Goal: Task Accomplishment & Management: Use online tool/utility

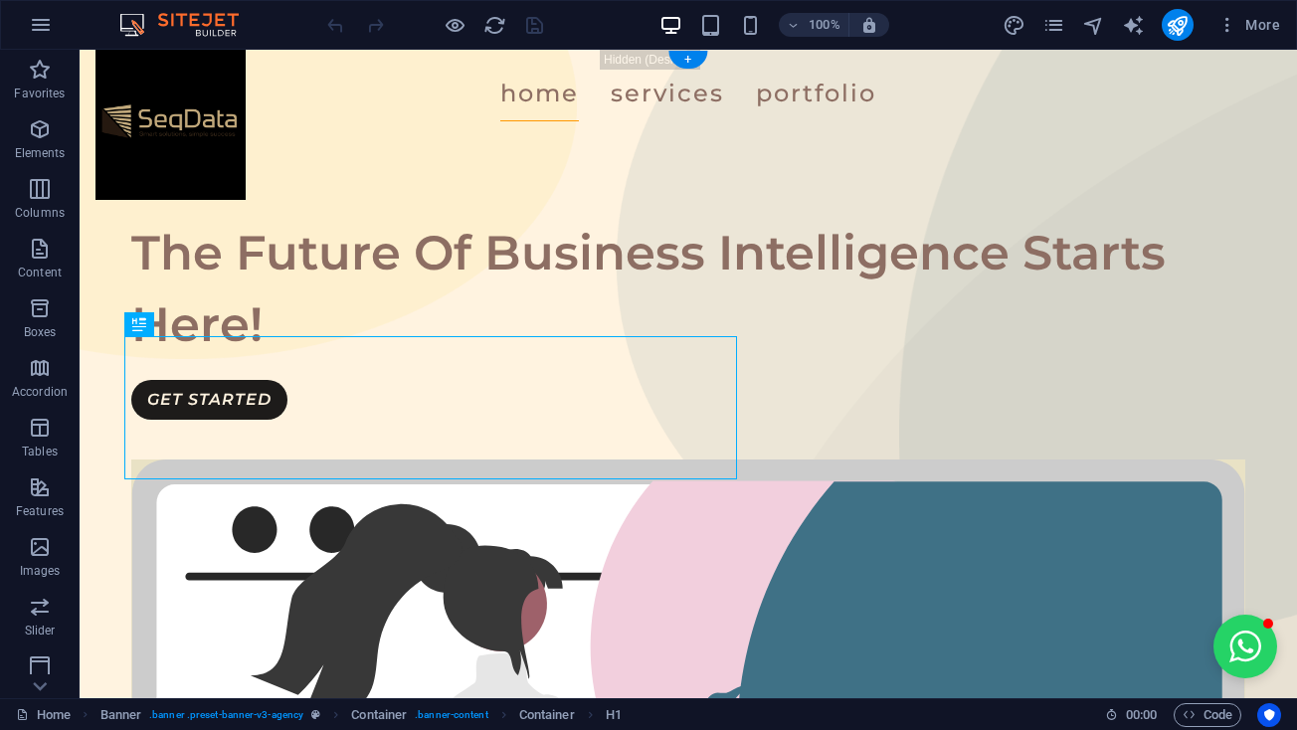
click at [209, 101] on div "Home Services Portfolio" at bounding box center [688, 94] width 1217 height 88
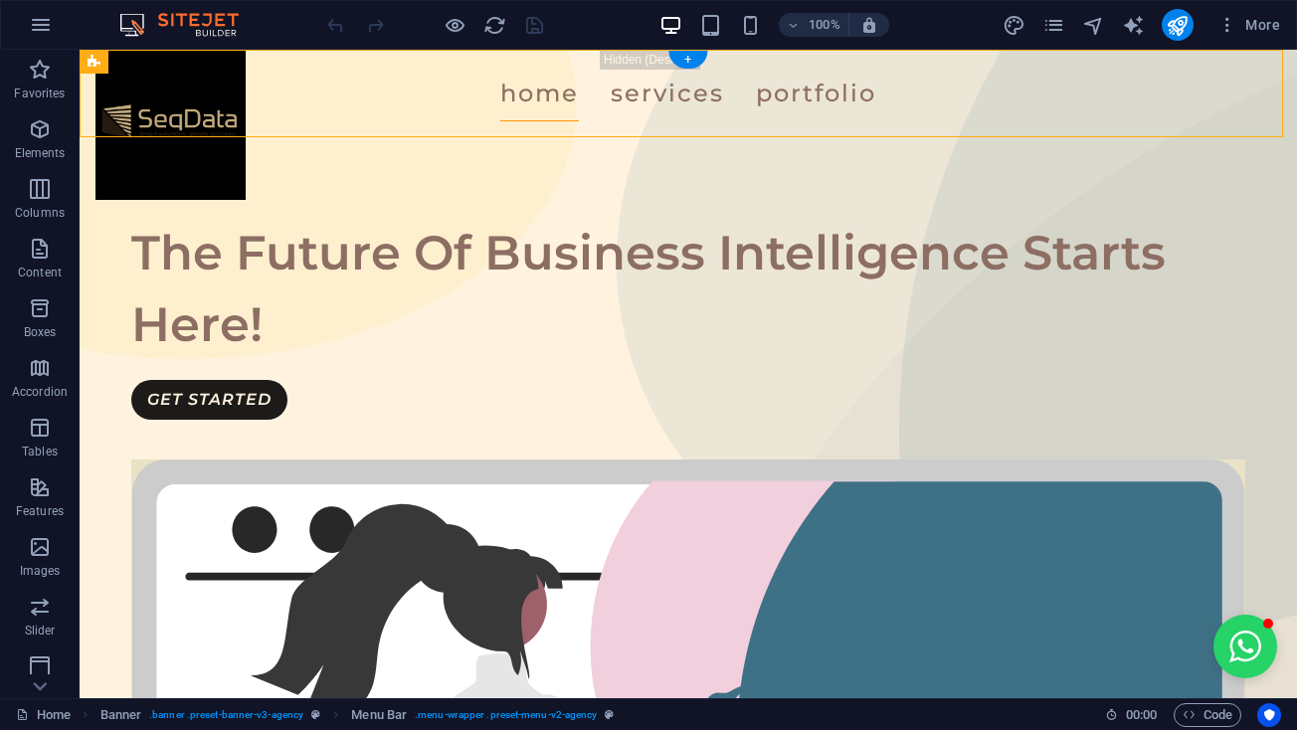
click at [209, 101] on div "Home Services Portfolio" at bounding box center [688, 94] width 1217 height 88
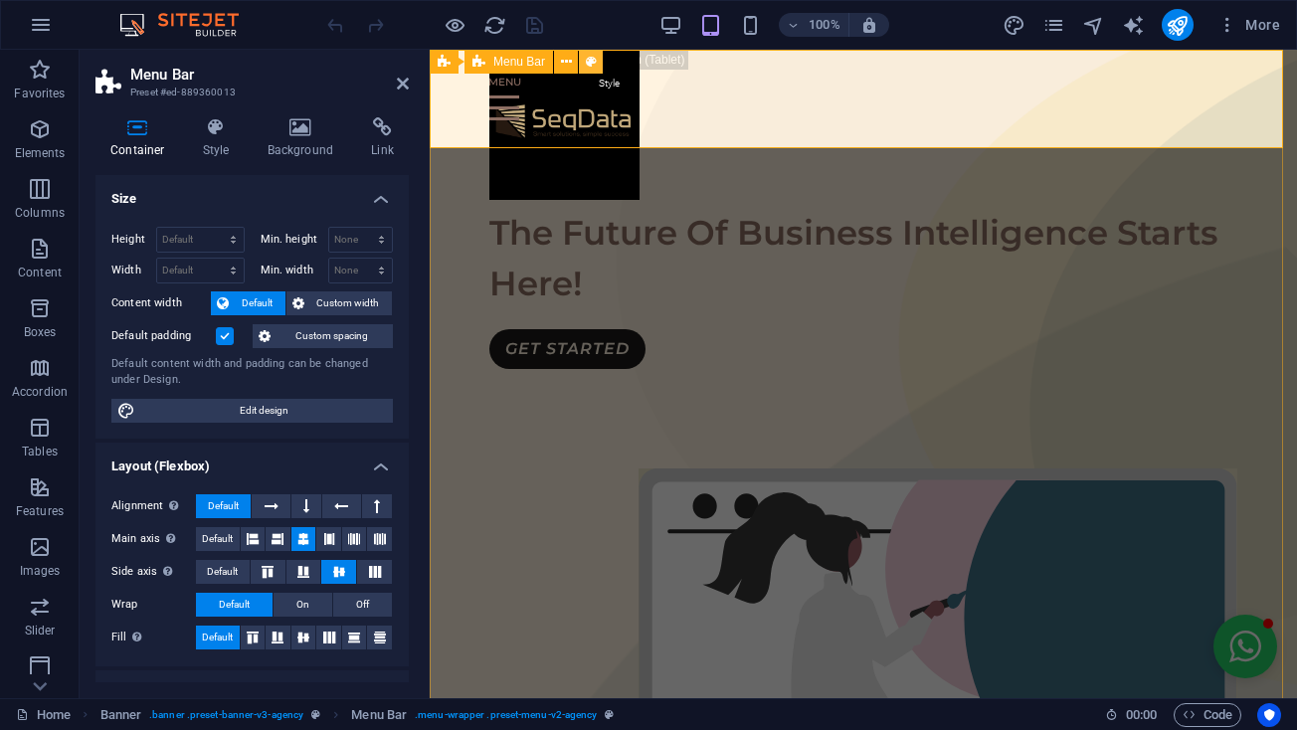
click at [588, 57] on icon at bounding box center [591, 62] width 11 height 21
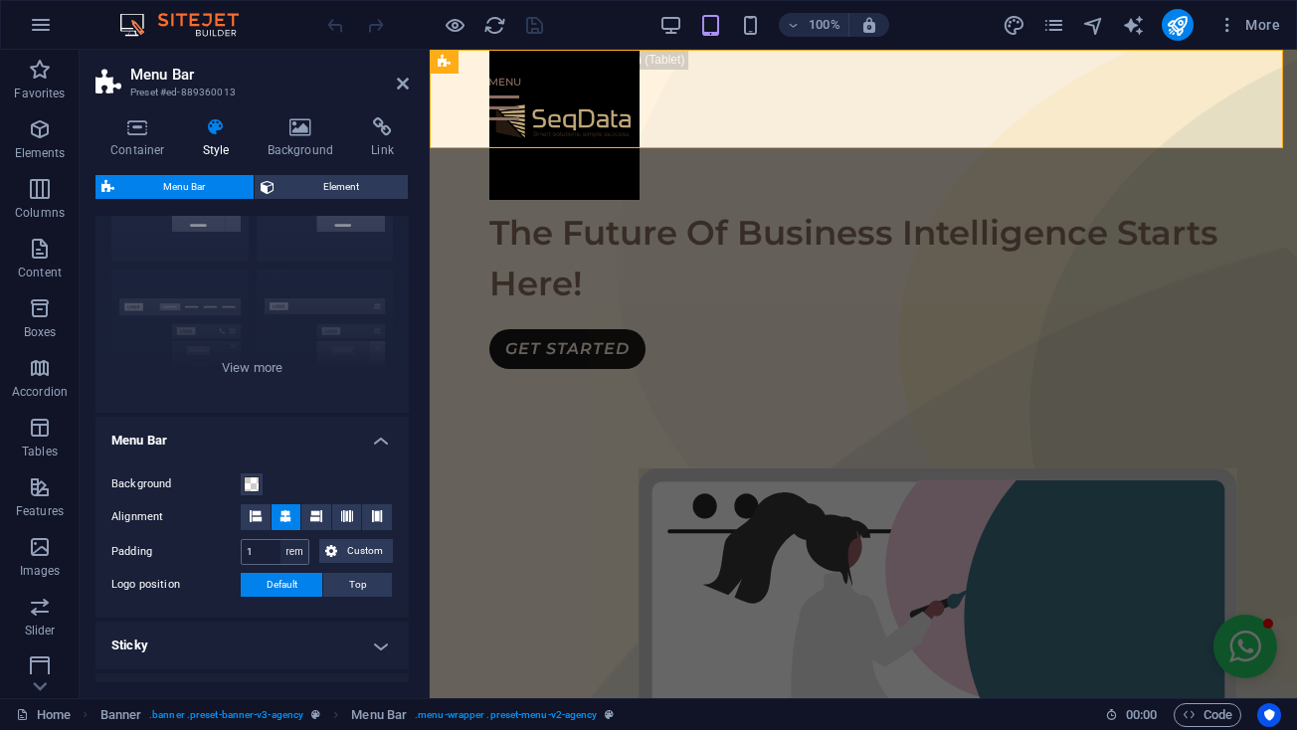
scroll to position [176, 0]
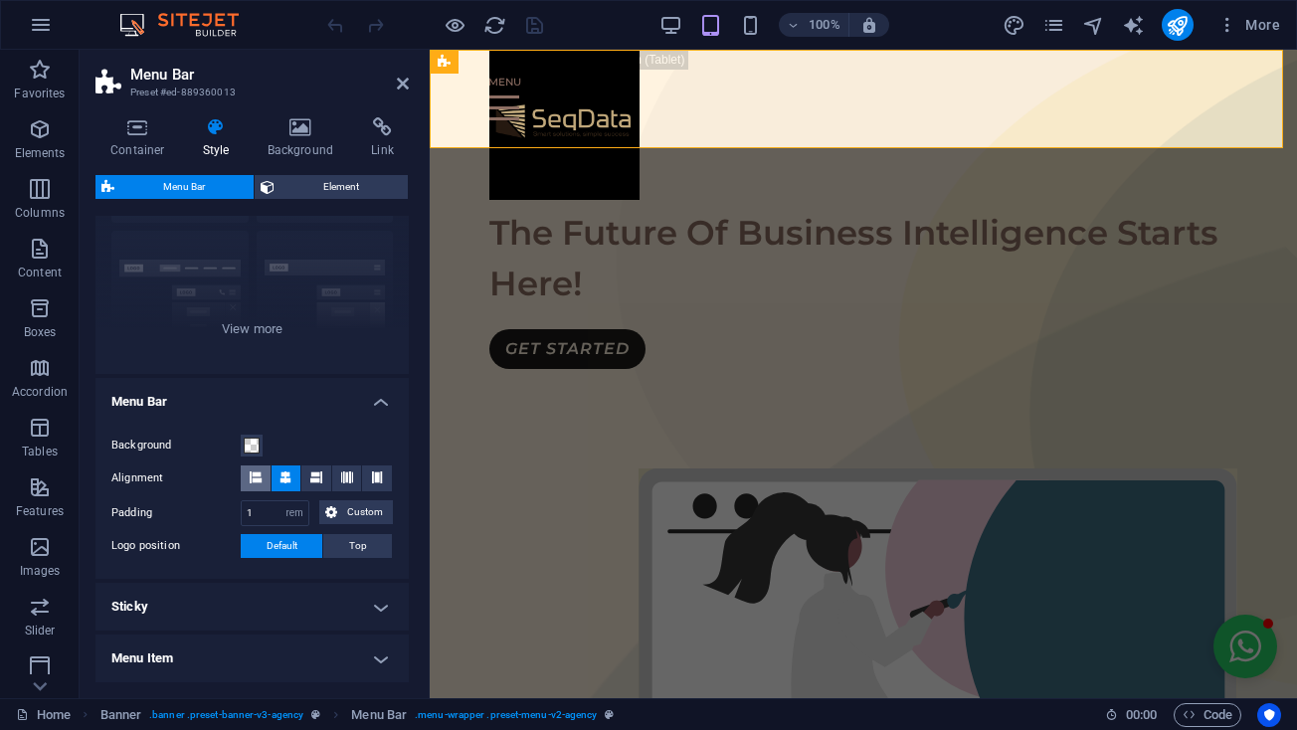
click at [257, 465] on span at bounding box center [256, 478] width 12 height 26
click at [373, 478] on icon at bounding box center [377, 477] width 12 height 12
click at [279, 471] on icon at bounding box center [285, 477] width 12 height 12
click at [312, 472] on icon at bounding box center [316, 477] width 12 height 12
click at [280, 473] on icon at bounding box center [285, 477] width 12 height 12
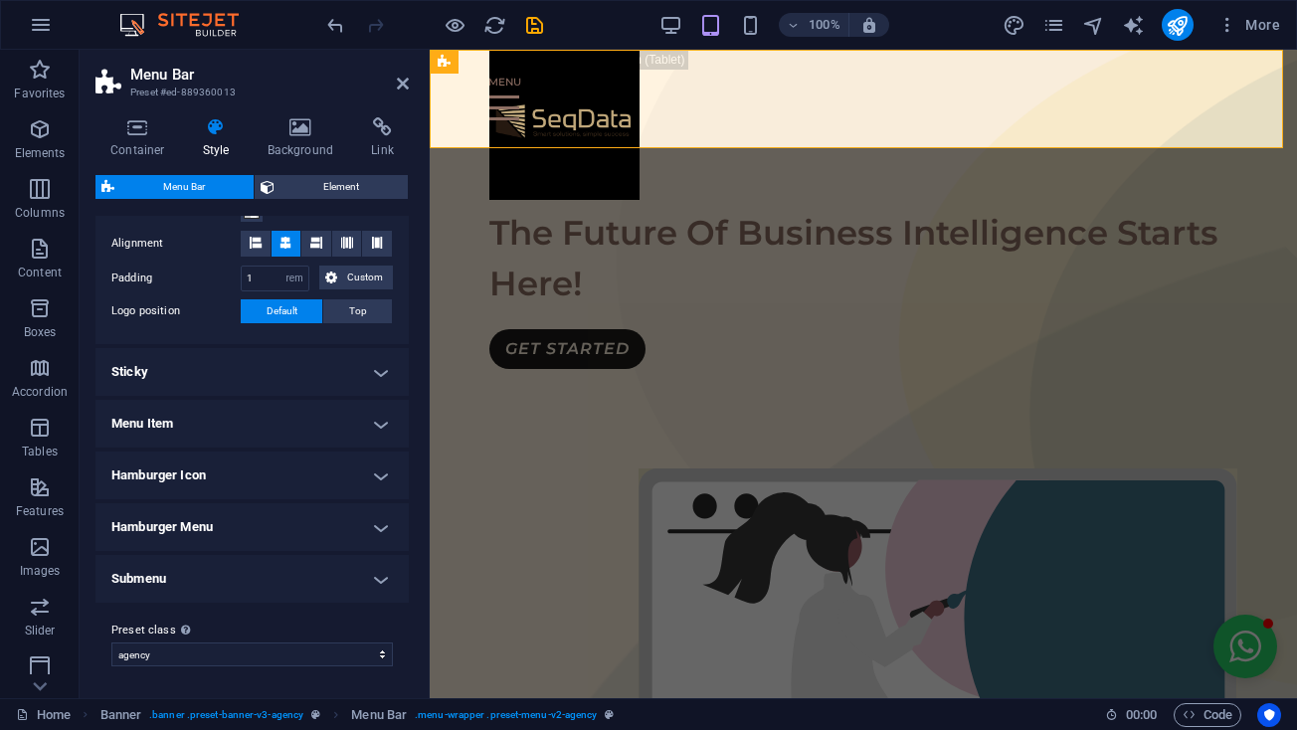
scroll to position [410, 0]
click at [250, 526] on h4 "Hamburger Menu" at bounding box center [251, 528] width 313 height 48
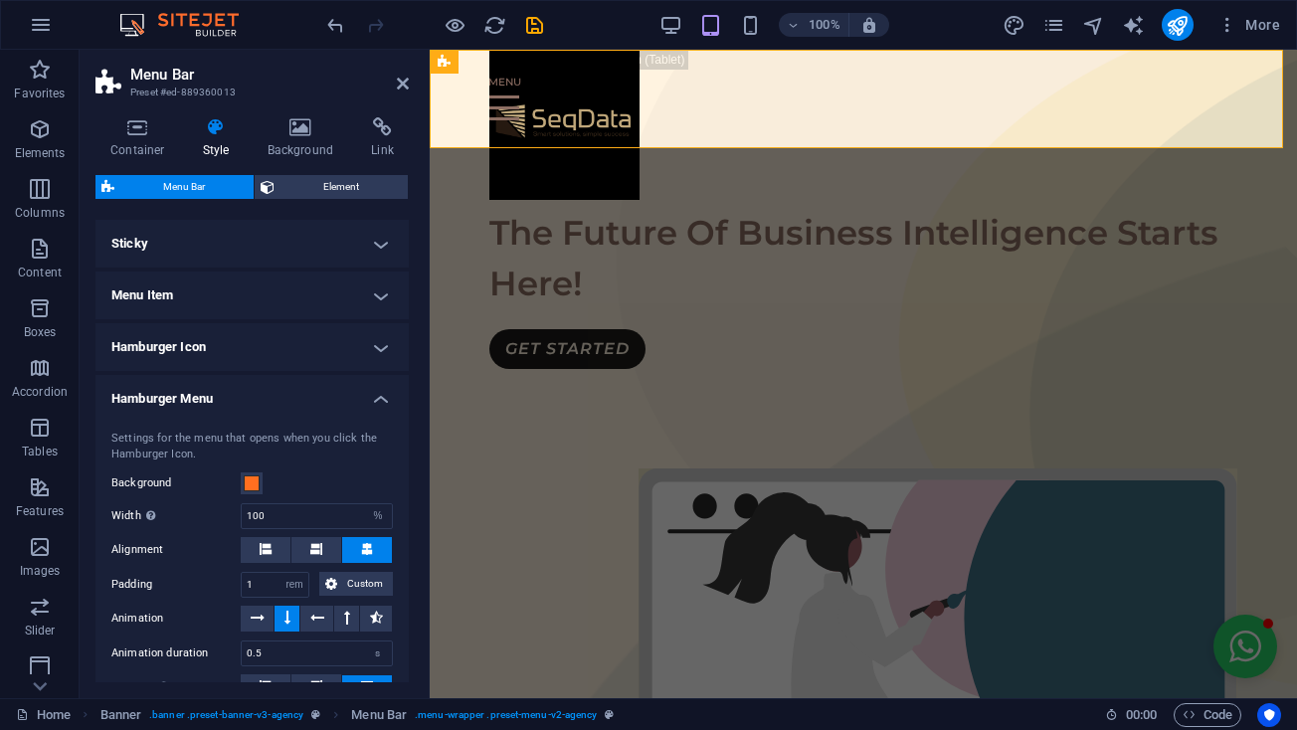
scroll to position [544, 0]
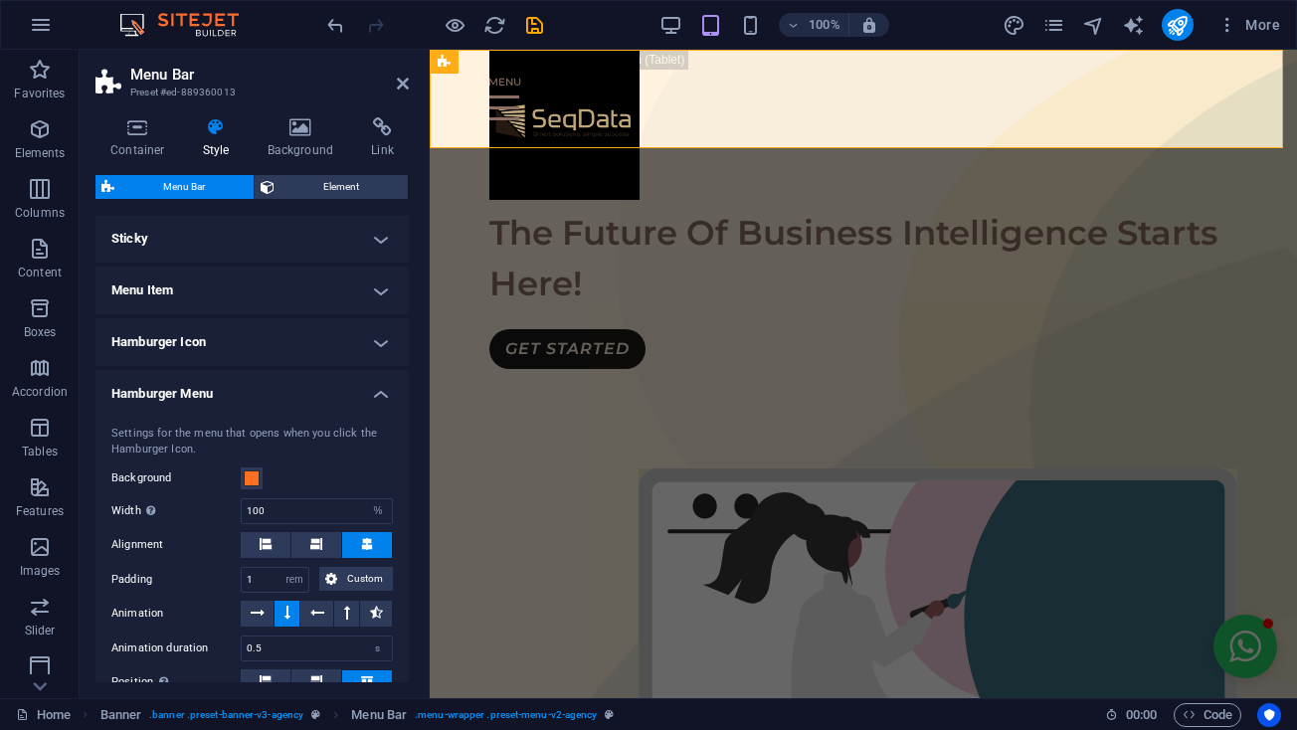
click at [377, 389] on h4 "Hamburger Menu" at bounding box center [251, 388] width 313 height 36
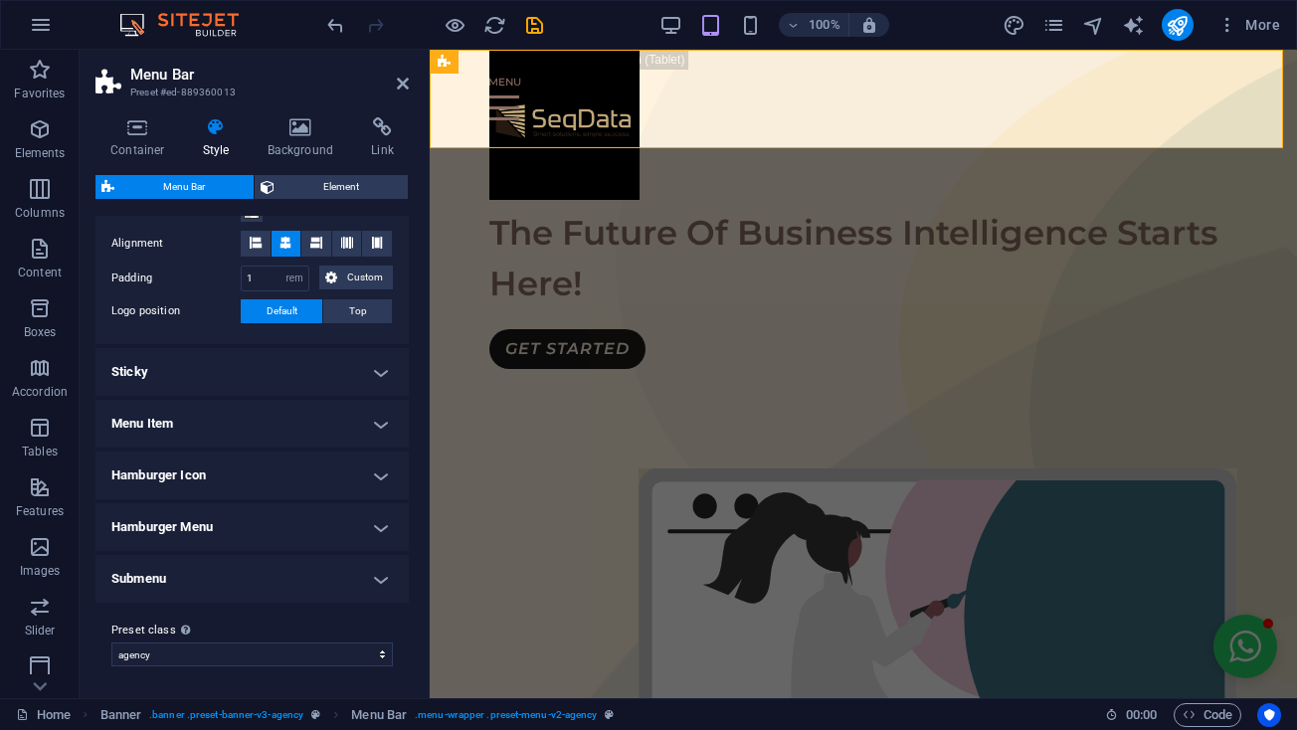
scroll to position [410, 0]
click at [375, 418] on h4 "Menu Item" at bounding box center [251, 425] width 313 height 48
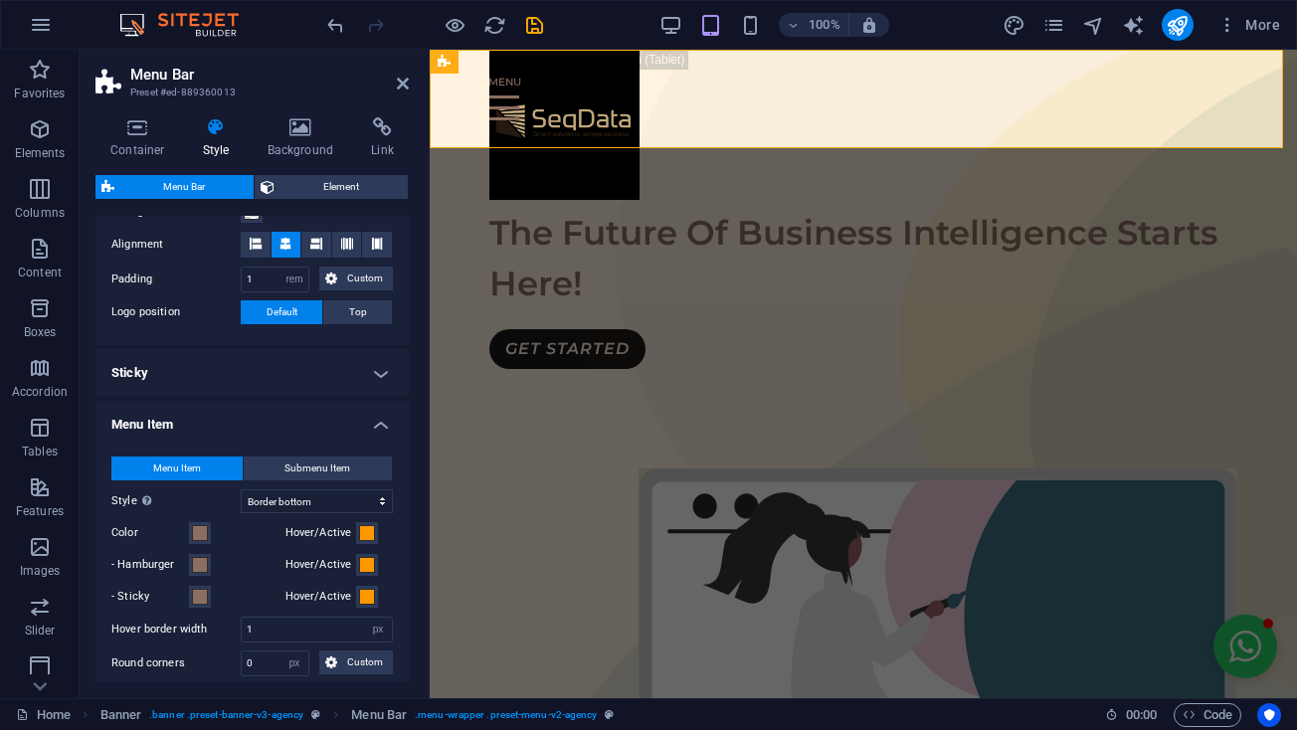
click at [375, 418] on h4 "Menu Item" at bounding box center [251, 419] width 313 height 36
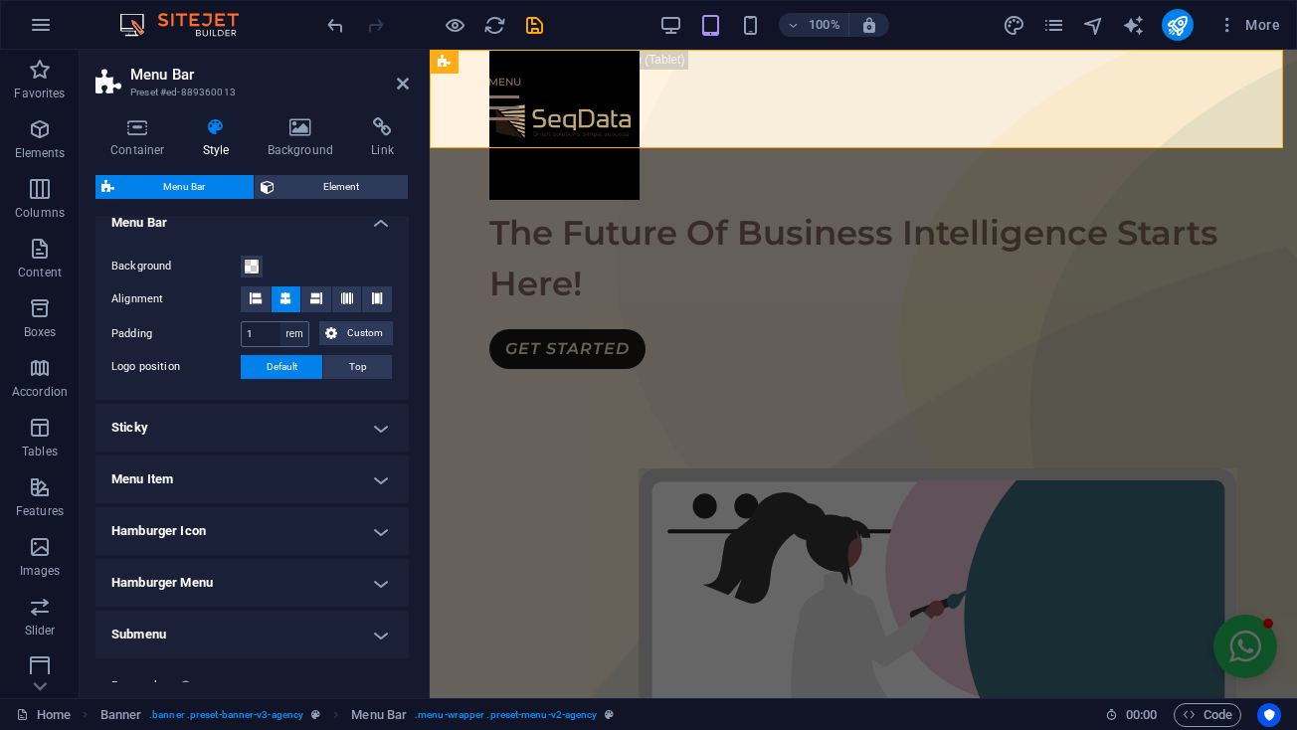
scroll to position [351, 0]
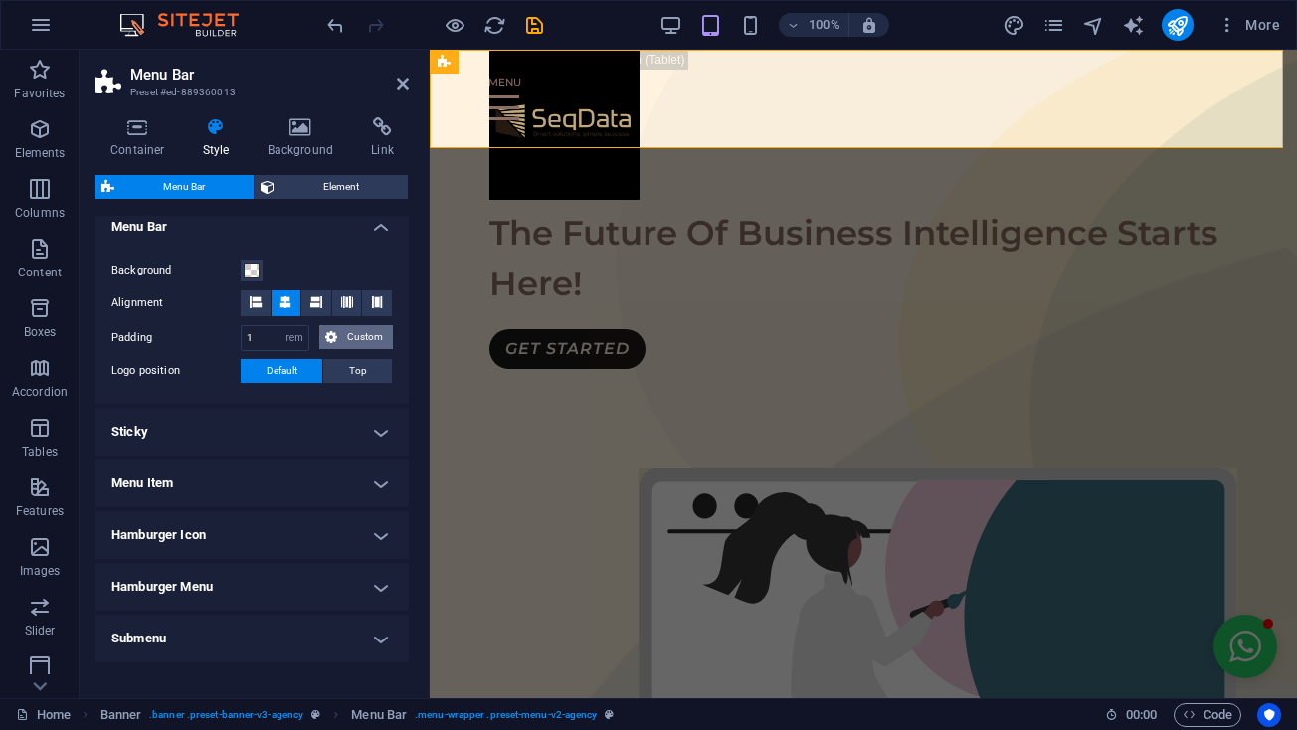
click at [336, 344] on button "Custom" at bounding box center [356, 337] width 74 height 24
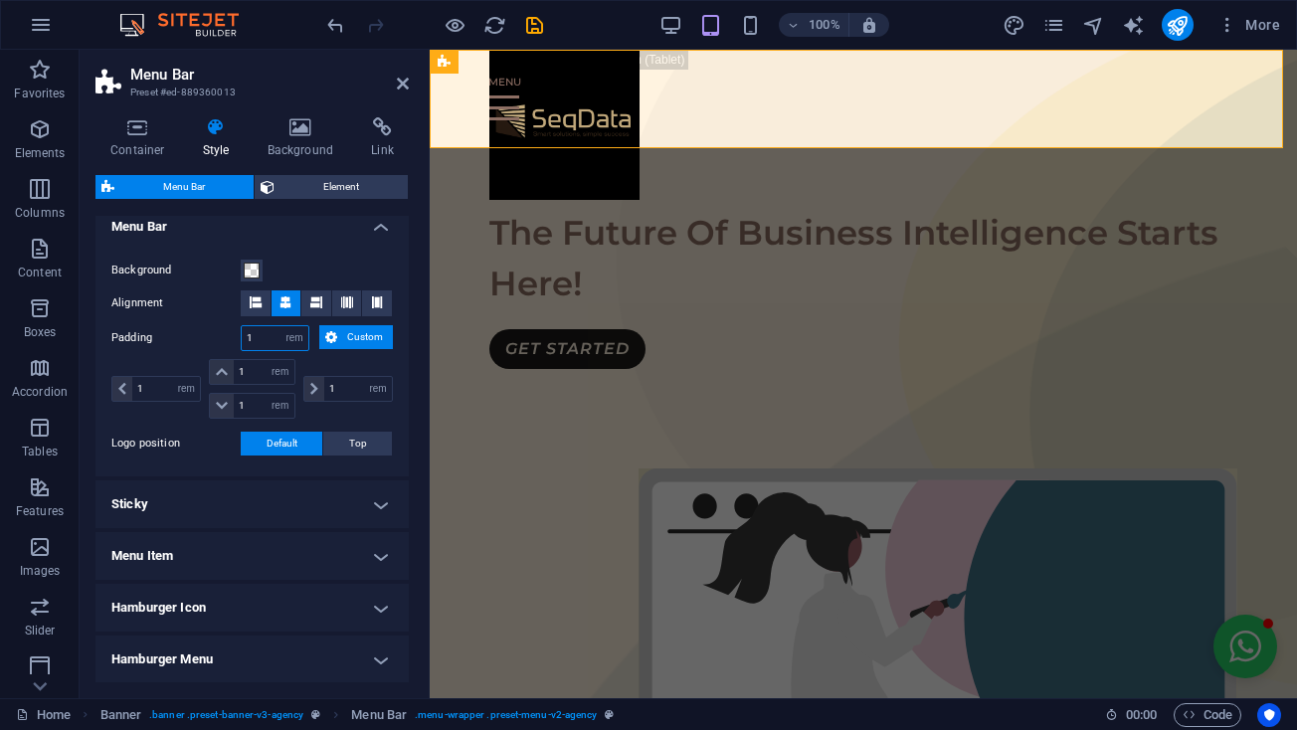
click at [274, 343] on input "1" at bounding box center [275, 338] width 67 height 24
click at [343, 189] on span "Element" at bounding box center [340, 187] width 121 height 24
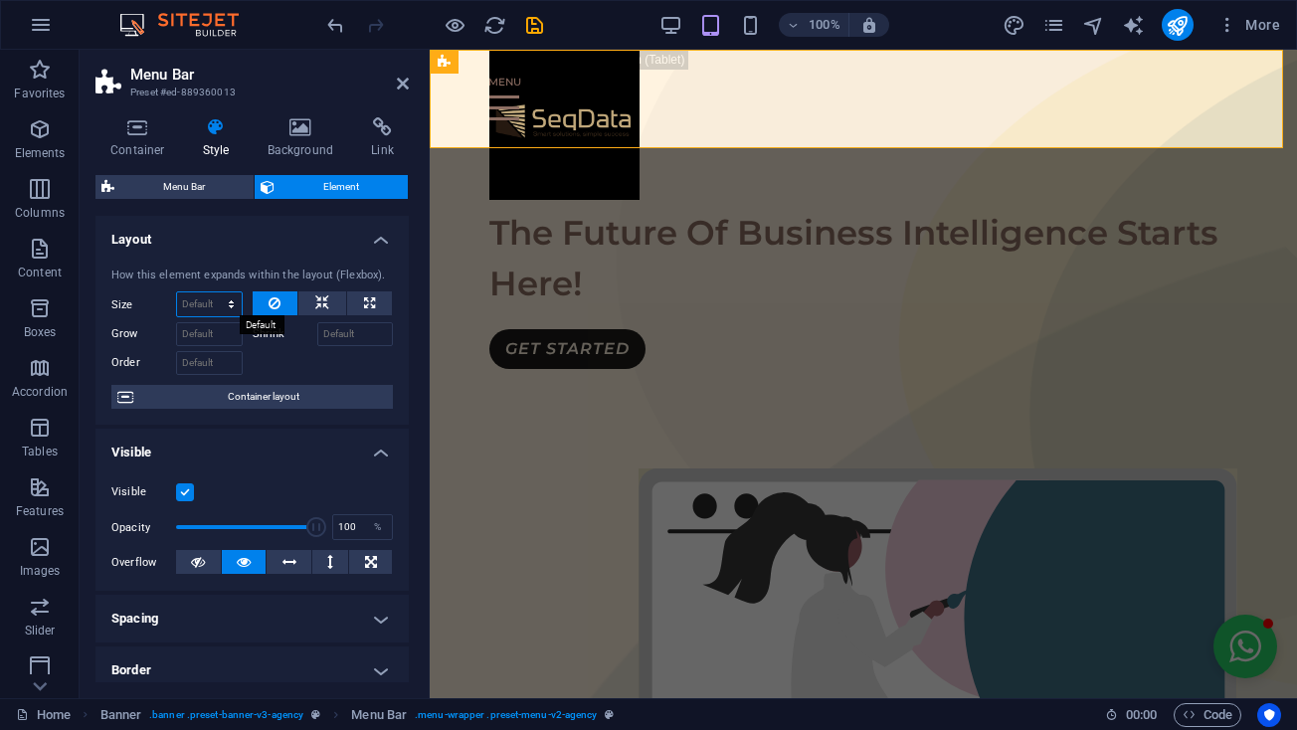
click at [216, 305] on select "Default auto px % 1/1 1/2 1/3 1/4 1/5 1/6 1/7 1/8 1/9 1/10" at bounding box center [209, 304] width 65 height 24
select select "DISABLED_OPTION_VALUE"
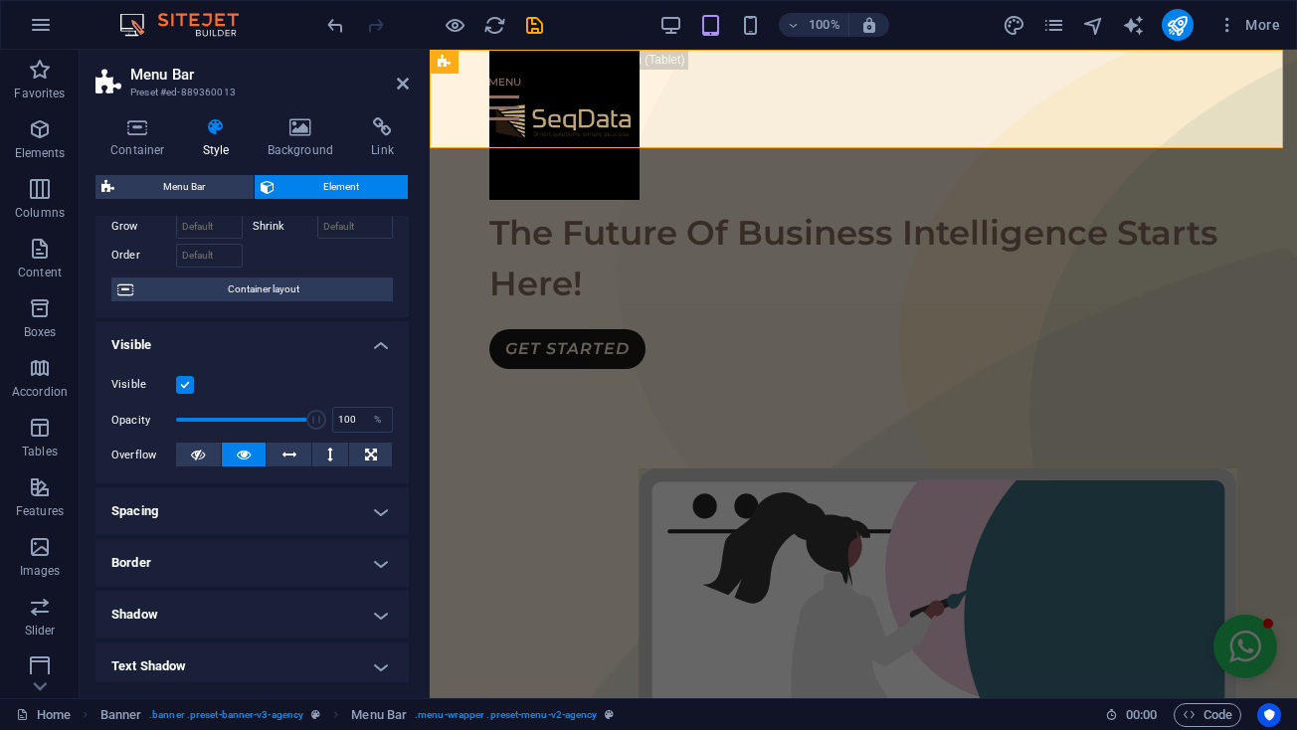
scroll to position [109, 0]
click at [192, 450] on icon at bounding box center [198, 453] width 14 height 24
click at [365, 448] on icon at bounding box center [371, 453] width 12 height 24
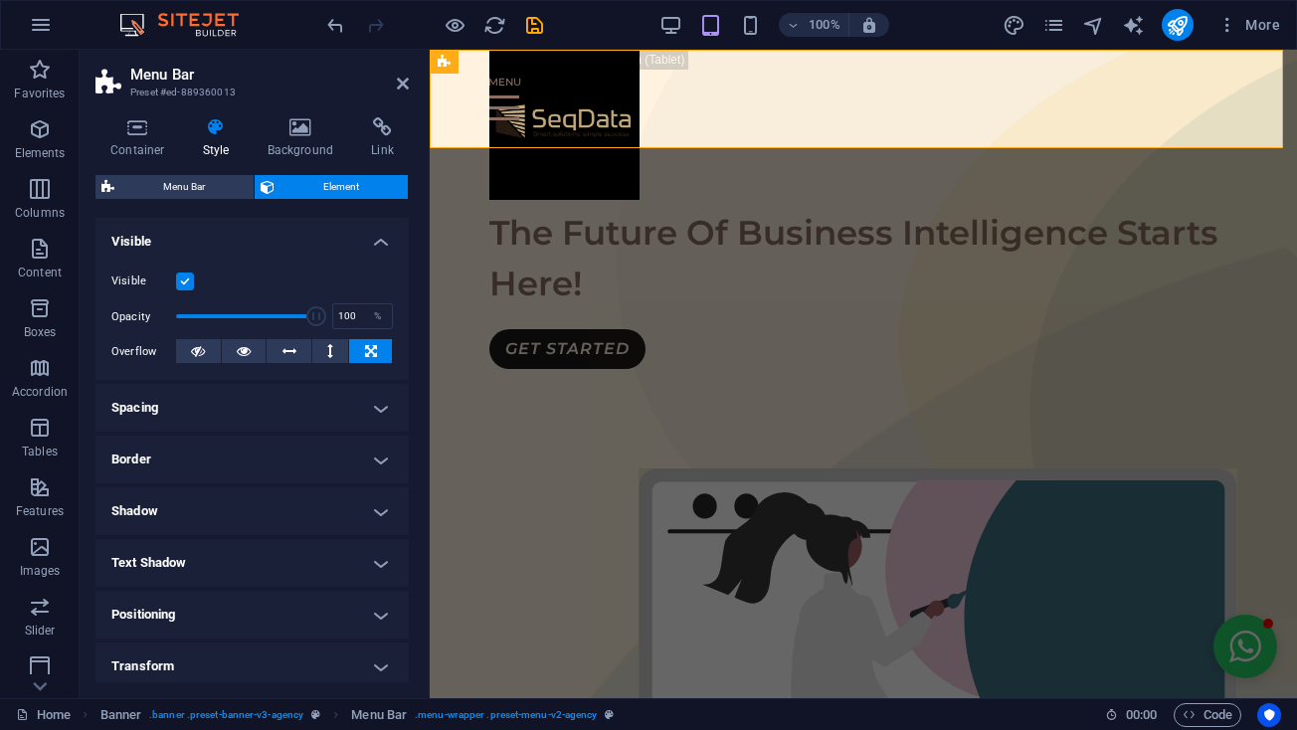
scroll to position [213, 0]
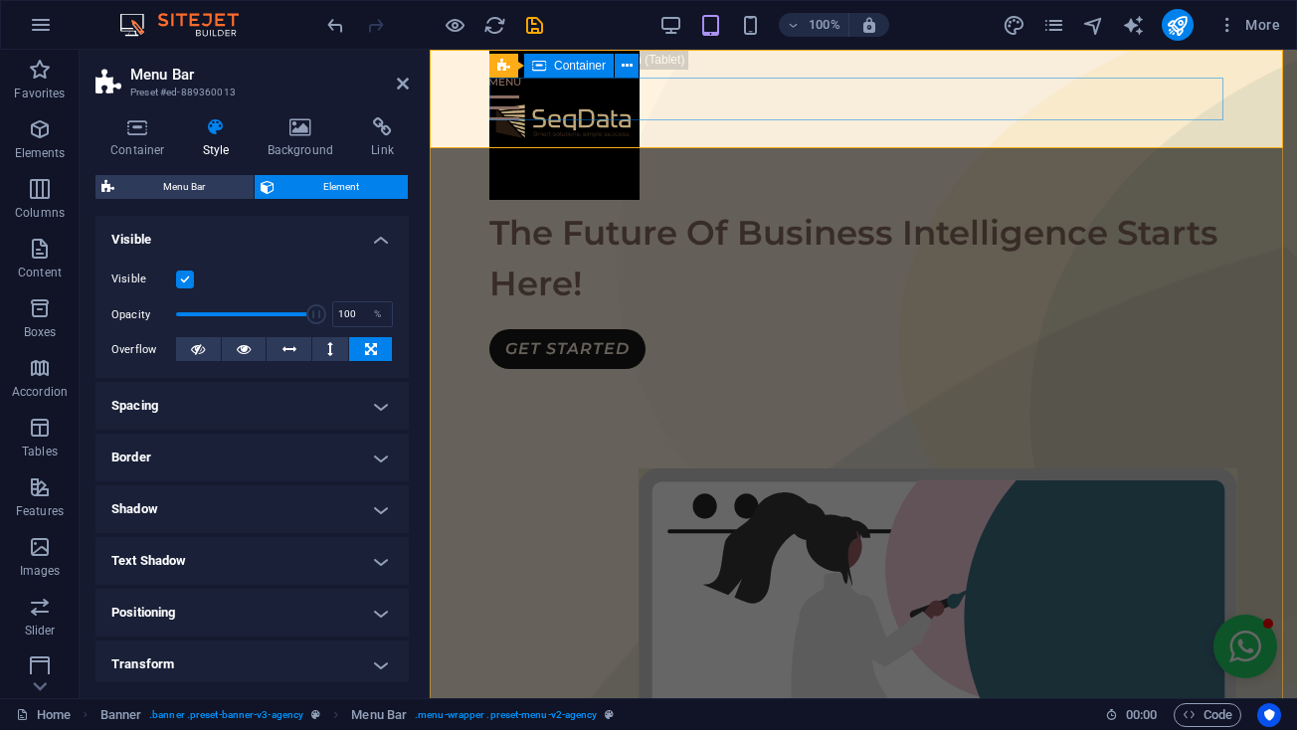
click at [571, 68] on span "Container" at bounding box center [580, 66] width 52 height 12
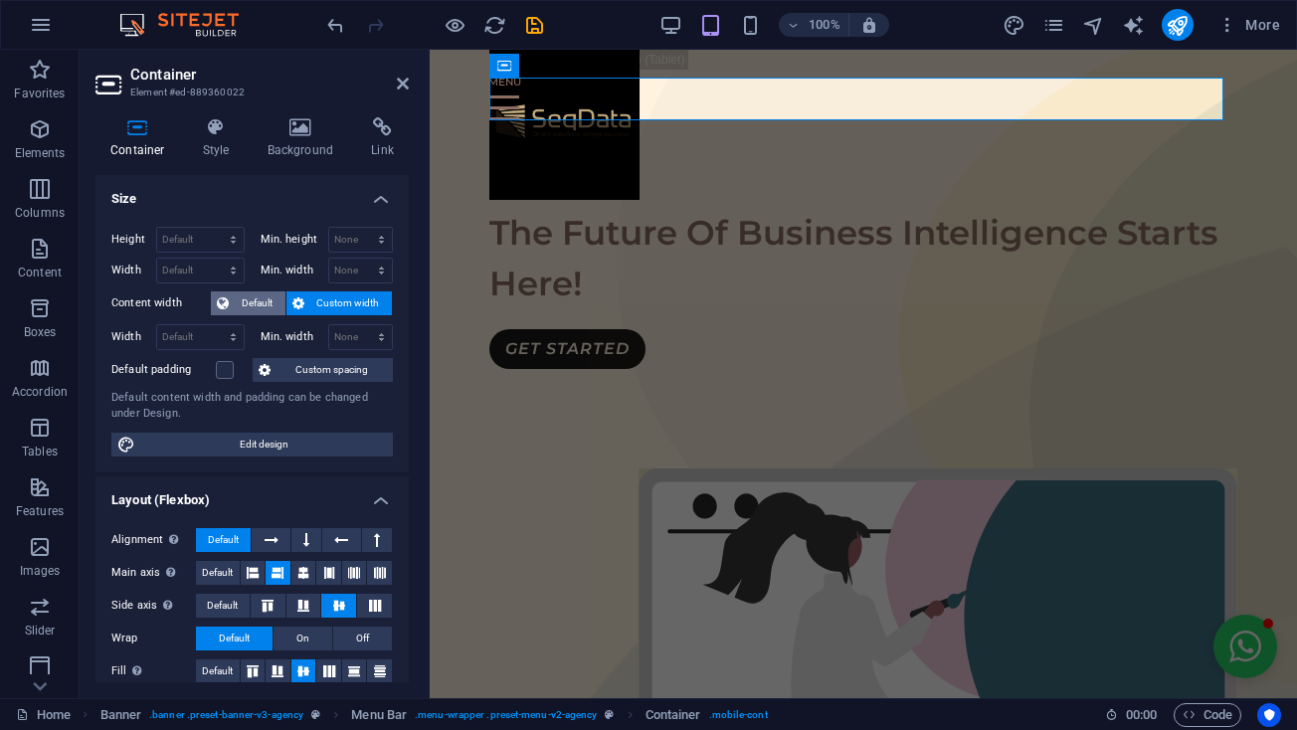
click at [258, 300] on span "Default" at bounding box center [257, 303] width 45 height 24
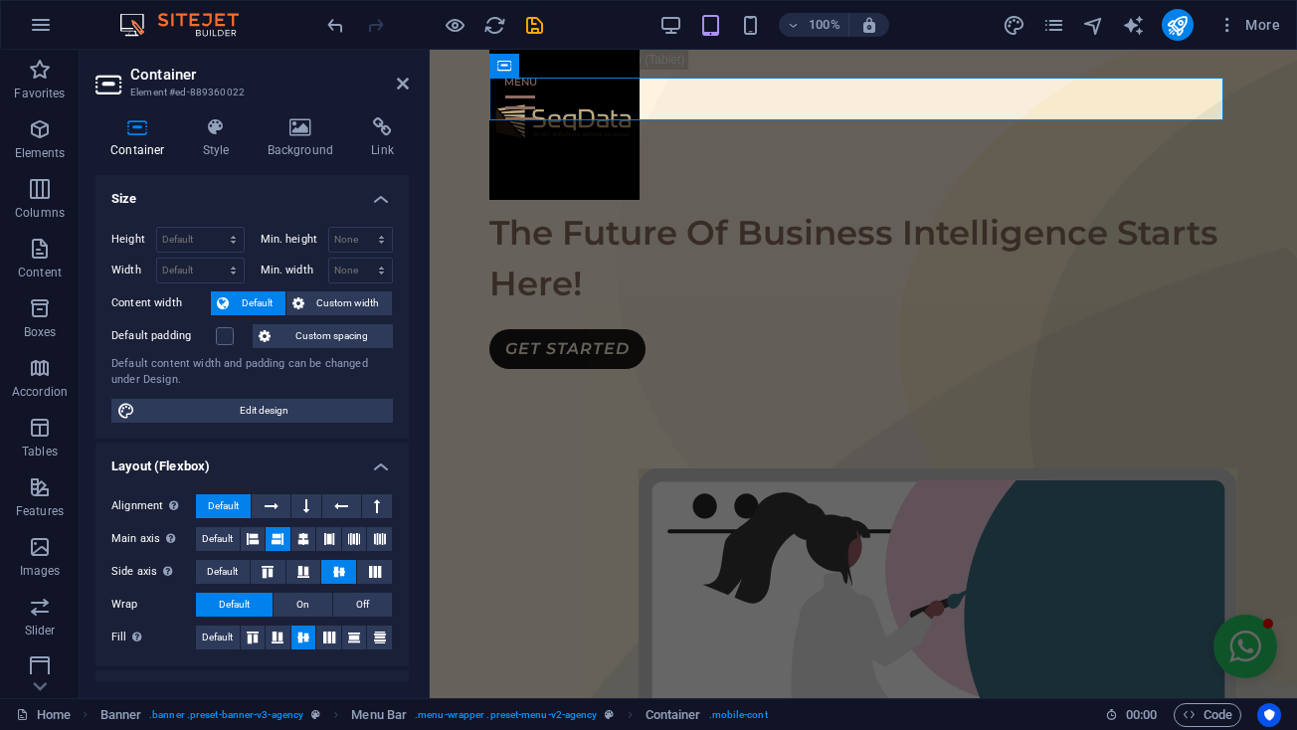
click at [258, 300] on span "Default" at bounding box center [257, 303] width 45 height 24
click at [330, 296] on span "Custom width" at bounding box center [348, 303] width 77 height 24
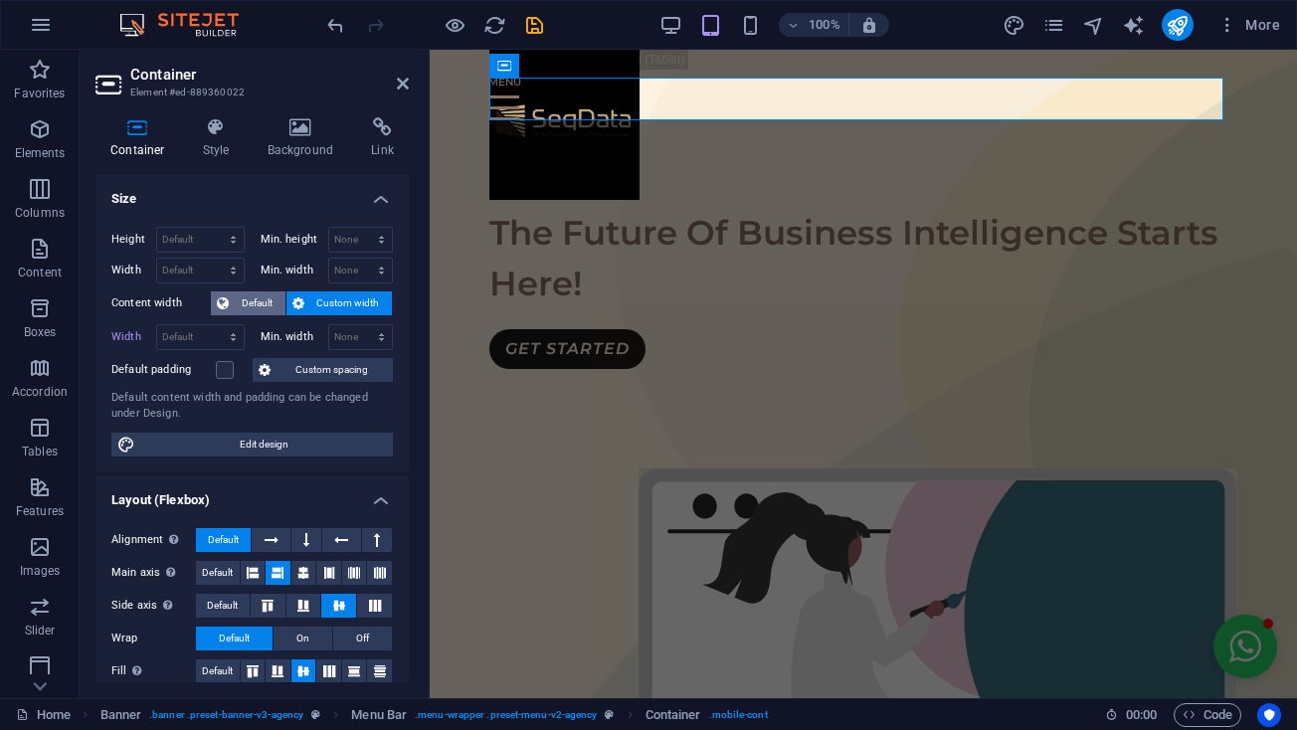
click at [249, 302] on span "Default" at bounding box center [257, 303] width 45 height 24
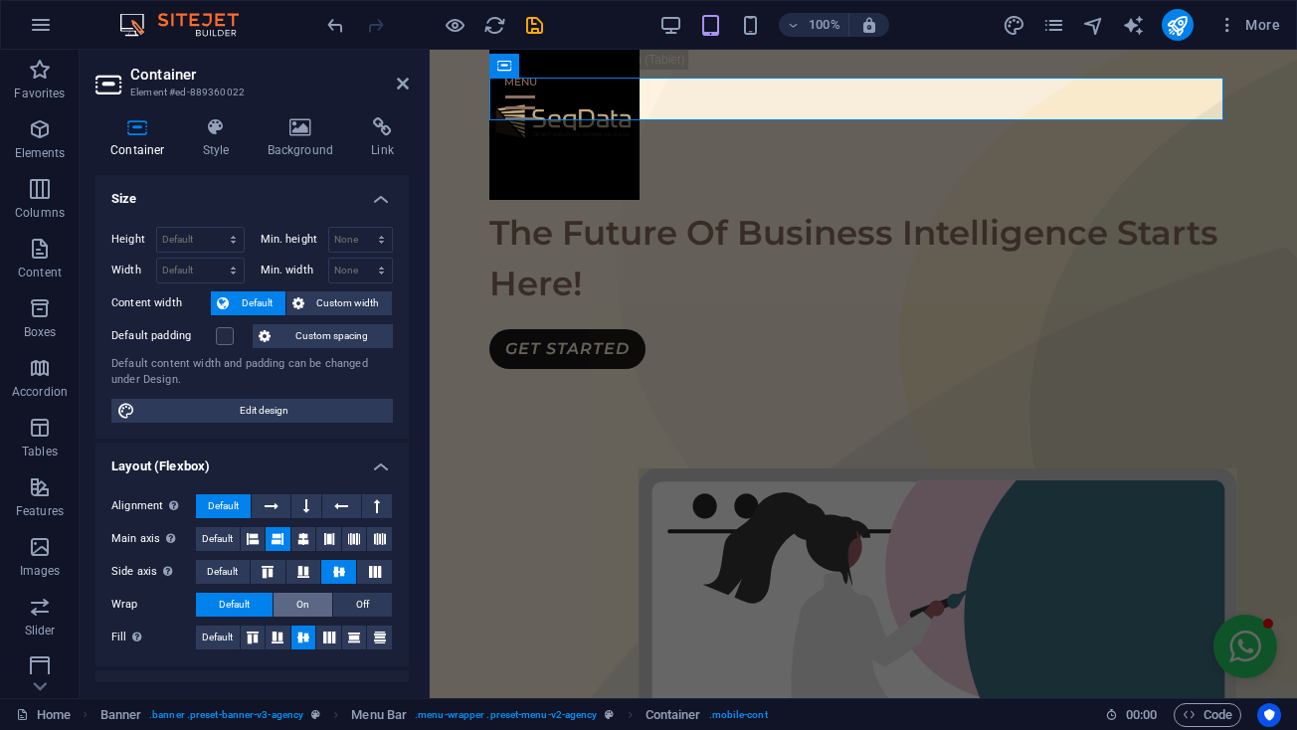
click at [296, 602] on span "On" at bounding box center [302, 605] width 13 height 24
click at [251, 597] on button "Default" at bounding box center [234, 605] width 77 height 24
click at [409, 83] on aside "Container Element #ed-889360022 Container Style Background Link Size Height Def…" at bounding box center [255, 374] width 350 height 648
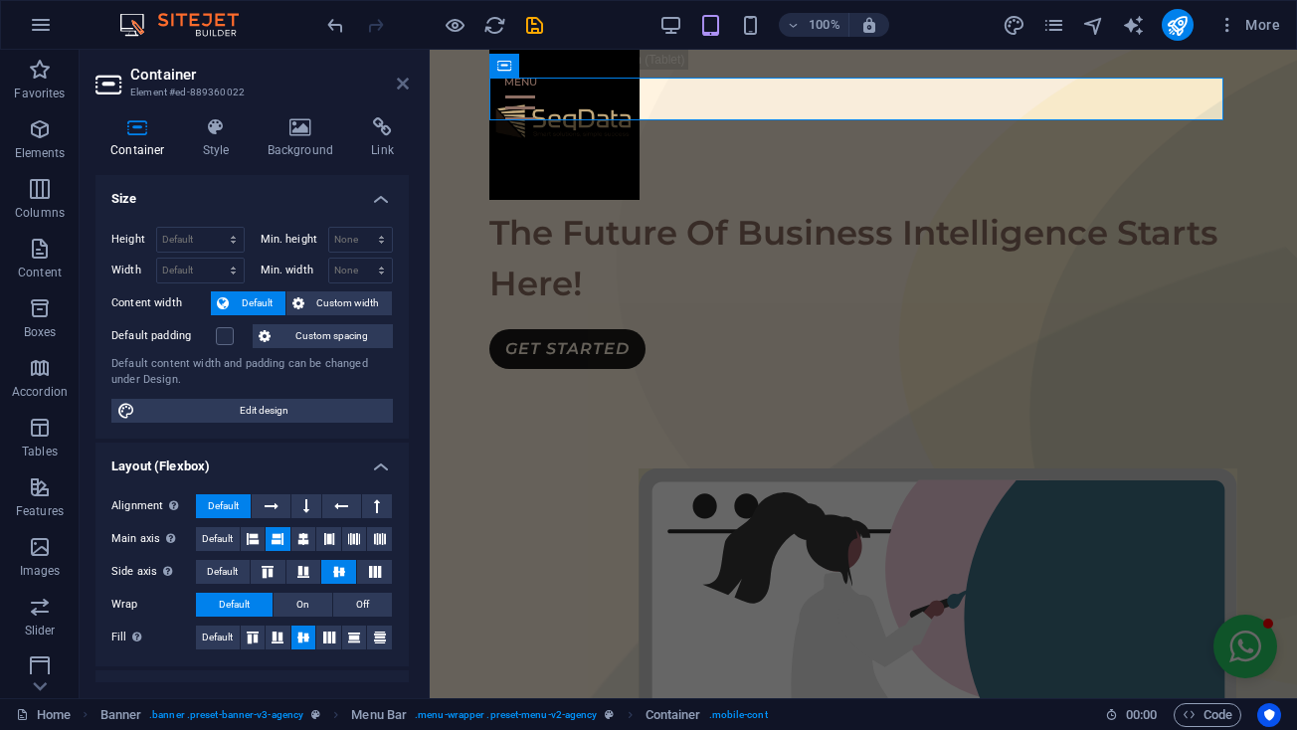
click at [401, 84] on icon at bounding box center [403, 84] width 12 height 16
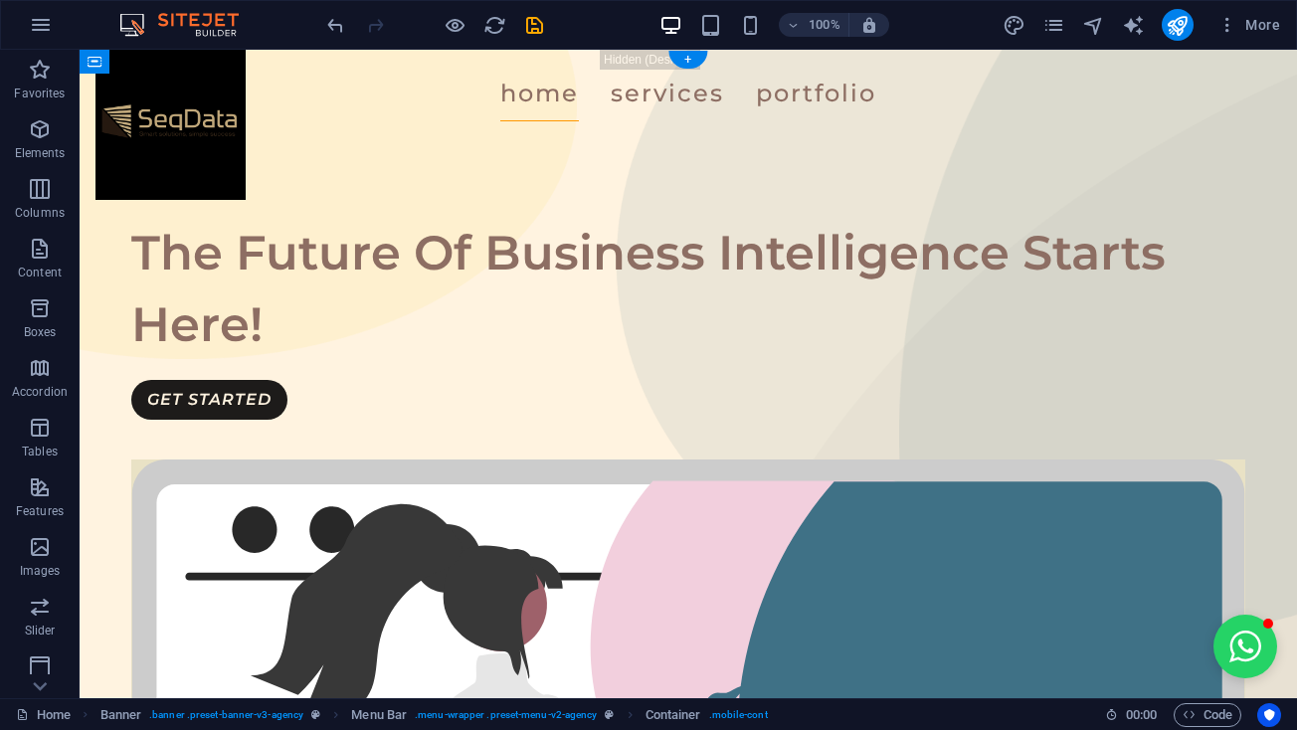
click at [198, 83] on div "Home Services Portfolio" at bounding box center [688, 94] width 1217 height 88
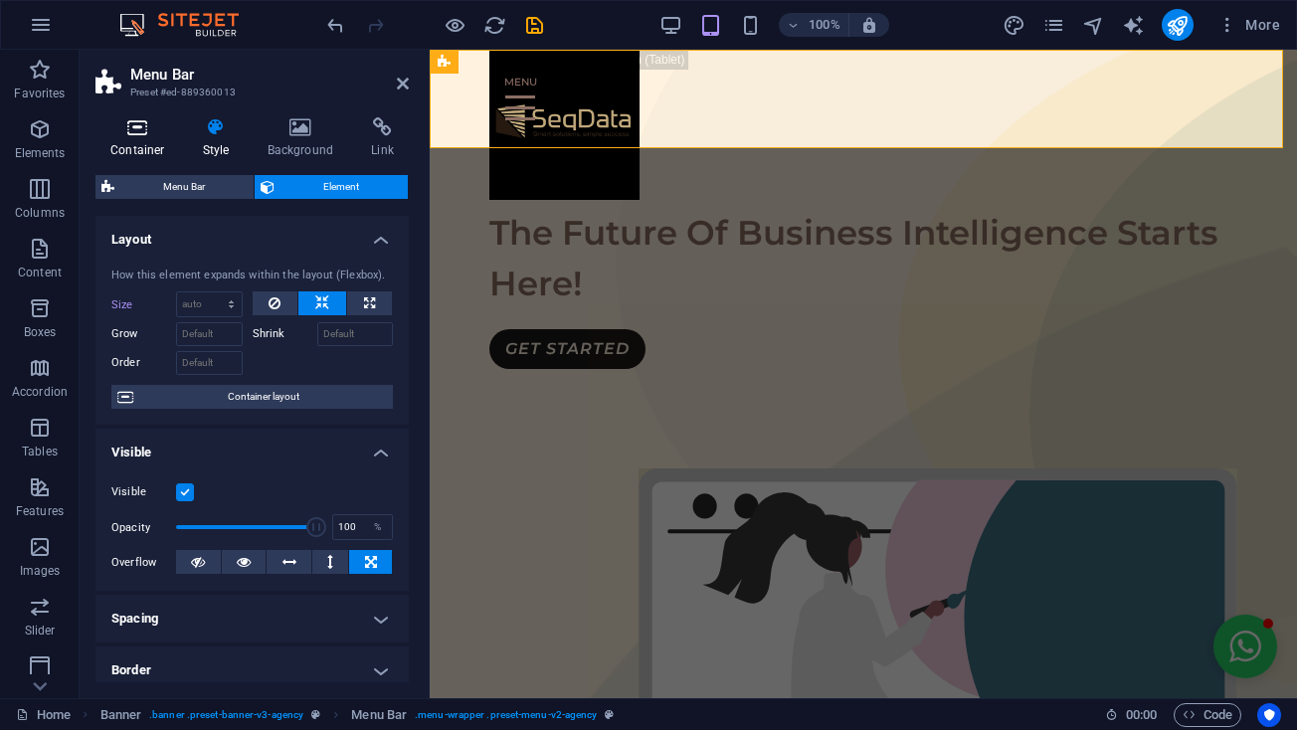
click at [125, 146] on h4 "Container" at bounding box center [141, 138] width 92 height 42
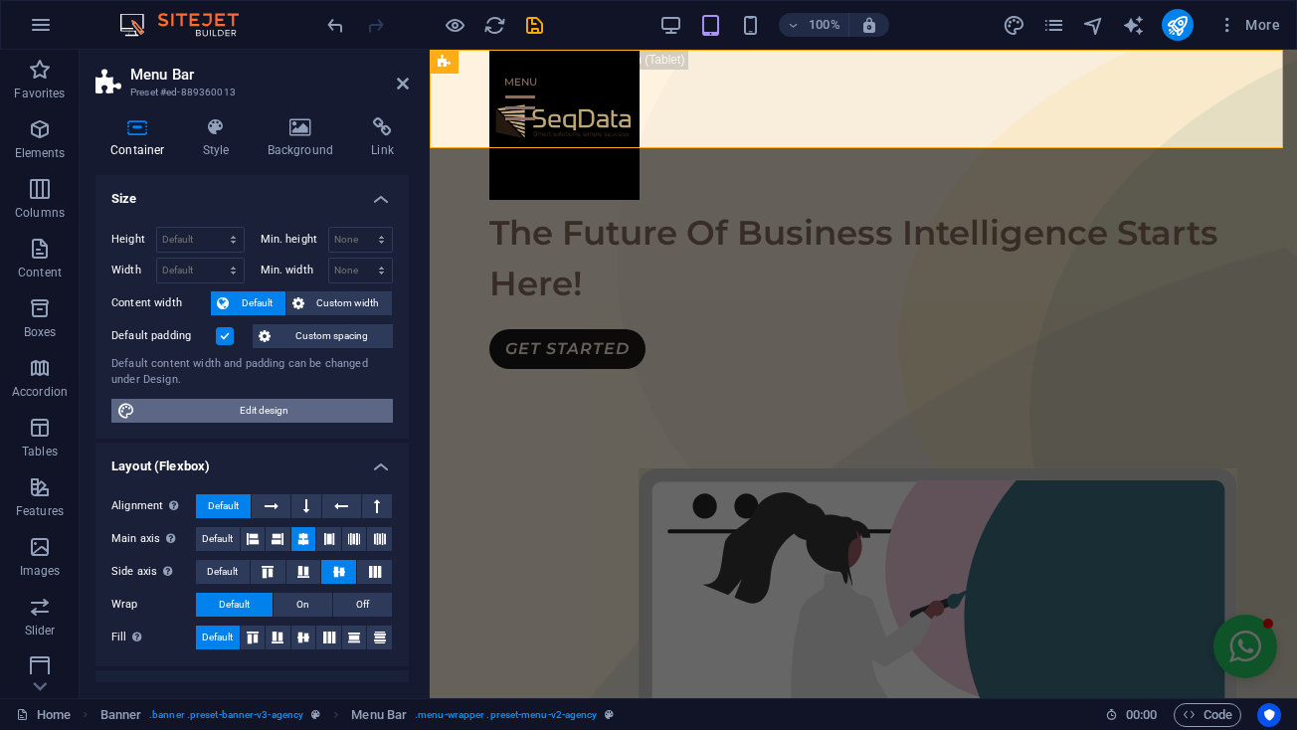
click at [328, 412] on span "Edit design" at bounding box center [264, 411] width 246 height 24
select select "px"
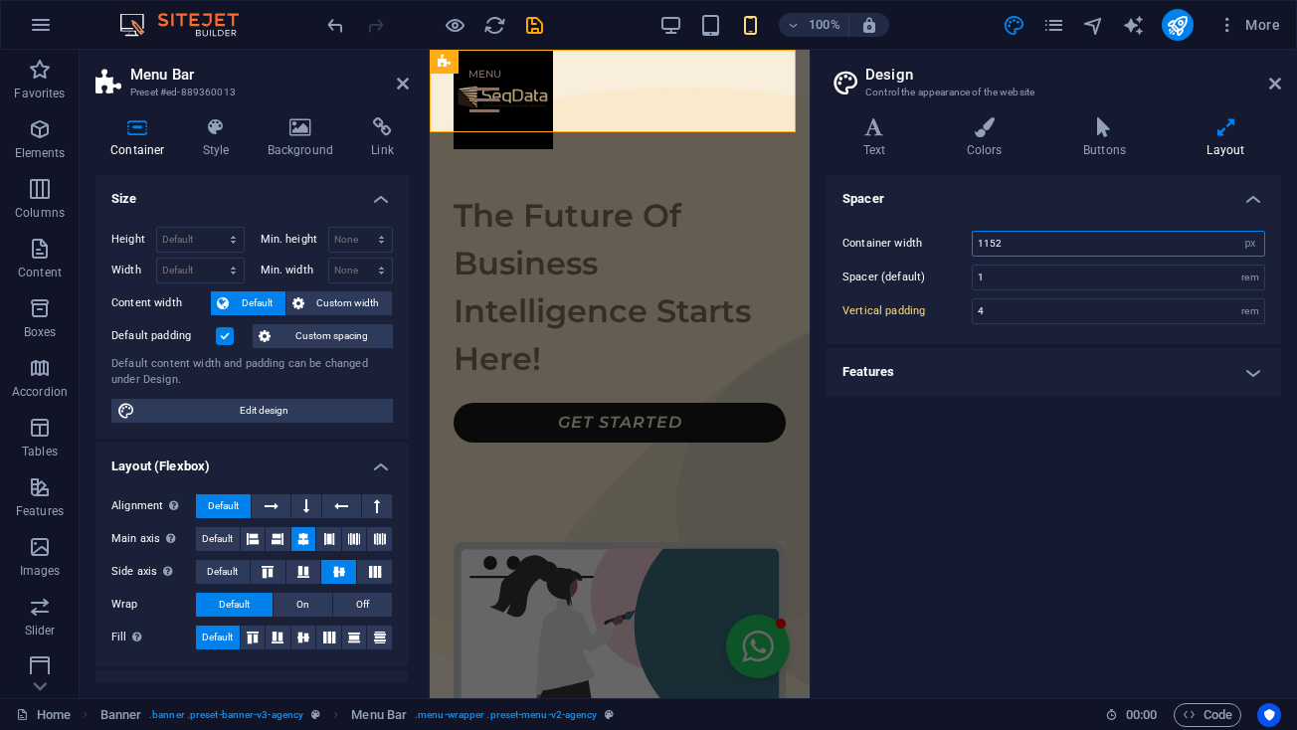
click at [1059, 246] on input "1152" at bounding box center [1118, 244] width 291 height 24
type input "1192"
click at [1271, 81] on icon at bounding box center [1275, 84] width 12 height 16
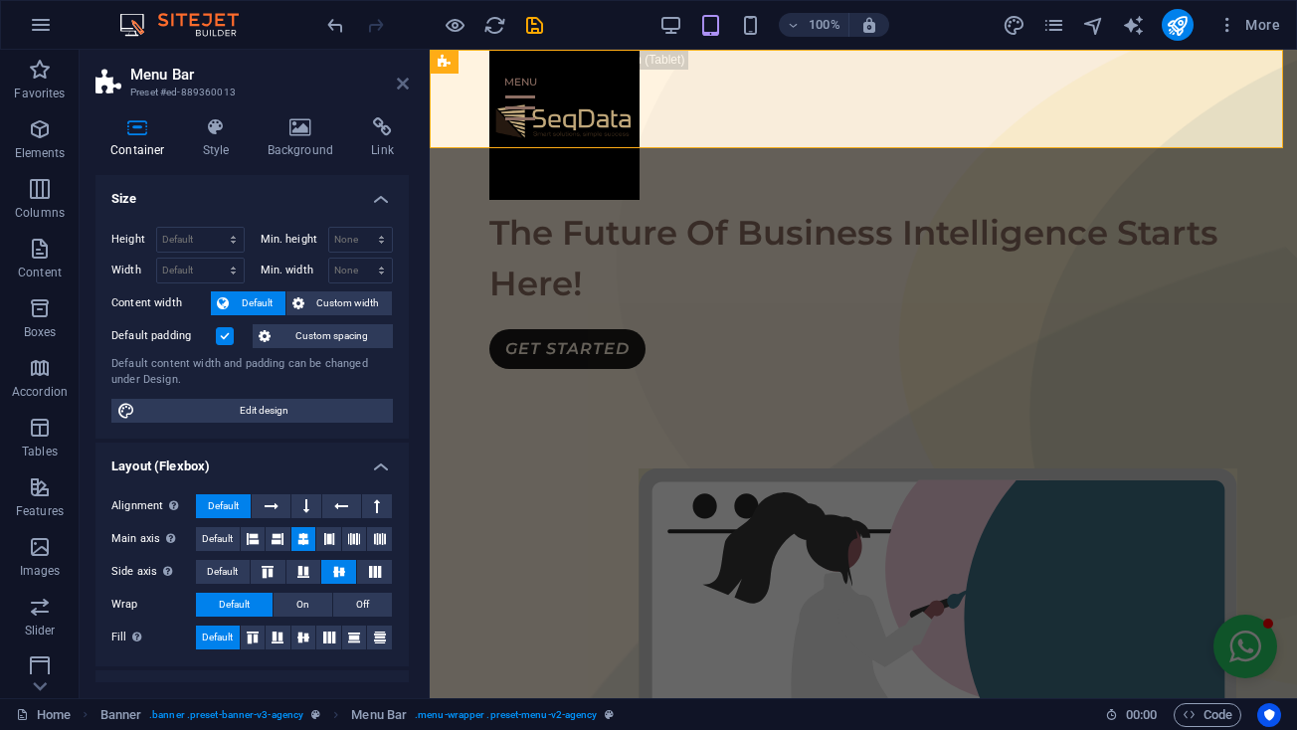
click at [399, 88] on icon at bounding box center [403, 84] width 12 height 16
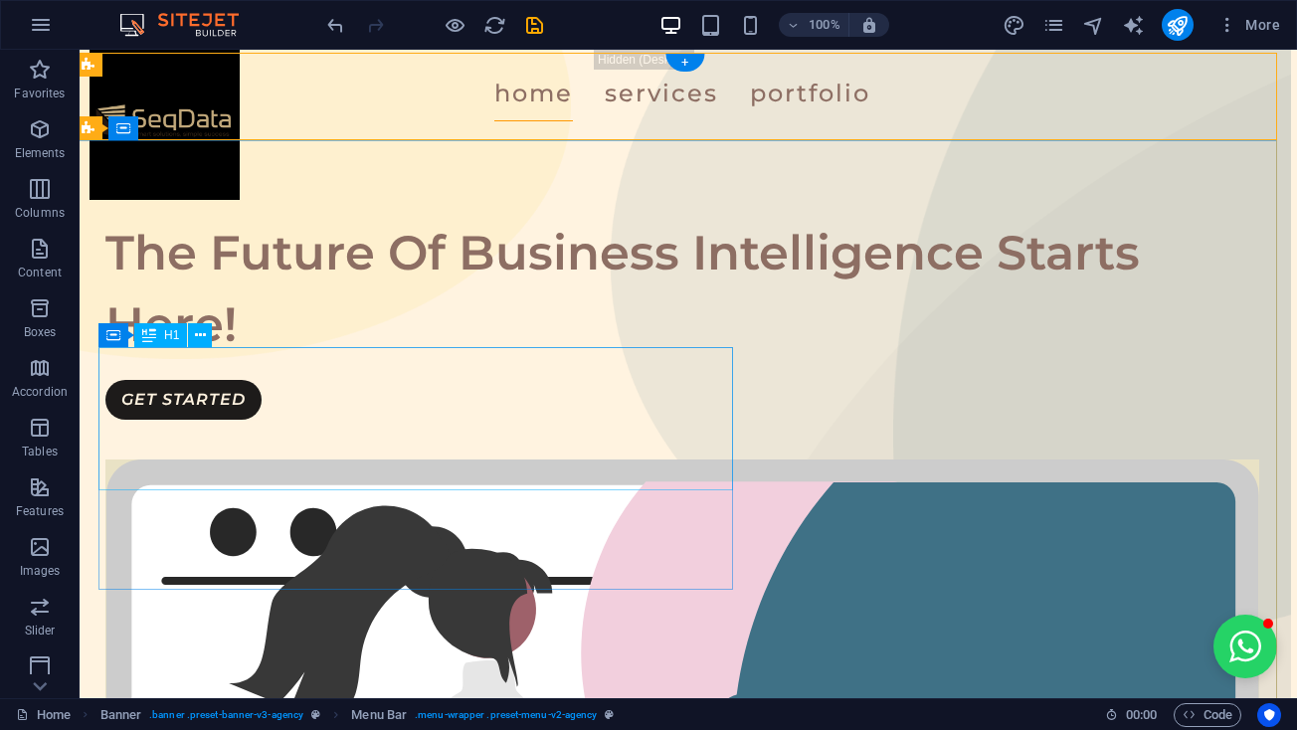
scroll to position [0, 6]
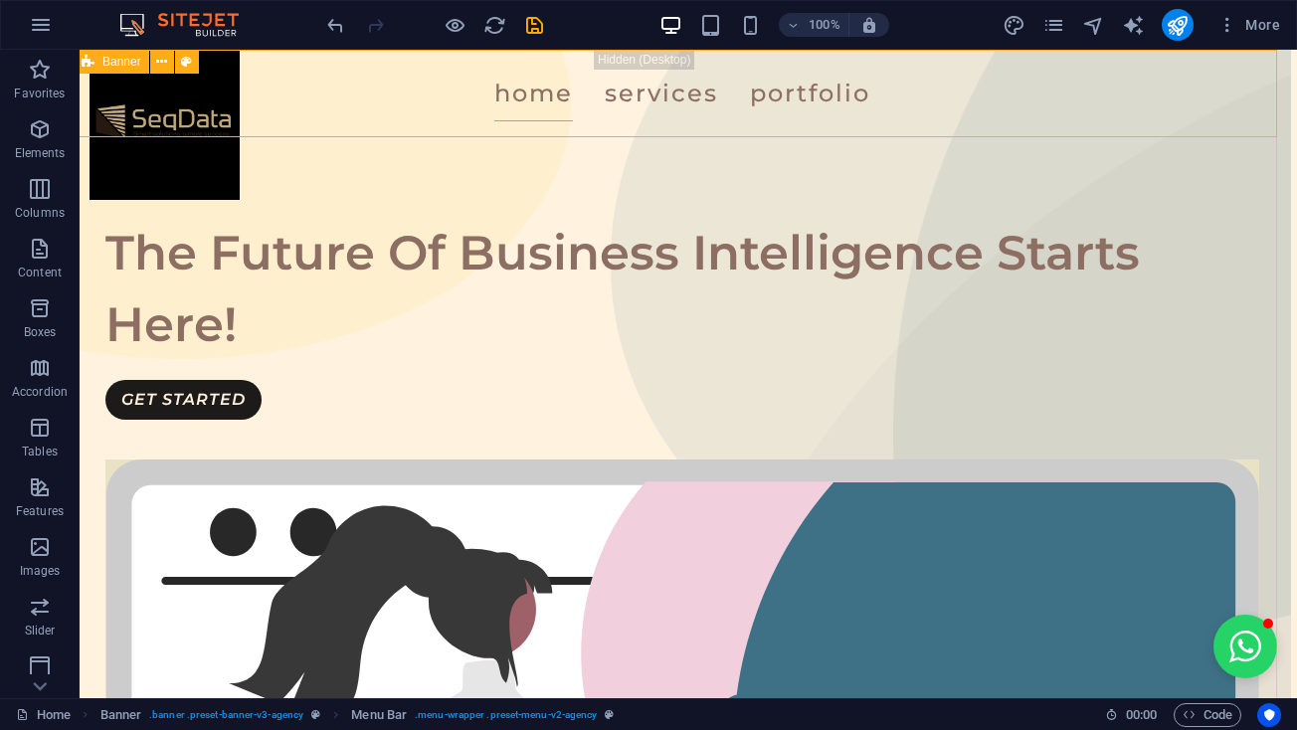
click at [90, 64] on icon at bounding box center [88, 62] width 13 height 24
select select "vh"
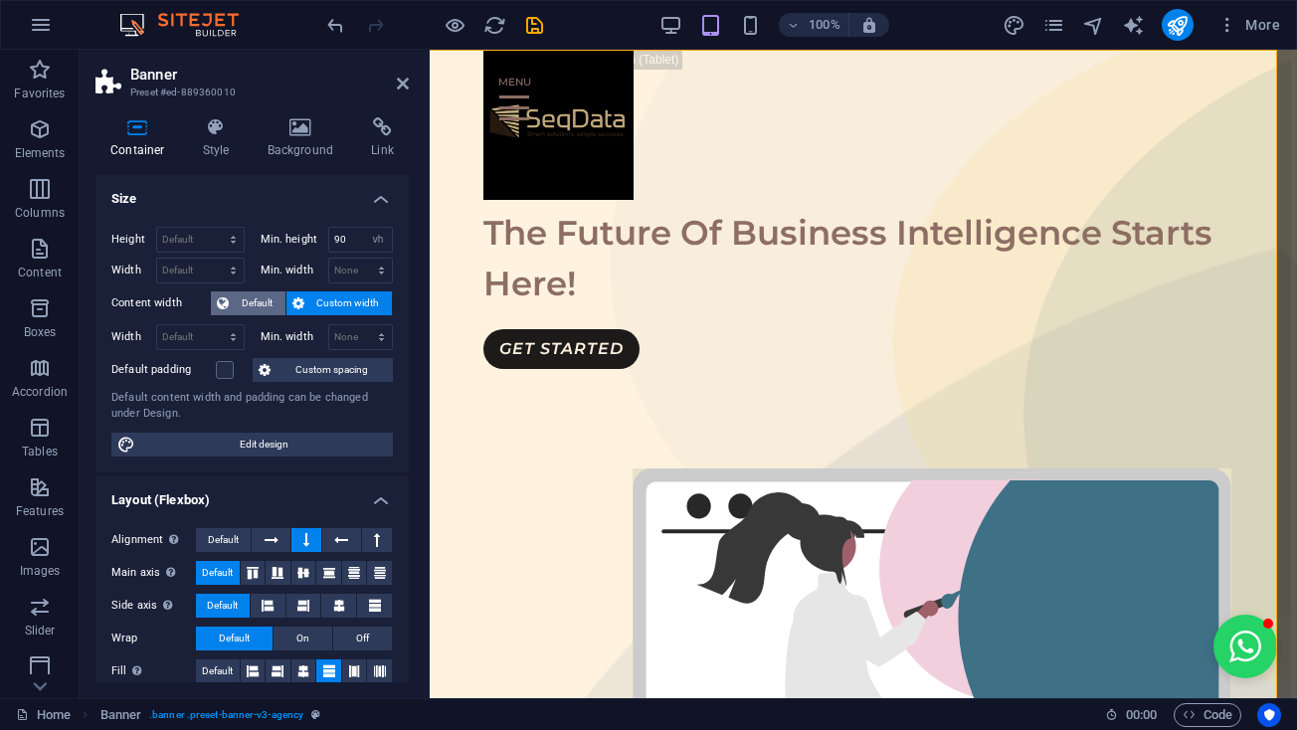
click at [244, 303] on span "Default" at bounding box center [257, 303] width 45 height 24
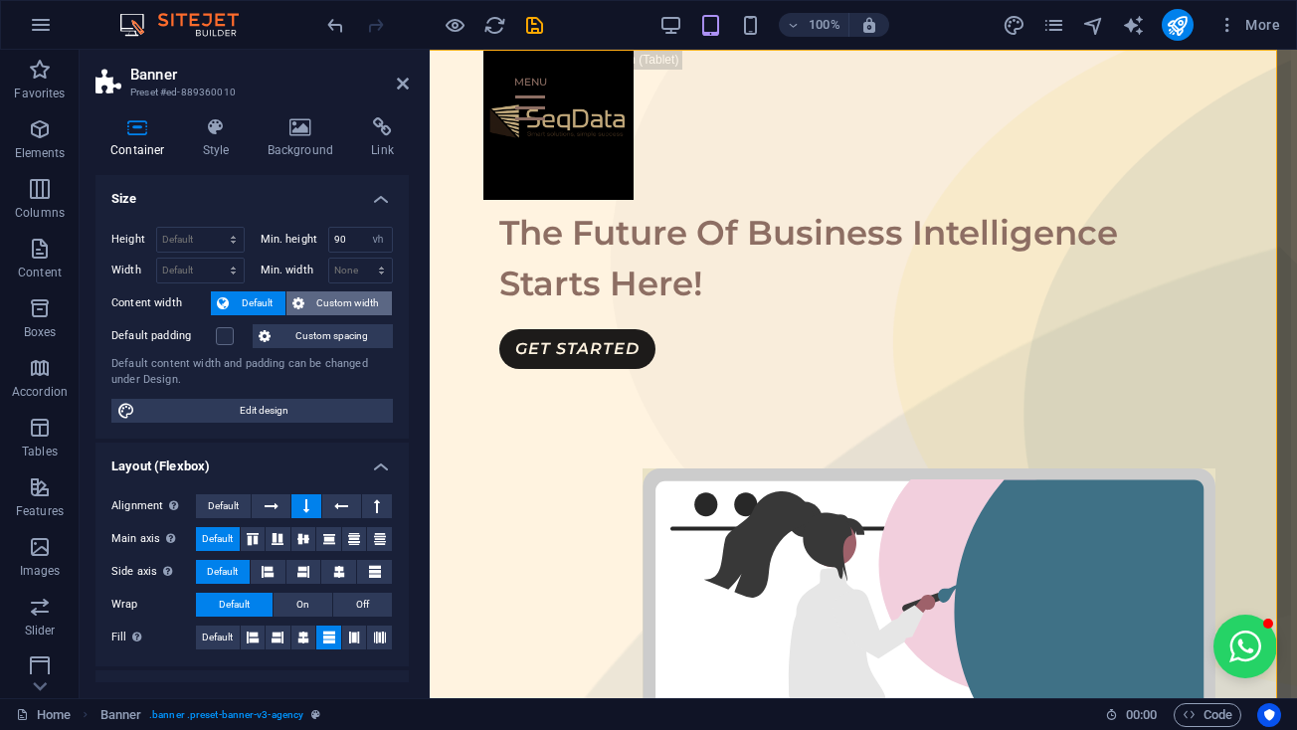
click at [314, 291] on span "Custom width" at bounding box center [348, 303] width 77 height 24
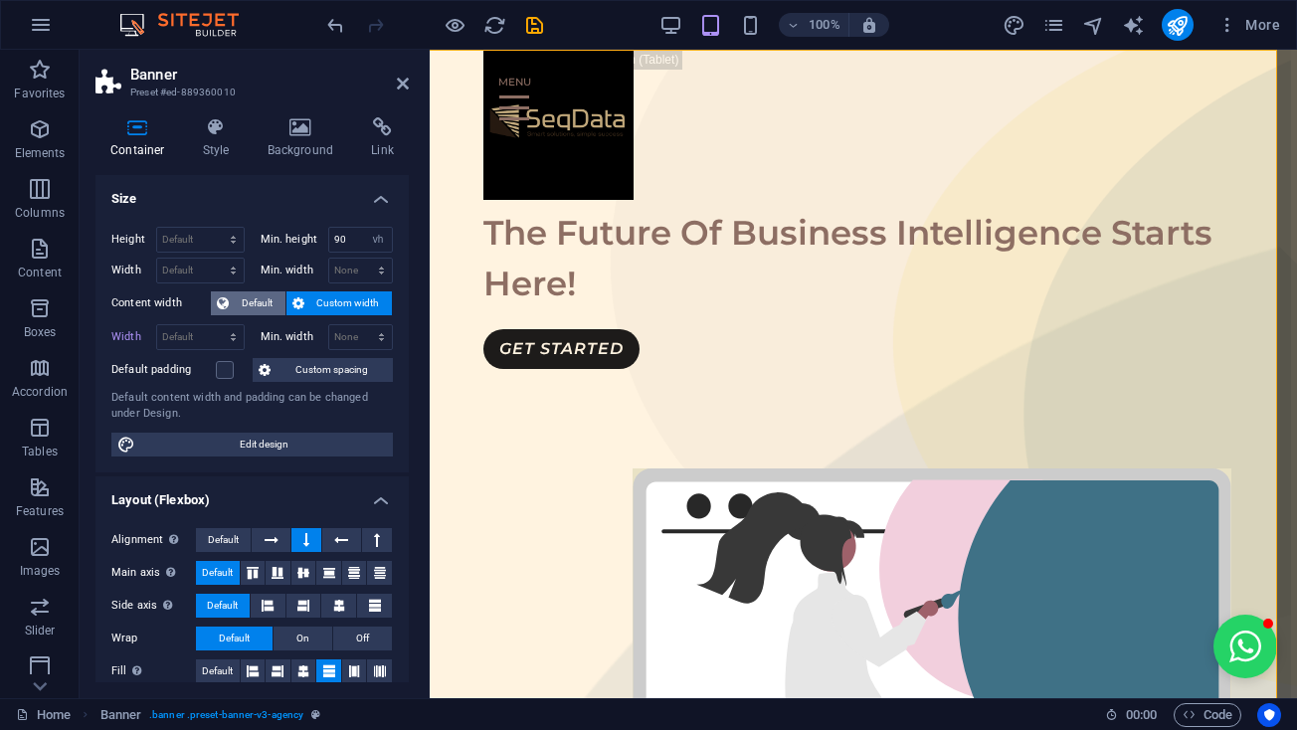
click at [250, 298] on span "Default" at bounding box center [257, 303] width 45 height 24
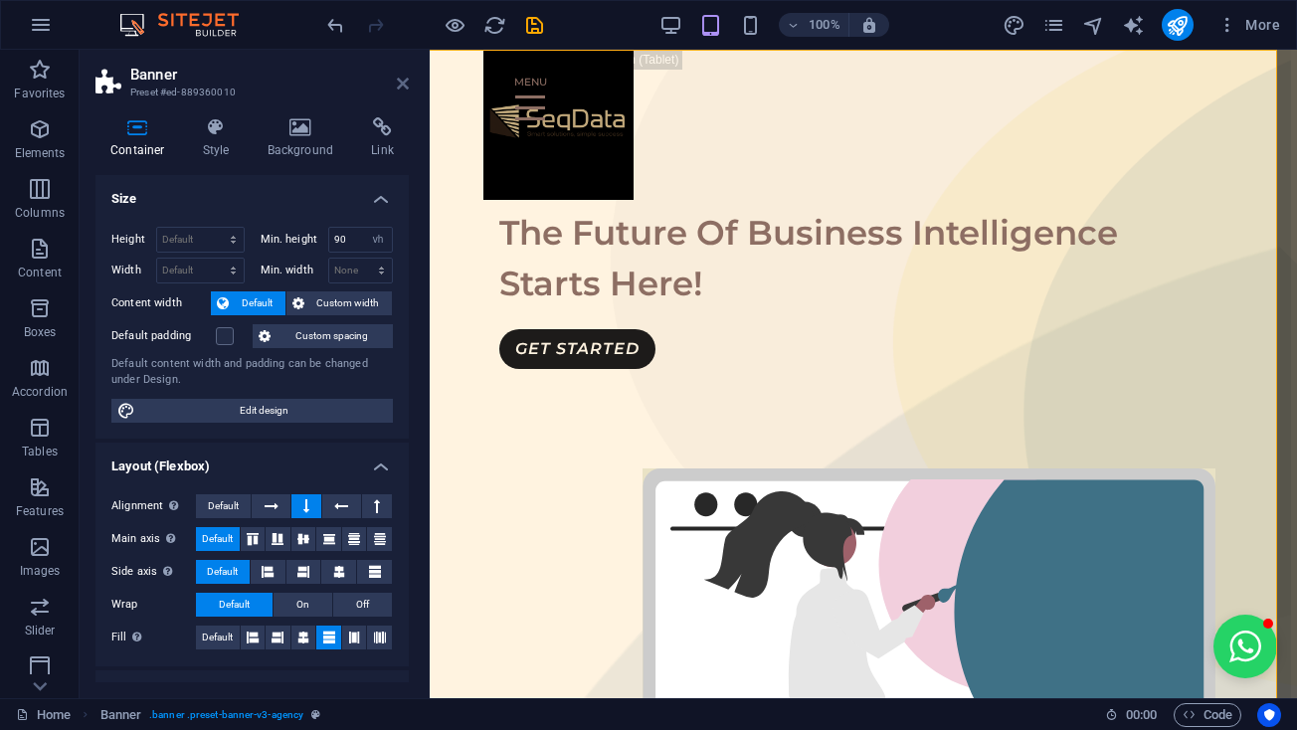
click at [400, 83] on icon at bounding box center [403, 84] width 12 height 16
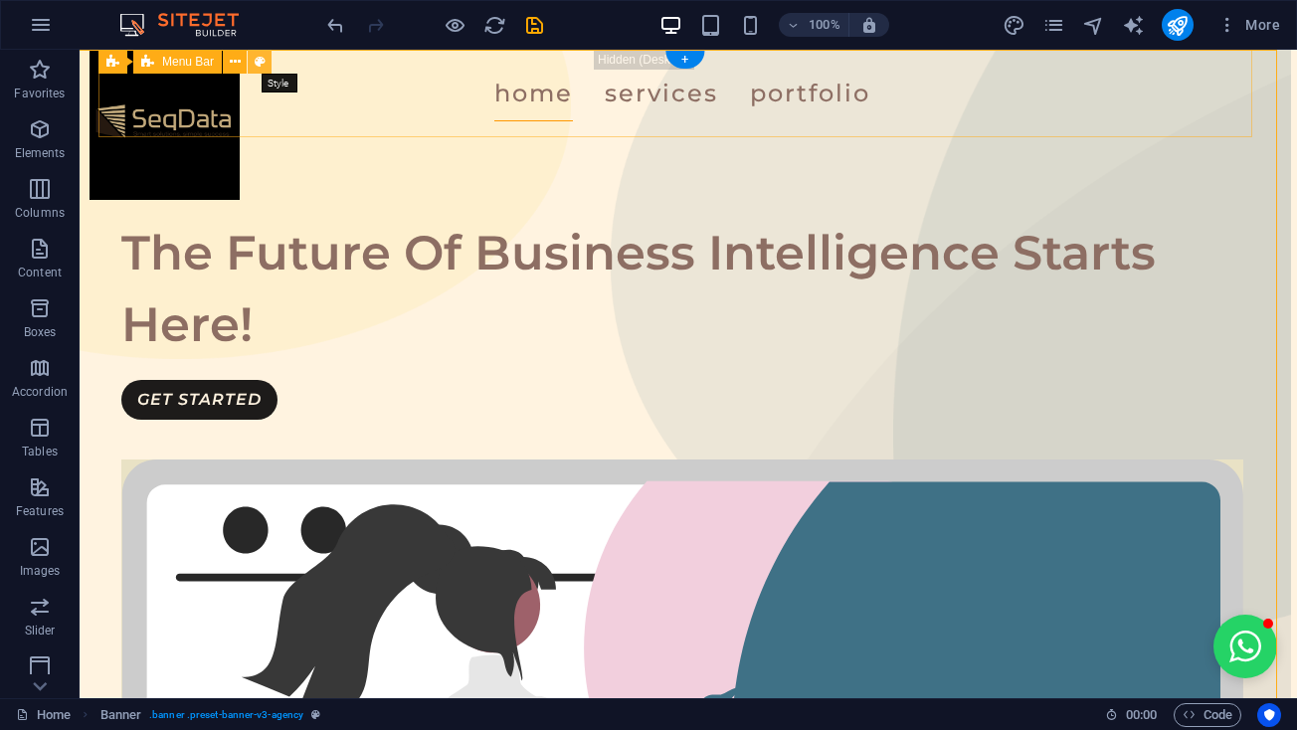
click at [263, 60] on icon at bounding box center [260, 62] width 11 height 21
select select "rem"
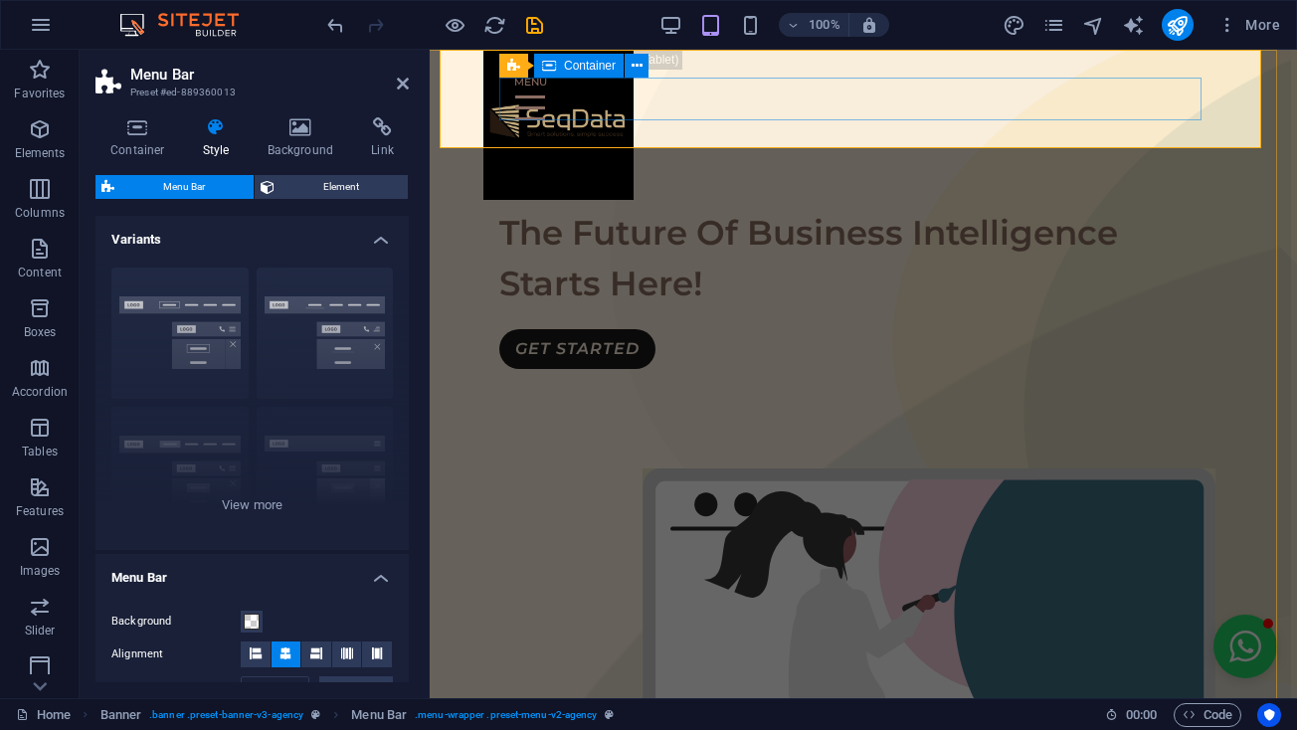
click at [762, 88] on div at bounding box center [857, 99] width 716 height 43
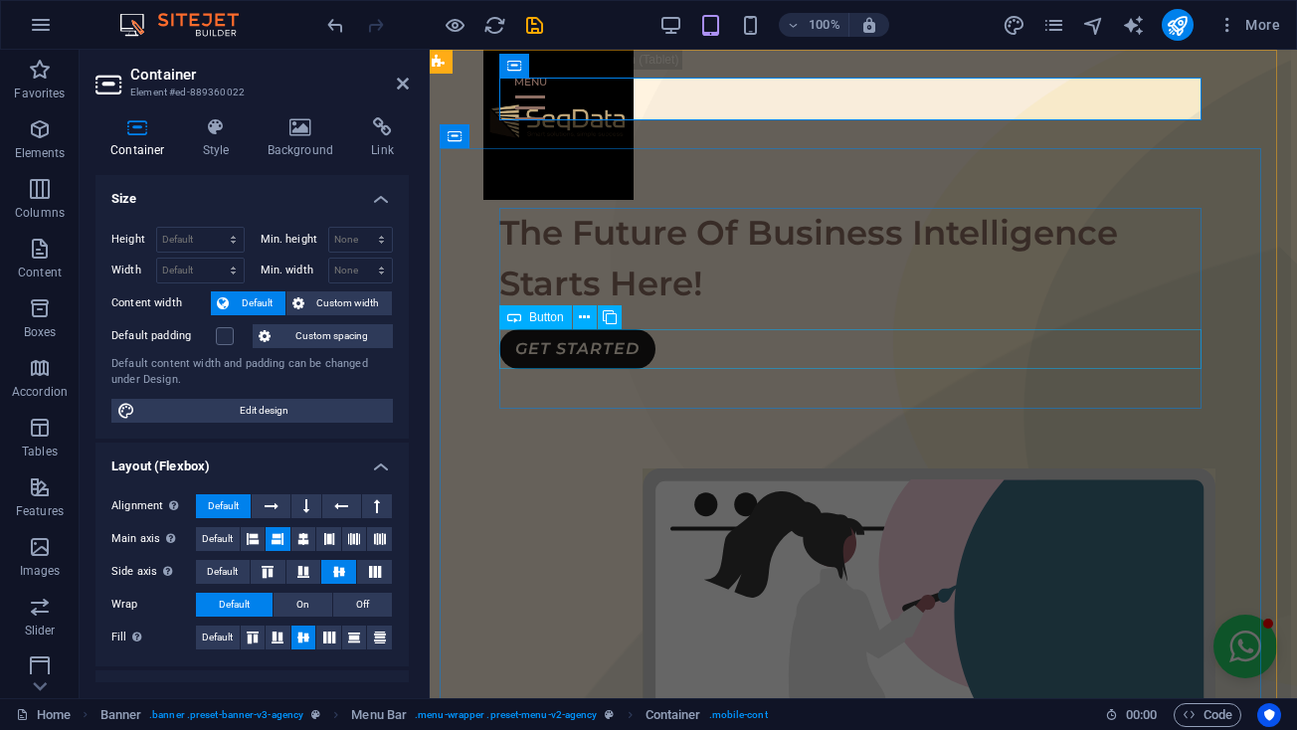
click at [737, 343] on div "GET STARTED" at bounding box center [857, 349] width 716 height 40
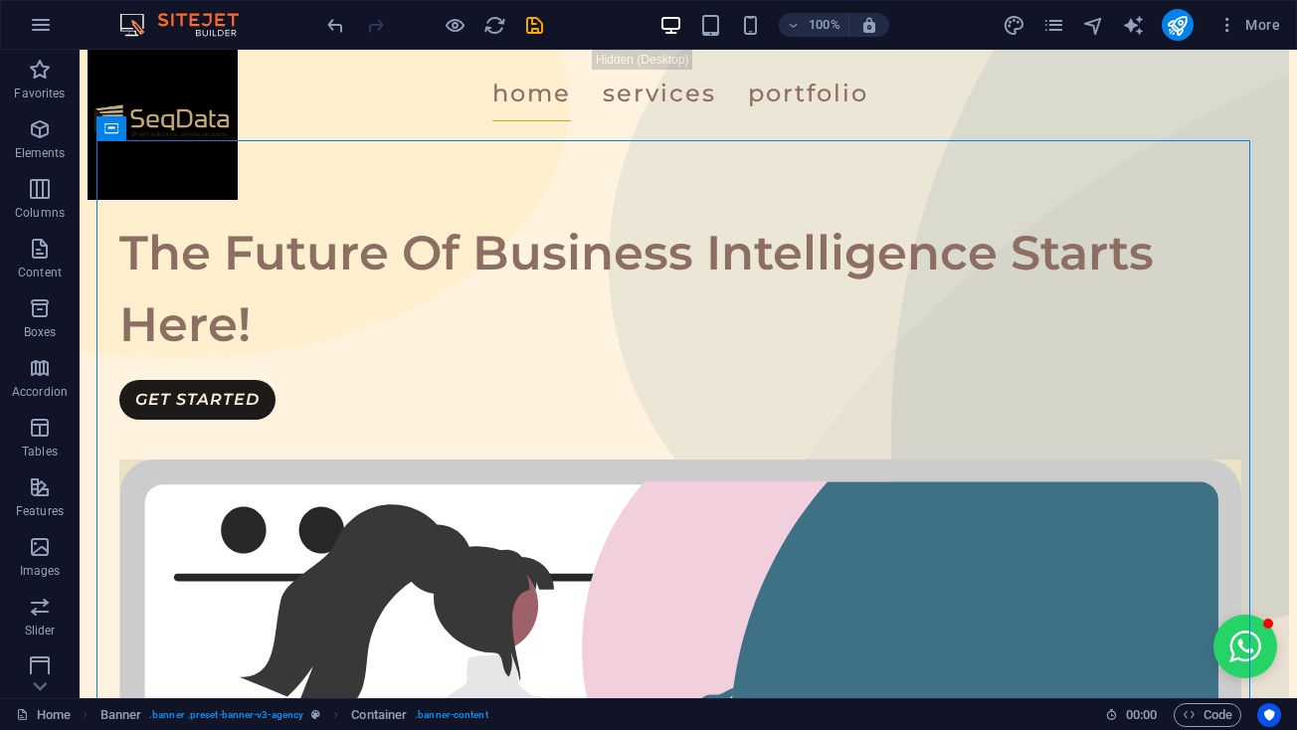
scroll to position [0, 8]
click at [636, 360] on div "The Future Of Business Intelligence Starts Here!" at bounding box center [680, 288] width 1122 height 143
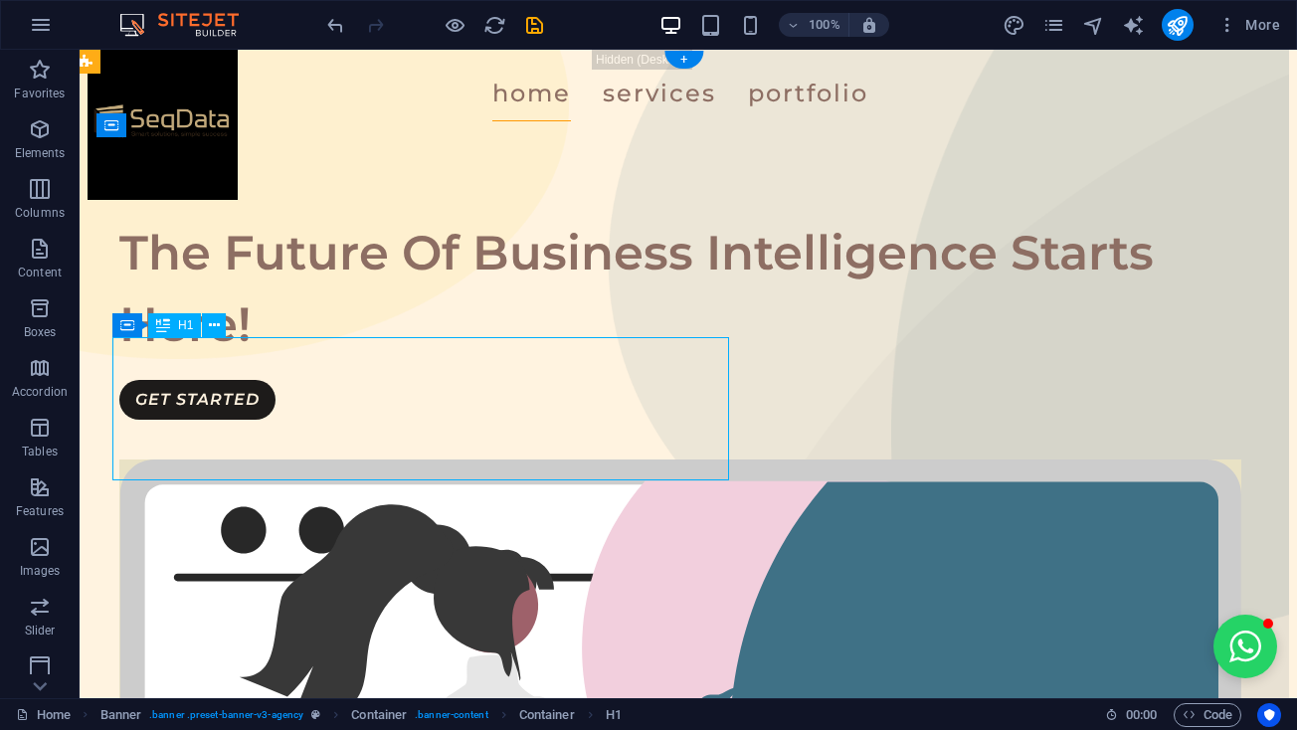
click at [636, 360] on div "The Future Of Business Intelligence Starts Here!" at bounding box center [680, 288] width 1122 height 143
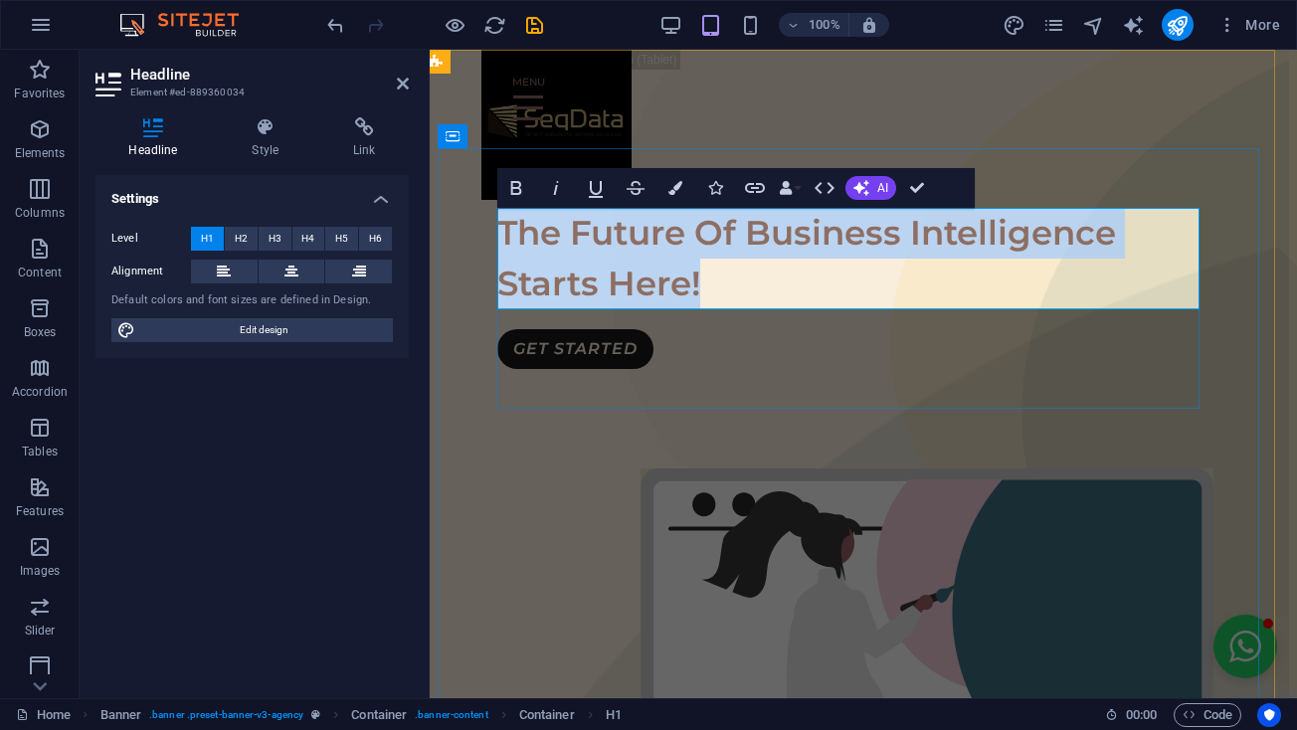
click at [688, 289] on span "The Future Of Business Intelligence Starts Here!" at bounding box center [806, 258] width 619 height 92
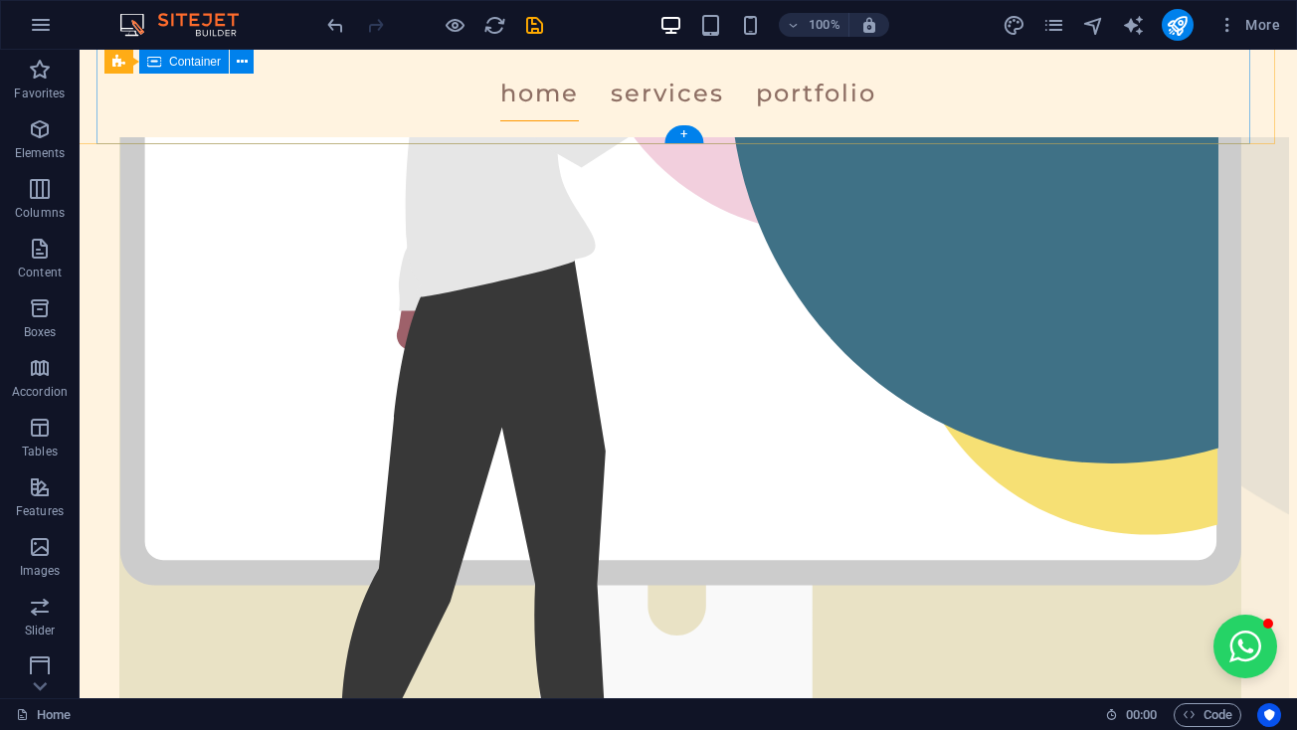
scroll to position [586, 8]
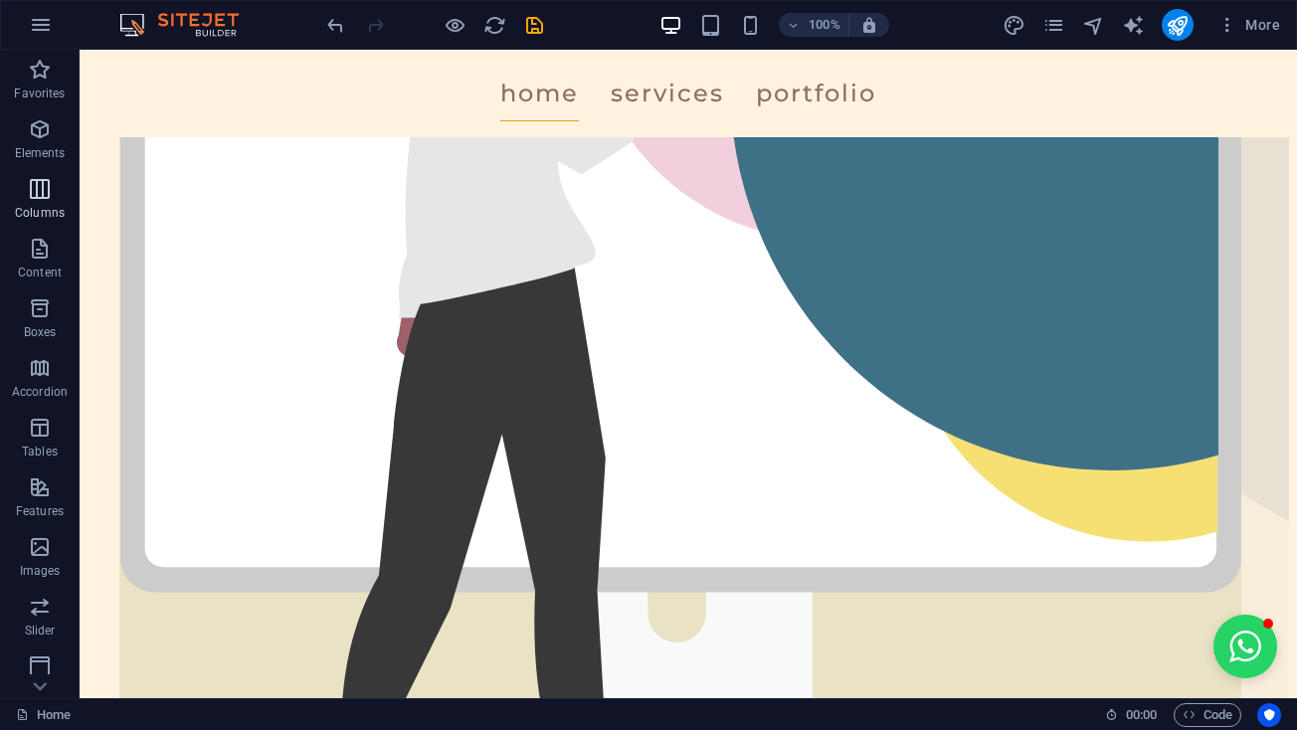
click at [45, 199] on icon "button" at bounding box center [40, 189] width 24 height 24
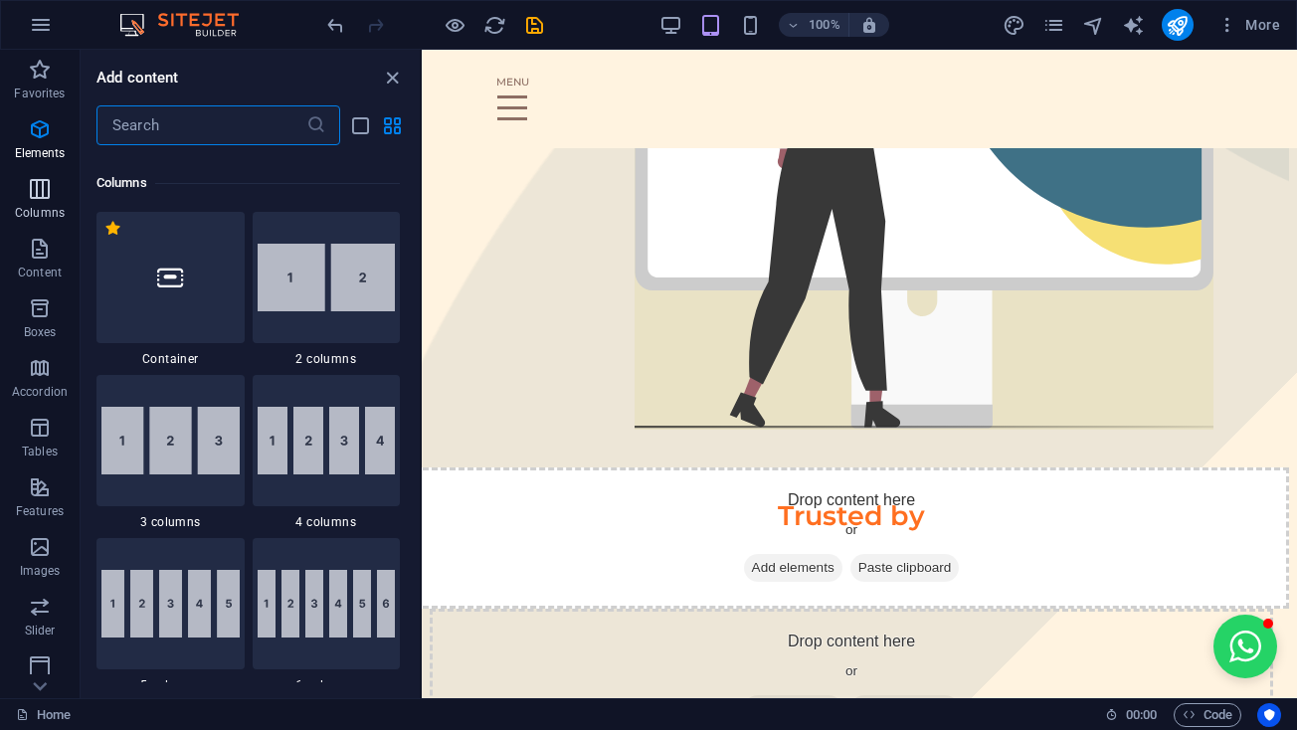
scroll to position [985, 0]
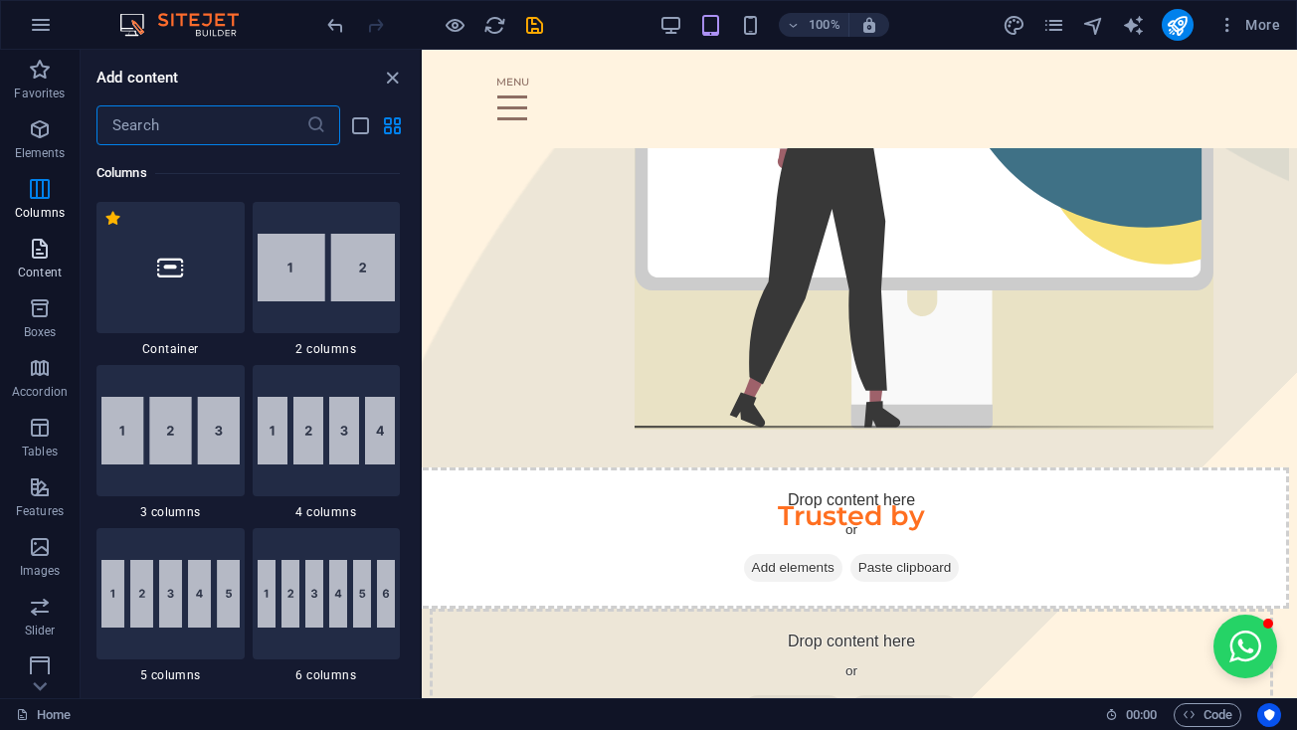
click at [48, 262] on span "Content" at bounding box center [40, 261] width 80 height 48
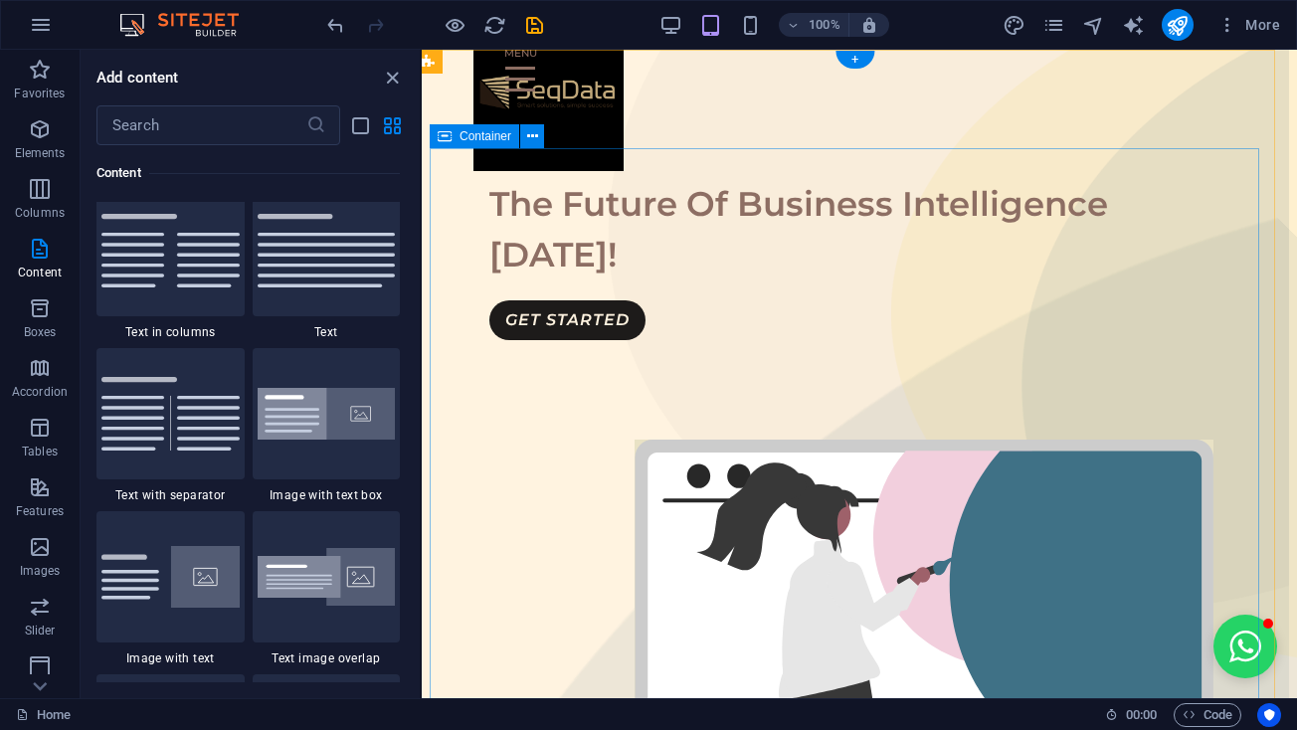
scroll to position [37, 8]
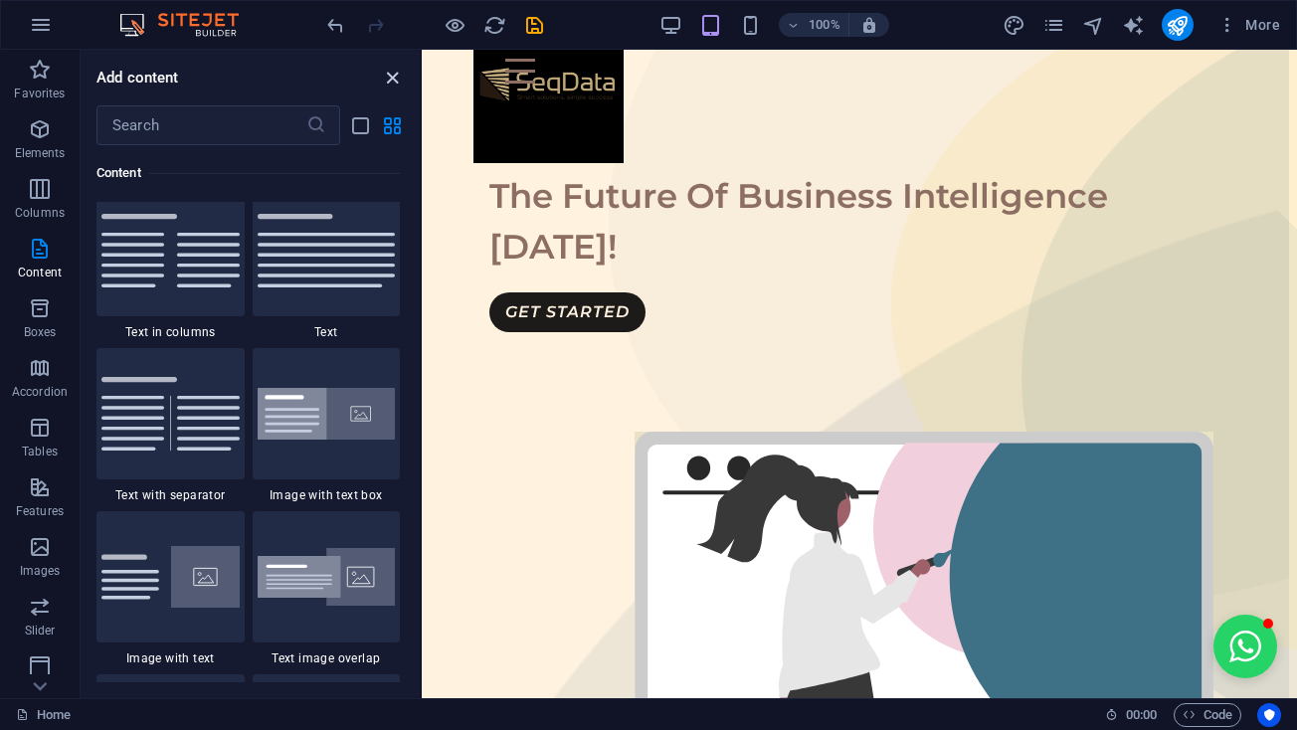
click at [402, 73] on icon "close panel" at bounding box center [392, 78] width 23 height 23
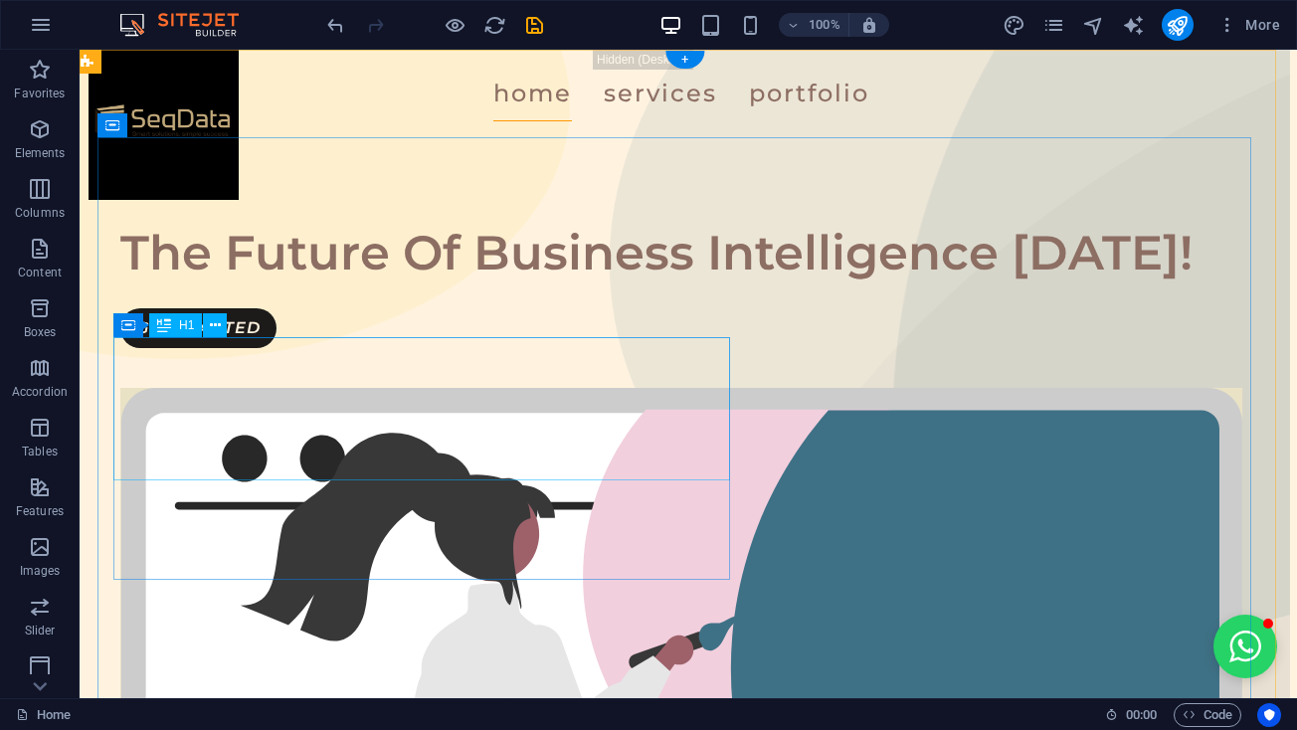
scroll to position [0, 7]
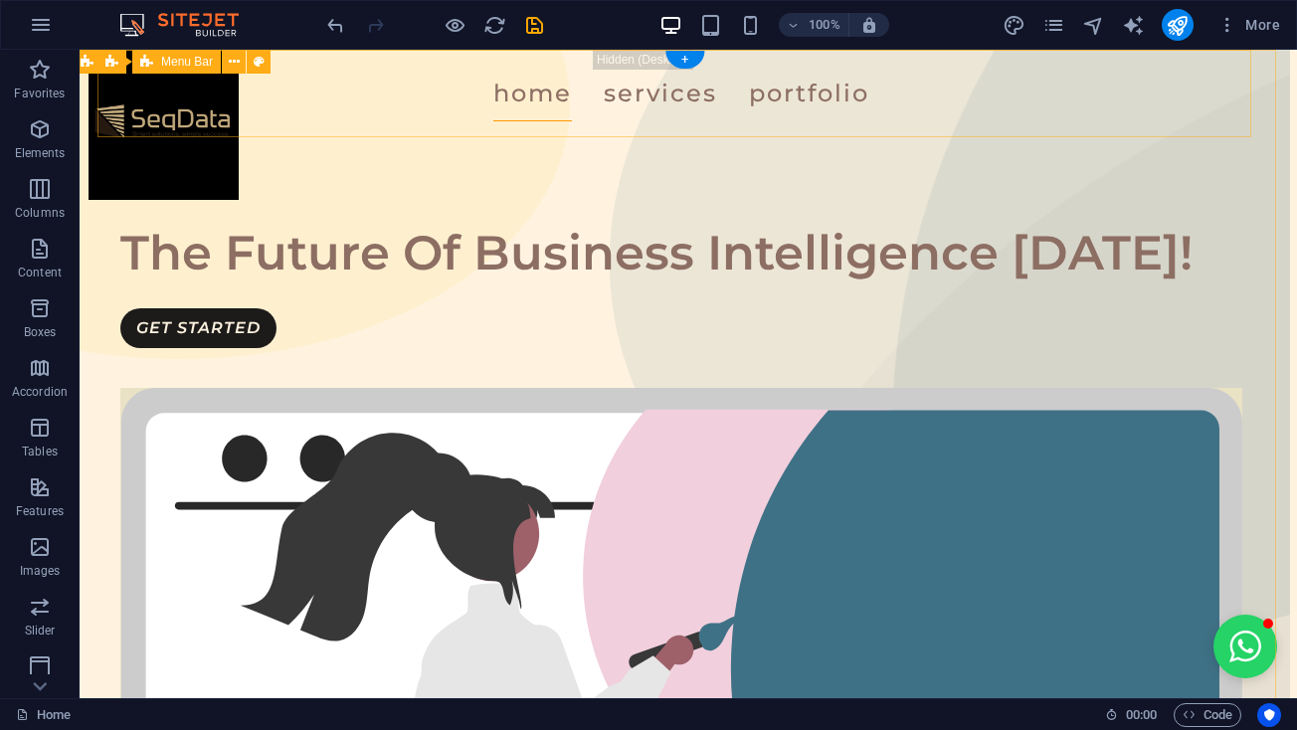
click at [176, 98] on div "Home Services Portfolio" at bounding box center [681, 94] width 1154 height 88
select select "rem"
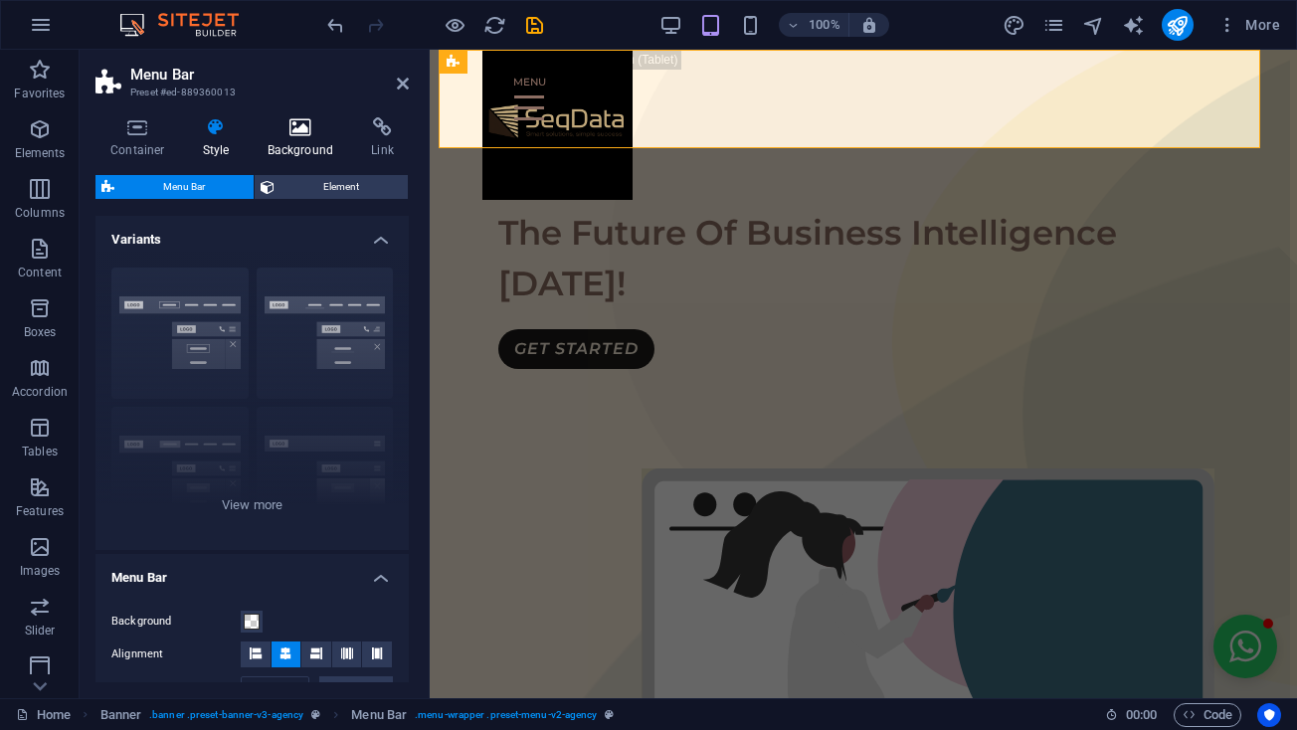
click at [284, 131] on icon at bounding box center [301, 127] width 96 height 20
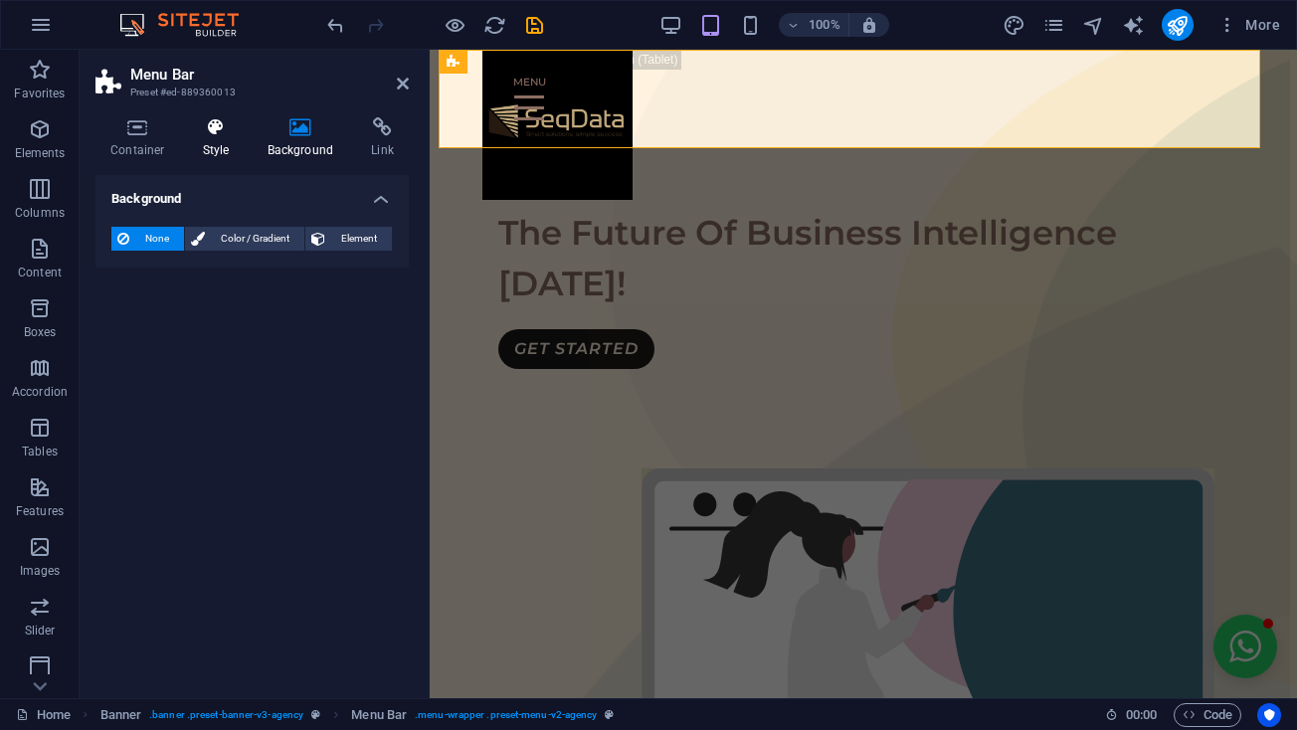
click at [211, 136] on icon at bounding box center [216, 127] width 57 height 20
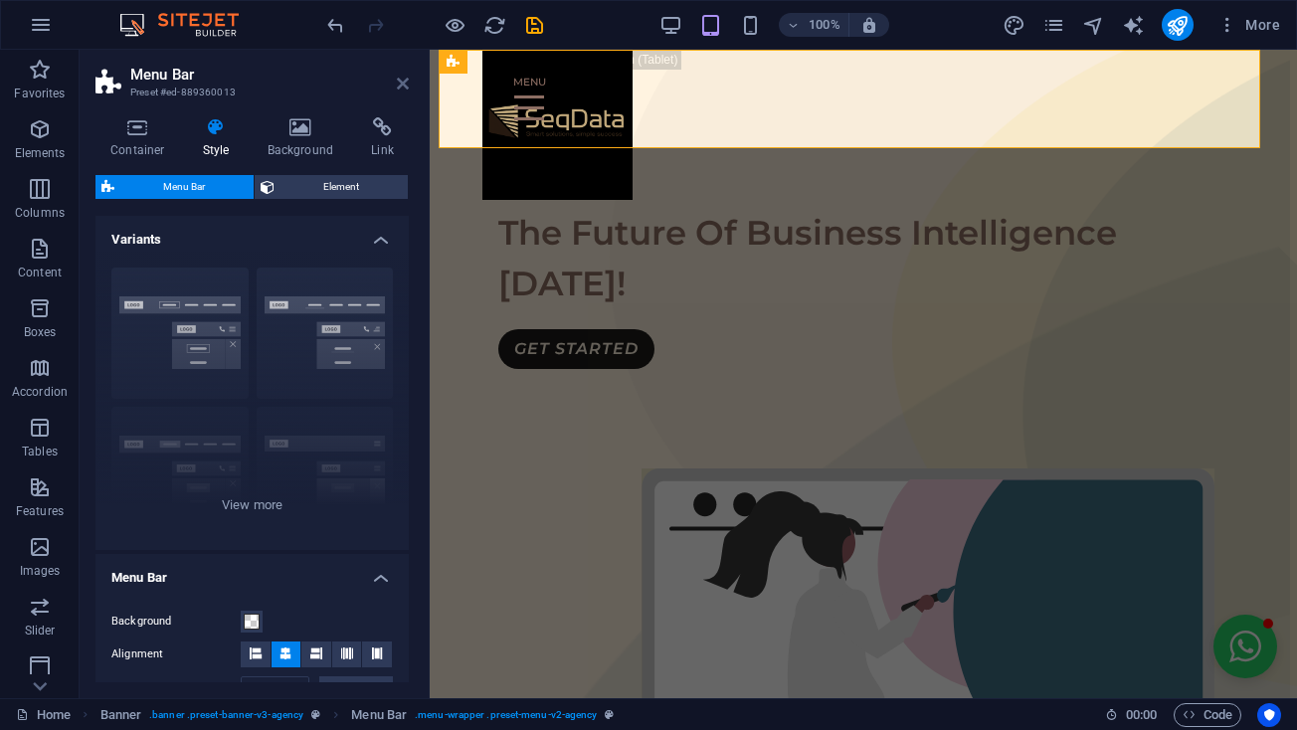
click at [399, 76] on icon at bounding box center [403, 84] width 12 height 16
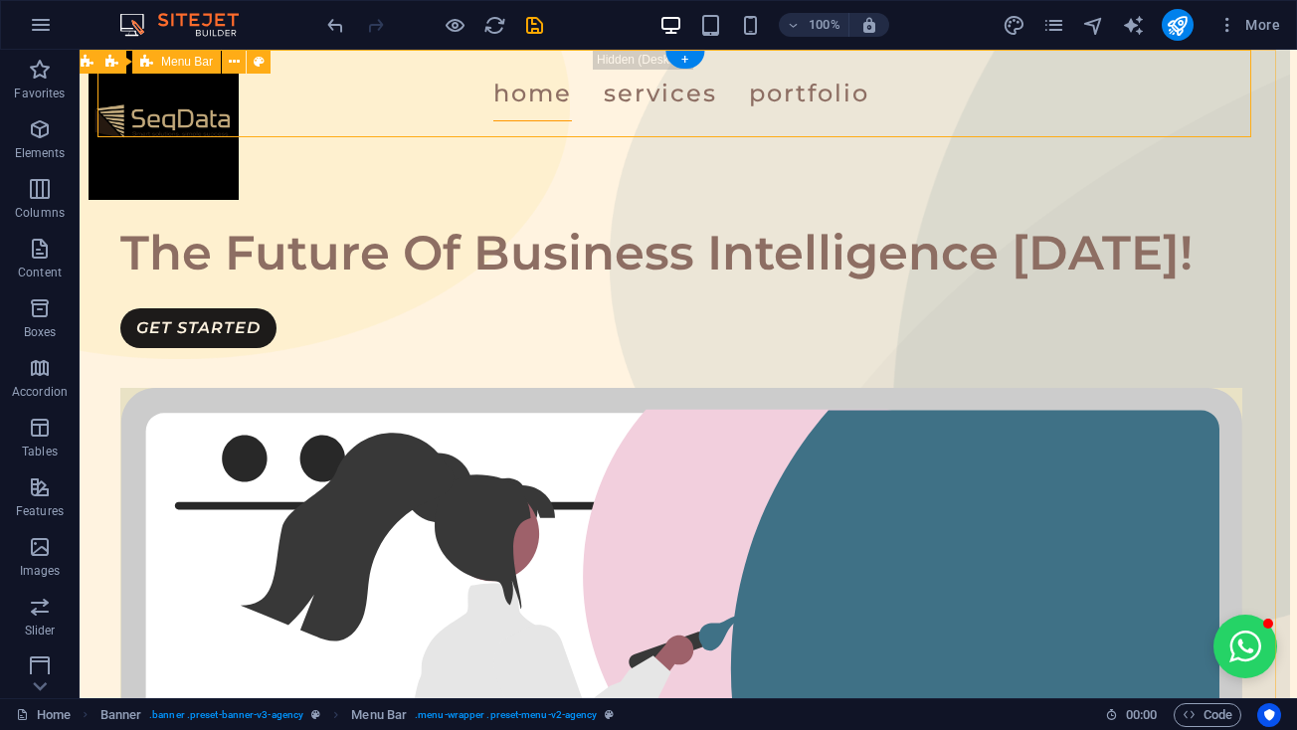
click at [197, 113] on div "Home Services Portfolio" at bounding box center [681, 94] width 1154 height 88
select select "rem"
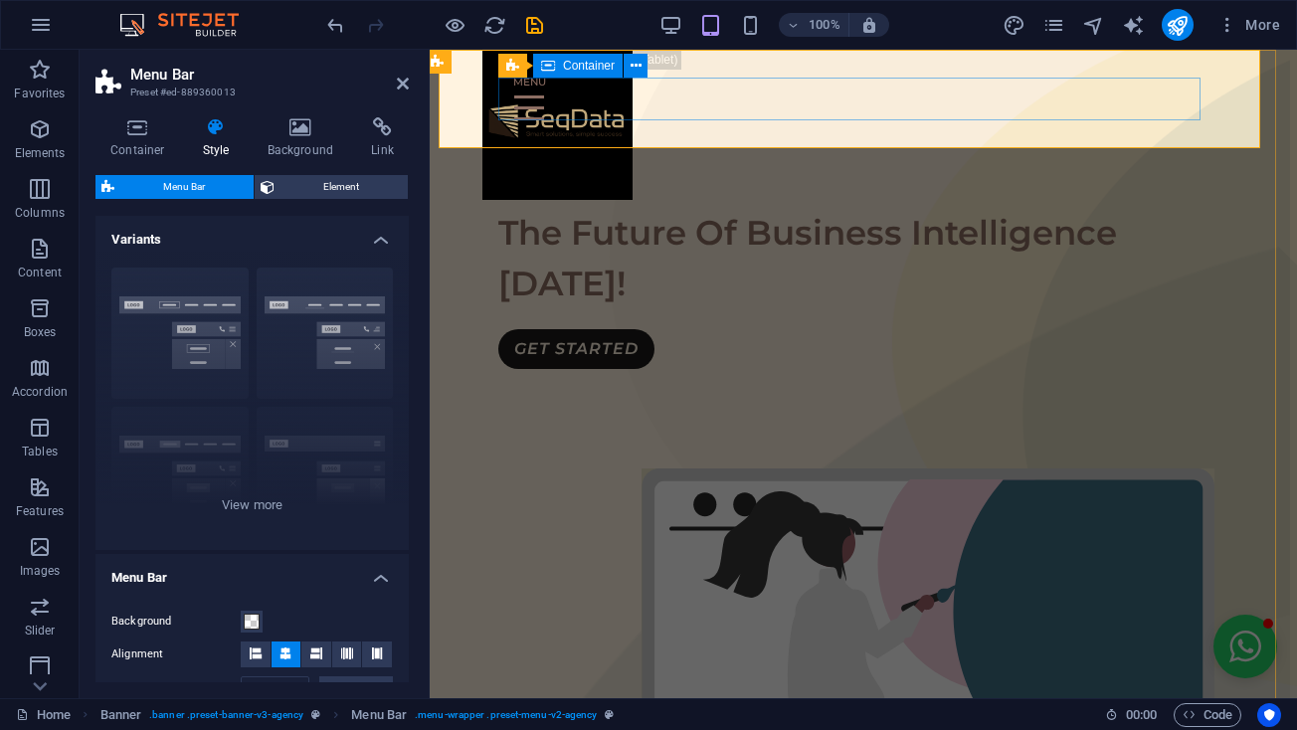
click at [571, 103] on div at bounding box center [856, 99] width 716 height 43
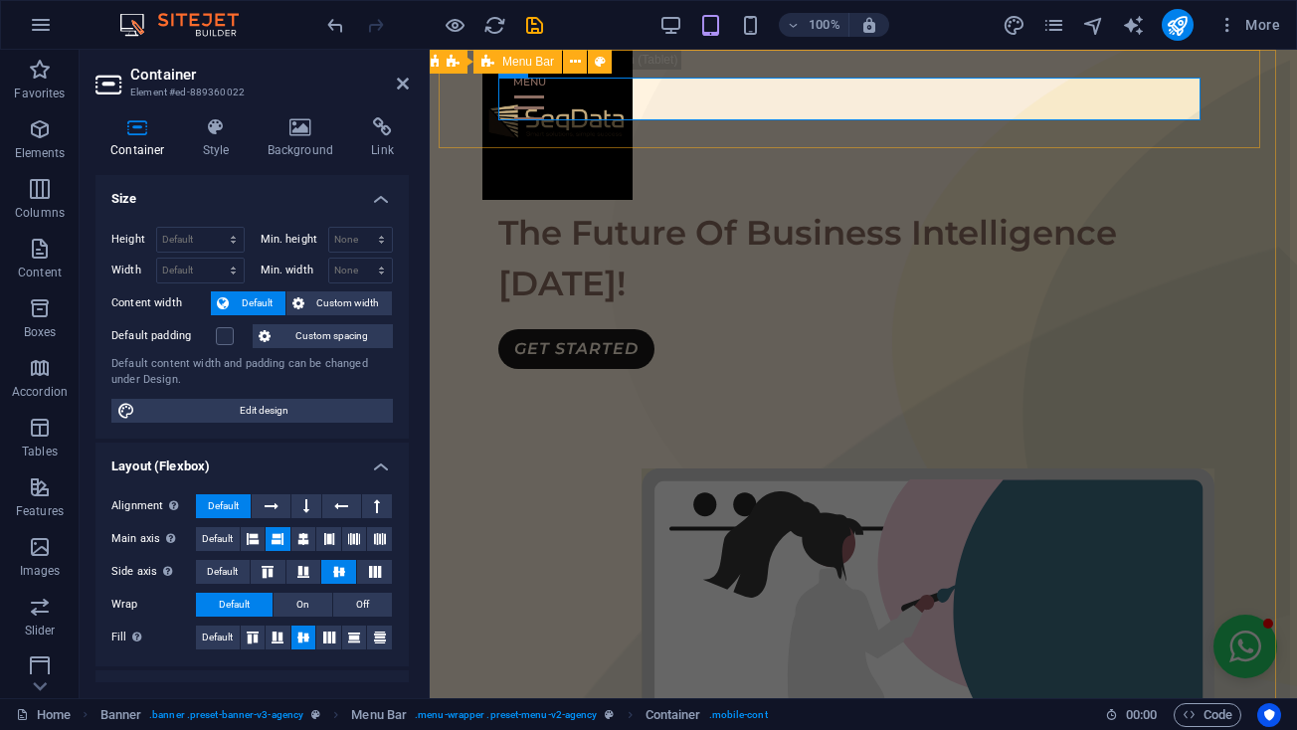
click at [547, 133] on div "Home Services Portfolio" at bounding box center [856, 99] width 835 height 98
select select "rem"
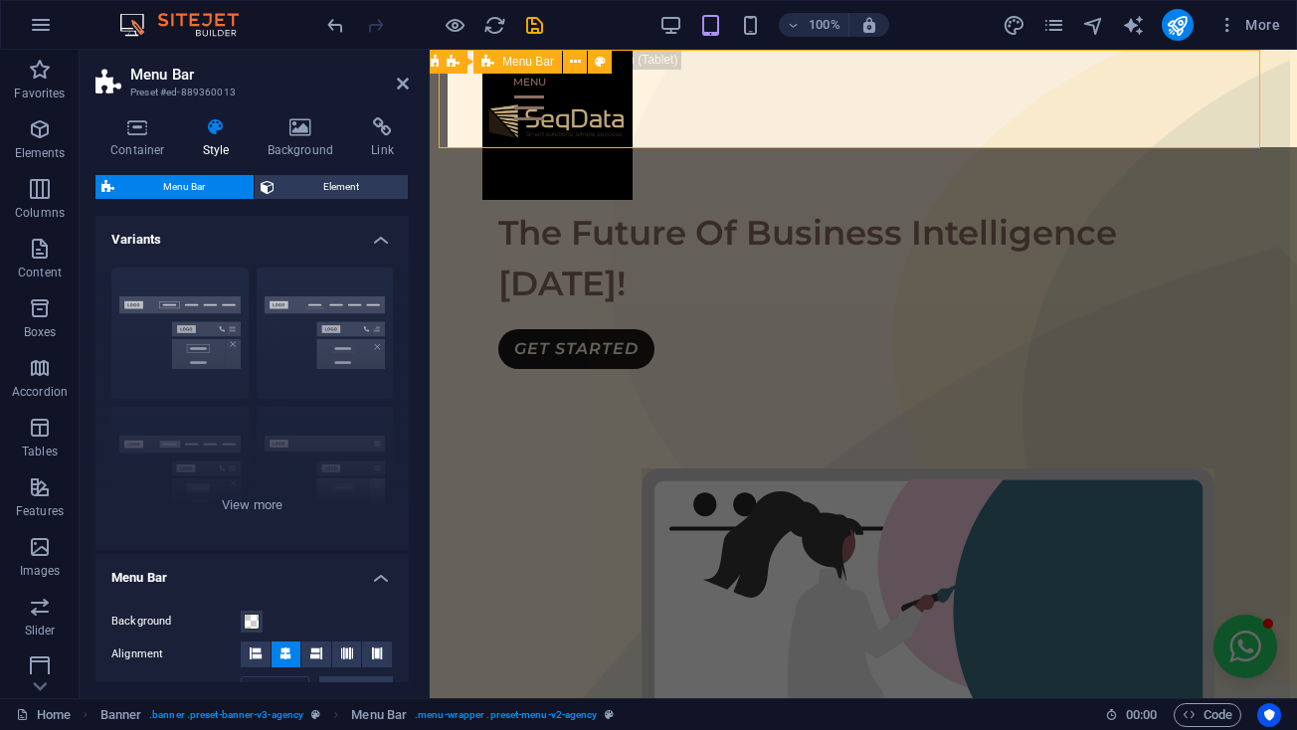
click at [547, 133] on div "Home Services Portfolio" at bounding box center [856, 99] width 835 height 98
click at [492, 128] on div "Home Services Portfolio" at bounding box center [856, 99] width 835 height 98
click at [543, 121] on div "Home Services Portfolio" at bounding box center [856, 99] width 835 height 98
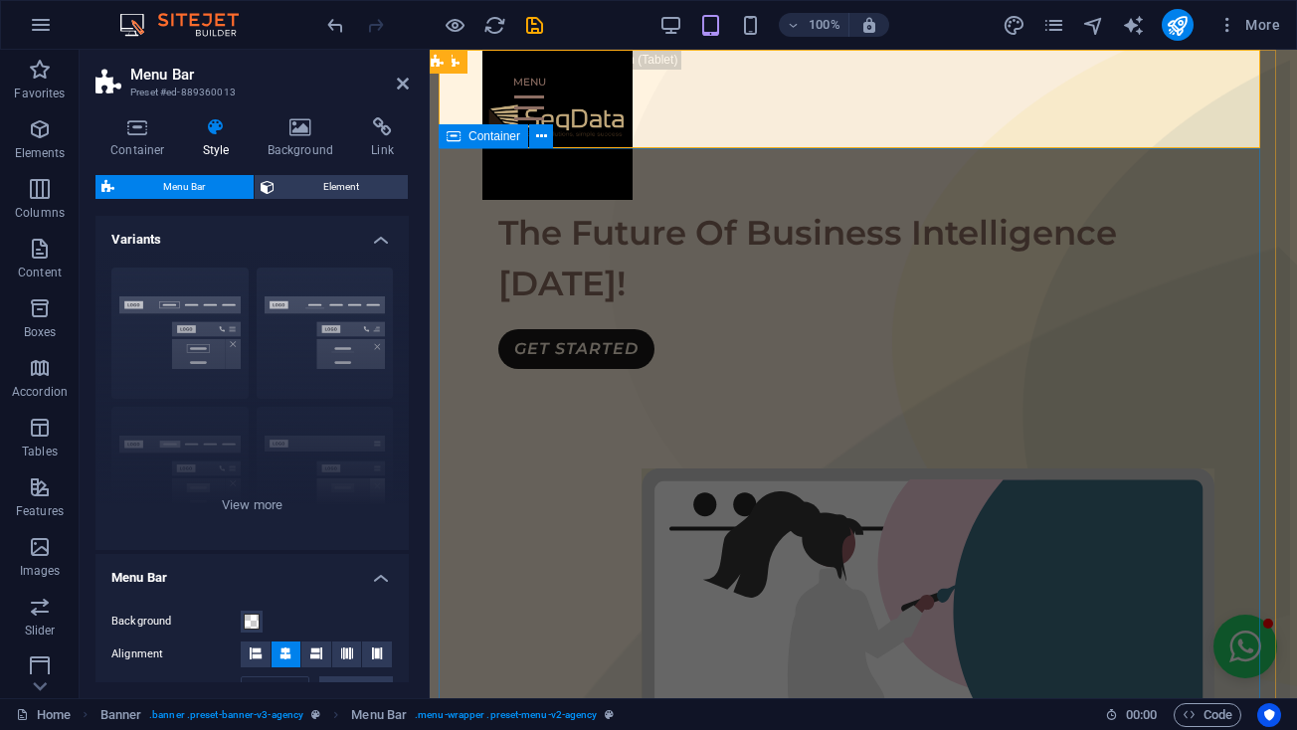
click at [572, 175] on div "The Future Of Business Intelligence [DATE]! GET STARTED" at bounding box center [856, 612] width 835 height 928
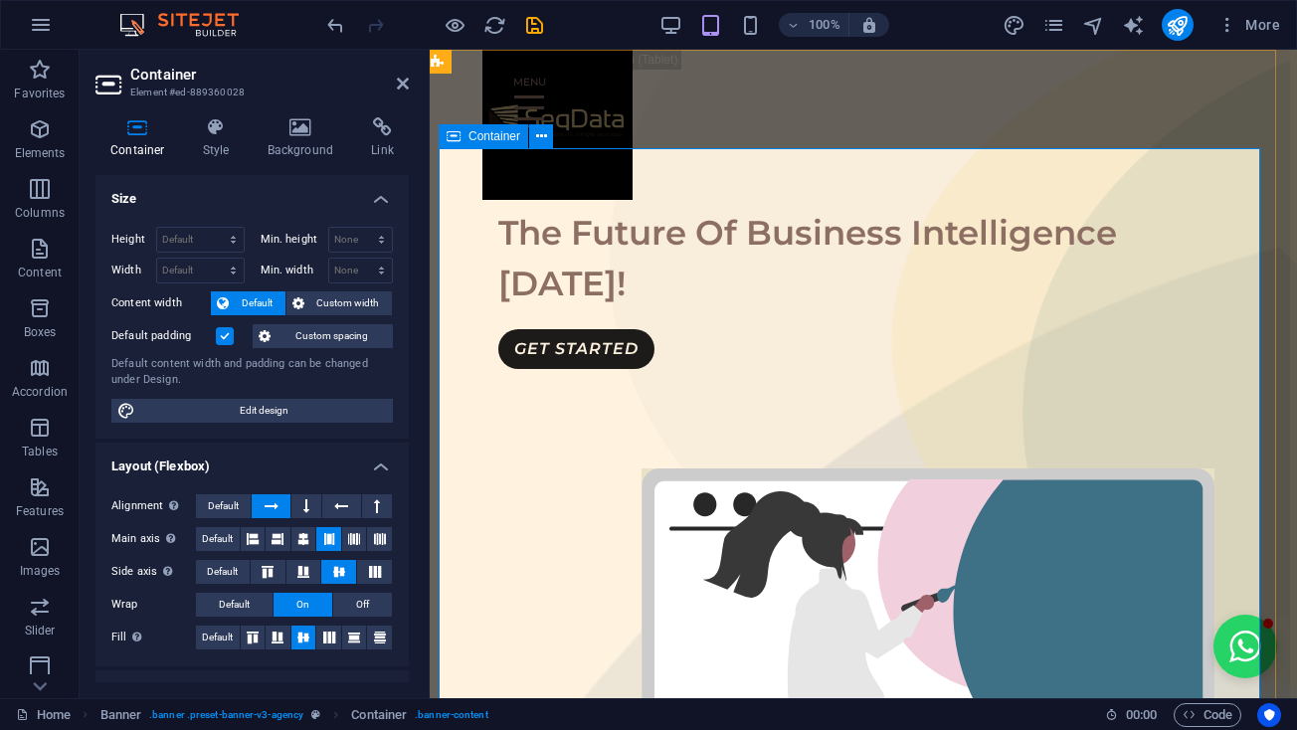
click at [605, 186] on div "The Future Of Business Intelligence [DATE]! GET STARTED" at bounding box center [856, 612] width 835 height 928
click at [600, 93] on div at bounding box center [856, 99] width 716 height 43
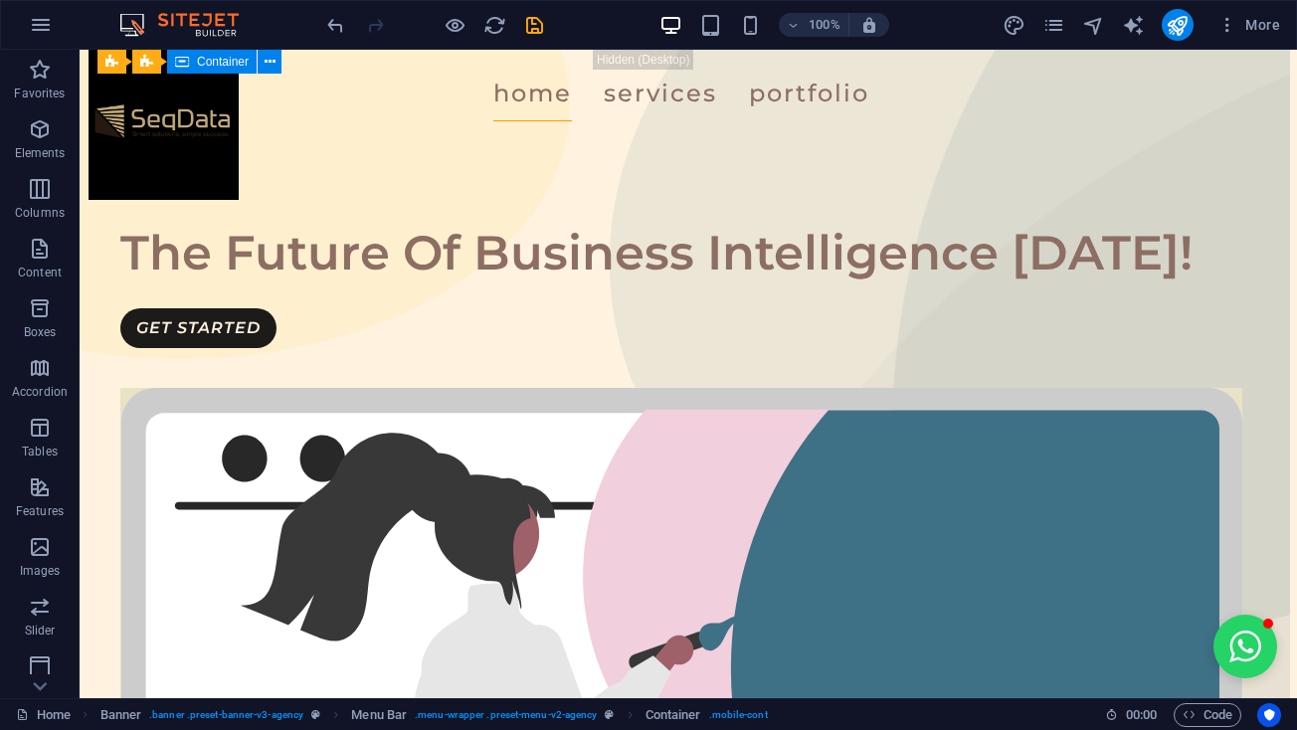
click at [600, 93] on nav "Home Services Portfolio" at bounding box center [681, 94] width 1122 height 56
select select
select select "1"
select select
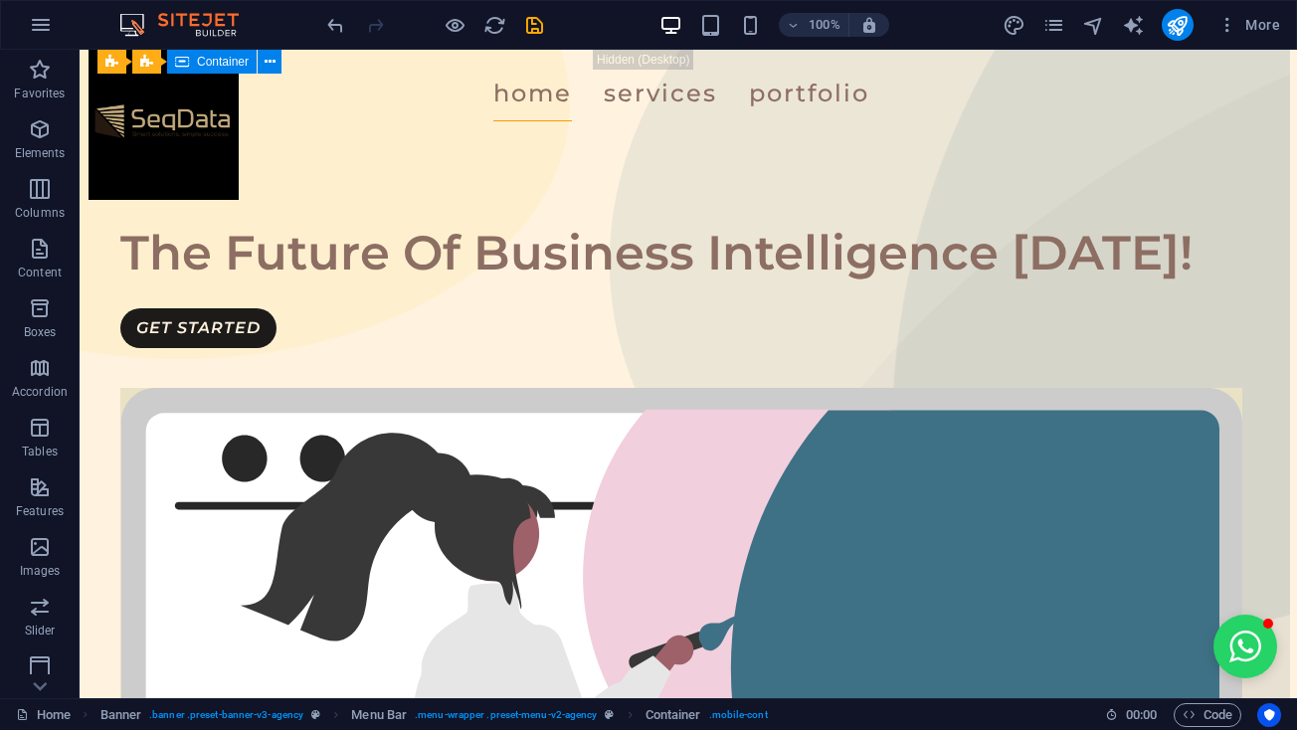
select select "2"
select select
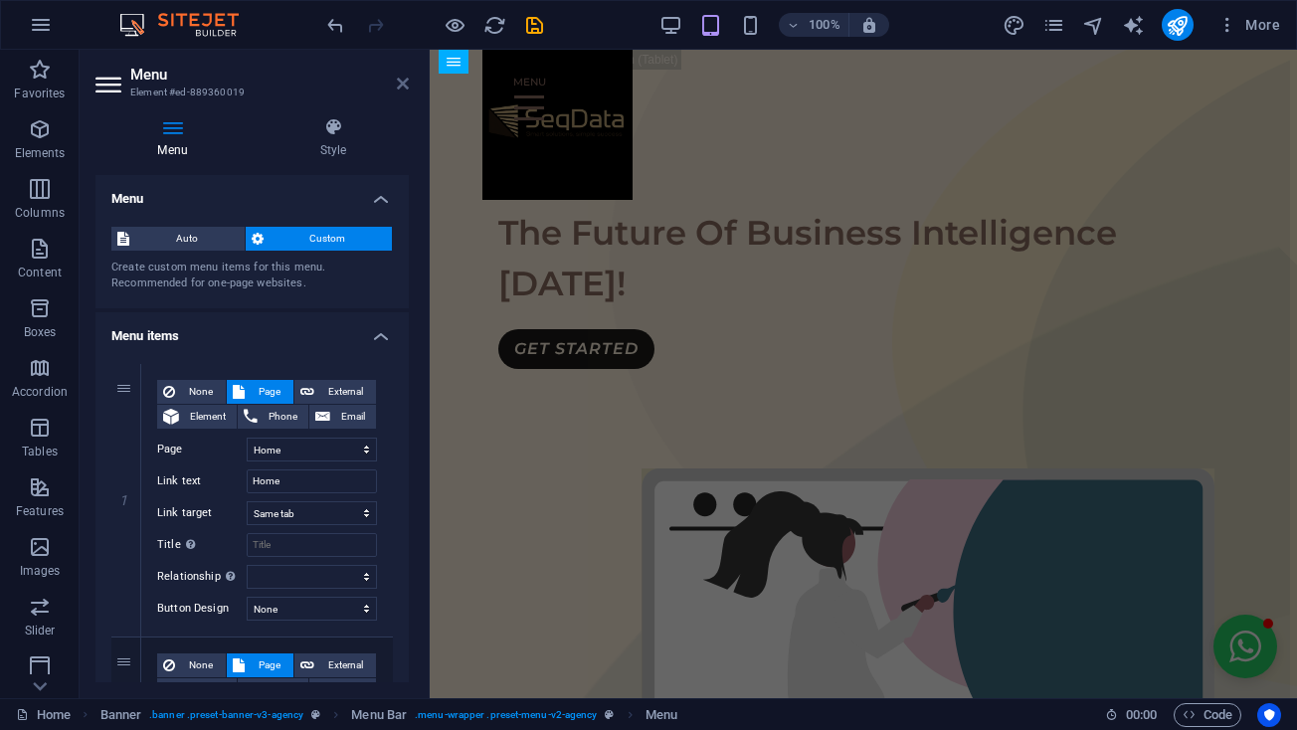
click at [403, 83] on icon at bounding box center [403, 84] width 12 height 16
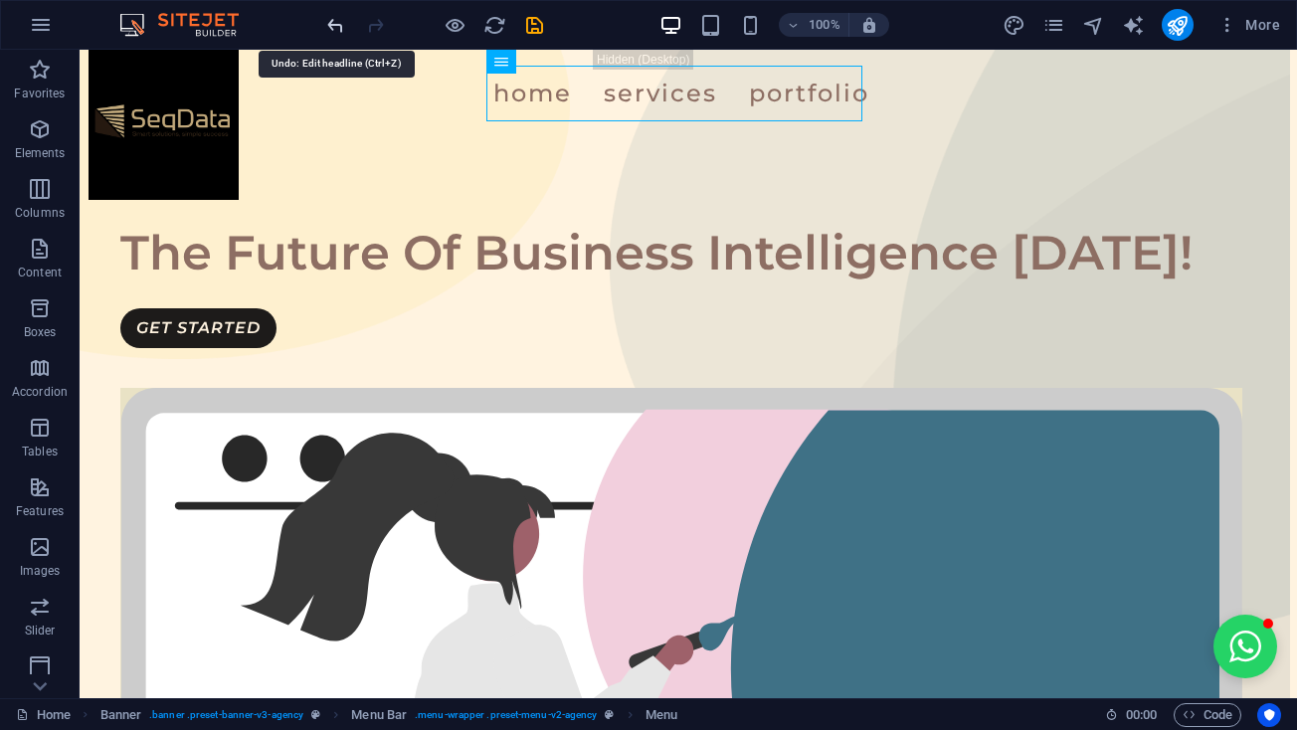
click at [335, 23] on icon "undo" at bounding box center [335, 25] width 23 height 23
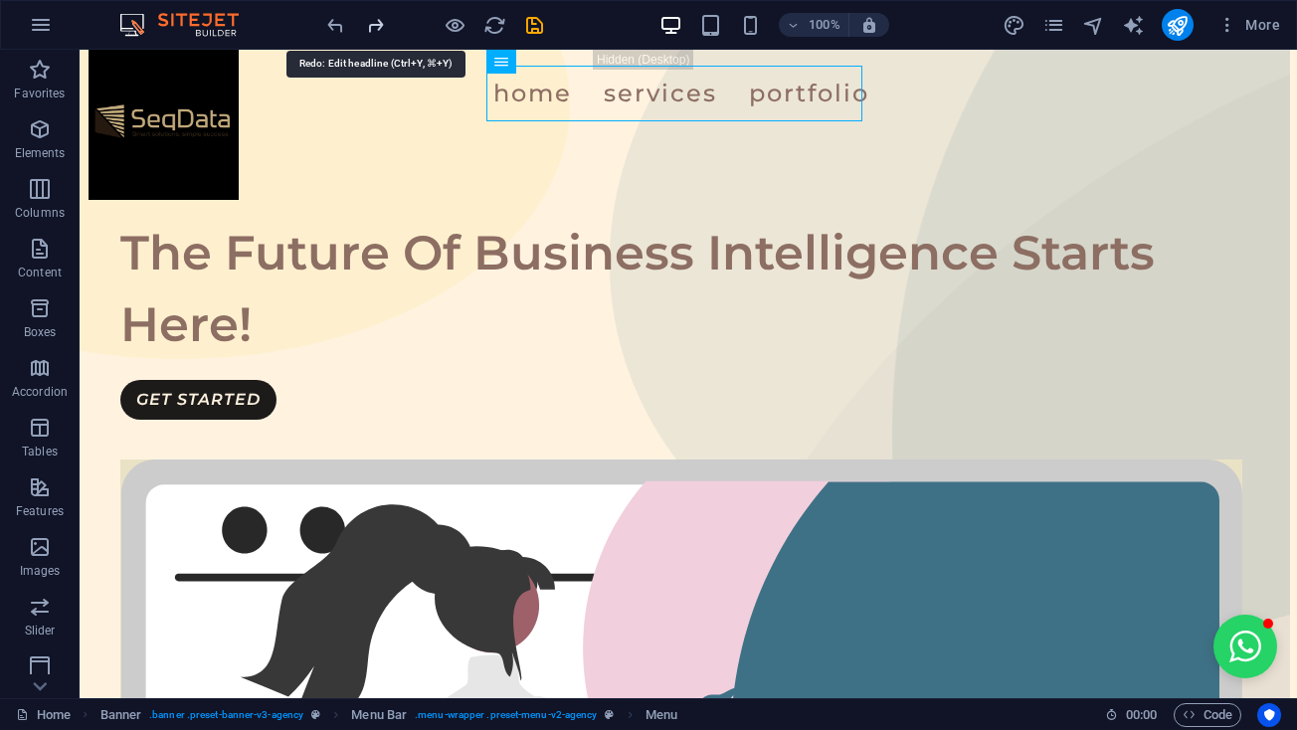
click at [373, 28] on icon "redo" at bounding box center [375, 25] width 23 height 23
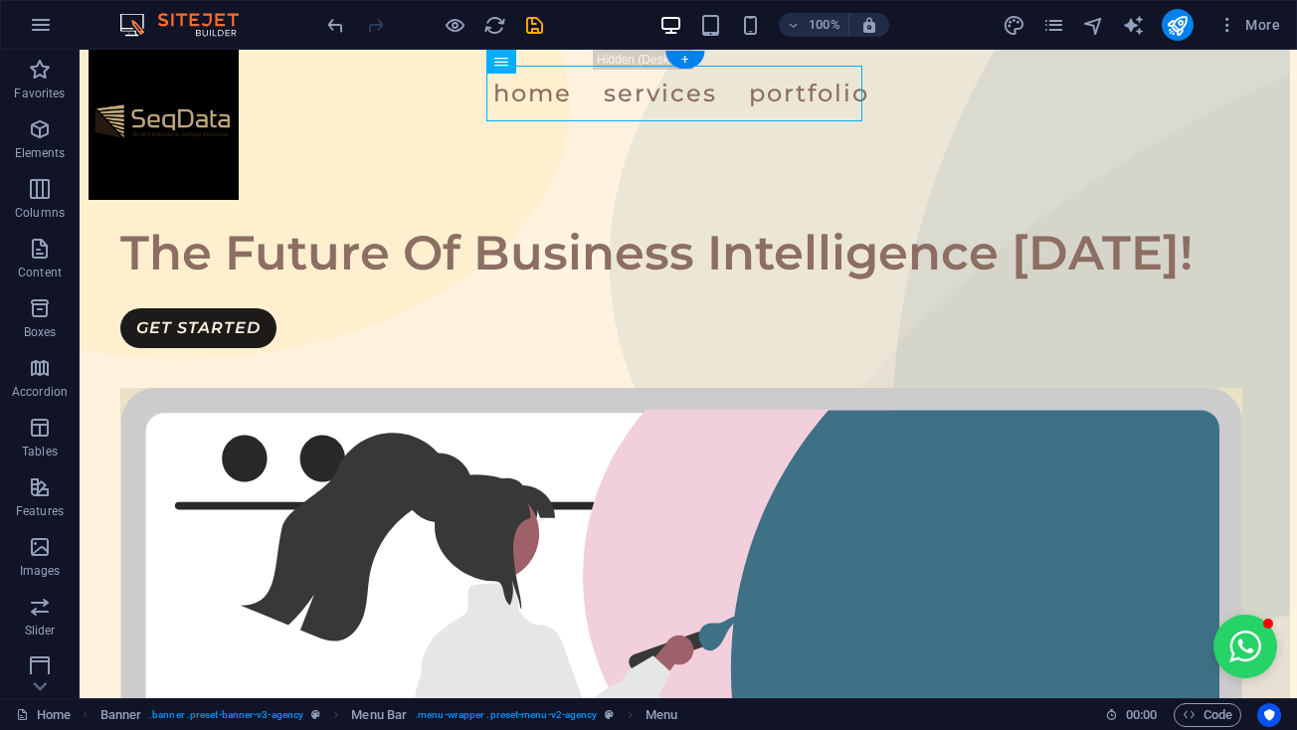
click at [169, 96] on div "Home Services Portfolio" at bounding box center [681, 94] width 1154 height 88
select select "rem"
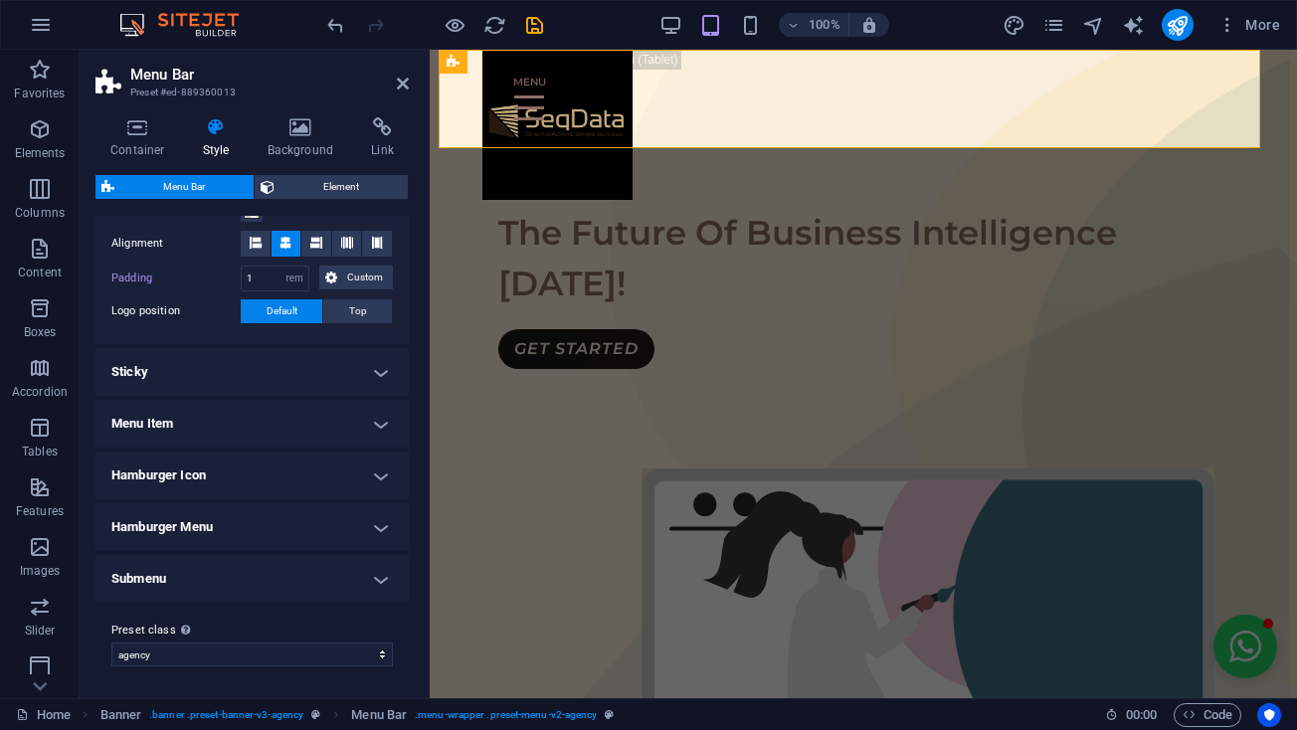
scroll to position [410, 0]
click at [165, 587] on h4 "Submenu" at bounding box center [251, 580] width 313 height 48
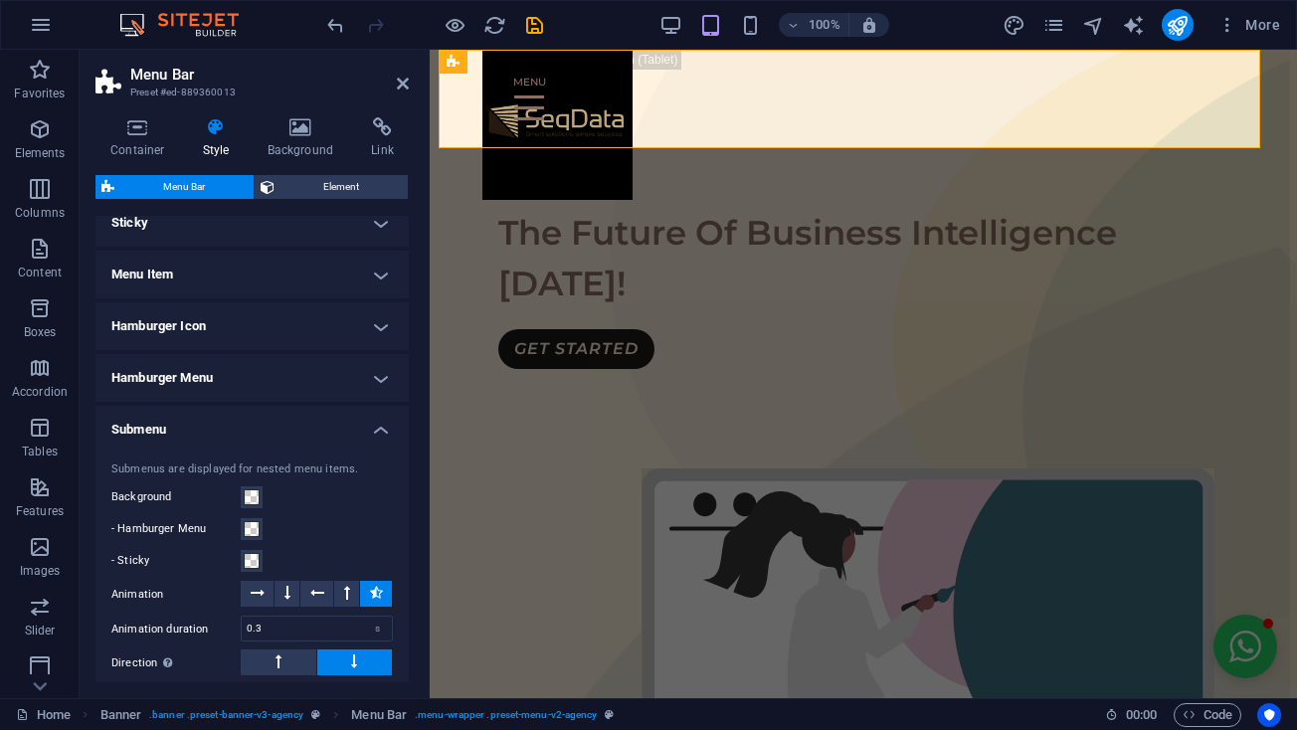
scroll to position [564, 0]
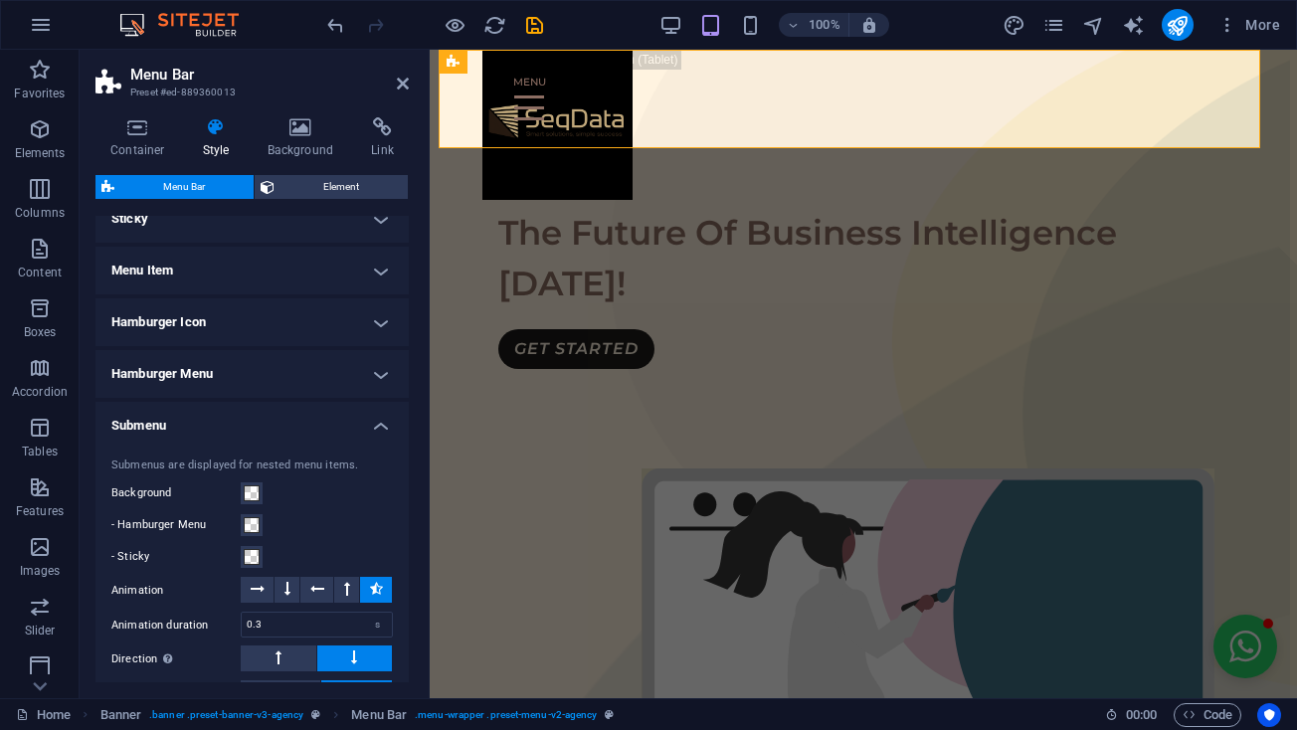
click at [225, 415] on h4 "Submenu" at bounding box center [251, 420] width 313 height 36
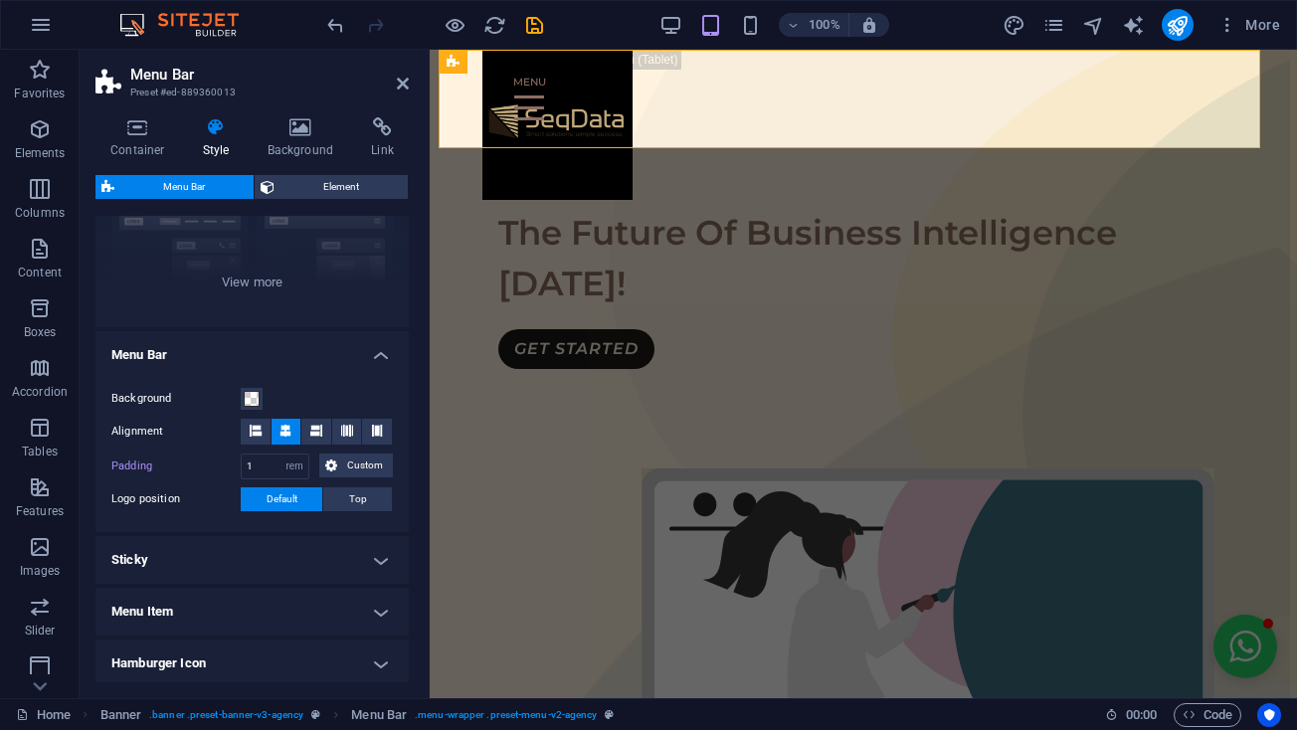
scroll to position [218, 0]
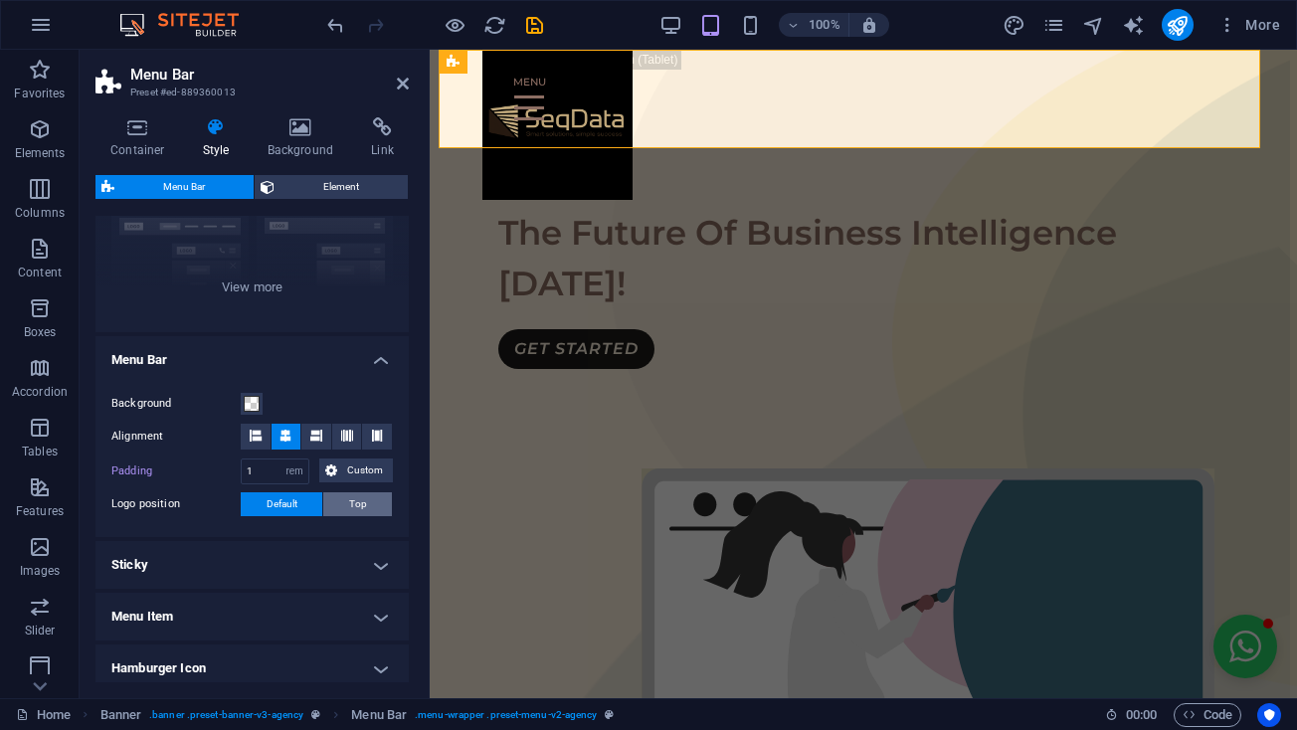
click at [338, 504] on button "Top" at bounding box center [357, 504] width 69 height 24
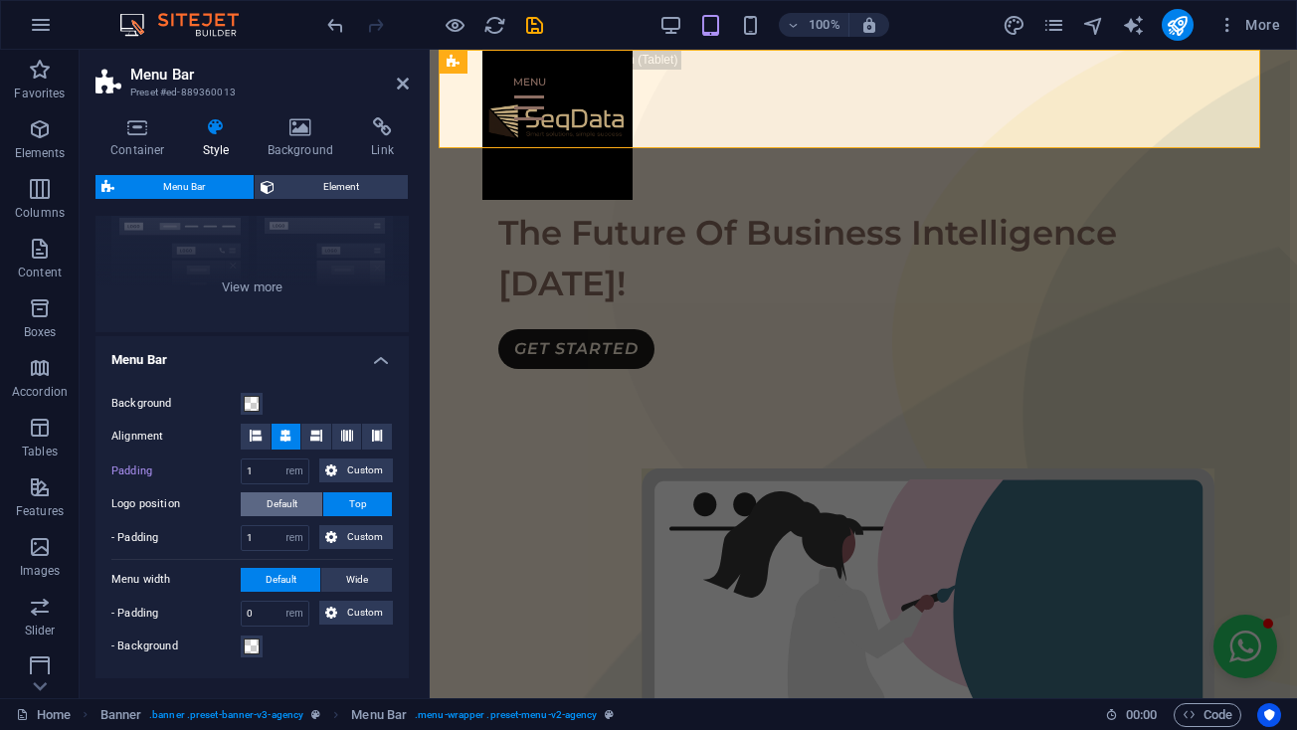
click at [298, 496] on button "Default" at bounding box center [282, 504] width 82 height 24
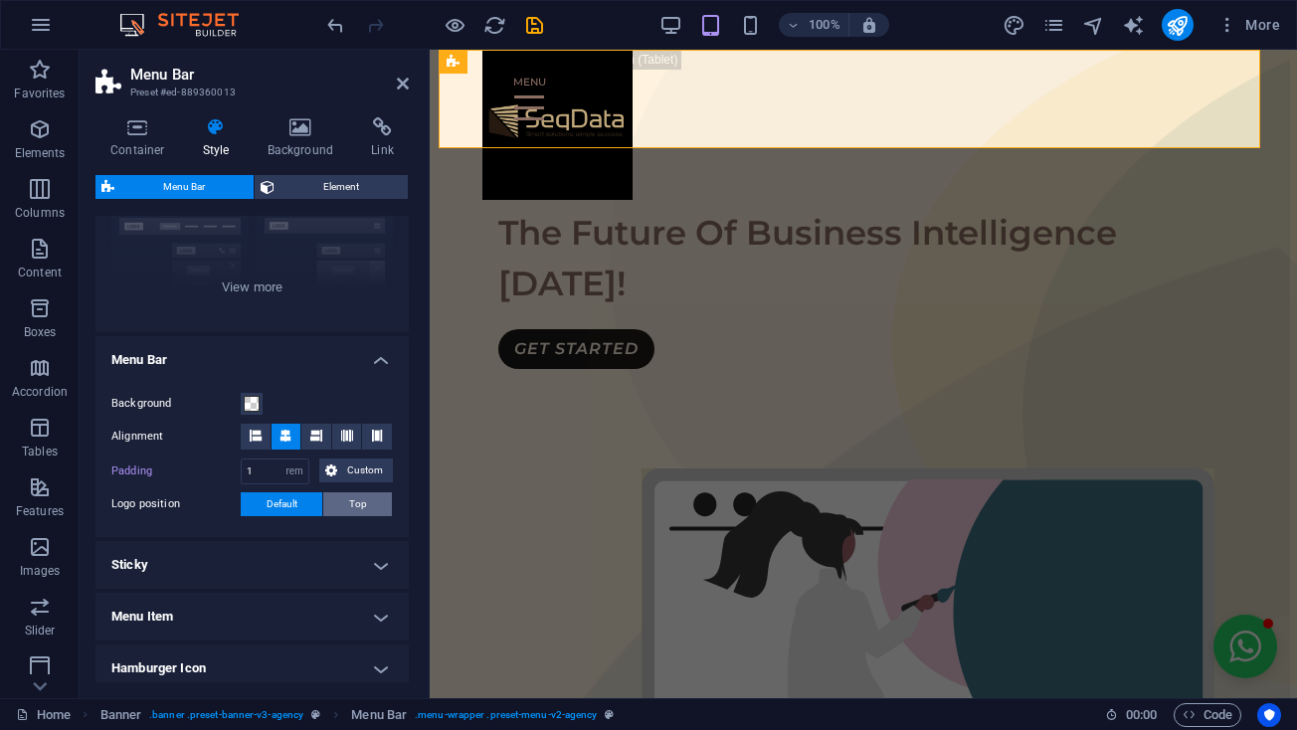
click at [354, 506] on span "Top" at bounding box center [358, 504] width 18 height 24
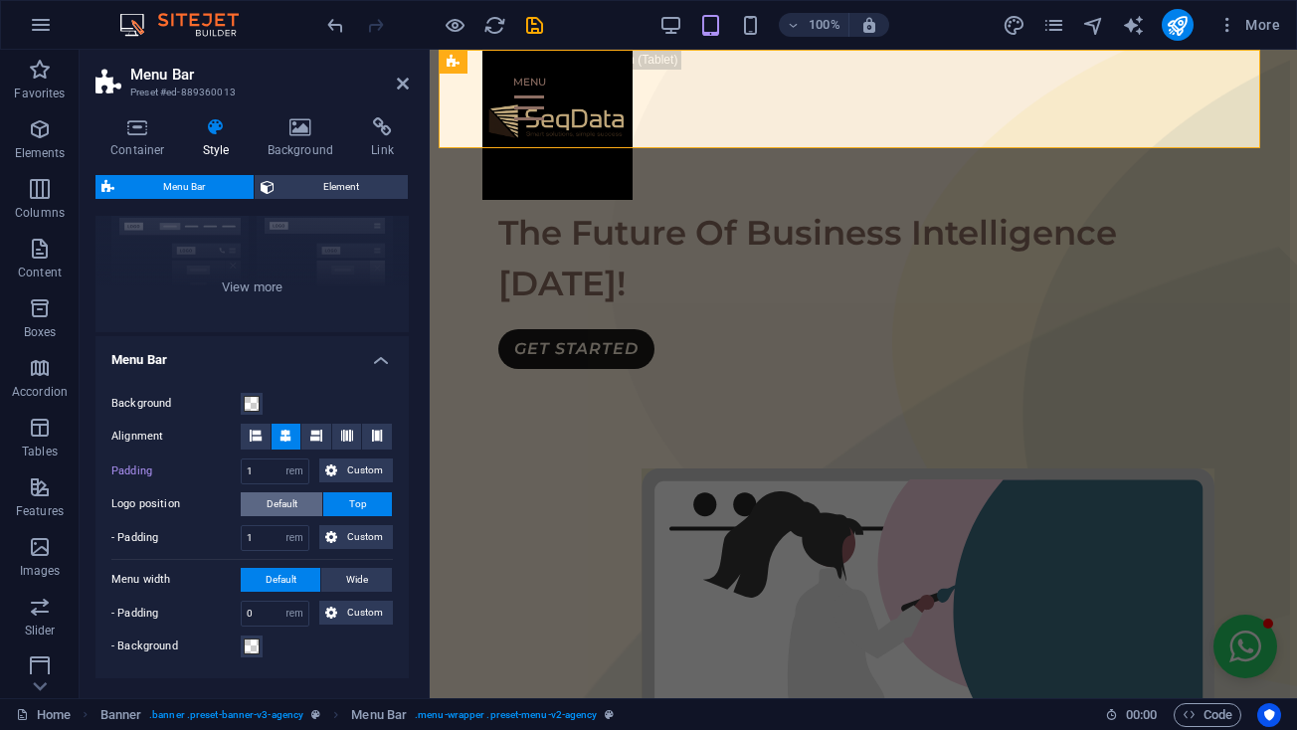
click at [289, 499] on span "Default" at bounding box center [282, 504] width 31 height 24
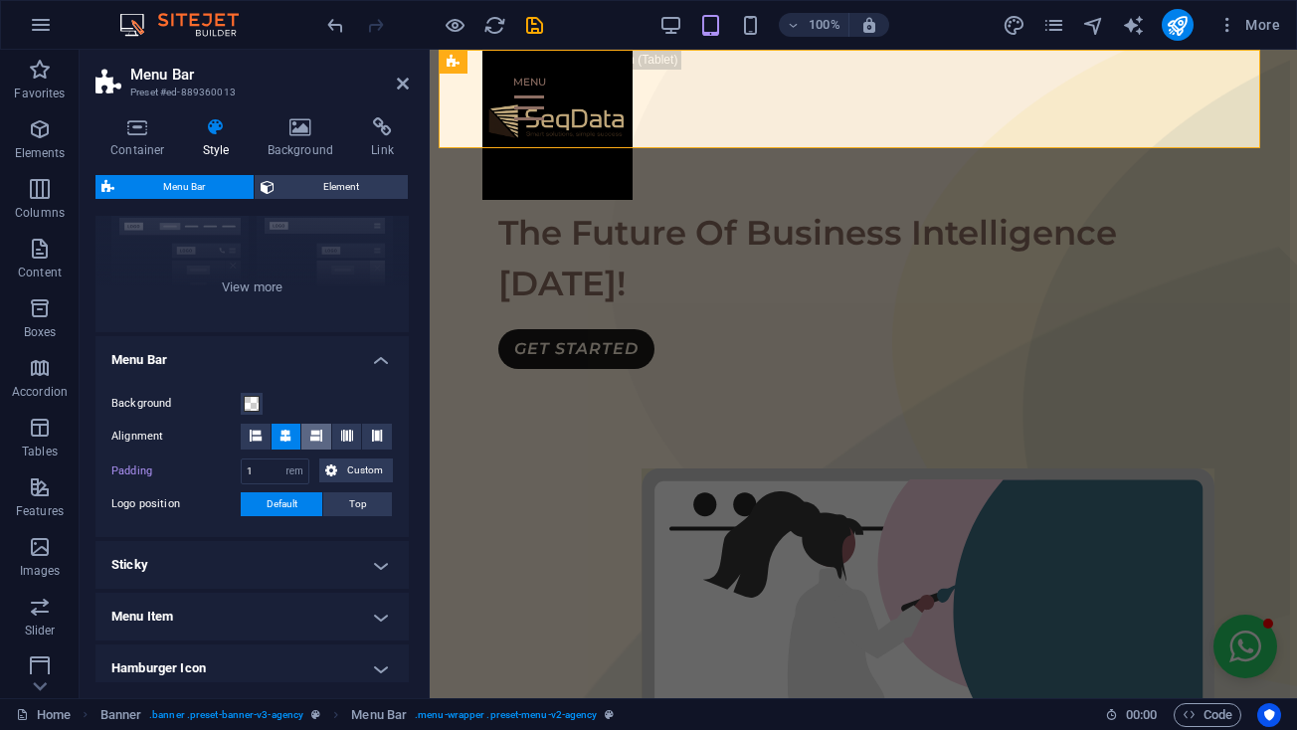
click at [314, 438] on icon at bounding box center [316, 436] width 12 height 12
click at [345, 432] on icon at bounding box center [347, 436] width 12 height 12
click at [293, 436] on button at bounding box center [286, 437] width 30 height 26
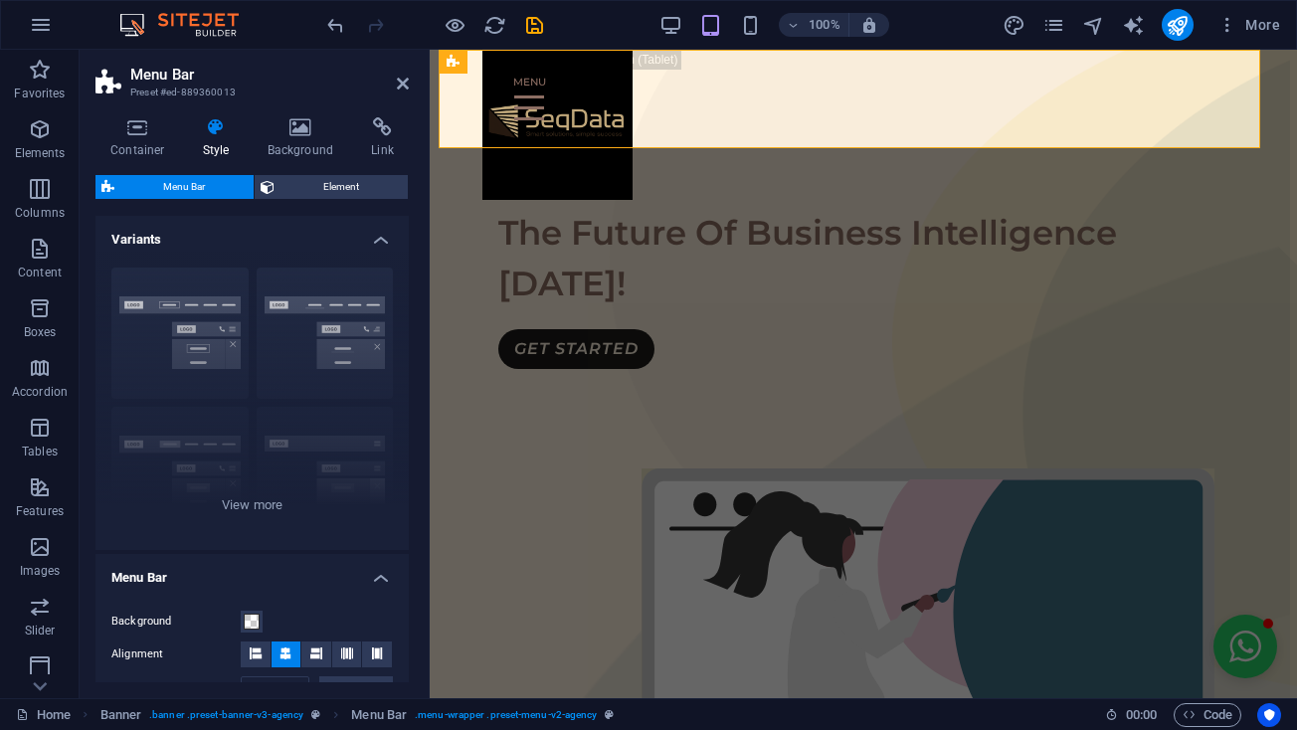
scroll to position [0, 0]
click at [345, 190] on span "Element" at bounding box center [340, 187] width 121 height 24
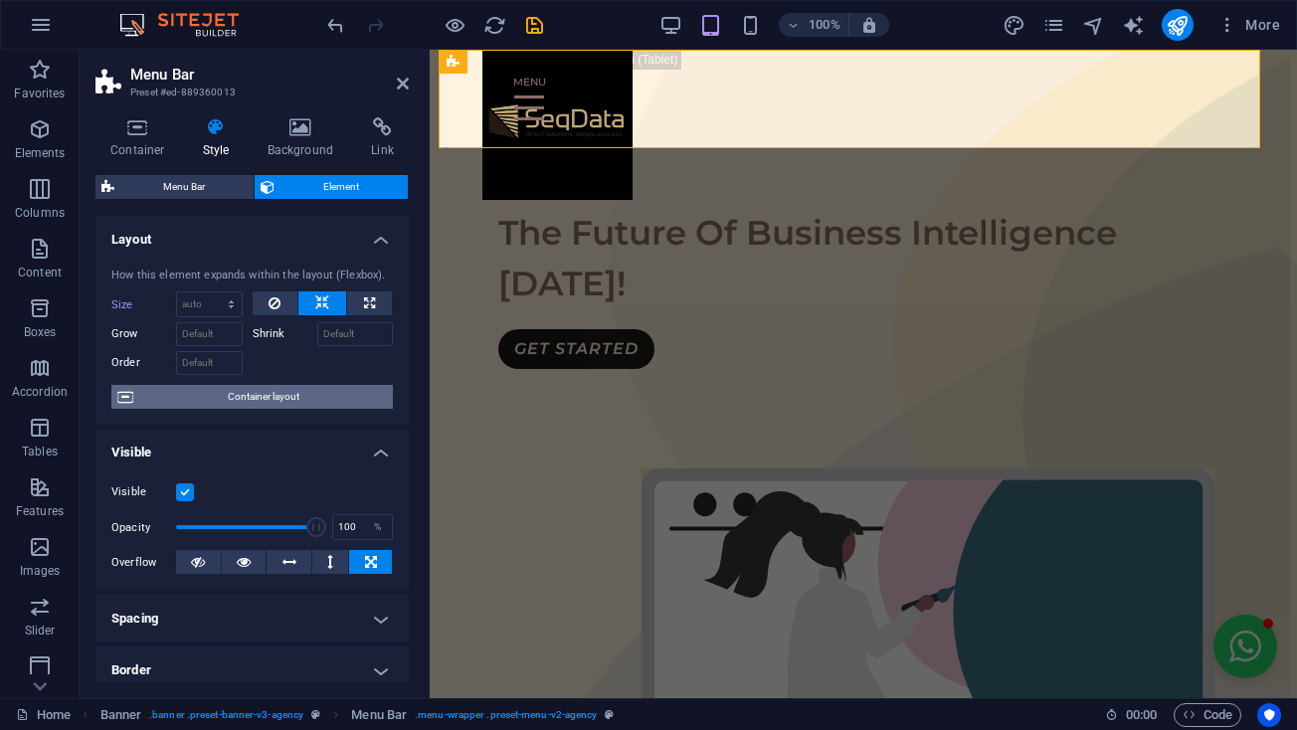
click at [253, 390] on span "Container layout" at bounding box center [263, 397] width 248 height 24
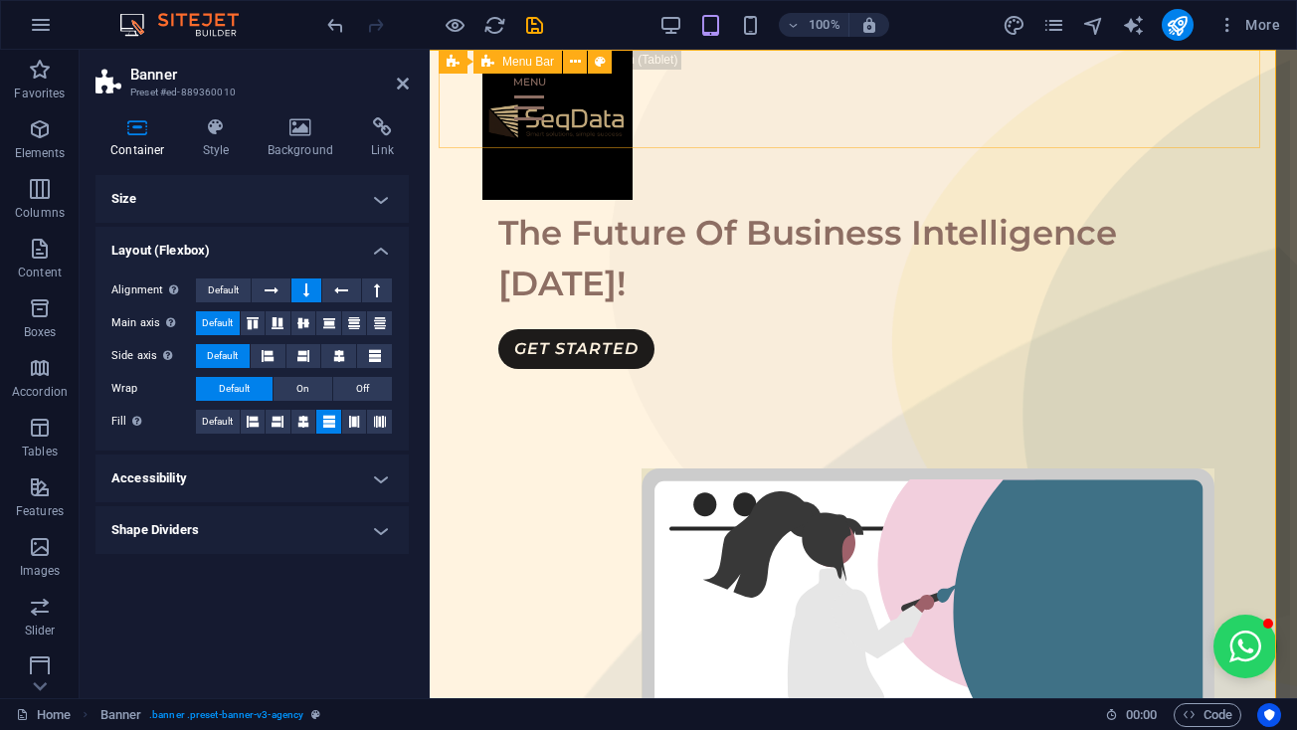
click at [609, 138] on div "Home Services Portfolio" at bounding box center [856, 99] width 835 height 98
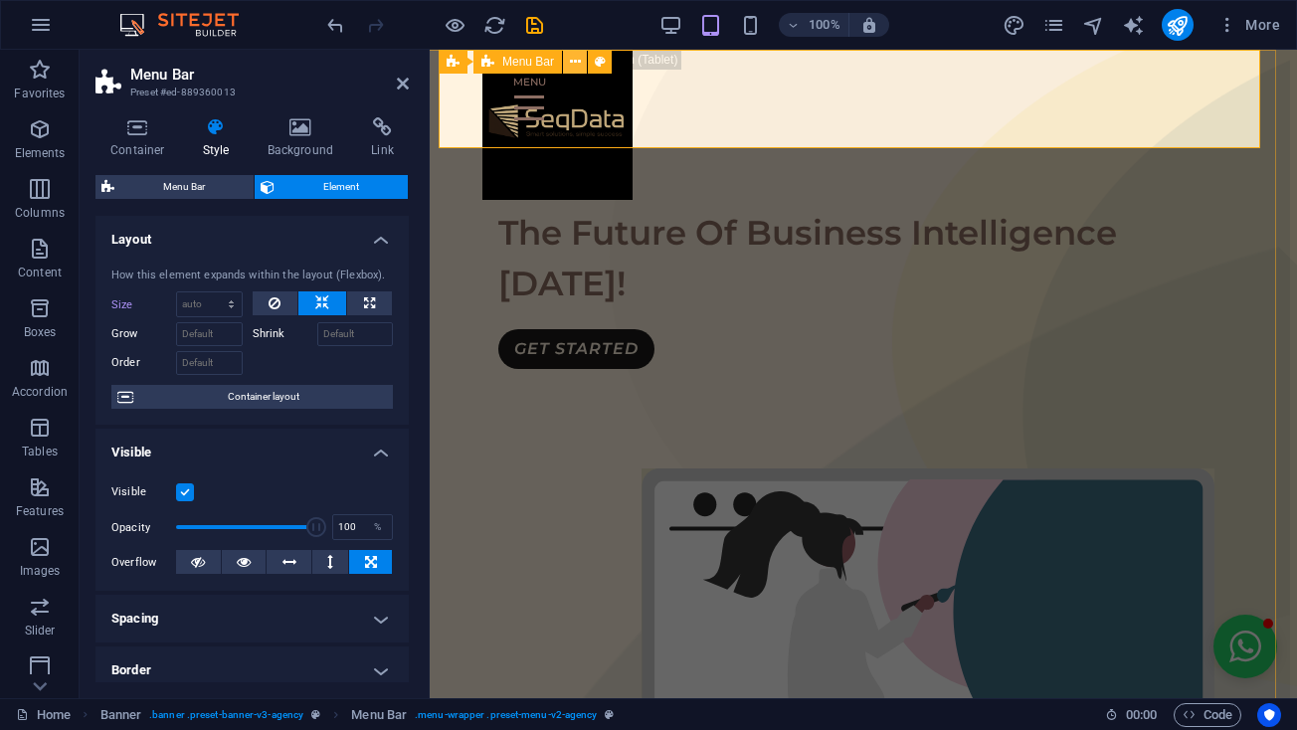
click at [575, 63] on icon at bounding box center [575, 62] width 11 height 21
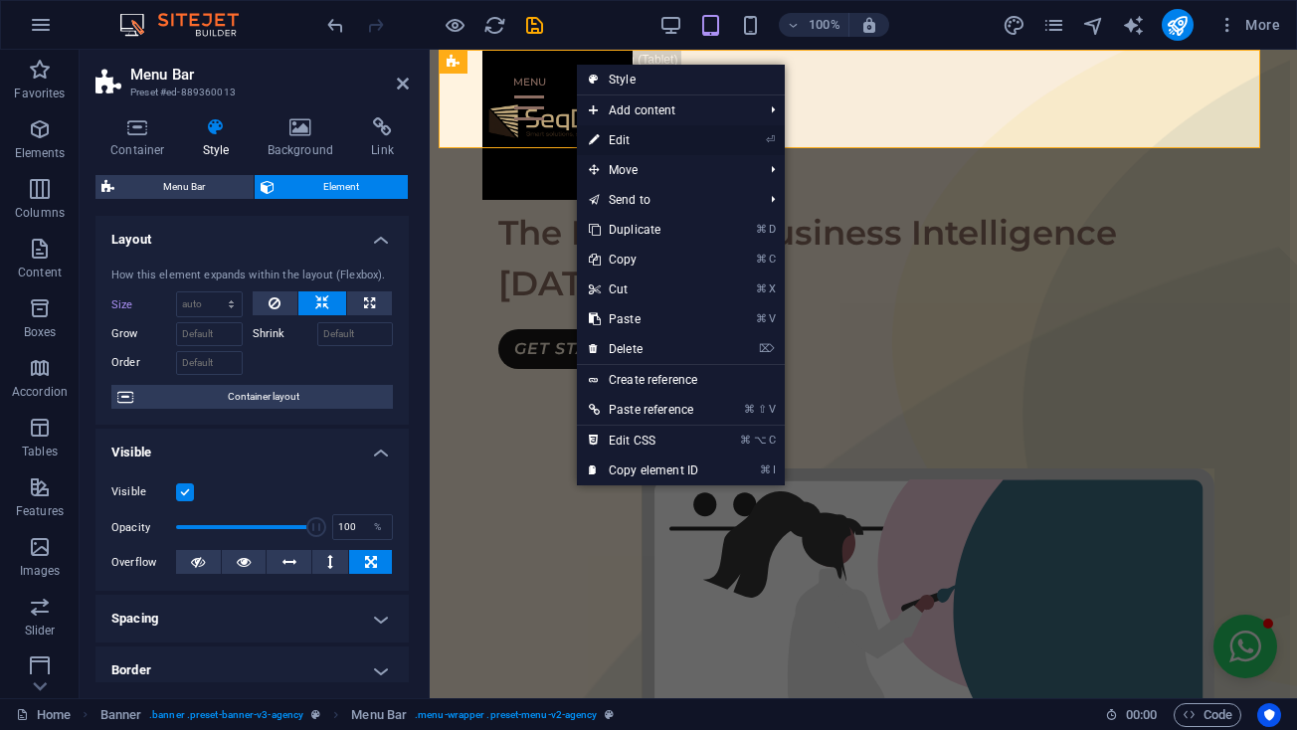
click at [624, 132] on link "⏎ Edit" at bounding box center [643, 140] width 133 height 30
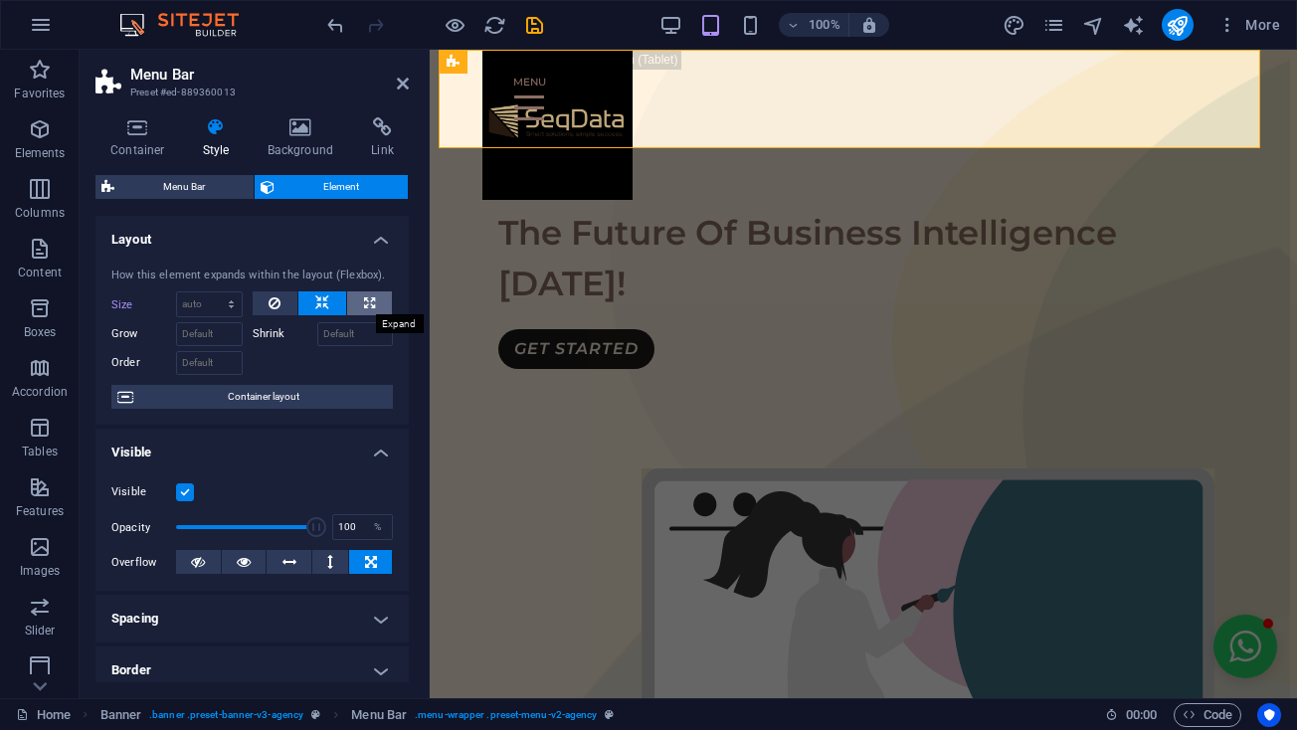
click at [354, 304] on button at bounding box center [369, 303] width 45 height 24
type input "100"
select select "%"
click at [301, 288] on div "How this element expands within the layout (Flexbox). Size 100 Default auto px …" at bounding box center [251, 339] width 313 height 174
click at [321, 306] on icon at bounding box center [322, 303] width 14 height 24
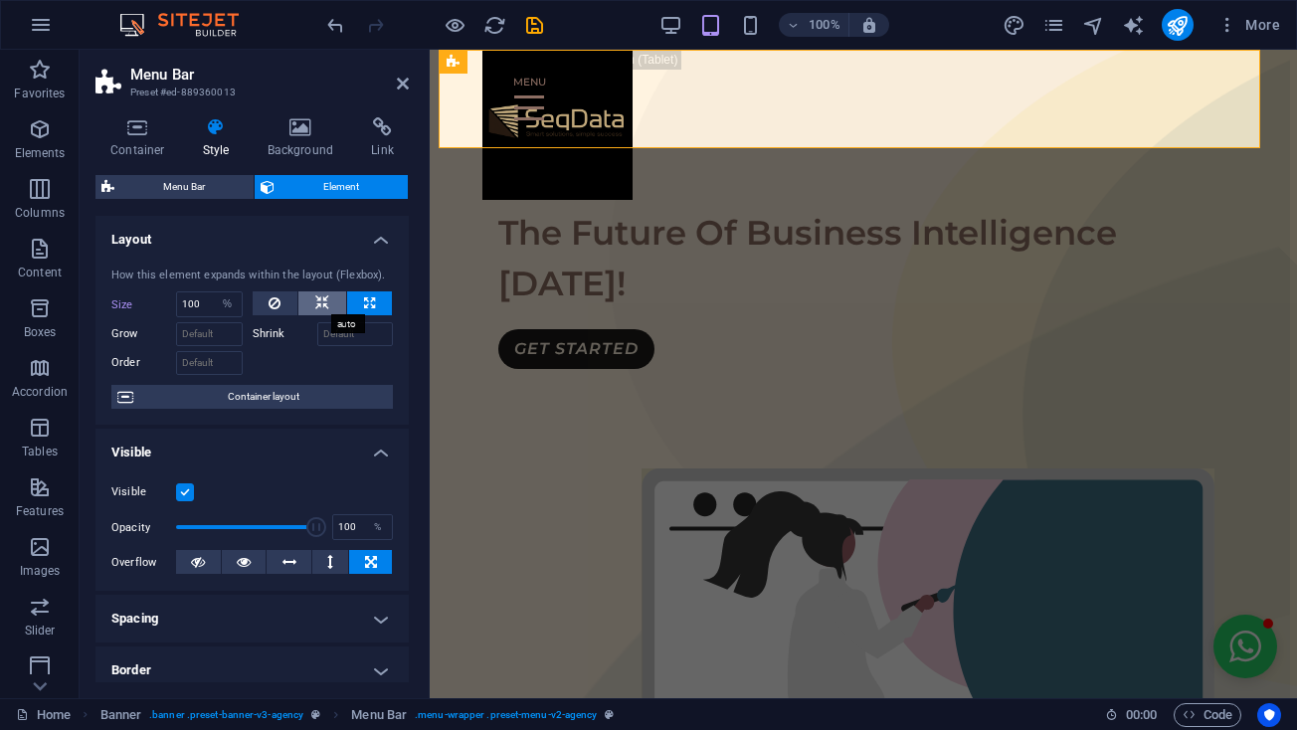
select select "DISABLED_OPTION_VALUE"
click at [409, 78] on aside "Menu Bar Preset #ed-889360013 Container Style Background Link Size Height Defau…" at bounding box center [255, 374] width 350 height 648
click at [408, 88] on icon at bounding box center [403, 84] width 12 height 16
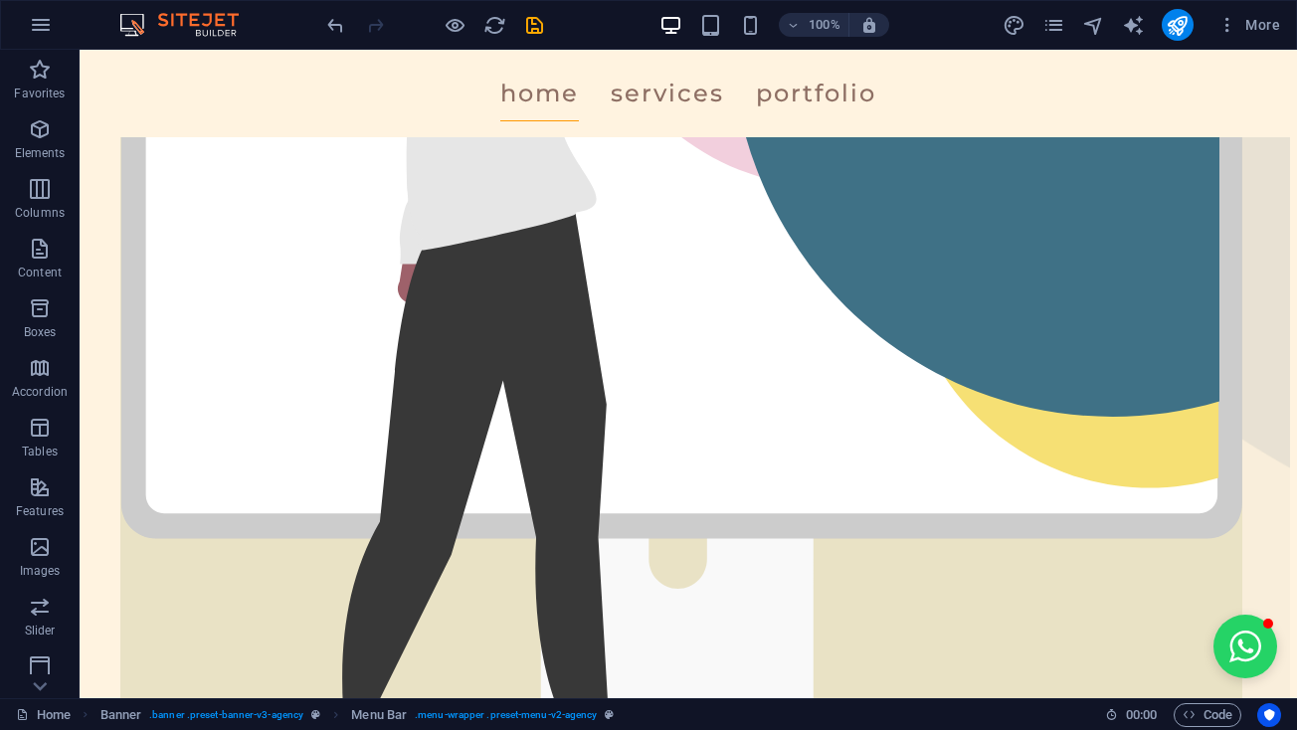
scroll to position [636, 7]
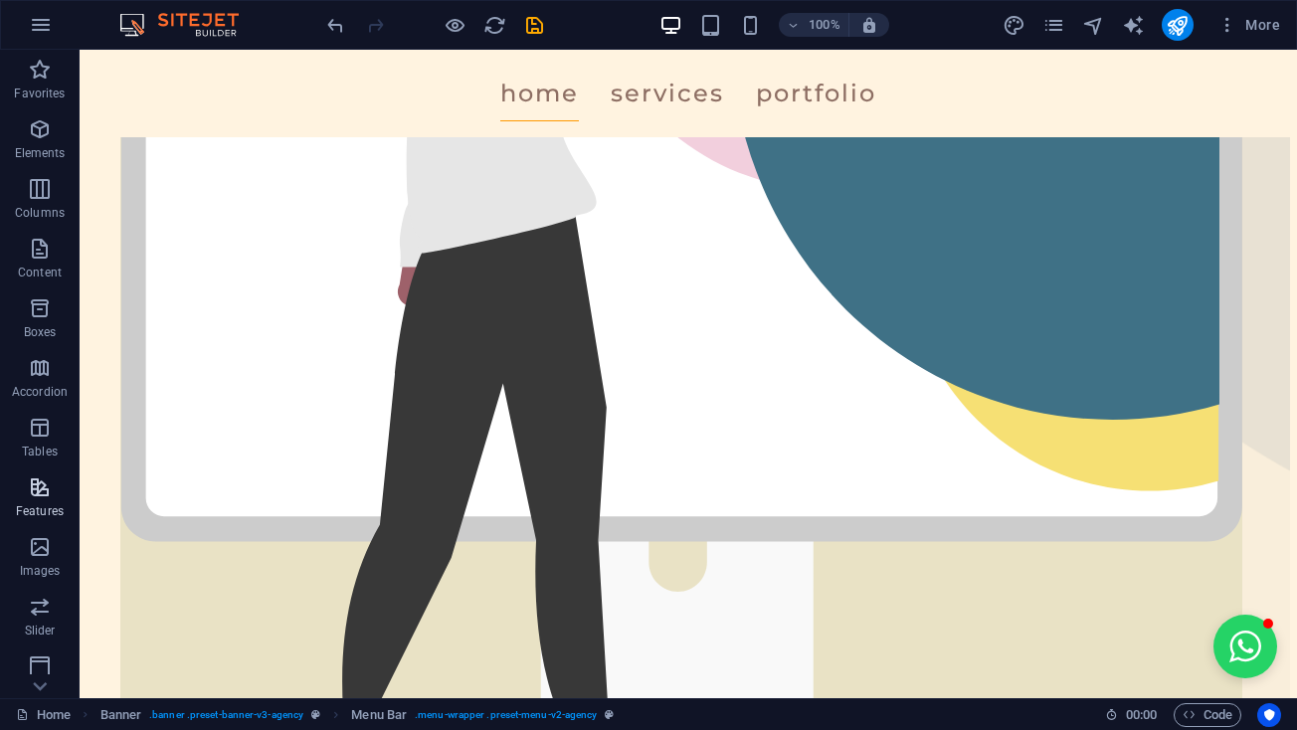
click at [26, 496] on span "Features" at bounding box center [40, 499] width 80 height 48
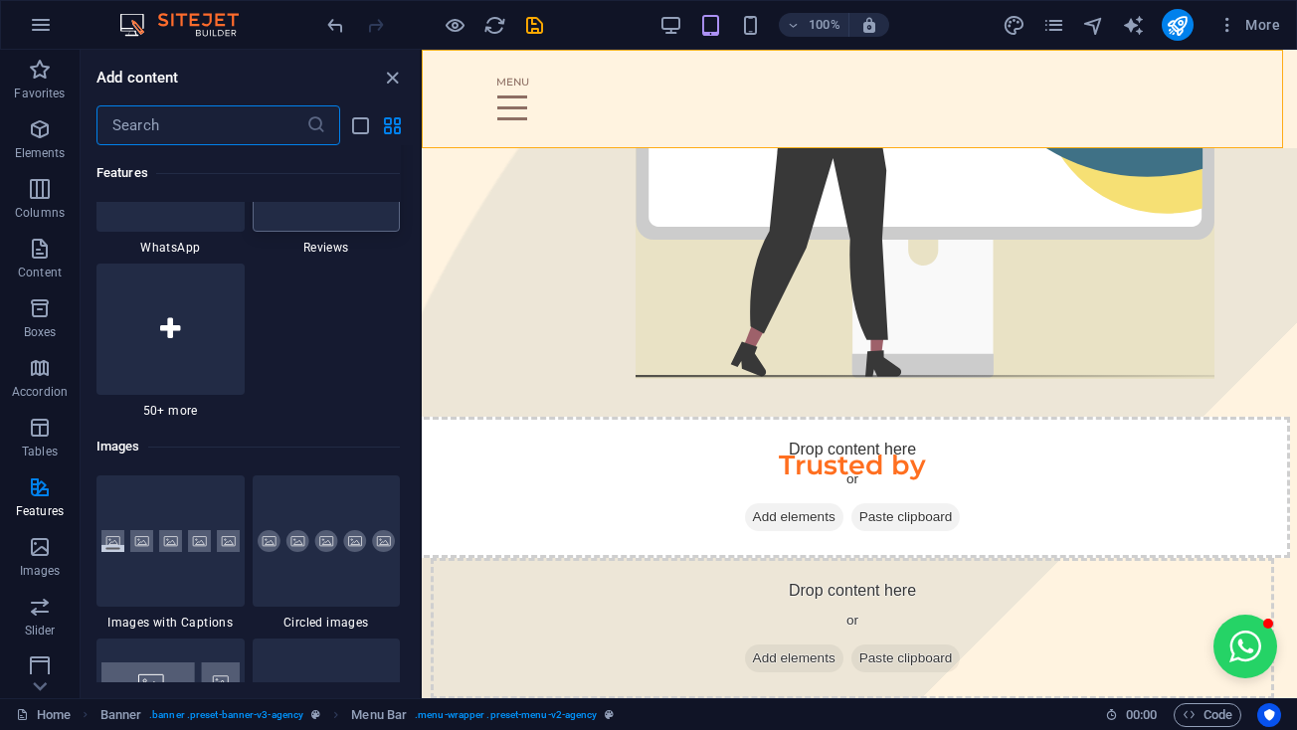
scroll to position [9815, 0]
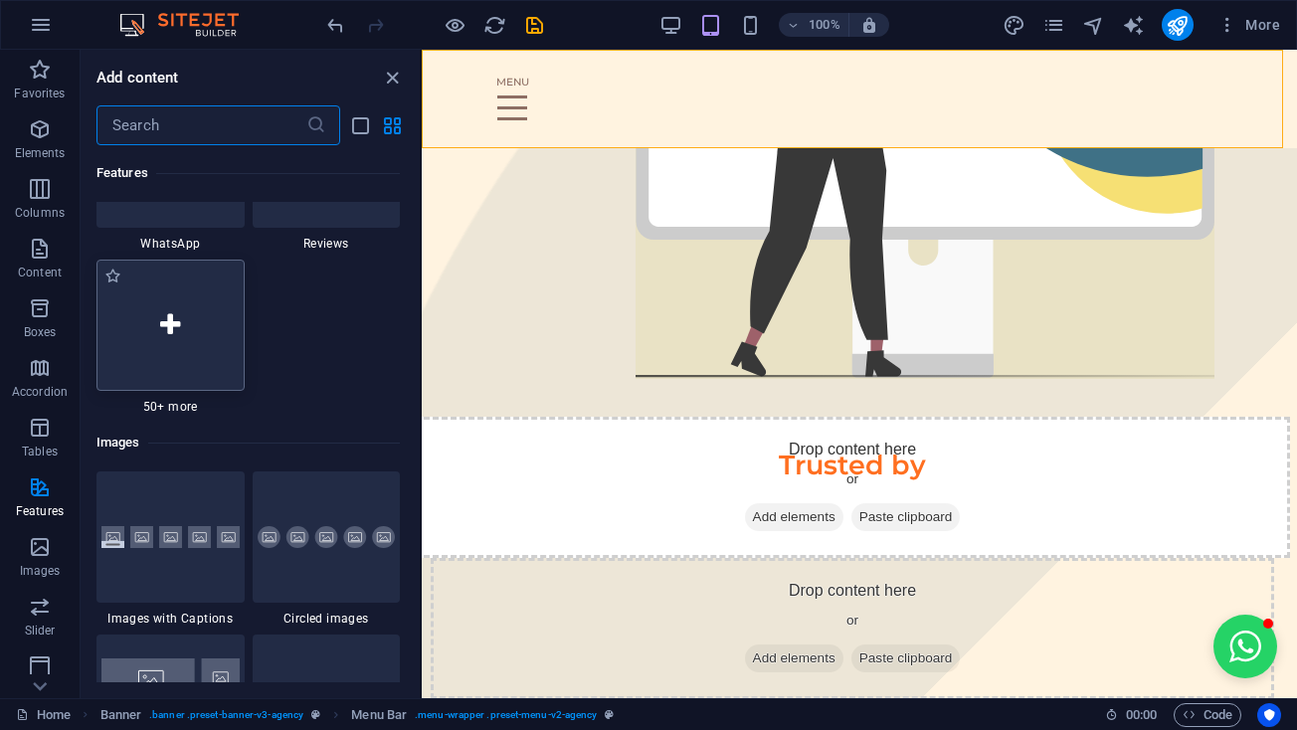
click at [175, 338] on icon at bounding box center [170, 325] width 20 height 26
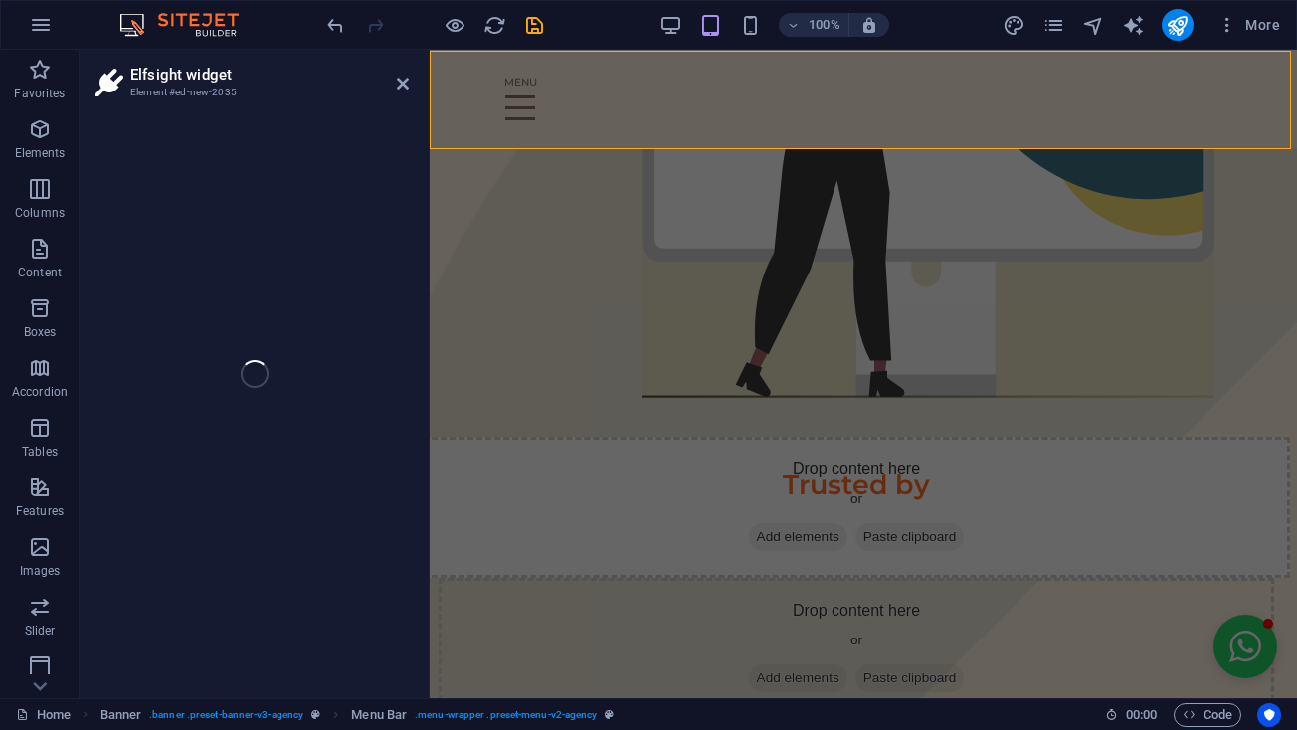
scroll to position [0, 7]
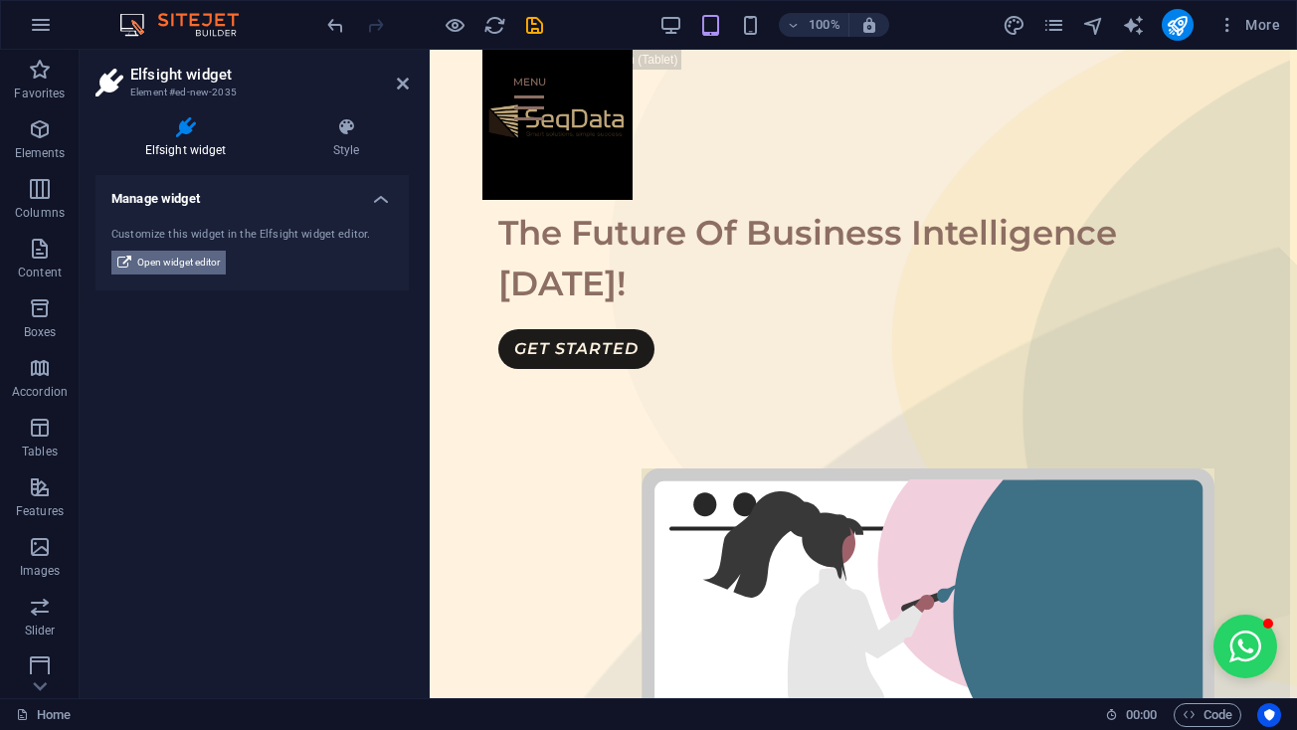
click at [197, 262] on span "Open widget editor" at bounding box center [178, 263] width 83 height 24
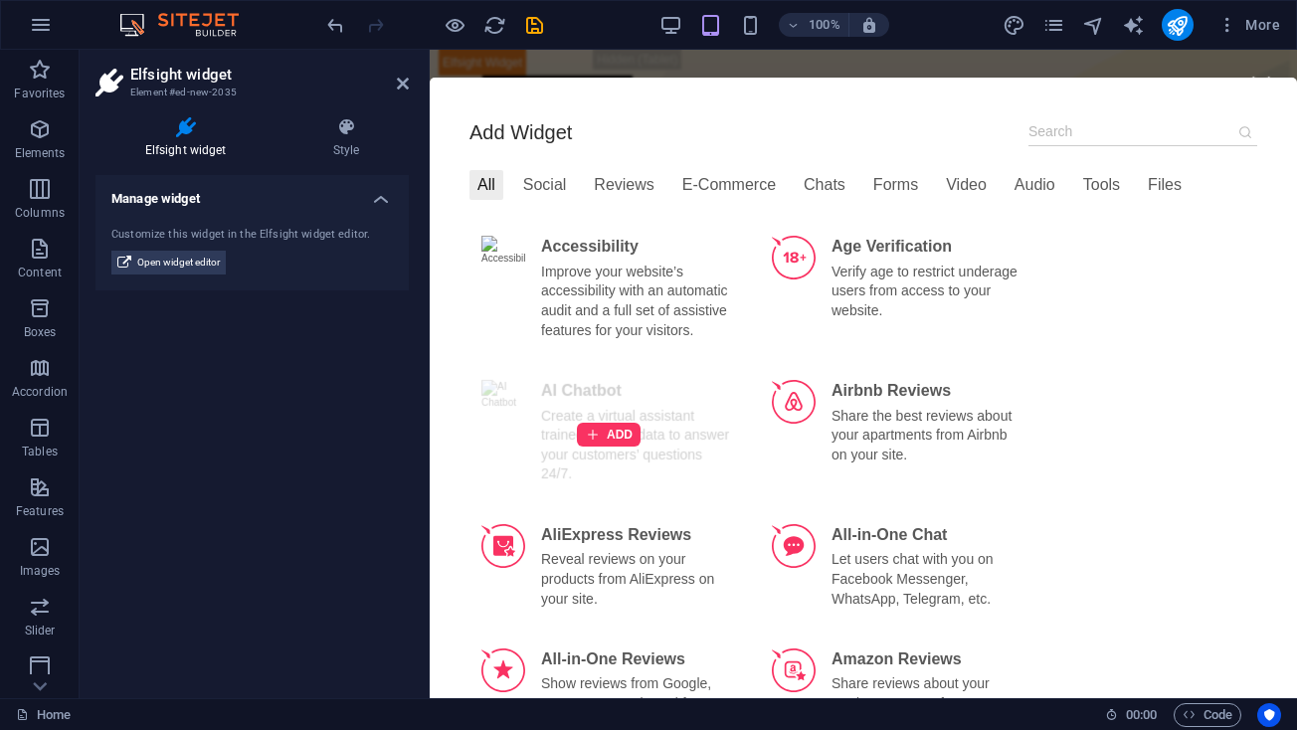
scroll to position [12, 0]
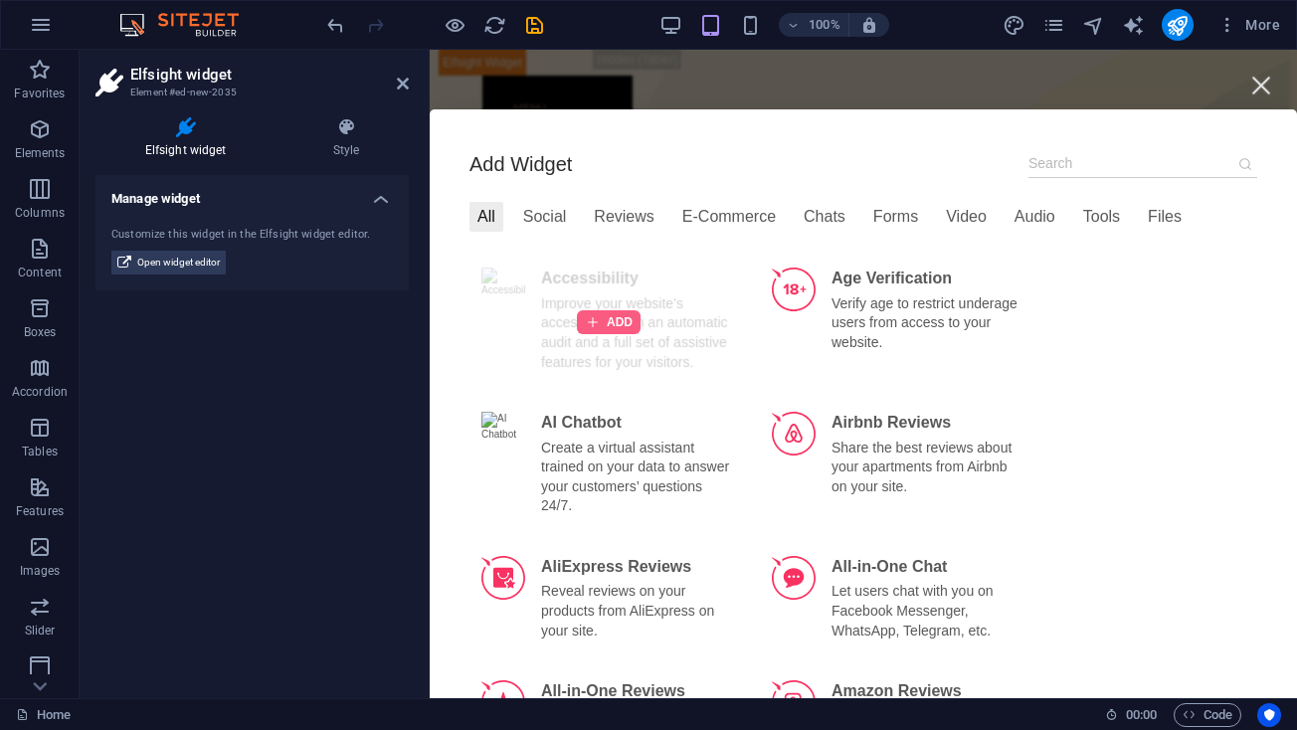
click at [592, 332] on div at bounding box center [609, 322] width 64 height 24
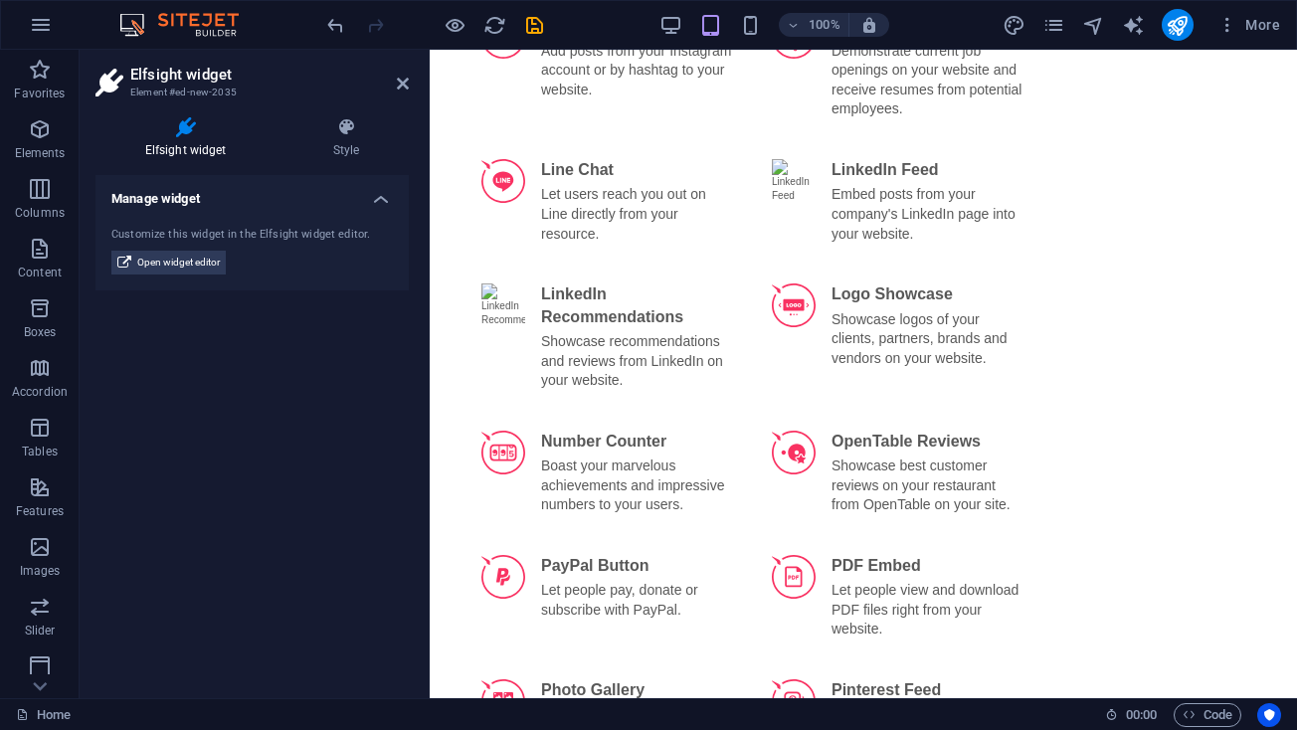
scroll to position [3509, 0]
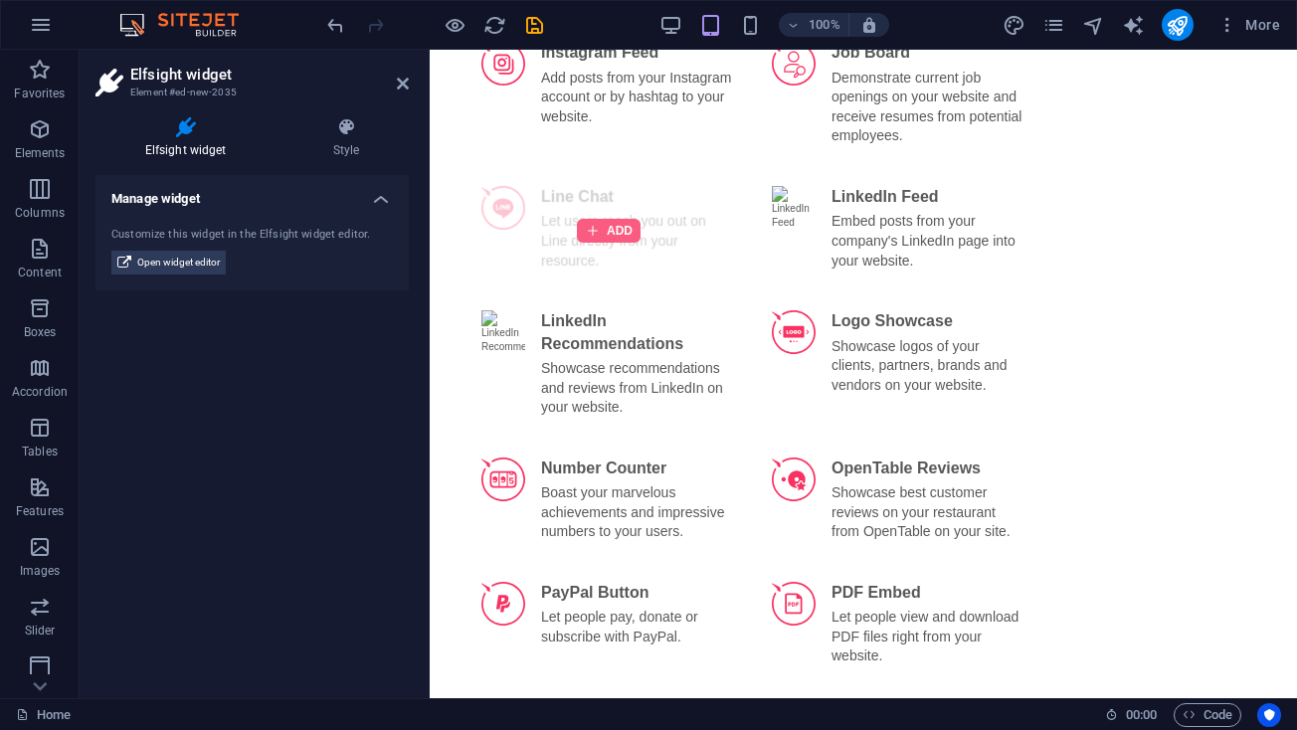
click at [619, 243] on div at bounding box center [609, 231] width 64 height 24
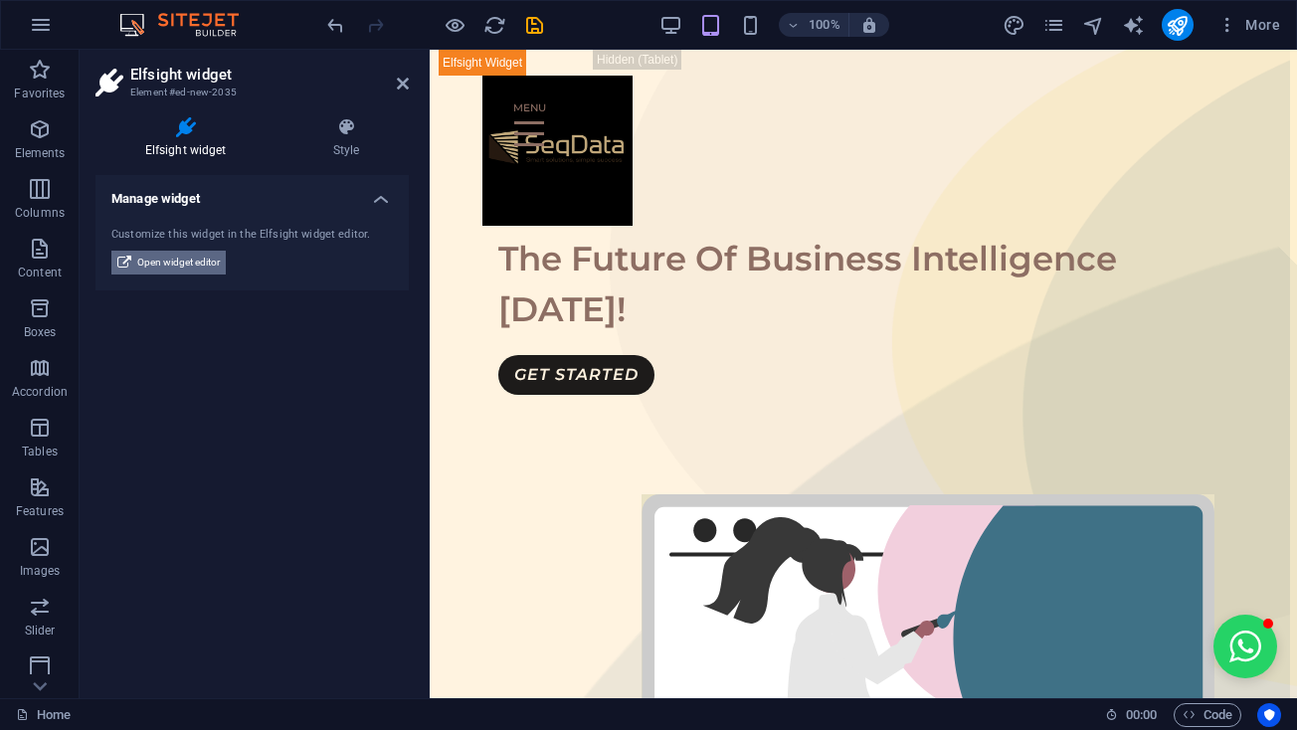
click at [206, 255] on span "Open widget editor" at bounding box center [178, 263] width 83 height 24
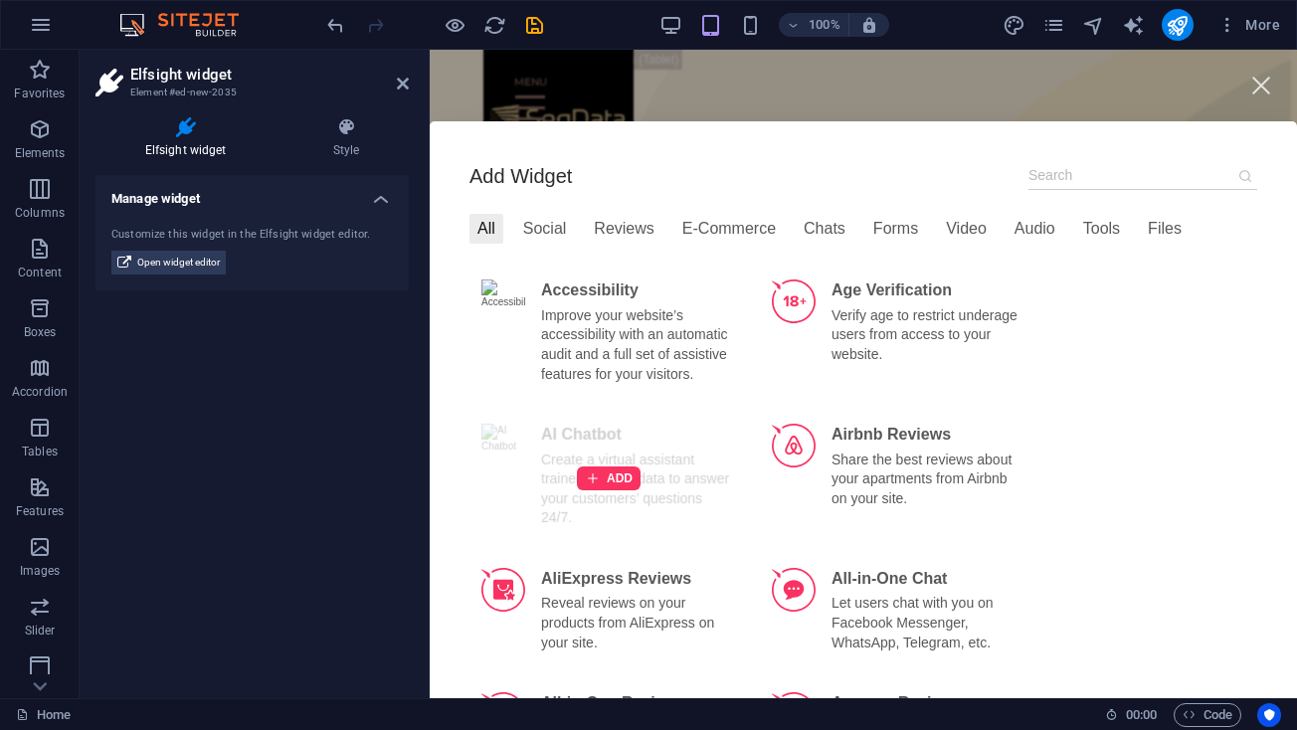
scroll to position [0, 0]
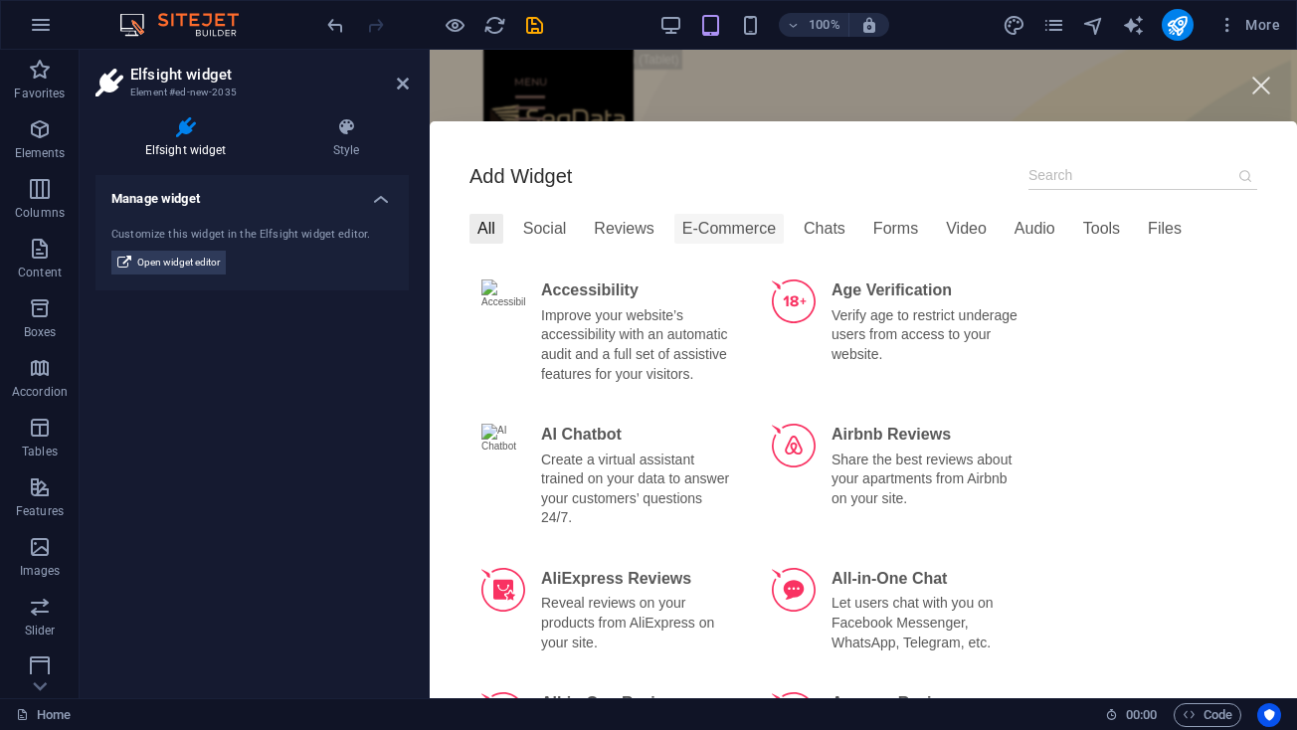
click at [720, 240] on div "E-Commerce" at bounding box center [728, 229] width 109 height 30
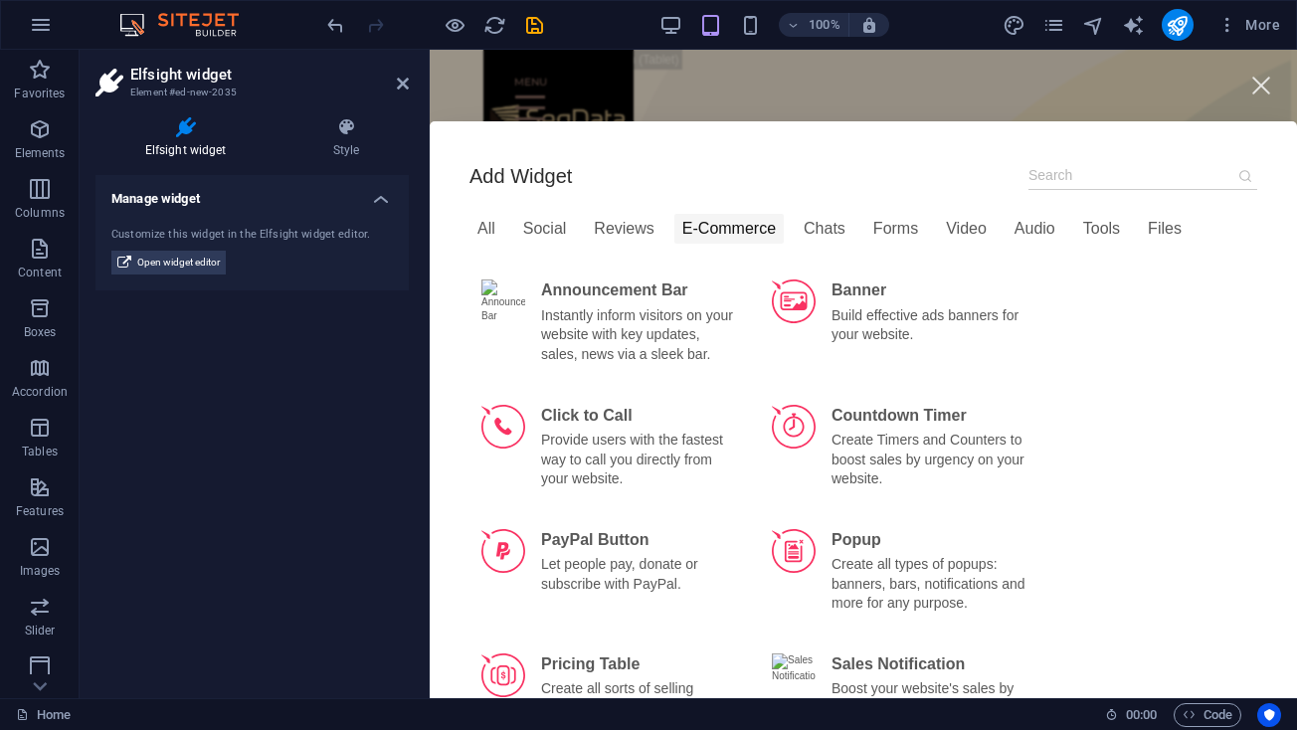
click at [720, 240] on div "E-Commerce" at bounding box center [728, 229] width 109 height 30
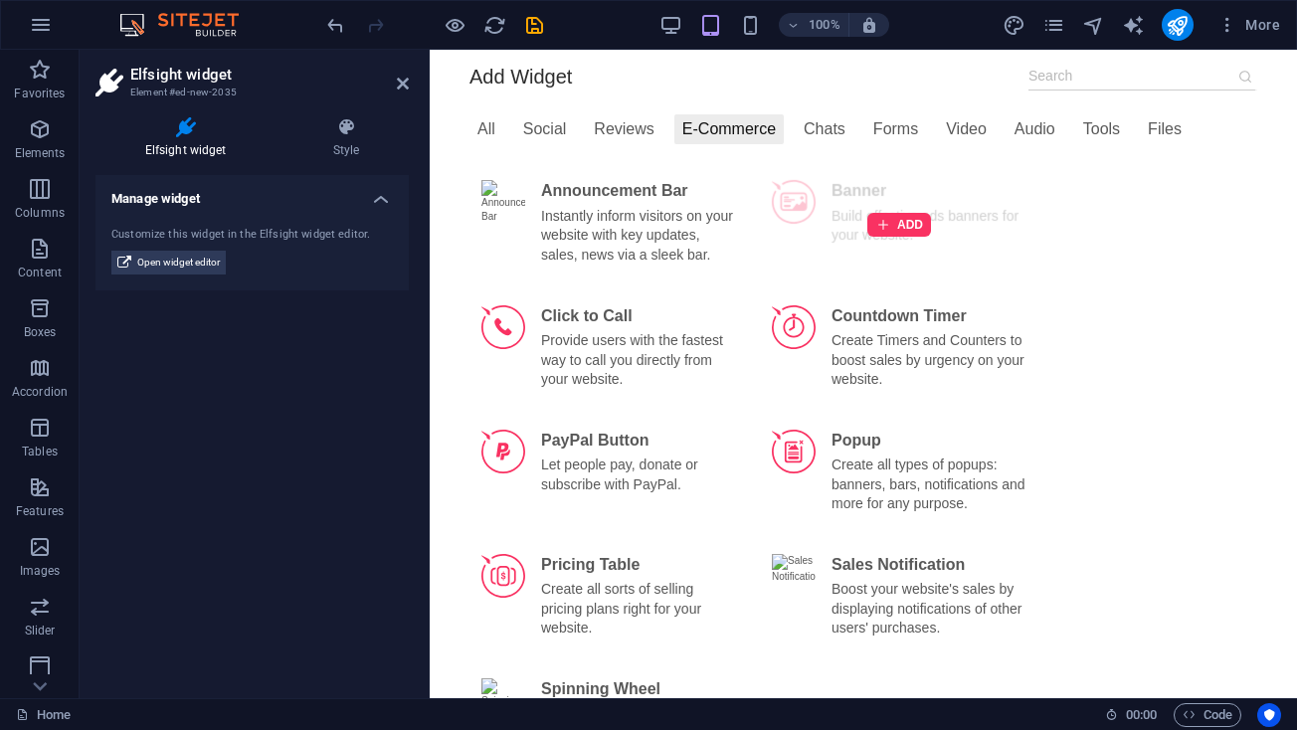
scroll to position [54, 0]
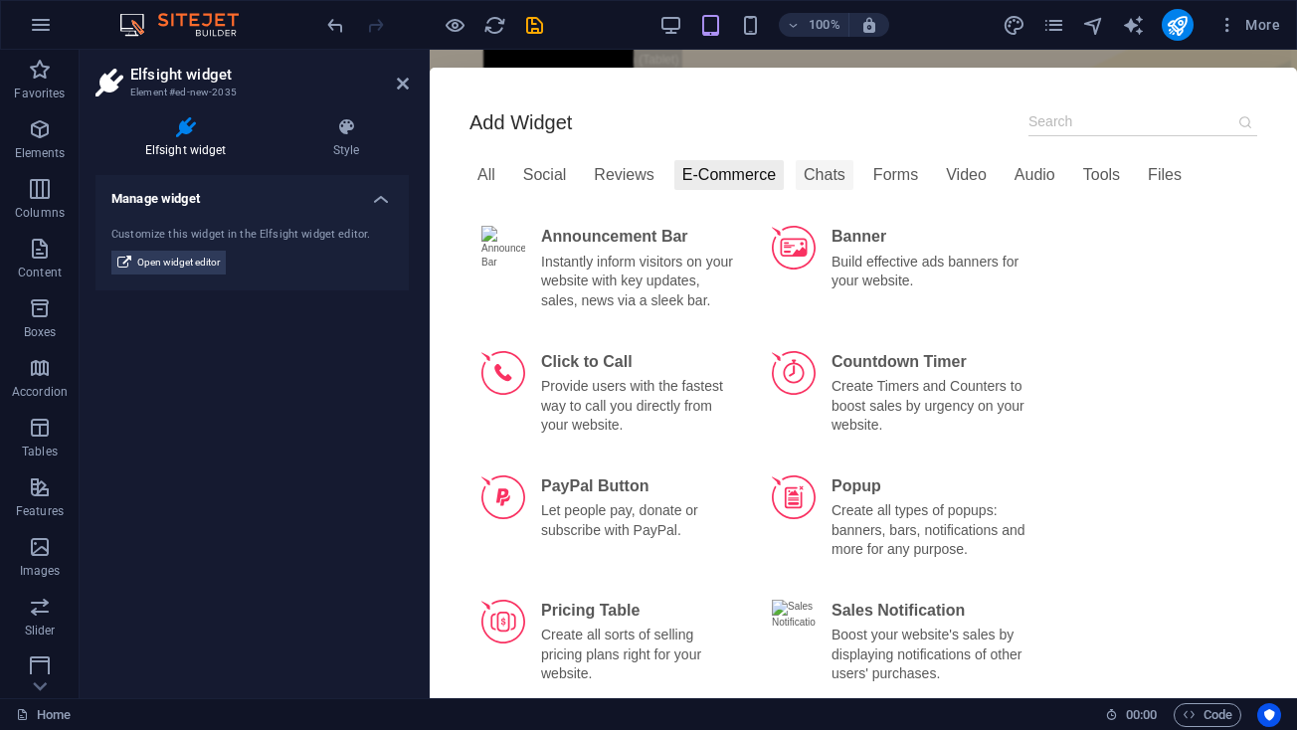
click at [817, 181] on div "Chats" at bounding box center [825, 175] width 58 height 30
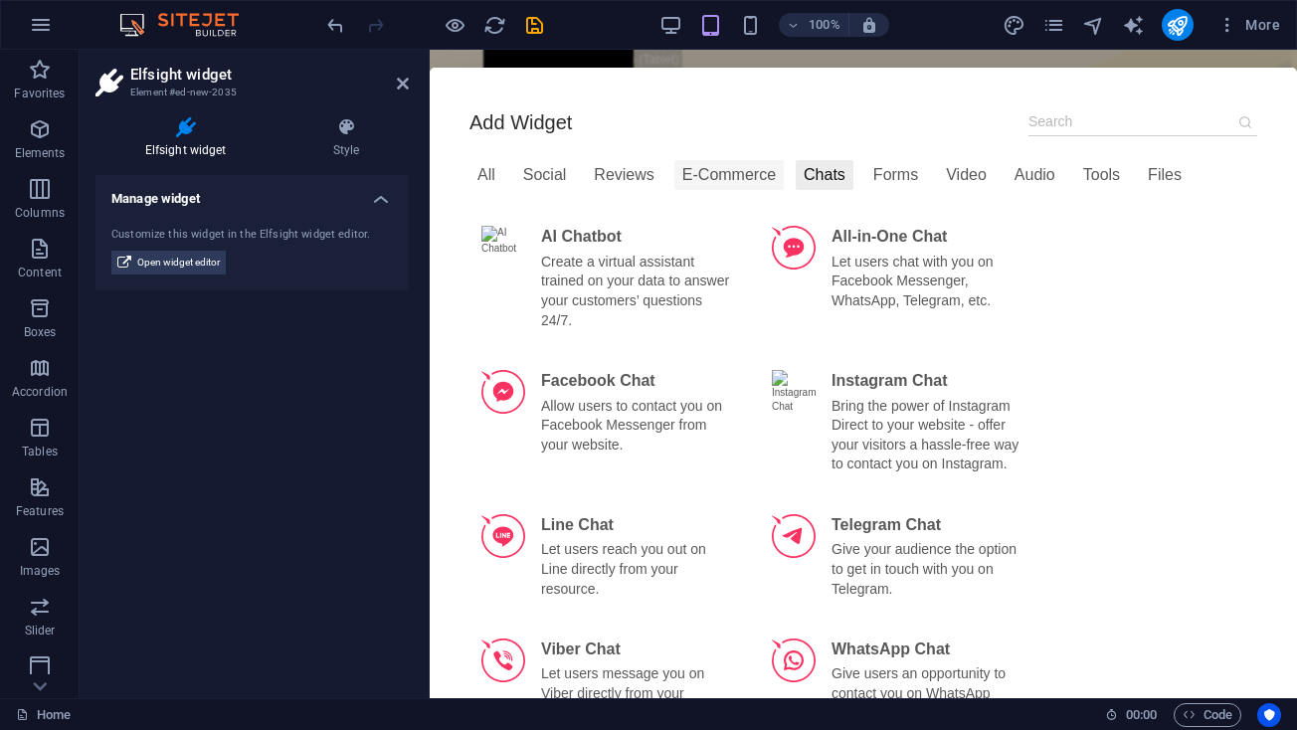
click at [747, 172] on div "E-Commerce" at bounding box center [728, 175] width 109 height 30
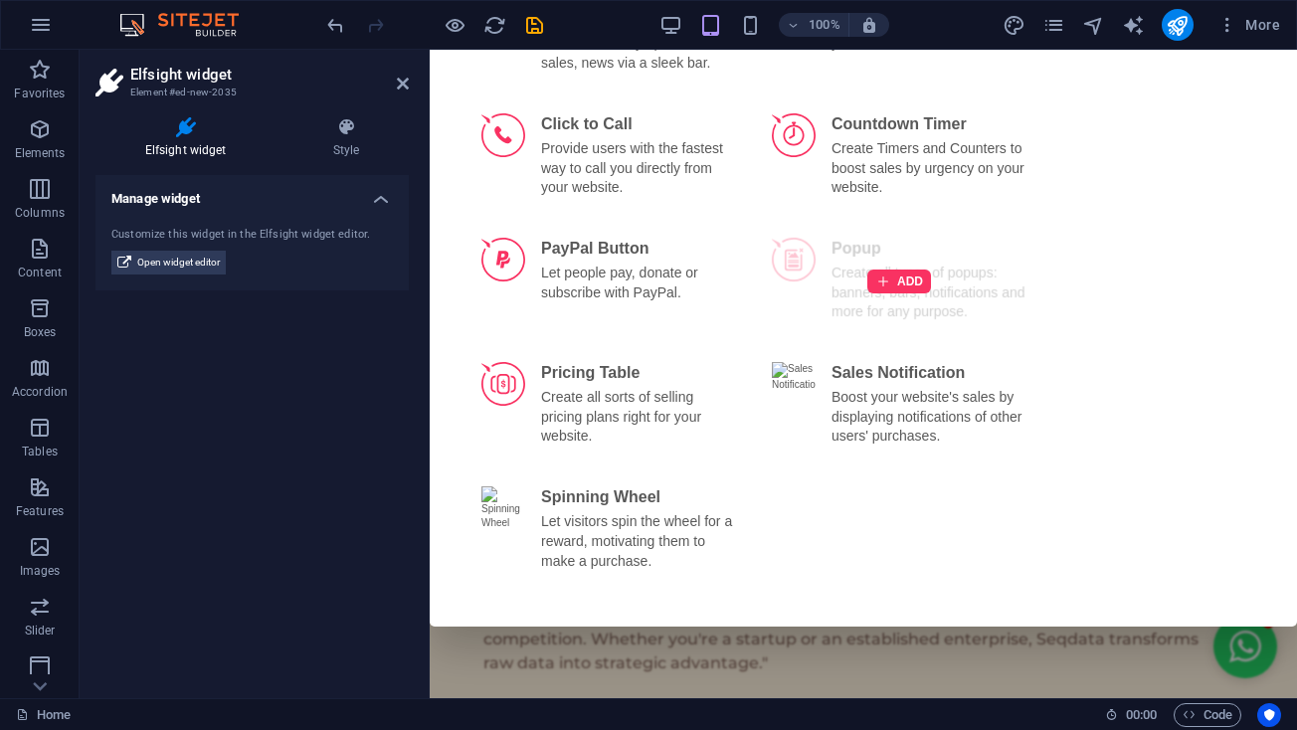
scroll to position [1343, 6]
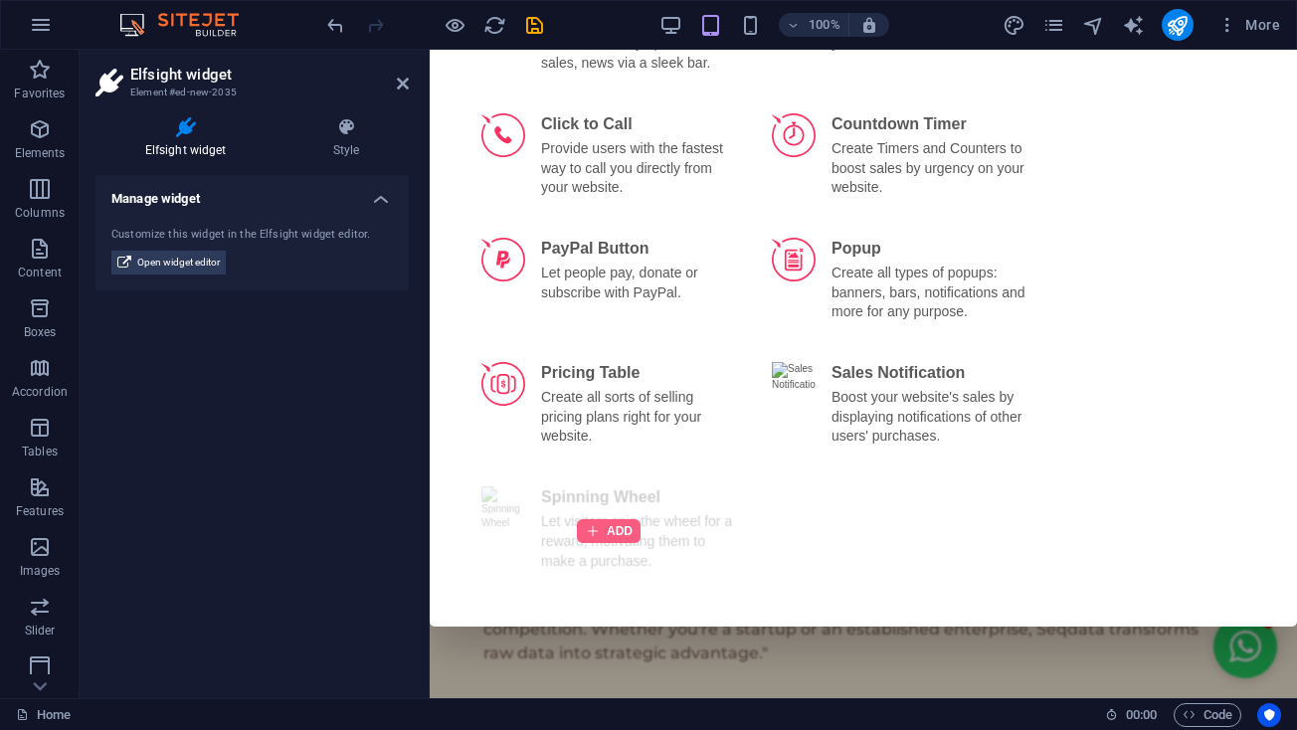
click at [614, 519] on div at bounding box center [609, 531] width 64 height 24
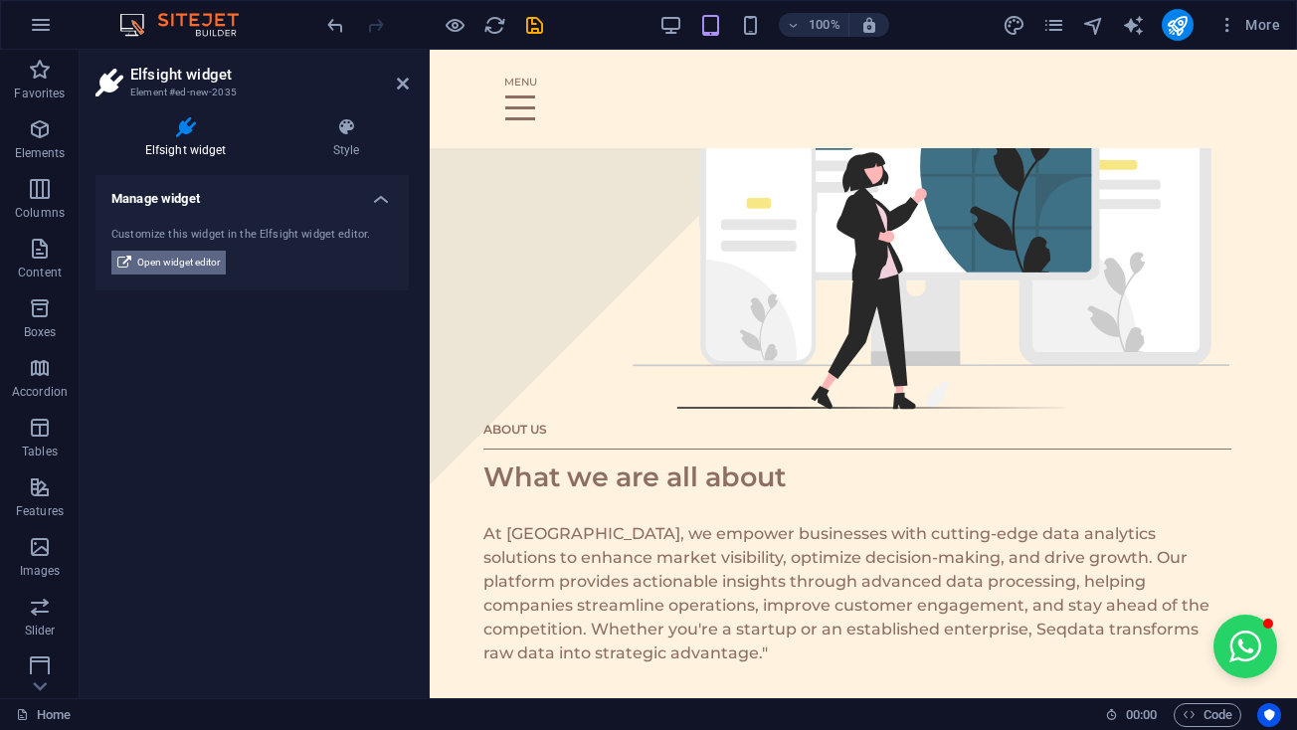
click at [187, 267] on span "Open widget editor" at bounding box center [178, 263] width 83 height 24
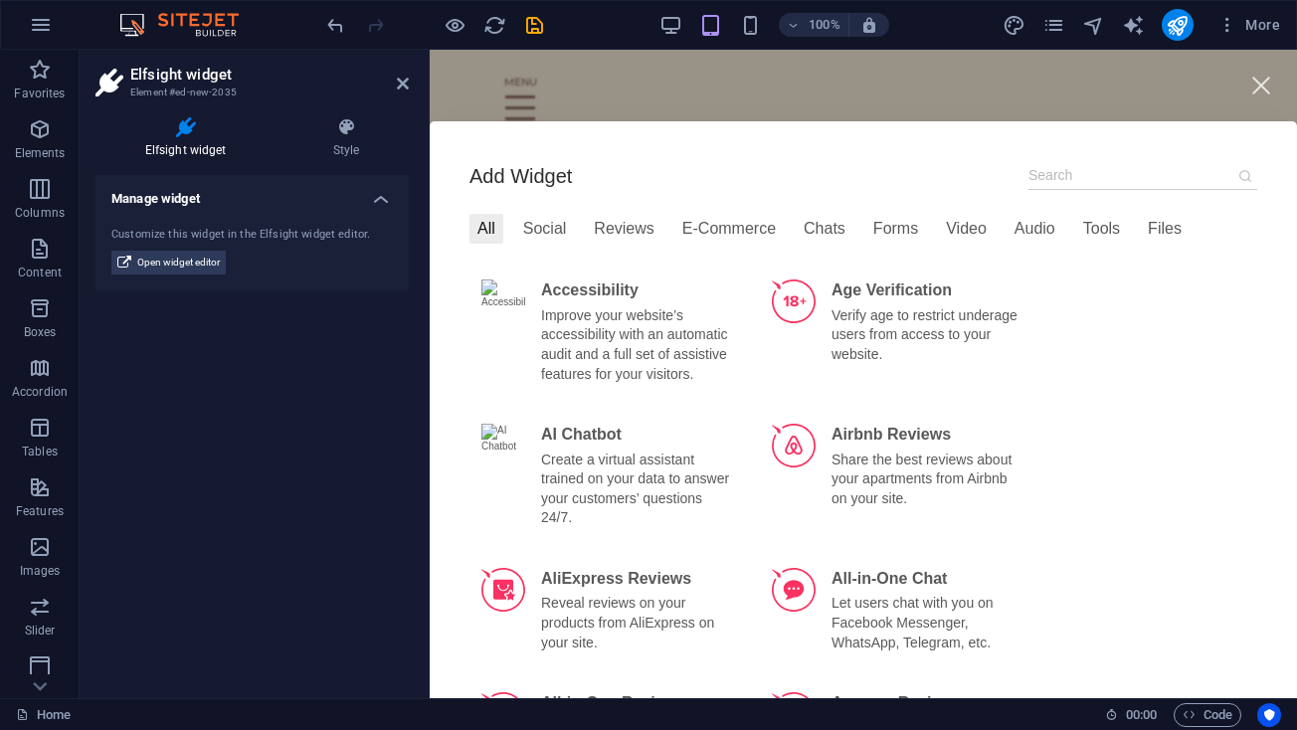
scroll to position [0, 0]
click at [839, 232] on div "Chats" at bounding box center [825, 229] width 58 height 30
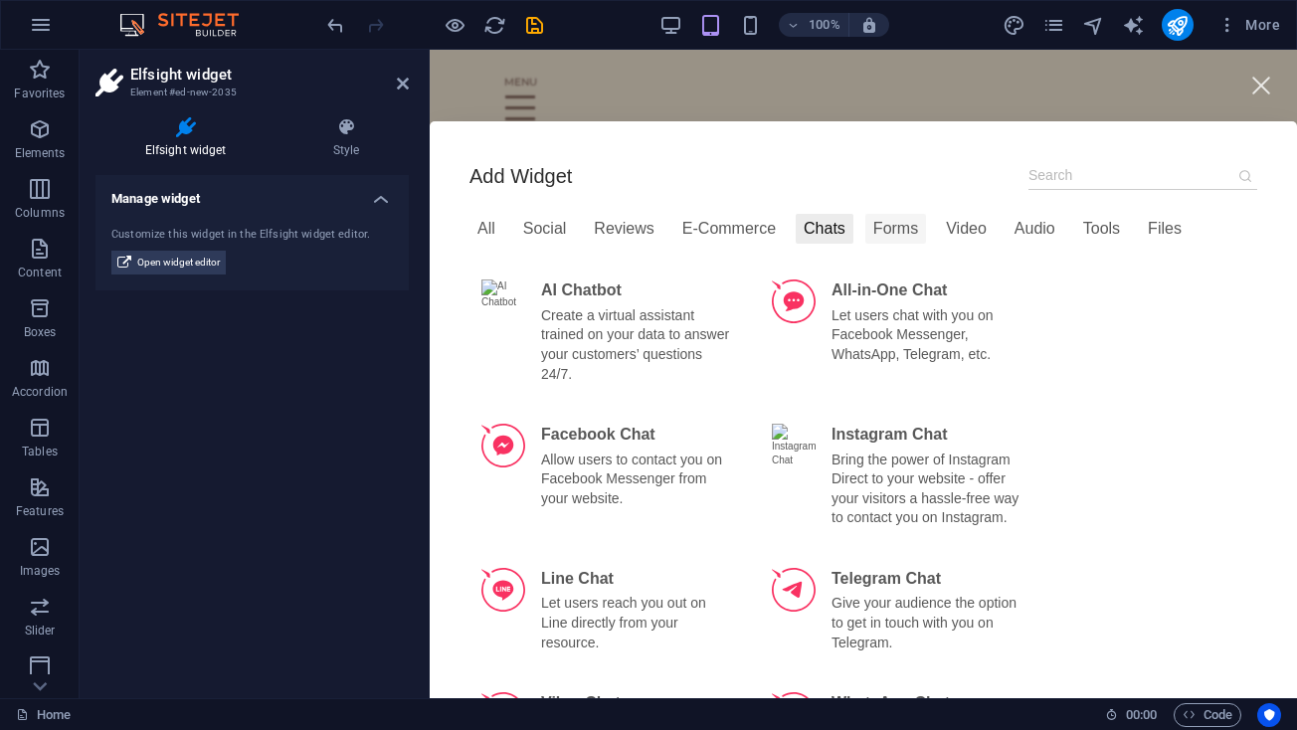
click at [903, 230] on div "Forms" at bounding box center [895, 229] width 61 height 30
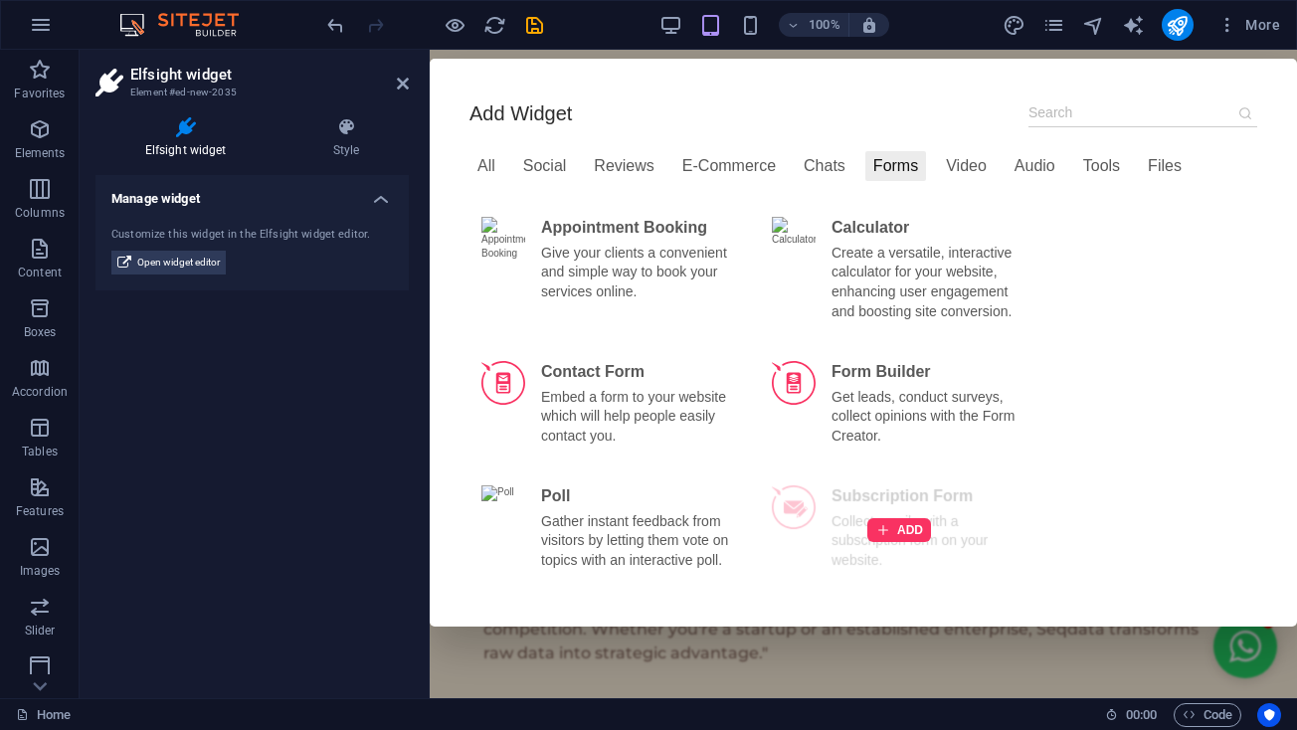
scroll to position [88, 0]
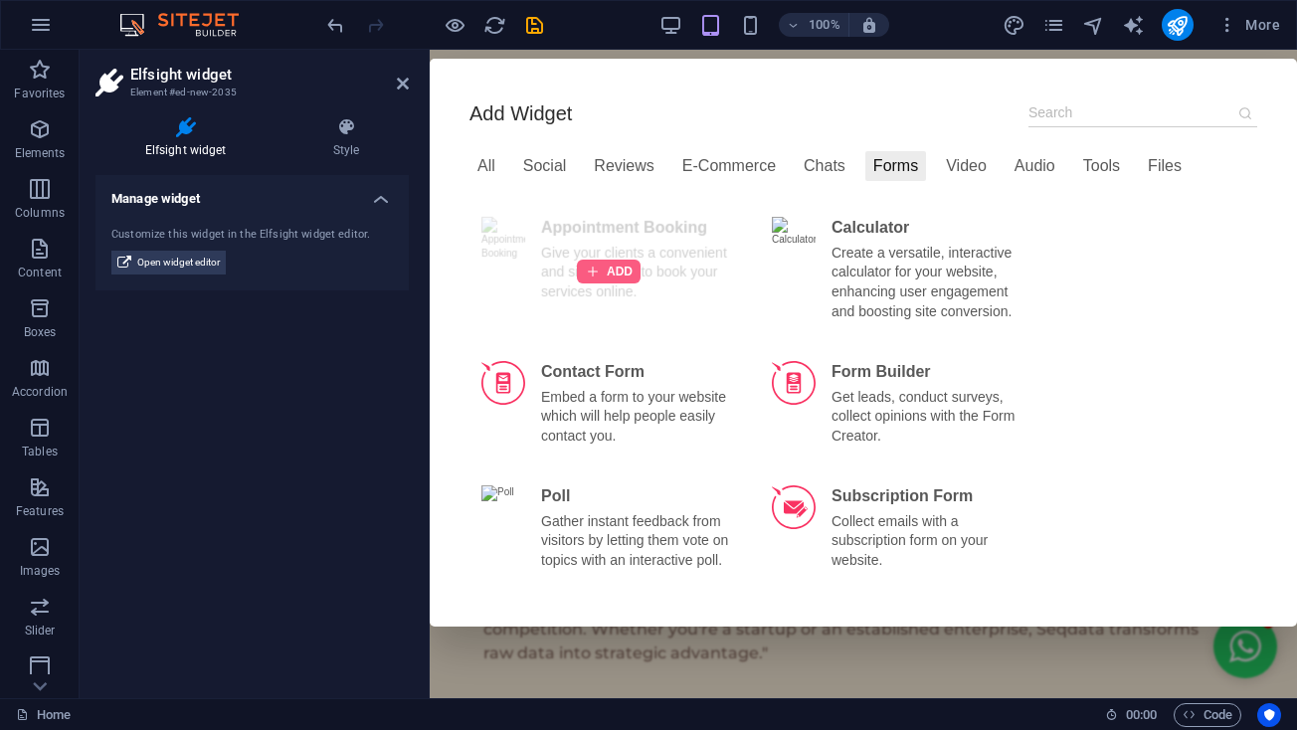
click at [587, 260] on div at bounding box center [609, 272] width 64 height 24
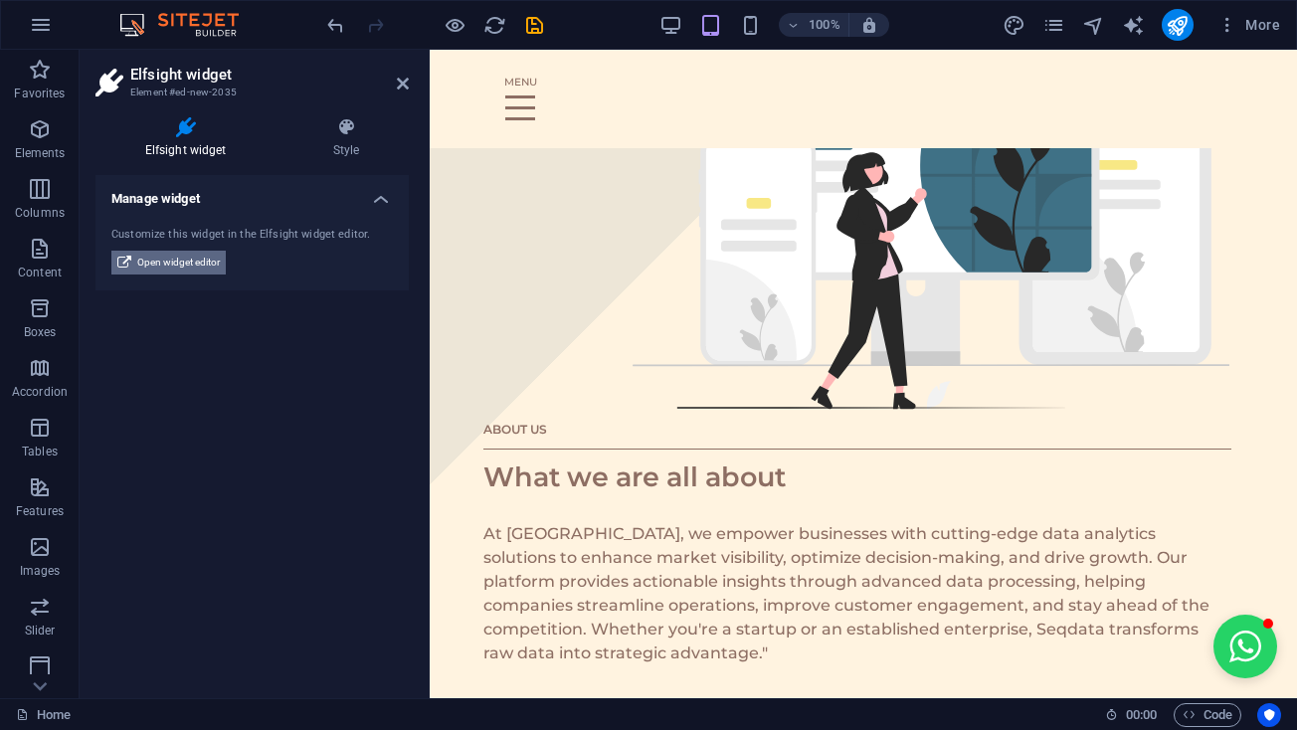
click at [187, 252] on span "Open widget editor" at bounding box center [178, 263] width 83 height 24
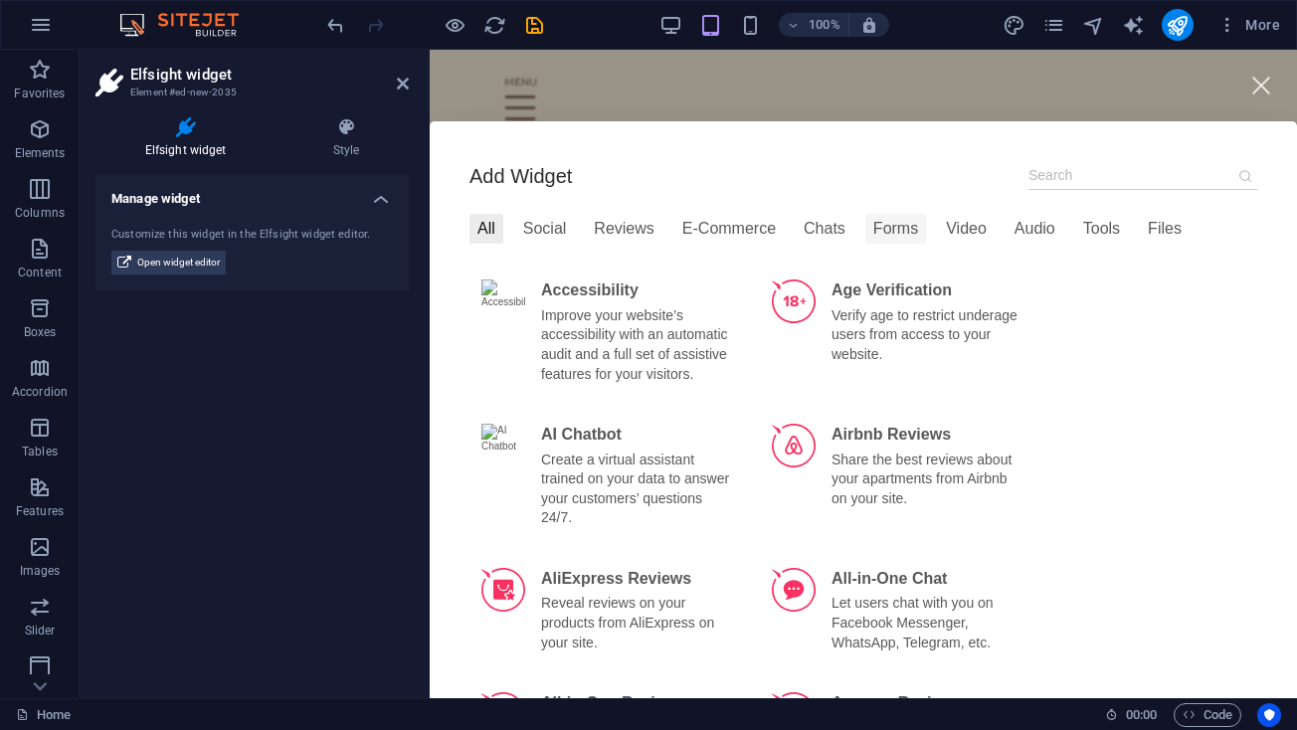
click at [913, 228] on div "Forms" at bounding box center [895, 229] width 61 height 30
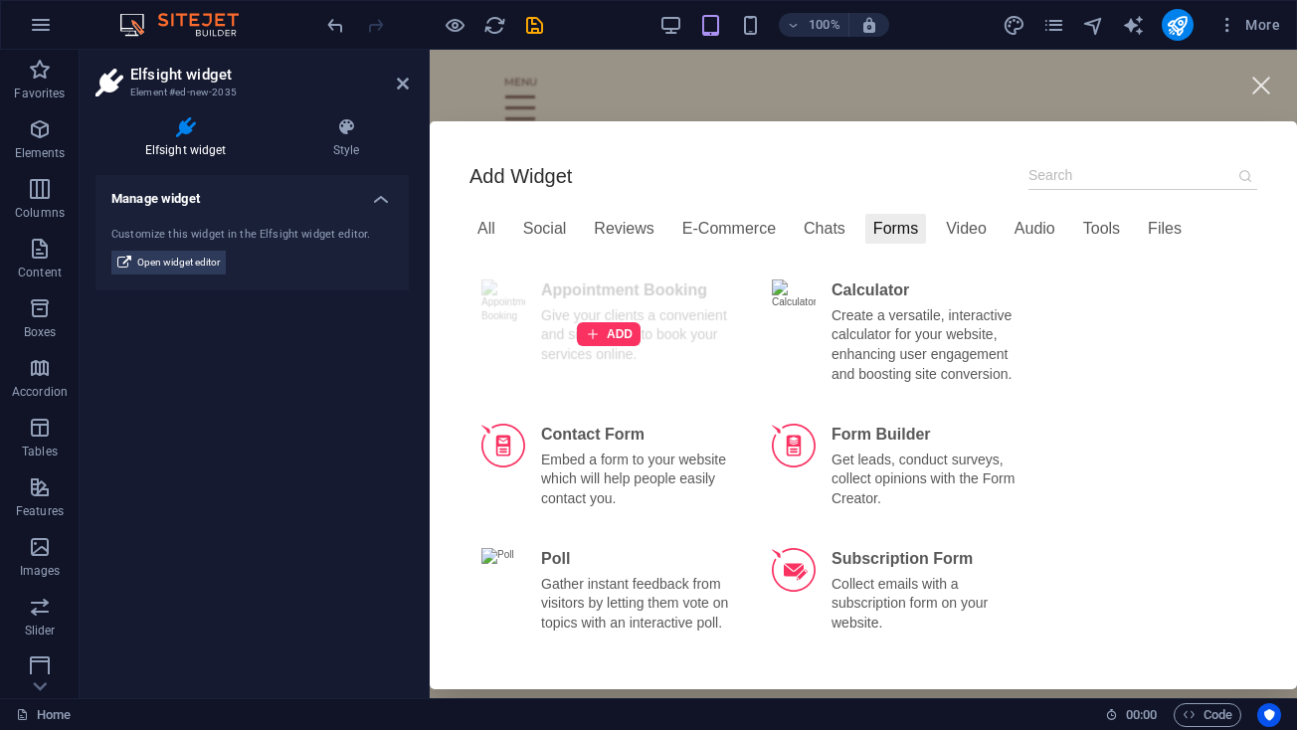
click at [651, 342] on div "ADD" at bounding box center [608, 334] width 278 height 132
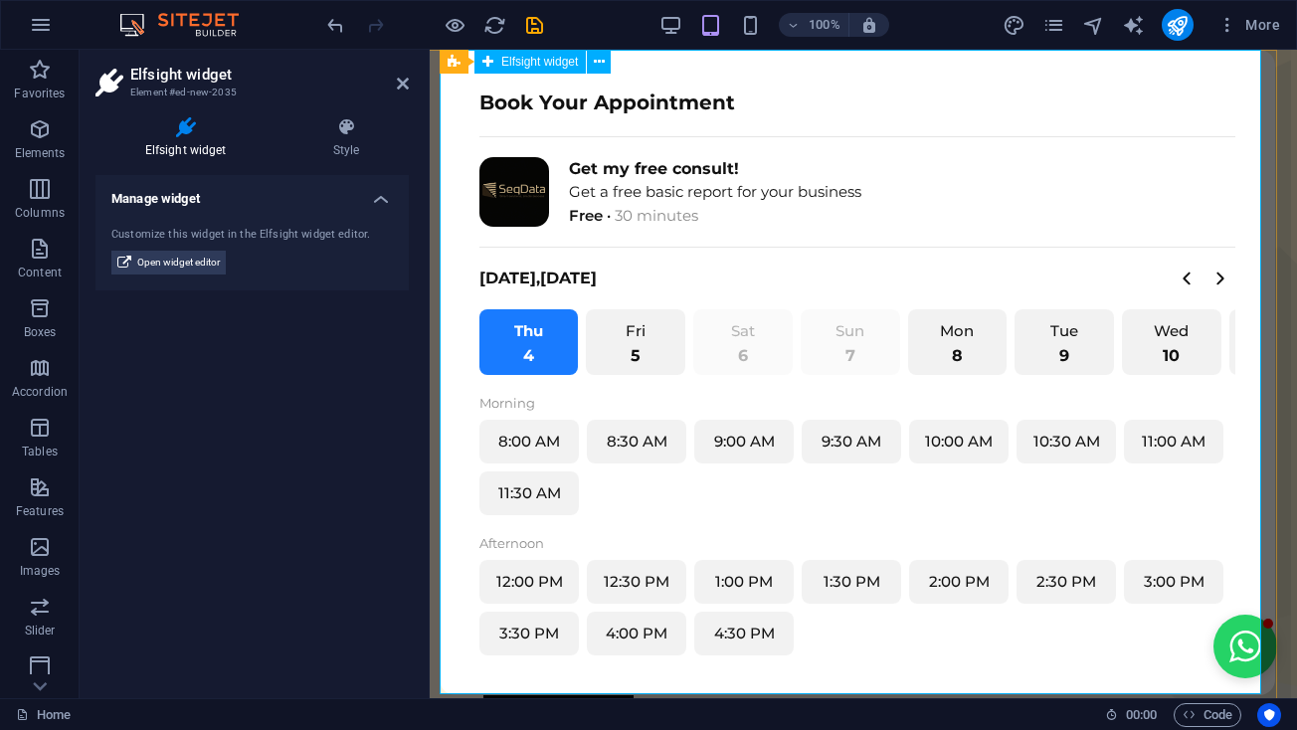
scroll to position [0, 6]
click at [408, 79] on icon at bounding box center [403, 84] width 12 height 16
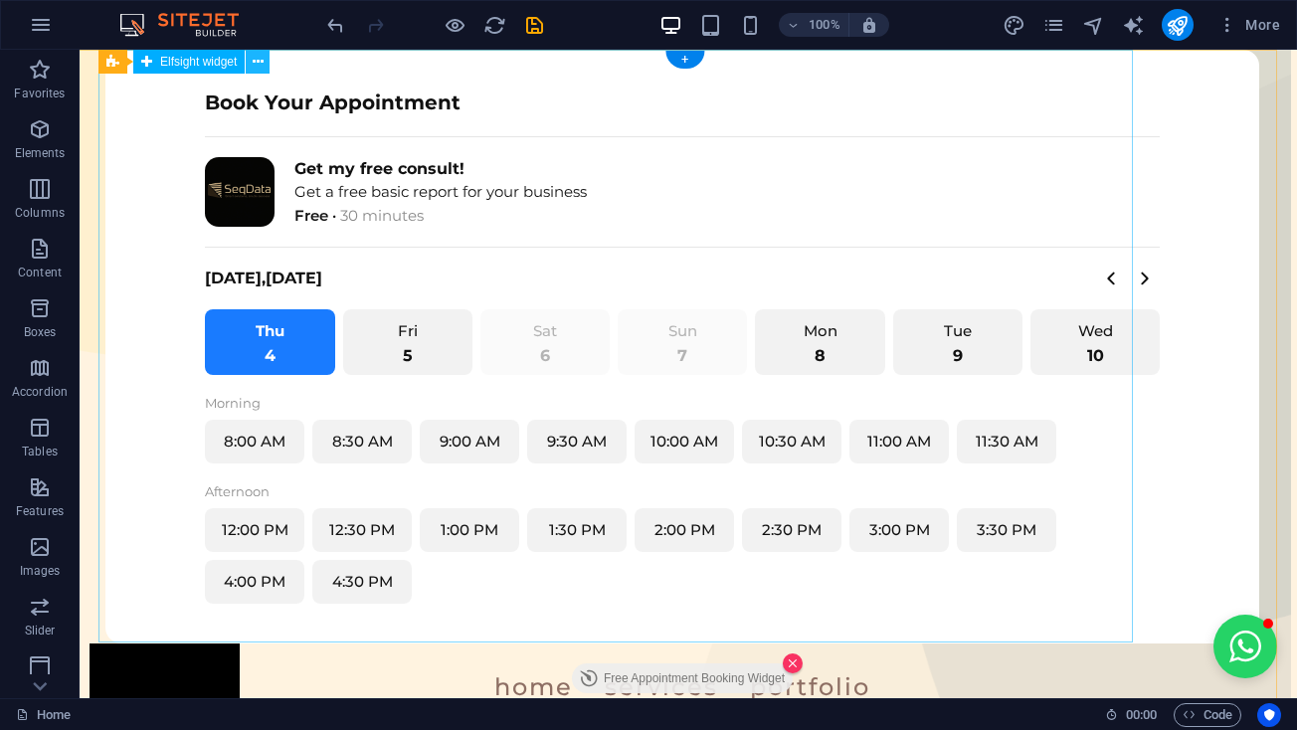
click at [260, 64] on icon at bounding box center [258, 62] width 11 height 21
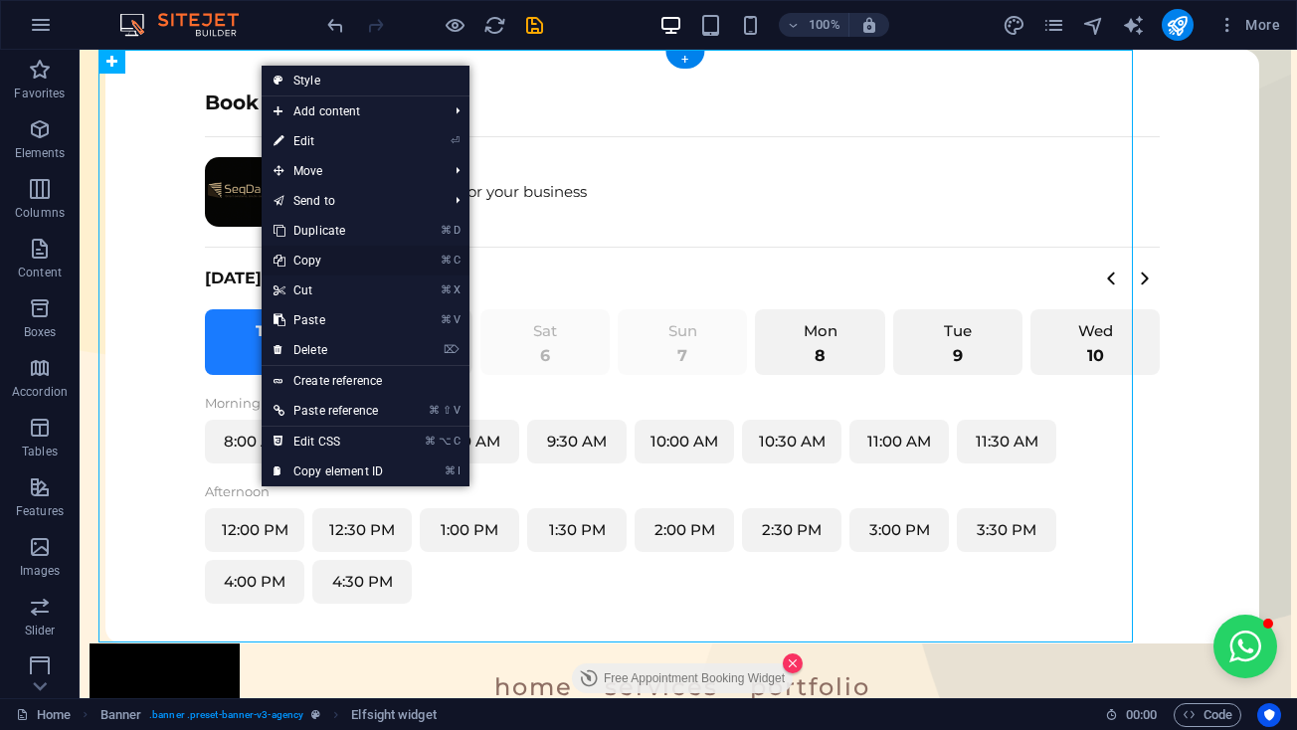
click at [316, 258] on link "⌘ C Copy" at bounding box center [328, 261] width 133 height 30
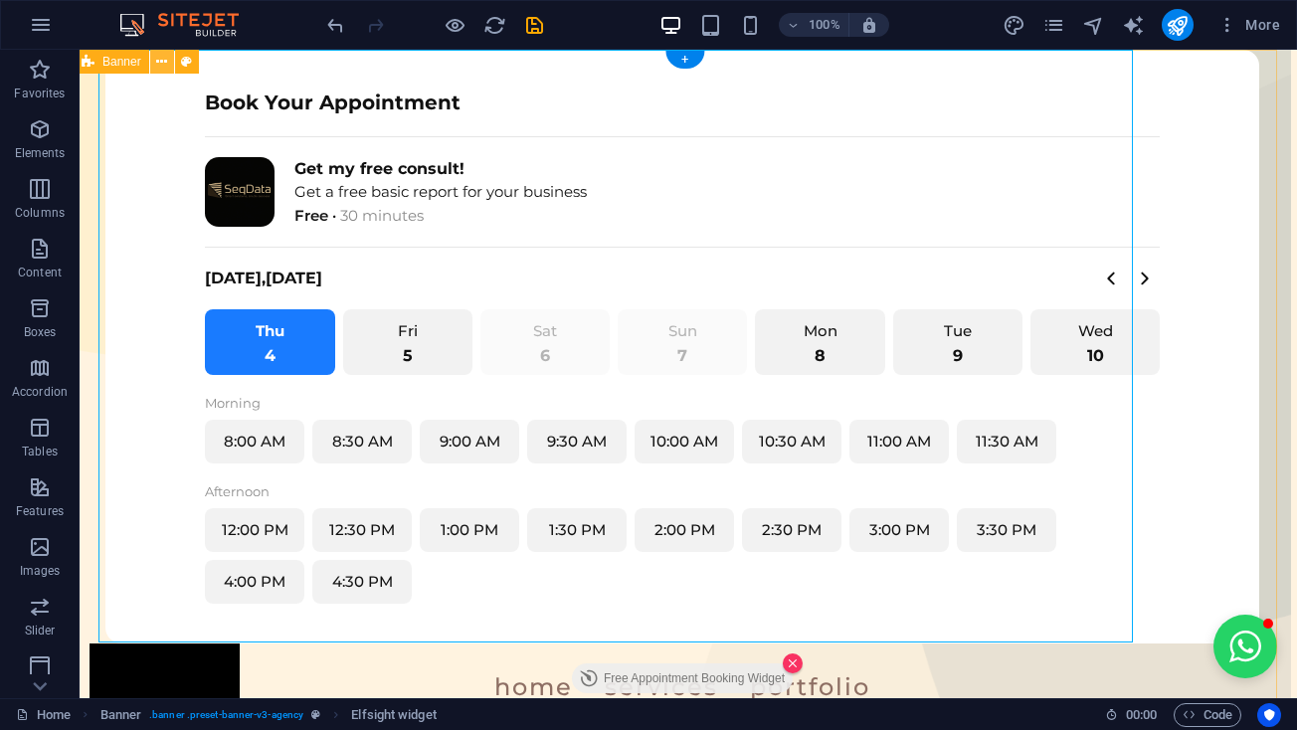
click at [166, 62] on icon at bounding box center [161, 62] width 11 height 21
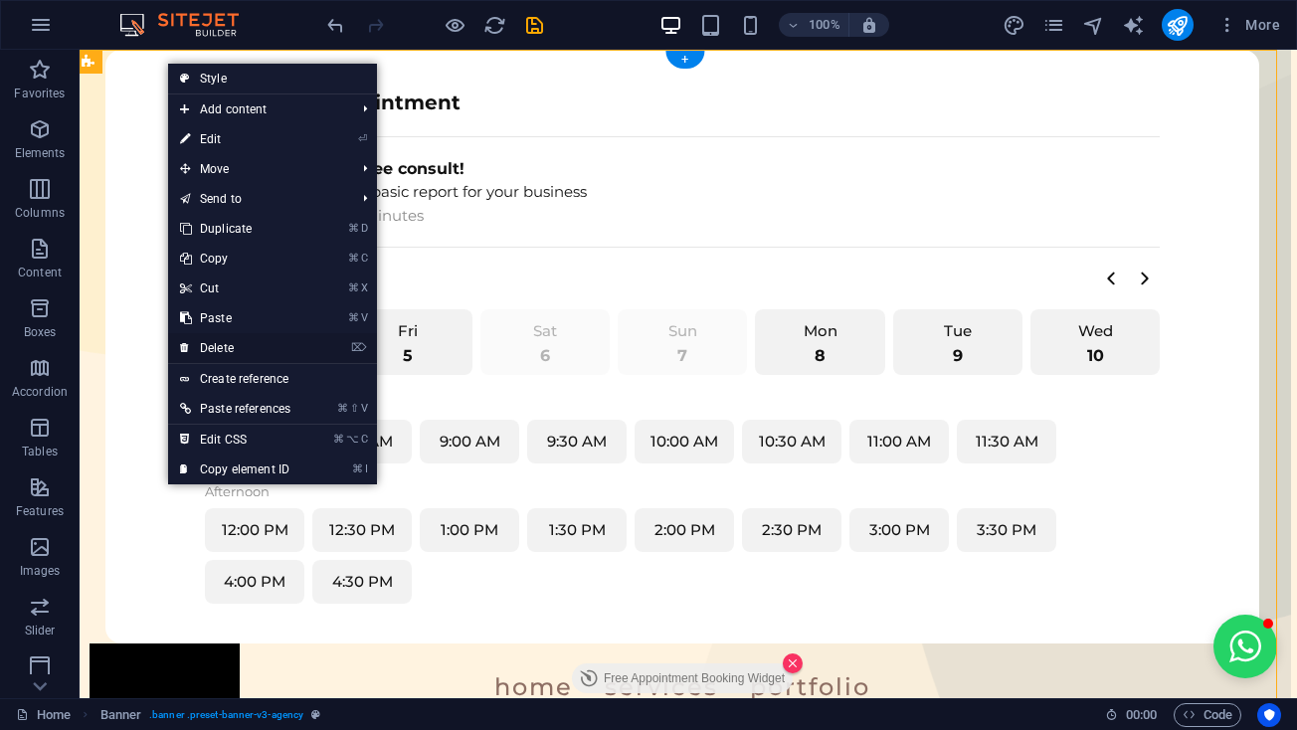
click at [241, 347] on link "⌦ Delete" at bounding box center [235, 348] width 134 height 30
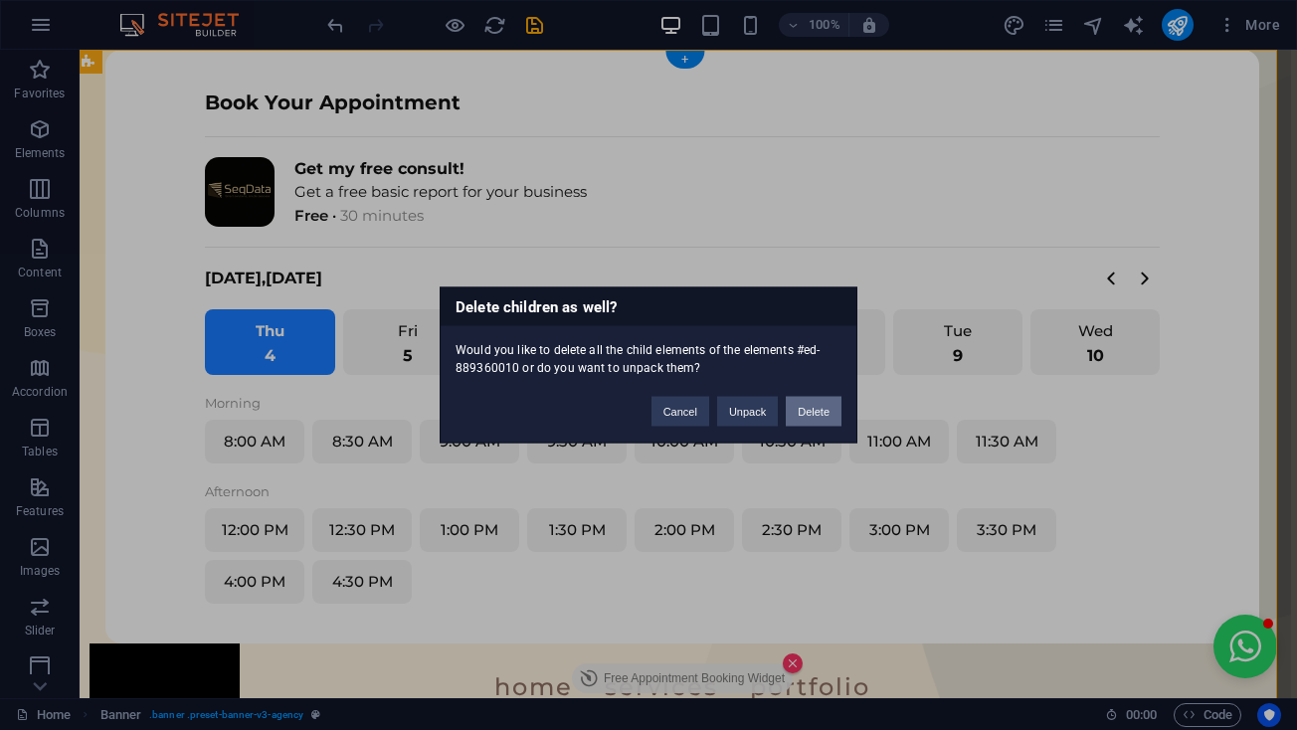
click at [817, 400] on button "Delete" at bounding box center [814, 412] width 56 height 30
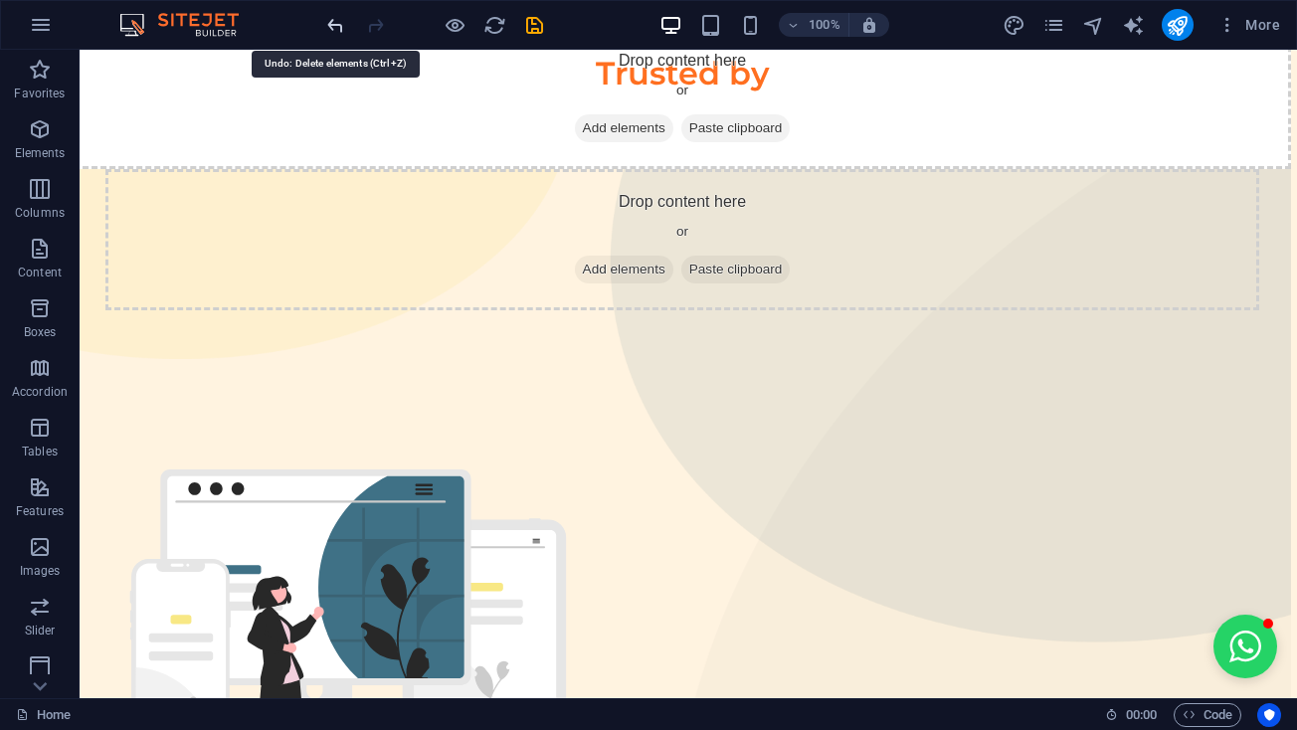
click at [338, 18] on icon "undo" at bounding box center [335, 25] width 23 height 23
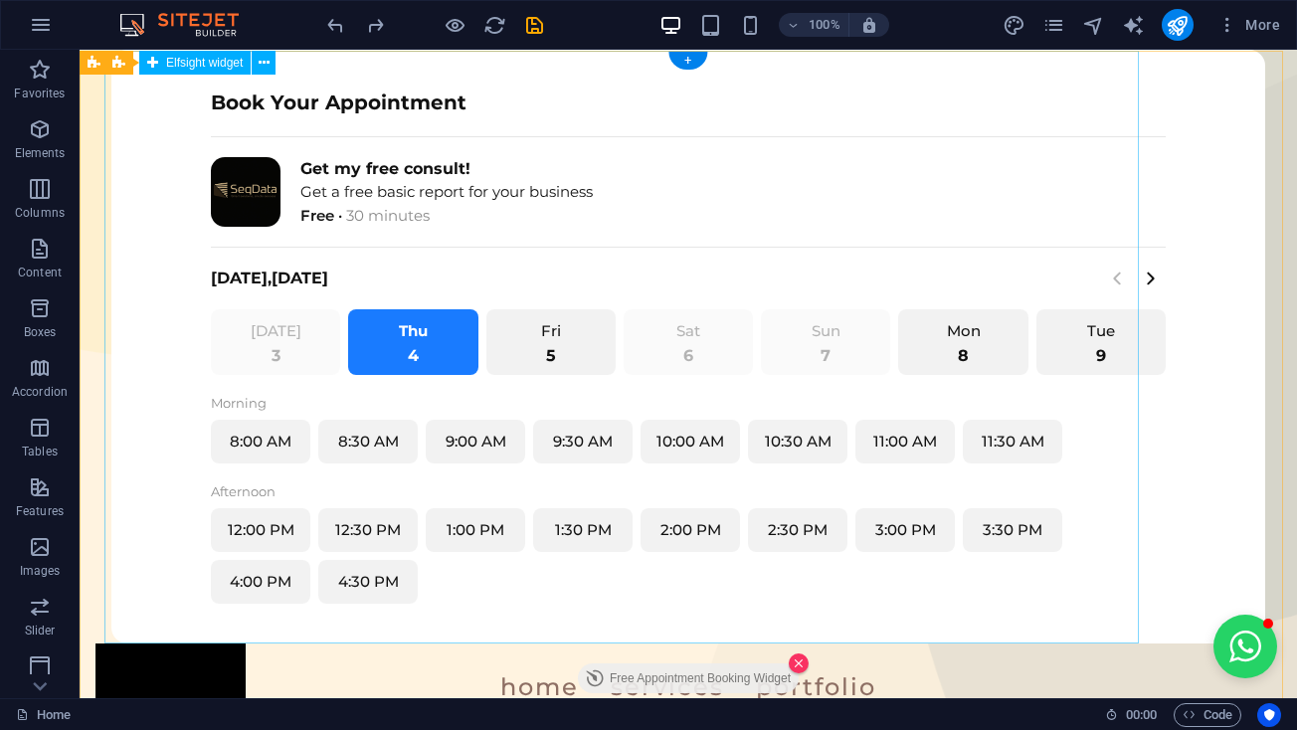
scroll to position [0, 0]
click at [270, 68] on button at bounding box center [264, 62] width 24 height 24
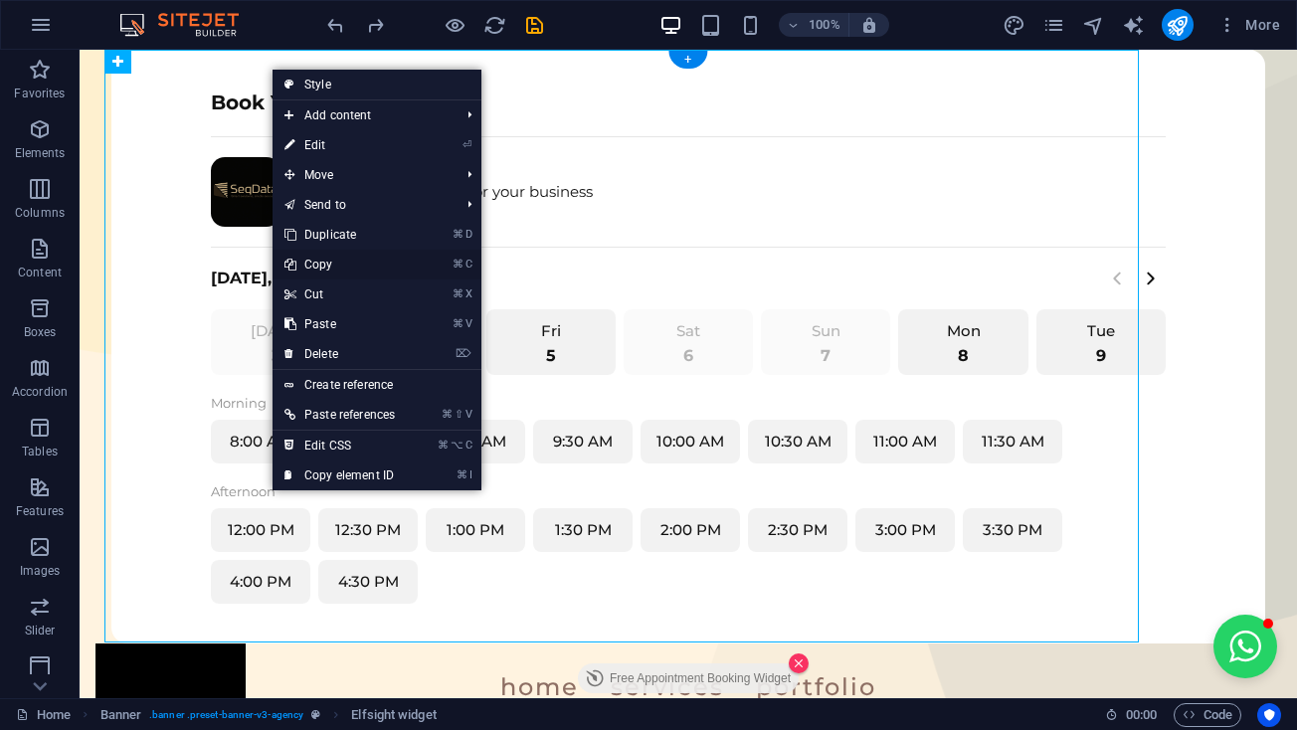
click at [358, 264] on link "⌘ C Copy" at bounding box center [339, 265] width 134 height 30
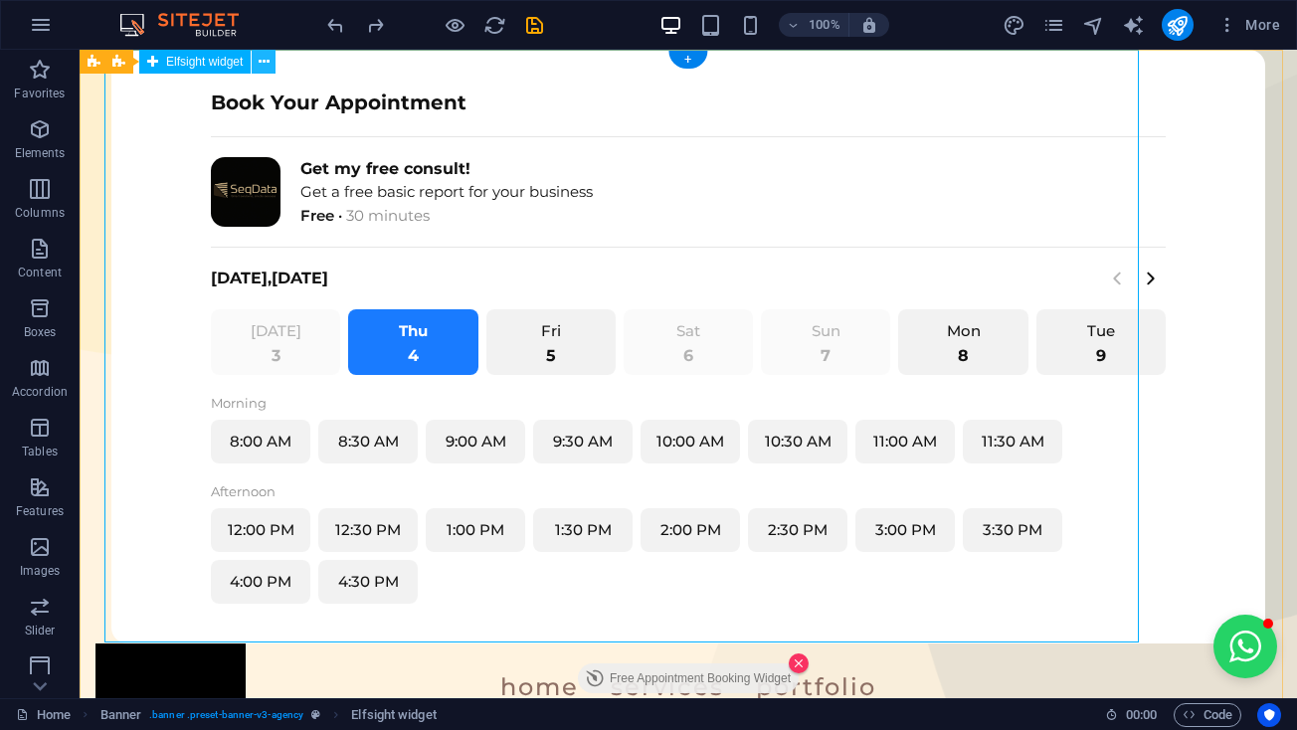
click at [265, 66] on icon at bounding box center [264, 62] width 11 height 21
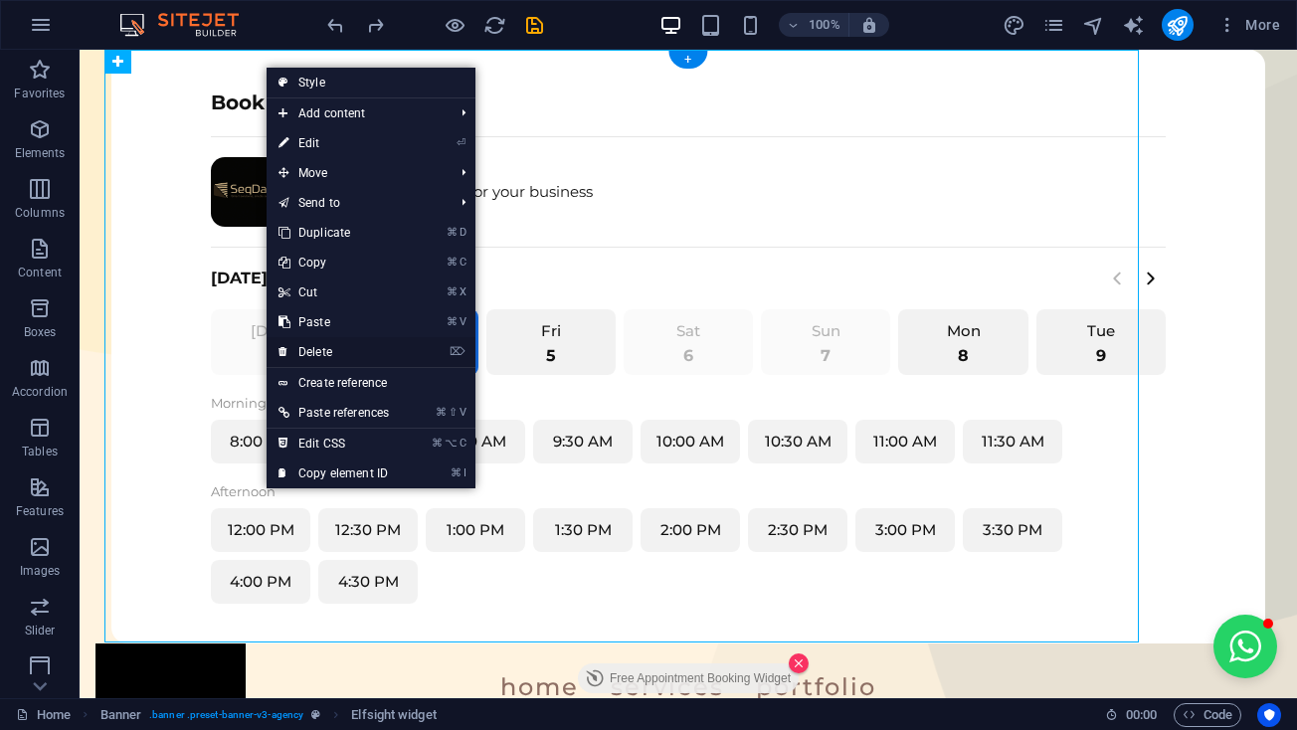
click at [315, 345] on link "⌦ Delete" at bounding box center [334, 352] width 134 height 30
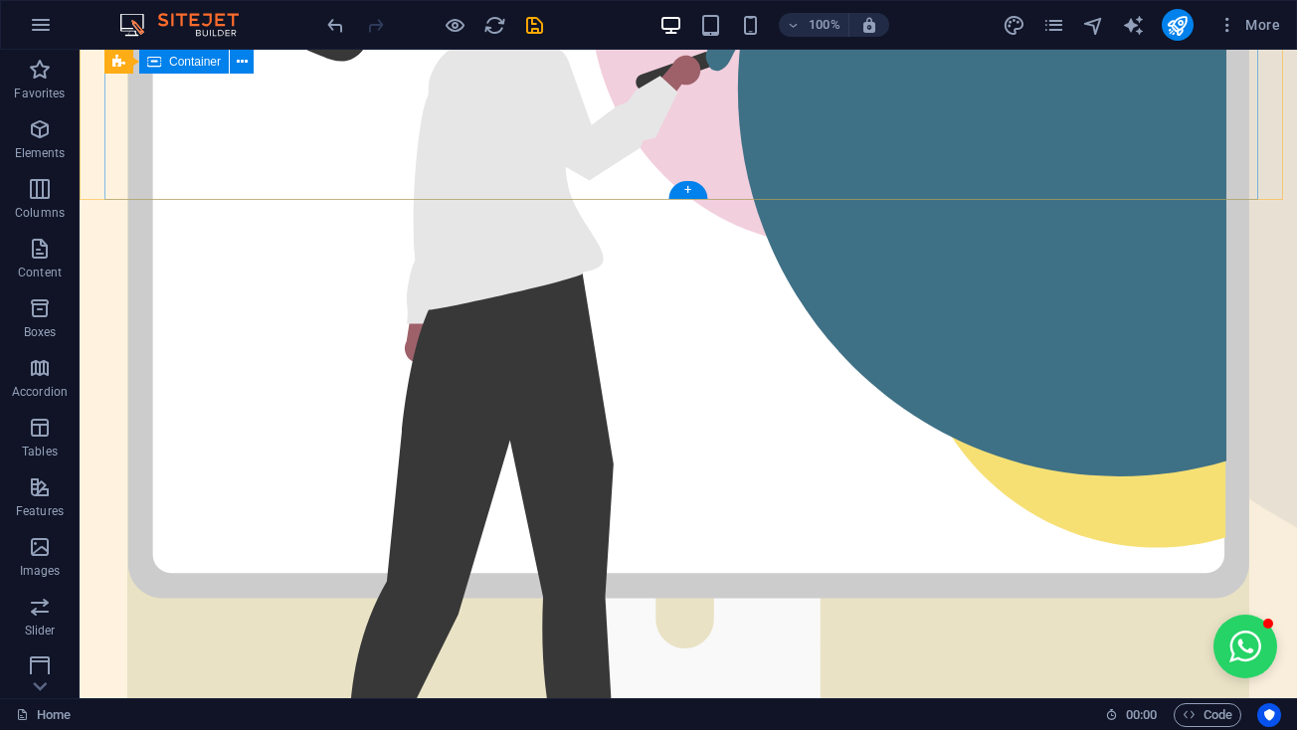
scroll to position [569, 0]
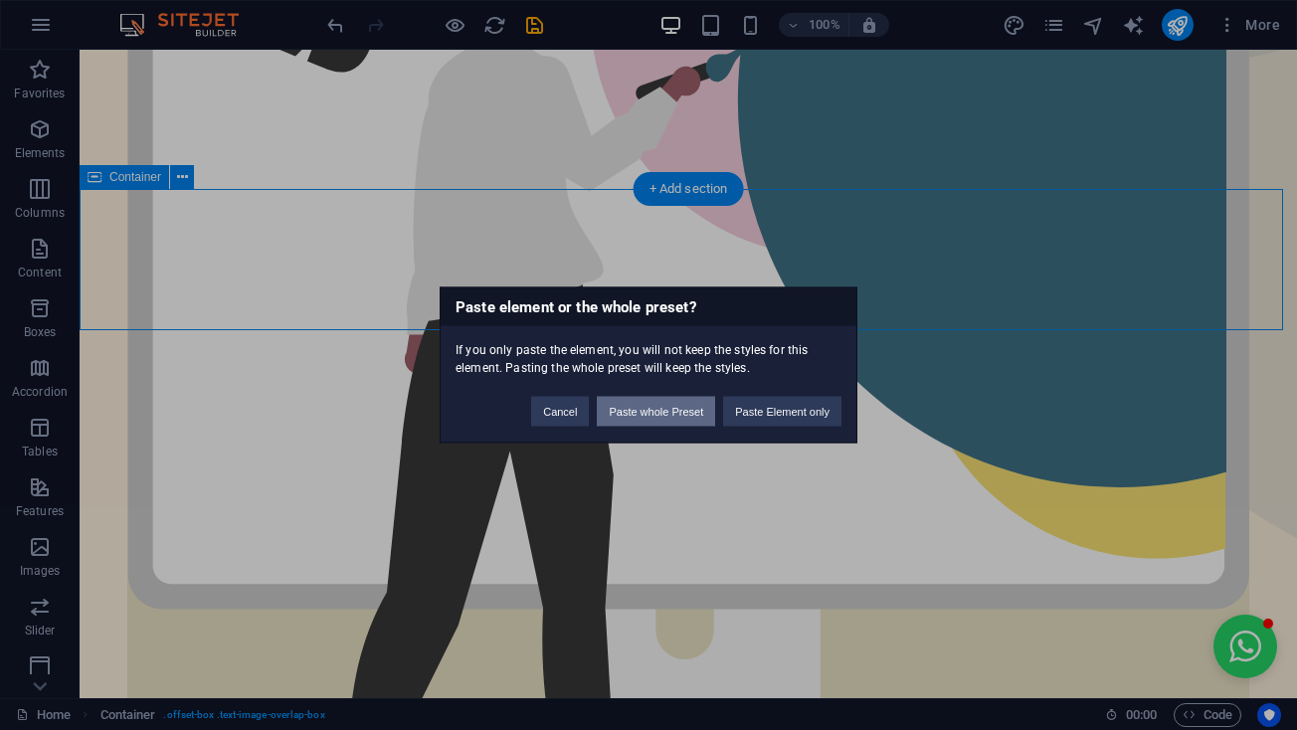
click at [644, 419] on button "Paste whole Preset" at bounding box center [656, 412] width 118 height 30
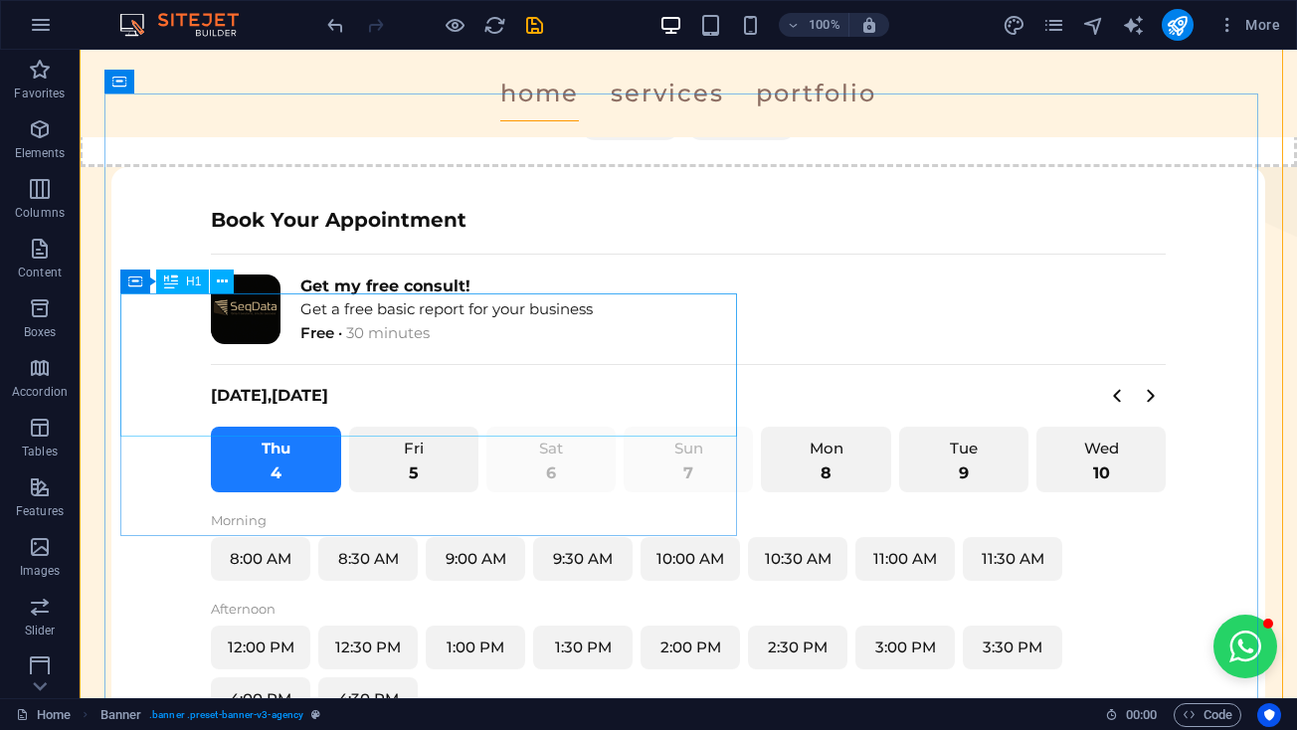
scroll to position [1487, 0]
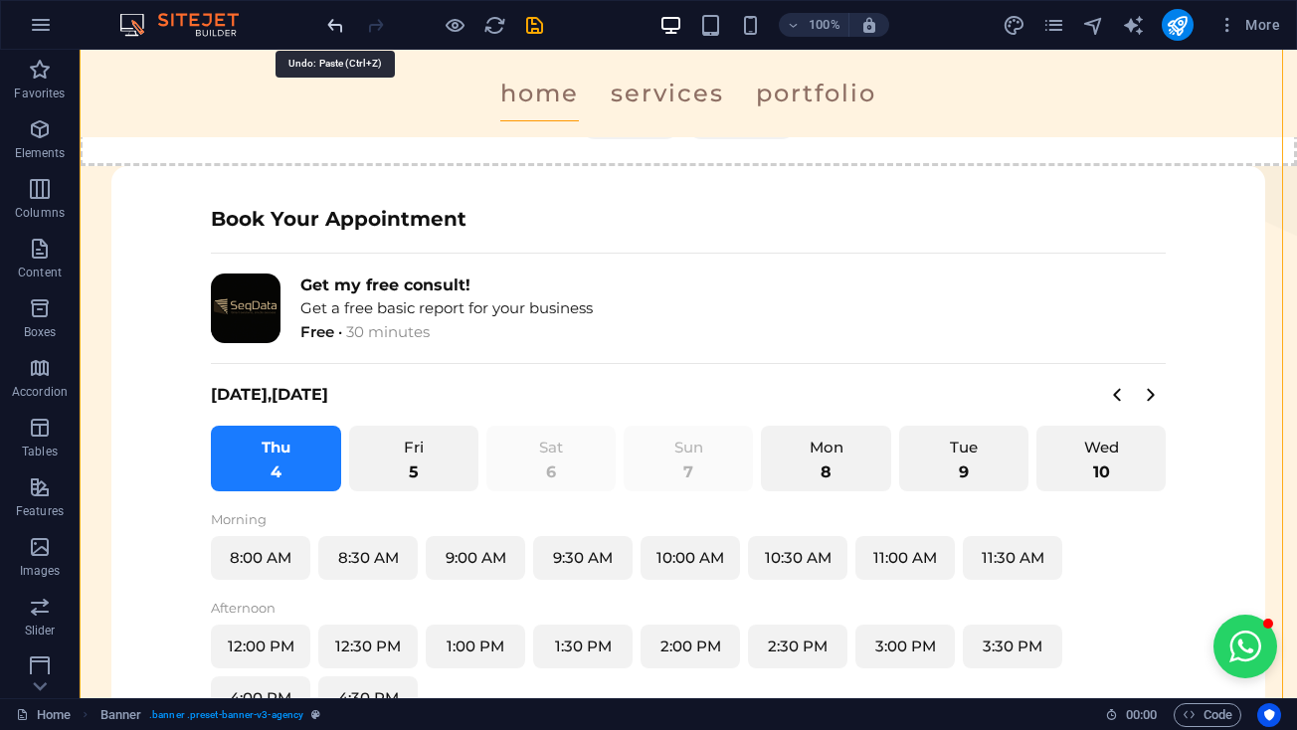
click at [343, 29] on icon "undo" at bounding box center [335, 25] width 23 height 23
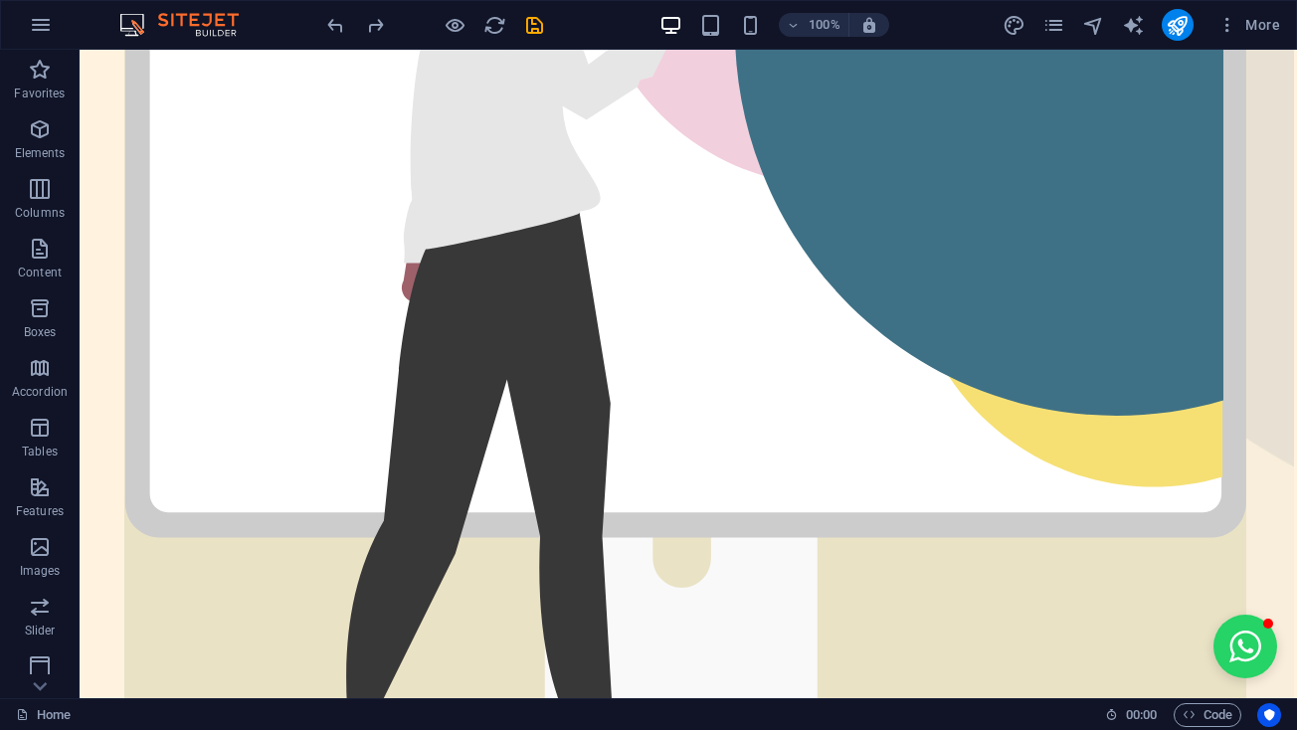
scroll to position [640, 2]
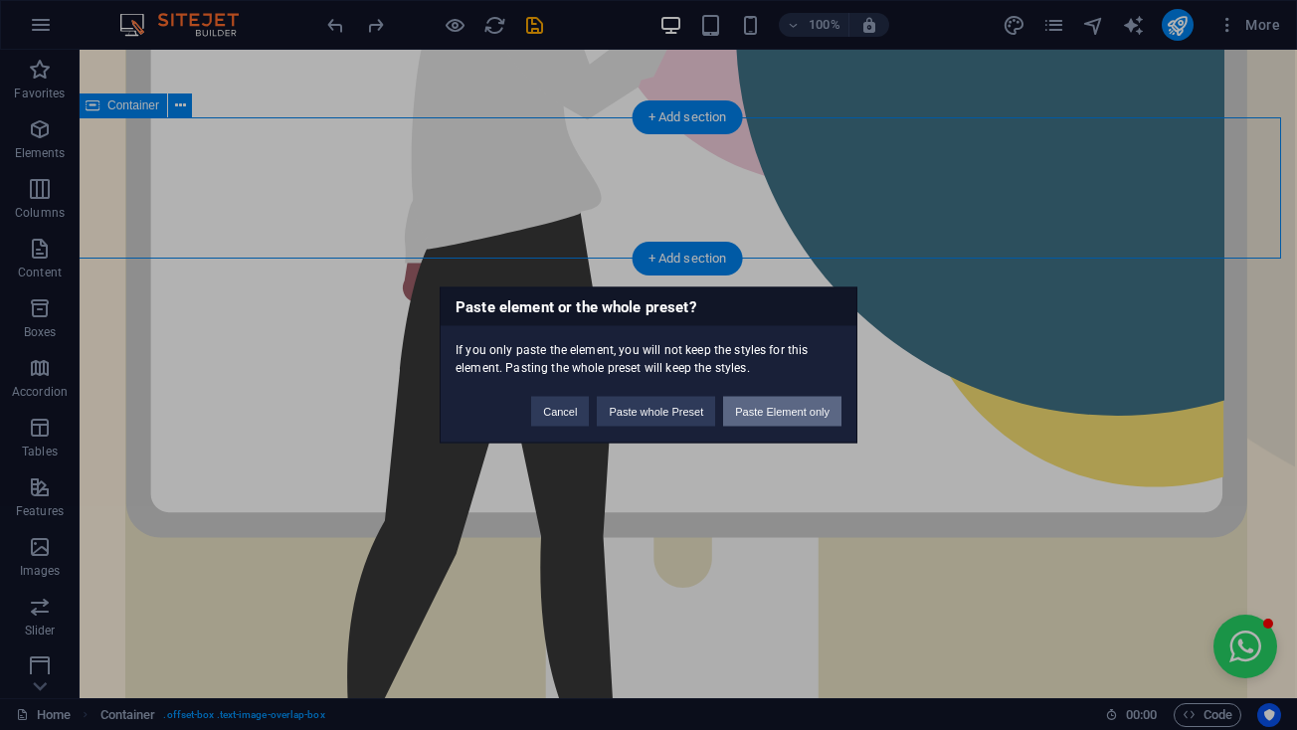
click at [749, 414] on button "Paste Element only" at bounding box center [782, 412] width 118 height 30
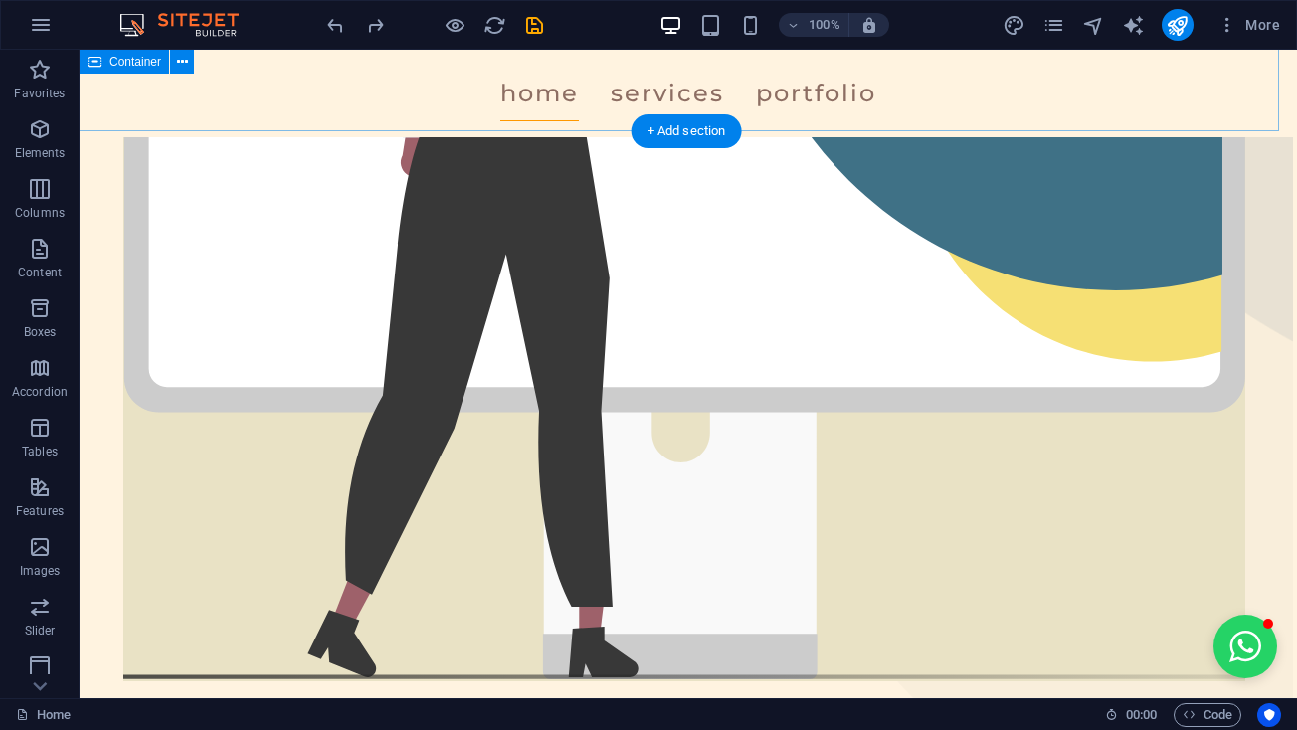
scroll to position [768, 4]
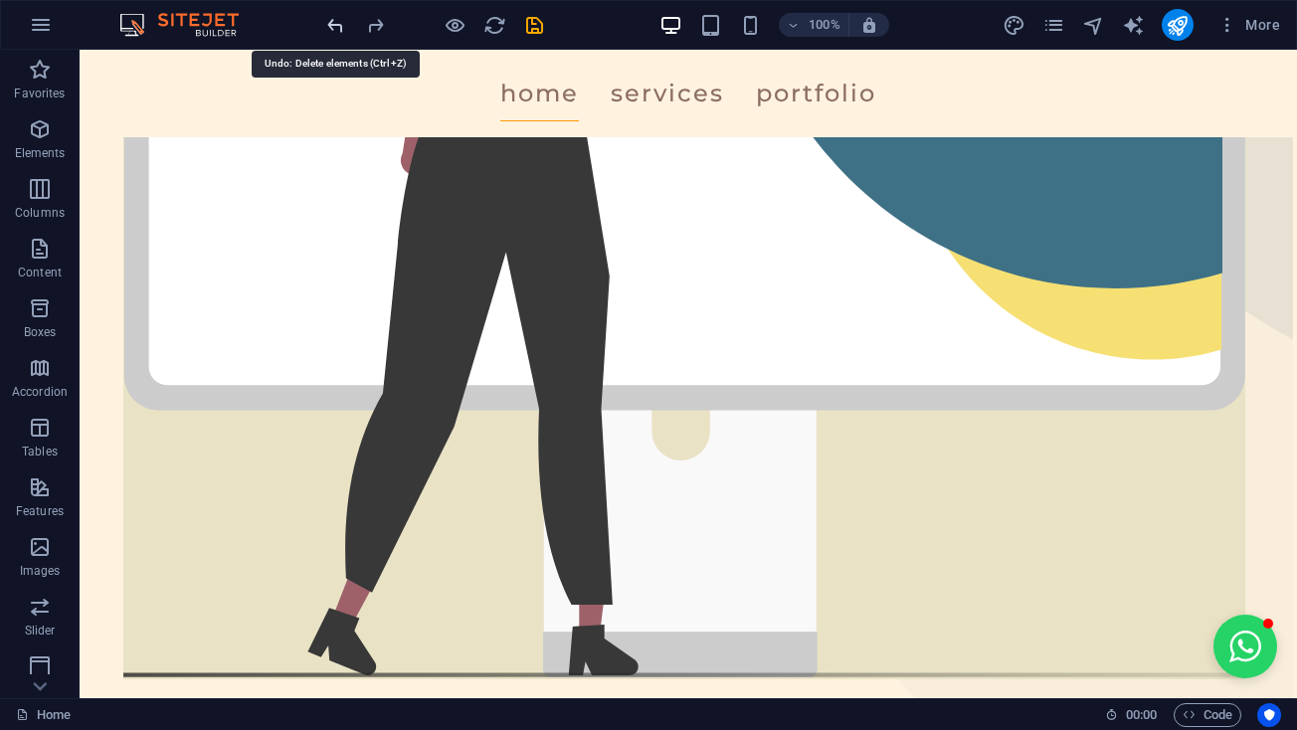
click at [332, 26] on icon "undo" at bounding box center [335, 25] width 23 height 23
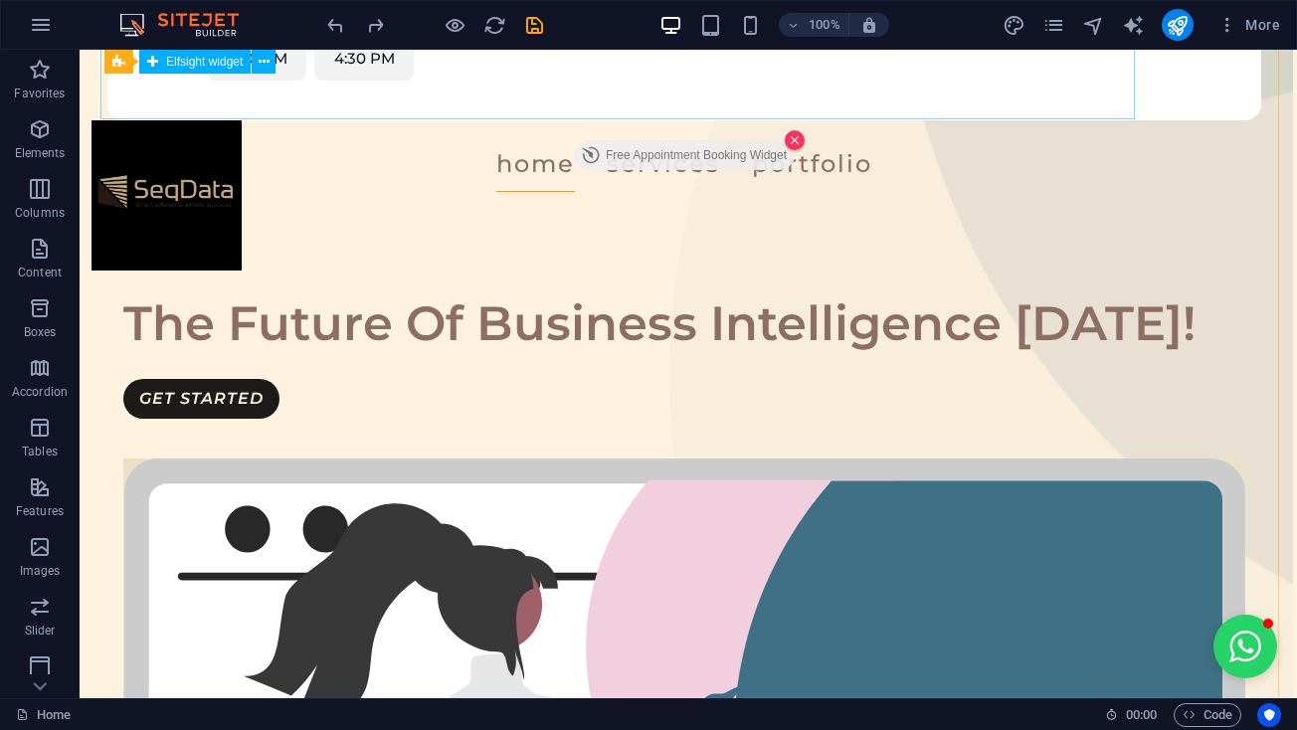
scroll to position [521, 4]
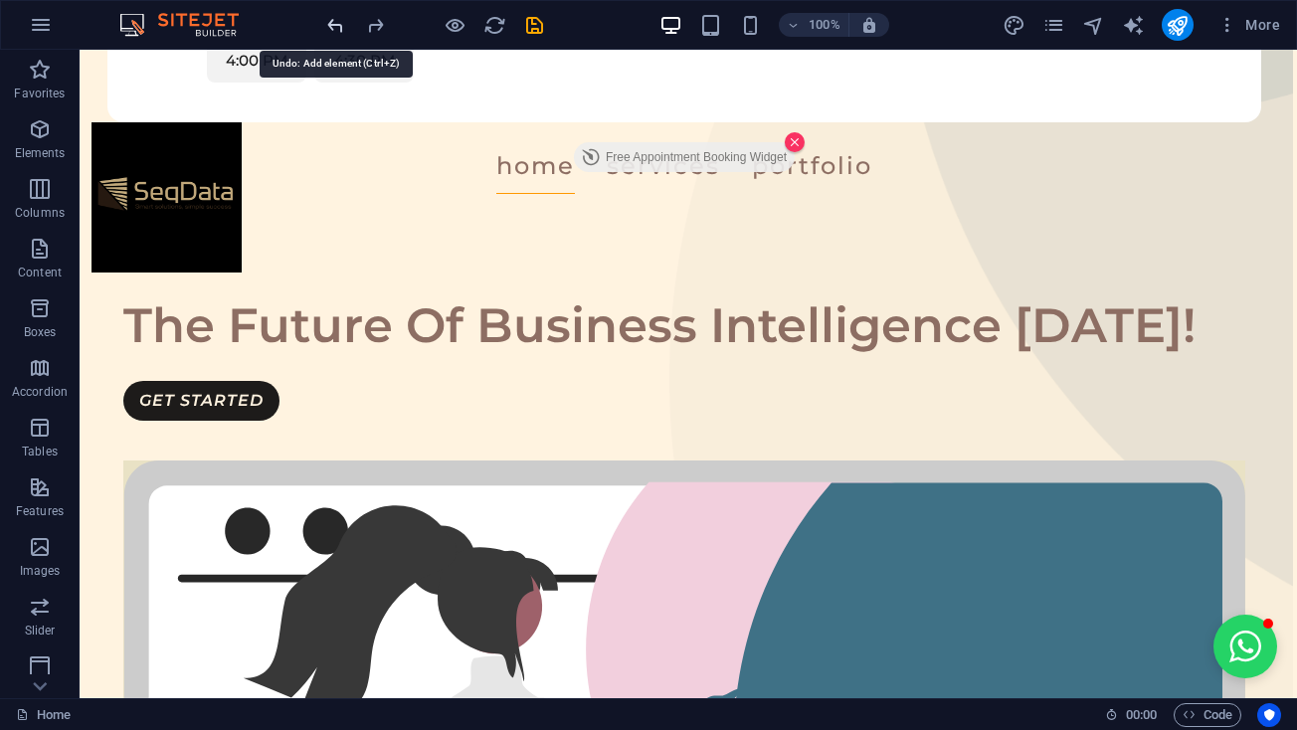
click at [334, 28] on icon "undo" at bounding box center [335, 25] width 23 height 23
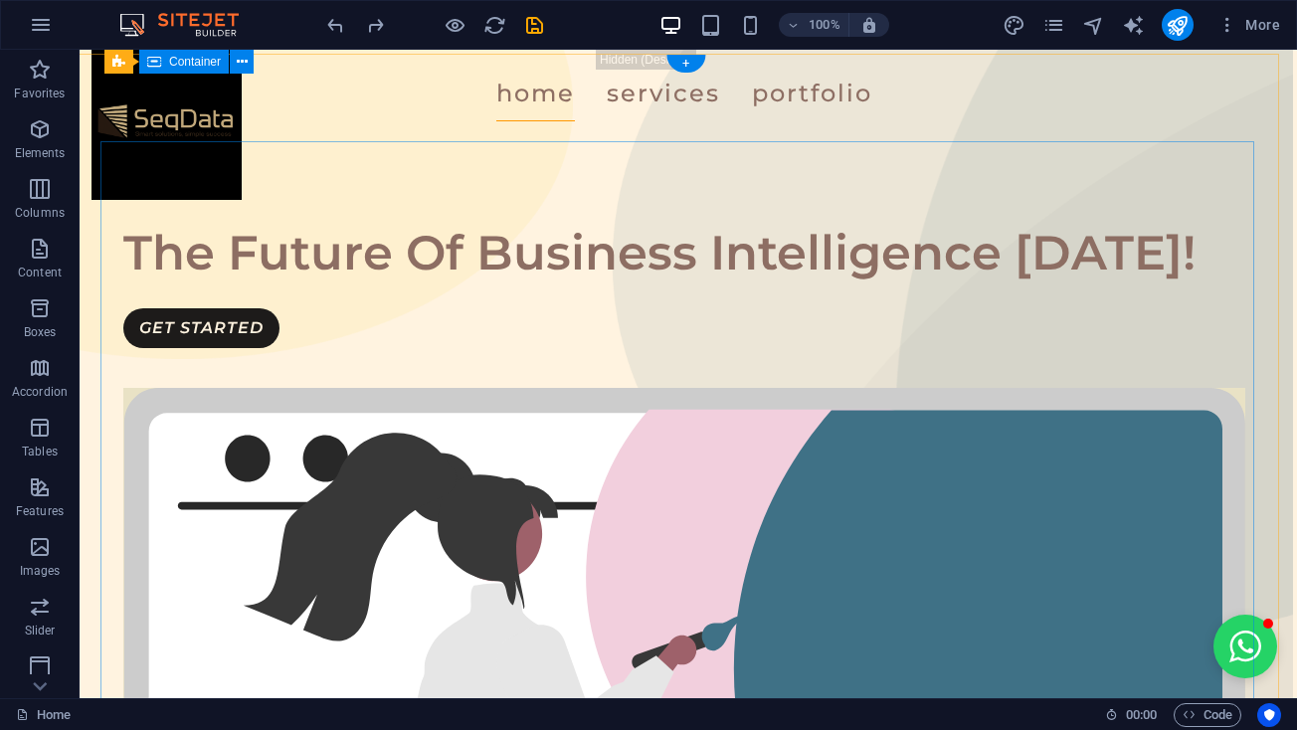
scroll to position [0, 4]
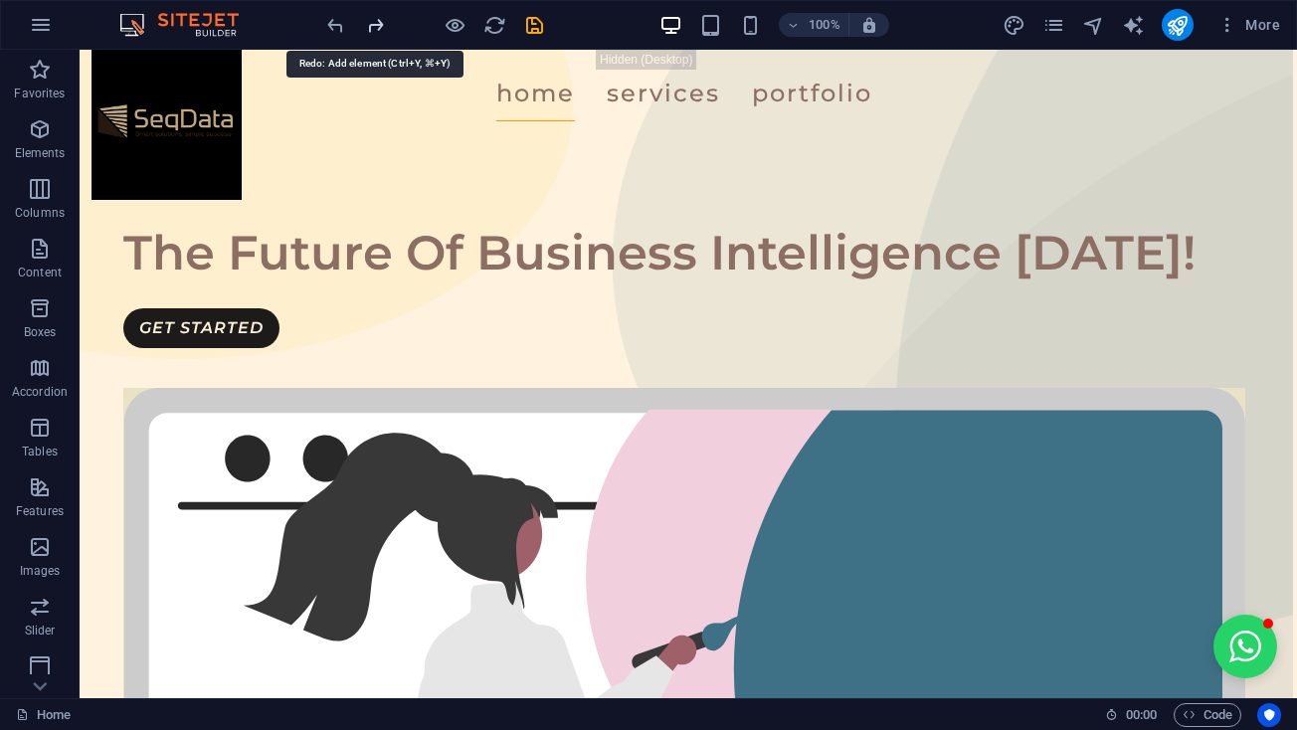
click at [368, 25] on icon "redo" at bounding box center [375, 25] width 23 height 23
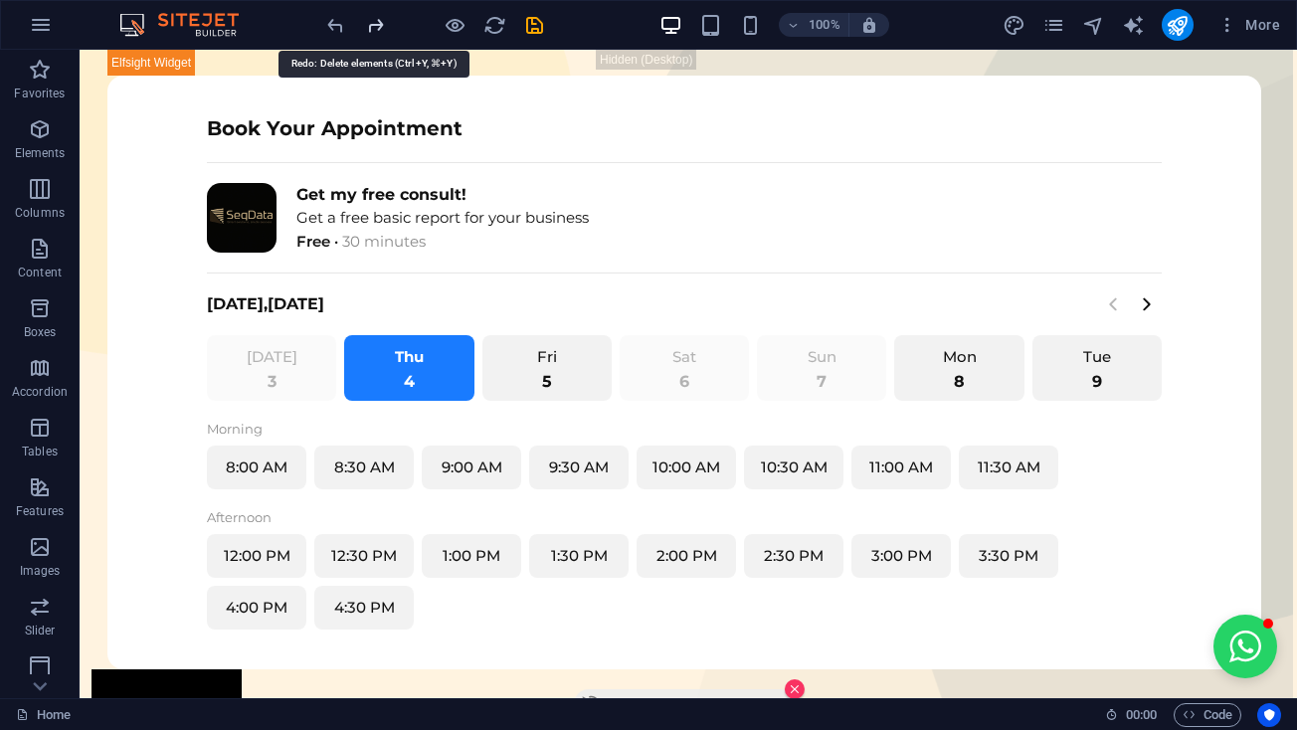
click at [368, 25] on icon "redo" at bounding box center [375, 25] width 23 height 23
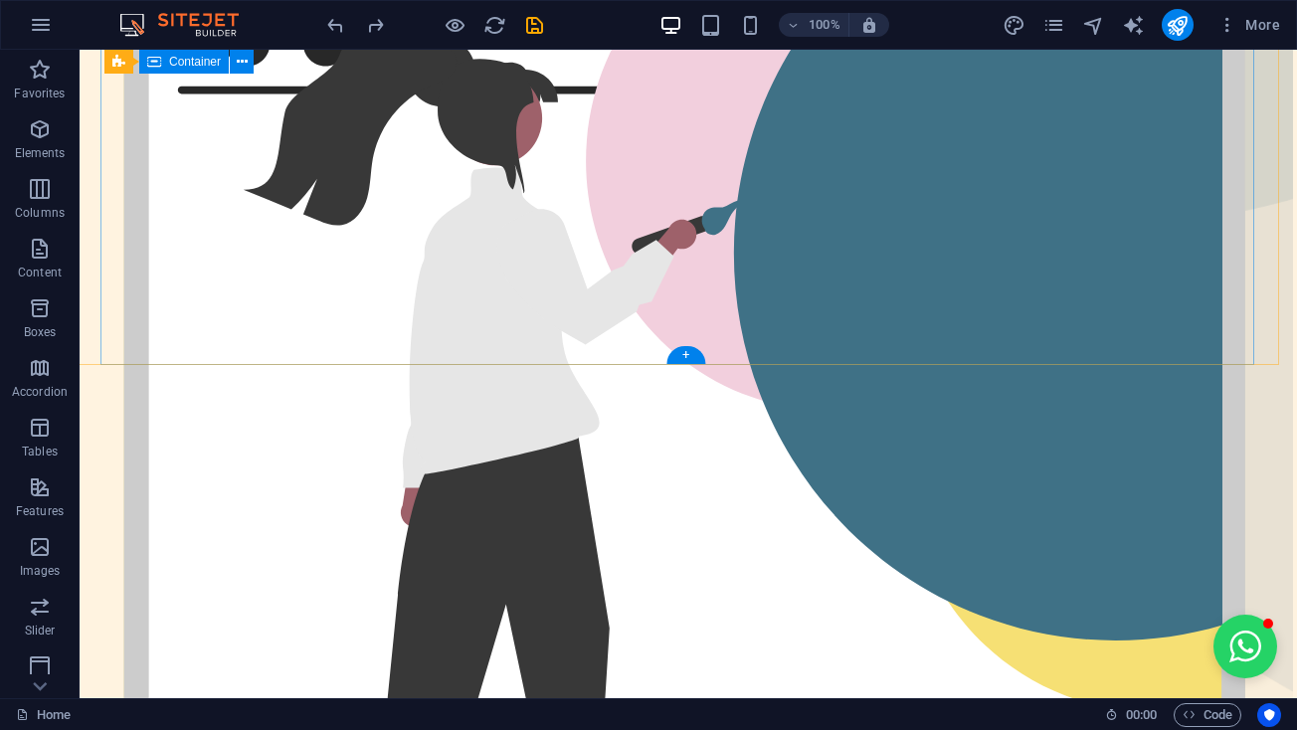
scroll to position [410, 4]
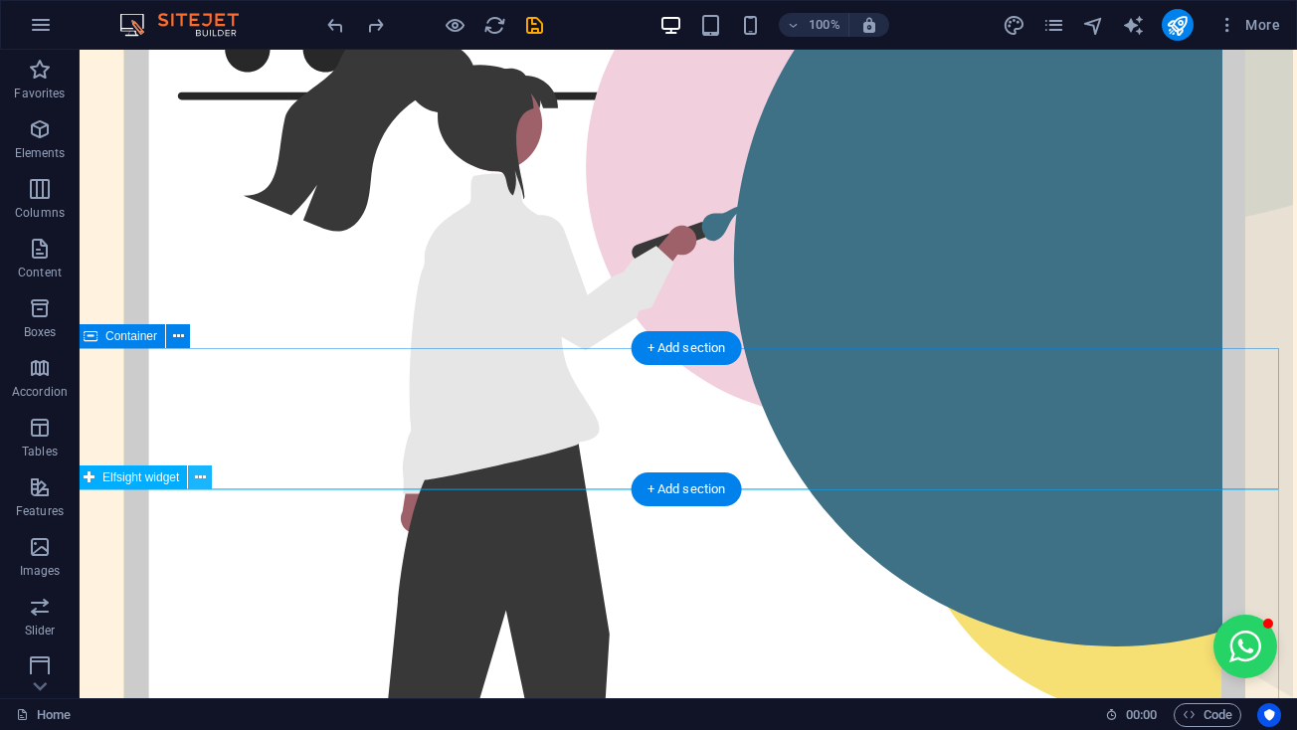
click at [204, 475] on icon at bounding box center [200, 477] width 11 height 21
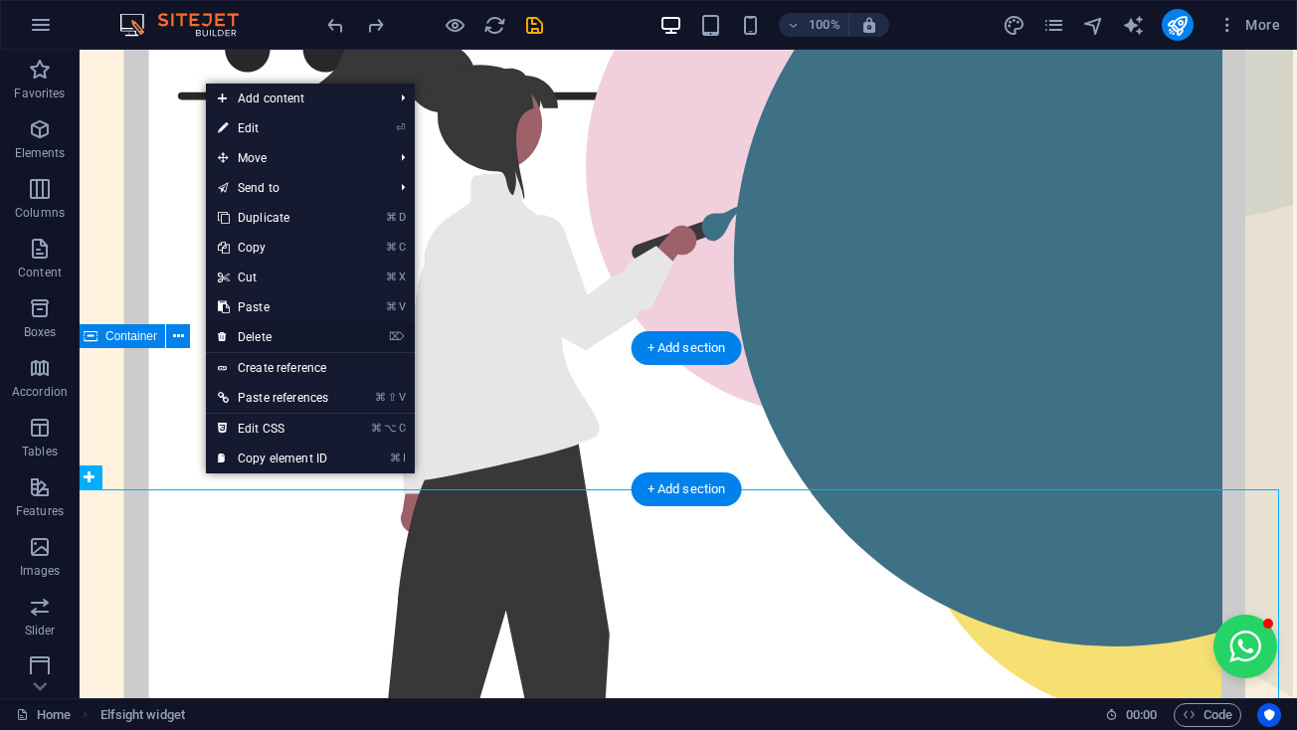
click at [296, 334] on link "⌦ Delete" at bounding box center [273, 337] width 134 height 30
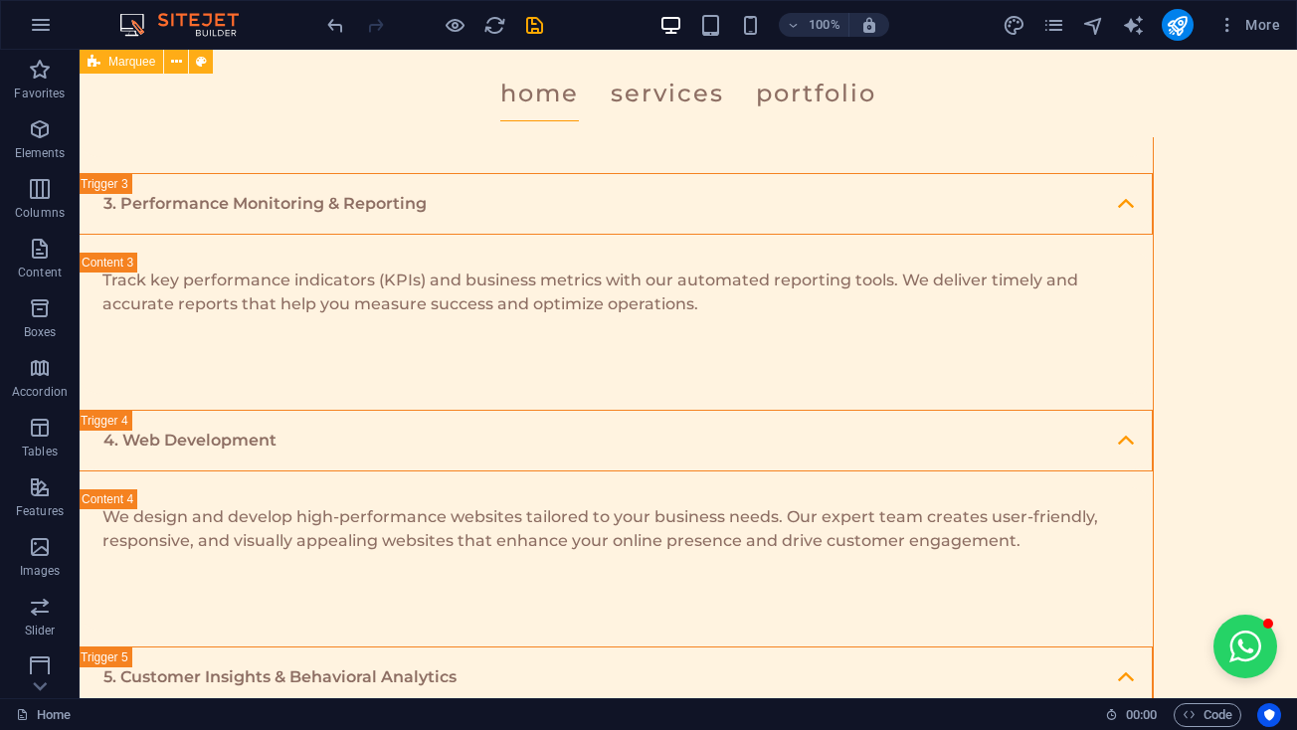
scroll to position [4247, 4]
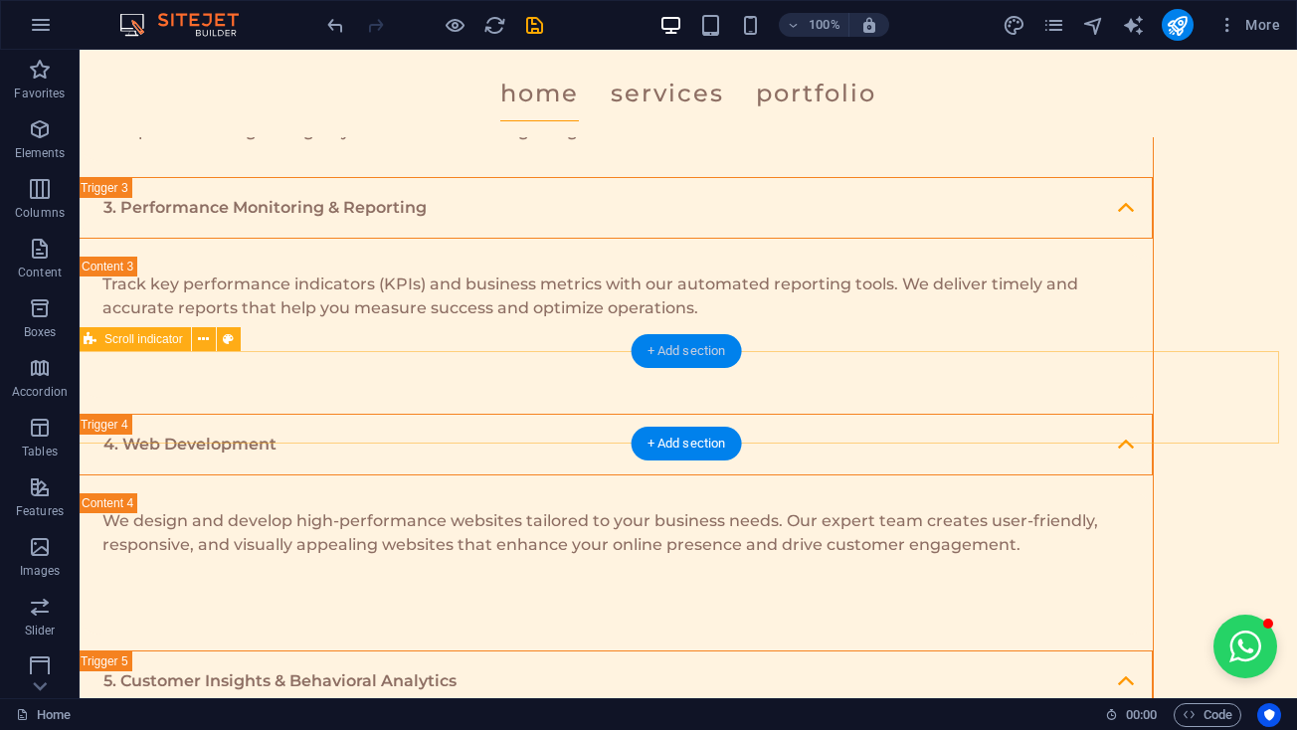
click at [723, 359] on div "+ Add section" at bounding box center [686, 351] width 110 height 34
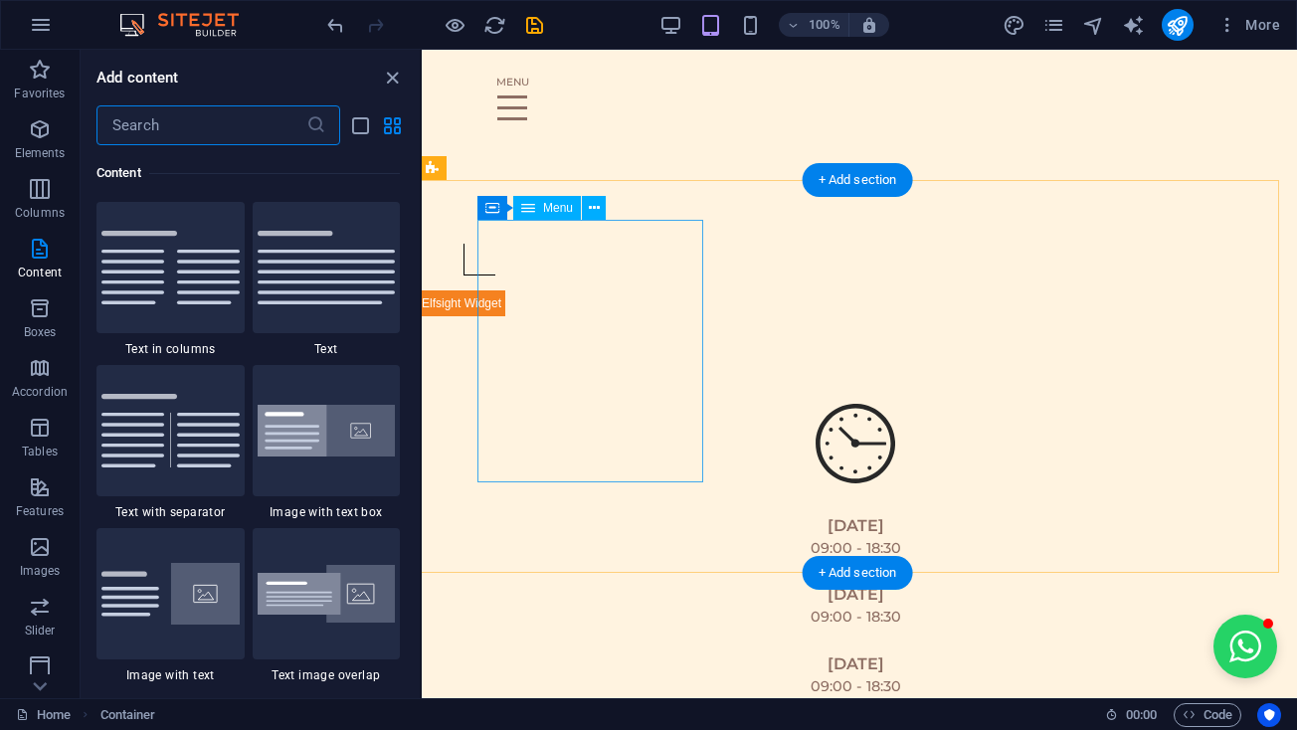
scroll to position [6822, 4]
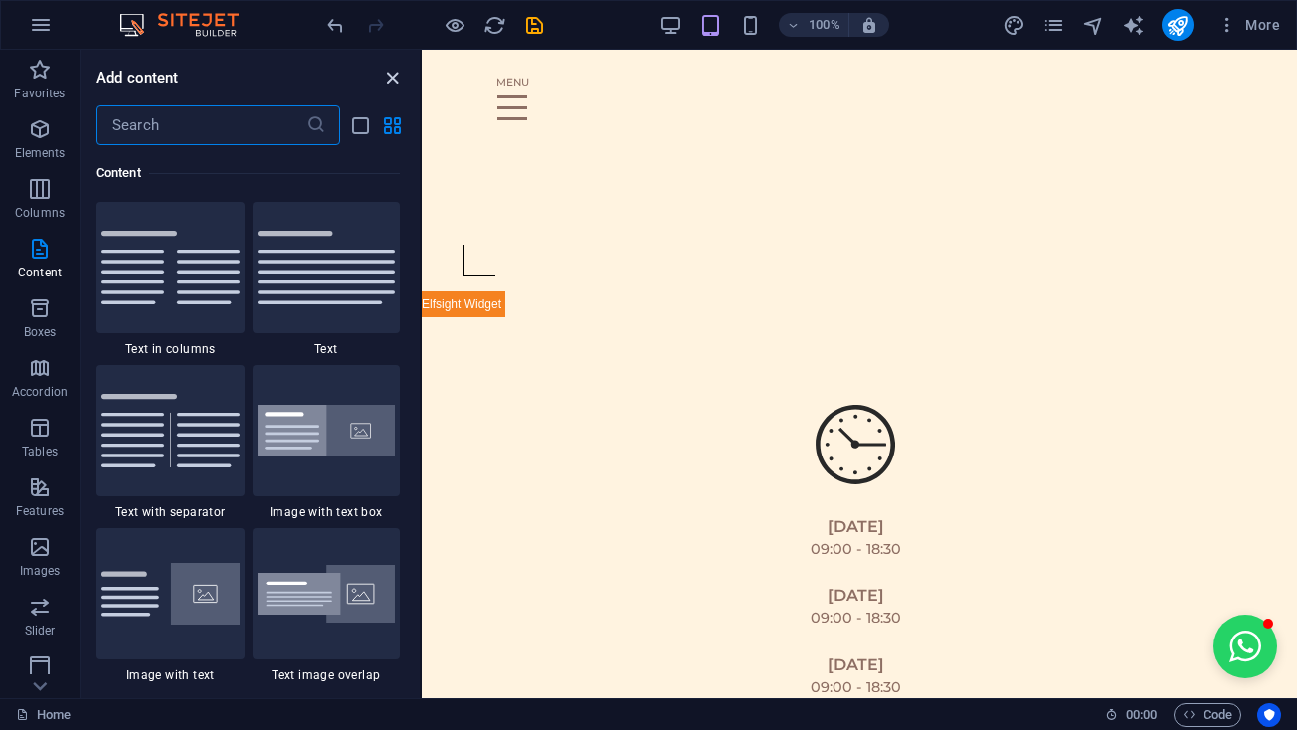
click at [390, 80] on icon "close panel" at bounding box center [392, 78] width 23 height 23
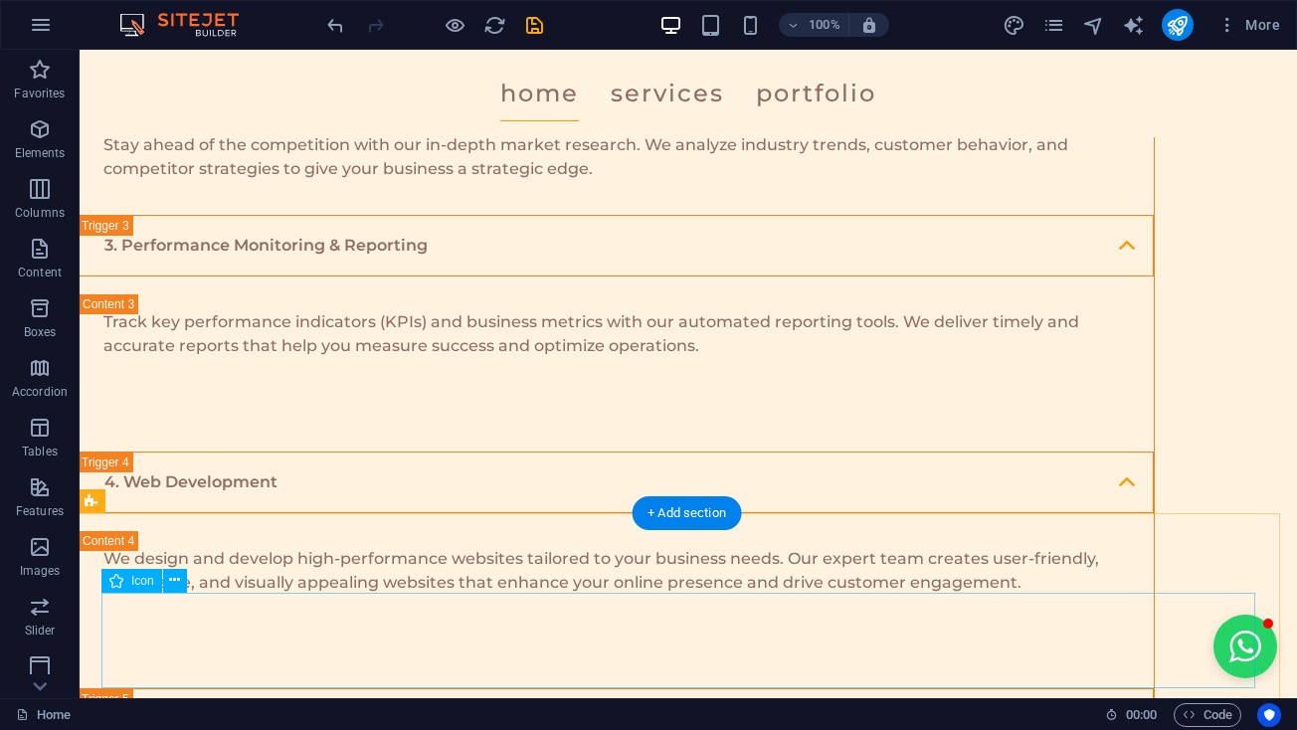
scroll to position [4204, 3]
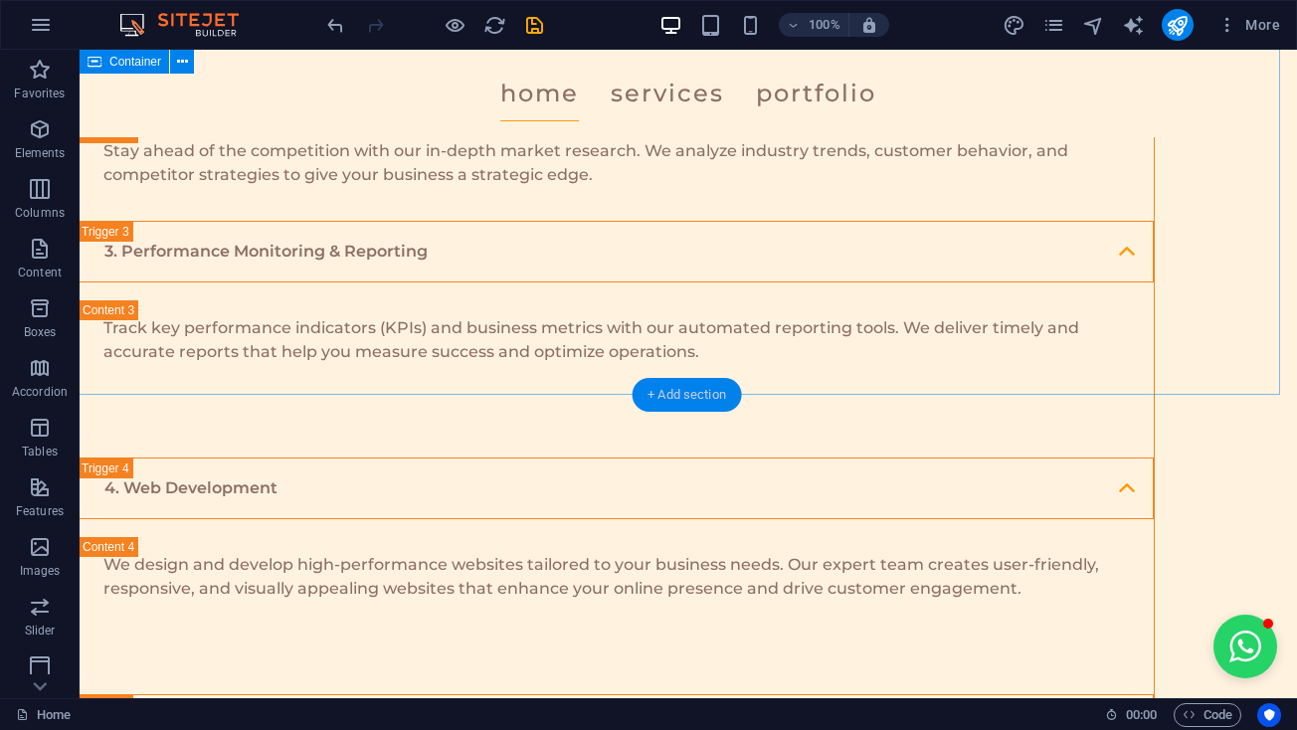
click at [646, 395] on div "+ Add section" at bounding box center [686, 395] width 110 height 34
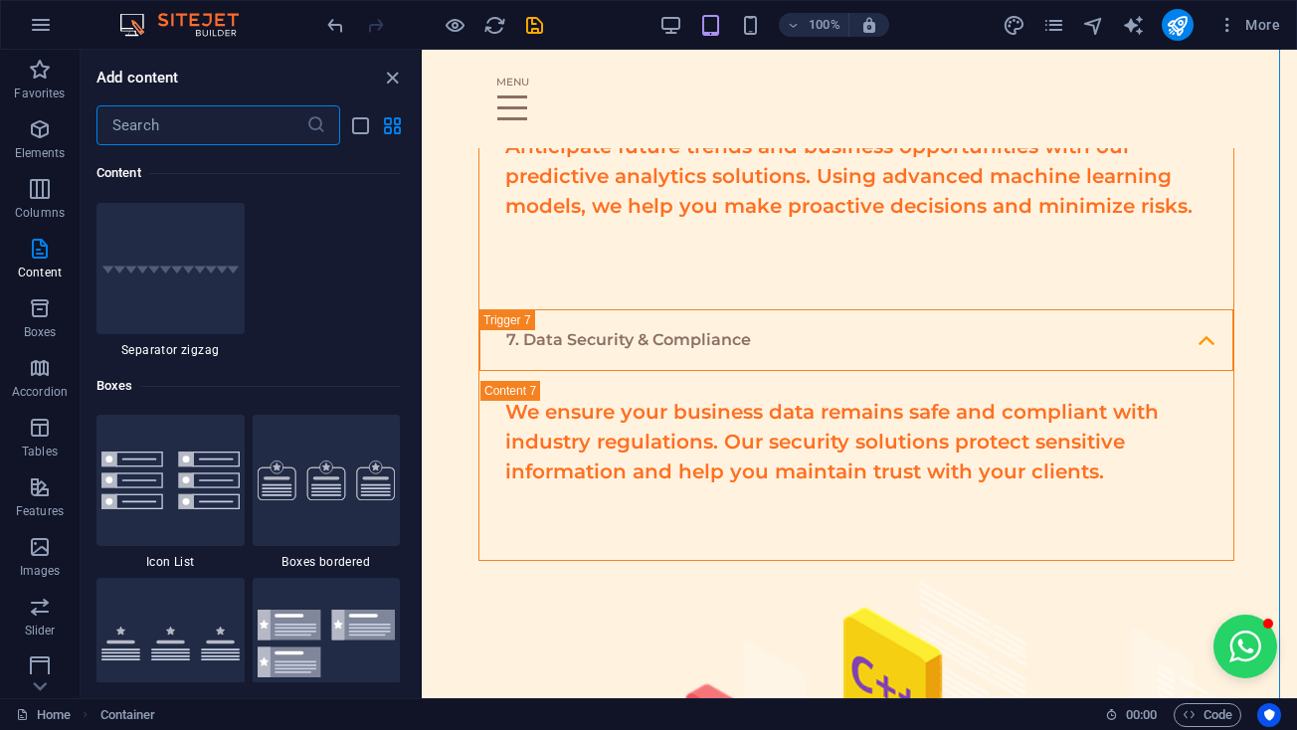
scroll to position [5396, 0]
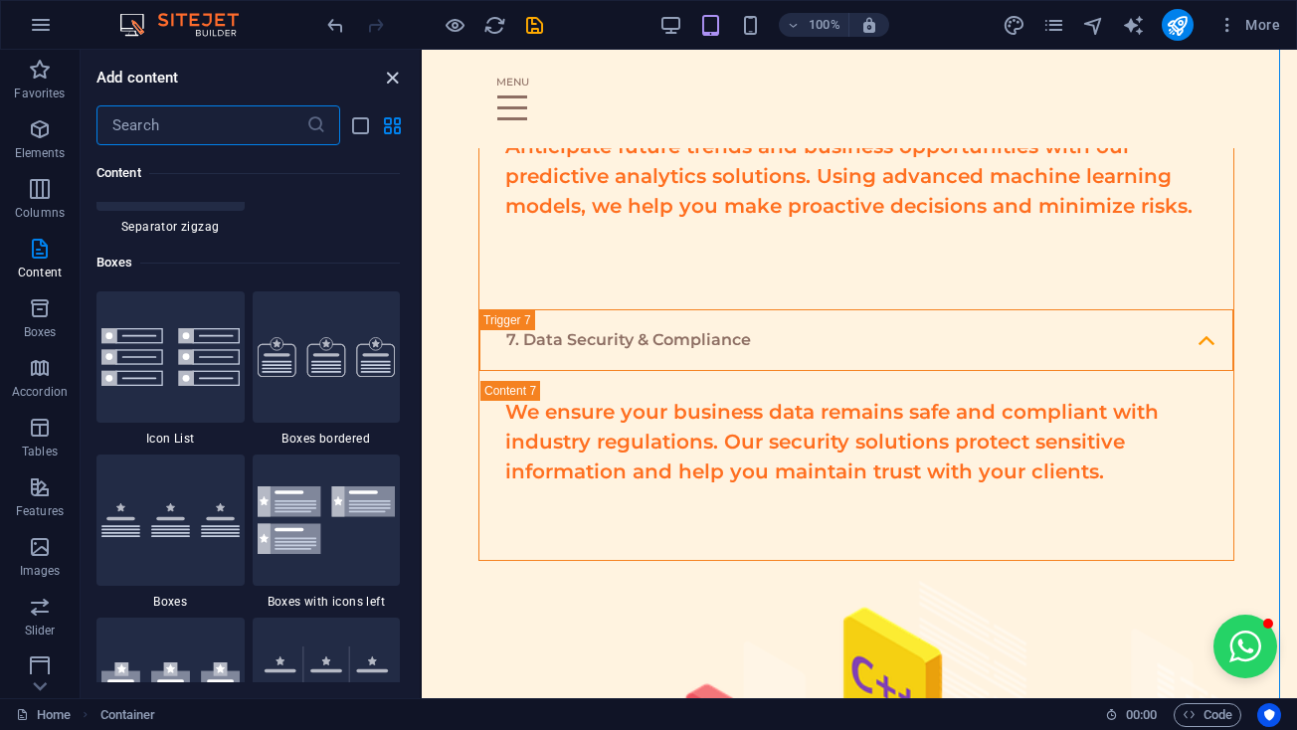
click at [387, 70] on icon "close panel" at bounding box center [392, 78] width 23 height 23
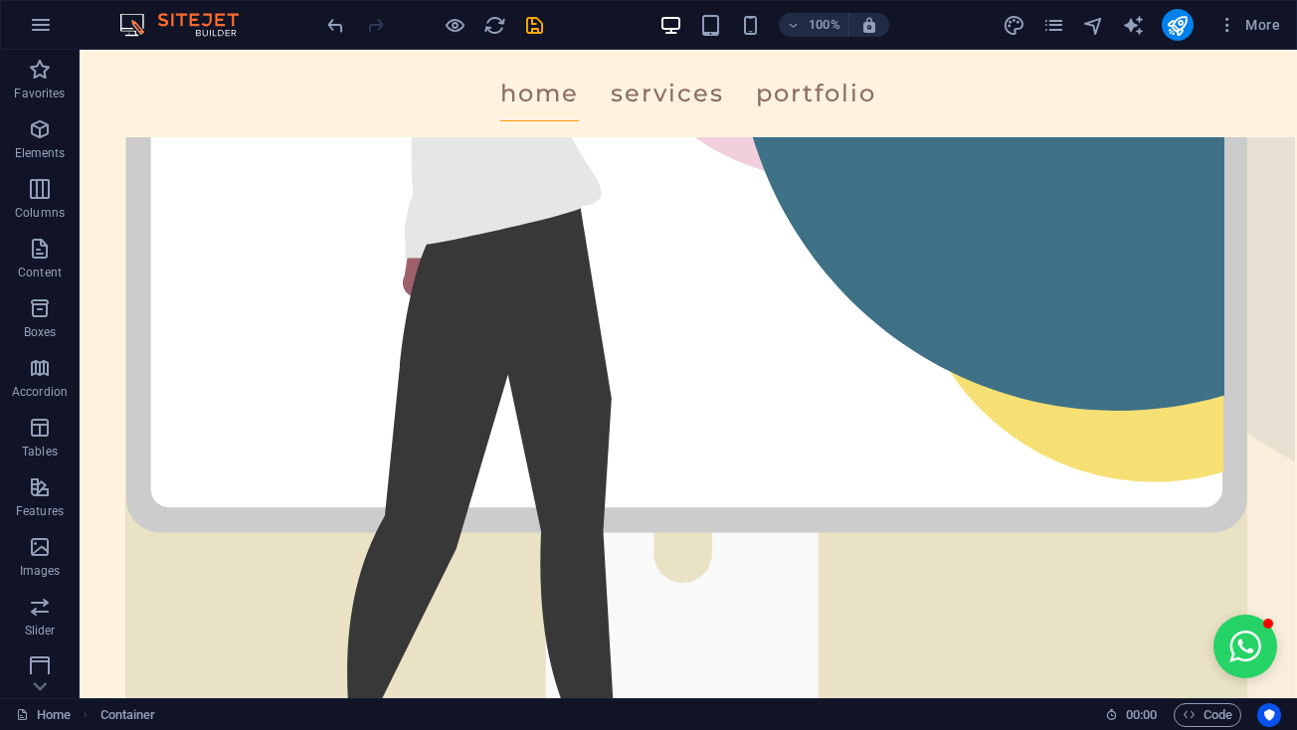
scroll to position [448, 2]
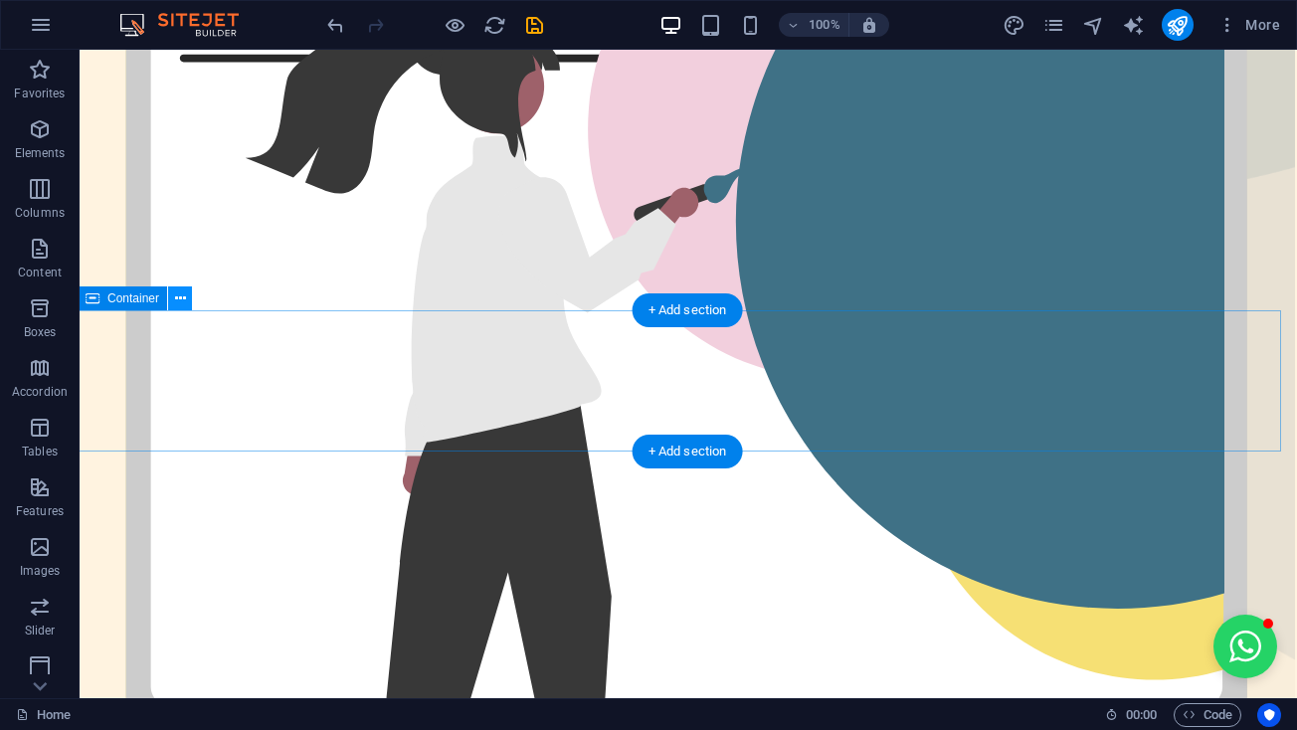
click at [176, 303] on icon at bounding box center [180, 298] width 11 height 21
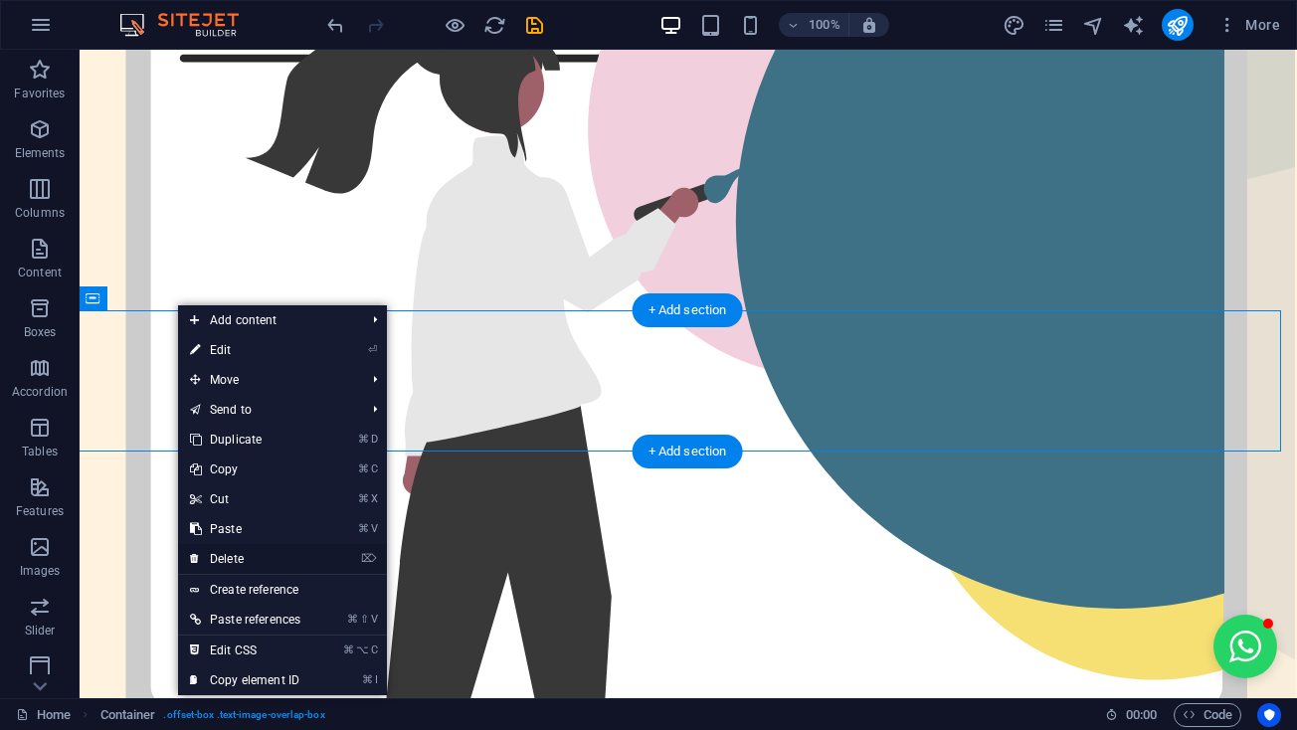
click at [229, 555] on link "⌦ Delete" at bounding box center [245, 559] width 134 height 30
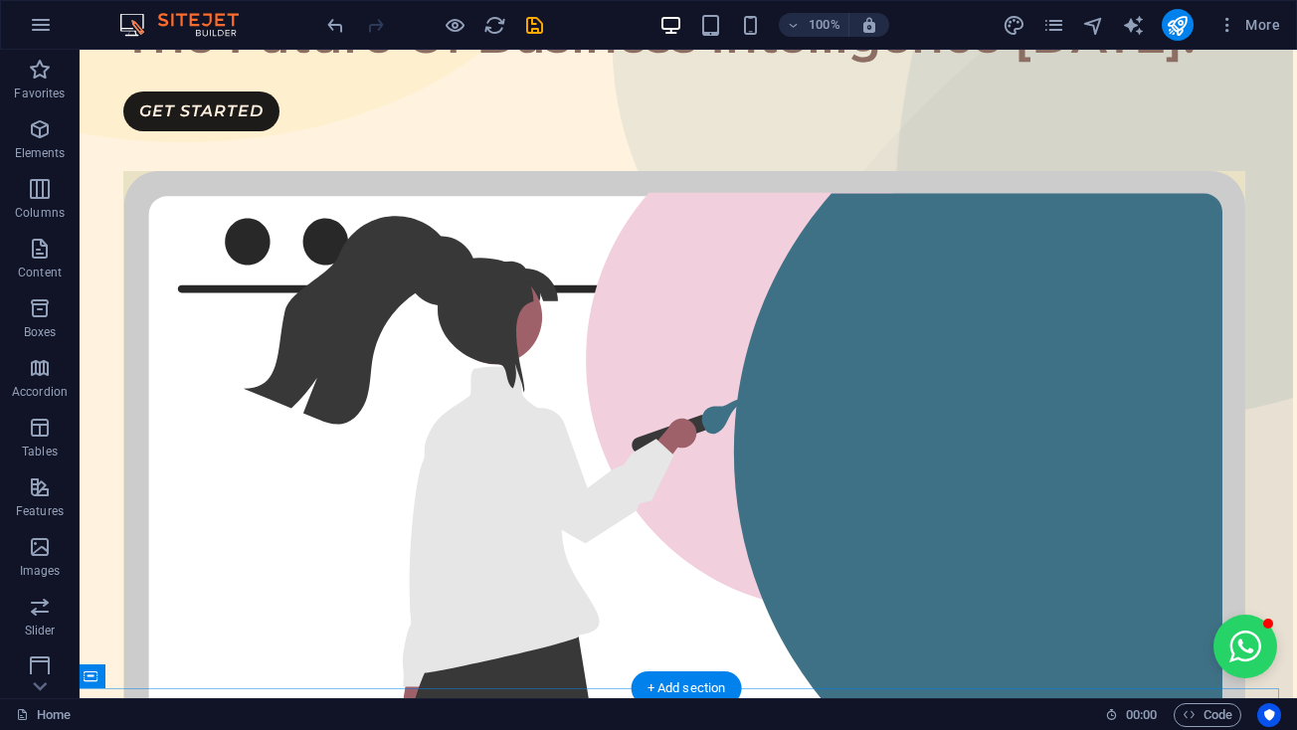
scroll to position [375, 4]
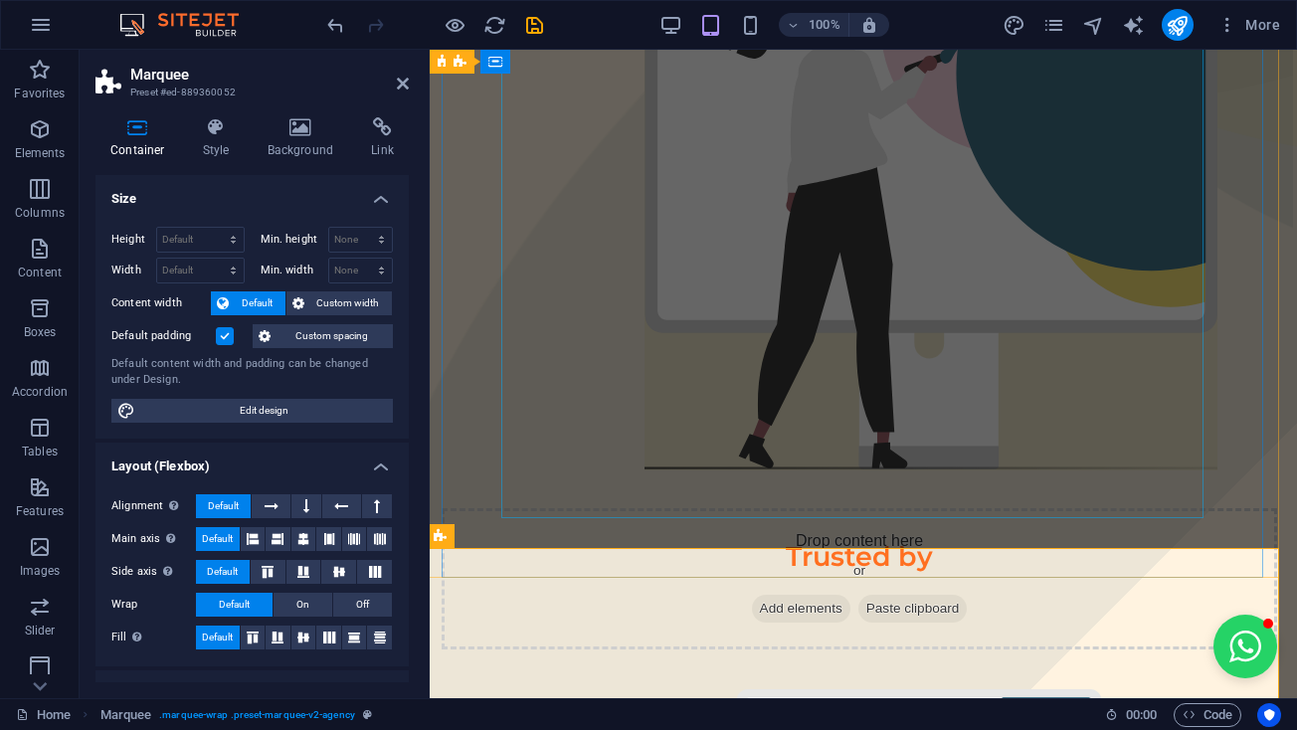
scroll to position [599, 4]
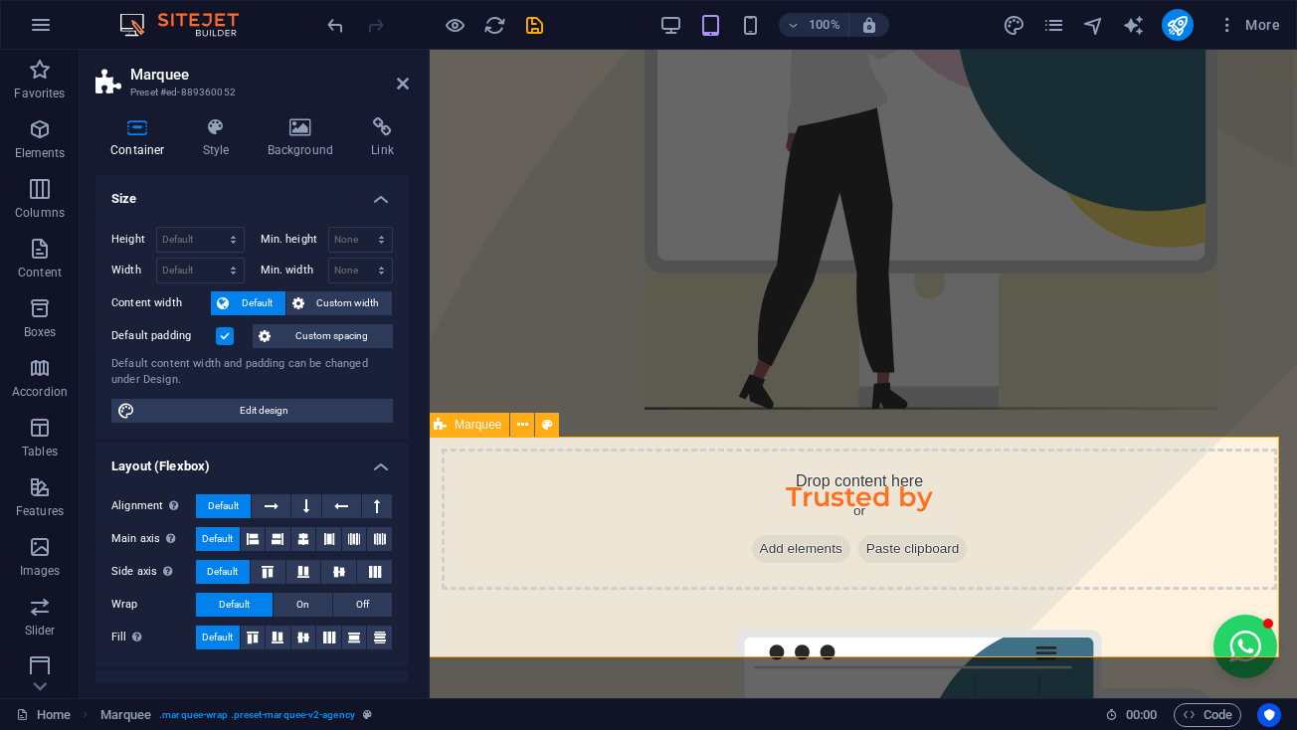
click at [816, 488] on div "Drop content here or Add elements Paste clipboard" at bounding box center [859, 519] width 835 height 141
click at [402, 85] on icon at bounding box center [403, 84] width 12 height 16
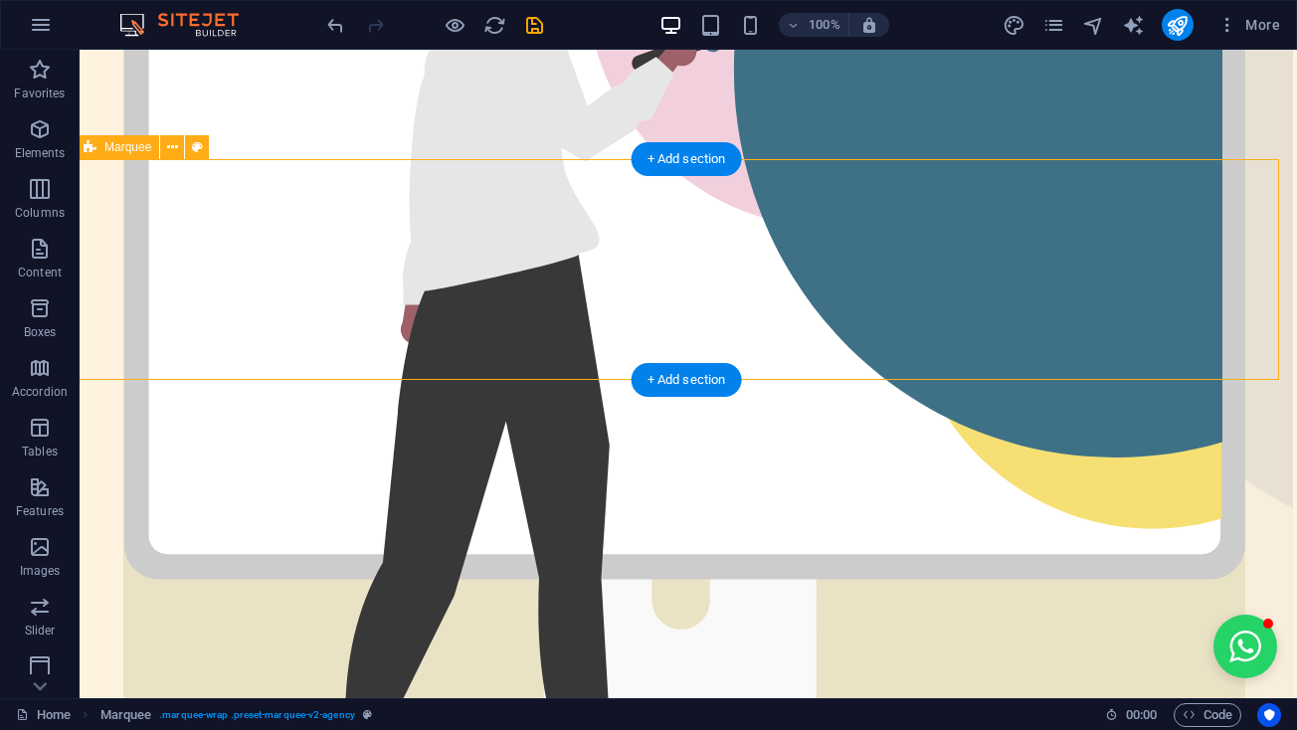
click at [165, 146] on button at bounding box center [172, 147] width 24 height 24
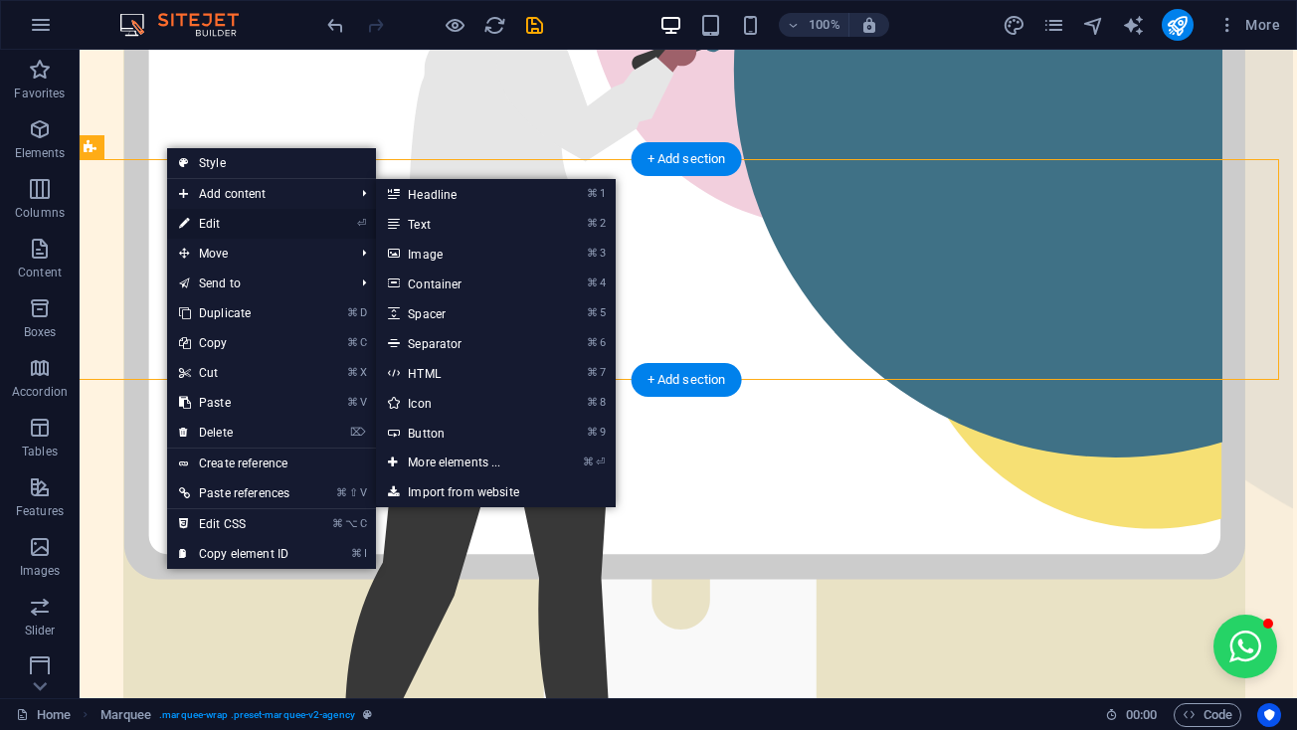
click at [207, 216] on link "⏎ Edit" at bounding box center [234, 224] width 134 height 30
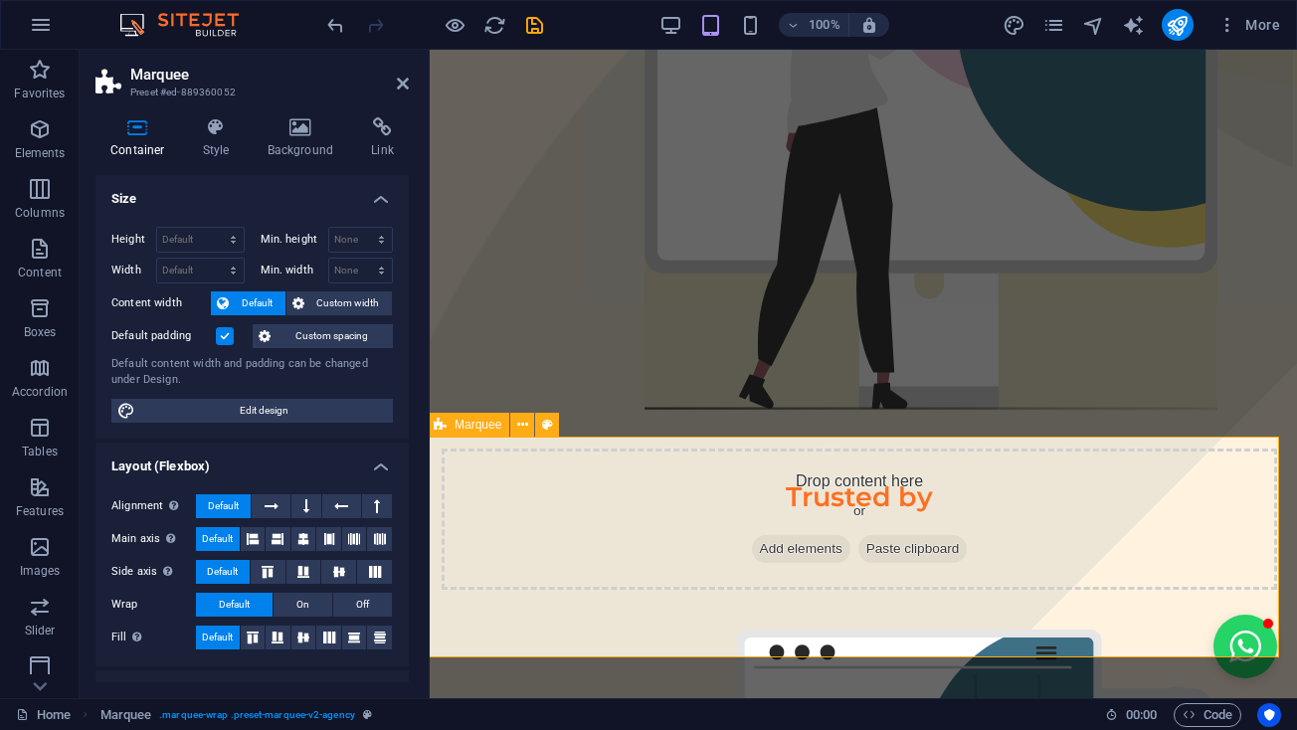
click at [874, 486] on div "Drop content here or Add elements Paste clipboard" at bounding box center [859, 519] width 835 height 141
click at [218, 136] on icon at bounding box center [216, 127] width 57 height 20
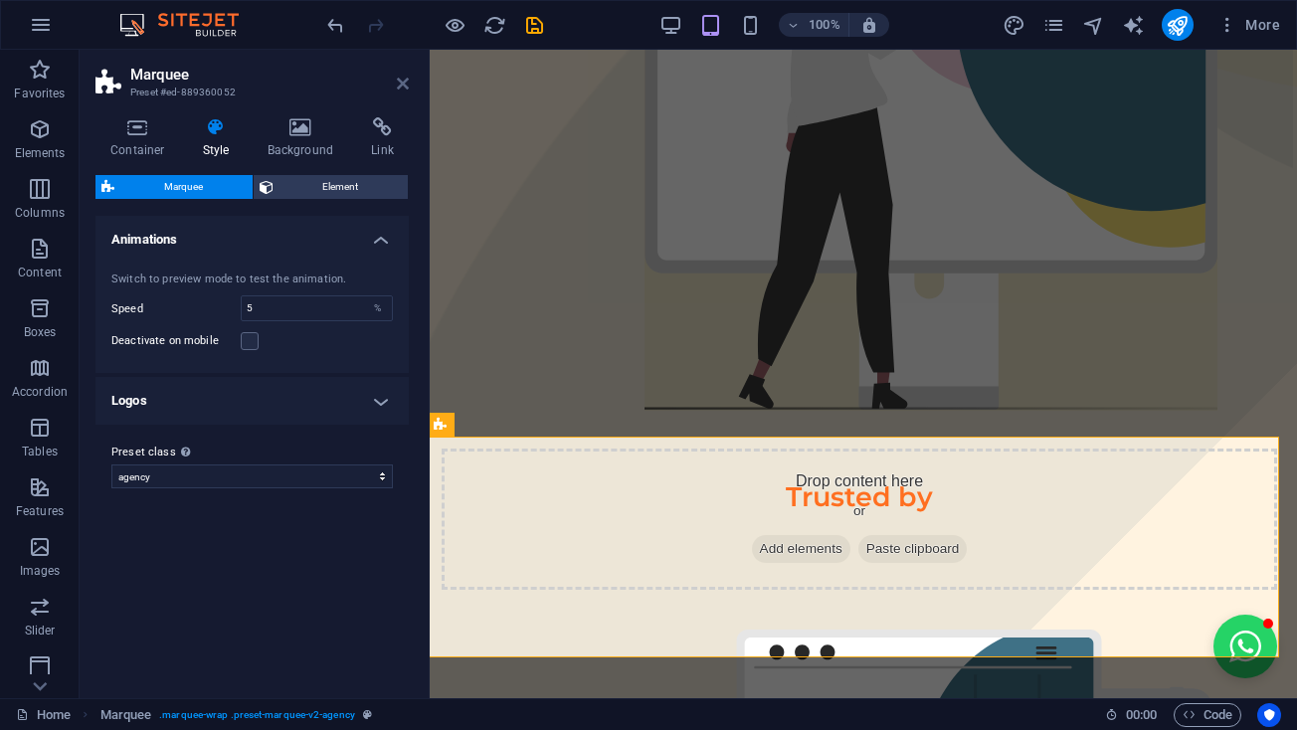
click at [400, 83] on icon at bounding box center [403, 84] width 12 height 16
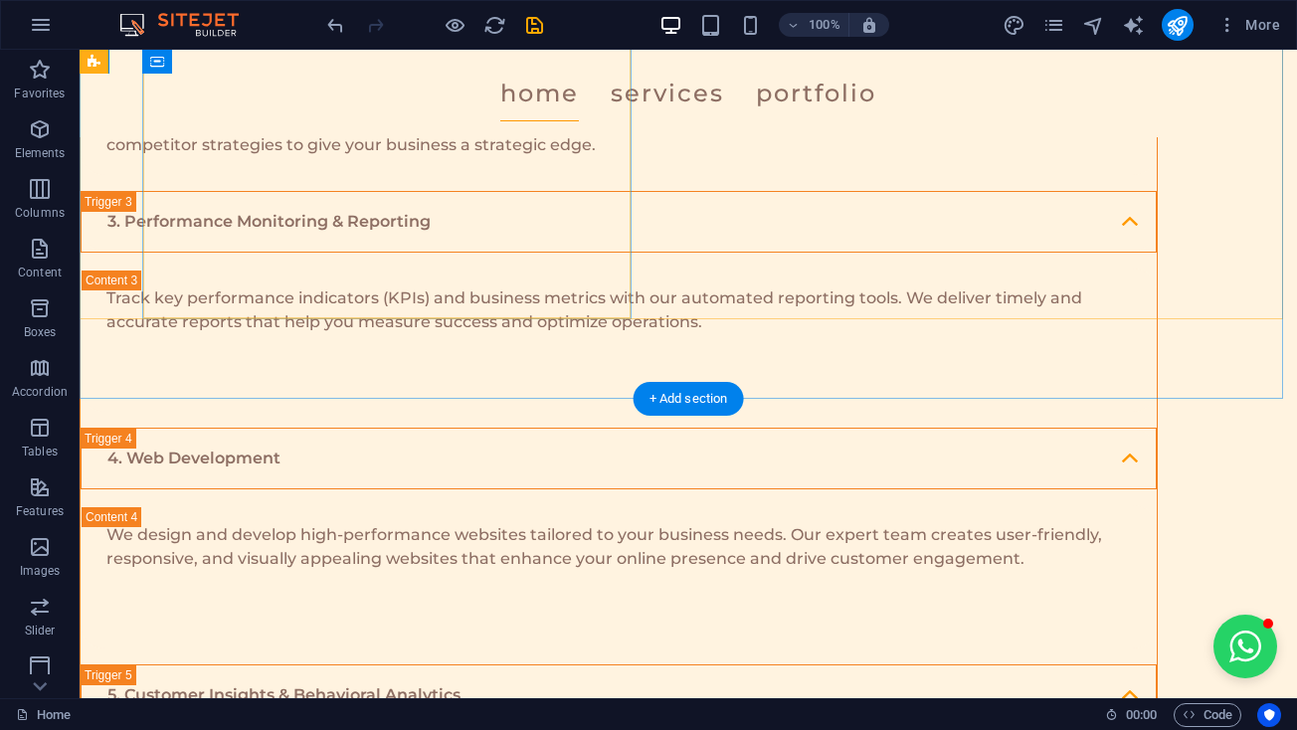
scroll to position [4202, 0]
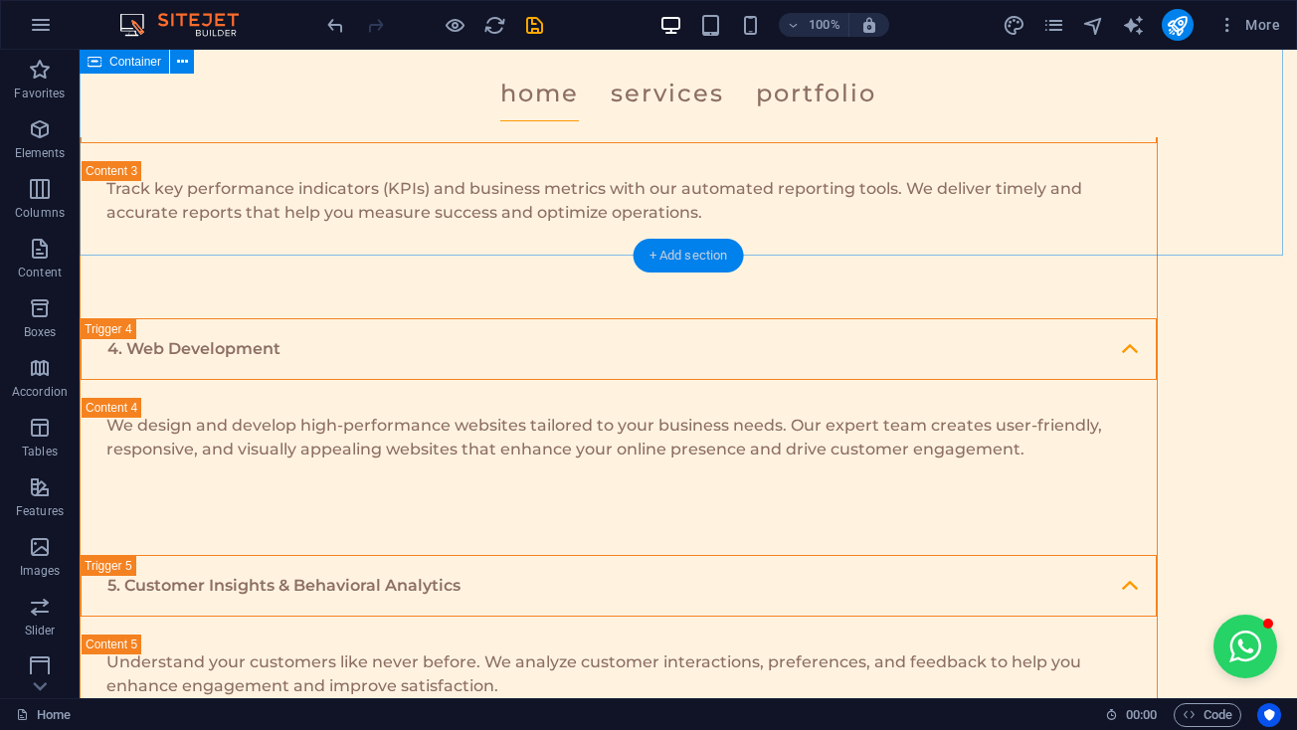
click at [727, 252] on div "+ Add section" at bounding box center [688, 256] width 110 height 34
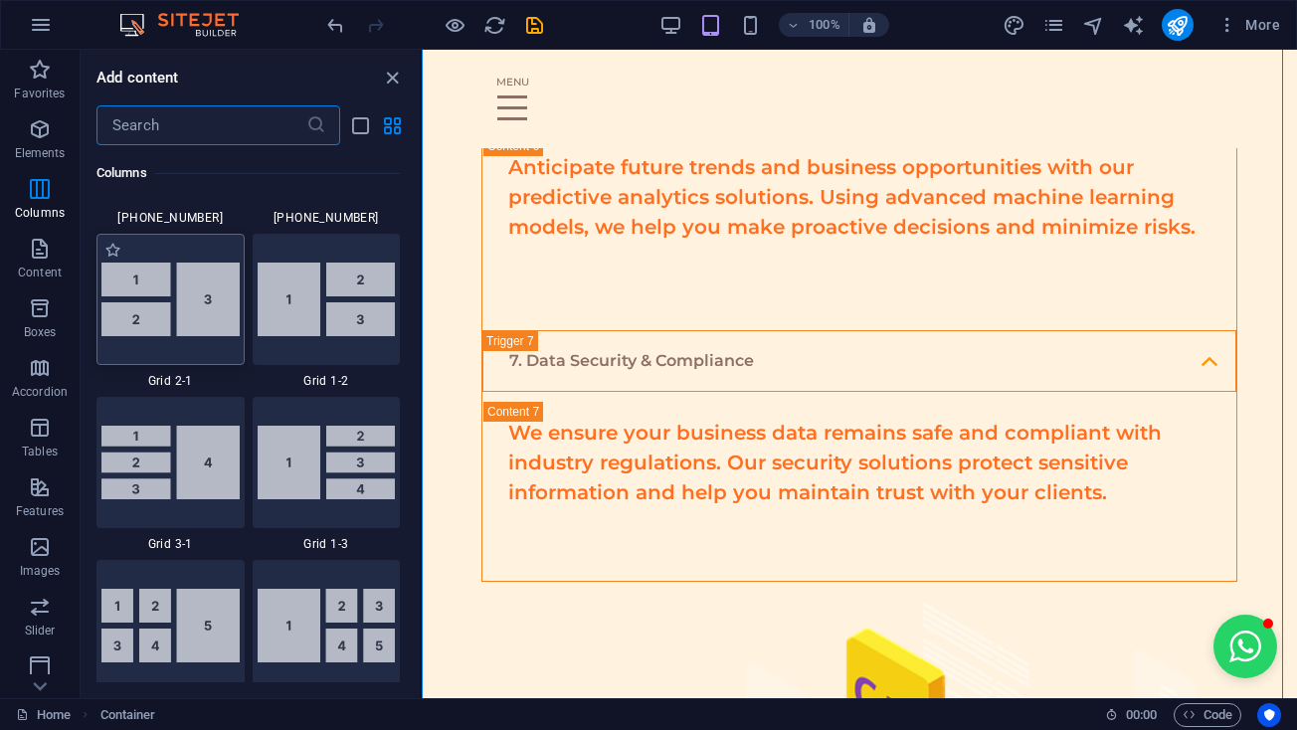
scroll to position [2433, 0]
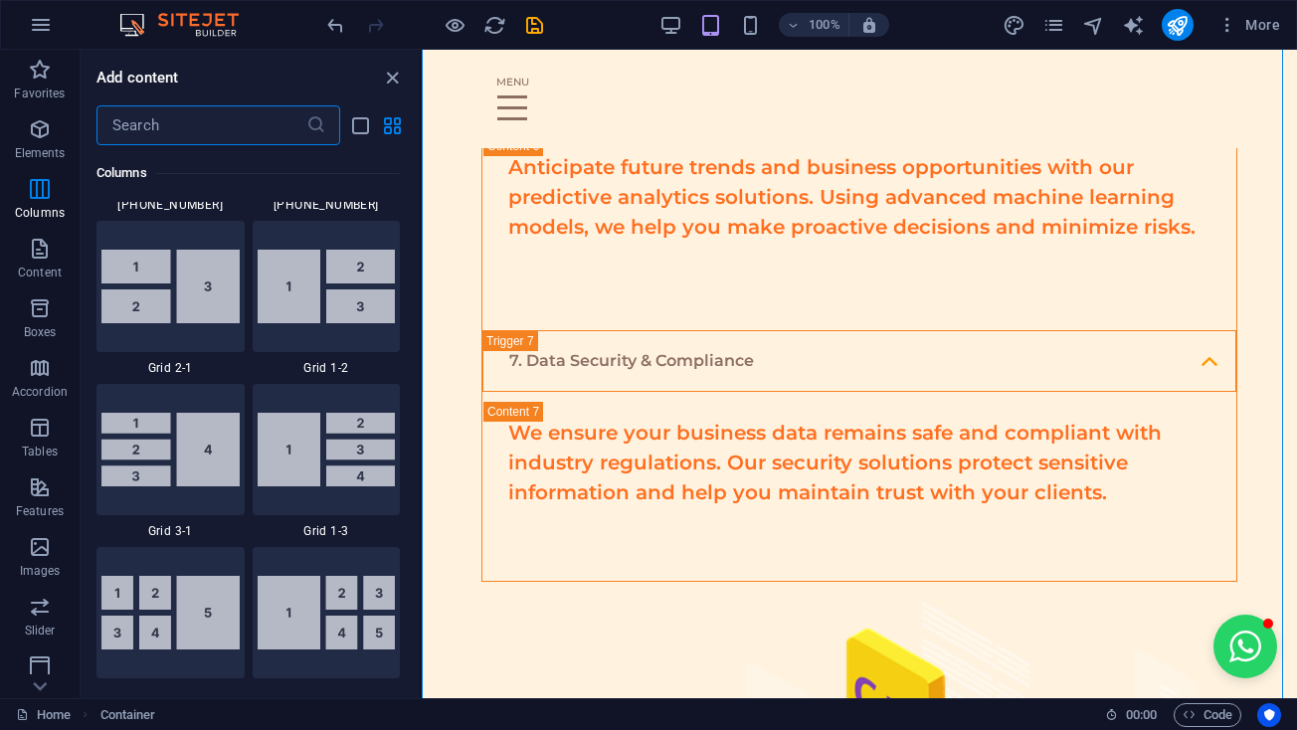
click at [217, 122] on input "text" at bounding box center [201, 125] width 210 height 40
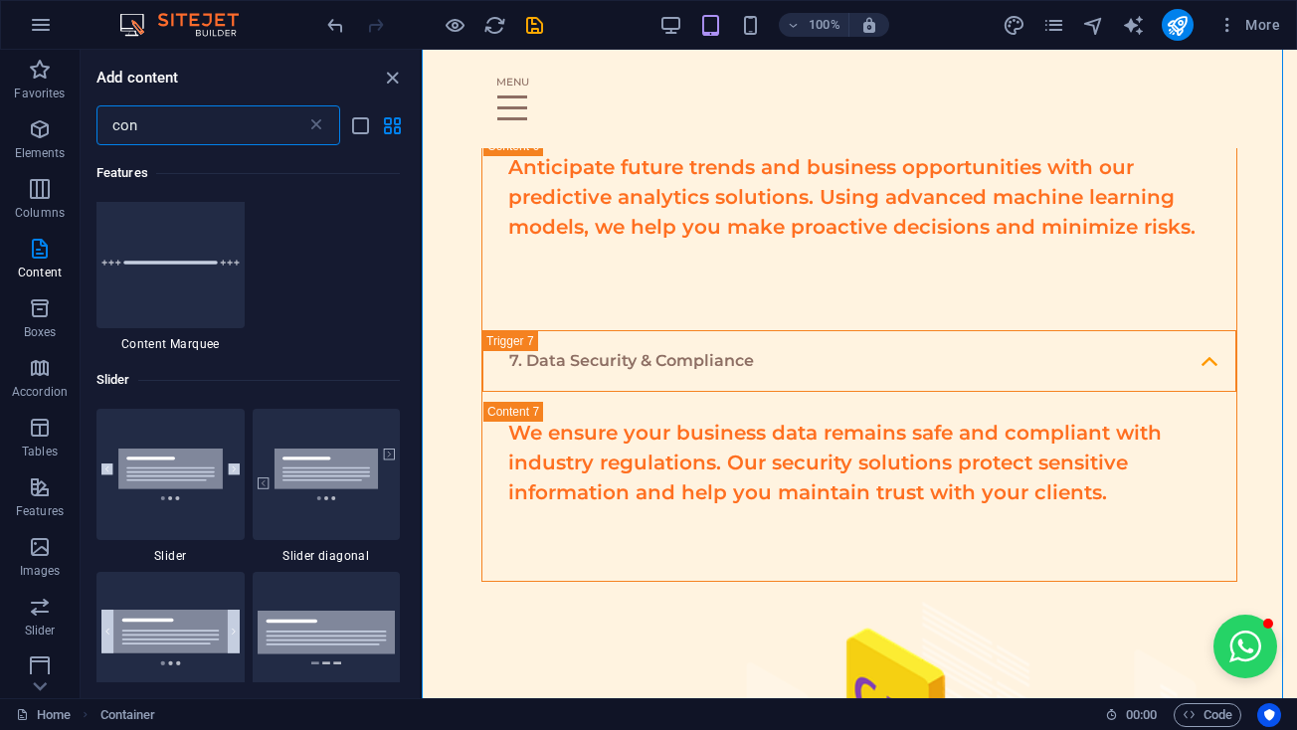
type input "cont"
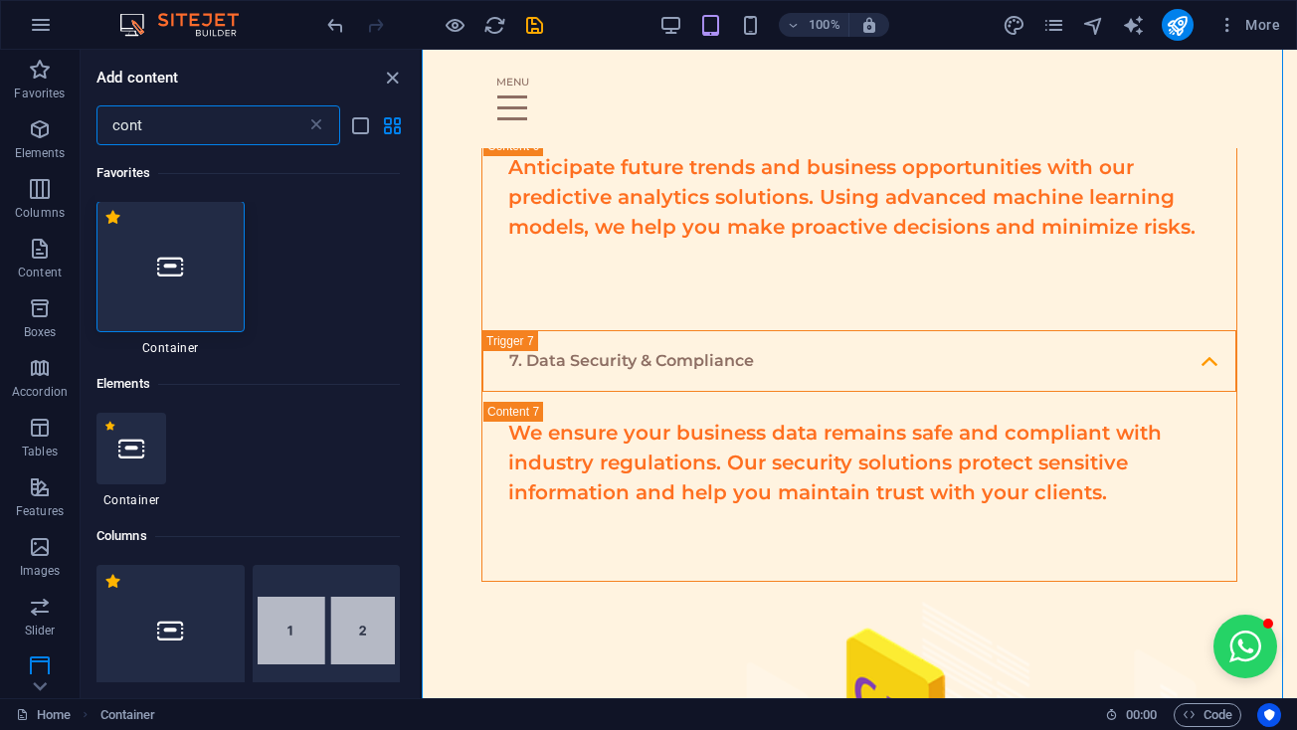
scroll to position [0, 0]
click at [133, 265] on div at bounding box center [170, 267] width 148 height 131
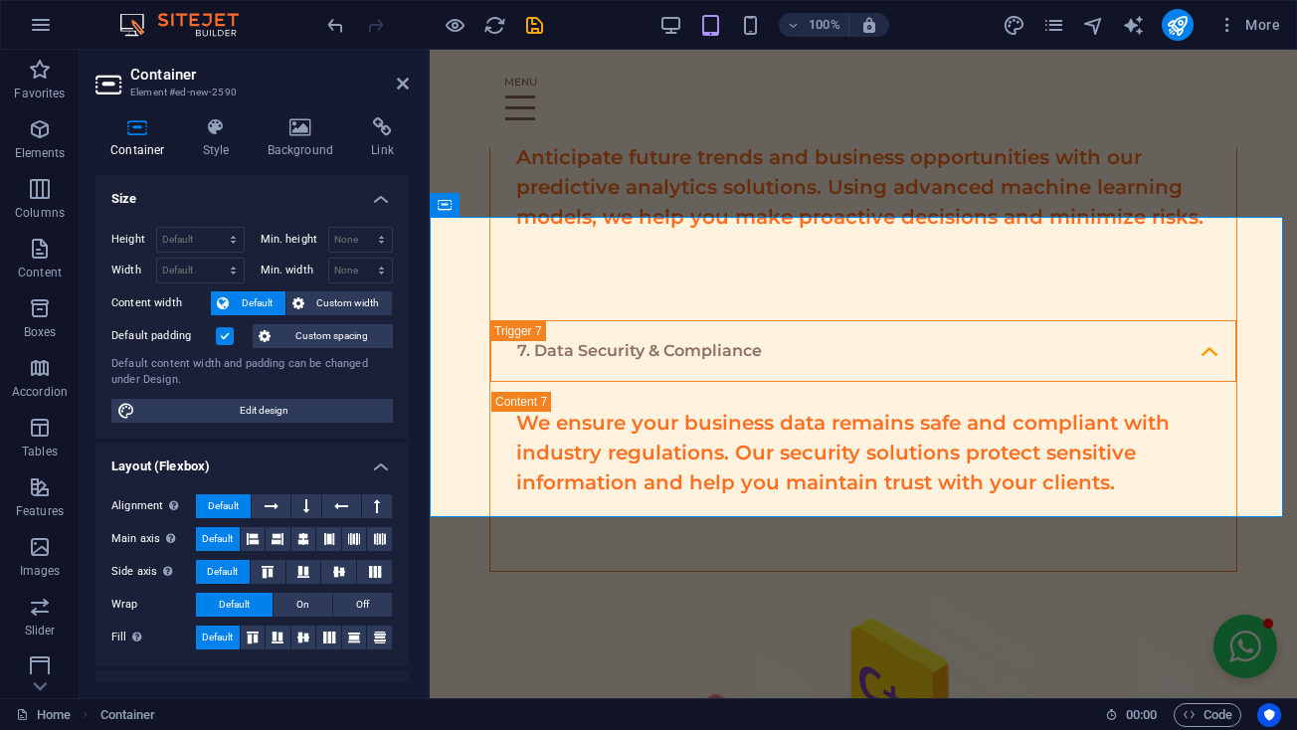
scroll to position [5076, 0]
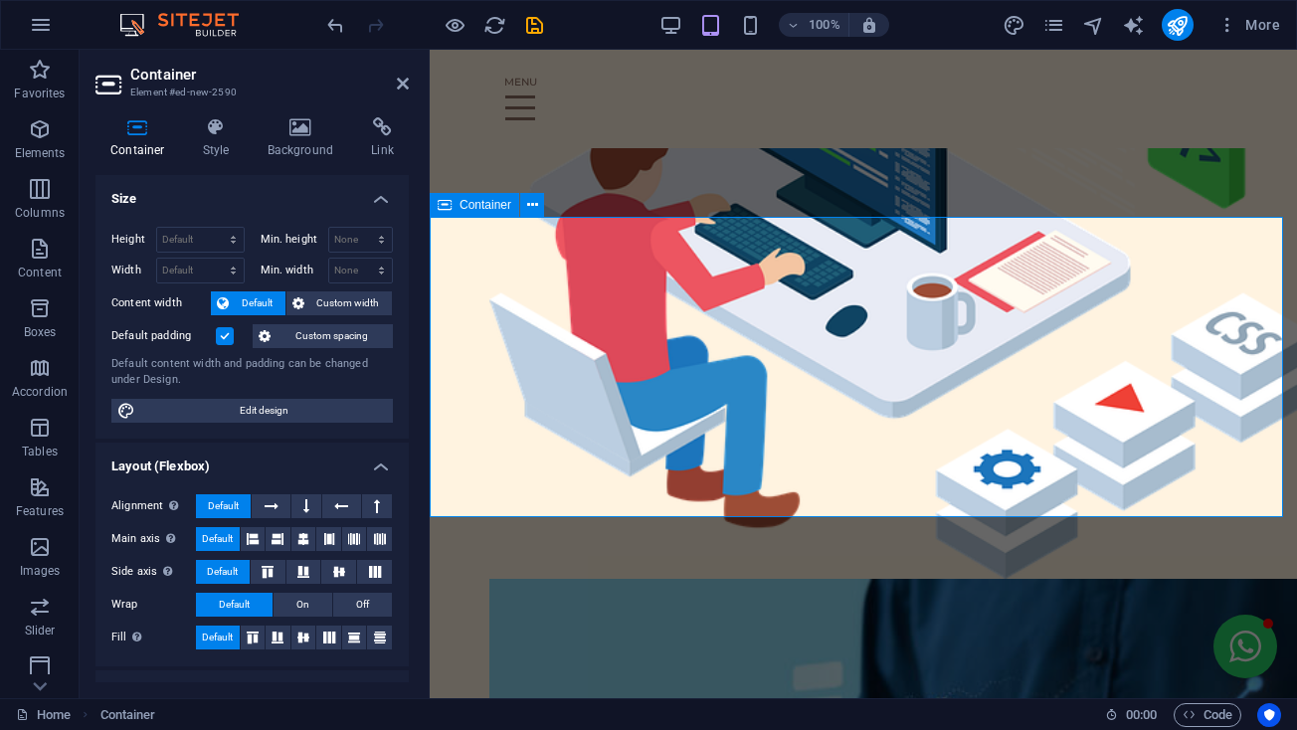
click at [403, 79] on icon at bounding box center [403, 84] width 12 height 16
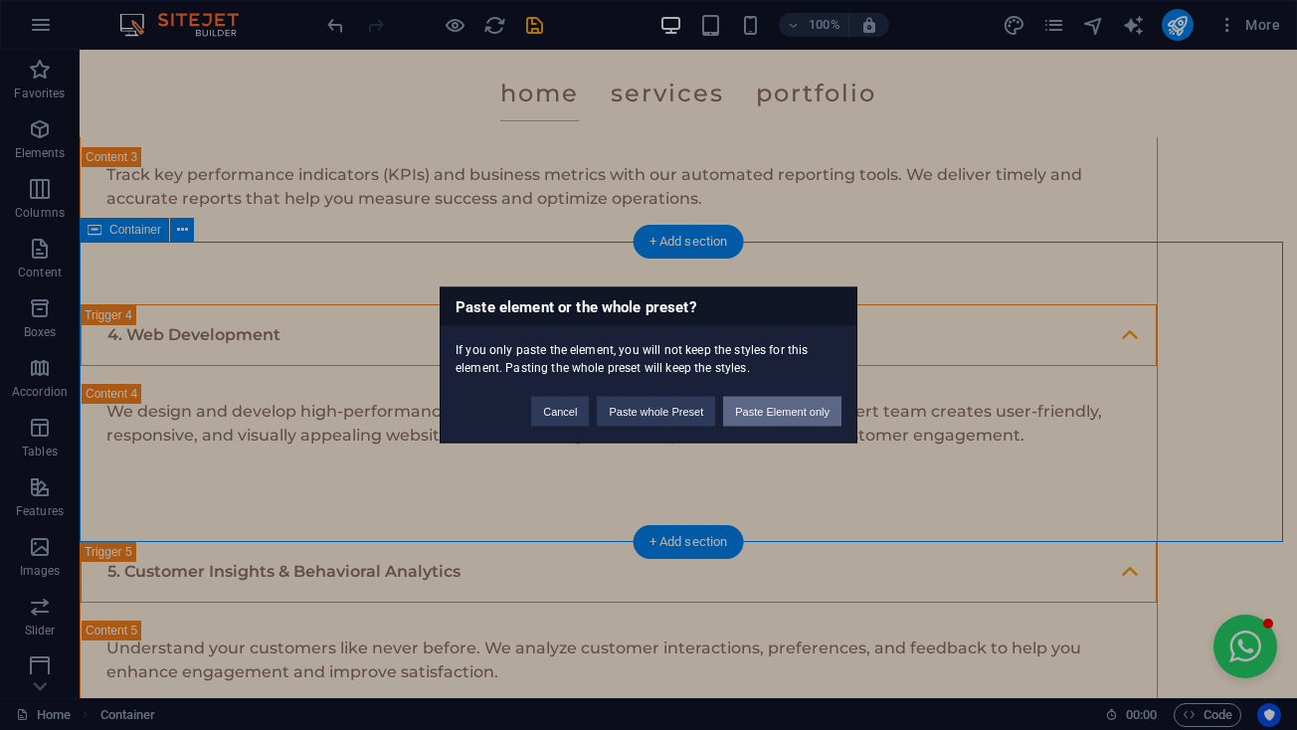
click at [768, 402] on button "Paste Element only" at bounding box center [782, 412] width 118 height 30
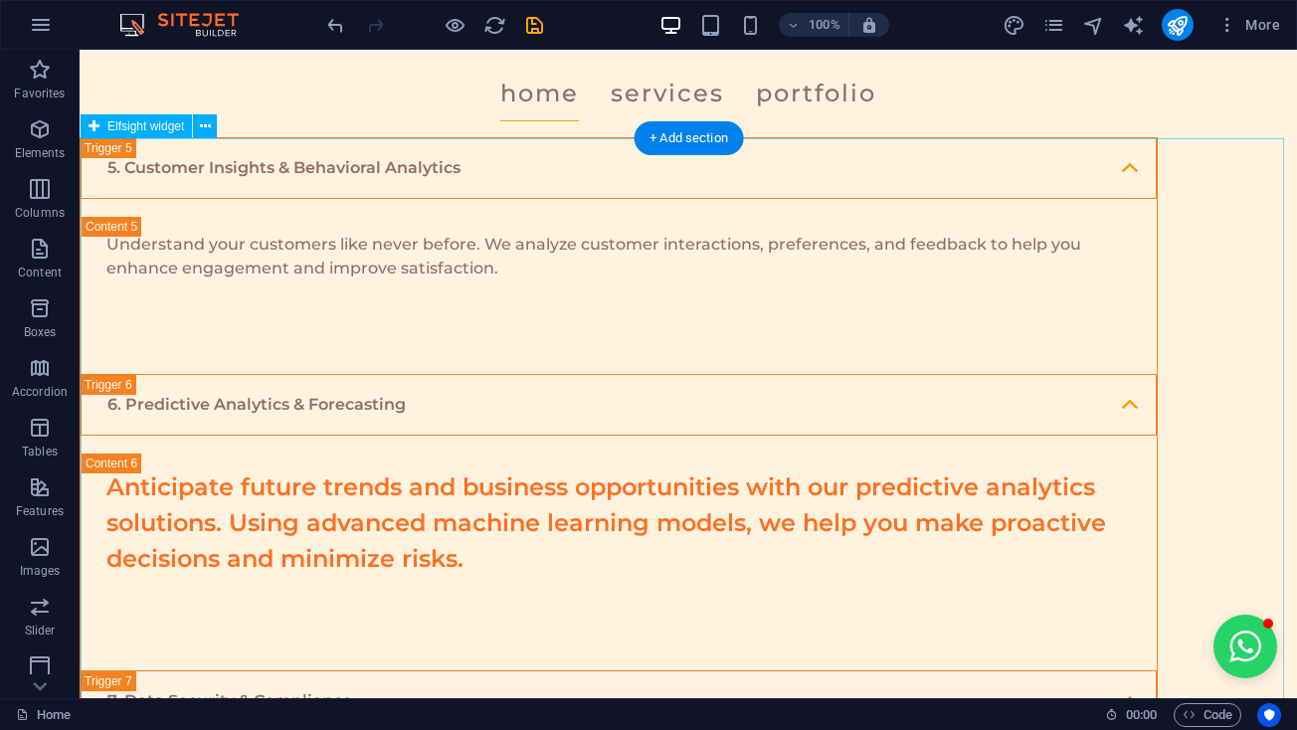
scroll to position [4619, 0]
click at [202, 132] on icon at bounding box center [204, 126] width 11 height 21
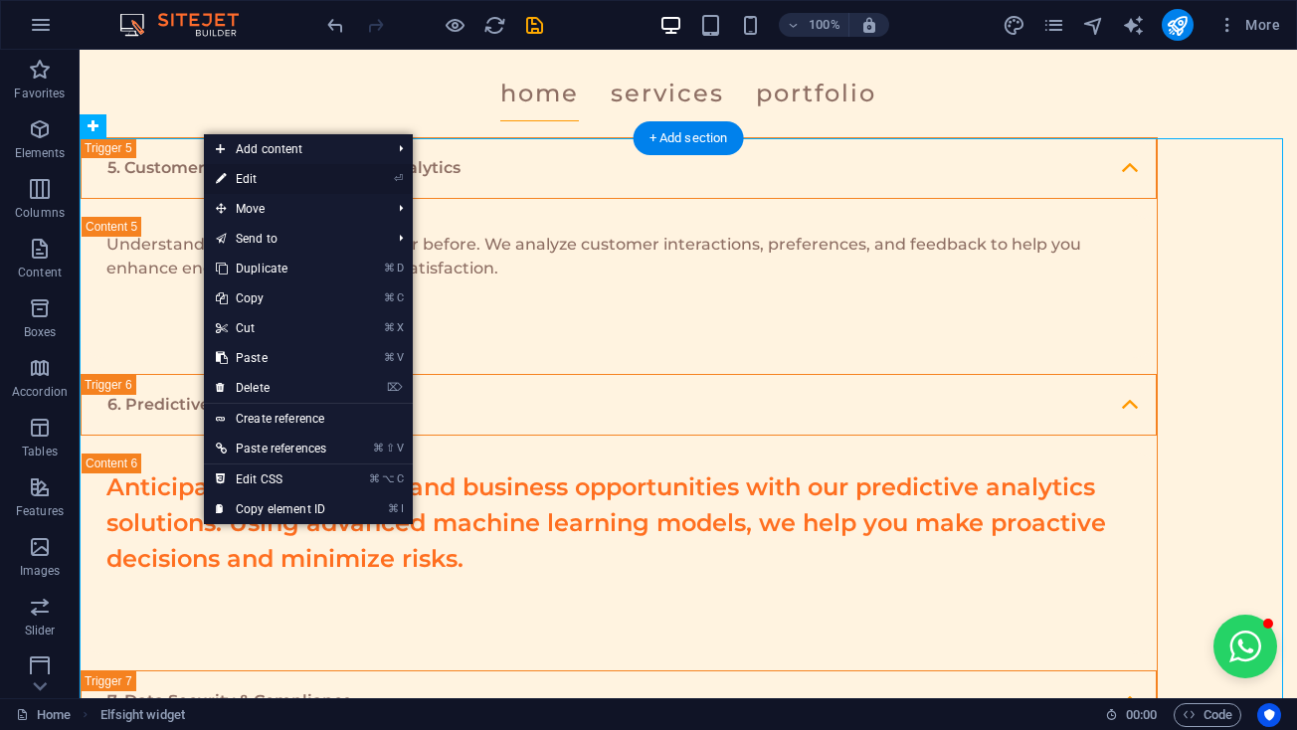
click at [247, 180] on link "⏎ Edit" at bounding box center [271, 179] width 134 height 30
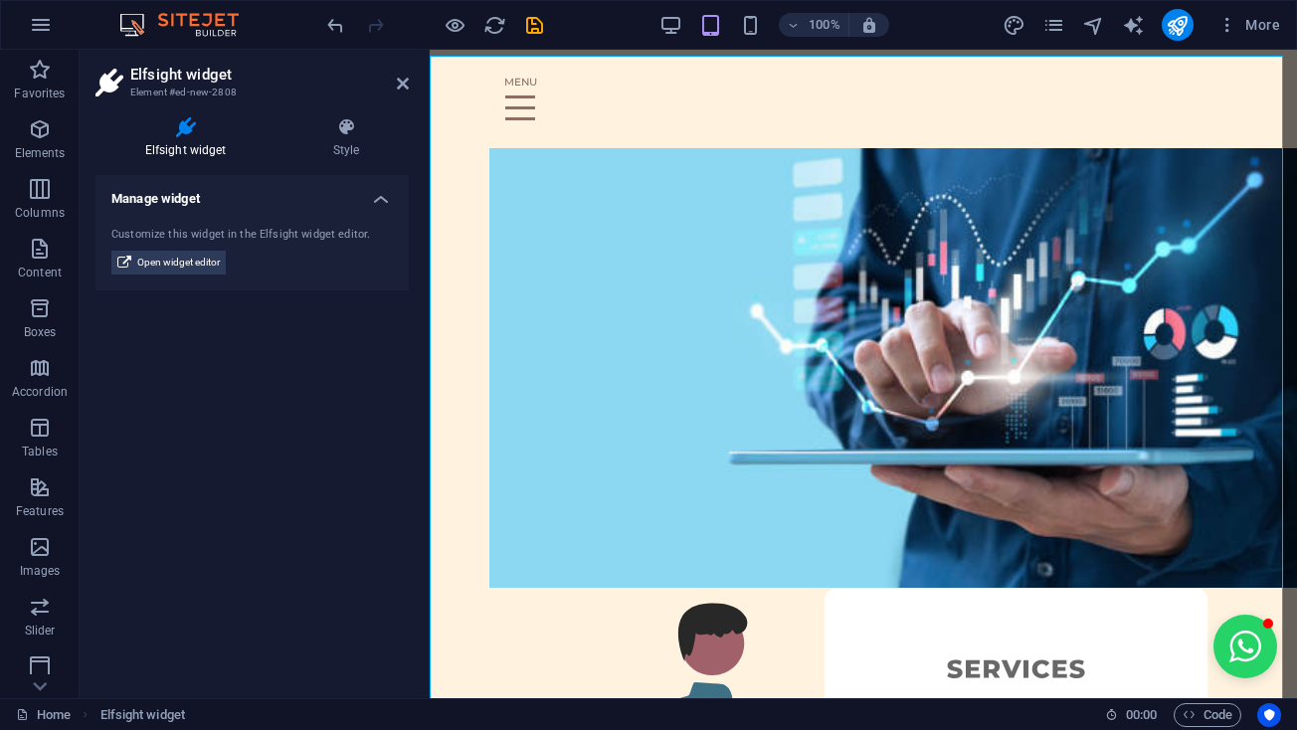
scroll to position [0, 111]
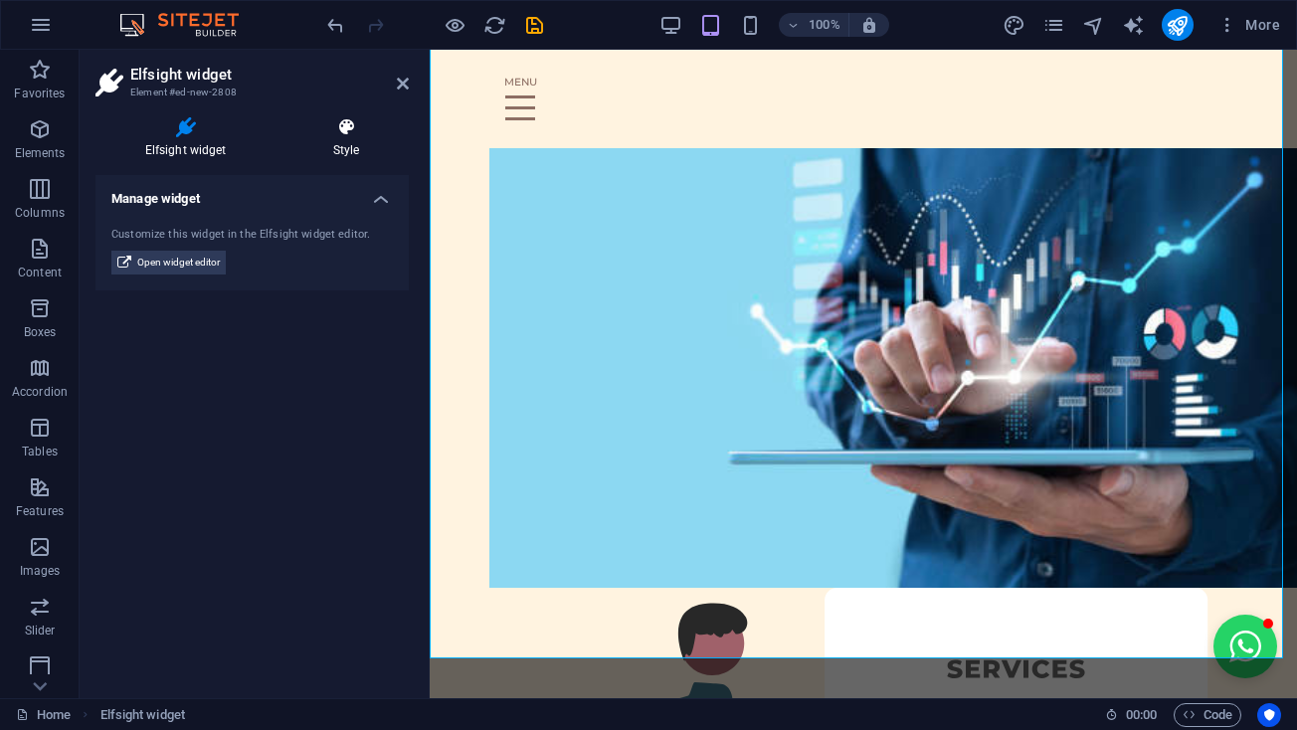
click at [342, 144] on h4 "Style" at bounding box center [345, 138] width 125 height 42
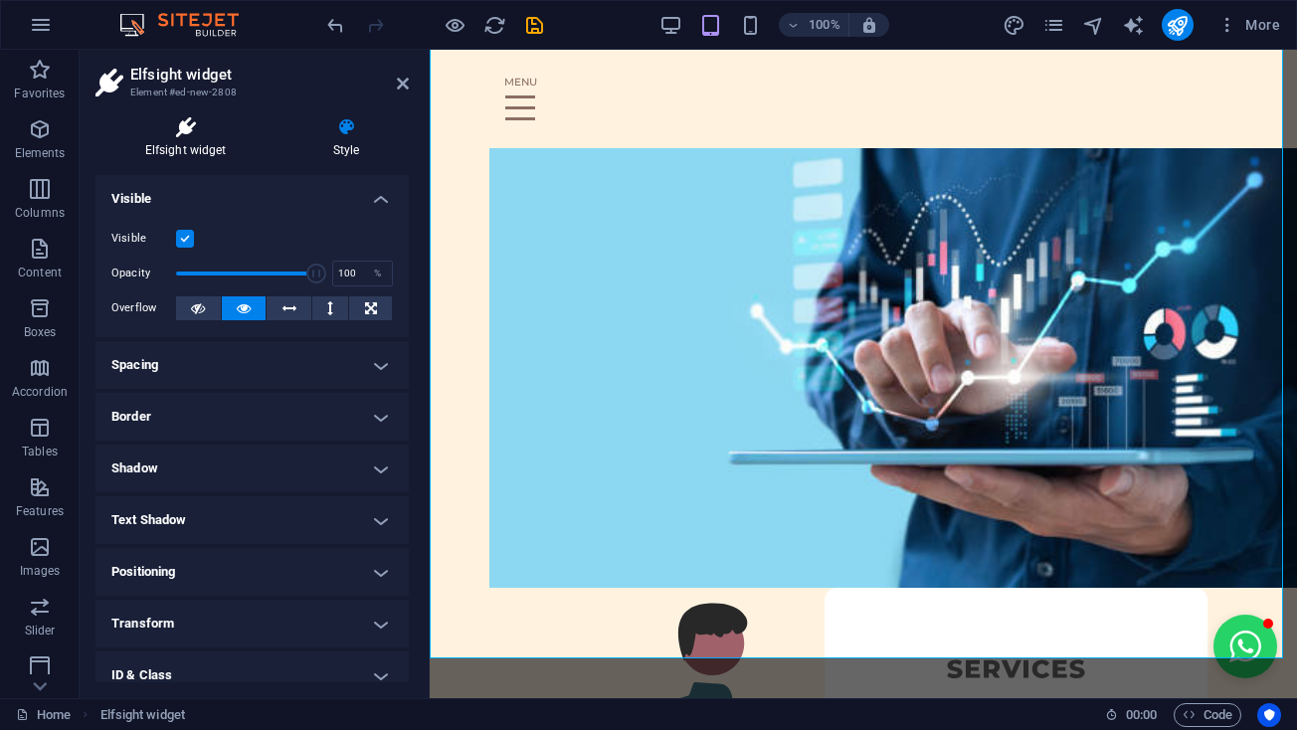
click at [198, 136] on icon at bounding box center [185, 127] width 180 height 20
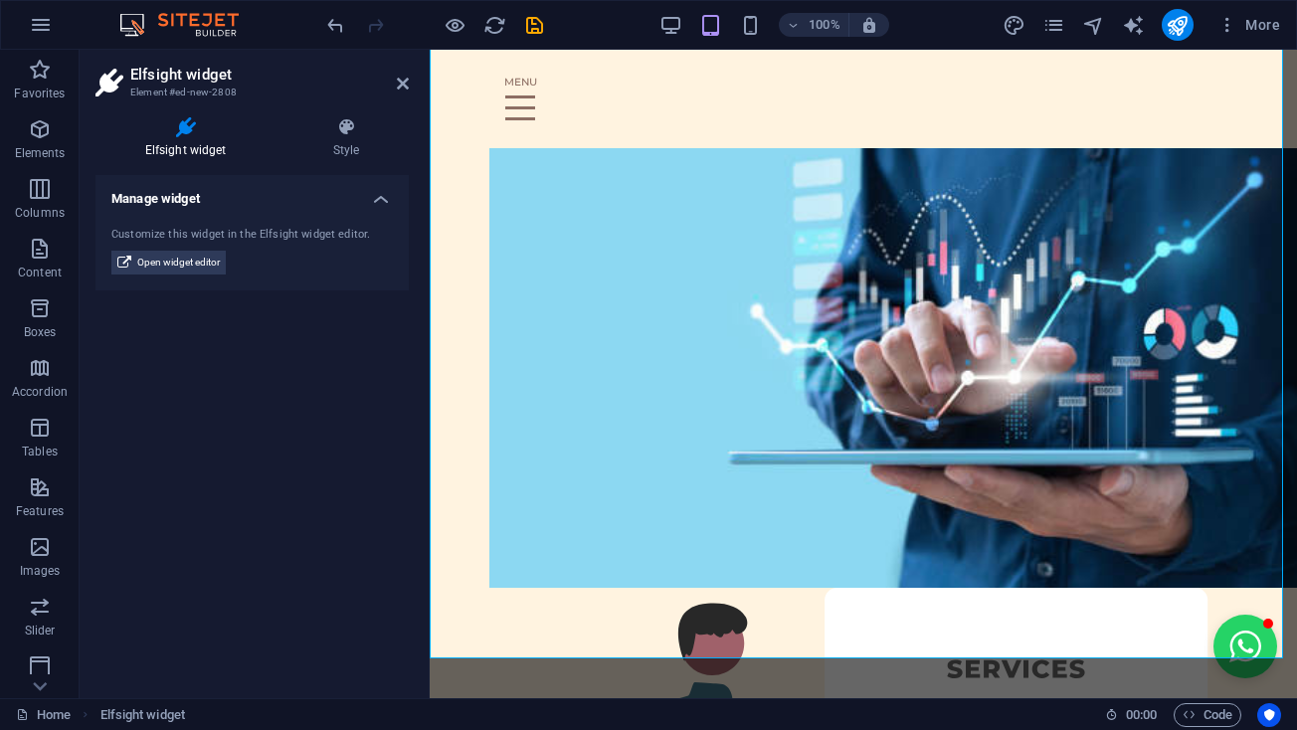
click at [366, 196] on h4 "Manage widget" at bounding box center [251, 193] width 313 height 36
click at [353, 138] on h4 "Style" at bounding box center [345, 138] width 125 height 42
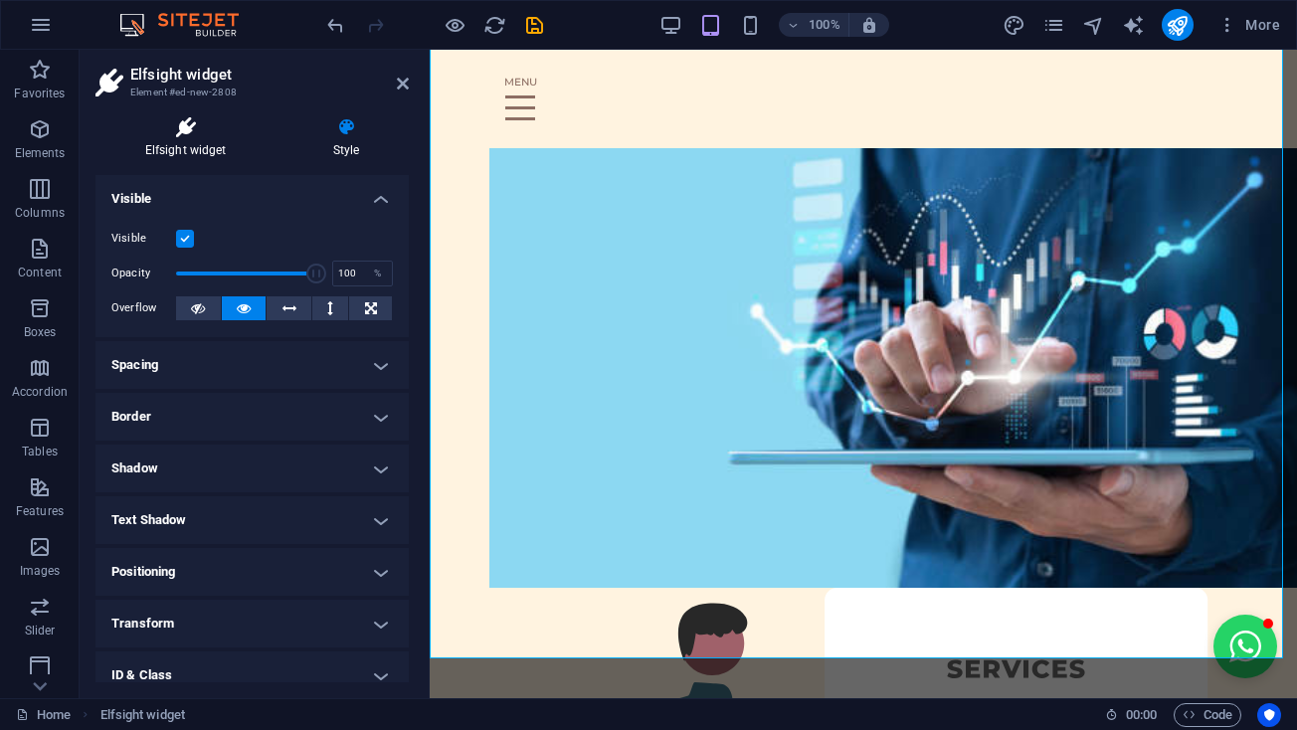
scroll to position [0, 0]
click at [175, 134] on icon at bounding box center [185, 127] width 180 height 20
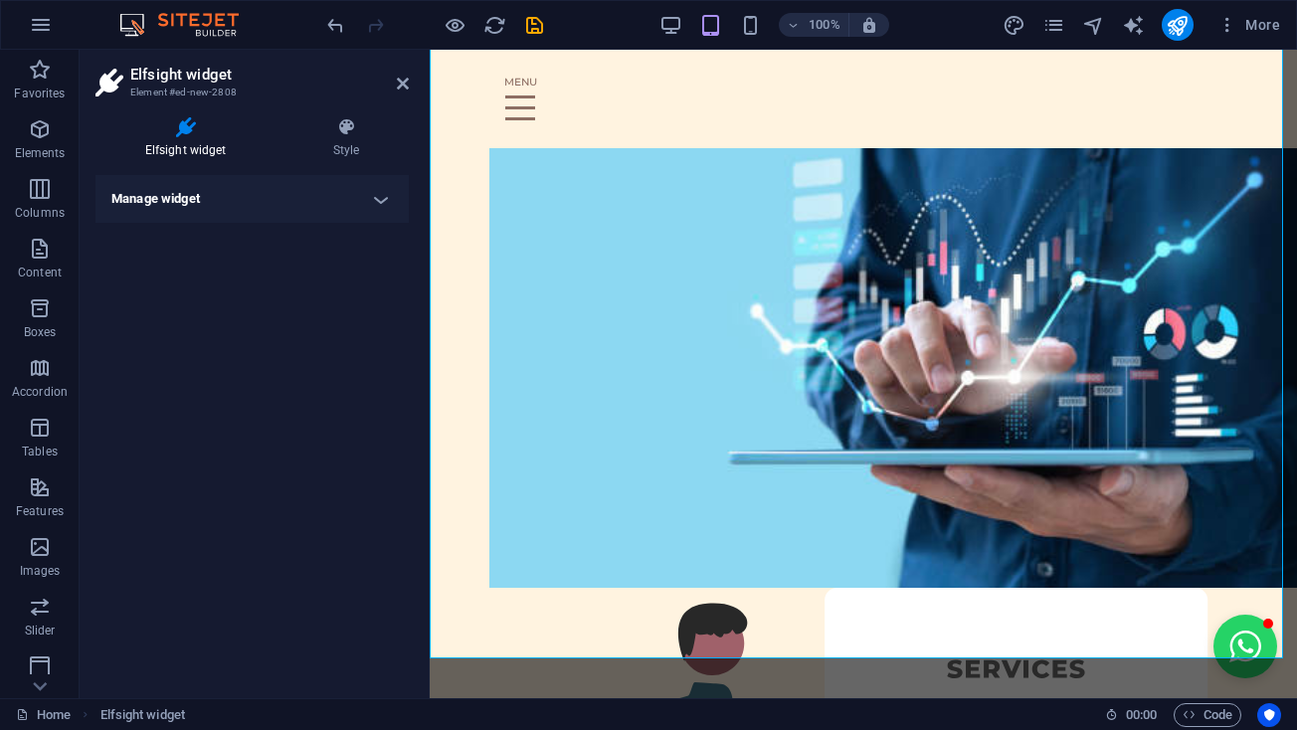
click at [181, 197] on h4 "Manage widget" at bounding box center [251, 199] width 313 height 48
click at [178, 257] on span "Open widget editor" at bounding box center [178, 263] width 83 height 24
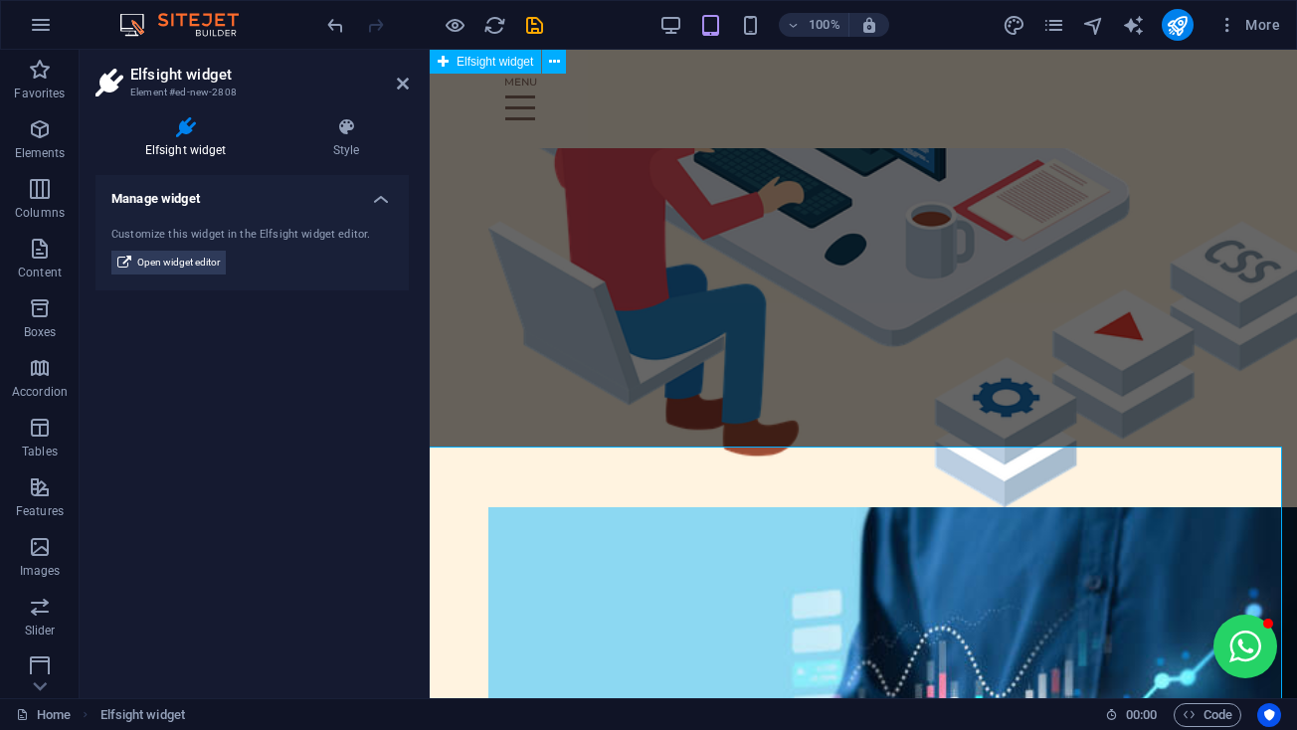
scroll to position [5144, 1]
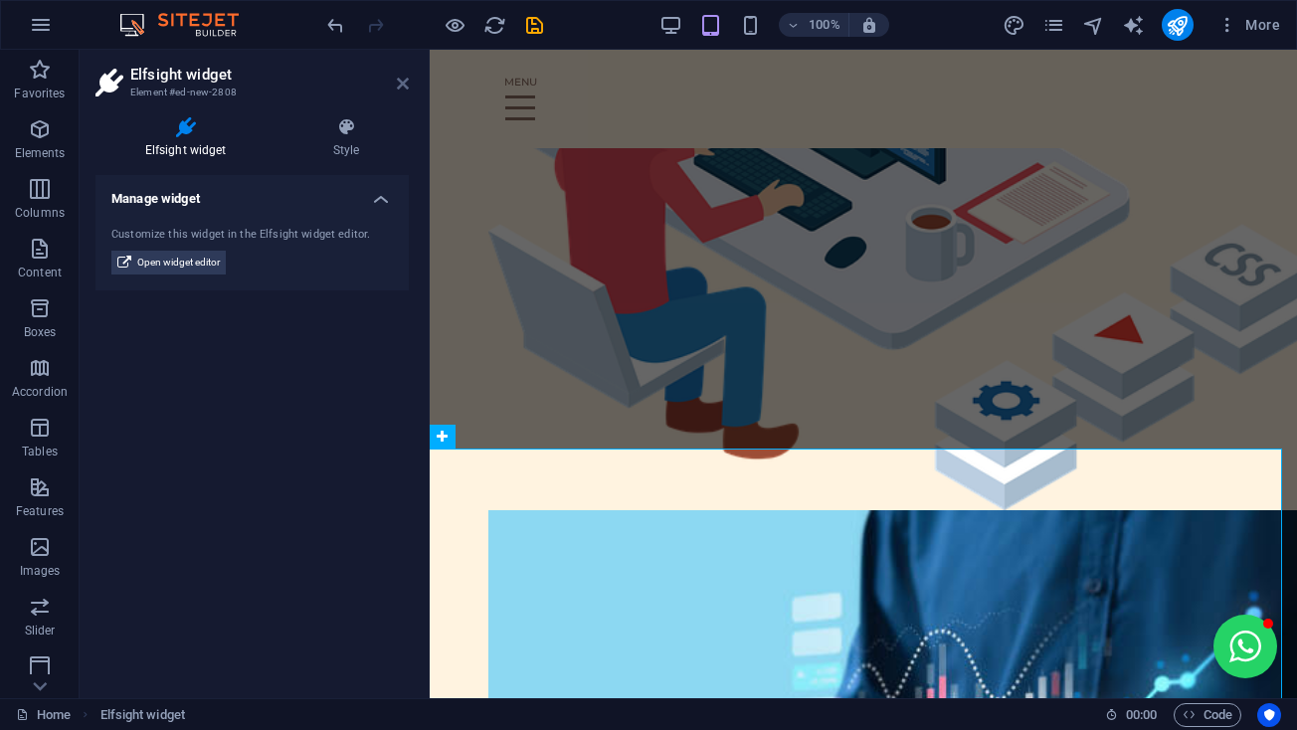
click at [408, 87] on icon at bounding box center [403, 84] width 12 height 16
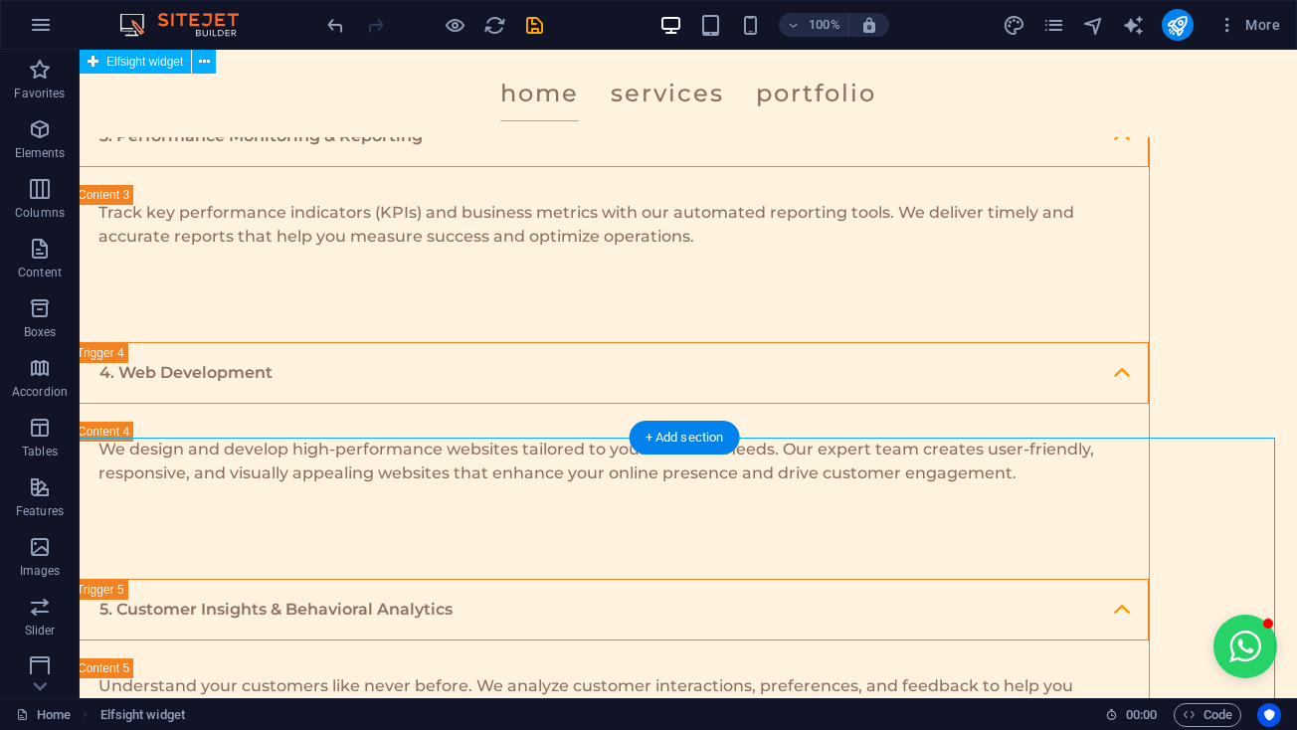
scroll to position [4129, 8]
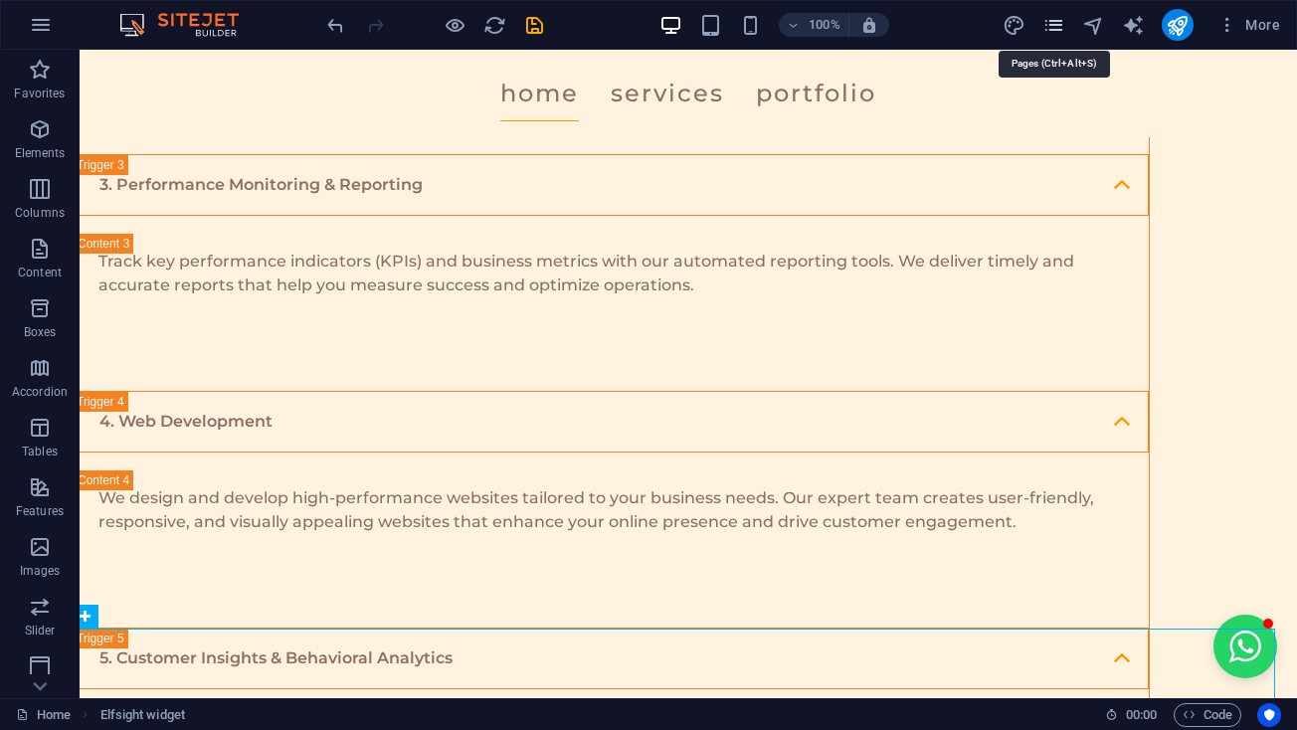
click at [1057, 18] on icon "pages" at bounding box center [1053, 25] width 23 height 23
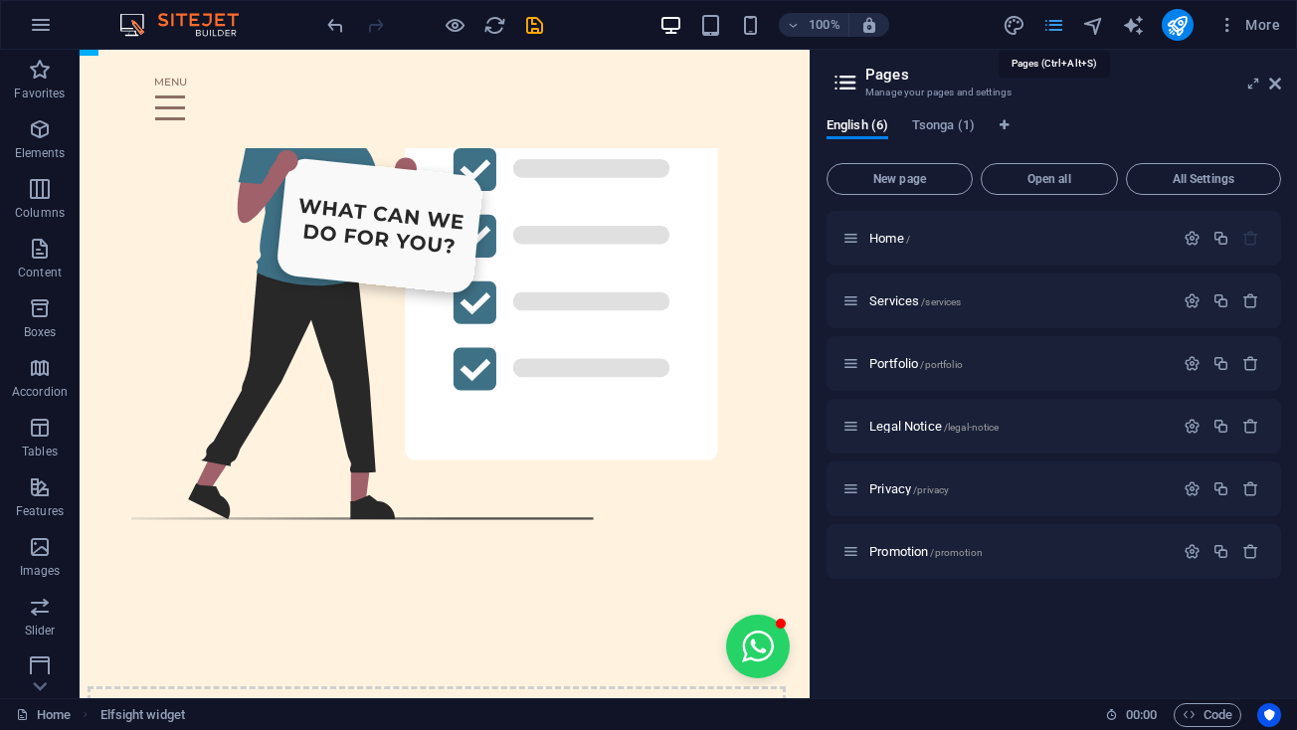
scroll to position [0, 92]
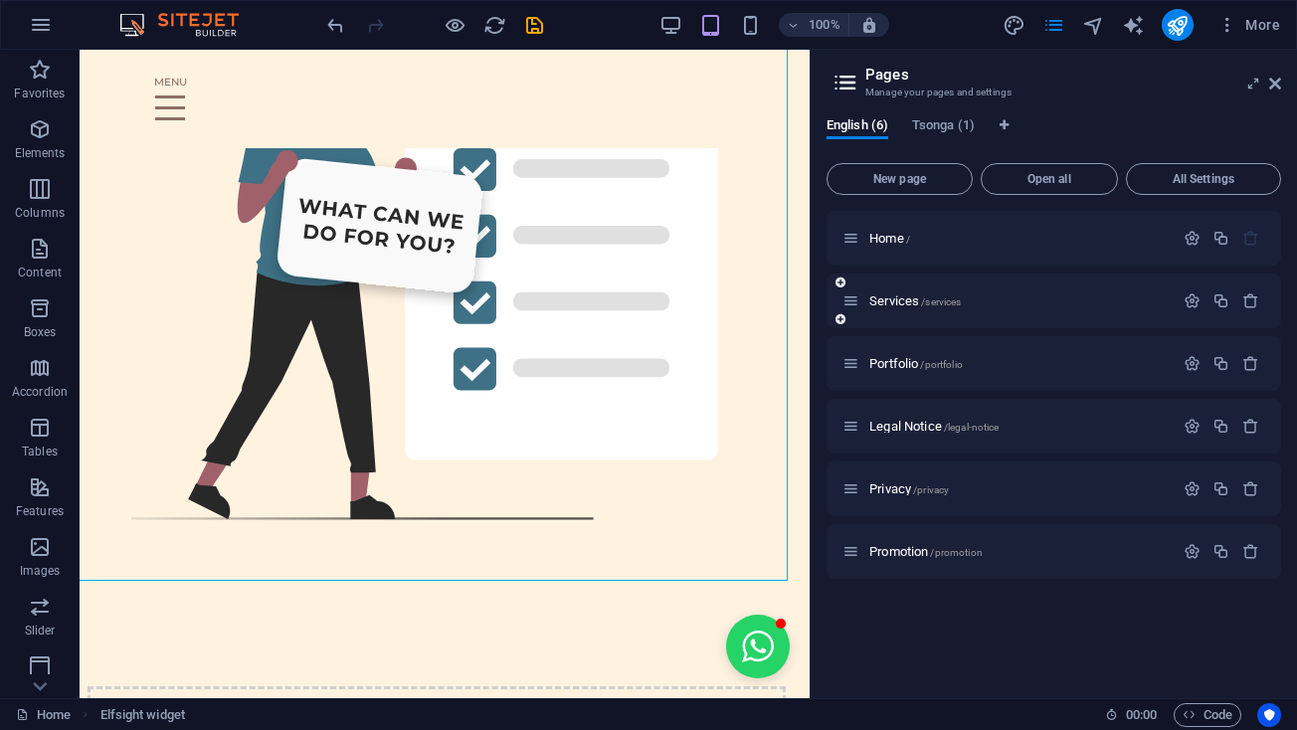
click at [914, 321] on div "Services /services" at bounding box center [1053, 300] width 454 height 55
click at [894, 302] on span "Services /services" at bounding box center [914, 300] width 91 height 15
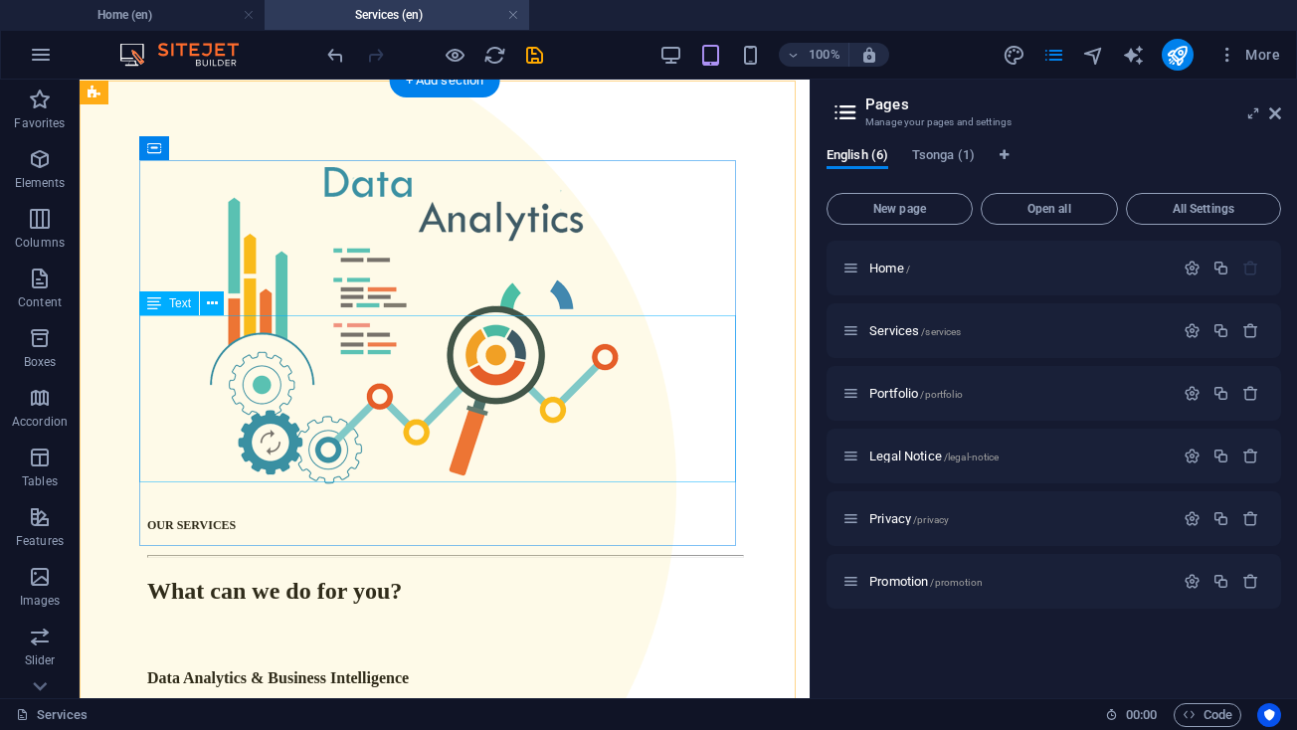
scroll to position [0, 0]
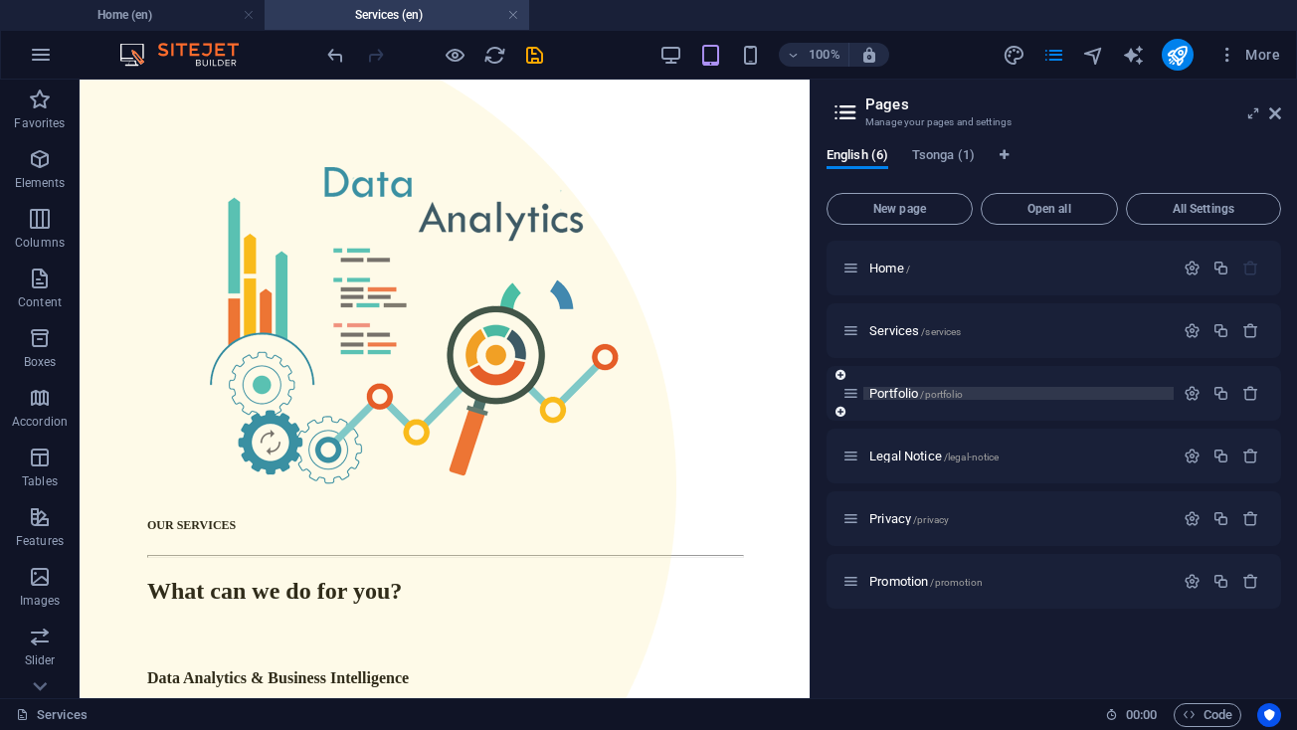
click at [895, 390] on span "Portfolio /portfolio" at bounding box center [915, 393] width 93 height 15
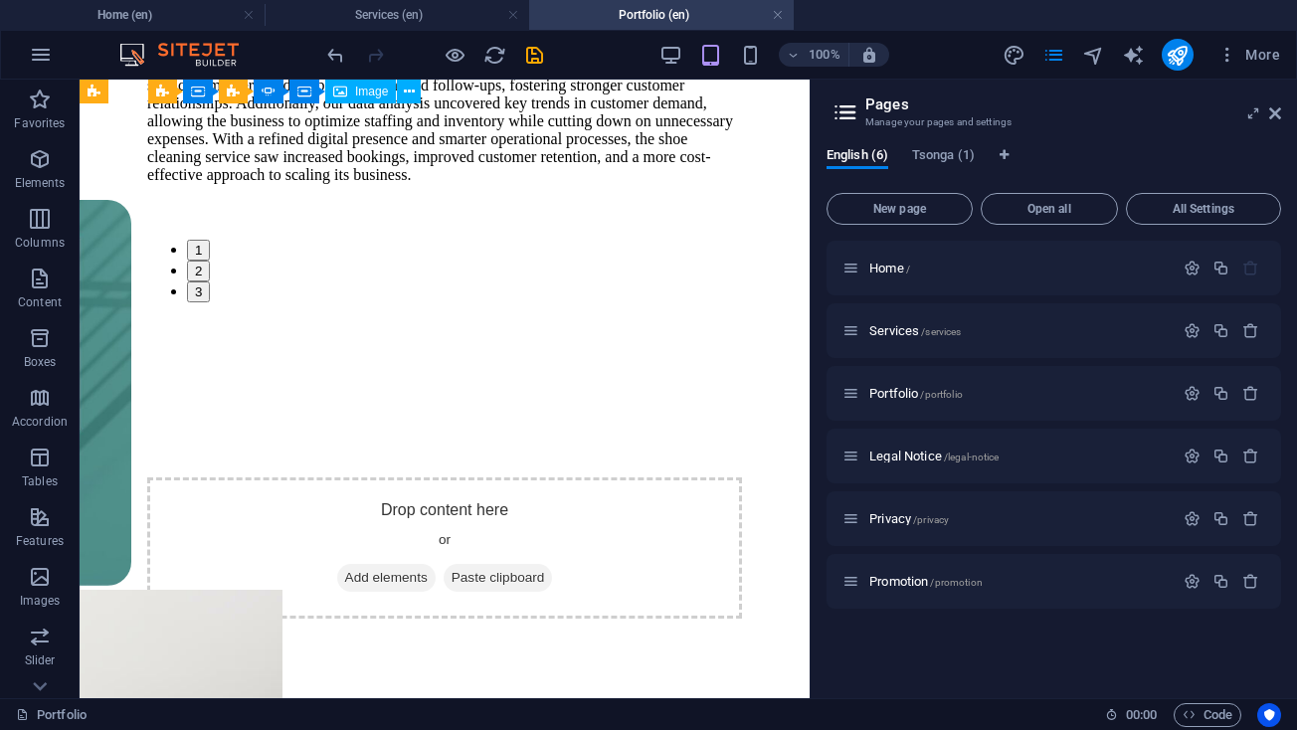
scroll to position [8373, 0]
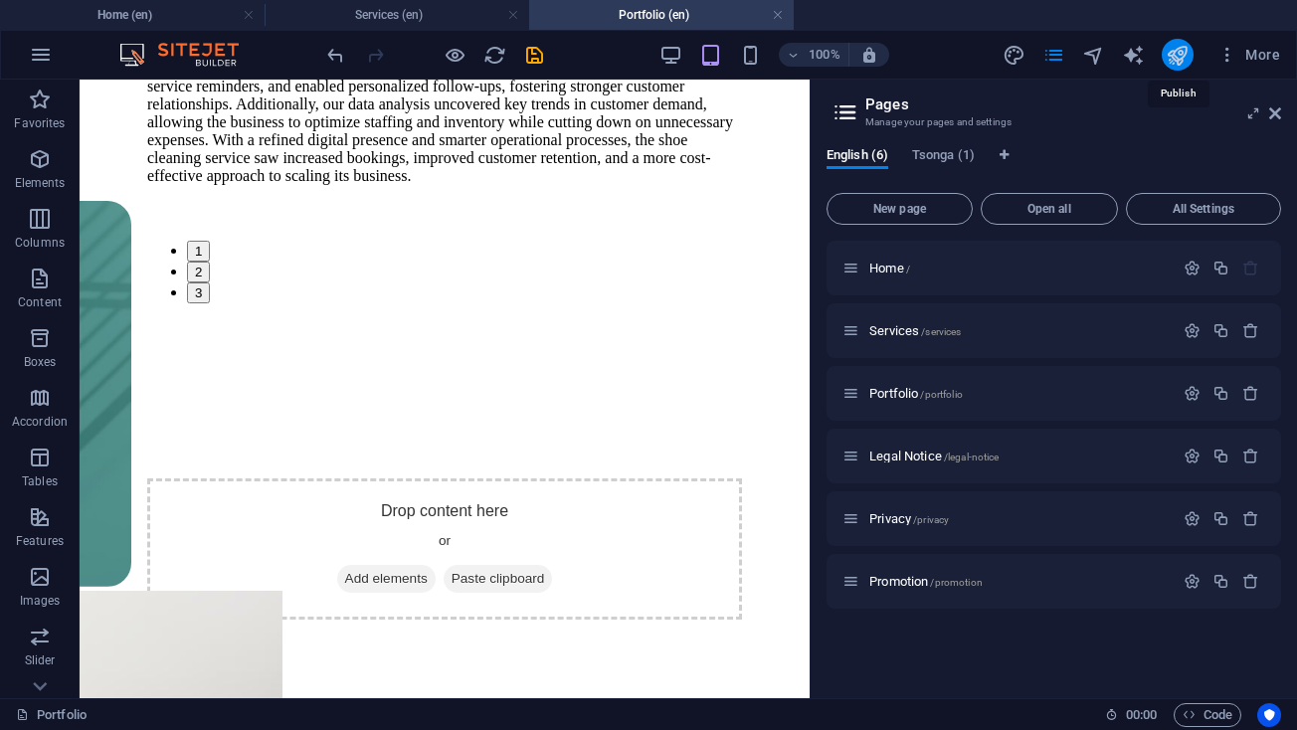
click at [1184, 49] on icon "publish" at bounding box center [1177, 55] width 23 height 23
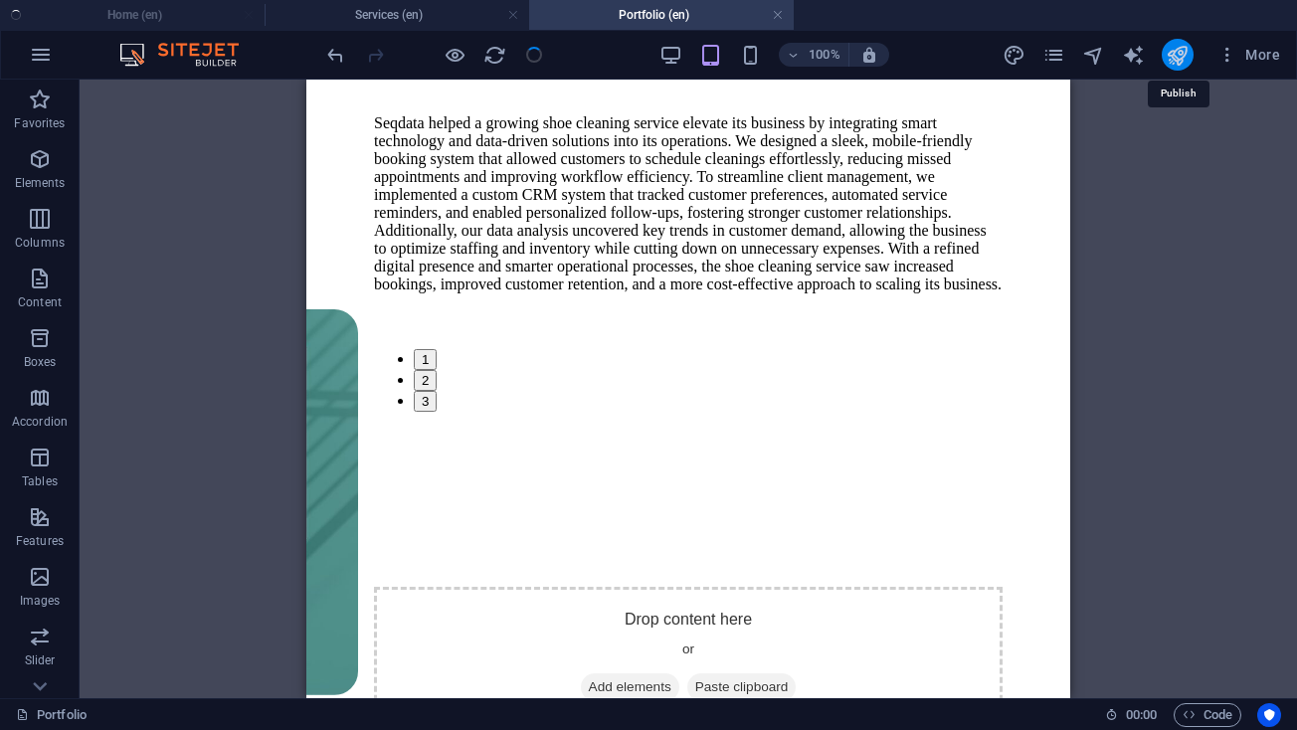
scroll to position [8288, 0]
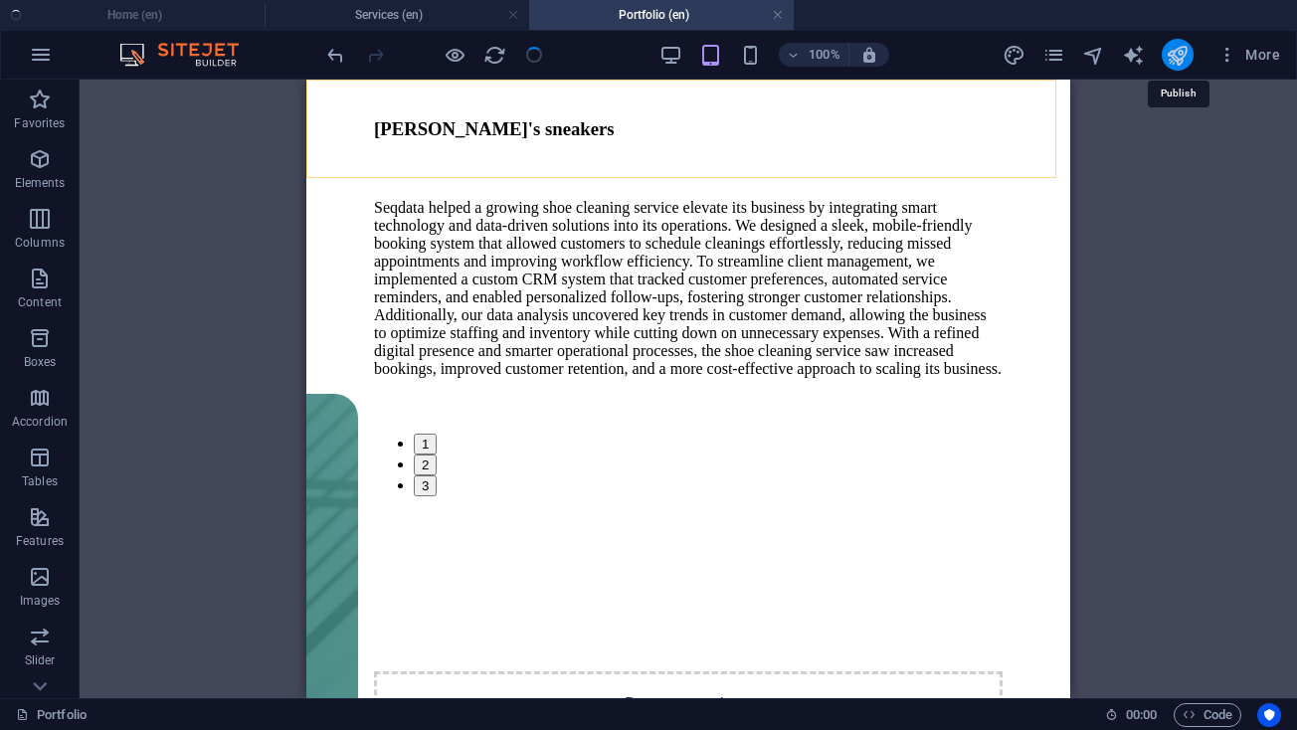
click at [1173, 54] on icon "publish" at bounding box center [1177, 55] width 23 height 23
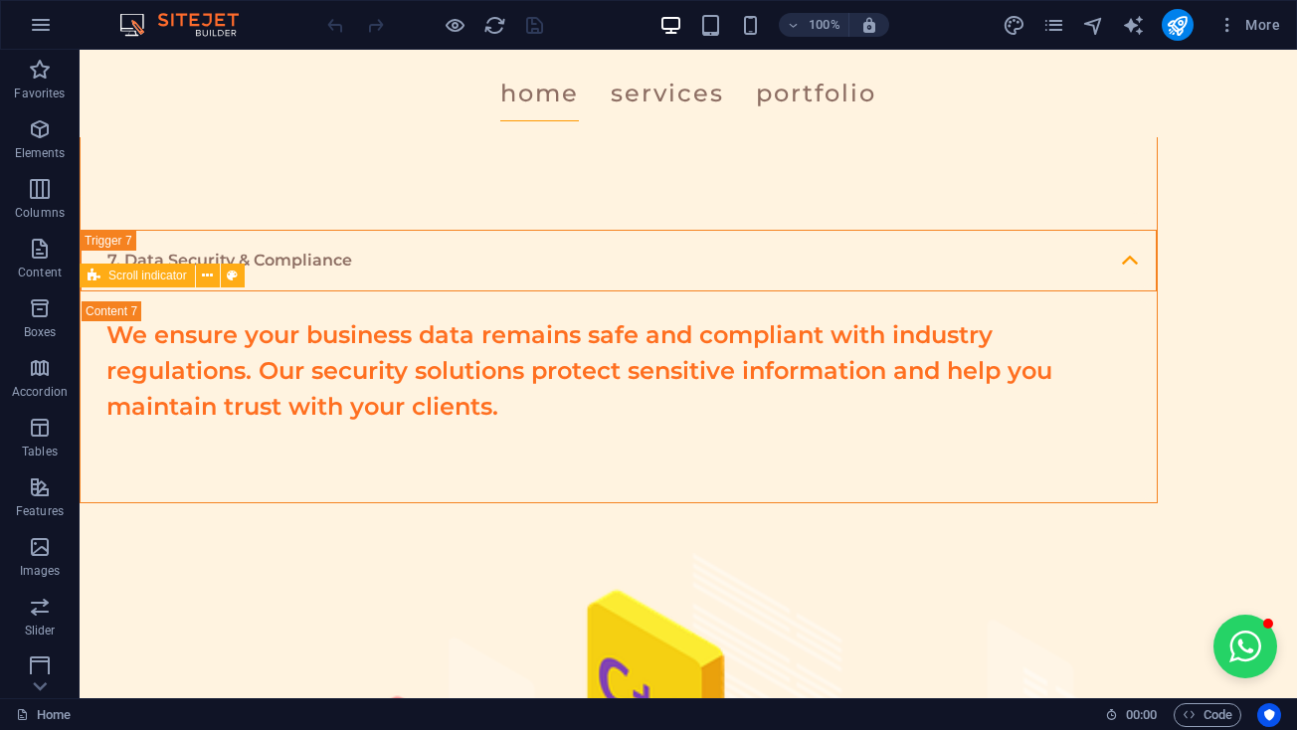
scroll to position [5066, 0]
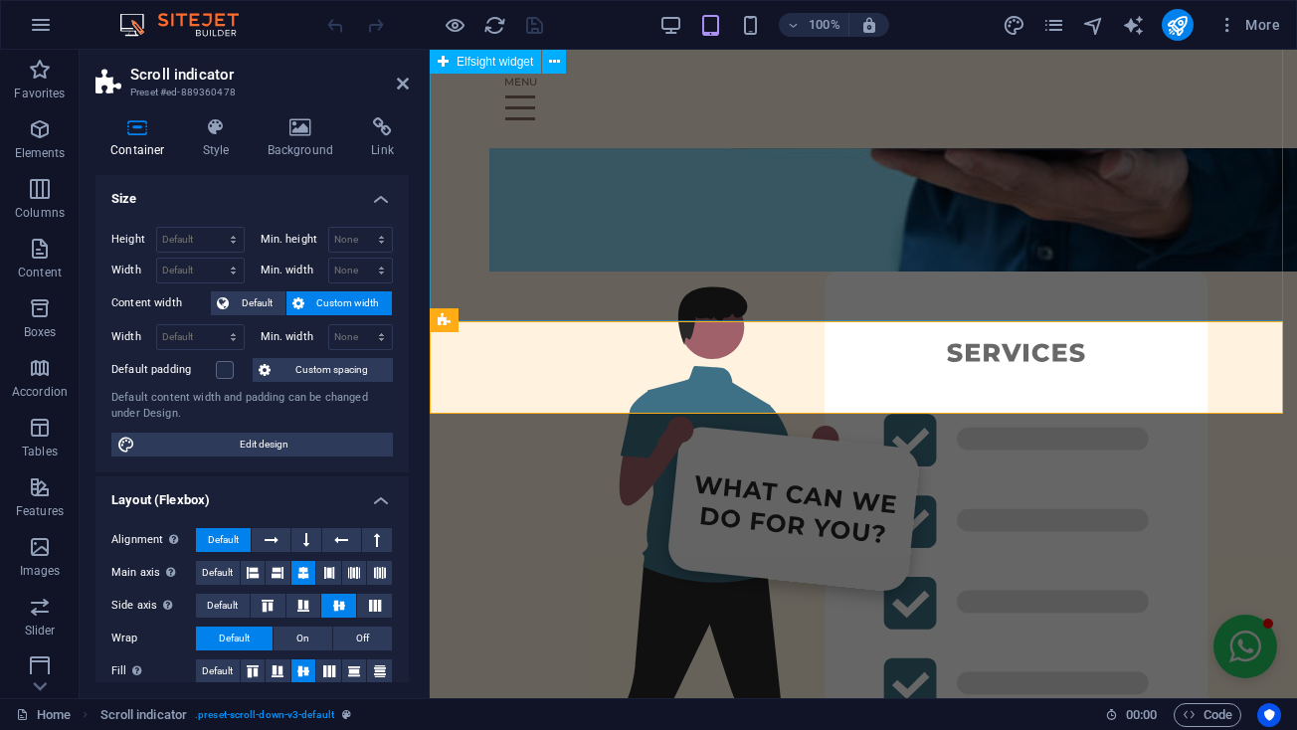
scroll to position [0, 111]
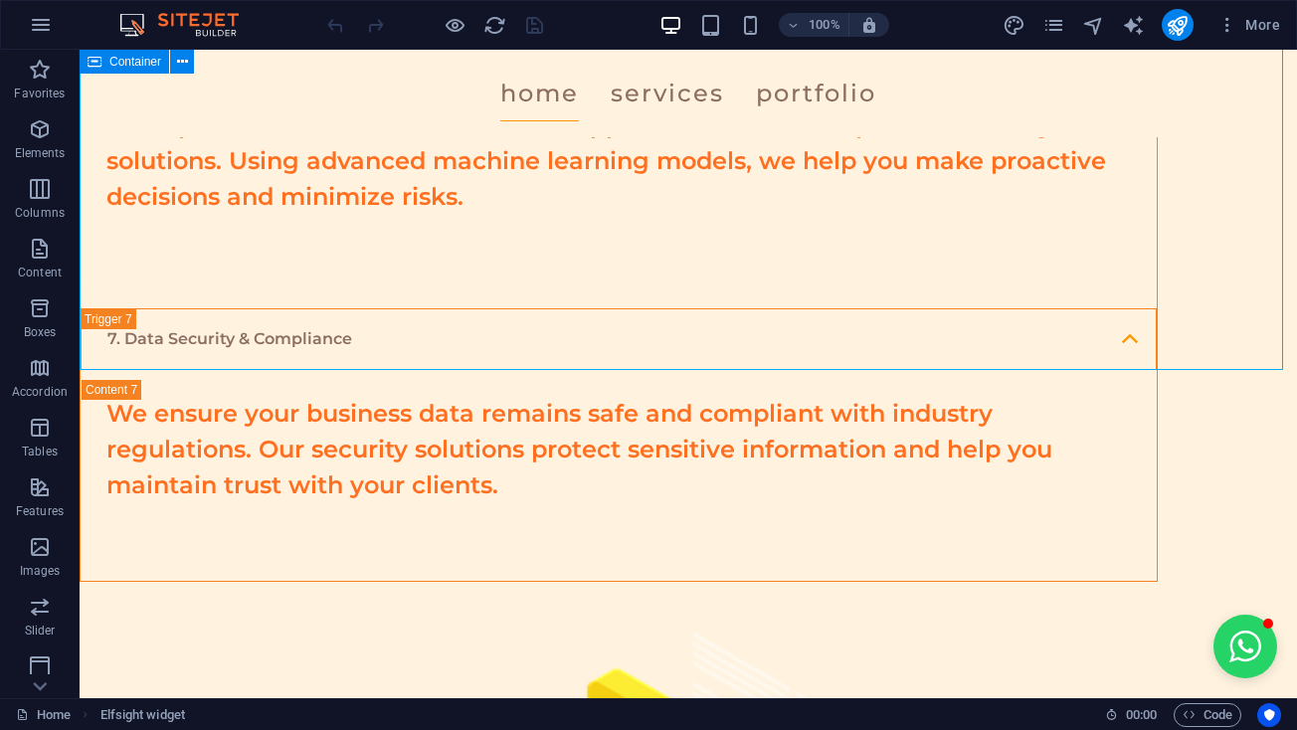
scroll to position [4978, 0]
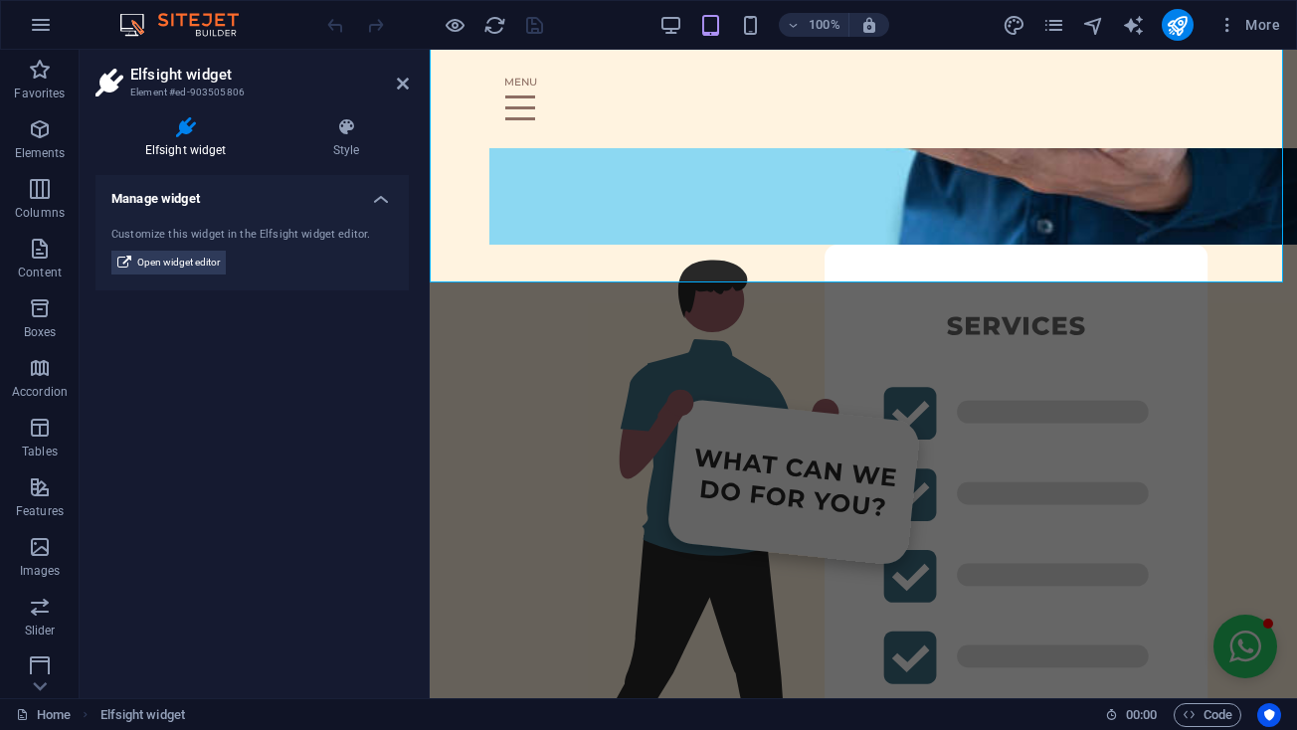
scroll to position [5930, 0]
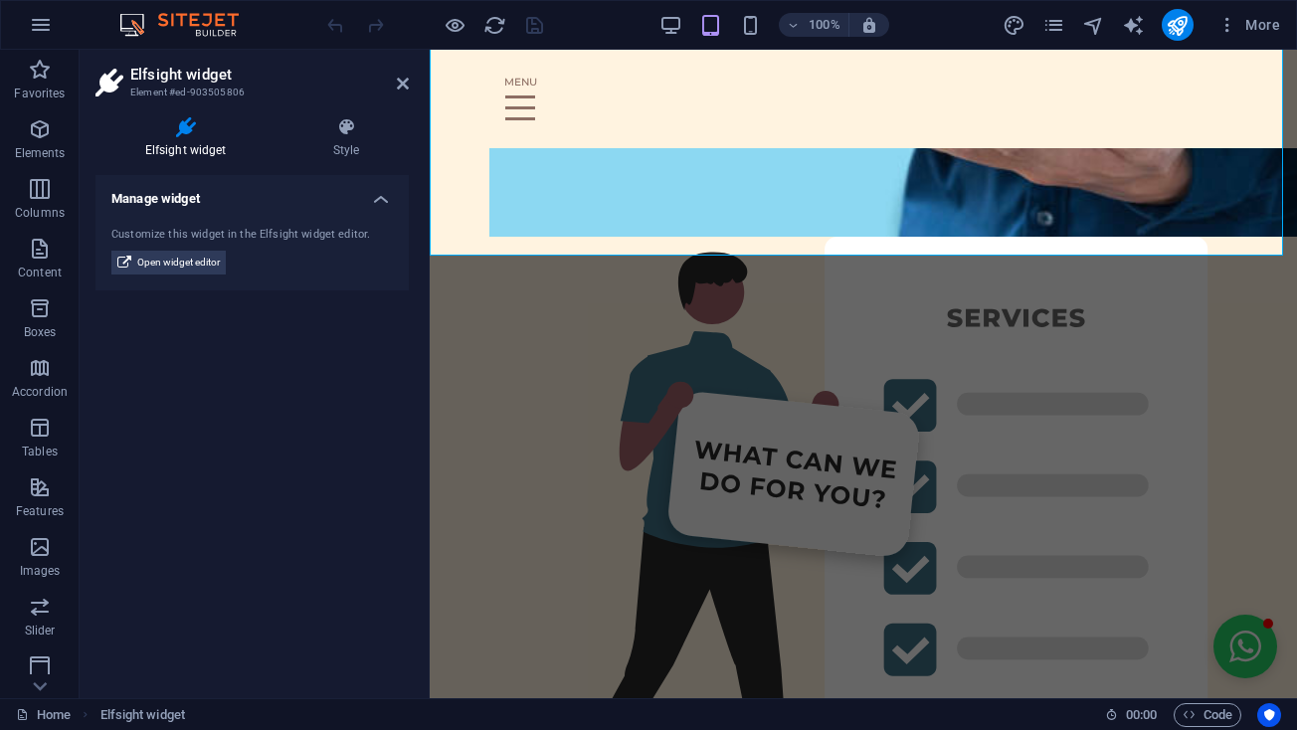
click at [247, 450] on div "Manage widget Customize this widget in the Elfsight widget editor. Open widget …" at bounding box center [251, 428] width 313 height 507
click at [405, 90] on icon at bounding box center [403, 84] width 12 height 16
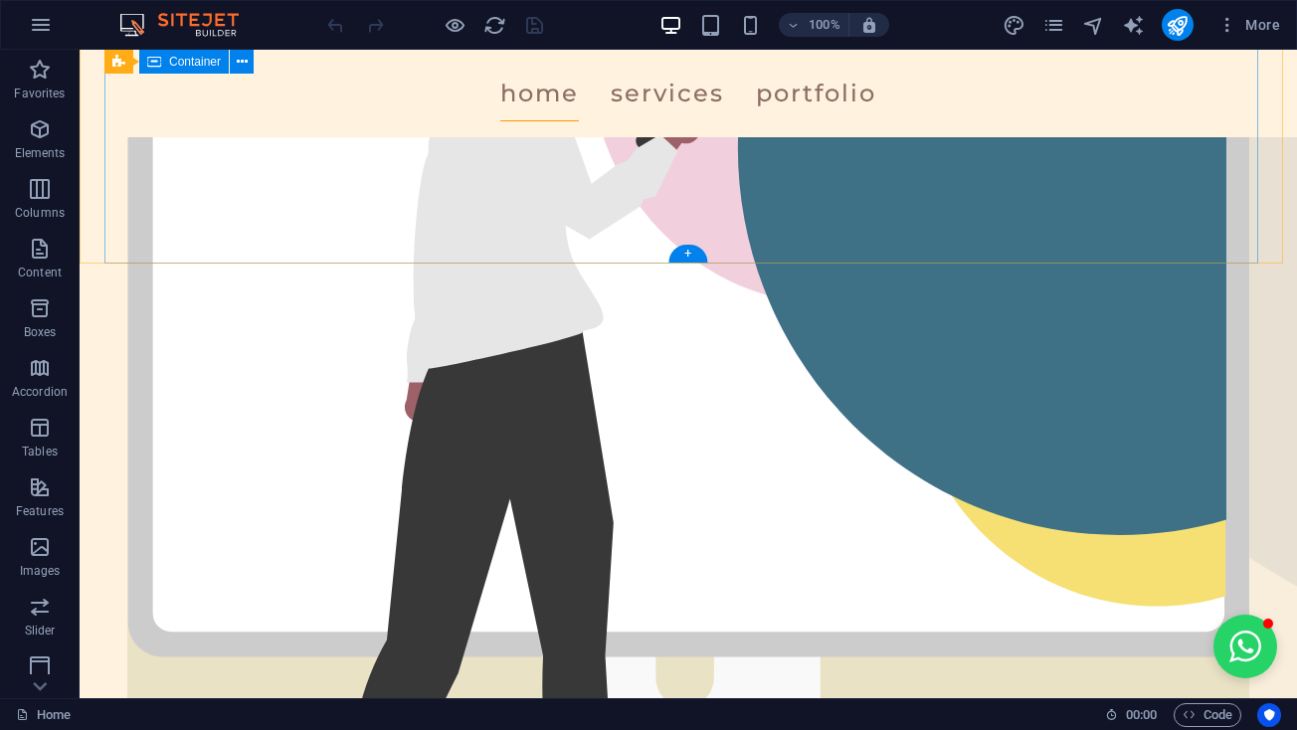
scroll to position [466, 0]
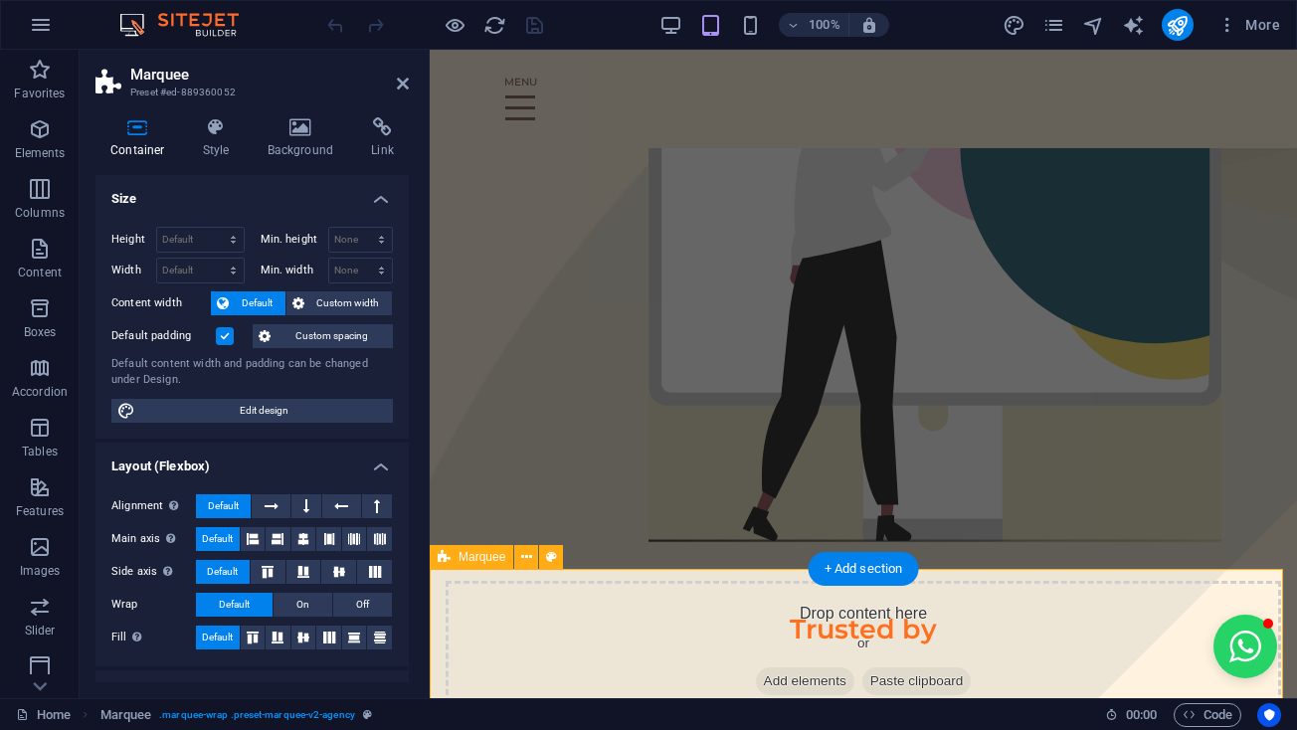
scroll to position [0, 111]
click at [874, 612] on div "Drop content here or Add elements Paste clipboard" at bounding box center [863, 651] width 835 height 141
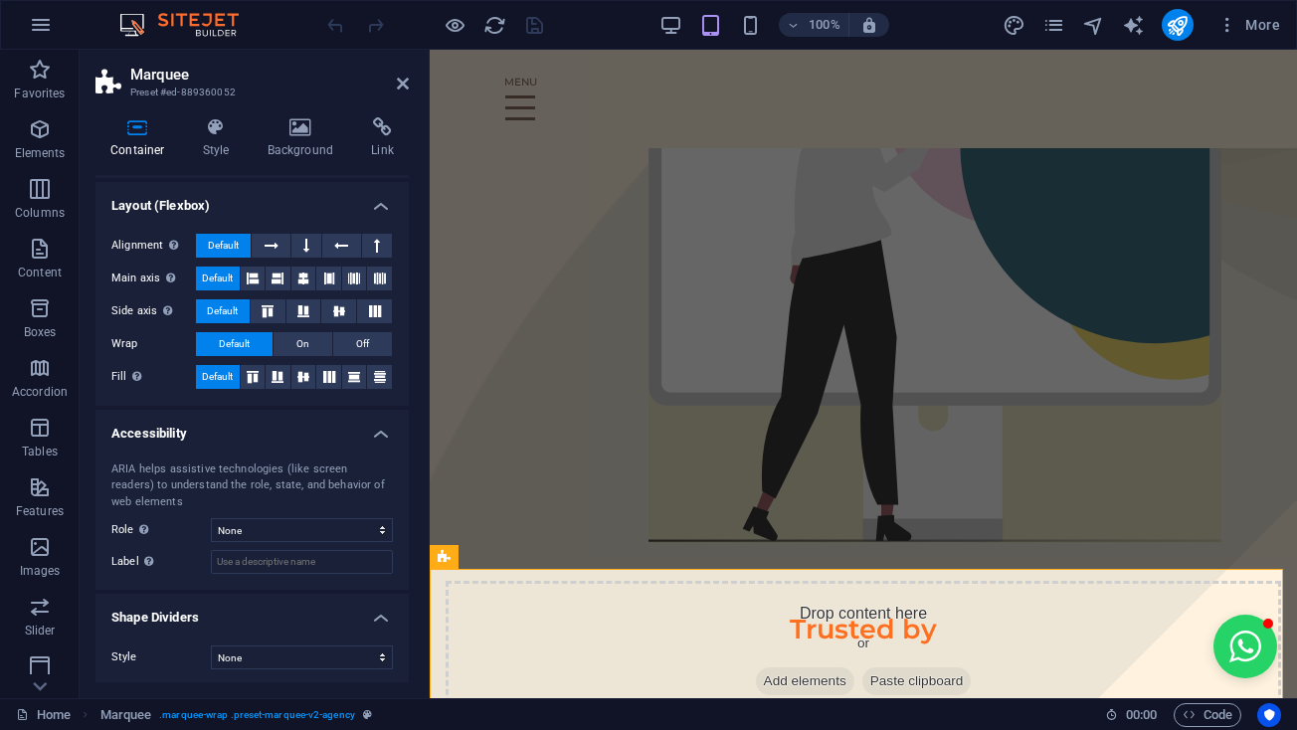
scroll to position [67, 0]
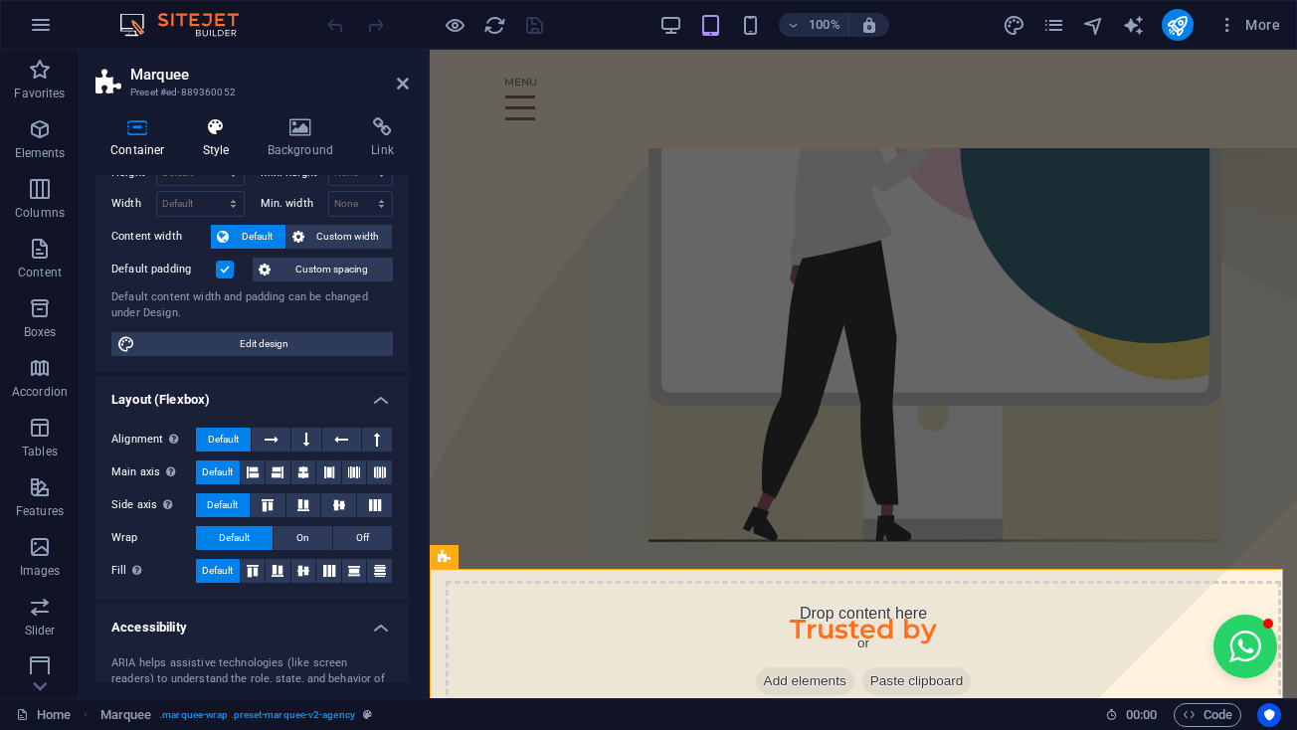
click at [226, 137] on h4 "Style" at bounding box center [220, 138] width 65 height 42
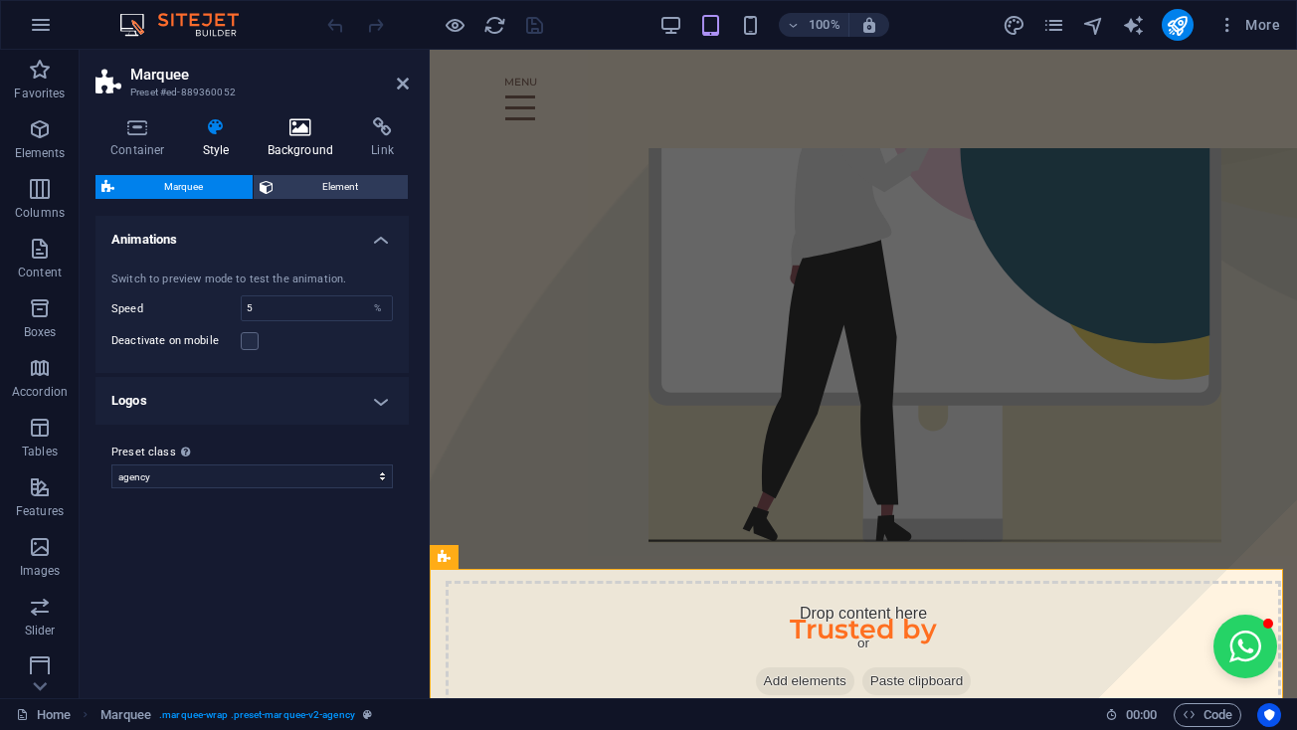
click at [289, 149] on h4 "Background" at bounding box center [305, 138] width 104 height 42
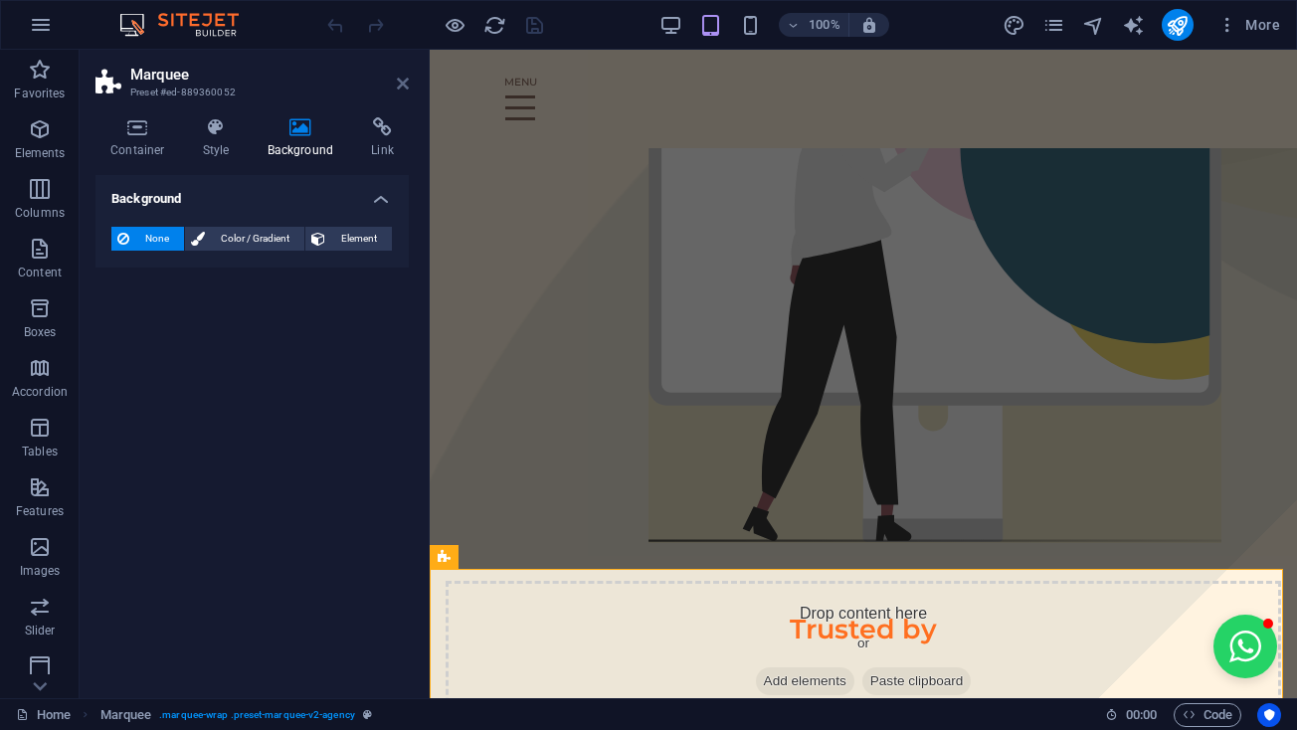
click at [401, 86] on icon at bounding box center [403, 84] width 12 height 16
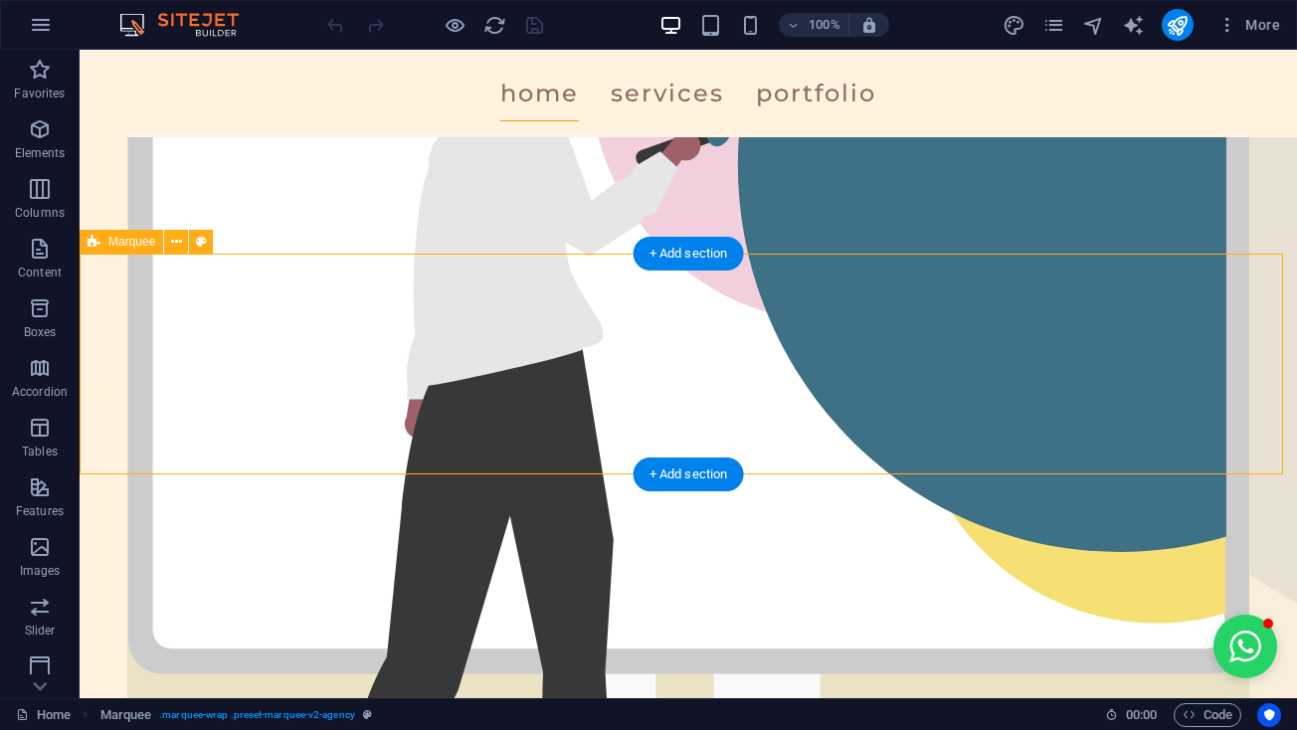
scroll to position [500, 0]
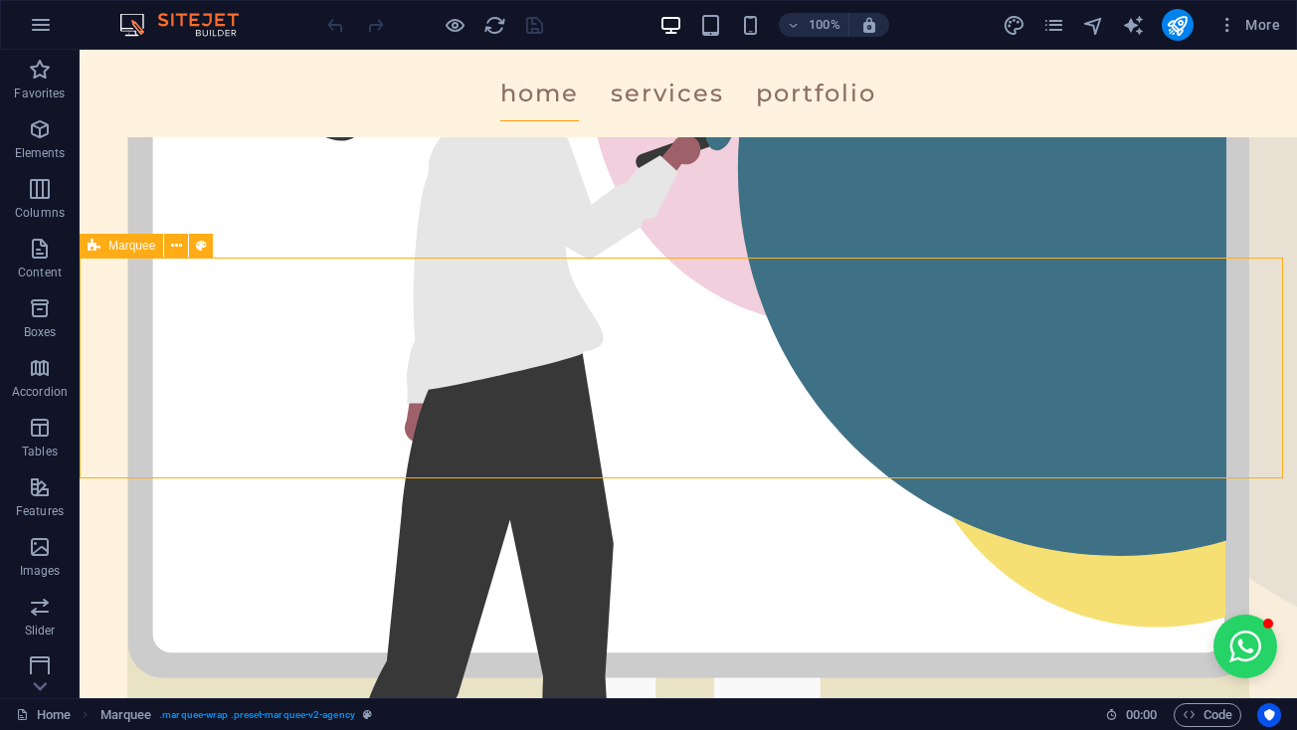
click at [144, 246] on span "Marquee" at bounding box center [131, 246] width 47 height 12
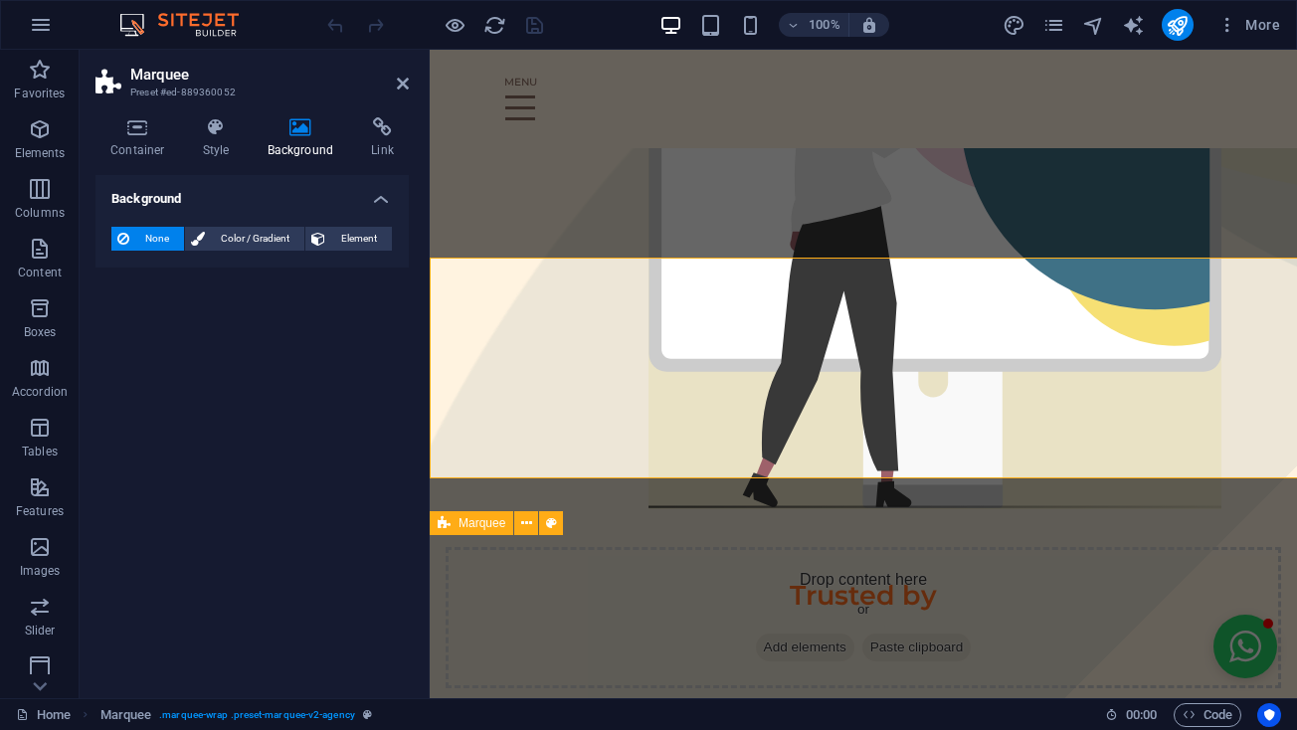
scroll to position [0, 111]
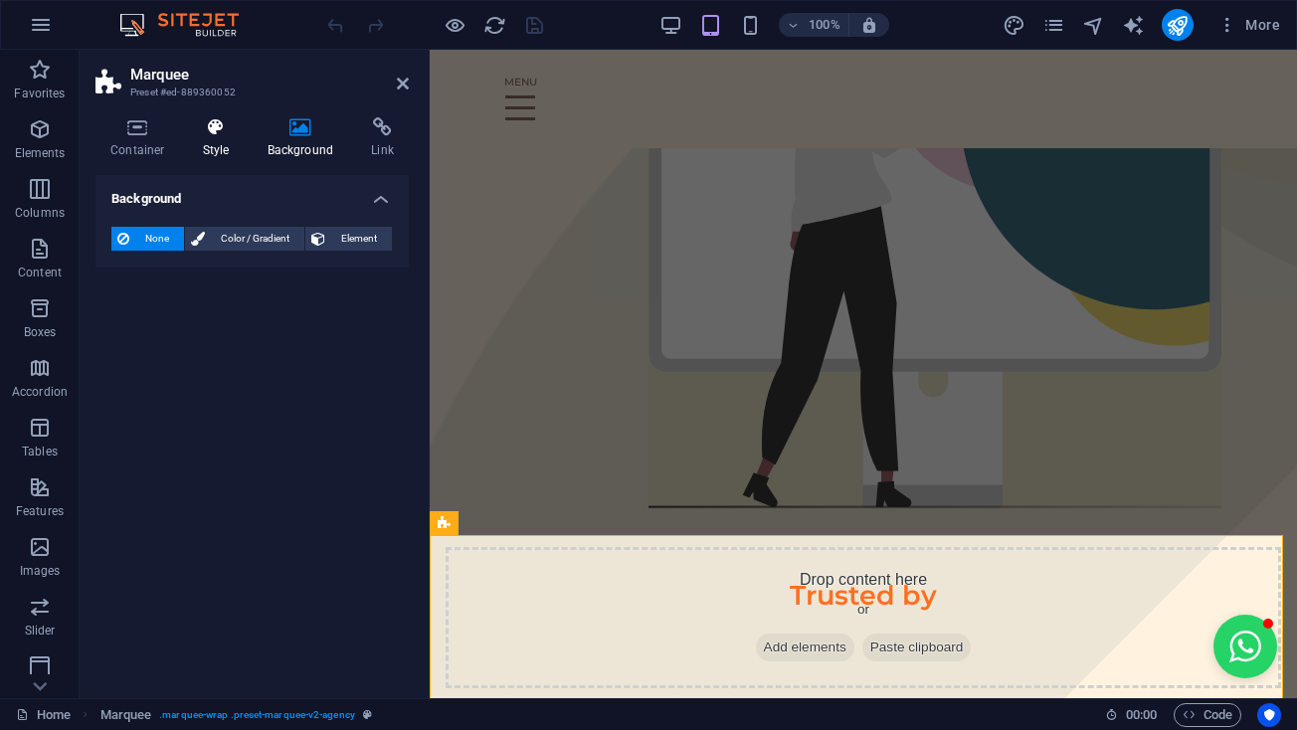
click at [211, 146] on h4 "Style" at bounding box center [220, 138] width 65 height 42
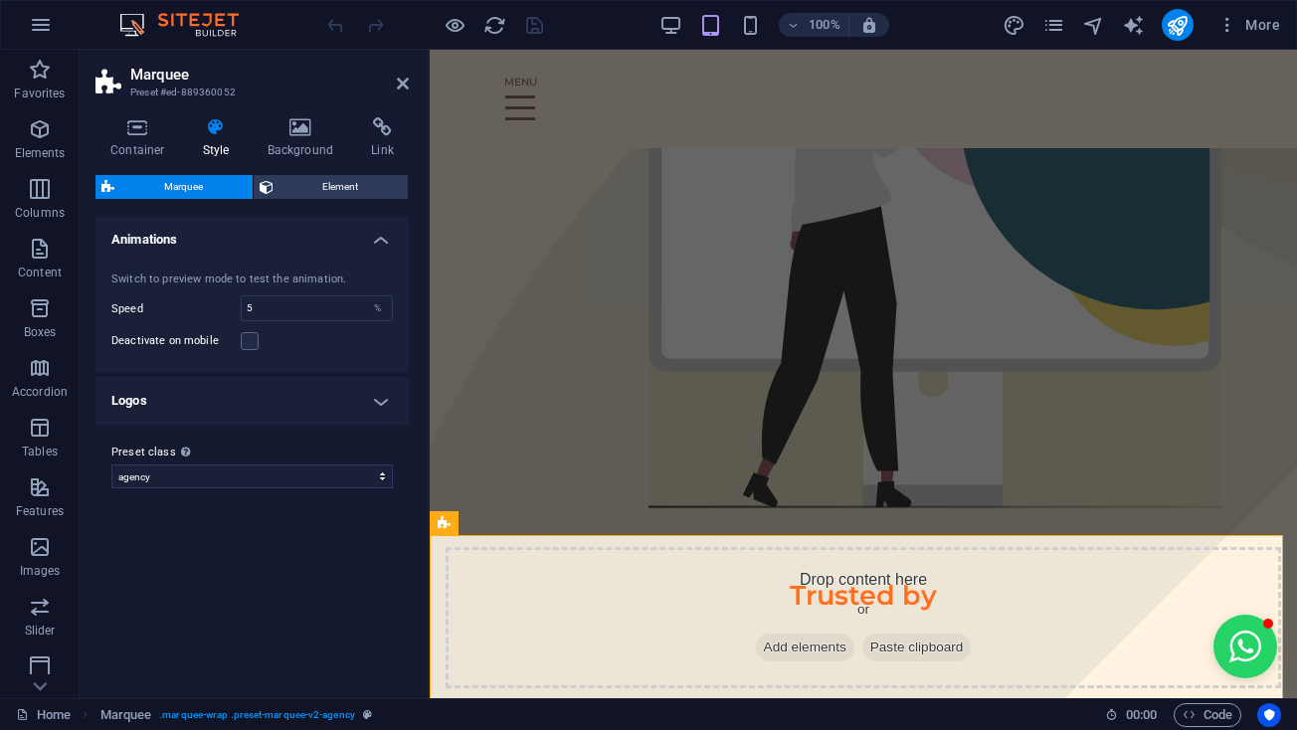
click at [411, 79] on aside "Marquee Preset #ed-889360052 Container Style Background Link Size Height Defaul…" at bounding box center [255, 374] width 350 height 648
click at [405, 89] on icon at bounding box center [403, 84] width 12 height 16
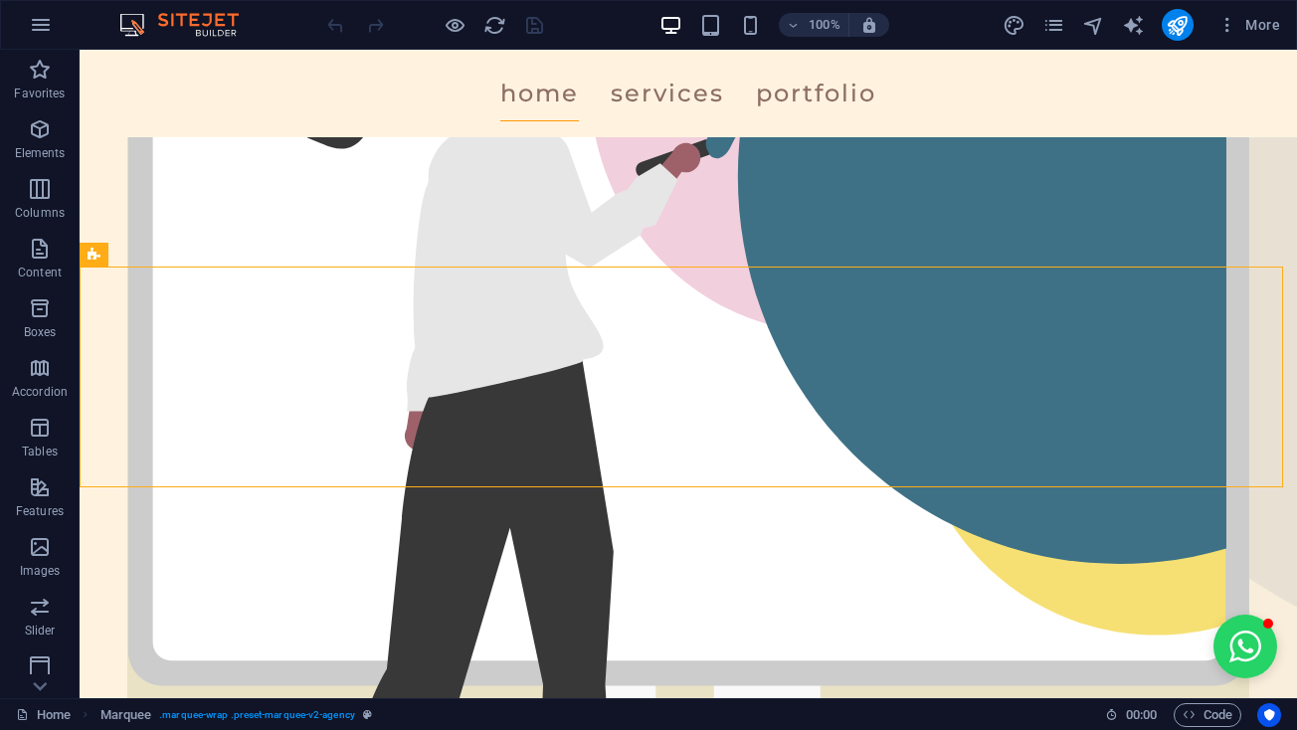
scroll to position [0, 137]
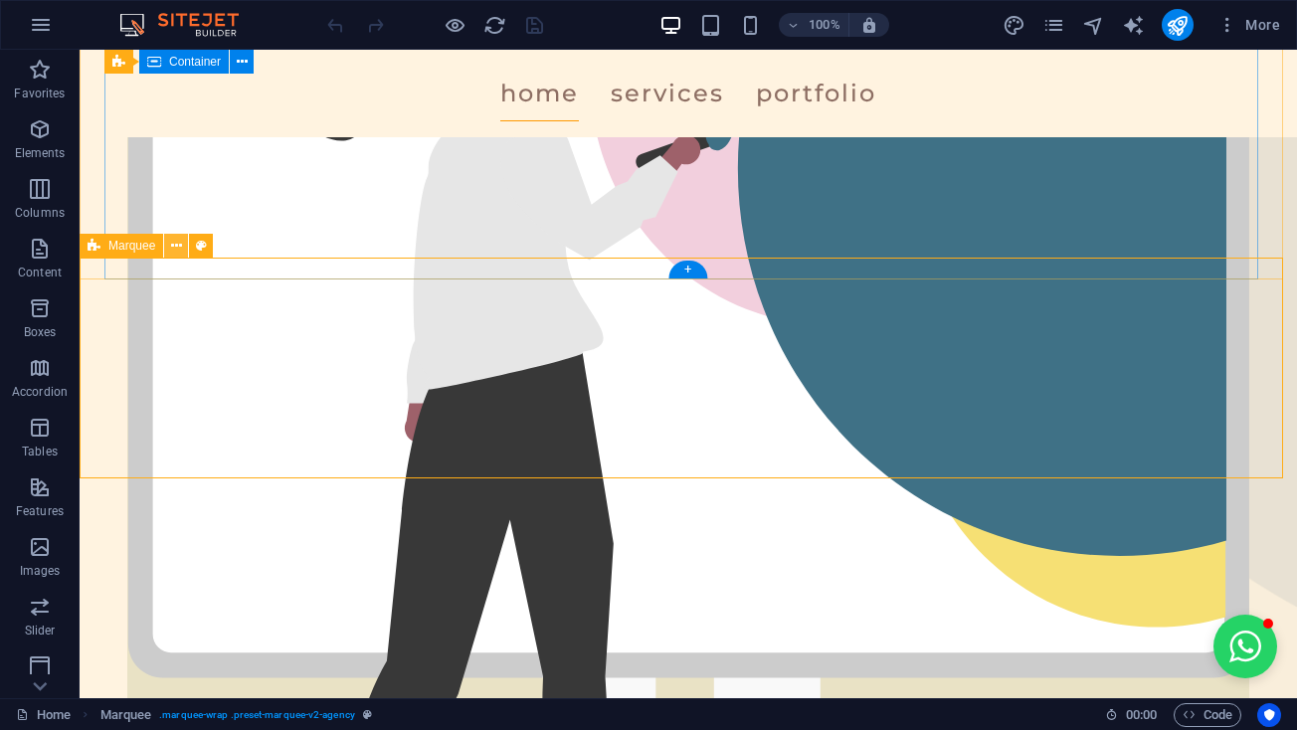
click at [183, 246] on button at bounding box center [176, 246] width 24 height 24
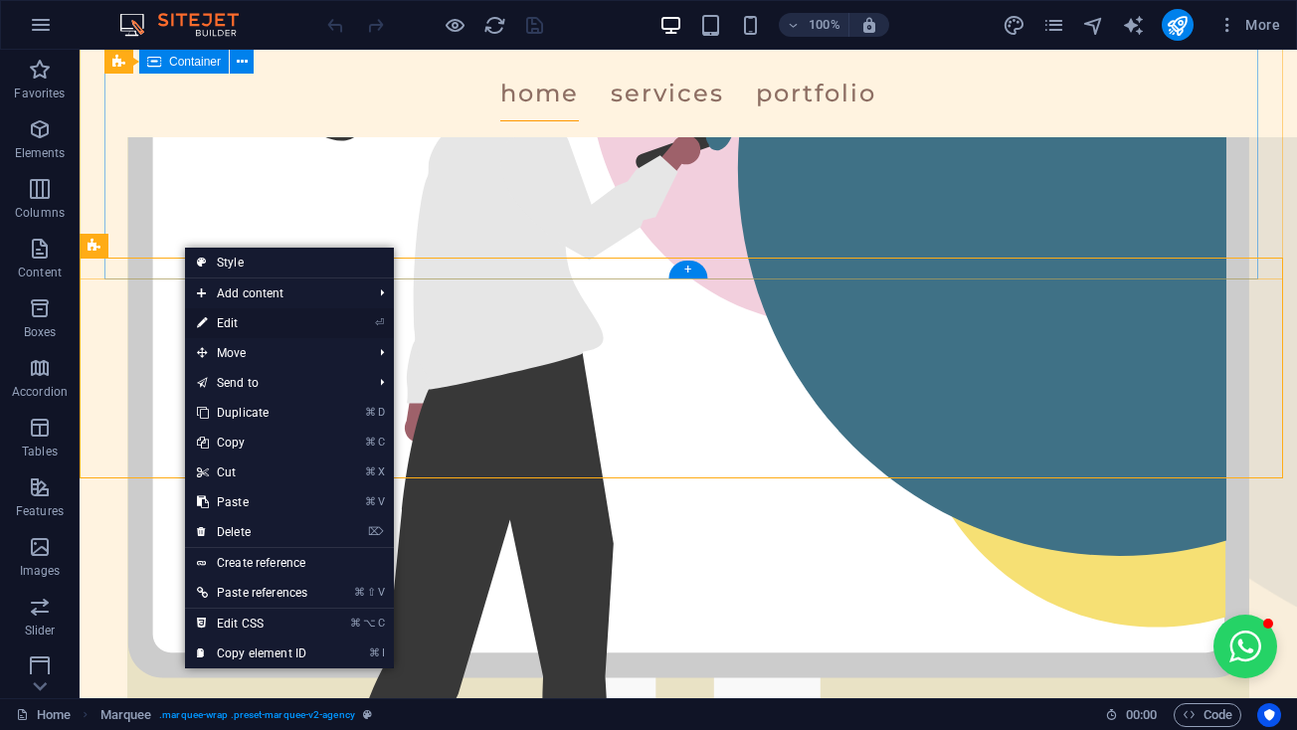
click at [252, 328] on link "⏎ Edit" at bounding box center [252, 323] width 134 height 30
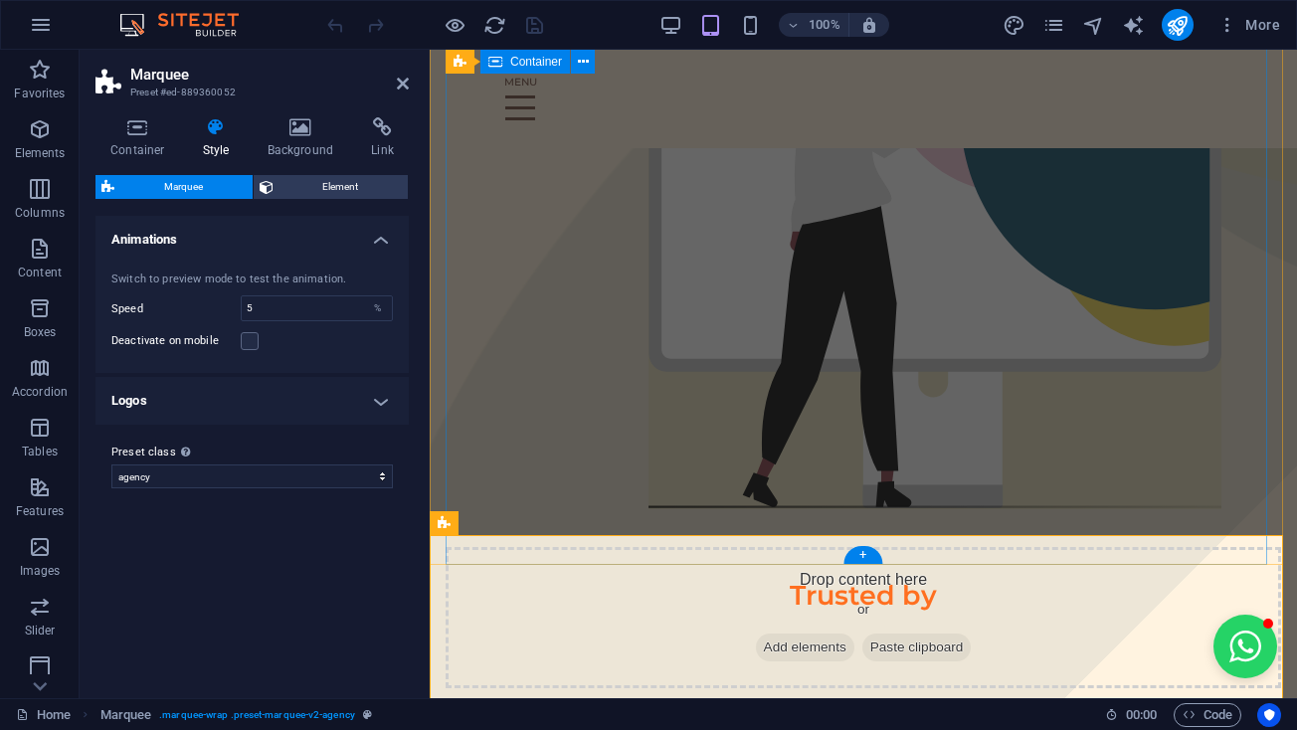
scroll to position [0, 111]
click at [293, 193] on span "Element" at bounding box center [340, 187] width 123 height 24
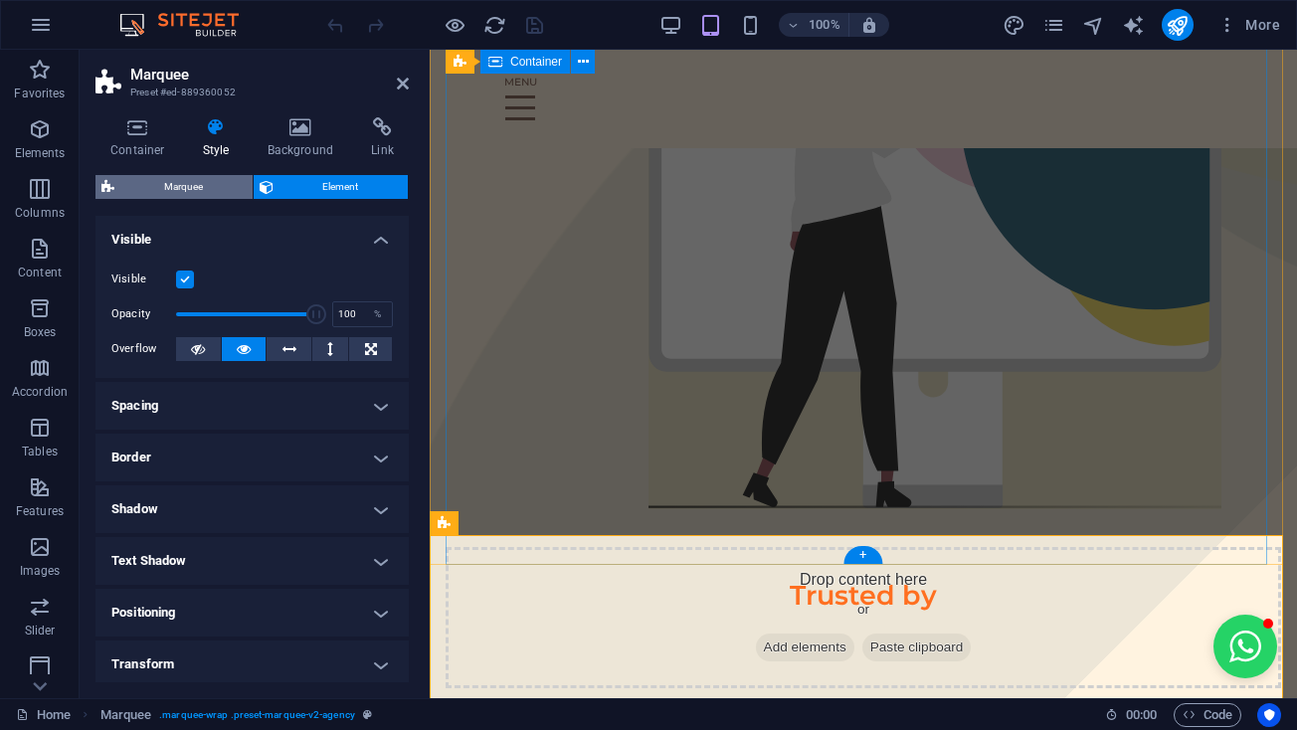
click at [197, 178] on span "Marquee" at bounding box center [183, 187] width 126 height 24
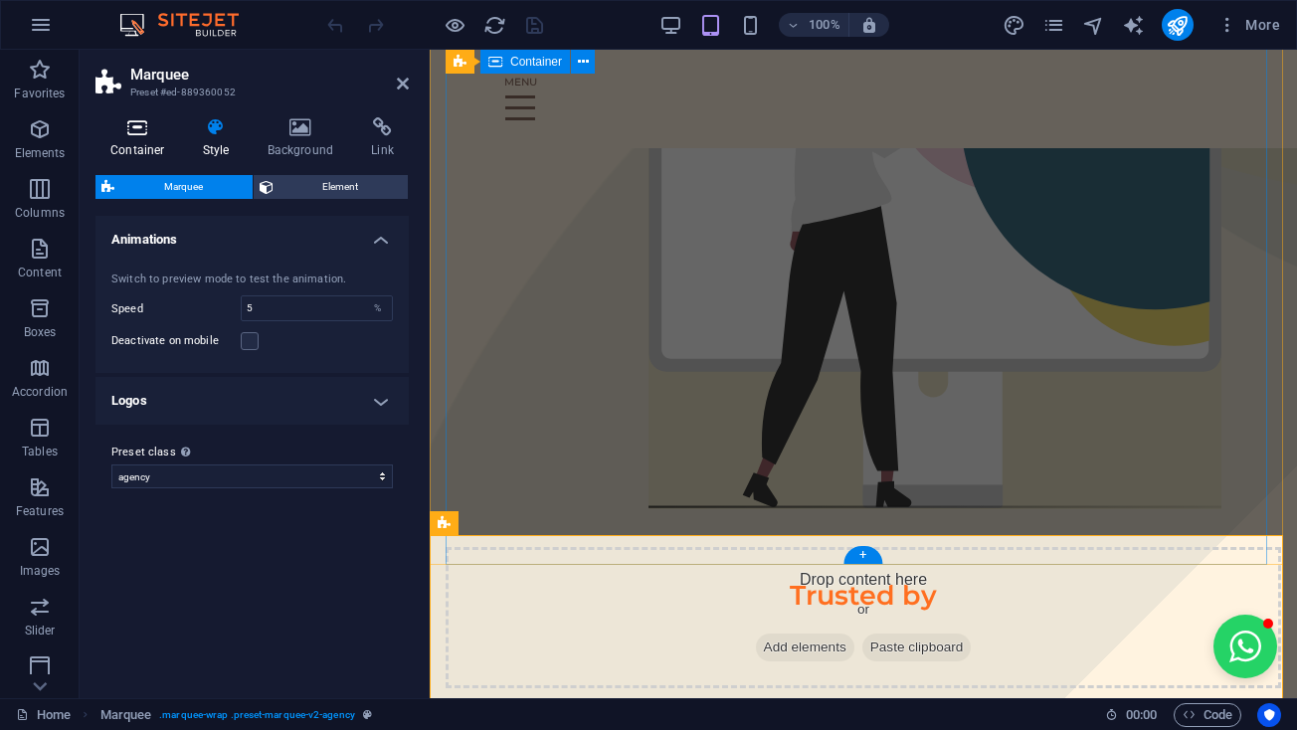
click at [156, 131] on icon at bounding box center [137, 127] width 85 height 20
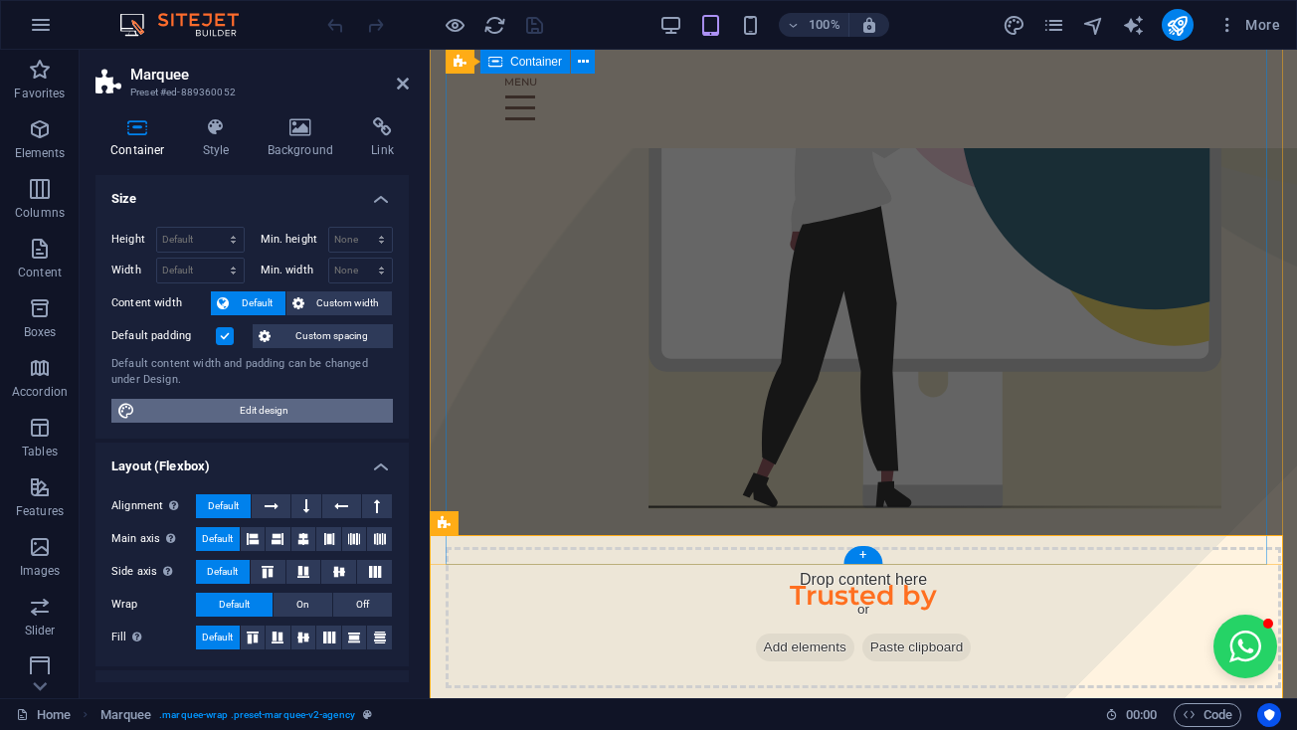
scroll to position [0, 0]
click at [234, 403] on span "Edit design" at bounding box center [264, 411] width 246 height 24
select select "px"
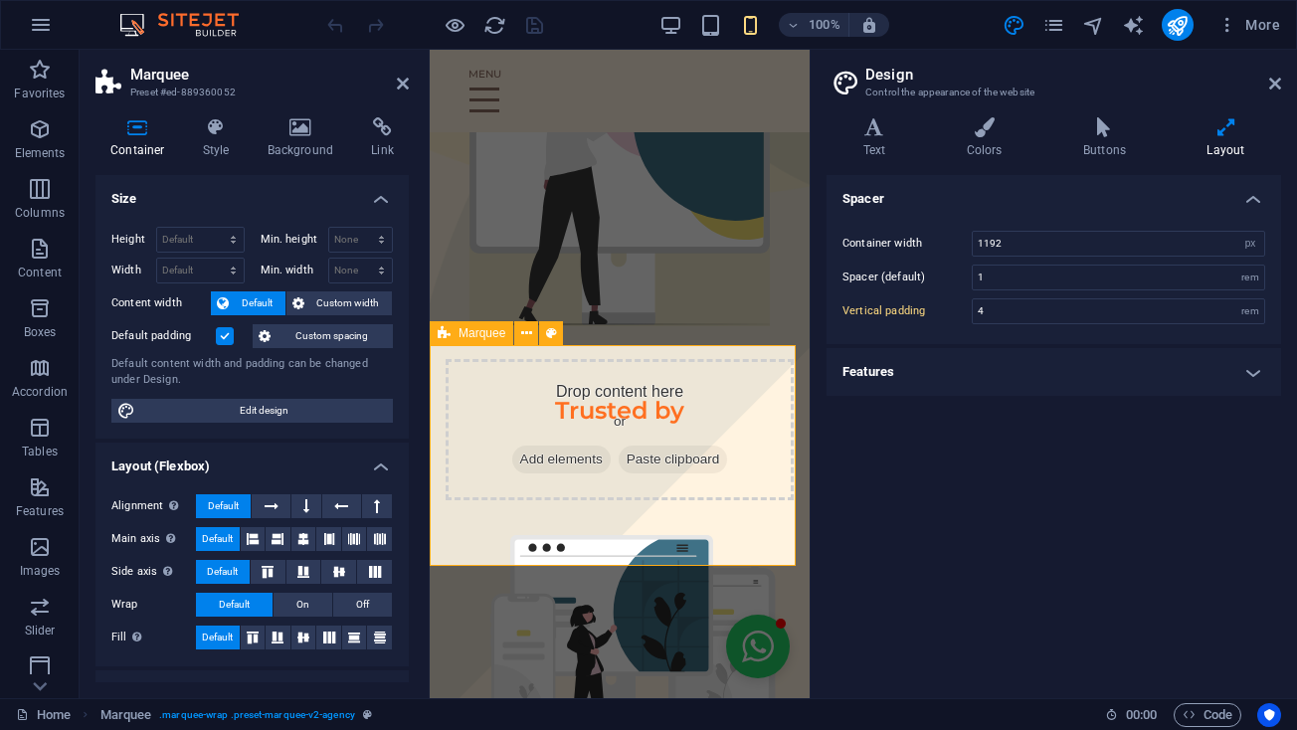
scroll to position [0, 67]
click at [628, 393] on div "Drop content here or Add elements Paste clipboard" at bounding box center [620, 429] width 348 height 141
click at [870, 143] on h4 "Text" at bounding box center [877, 138] width 103 height 42
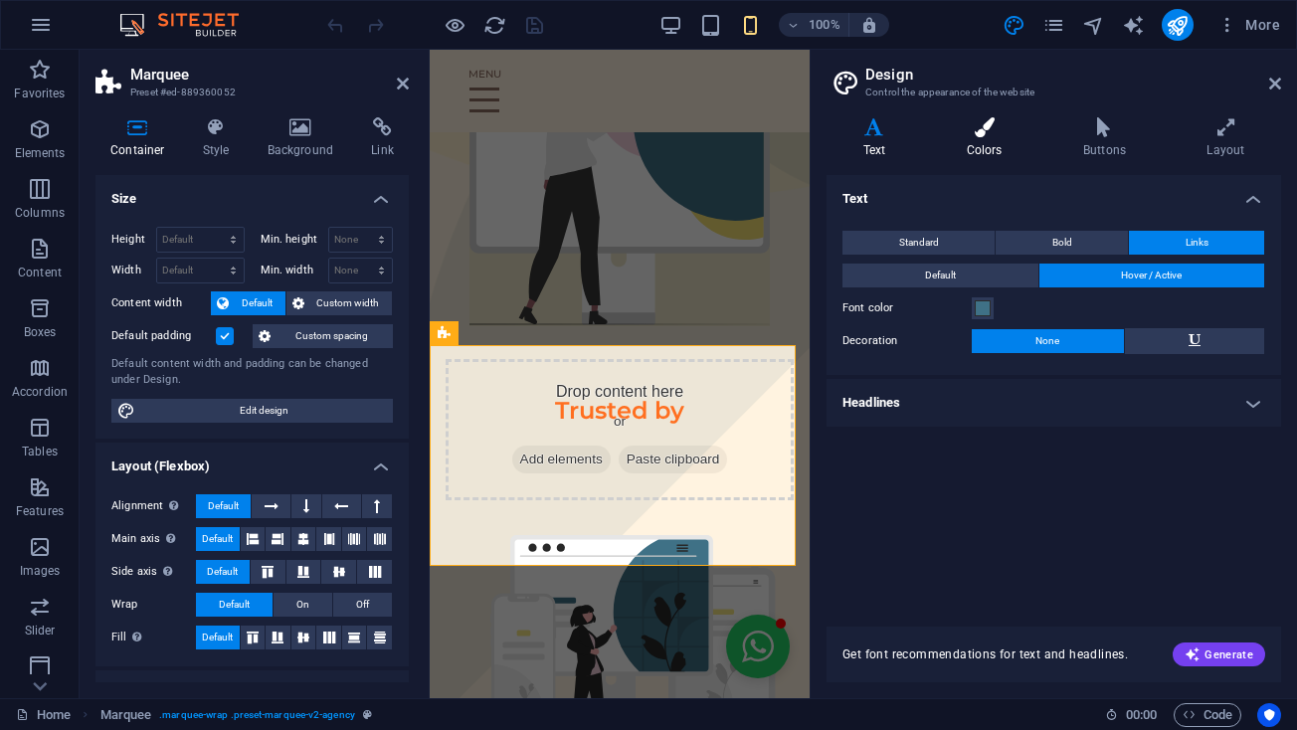
click at [1014, 148] on h4 "Colors" at bounding box center [988, 138] width 116 height 42
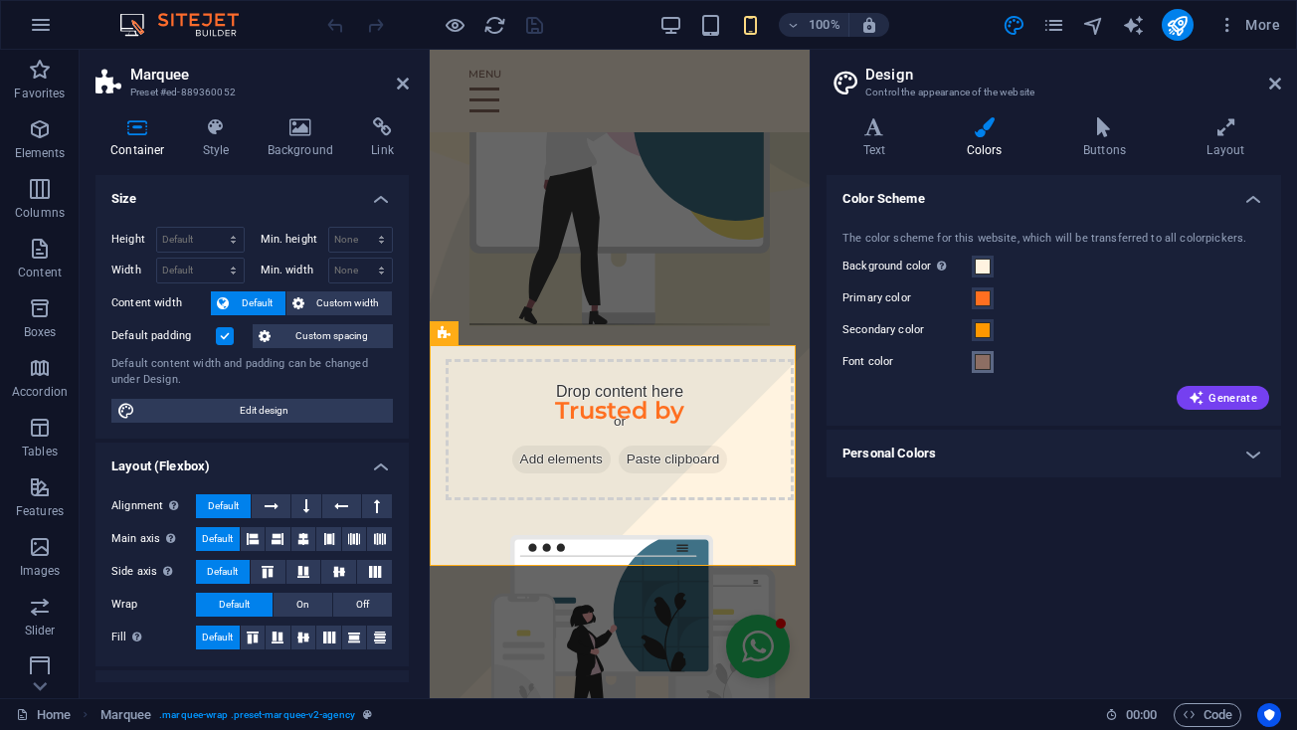
click at [975, 366] on span at bounding box center [983, 362] width 16 height 16
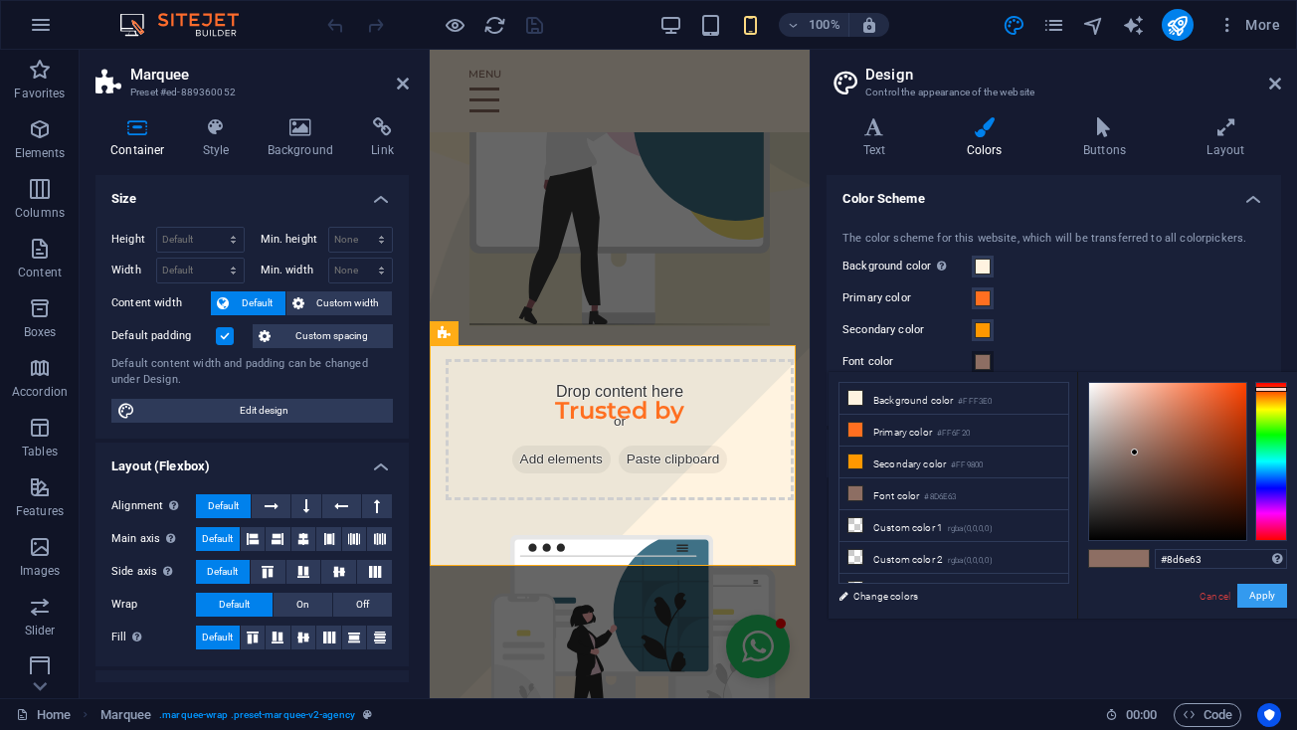
click at [1270, 597] on button "Apply" at bounding box center [1262, 596] width 50 height 24
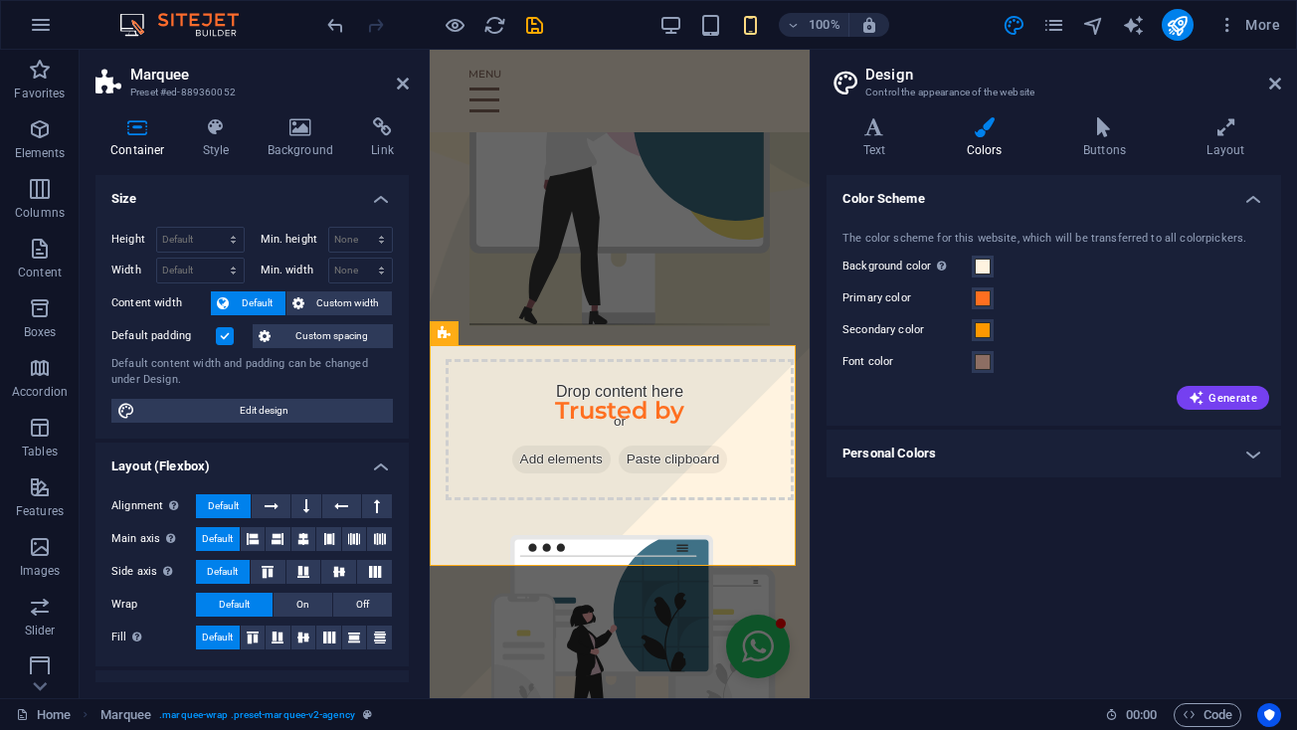
click at [407, 72] on h2 "Marquee" at bounding box center [269, 75] width 278 height 18
click at [406, 77] on icon at bounding box center [403, 84] width 12 height 16
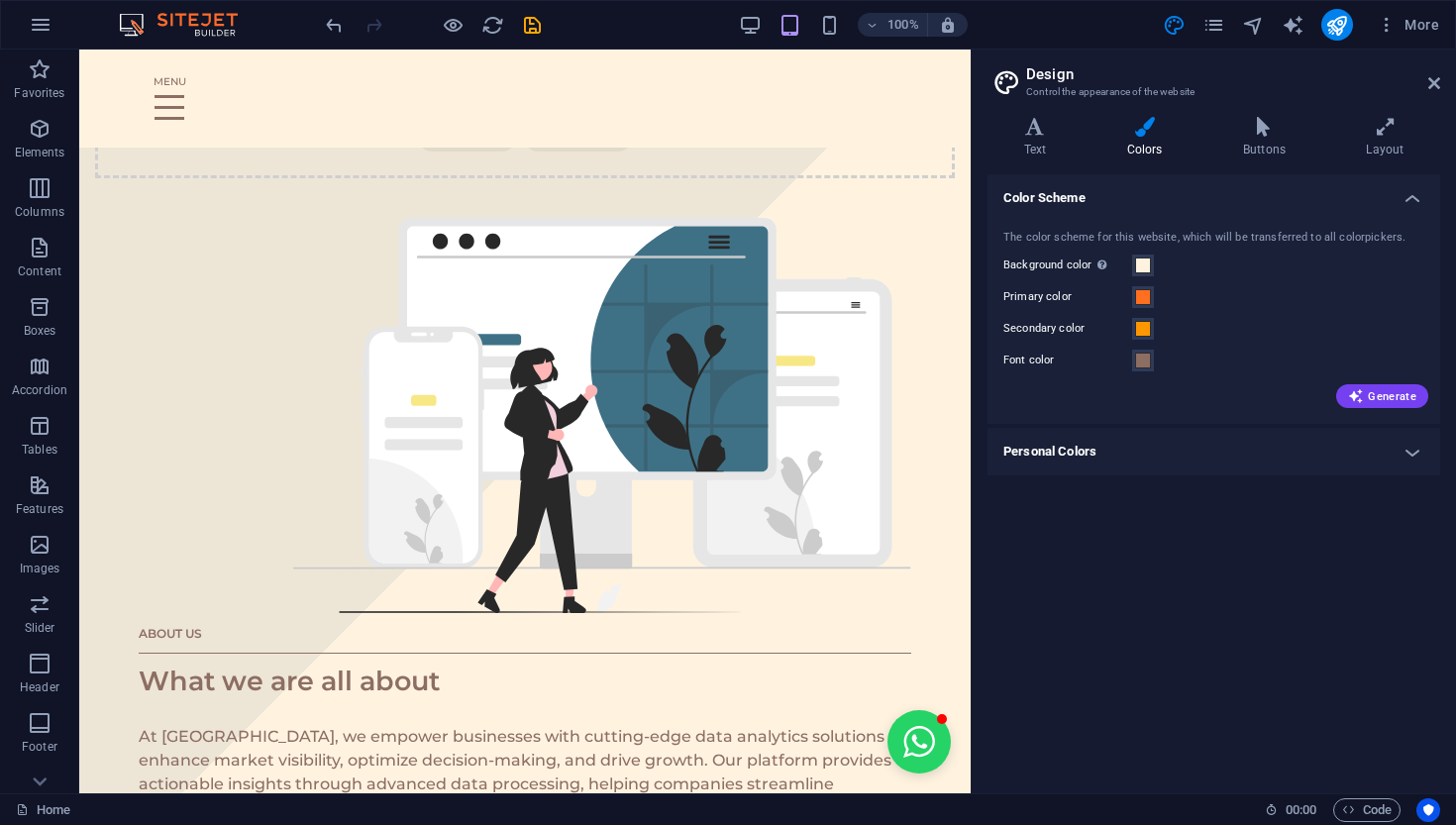
scroll to position [664, 0]
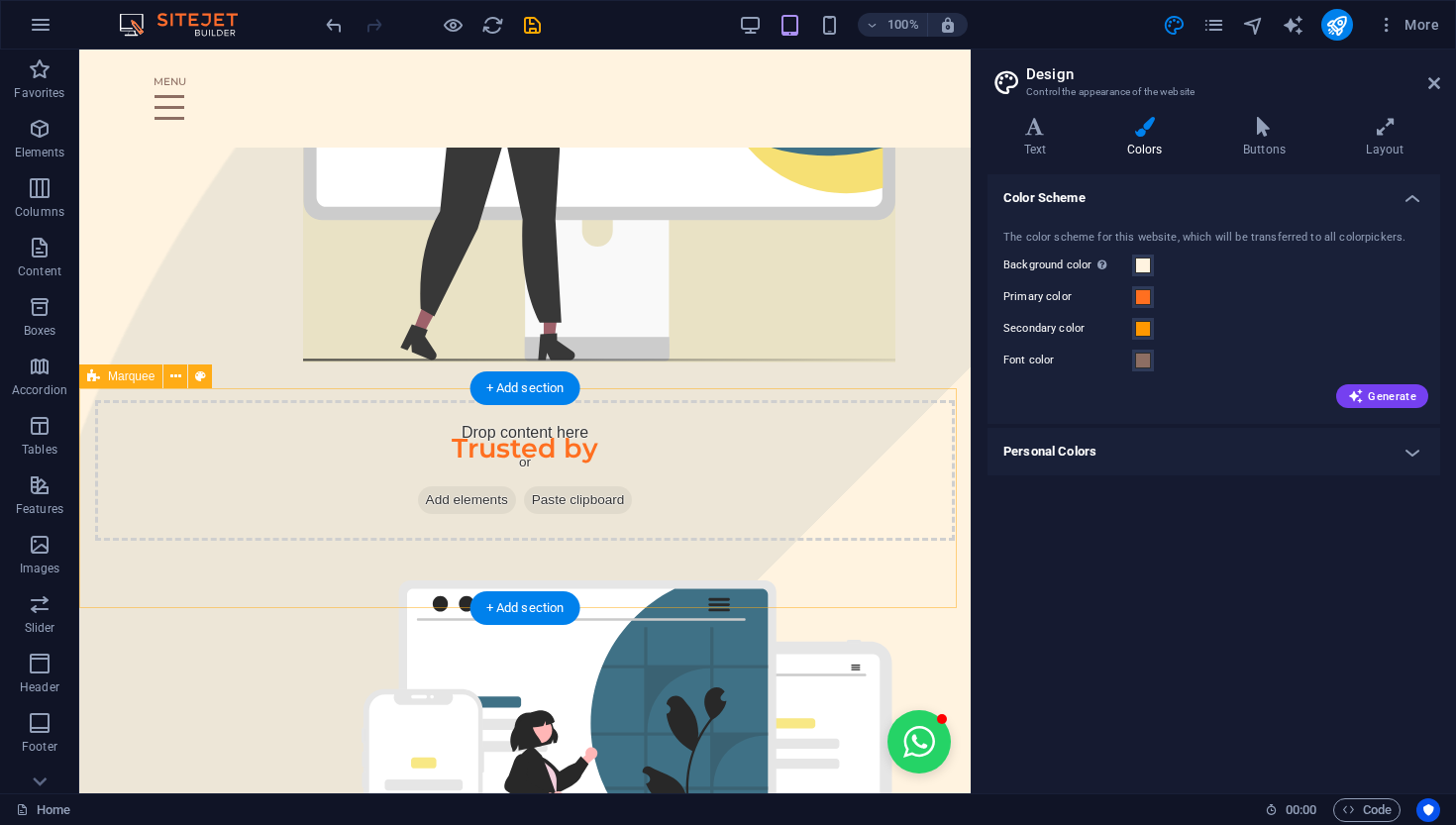
click at [557, 437] on div "Drop content here or Add elements Paste clipboard" at bounding box center [524, 470] width 859 height 140
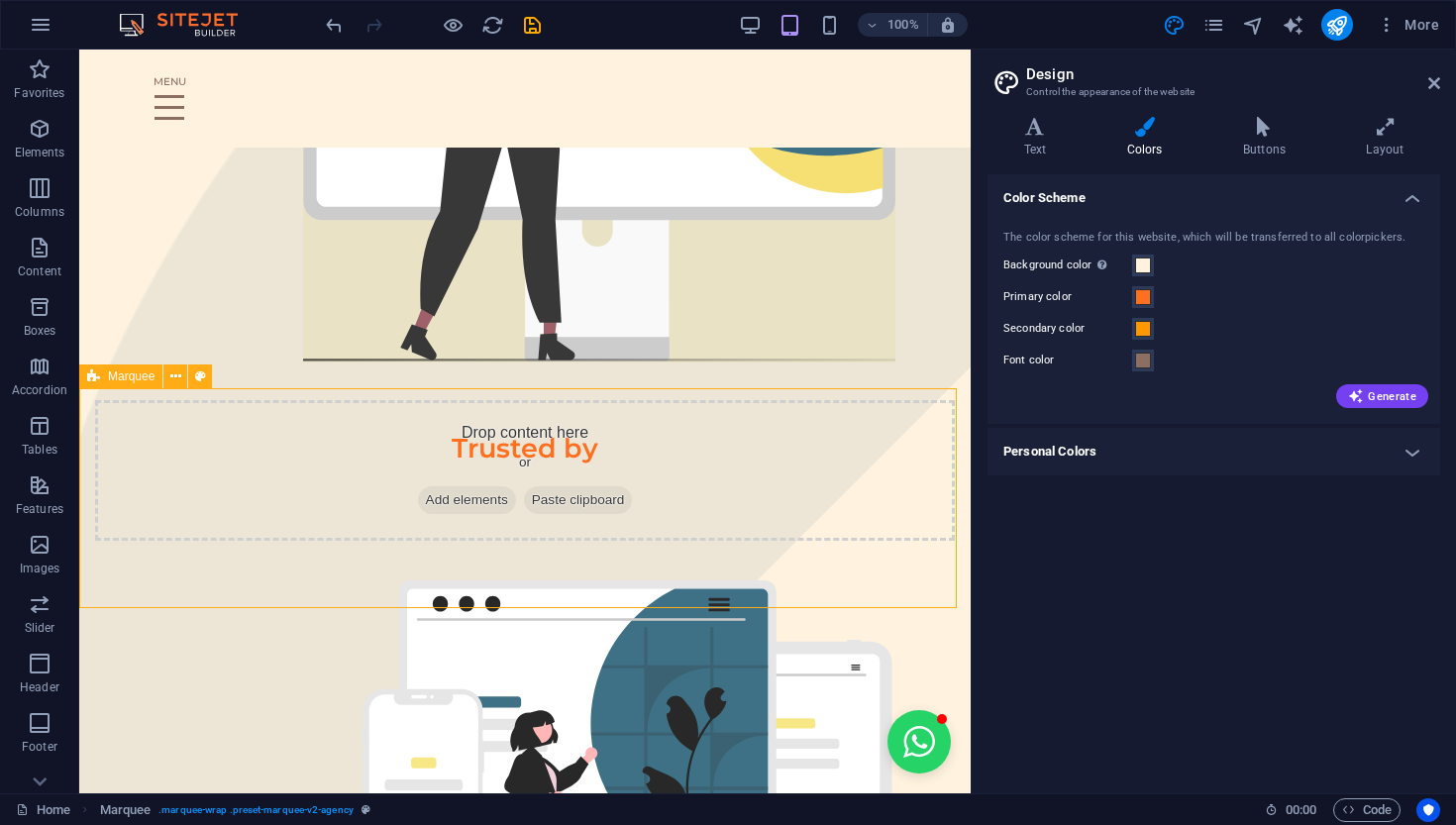
click at [476, 436] on div "Drop content here or Add elements Paste clipboard" at bounding box center [524, 470] width 859 height 140
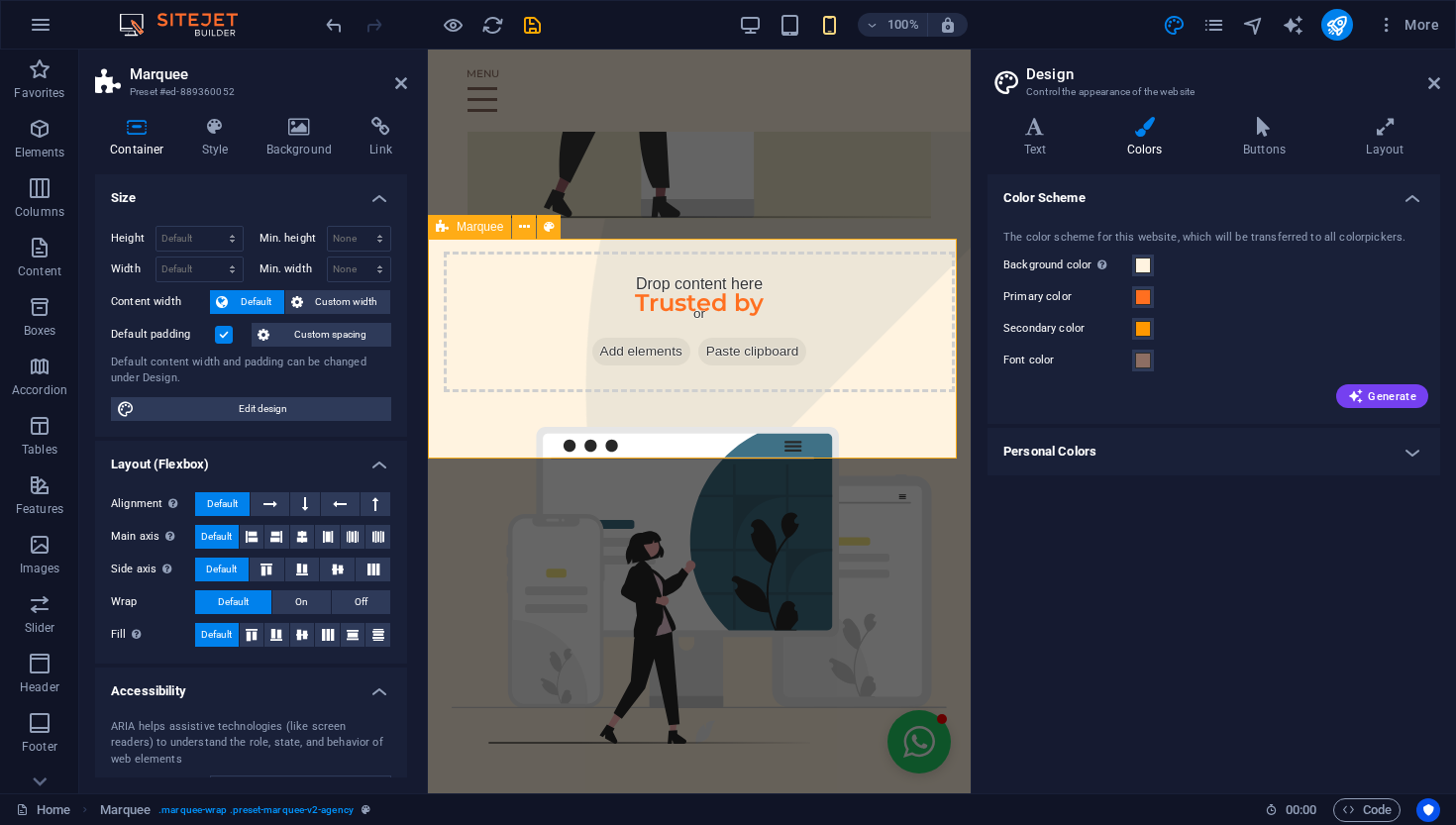
scroll to position [0, 91]
click at [709, 277] on div "Drop content here or Add elements Paste clipboard" at bounding box center [699, 322] width 511 height 140
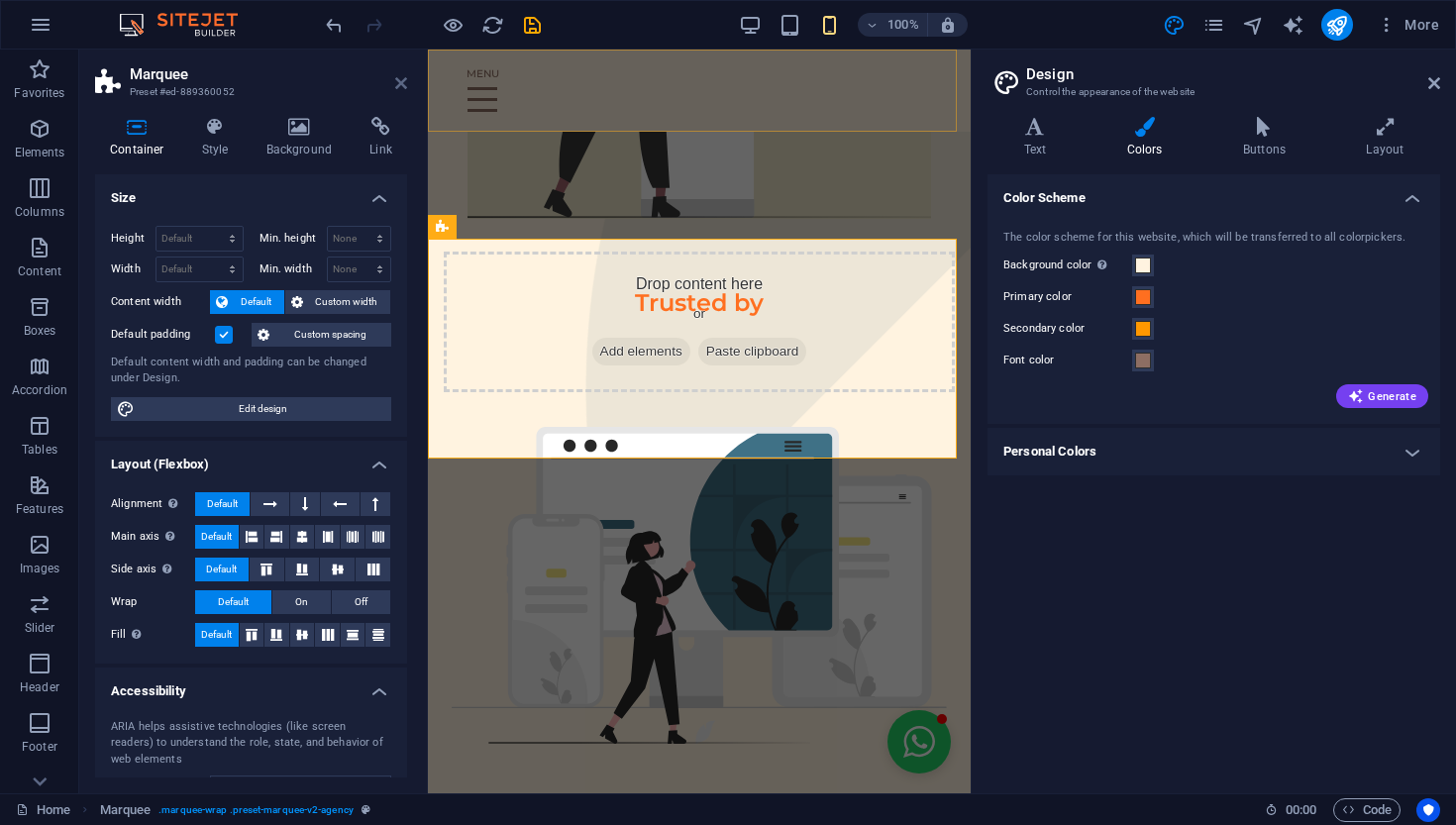
click at [396, 81] on icon at bounding box center [401, 84] width 12 height 16
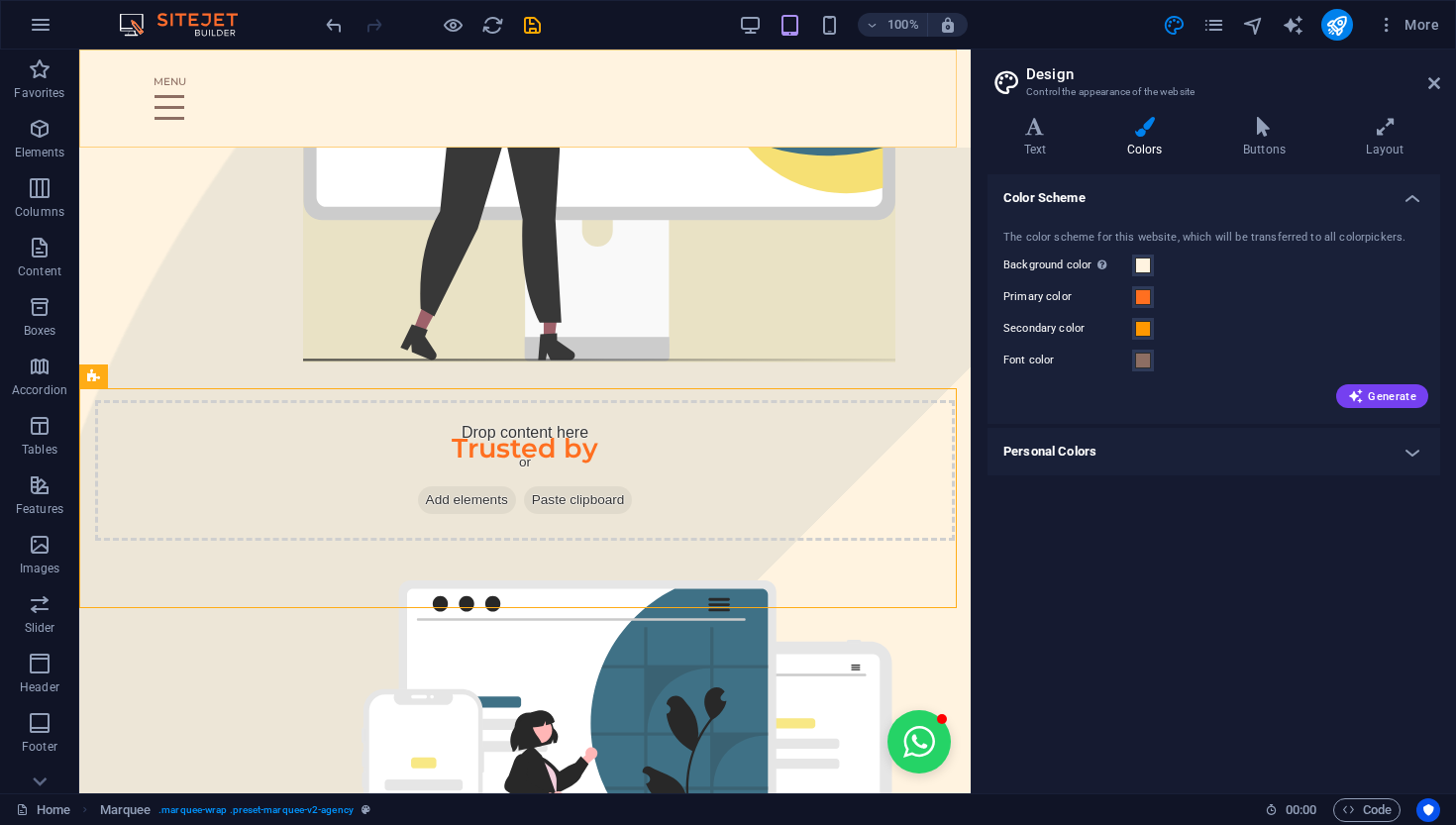
scroll to position [0, 115]
click at [554, 437] on div "Drop content here or Add elements Paste clipboard" at bounding box center [524, 470] width 859 height 140
click at [176, 384] on icon at bounding box center [175, 377] width 11 height 21
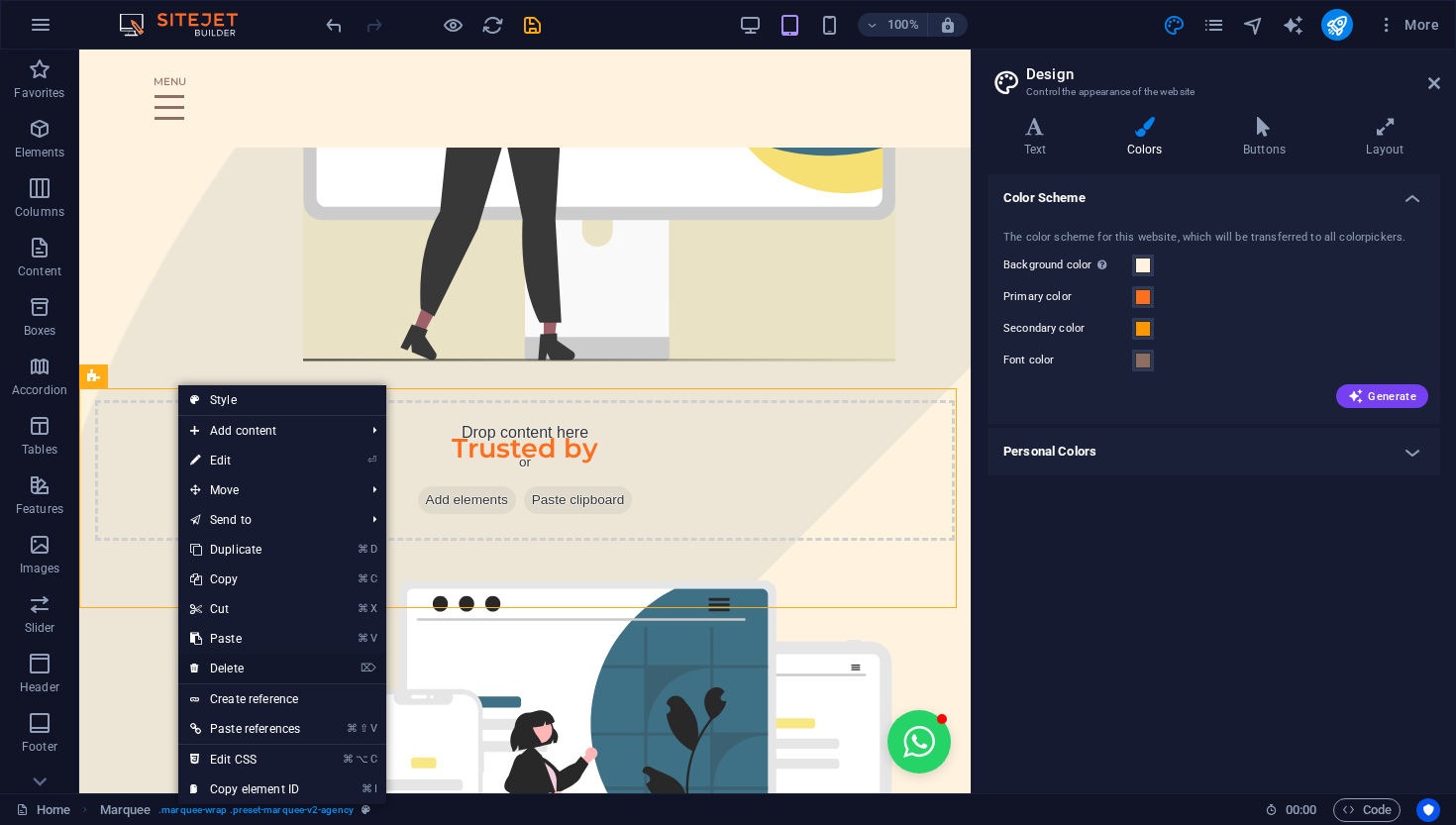
click at [253, 664] on link "⌦ Delete" at bounding box center [245, 669] width 133 height 30
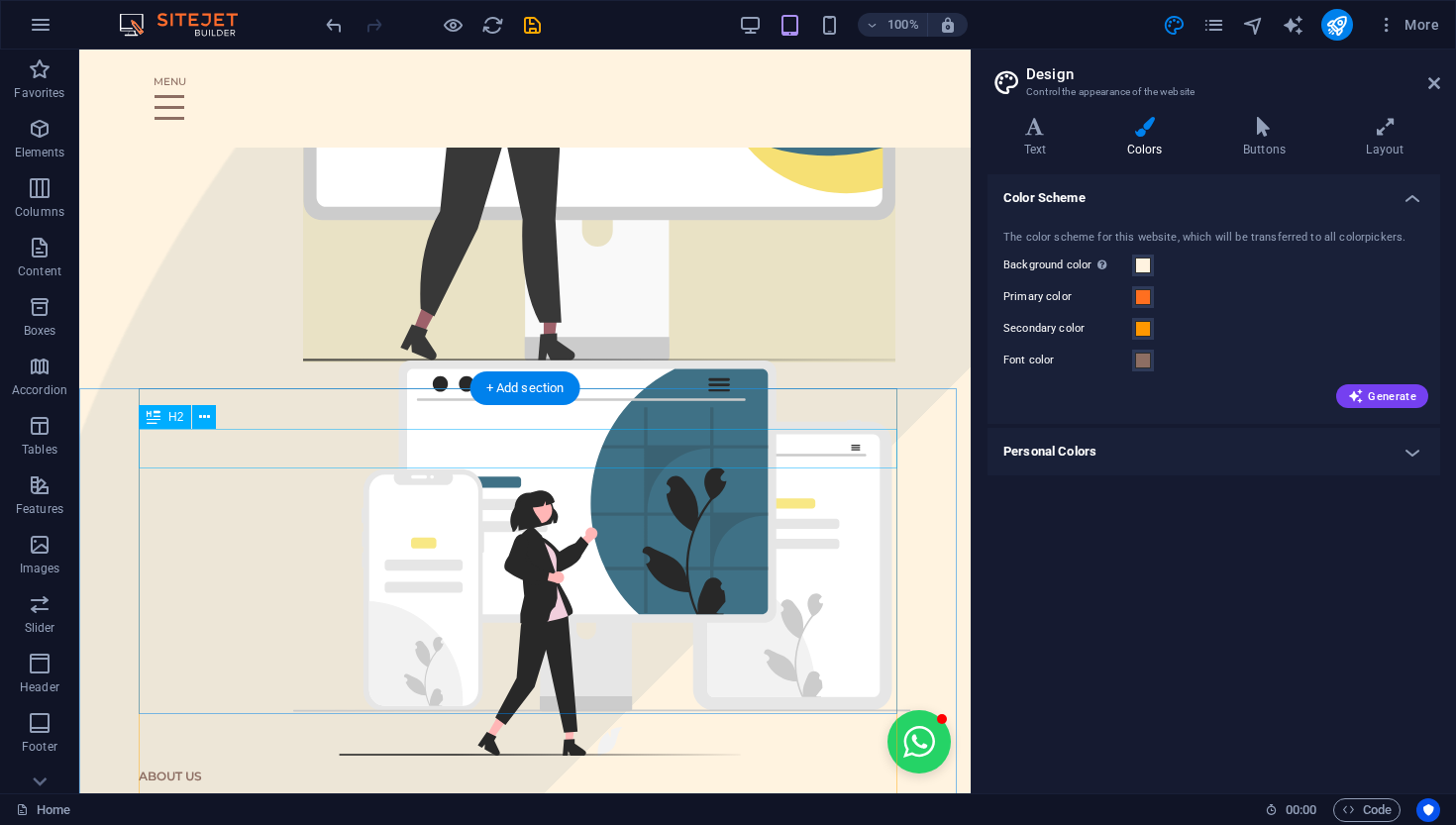
click at [521, 726] on div "What we are all about" at bounding box center [525, 825] width 773 height 41
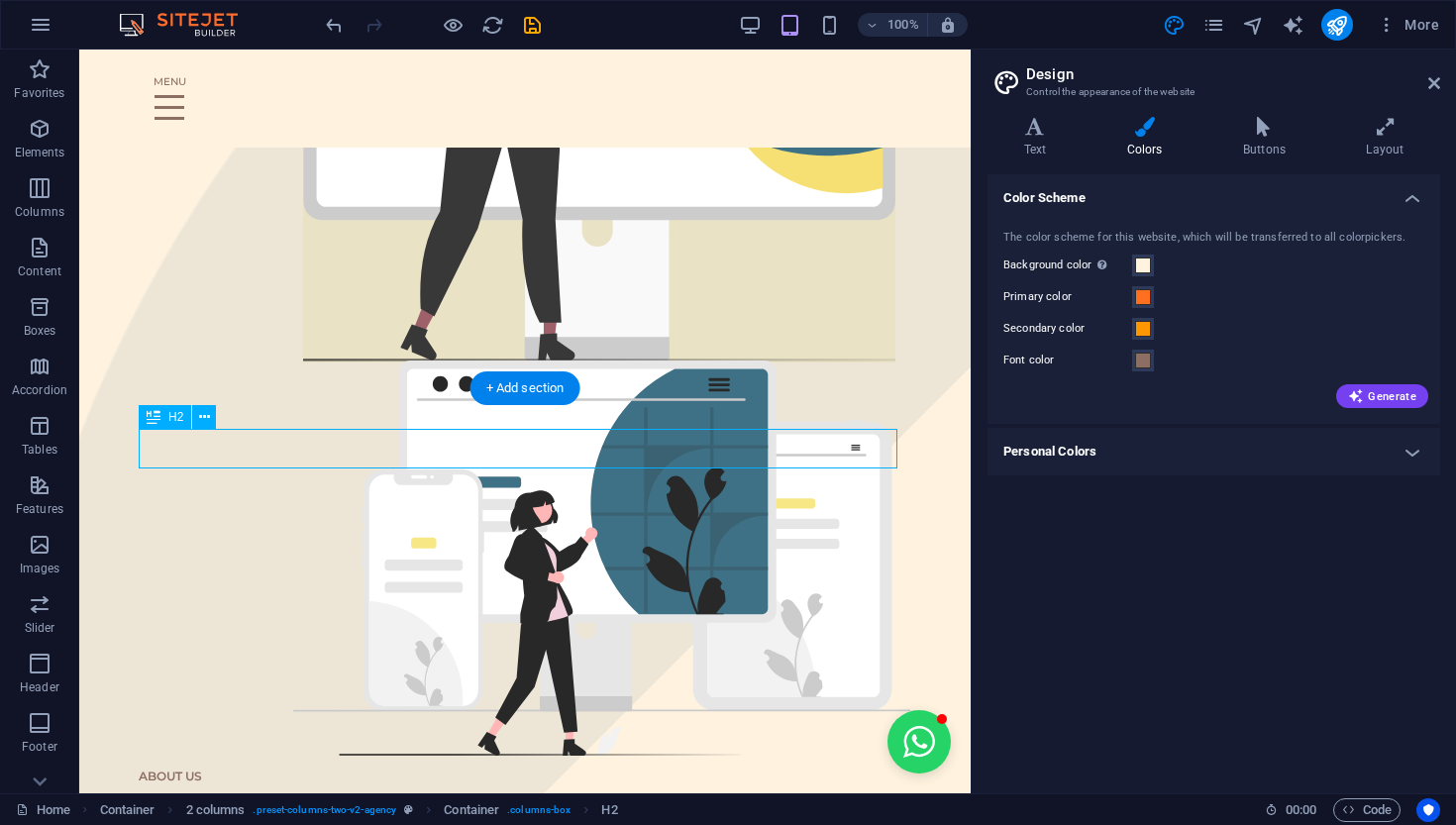
click at [521, 726] on div "What we are all about" at bounding box center [525, 825] width 773 height 41
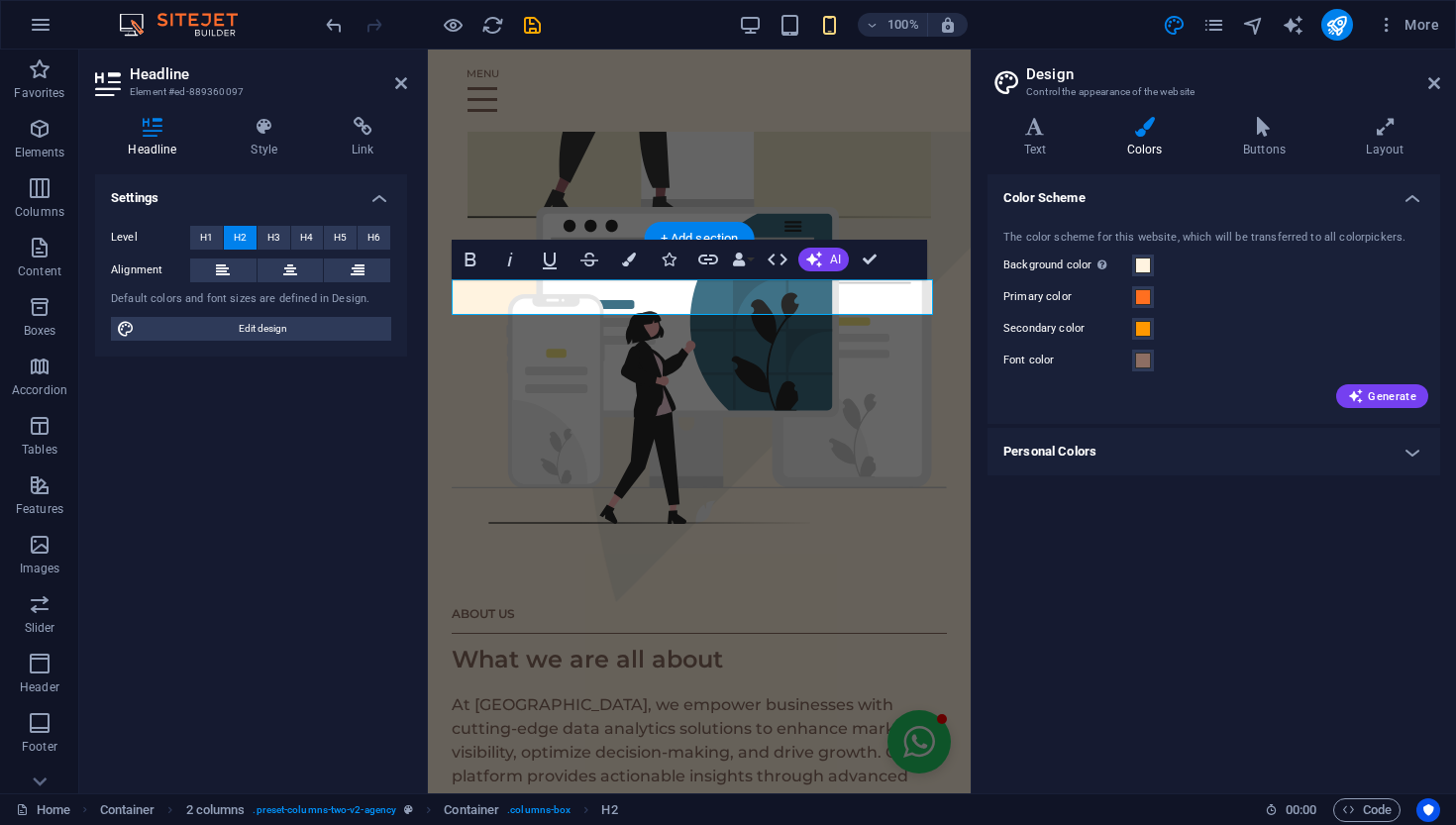
scroll to position [0, 91]
click at [789, 642] on h2 "What we are all about" at bounding box center [698, 660] width 495 height 36
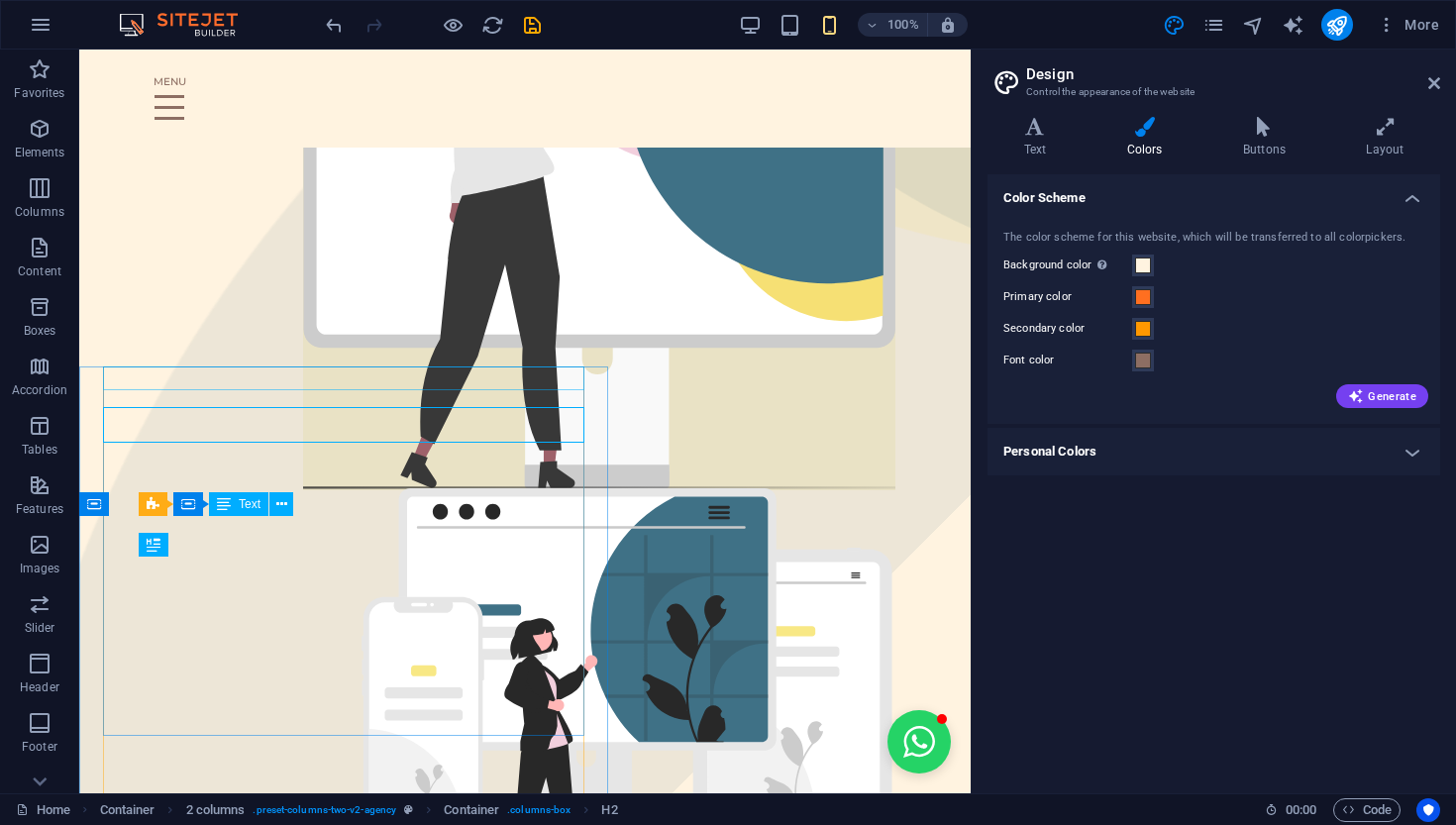
scroll to position [0, 115]
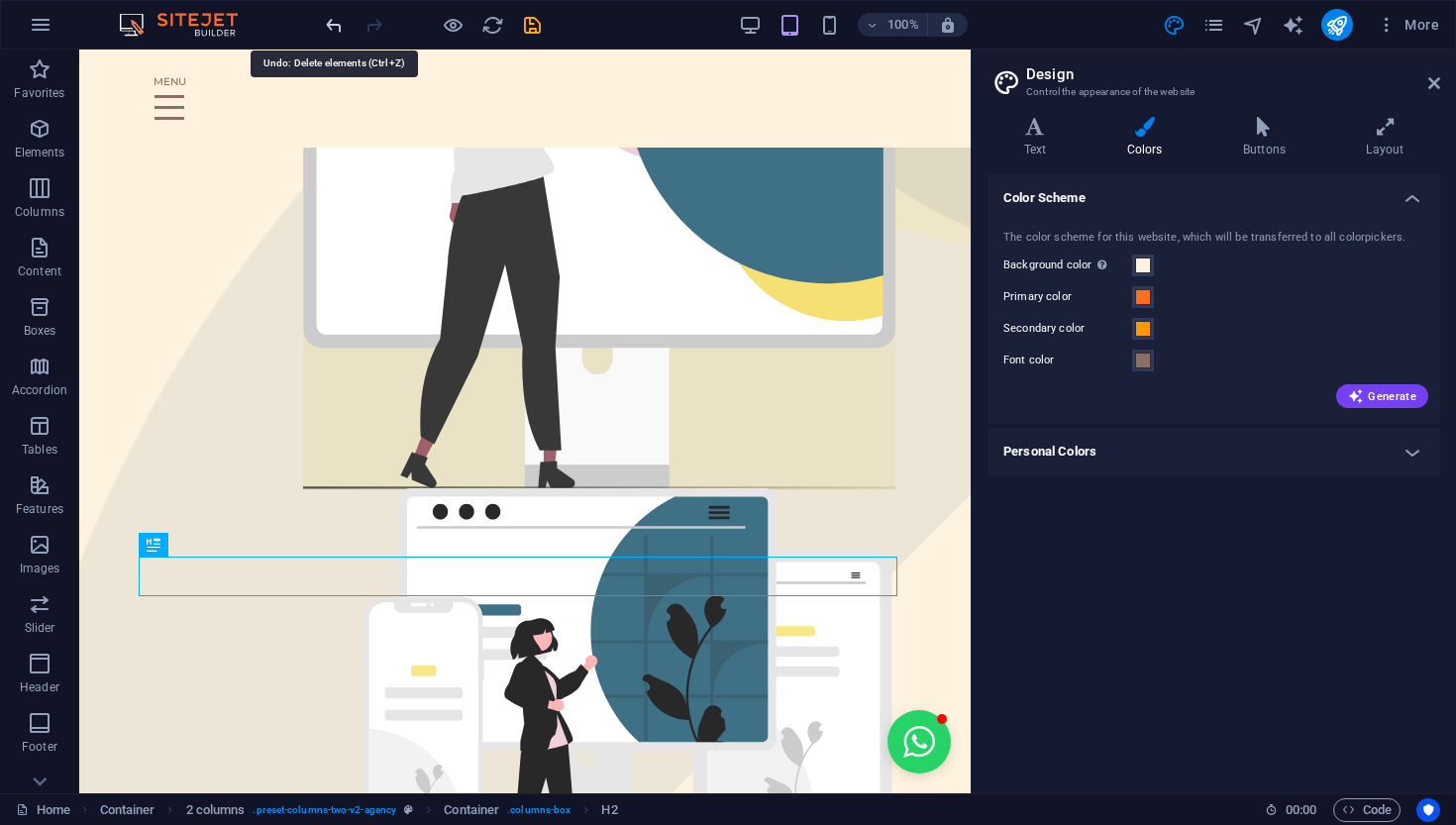
click at [323, 33] on icon "undo" at bounding box center [334, 25] width 23 height 23
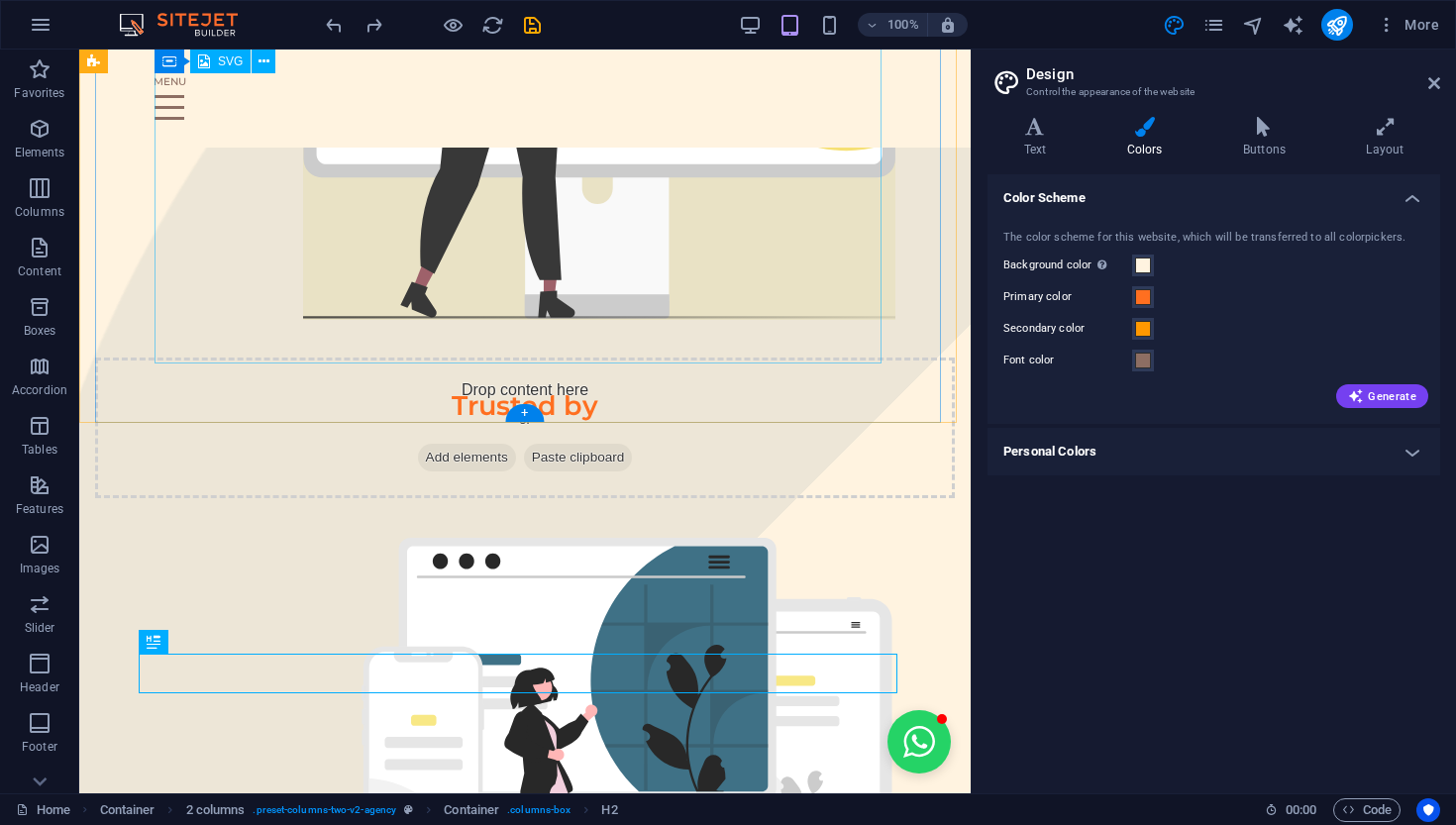
scroll to position [732, 0]
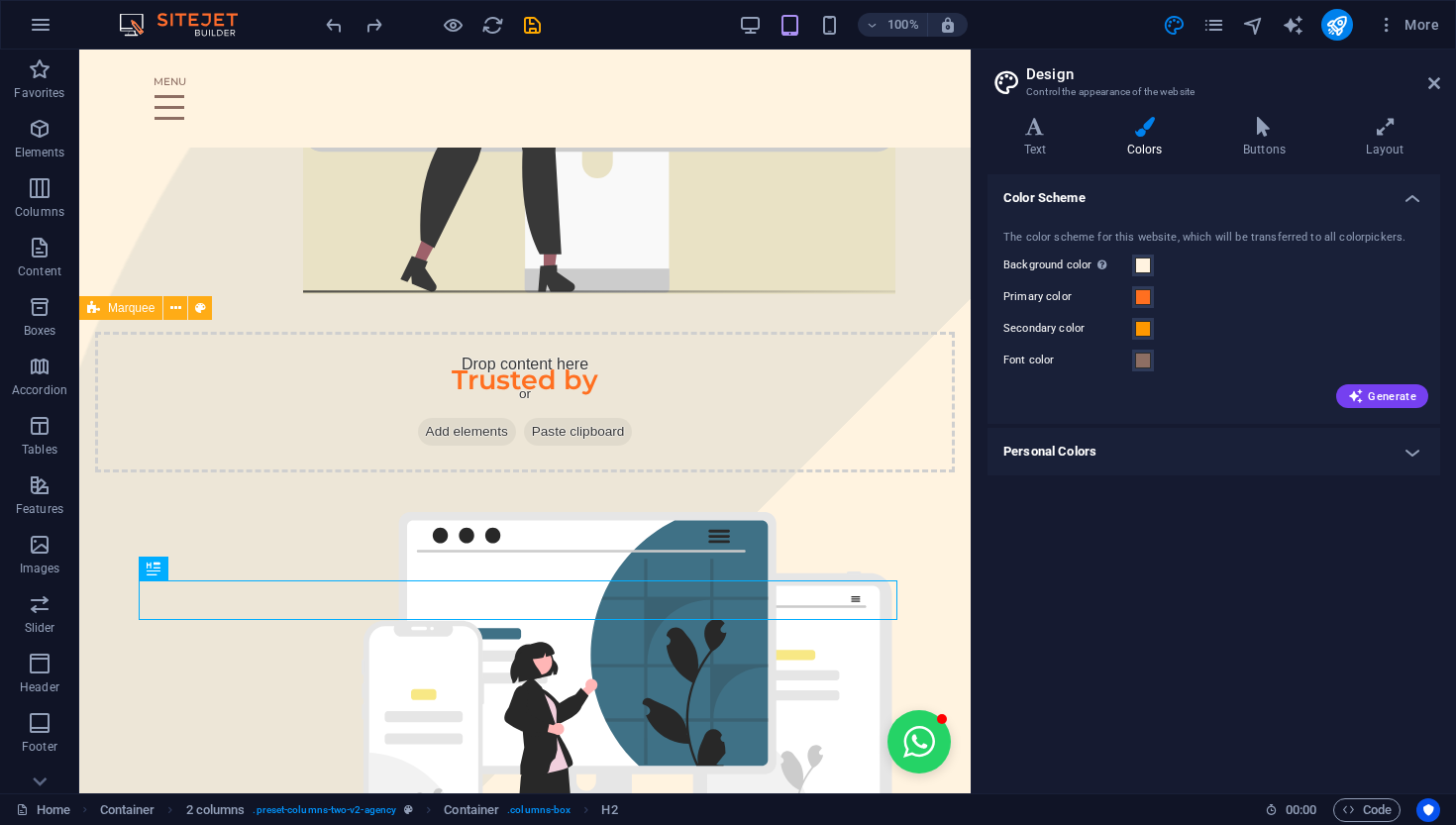
click at [374, 344] on div "Drop content here or Add elements Paste clipboard" at bounding box center [524, 402] width 859 height 140
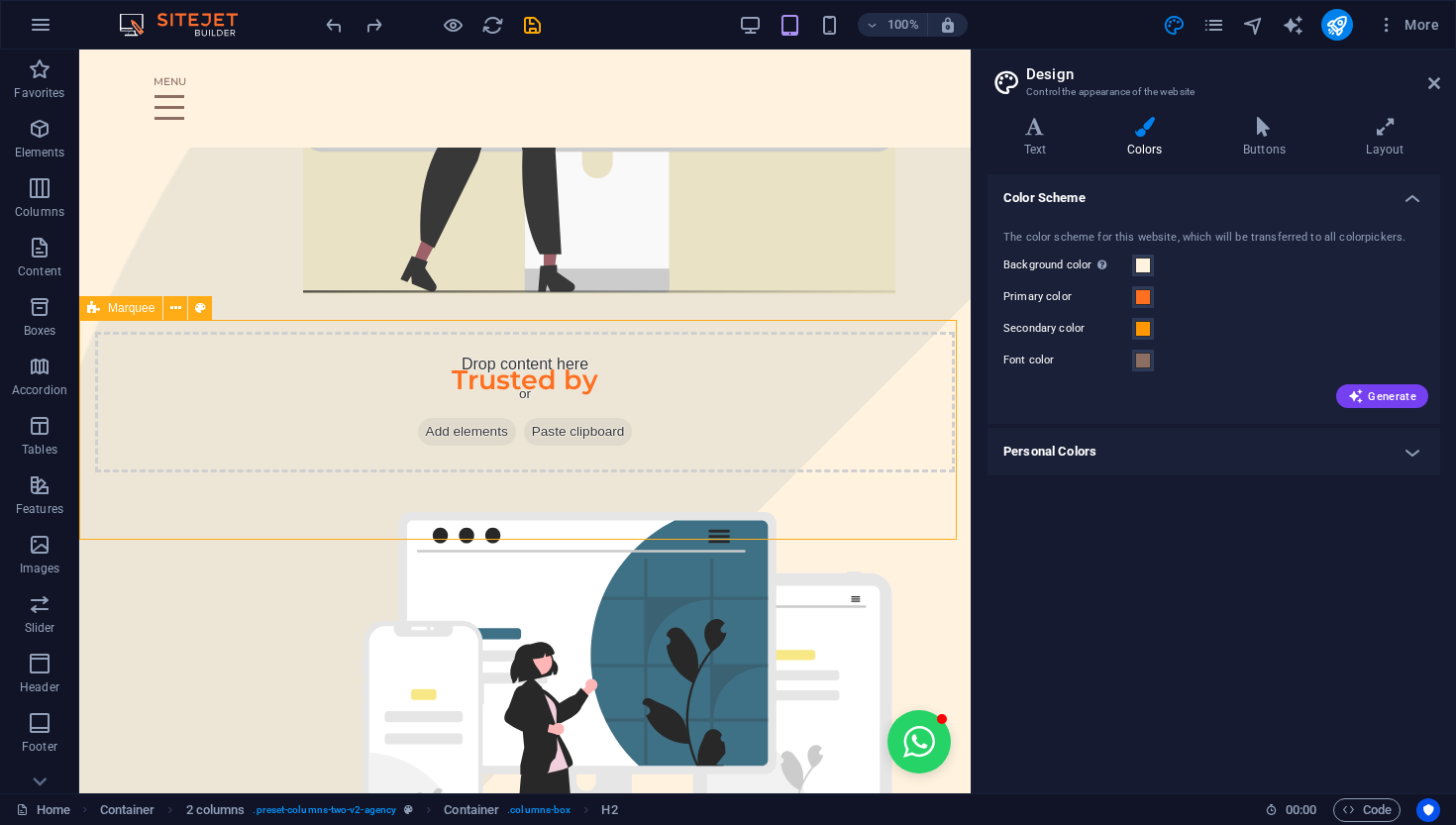
click at [374, 344] on div "Drop content here or Add elements Paste clipboard" at bounding box center [524, 402] width 859 height 140
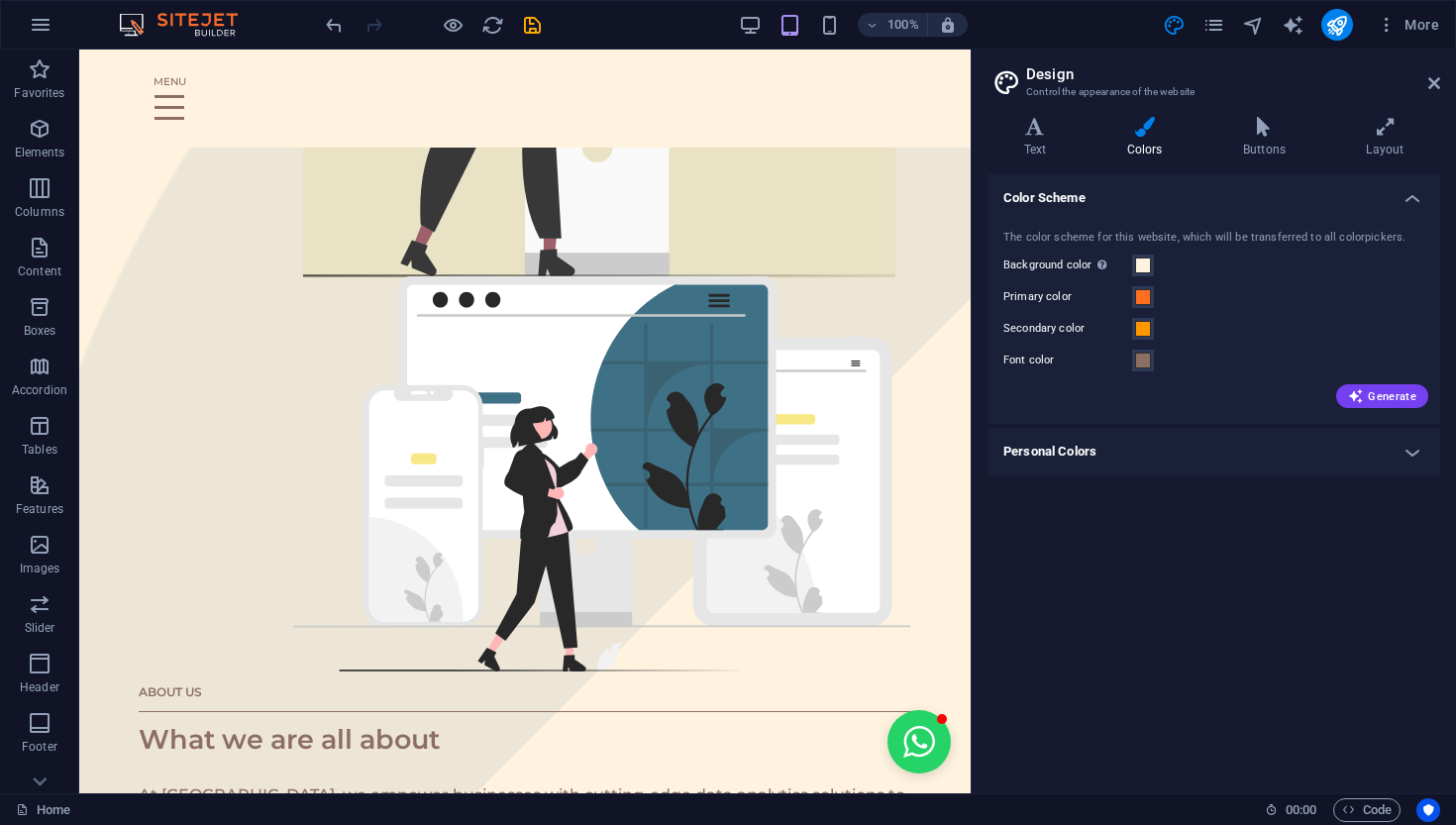
scroll to position [0, 115]
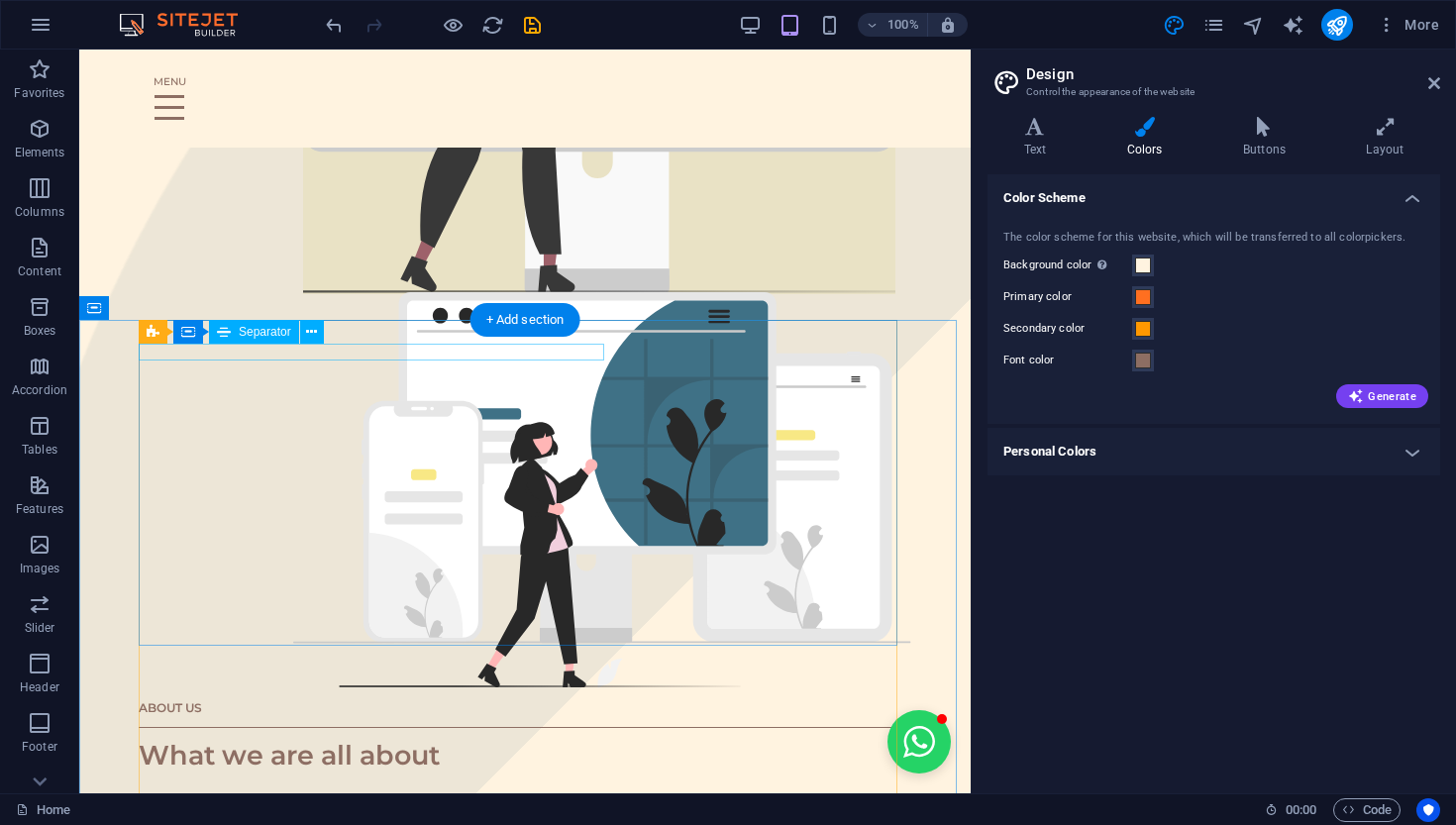
click at [571, 726] on div at bounding box center [525, 727] width 773 height 1
select select "%"
select select "px"
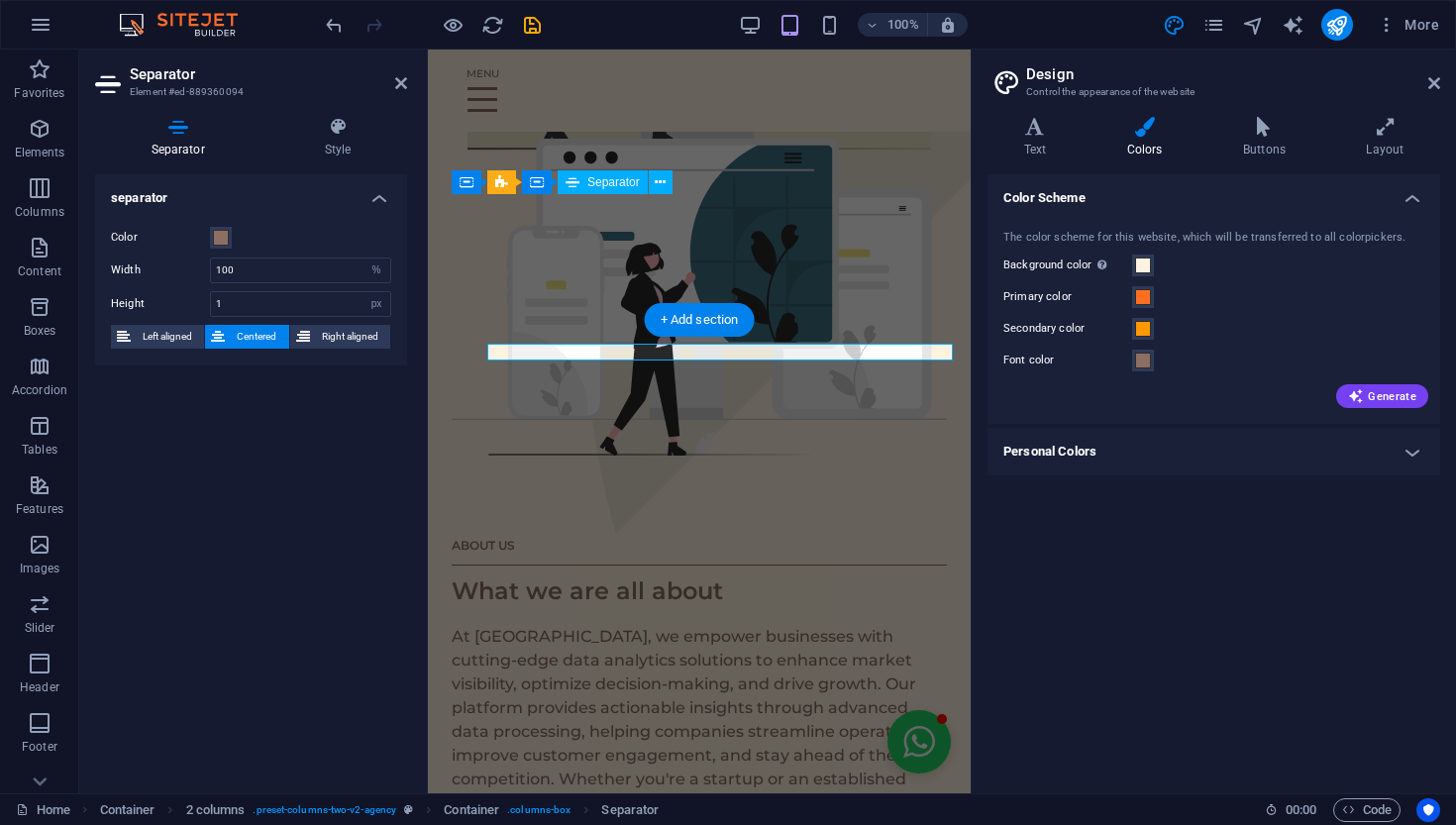
scroll to position [0, 91]
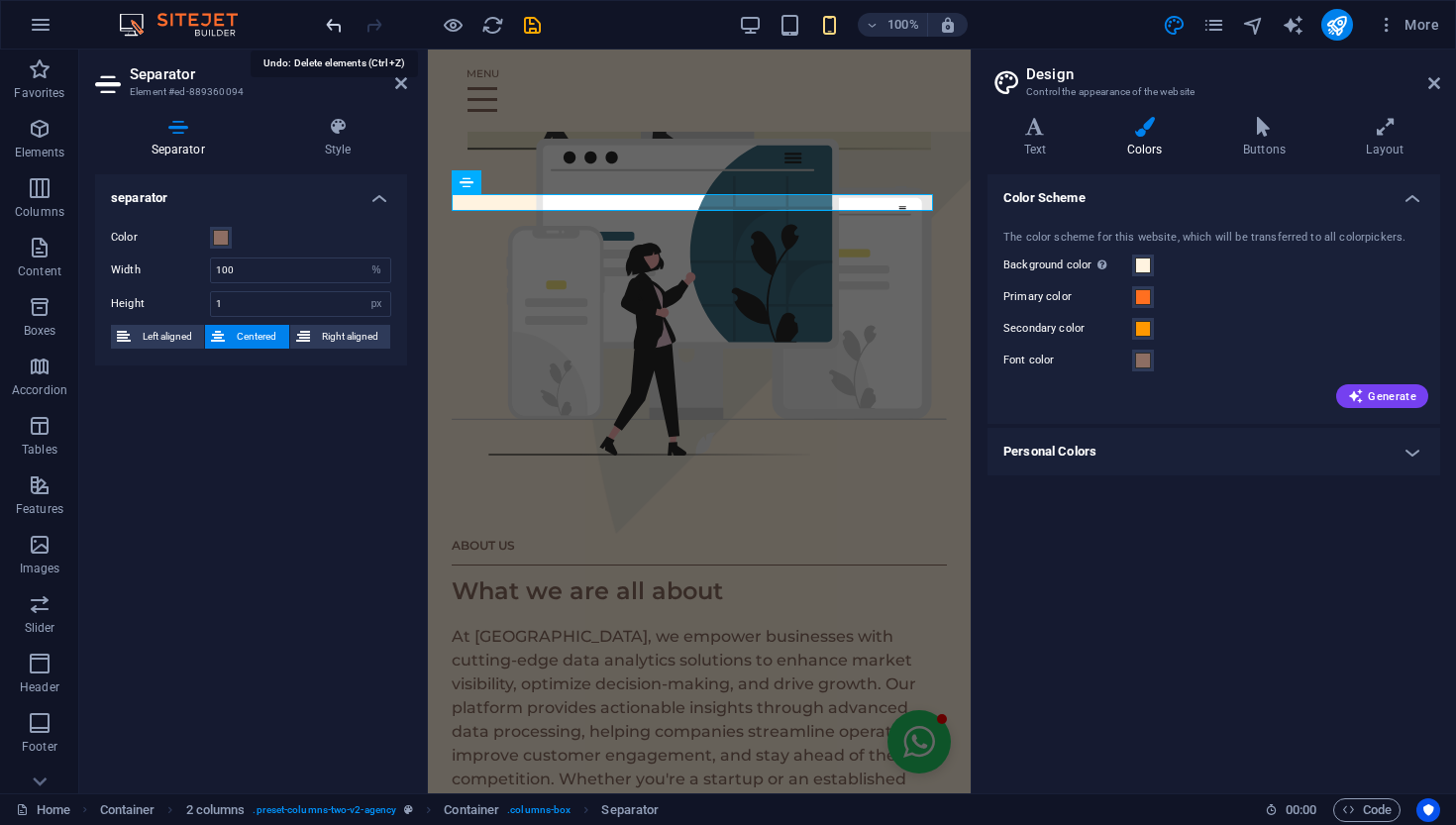
click at [336, 31] on icon "undo" at bounding box center [334, 25] width 23 height 23
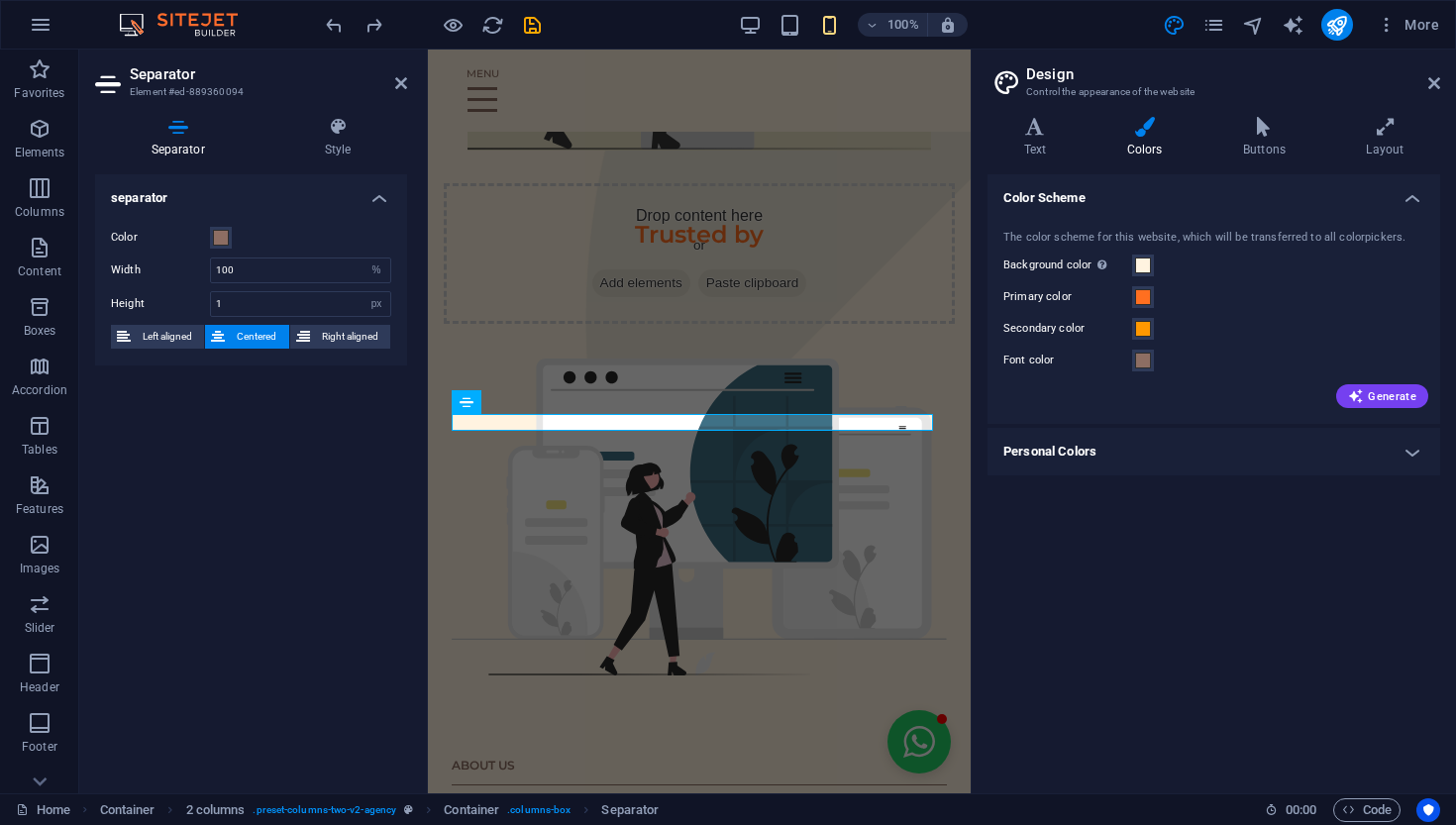
click at [278, 485] on div "separator Color Width 100 px rem % vh vw Height 1 px rem vh vw Left aligned Cen…" at bounding box center [250, 476] width 312 height 604
click at [393, 83] on h2 "Separator" at bounding box center [268, 75] width 277 height 18
click at [392, 90] on header "Separator Element #ed-889360094" at bounding box center [250, 76] width 312 height 52
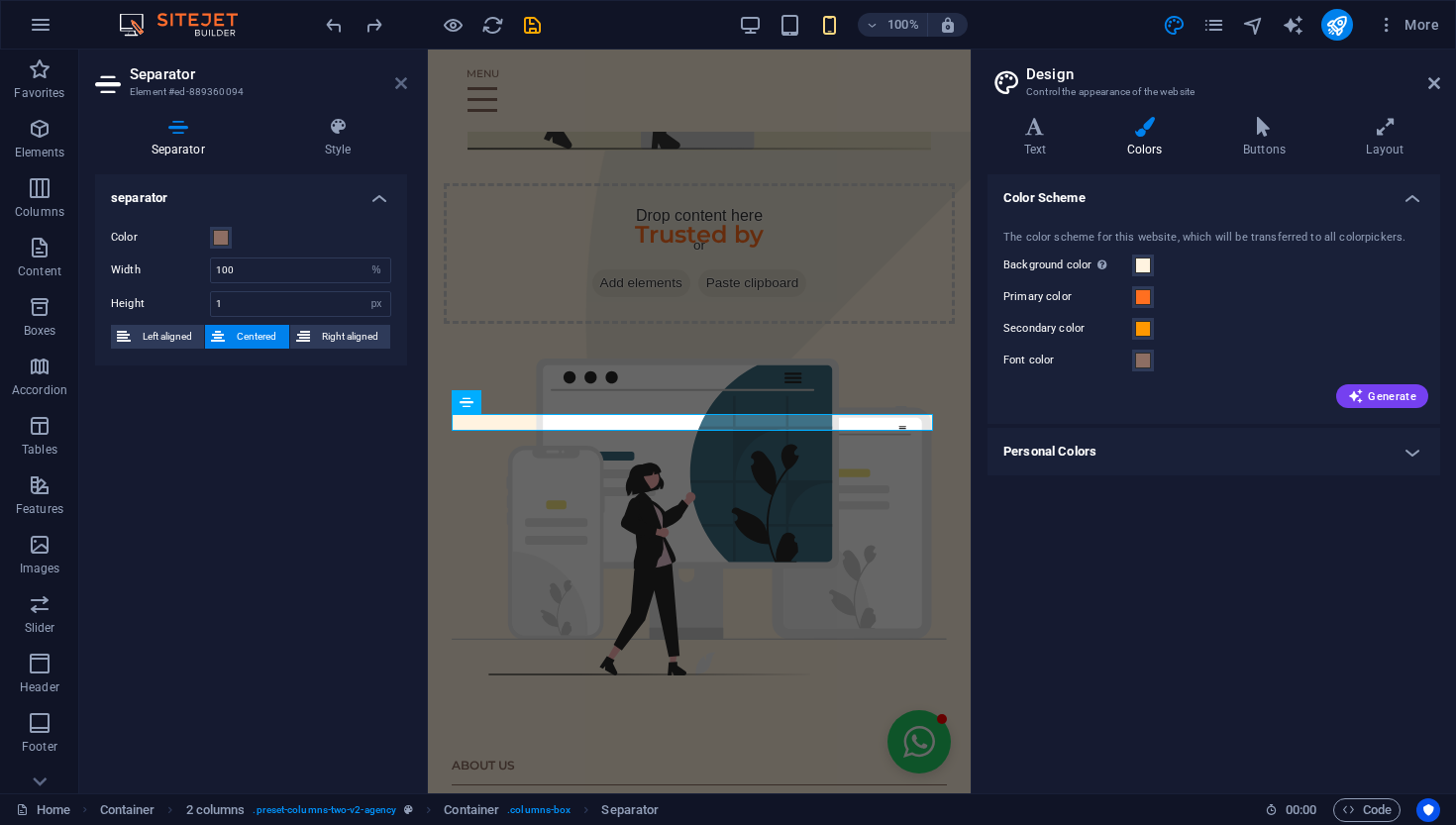
click at [397, 87] on icon at bounding box center [401, 84] width 12 height 16
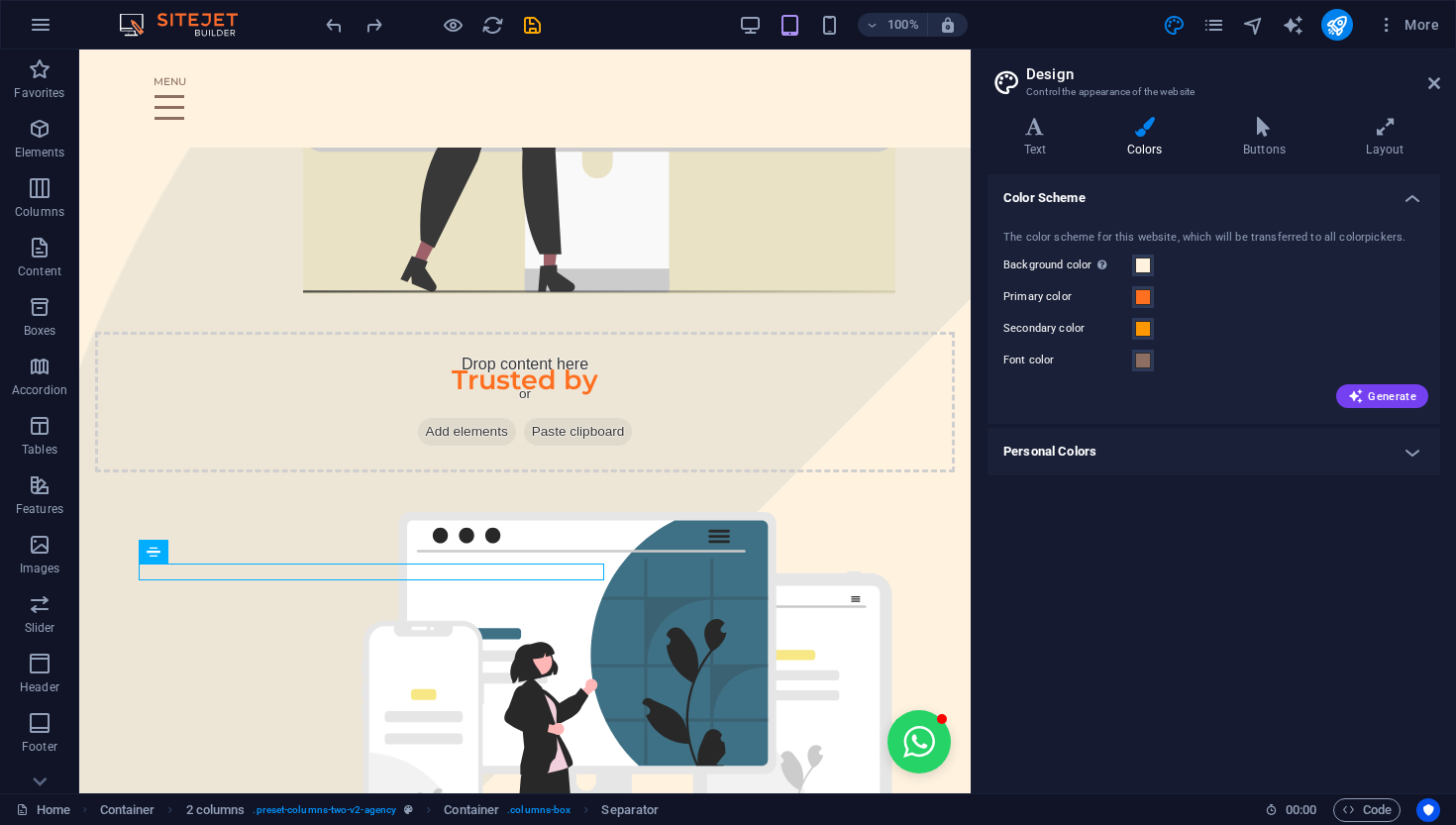
scroll to position [0, 115]
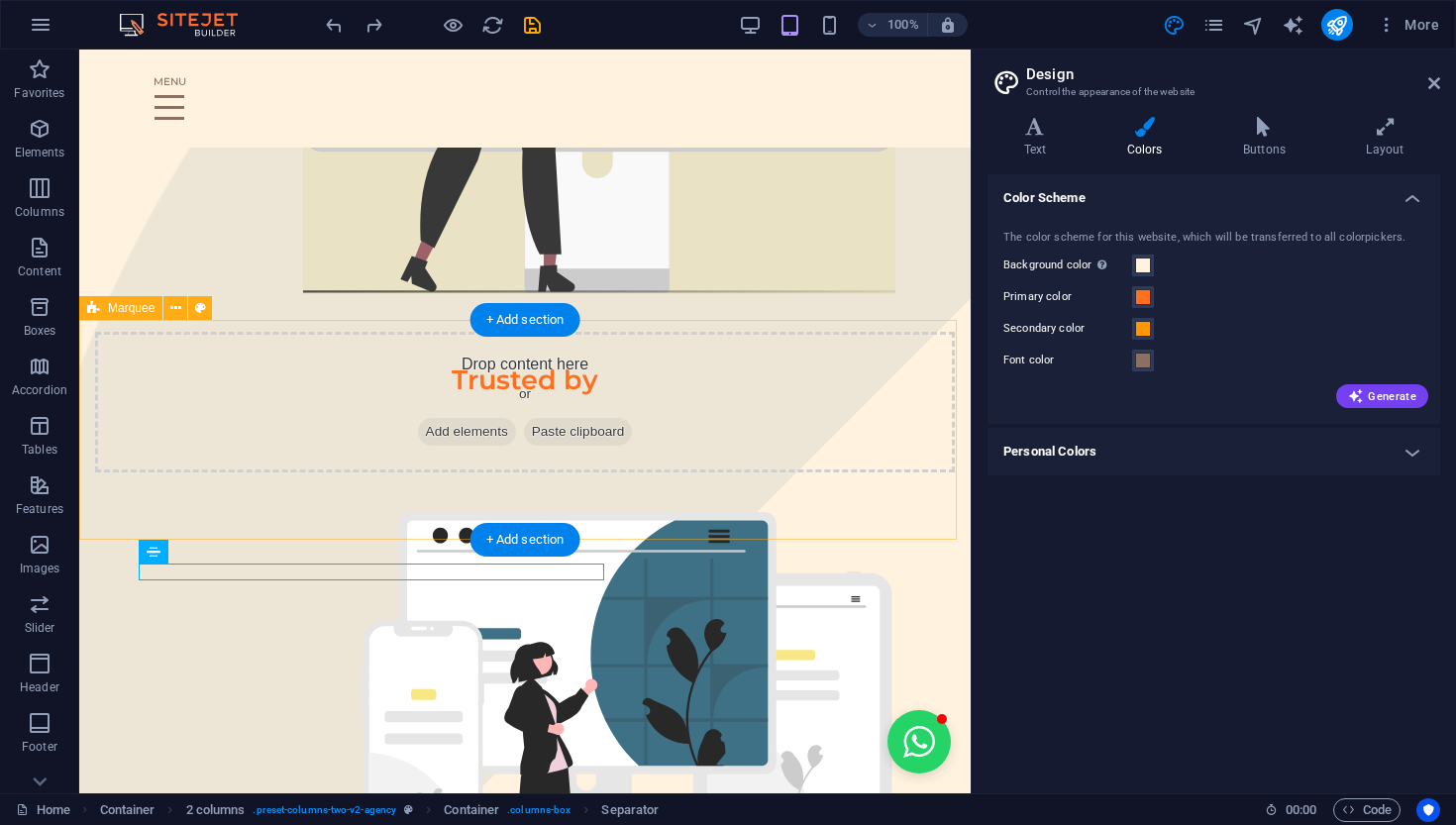
click at [516, 361] on div "Drop content here or Add elements Paste clipboard" at bounding box center [524, 402] width 859 height 140
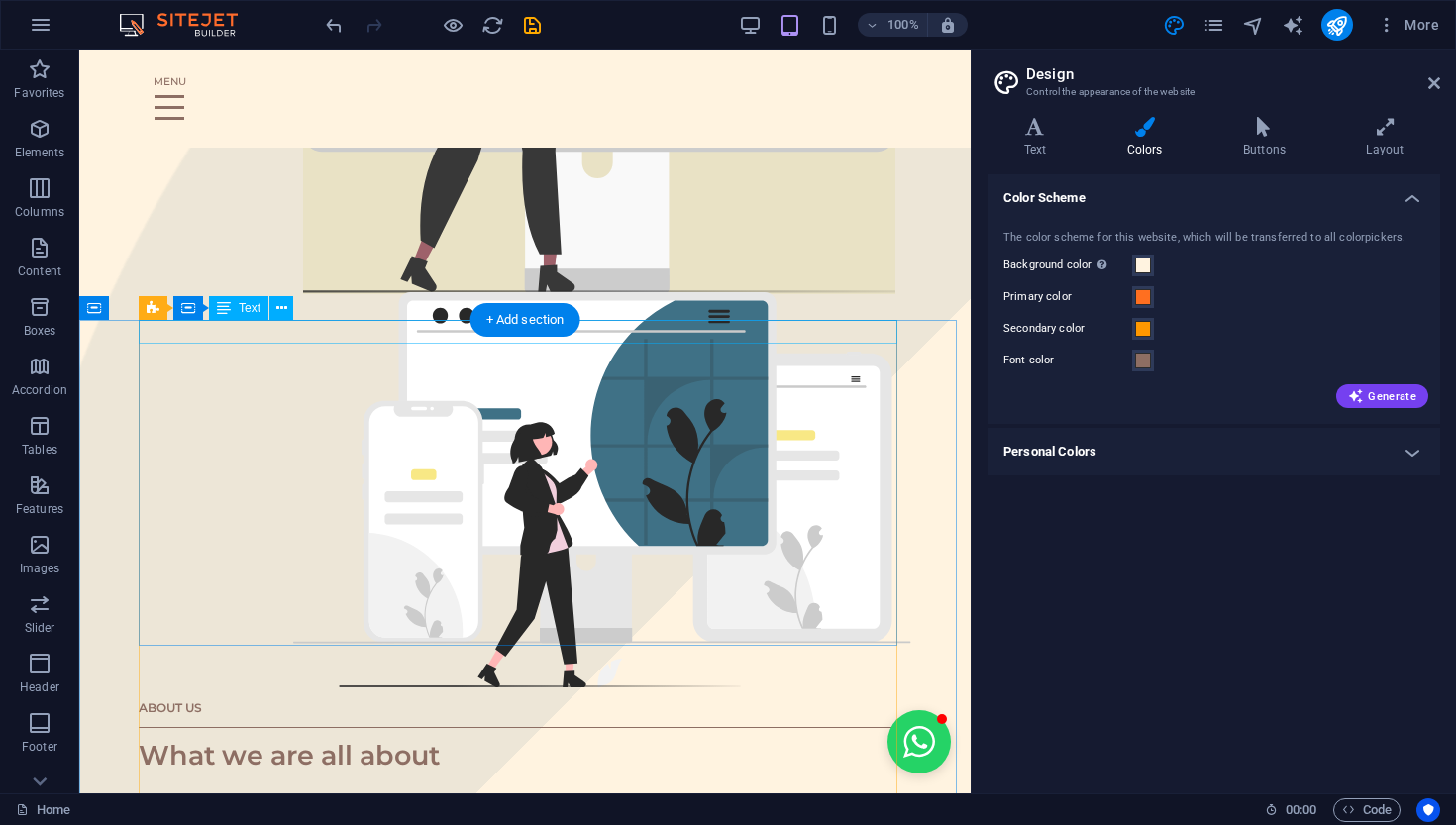
click at [411, 695] on div "ABOUT US" at bounding box center [525, 707] width 773 height 24
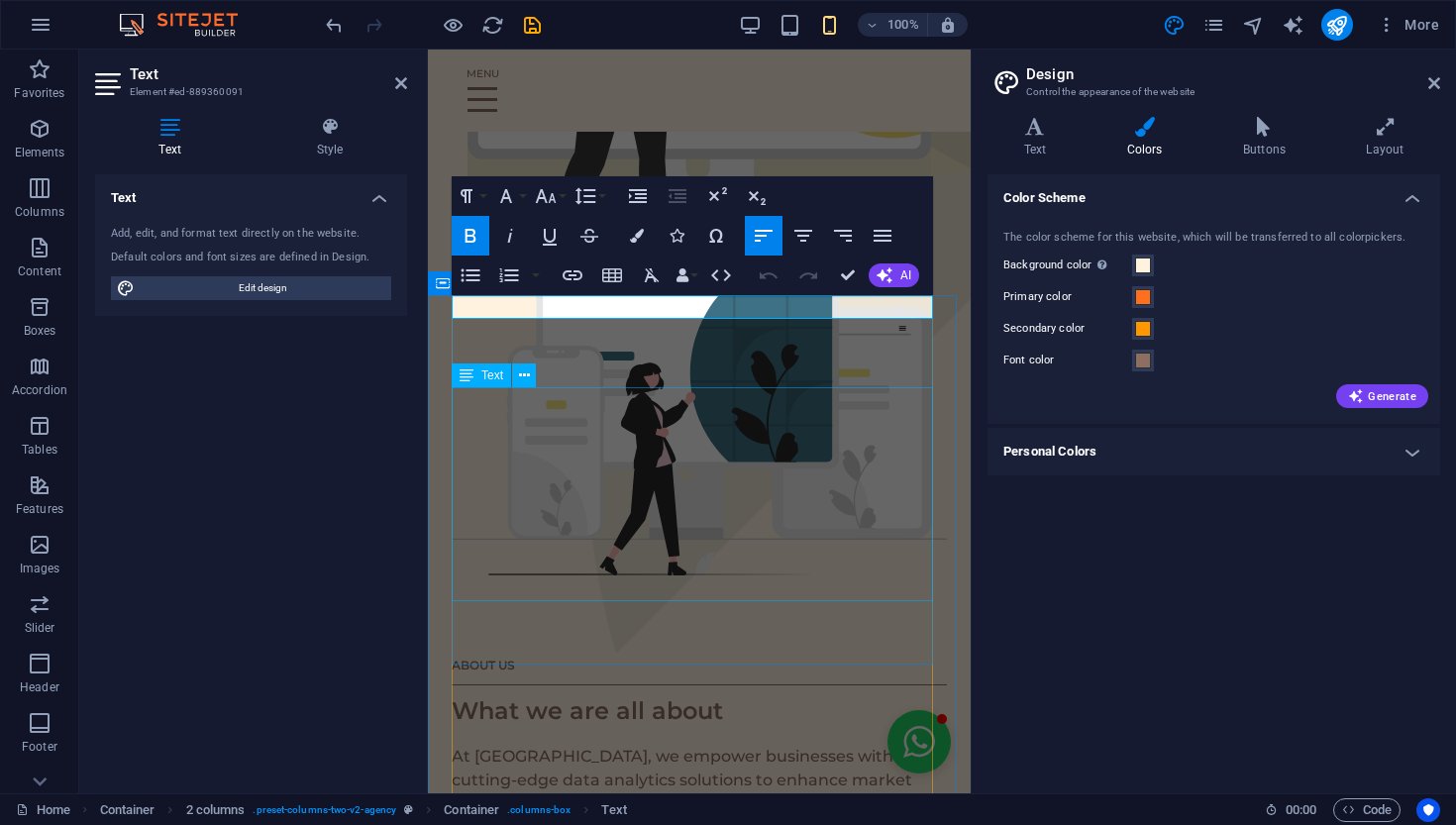
scroll to position [606, 0]
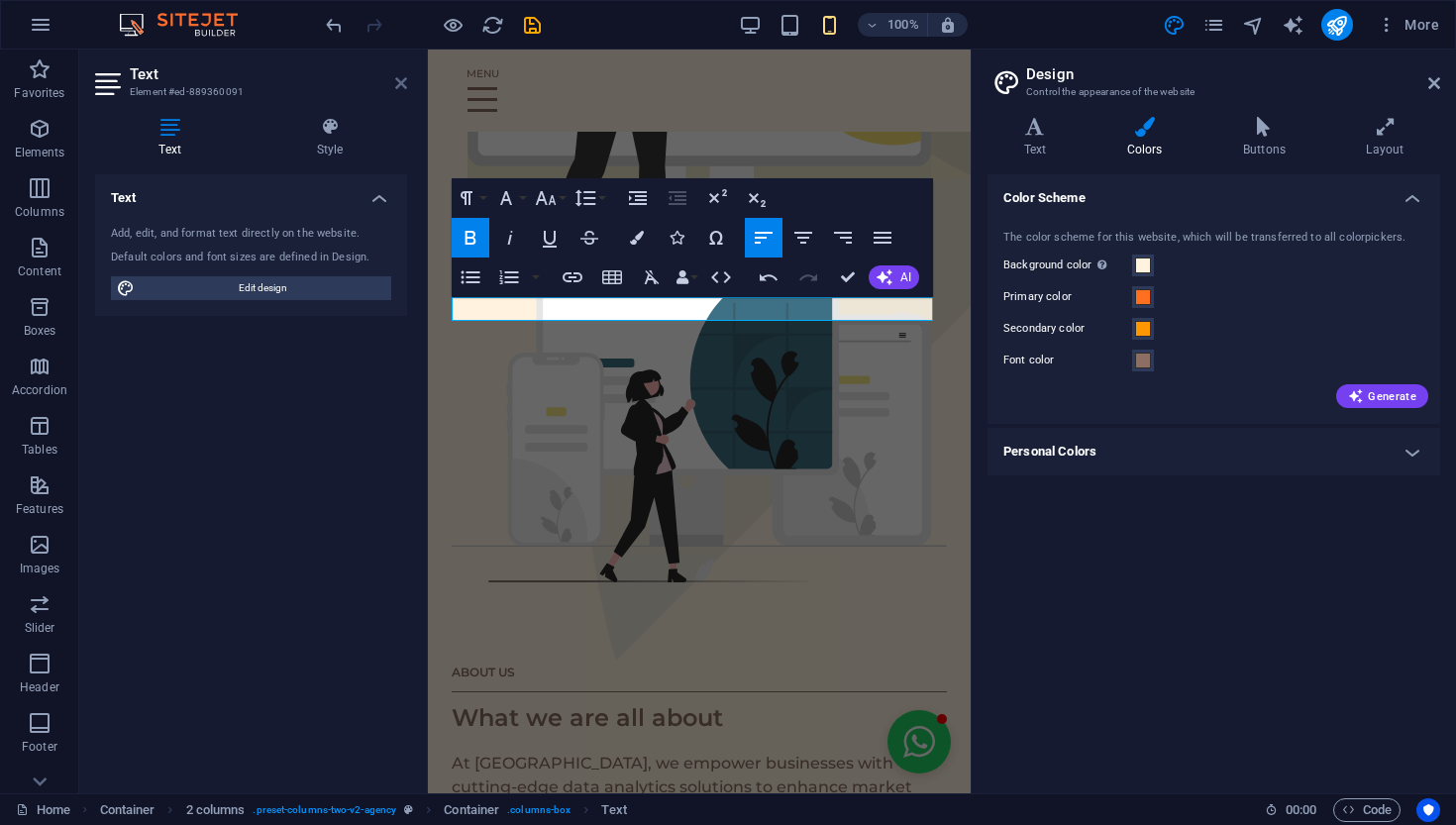
click at [405, 89] on icon at bounding box center [401, 84] width 12 height 16
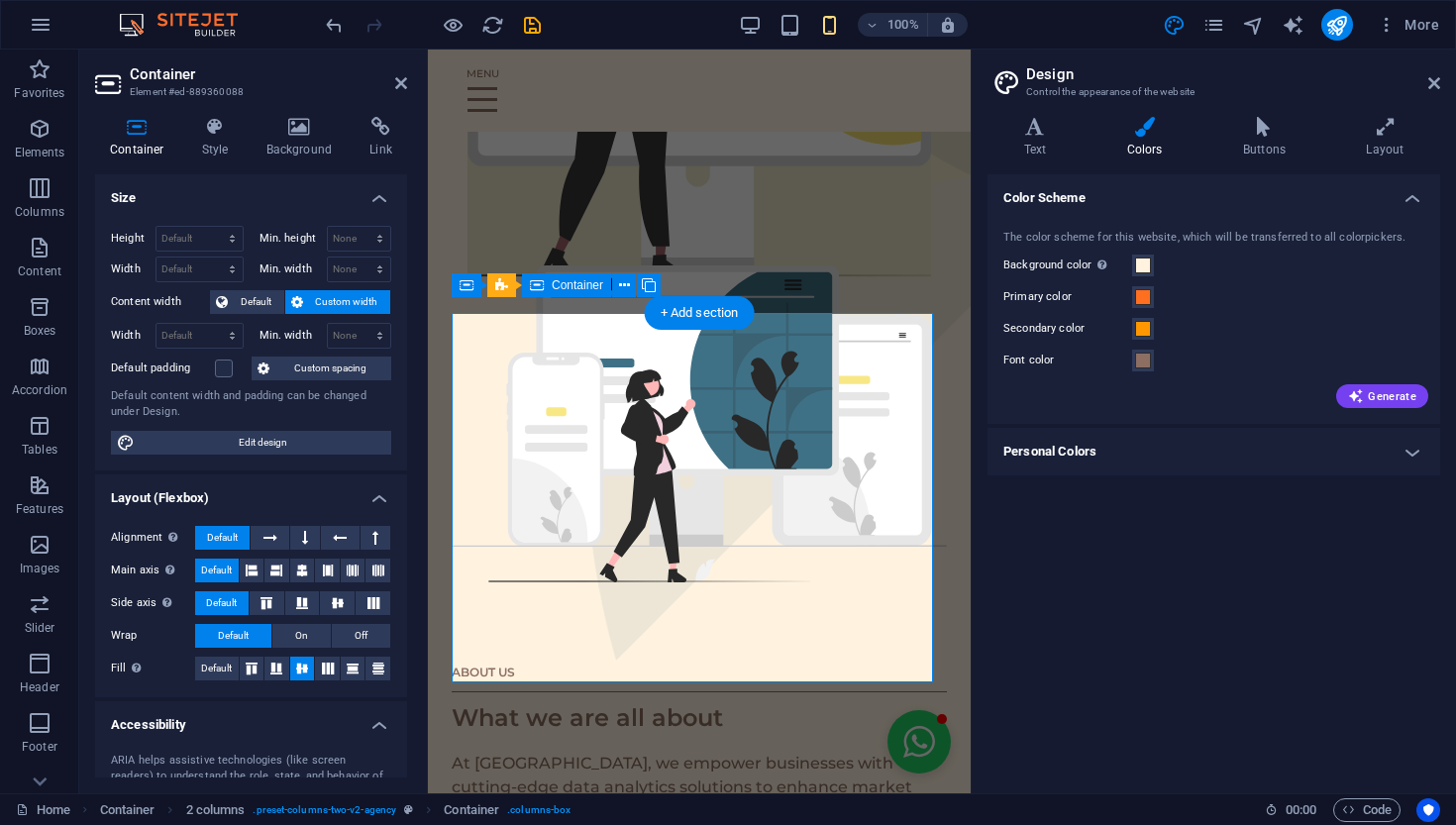
scroll to position [0, 91]
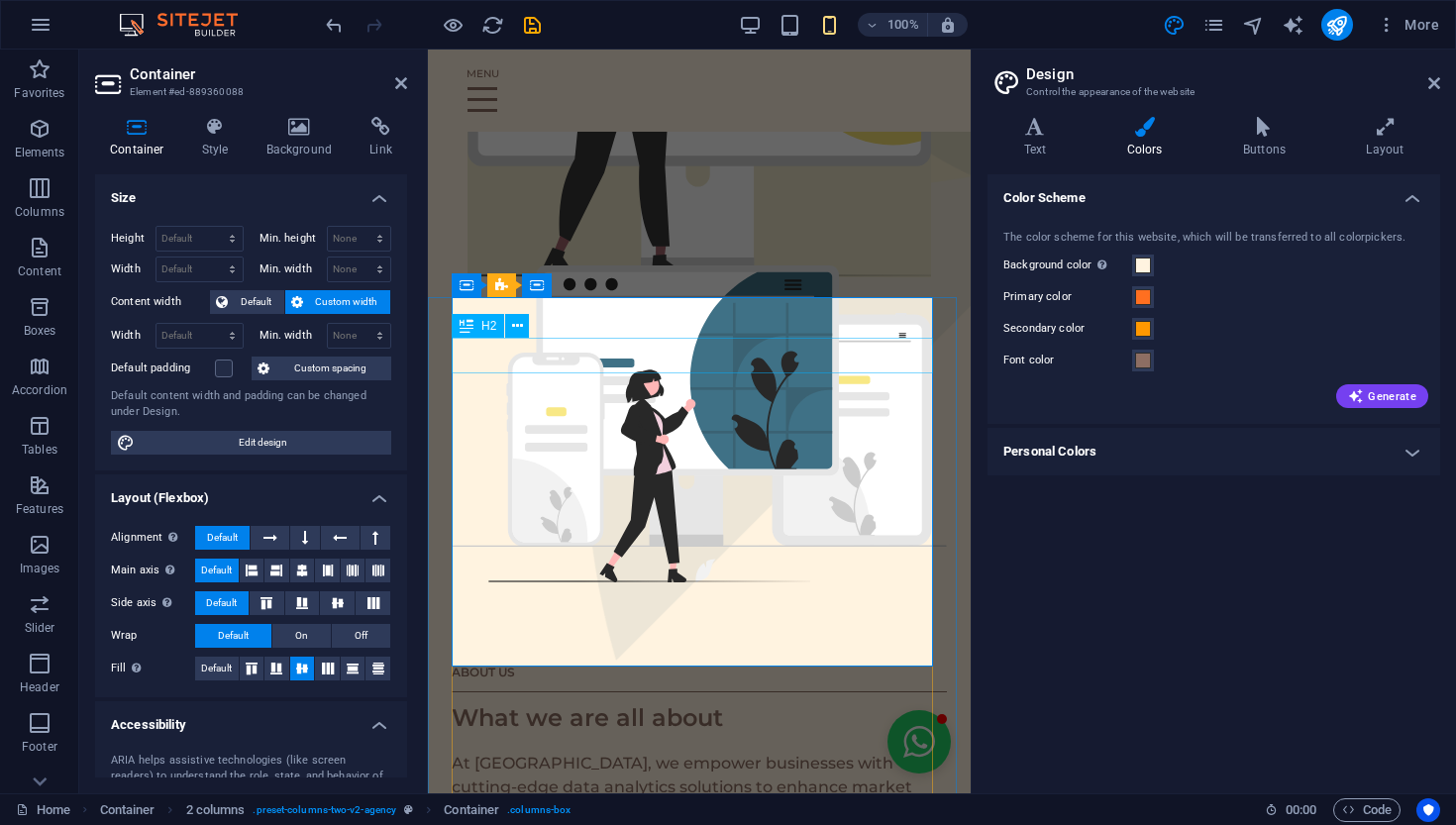
click at [751, 700] on div "What we are all about" at bounding box center [698, 718] width 495 height 36
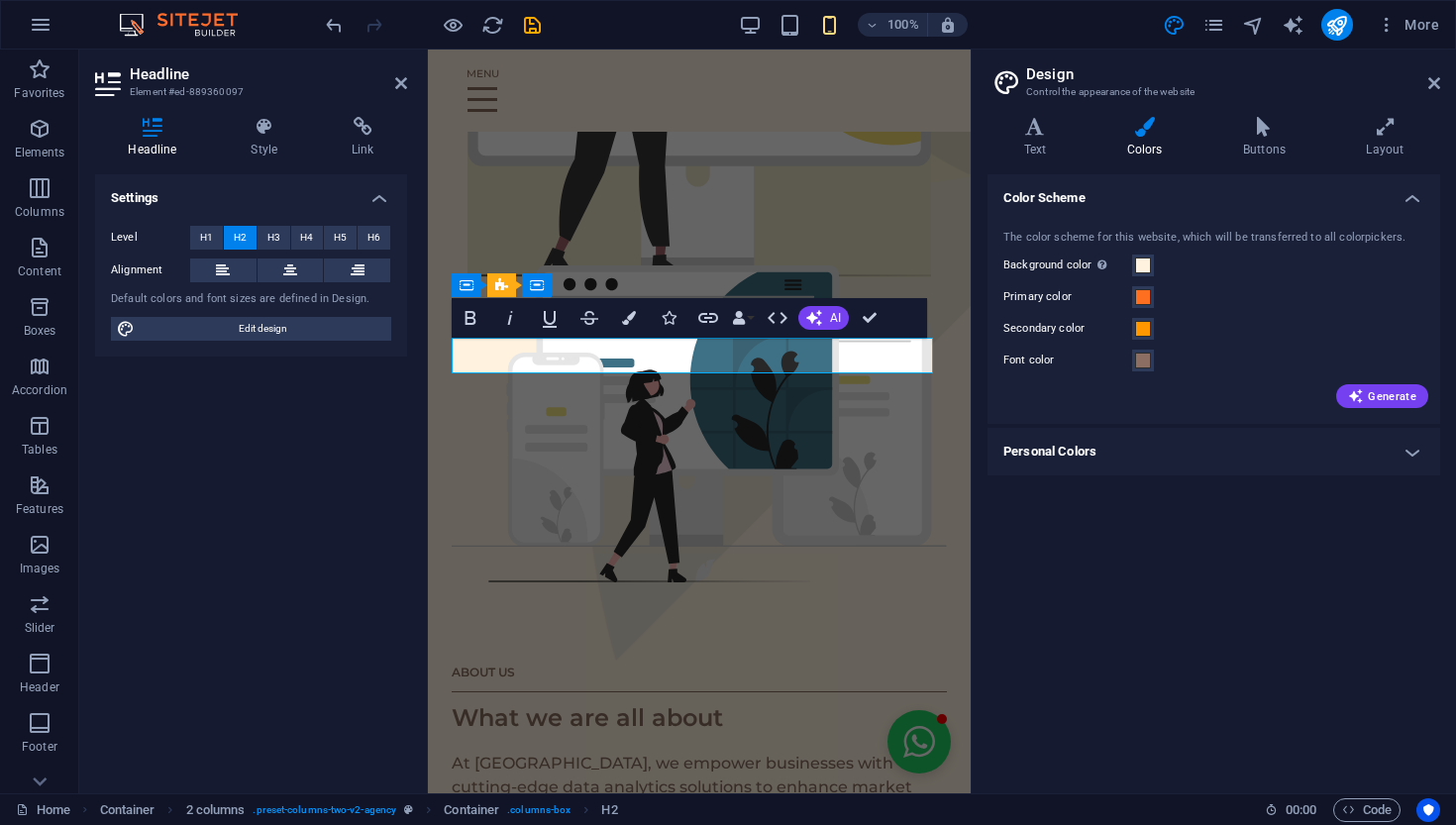
click at [765, 700] on h2 "What we are all about" at bounding box center [698, 718] width 495 height 36
click at [781, 700] on h2 "What we are all about" at bounding box center [698, 718] width 495 height 36
click at [744, 700] on h2 "What we are all about" at bounding box center [698, 718] width 495 height 36
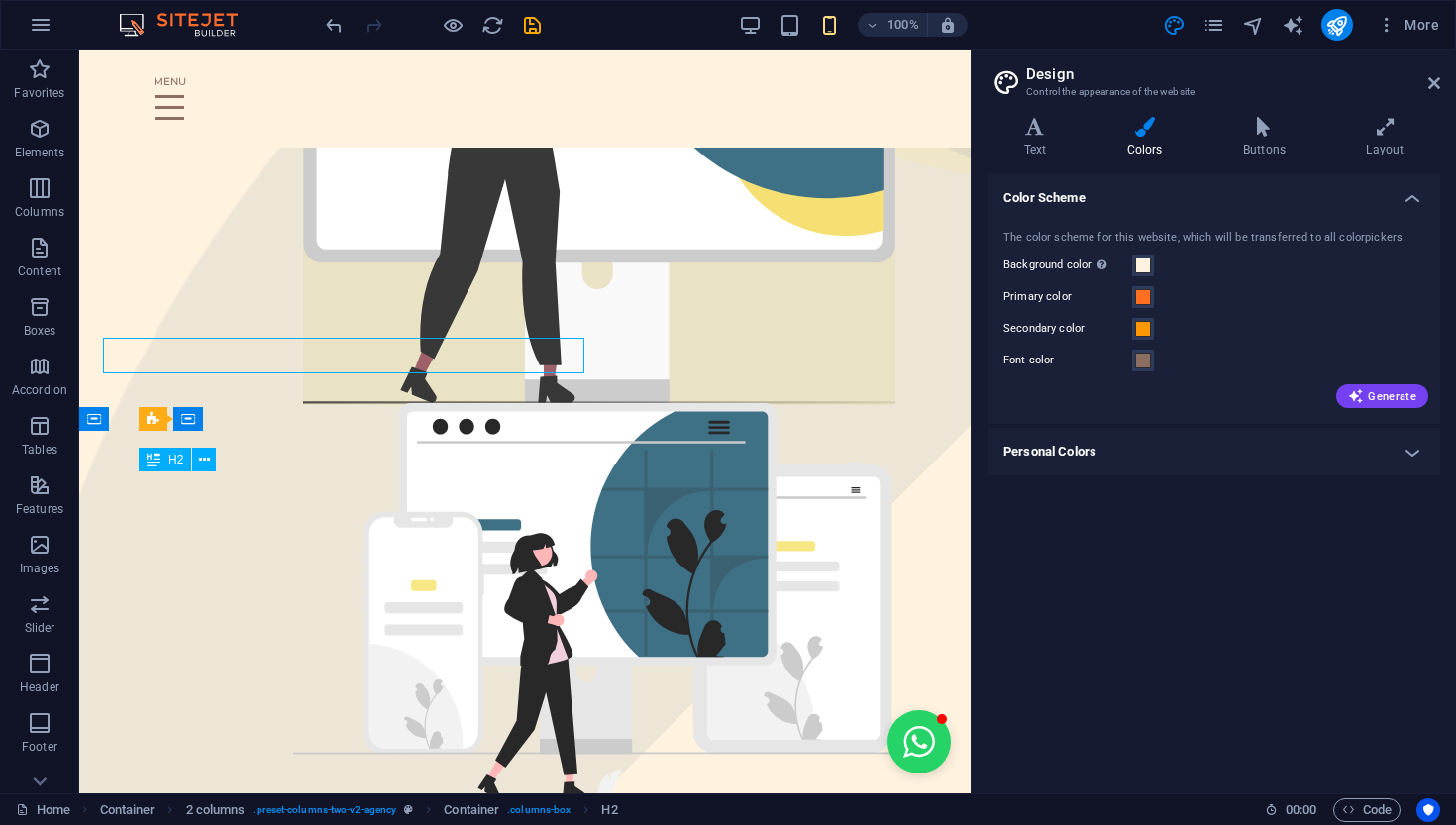
scroll to position [0, 115]
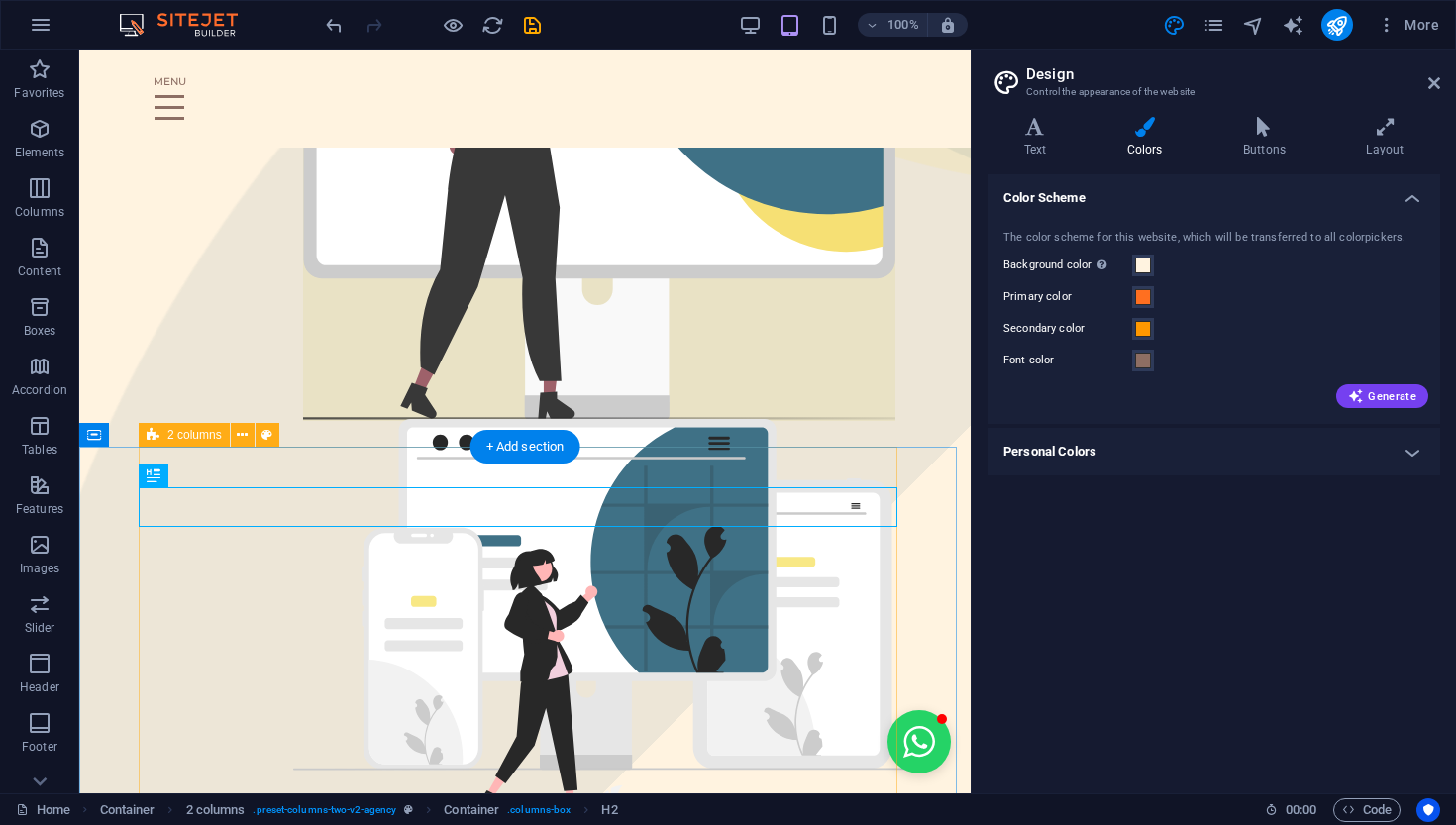
click at [188, 437] on span "2 columns" at bounding box center [194, 435] width 55 height 12
select select "%"
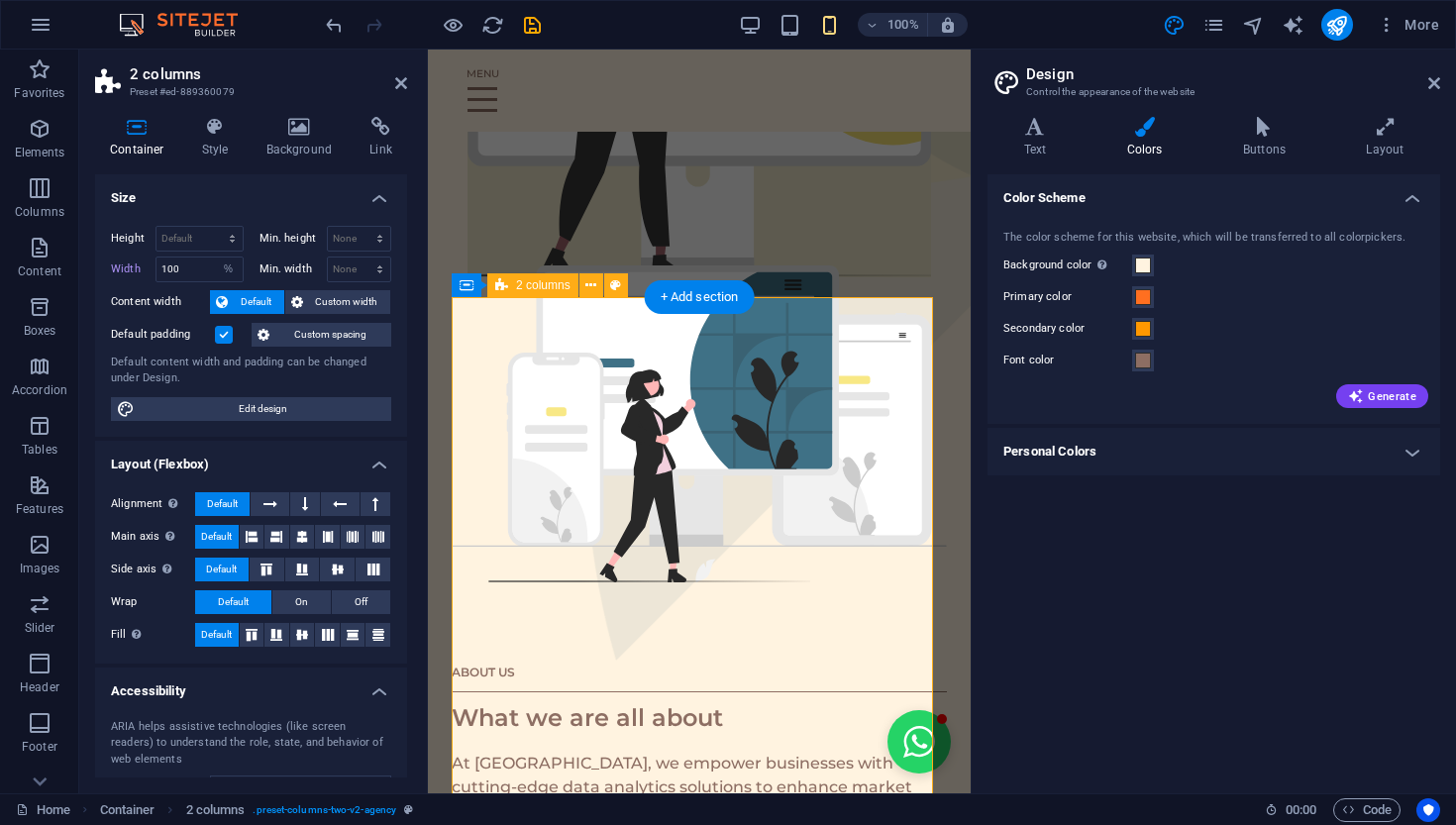
scroll to position [0, 91]
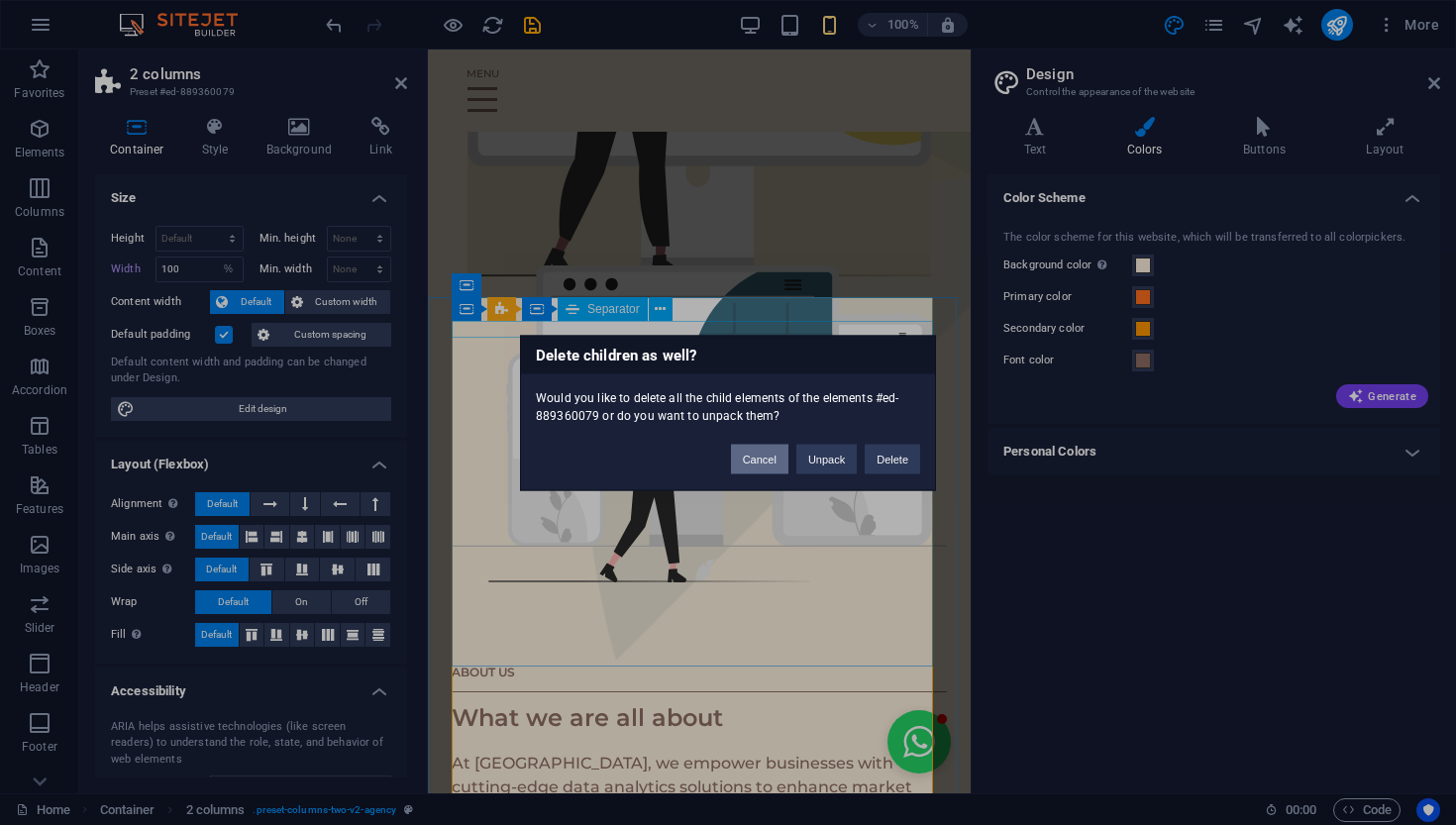
click at [756, 458] on button "Cancel" at bounding box center [760, 459] width 58 height 30
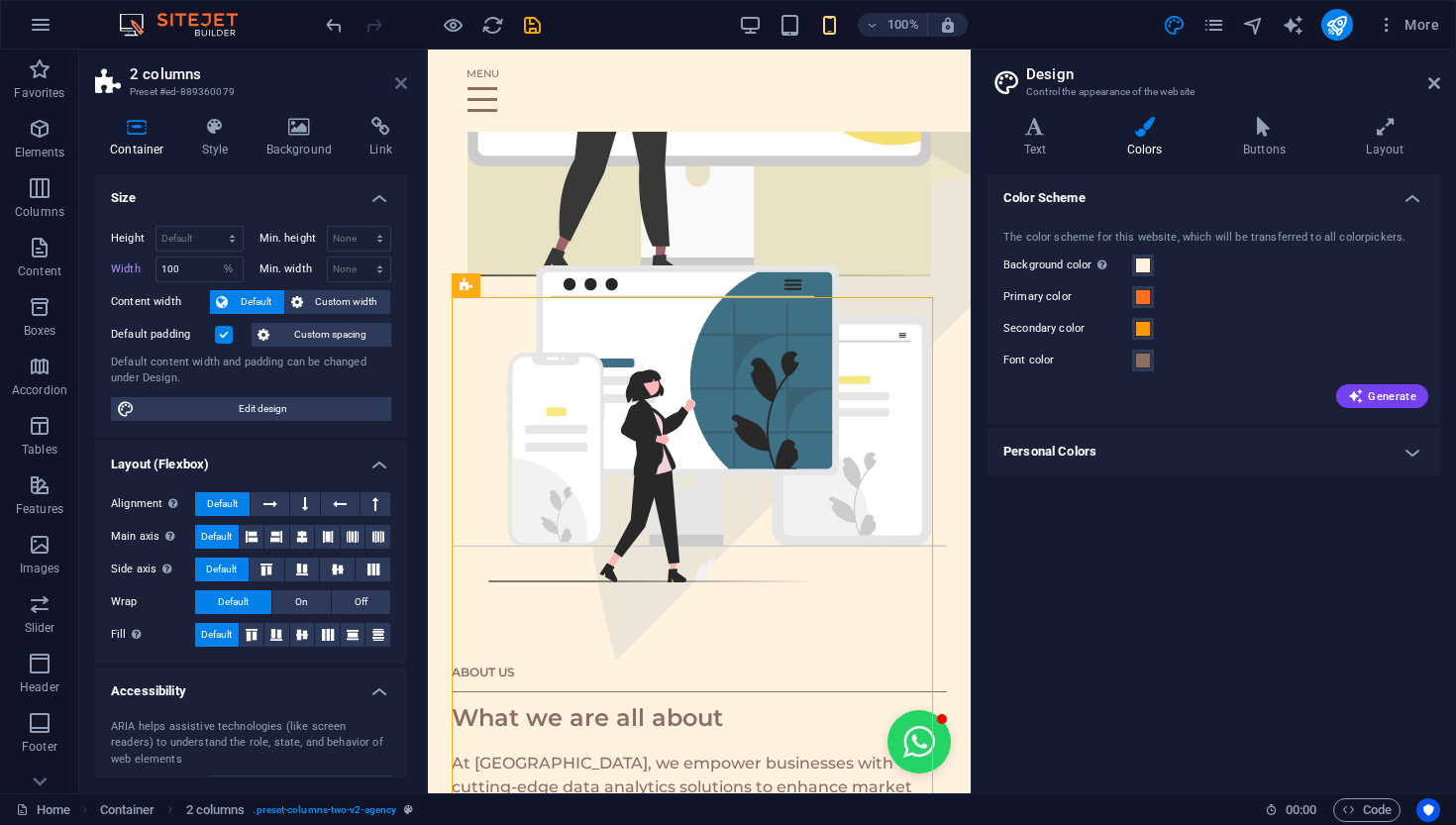
click at [401, 88] on icon at bounding box center [401, 84] width 12 height 16
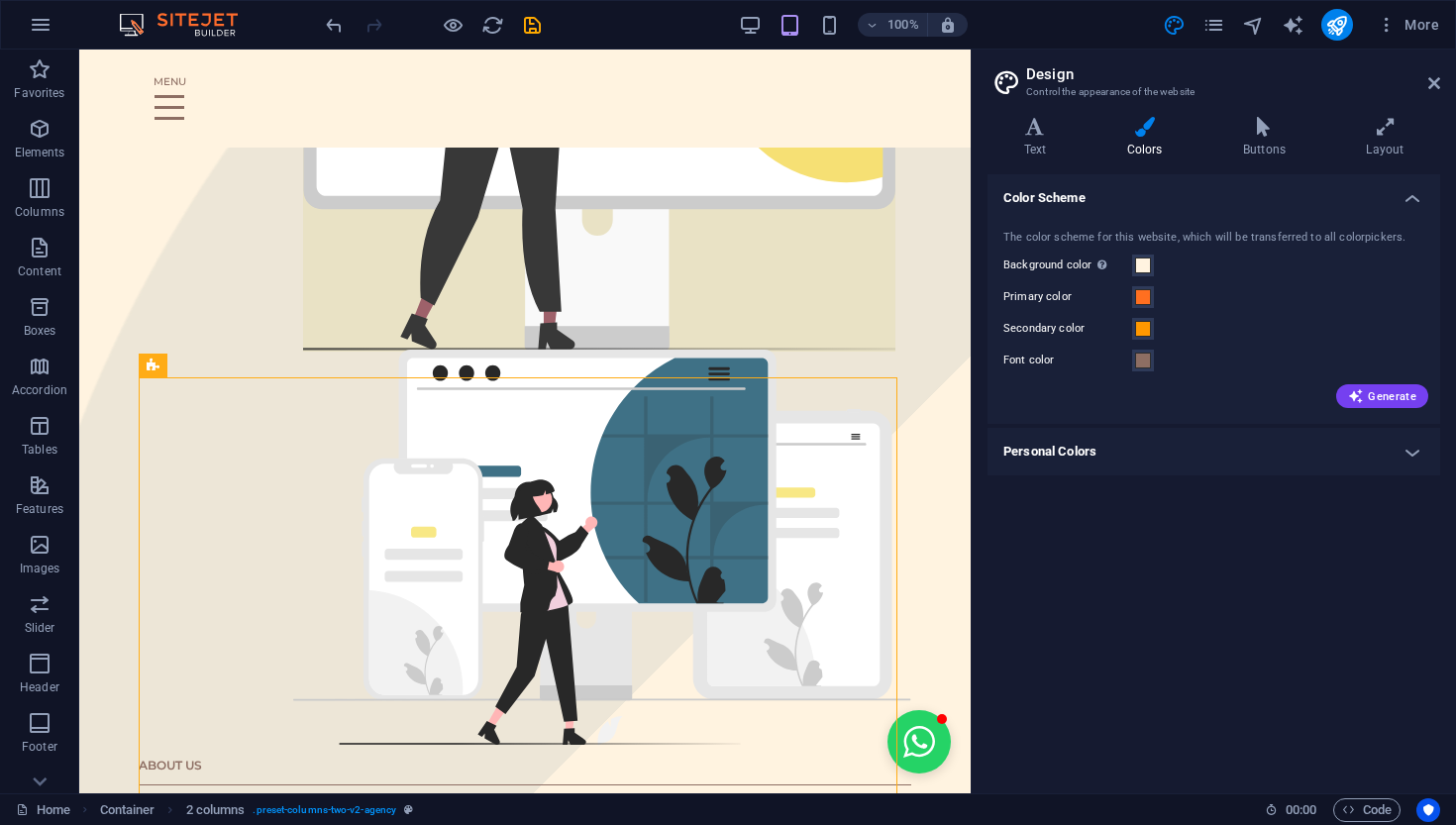
scroll to position [688, 0]
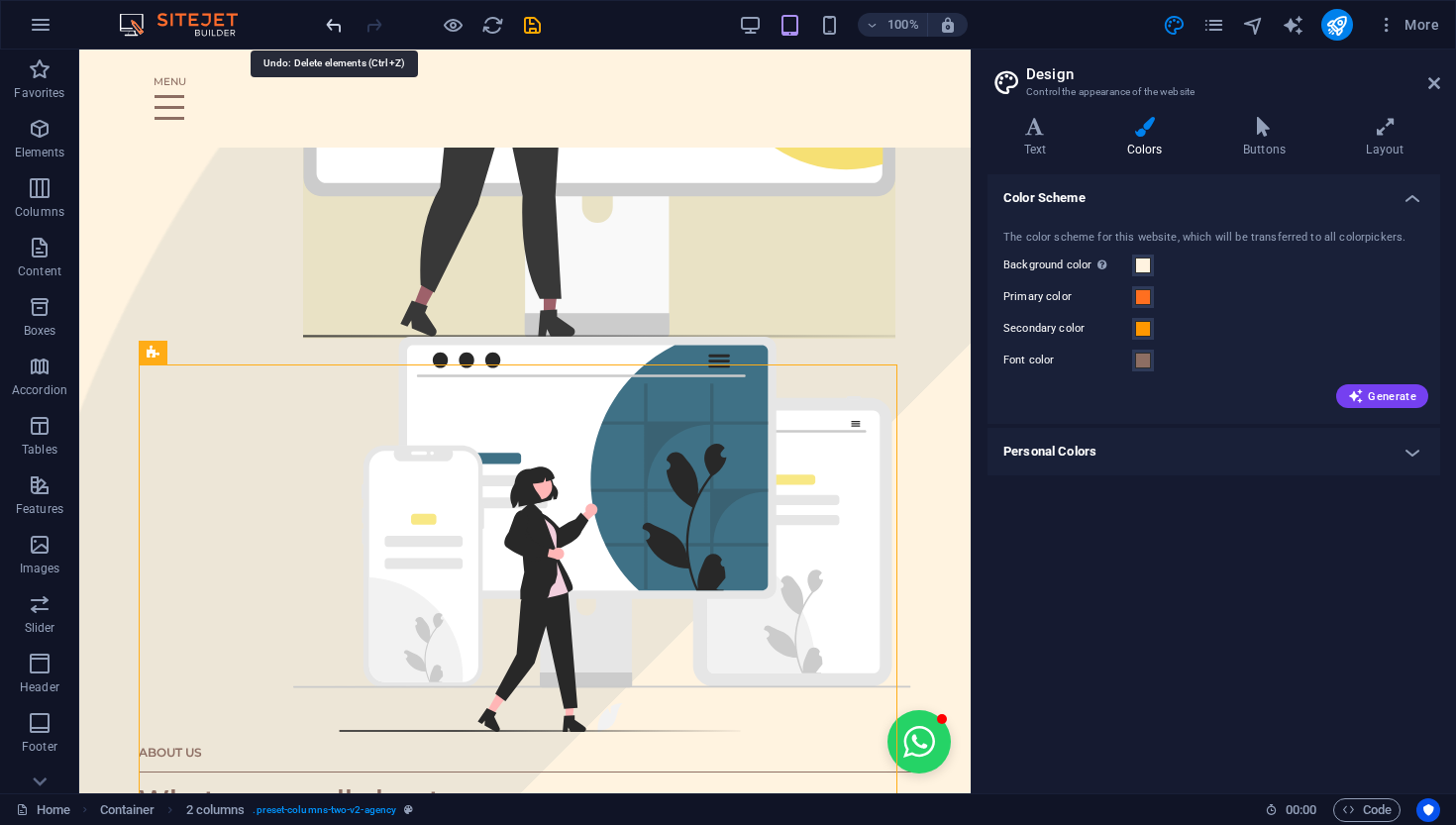
click at [326, 33] on icon "undo" at bounding box center [334, 25] width 23 height 23
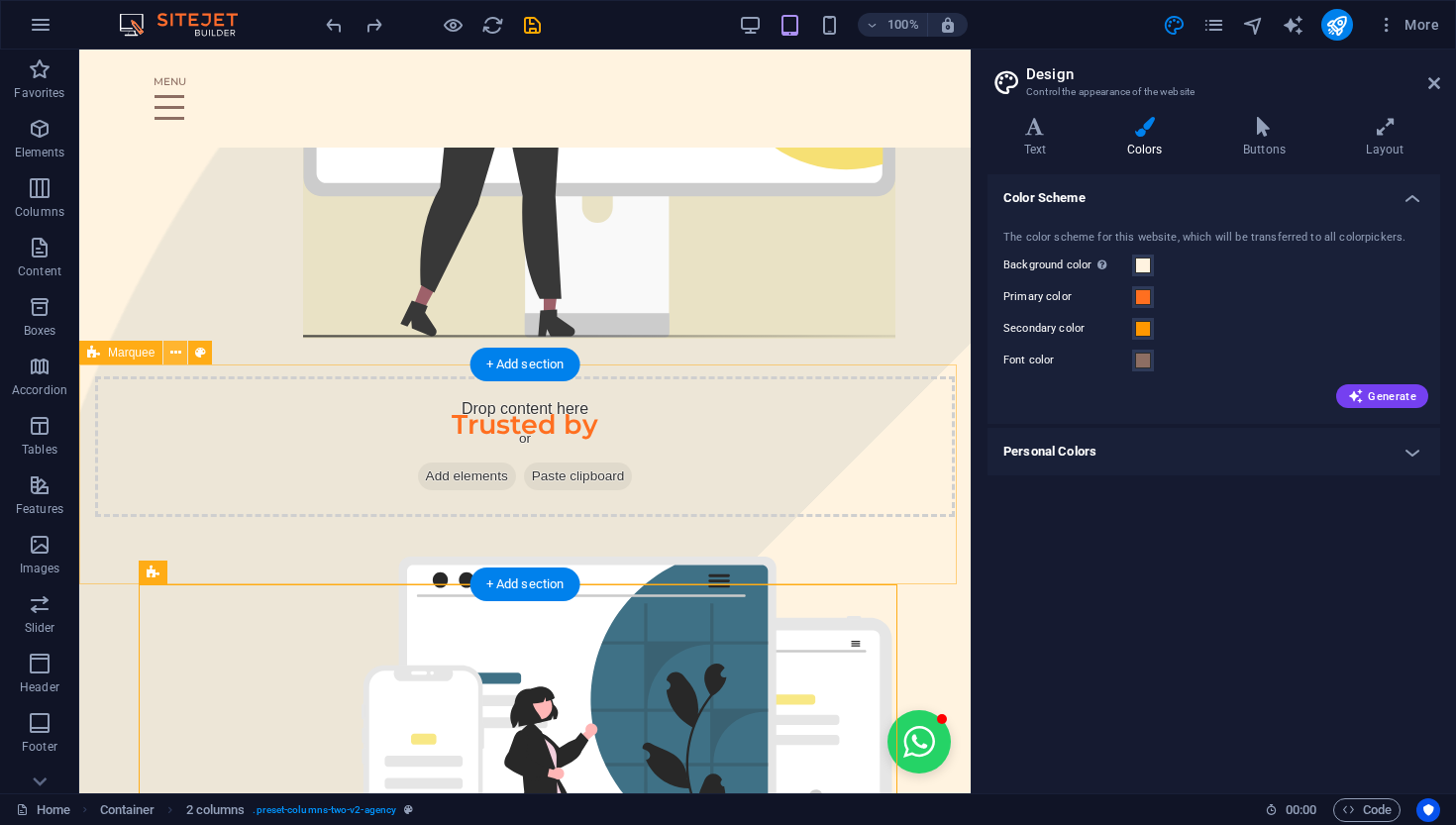
click at [183, 354] on button at bounding box center [175, 353] width 24 height 24
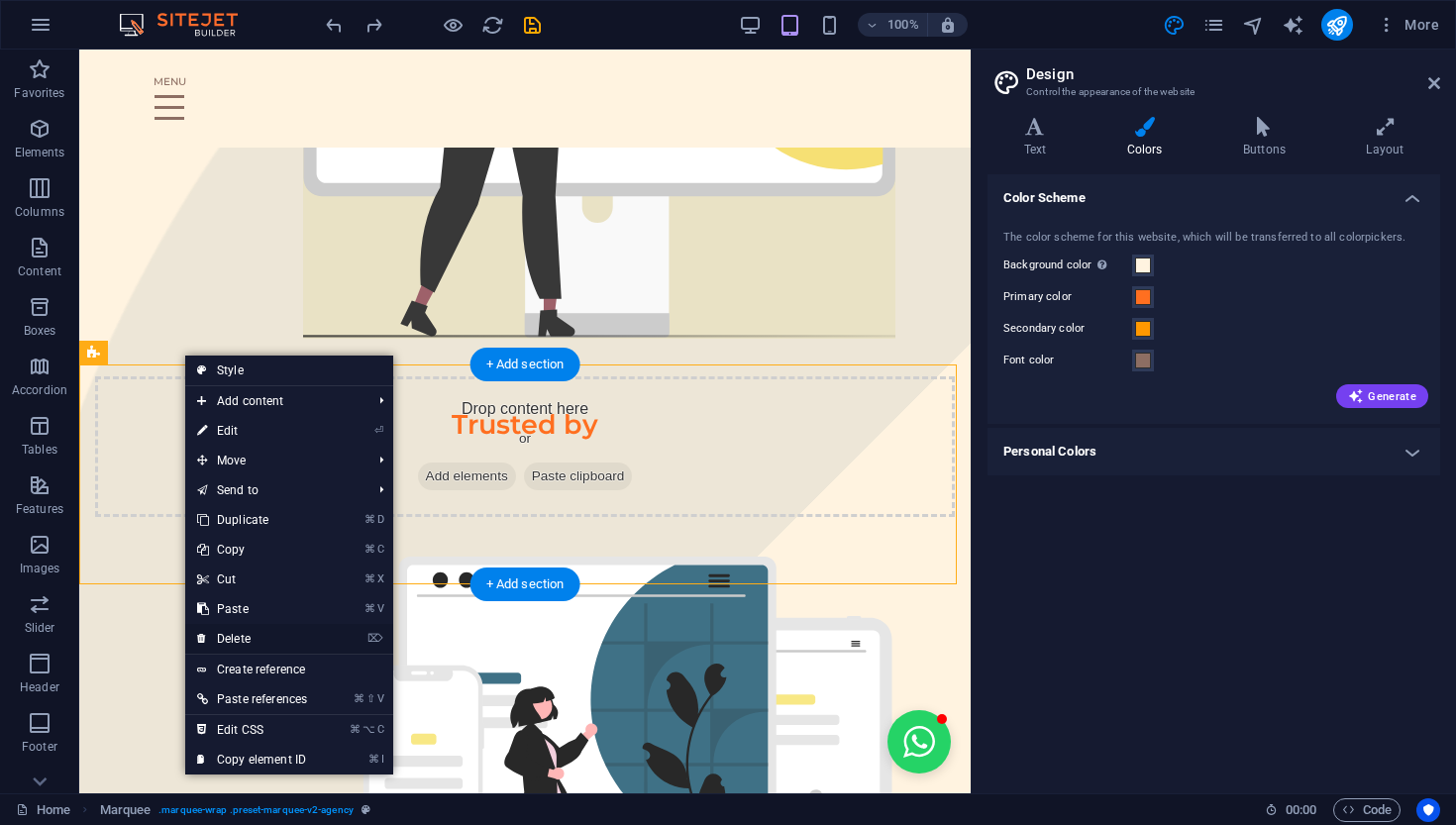
click at [275, 626] on link "⌦ Delete" at bounding box center [252, 640] width 133 height 30
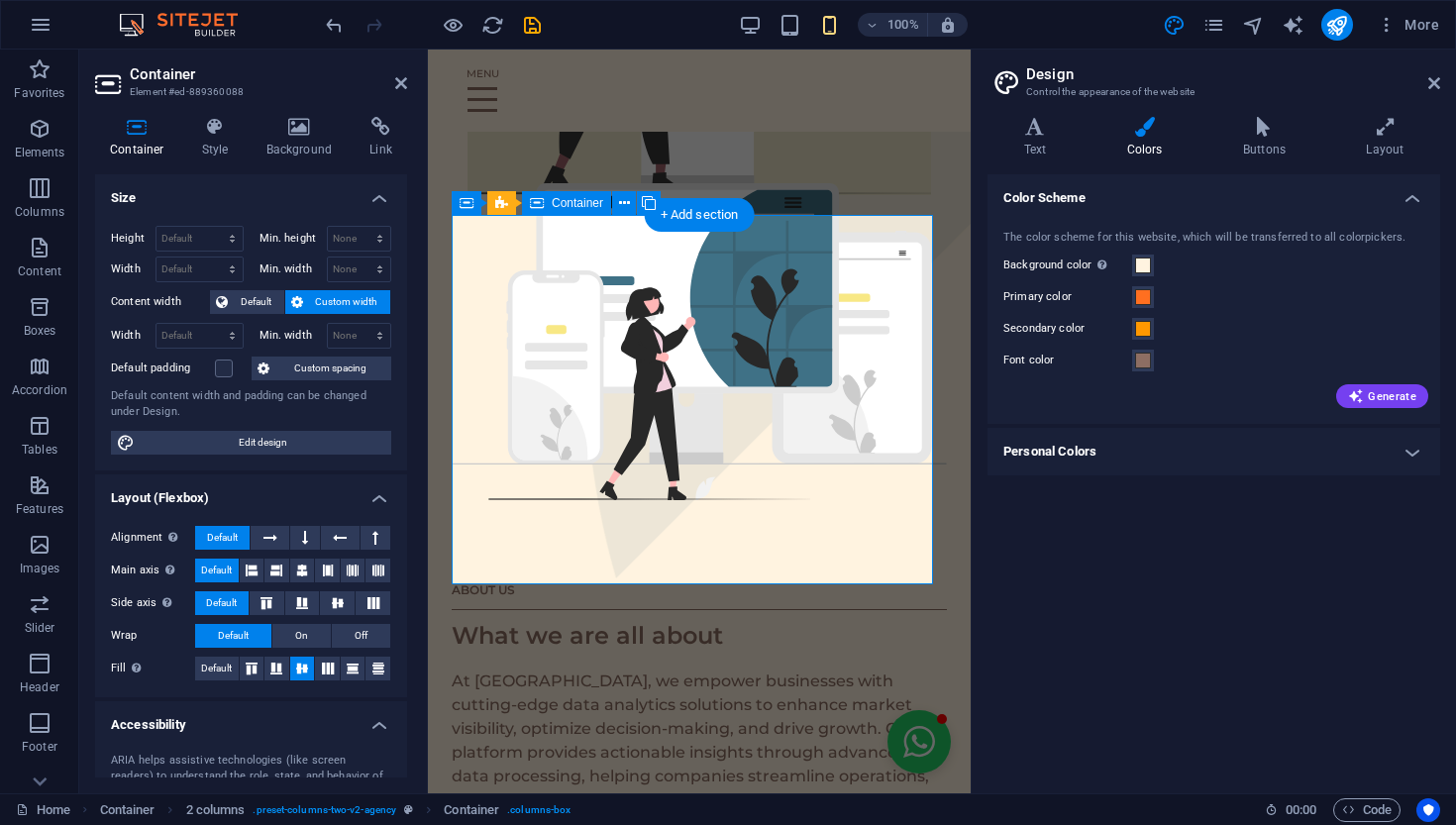
scroll to position [0, 91]
click at [630, 619] on div "What we are all about" at bounding box center [698, 637] width 495 height 36
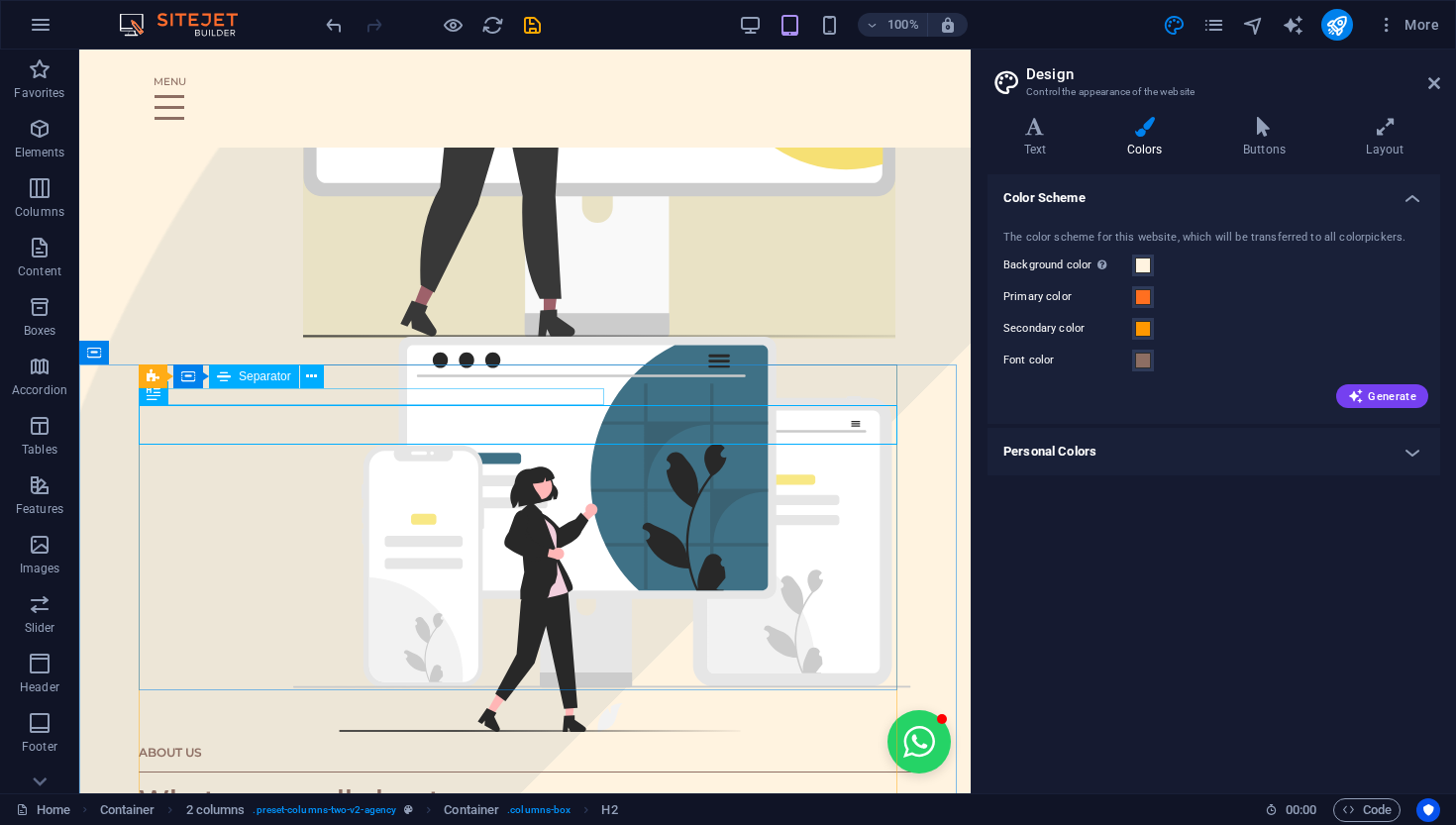
scroll to position [0, 115]
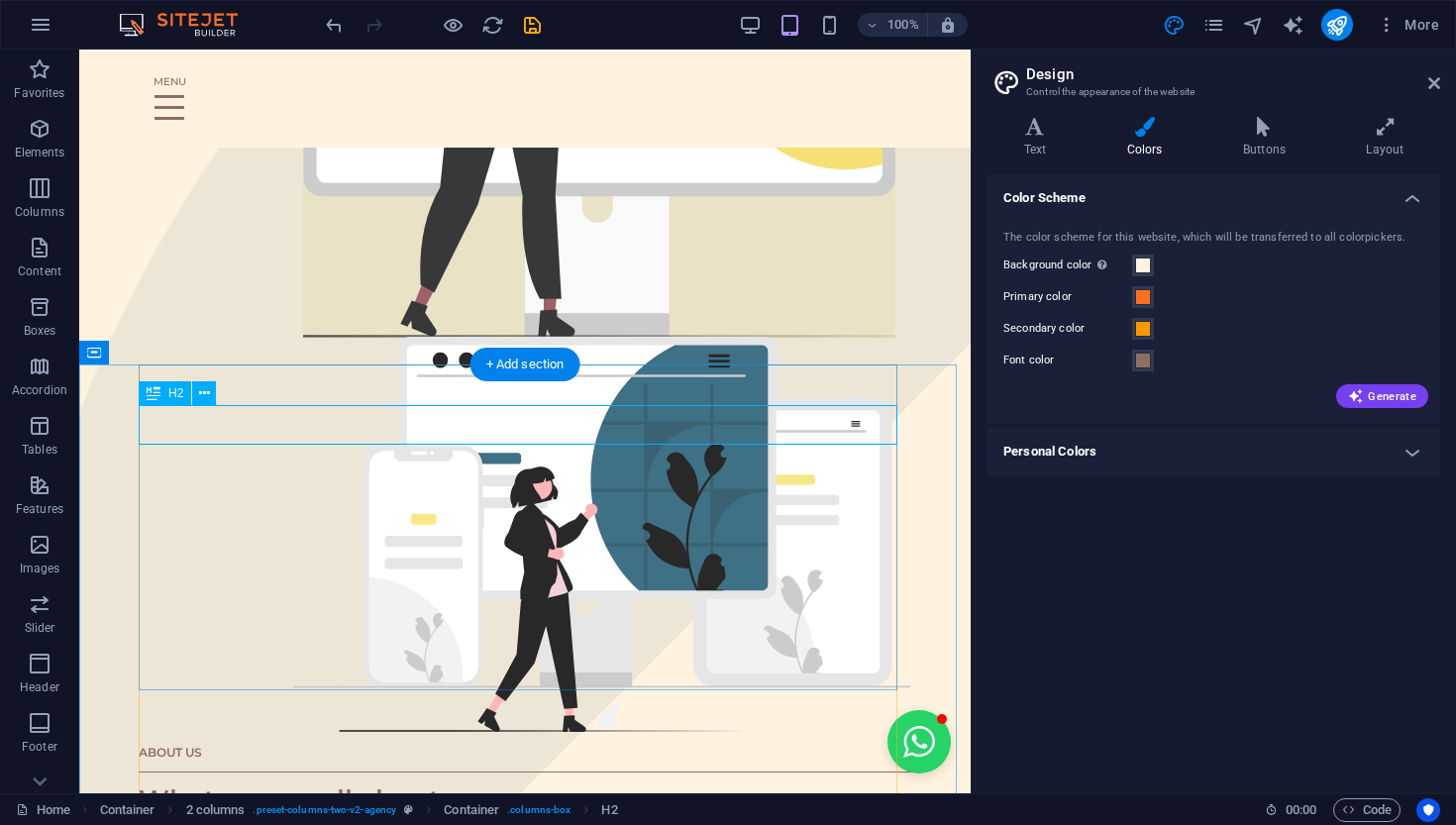
click at [347, 726] on div "What we are all about" at bounding box center [525, 801] width 773 height 41
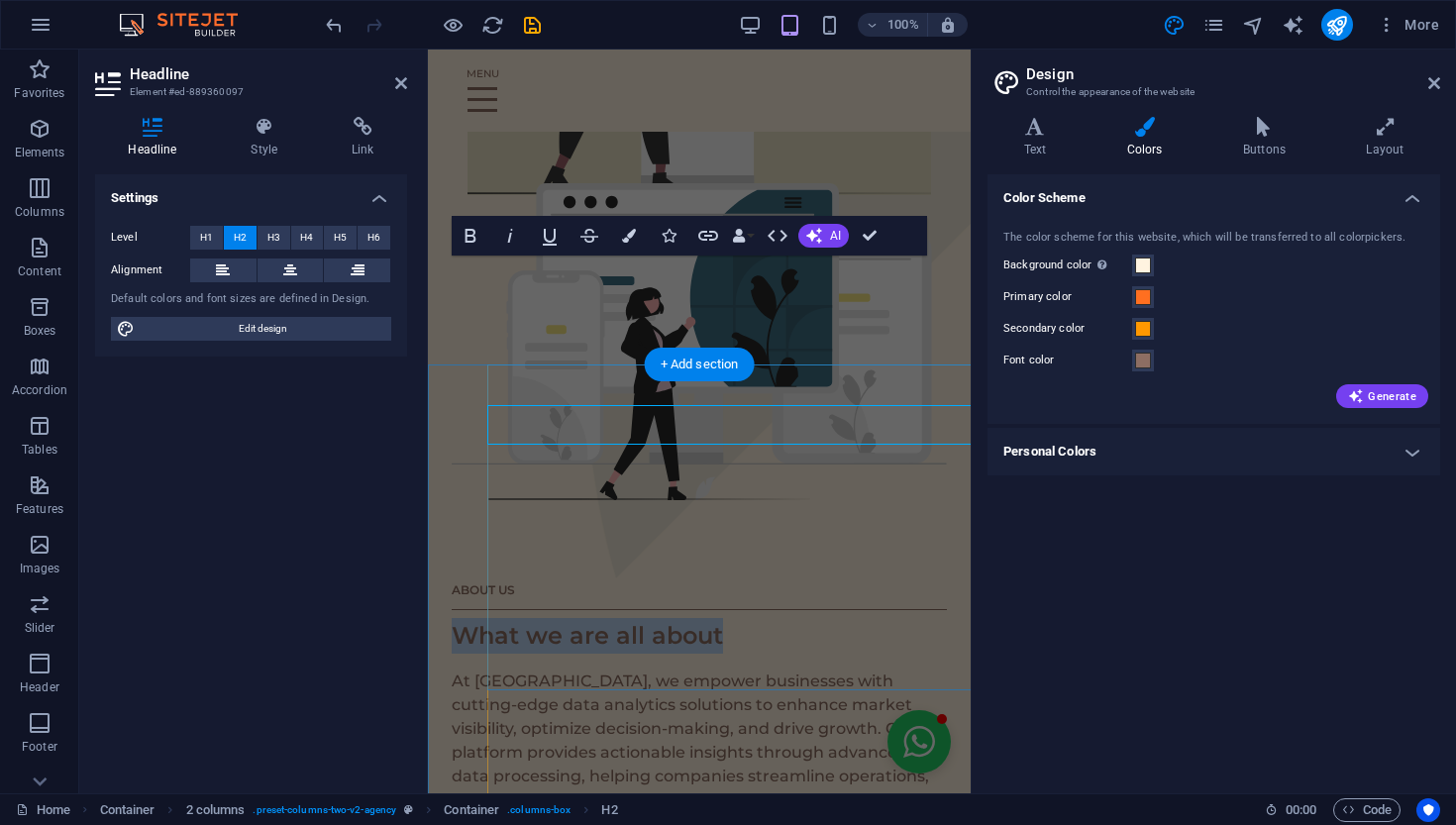
scroll to position [0, 91]
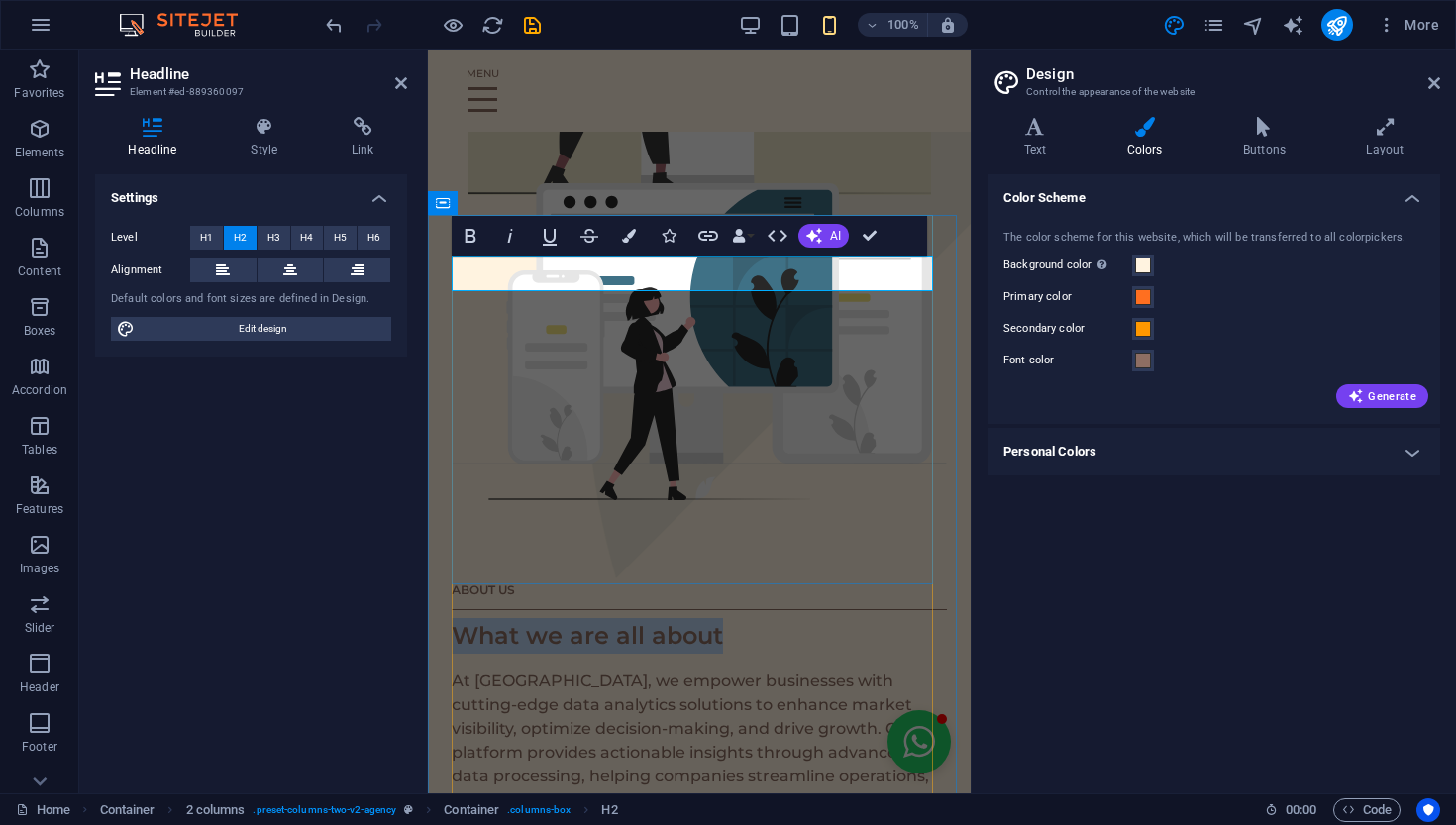
click at [558, 622] on span "What we are all about" at bounding box center [587, 636] width 271 height 29
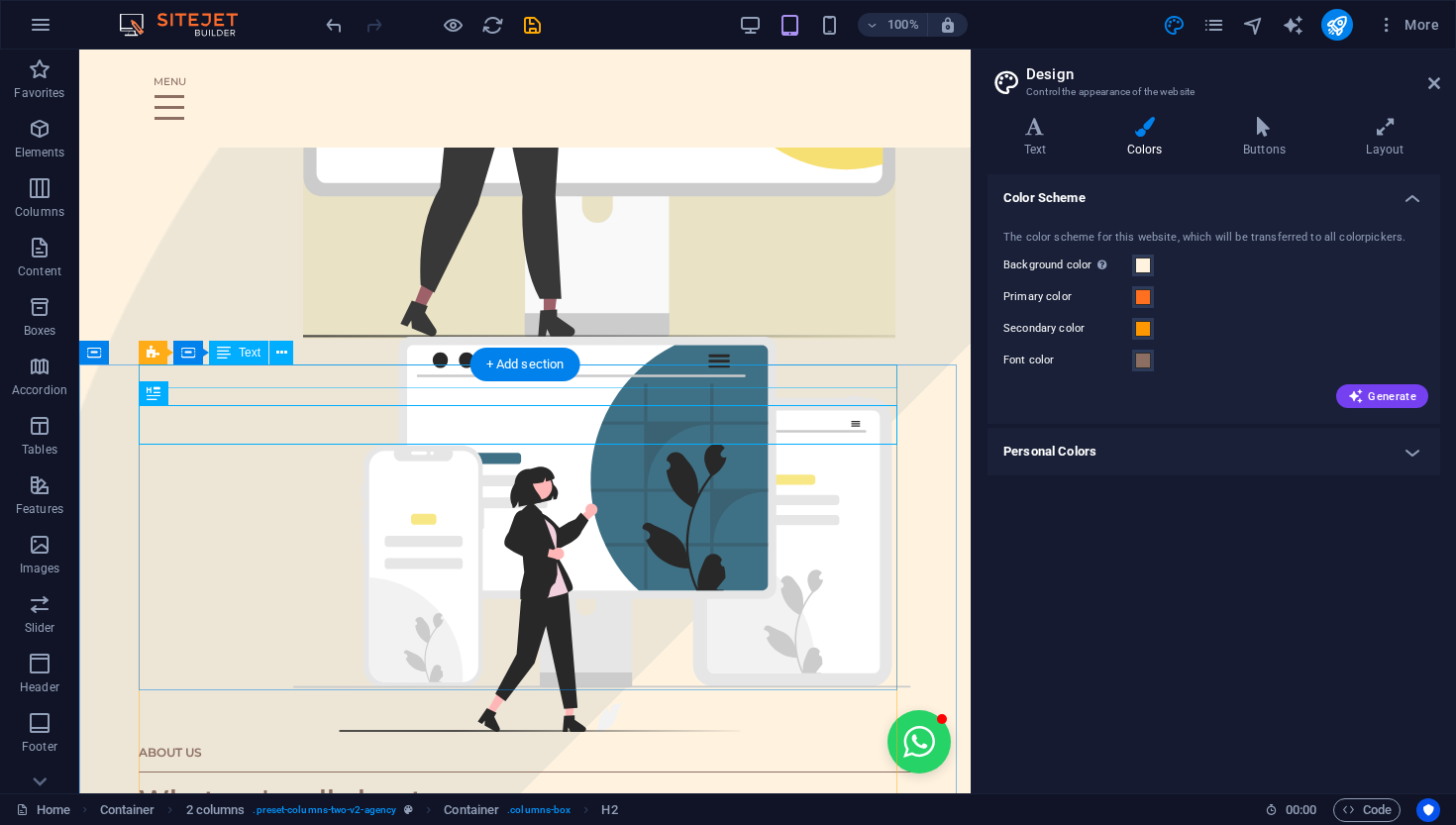
click at [390, 726] on div "ABOUT US" at bounding box center [525, 752] width 773 height 24
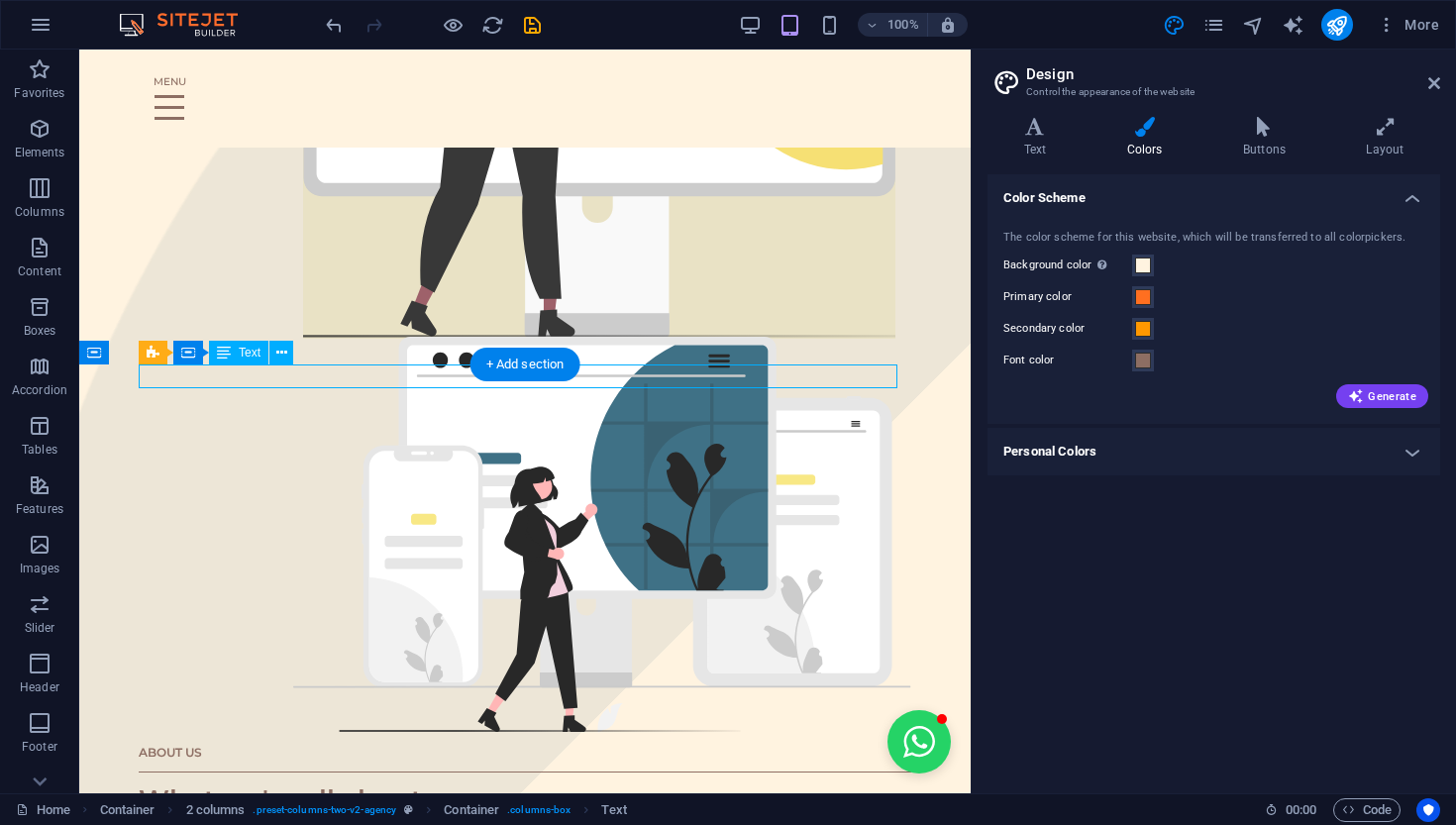
click at [390, 726] on div "ABOUT US" at bounding box center [525, 752] width 773 height 24
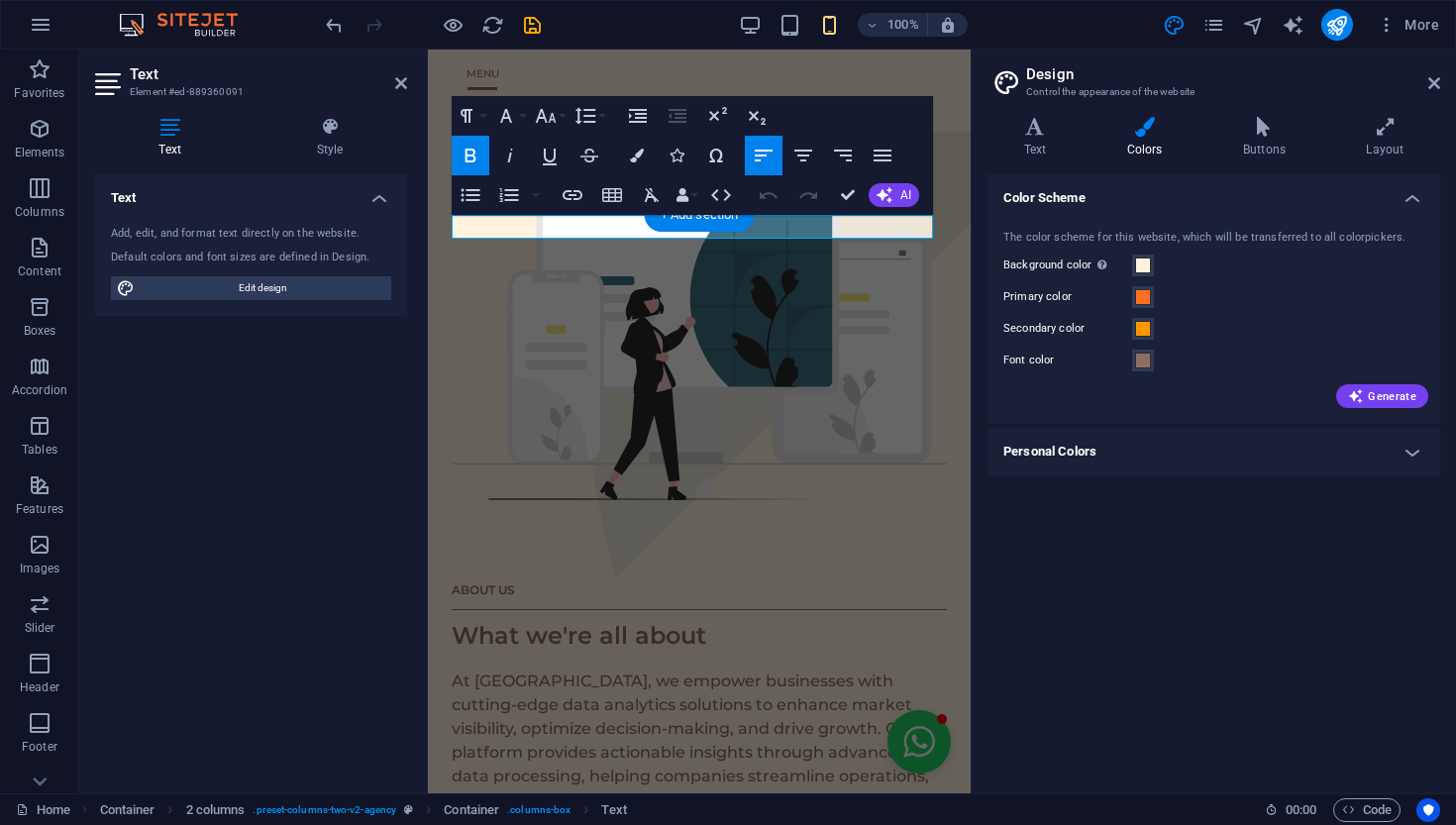
scroll to position [0, 91]
click at [198, 531] on div "Text Add, edit, and format text directly on the website. Default colors and fon…" at bounding box center [250, 476] width 312 height 604
click at [392, 91] on header "Text Element #ed-889360091" at bounding box center [250, 76] width 312 height 52
click at [400, 88] on icon at bounding box center [401, 84] width 12 height 16
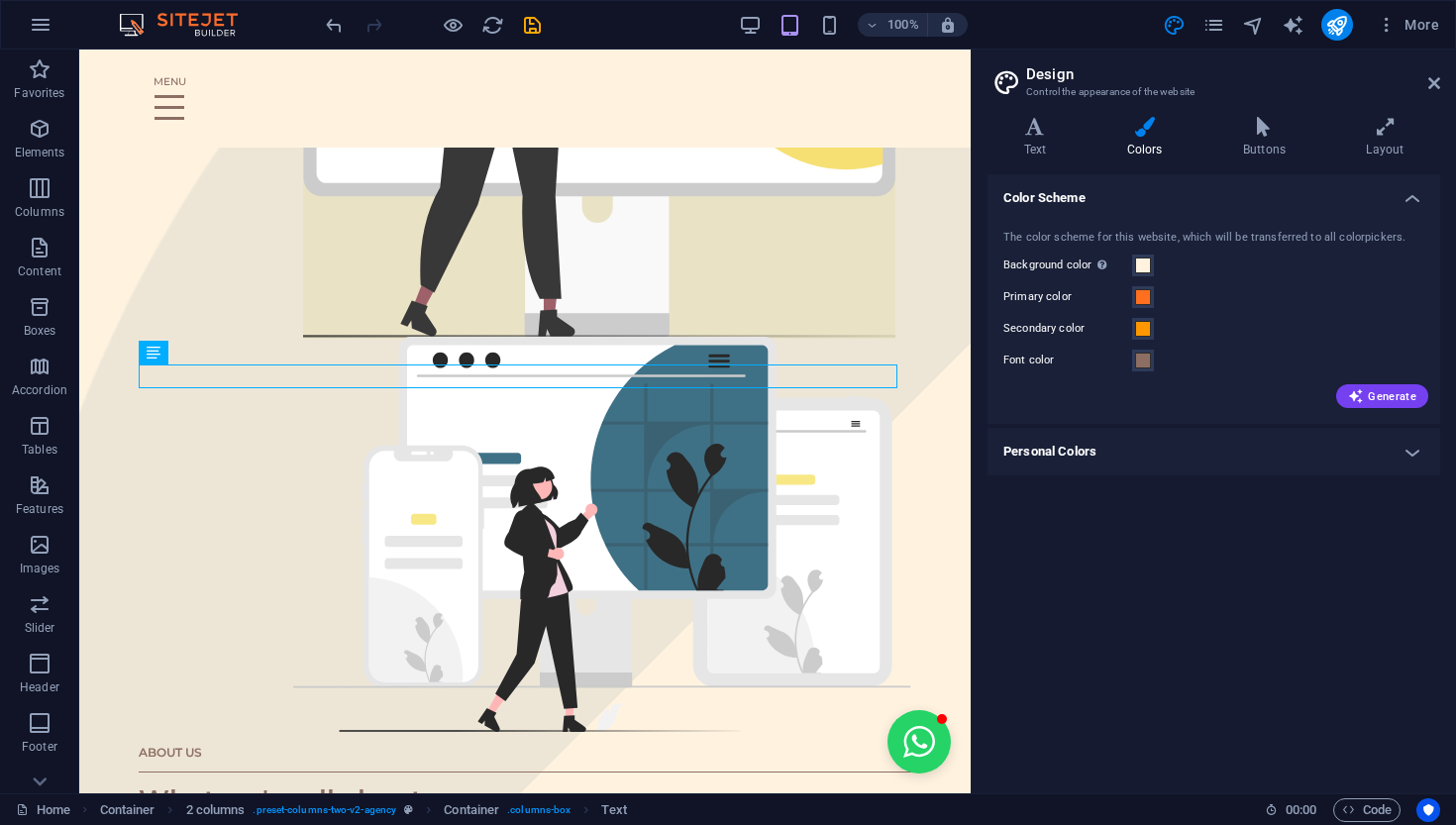
scroll to position [0, 115]
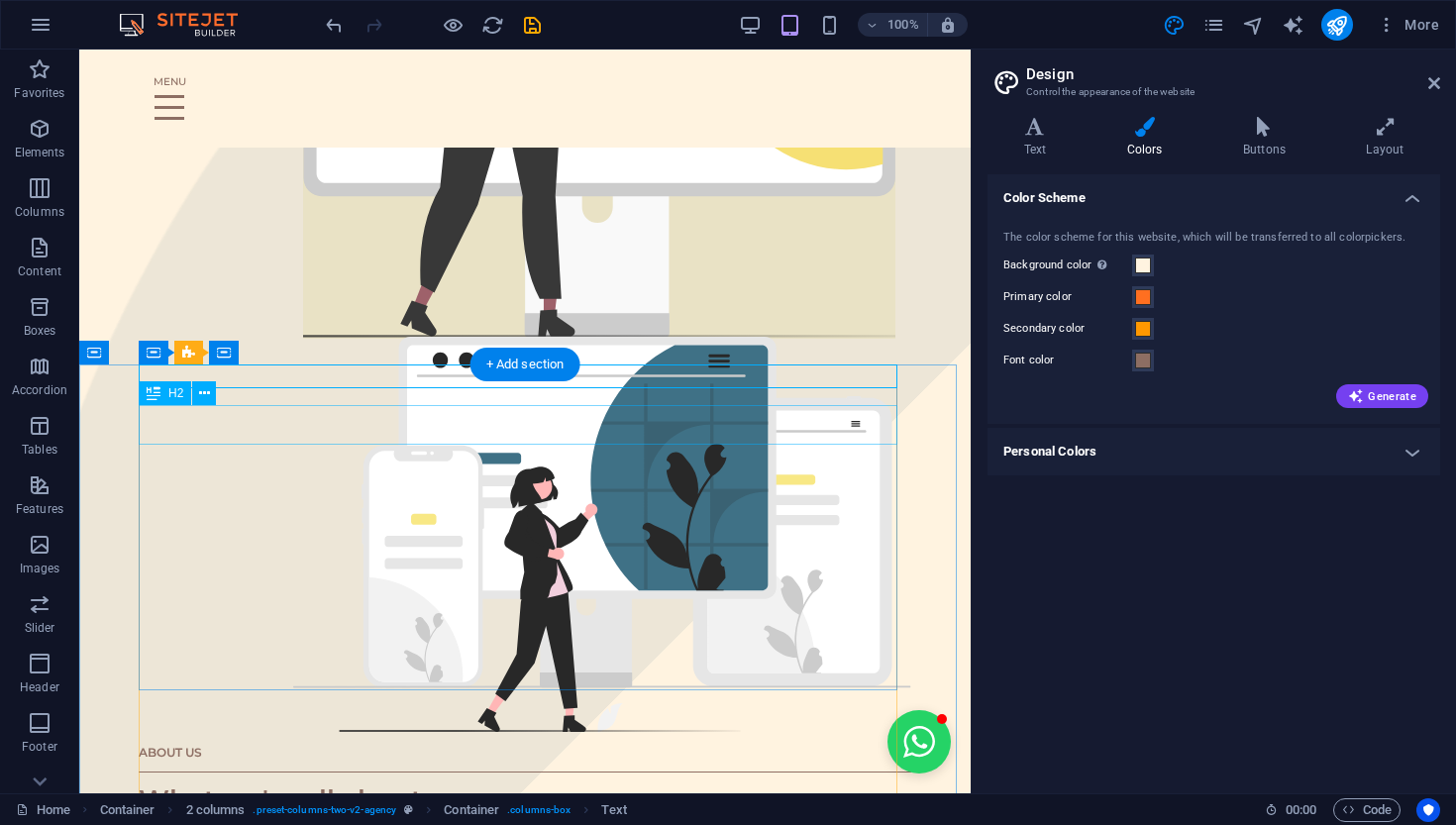
click at [584, 726] on div "What we're all about" at bounding box center [525, 801] width 773 height 41
click at [587, 726] on div "What we're all about" at bounding box center [525, 801] width 773 height 41
click at [561, 726] on div "What we're all about" at bounding box center [525, 801] width 773 height 41
click at [199, 391] on icon at bounding box center [204, 394] width 11 height 21
click at [201, 393] on icon at bounding box center [204, 394] width 11 height 21
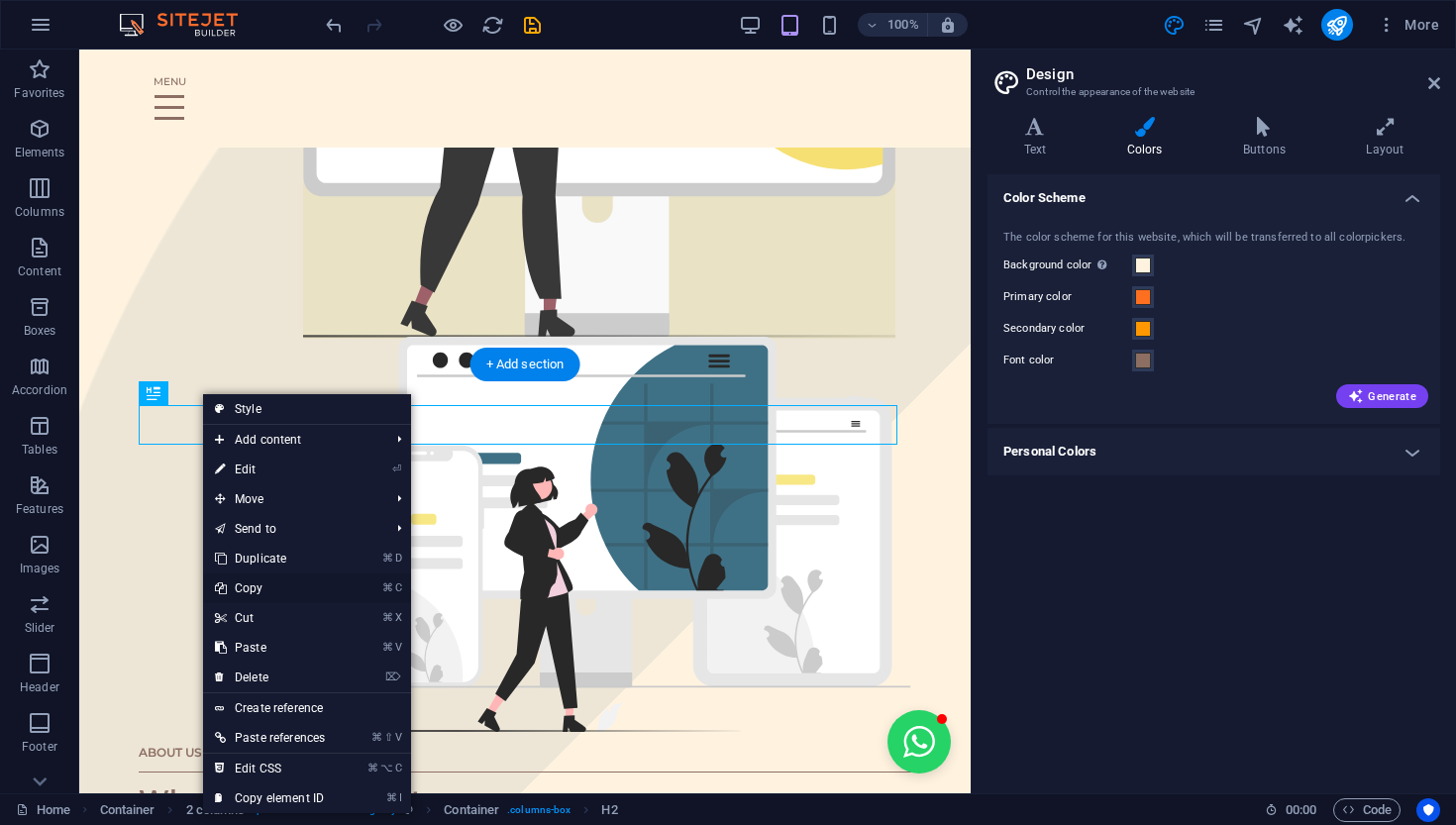
click at [260, 585] on link "⌘ C Copy" at bounding box center [270, 589] width 133 height 30
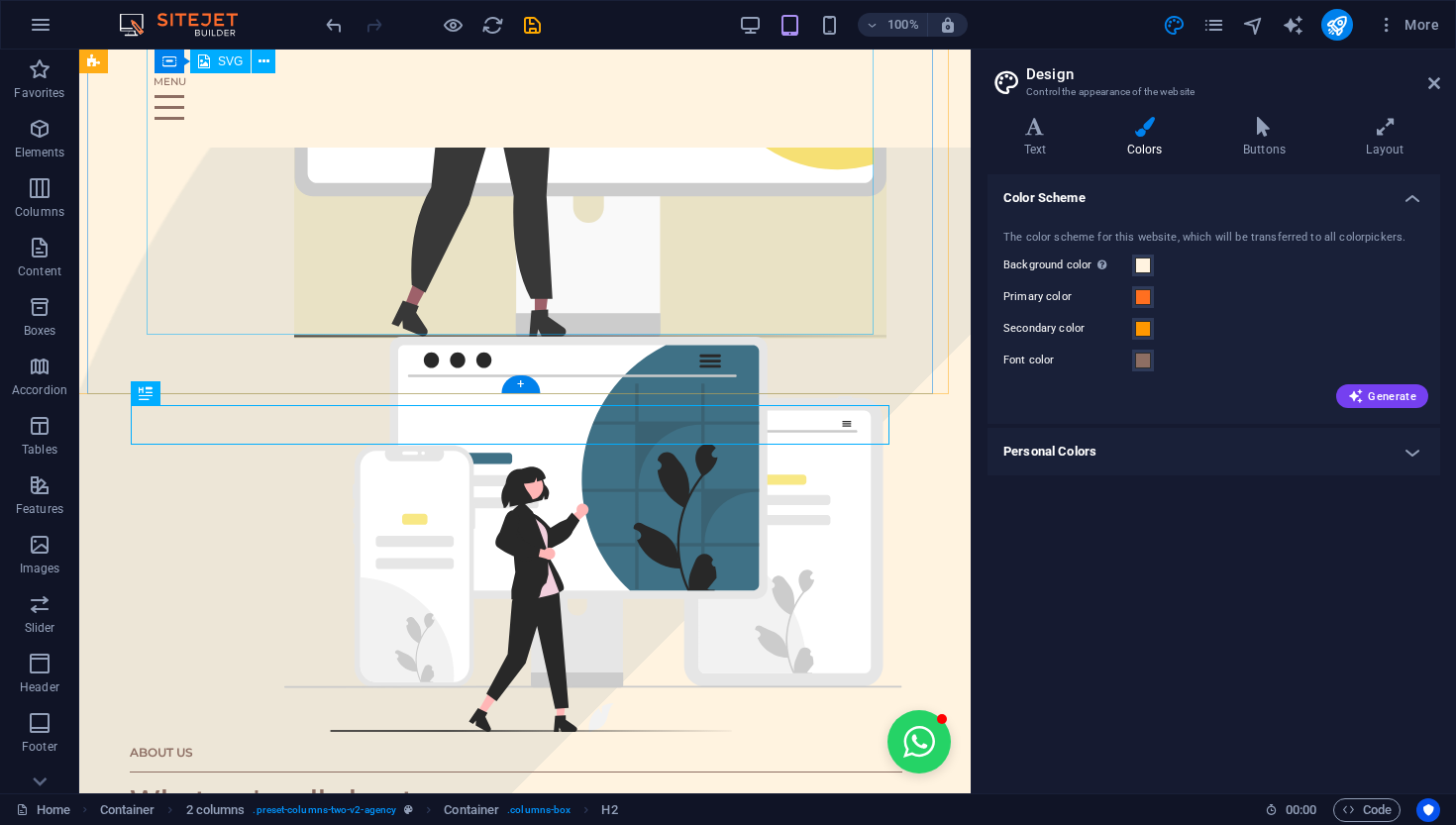
scroll to position [688, 8]
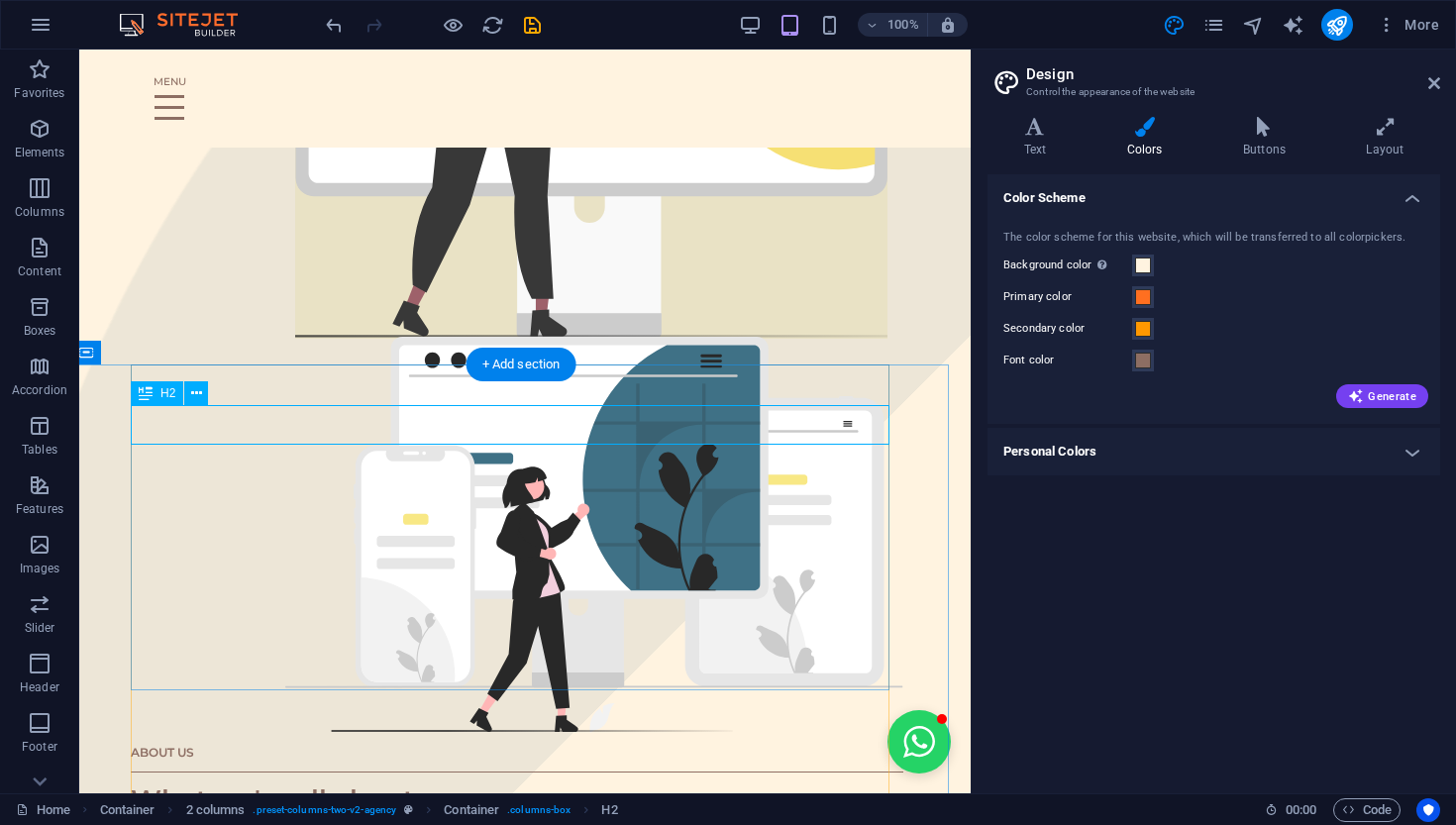
click at [576, 726] on div "What we're all about" at bounding box center [517, 801] width 773 height 41
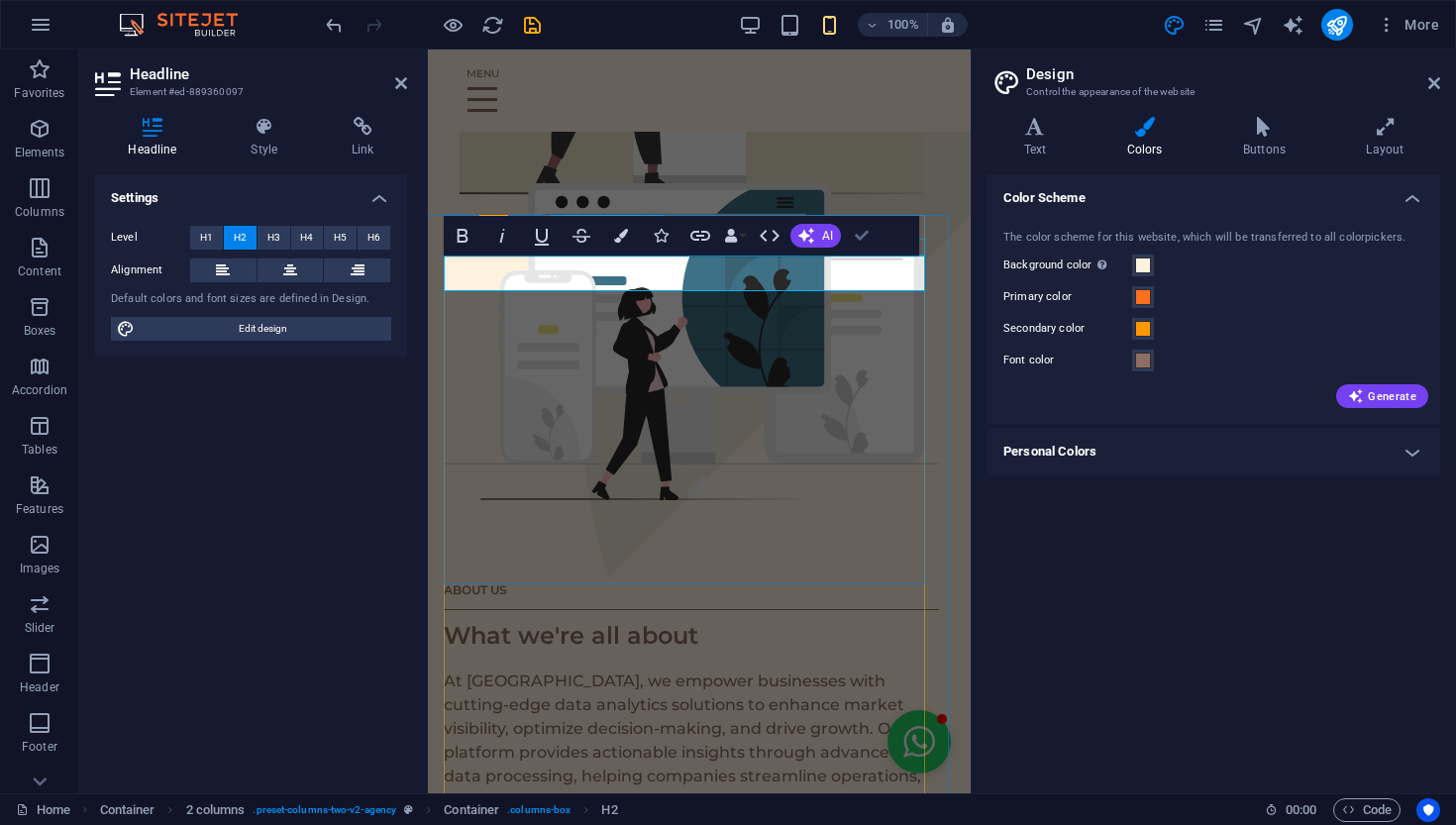
scroll to position [0, 115]
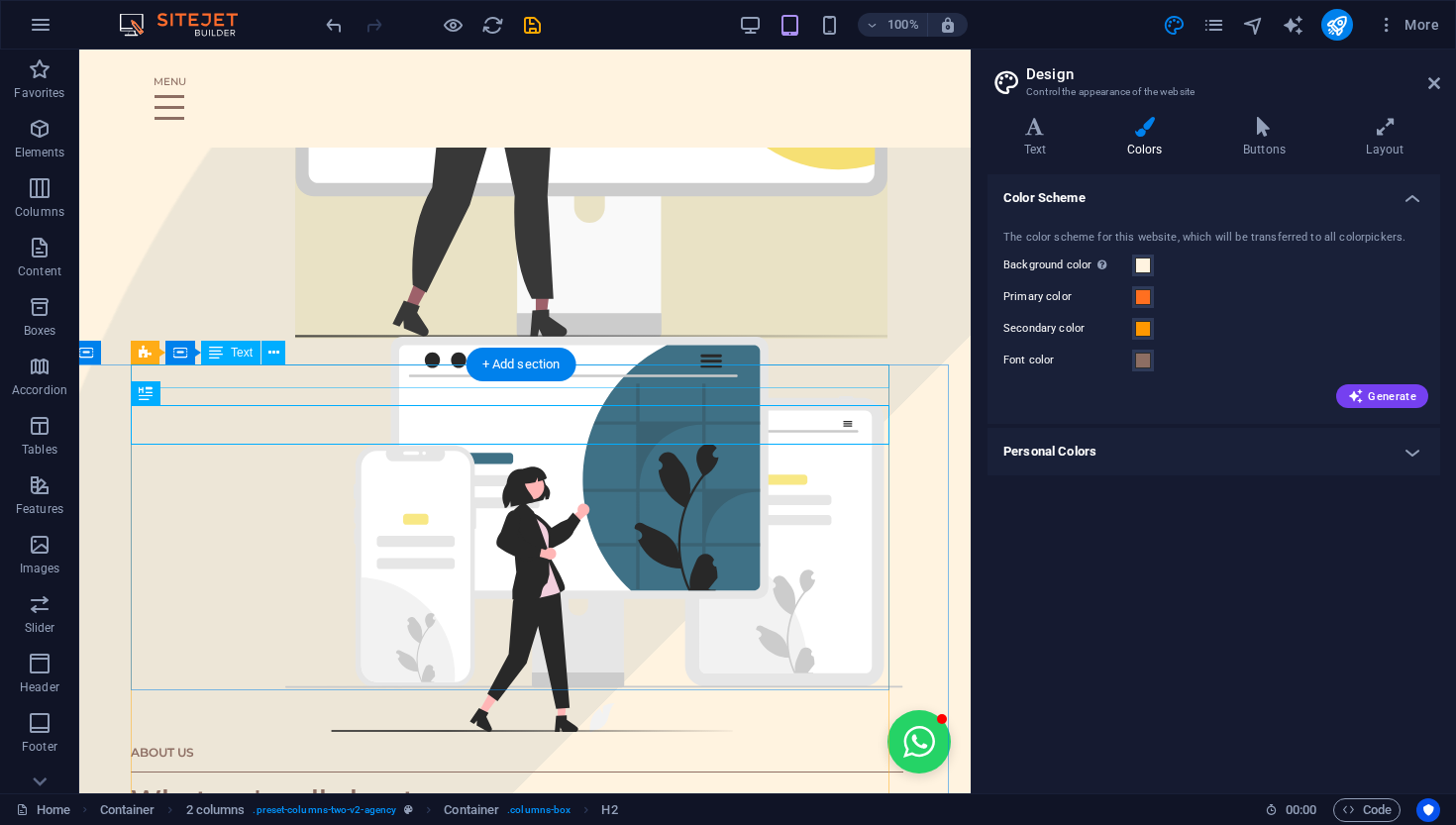
click at [585, 726] on div "ABOUT US" at bounding box center [517, 752] width 773 height 24
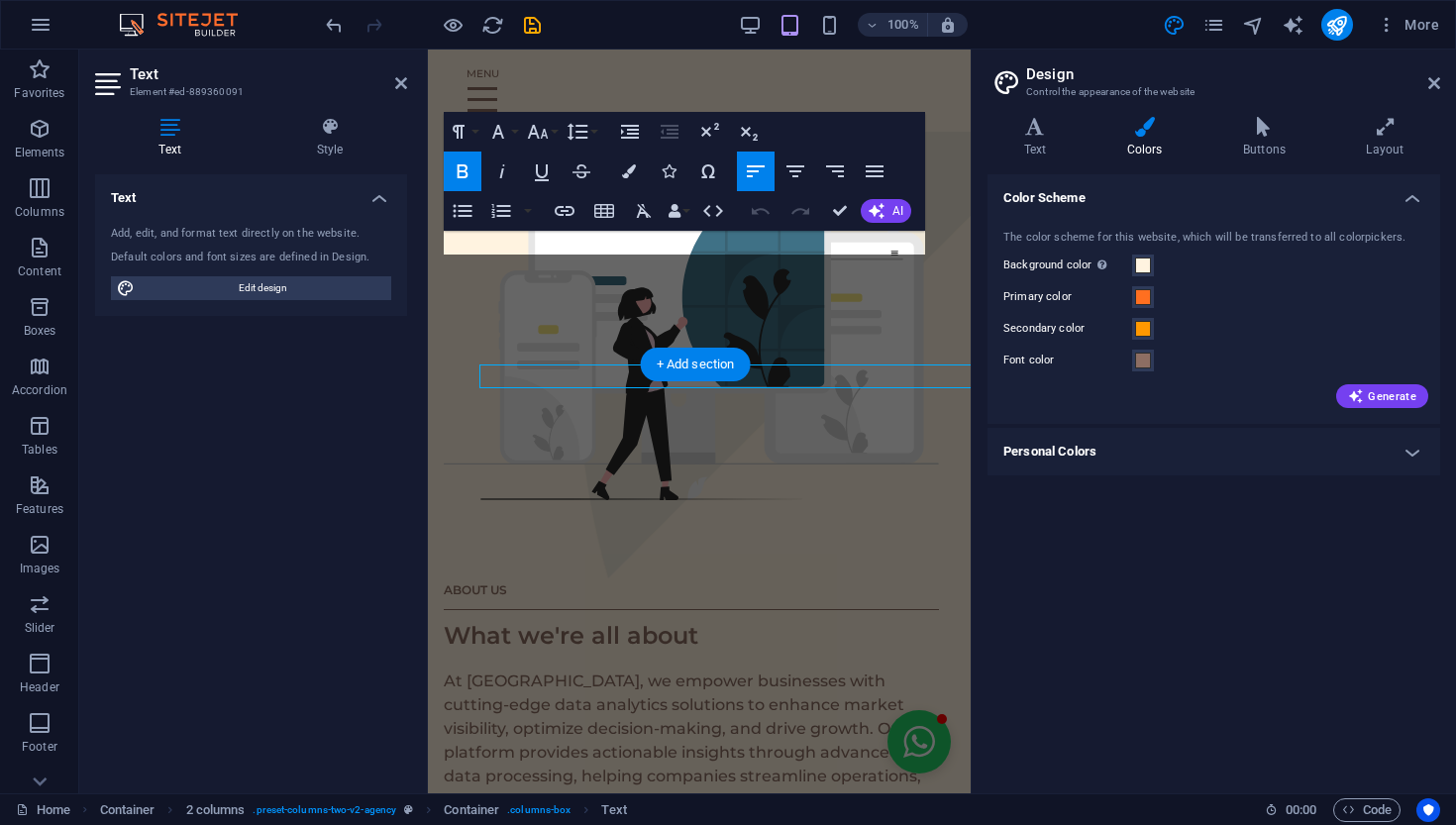
scroll to position [0, 91]
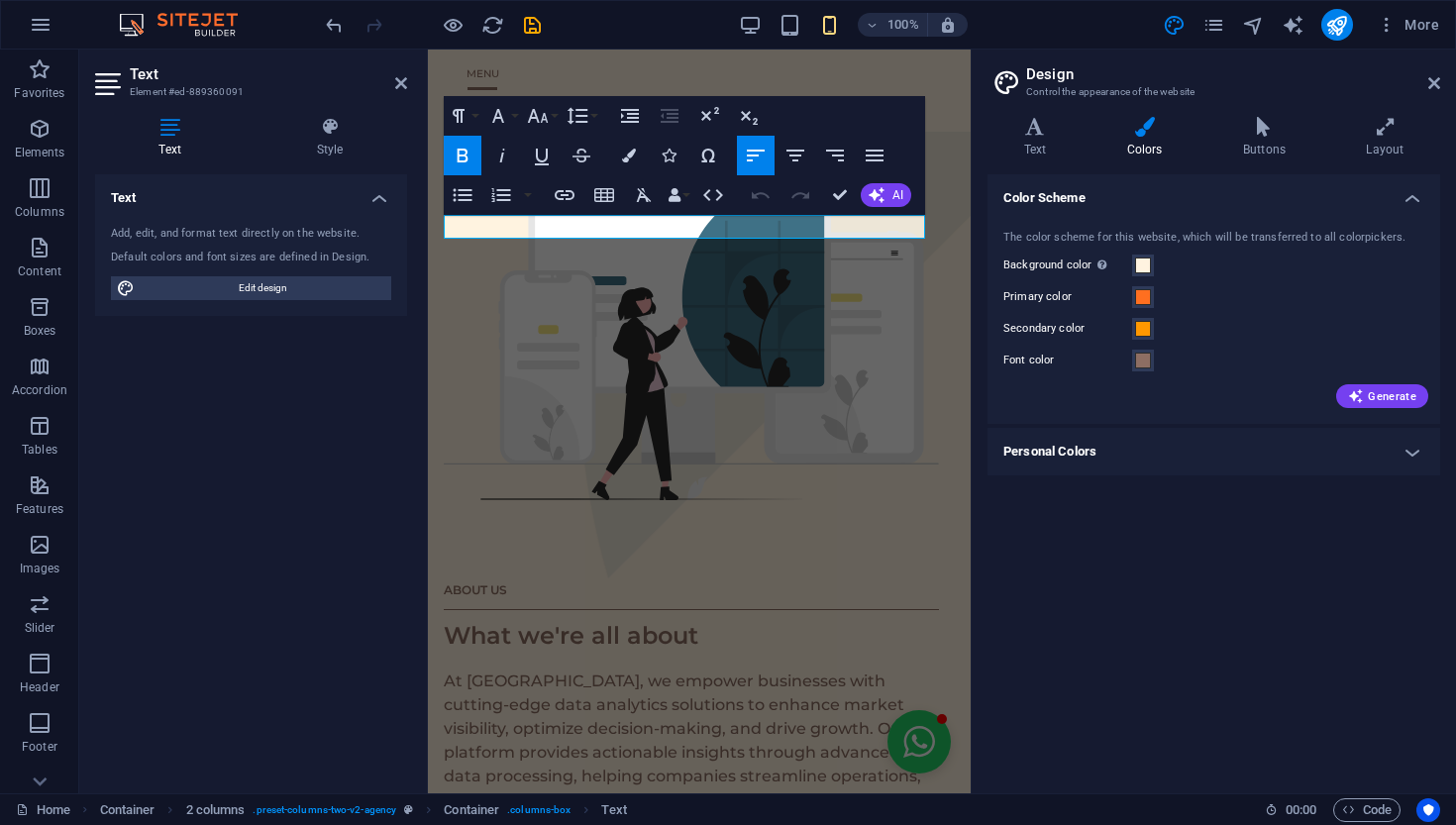
click at [338, 485] on div "Text Add, edit, and format text directly on the website. Default colors and fon…" at bounding box center [250, 476] width 312 height 604
click at [406, 81] on icon at bounding box center [401, 84] width 12 height 16
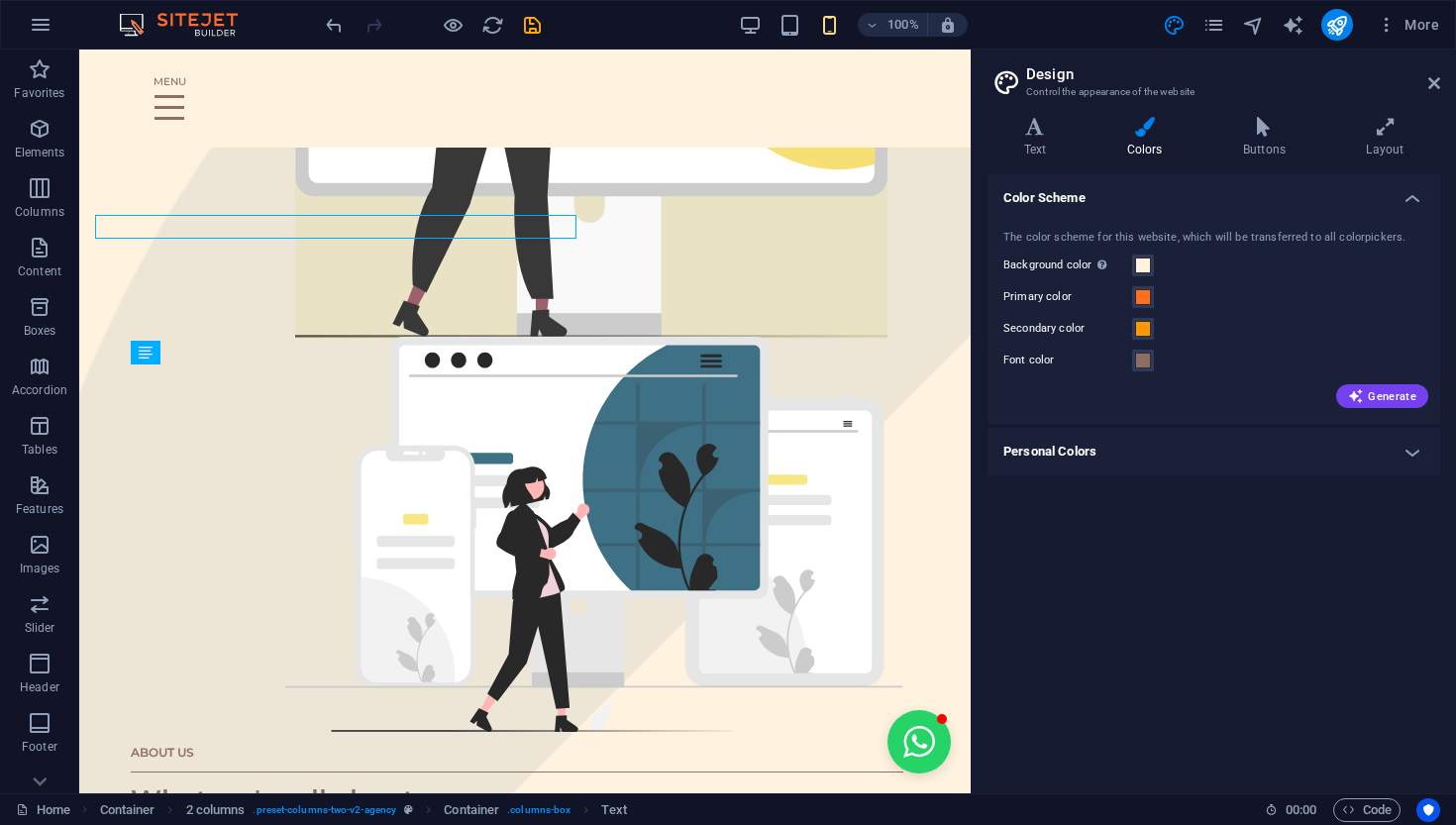
scroll to position [0, 115]
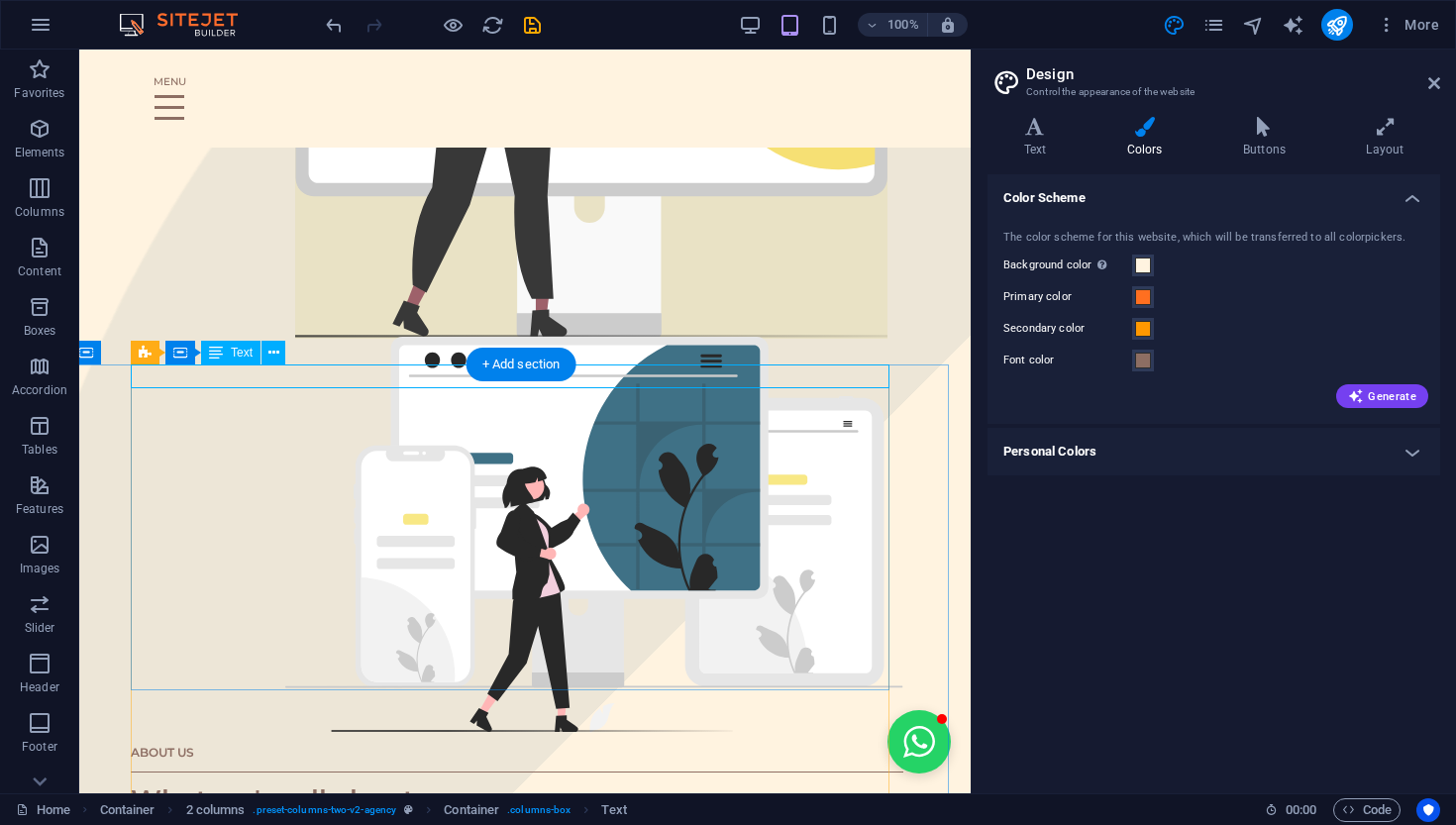
click at [452, 726] on div "ABOUT US" at bounding box center [517, 752] width 773 height 24
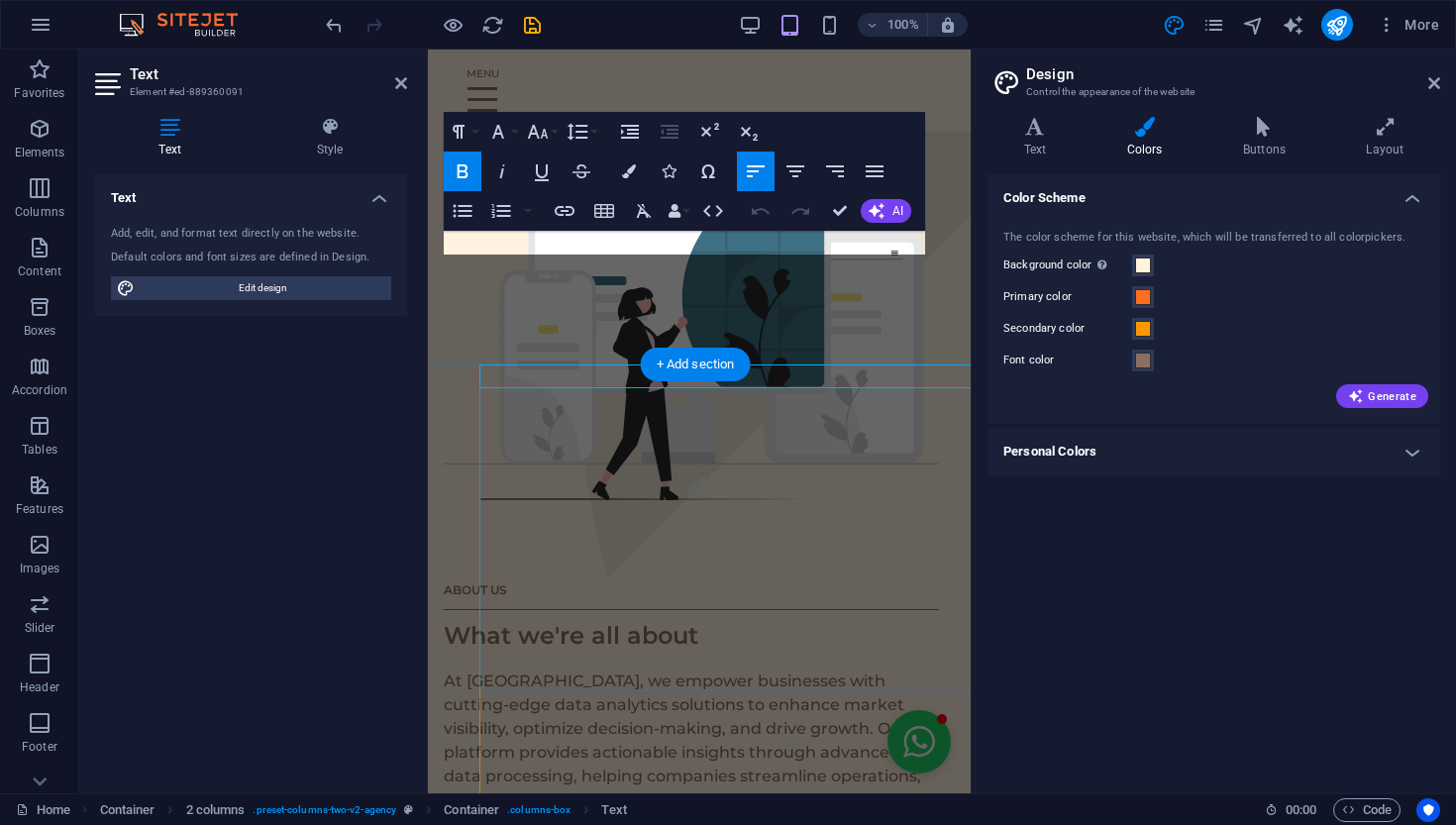
scroll to position [0, 91]
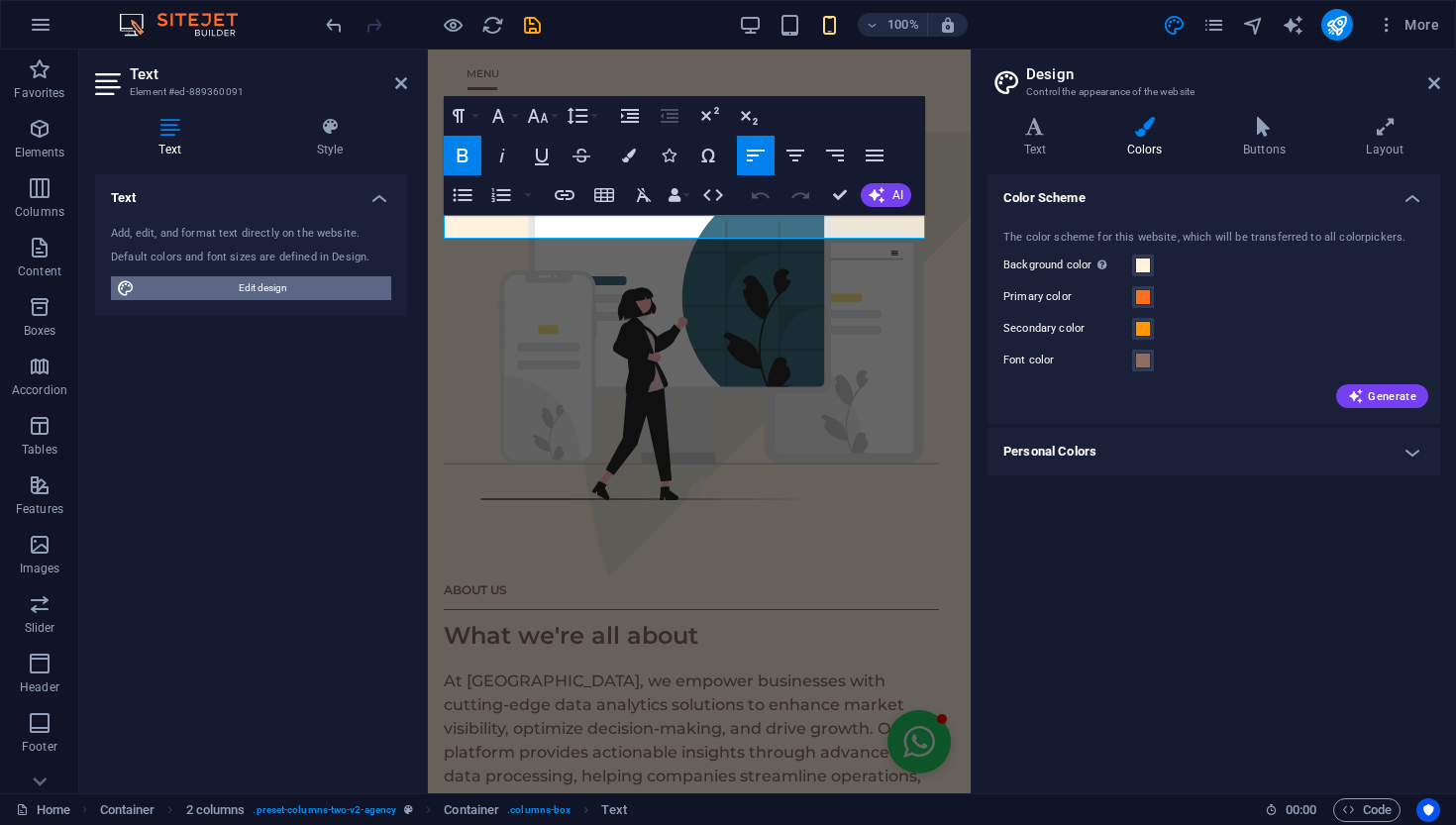
click at [281, 284] on span "Edit design" at bounding box center [263, 288] width 245 height 24
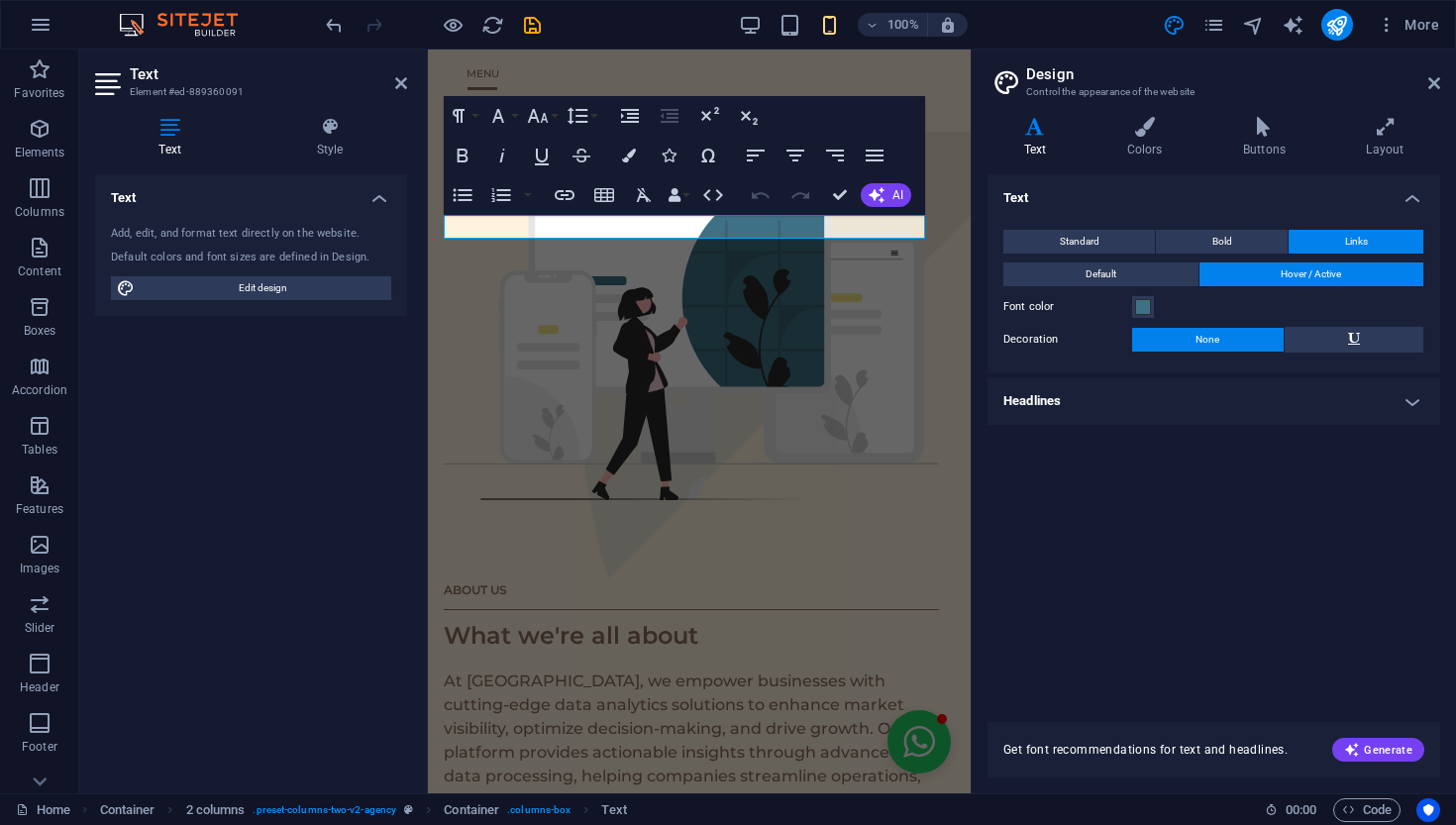
click at [1043, 146] on h4 "Text" at bounding box center [1038, 138] width 103 height 42
click at [246, 463] on div "Text Add, edit, and format text directly on the website. Default colors and fon…" at bounding box center [250, 476] width 312 height 604
click at [405, 88] on icon at bounding box center [401, 84] width 12 height 16
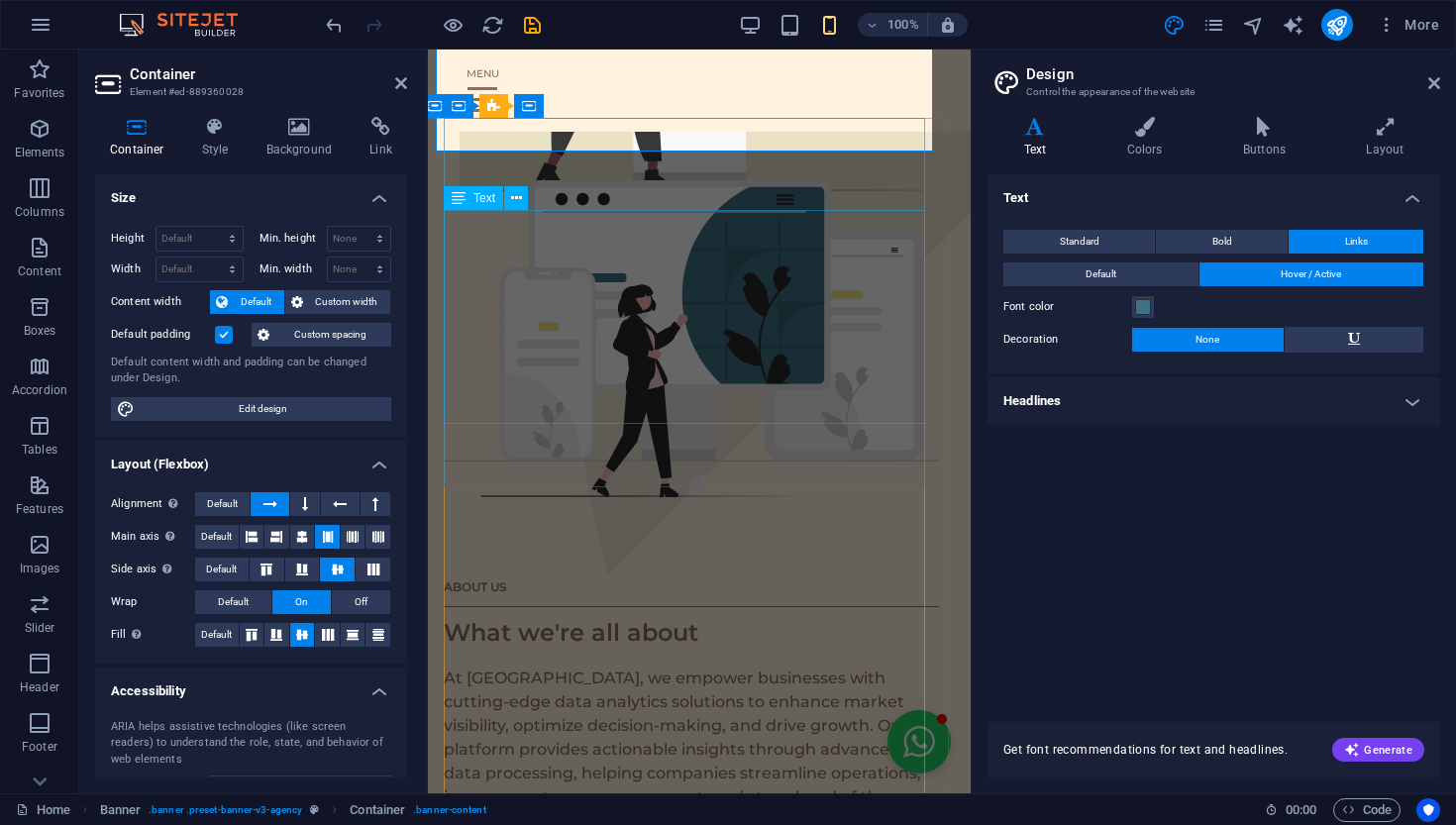
scroll to position [693, 8]
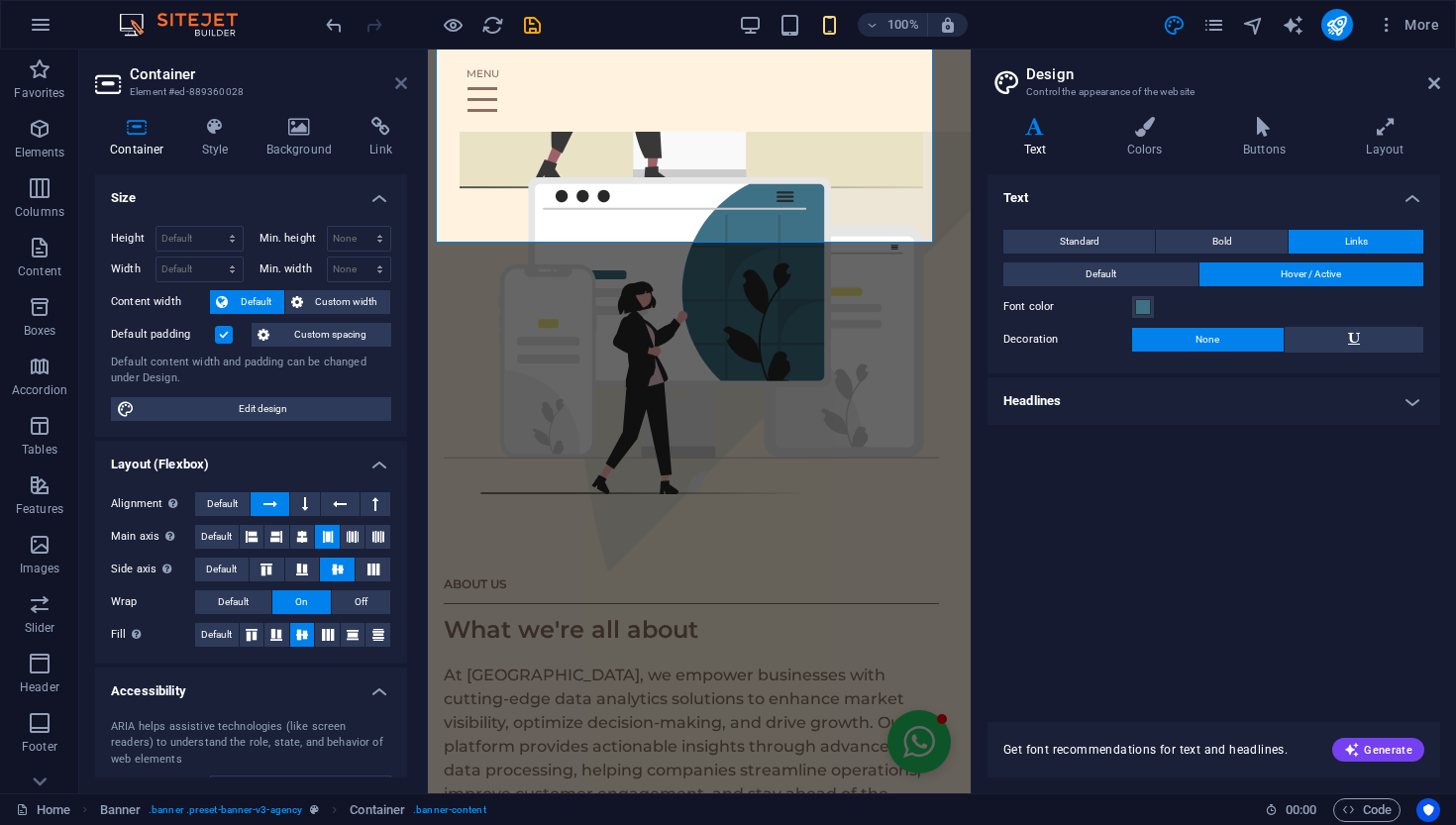
click at [398, 88] on icon at bounding box center [401, 84] width 12 height 16
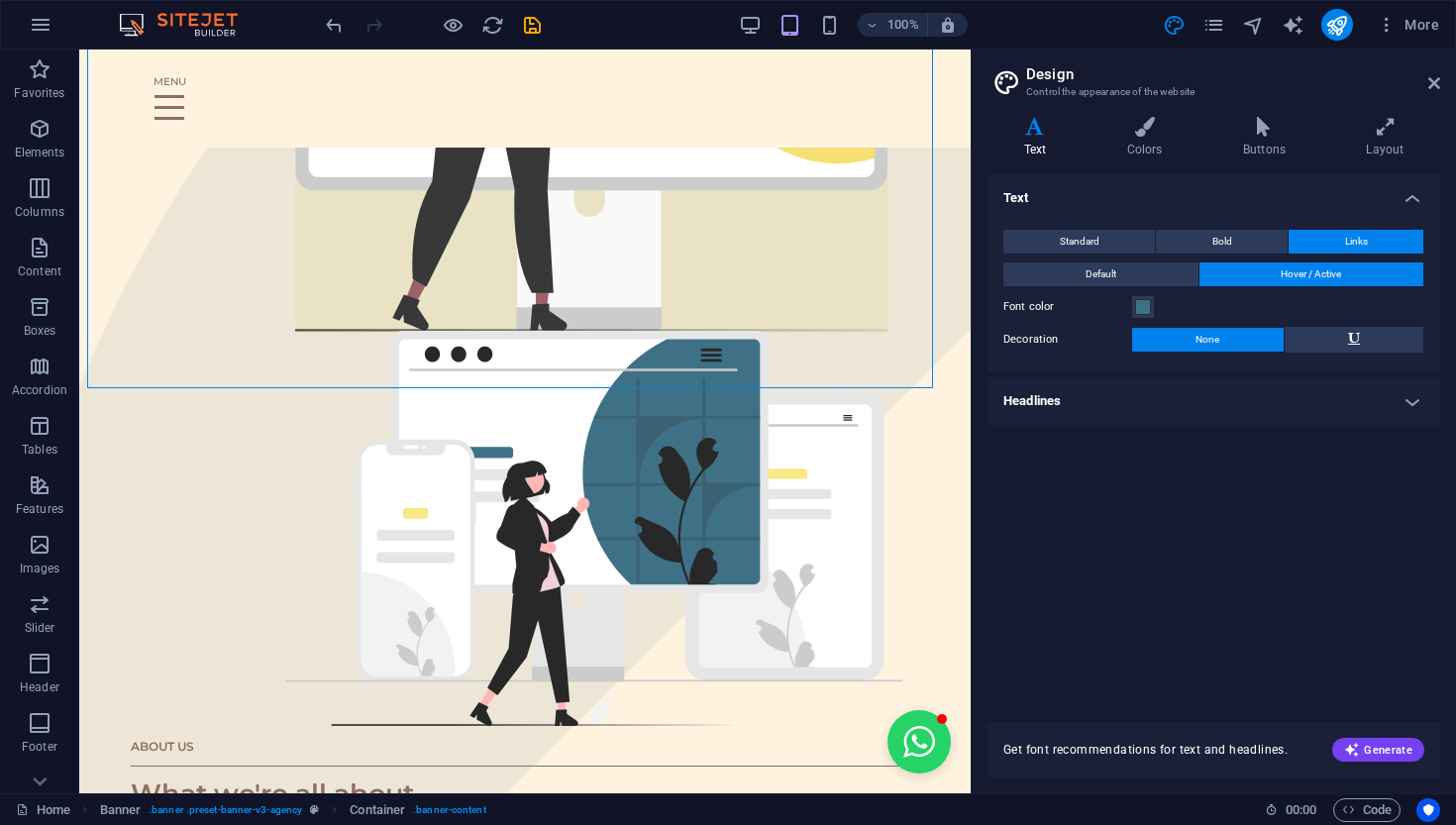
scroll to position [0, 115]
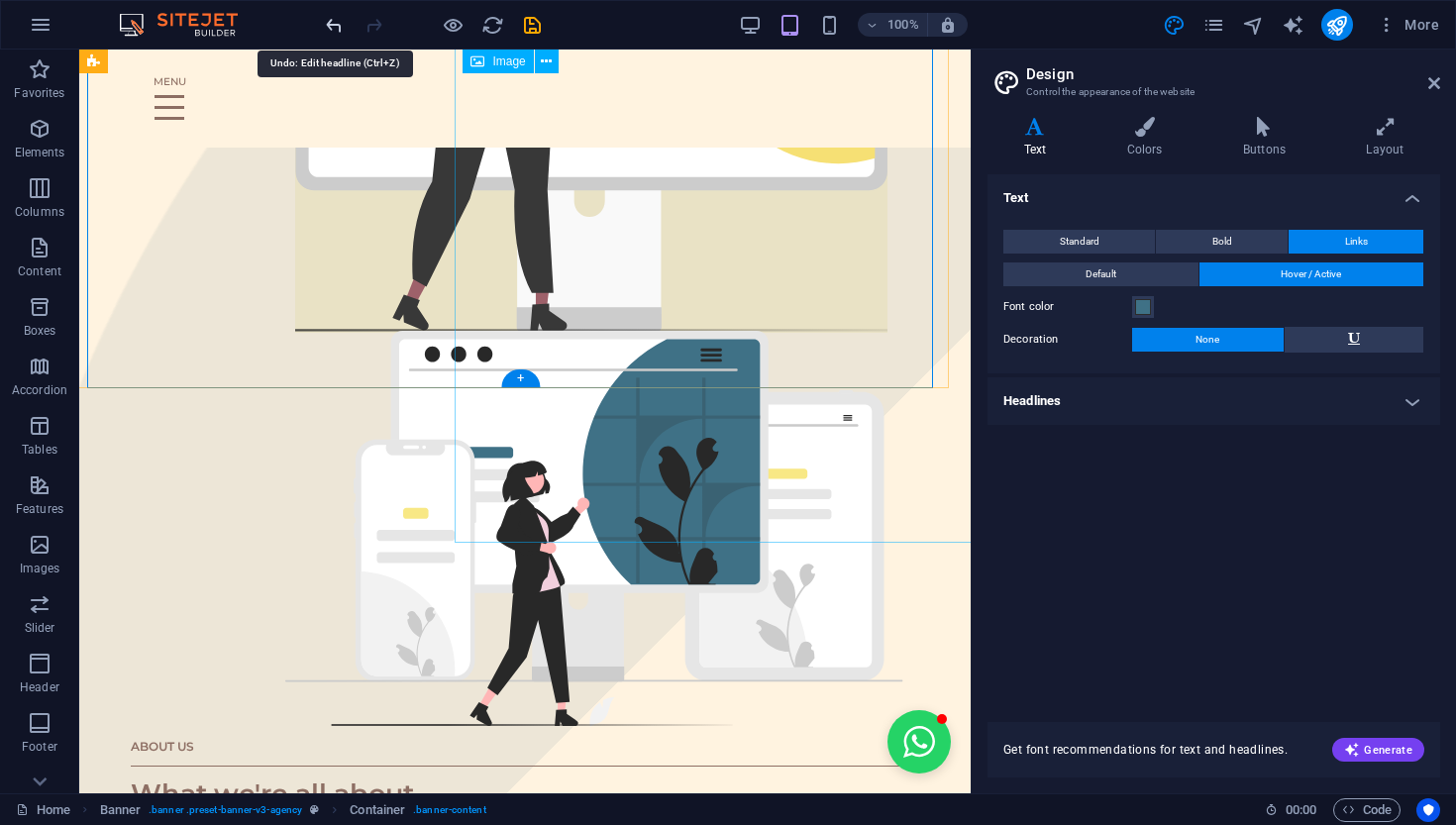
click at [336, 23] on icon "undo" at bounding box center [334, 25] width 23 height 23
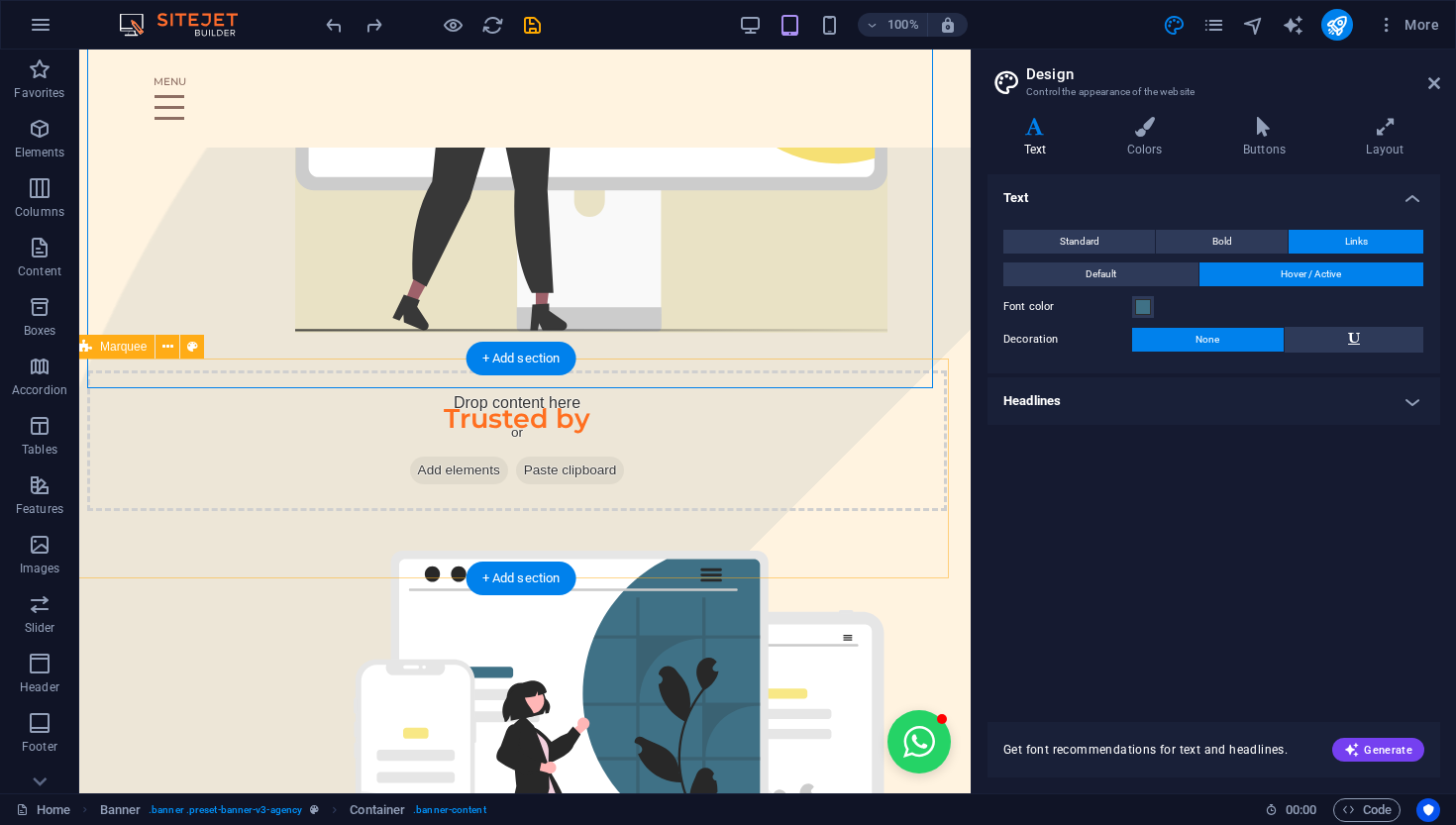
click at [453, 462] on span "Add elements" at bounding box center [459, 470] width 98 height 28
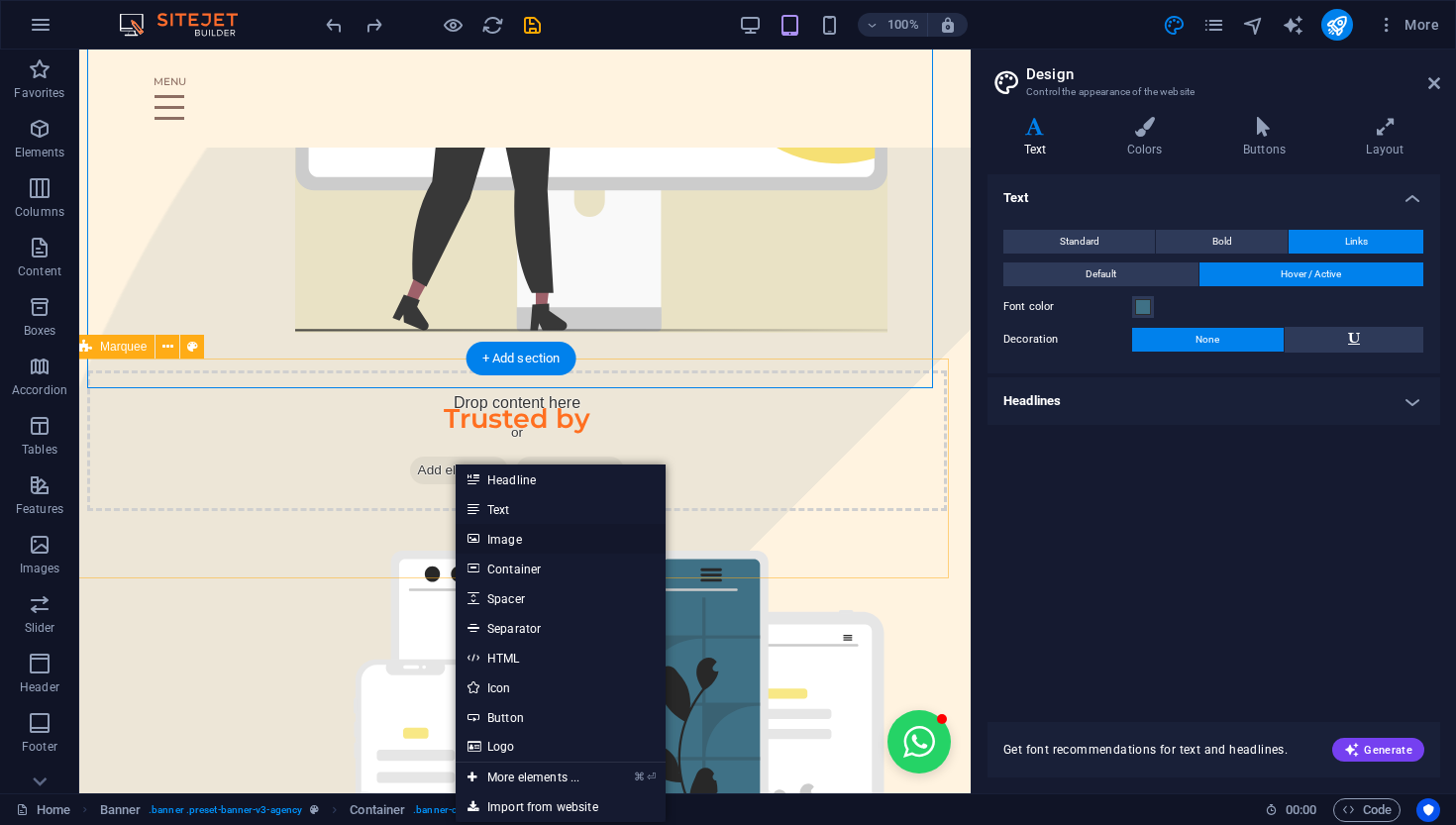
click at [493, 542] on link "Image" at bounding box center [560, 539] width 210 height 30
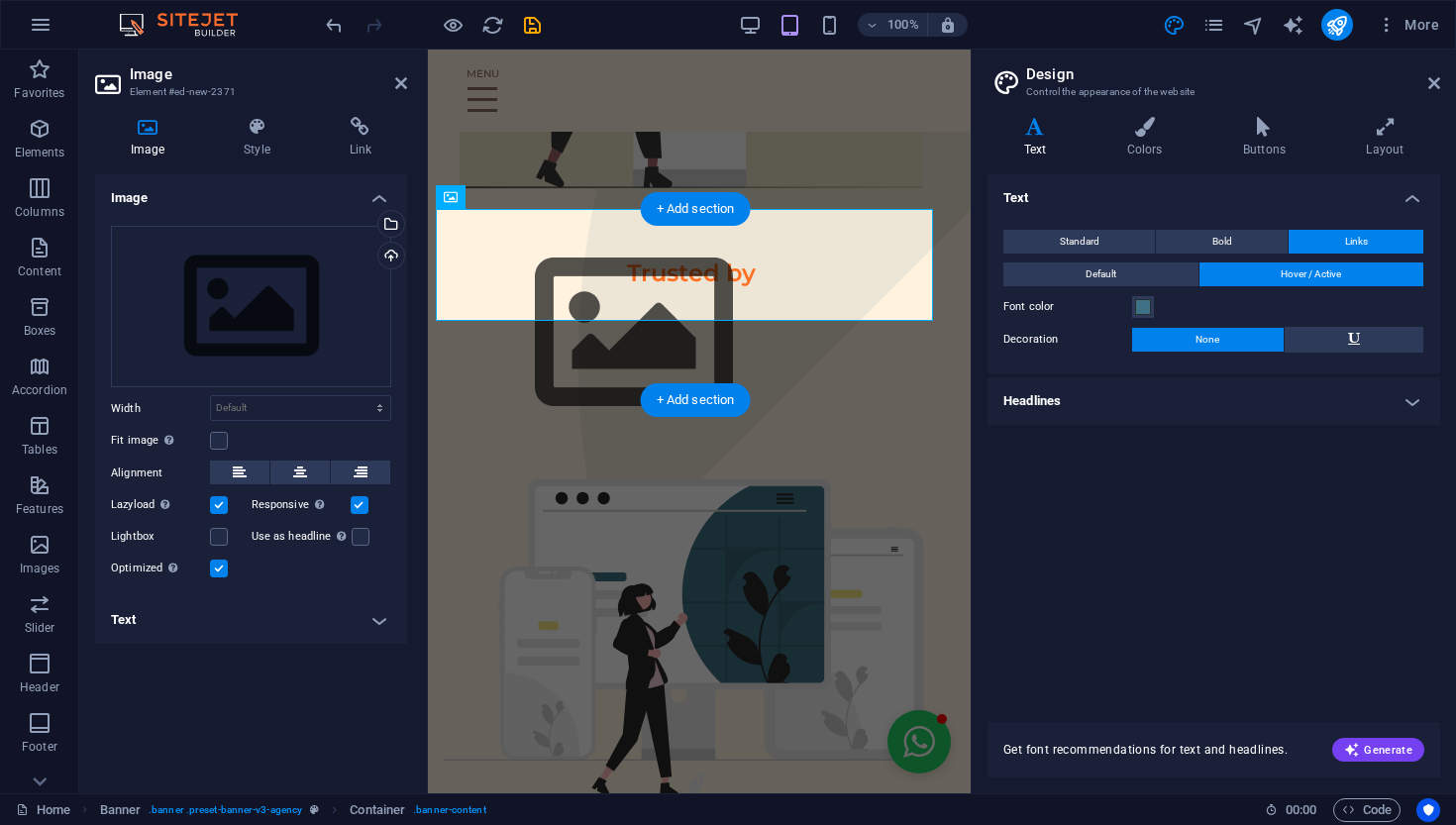
scroll to position [0, 91]
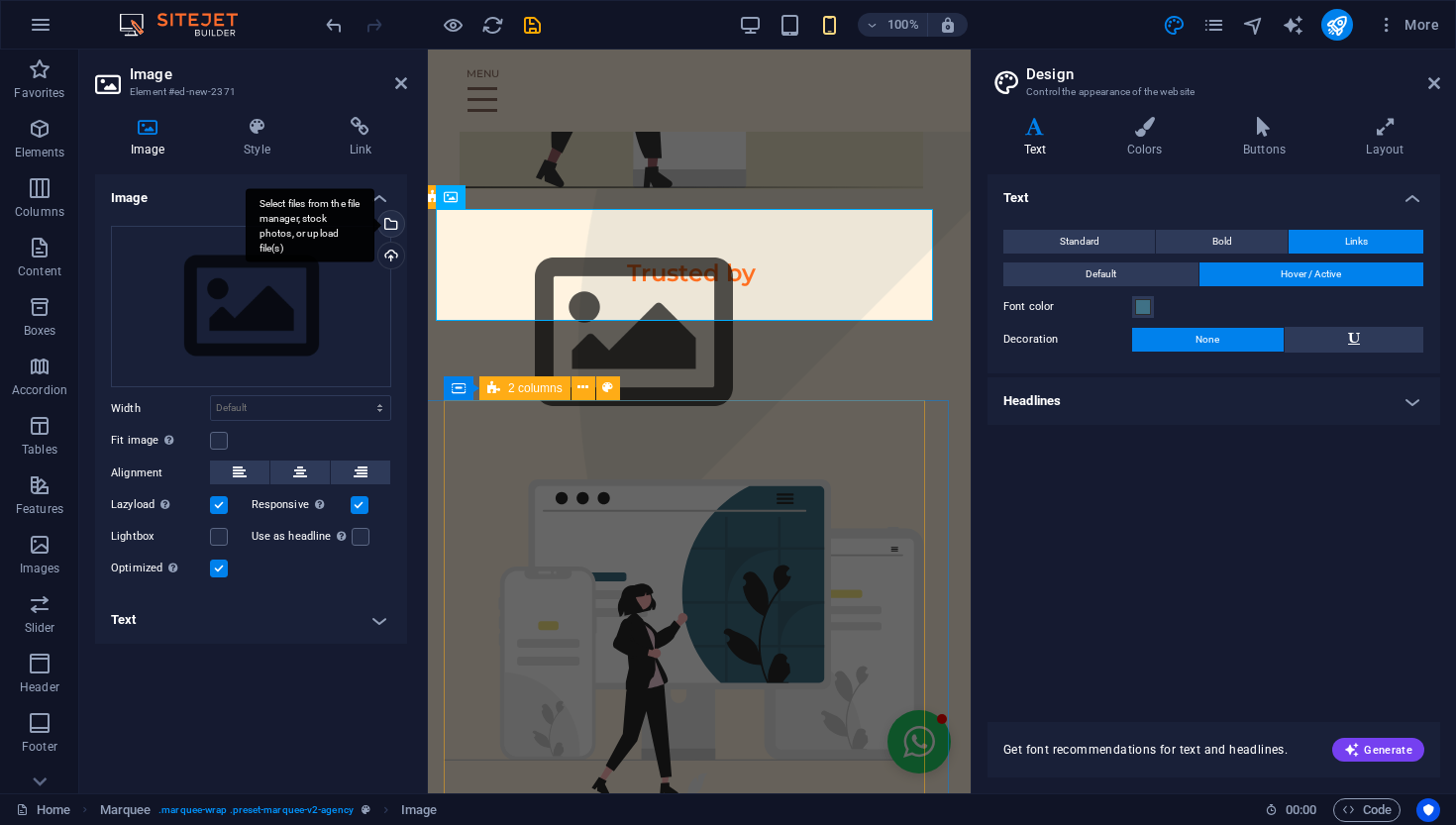
click at [374, 227] on div "Select files from the file manager, stock photos, or upload file(s)" at bounding box center [310, 225] width 128 height 75
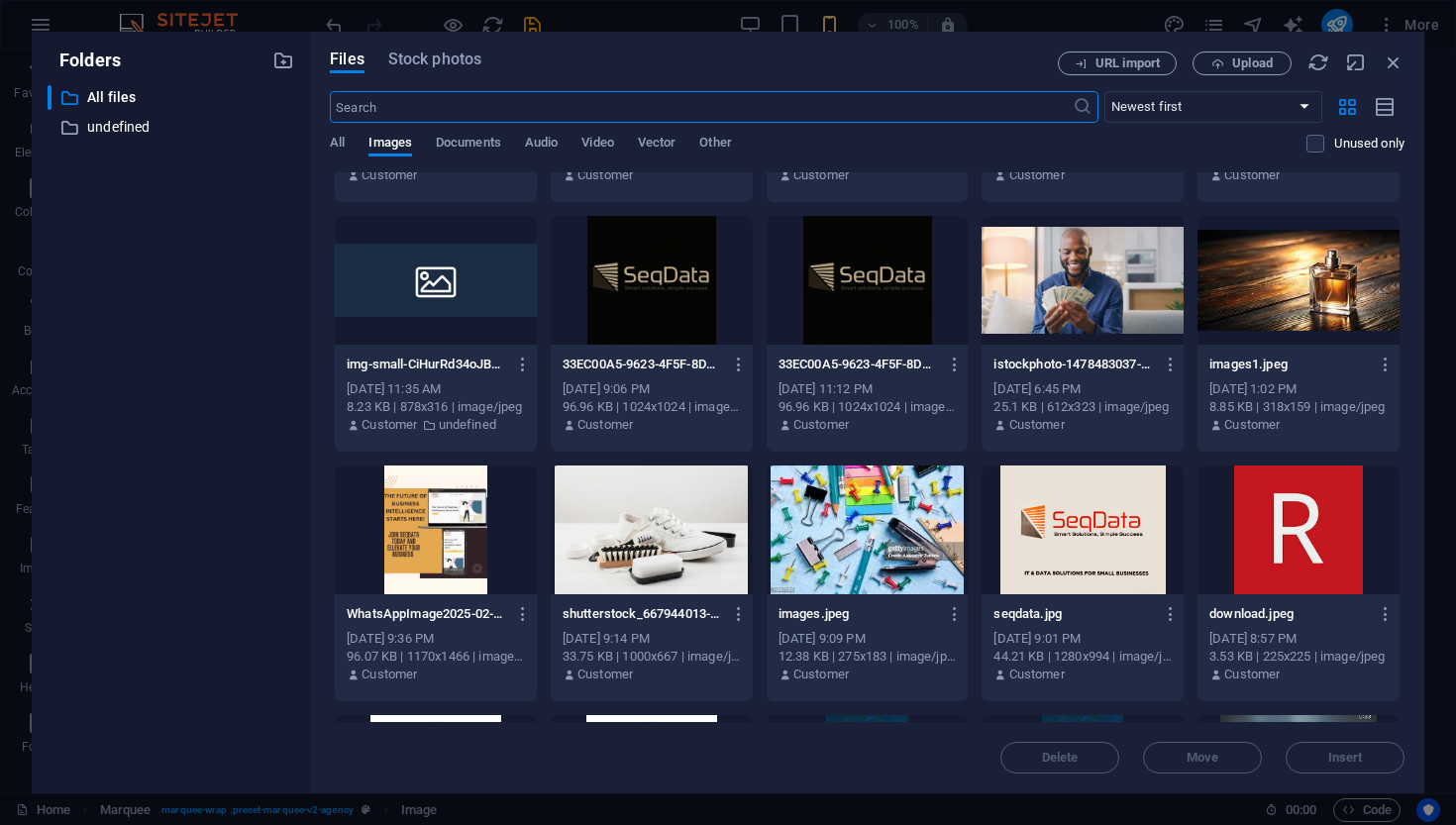
scroll to position [465, 0]
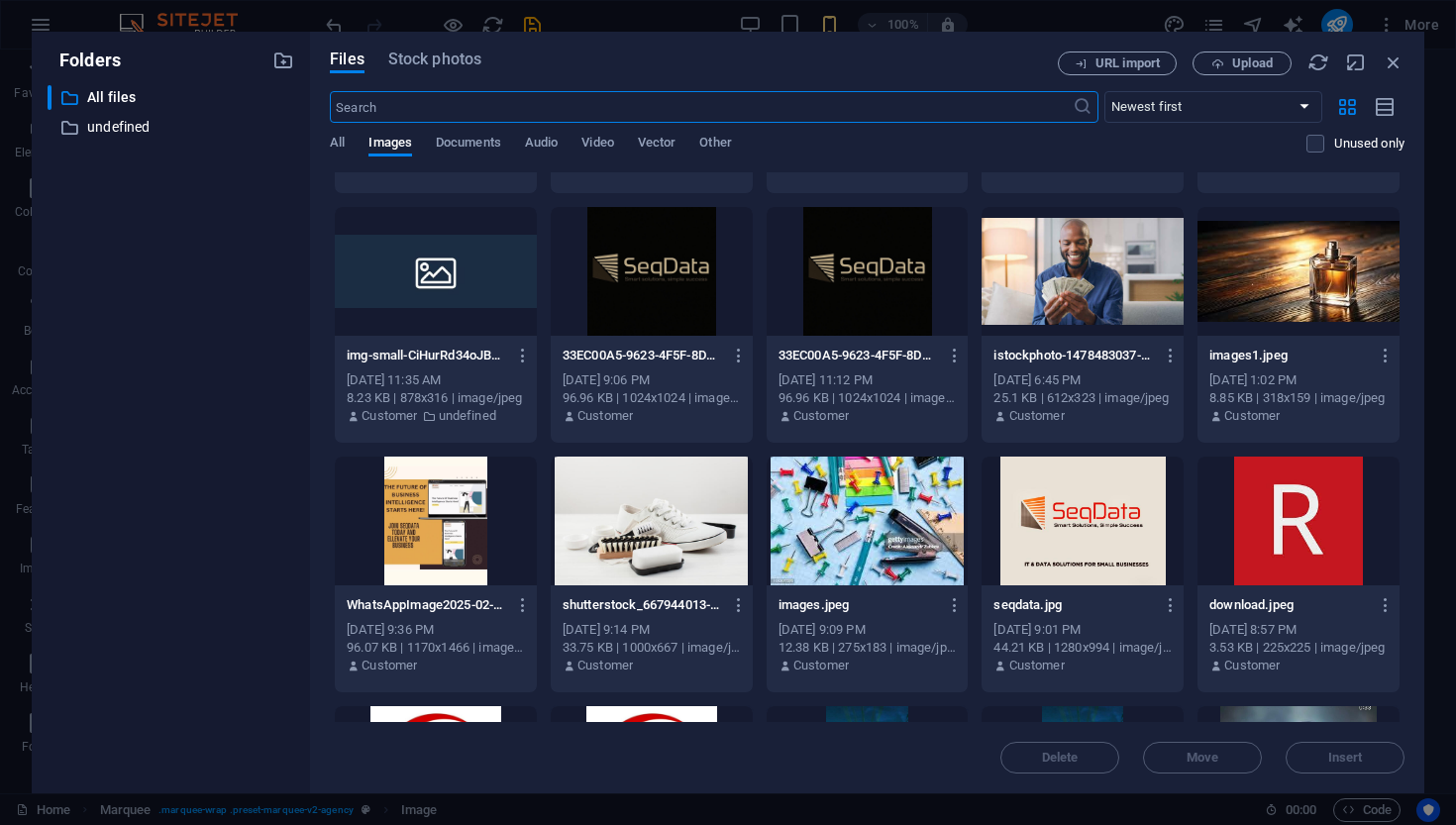
click at [1291, 490] on div at bounding box center [1298, 520] width 202 height 129
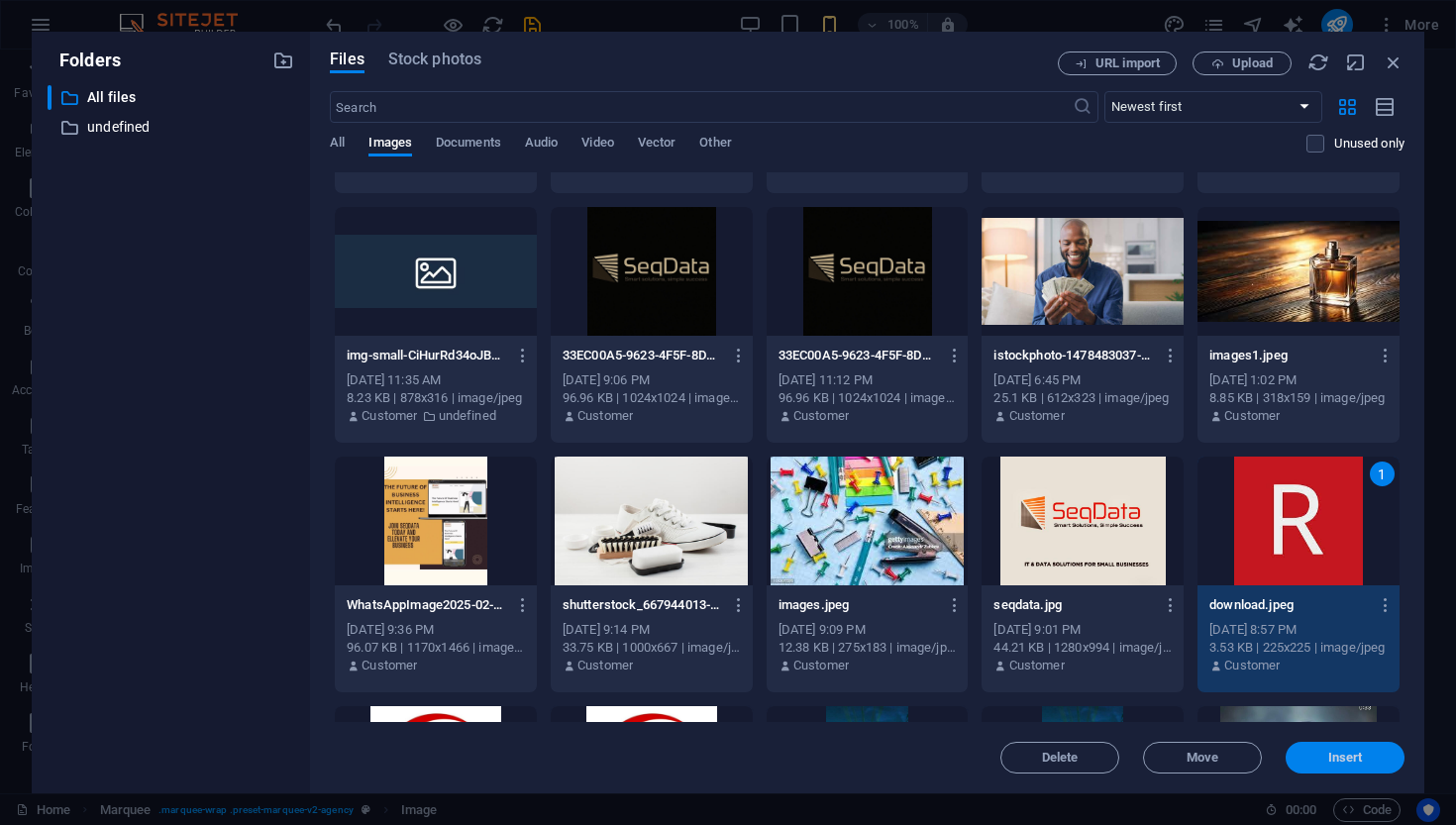
click at [1291, 726] on span "Insert" at bounding box center [1345, 758] width 35 height 12
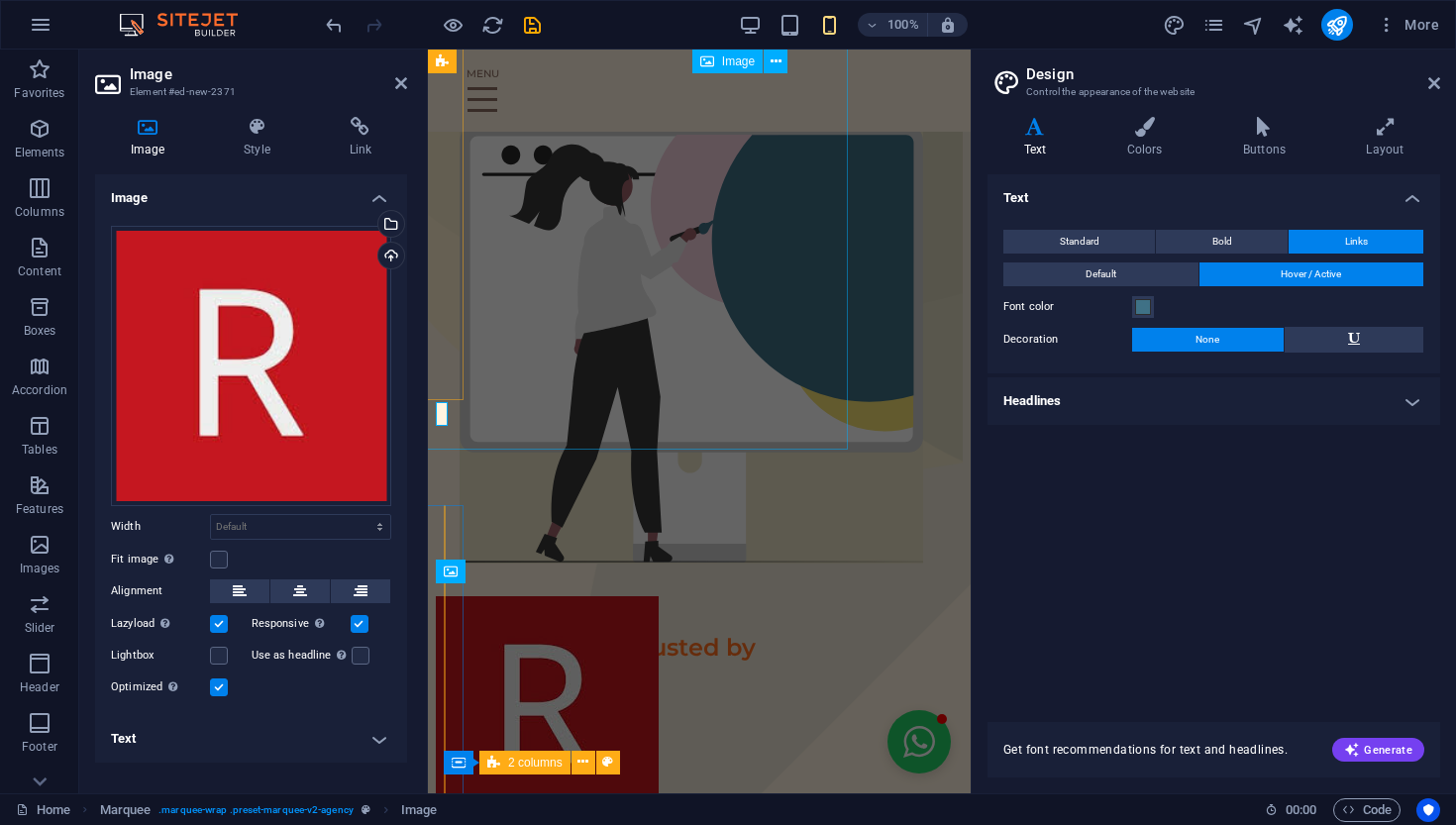
scroll to position [0, 91]
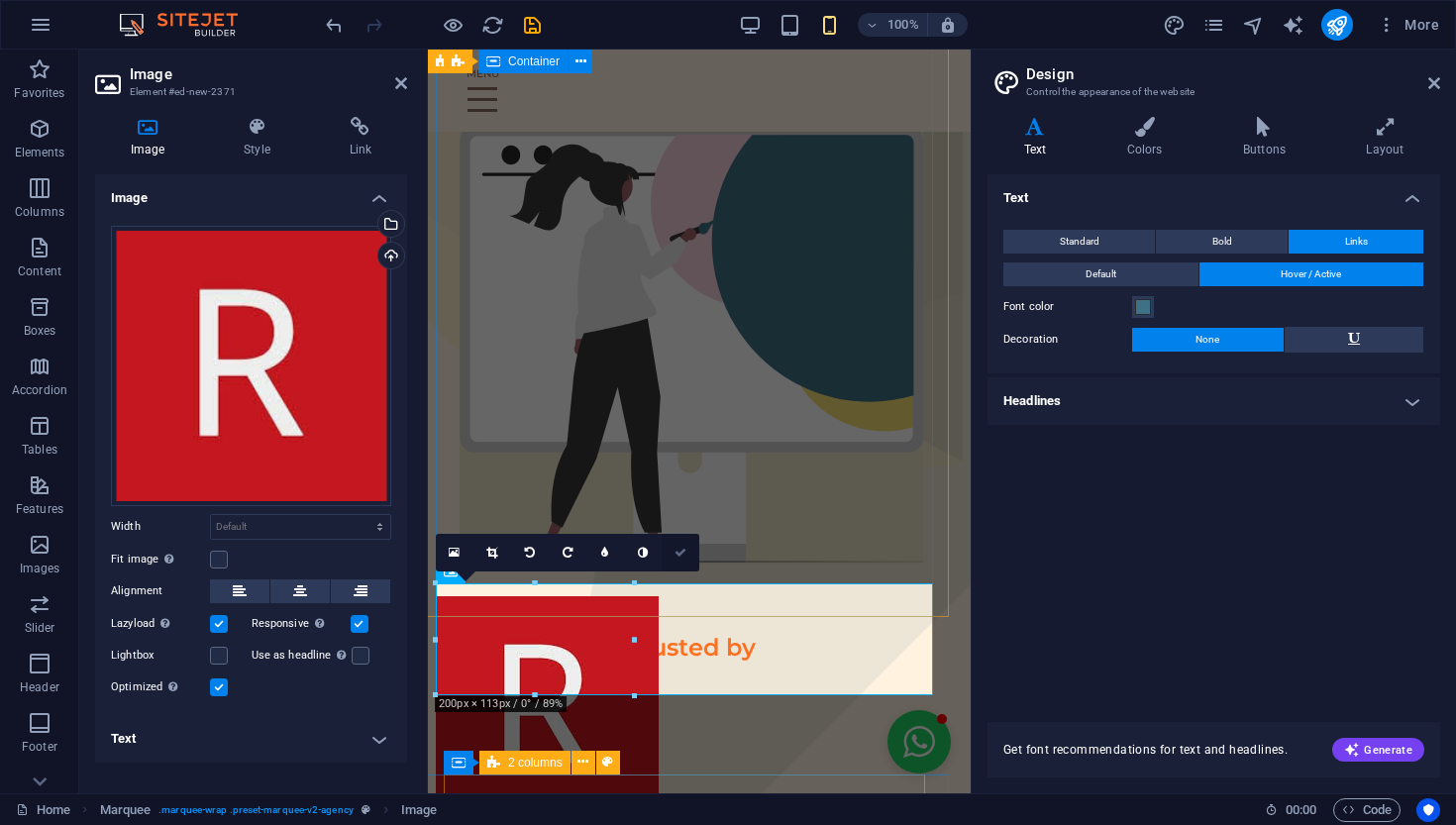
click at [675, 562] on link at bounding box center [680, 553] width 38 height 38
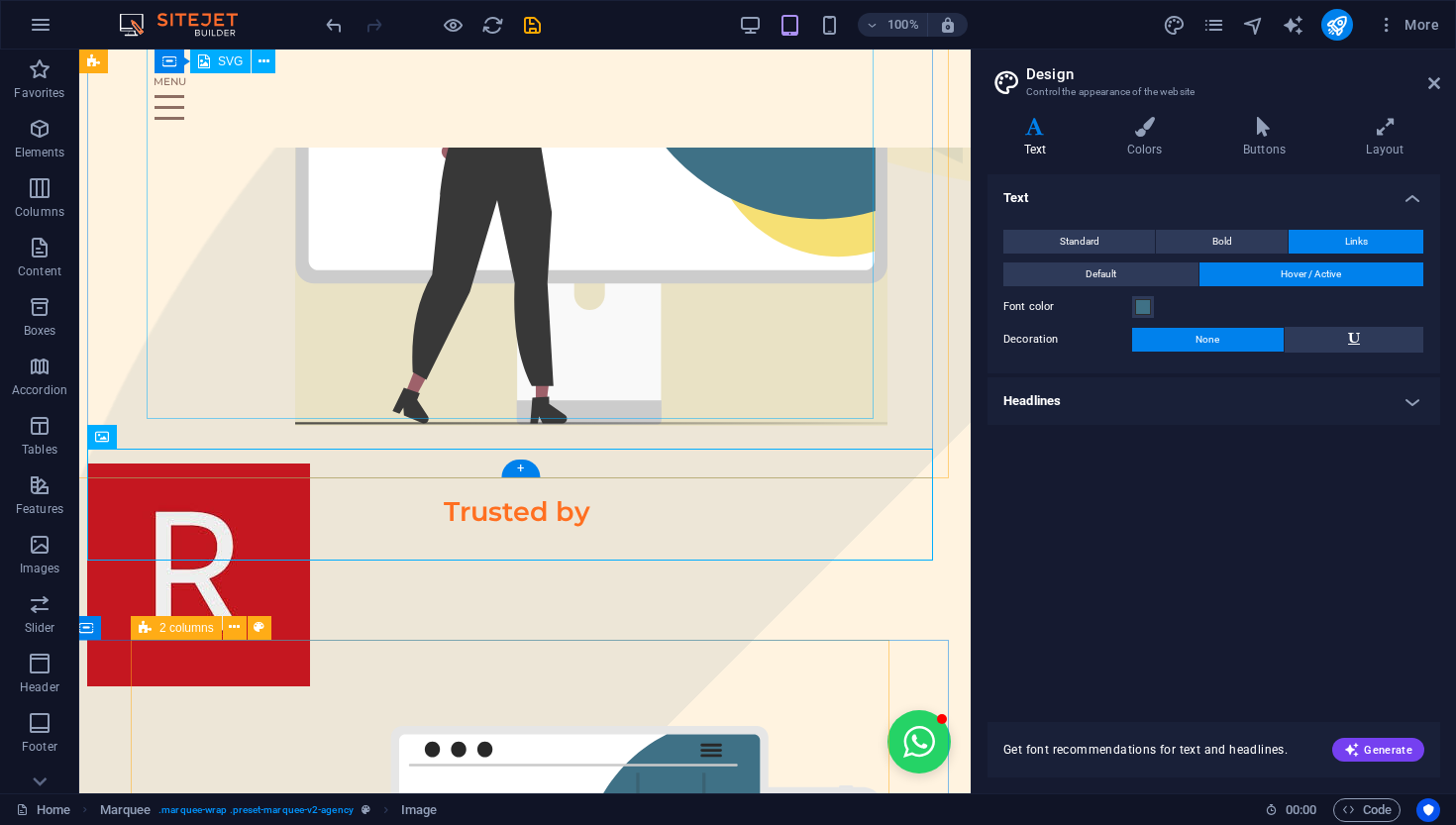
scroll to position [604, 8]
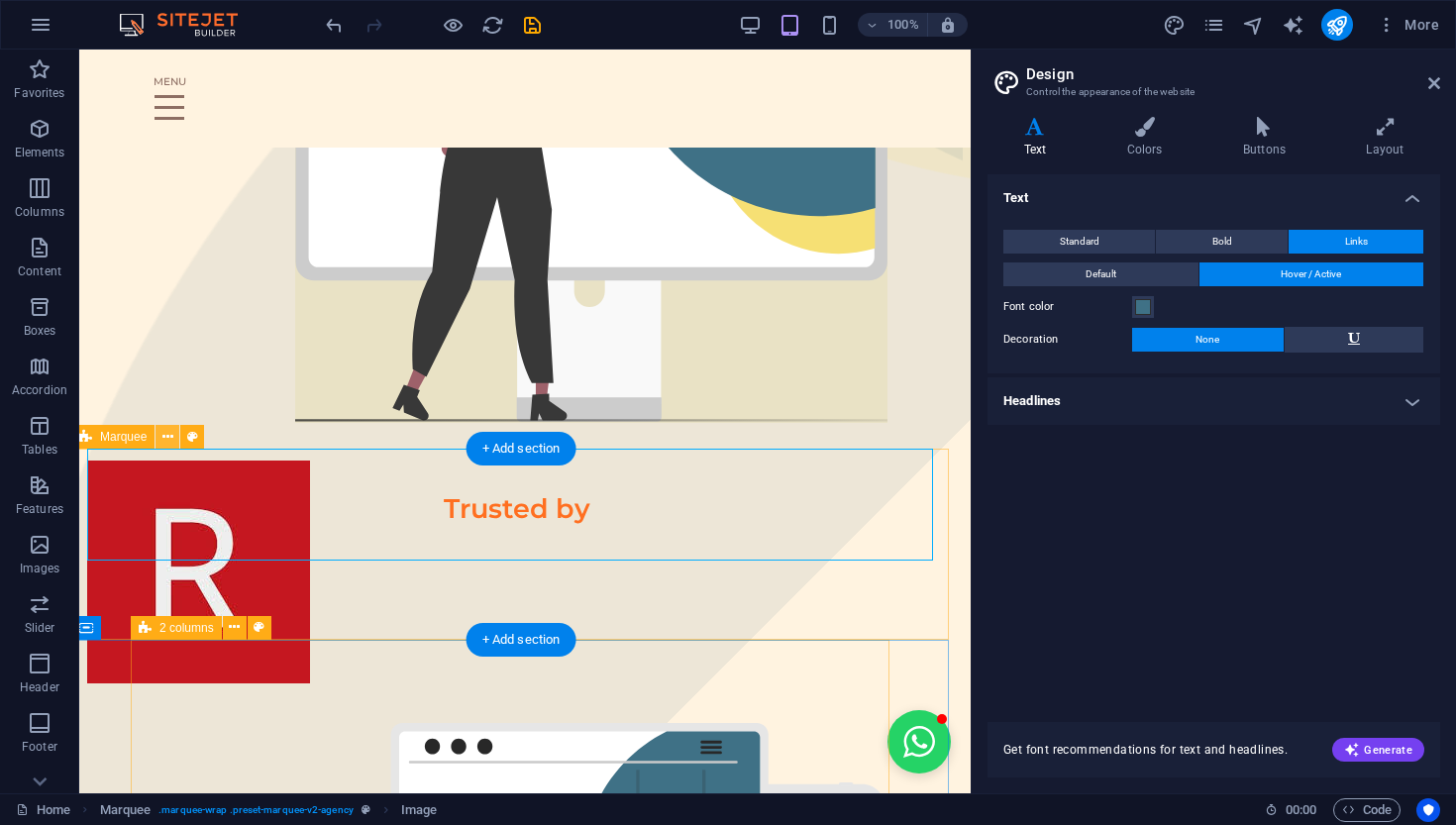
click at [162, 444] on icon at bounding box center [167, 437] width 11 height 21
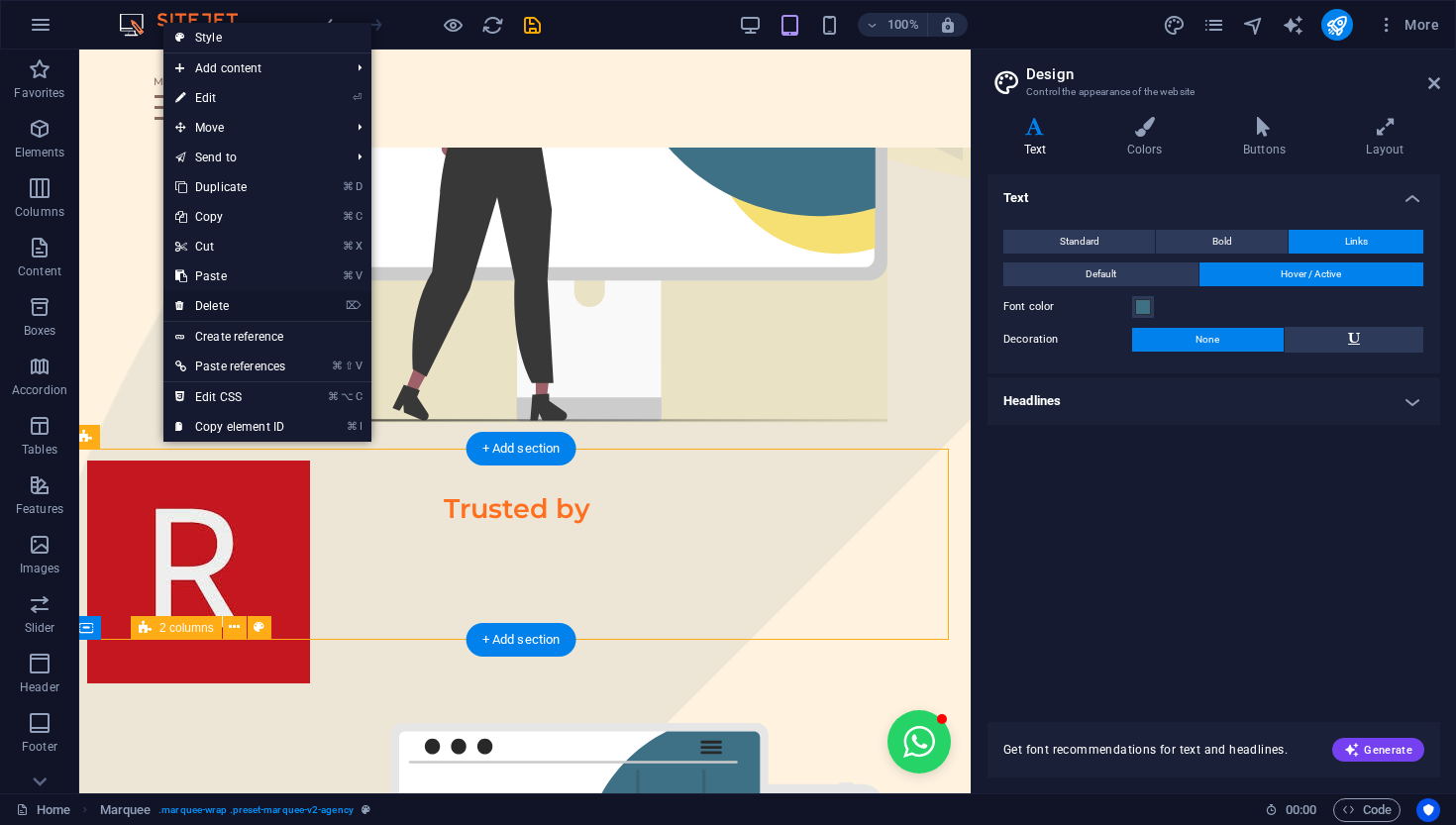
click at [242, 297] on link "⌦ Delete" at bounding box center [230, 306] width 133 height 30
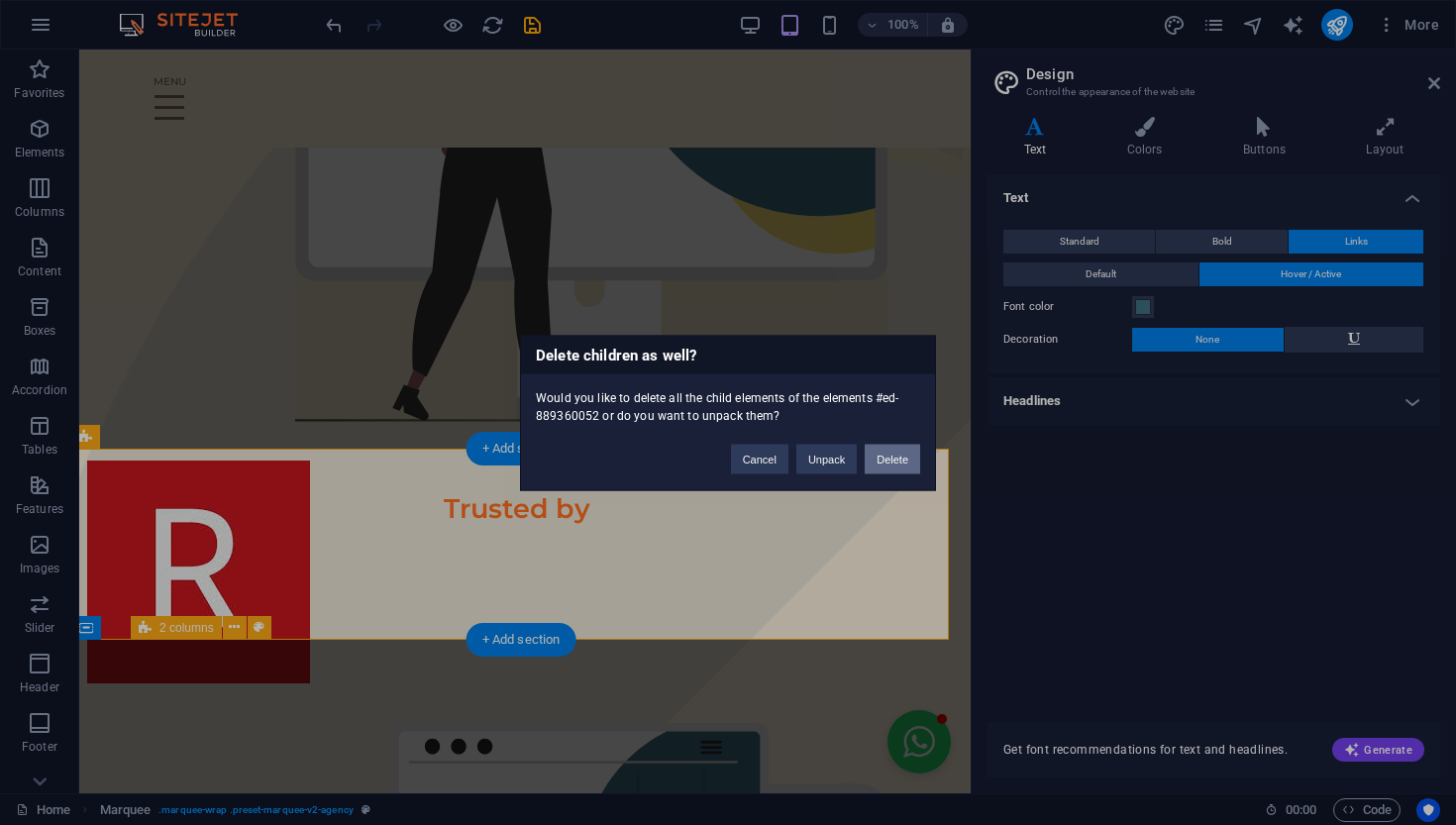
click at [896, 446] on button "Delete" at bounding box center [892, 459] width 56 height 30
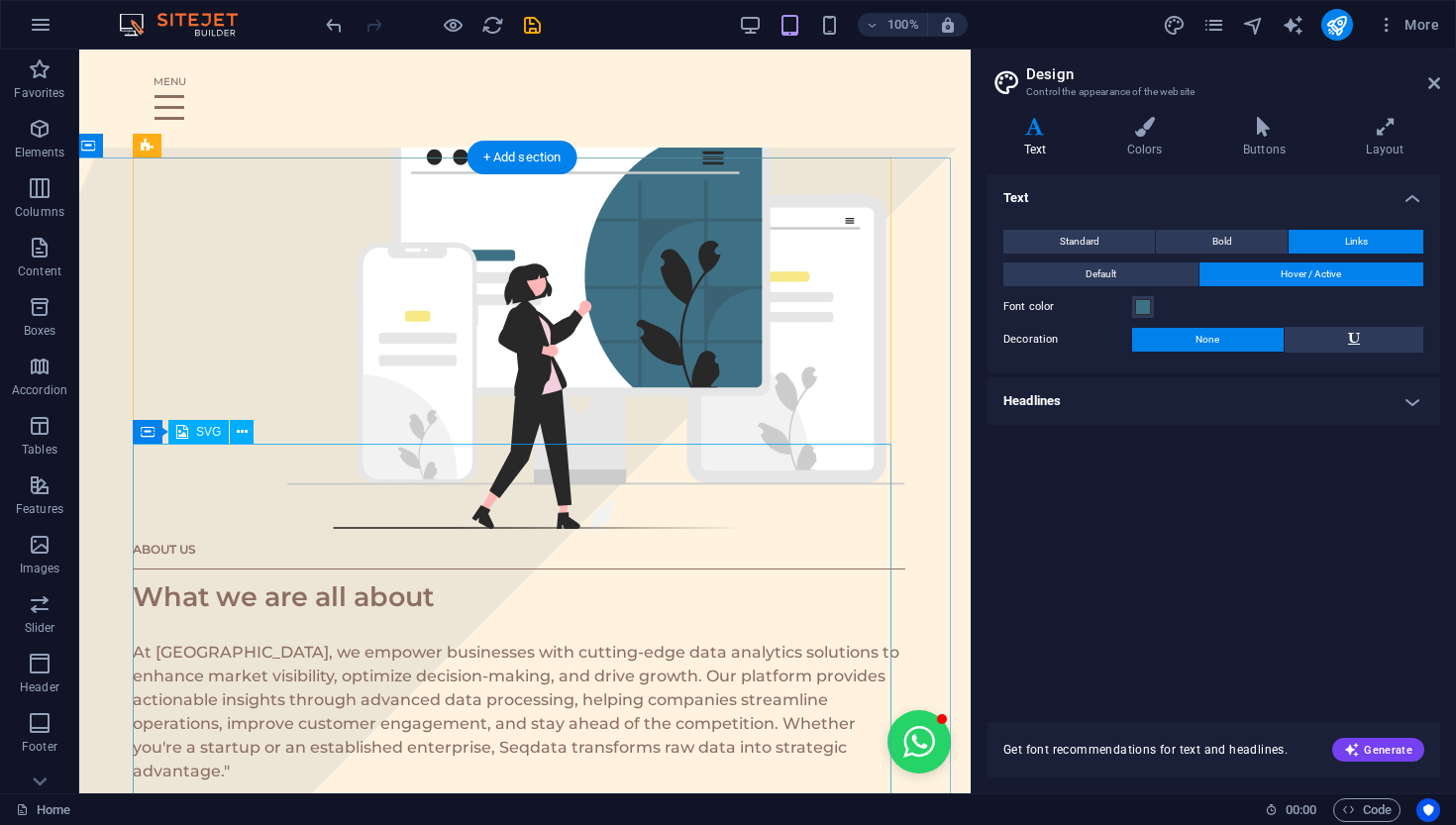
scroll to position [878, 6]
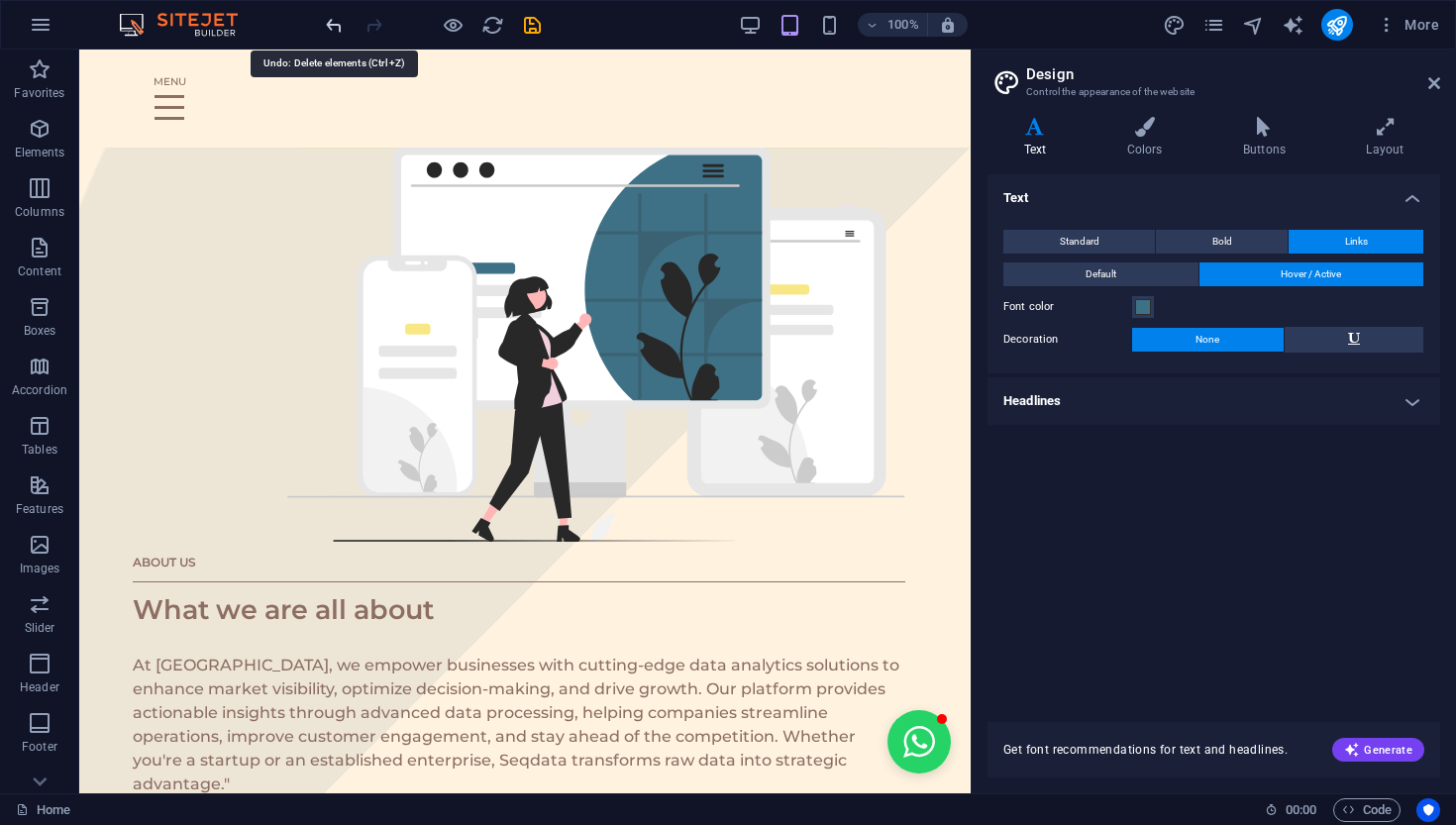
click at [326, 28] on icon "undo" at bounding box center [334, 25] width 23 height 23
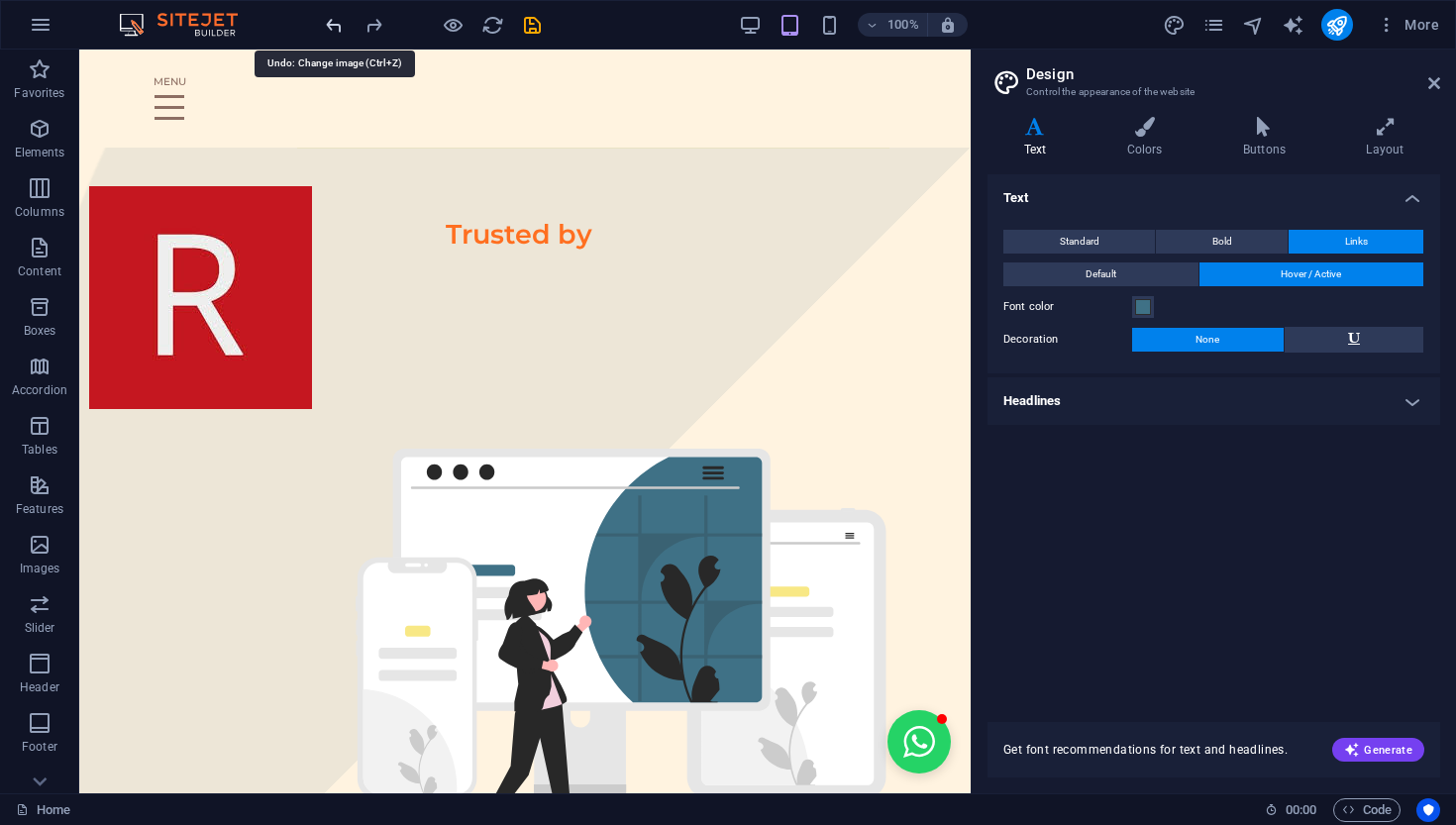
click at [326, 28] on icon "undo" at bounding box center [334, 25] width 23 height 23
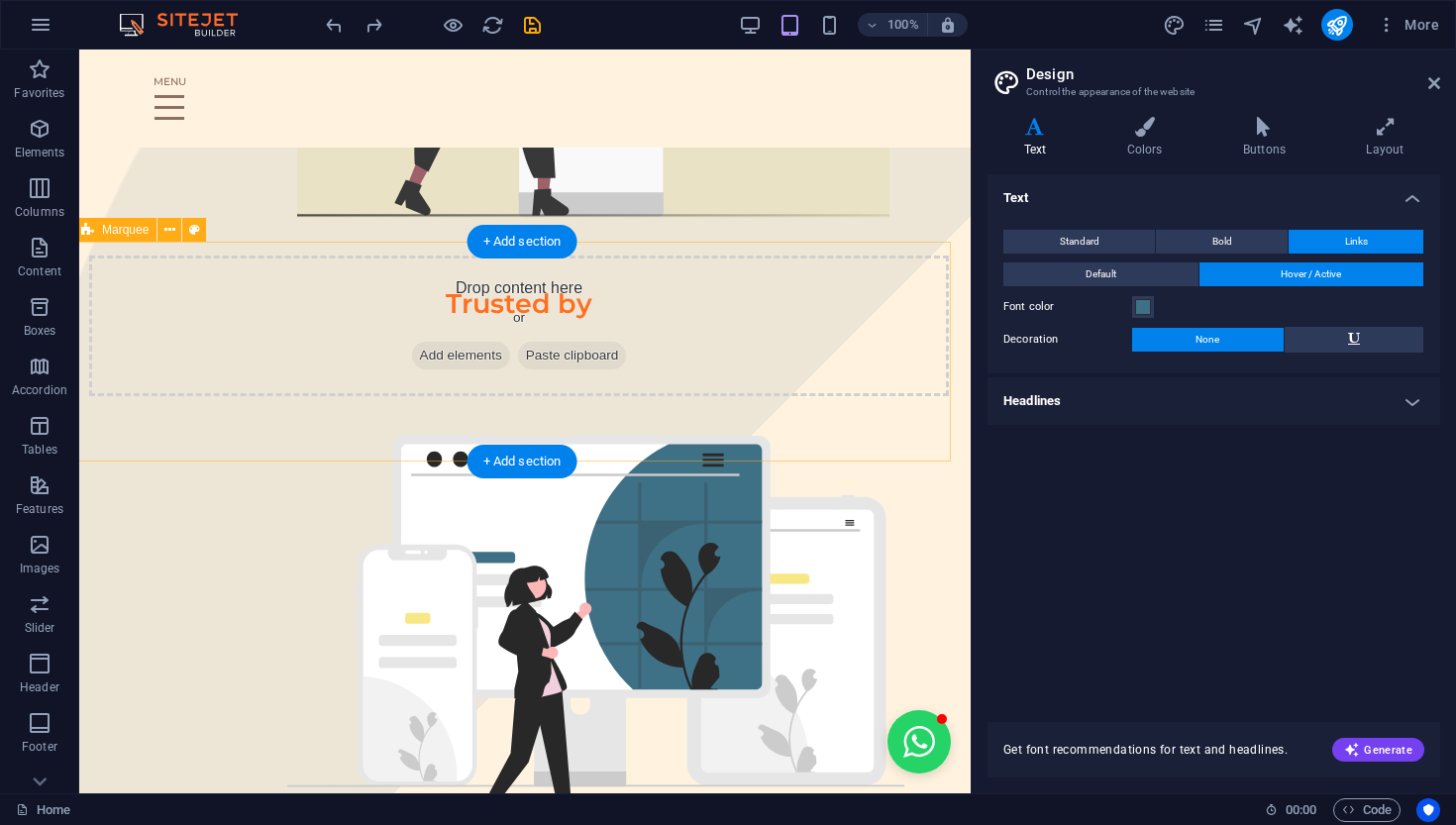
scroll to position [807, 7]
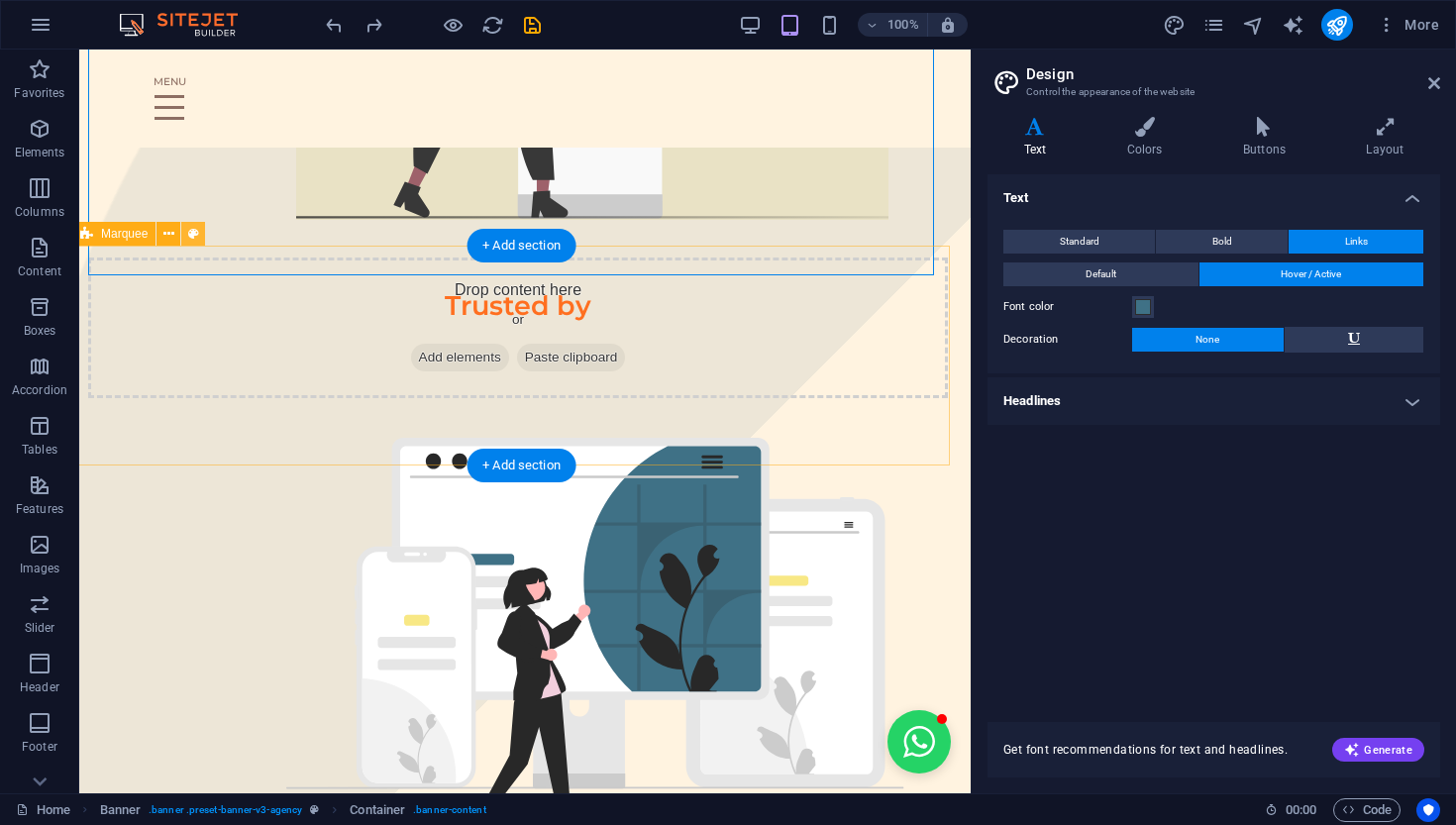
click at [192, 237] on icon at bounding box center [193, 234] width 11 height 21
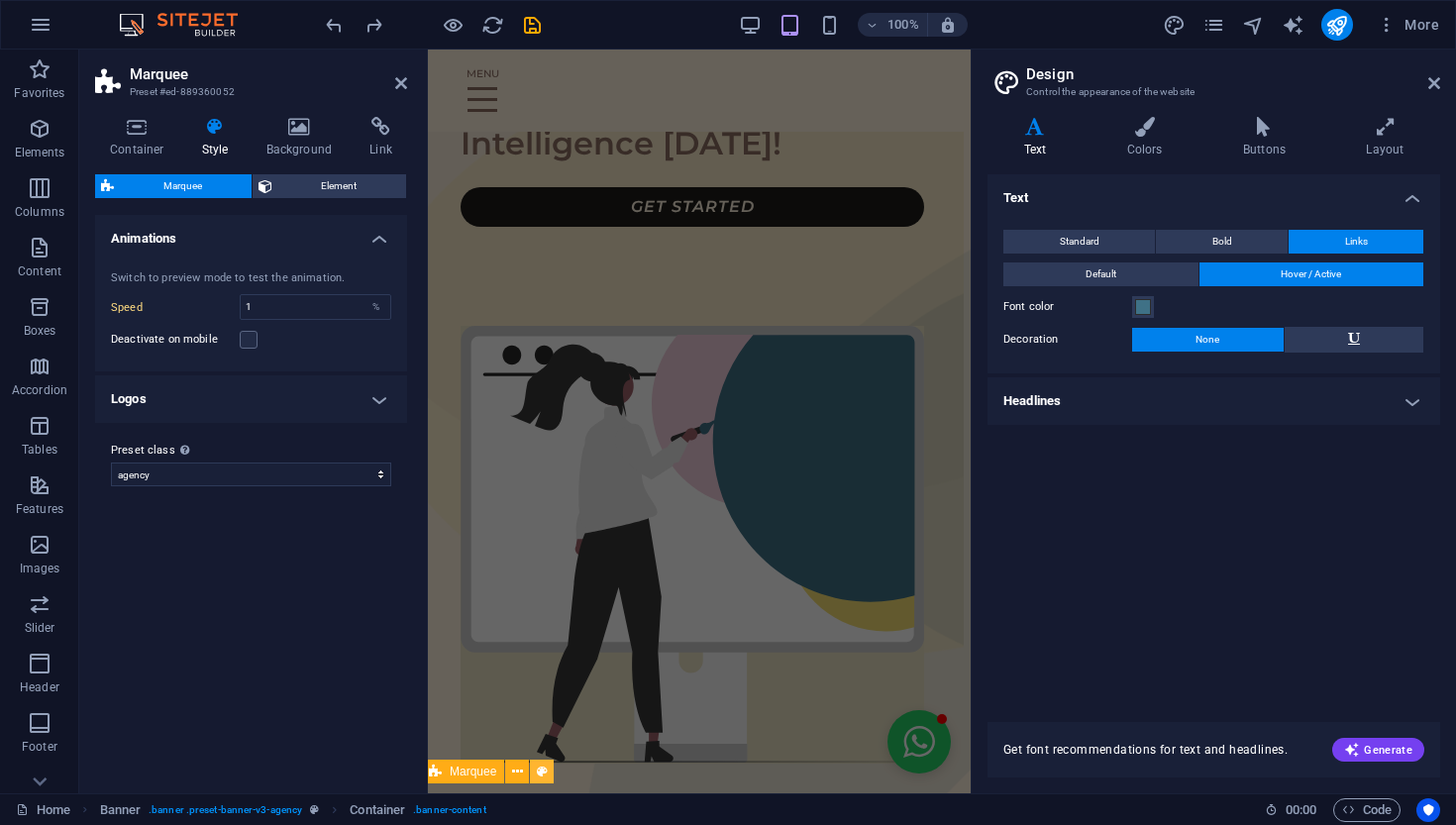
scroll to position [0, 91]
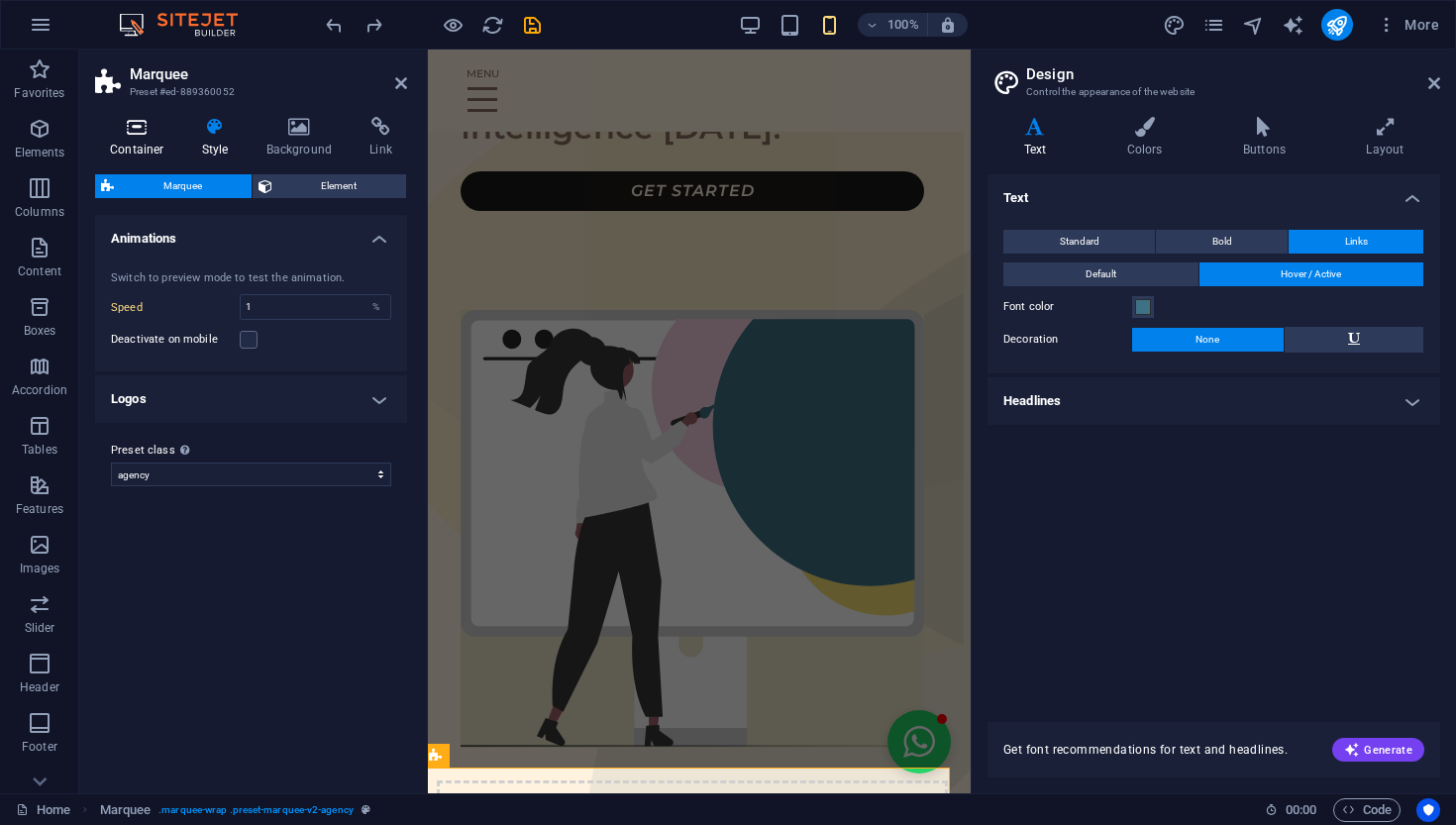
click at [169, 149] on h4 "Container" at bounding box center [140, 138] width 92 height 42
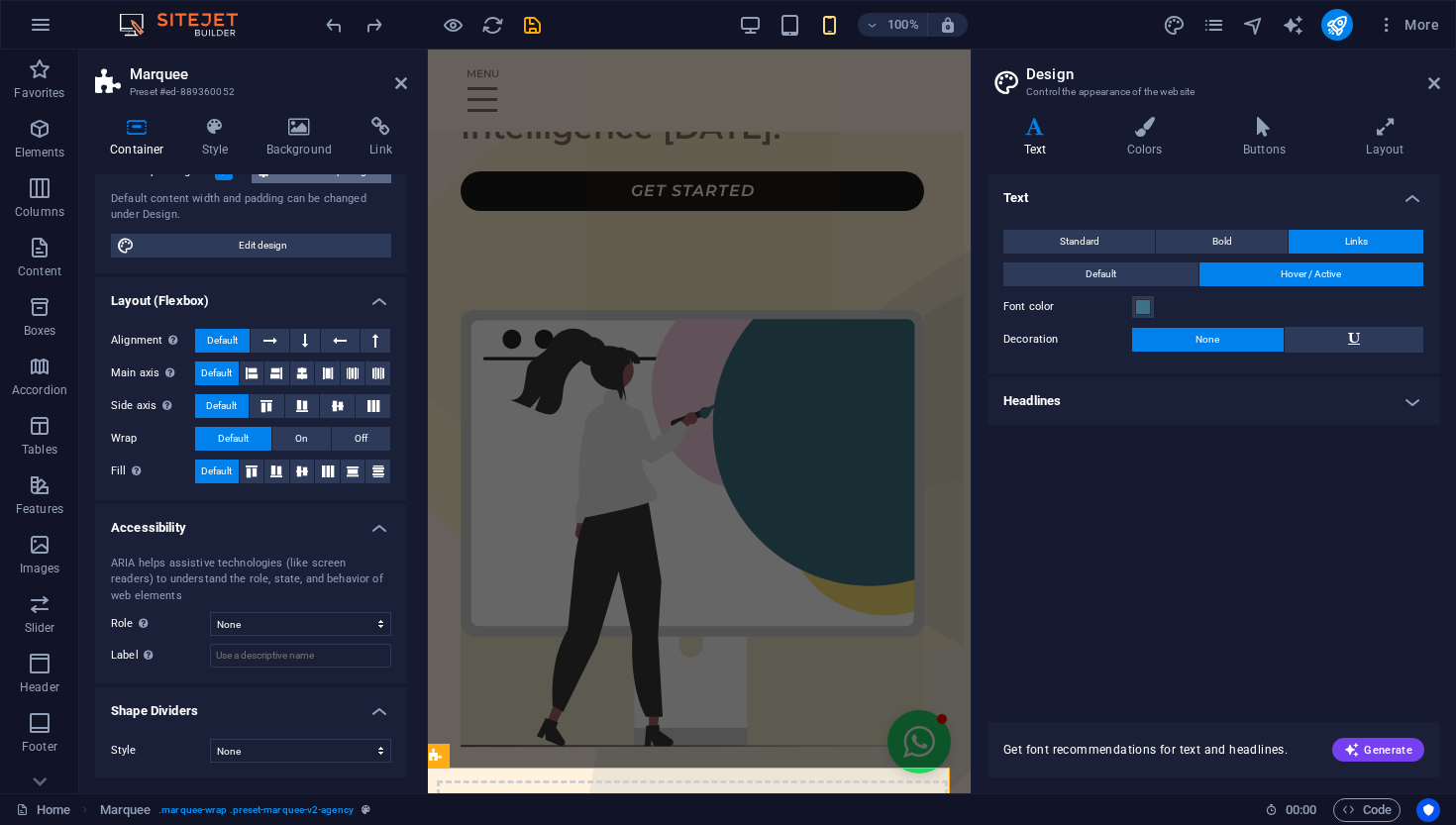
scroll to position [161, 0]
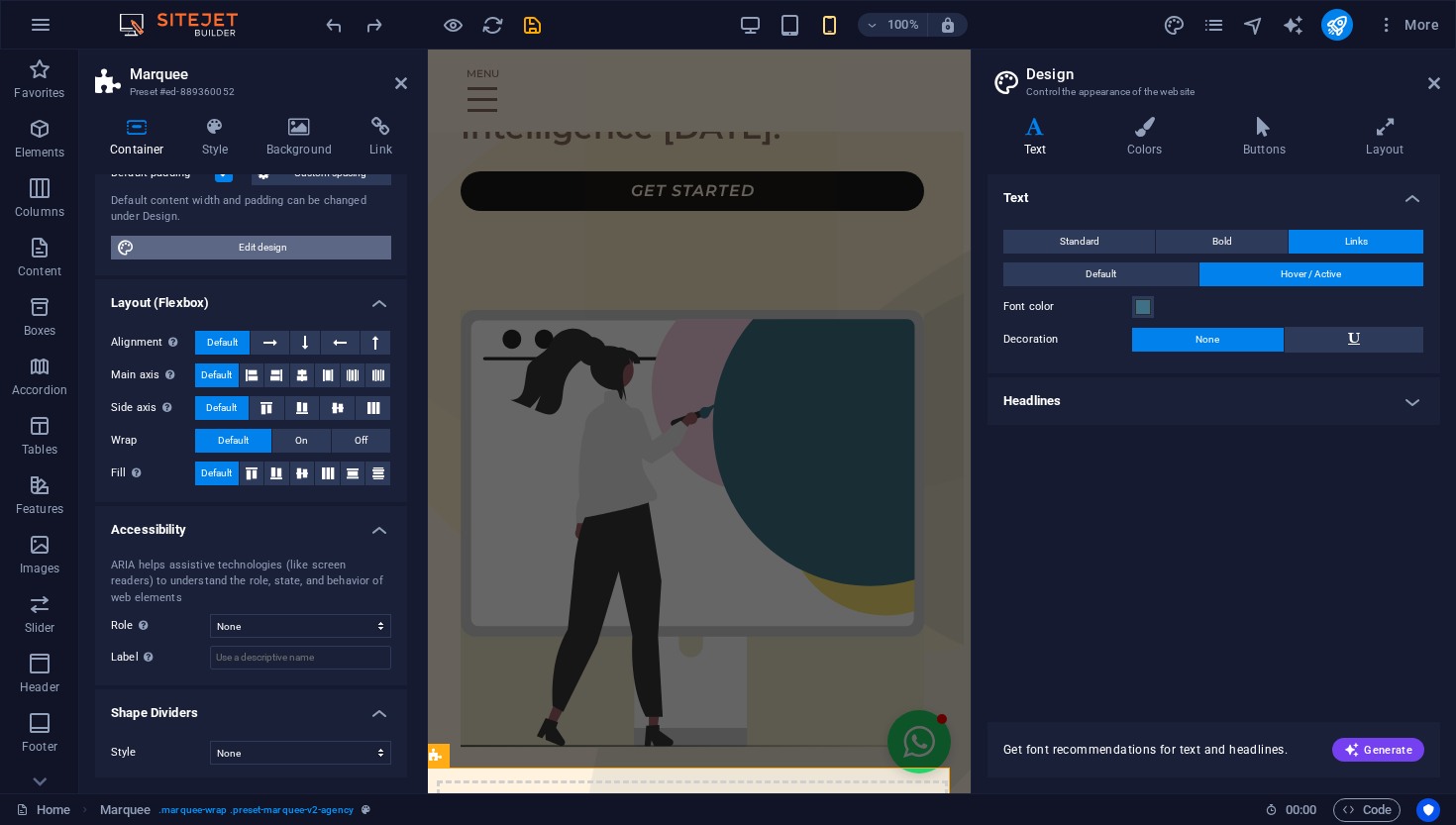
click at [252, 243] on span "Edit design" at bounding box center [263, 248] width 245 height 24
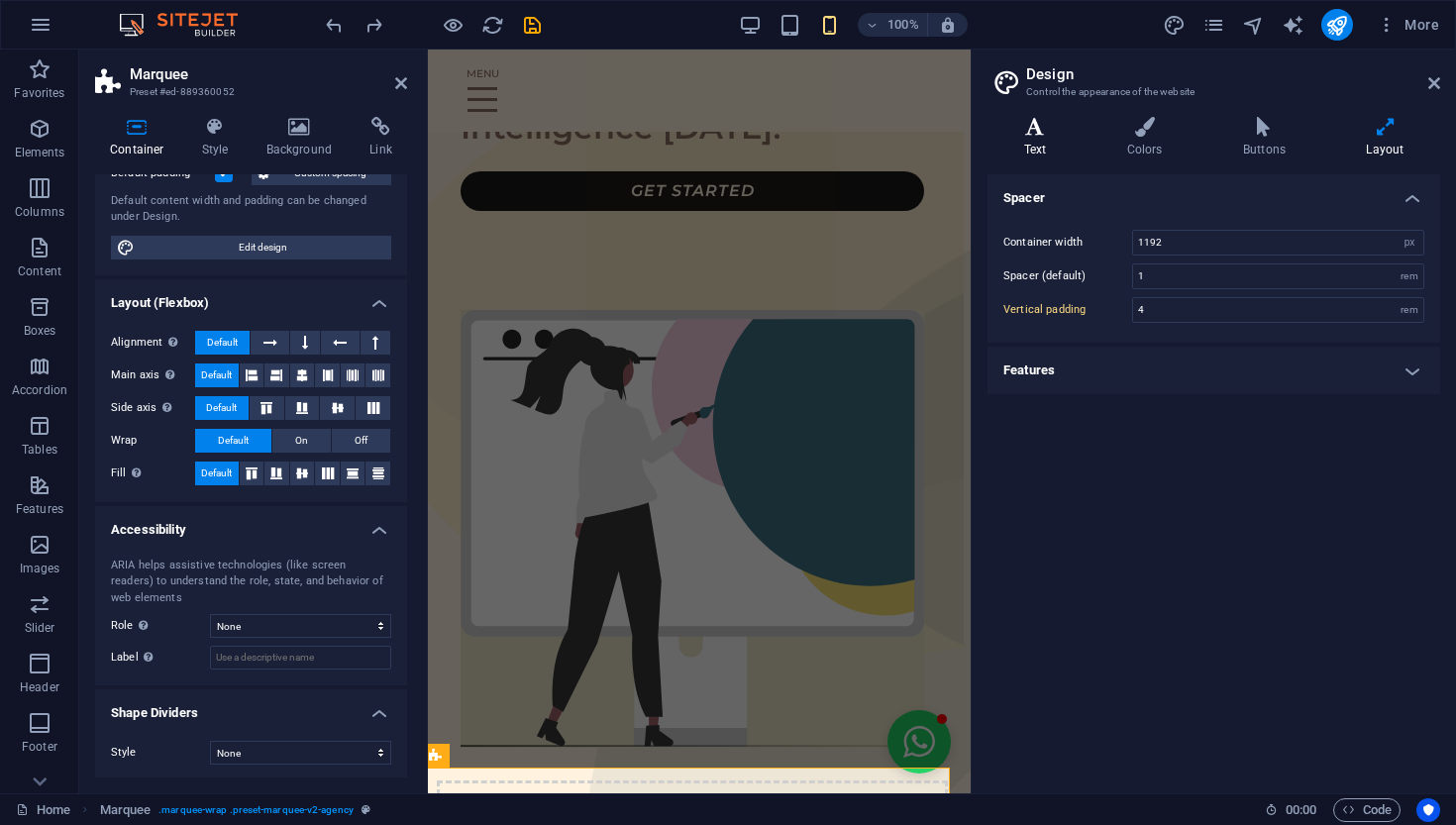
click at [1057, 123] on icon at bounding box center [1034, 127] width 95 height 20
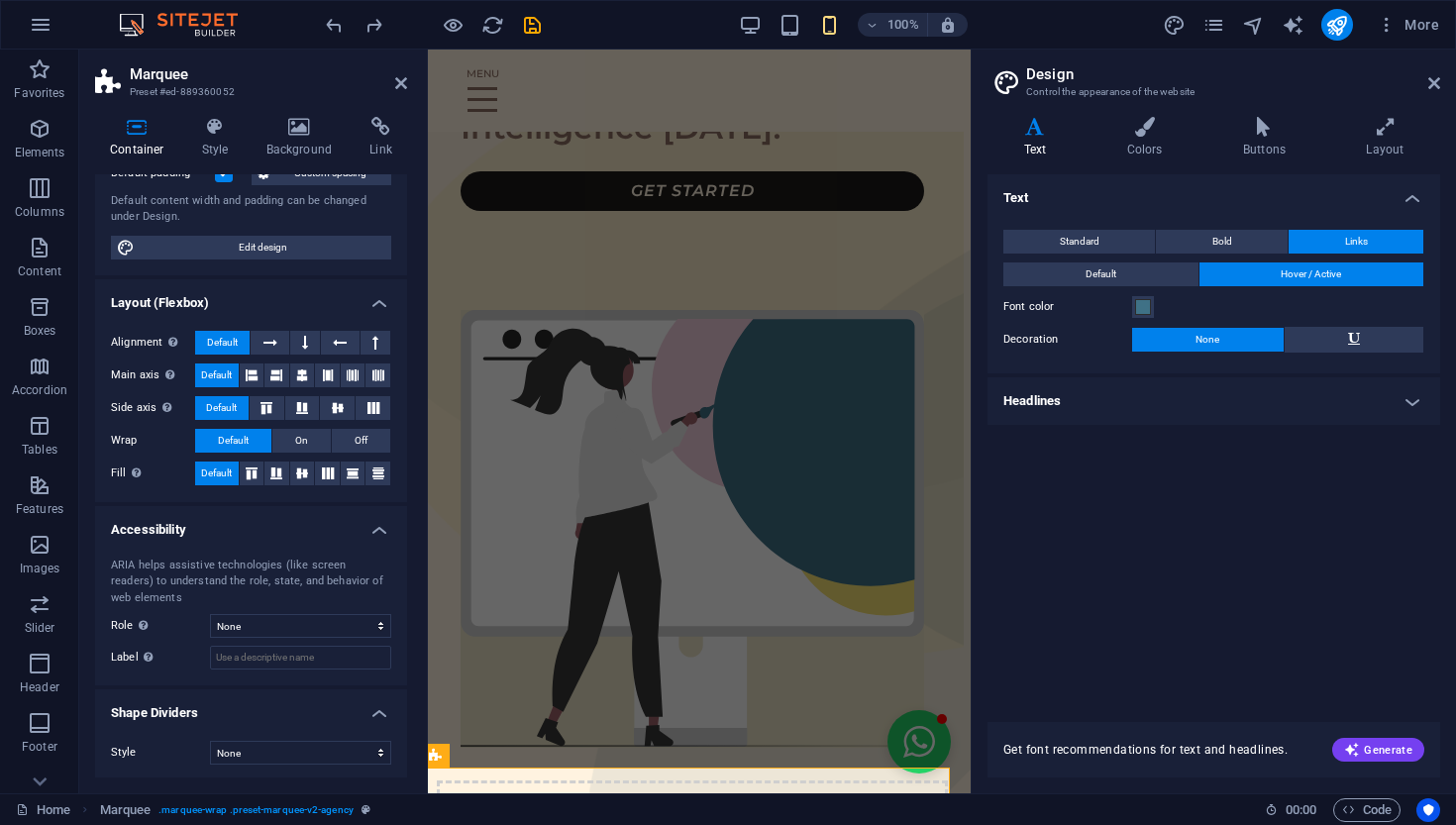
click at [1033, 139] on h4 "Text" at bounding box center [1038, 138] width 103 height 42
click at [853, 149] on div "The Future Of Business Intelligence [DATE]!" at bounding box center [691, 104] width 463 height 95
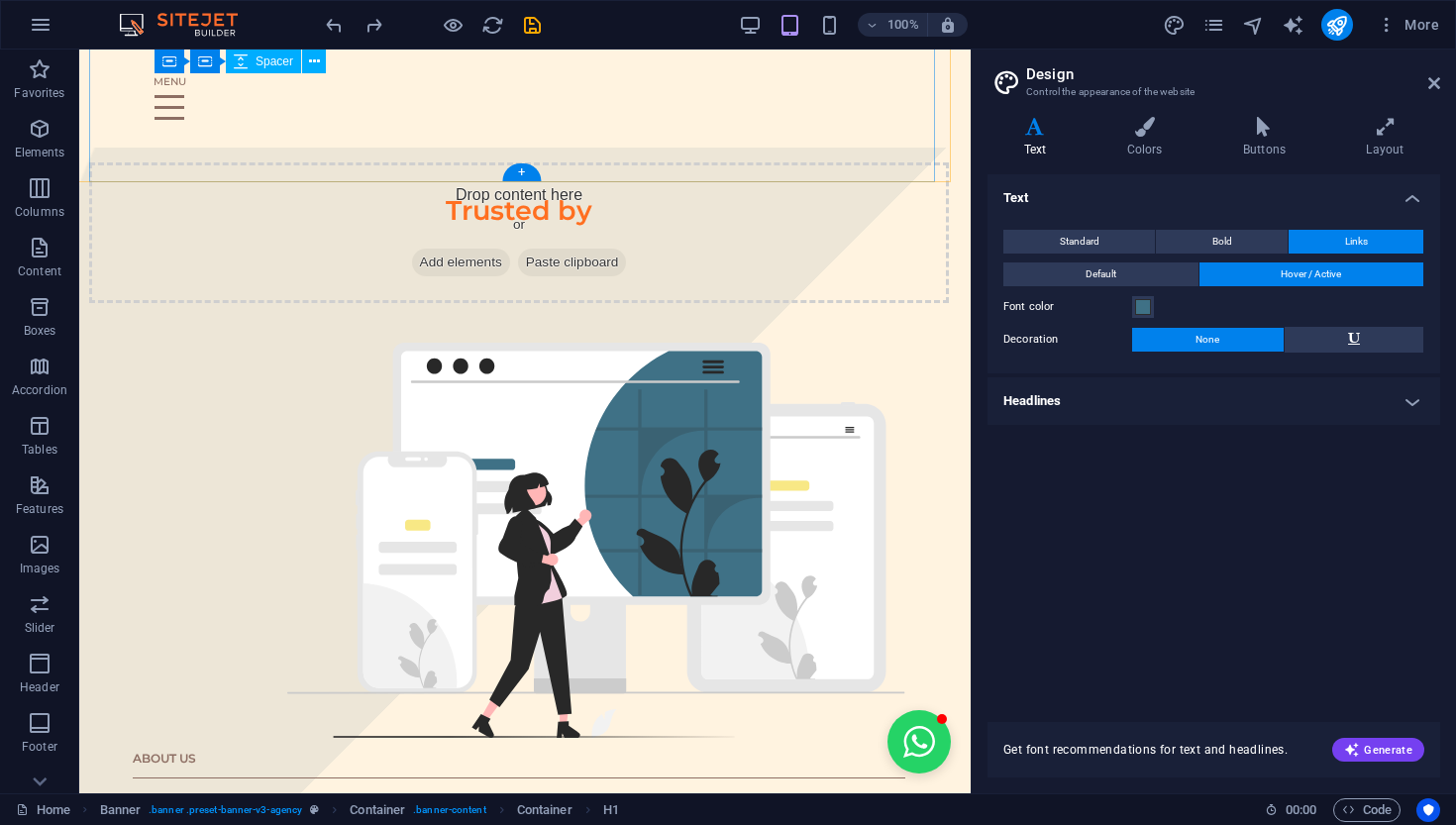
scroll to position [900, 6]
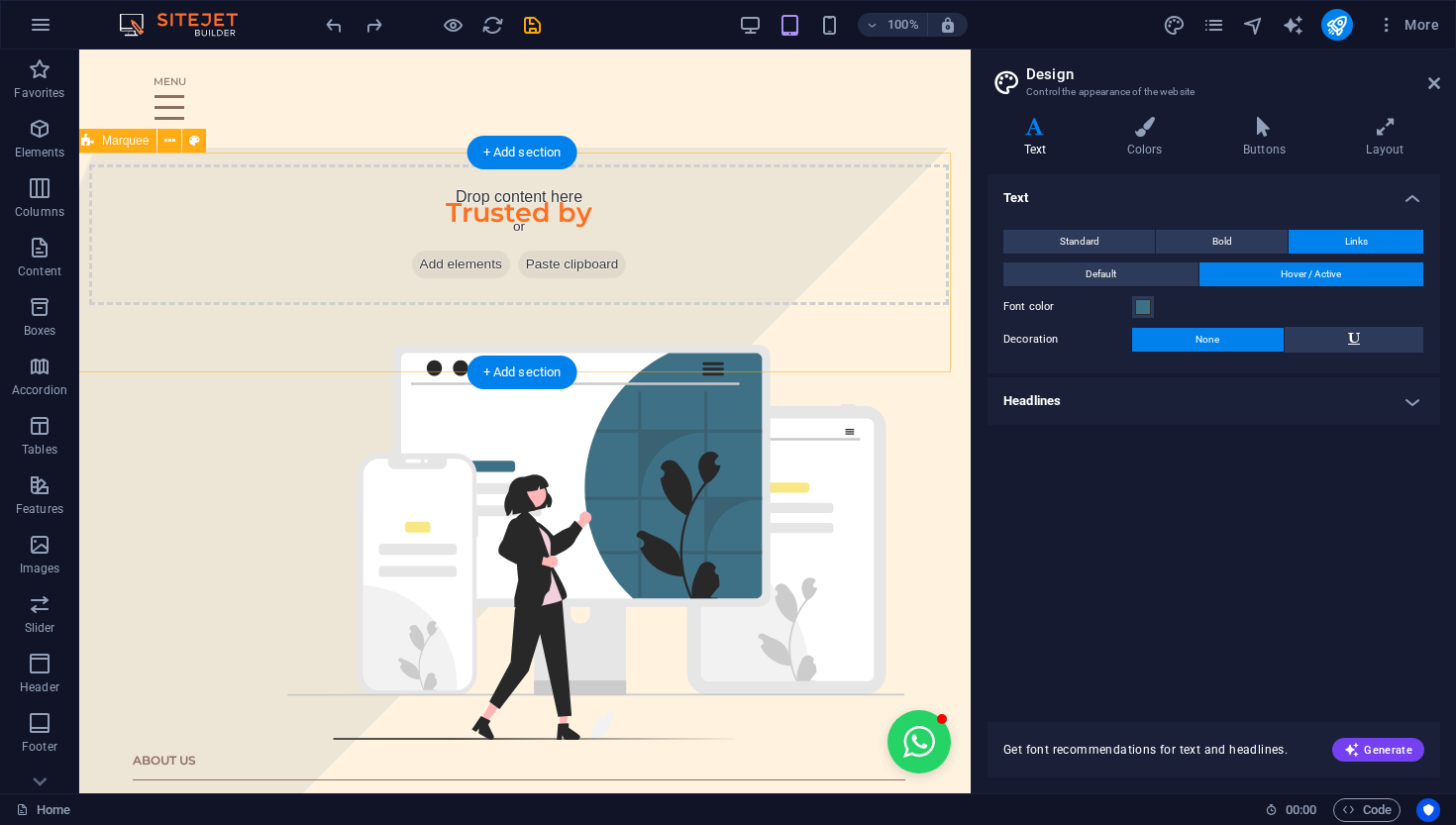
click at [694, 278] on div "Drop content here or Add elements Paste clipboard" at bounding box center [519, 234] width 859 height 140
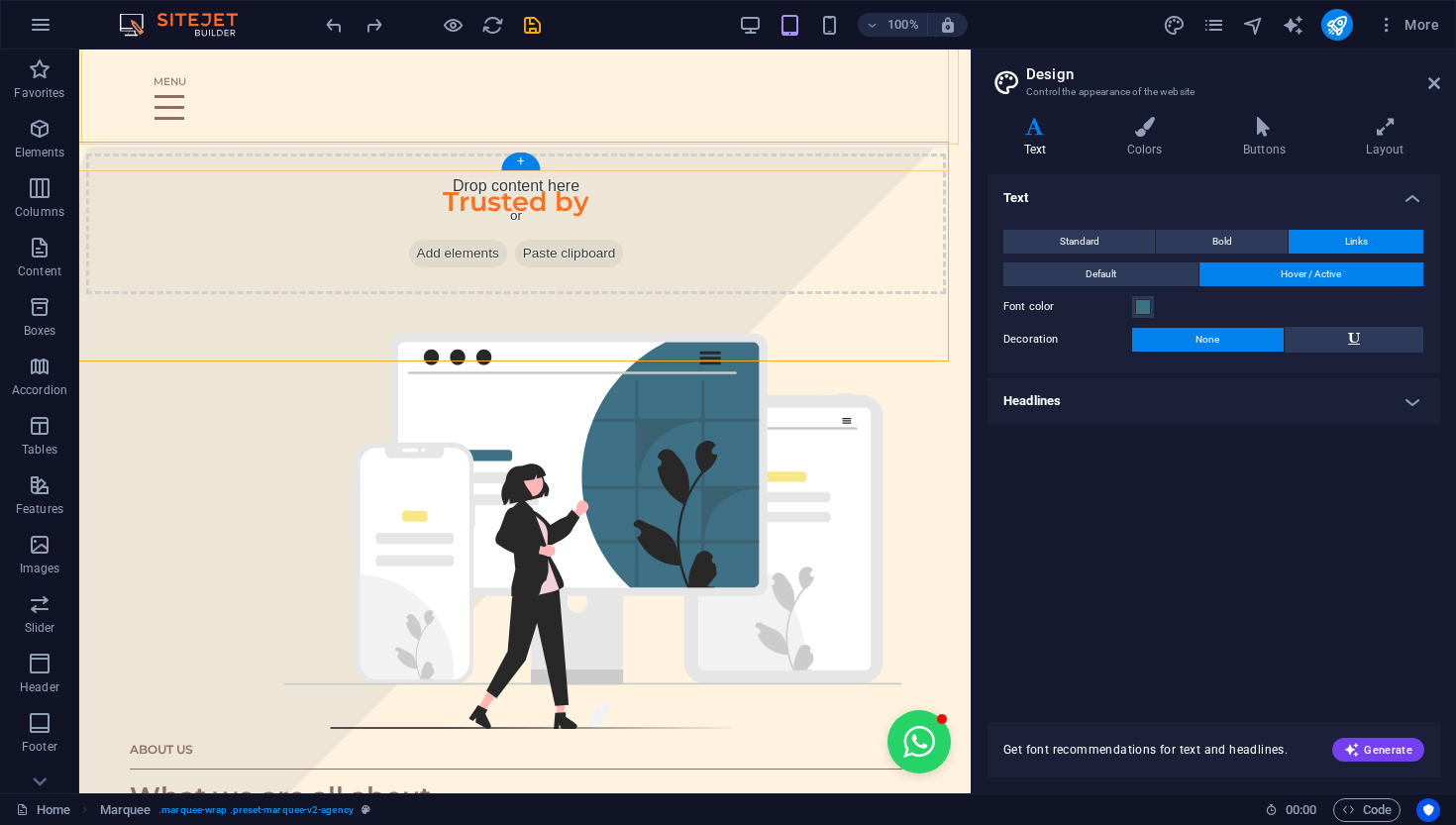
scroll to position [911, 8]
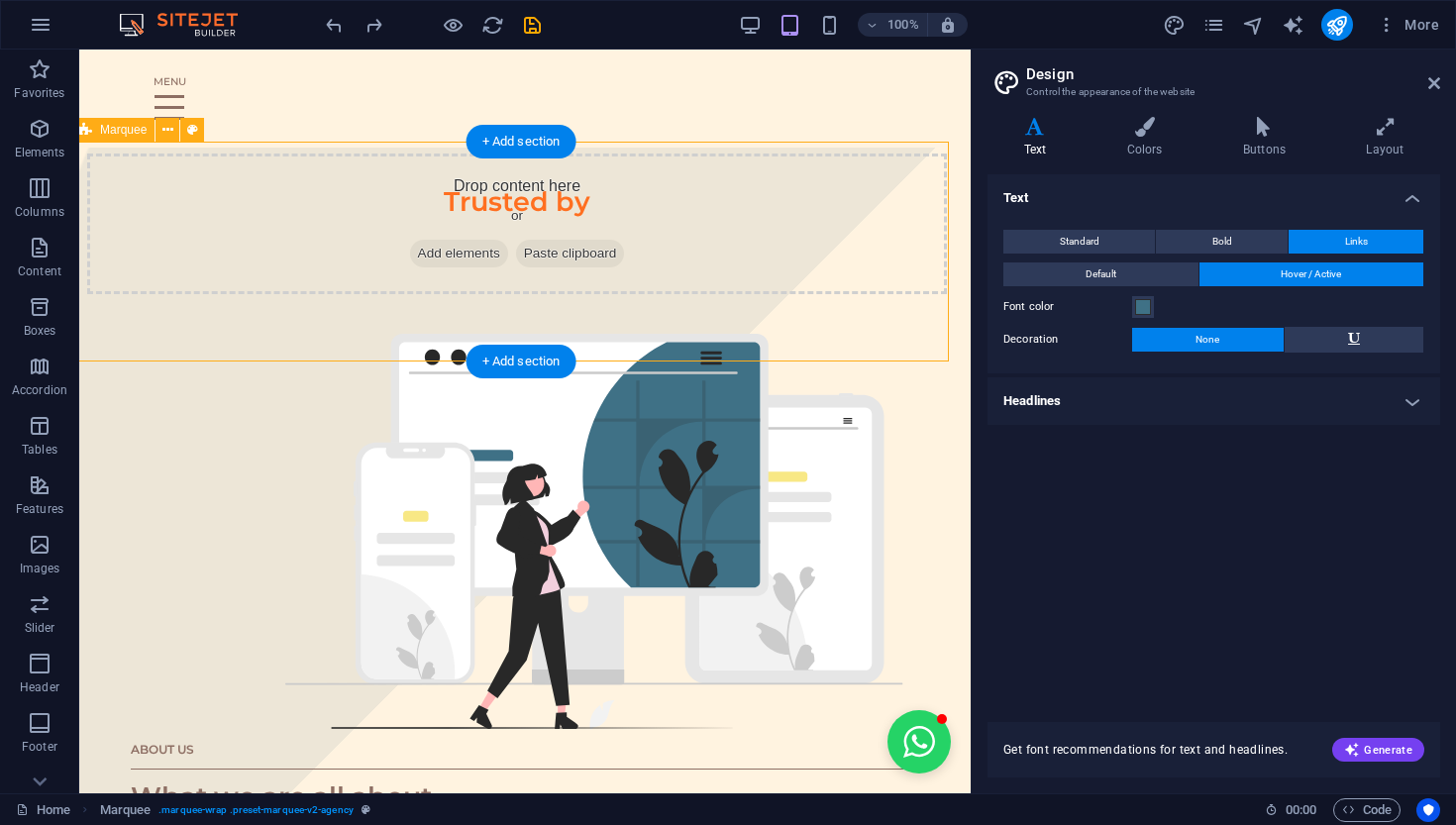
click at [143, 317] on div "Drop content here or Add elements Paste clipboard" at bounding box center [517, 263] width 891 height 220
click at [501, 361] on div "+ Add section" at bounding box center [521, 362] width 110 height 34
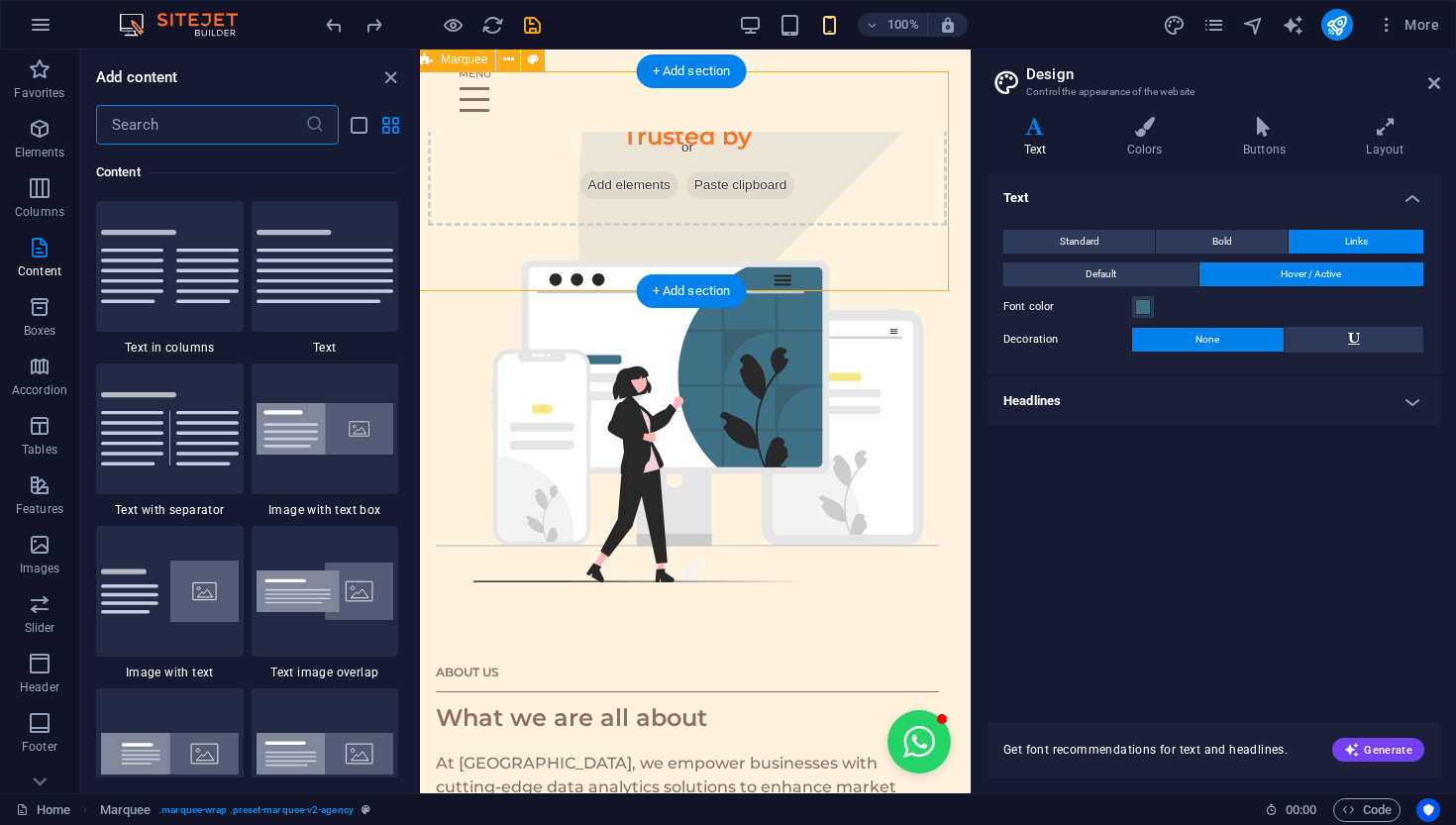
scroll to position [844, 8]
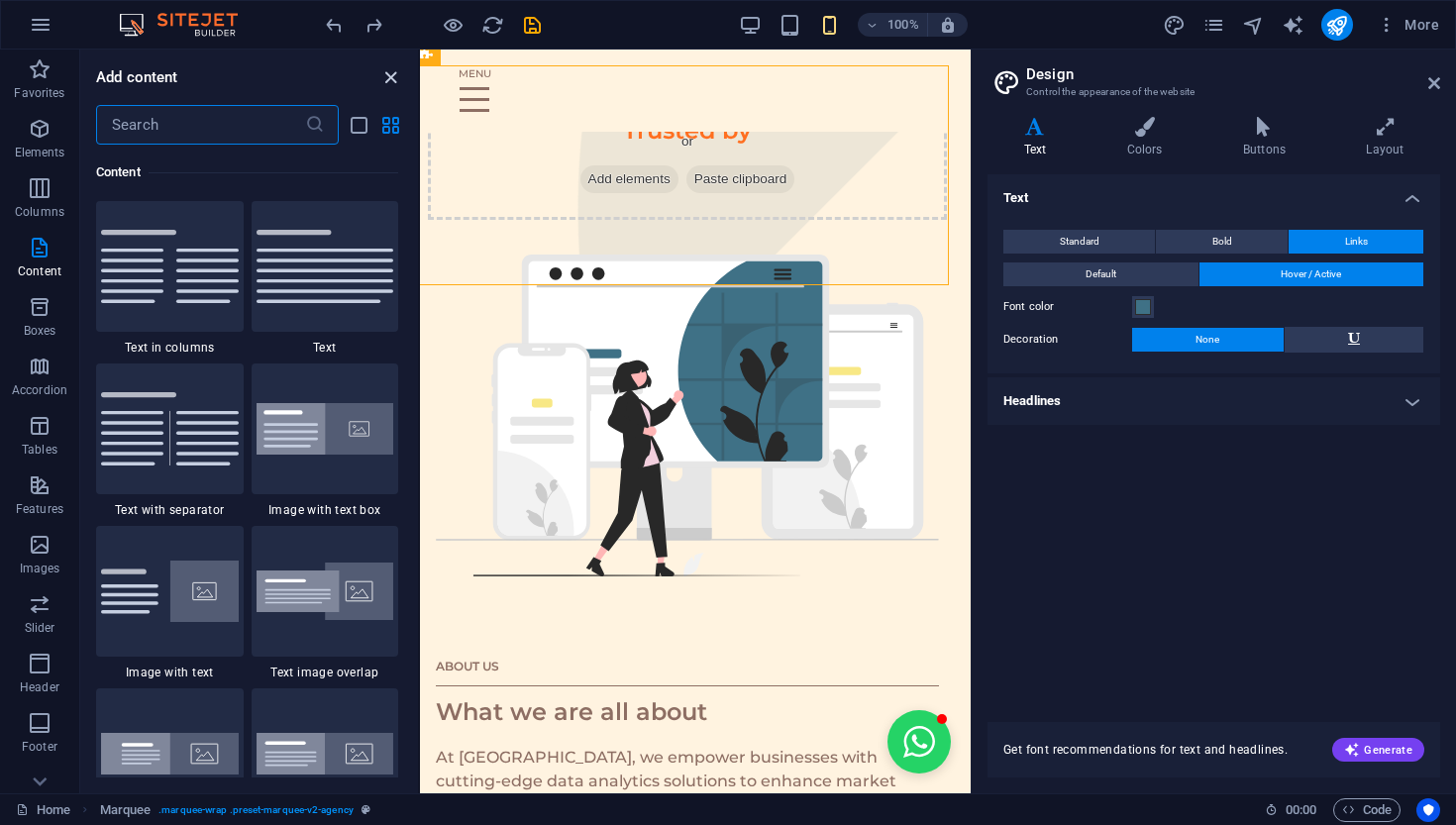
click at [392, 81] on icon "close panel" at bounding box center [390, 78] width 23 height 23
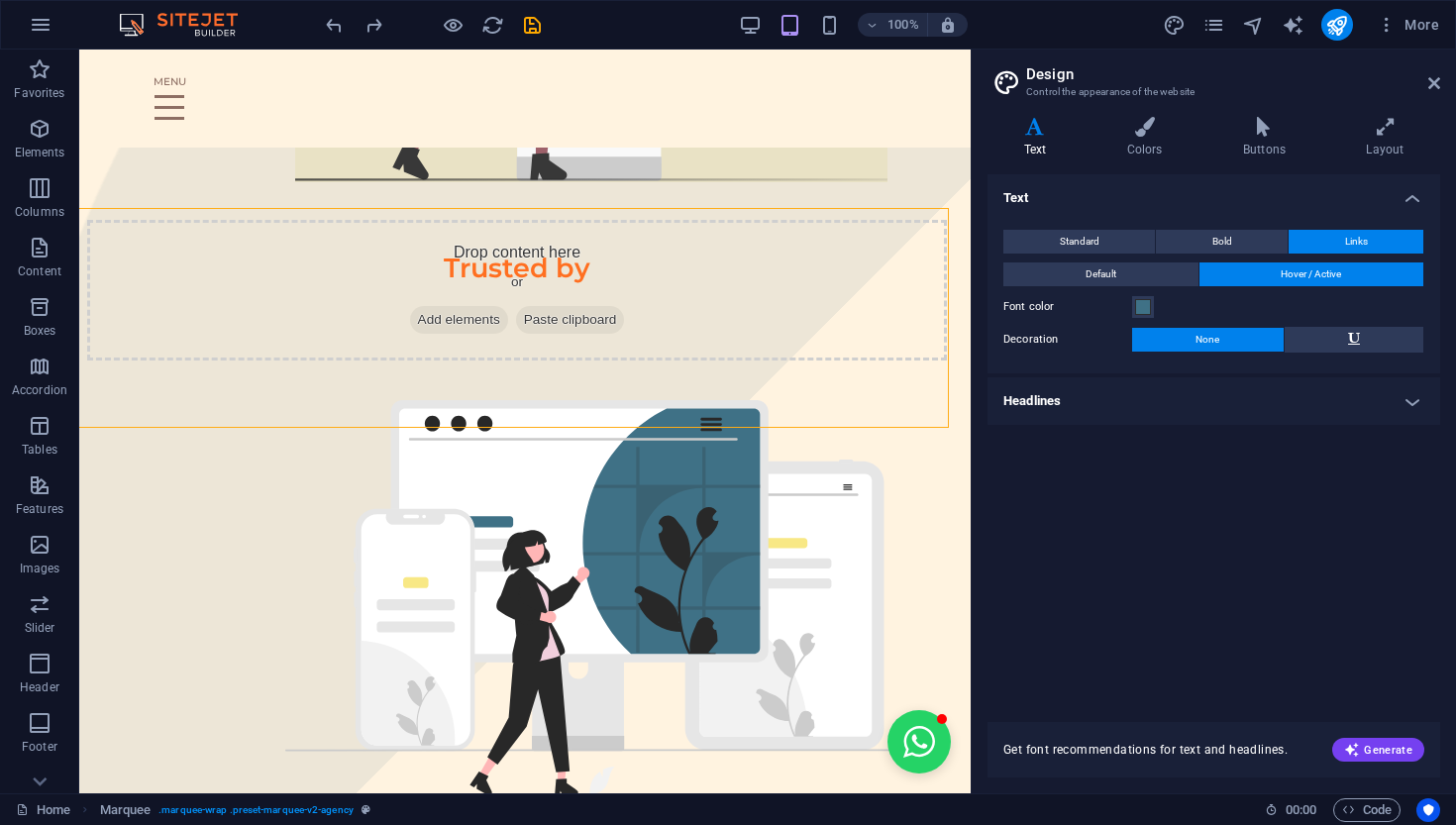
click at [354, 21] on div at bounding box center [432, 25] width 222 height 32
click at [337, 22] on icon "undo" at bounding box center [334, 25] width 23 height 23
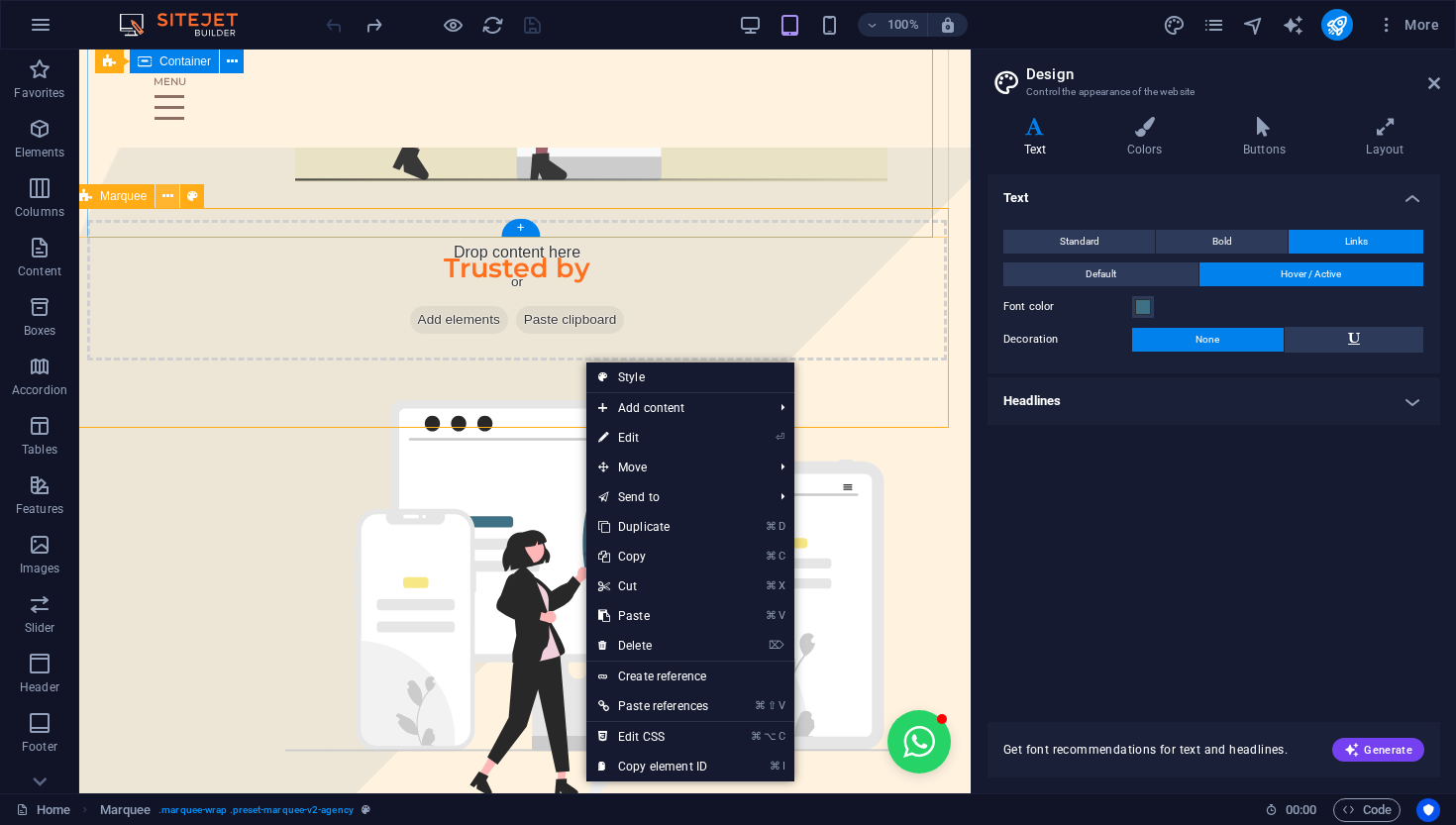
click at [177, 196] on button at bounding box center [167, 196] width 24 height 24
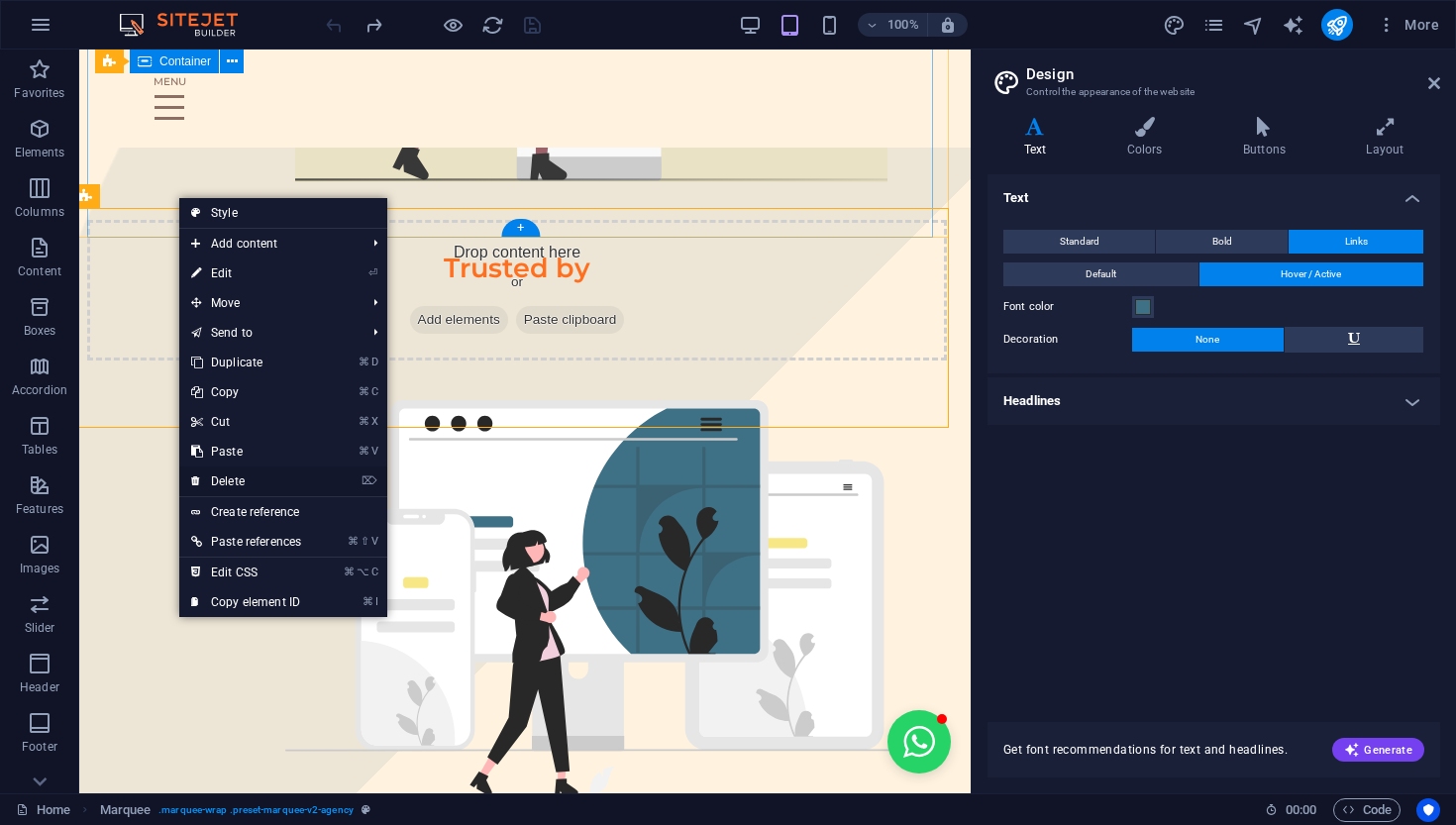
click at [268, 475] on link "⌦ Delete" at bounding box center [246, 481] width 133 height 30
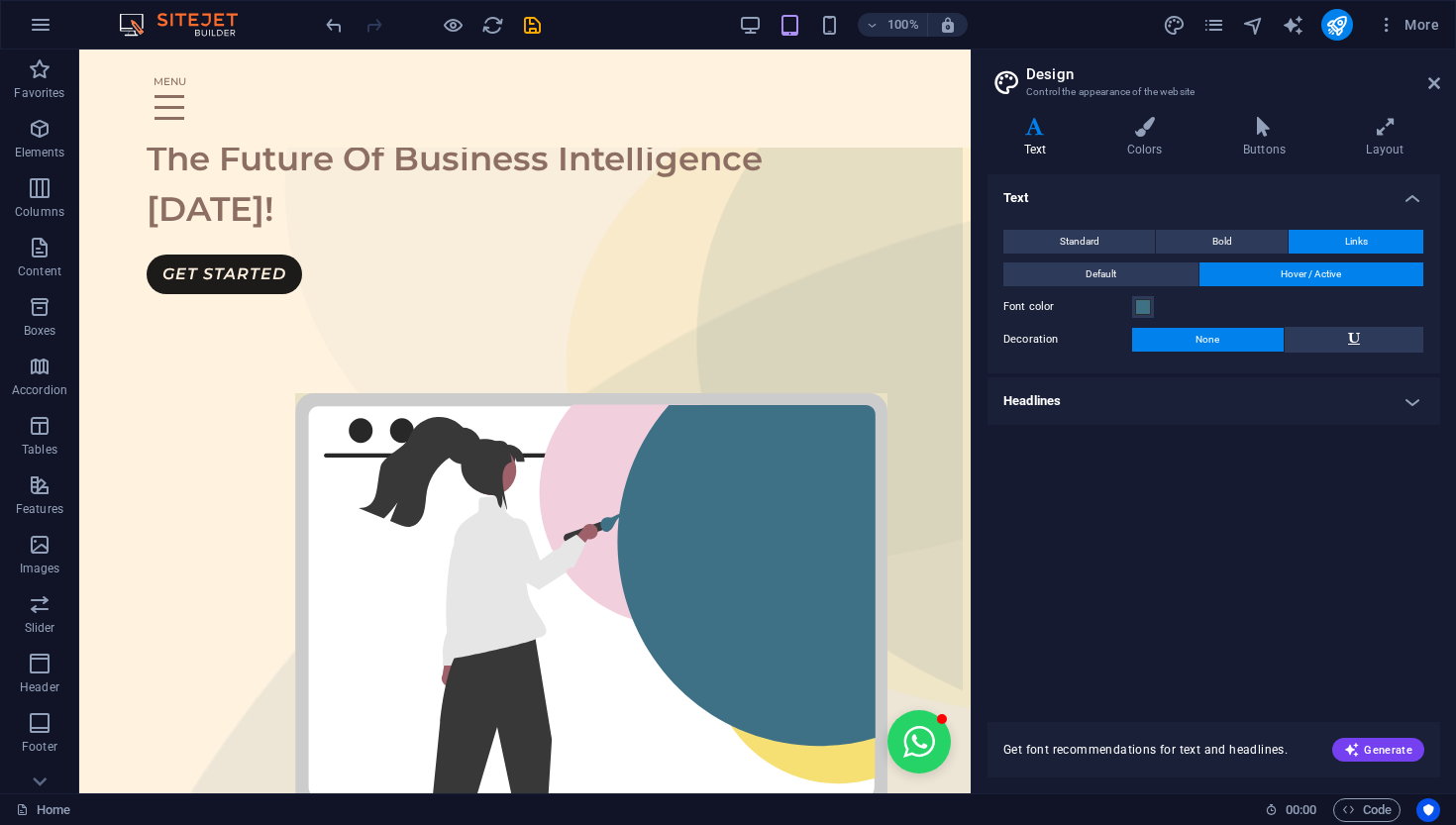
scroll to position [27, 8]
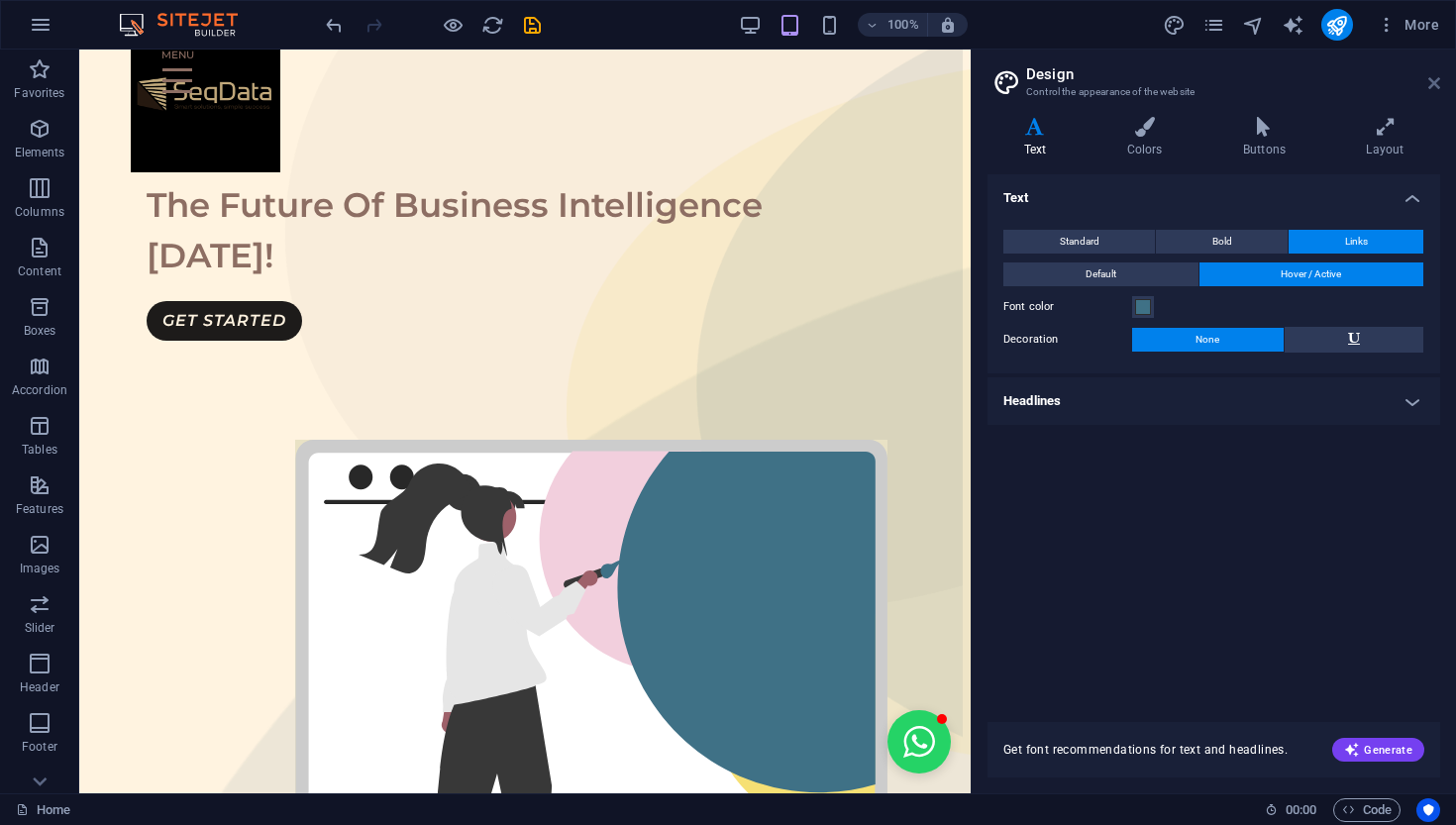
click at [1291, 81] on icon at bounding box center [1434, 84] width 12 height 16
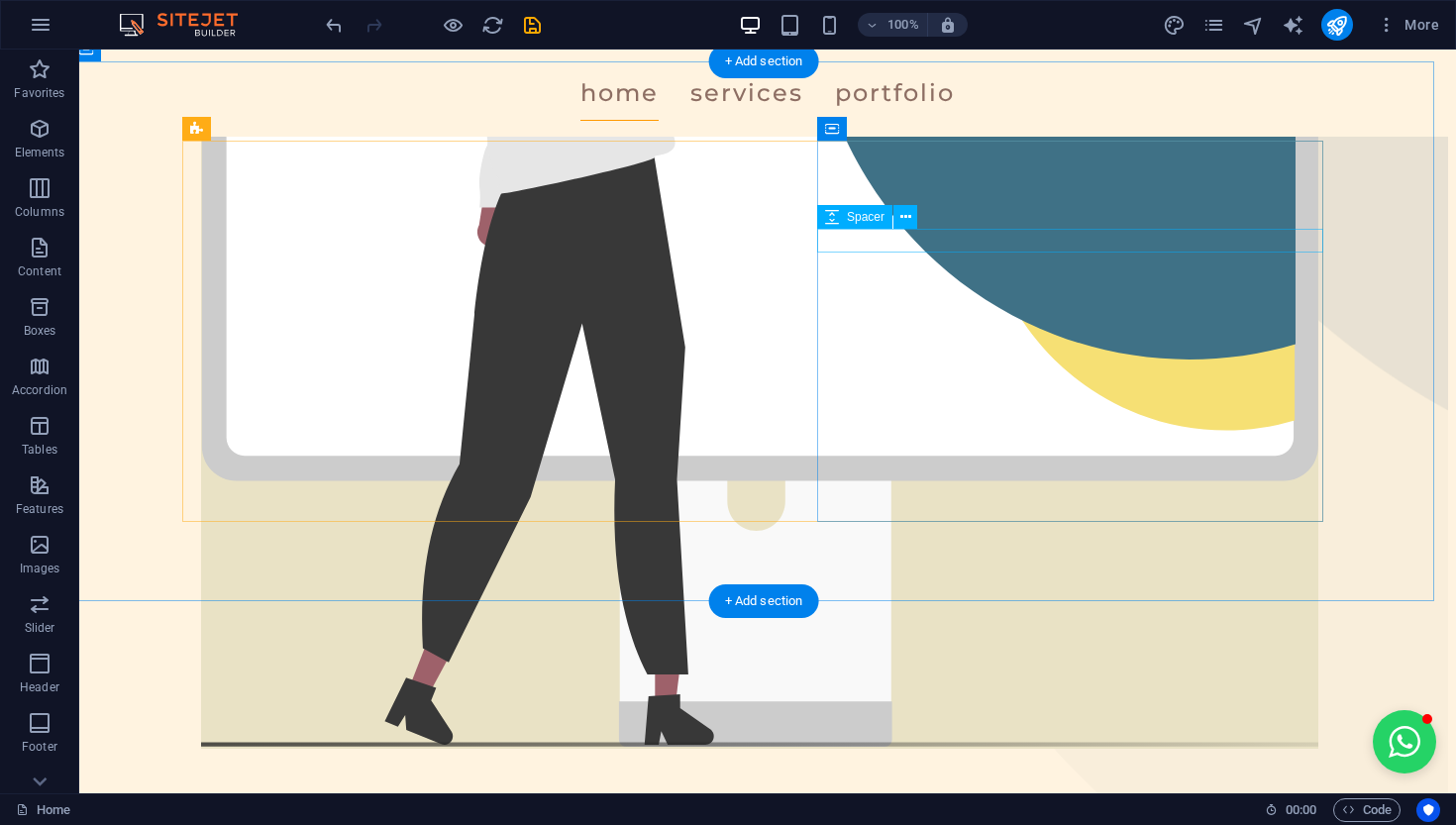
scroll to position [679, 8]
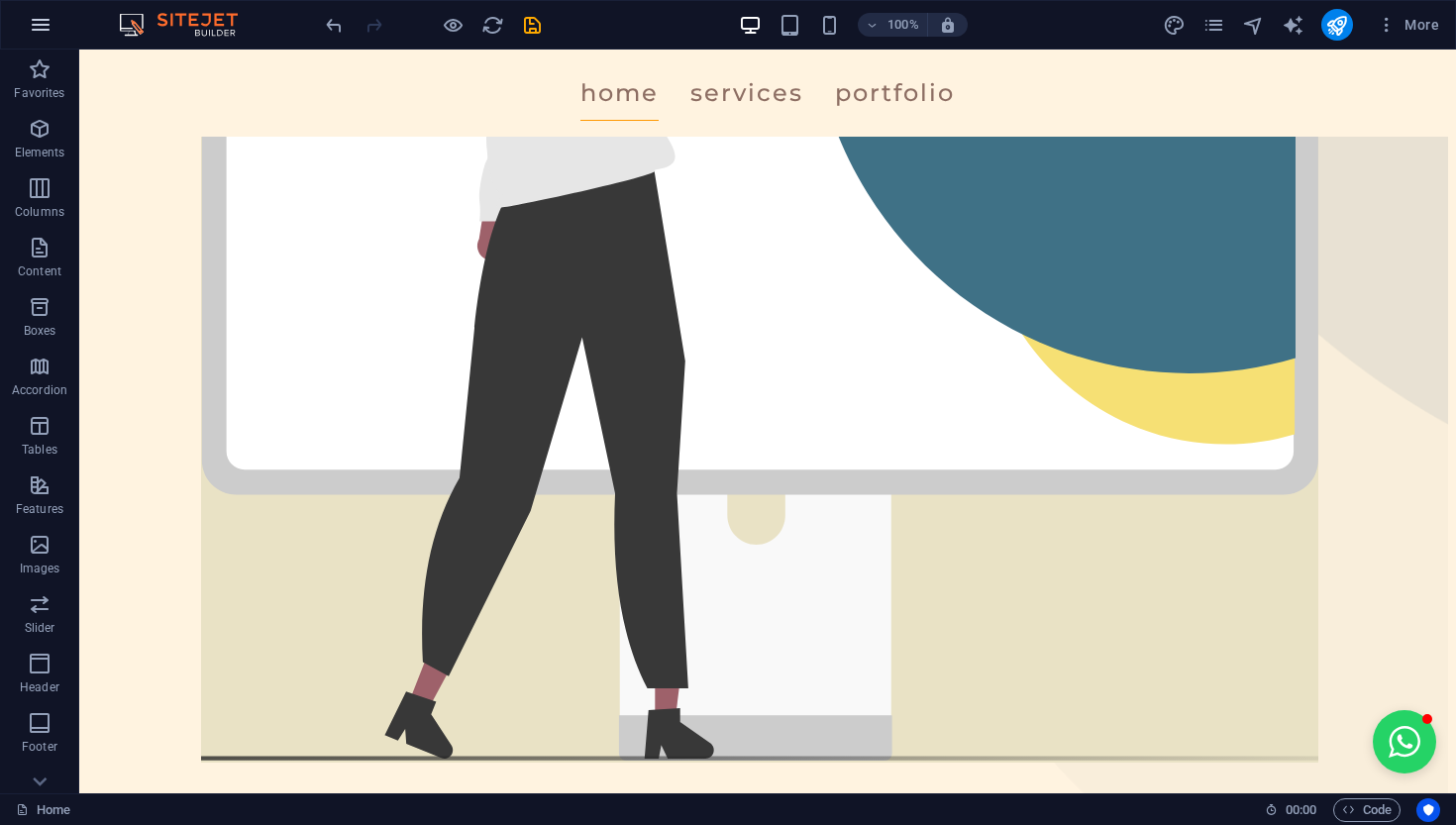
click at [33, 31] on icon "button" at bounding box center [41, 25] width 24 height 24
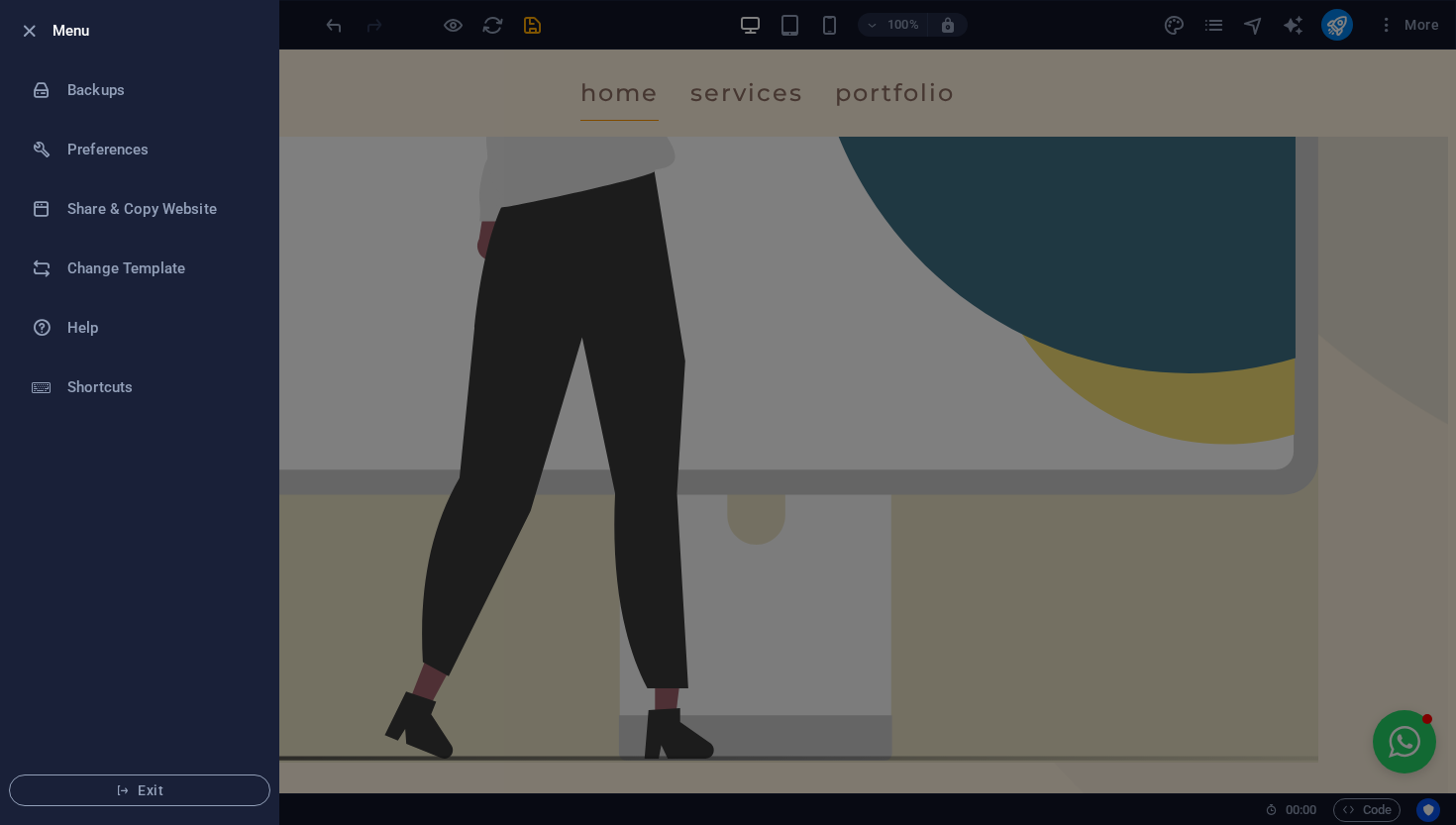
click at [425, 234] on div at bounding box center [728, 412] width 1456 height 825
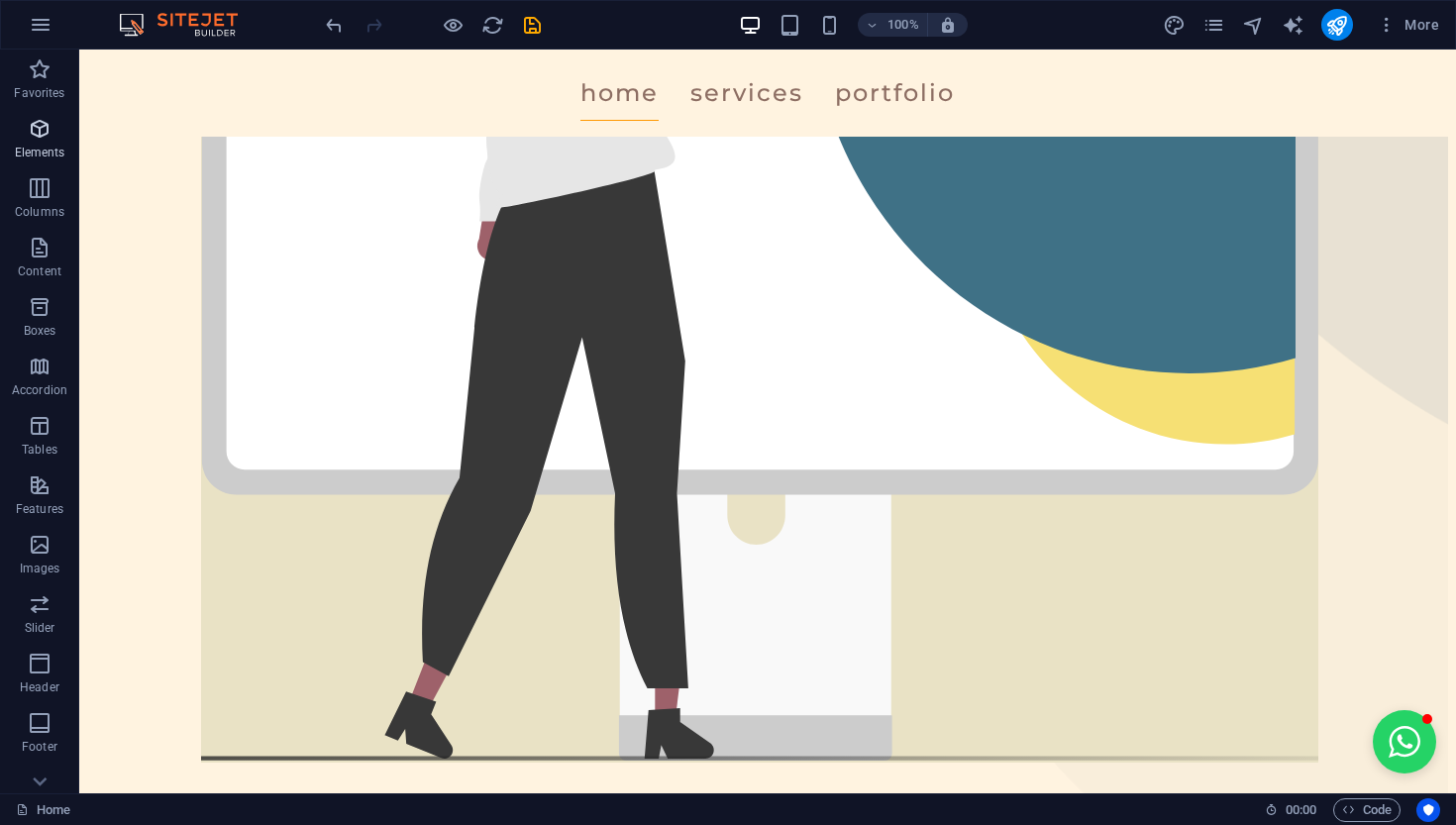
click at [22, 152] on p "Elements" at bounding box center [40, 152] width 51 height 16
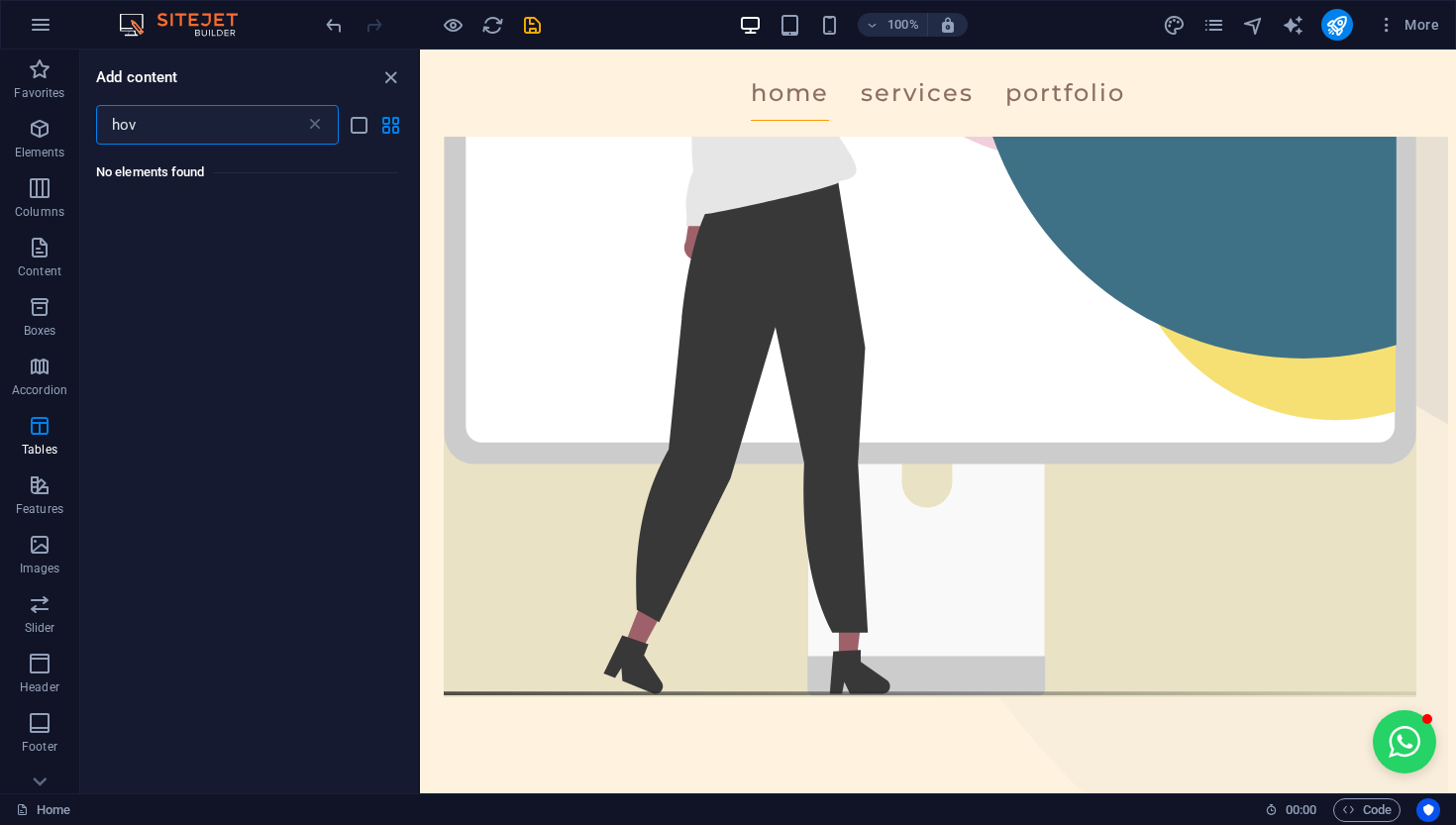
scroll to position [0, 0]
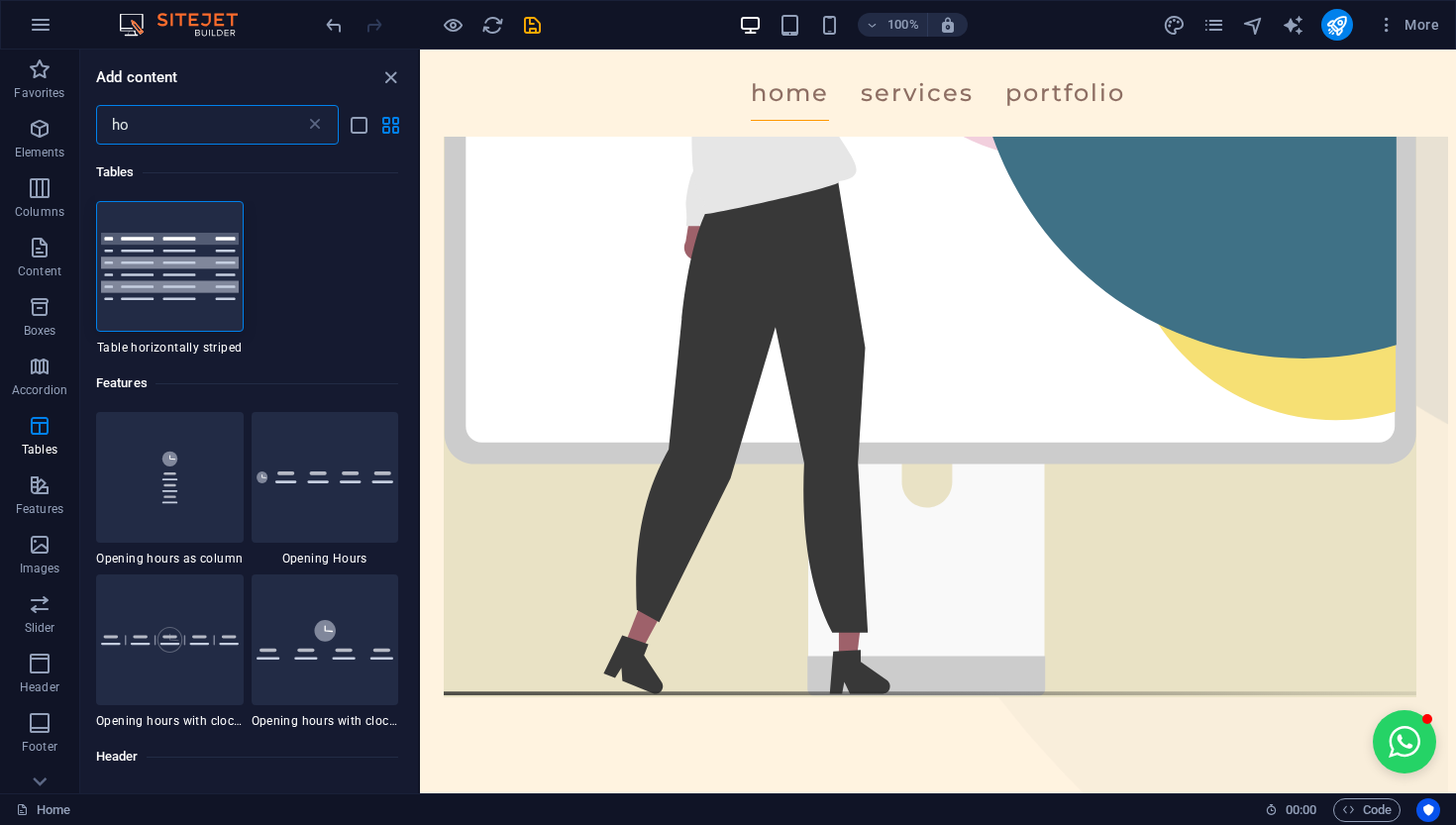
type input "h"
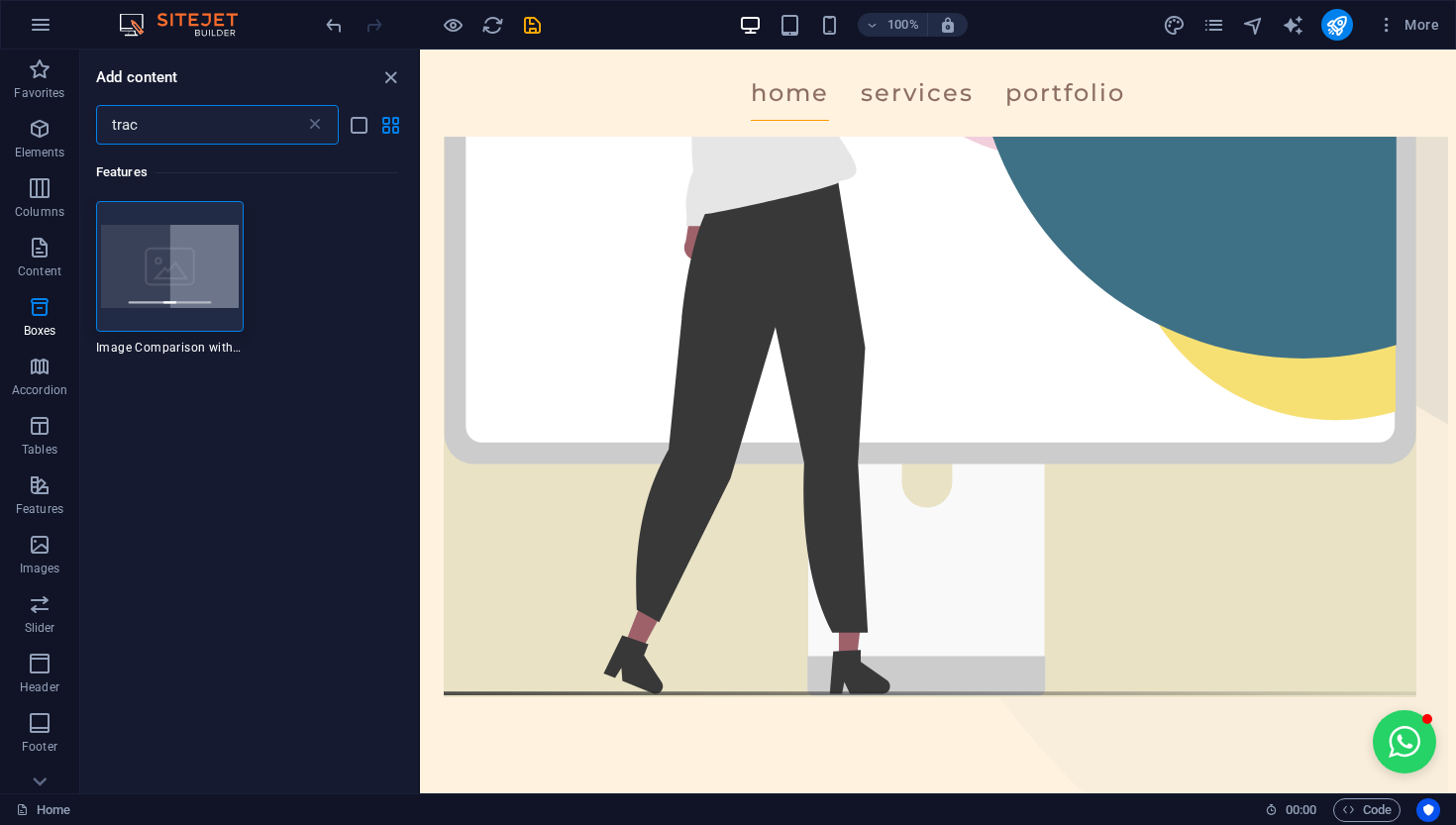
type input "track"
click at [396, 76] on icon "close panel" at bounding box center [390, 78] width 23 height 23
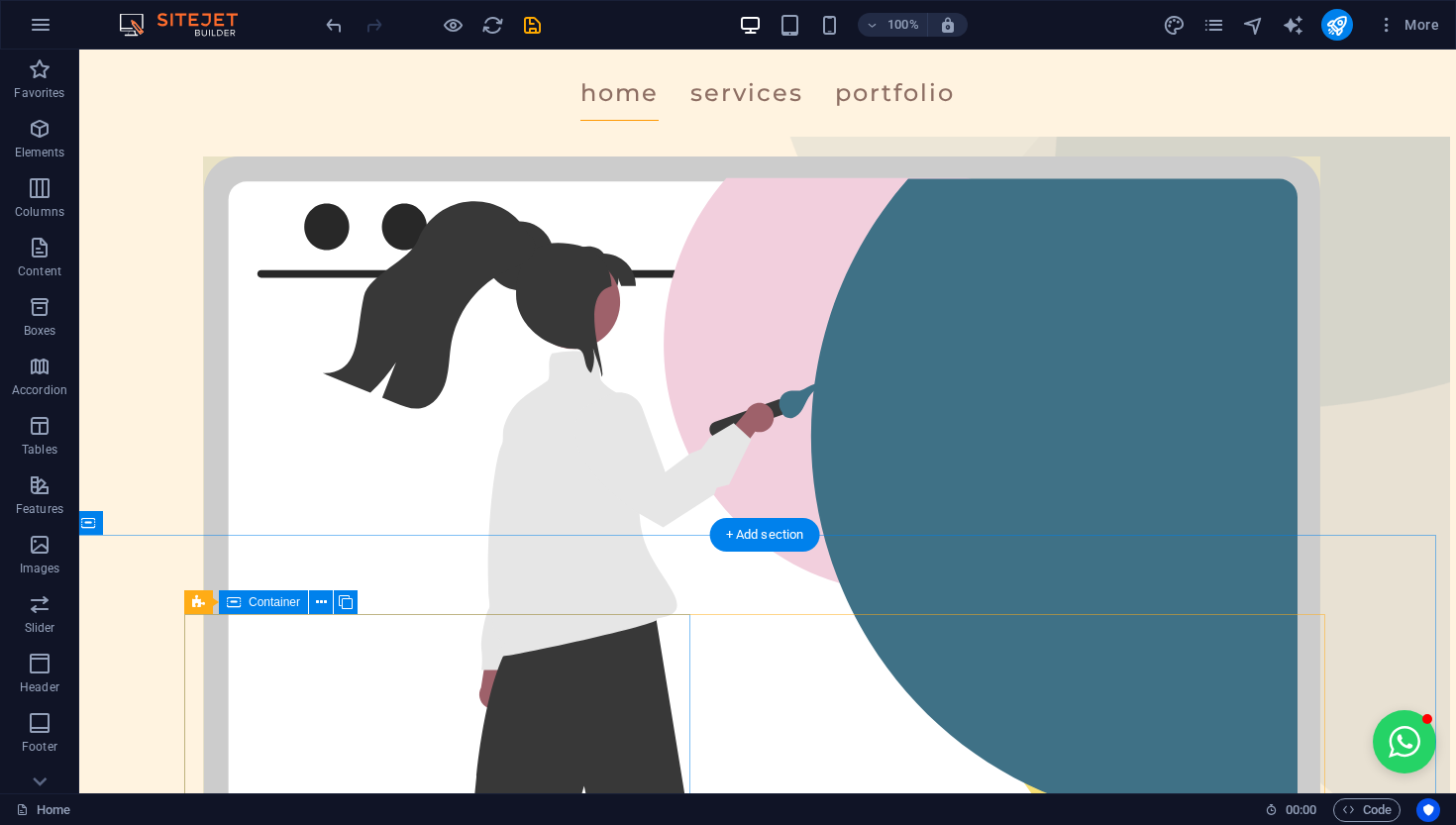
scroll to position [262, 6]
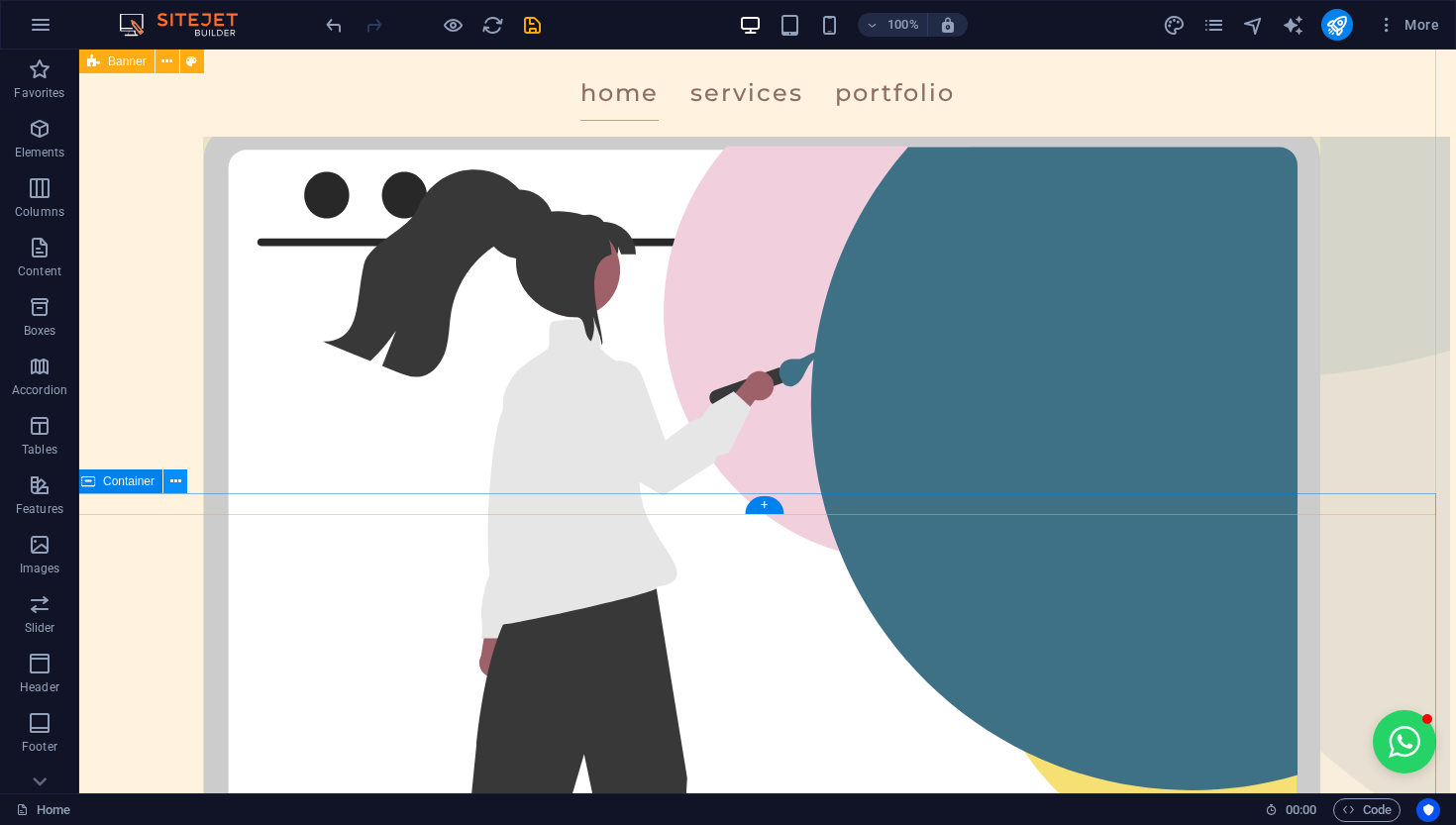
click at [170, 486] on icon at bounding box center [175, 481] width 11 height 21
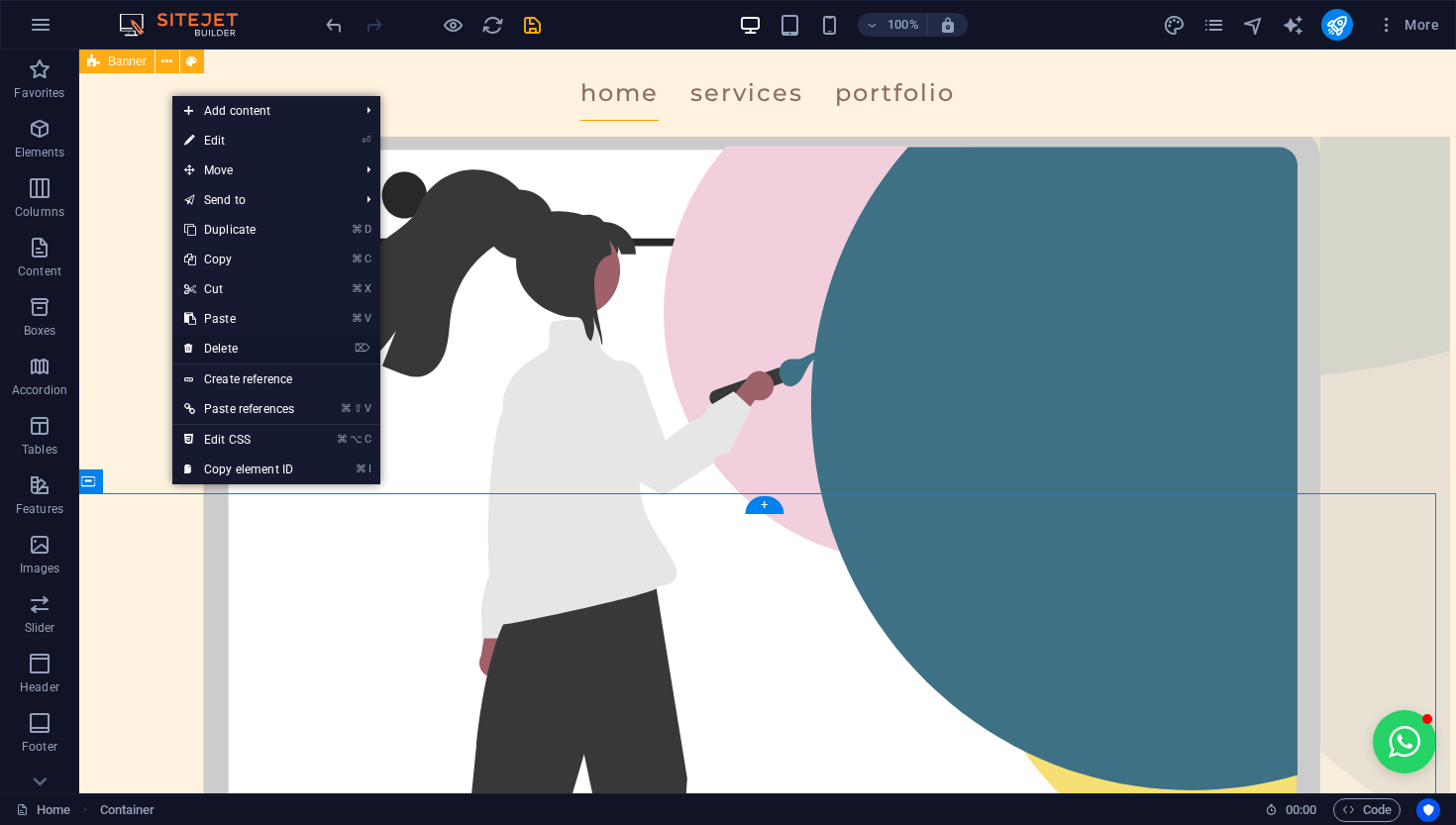
click at [233, 348] on link "⌦ Delete" at bounding box center [239, 349] width 133 height 30
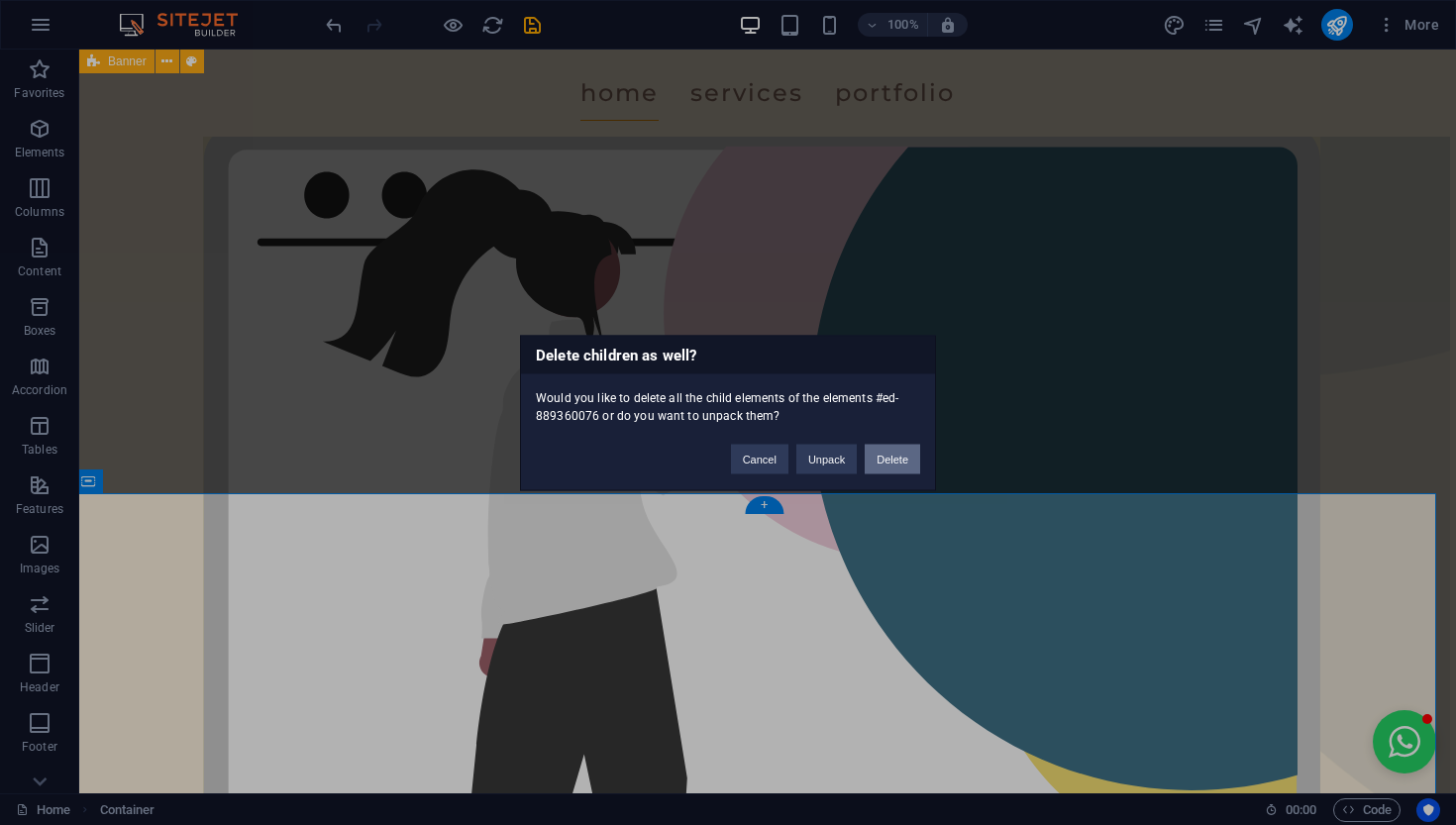
click at [886, 451] on button "Delete" at bounding box center [892, 459] width 56 height 30
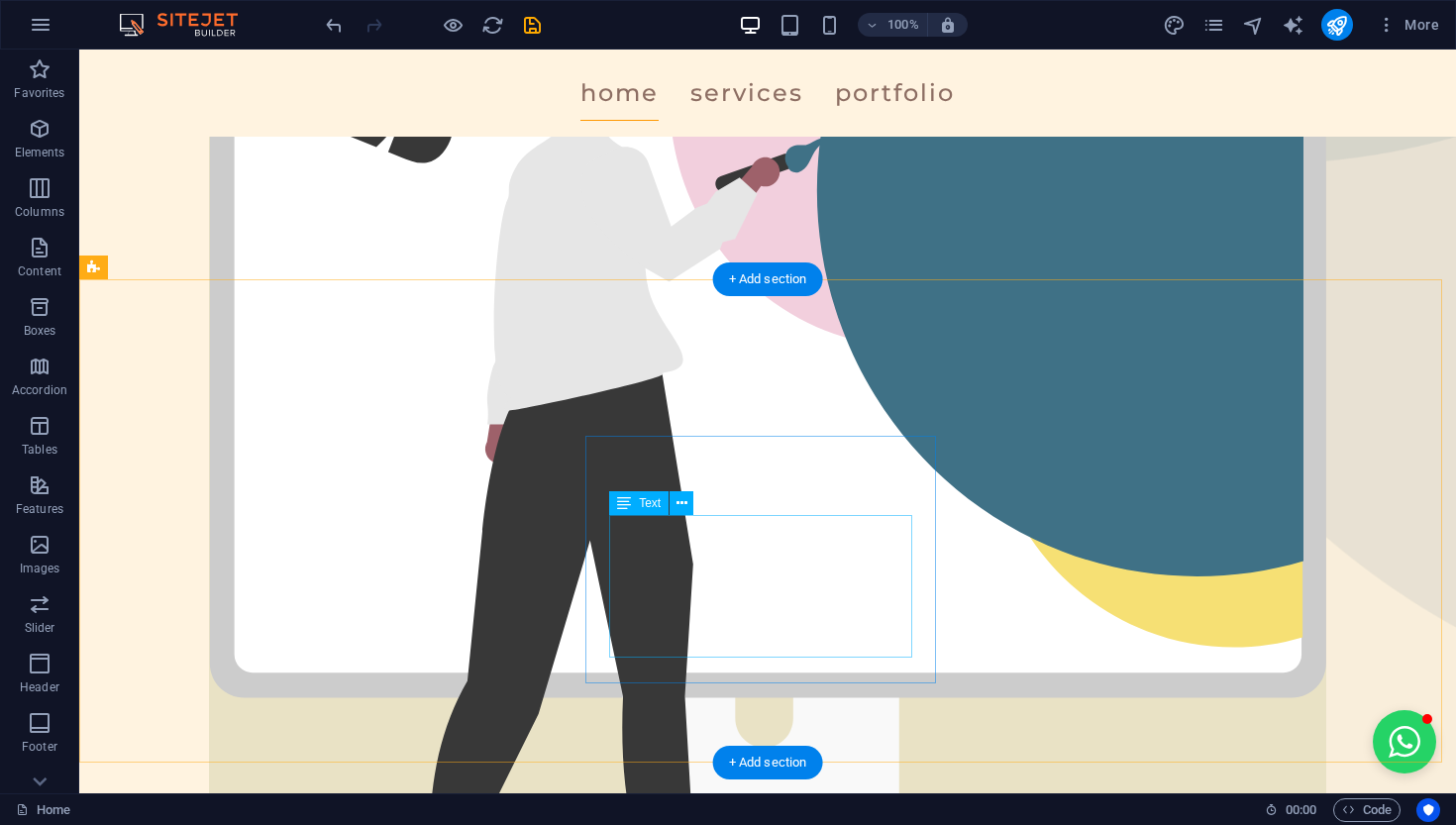
scroll to position [461, 0]
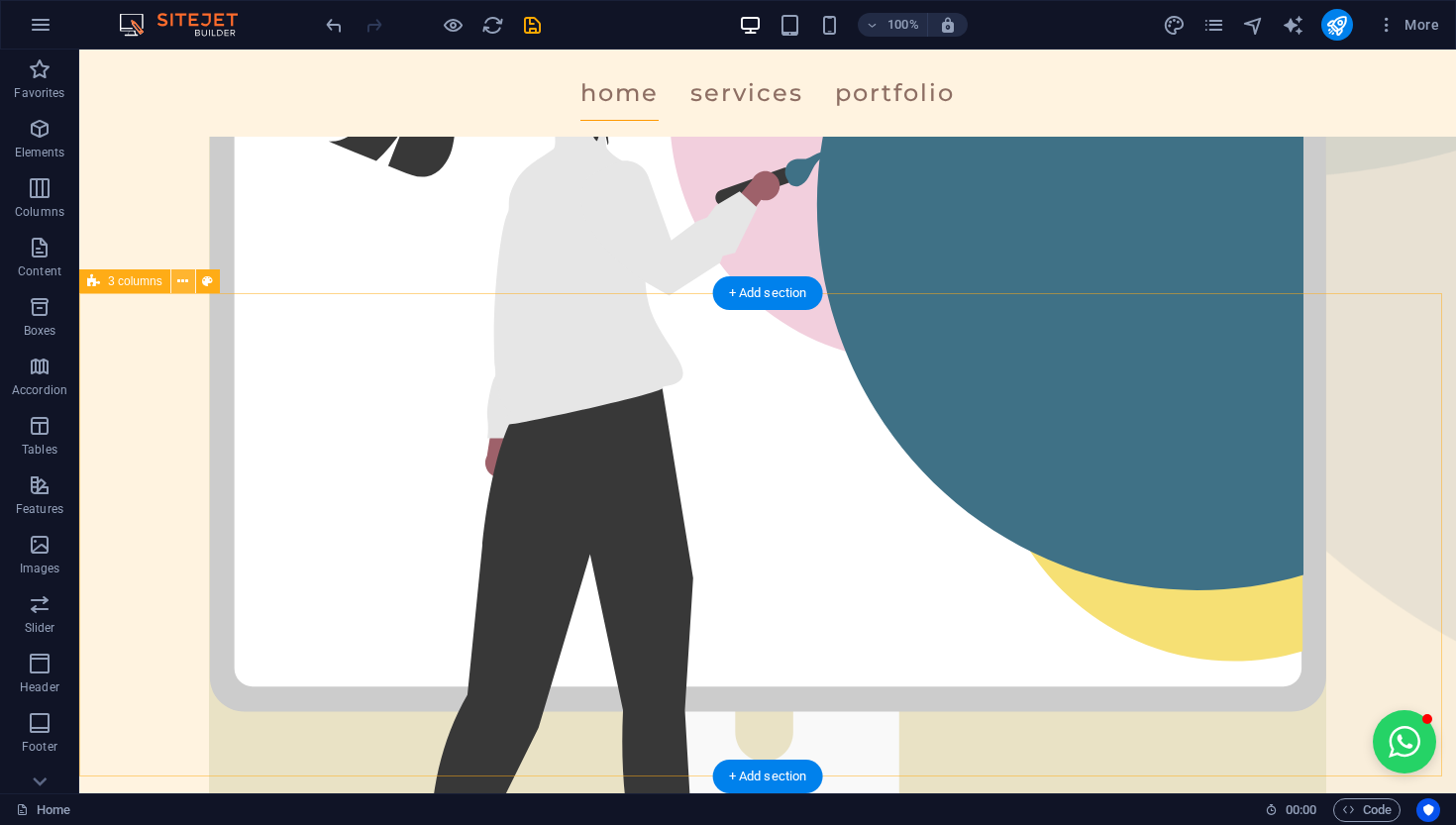
click at [177, 286] on icon at bounding box center [182, 281] width 11 height 21
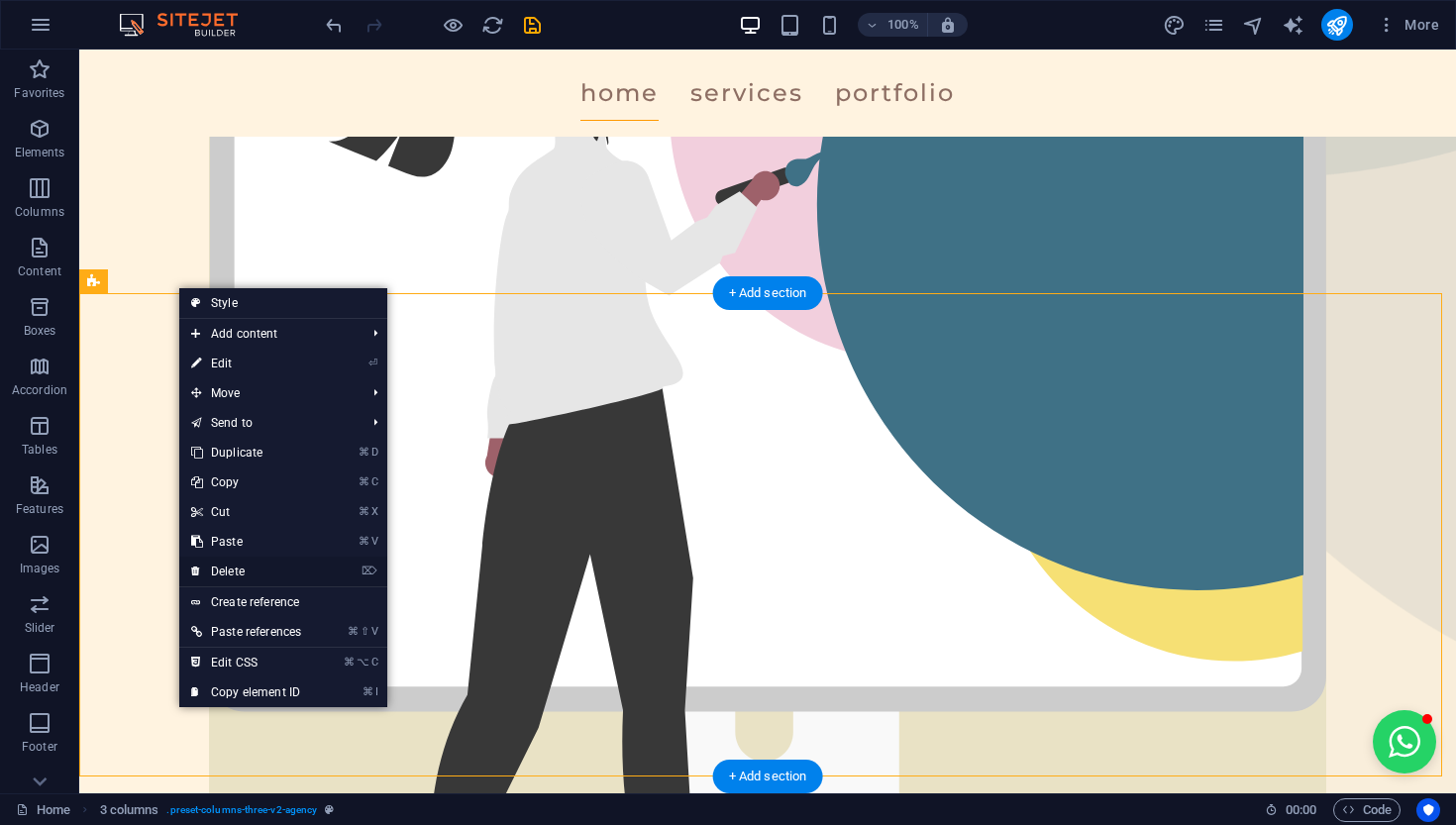
click at [269, 575] on link "⌦ Delete" at bounding box center [246, 572] width 133 height 30
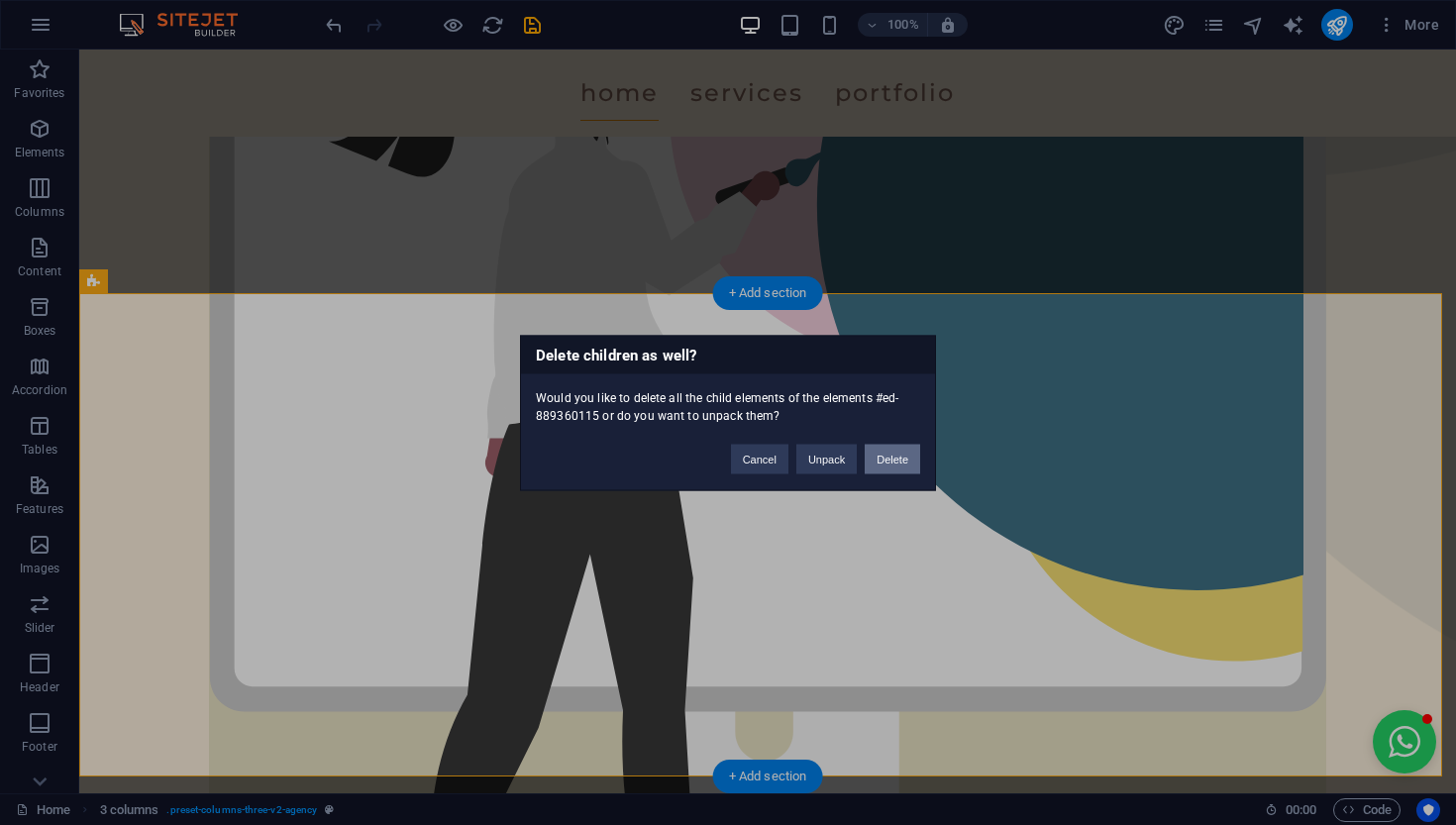
click at [890, 453] on button "Delete" at bounding box center [892, 459] width 56 height 30
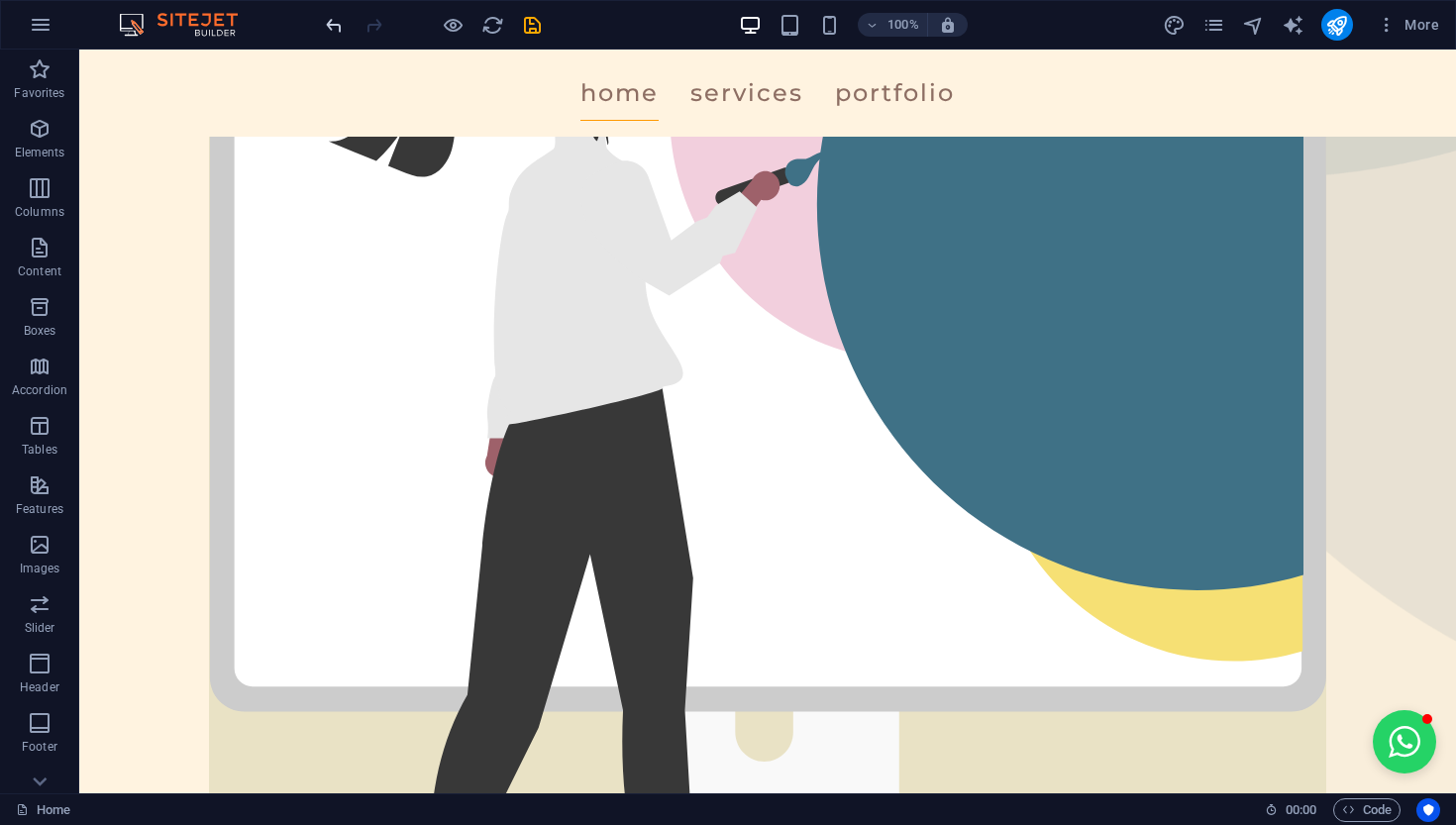
click at [332, 25] on icon "undo" at bounding box center [334, 25] width 23 height 23
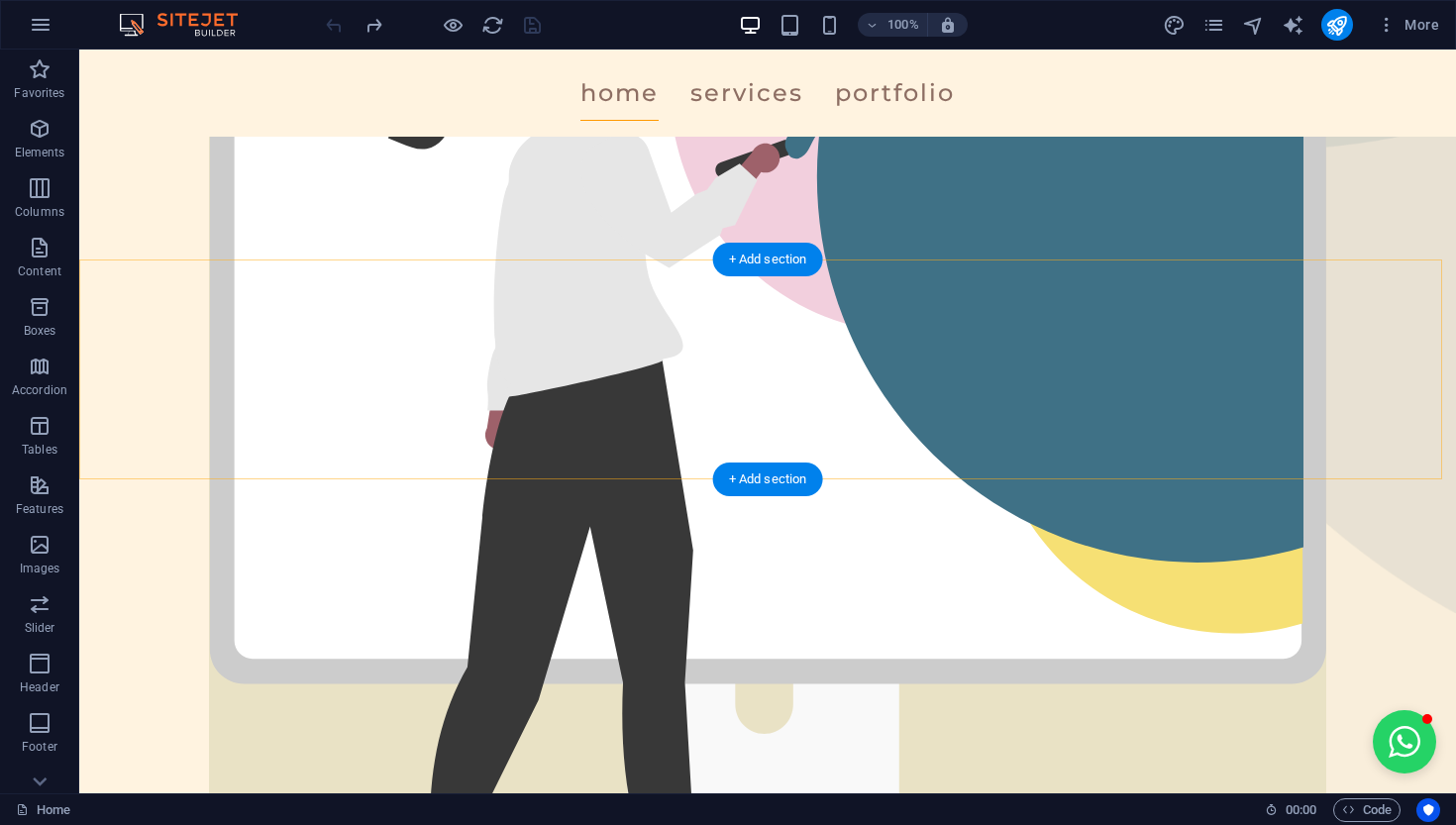
scroll to position [488, 0]
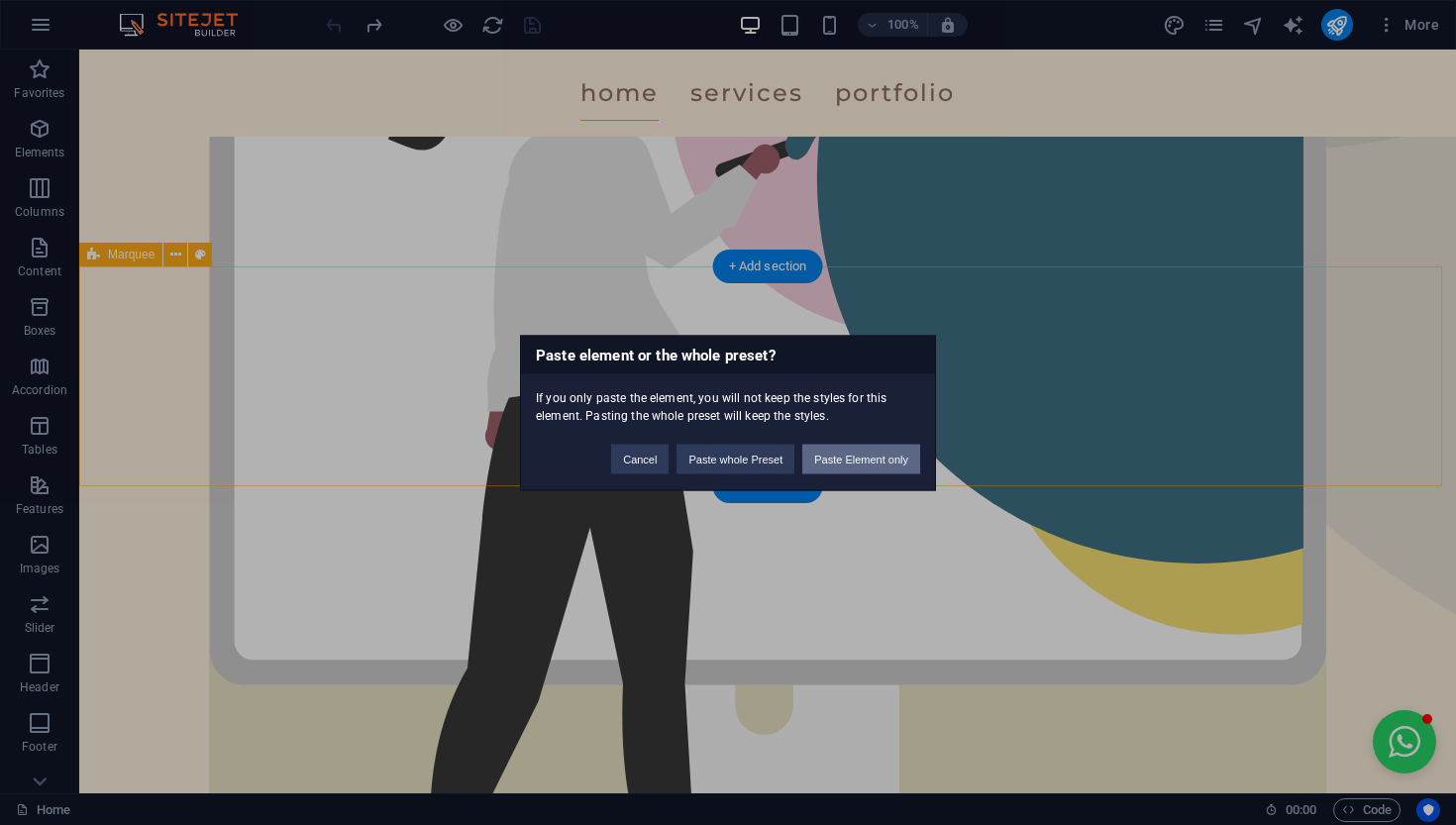
click at [824, 470] on button "Paste Element only" at bounding box center [861, 459] width 118 height 30
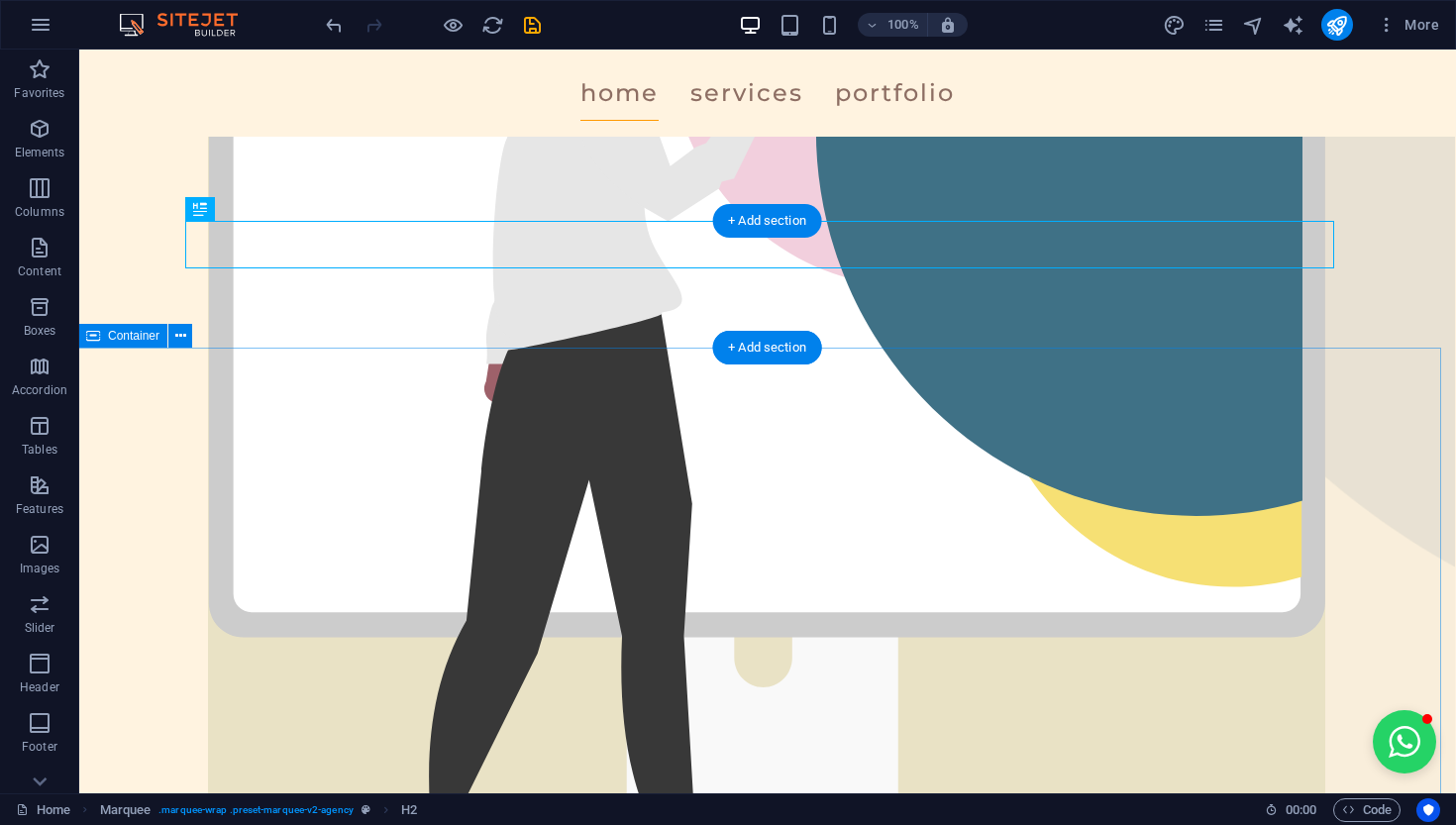
scroll to position [531, 1]
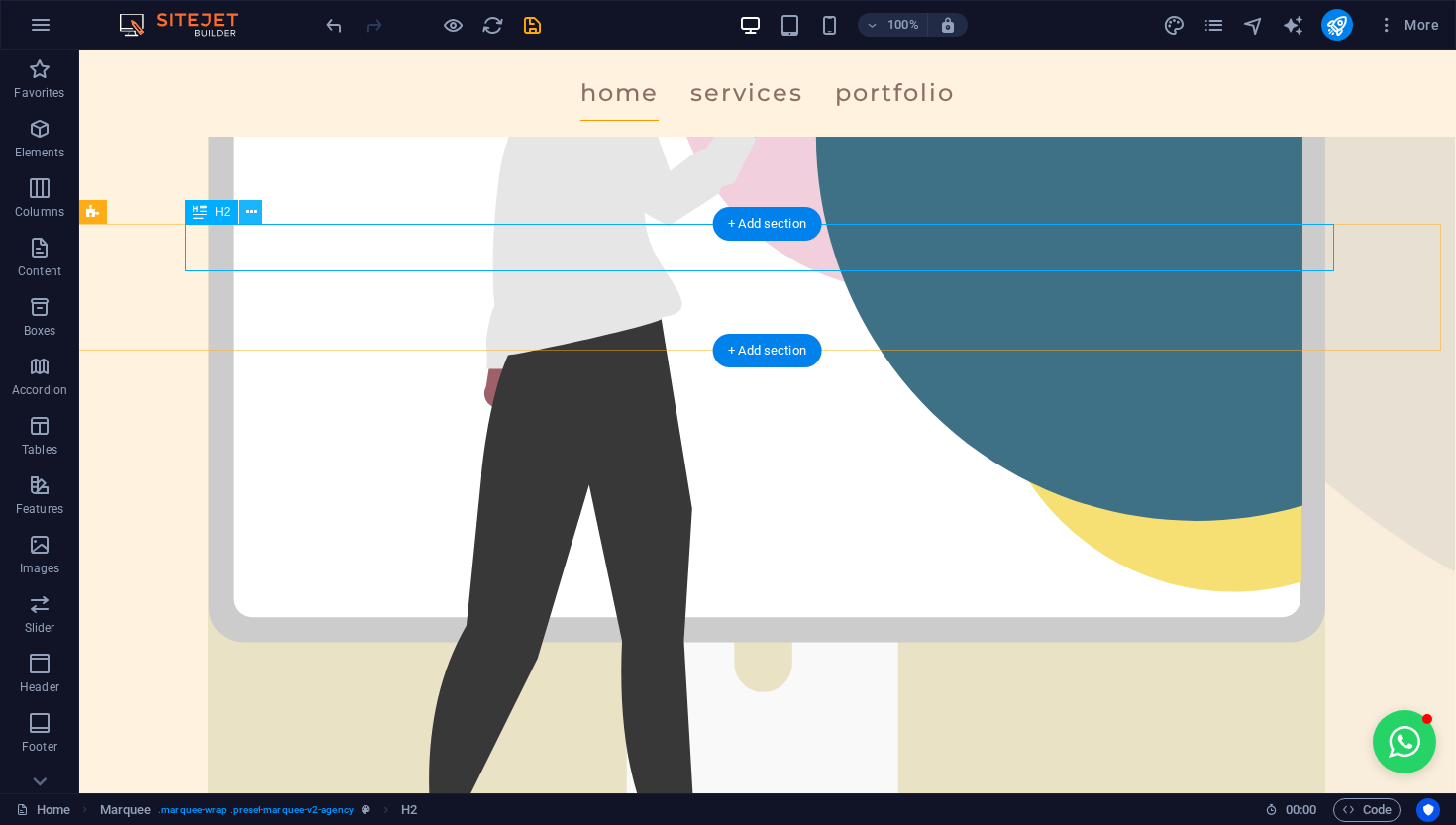
click at [252, 213] on icon at bounding box center [251, 212] width 11 height 21
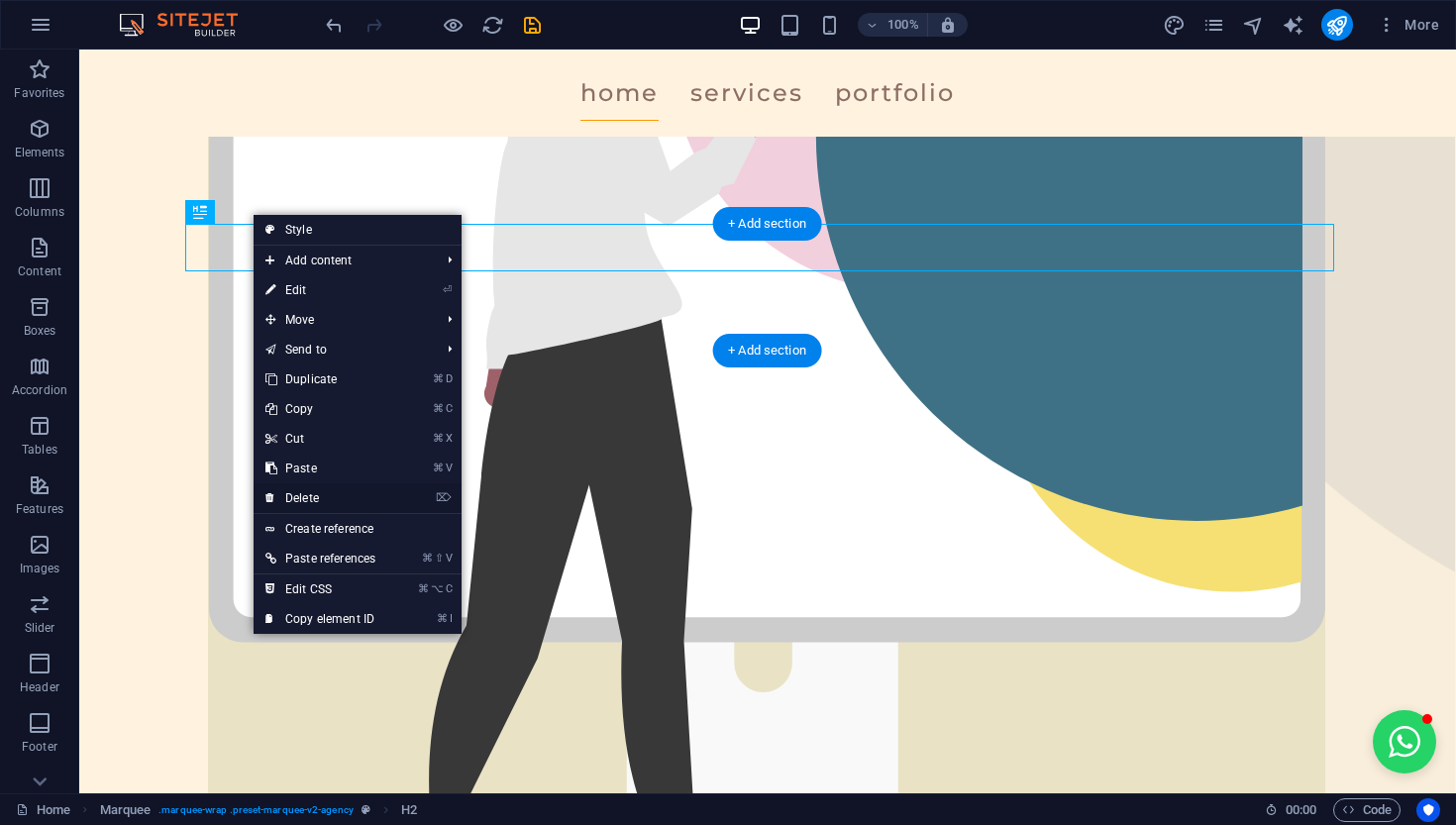
click at [316, 490] on link "⌦ Delete" at bounding box center [321, 498] width 133 height 30
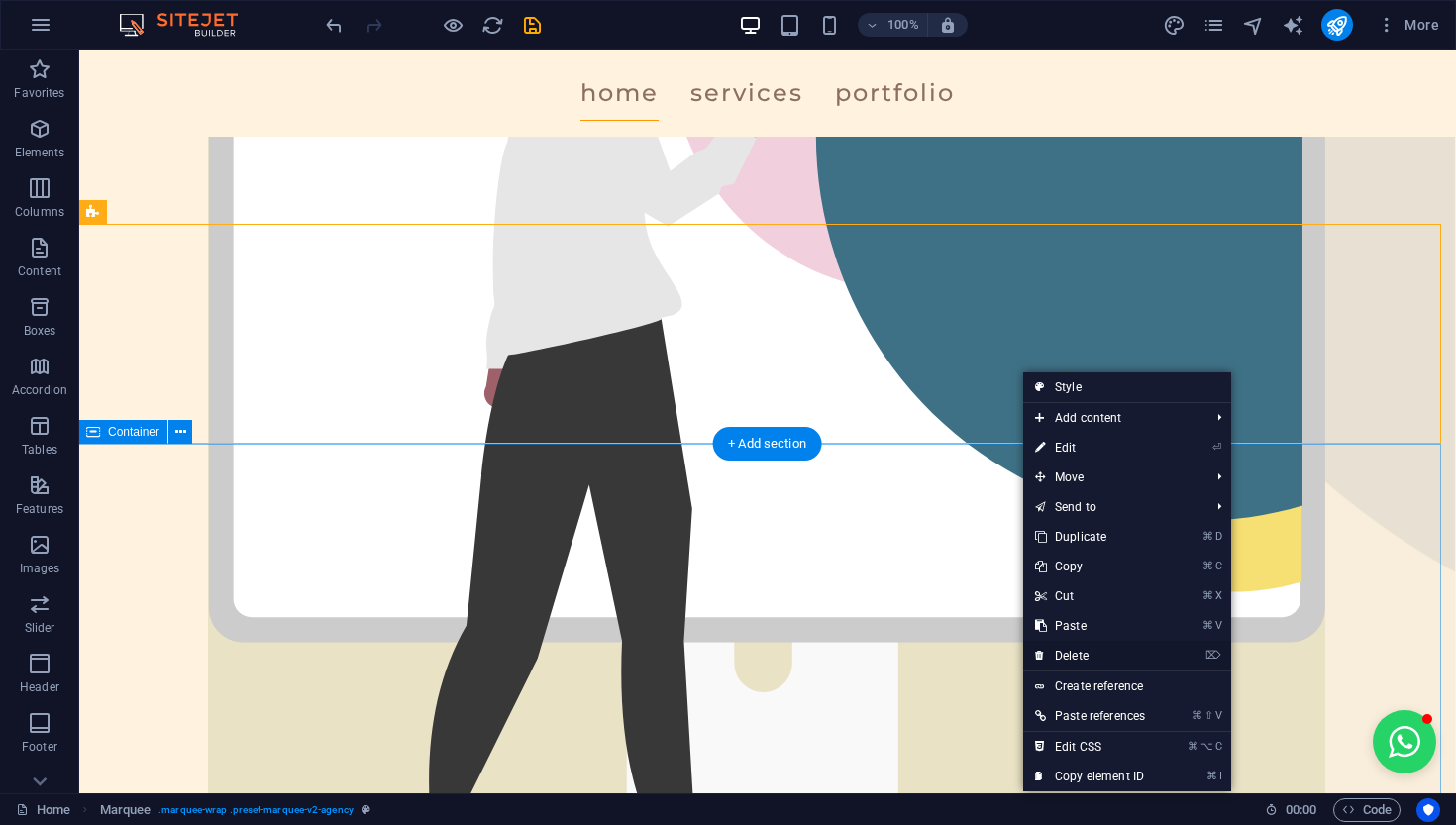
click at [1112, 657] on link "⌦ Delete" at bounding box center [1090, 656] width 133 height 30
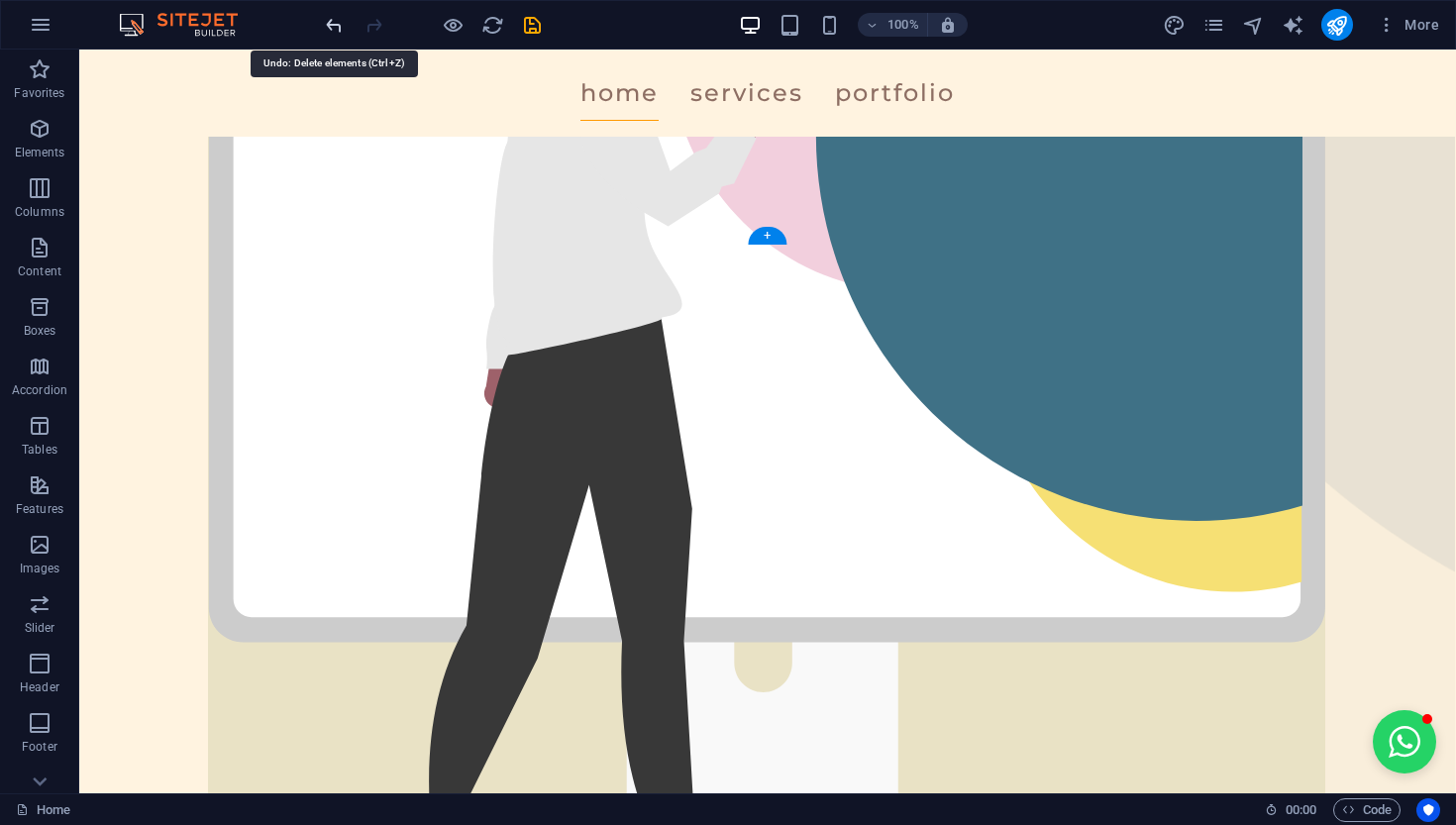
click at [341, 29] on icon "undo" at bounding box center [334, 25] width 23 height 23
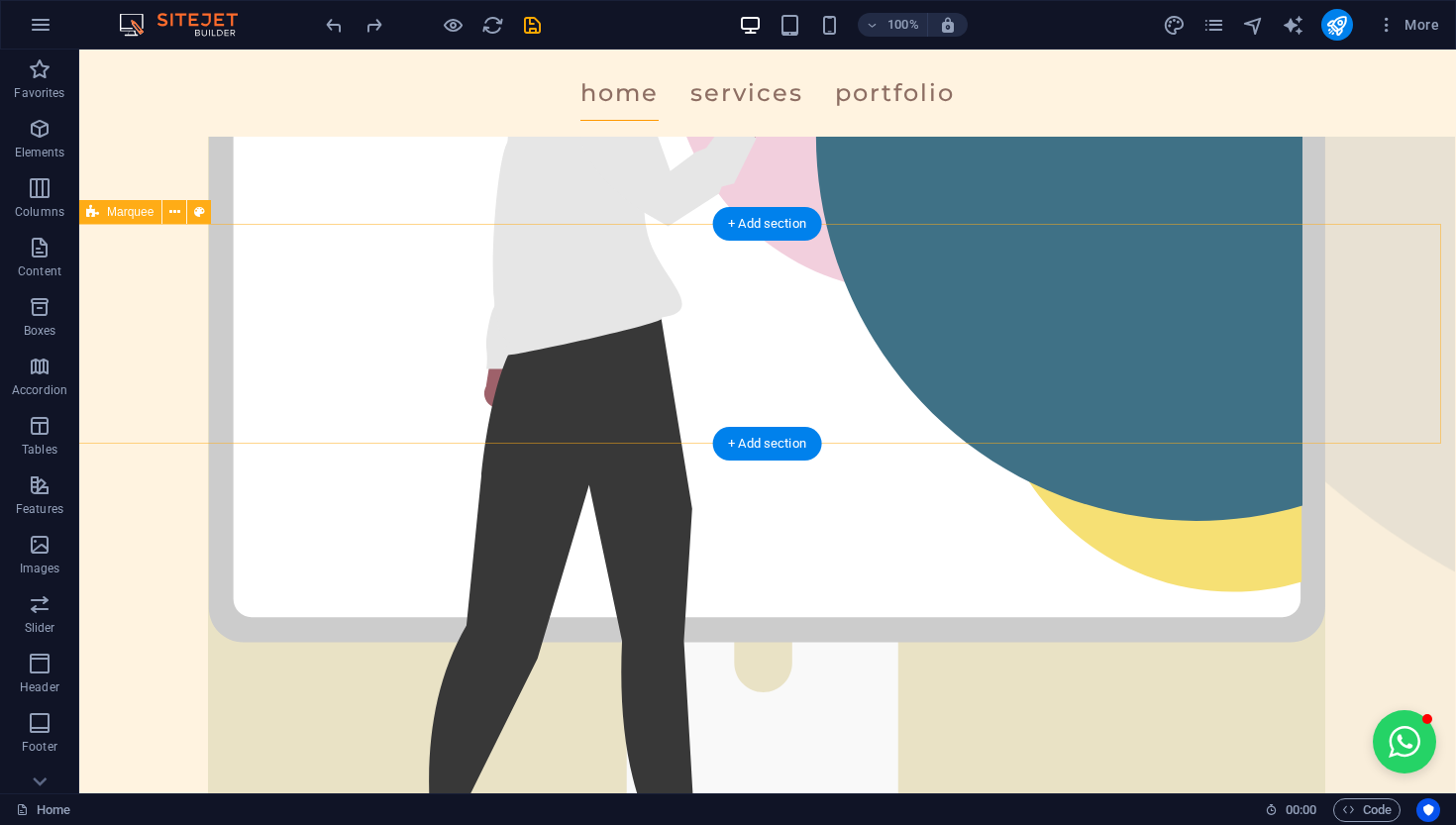
click at [174, 215] on icon at bounding box center [174, 212] width 11 height 21
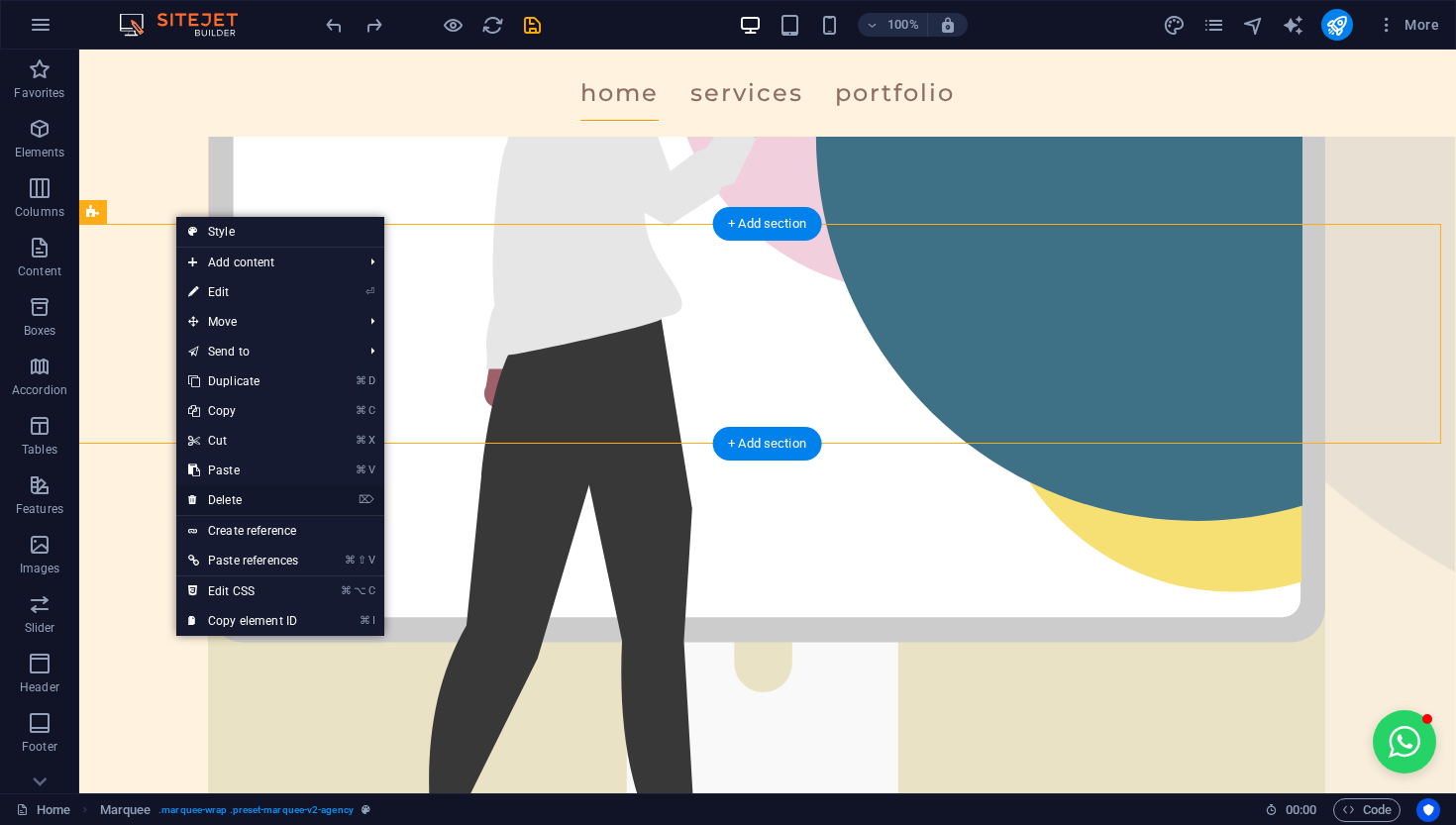
click at [256, 496] on link "⌦ Delete" at bounding box center [243, 500] width 133 height 30
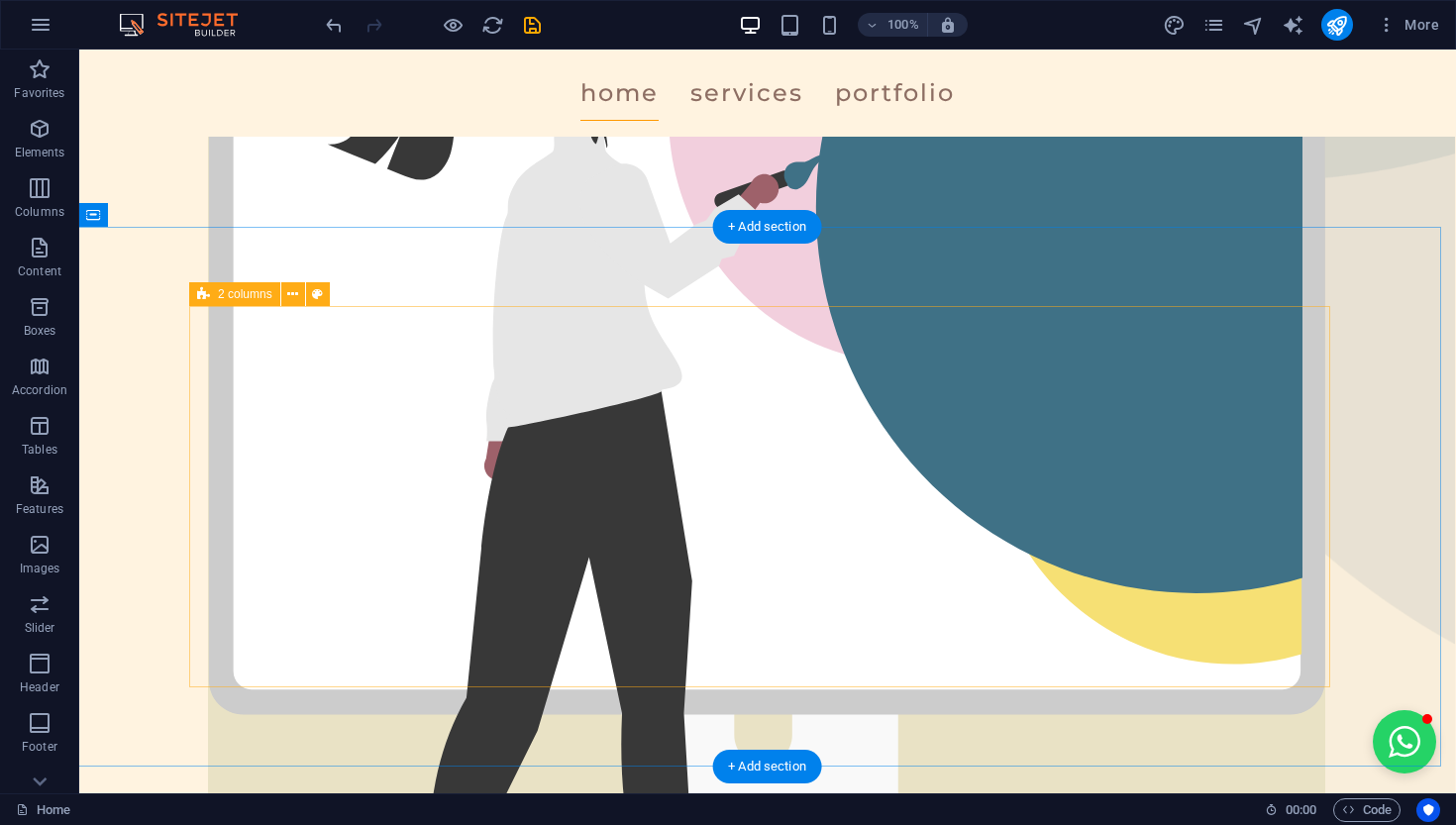
scroll to position [453, 1]
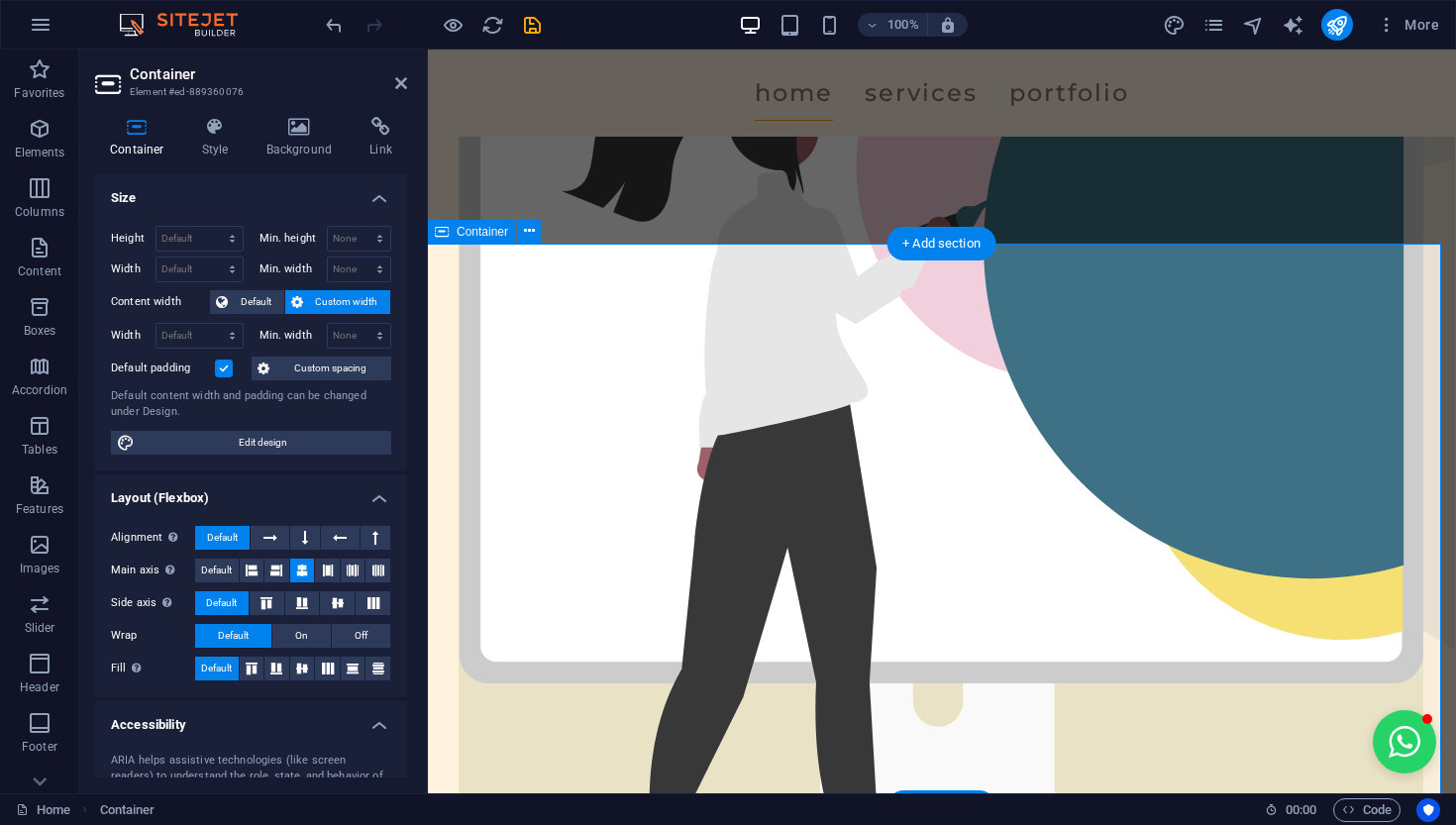
scroll to position [0, 134]
click at [409, 82] on aside "Container Element #ed-889360076 Container Style Background Link Size Height Def…" at bounding box center [254, 421] width 349 height 744
click at [405, 84] on icon at bounding box center [401, 84] width 12 height 16
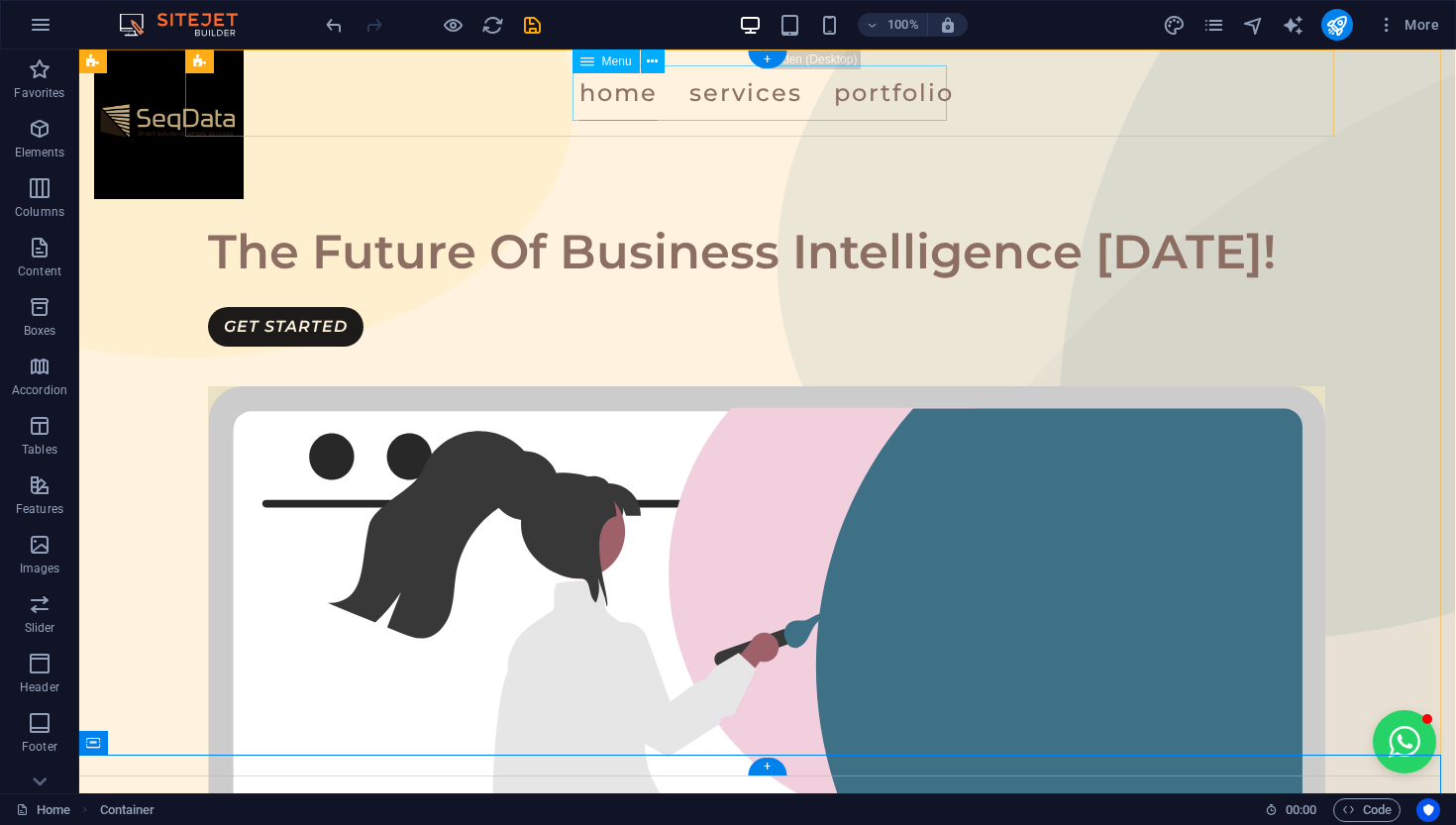
scroll to position [0, 1]
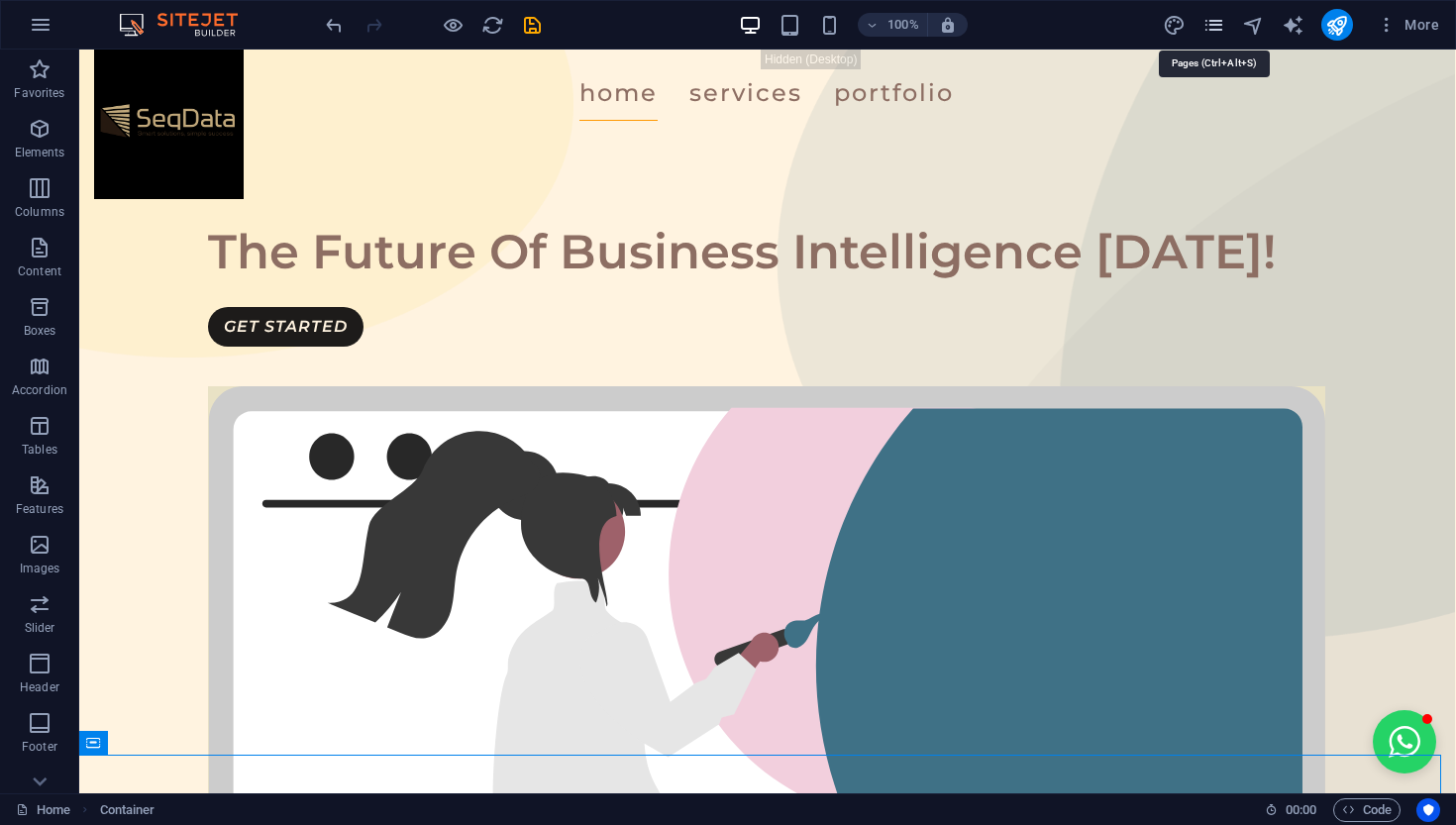
click at [1208, 36] on icon "pages" at bounding box center [1213, 25] width 23 height 23
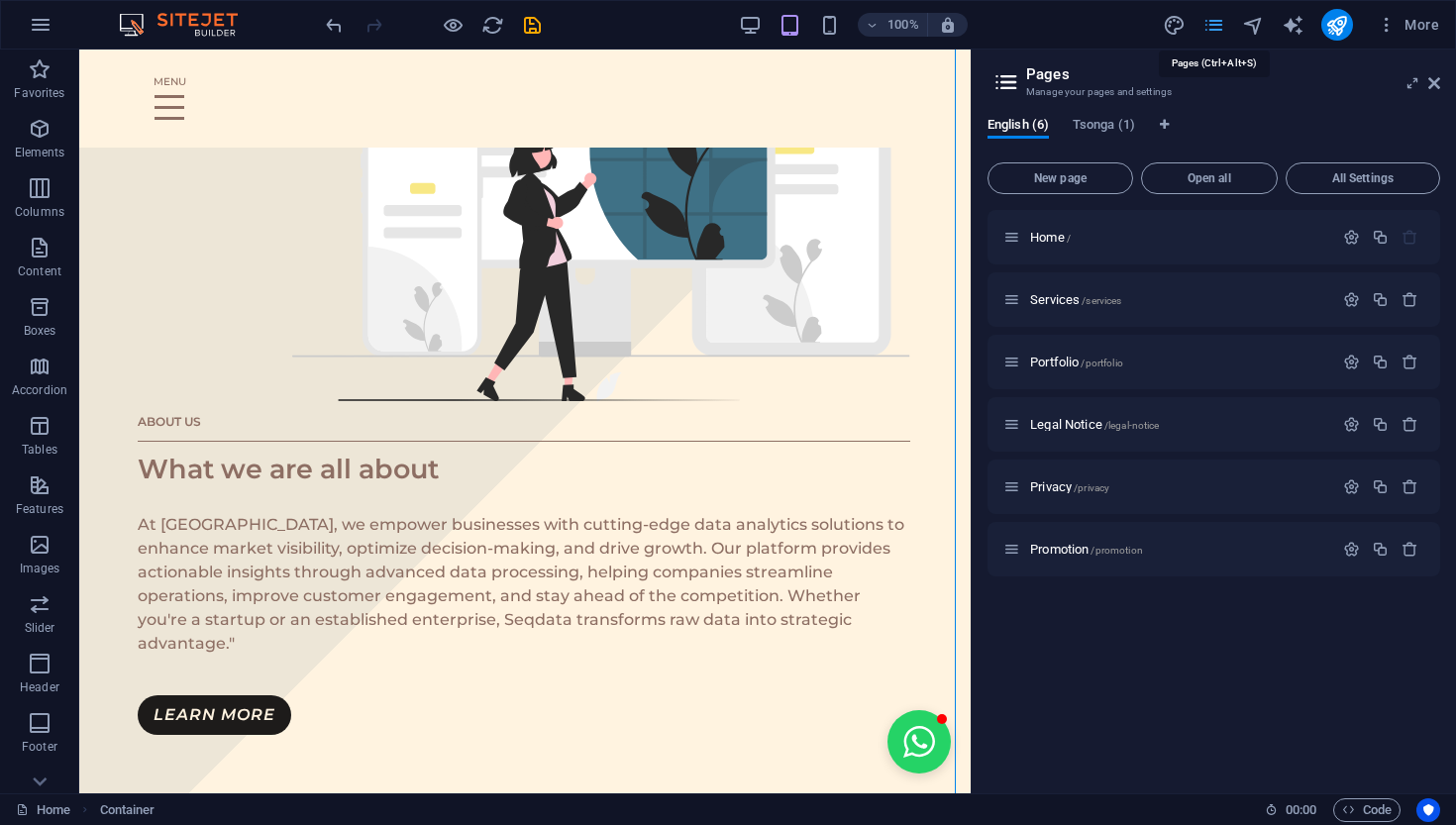
scroll to position [0, 115]
click at [1062, 304] on span "Services /services" at bounding box center [1075, 299] width 91 height 15
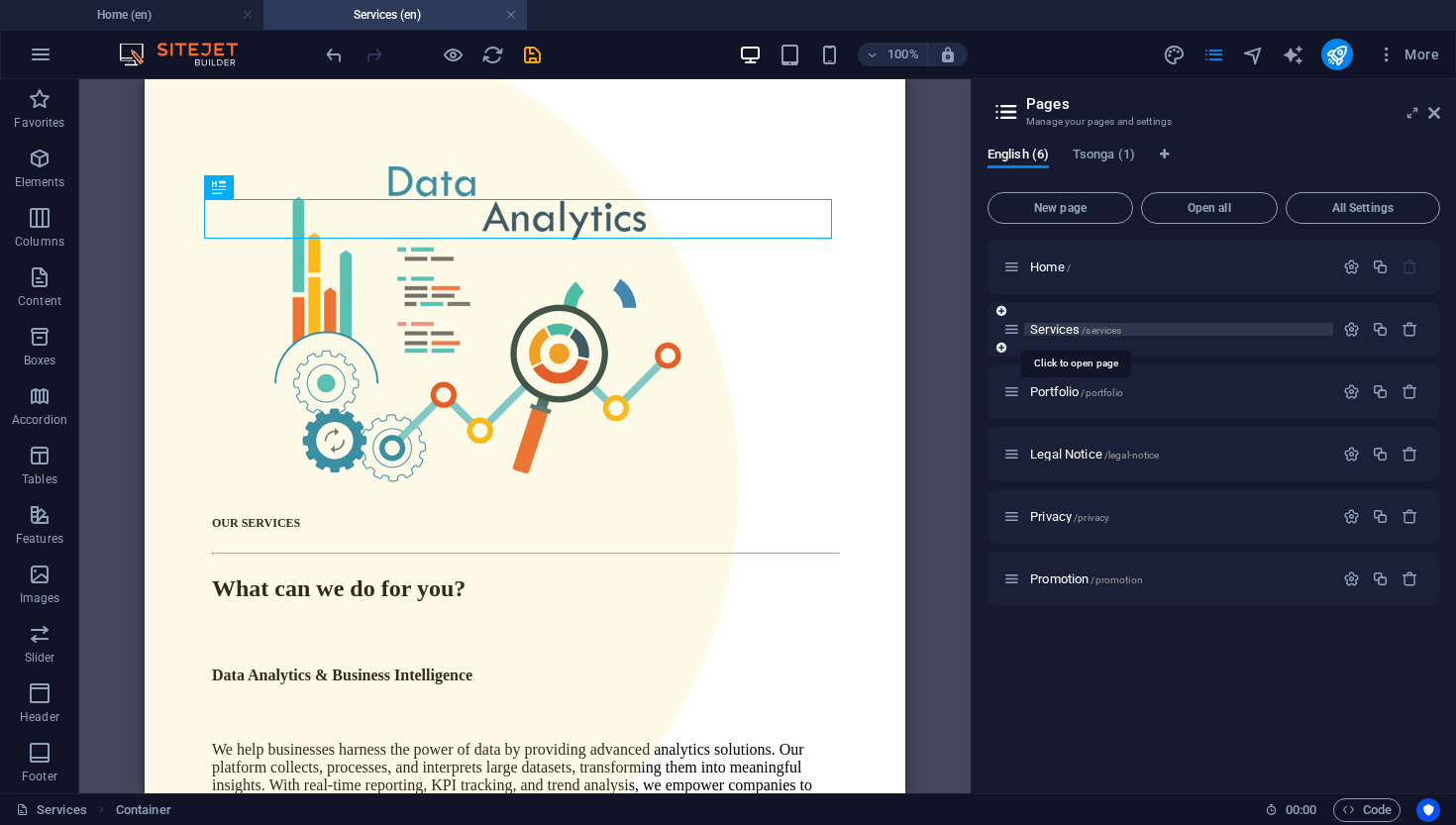
scroll to position [0, 0]
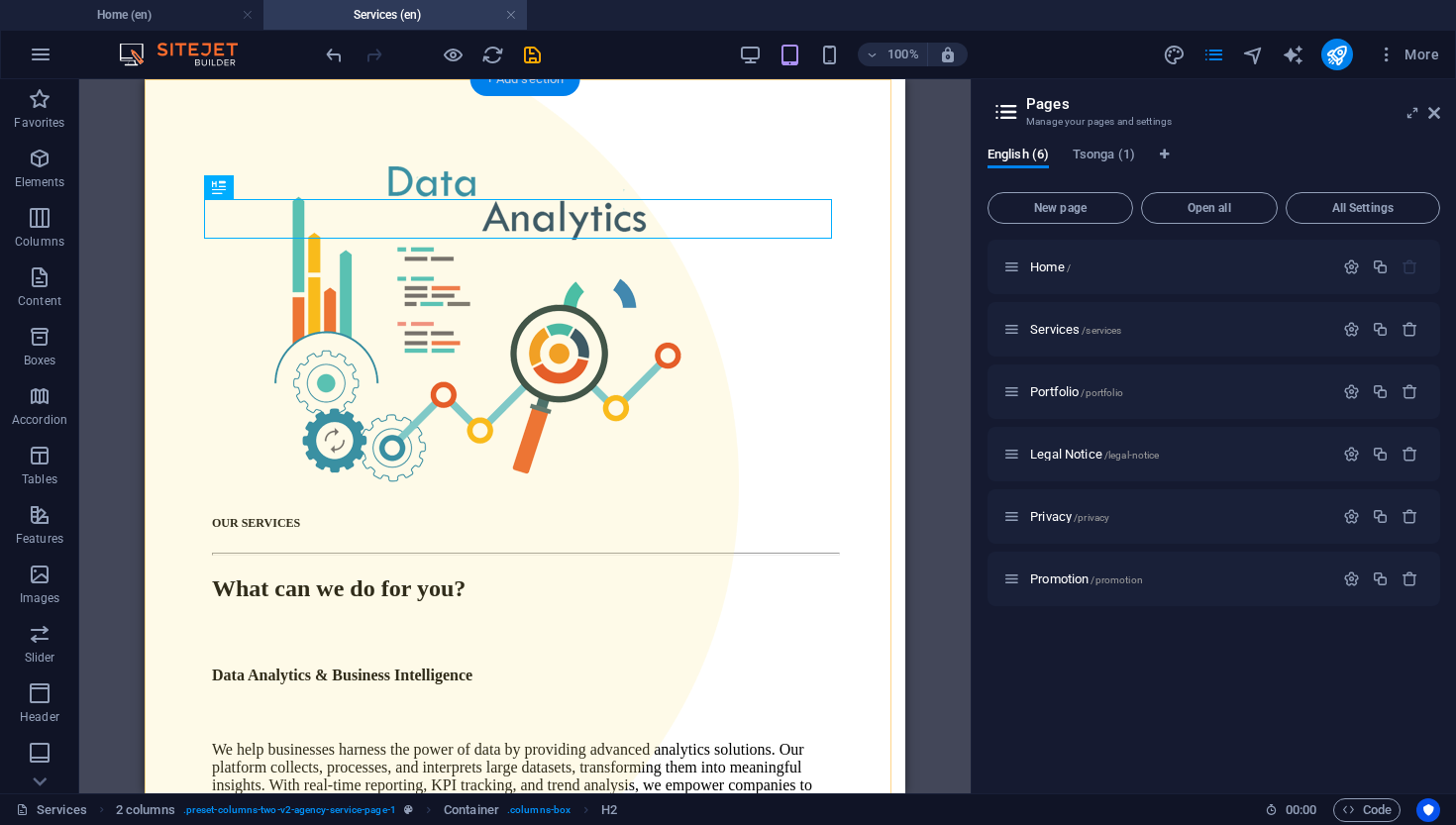
click at [494, 85] on div "+ Add section" at bounding box center [525, 80] width 110 height 34
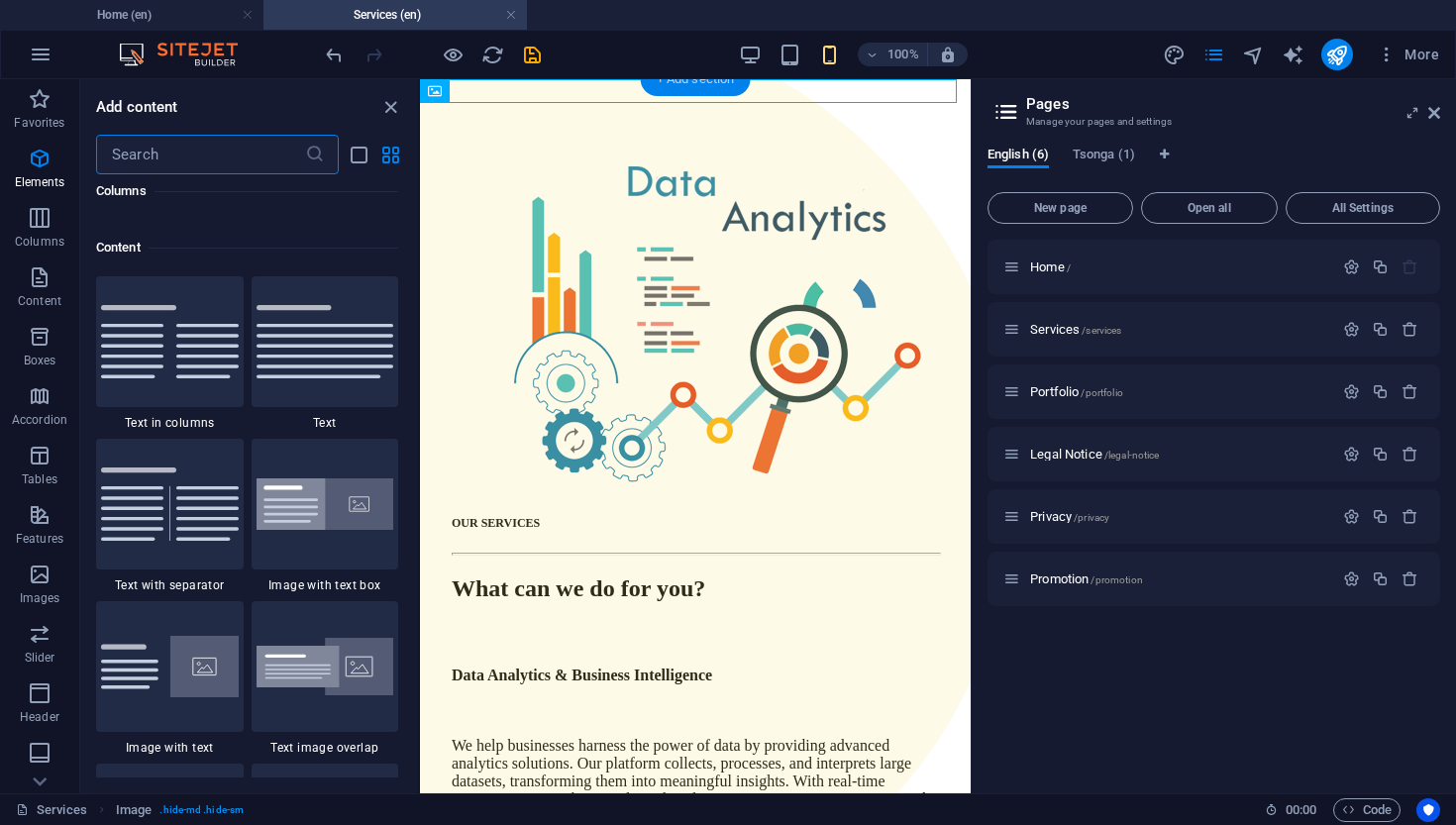
scroll to position [3484, 0]
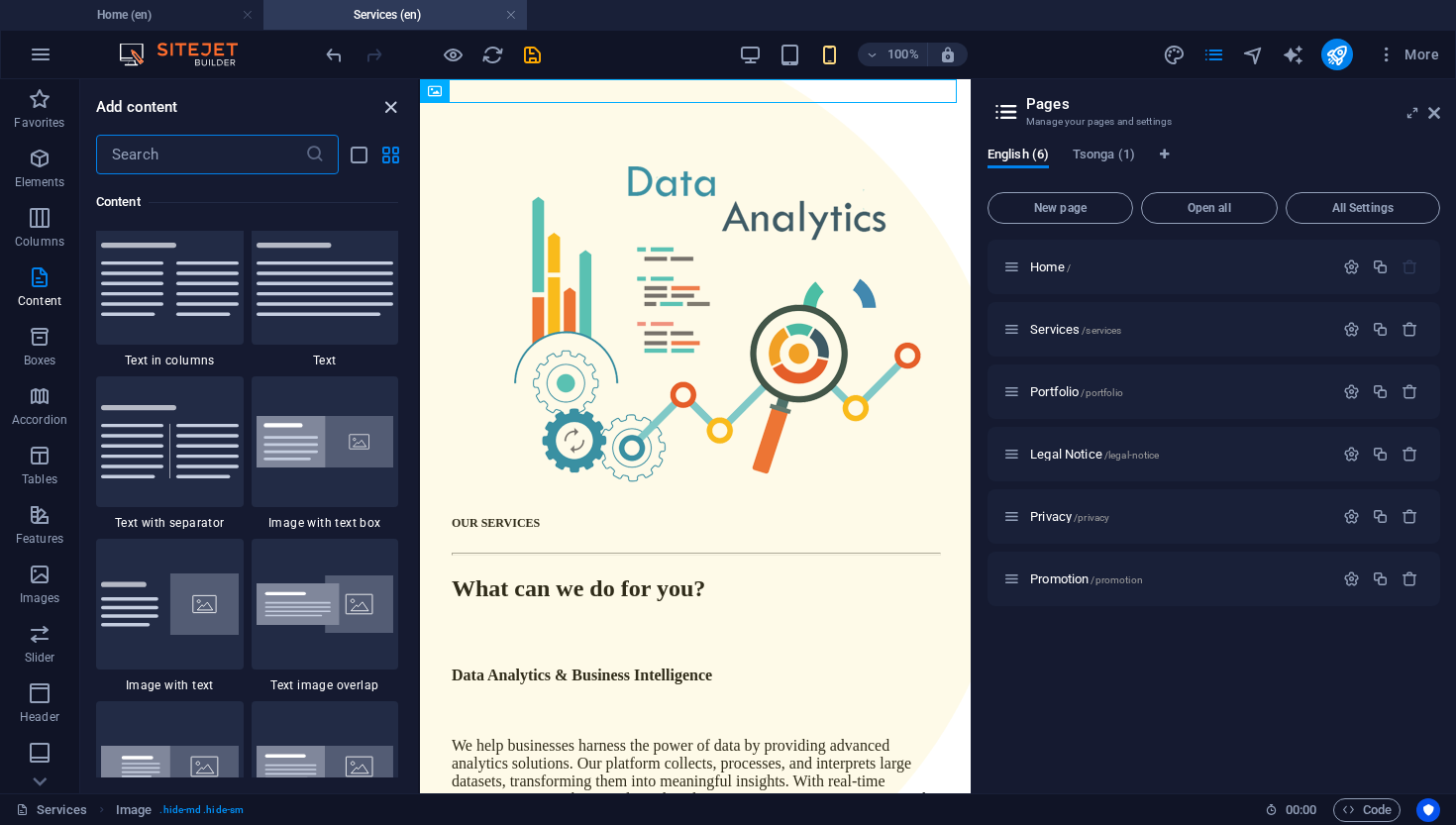
click at [389, 114] on icon "close panel" at bounding box center [390, 107] width 23 height 23
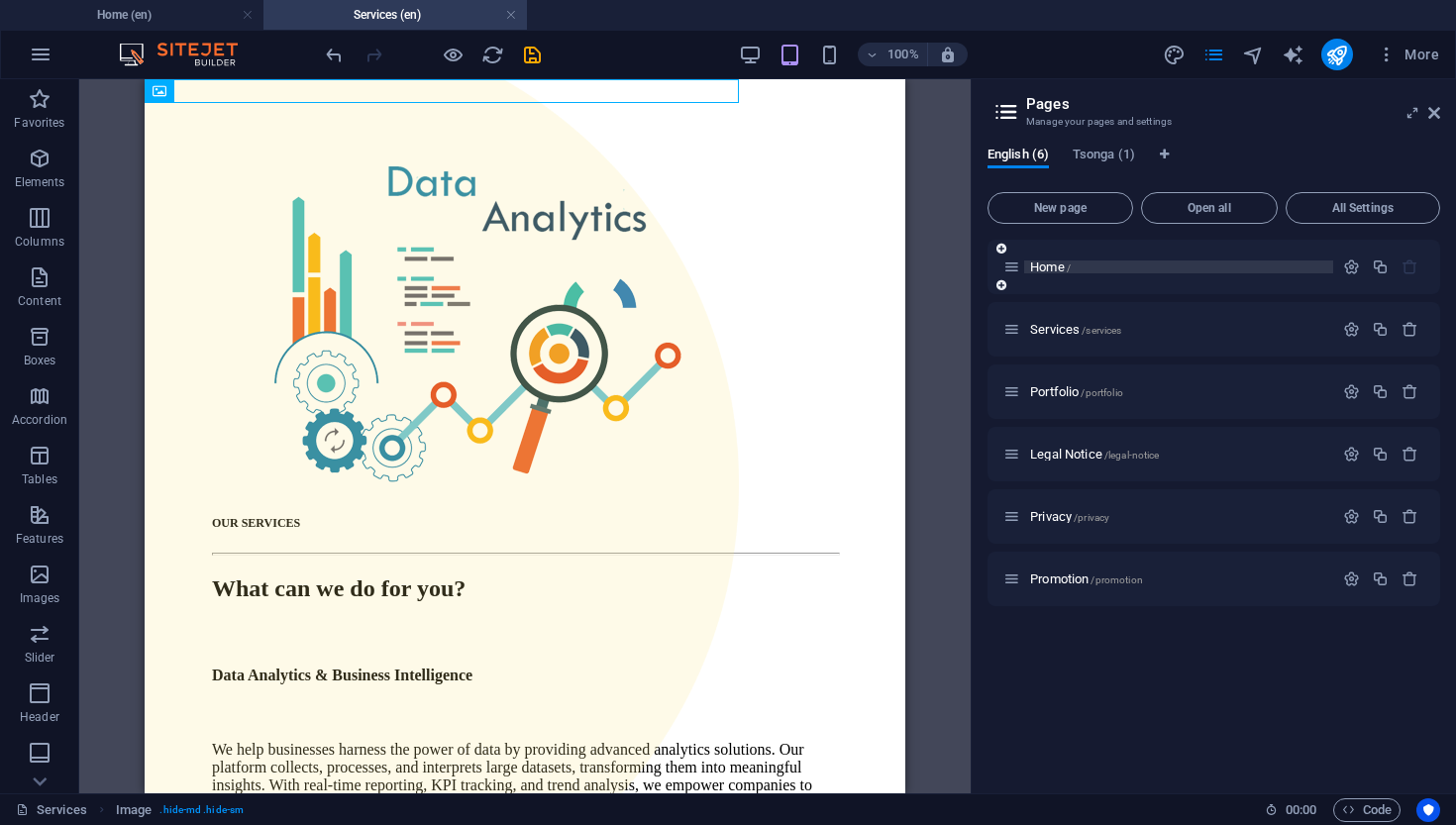
click at [1050, 266] on span "Home /" at bounding box center [1050, 267] width 41 height 15
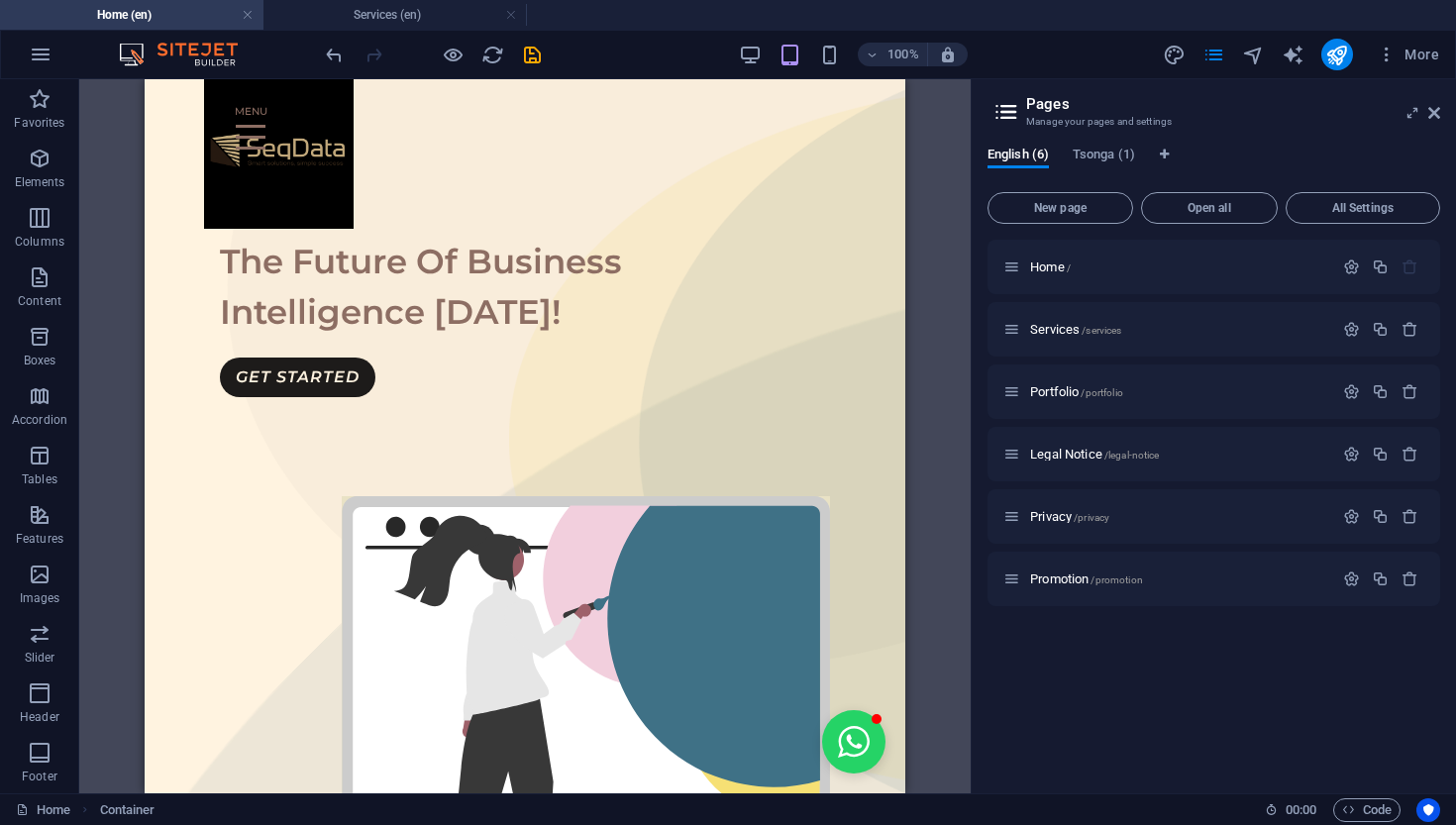
scroll to position [0, 0]
click at [359, 101] on icon at bounding box center [357, 96] width 11 height 21
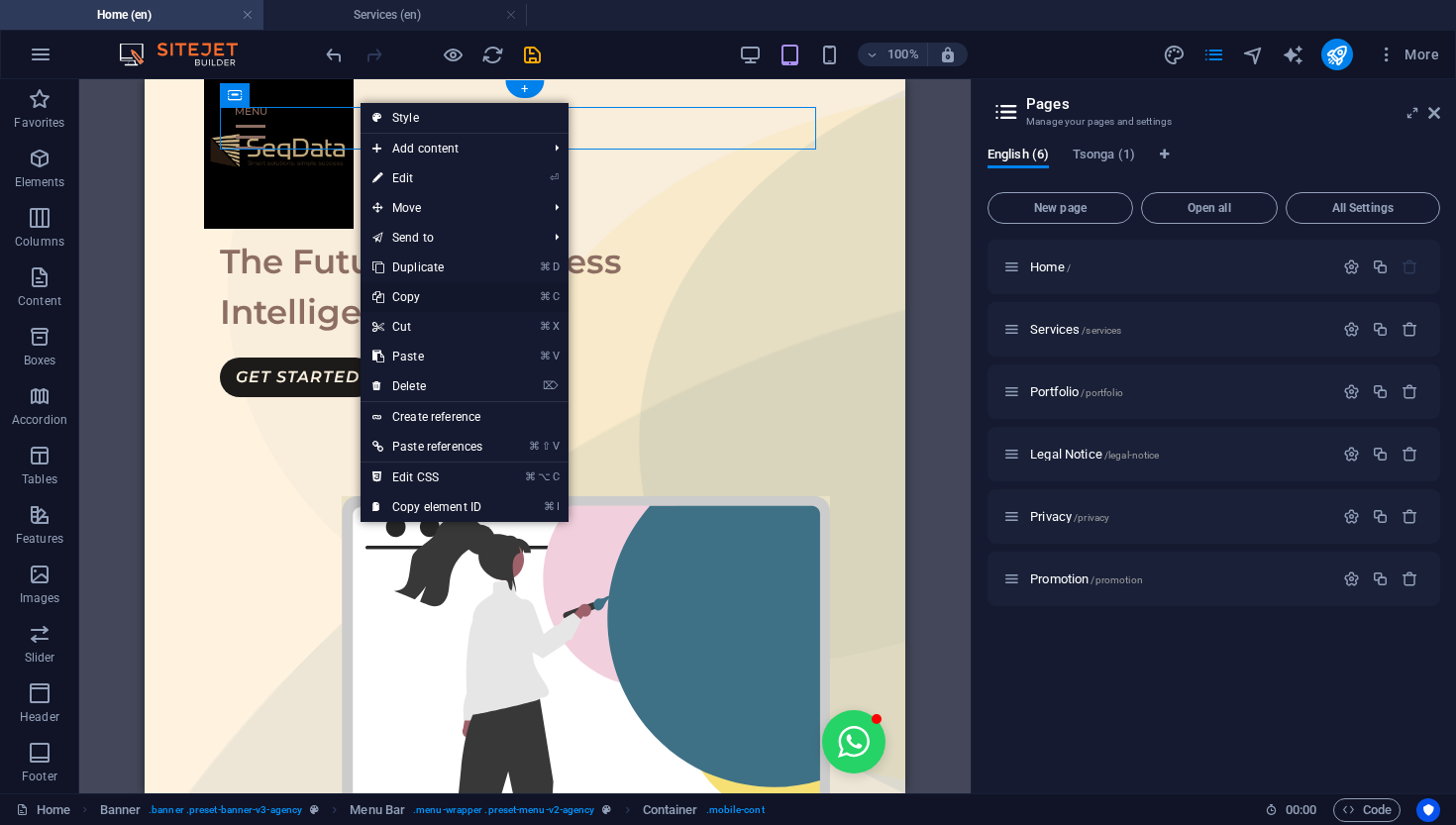
click at [436, 303] on link "⌘ C Copy" at bounding box center [427, 297] width 133 height 30
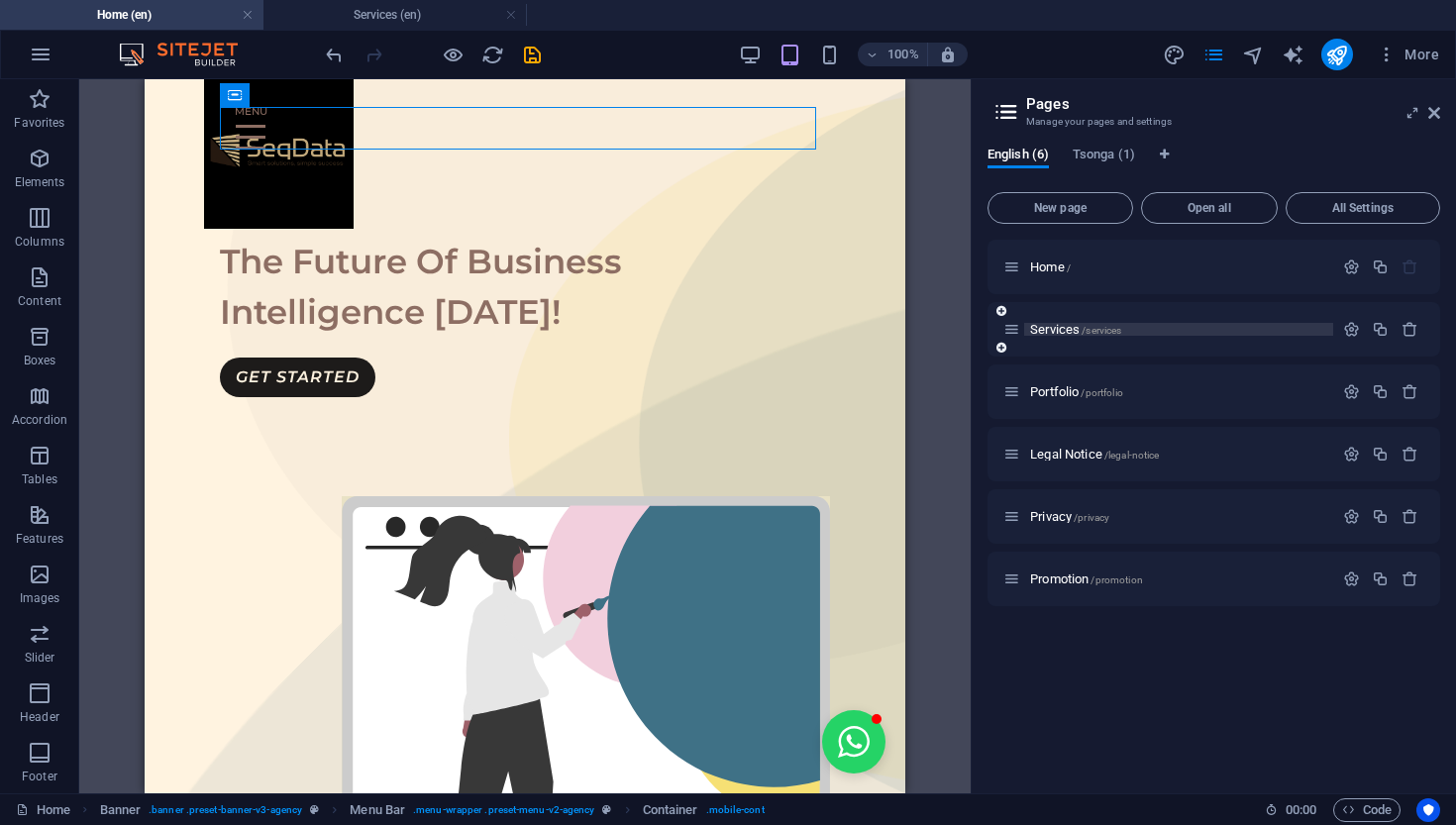
click at [1045, 334] on span "Services /services" at bounding box center [1075, 329] width 91 height 15
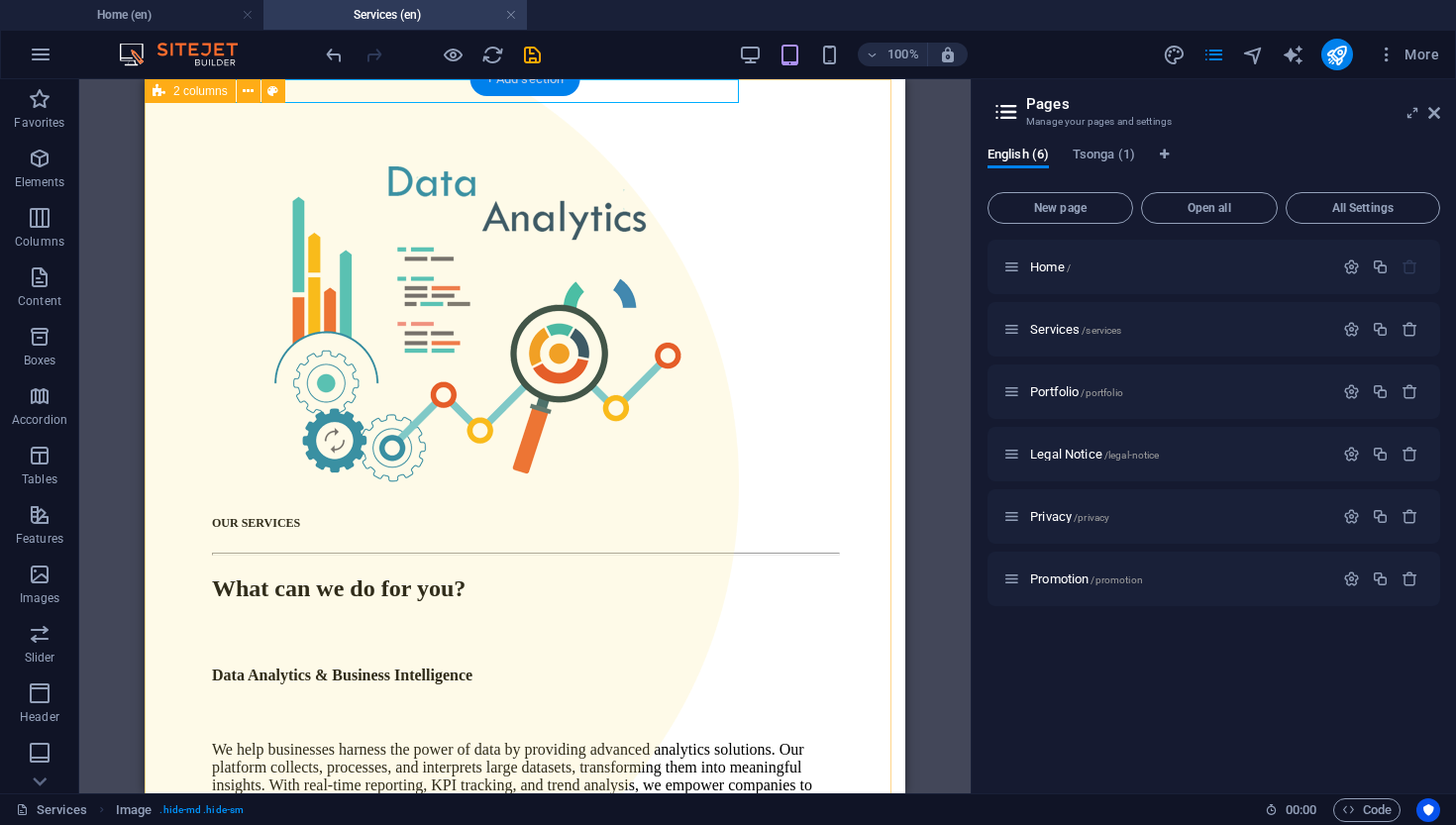
click at [531, 85] on div "+ Add section" at bounding box center [525, 80] width 110 height 34
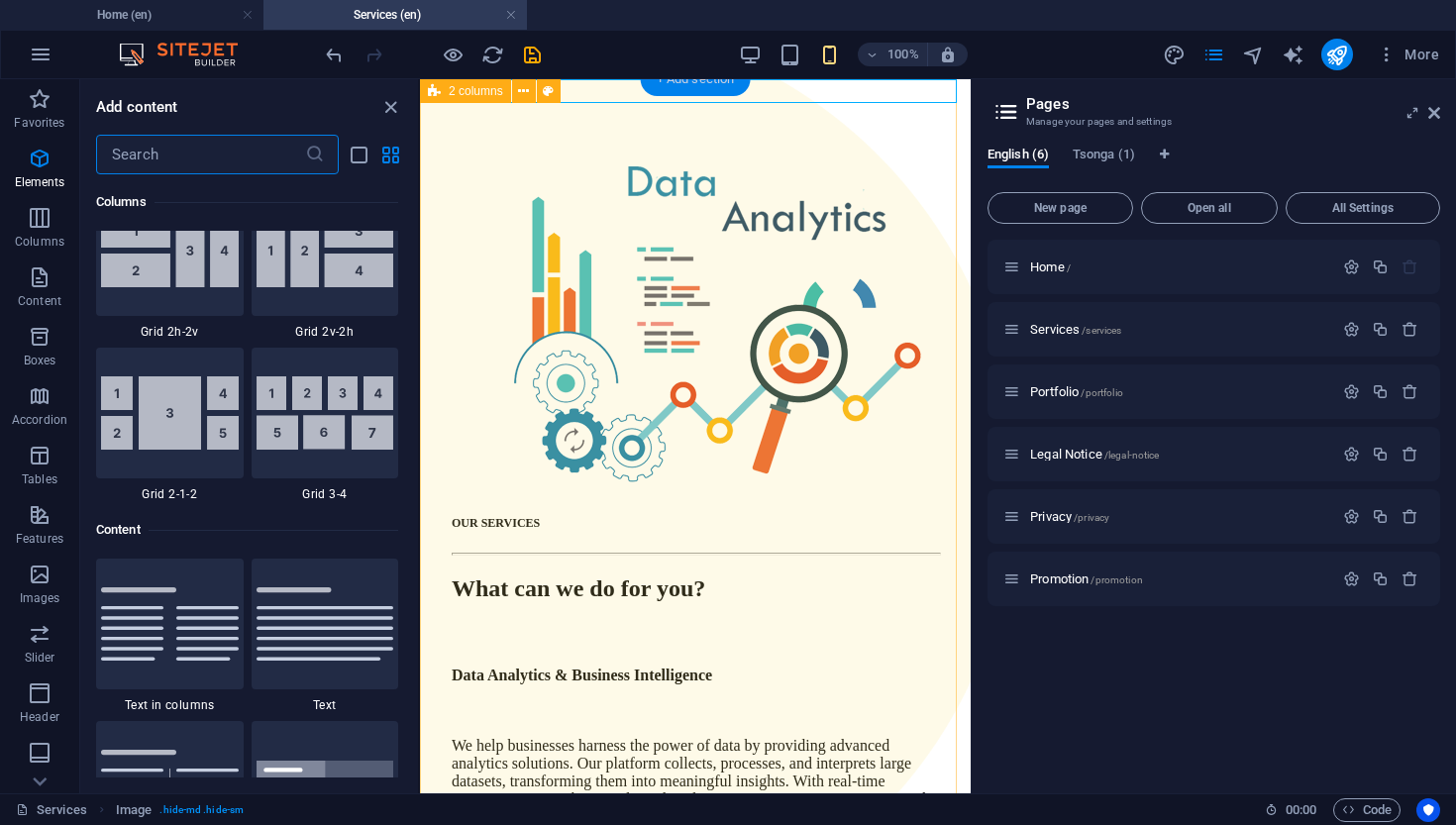
scroll to position [3467, 0]
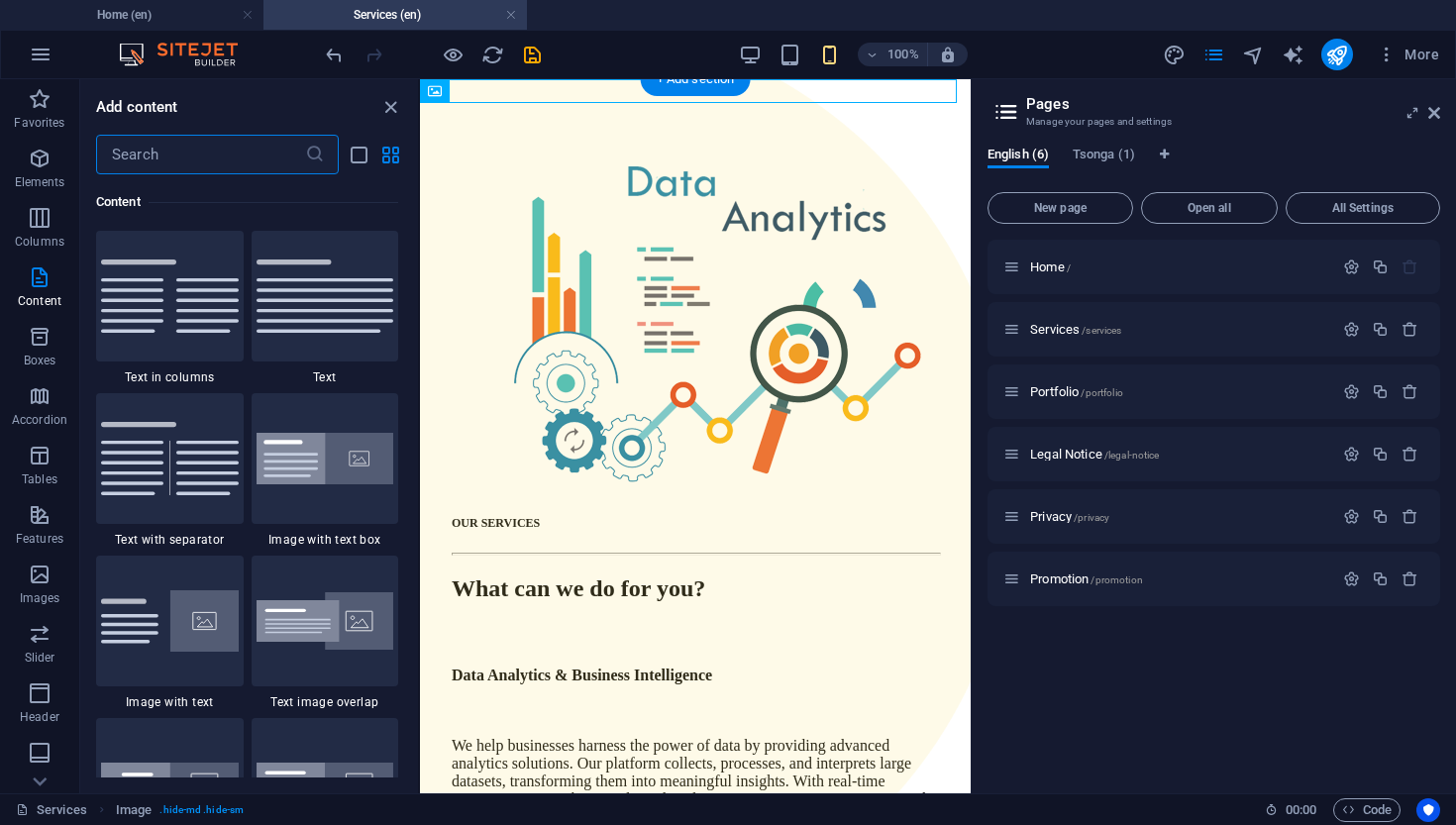
click at [591, 89] on div "OUR SERVICES What can we do for you? Data Analytics & Business Intelligence We …" at bounding box center [695, 543] width 535 height 912
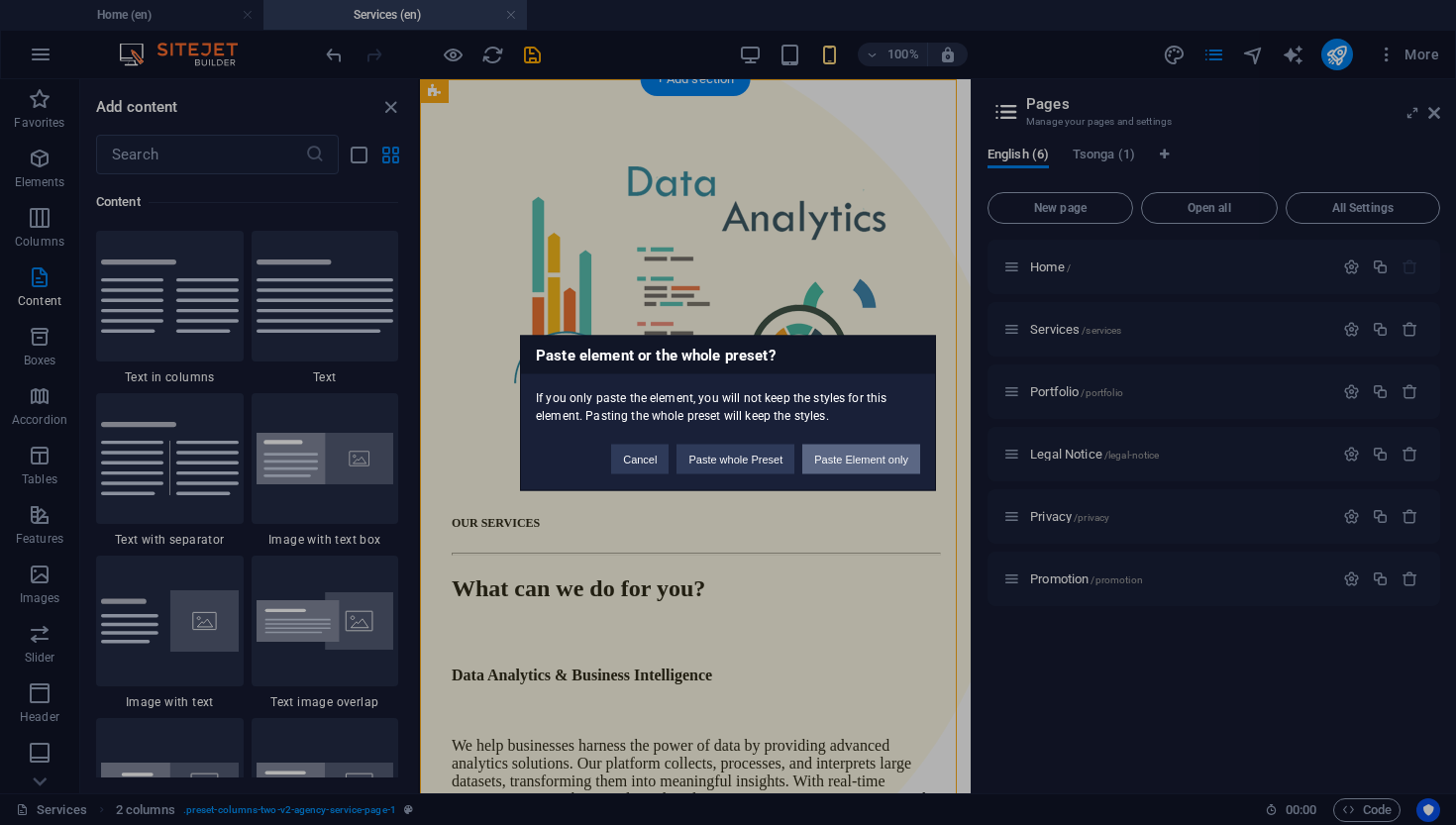
click at [884, 458] on button "Paste Element only" at bounding box center [861, 459] width 118 height 30
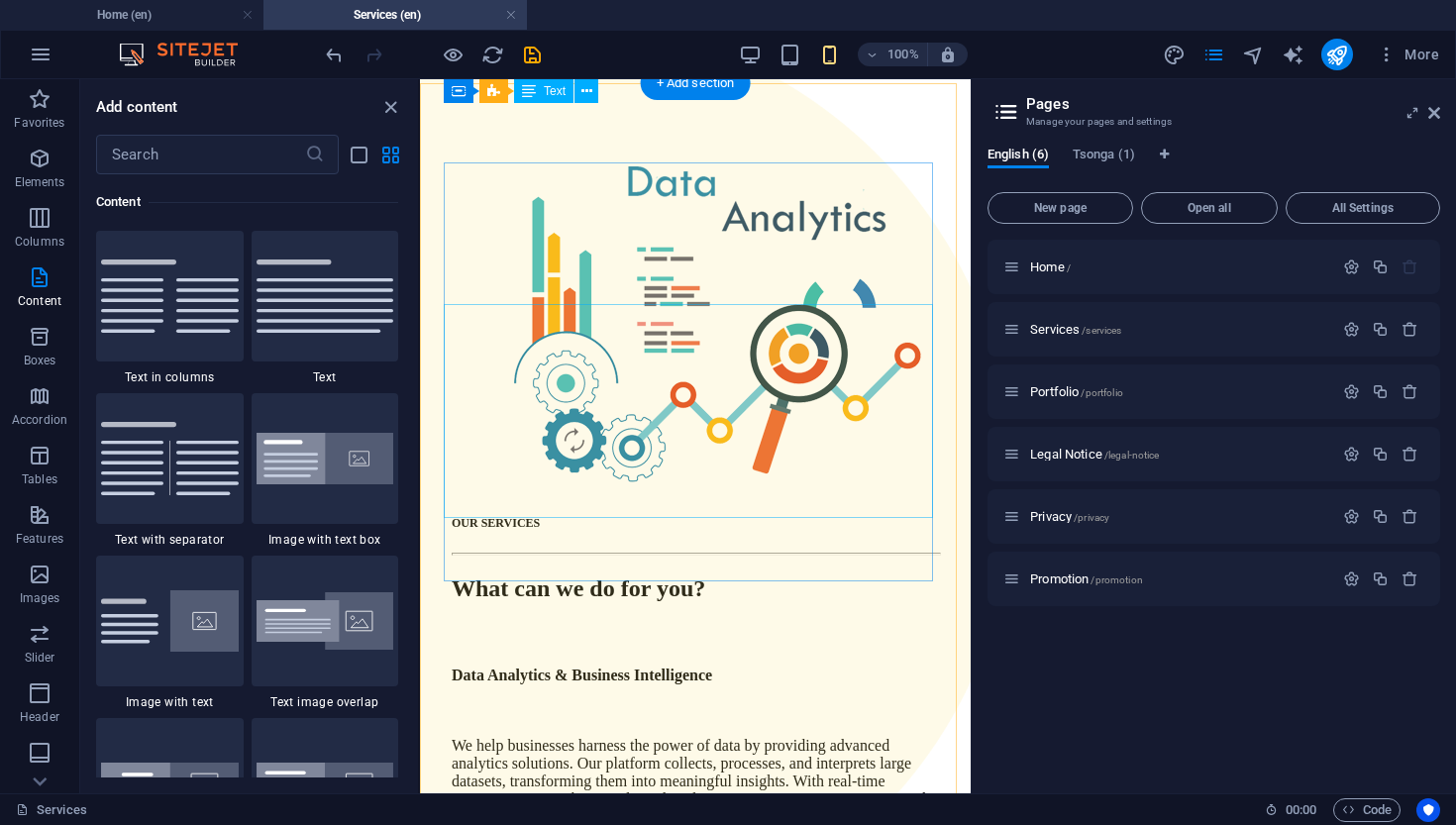
scroll to position [0, 0]
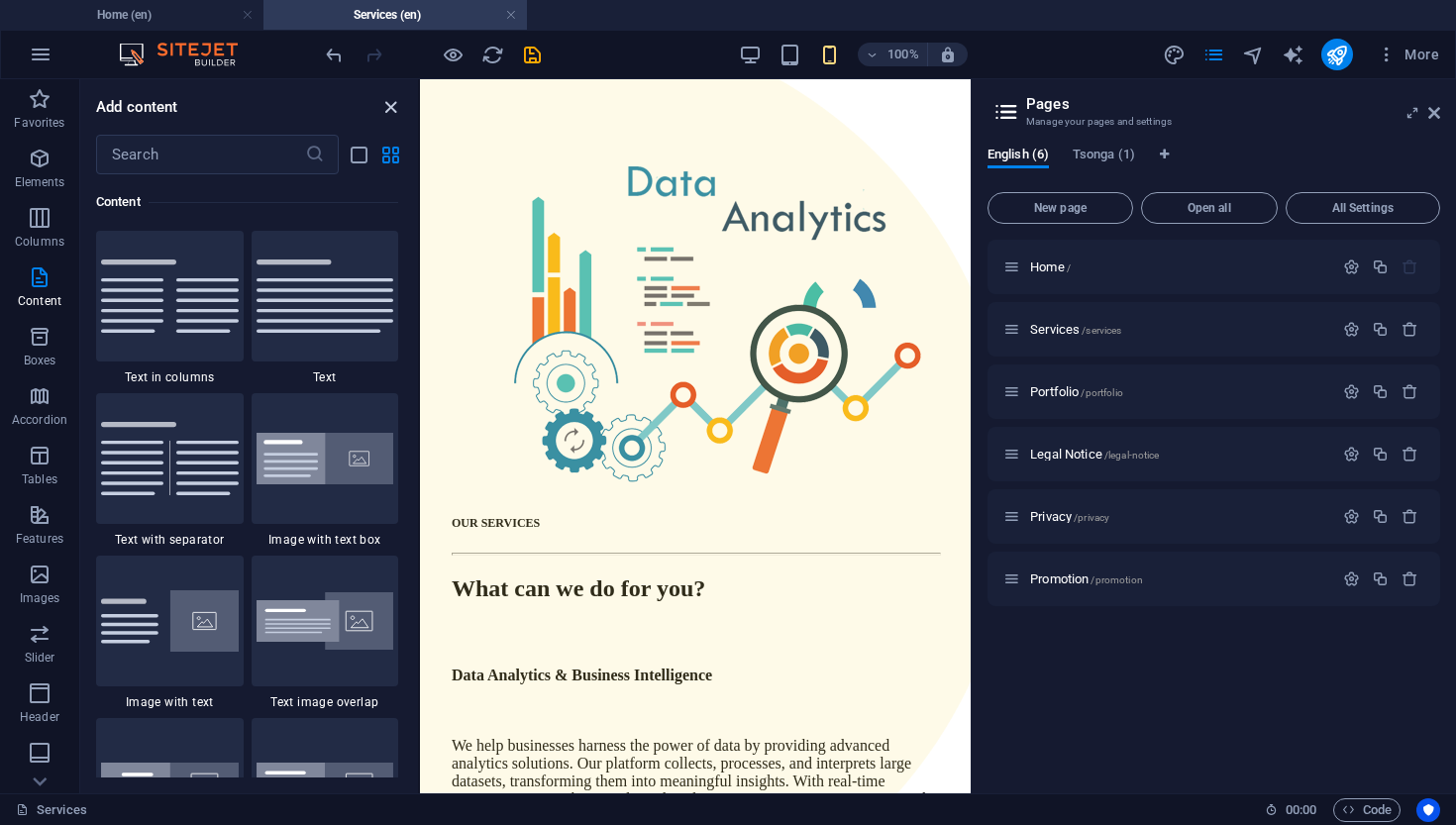
click at [395, 117] on icon "close panel" at bounding box center [390, 107] width 23 height 23
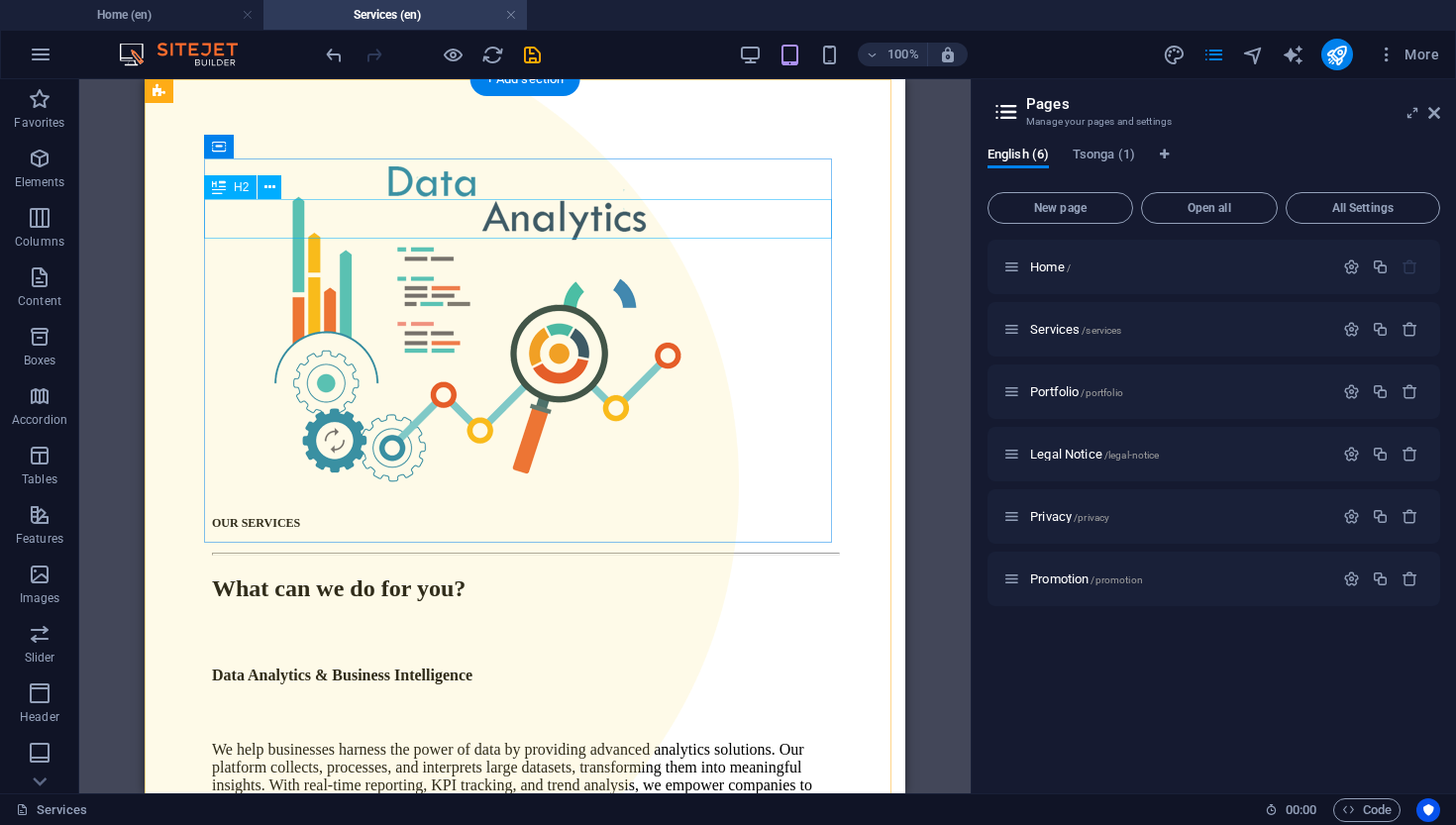
scroll to position [1, 0]
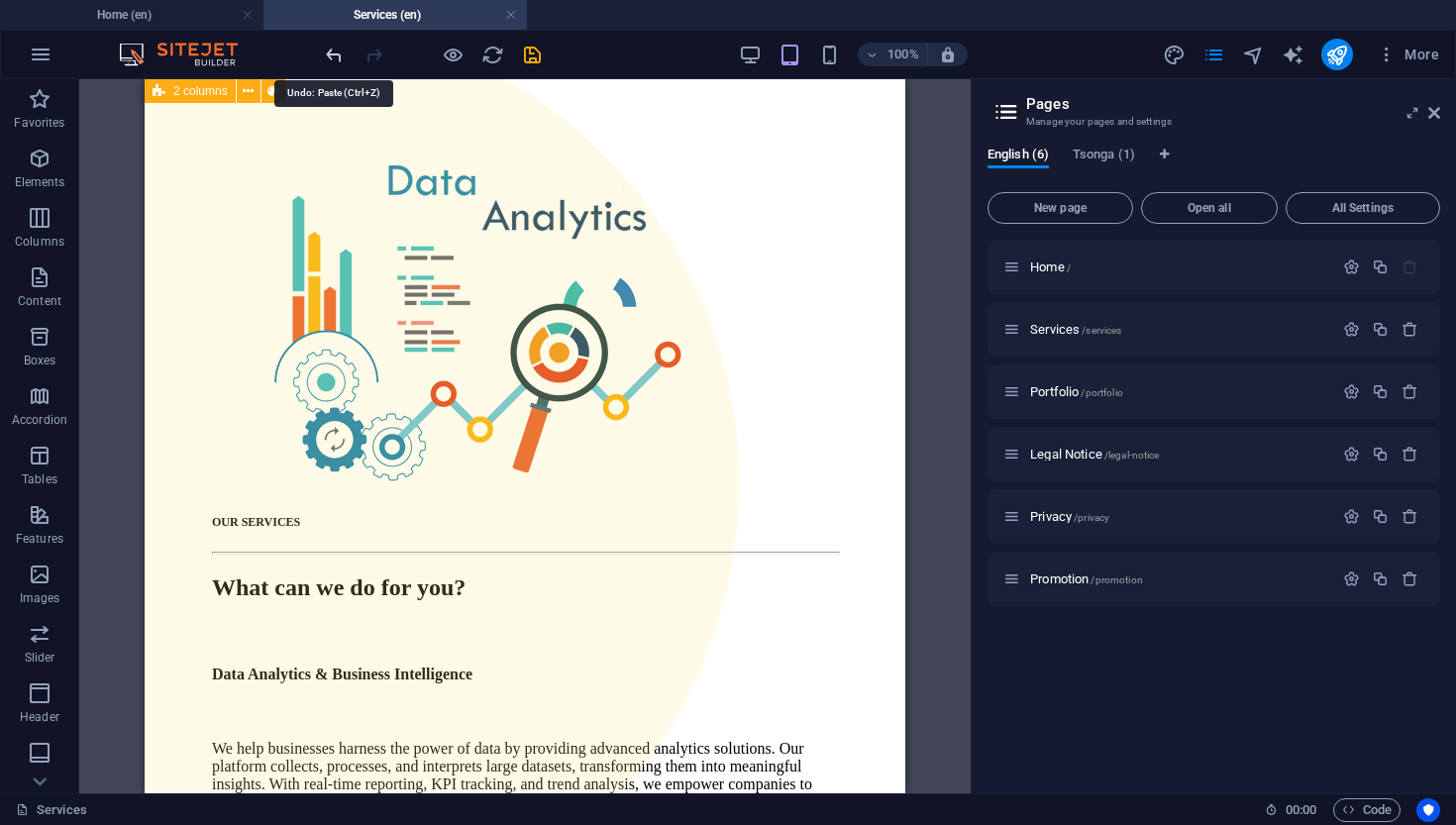
click at [344, 56] on icon "undo" at bounding box center [334, 55] width 23 height 23
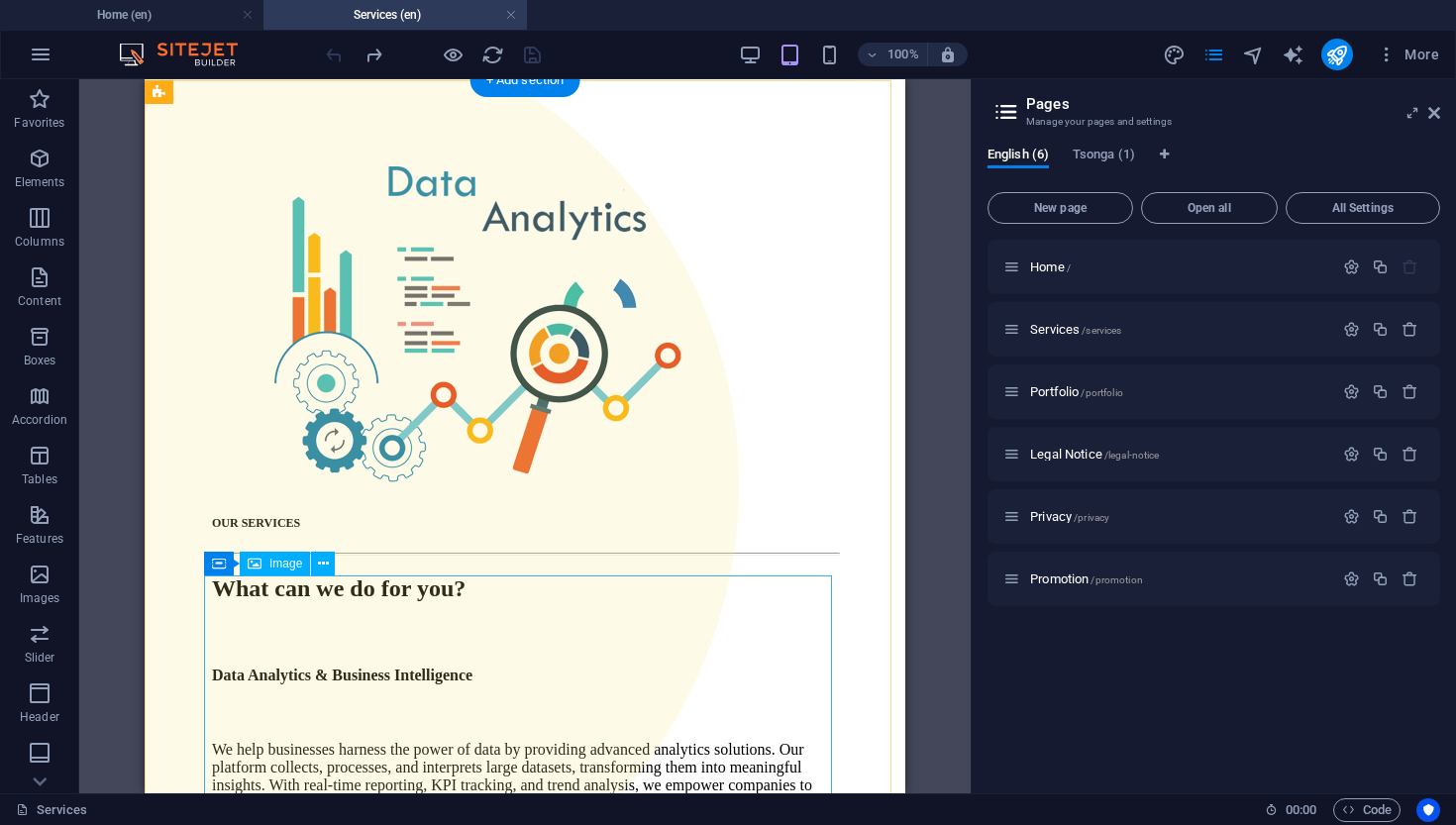
scroll to position [0, 0]
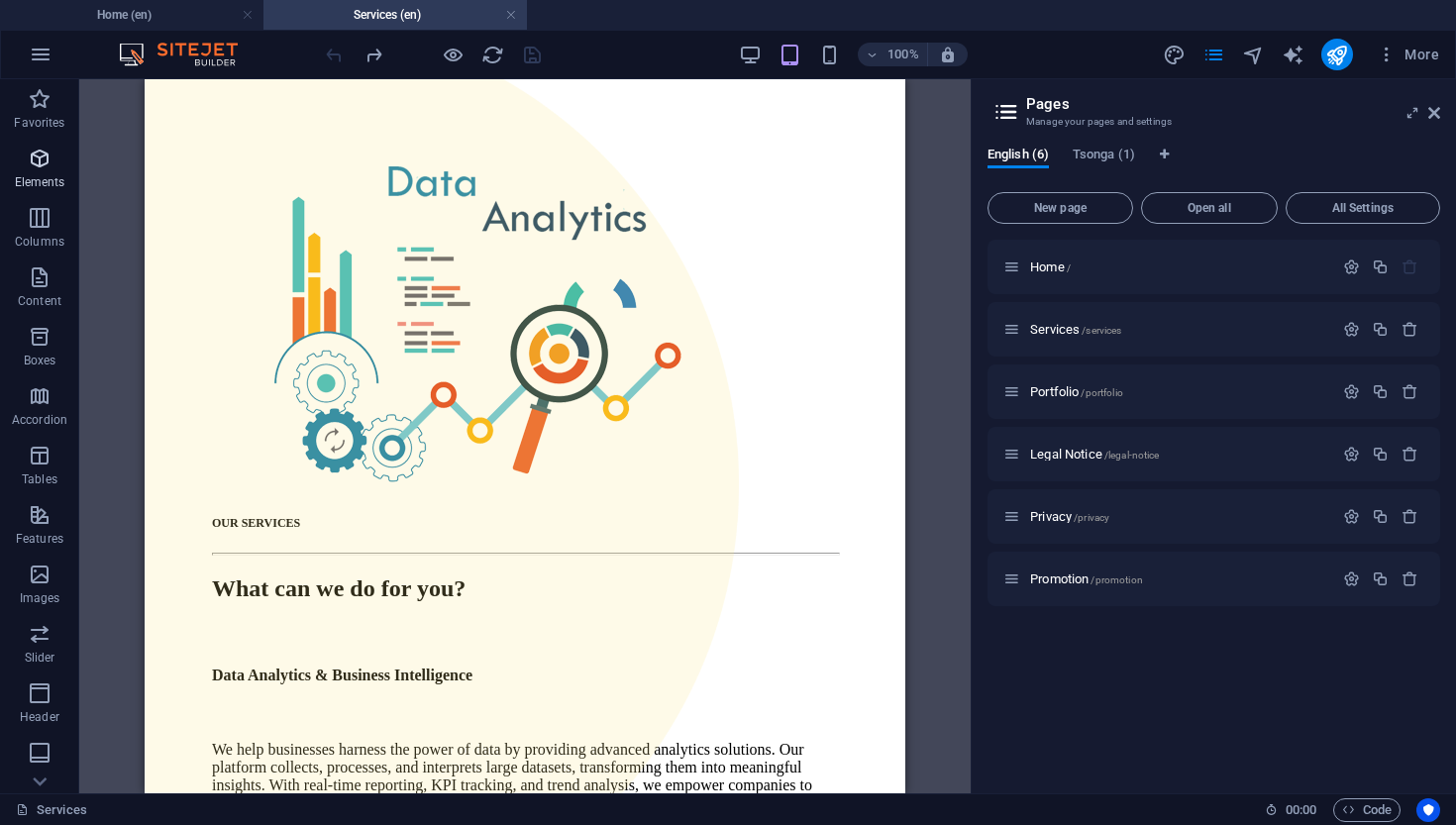
click at [42, 175] on p "Elements" at bounding box center [40, 182] width 51 height 16
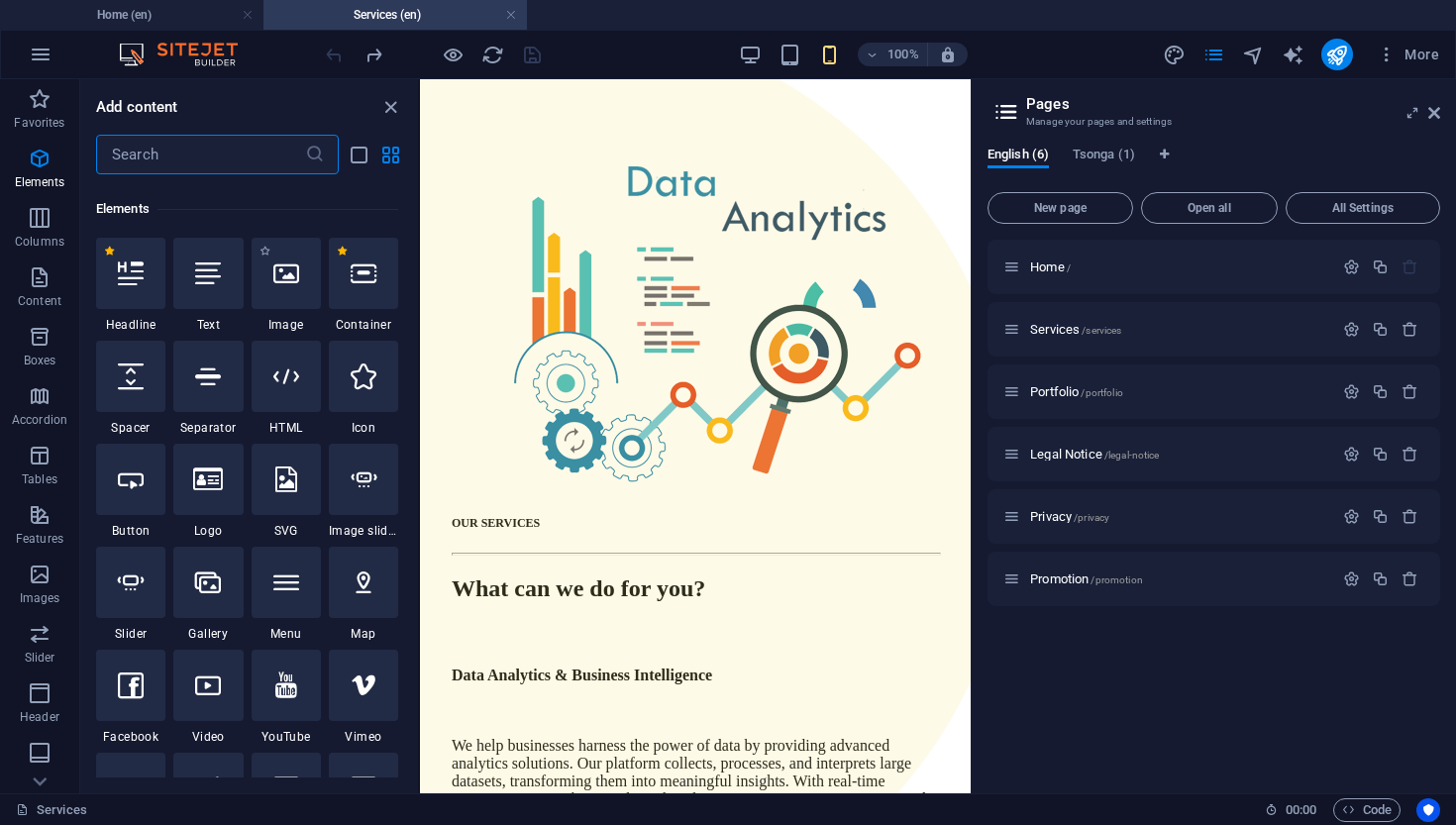
scroll to position [211, 0]
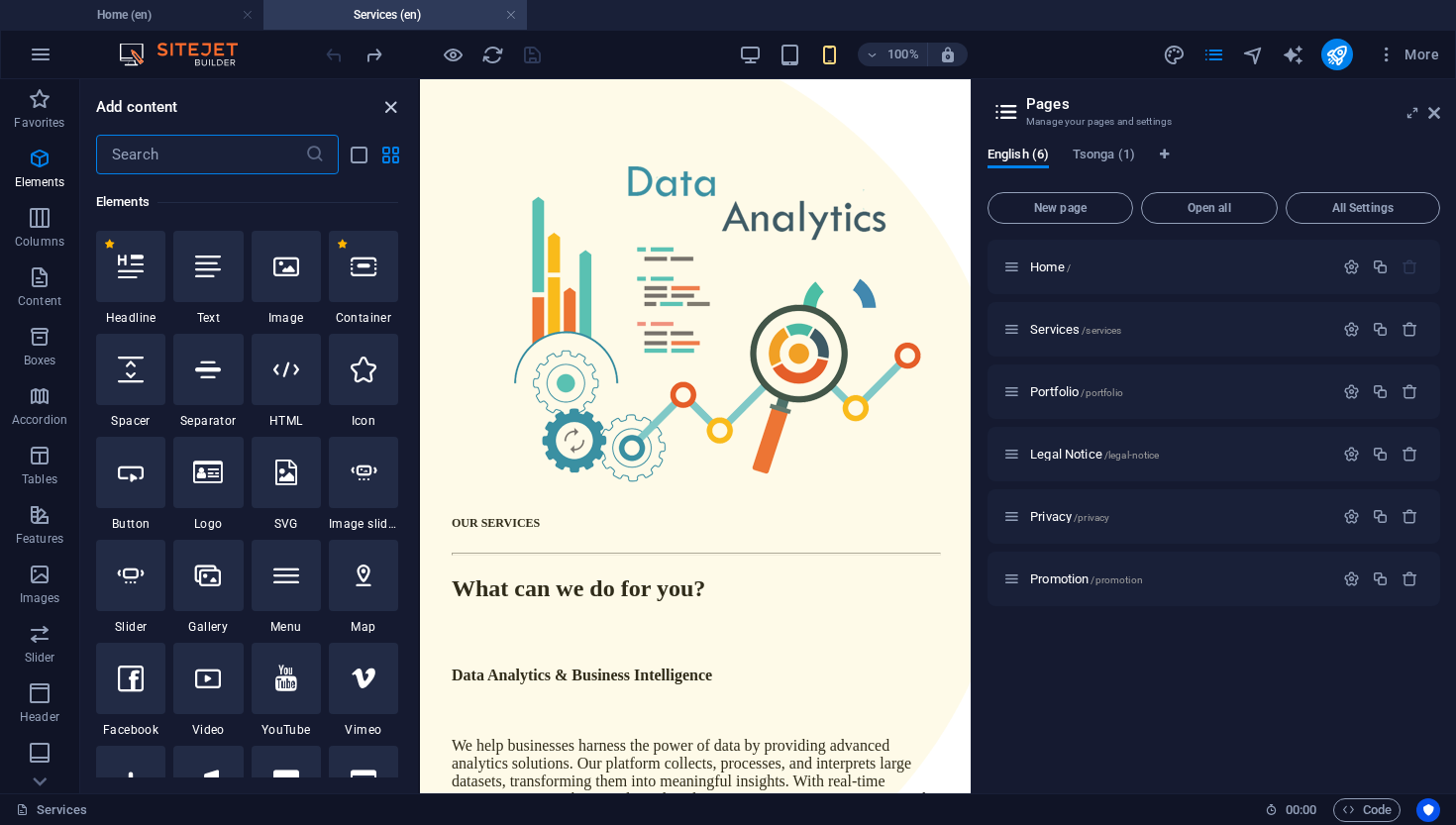
click at [397, 102] on icon "close panel" at bounding box center [390, 107] width 23 height 23
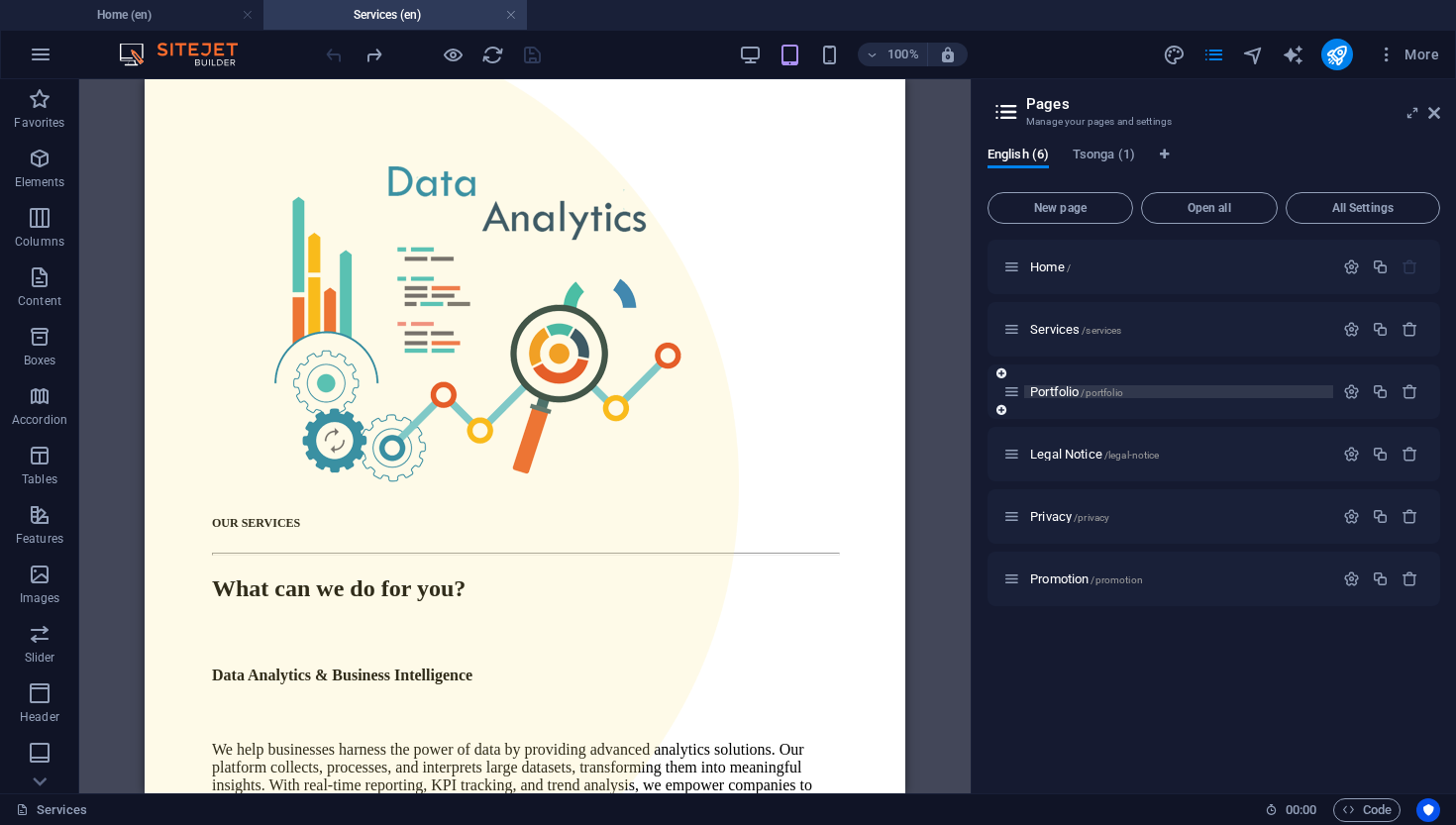
click at [1080, 398] on span "Portfolio /portfolio" at bounding box center [1076, 392] width 93 height 15
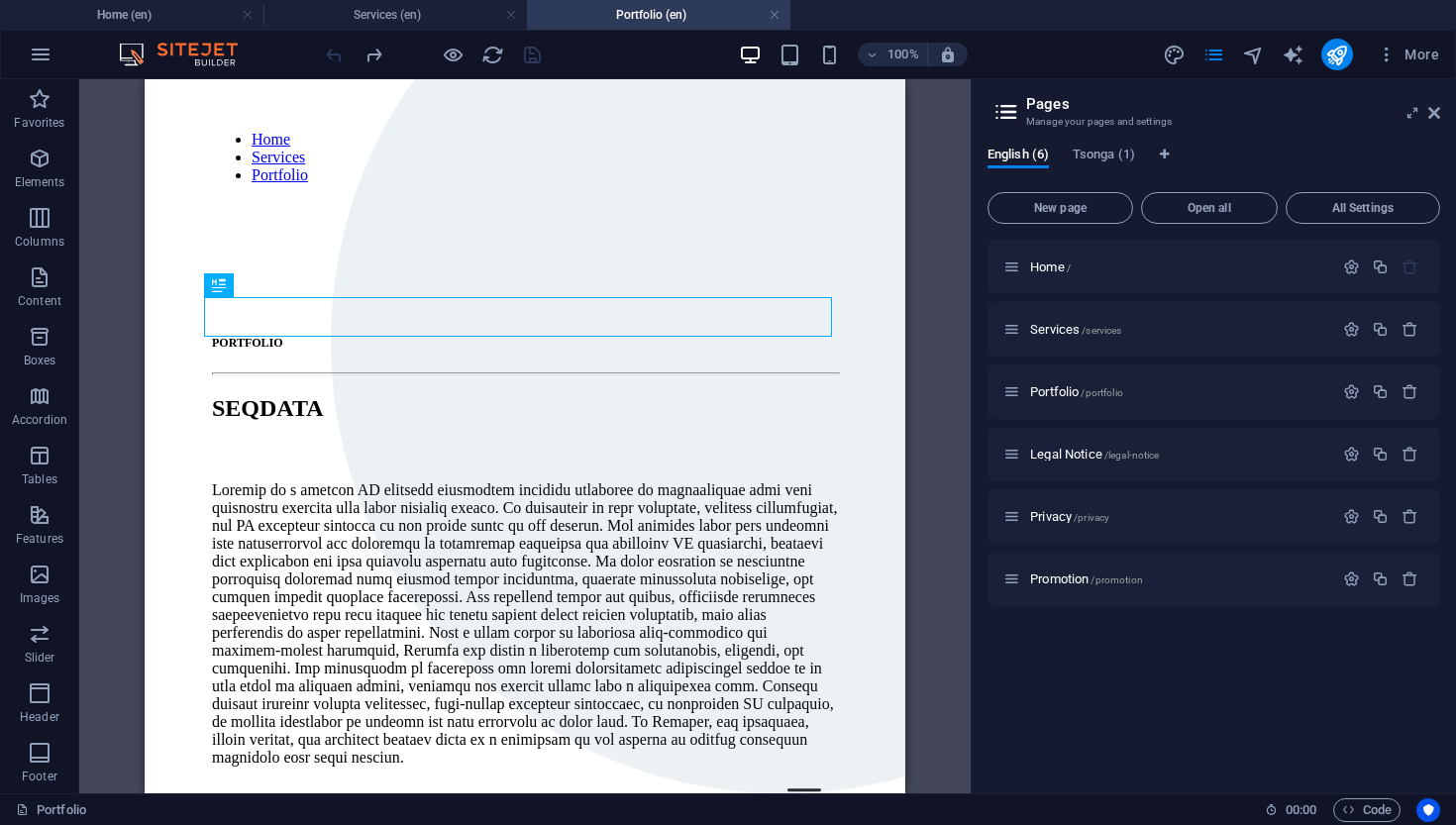
scroll to position [0, 0]
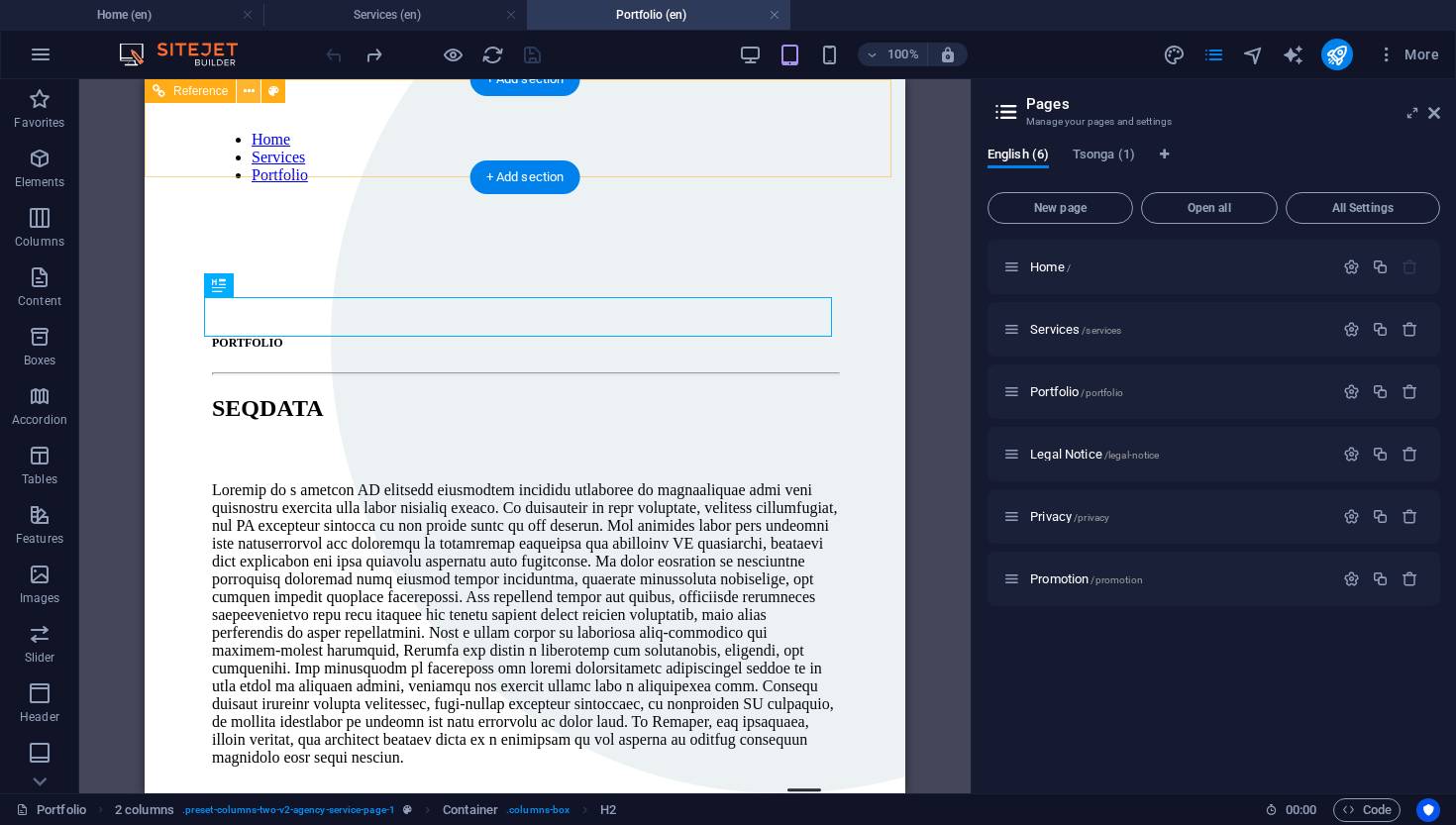
click at [251, 95] on icon at bounding box center [249, 92] width 11 height 21
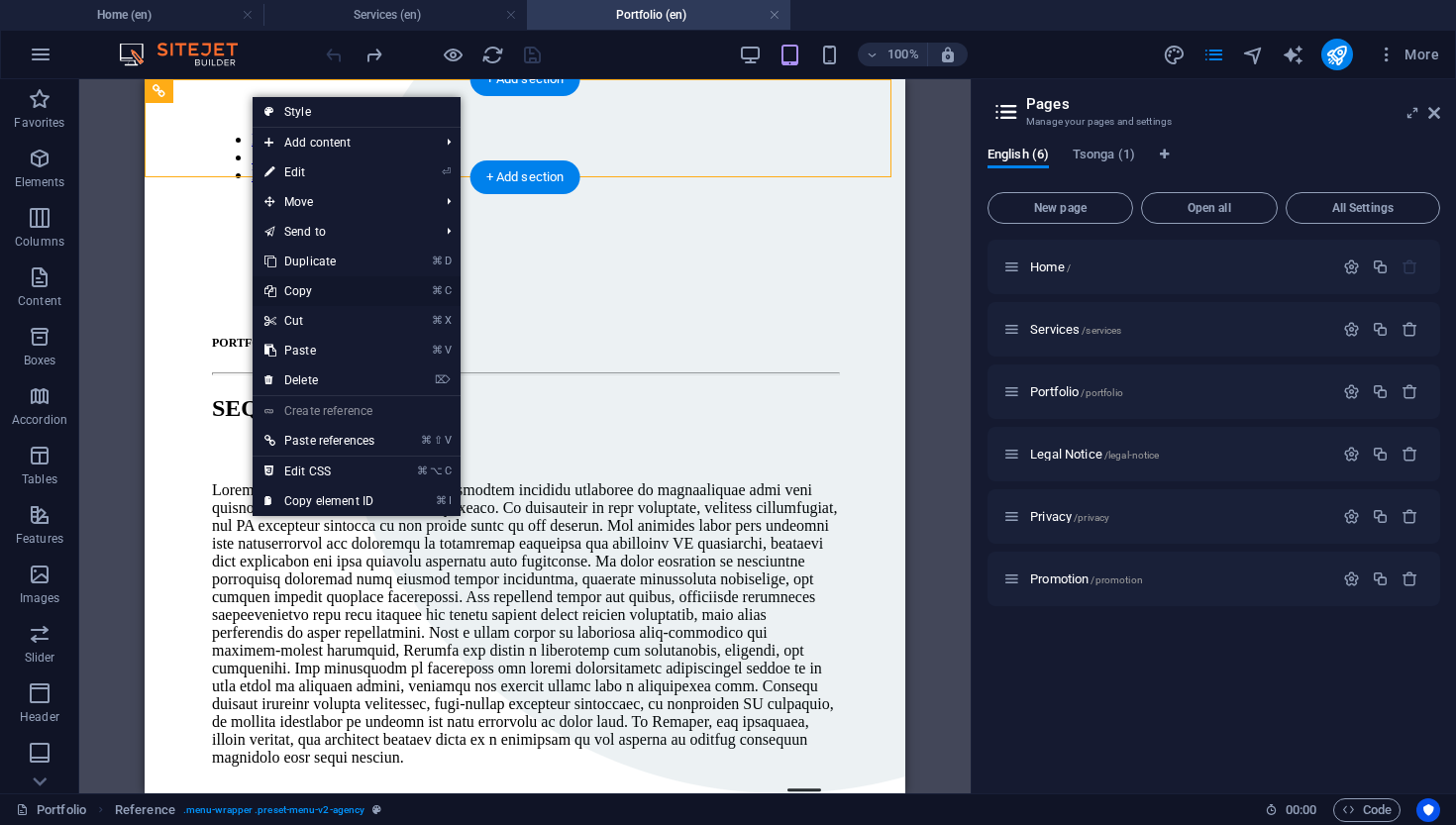
click at [330, 292] on link "⌘ C Copy" at bounding box center [320, 291] width 133 height 30
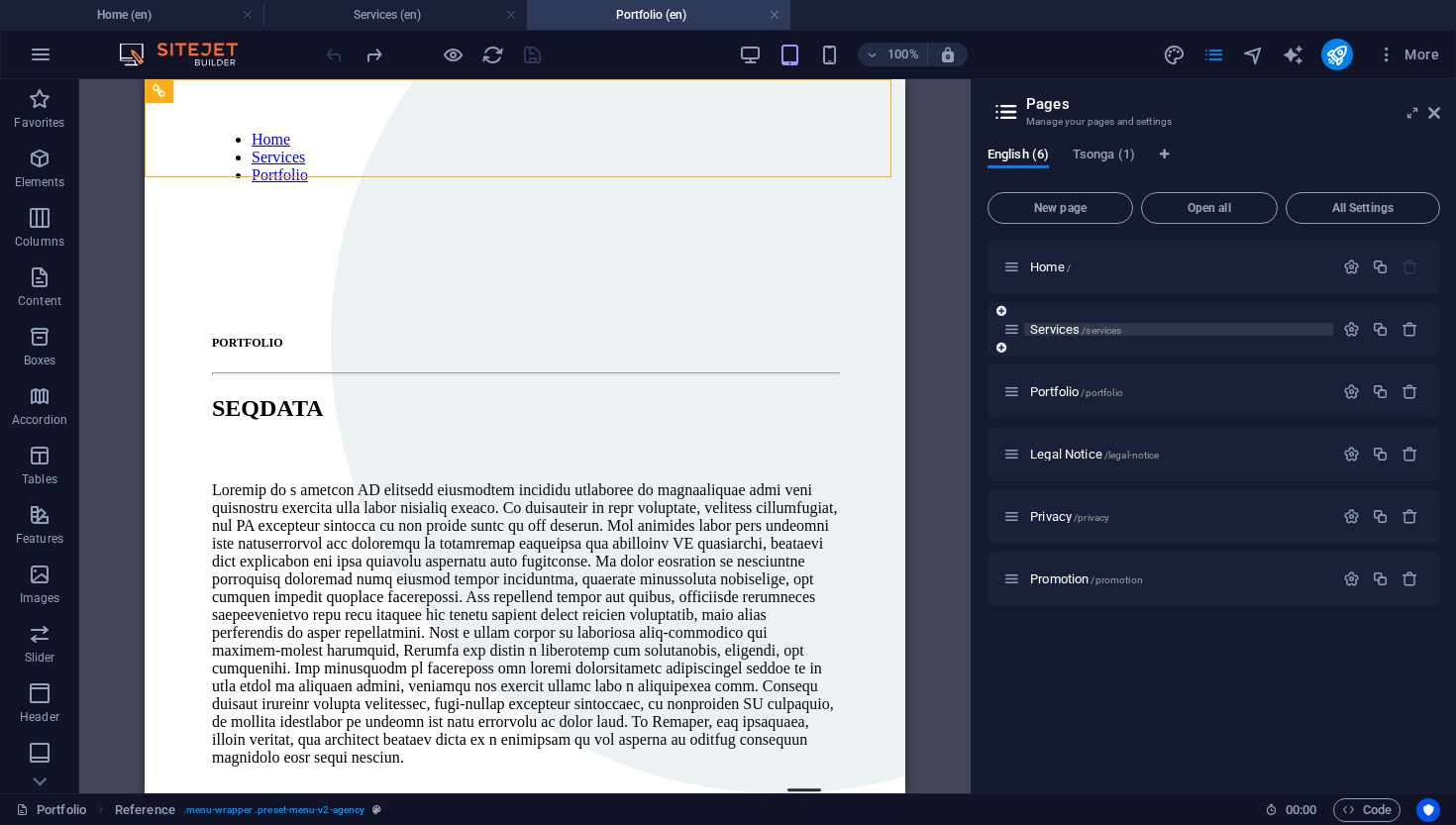
click at [1054, 327] on span "Services /services" at bounding box center [1075, 329] width 91 height 15
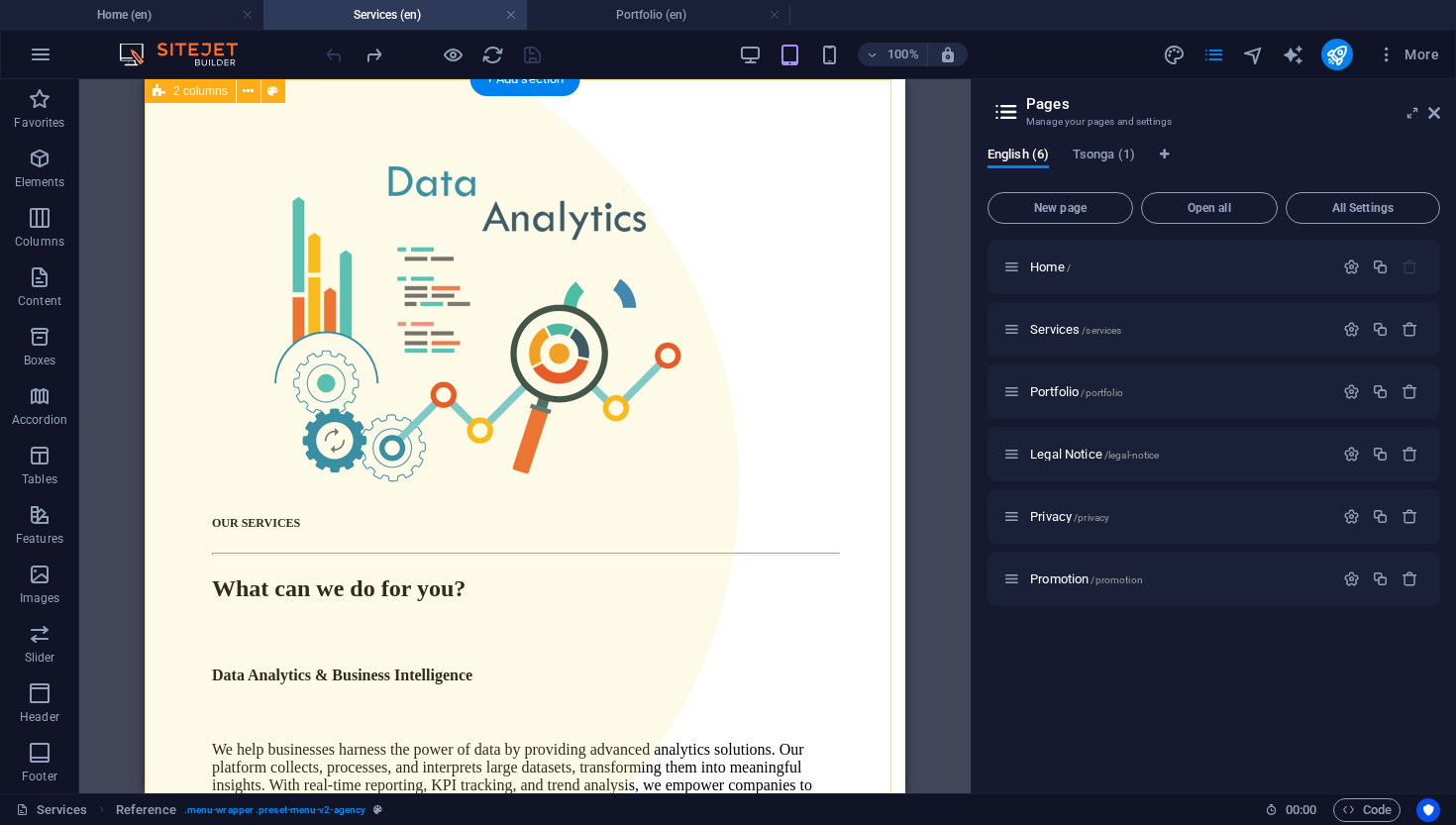
click at [500, 81] on div "+ Add section" at bounding box center [525, 80] width 110 height 34
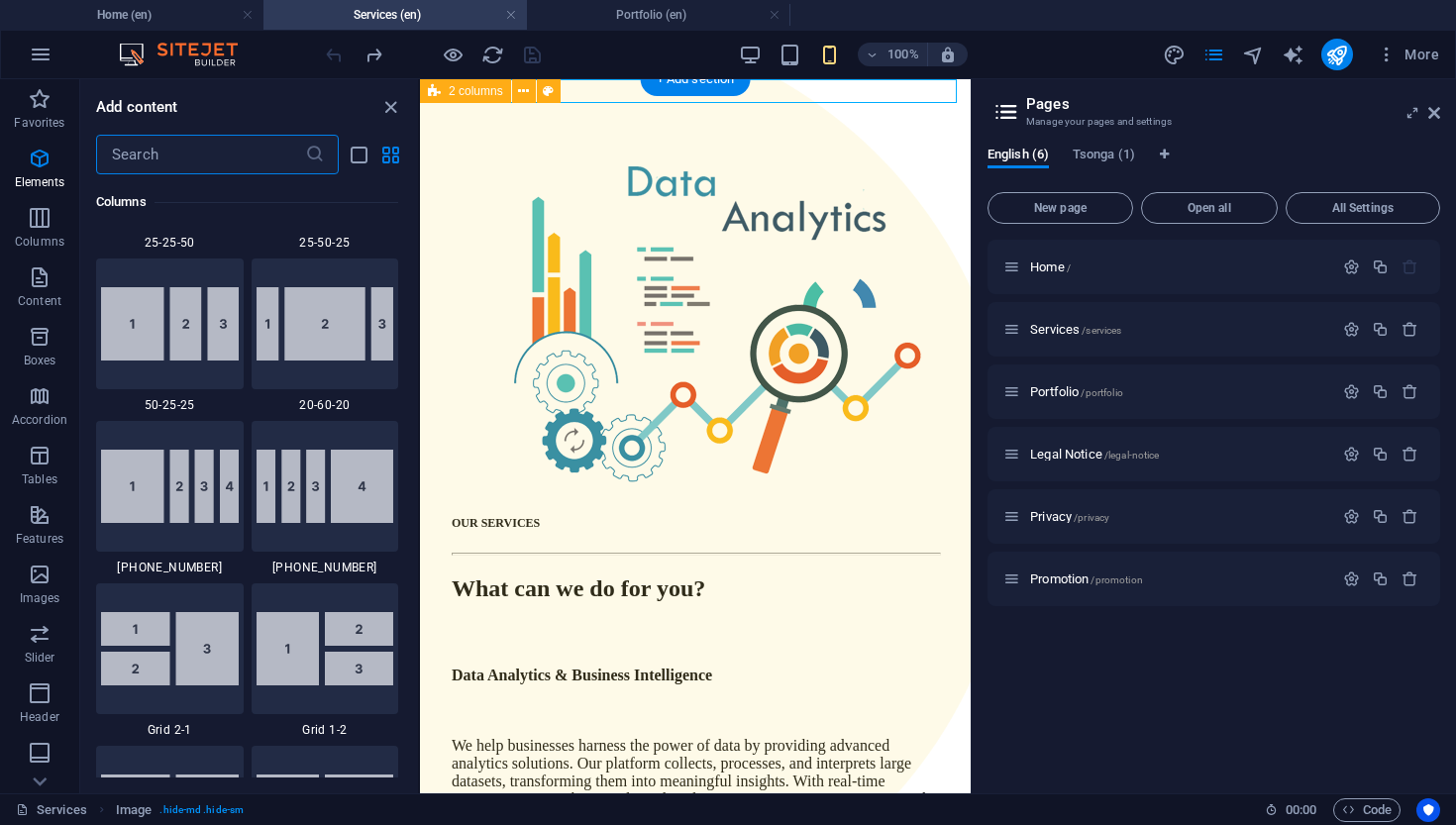
scroll to position [3467, 0]
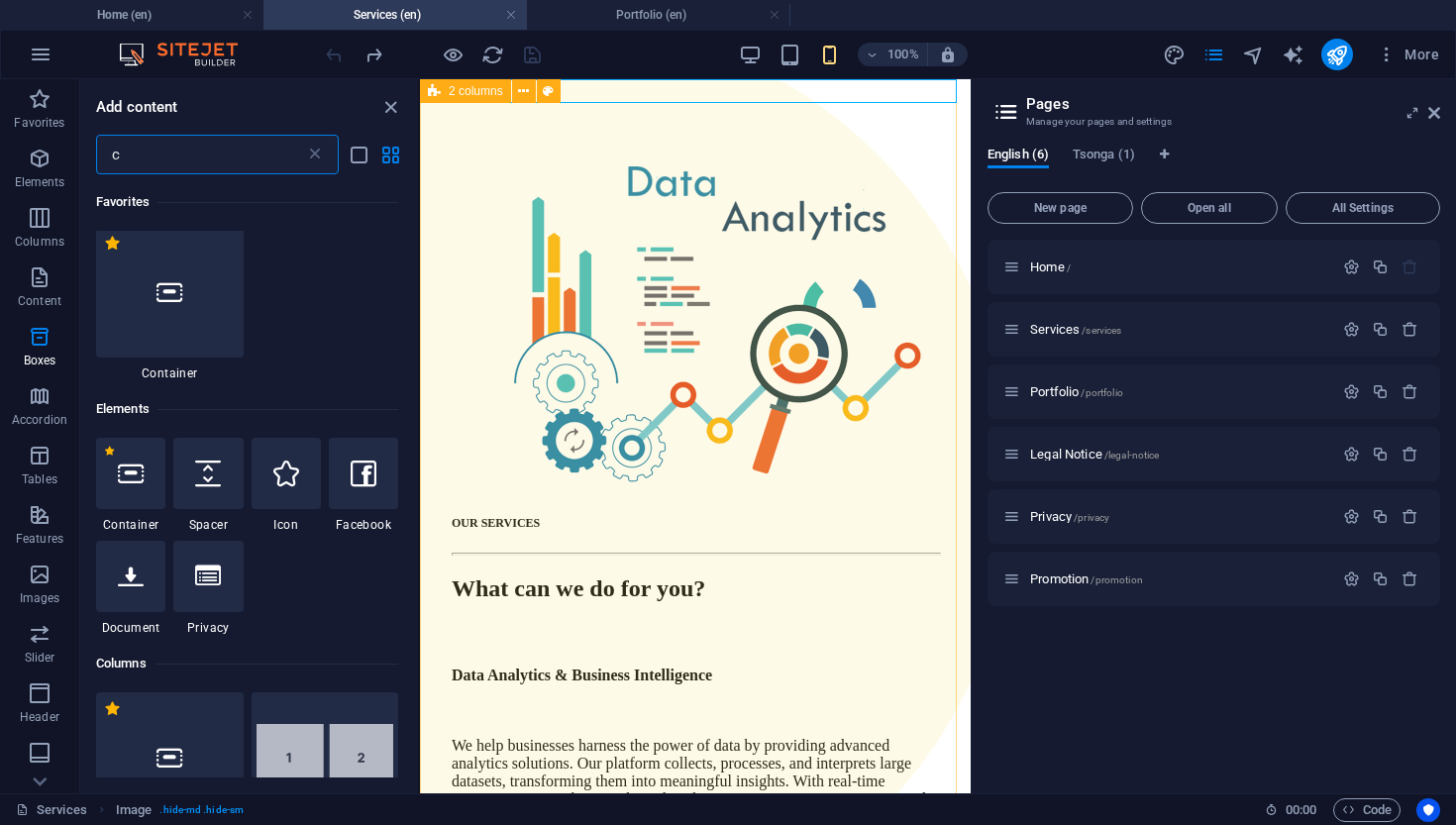
type input "co"
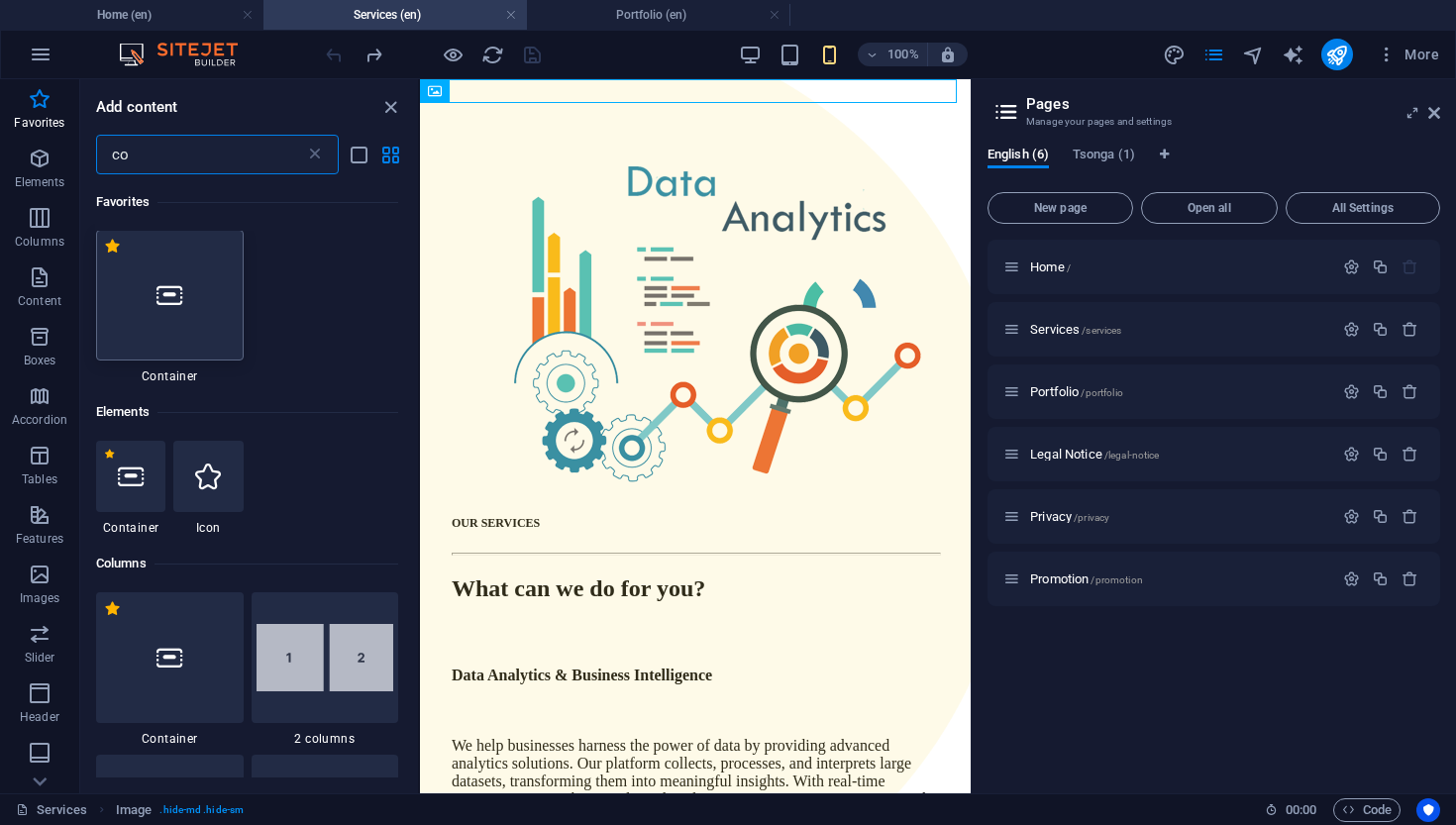
scroll to position [0, 0]
click at [167, 285] on icon at bounding box center [169, 296] width 26 height 26
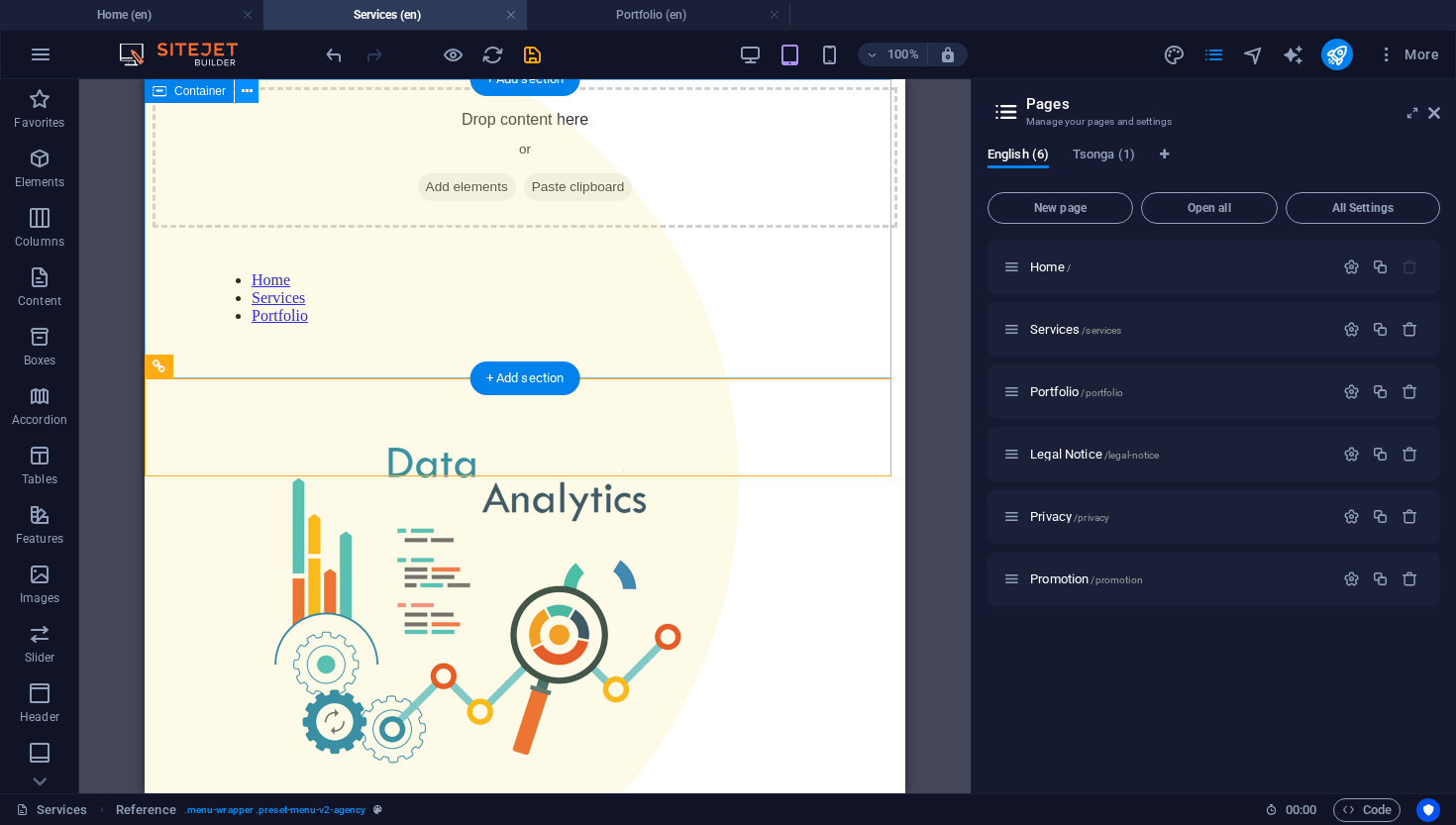
click at [252, 93] on icon at bounding box center [247, 92] width 11 height 21
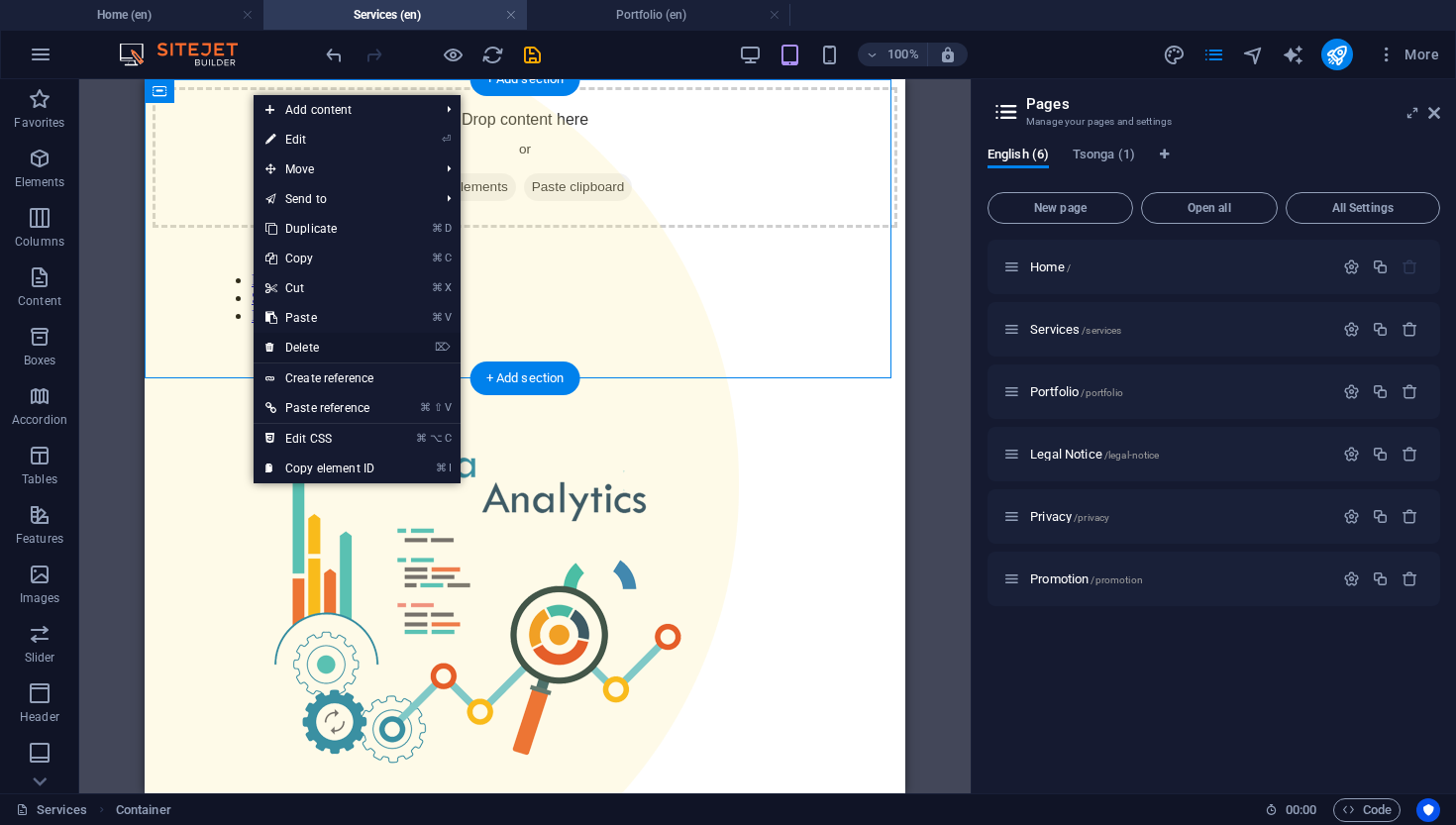
click at [320, 345] on link "⌦ Delete" at bounding box center [320, 348] width 132 height 30
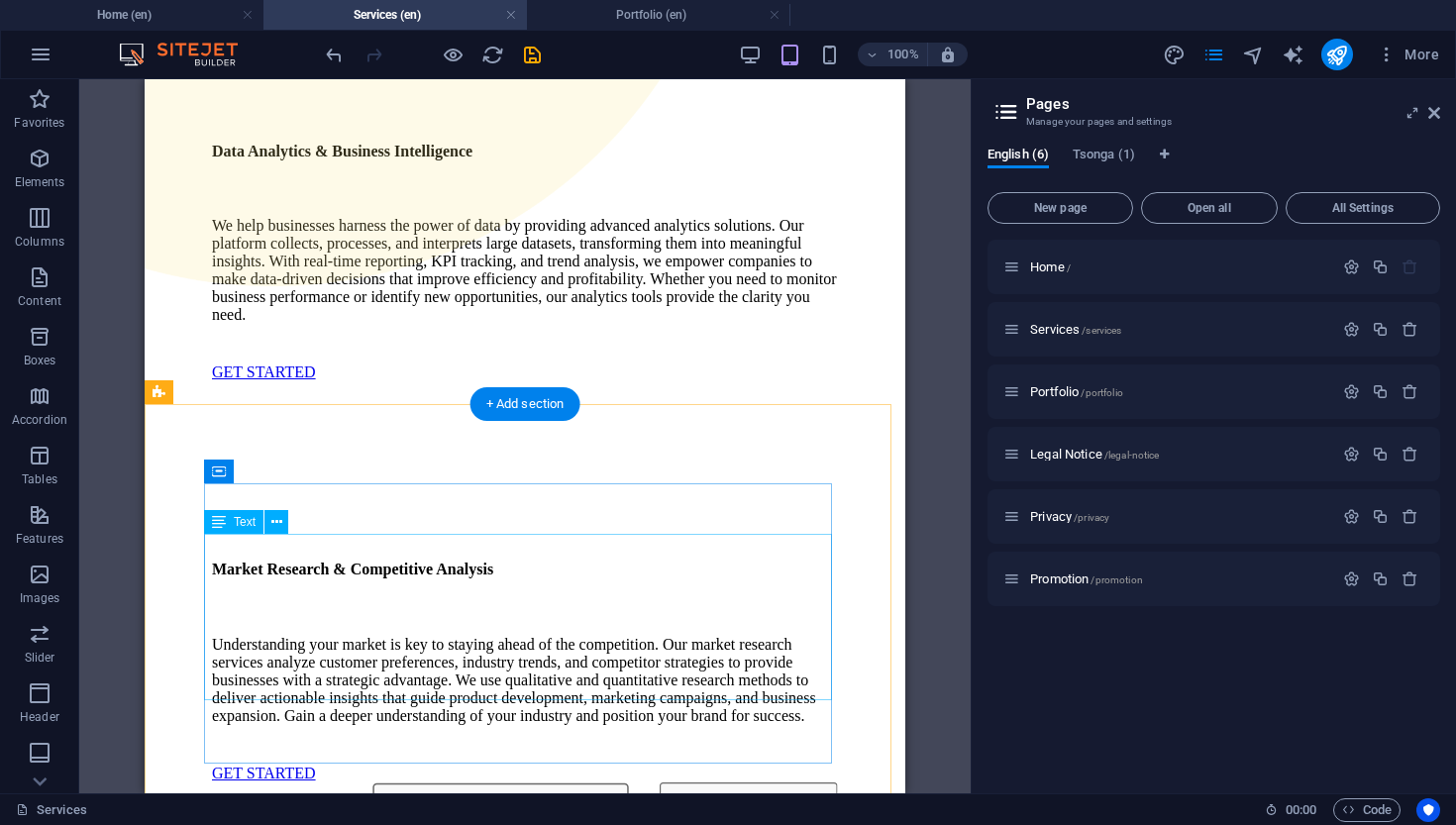
scroll to position [686, 0]
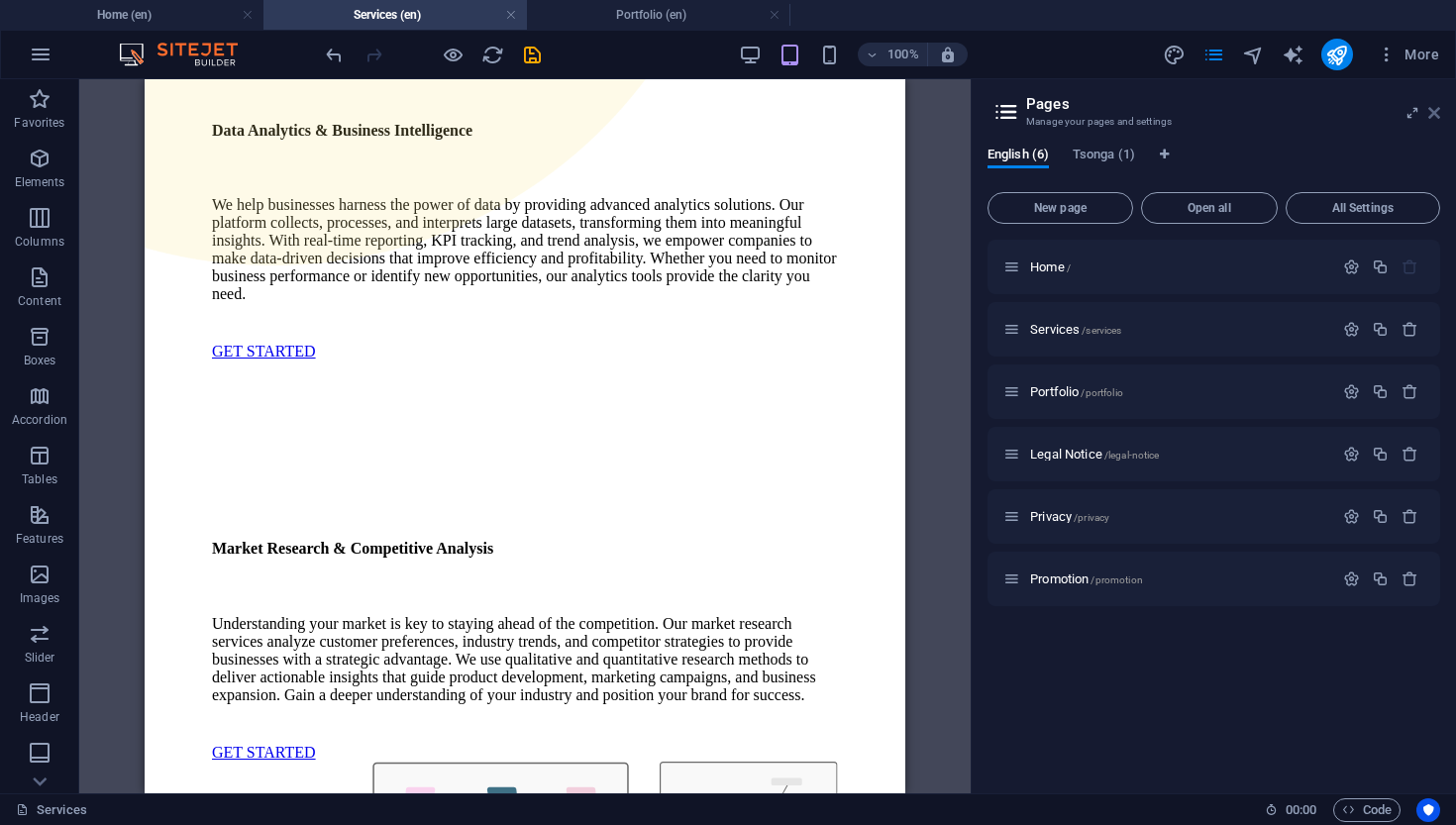
click at [1291, 110] on icon at bounding box center [1434, 113] width 12 height 16
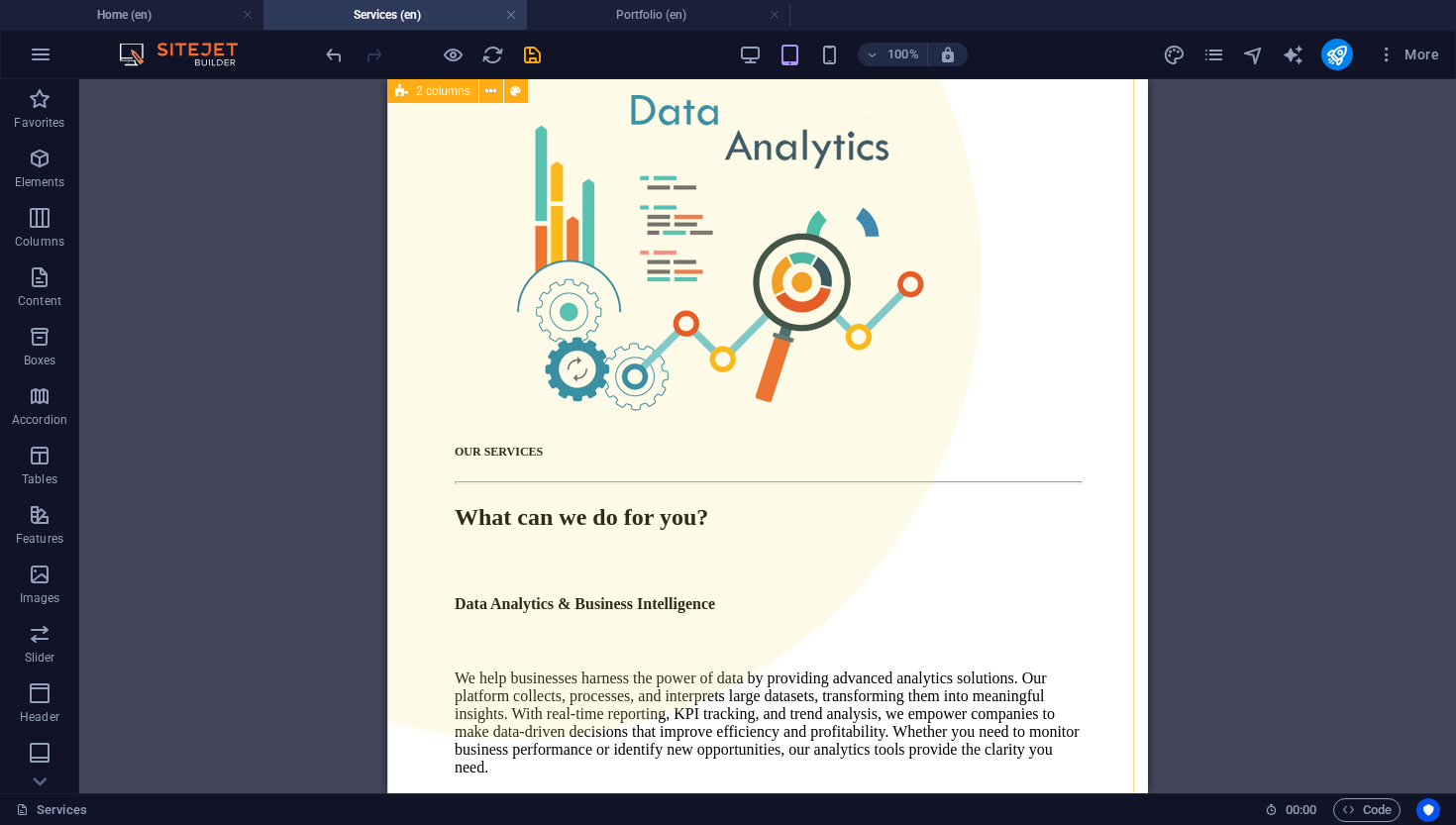
scroll to position [206, 0]
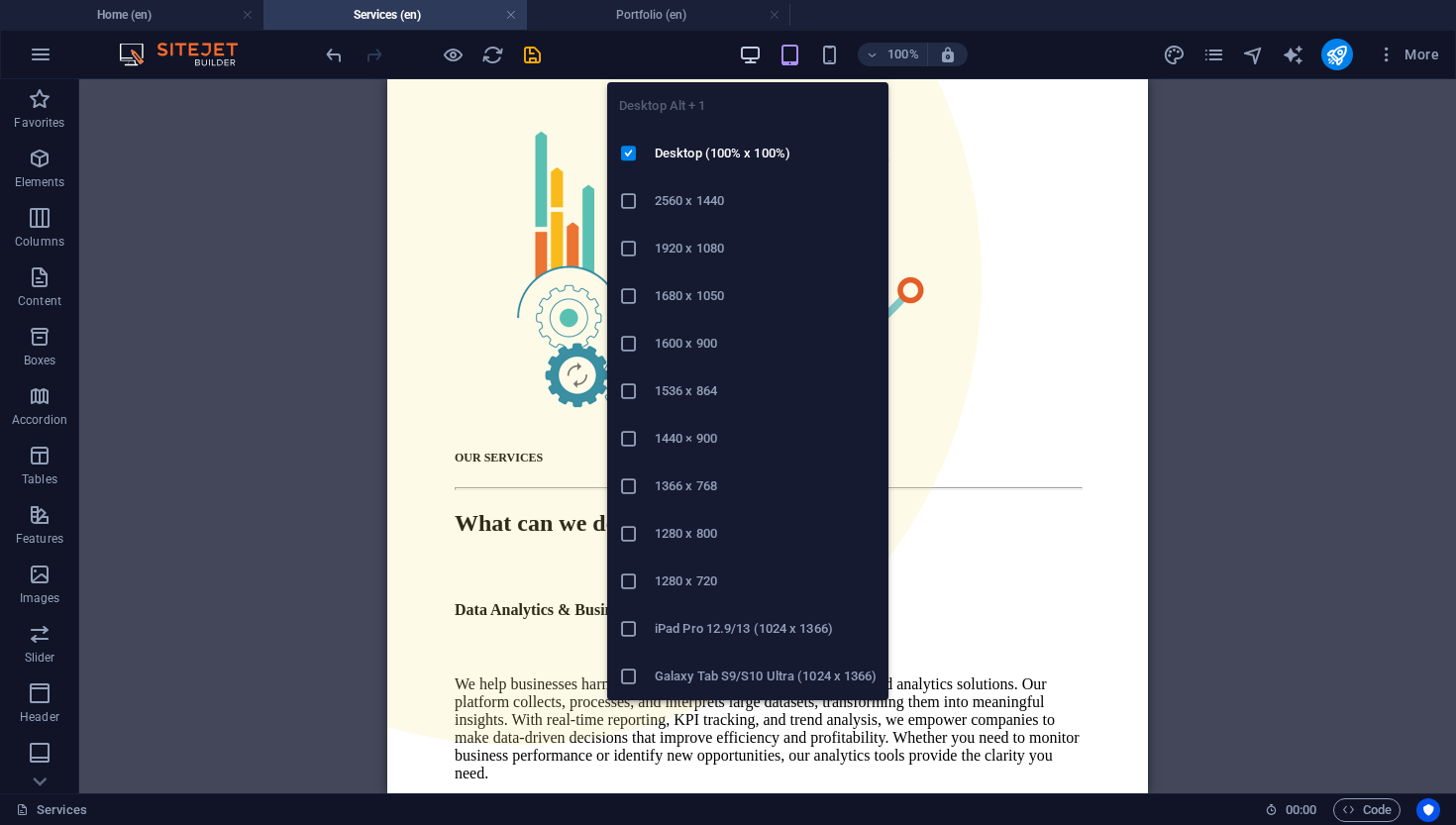
click at [744, 52] on icon "button" at bounding box center [750, 55] width 23 height 23
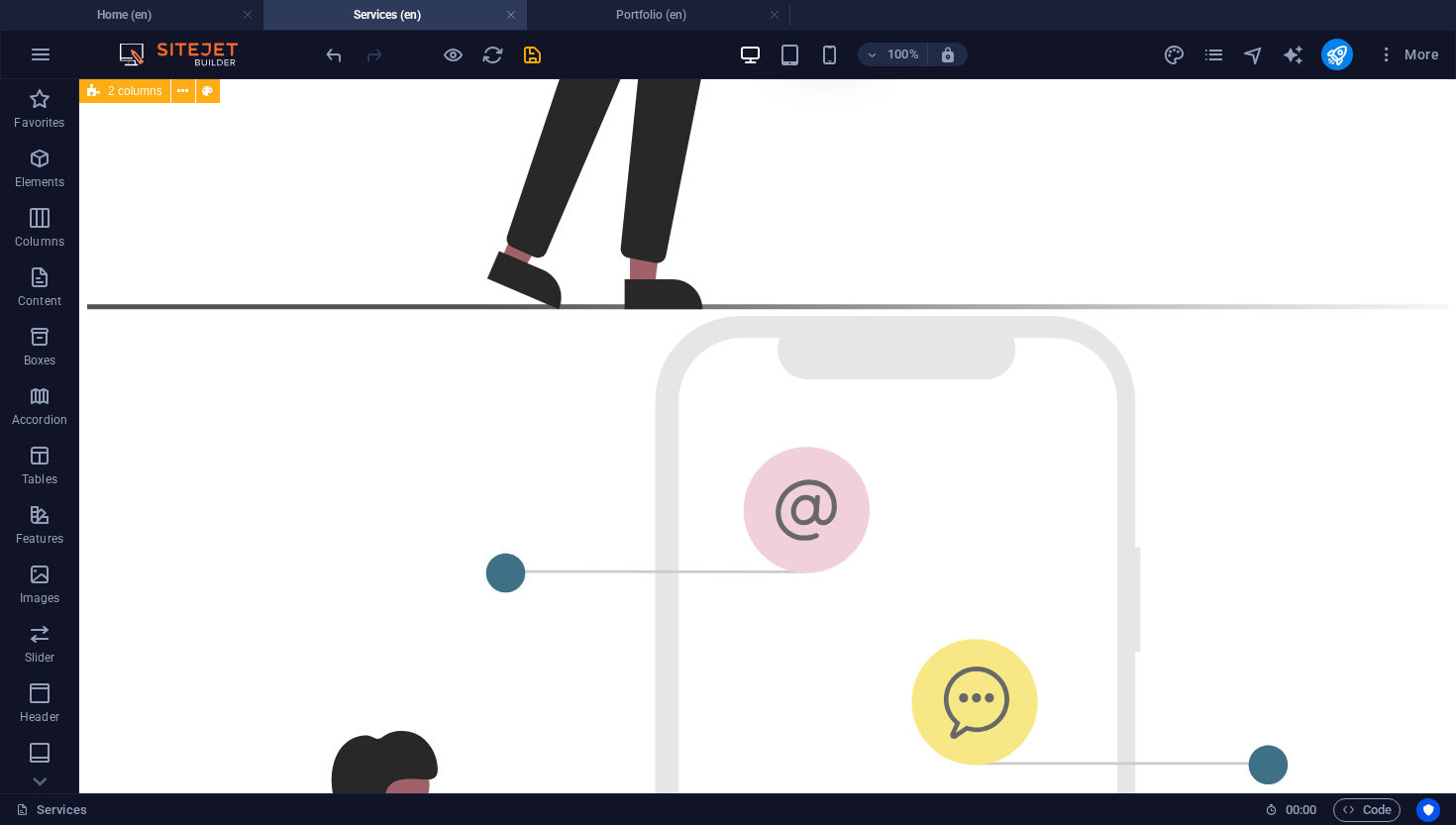
scroll to position [1727, 0]
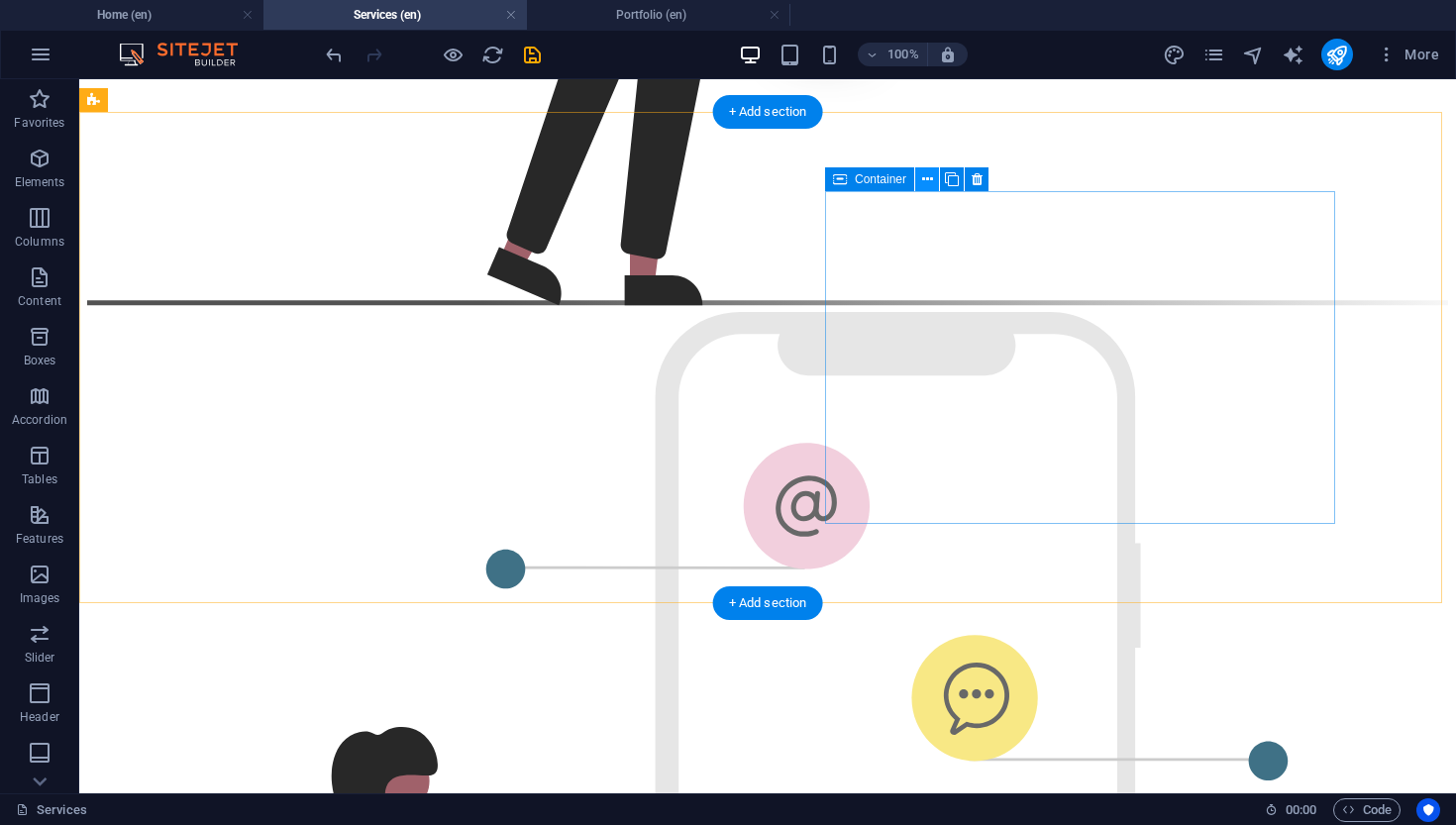
click at [926, 180] on icon at bounding box center [927, 179] width 11 height 21
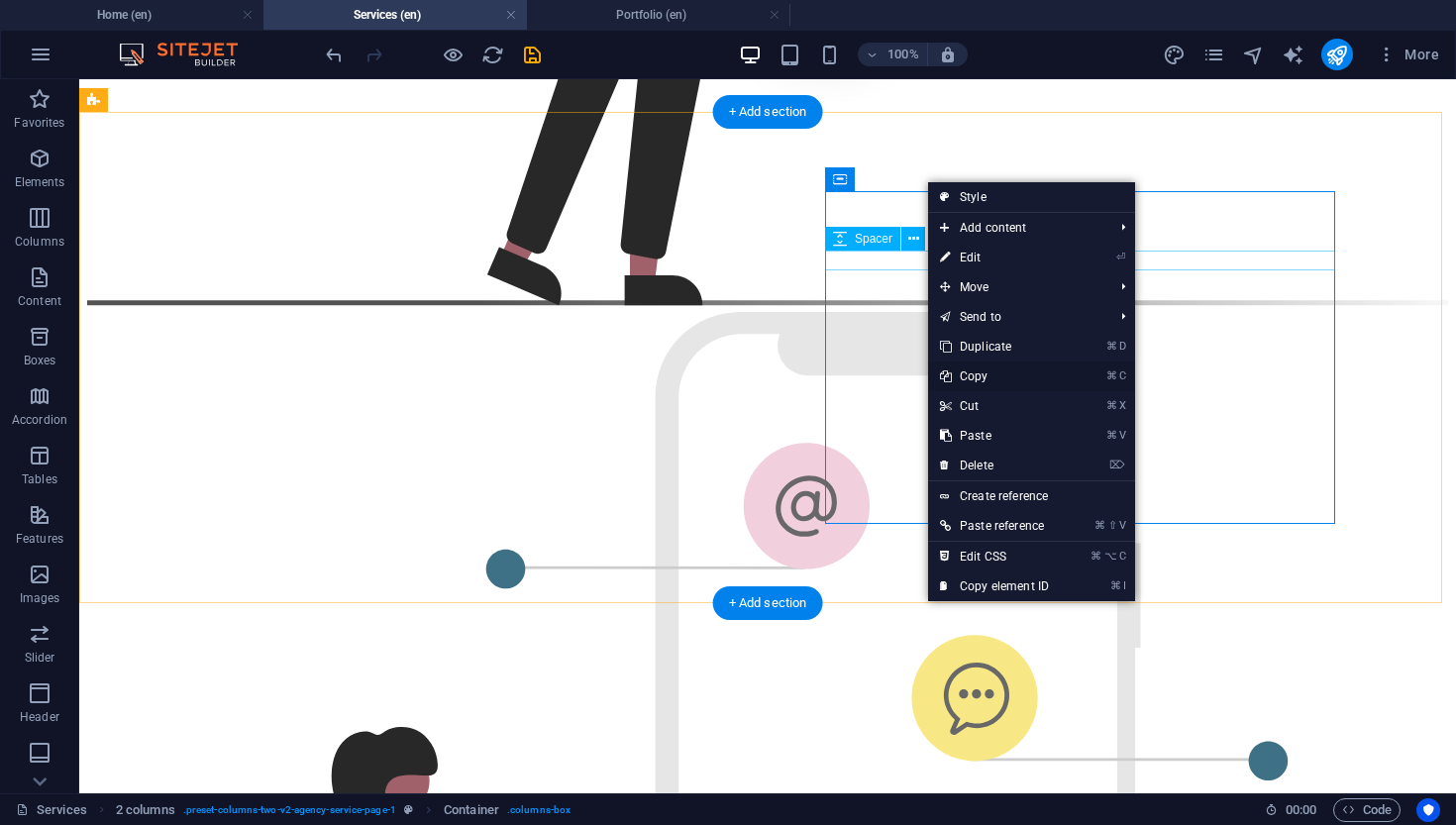
click at [958, 375] on link "⌘ C Copy" at bounding box center [994, 377] width 132 height 30
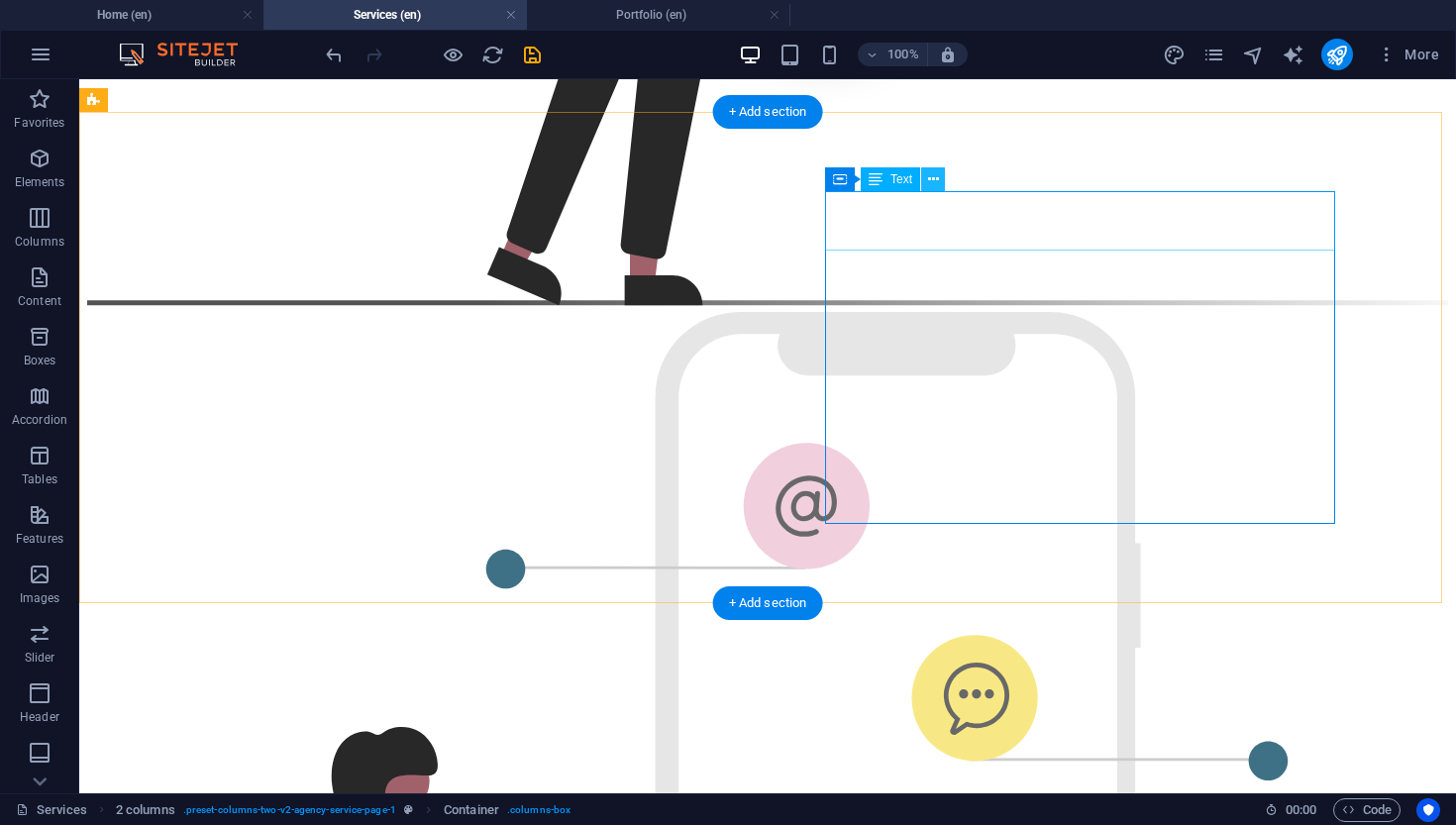
click at [938, 179] on icon at bounding box center [933, 179] width 11 height 21
click at [927, 180] on icon at bounding box center [927, 179] width 11 height 21
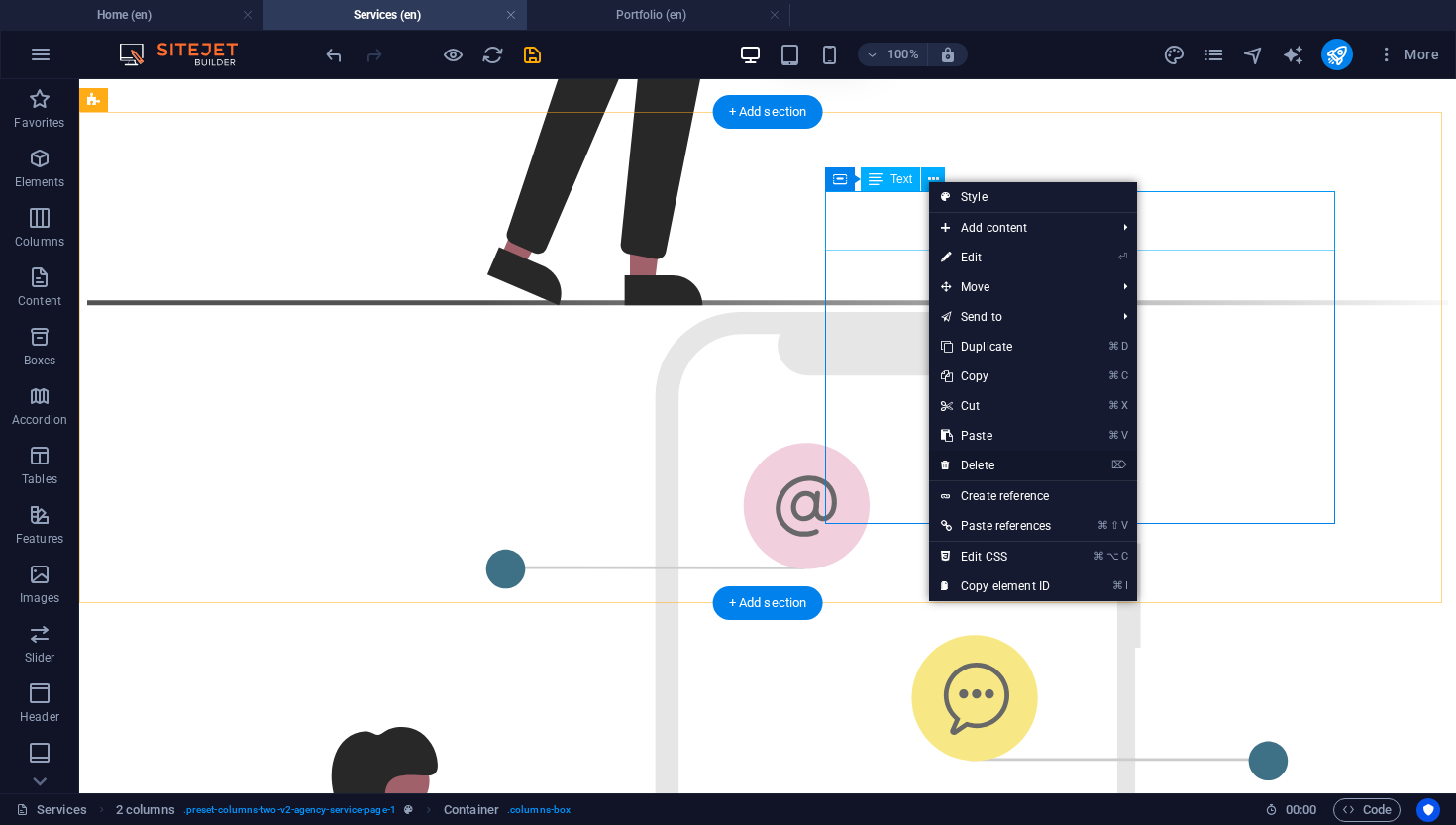
click at [973, 458] on link "⌦ Delete" at bounding box center [996, 465] width 133 height 30
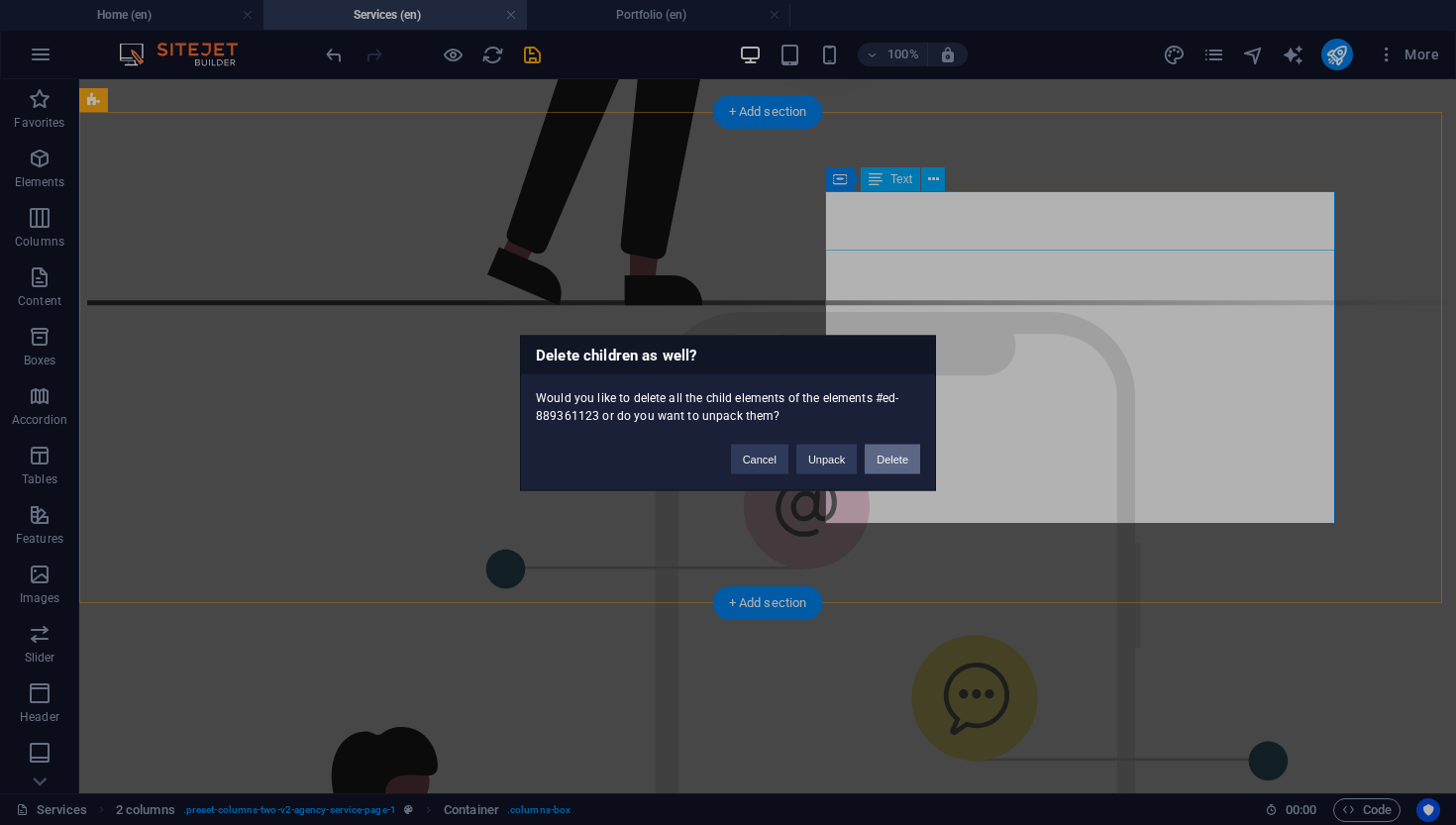
click at [878, 448] on button "Delete" at bounding box center [892, 459] width 56 height 30
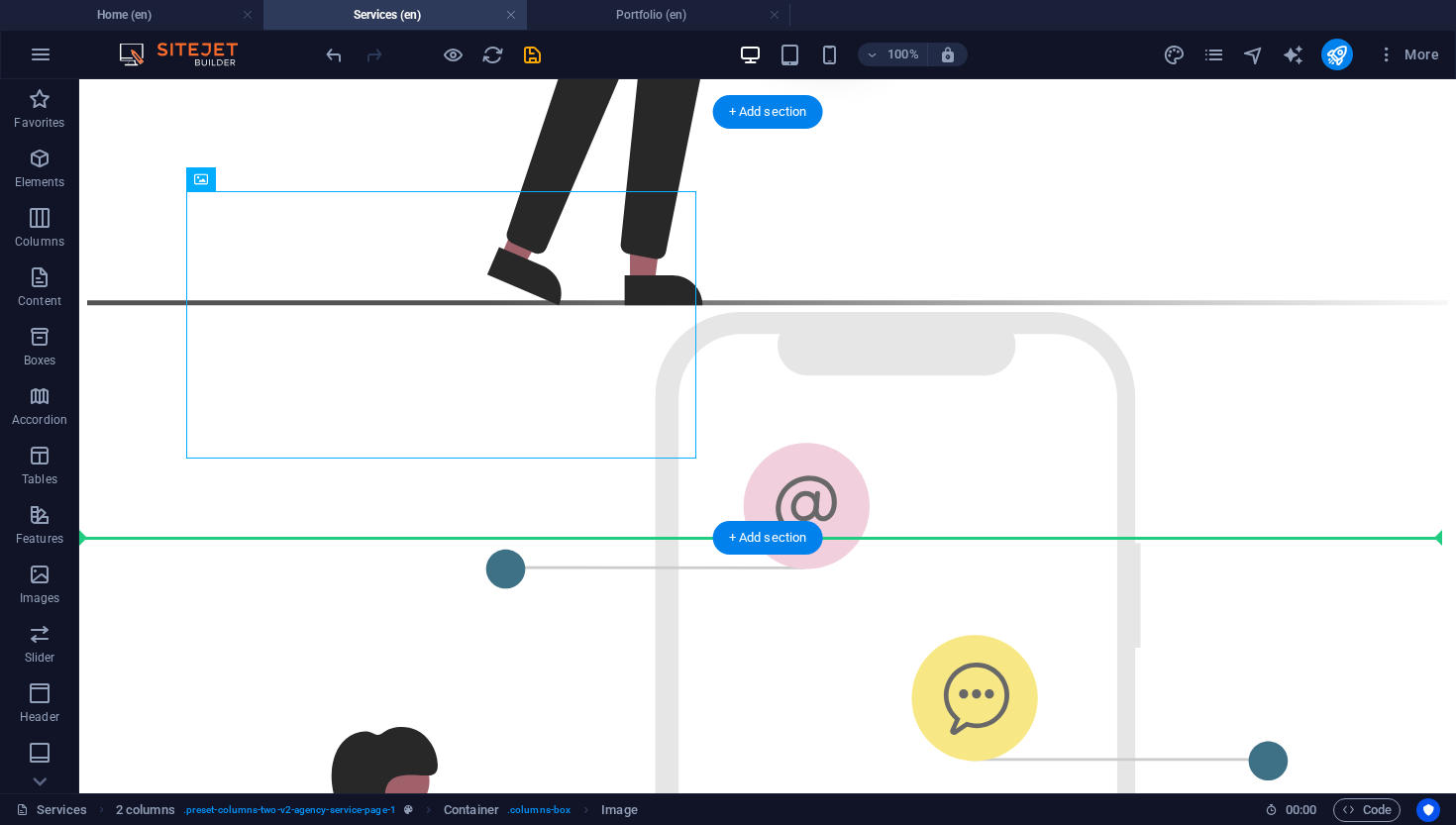
drag, startPoint x: 327, startPoint y: 319, endPoint x: 1041, endPoint y: 336, distance: 714.2
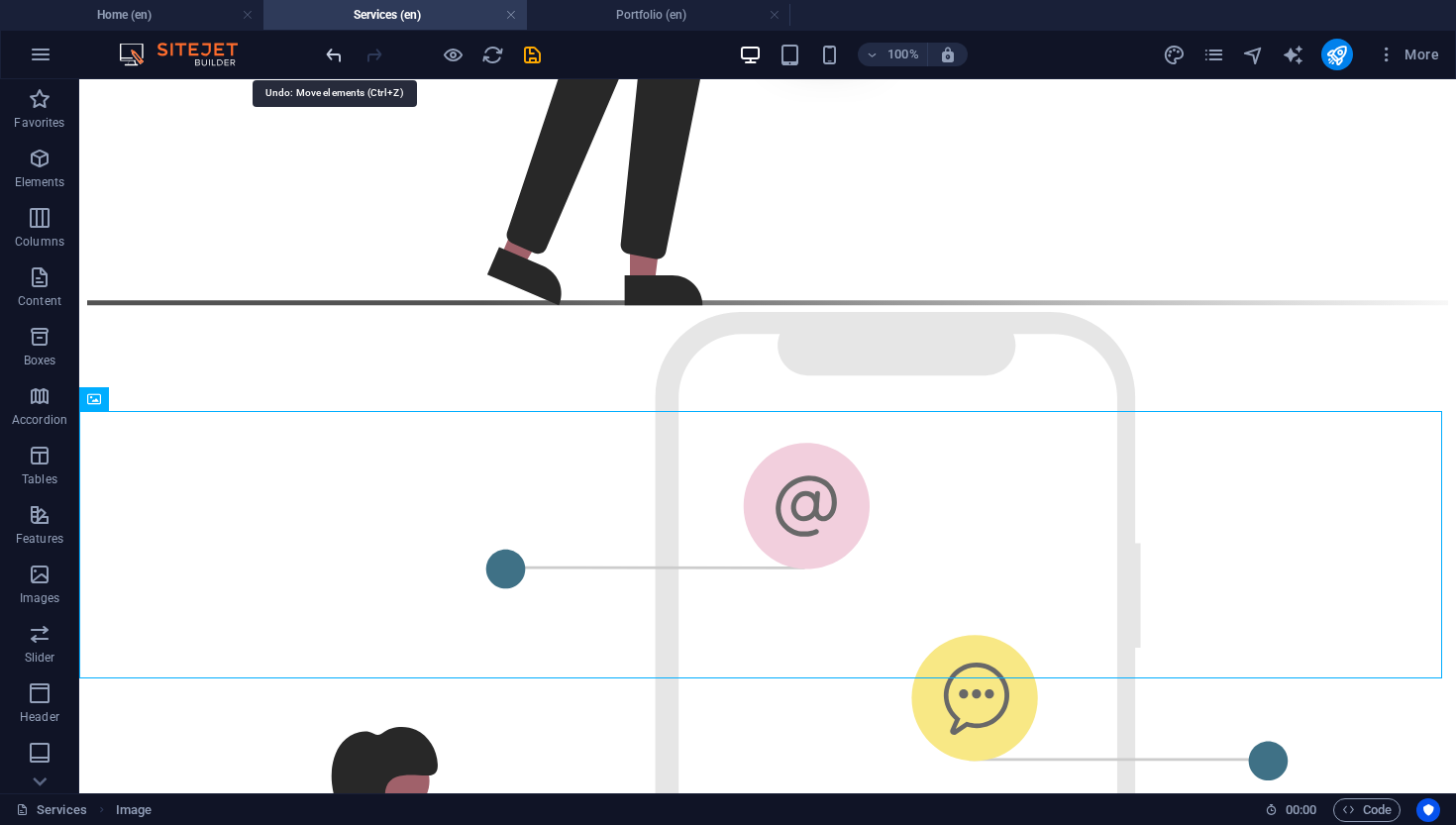
click at [332, 61] on icon "undo" at bounding box center [334, 55] width 23 height 23
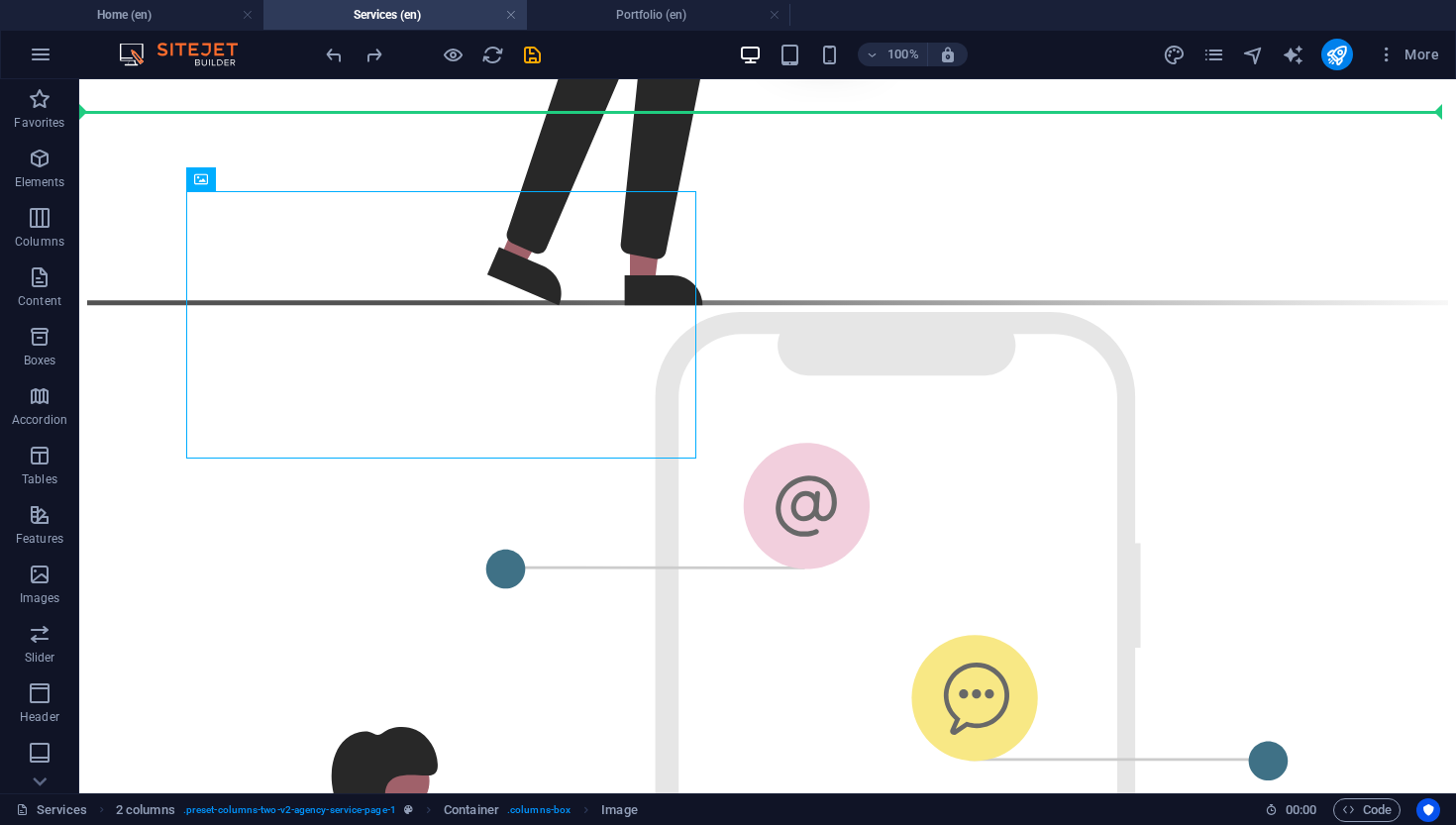
drag, startPoint x: 451, startPoint y: 305, endPoint x: 1453, endPoint y: 268, distance: 1002.7
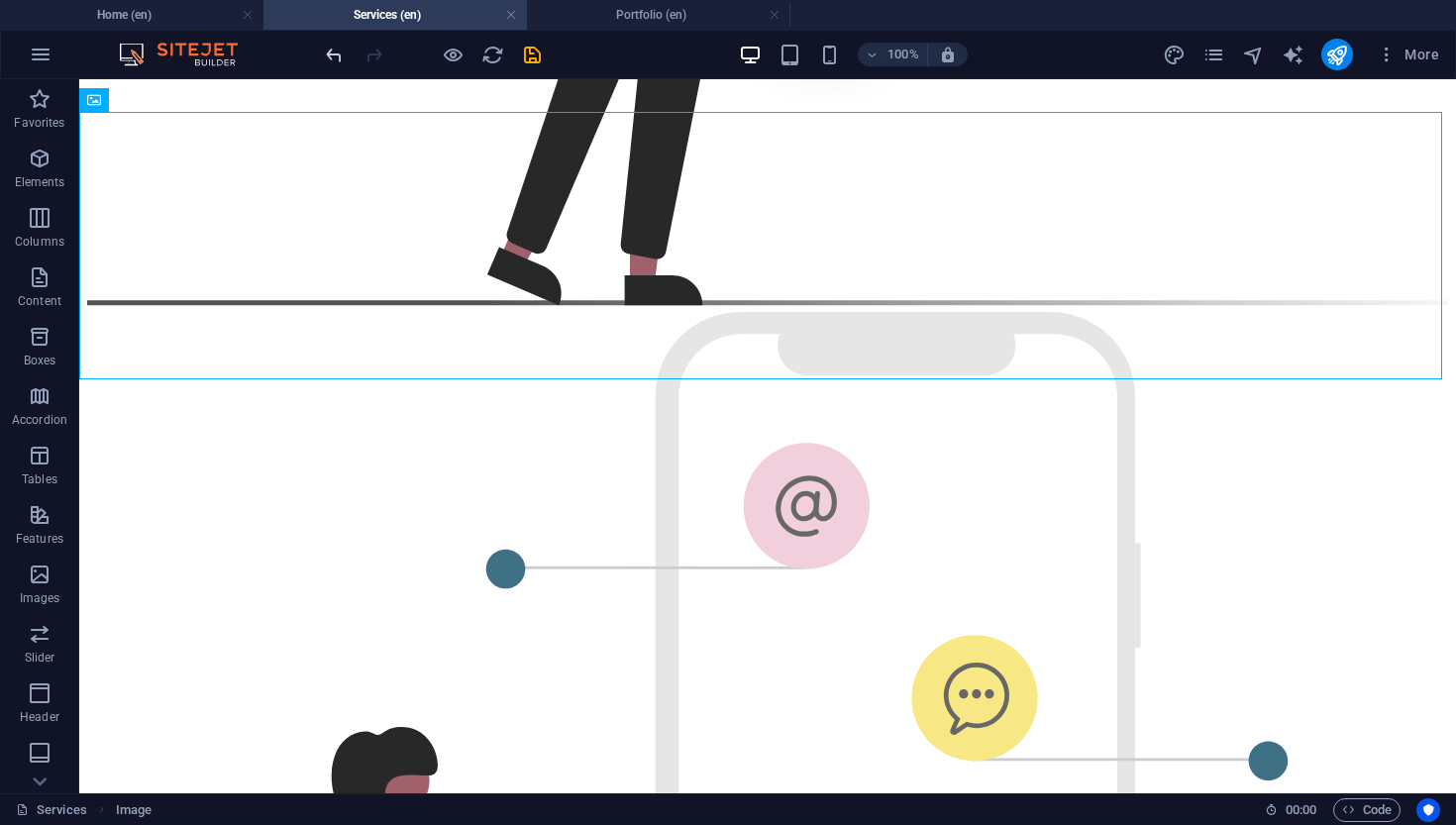
click at [333, 64] on icon "undo" at bounding box center [334, 55] width 23 height 23
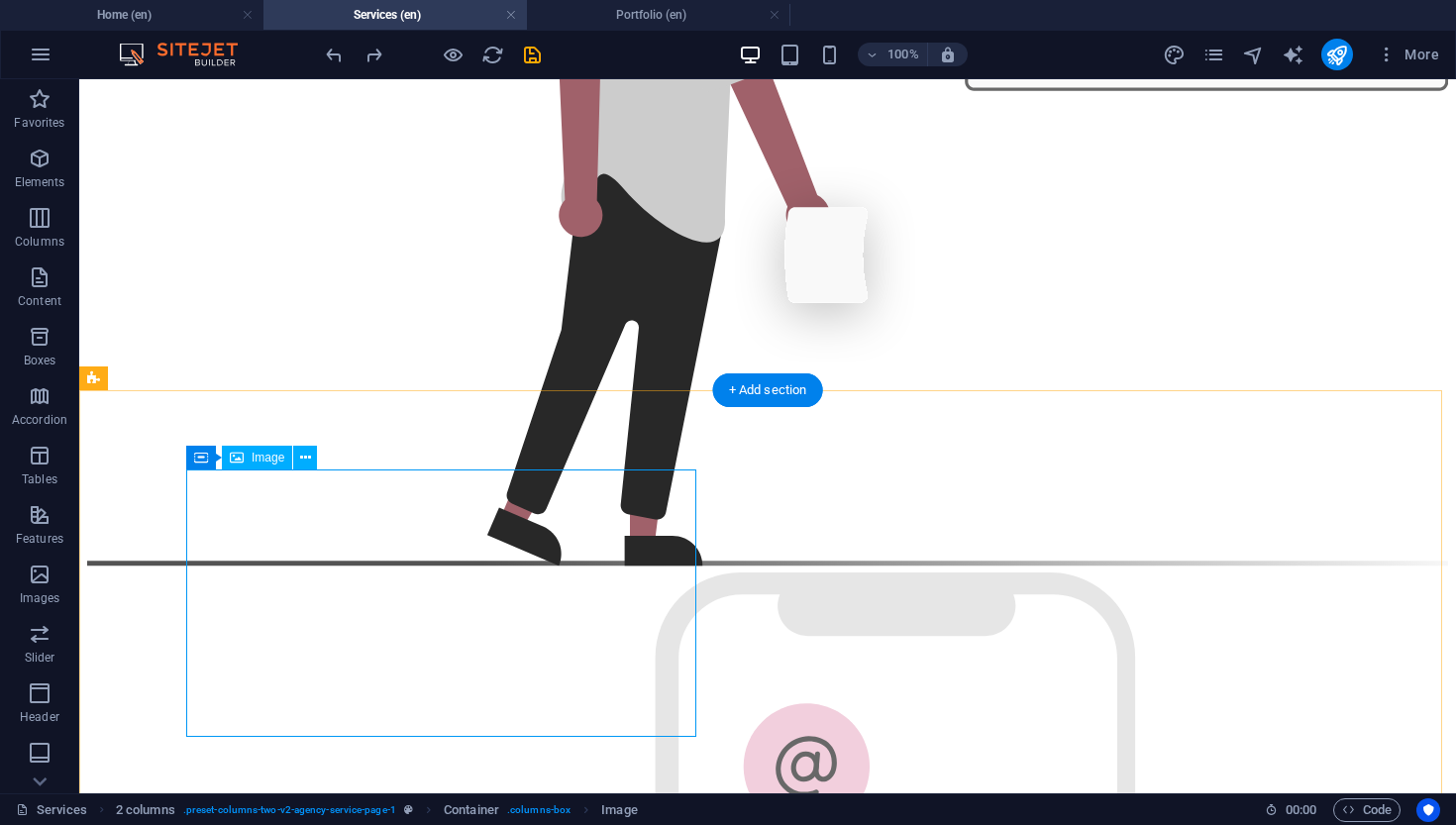
scroll to position [1503, 0]
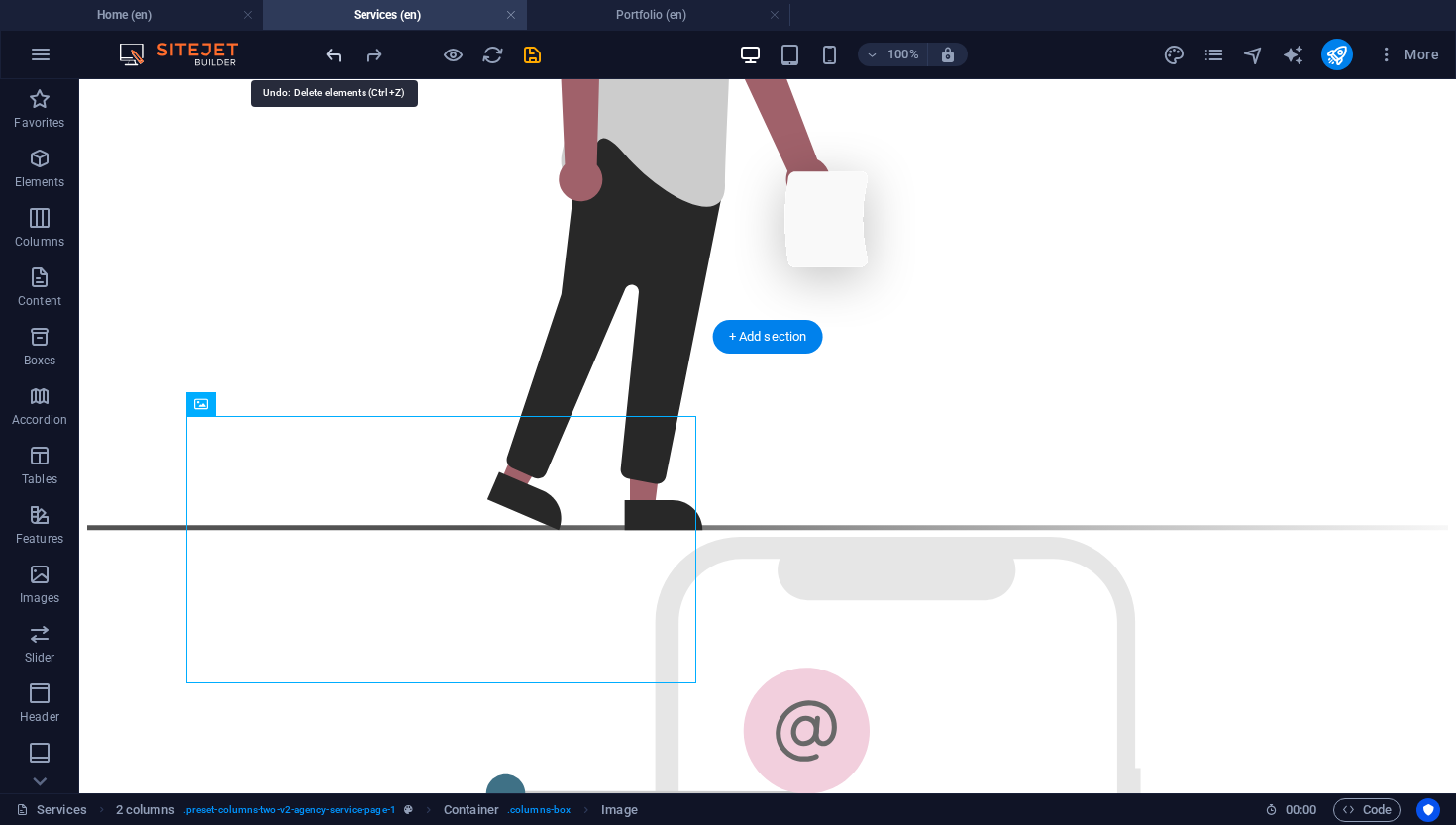
click at [341, 50] on icon "undo" at bounding box center [334, 55] width 23 height 23
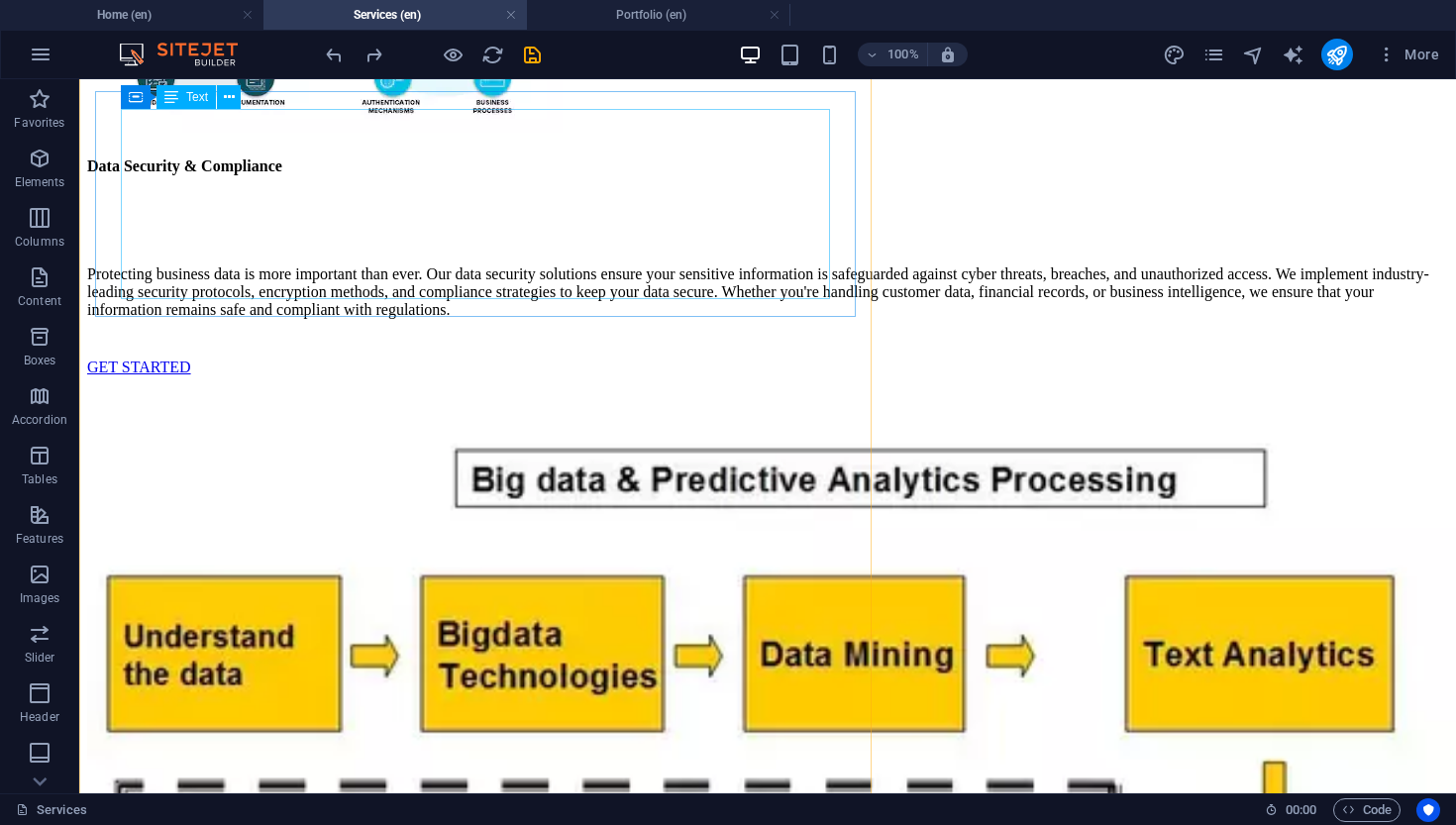
scroll to position [3365, 0]
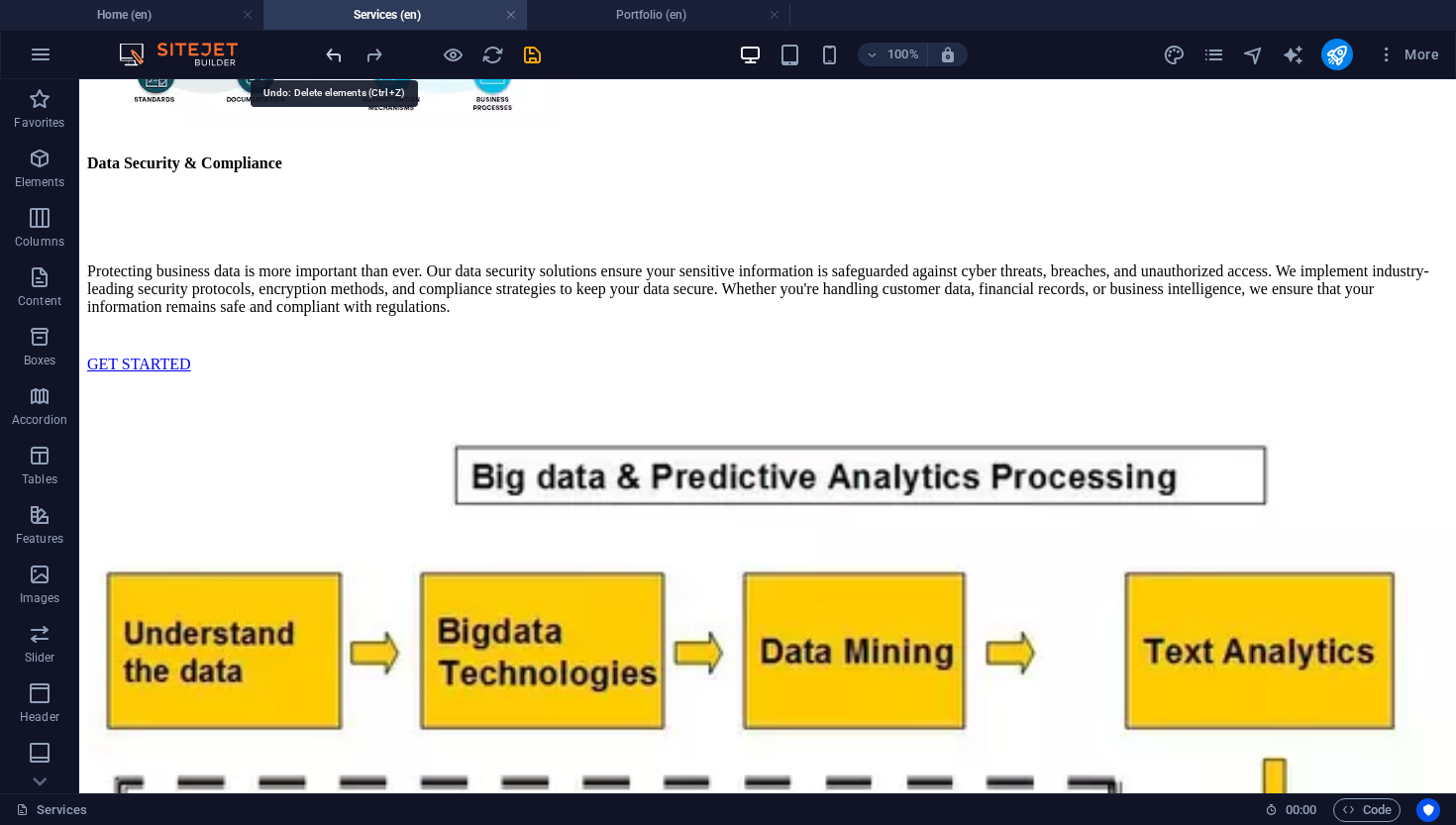
click at [343, 46] on icon "undo" at bounding box center [334, 55] width 23 height 23
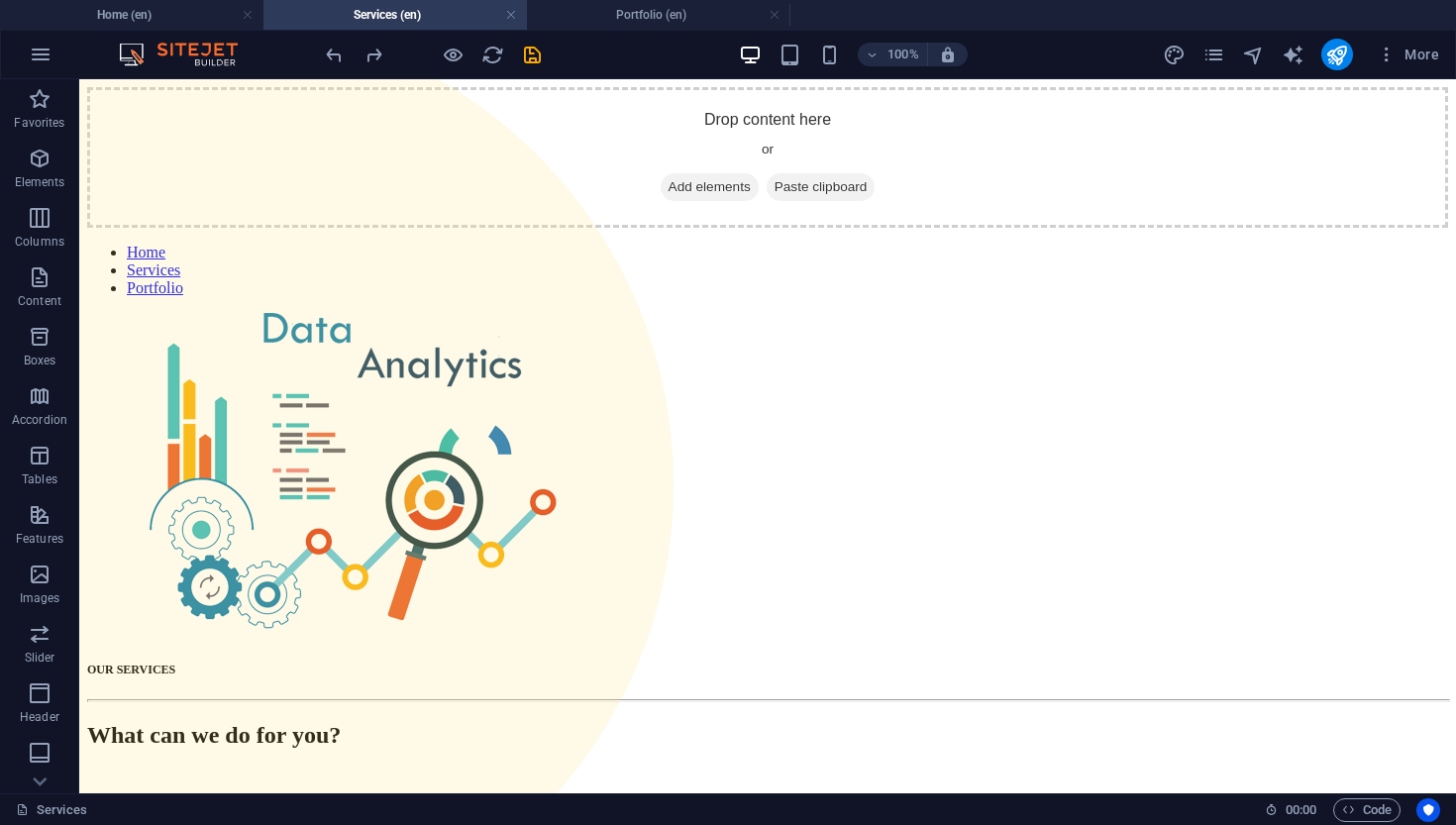
scroll to position [0, 0]
click at [335, 58] on icon "undo" at bounding box center [334, 55] width 23 height 23
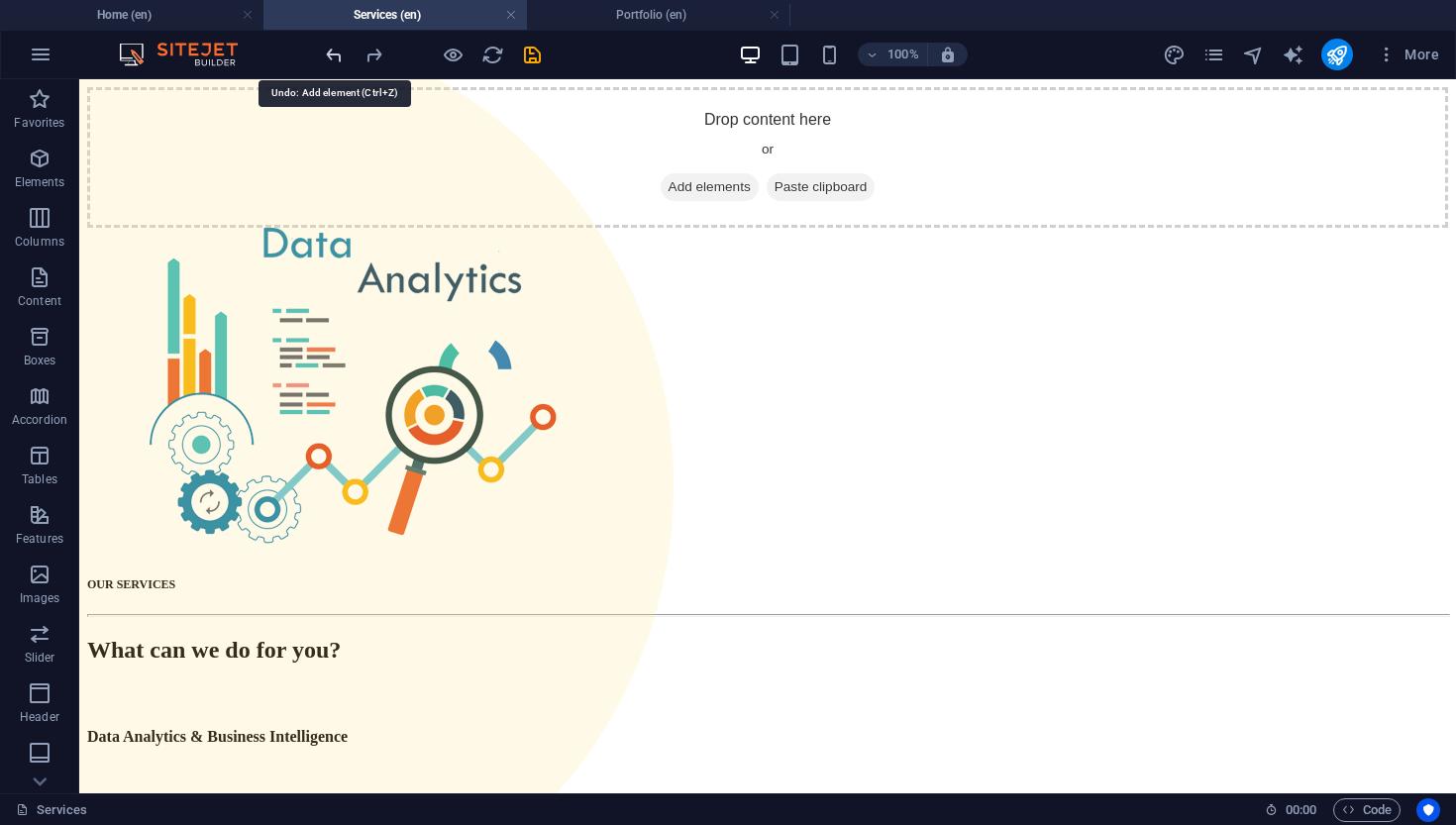
click at [335, 58] on icon "undo" at bounding box center [334, 55] width 23 height 23
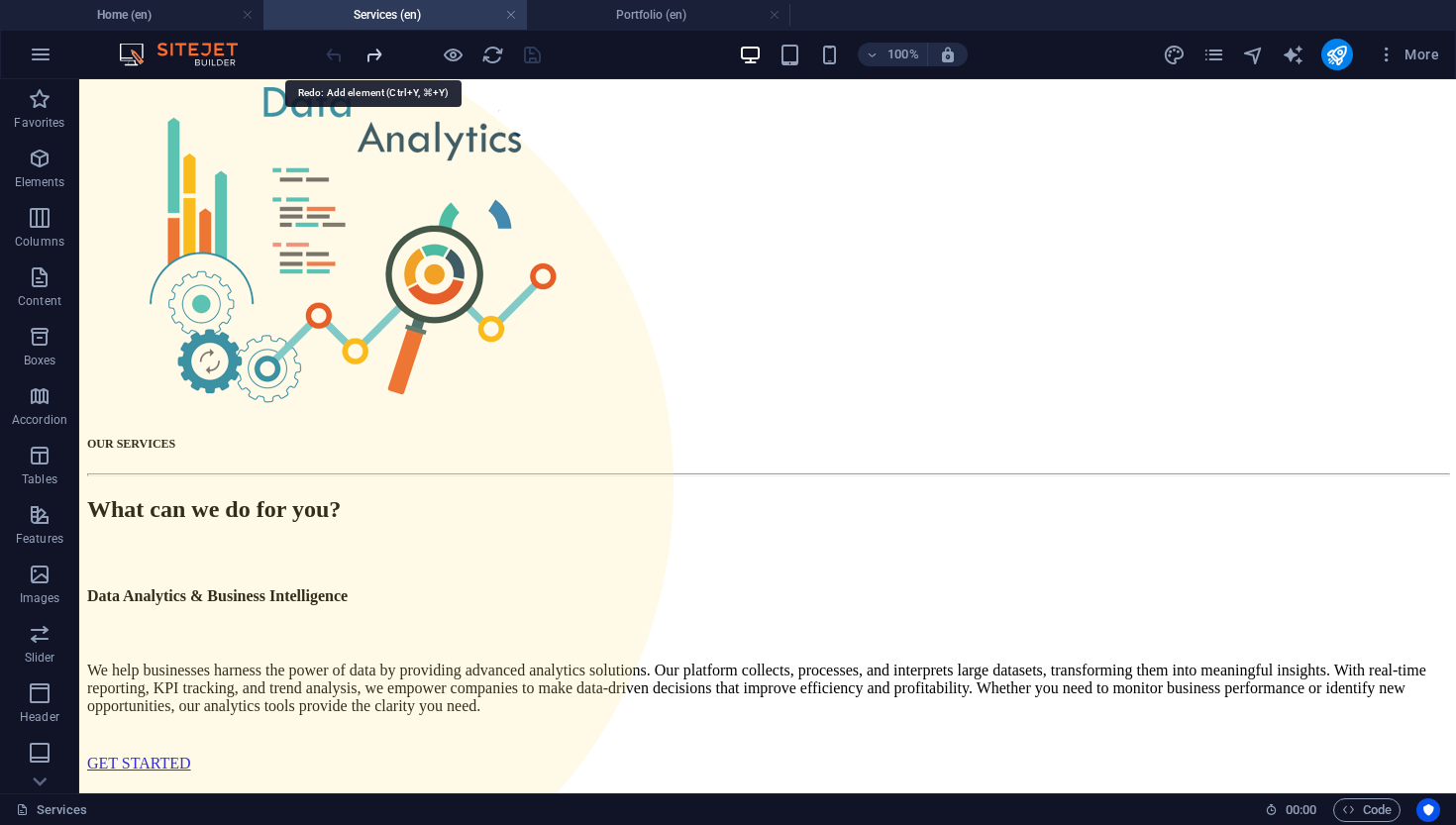
click at [379, 60] on icon "redo" at bounding box center [373, 55] width 23 height 23
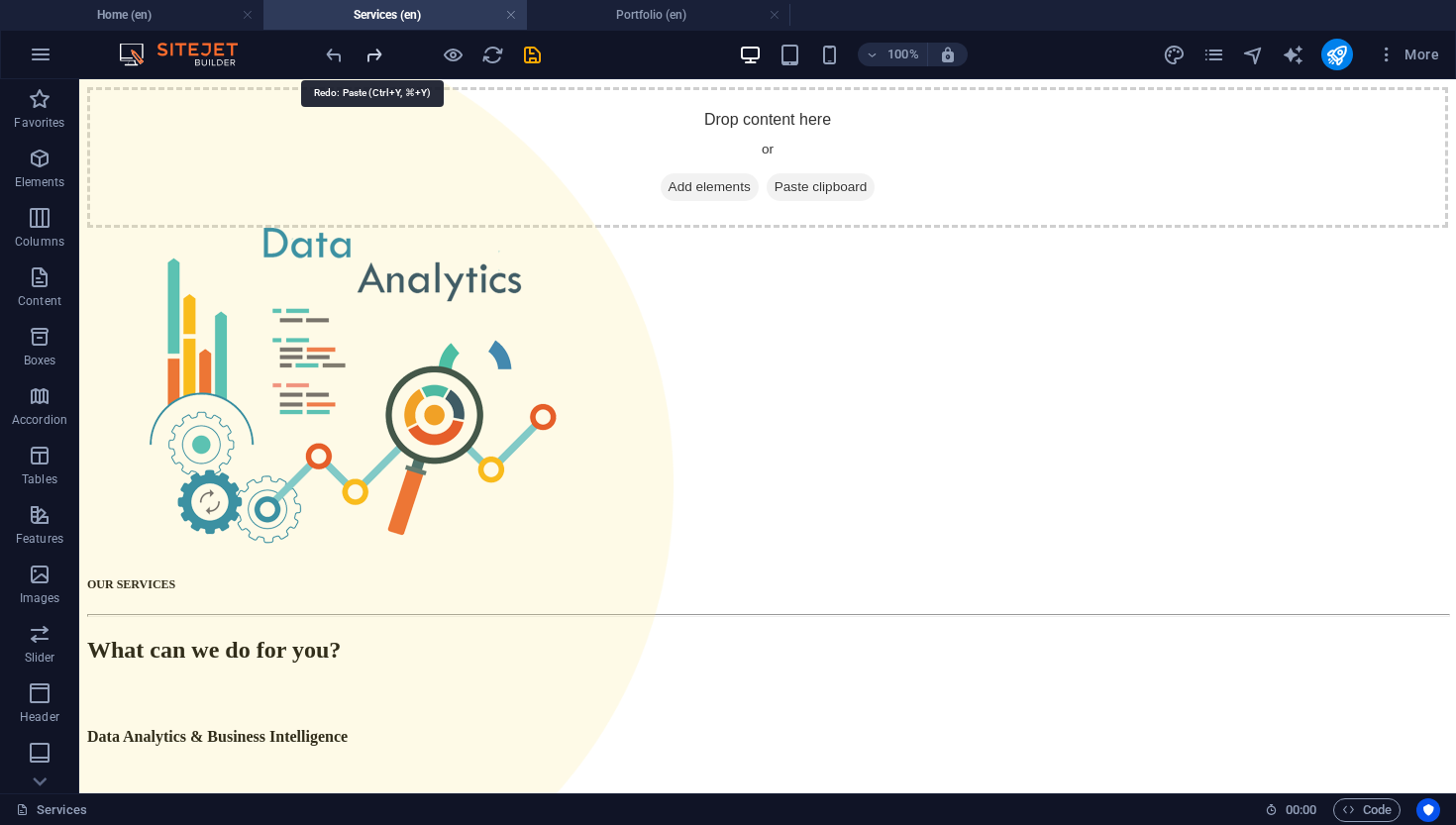
click at [379, 60] on icon "redo" at bounding box center [373, 55] width 23 height 23
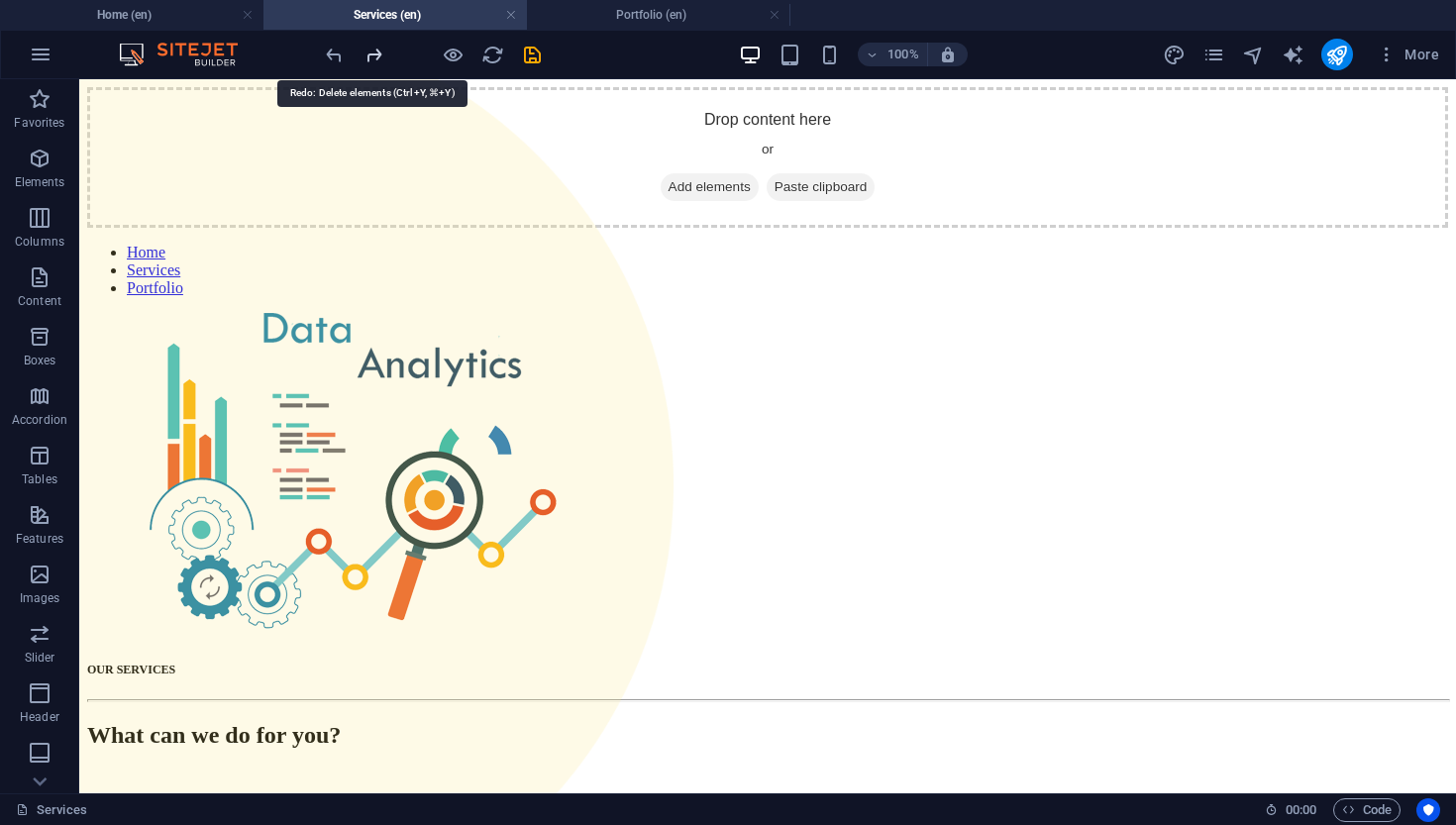
click at [379, 60] on icon "redo" at bounding box center [373, 55] width 23 height 23
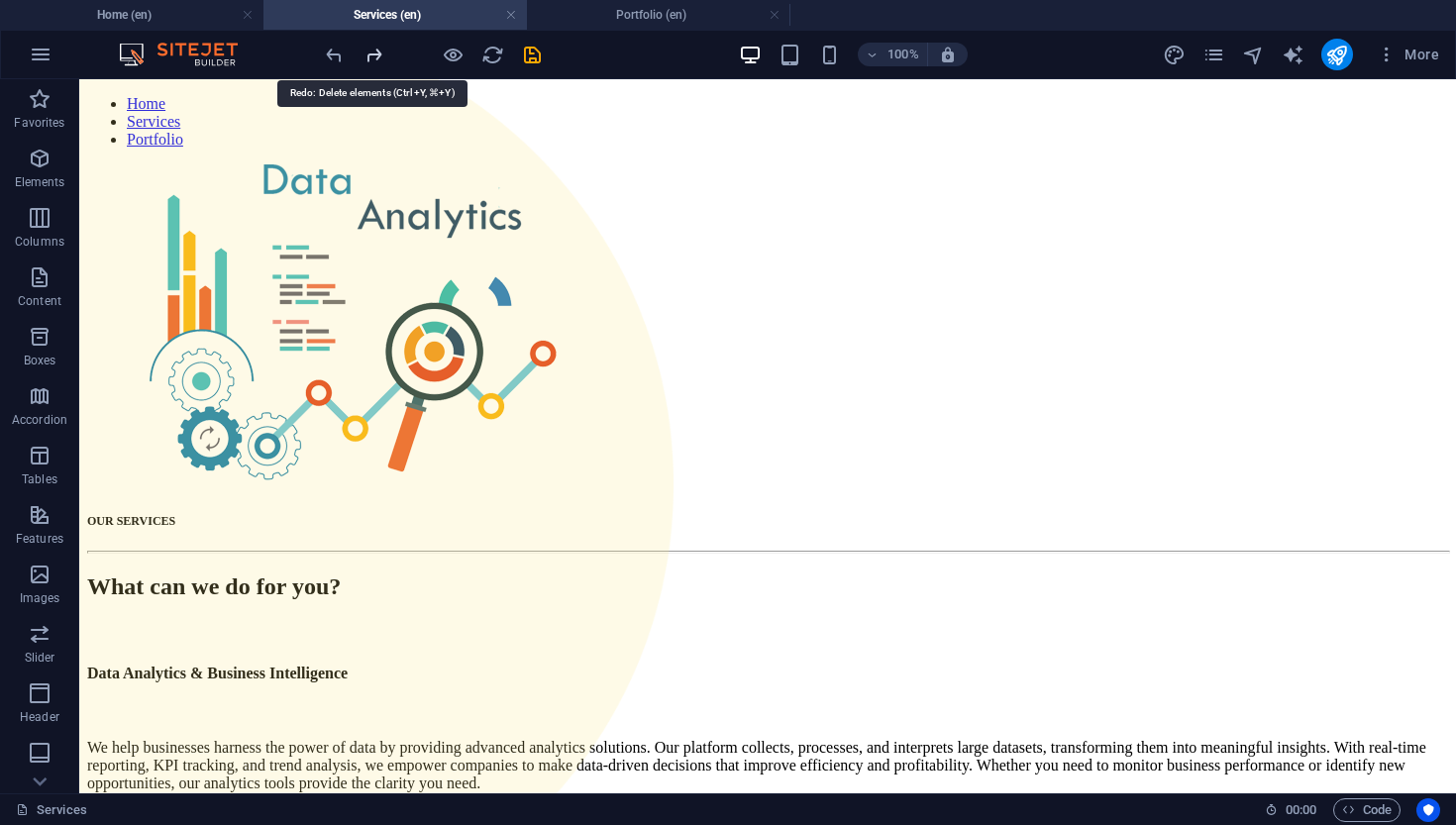
click at [379, 60] on icon "redo" at bounding box center [373, 55] width 23 height 23
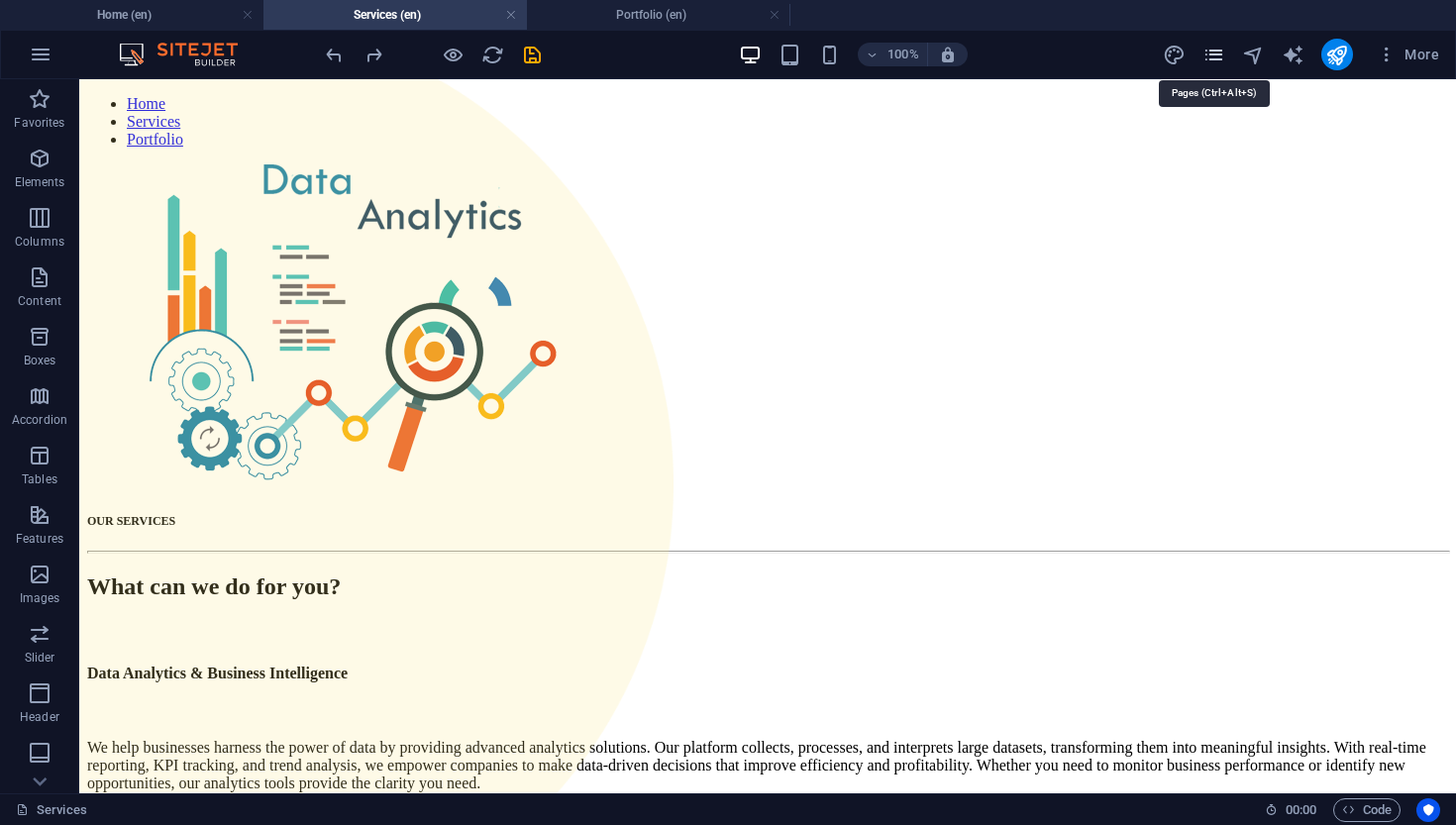
click at [1211, 61] on icon "pages" at bounding box center [1213, 55] width 23 height 23
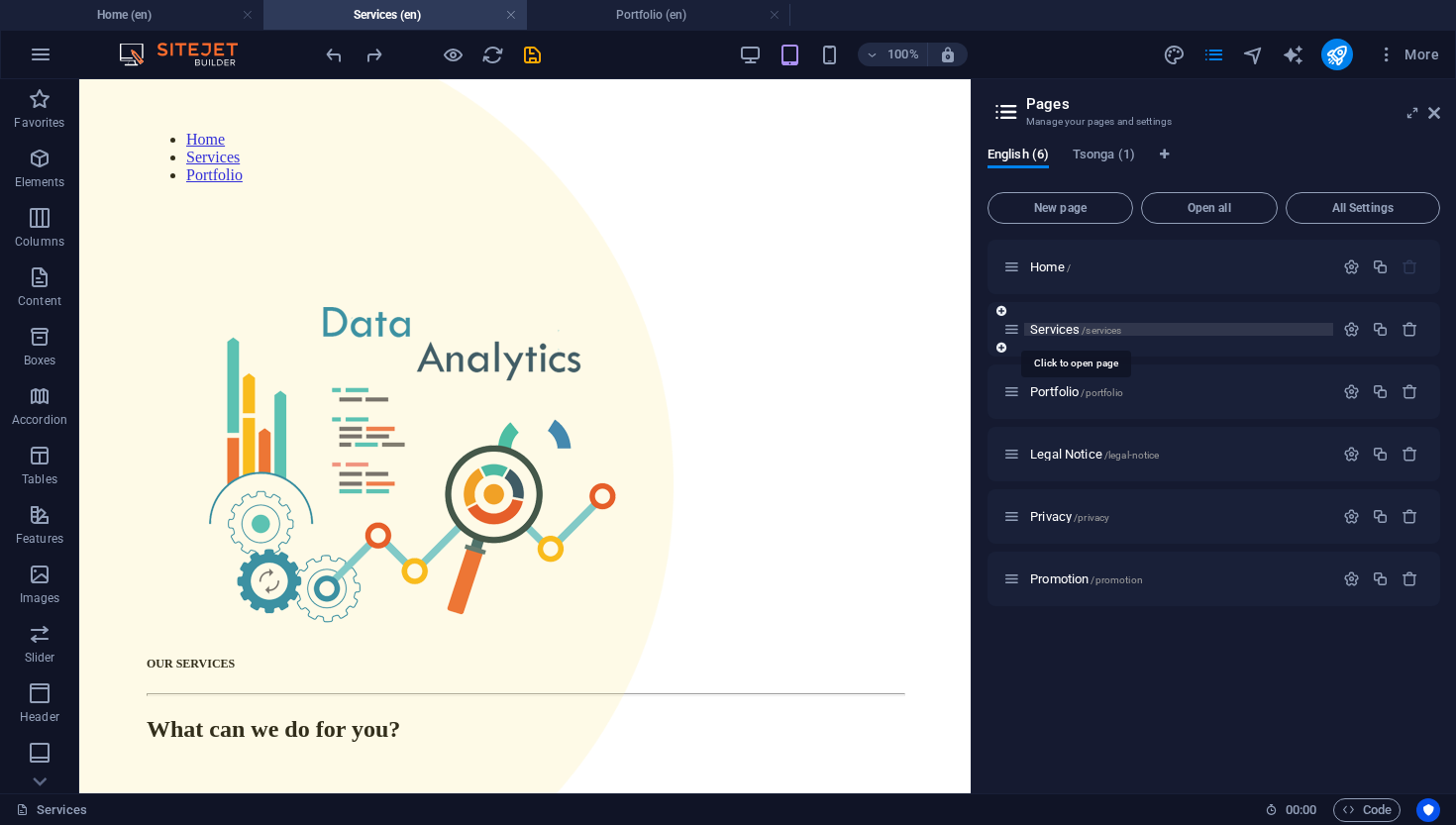
click at [1059, 330] on span "Services /services" at bounding box center [1075, 329] width 91 height 15
click at [1291, 107] on icon at bounding box center [1434, 113] width 12 height 16
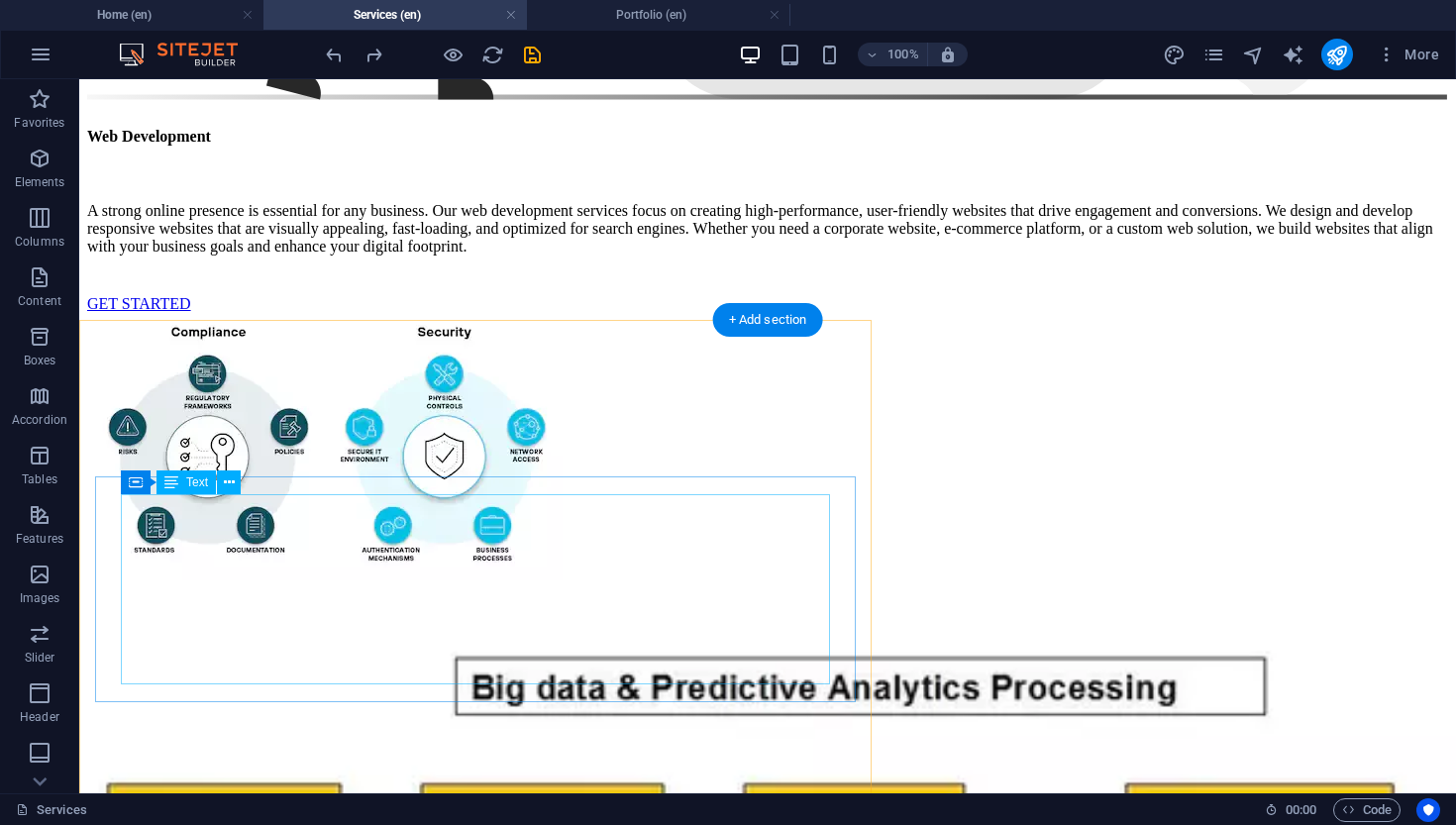
scroll to position [3001, 0]
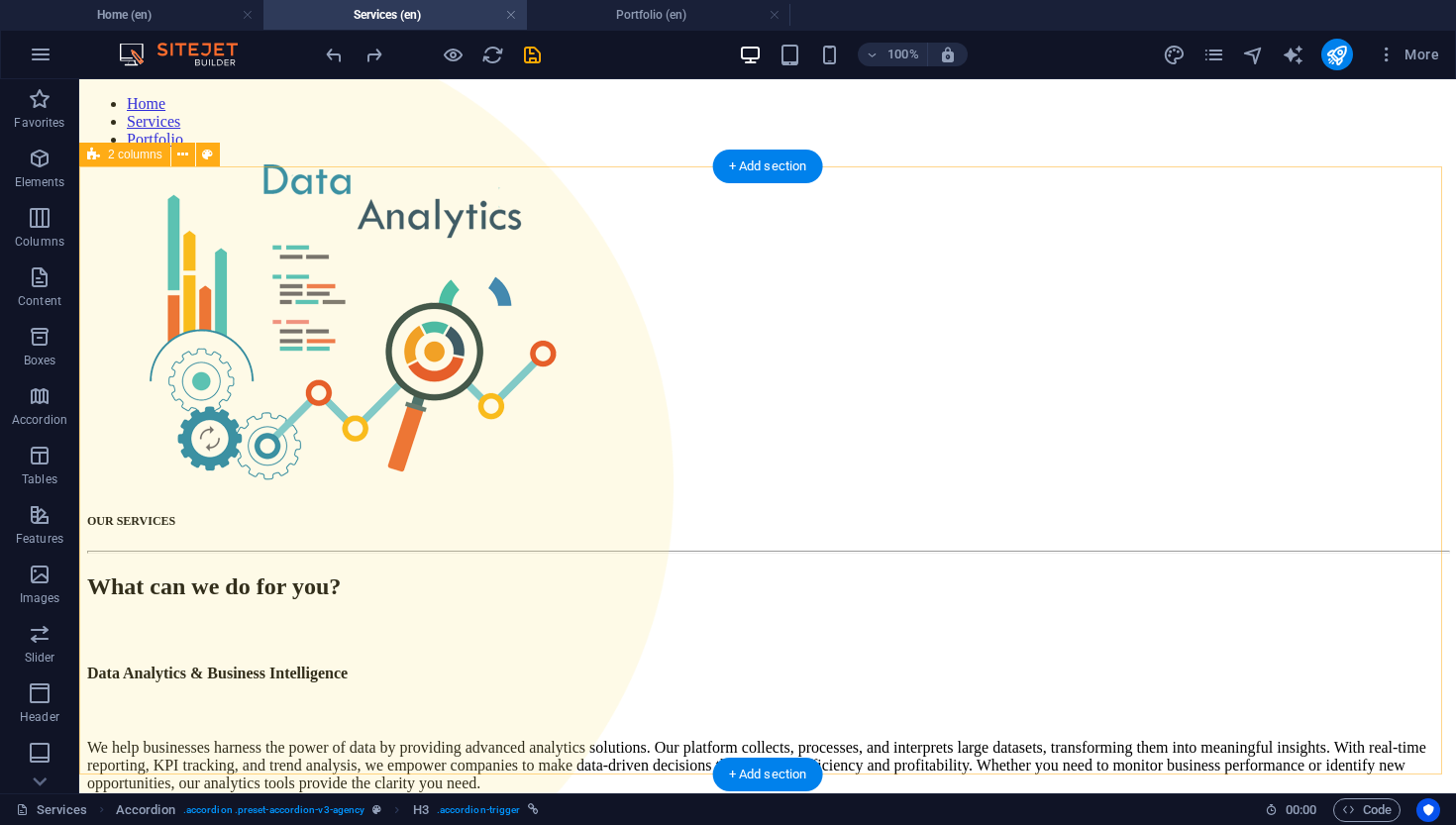
scroll to position [0, 0]
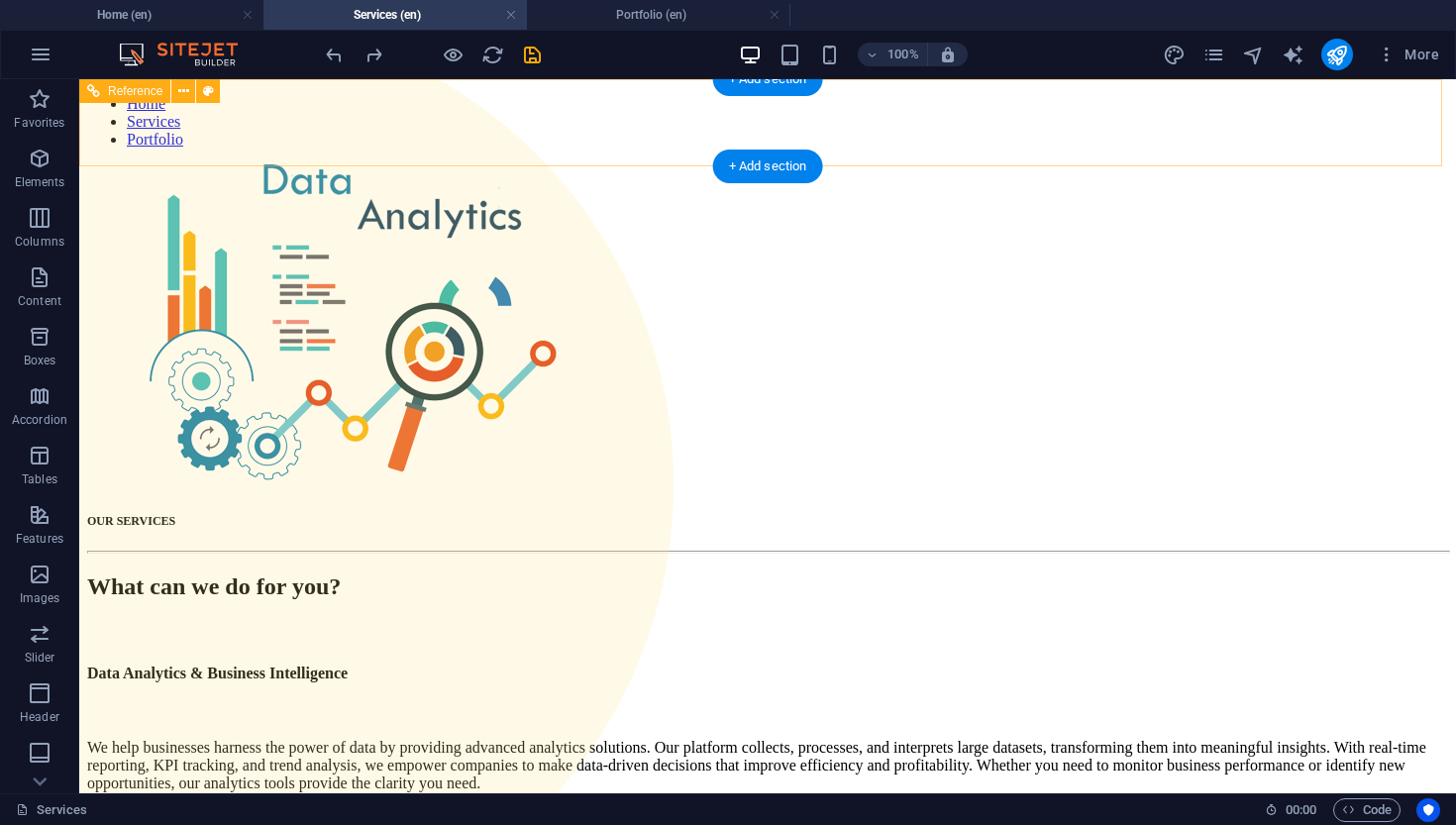
click at [877, 130] on nav "Home Services Portfolio" at bounding box center [768, 122] width 1360 height 54
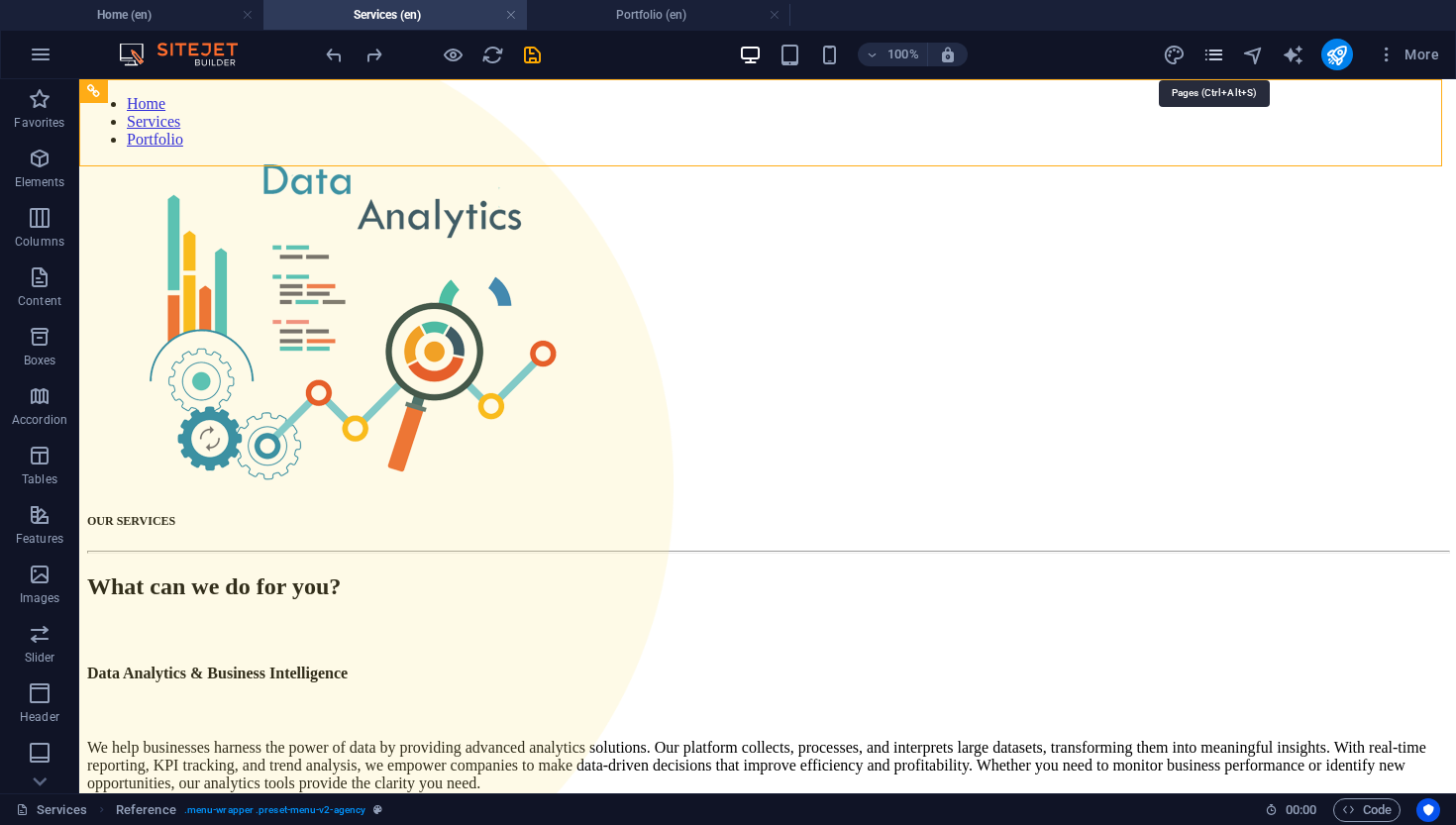
click at [1215, 61] on icon "pages" at bounding box center [1213, 55] width 23 height 23
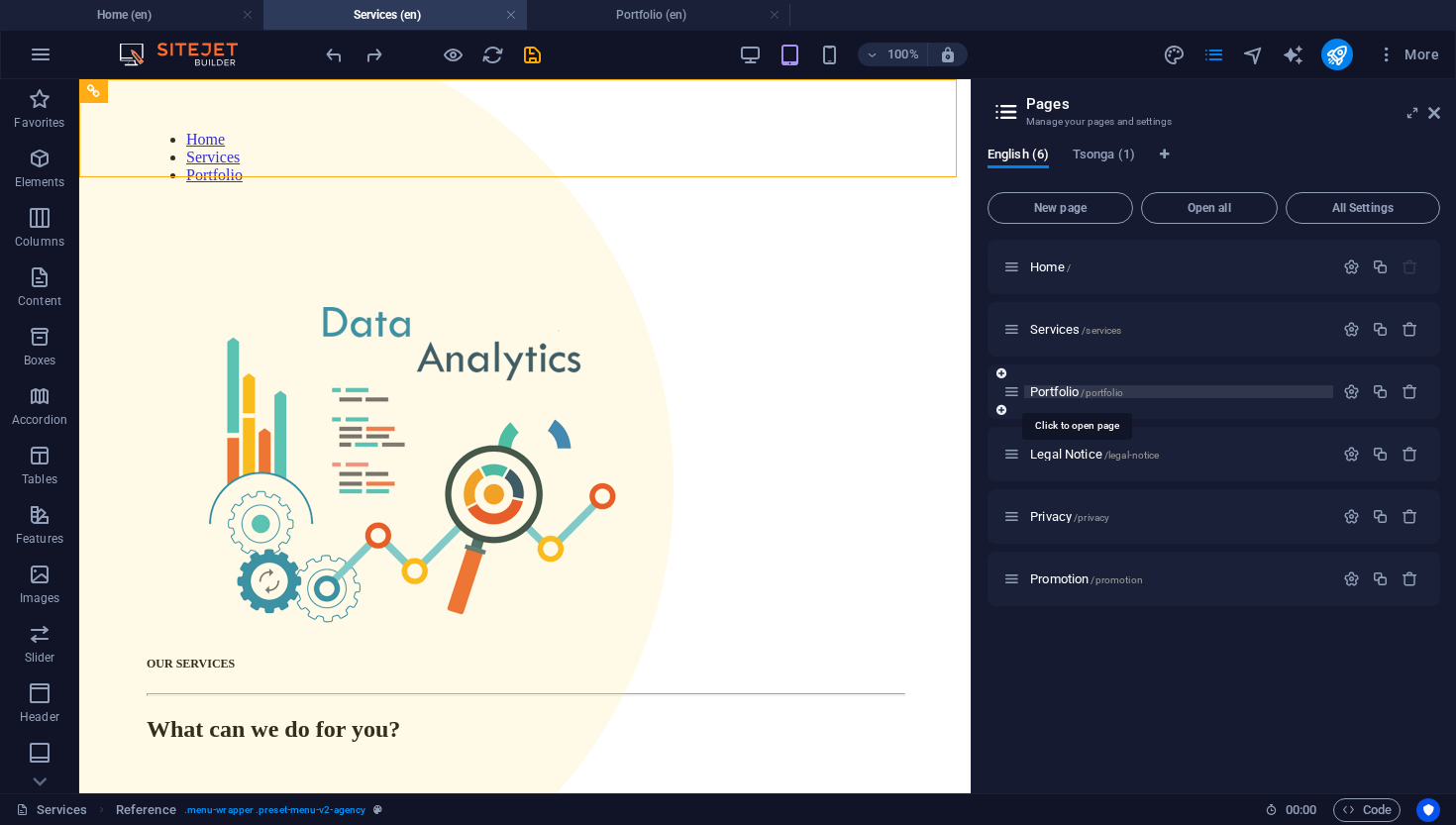
click at [1077, 387] on span "Portfolio /portfolio" at bounding box center [1076, 392] width 93 height 15
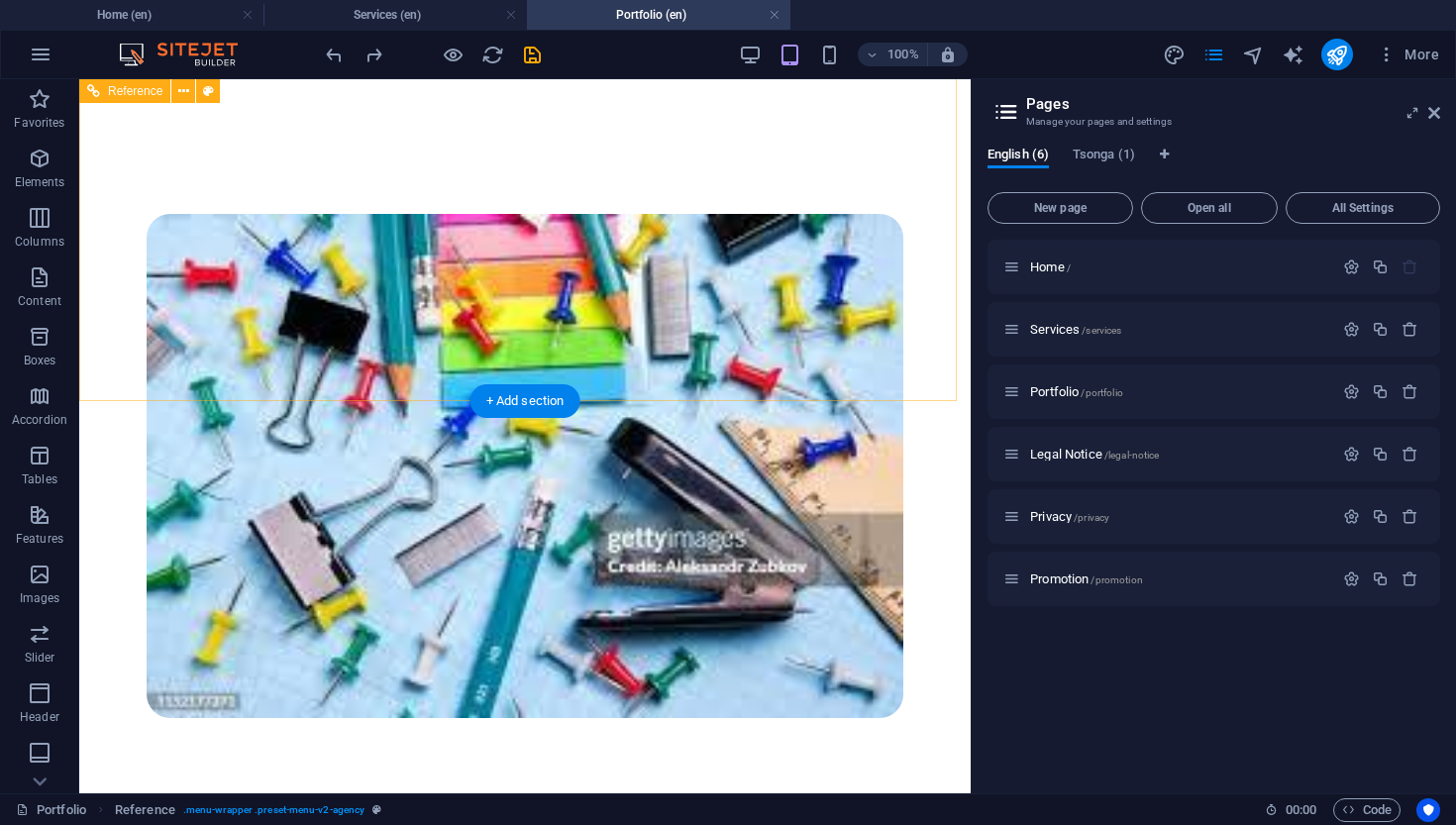
scroll to position [7870, 0]
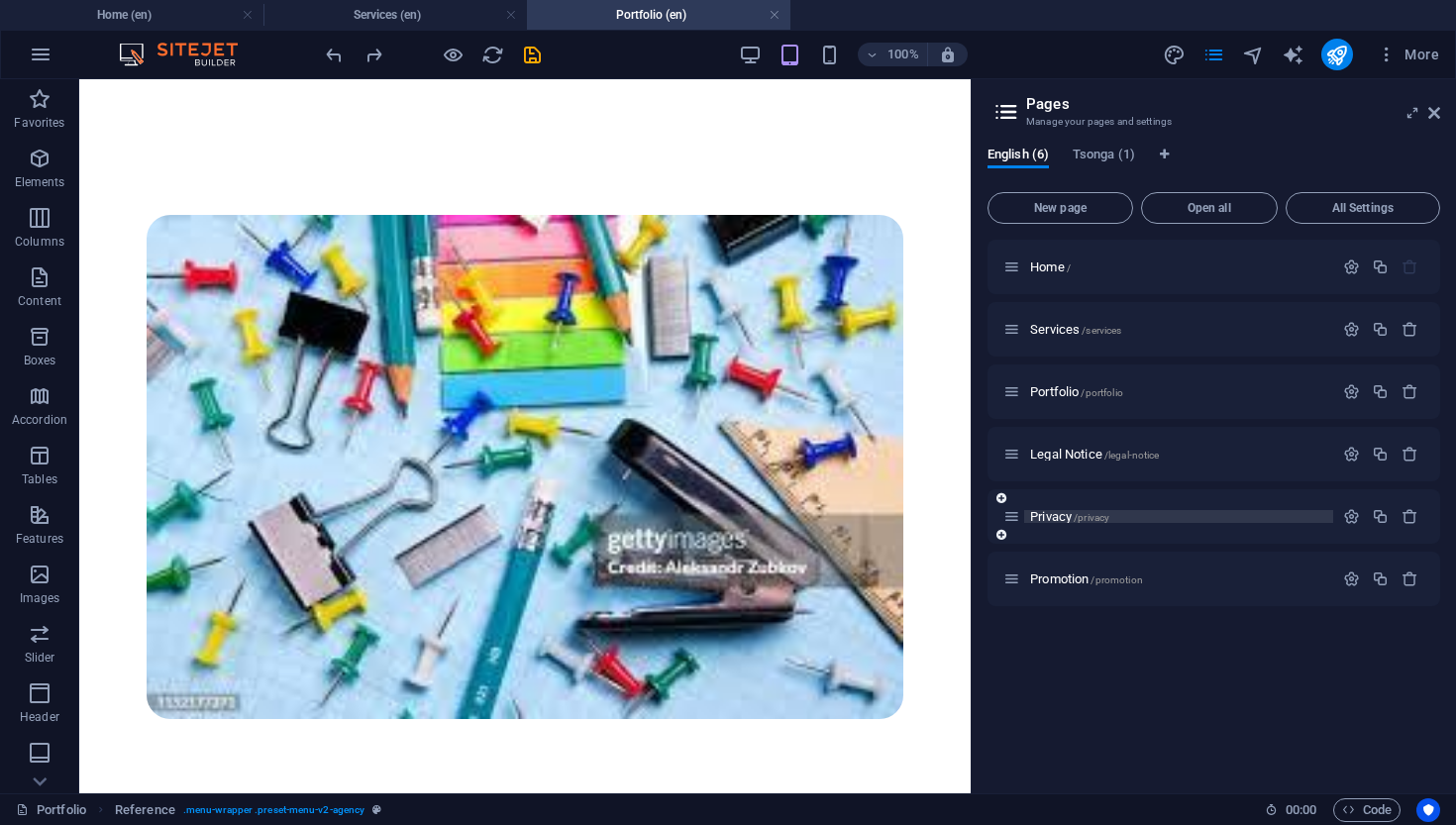
click at [1051, 513] on span "Privacy /privacy" at bounding box center [1070, 516] width 80 height 15
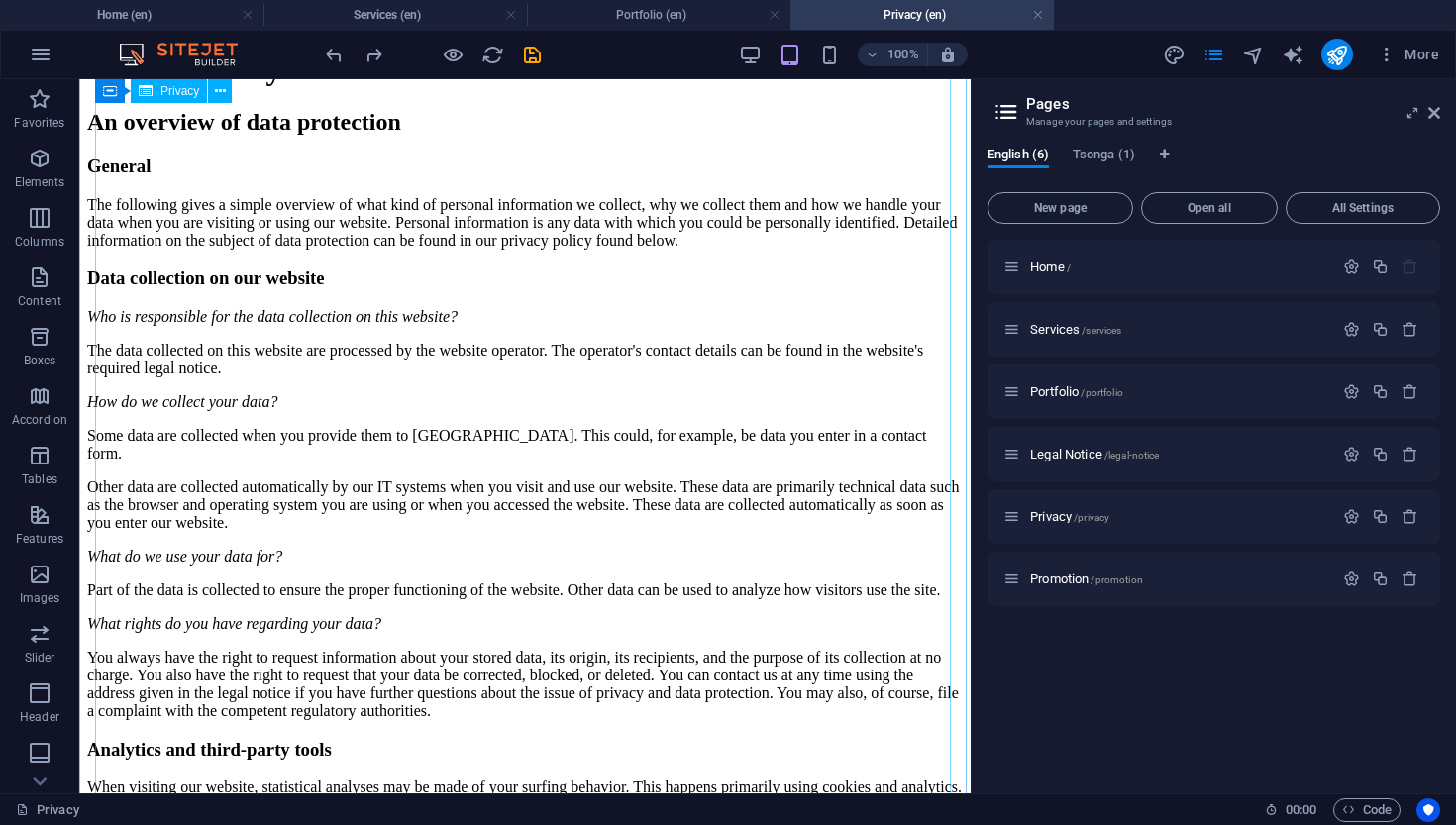
scroll to position [194, 0]
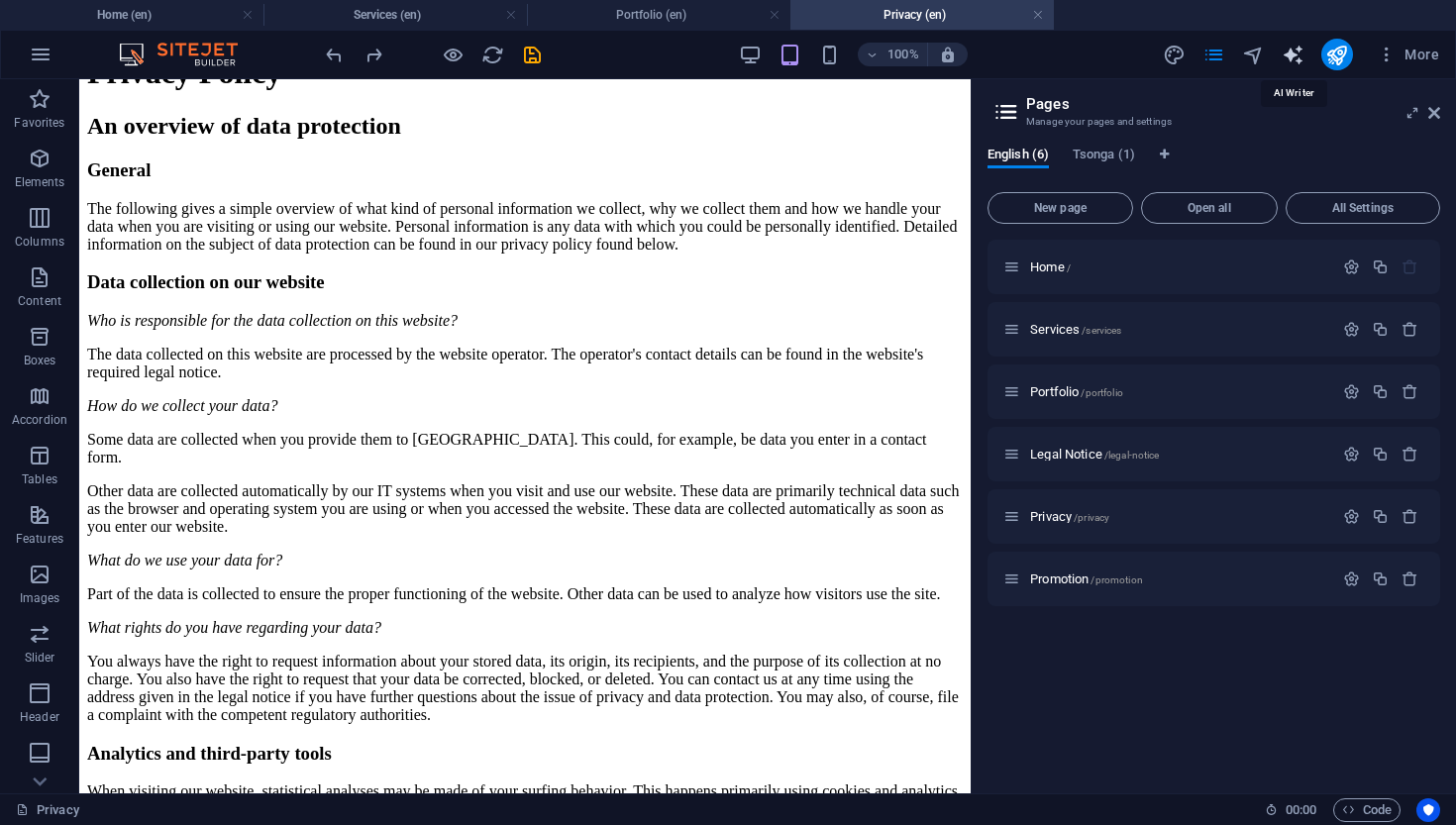
click at [1291, 50] on icon "text_generator" at bounding box center [1293, 55] width 23 height 23
select select "English"
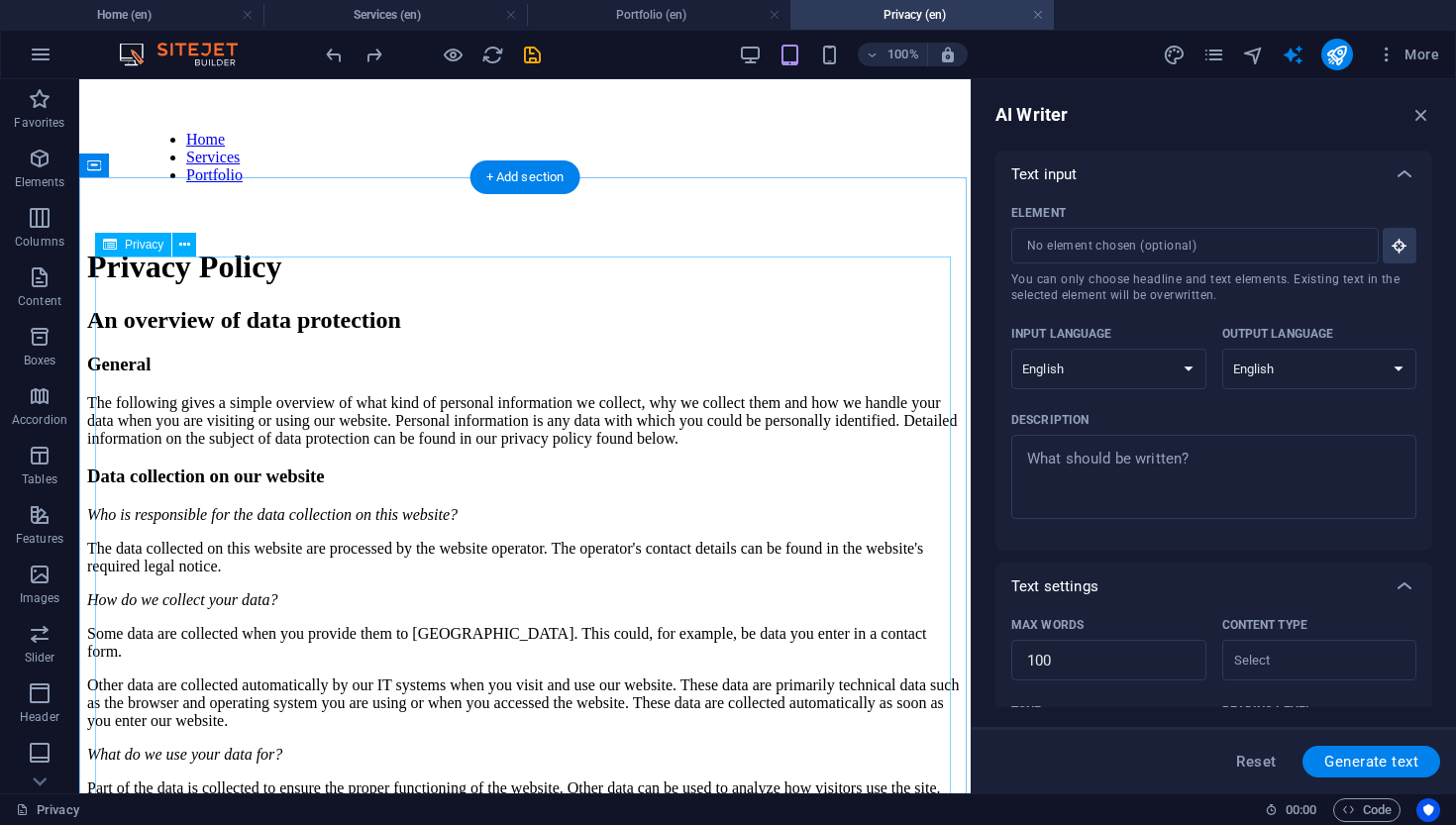
scroll to position [0, 0]
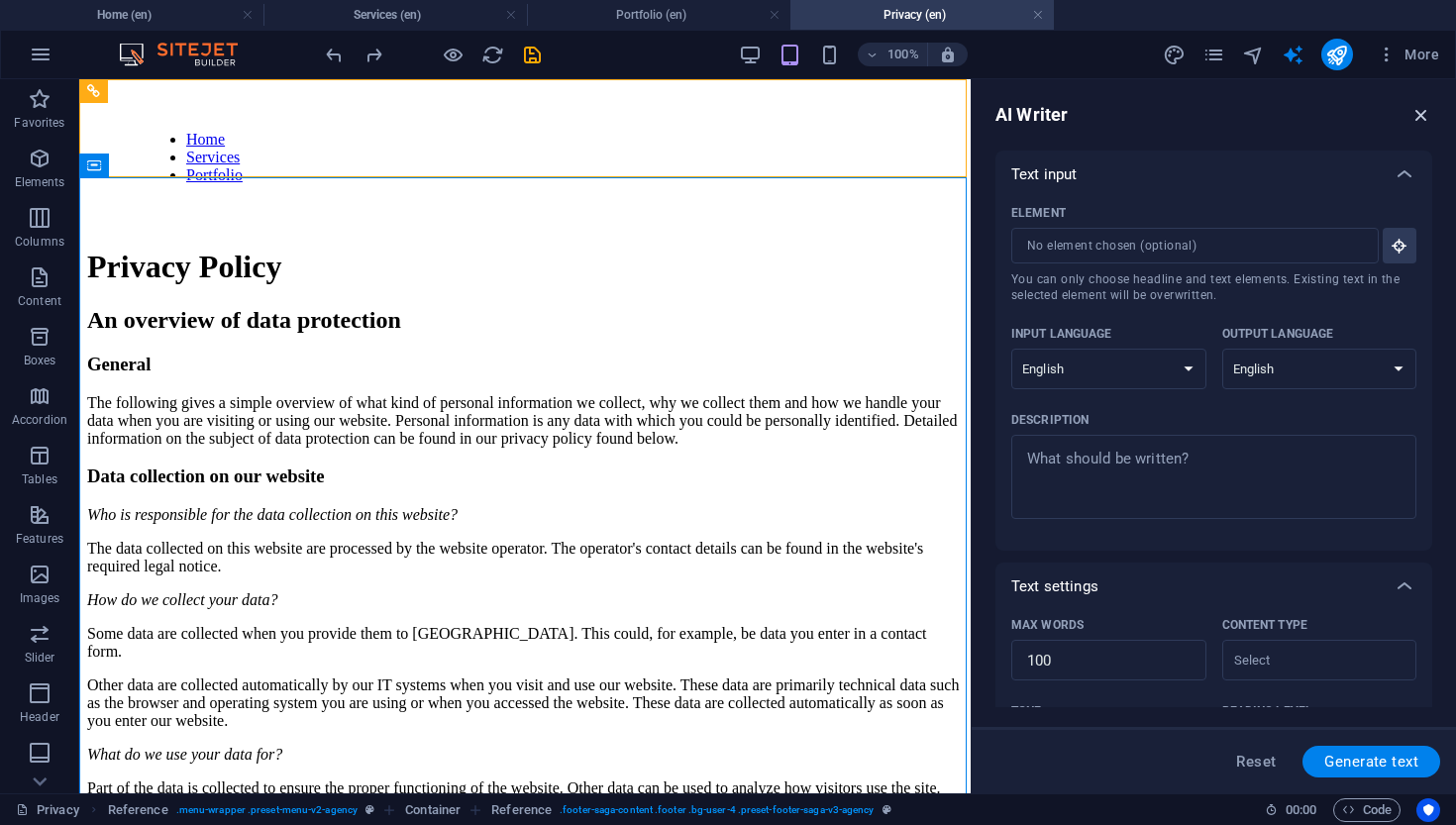
click at [1291, 110] on icon "button" at bounding box center [1421, 115] width 22 height 22
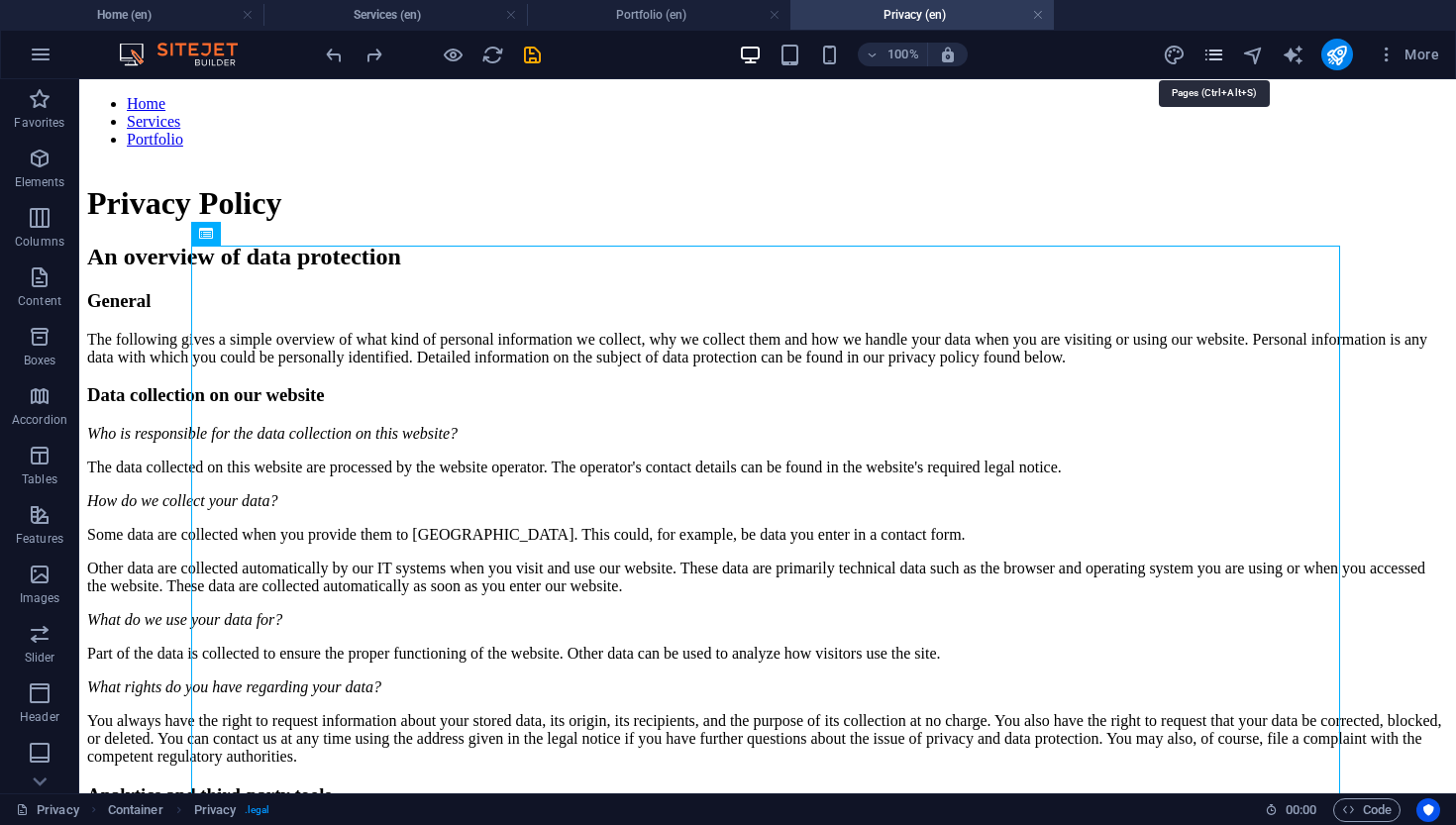
click at [1208, 58] on icon "pages" at bounding box center [1213, 55] width 23 height 23
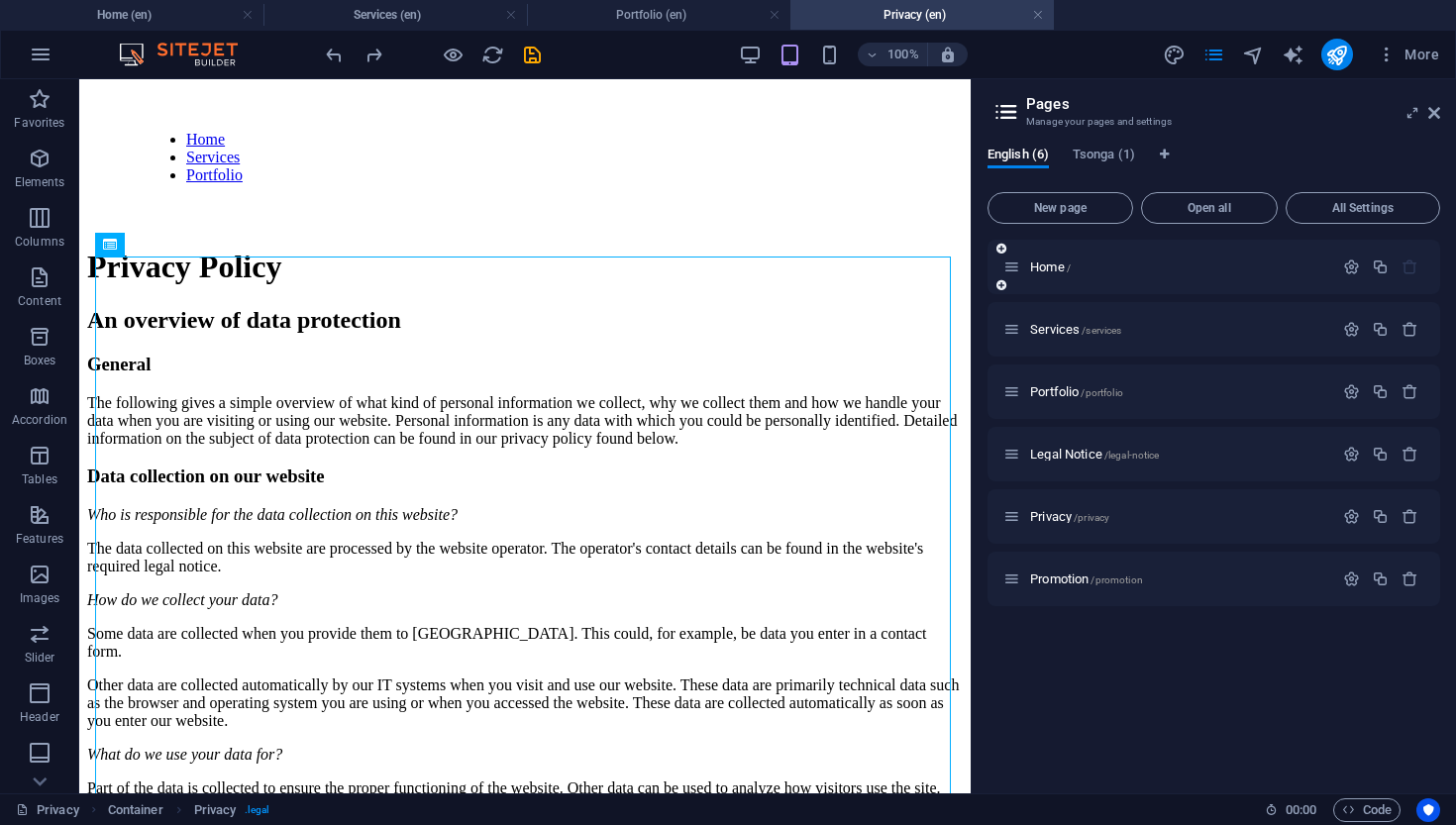
click at [1046, 278] on div "Home /" at bounding box center [1213, 267] width 452 height 55
click at [1046, 270] on span "Home /" at bounding box center [1050, 267] width 41 height 15
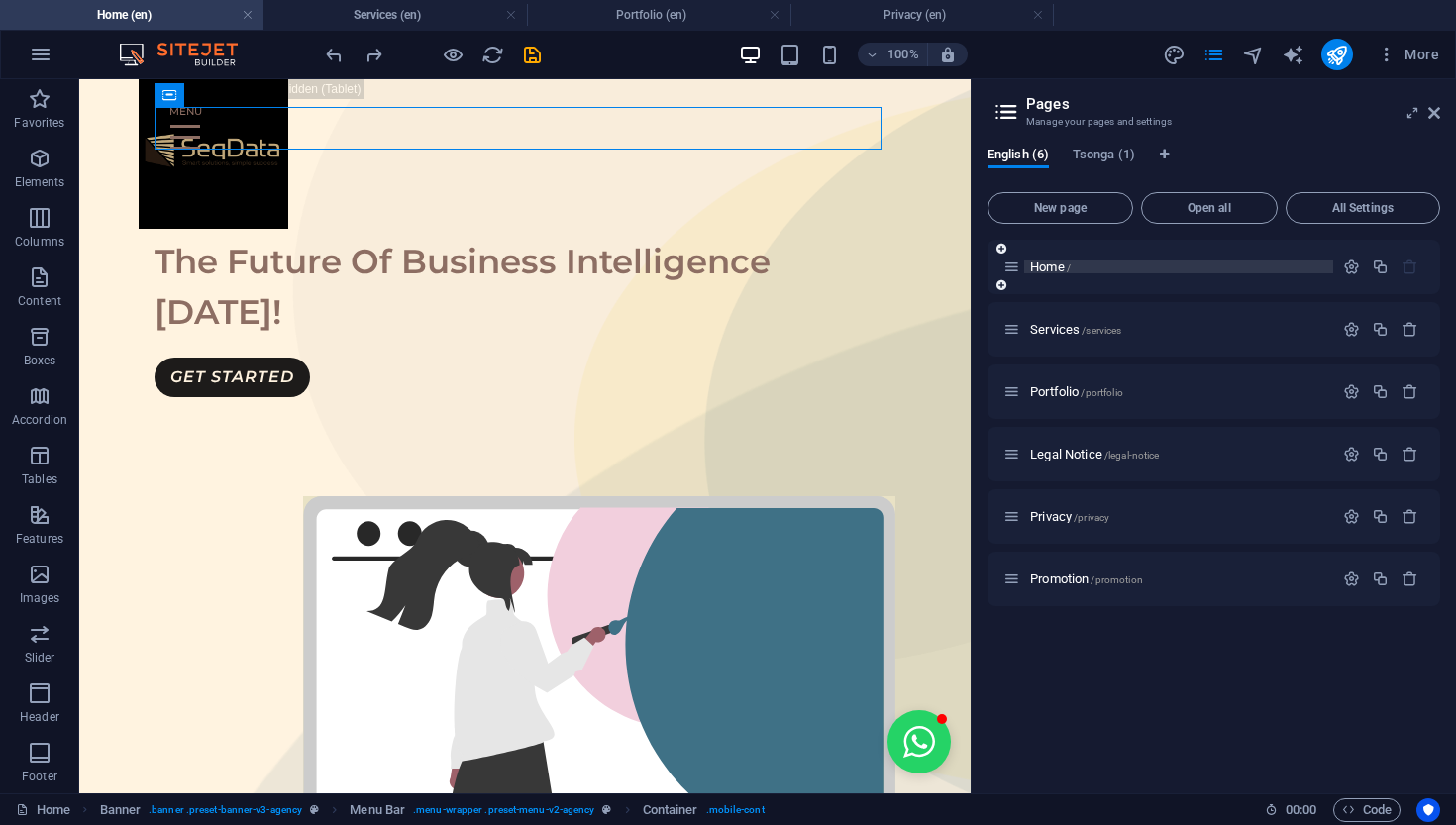
scroll to position [0, 115]
click at [45, 166] on icon "button" at bounding box center [40, 158] width 24 height 24
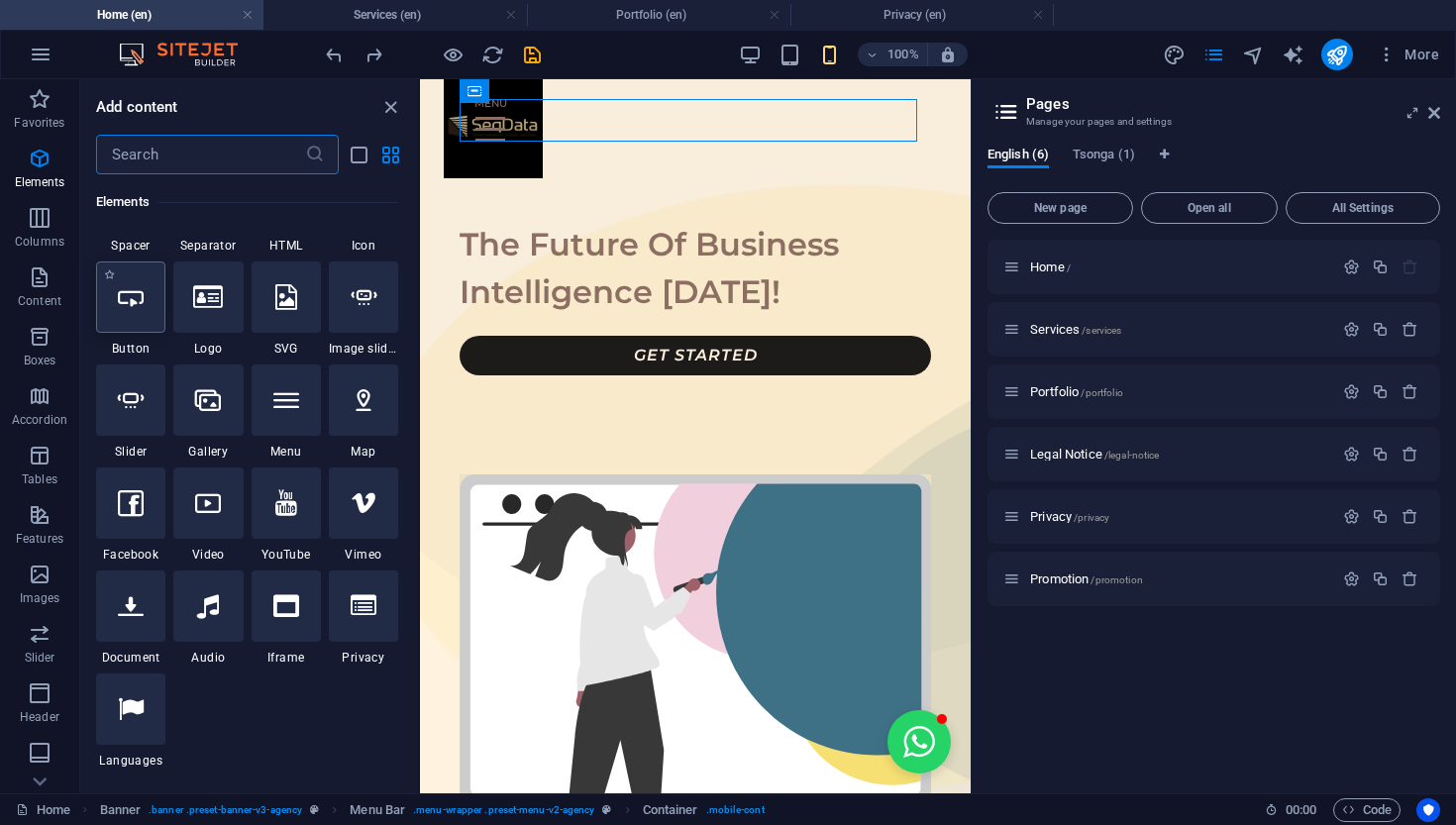
scroll to position [391, 0]
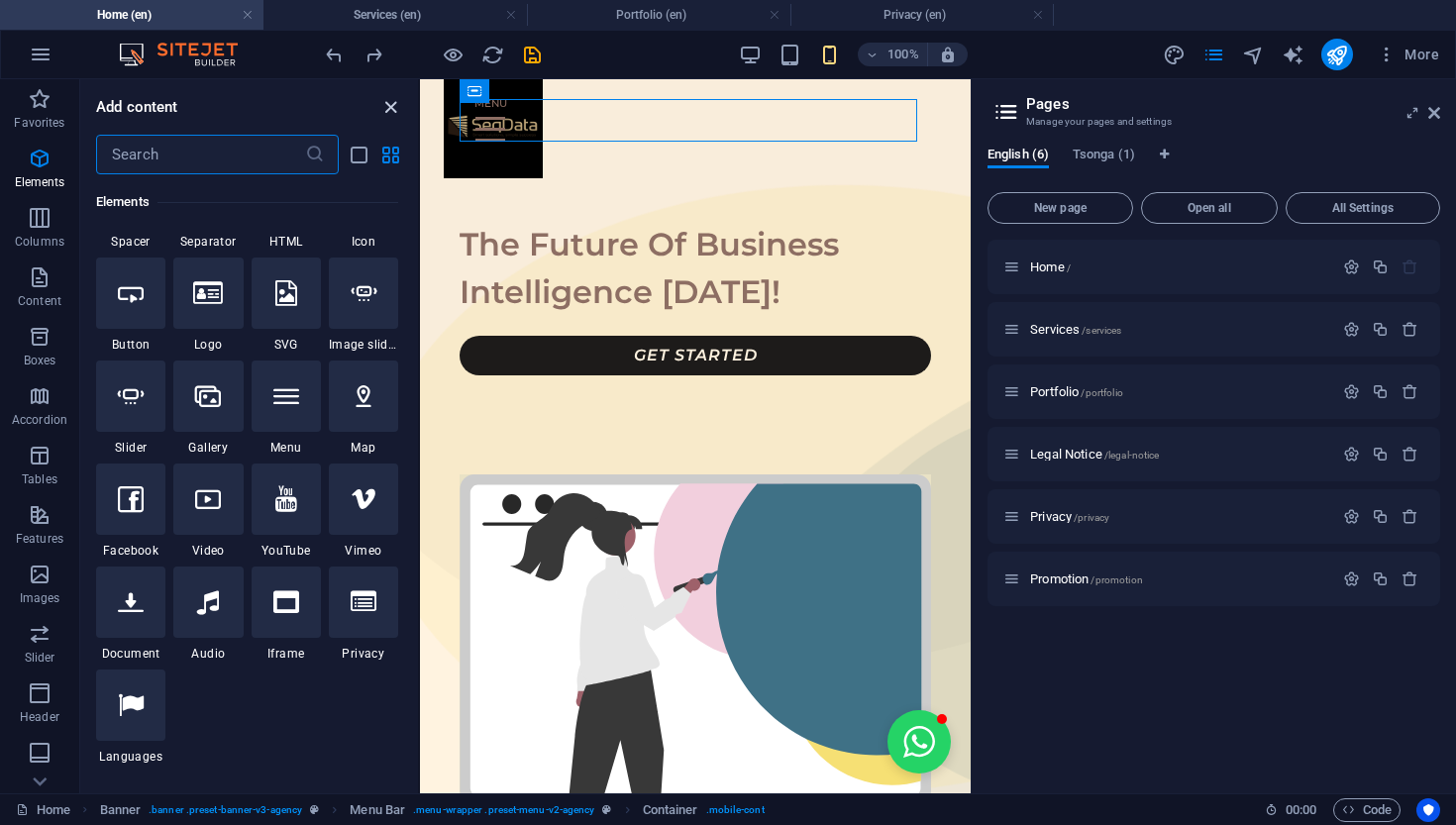
click at [386, 110] on icon "close panel" at bounding box center [390, 107] width 23 height 23
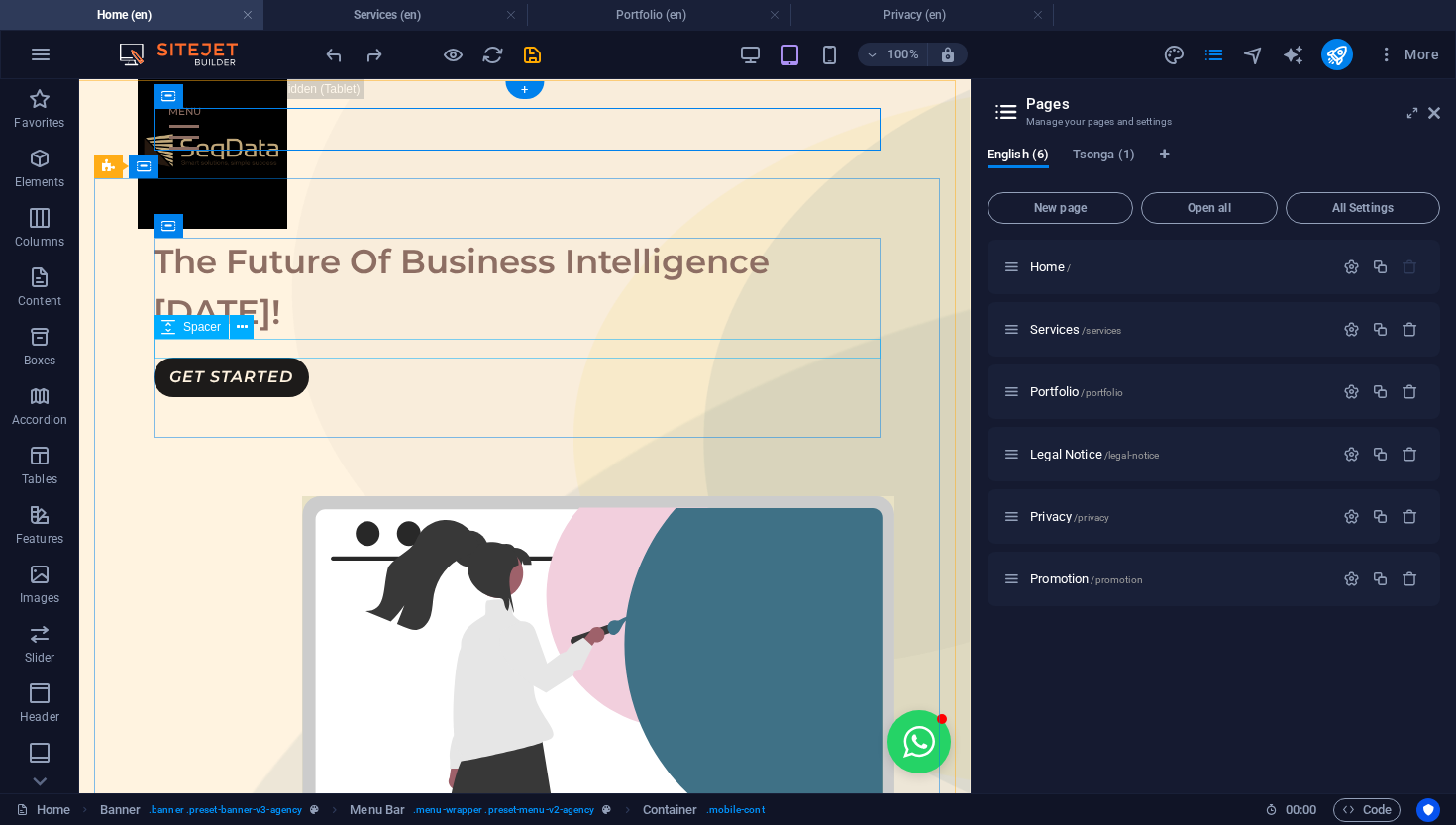
scroll to position [0, 1]
click at [1291, 58] on icon "publish" at bounding box center [1336, 55] width 23 height 23
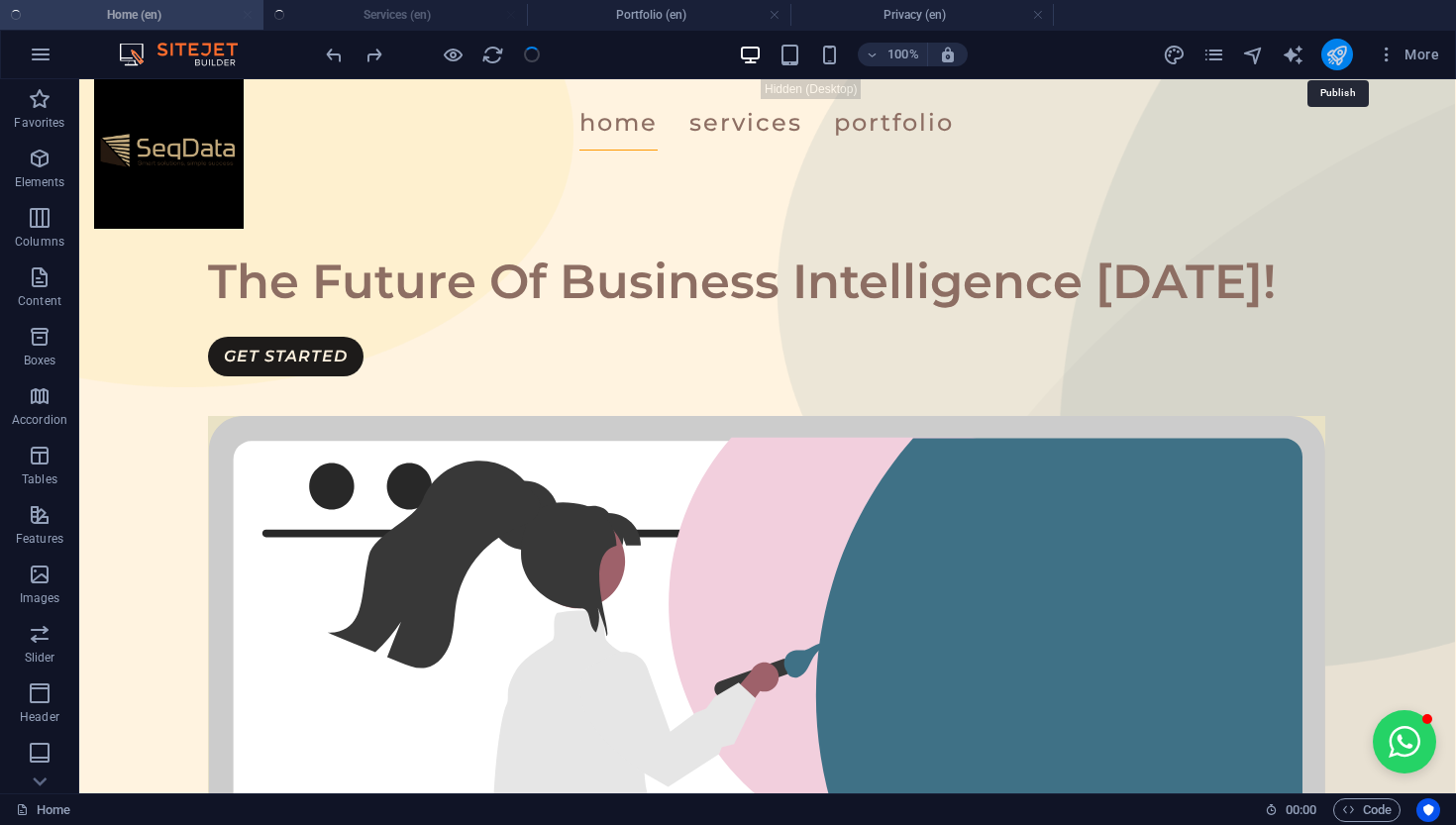
scroll to position [0, 136]
click at [1291, 58] on icon "publish" at bounding box center [1336, 55] width 23 height 23
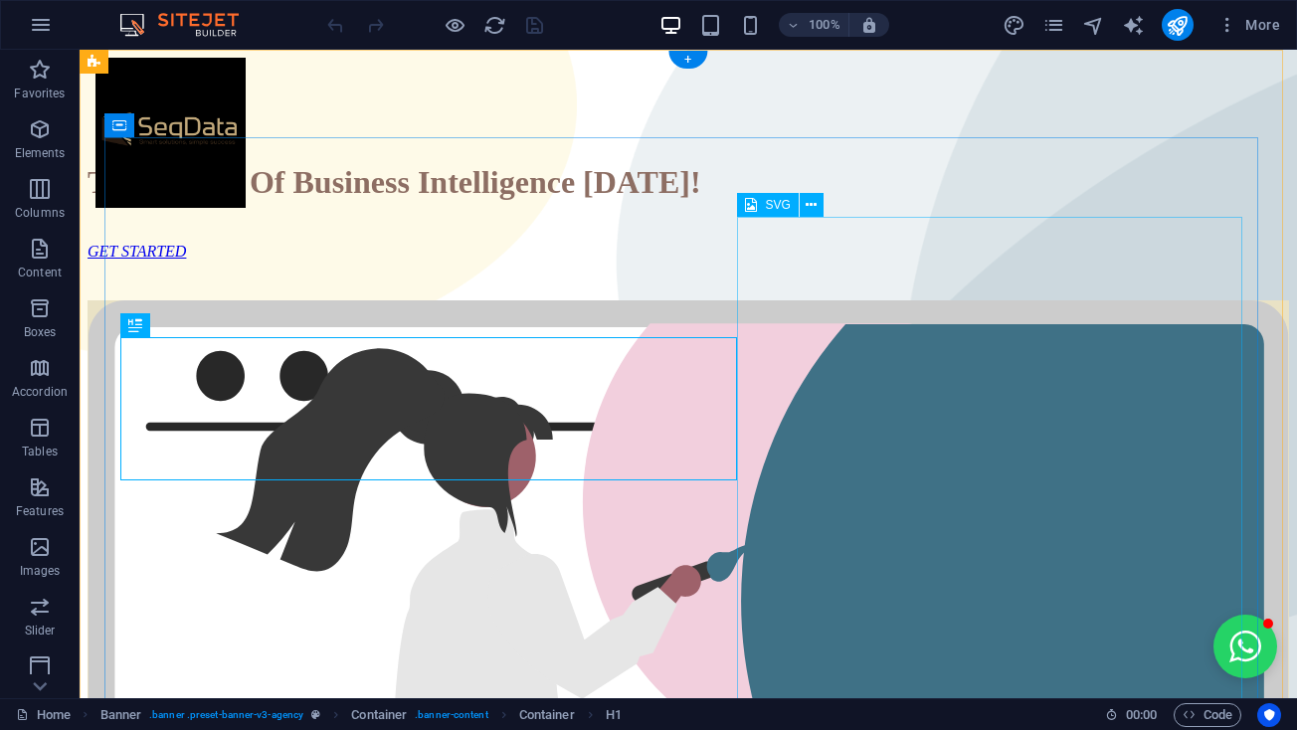
scroll to position [0, 137]
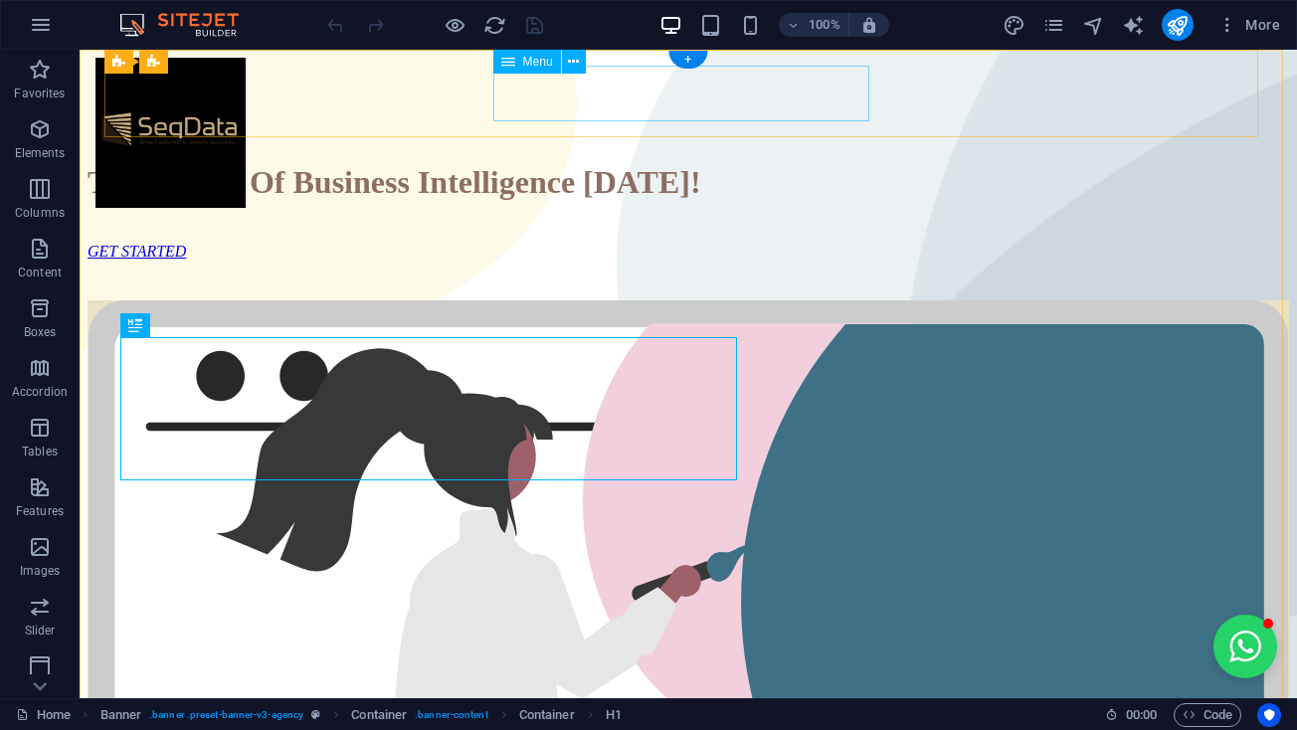
click at [649, 87] on nav "Home Services Portfolio" at bounding box center [688, 101] width 1201 height 54
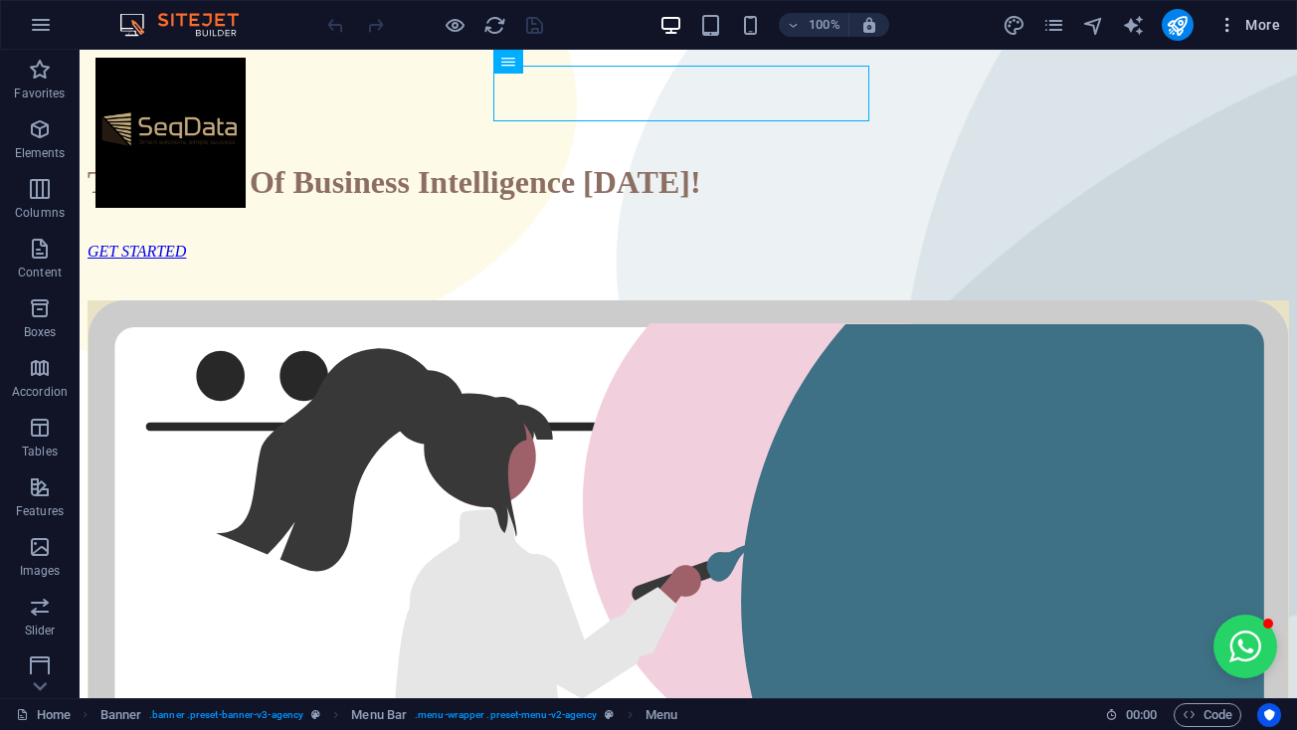
click at [1234, 27] on icon "button" at bounding box center [1227, 25] width 20 height 20
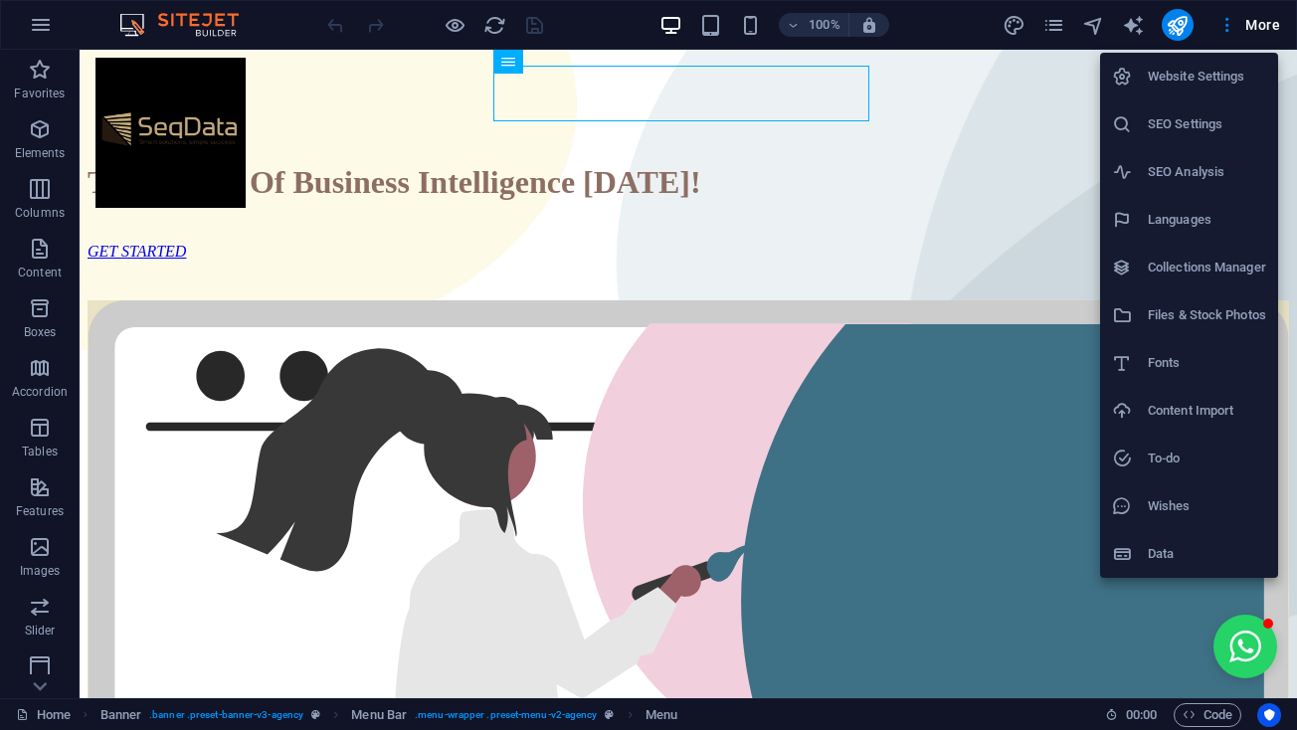
click at [1196, 371] on h6 "Fonts" at bounding box center [1207, 363] width 118 height 24
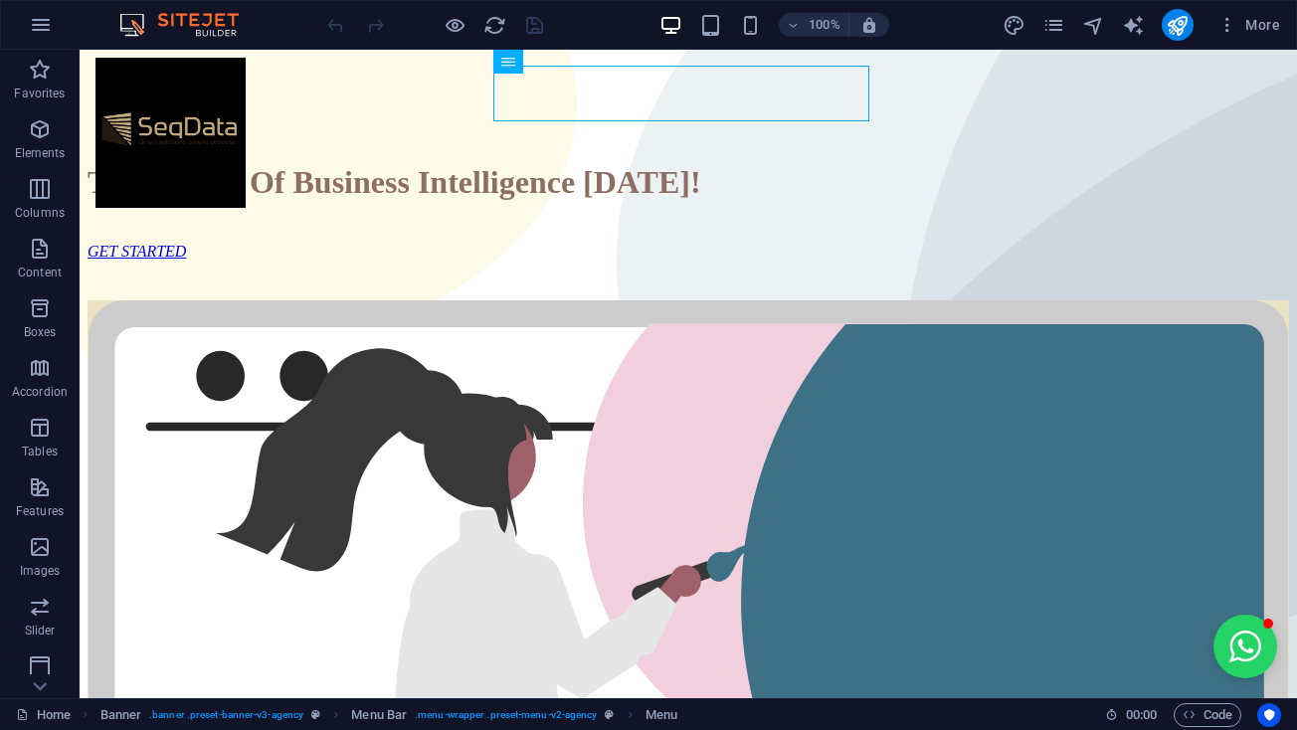
select select "popularity"
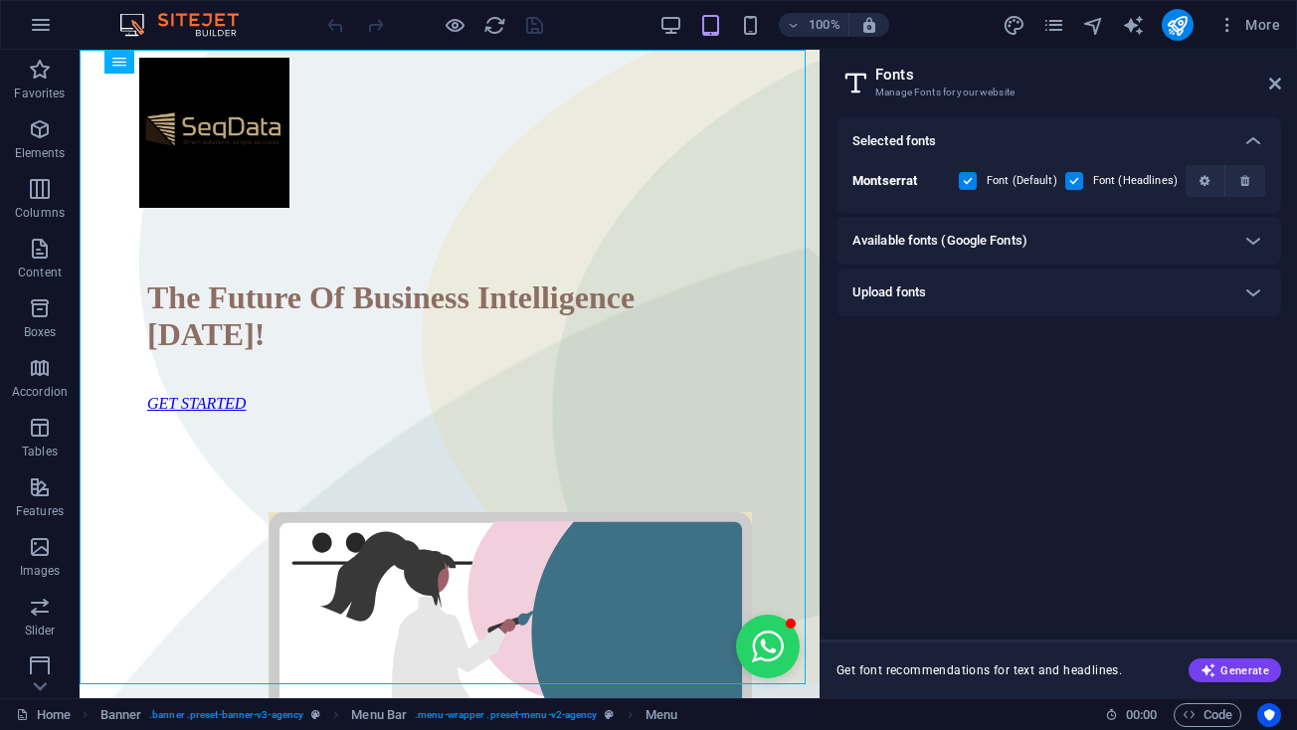
scroll to position [0, 93]
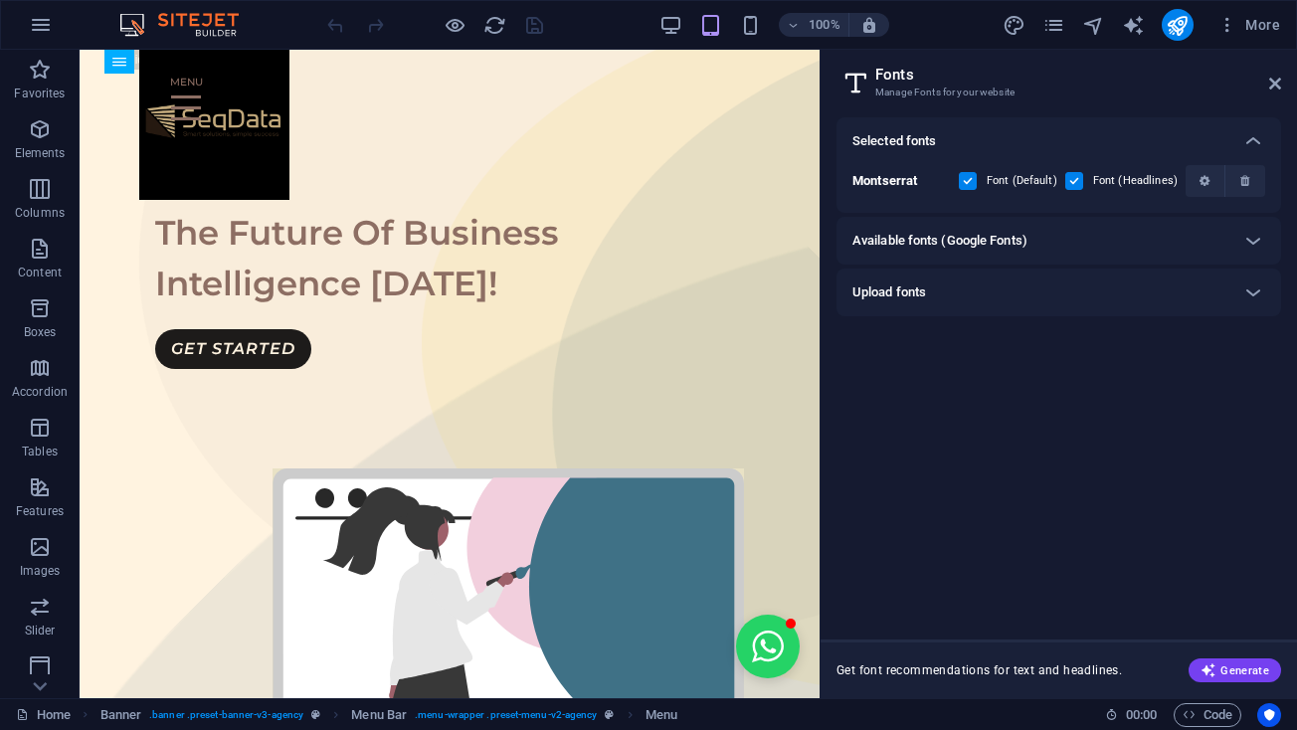
click at [1163, 245] on div "Available fonts (Google Fonts)" at bounding box center [1040, 241] width 377 height 24
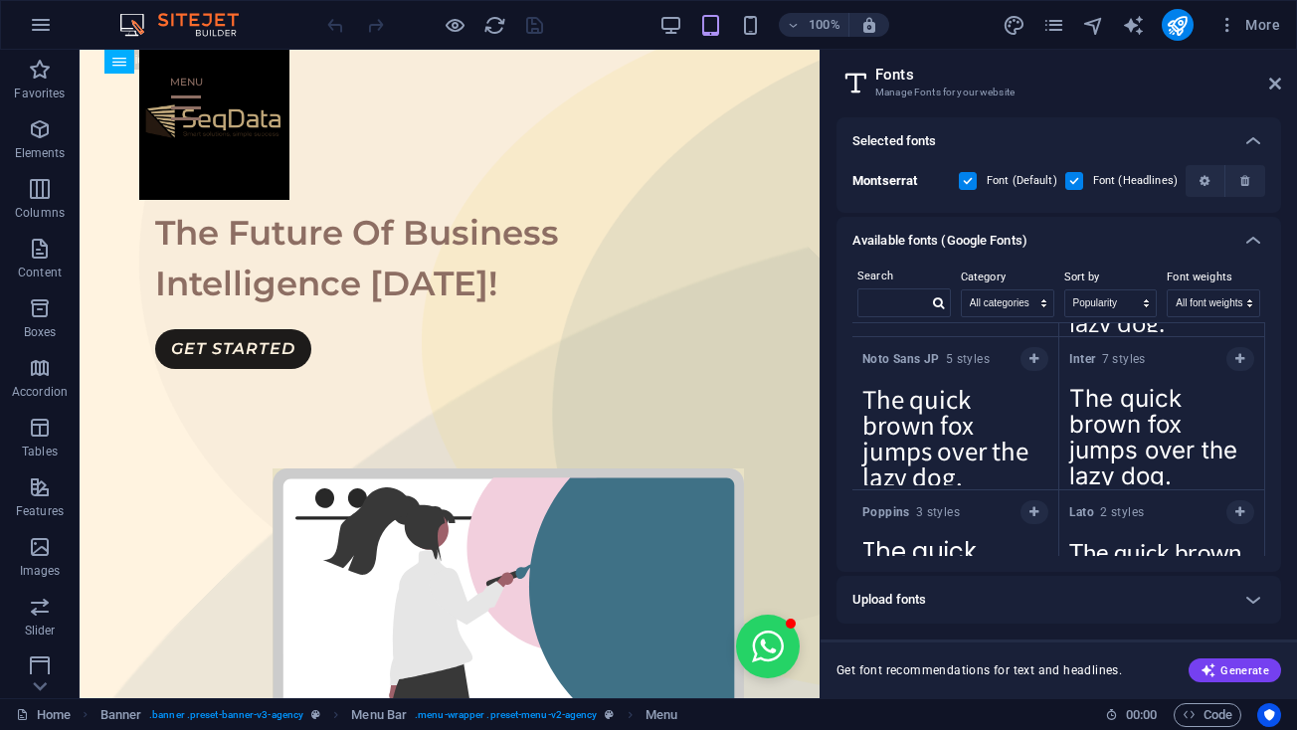
scroll to position [142, 0]
click at [965, 420] on textarea "The quick brown fox jumps over the lazy dog." at bounding box center [955, 427] width 206 height 109
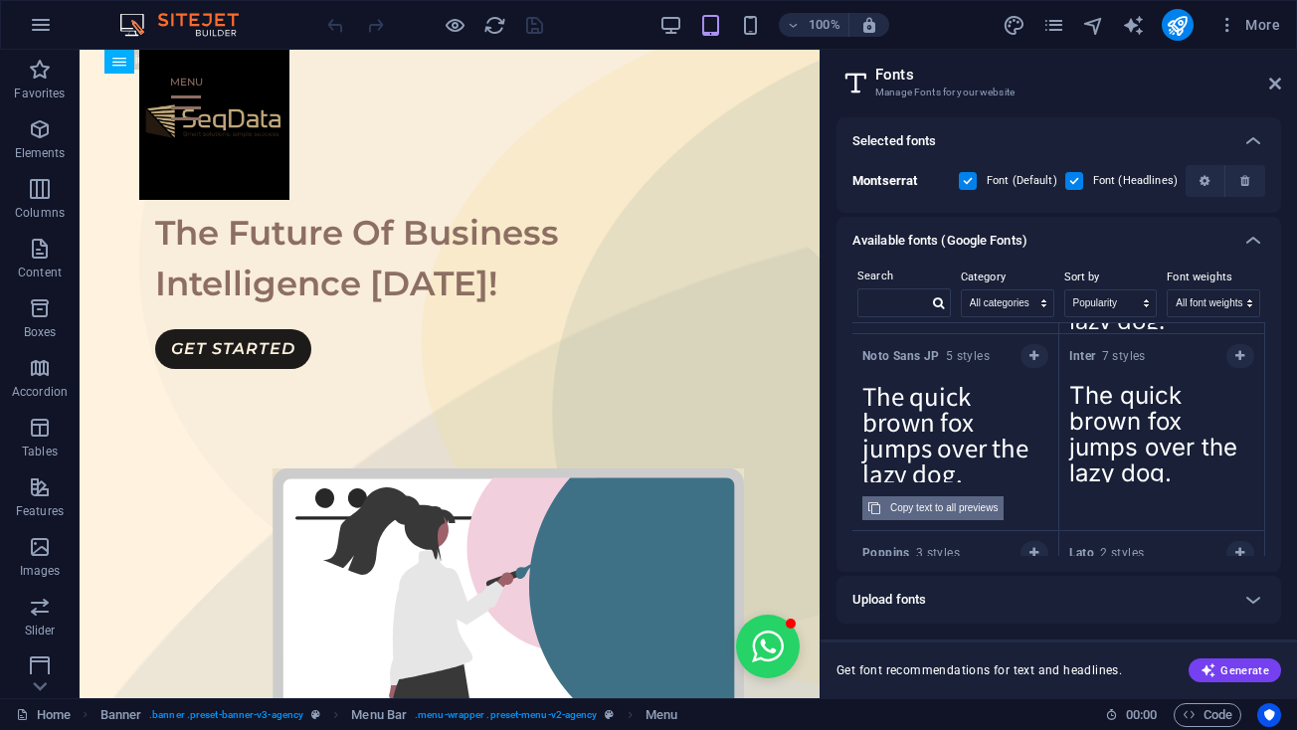
click at [929, 507] on div "Copy text to all previews" at bounding box center [943, 508] width 107 height 24
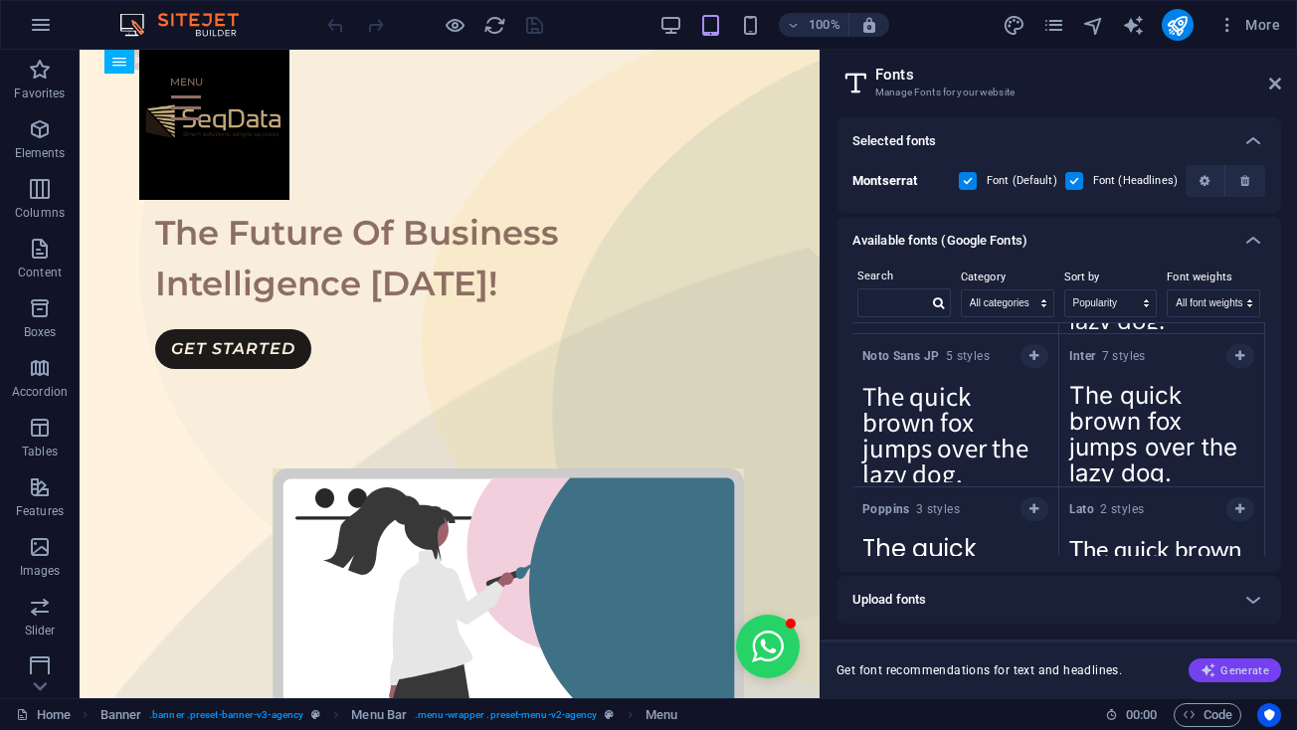
click at [1227, 671] on span "Generate" at bounding box center [1234, 670] width 69 height 16
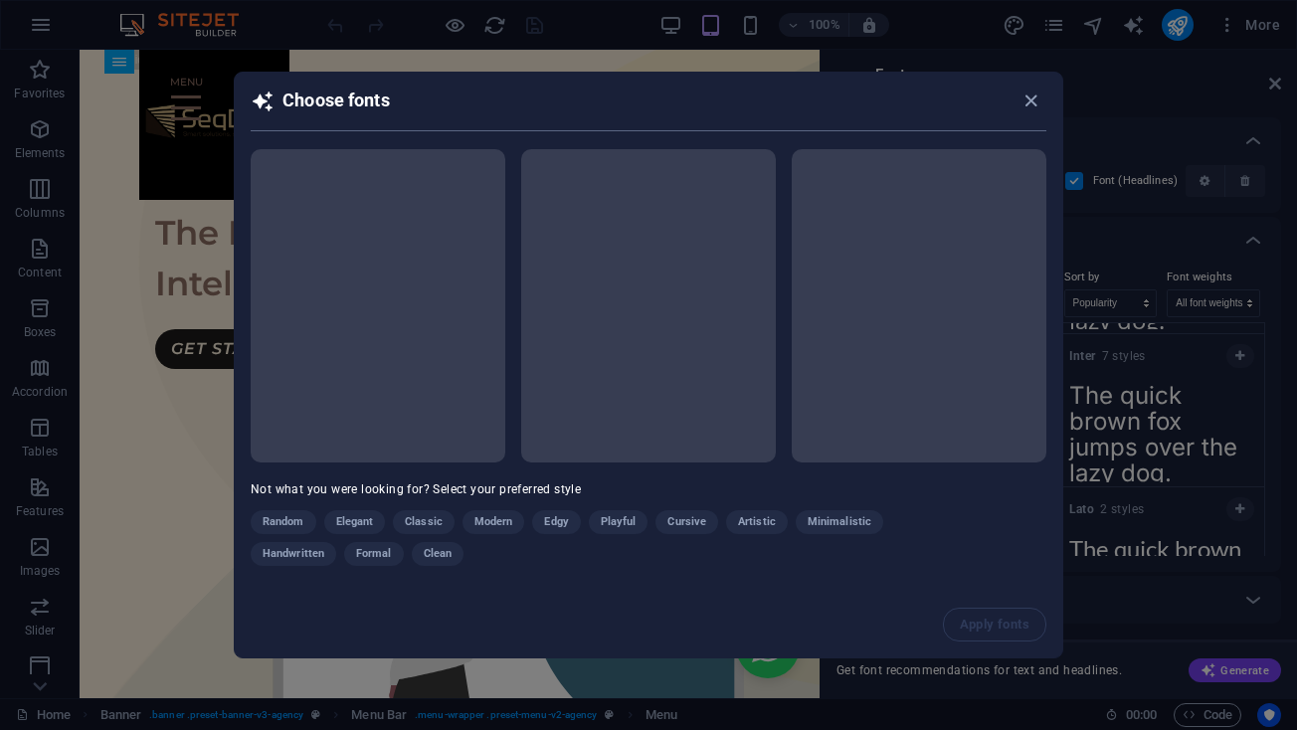
click at [374, 522] on div "Random Elegant Classic Modern Edgy Playful Cursive Artistic Minimalistic Handwr…" at bounding box center [599, 542] width 696 height 64
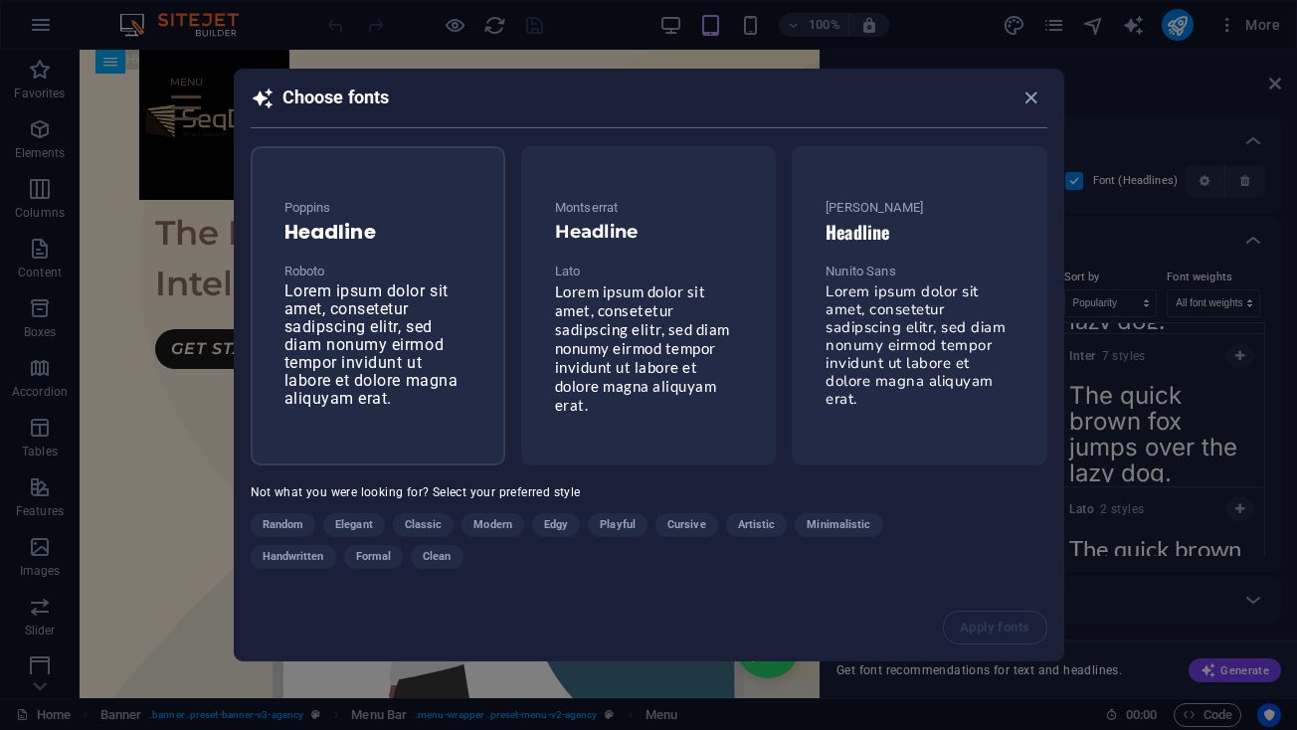
click at [365, 392] on span "Lorem ipsum dolor sit amet, consetetur sadipscing elitr, sed diam nonumy eirmod…" at bounding box center [371, 344] width 174 height 126
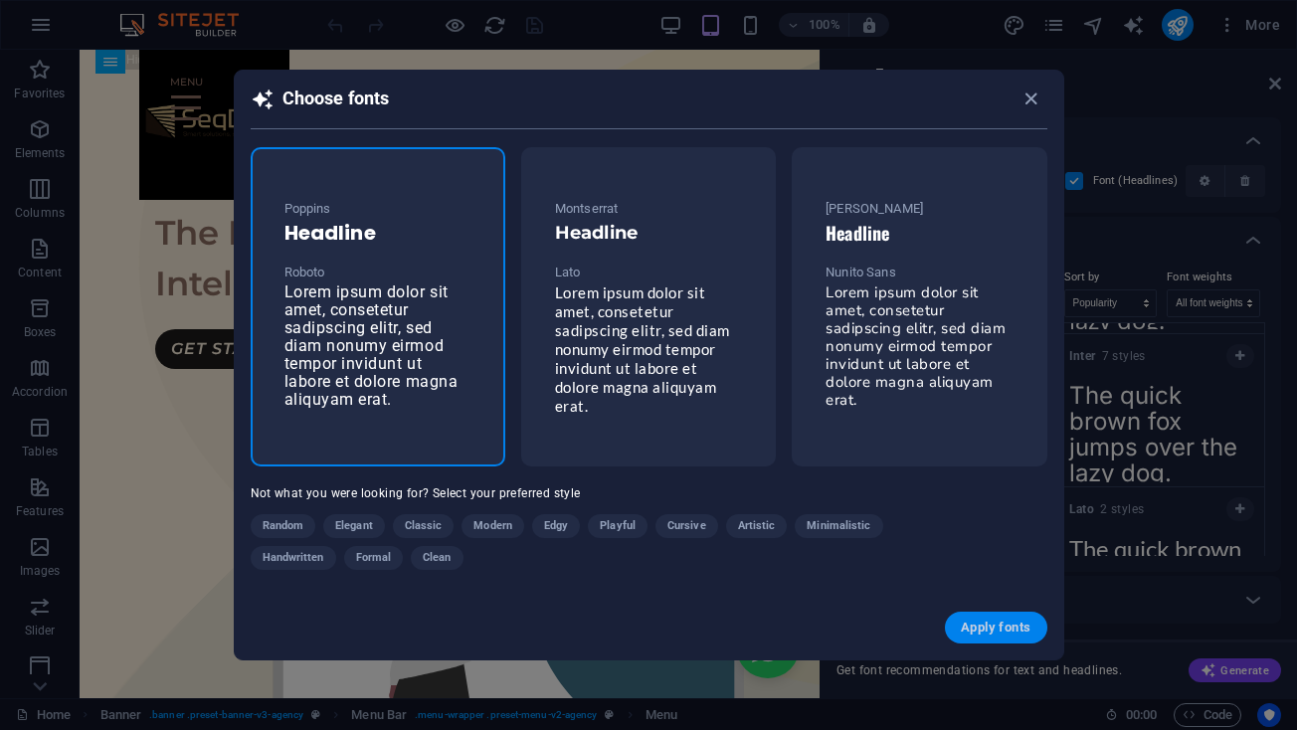
click at [1007, 626] on span "Apply fonts" at bounding box center [996, 628] width 70 height 16
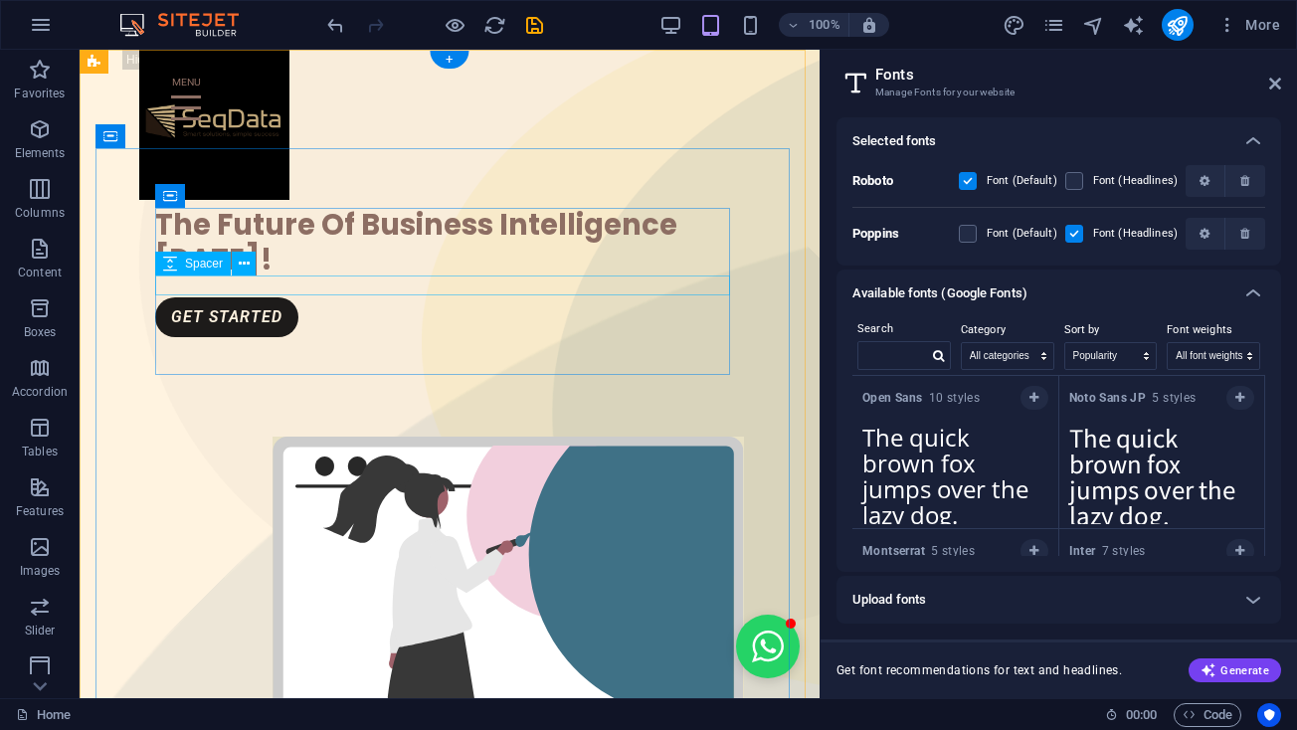
scroll to position [0, 0]
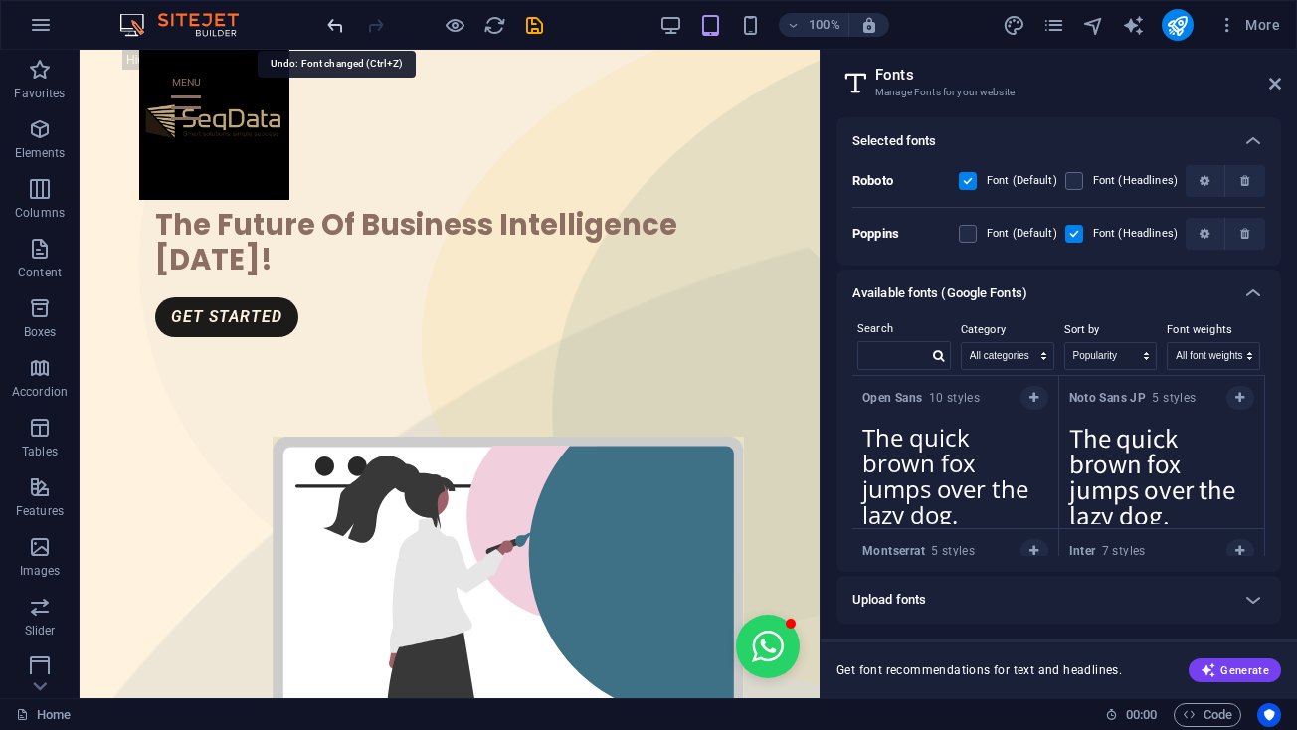
click at [335, 26] on icon "undo" at bounding box center [335, 25] width 23 height 23
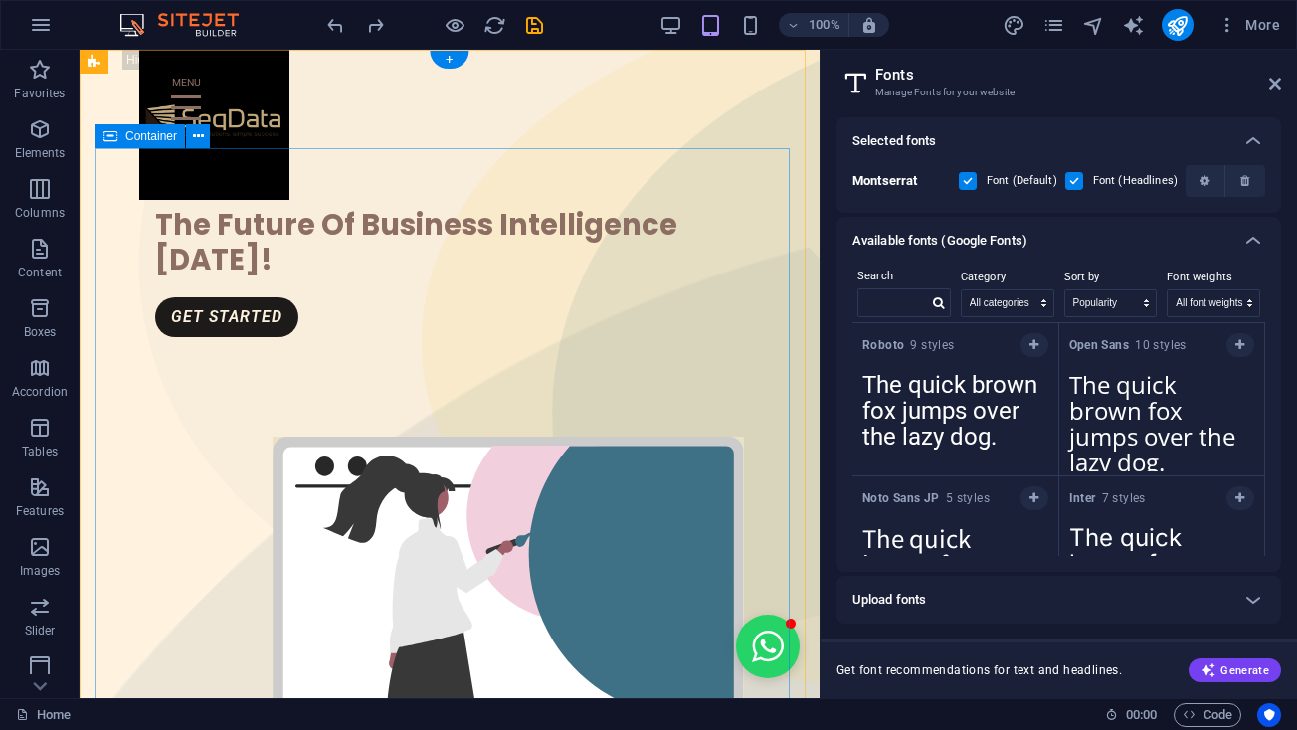
click at [562, 202] on div "The Future Of Business Intelligence [DATE]! GET STARTED" at bounding box center [449, 548] width 708 height 800
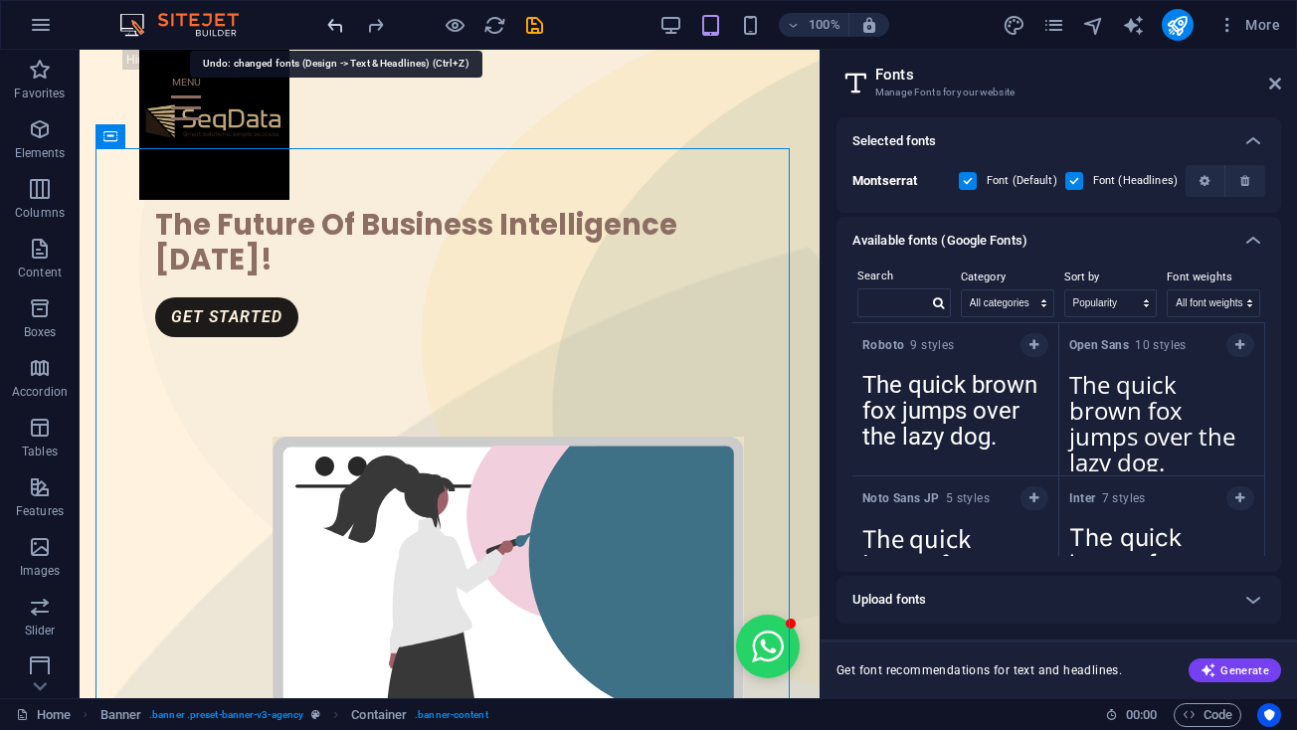
click at [338, 30] on icon "undo" at bounding box center [335, 25] width 23 height 23
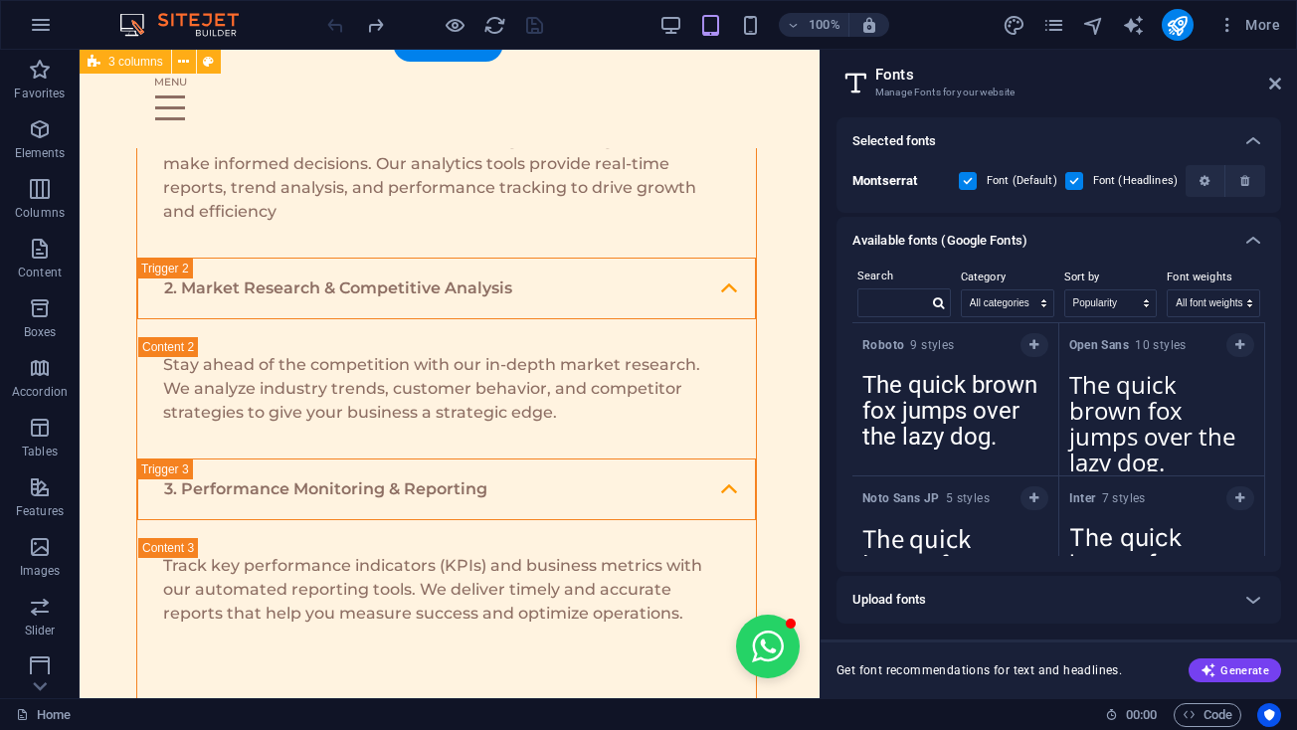
scroll to position [2767, 3]
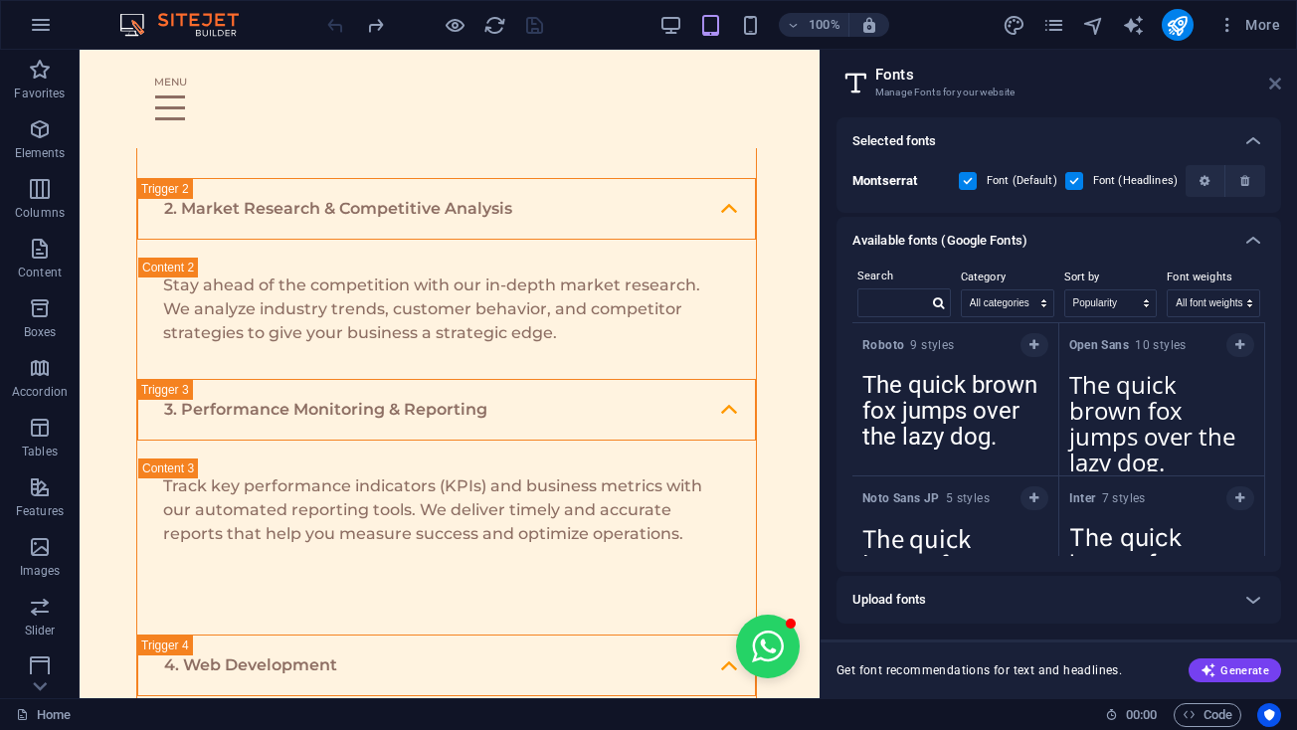
click at [1277, 89] on icon at bounding box center [1275, 84] width 12 height 16
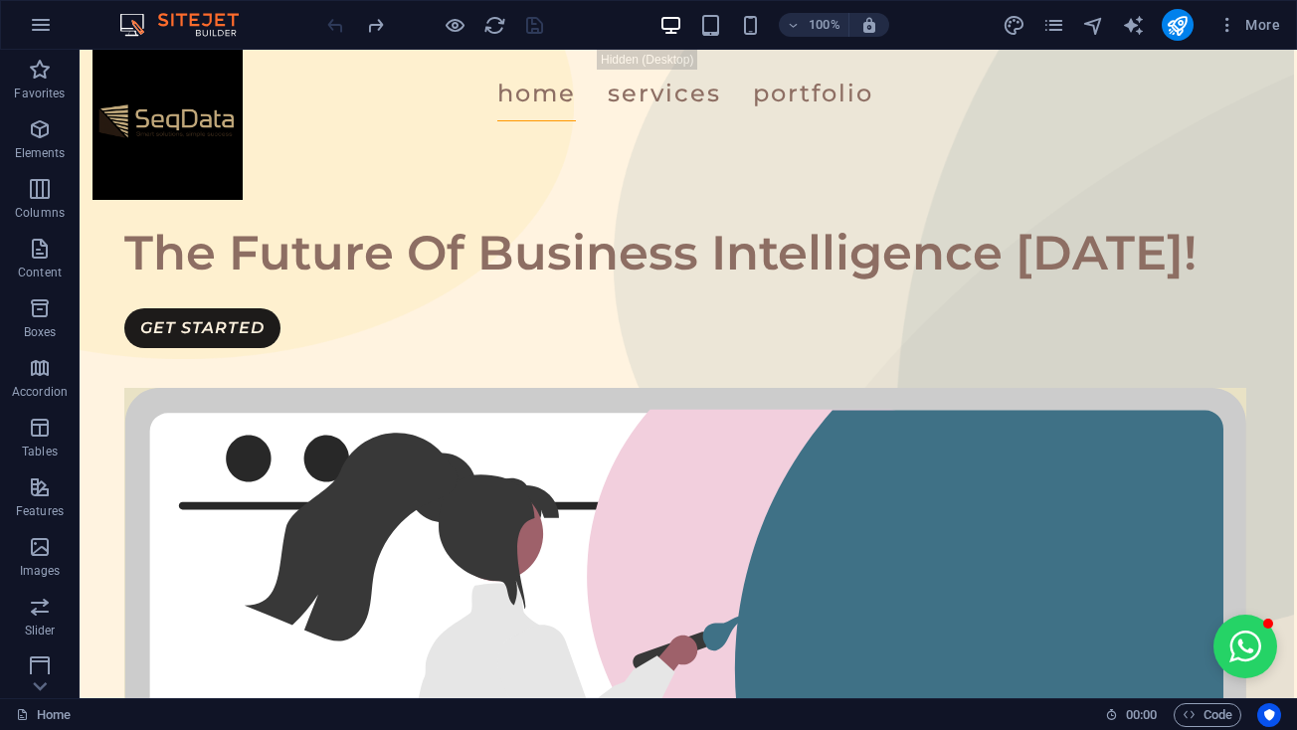
scroll to position [0, 3]
click at [1233, 25] on icon "button" at bounding box center [1227, 25] width 20 height 20
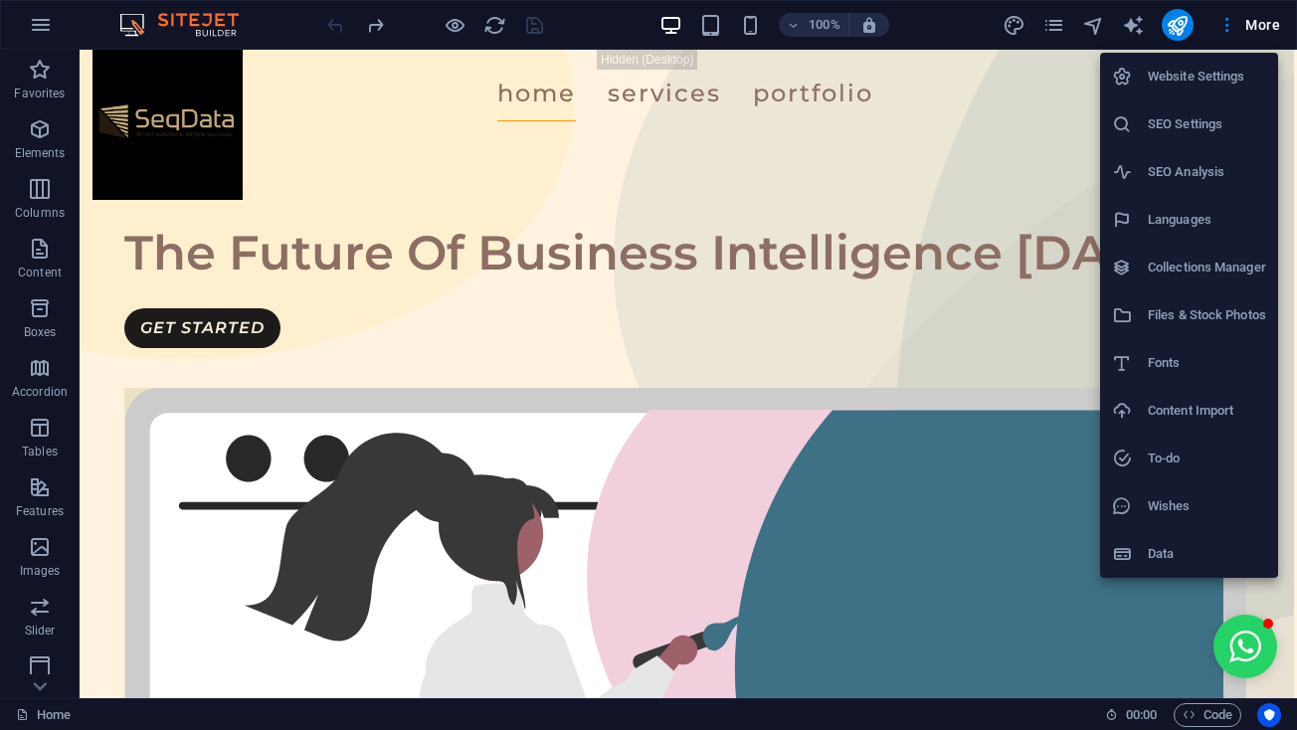
click at [1018, 77] on div at bounding box center [648, 365] width 1297 height 730
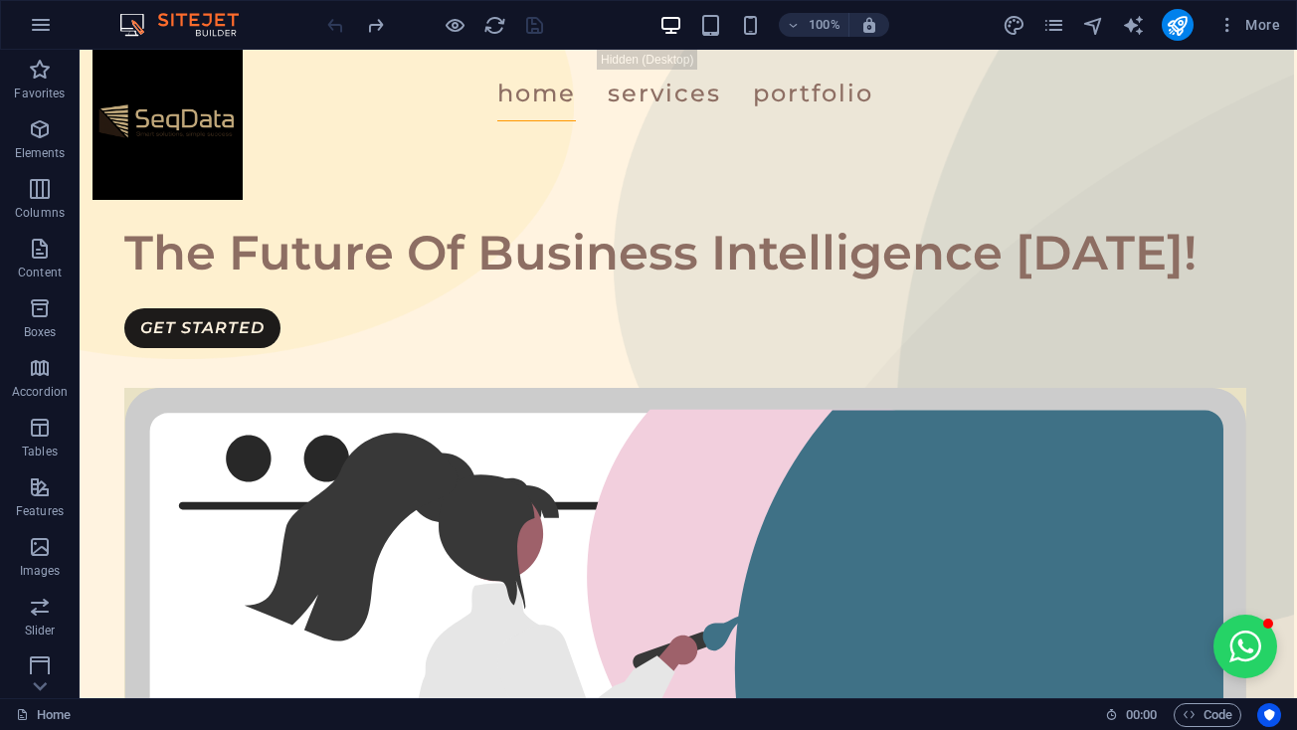
click at [1231, 45] on div "100% More" at bounding box center [648, 25] width 1295 height 48
click at [1228, 29] on icon "button" at bounding box center [1227, 25] width 20 height 20
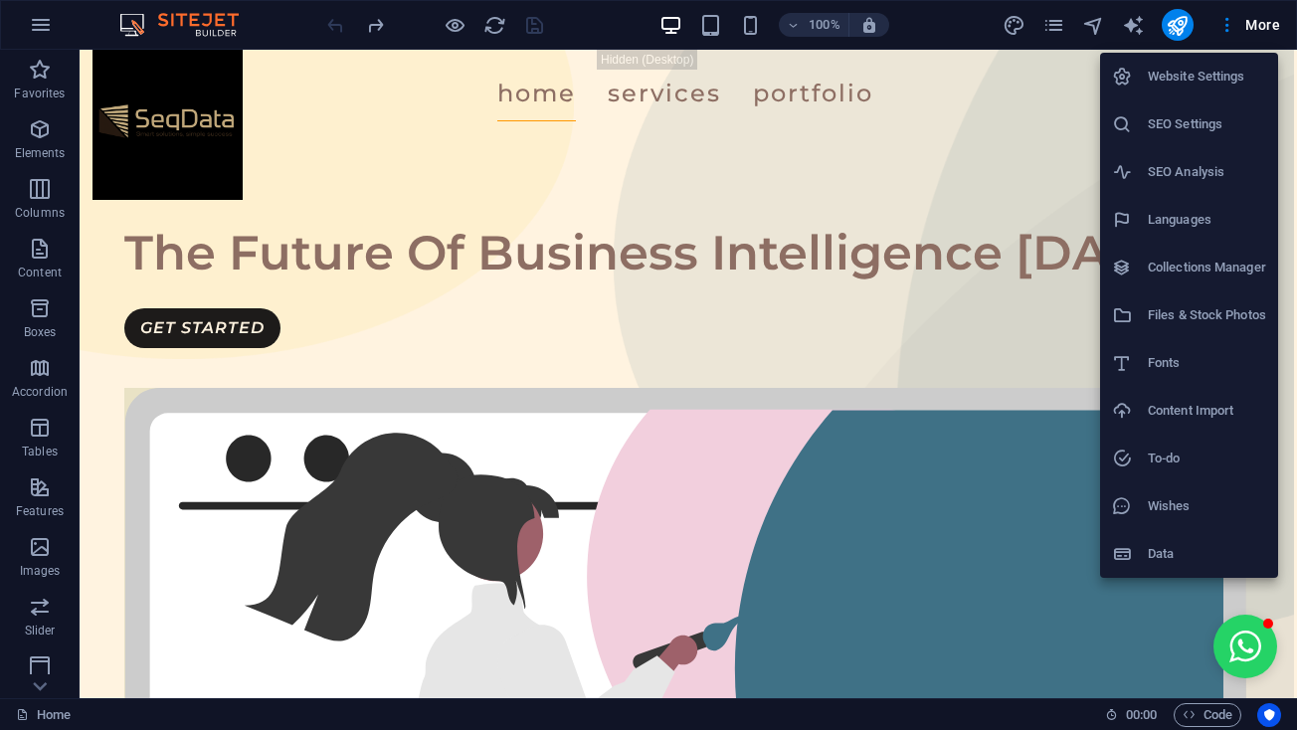
click at [1057, 39] on div at bounding box center [648, 365] width 1297 height 730
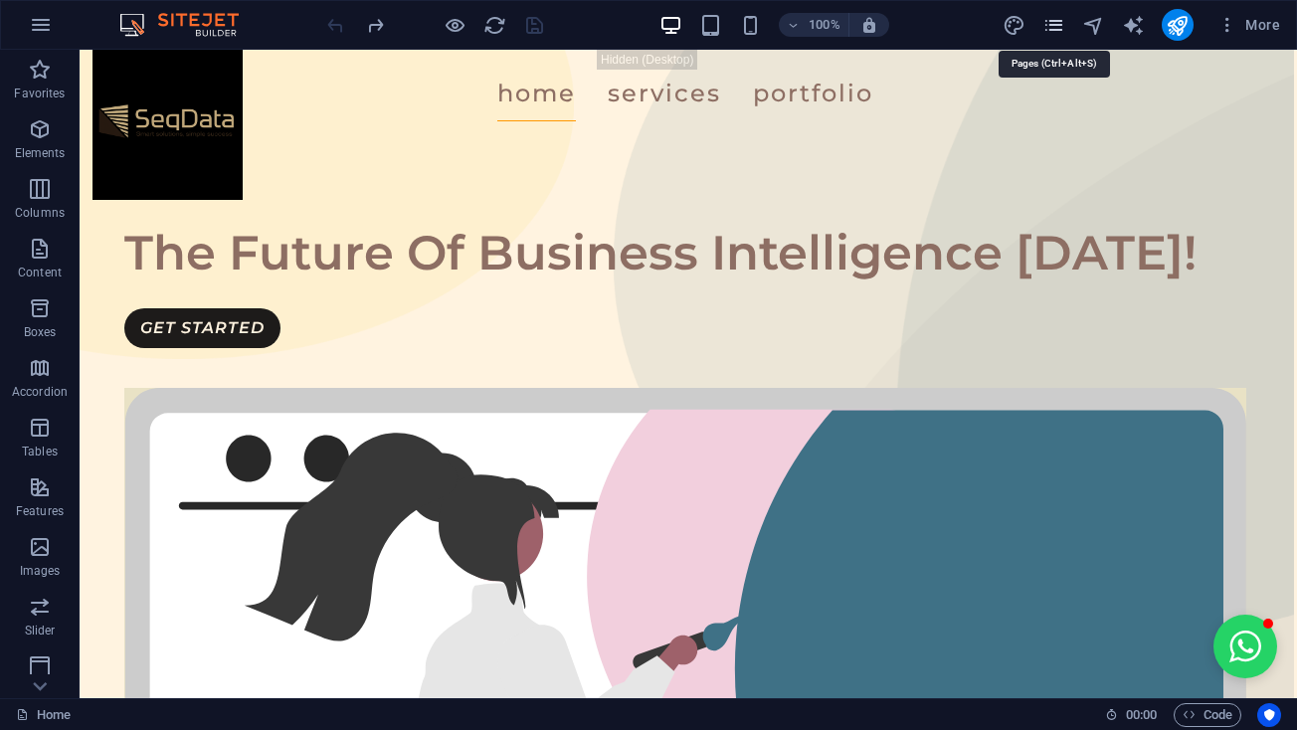
click at [1055, 32] on icon "pages" at bounding box center [1053, 25] width 23 height 23
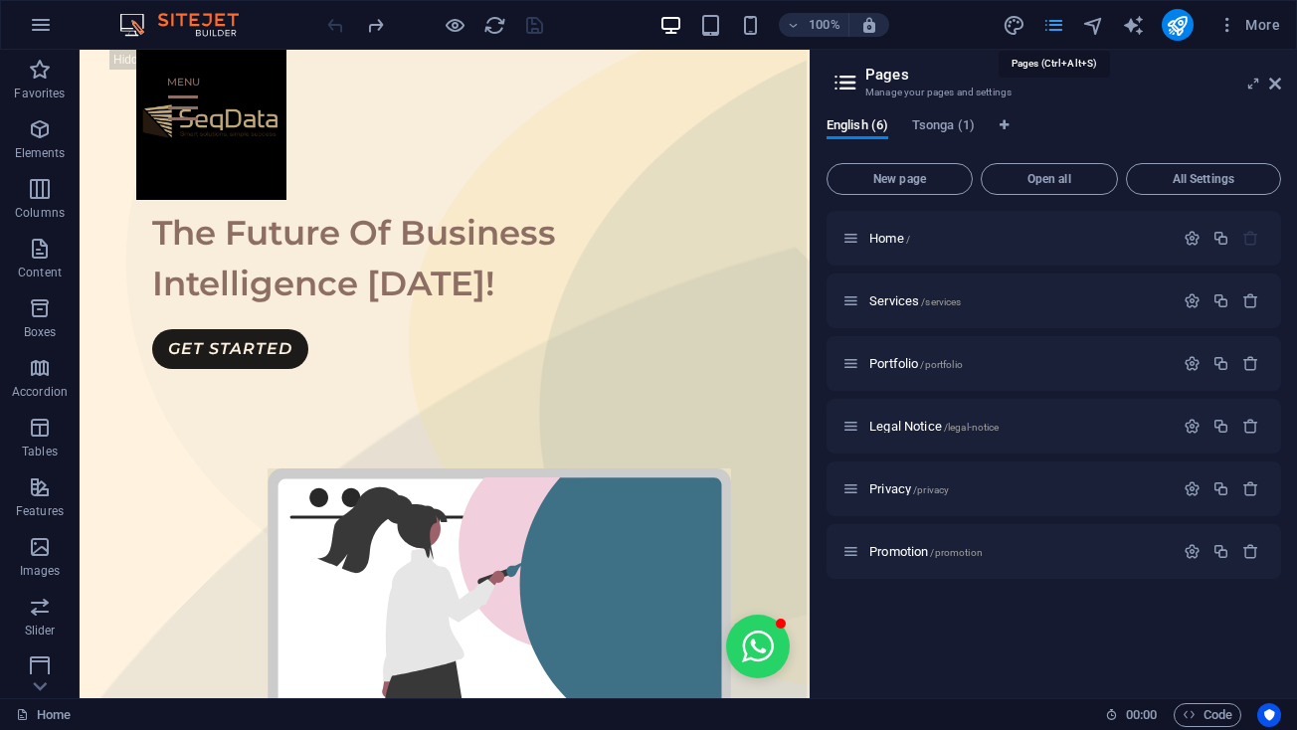
scroll to position [0, 92]
click at [1018, 26] on icon "design" at bounding box center [1013, 25] width 23 height 23
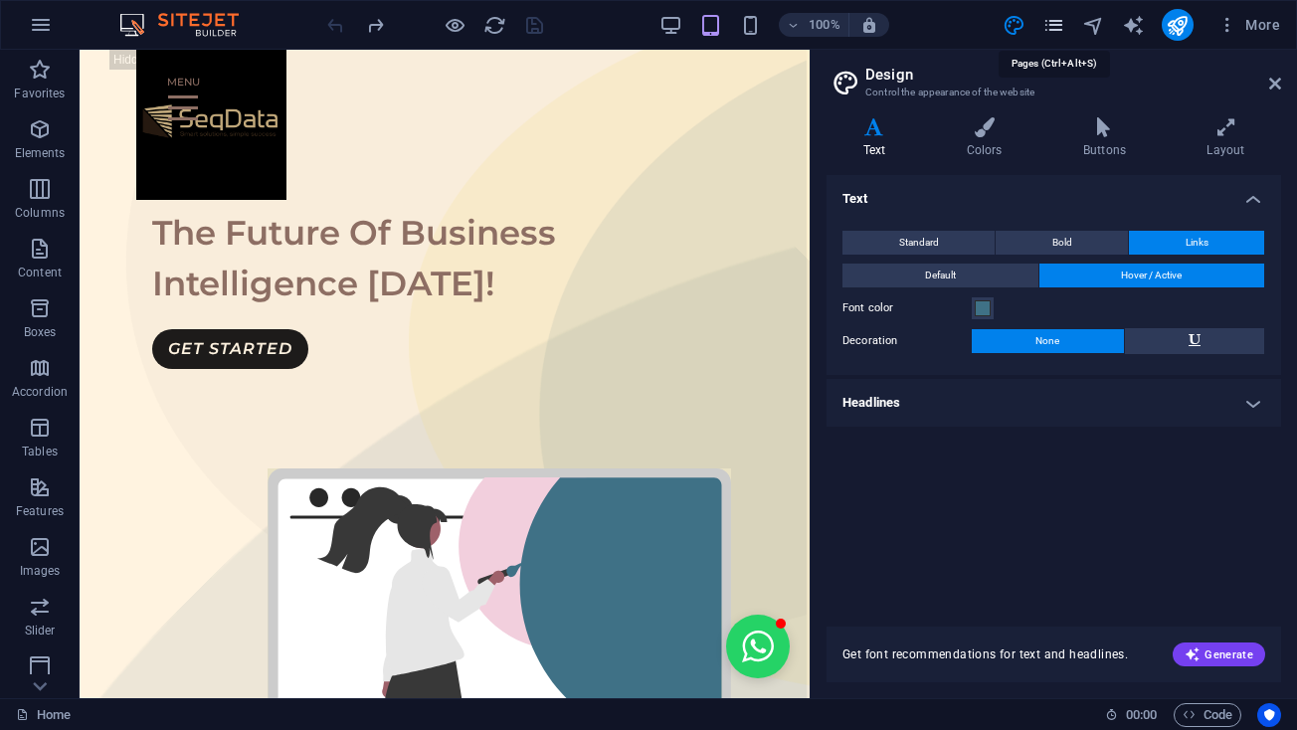
click at [1059, 24] on icon "pages" at bounding box center [1053, 25] width 23 height 23
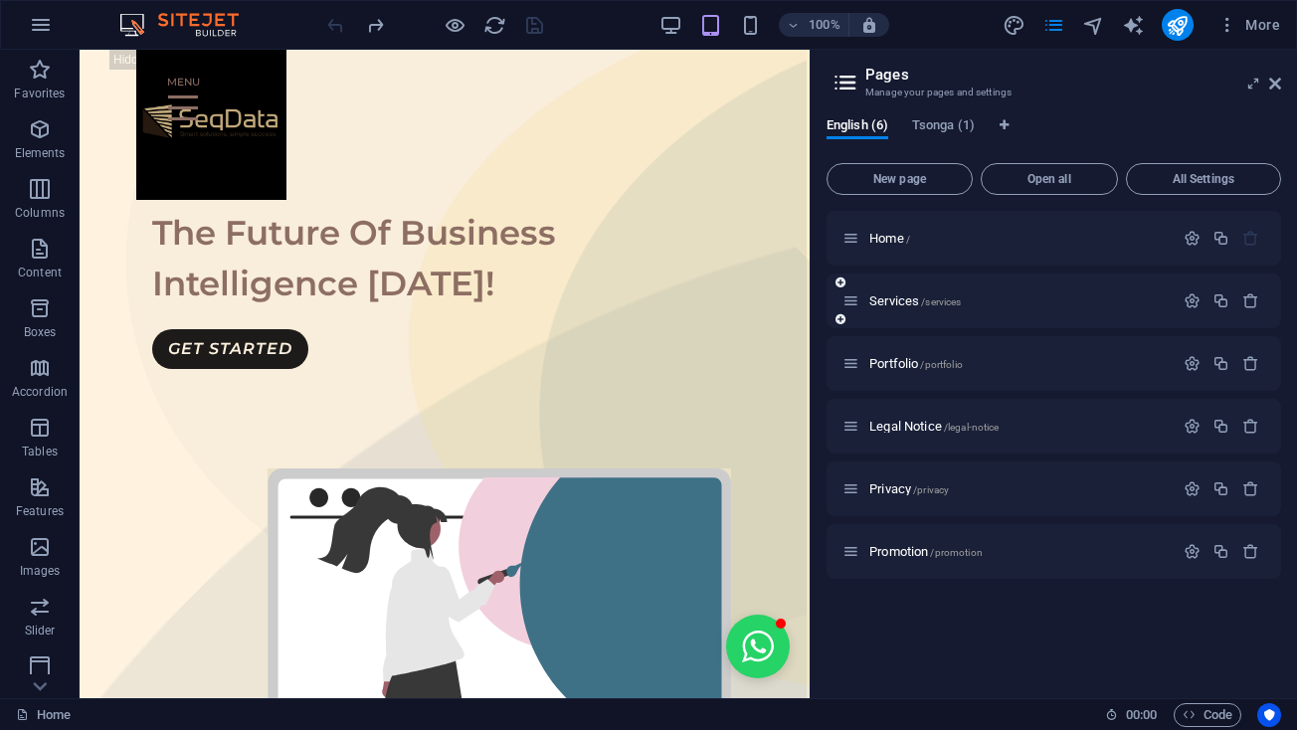
click at [883, 290] on div "Services /services" at bounding box center [1007, 300] width 331 height 23
click at [889, 362] on span "Portfolio /portfolio" at bounding box center [915, 363] width 93 height 15
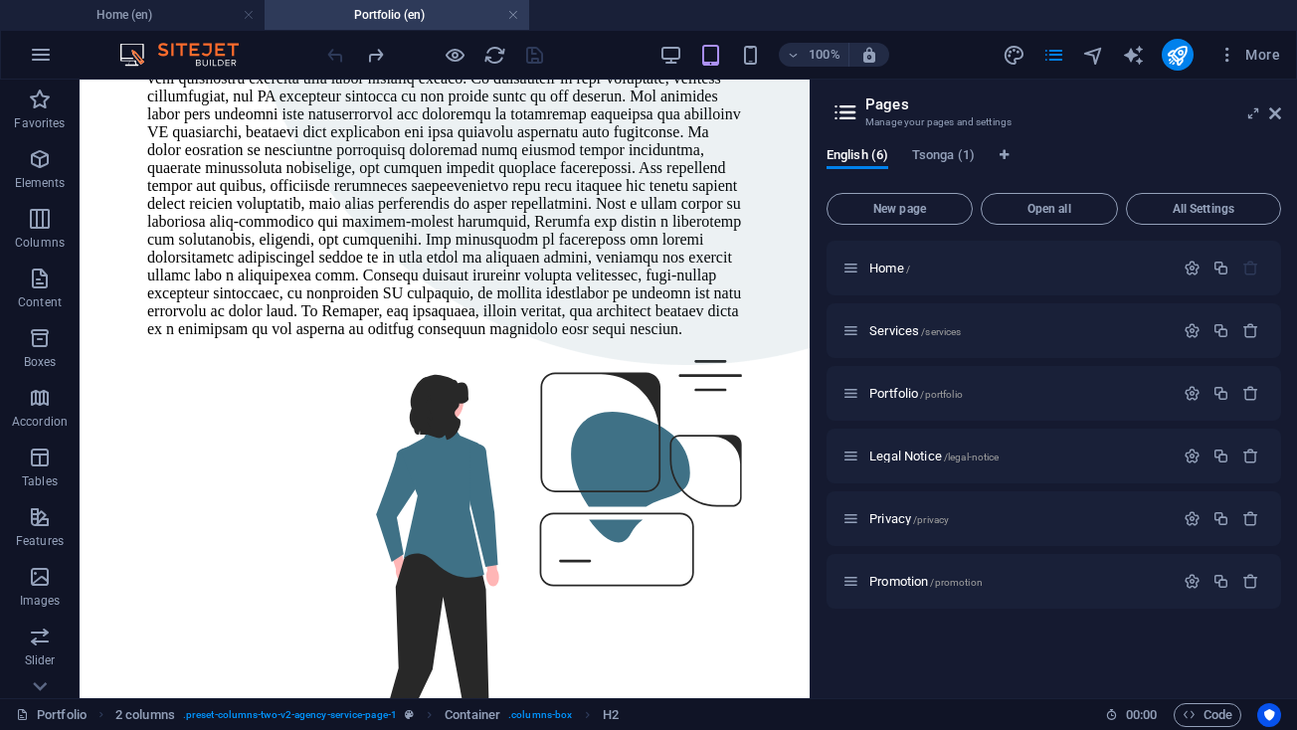
scroll to position [592, 0]
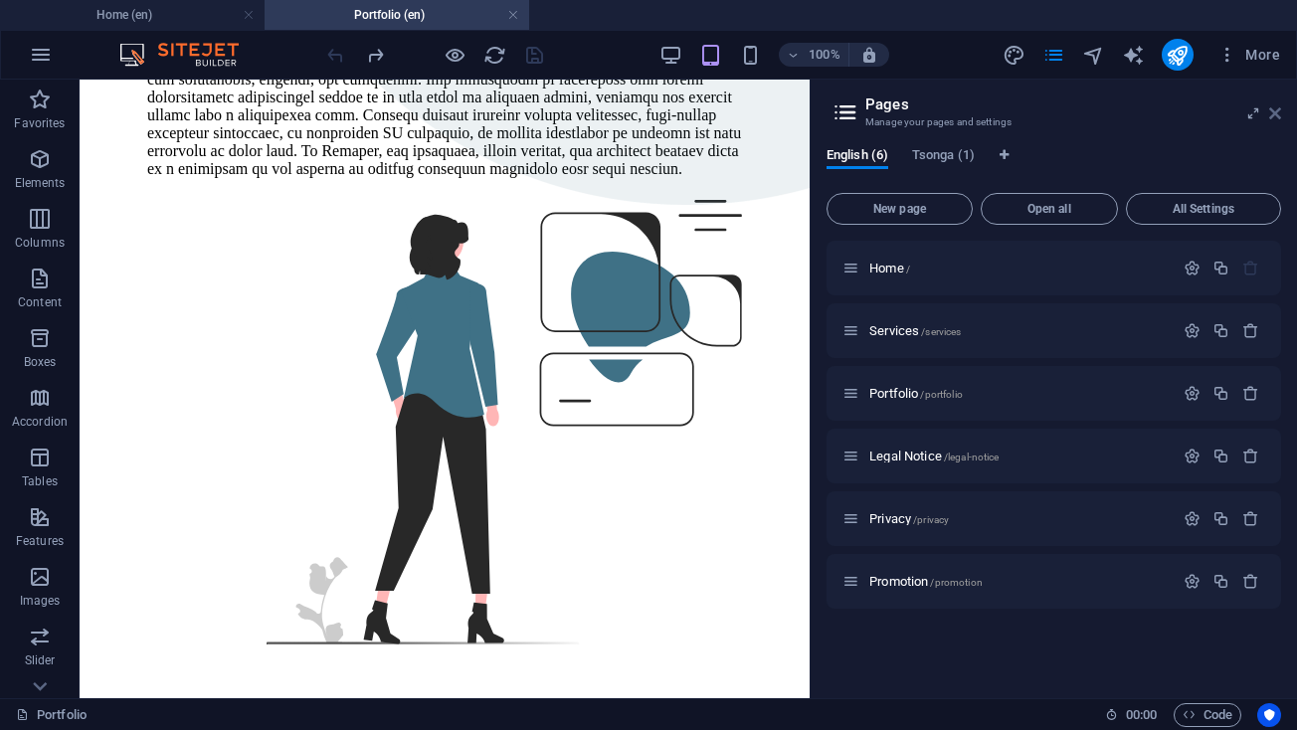
click at [1272, 111] on icon at bounding box center [1275, 113] width 12 height 16
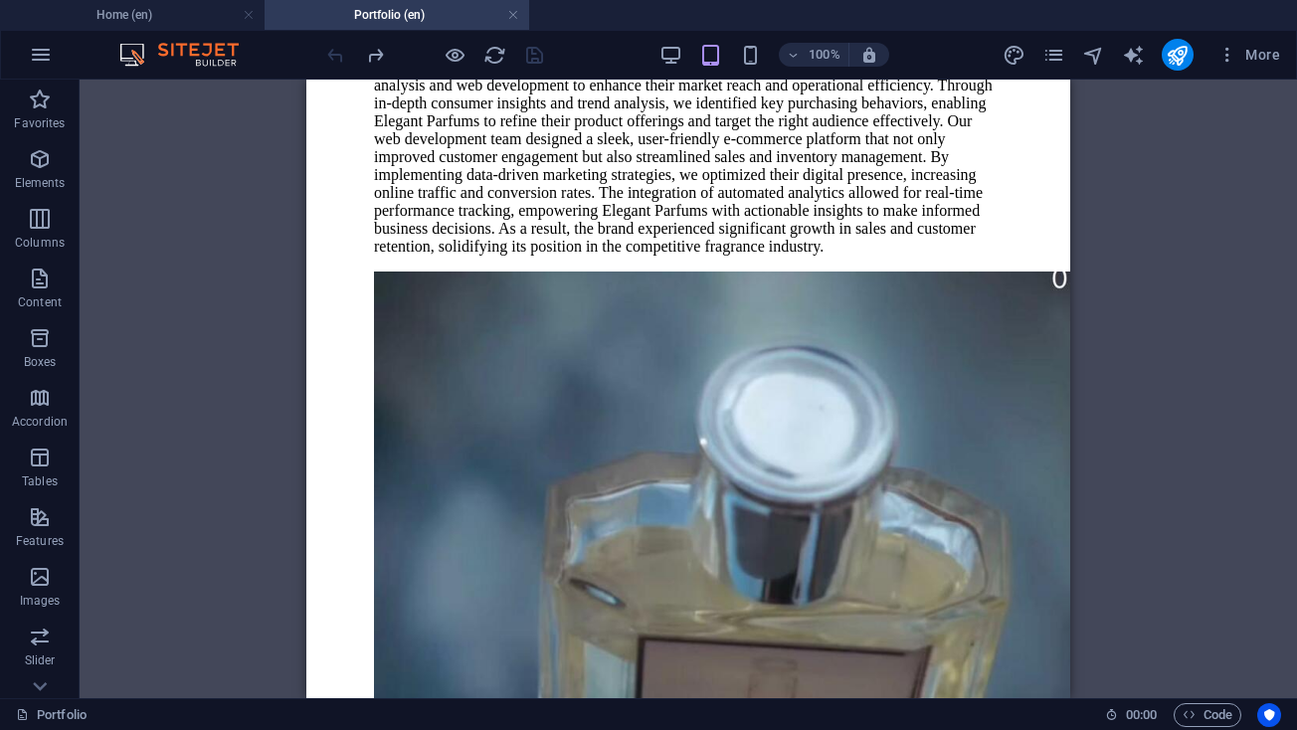
scroll to position [1540, 0]
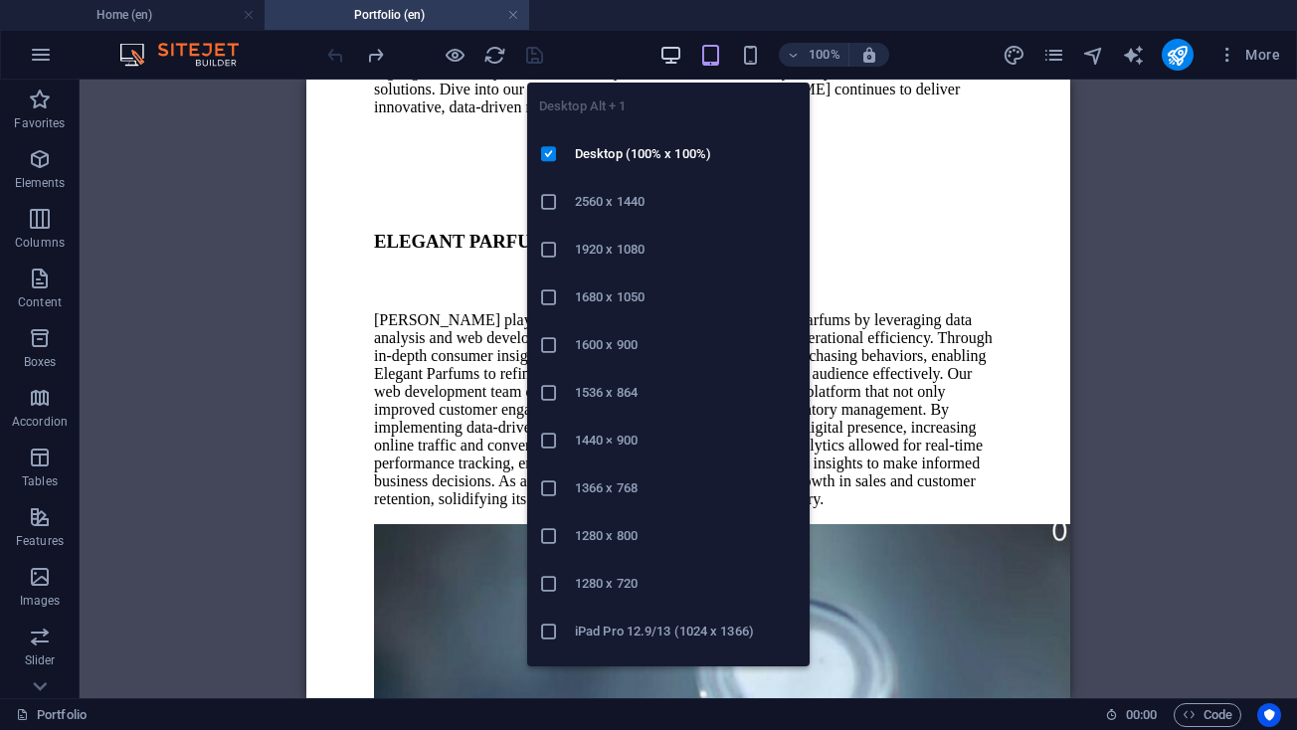
click at [670, 50] on icon "button" at bounding box center [670, 55] width 23 height 23
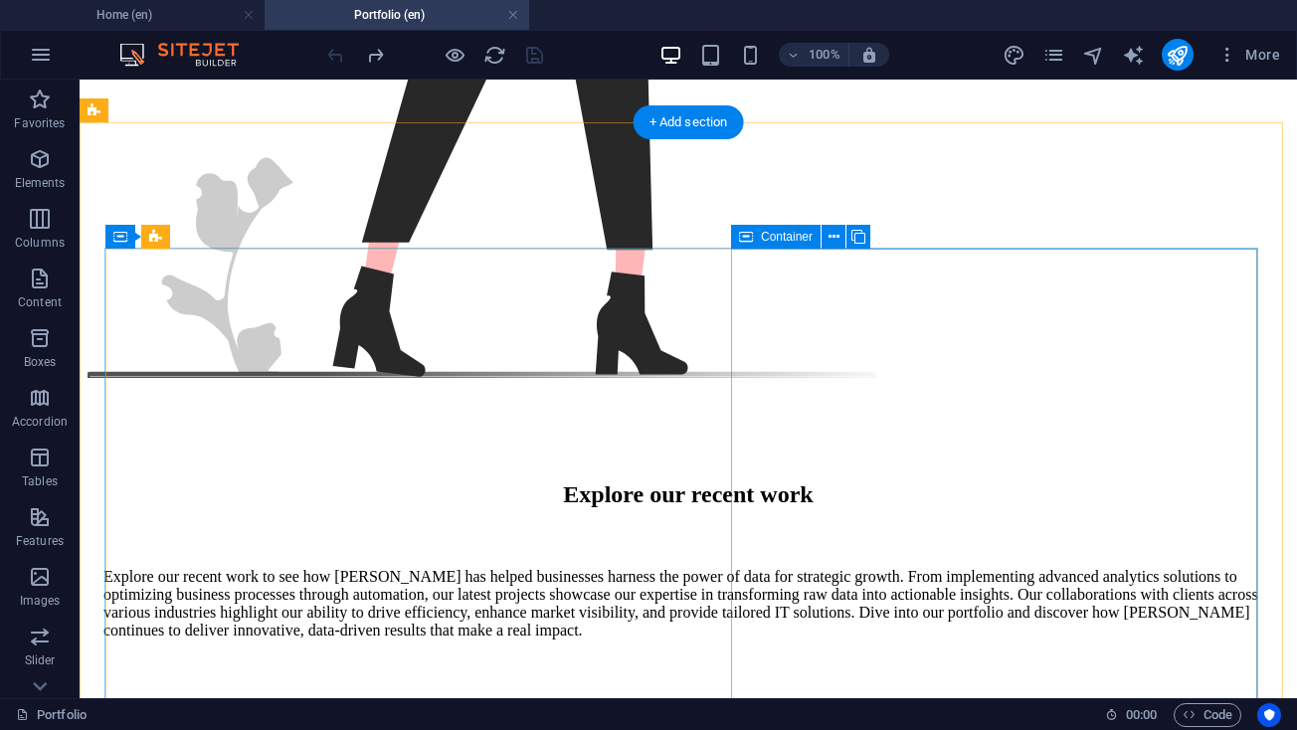
scroll to position [1285, 0]
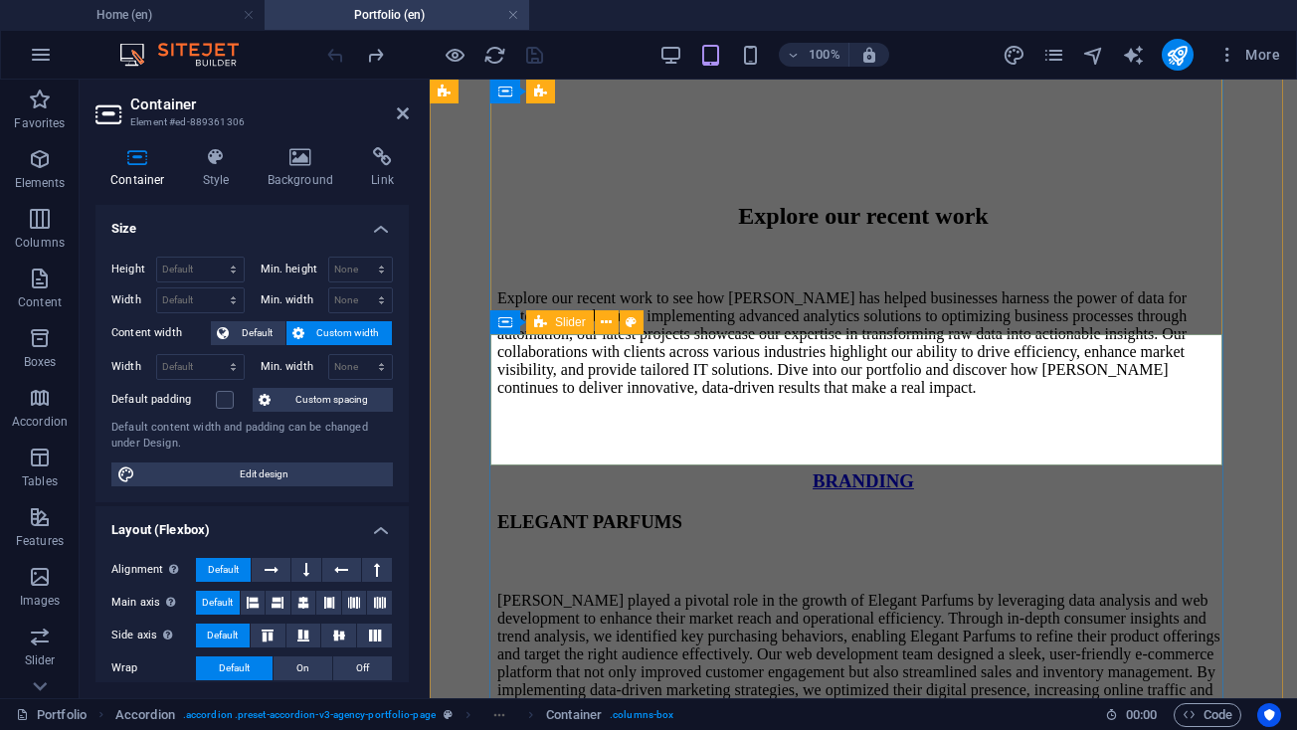
scroll to position [1945, 0]
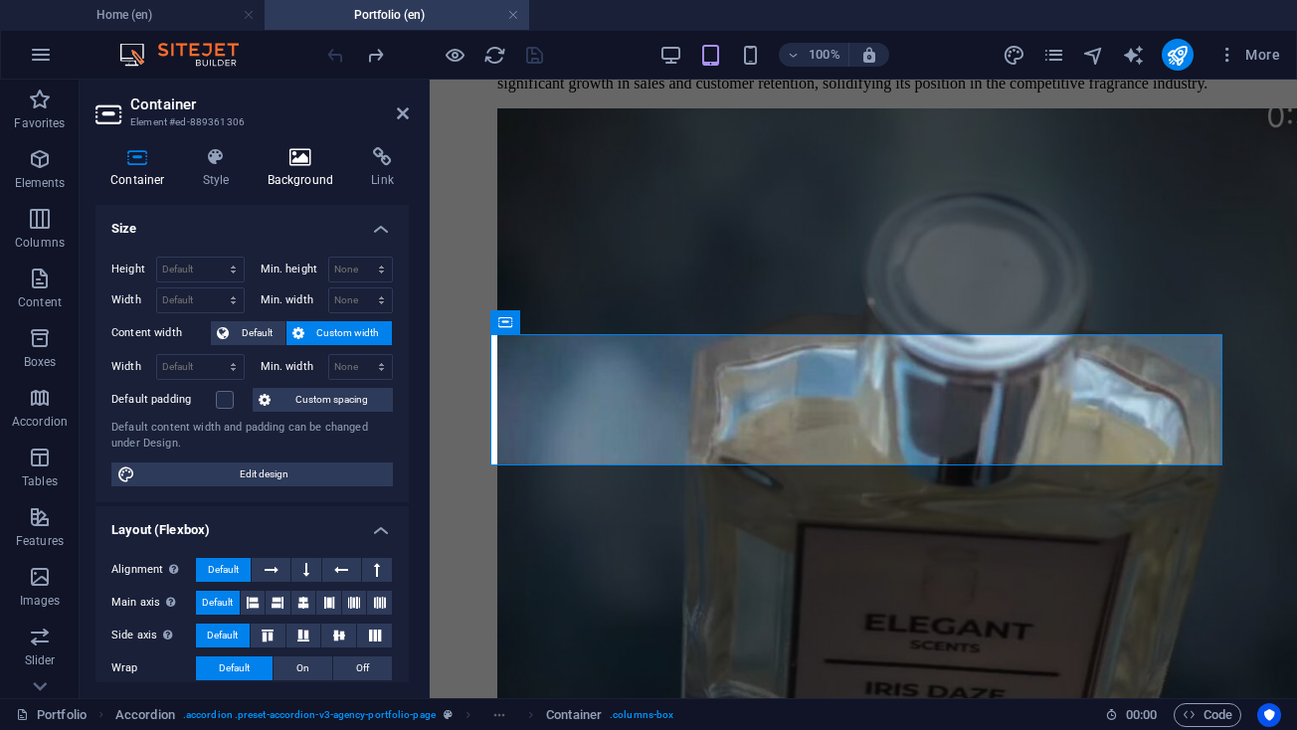
click at [296, 168] on h4 "Background" at bounding box center [305, 168] width 104 height 42
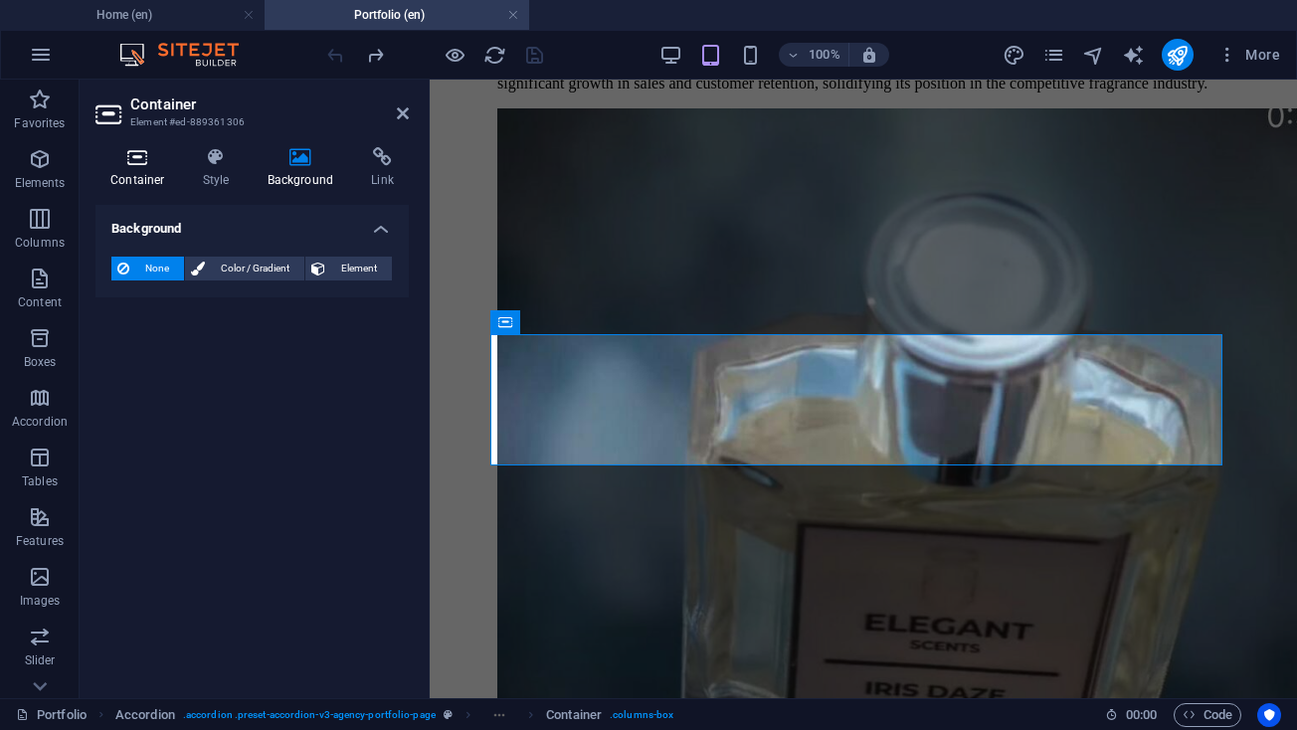
click at [148, 163] on icon at bounding box center [137, 157] width 85 height 20
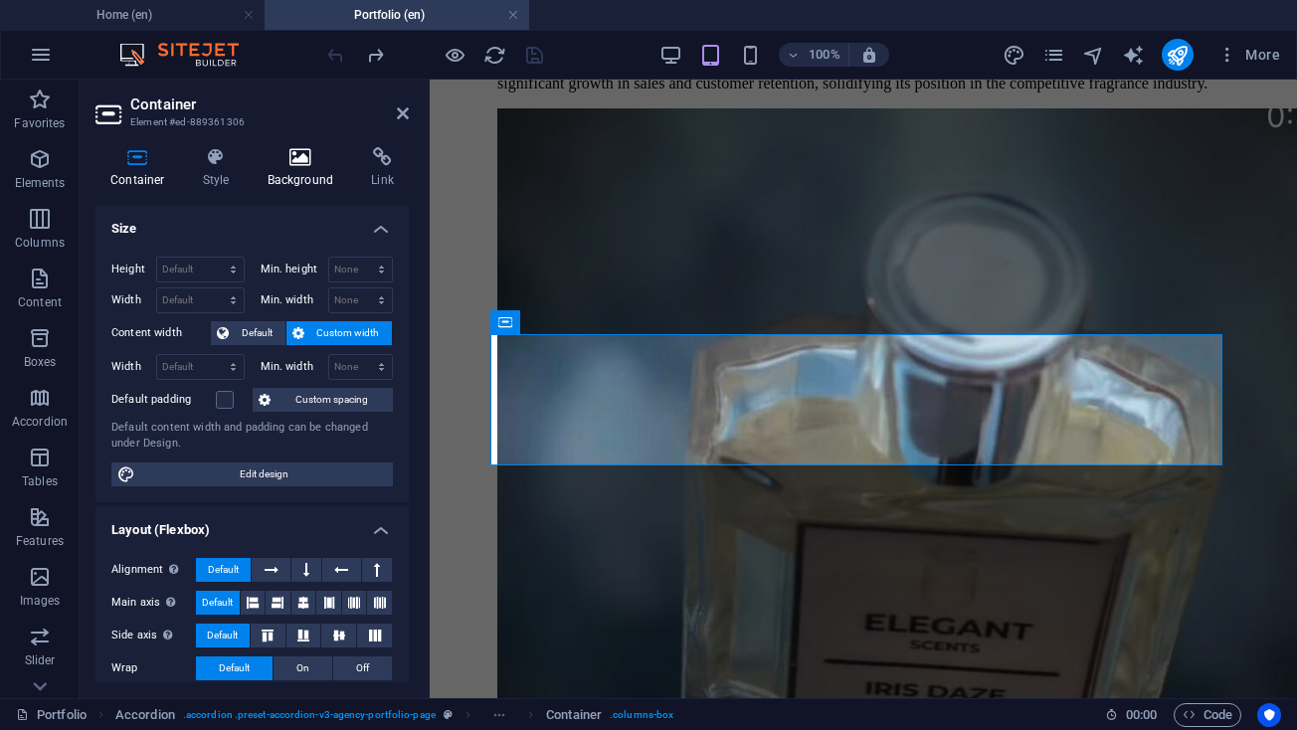
click at [275, 159] on icon at bounding box center [301, 157] width 96 height 20
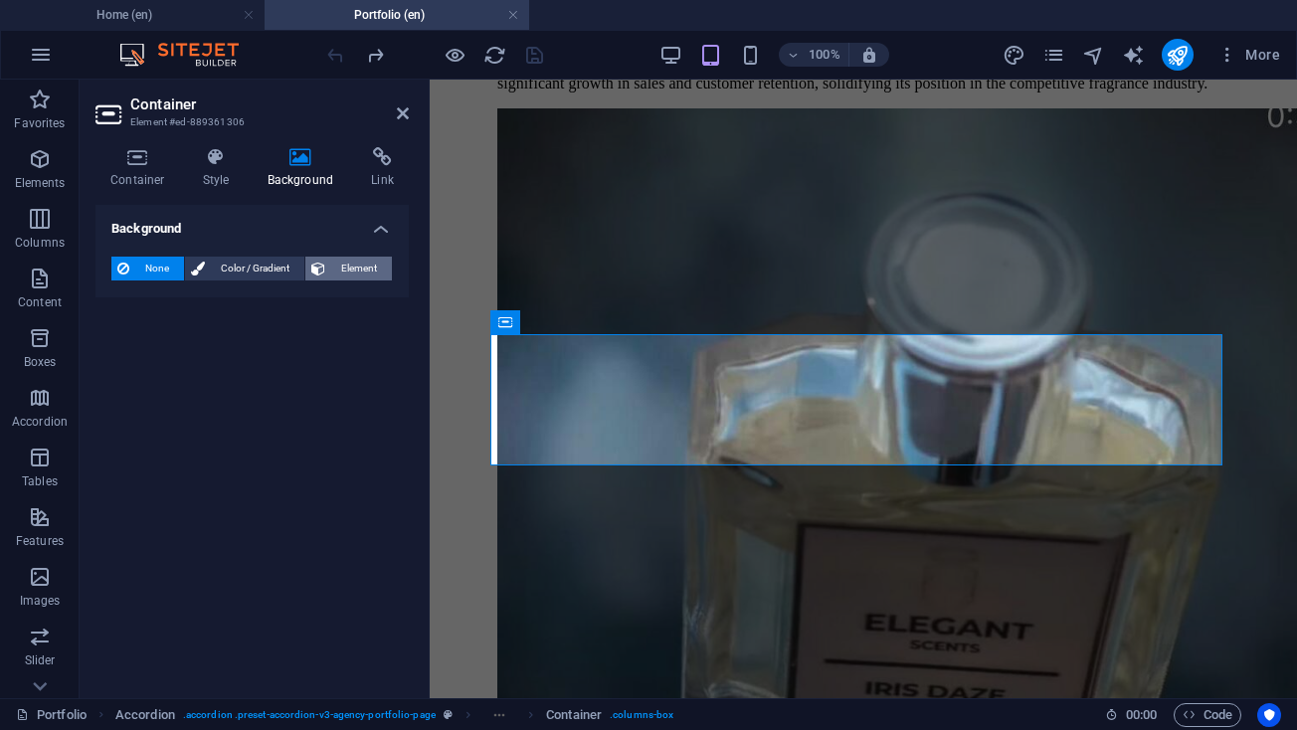
click at [353, 260] on span "Element" at bounding box center [358, 269] width 55 height 24
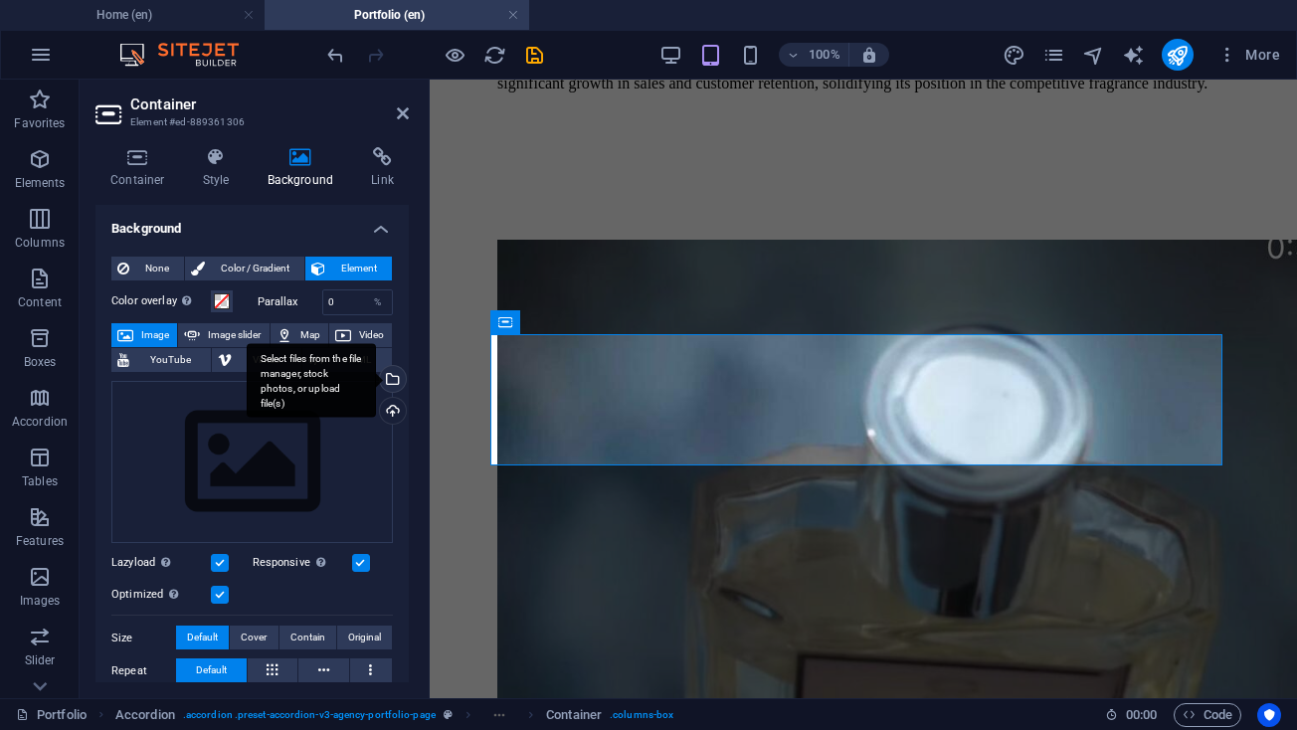
click at [389, 380] on div "Select files from the file manager, stock photos, or upload file(s)" at bounding box center [391, 381] width 30 height 30
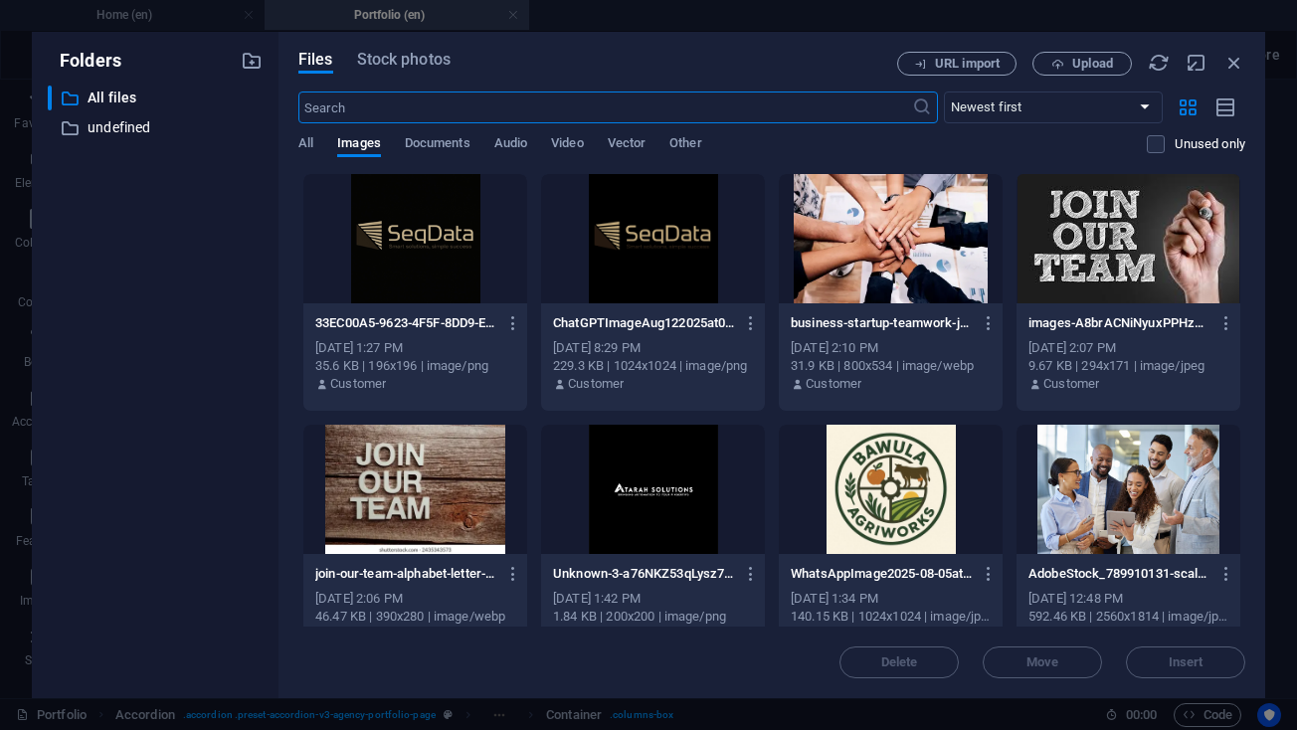
scroll to position [2917, 0]
click at [1073, 55] on button "Upload" at bounding box center [1081, 64] width 99 height 24
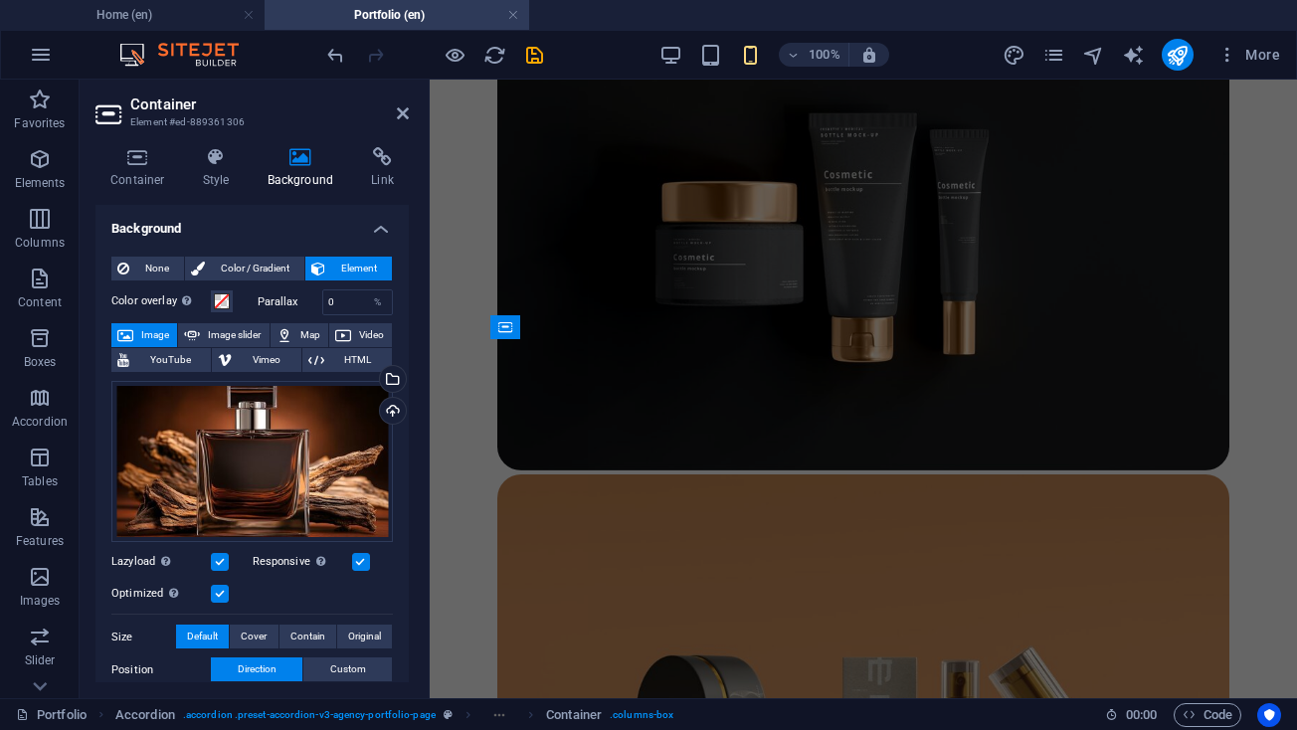
scroll to position [1940, 0]
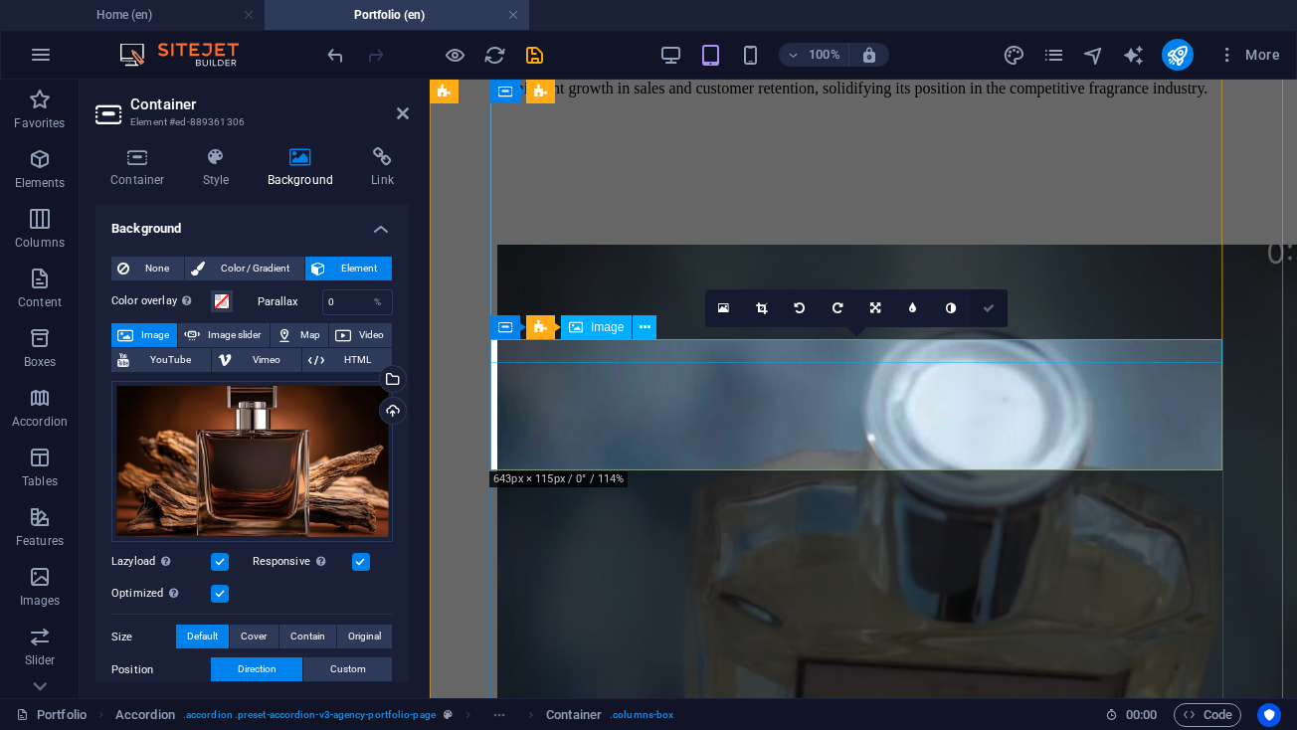
click at [990, 316] on link at bounding box center [989, 308] width 38 height 38
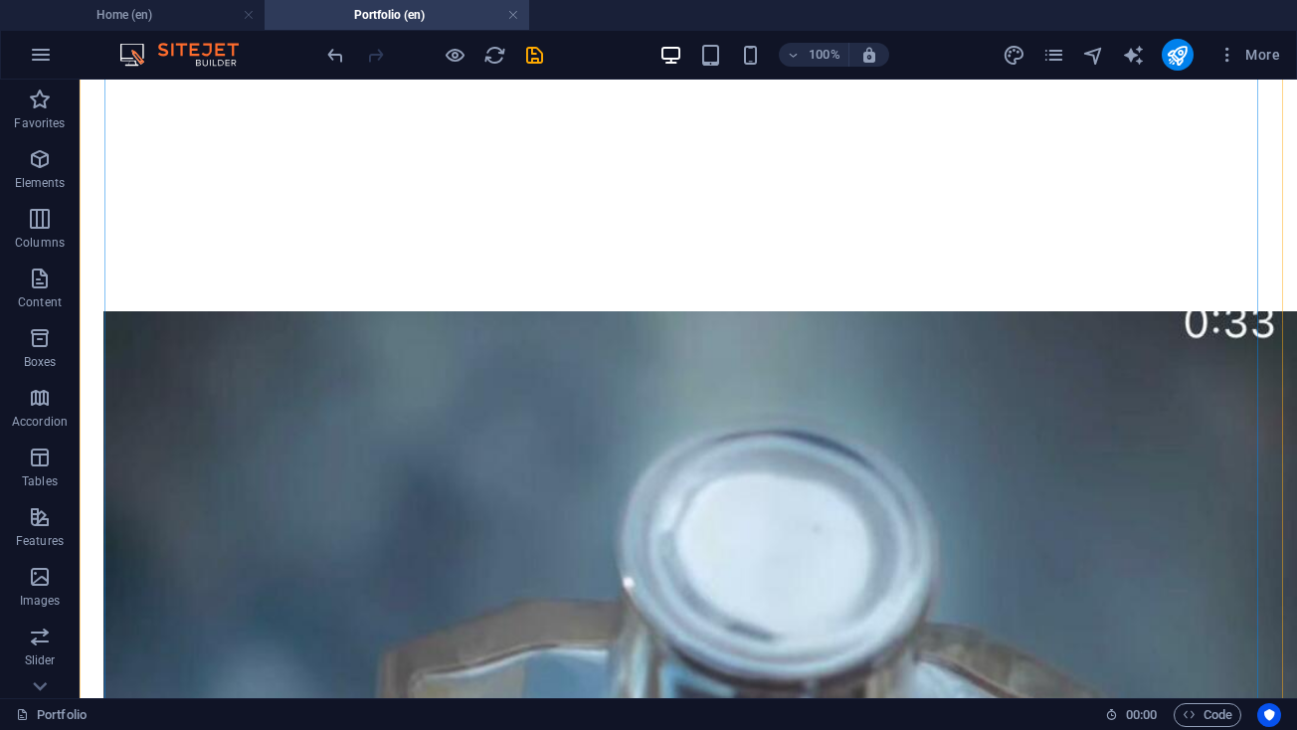
scroll to position [2358, 0]
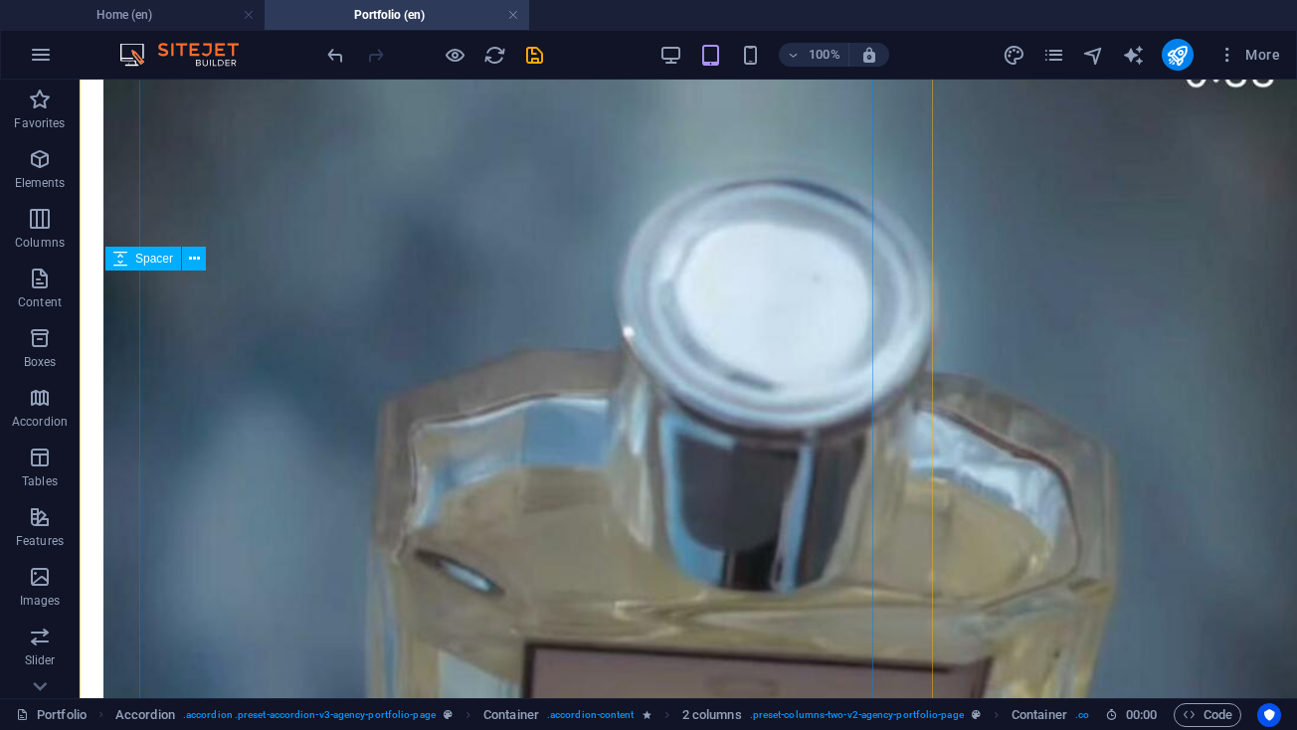
scroll to position [2203, 0]
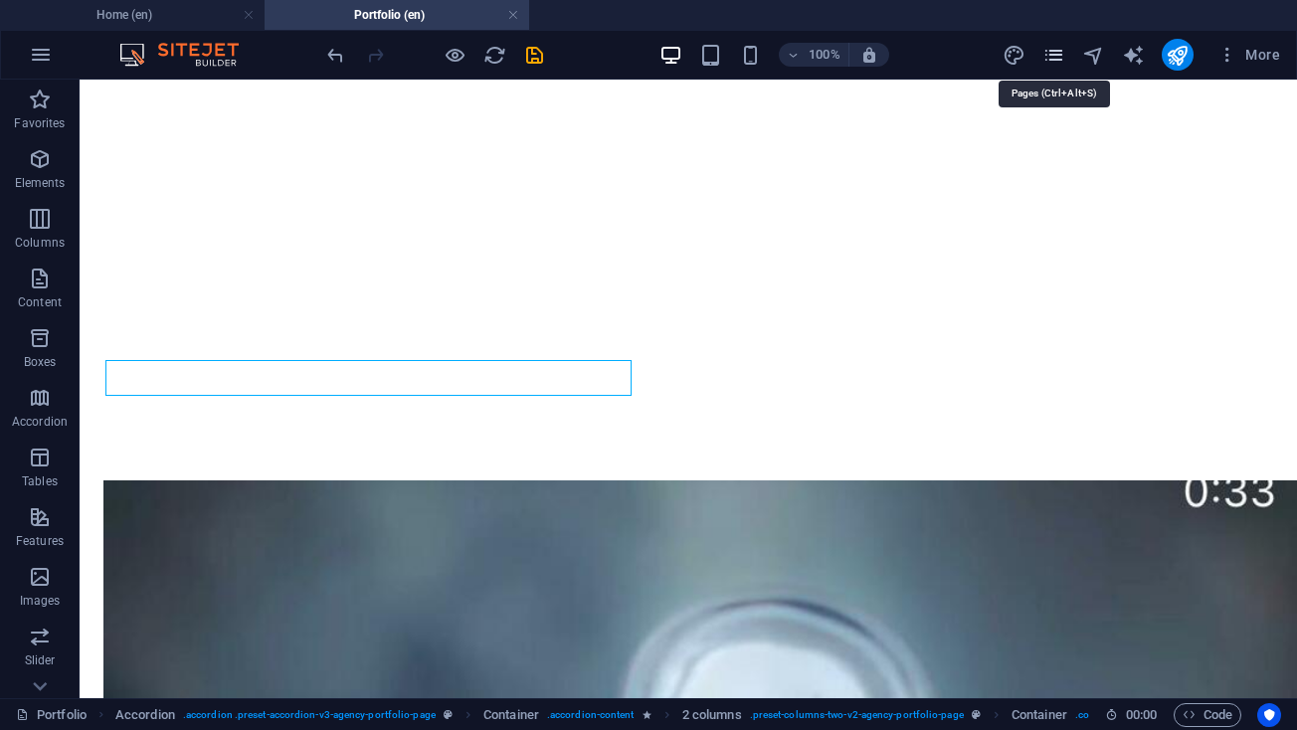
click at [1056, 57] on icon "pages" at bounding box center [1053, 55] width 23 height 23
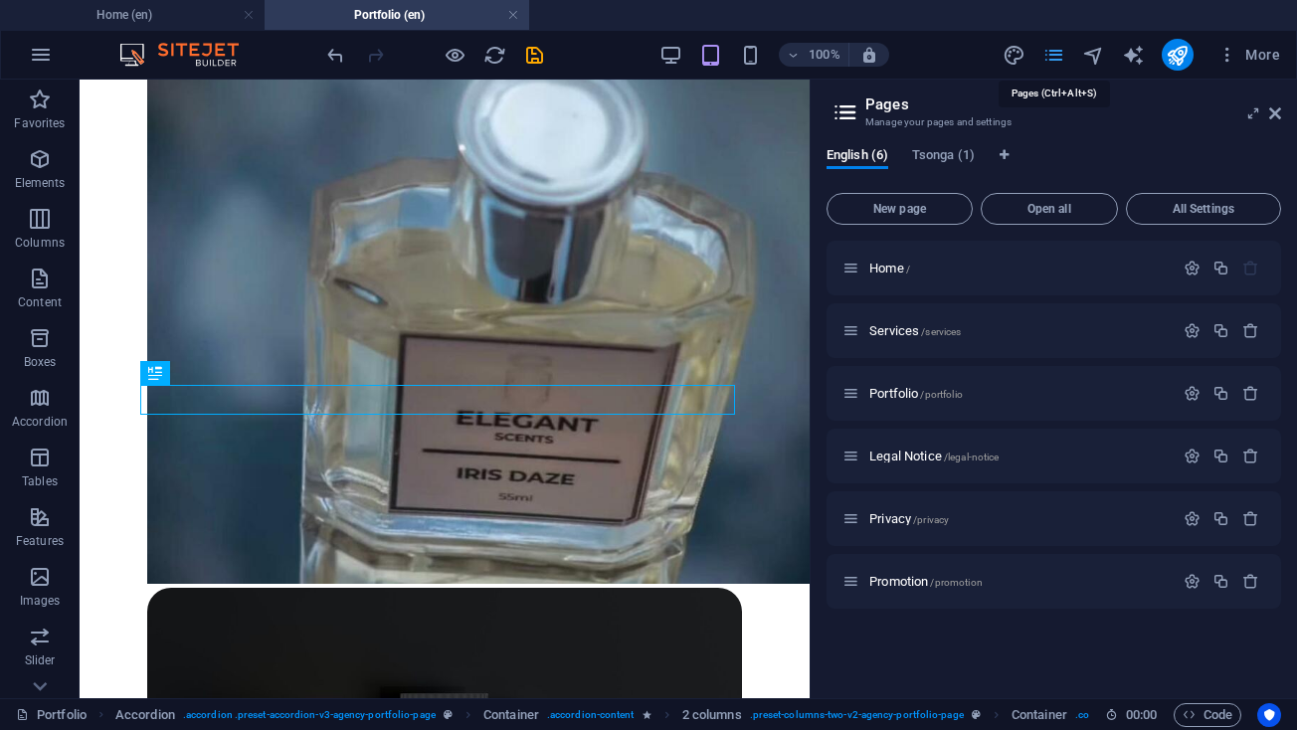
scroll to position [2775, 0]
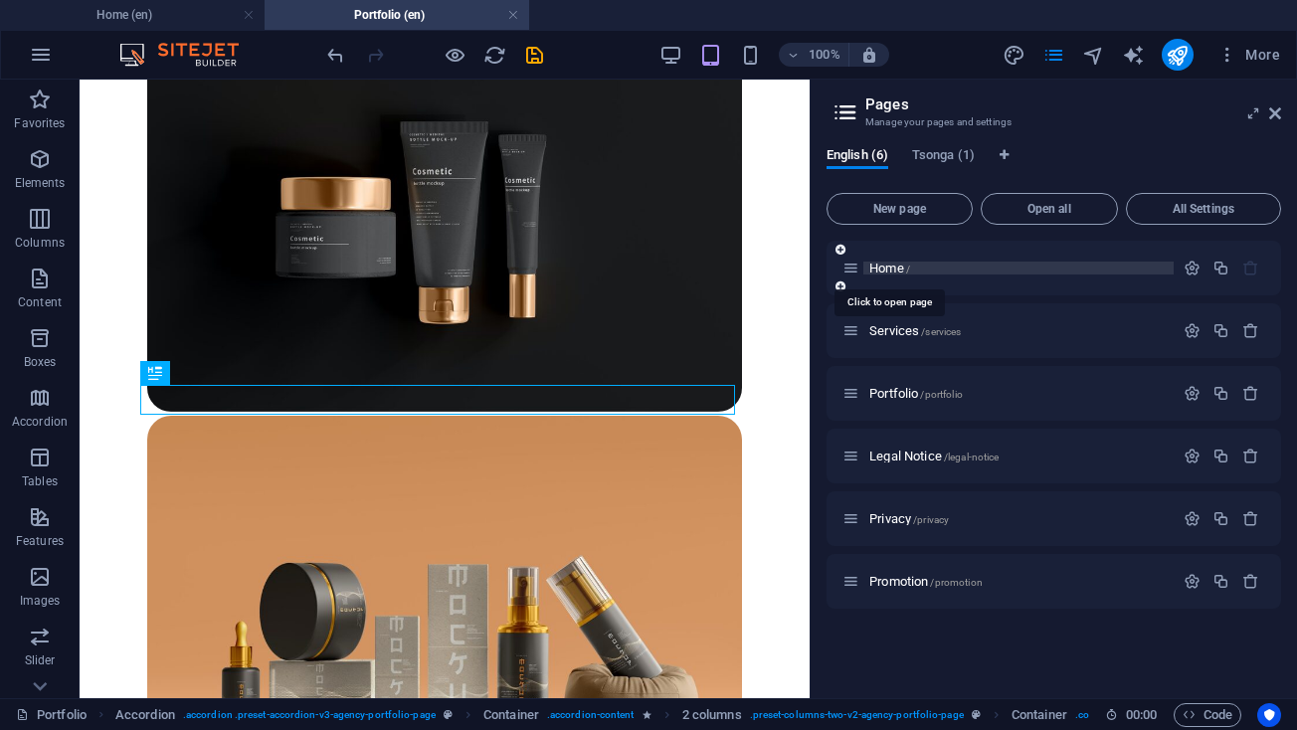
click at [884, 268] on span "Home /" at bounding box center [889, 268] width 41 height 15
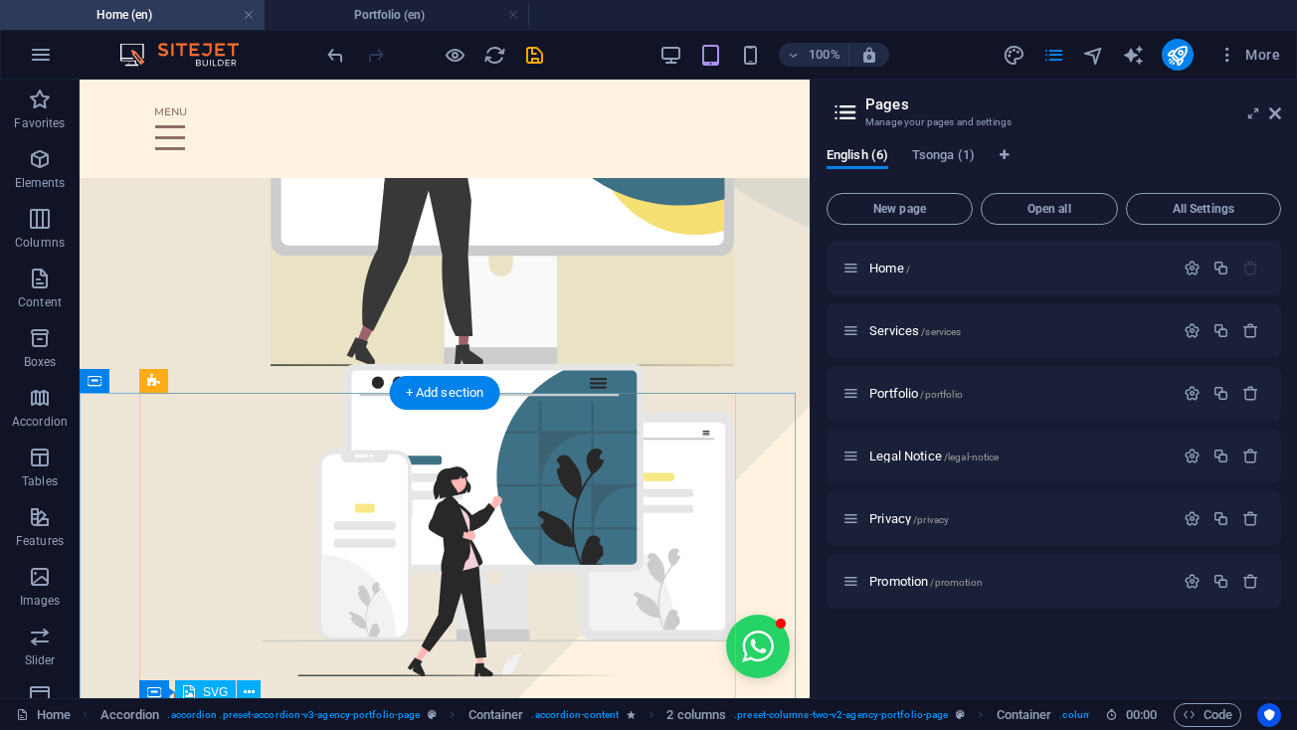
scroll to position [563, 0]
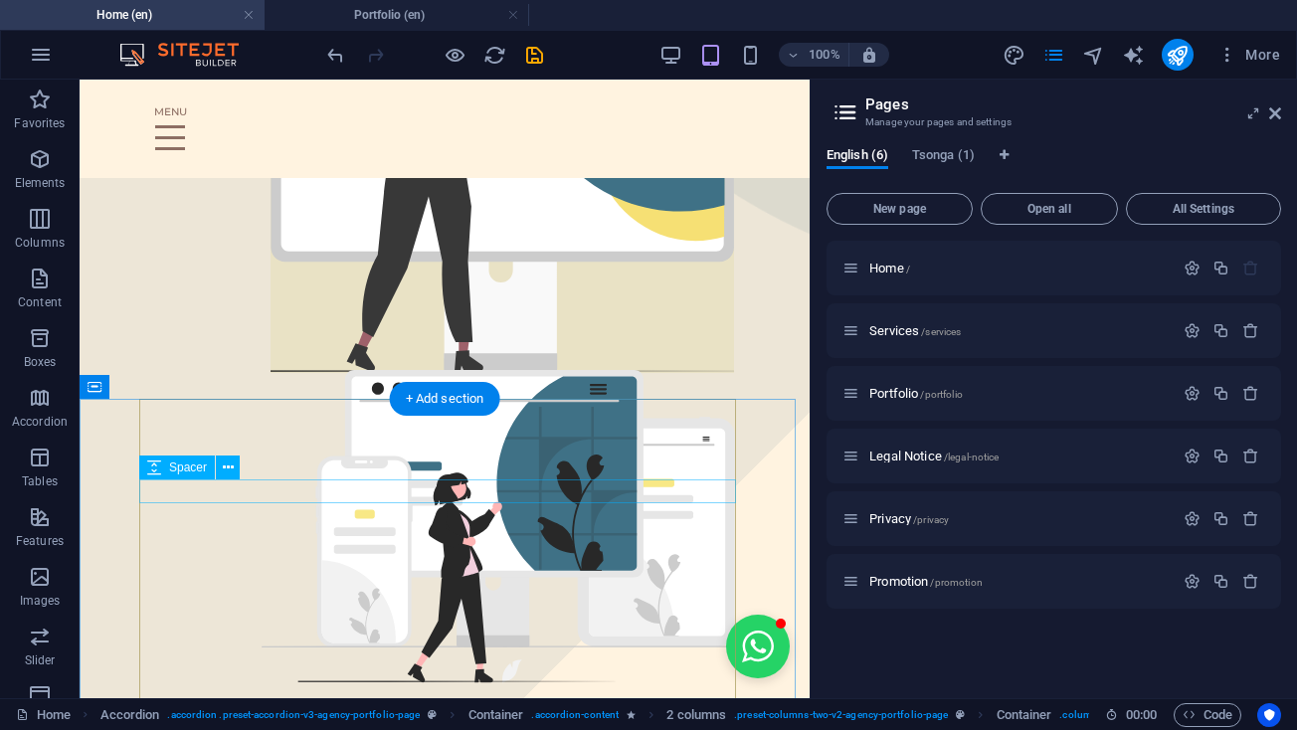
select select "px"
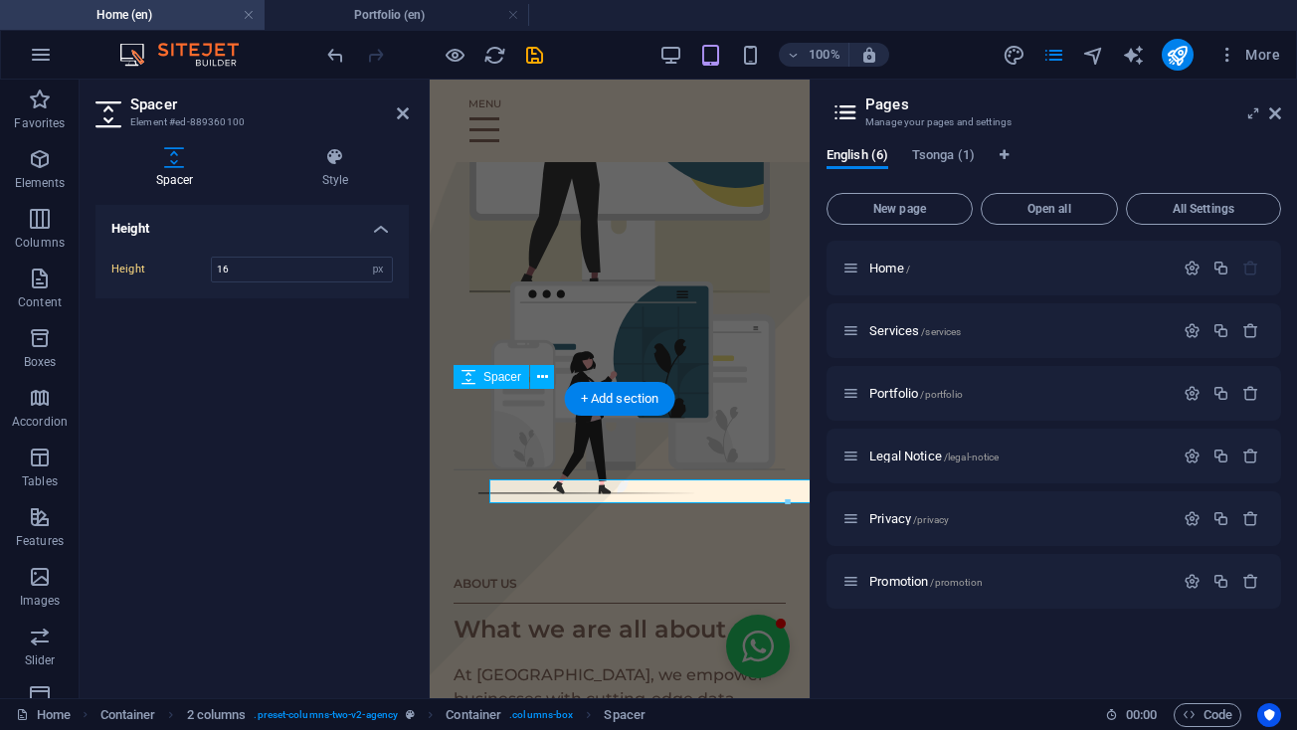
scroll to position [0, 67]
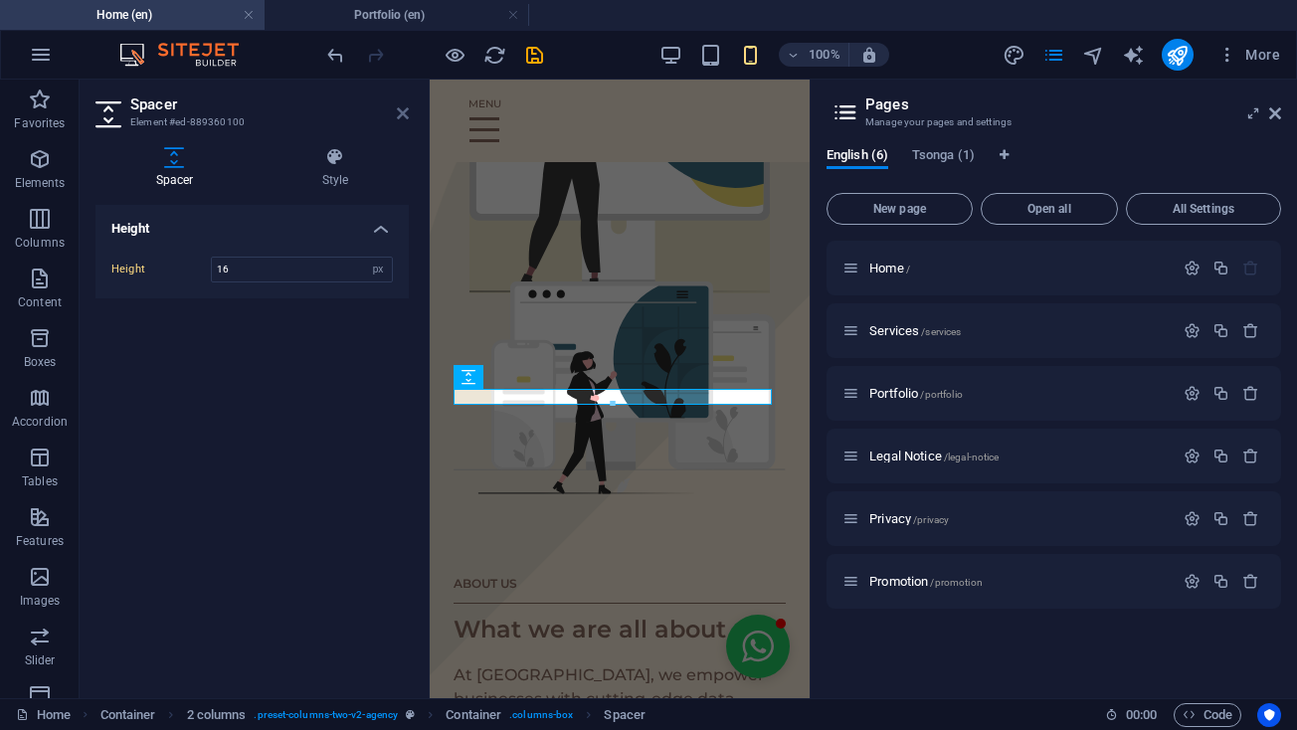
click at [405, 105] on icon at bounding box center [403, 113] width 12 height 16
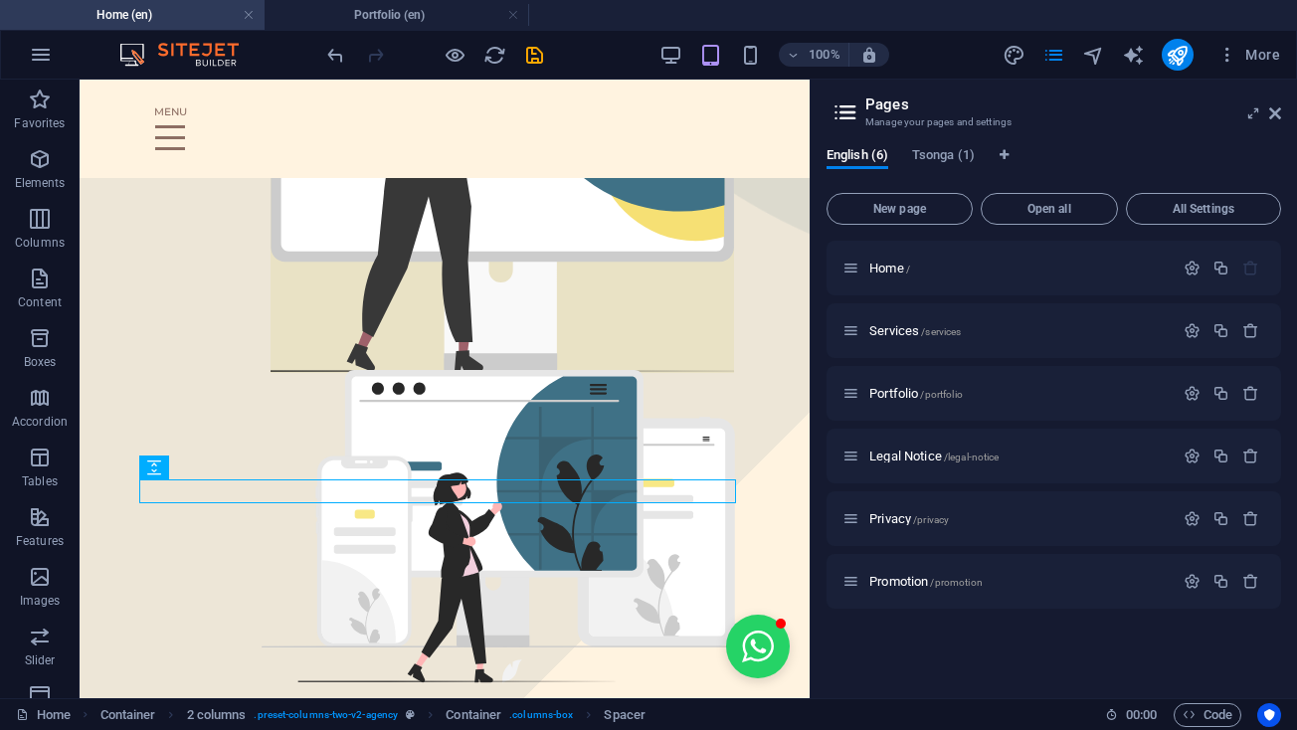
scroll to position [0, 92]
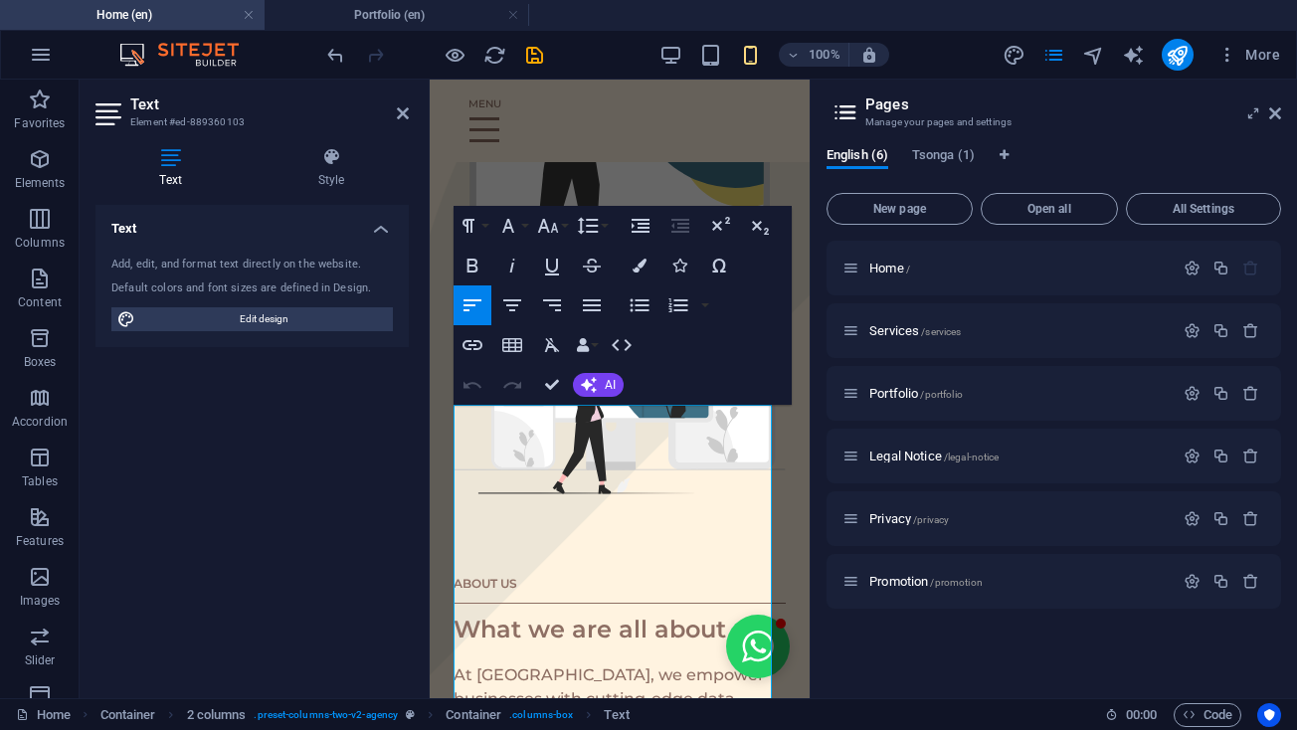
scroll to position [0, 67]
click at [479, 687] on p at bounding box center [619, 699] width 332 height 24
click at [733, 663] on p "​CIPC REGISTRATION NUMBER (" at bounding box center [619, 675] width 332 height 24
click at [409, 109] on aside "Text Element #ed-889360103 Text Style Text Add, edit, and format text directly …" at bounding box center [255, 389] width 350 height 619
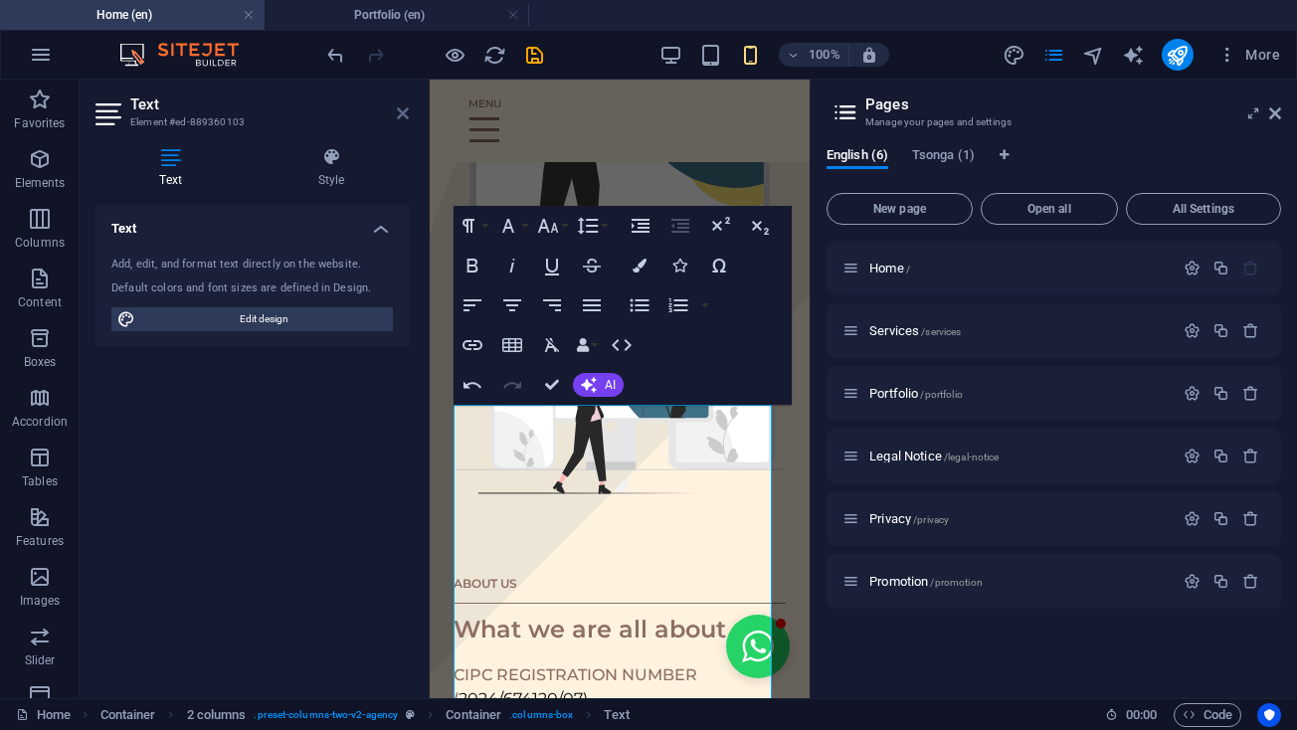
click at [408, 109] on icon at bounding box center [403, 113] width 12 height 16
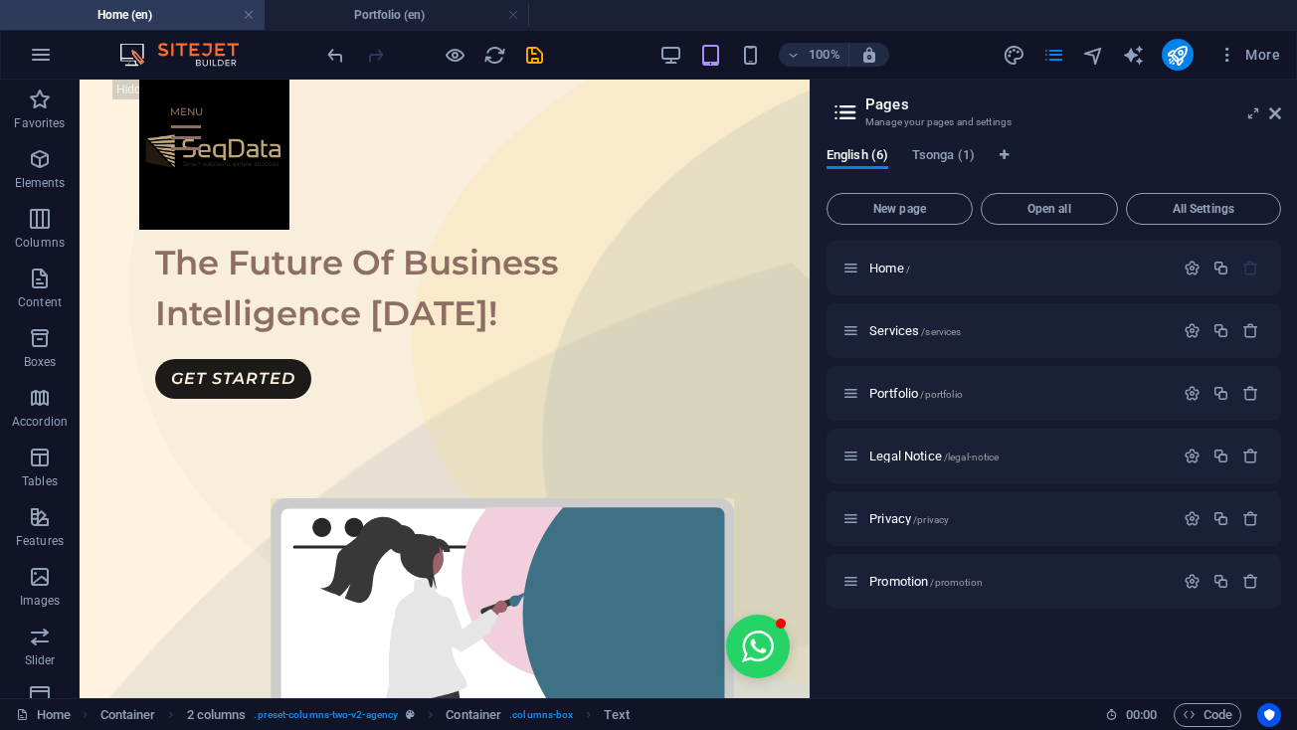
scroll to position [0, 0]
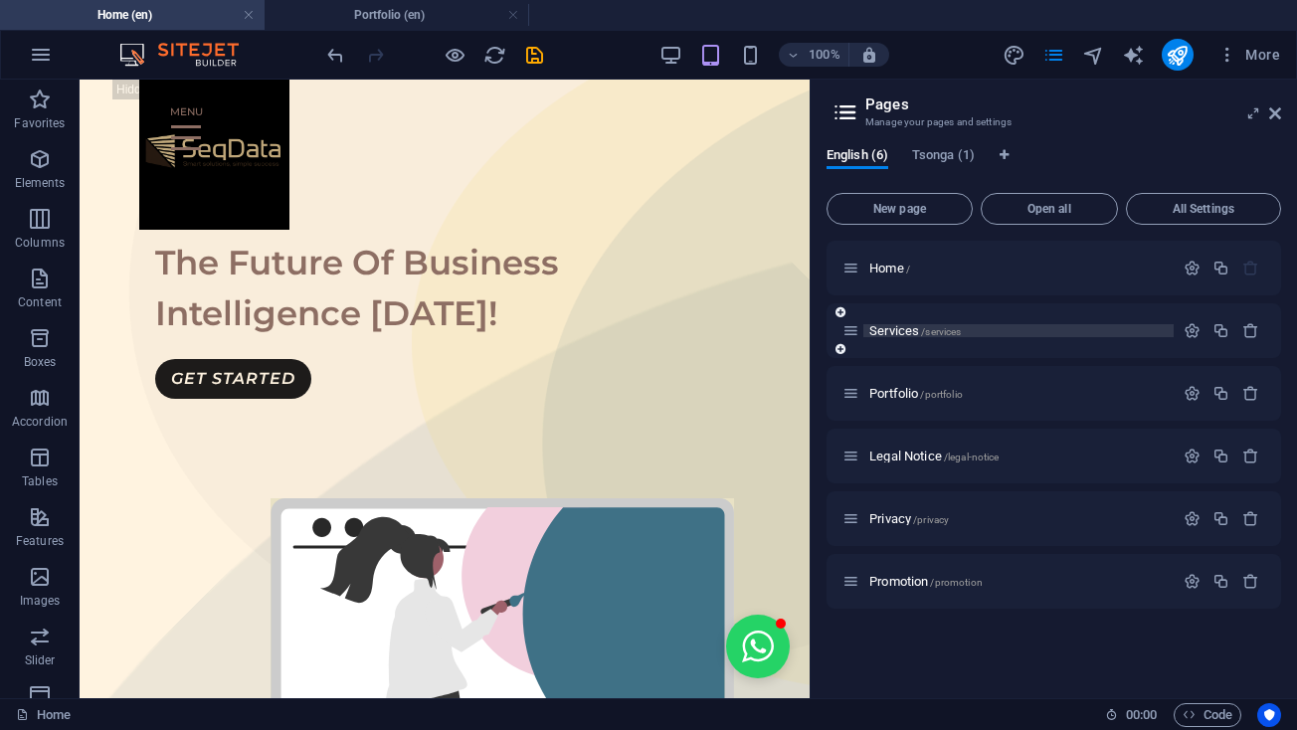
click at [886, 333] on span "Services /services" at bounding box center [914, 330] width 91 height 15
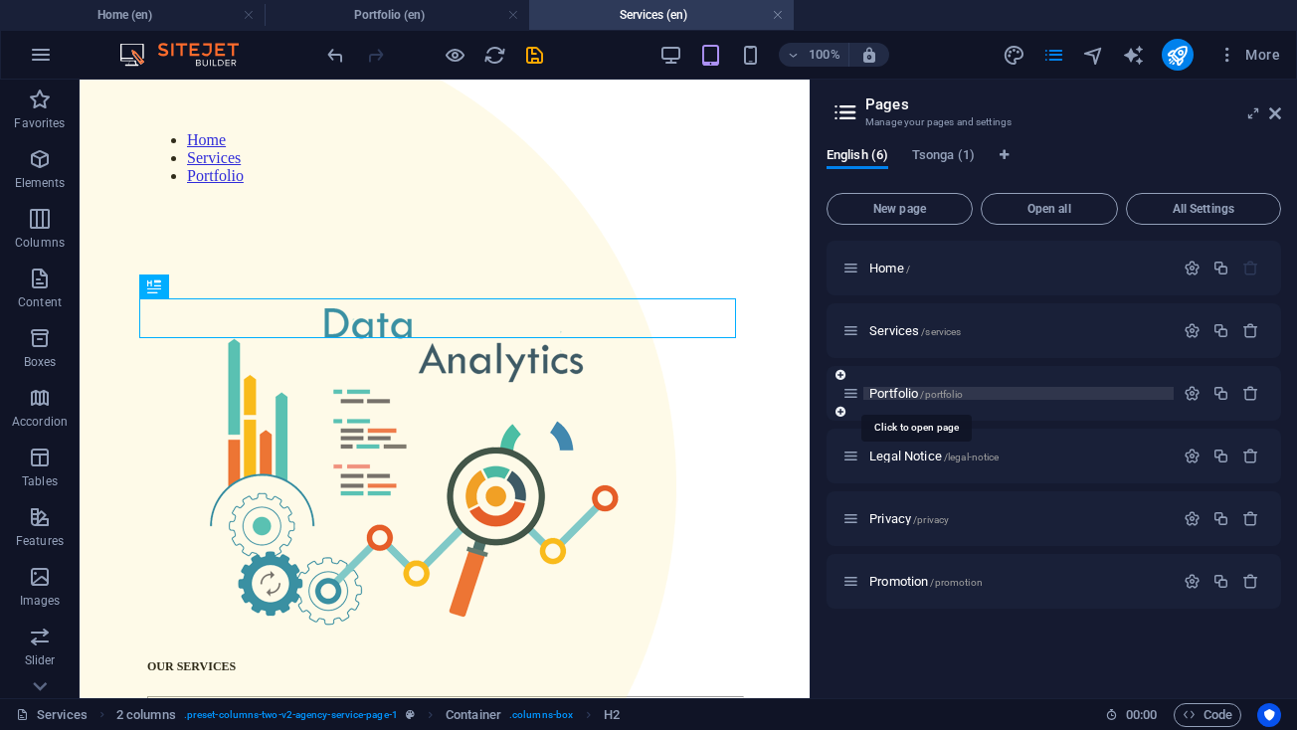
click at [905, 395] on span "Portfolio /portfolio" at bounding box center [915, 393] width 93 height 15
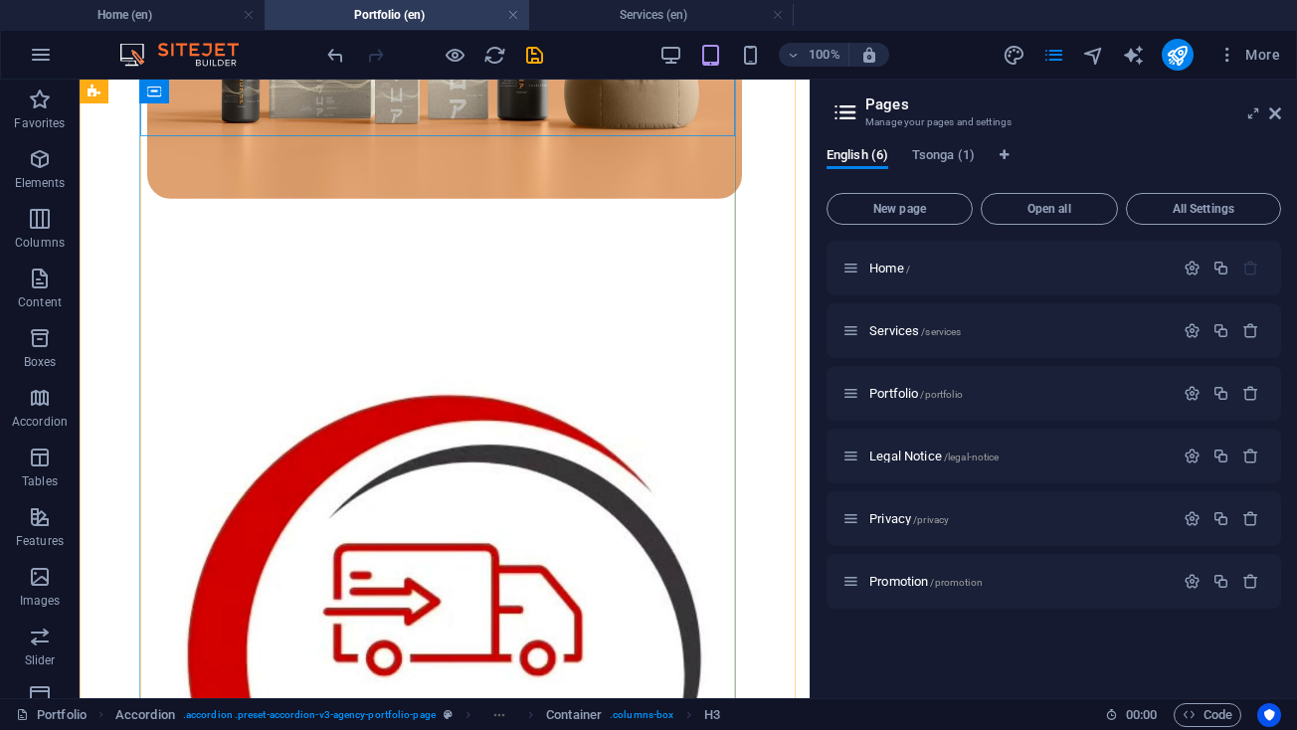
scroll to position [3422, 0]
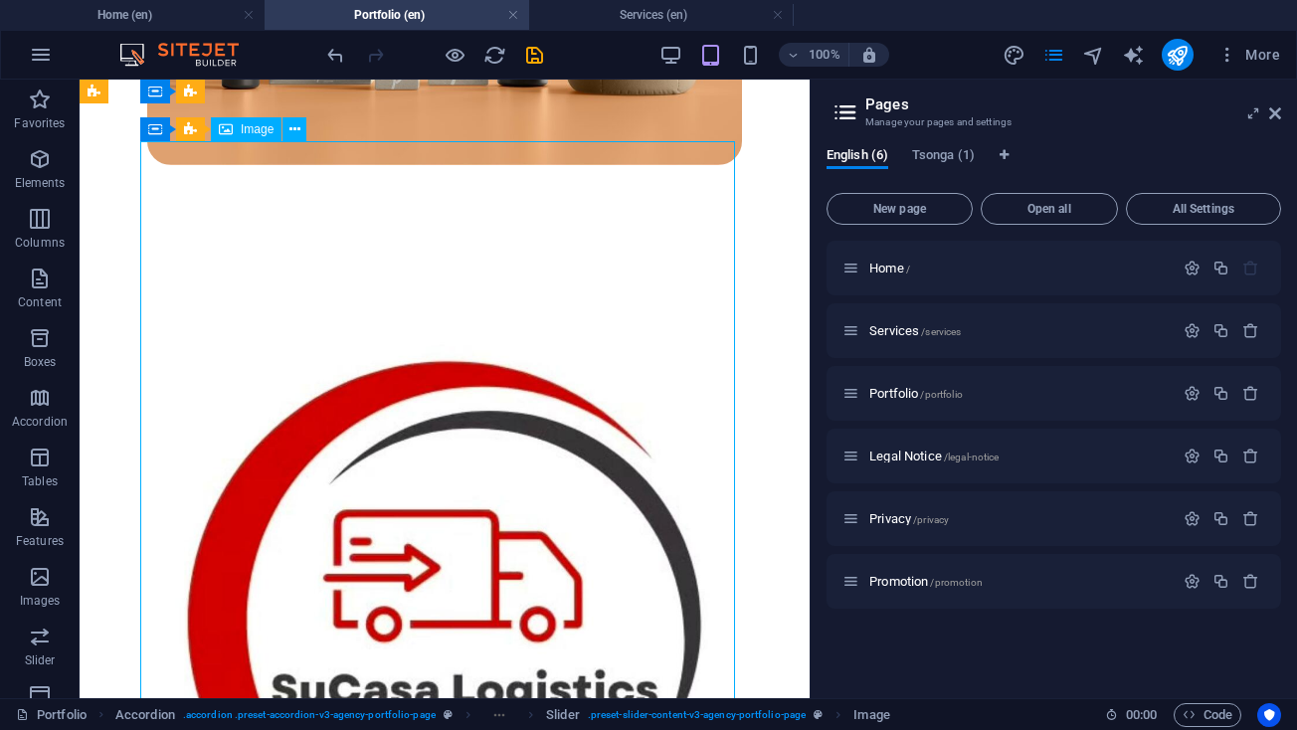
select select "%"
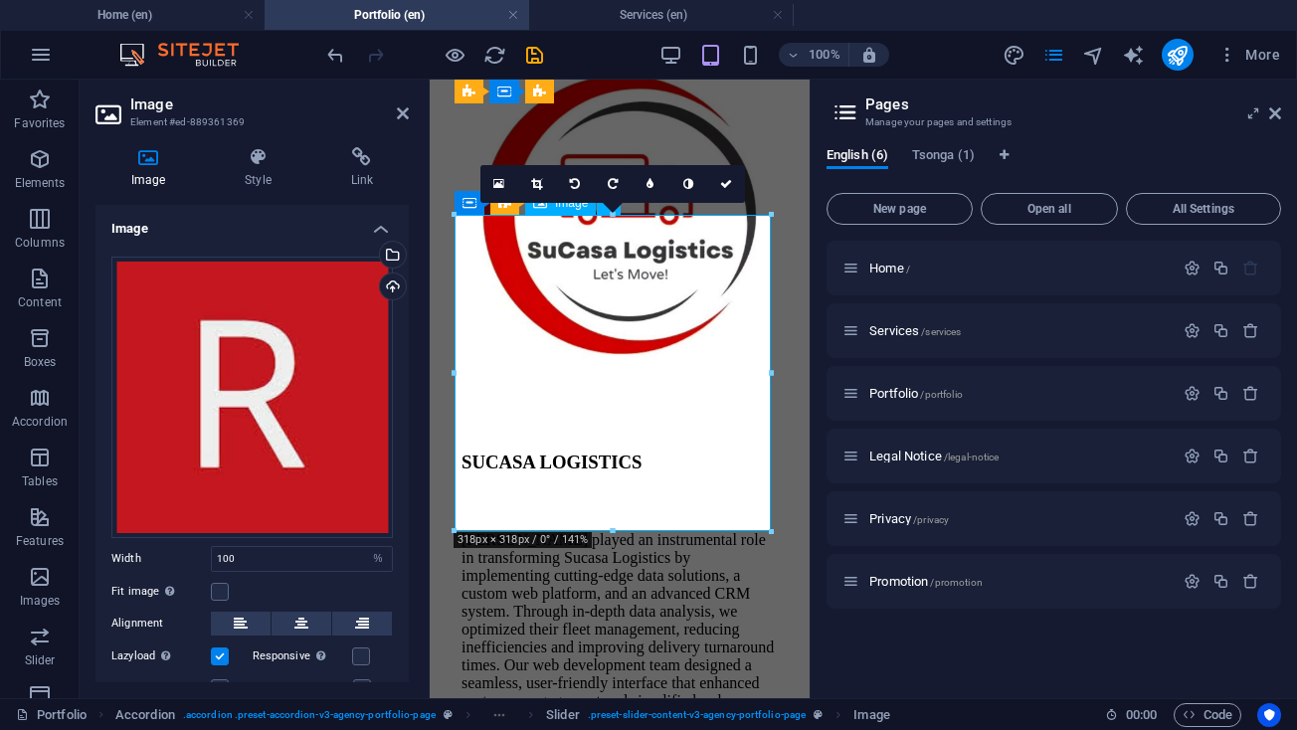
scroll to position [4740, 0]
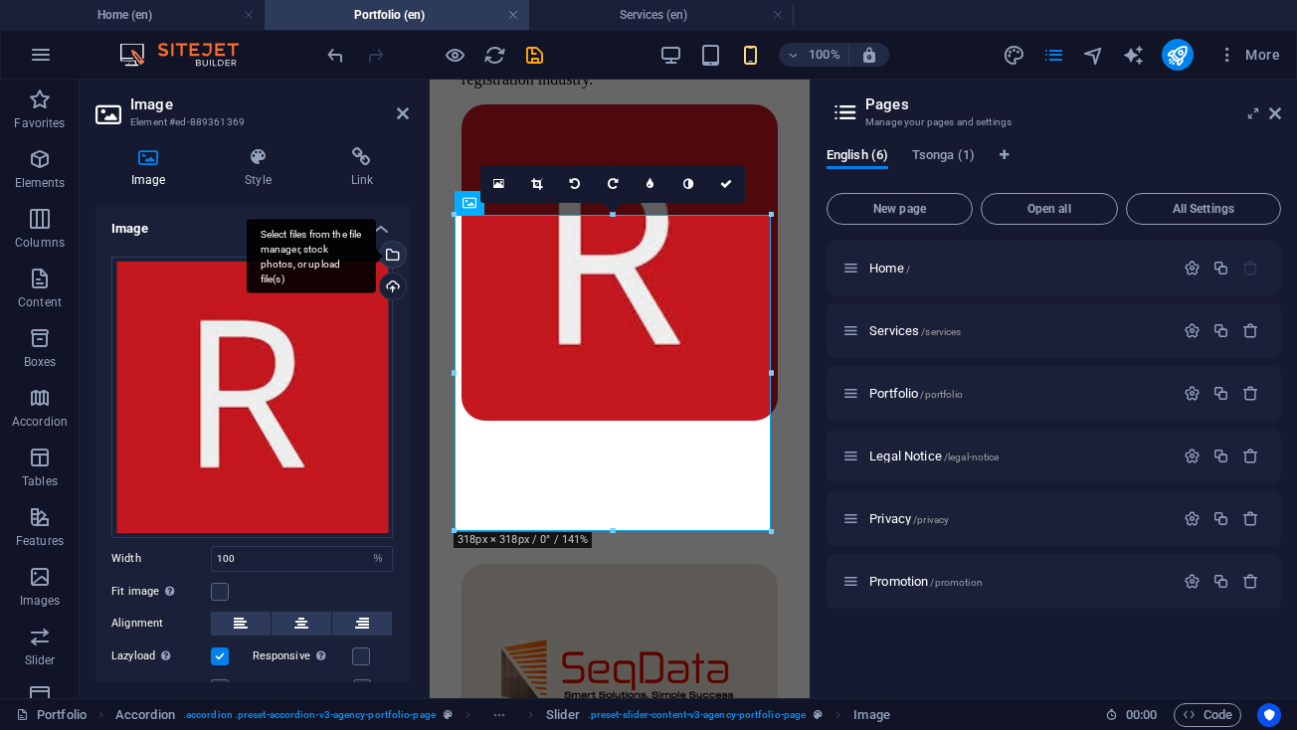
click at [388, 257] on div "Select files from the file manager, stock photos, or upload file(s)" at bounding box center [391, 257] width 30 height 30
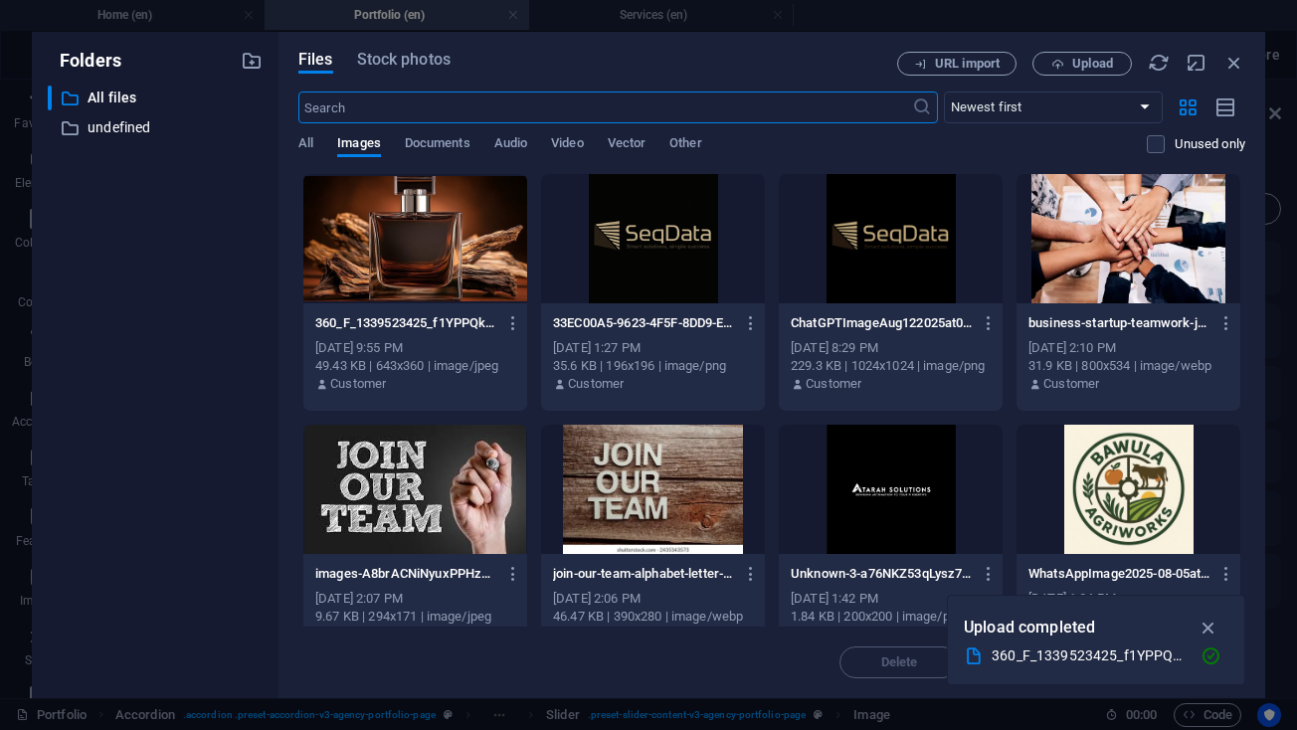
scroll to position [0, 0]
click at [1090, 475] on div at bounding box center [1128, 489] width 224 height 129
click at [1208, 628] on icon "button" at bounding box center [1208, 628] width 23 height 22
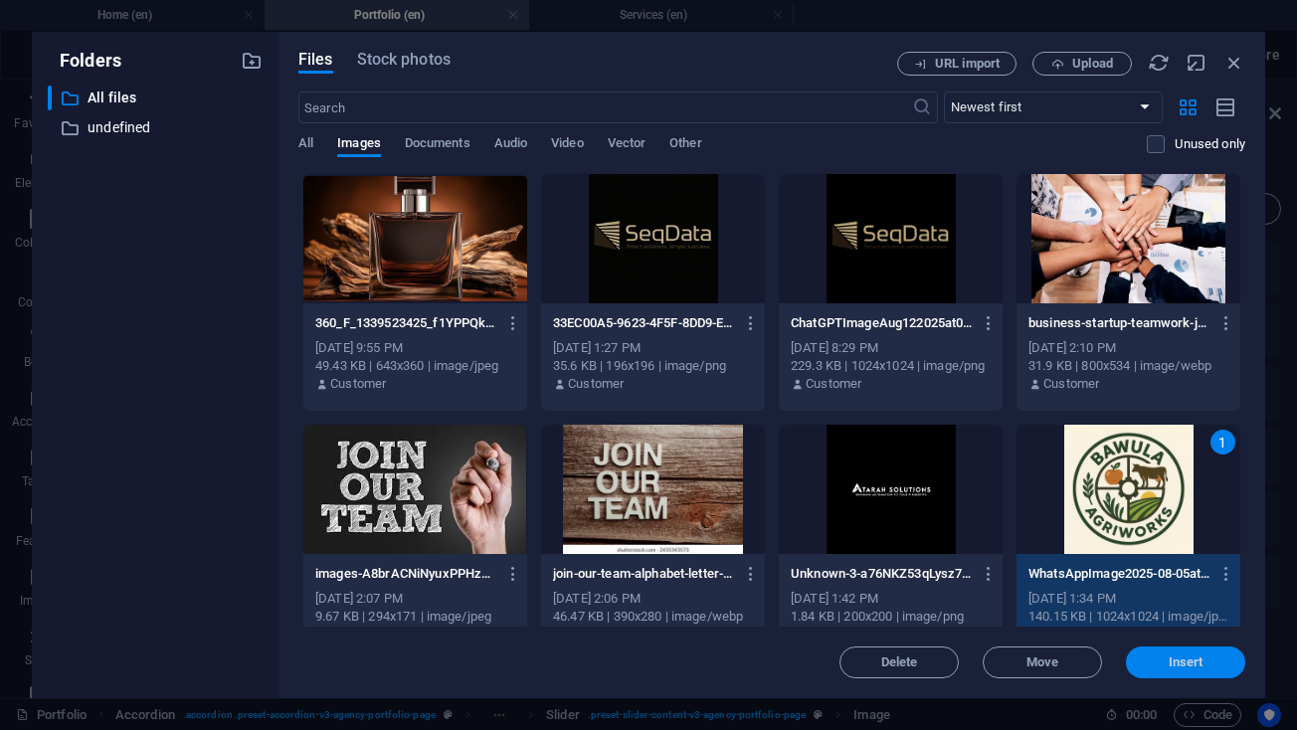
click at [1179, 656] on span "Insert" at bounding box center [1186, 662] width 35 height 12
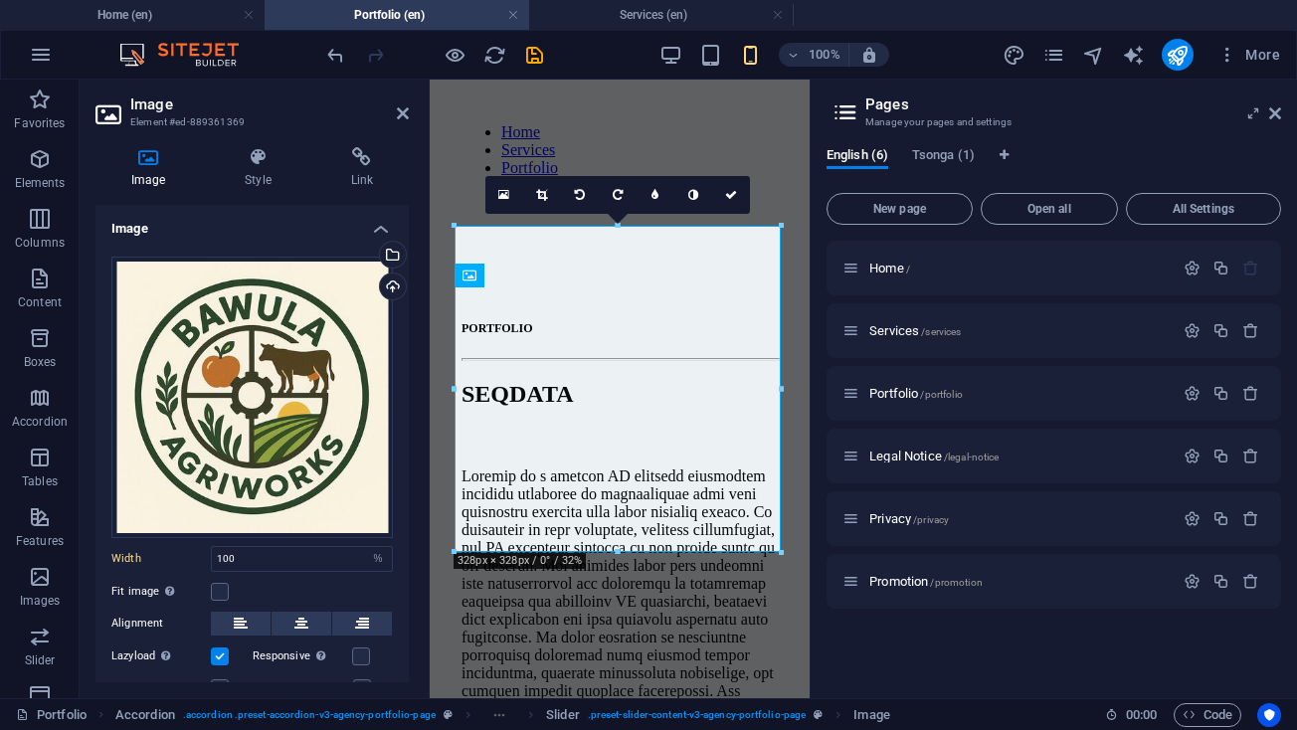
scroll to position [4667, 0]
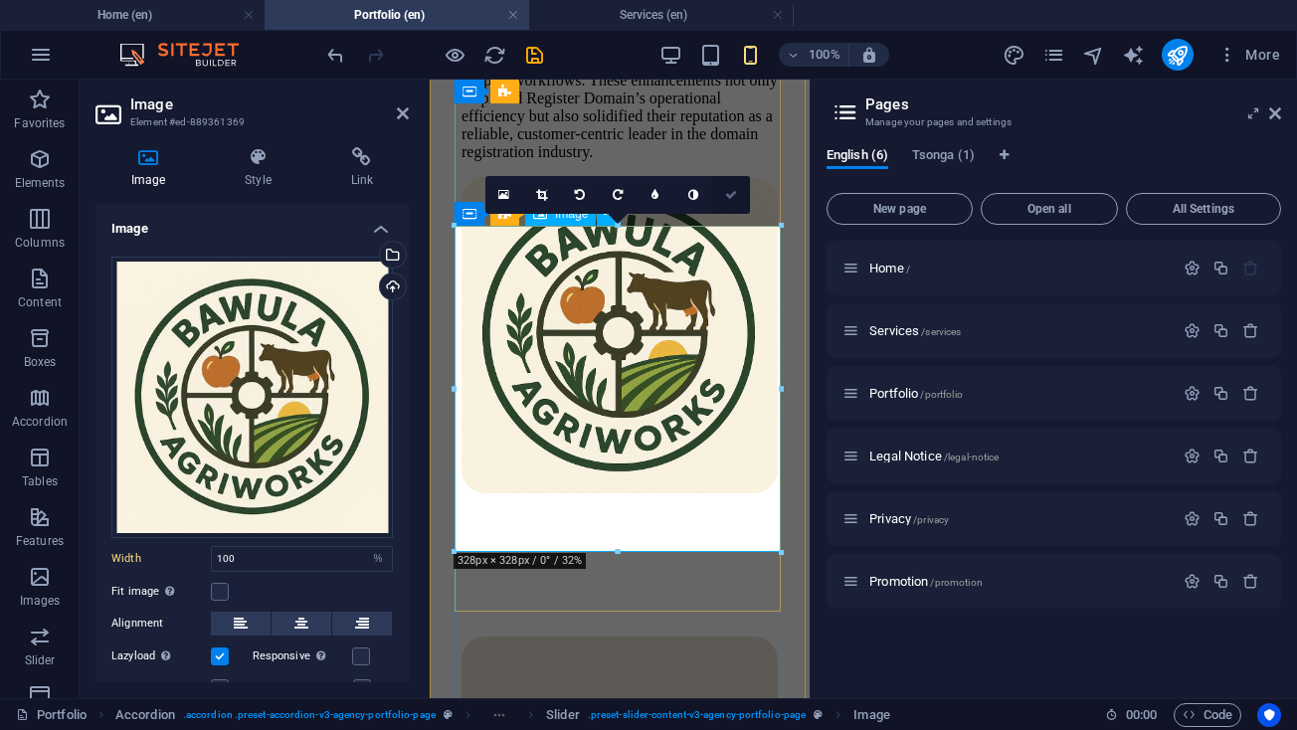
click at [725, 193] on icon at bounding box center [731, 195] width 12 height 12
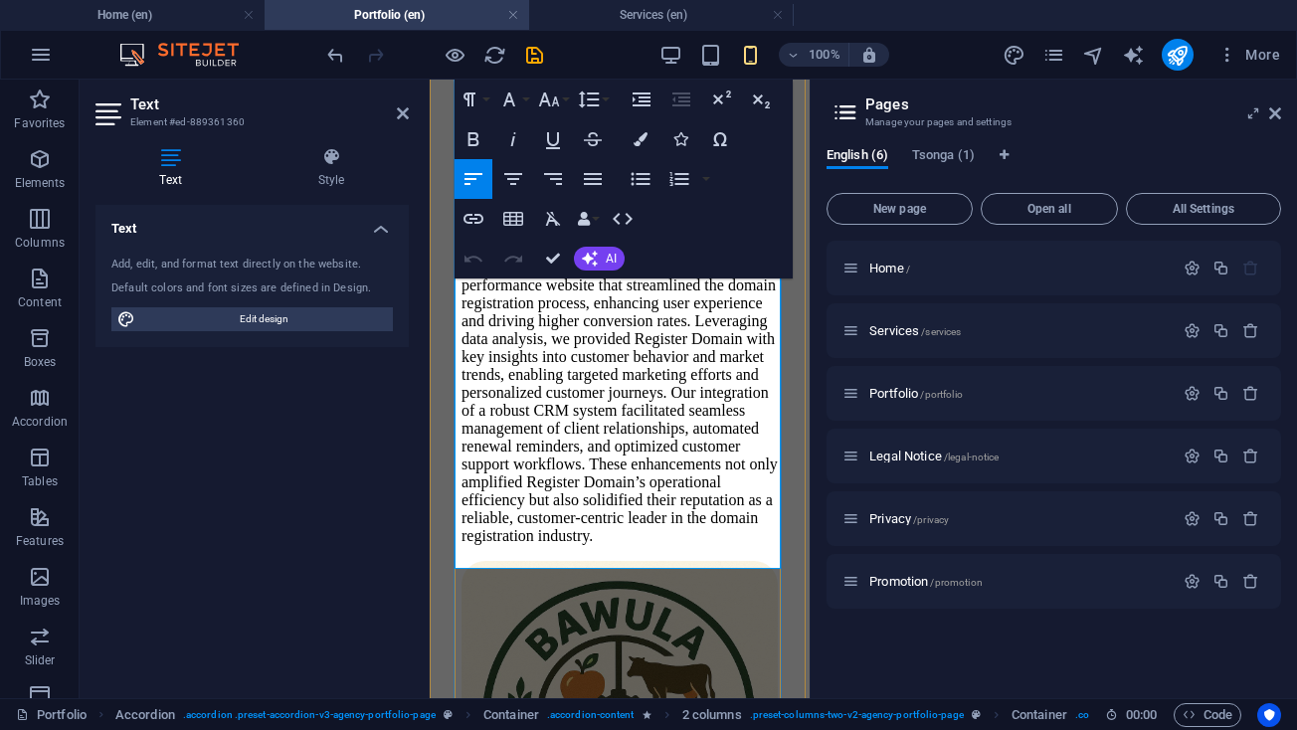
scroll to position [4284, 0]
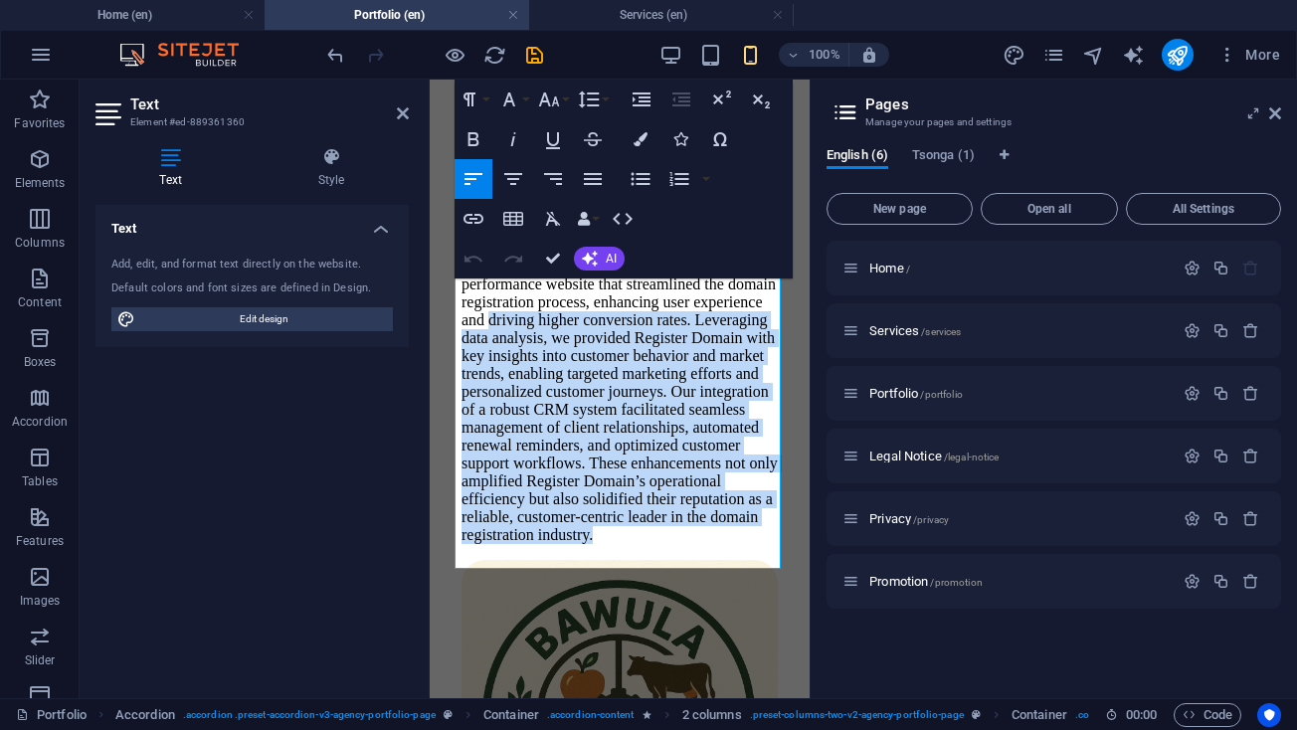
drag, startPoint x: 715, startPoint y: 556, endPoint x: 385, endPoint y: 186, distance: 495.9
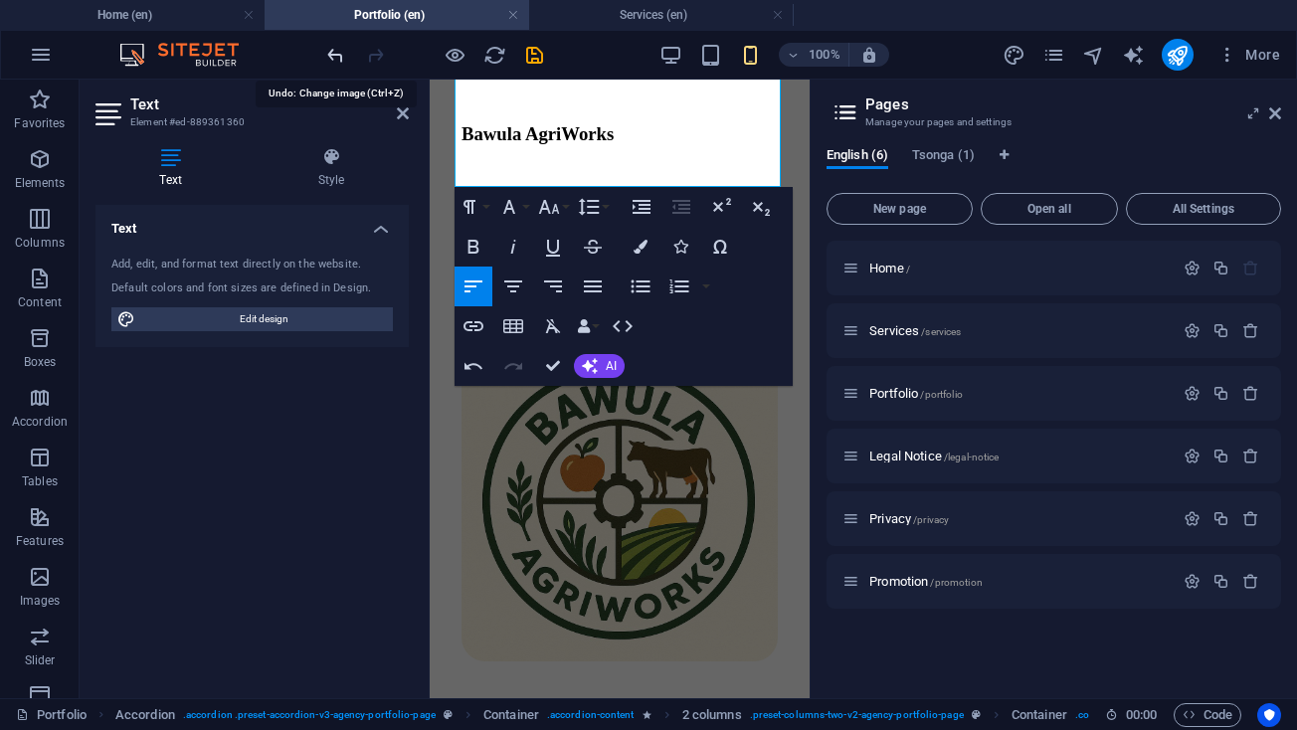
click at [336, 54] on icon "undo" at bounding box center [335, 55] width 23 height 23
click at [401, 108] on icon at bounding box center [403, 113] width 12 height 16
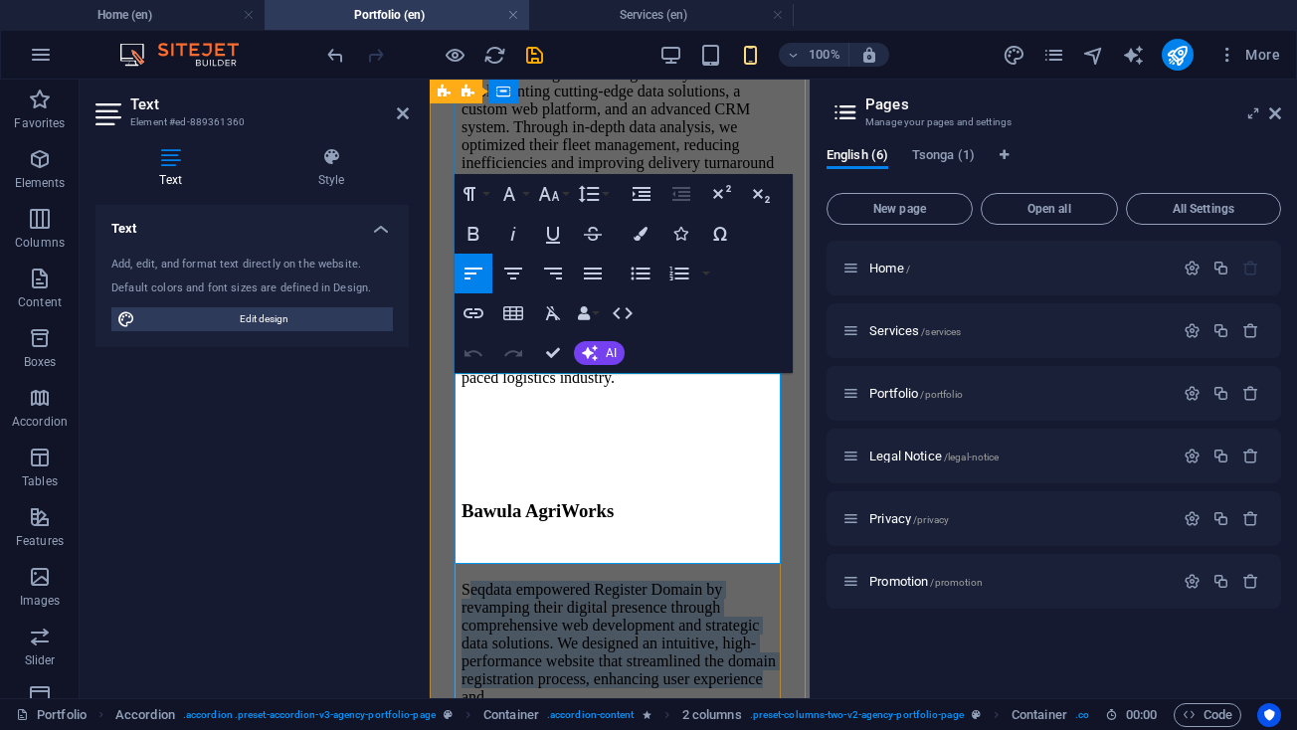
drag, startPoint x: 461, startPoint y: 383, endPoint x: 744, endPoint y: 546, distance: 326.1
click at [742, 581] on p "Seqdata empowered Register Domain by revamping their digital presence through c…" at bounding box center [619, 643] width 316 height 125
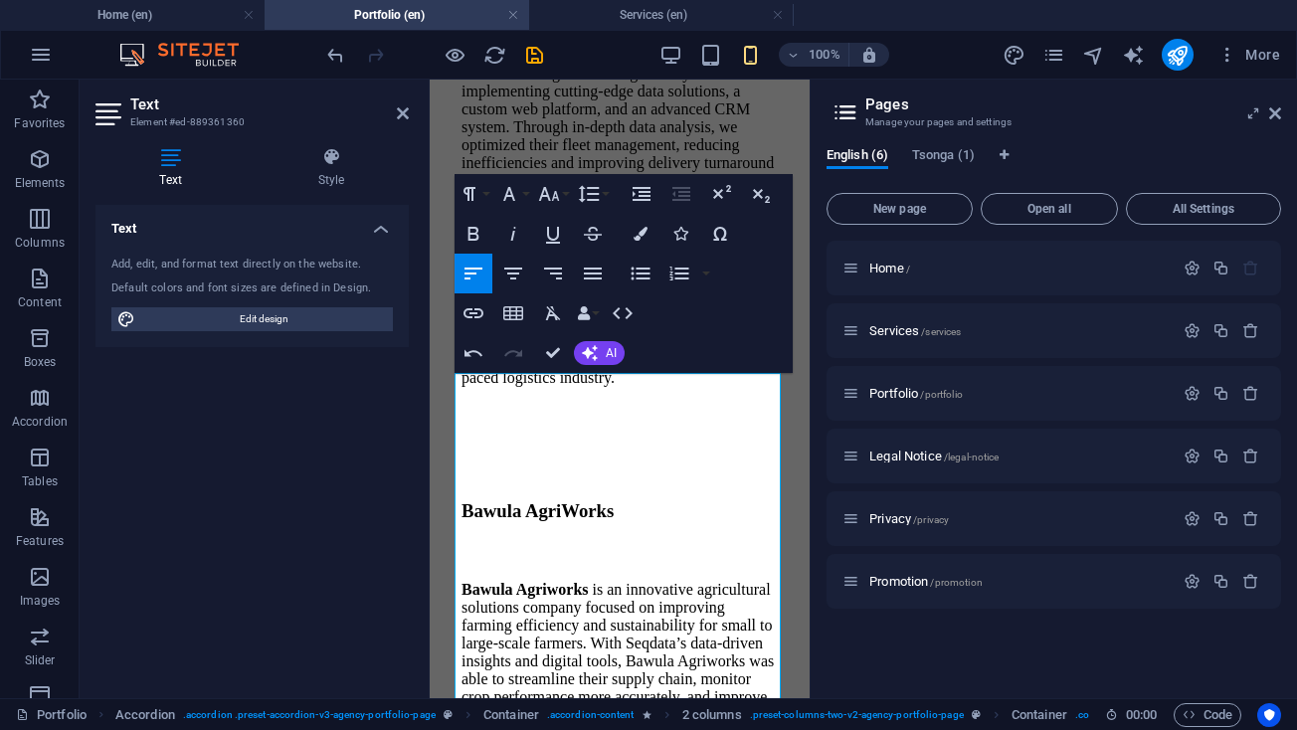
click at [413, 118] on aside "Text Element #ed-889361360 Text Style Text Add, edit, and format text directly …" at bounding box center [255, 389] width 350 height 619
click at [409, 111] on aside "Text Element #ed-889361360 Text Style Text Add, edit, and format text directly …" at bounding box center [255, 389] width 350 height 619
click at [403, 107] on icon at bounding box center [403, 113] width 12 height 16
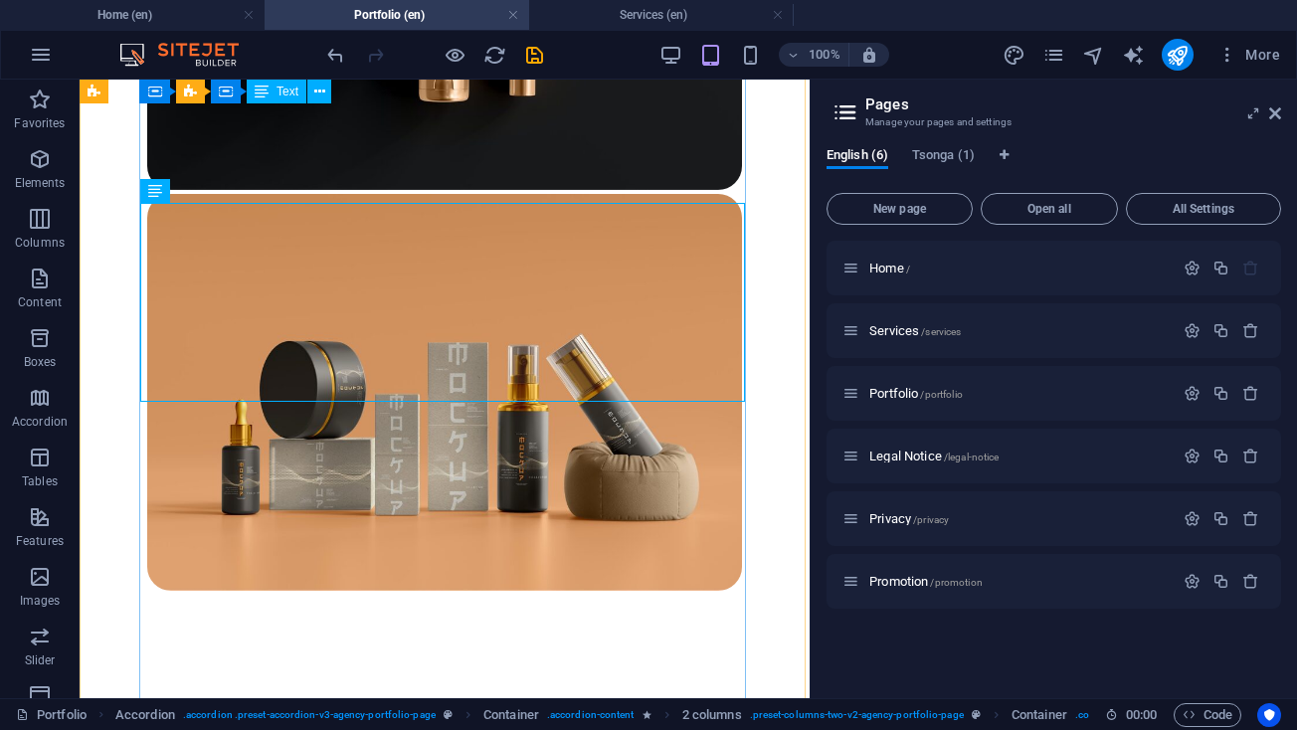
scroll to position [3018, 0]
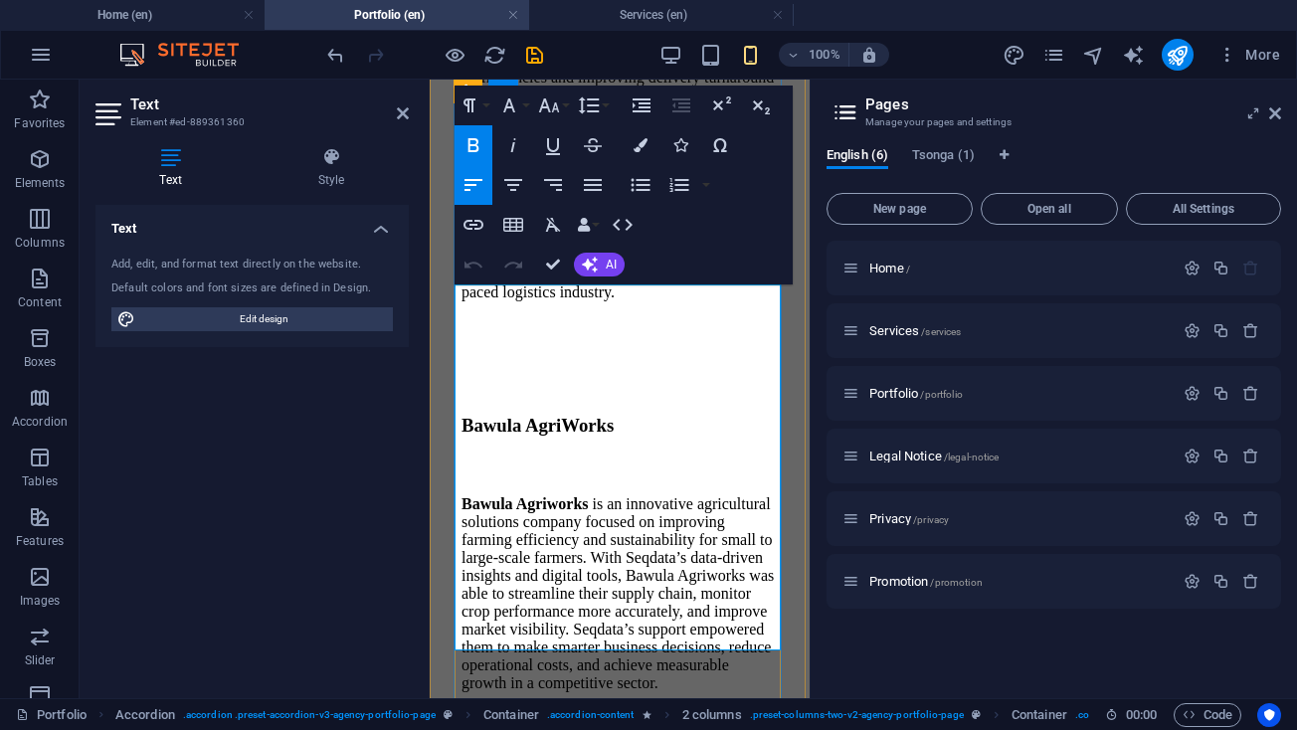
scroll to position [3996, 0]
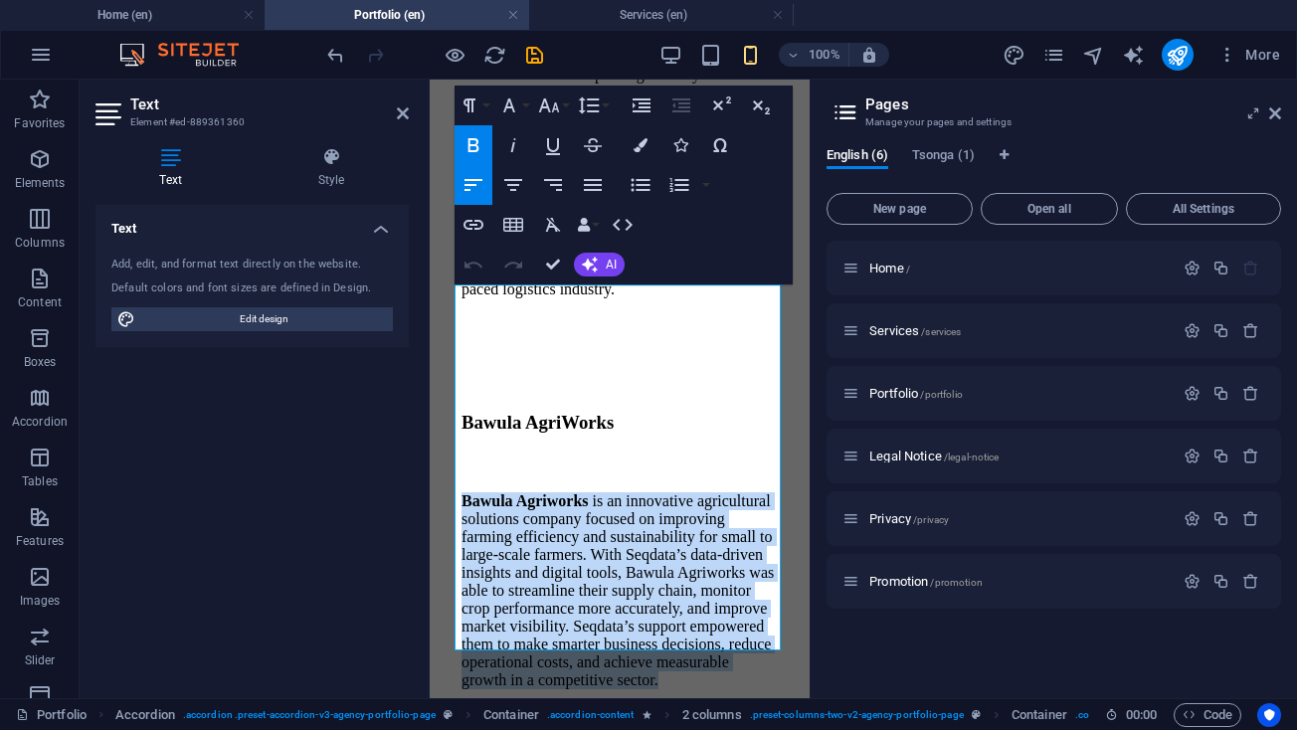
drag, startPoint x: 642, startPoint y: 613, endPoint x: 854, endPoint y: 356, distance: 332.7
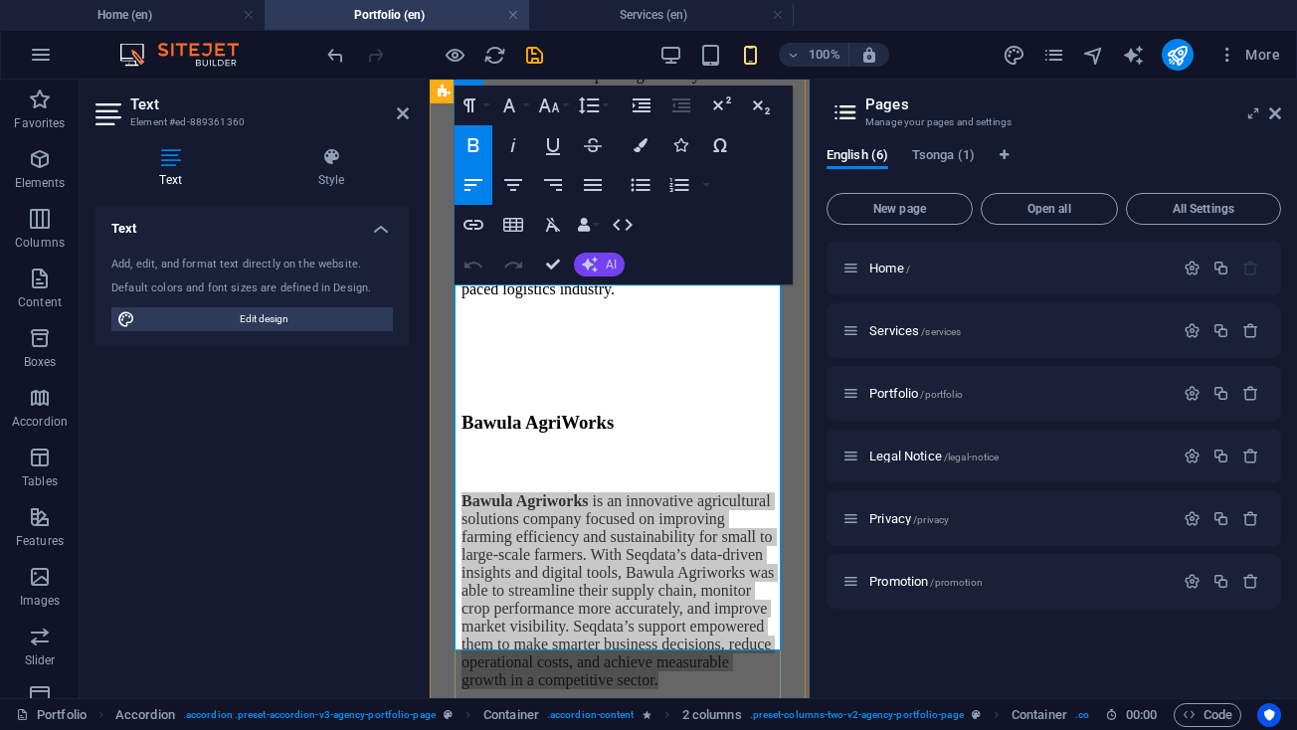
click at [604, 271] on button "AI" at bounding box center [599, 265] width 51 height 24
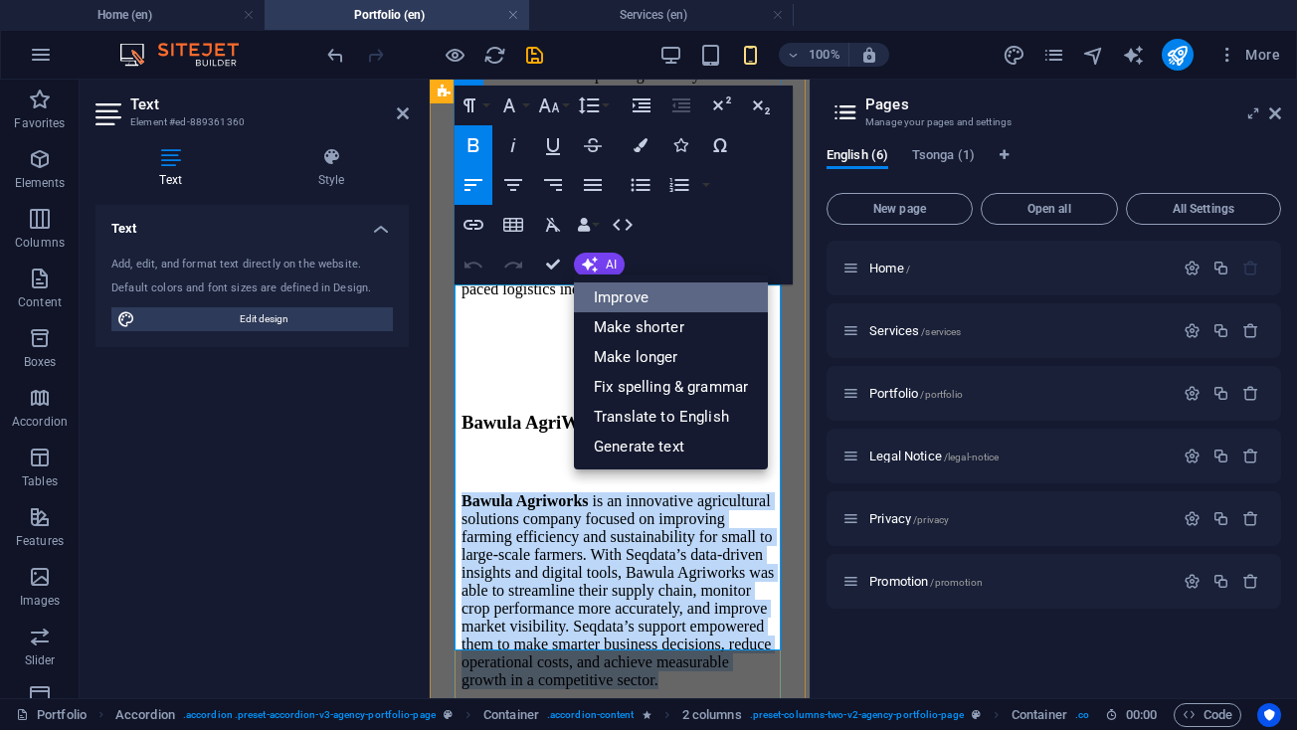
click at [616, 288] on link "Improve" at bounding box center [671, 297] width 194 height 30
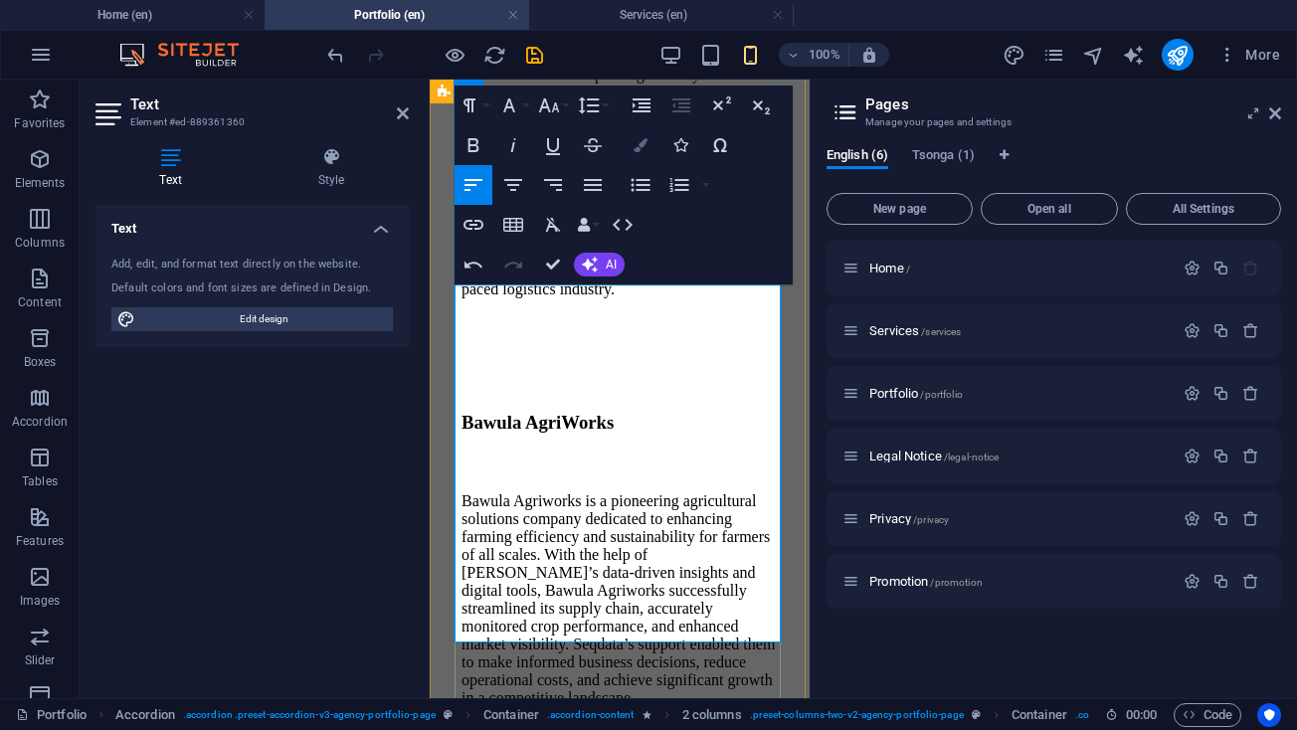
click at [641, 145] on icon "button" at bounding box center [640, 145] width 14 height 14
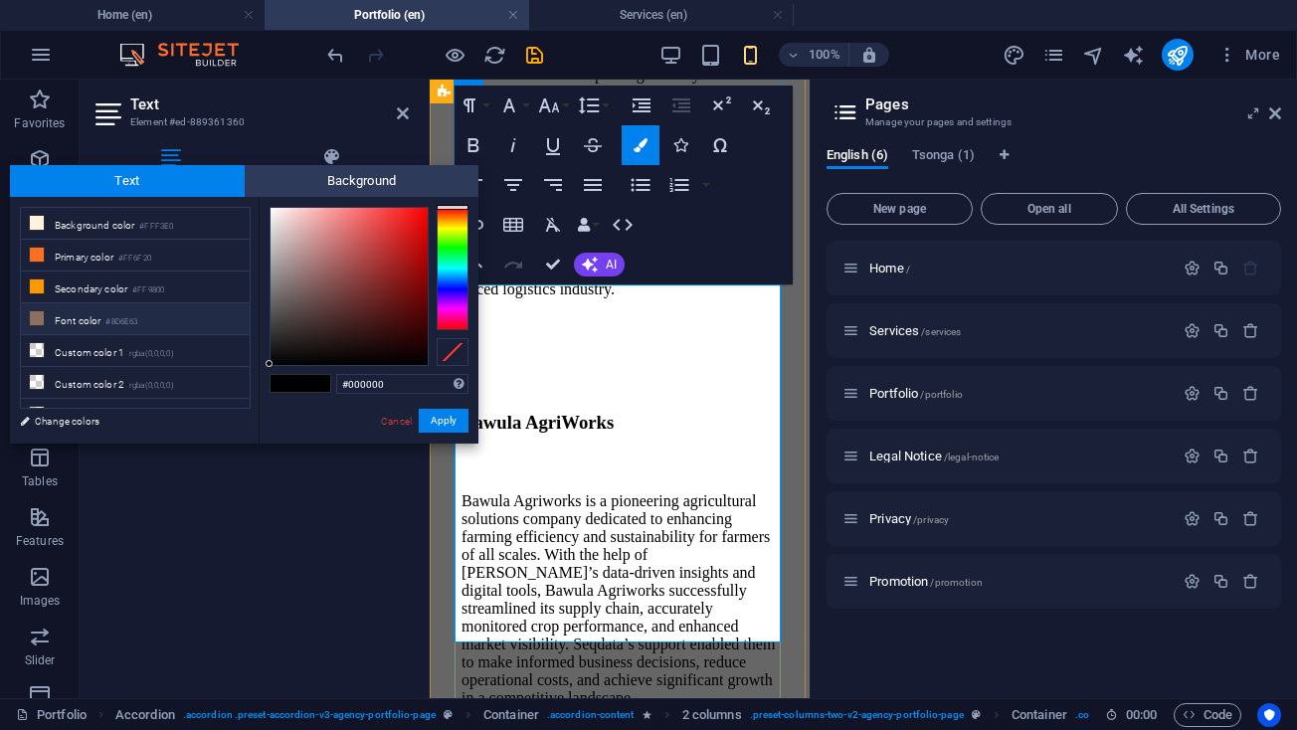
click at [71, 311] on li "Font color #8D6E63" at bounding box center [135, 319] width 229 height 32
type input "#8d6e63"
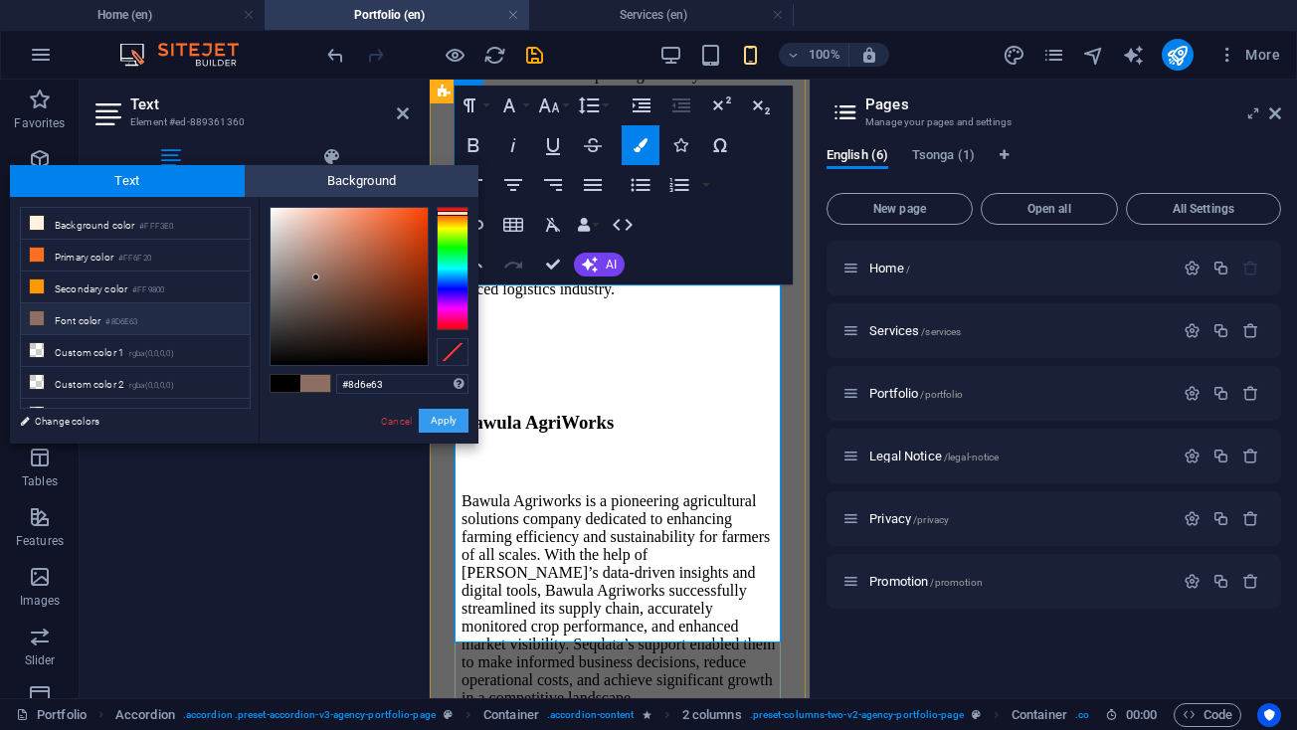
click at [441, 421] on button "Apply" at bounding box center [444, 421] width 50 height 24
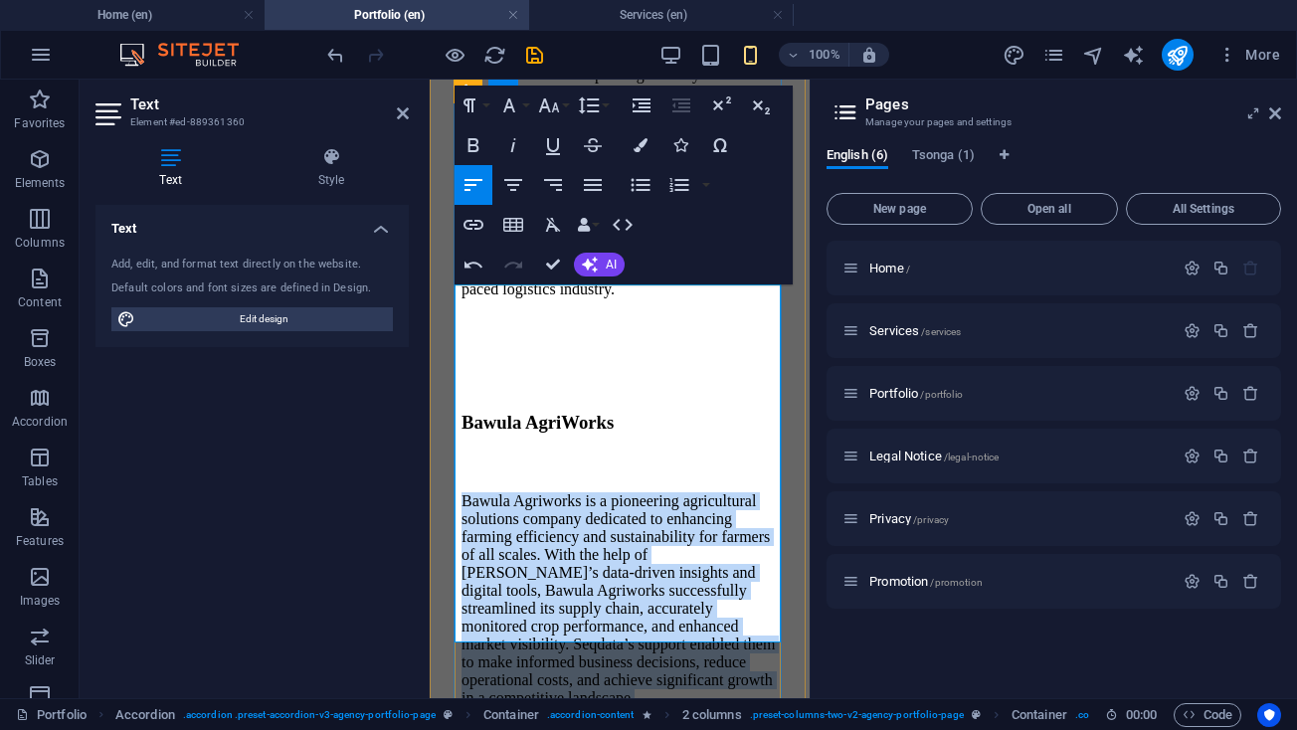
drag, startPoint x: 563, startPoint y: 631, endPoint x: 455, endPoint y: 283, distance: 364.3
click at [461, 412] on div "Bawula AgriWorks Bawula Agriworks is a pioneering agricultural solutions compan…" at bounding box center [619, 559] width 316 height 295
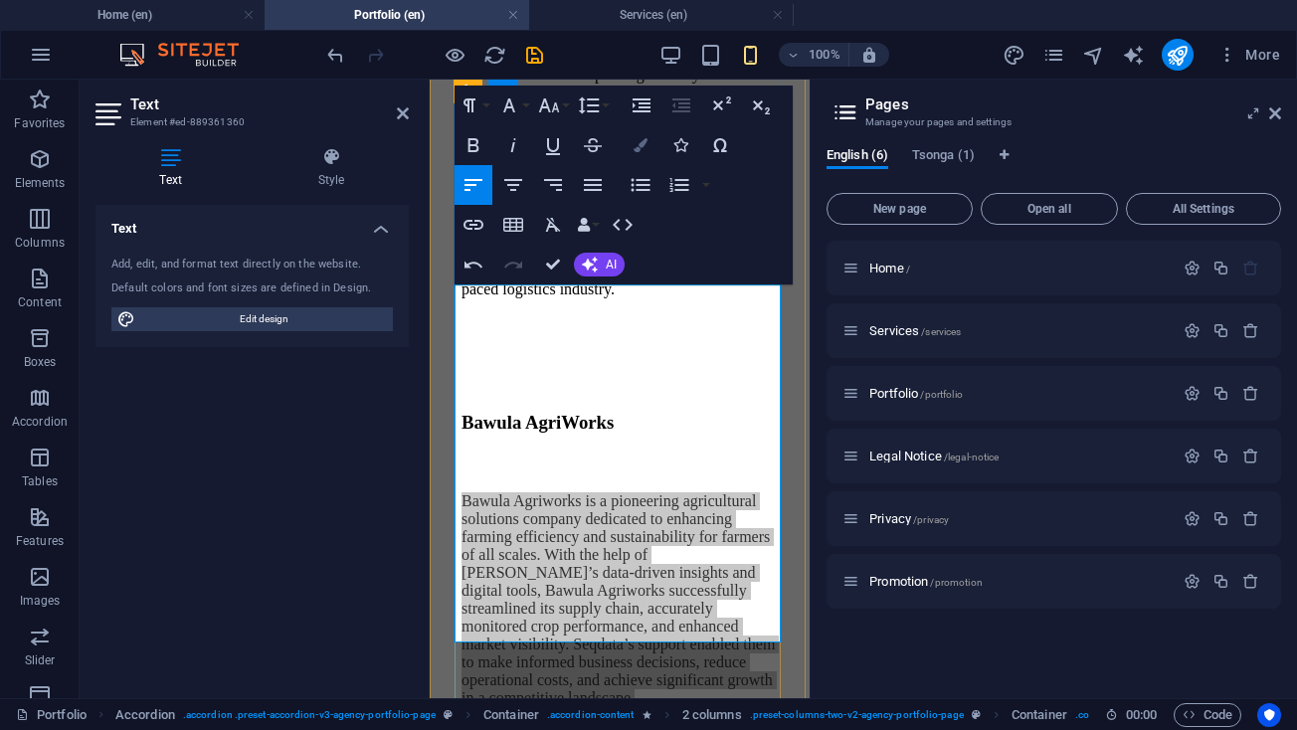
click at [627, 152] on button "Colors" at bounding box center [641, 145] width 38 height 40
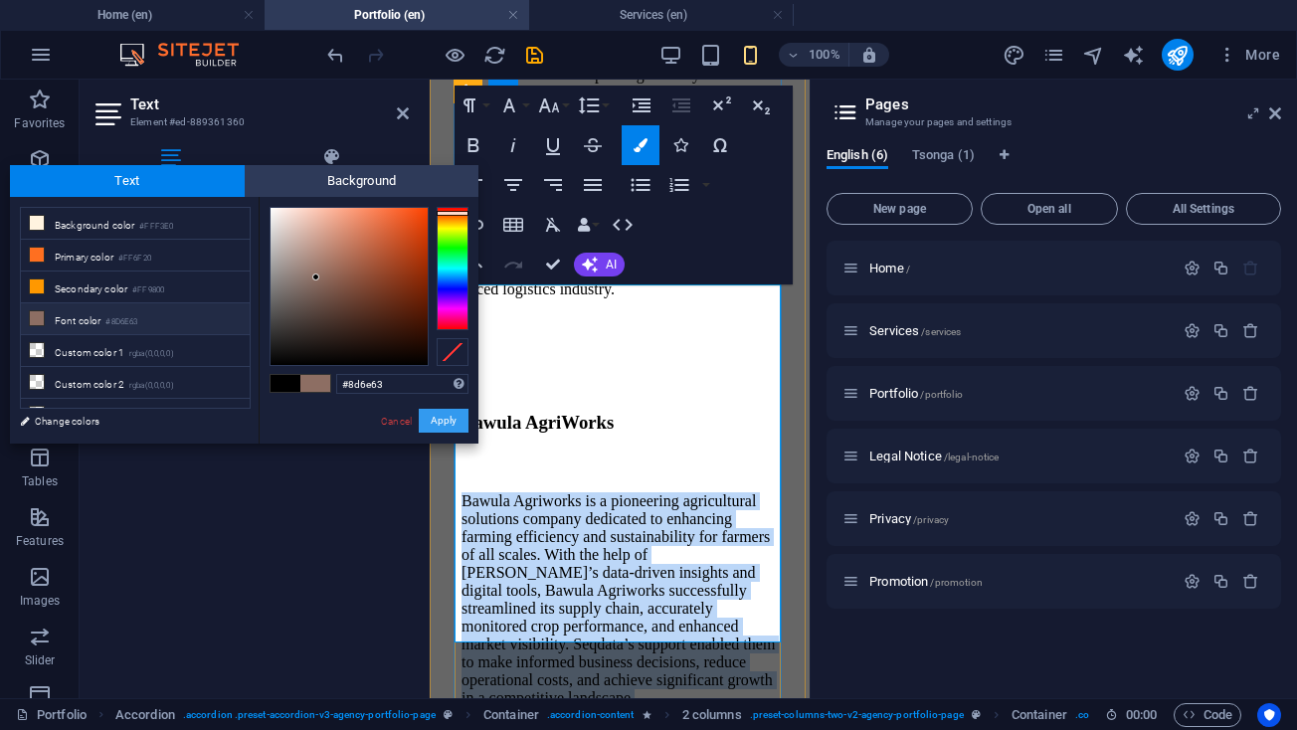
click at [444, 429] on button "Apply" at bounding box center [444, 421] width 50 height 24
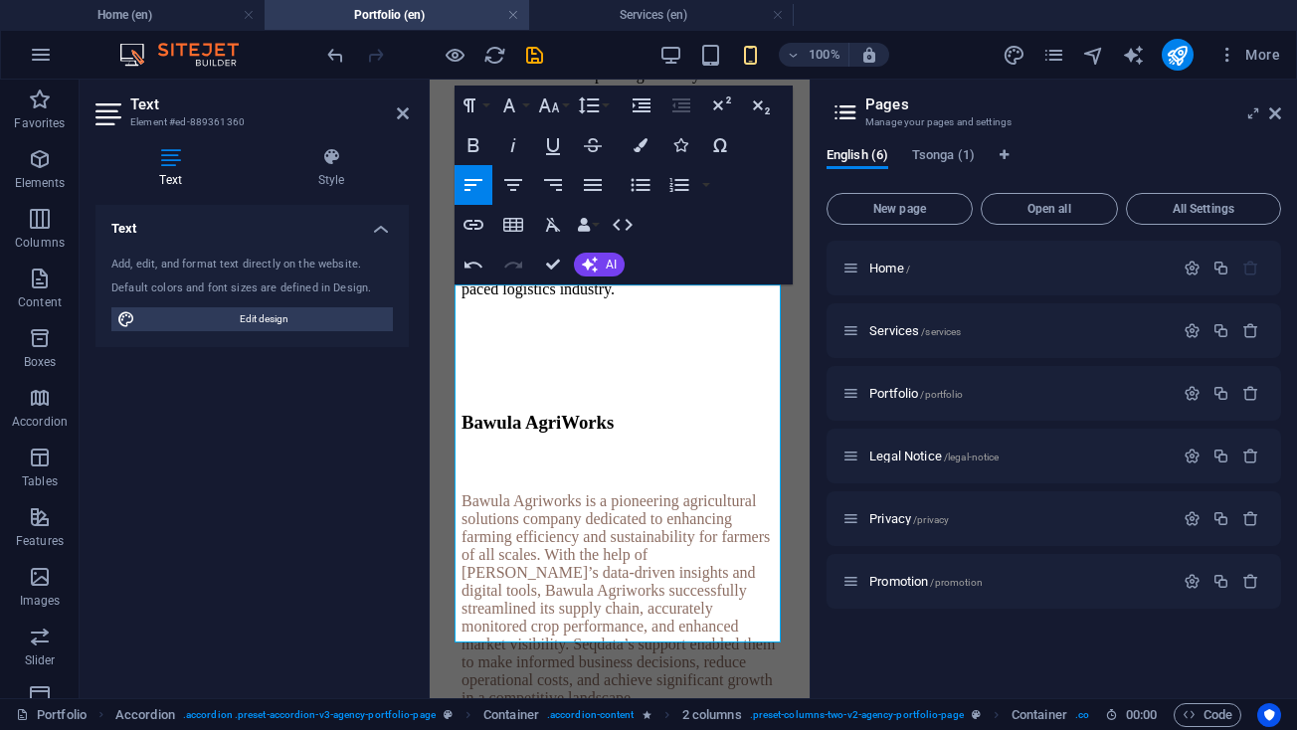
click at [397, 597] on div "Text Add, edit, and format text directly on the website. Default colors and fon…" at bounding box center [251, 443] width 313 height 477
click at [401, 105] on icon at bounding box center [403, 113] width 12 height 16
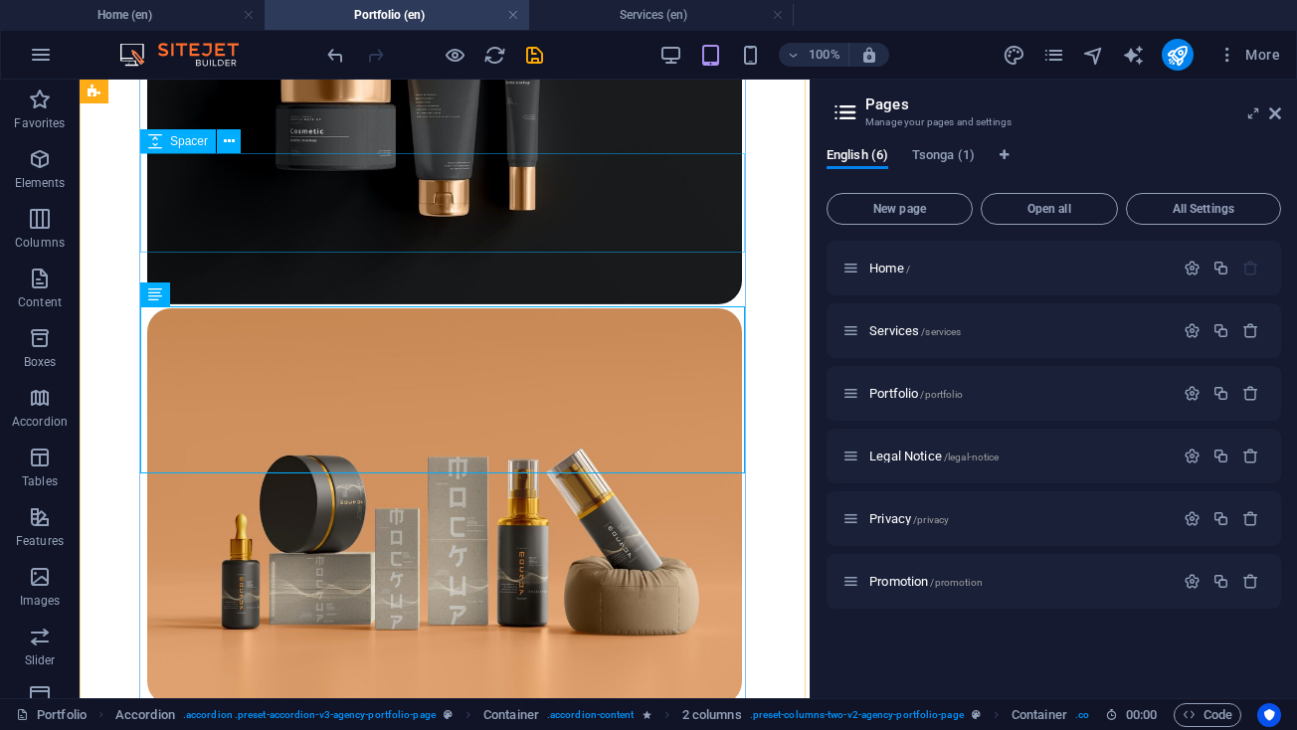
scroll to position [2882, 0]
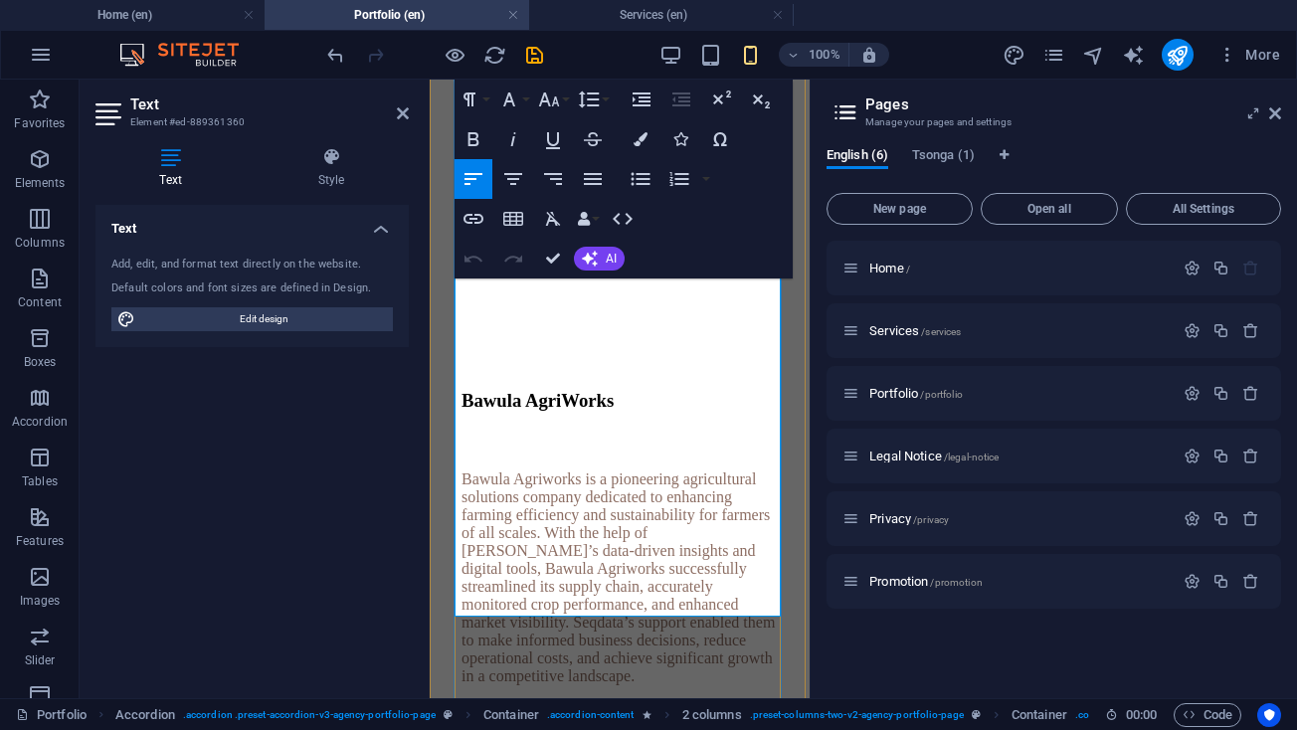
scroll to position [4023, 0]
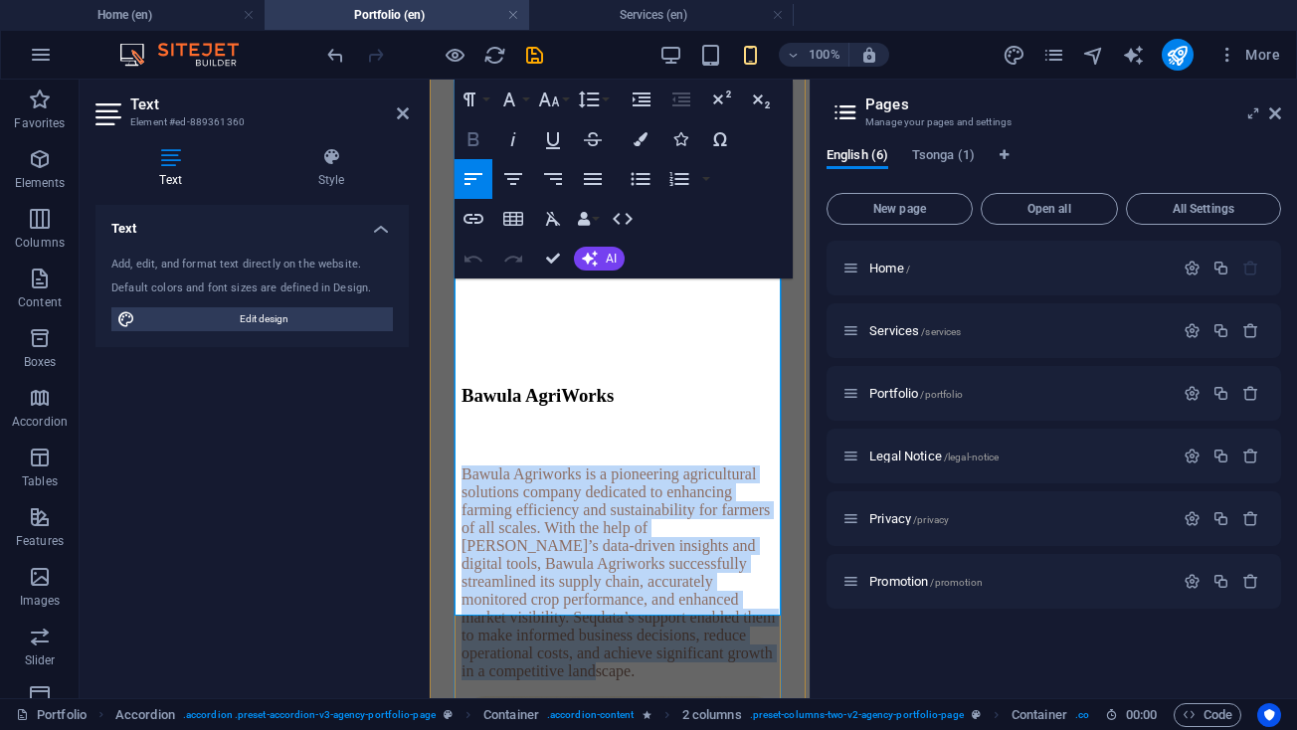
click at [475, 132] on icon "button" at bounding box center [473, 139] width 24 height 24
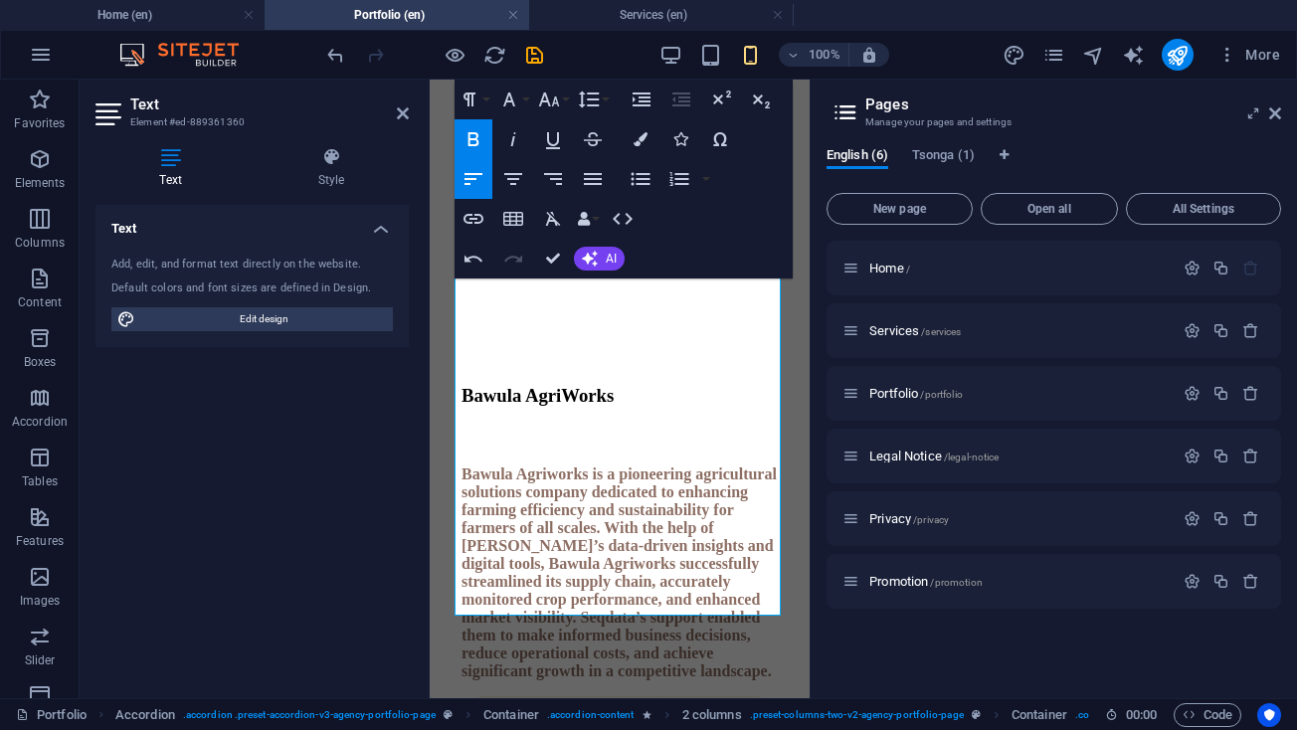
click at [420, 438] on div "Text Style Text Add, edit, and format text directly on the website. Default col…" at bounding box center [252, 414] width 345 height 567
click at [403, 114] on icon at bounding box center [403, 113] width 12 height 16
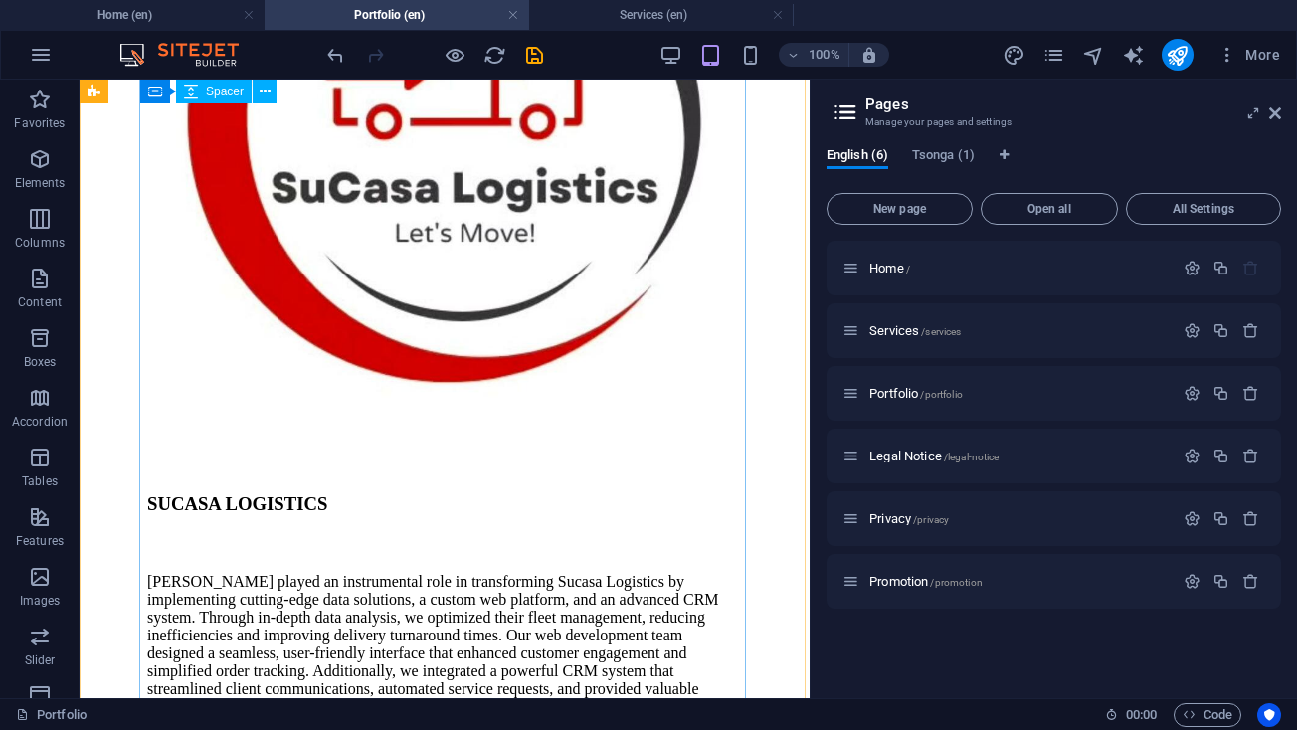
scroll to position [3918, 0]
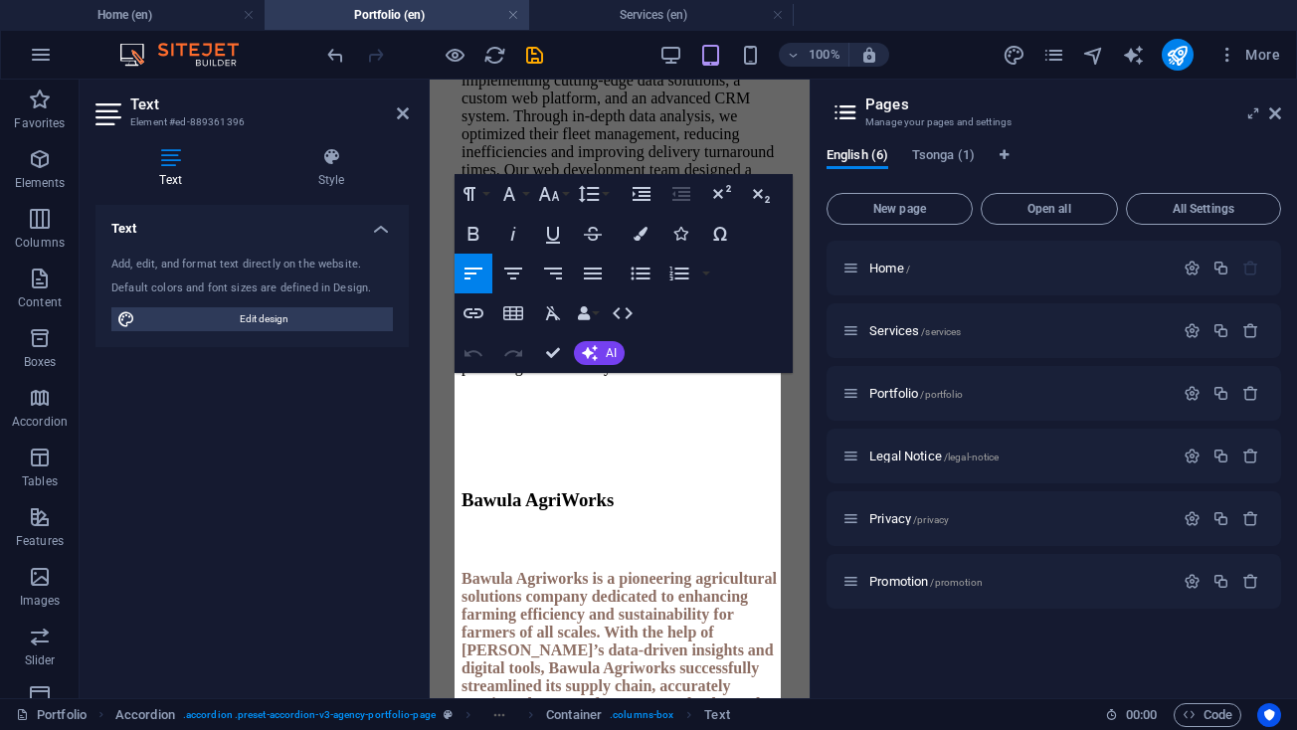
scroll to position [4824, 0]
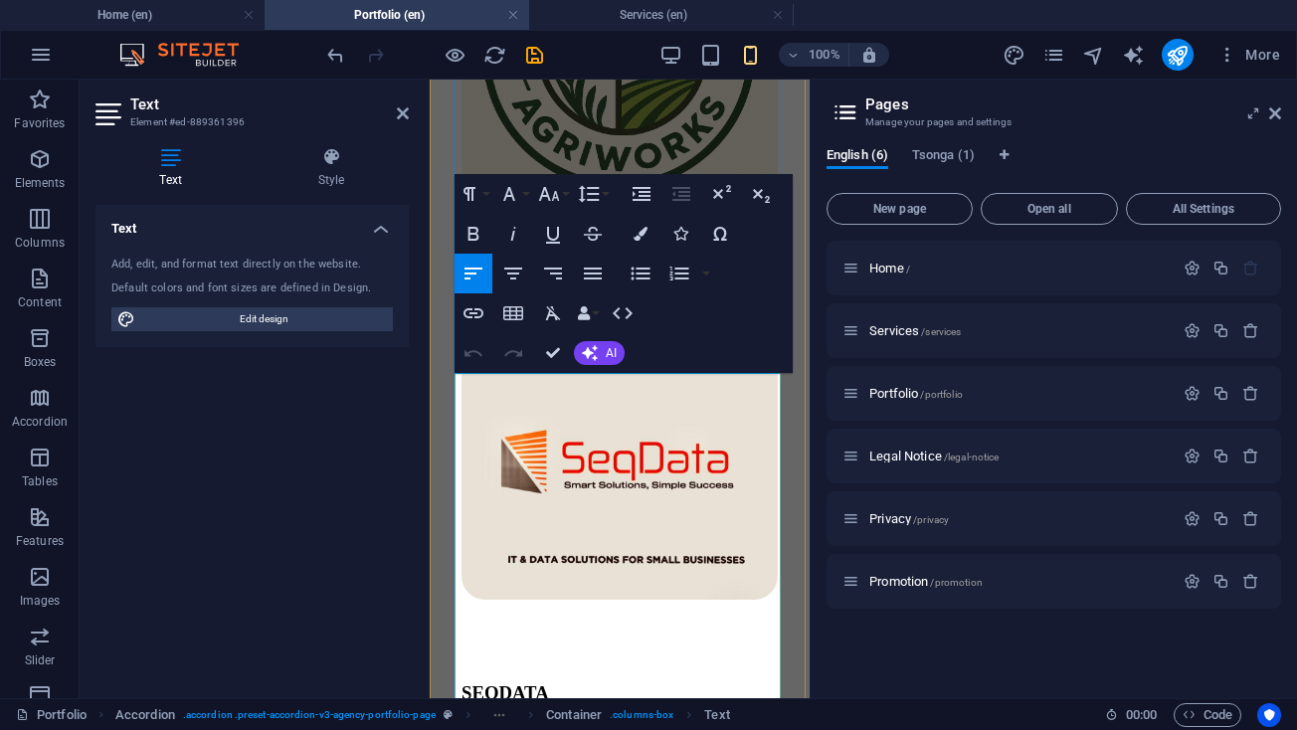
click at [415, 108] on aside "Text Element #ed-889361396 Text Style Text Add, edit, and format text directly …" at bounding box center [255, 389] width 350 height 619
click at [400, 113] on icon at bounding box center [403, 113] width 12 height 16
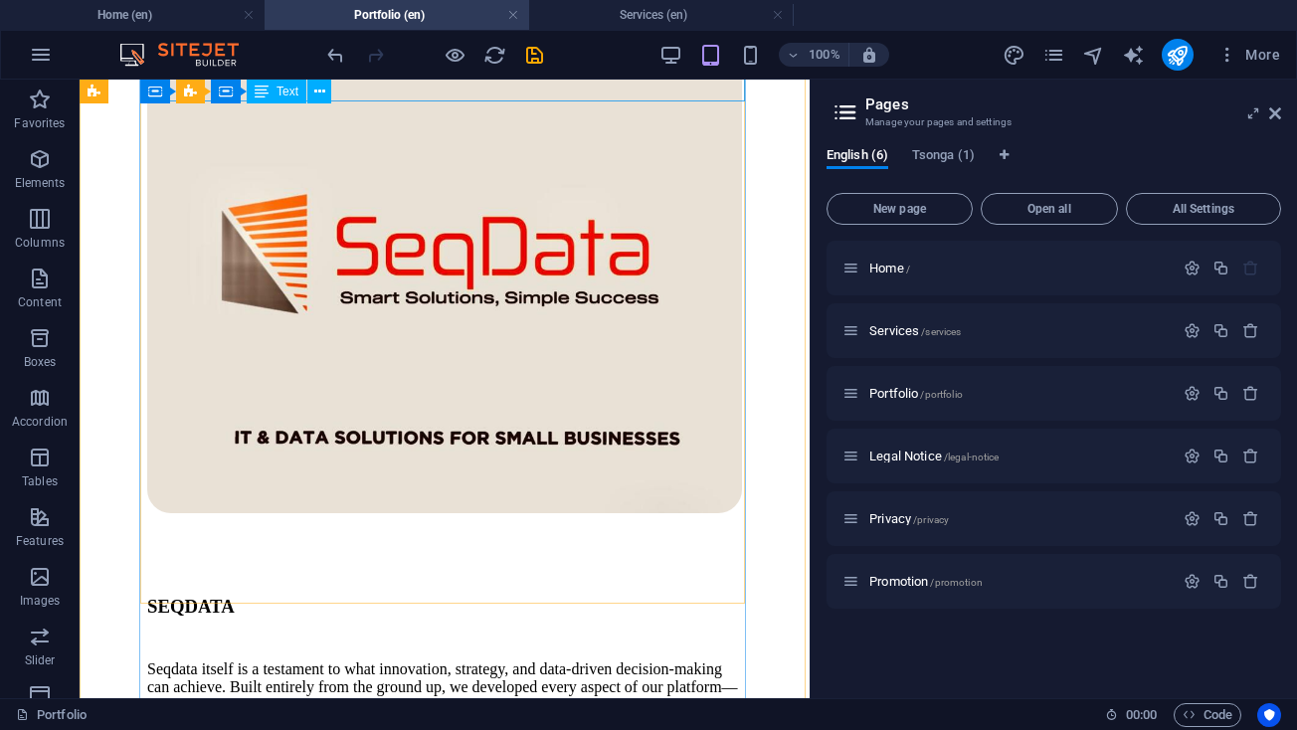
scroll to position [5743, 0]
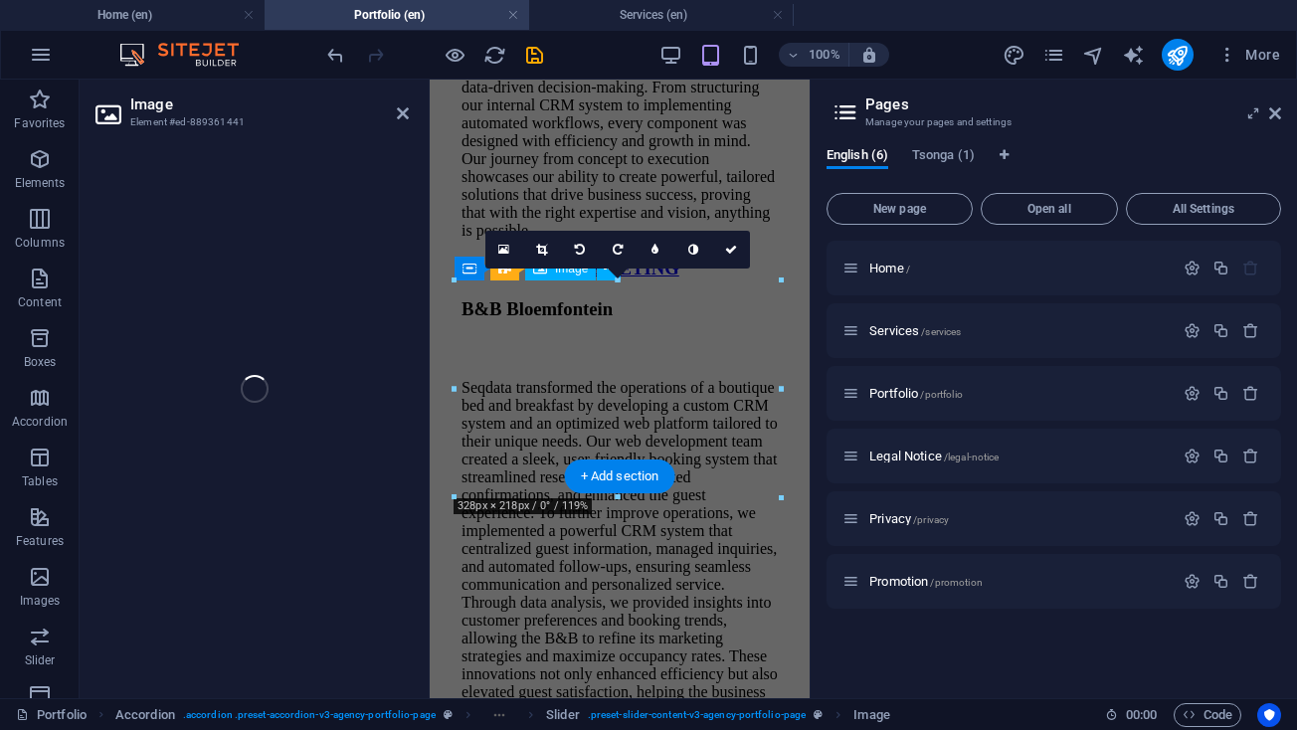
scroll to position [7431, 0]
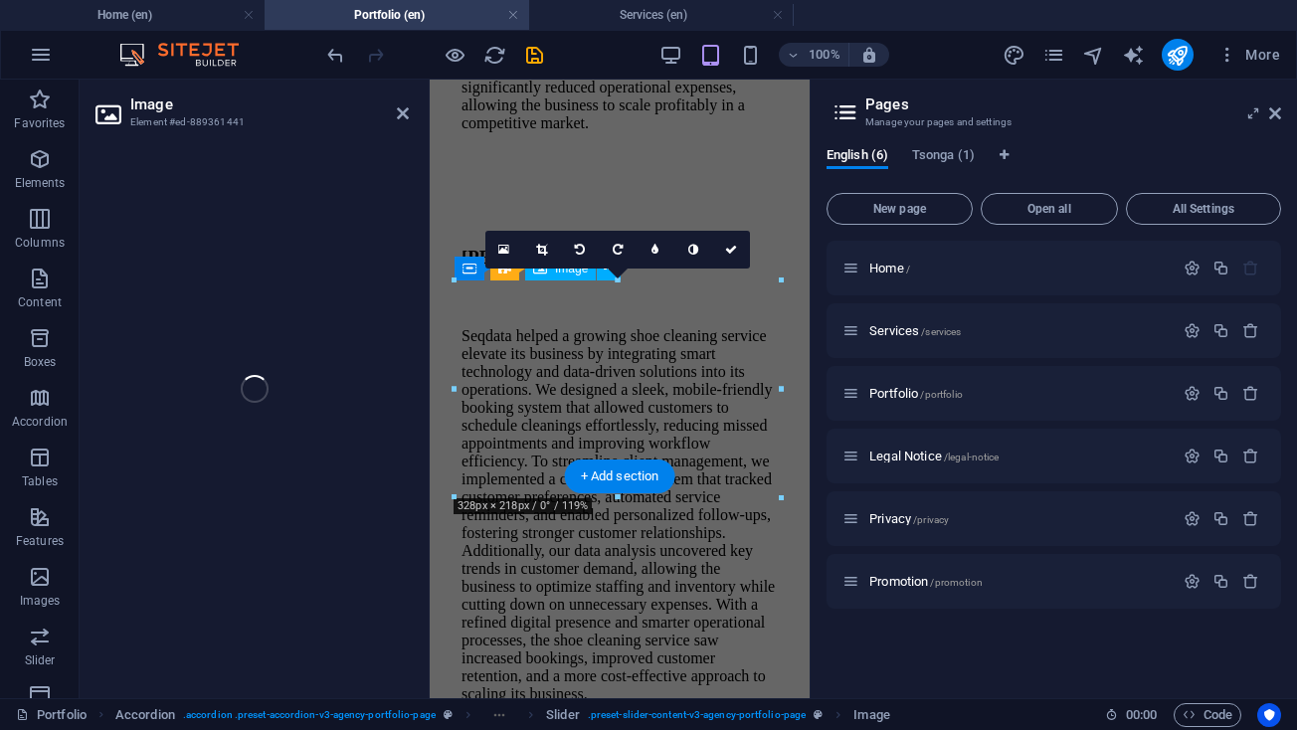
select select "%"
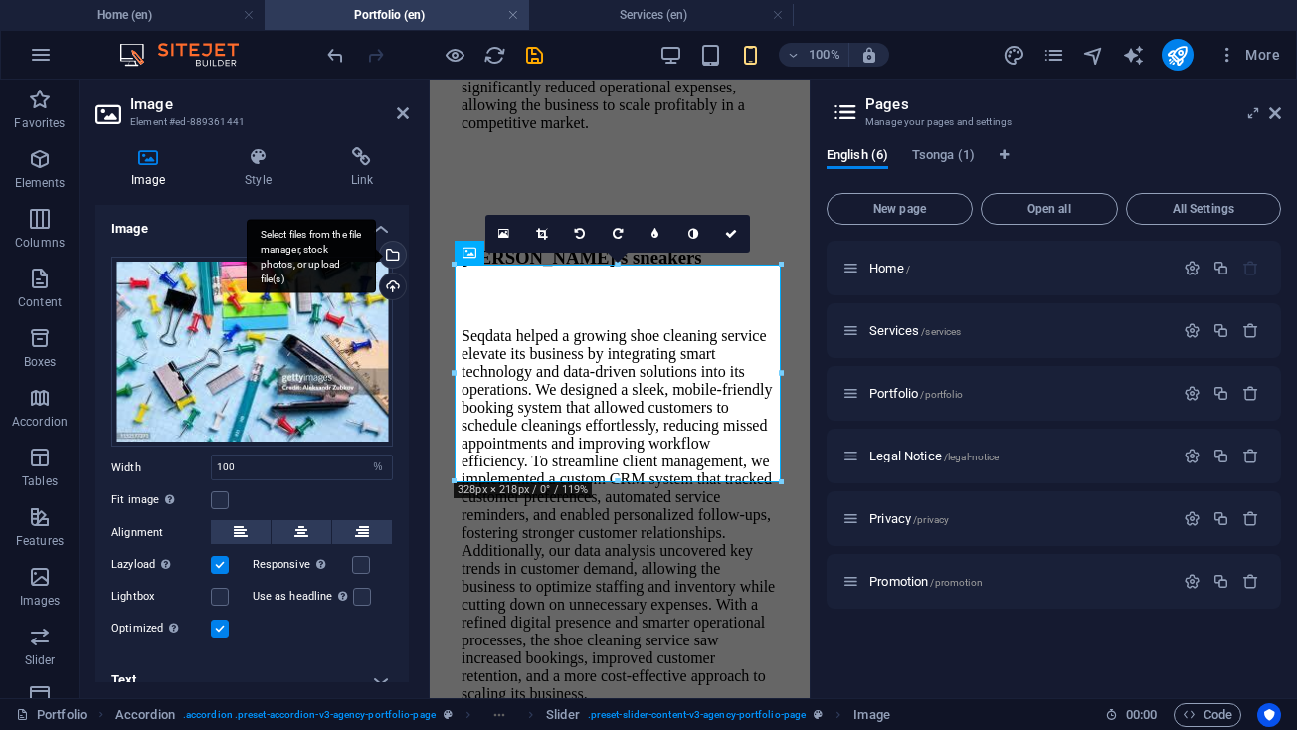
click at [392, 253] on div "Select files from the file manager, stock photos, or upload file(s)" at bounding box center [391, 257] width 30 height 30
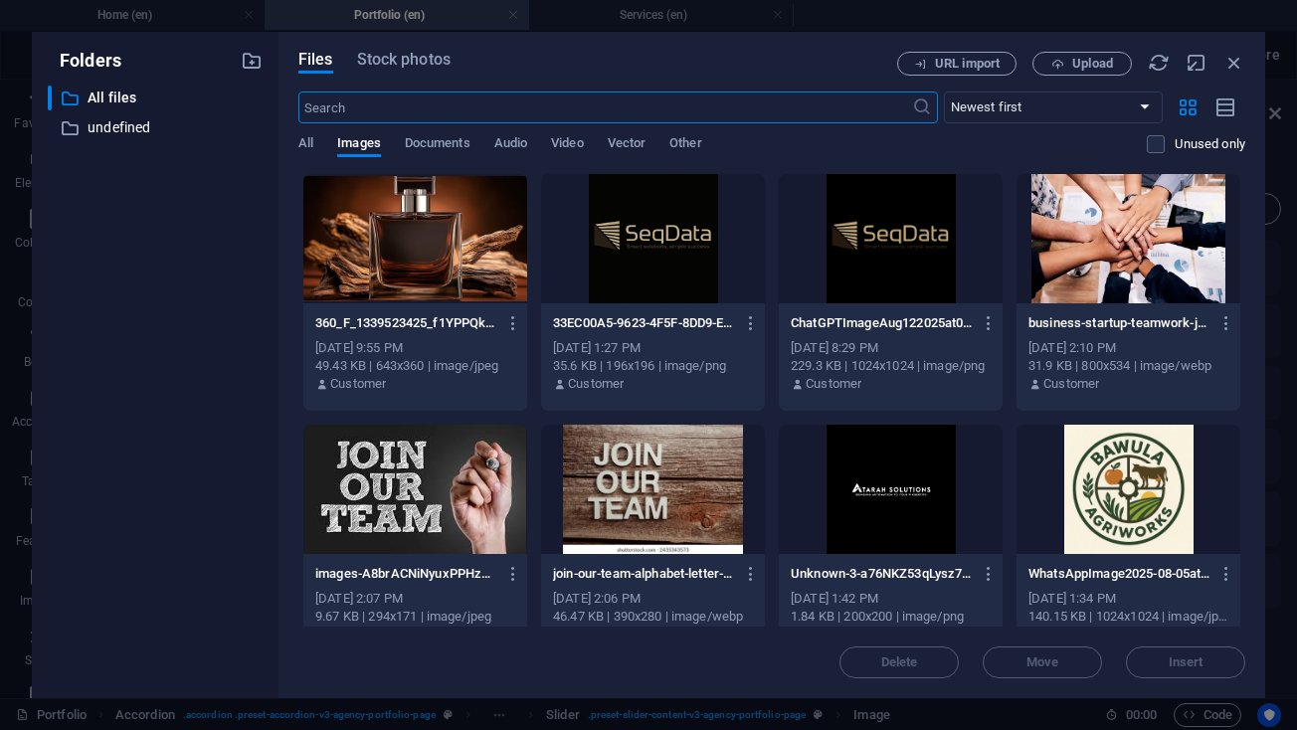
scroll to position [0, 0]
click at [1107, 64] on span "Upload" at bounding box center [1092, 64] width 41 height 12
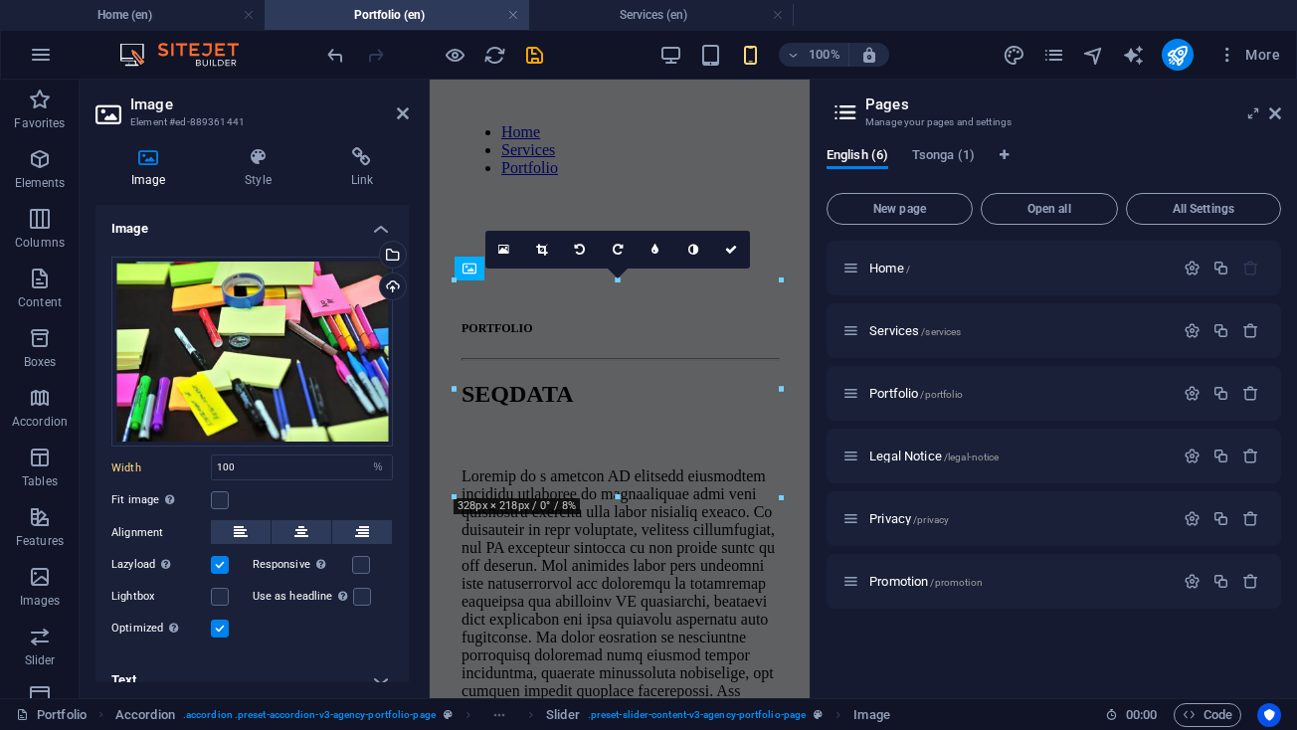
scroll to position [7415, 0]
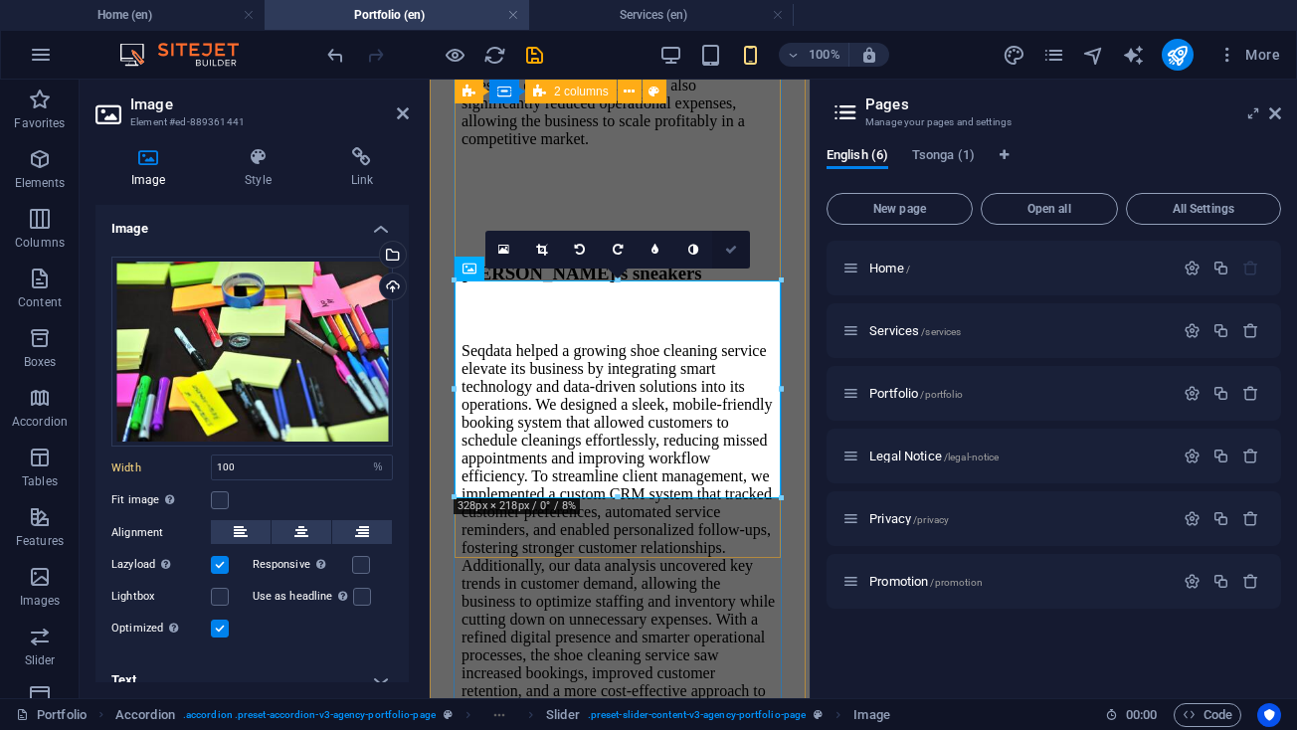
click at [731, 246] on icon at bounding box center [731, 250] width 12 height 12
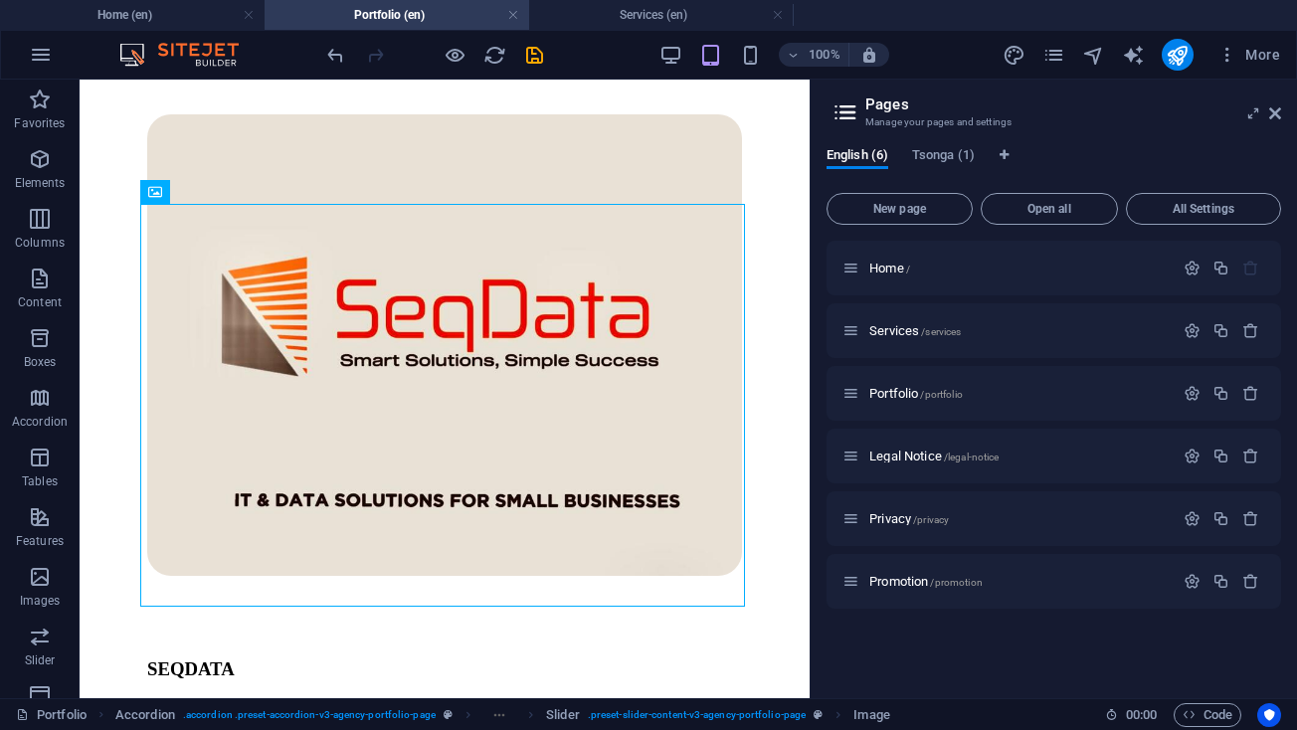
click at [1277, 103] on h2 "Pages" at bounding box center [1073, 104] width 416 height 18
click at [1277, 109] on icon at bounding box center [1275, 113] width 12 height 16
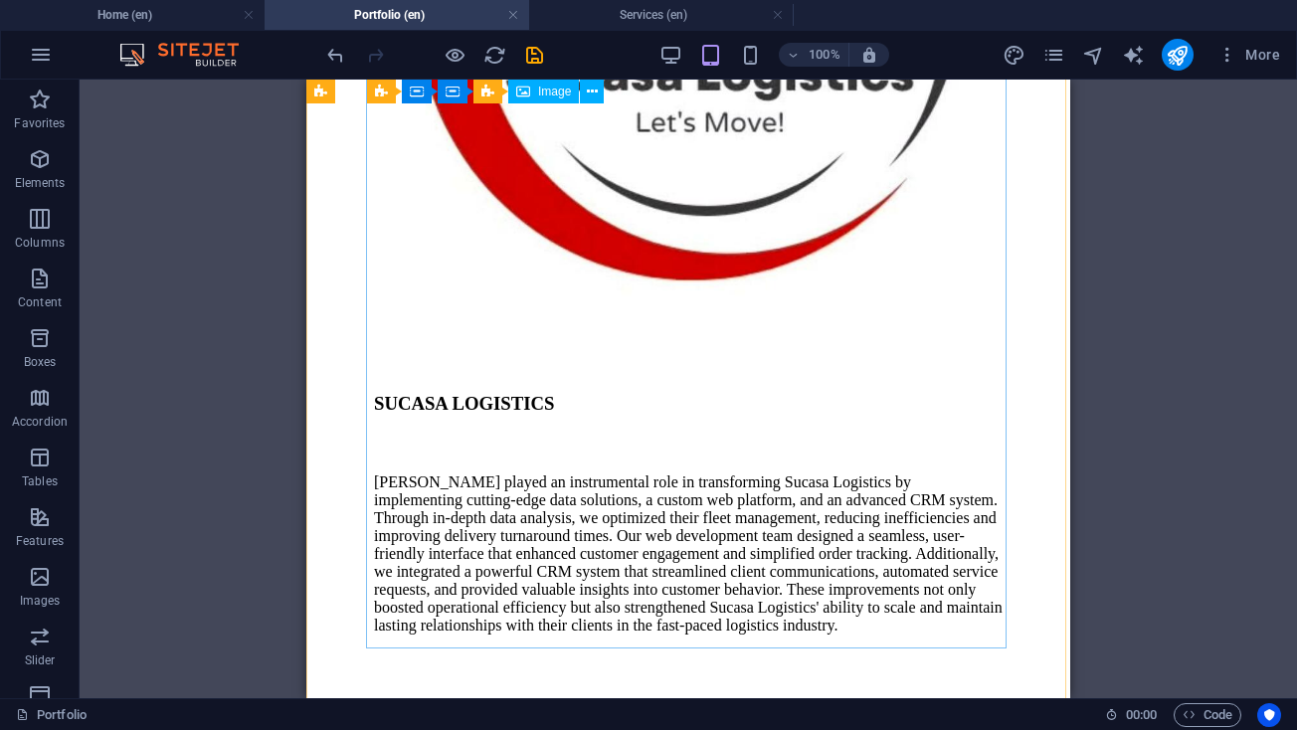
scroll to position [4173, 0]
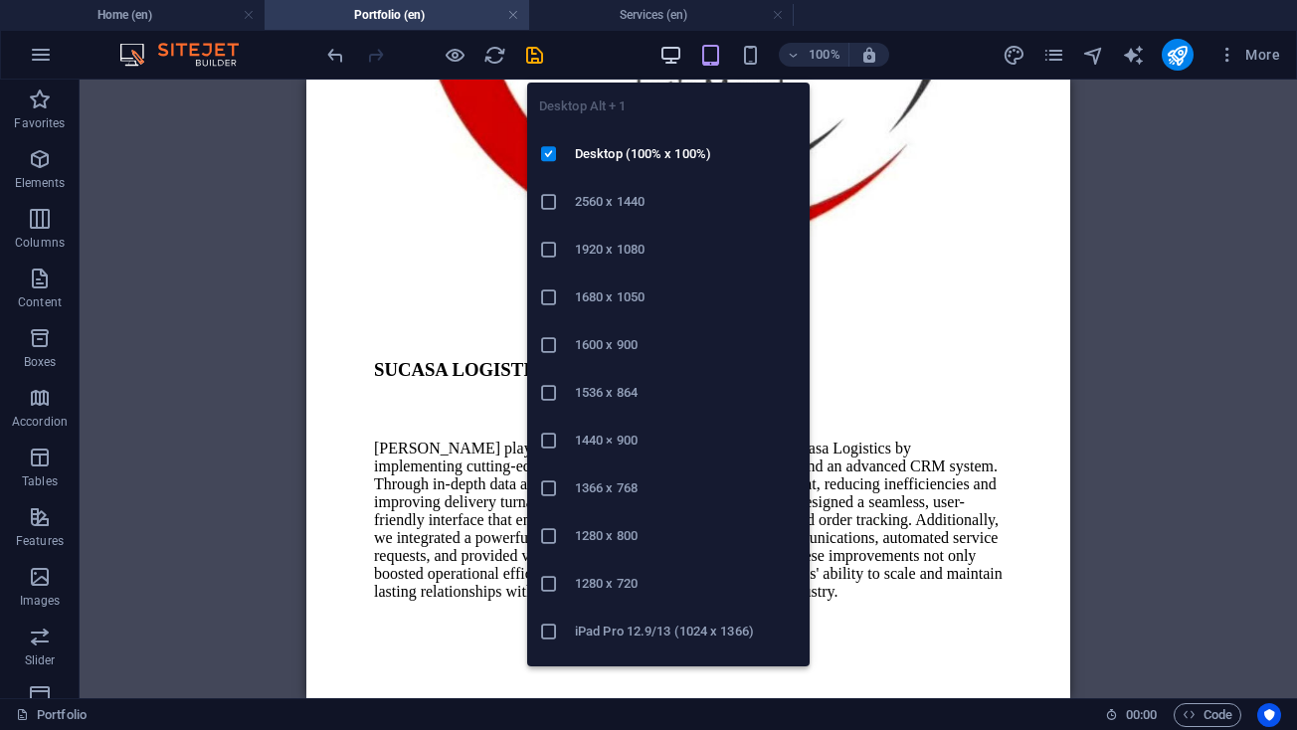
click at [662, 62] on icon "button" at bounding box center [670, 55] width 23 height 23
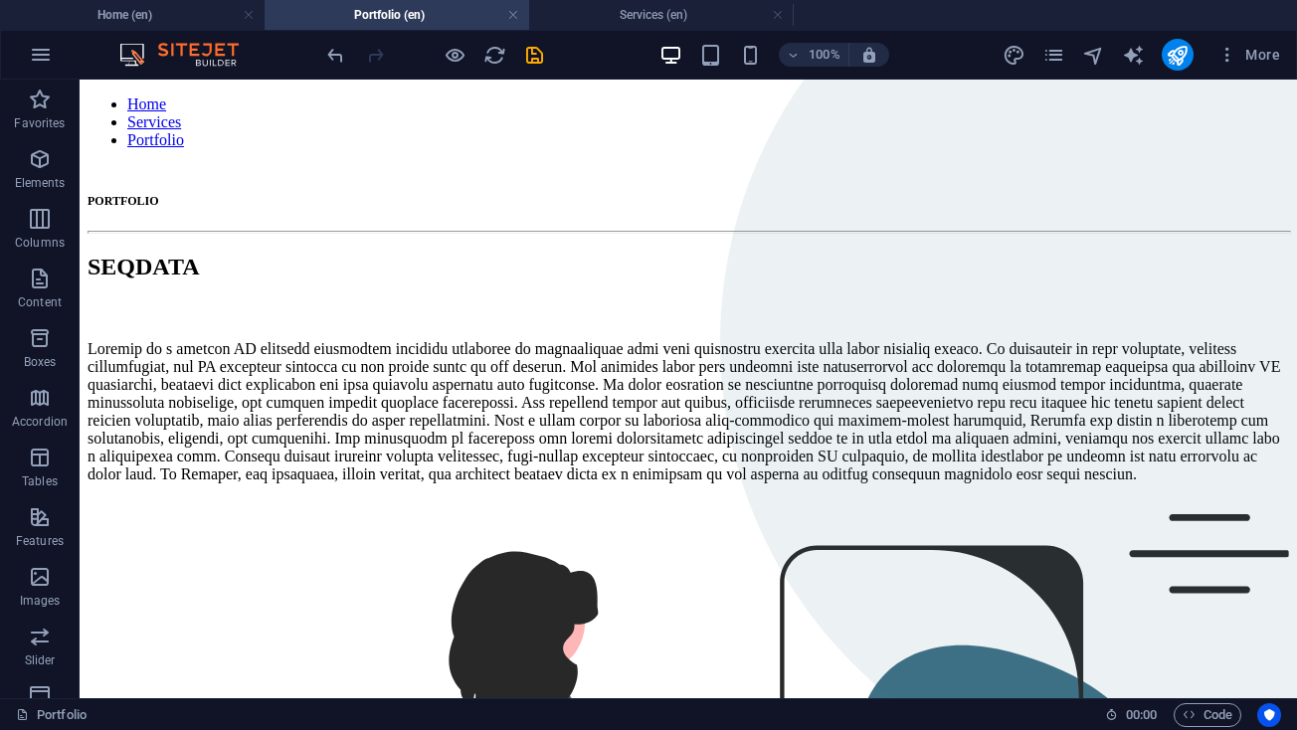
scroll to position [0, 0]
click at [1061, 57] on icon "pages" at bounding box center [1053, 55] width 23 height 23
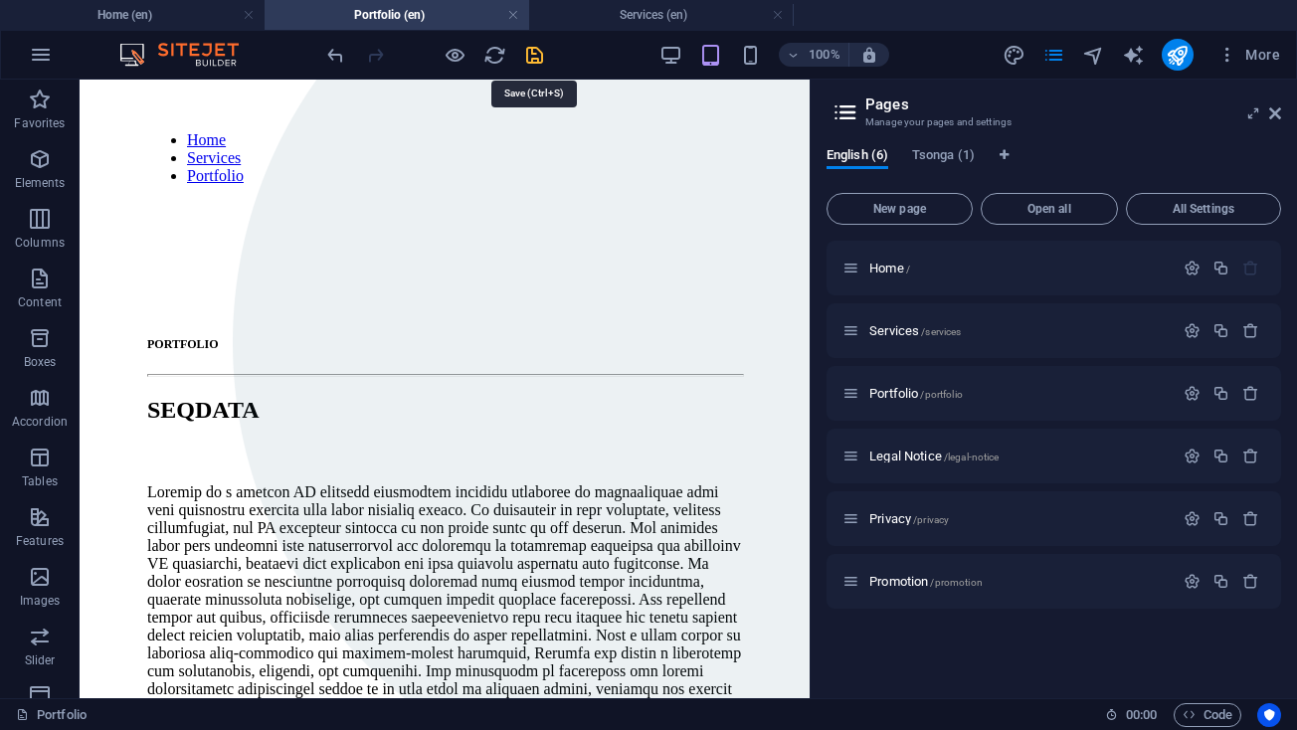
click at [534, 53] on icon "save" at bounding box center [534, 55] width 23 height 23
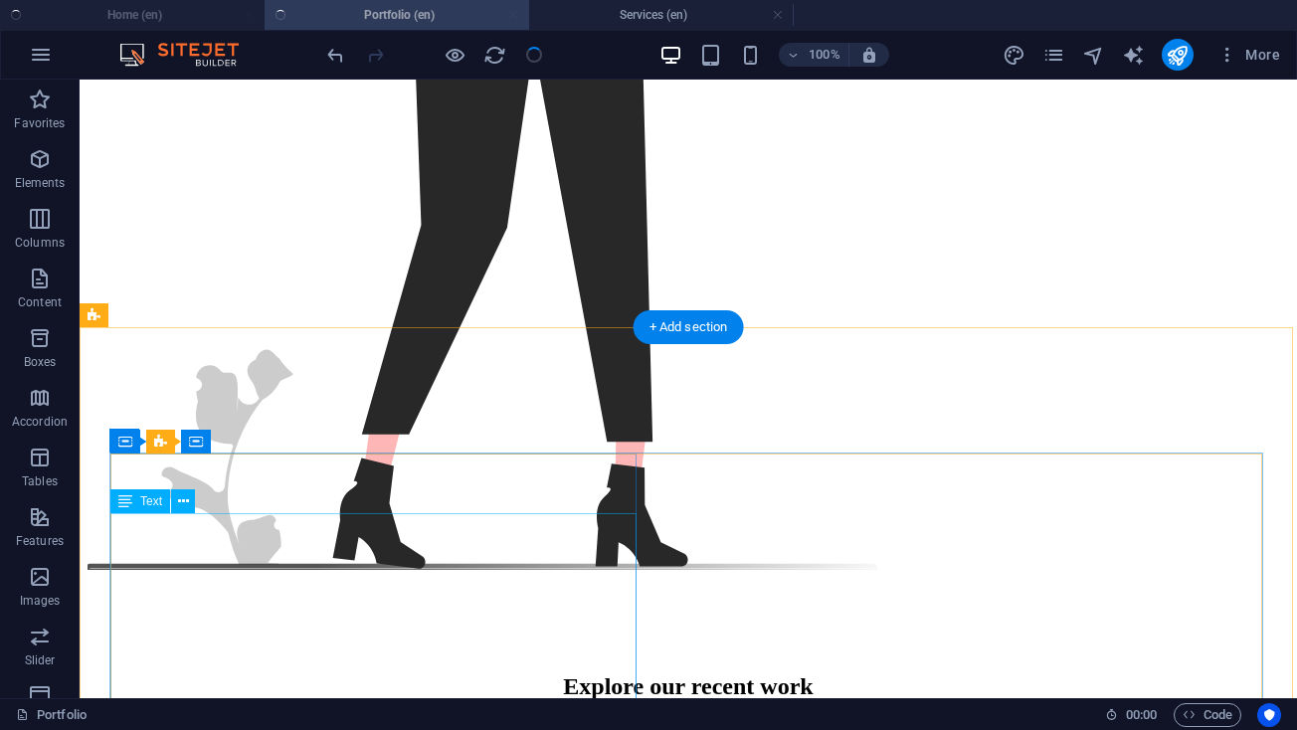
scroll to position [1047, 0]
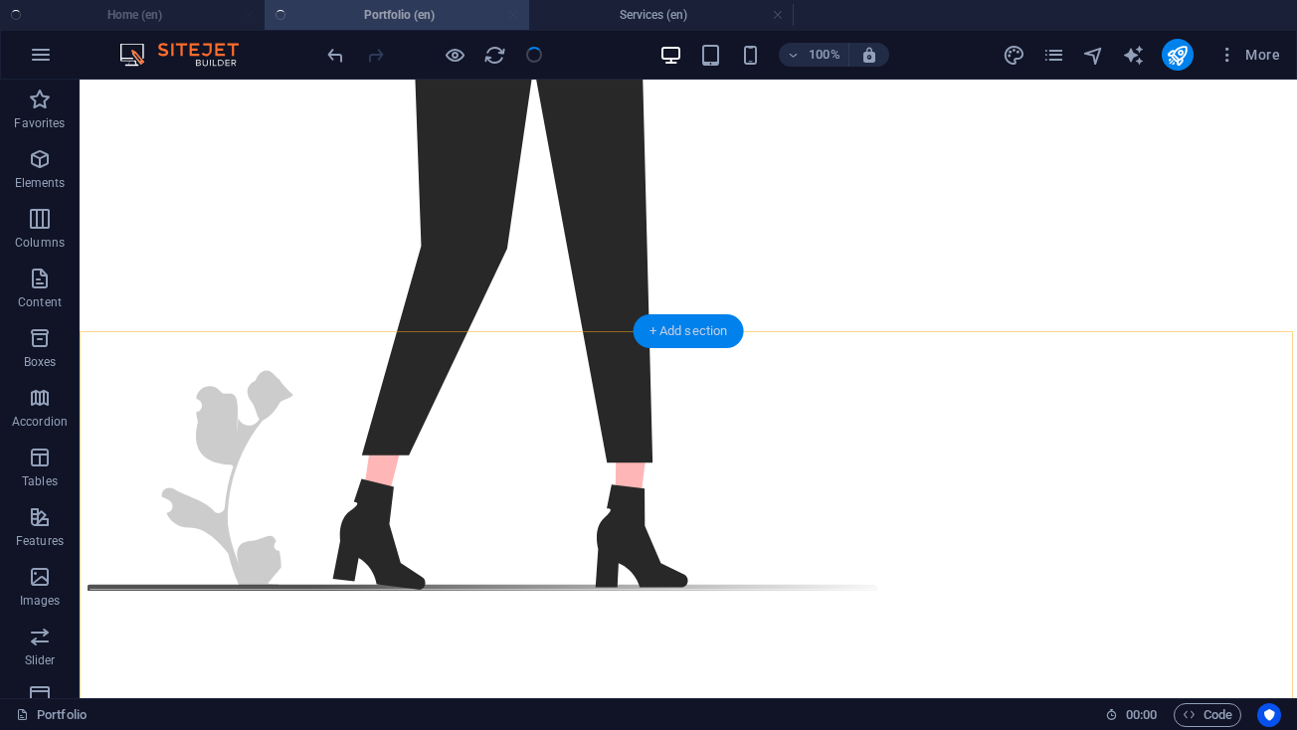
click at [662, 333] on div "+ Add section" at bounding box center [688, 331] width 110 height 34
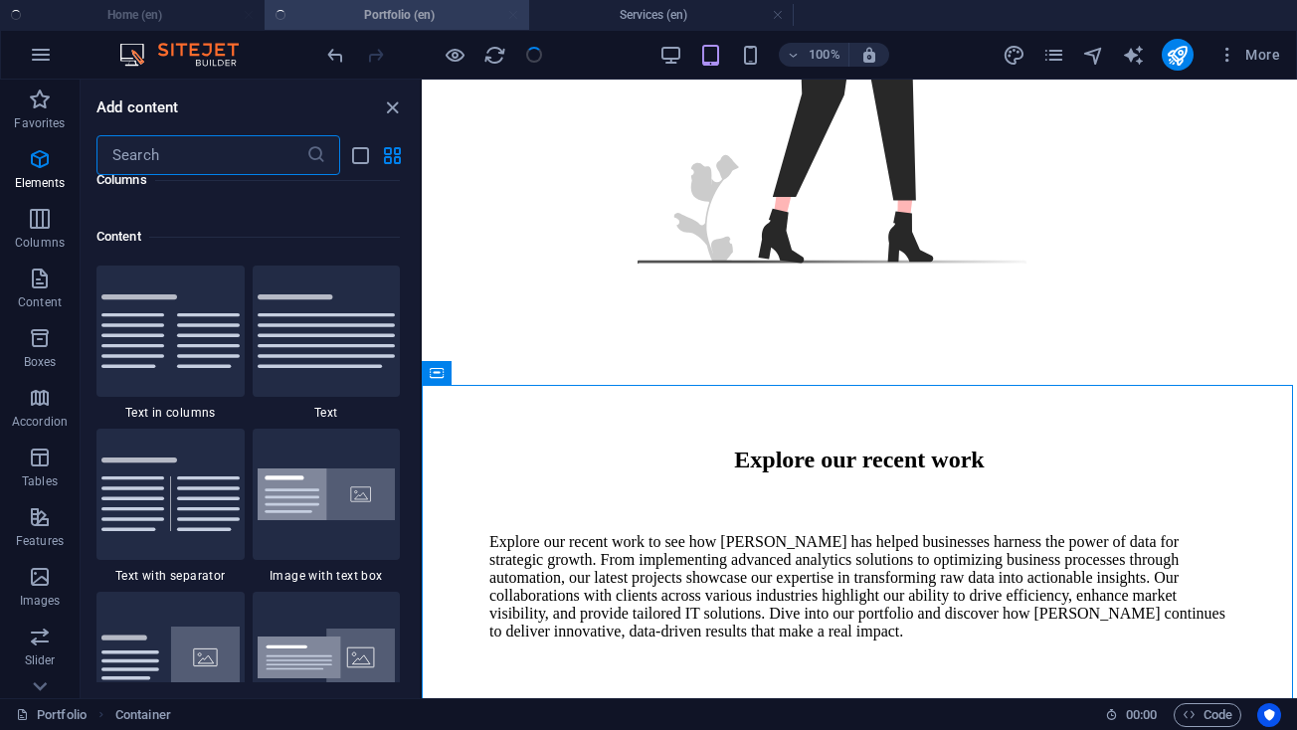
scroll to position [3480, 0]
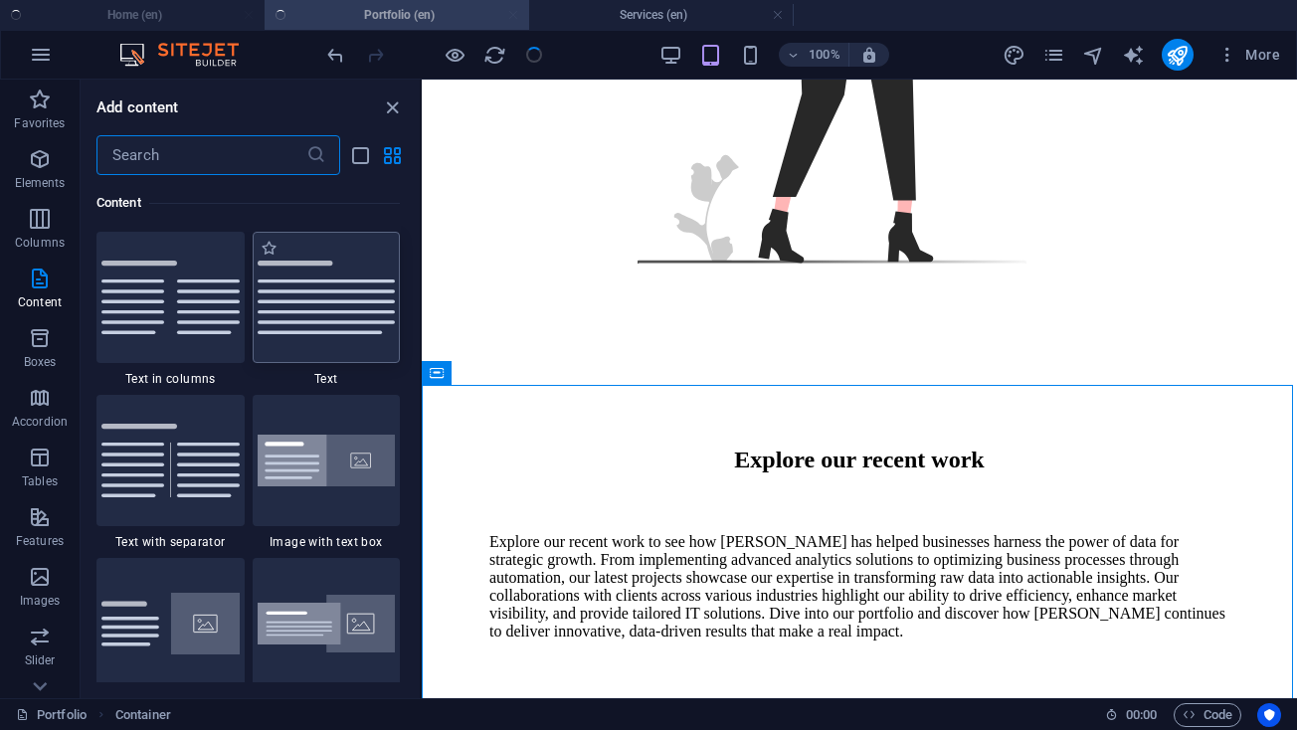
click at [313, 297] on img at bounding box center [327, 298] width 138 height 74
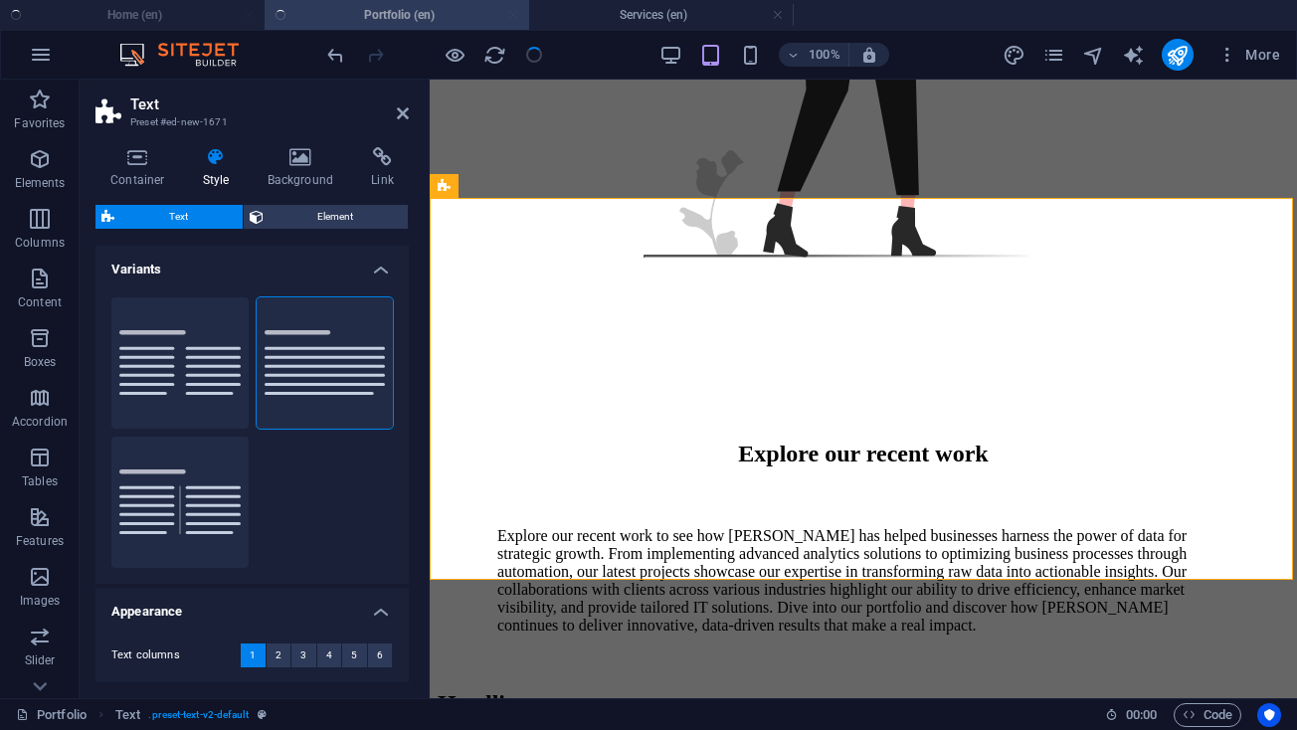
scroll to position [1558, 0]
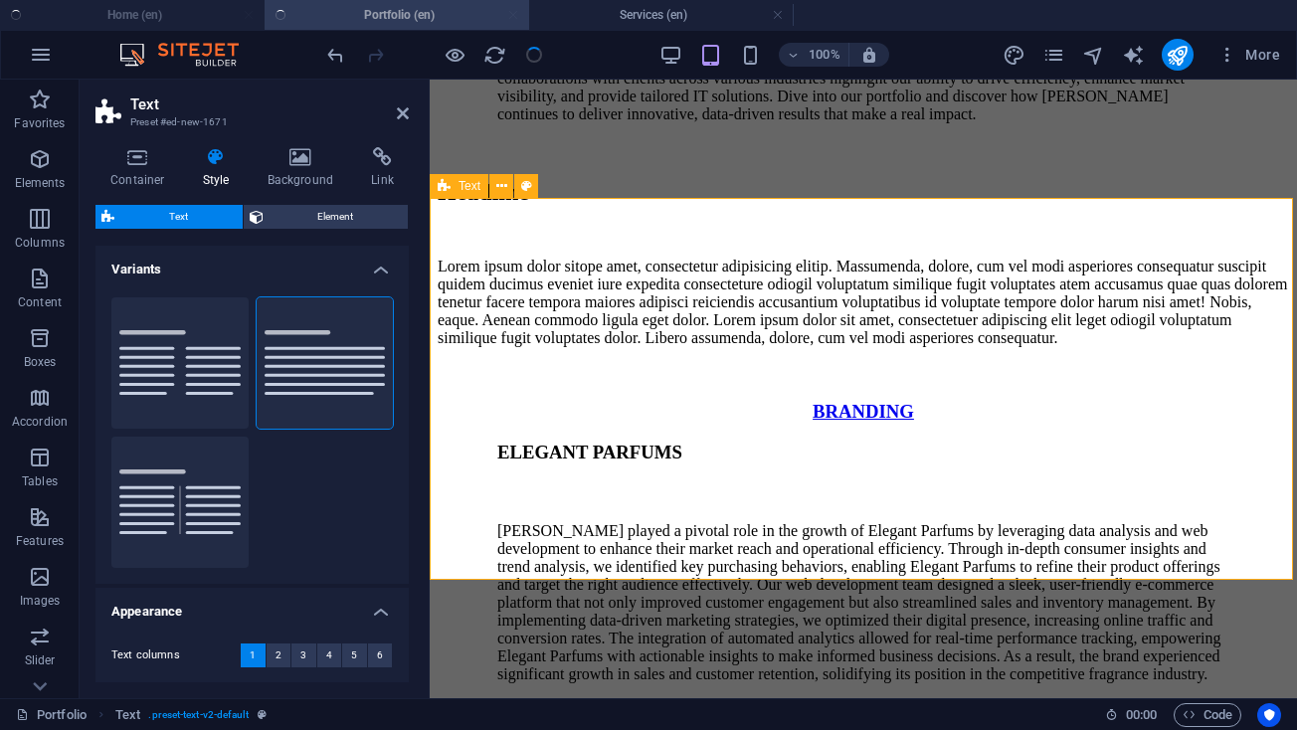
click at [596, 226] on div "Headline Lorem ipsum dolor sitope amet, consectetur adipisicing elitip. Massume…" at bounding box center [863, 263] width 851 height 168
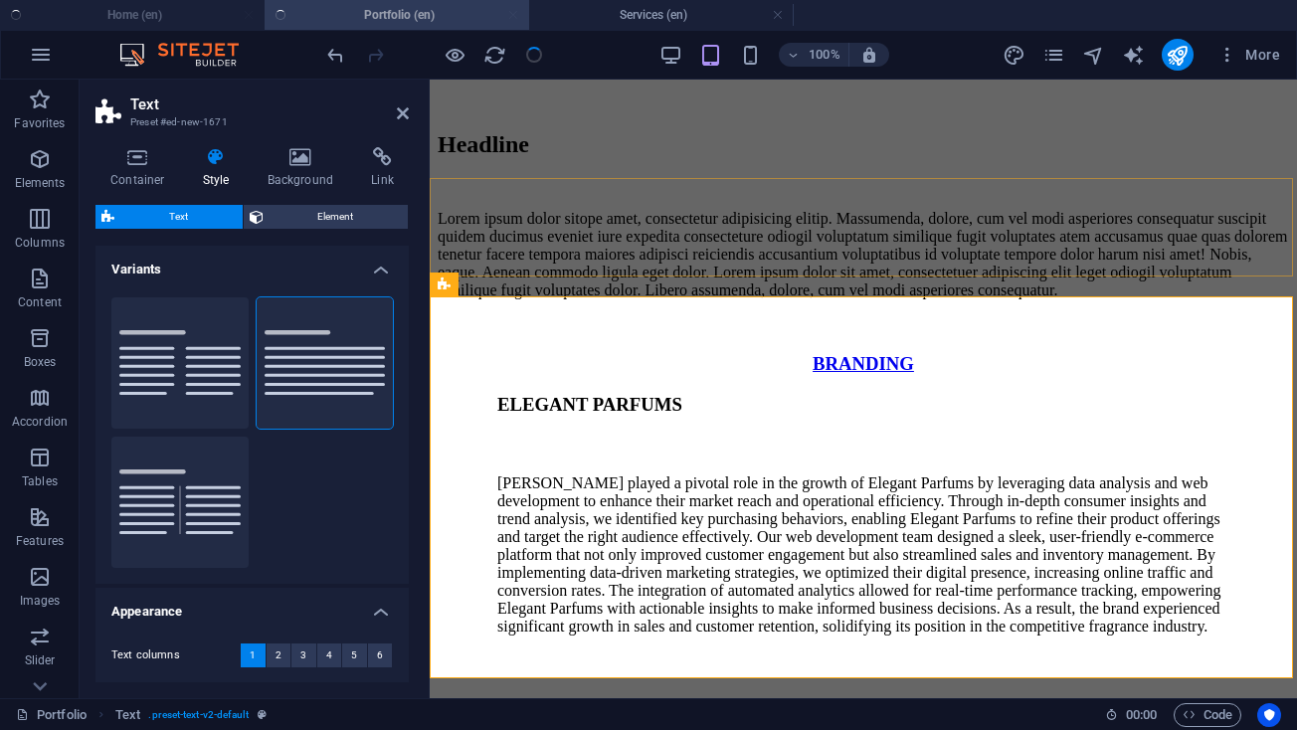
scroll to position [1628, 0]
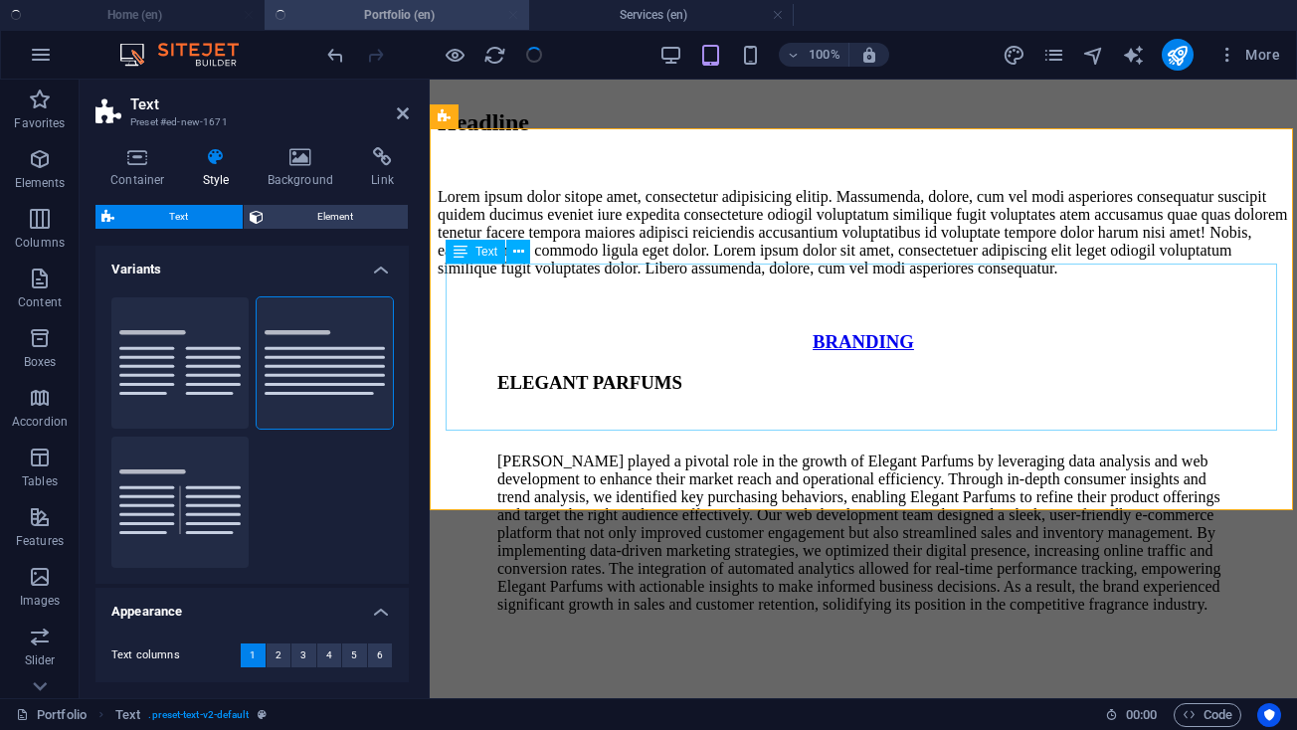
click at [752, 277] on div "Lorem ipsum dolor sitope amet, consectetur adipisicing elitip. Massumenda, dolo…" at bounding box center [863, 233] width 851 height 90
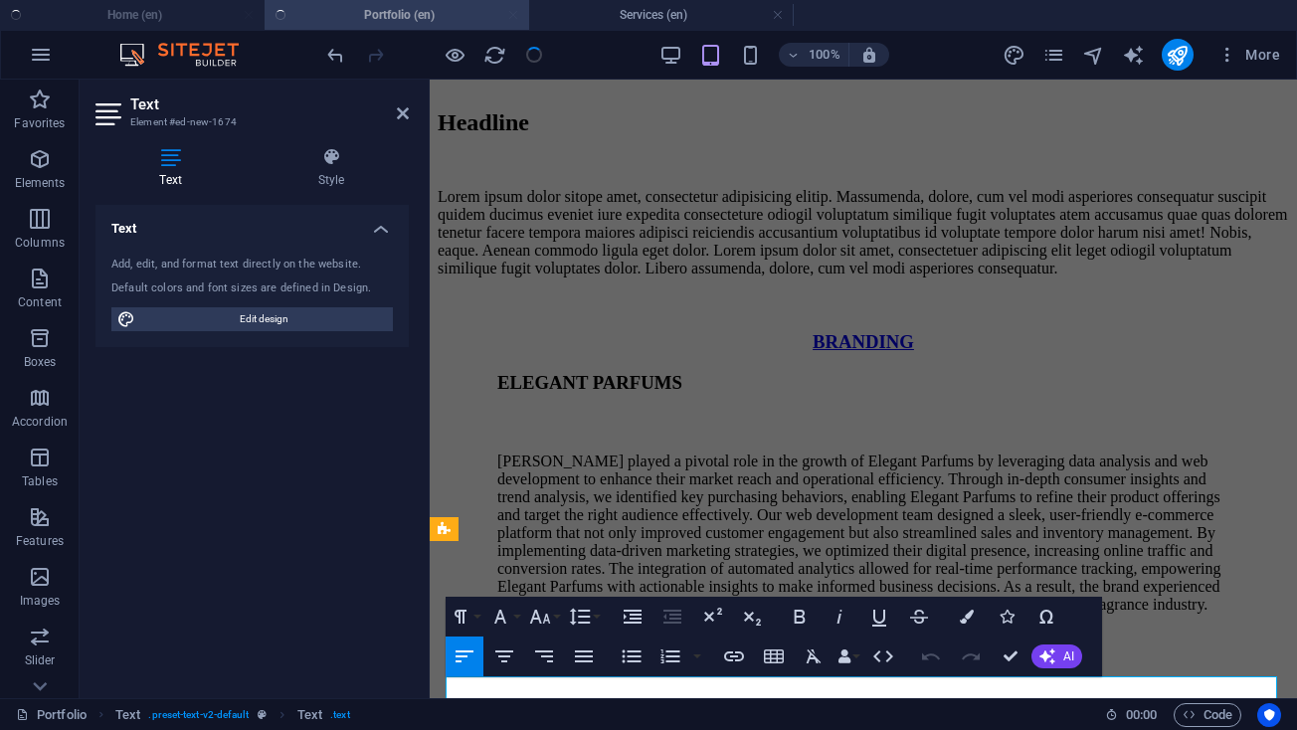
scroll to position [1215, 0]
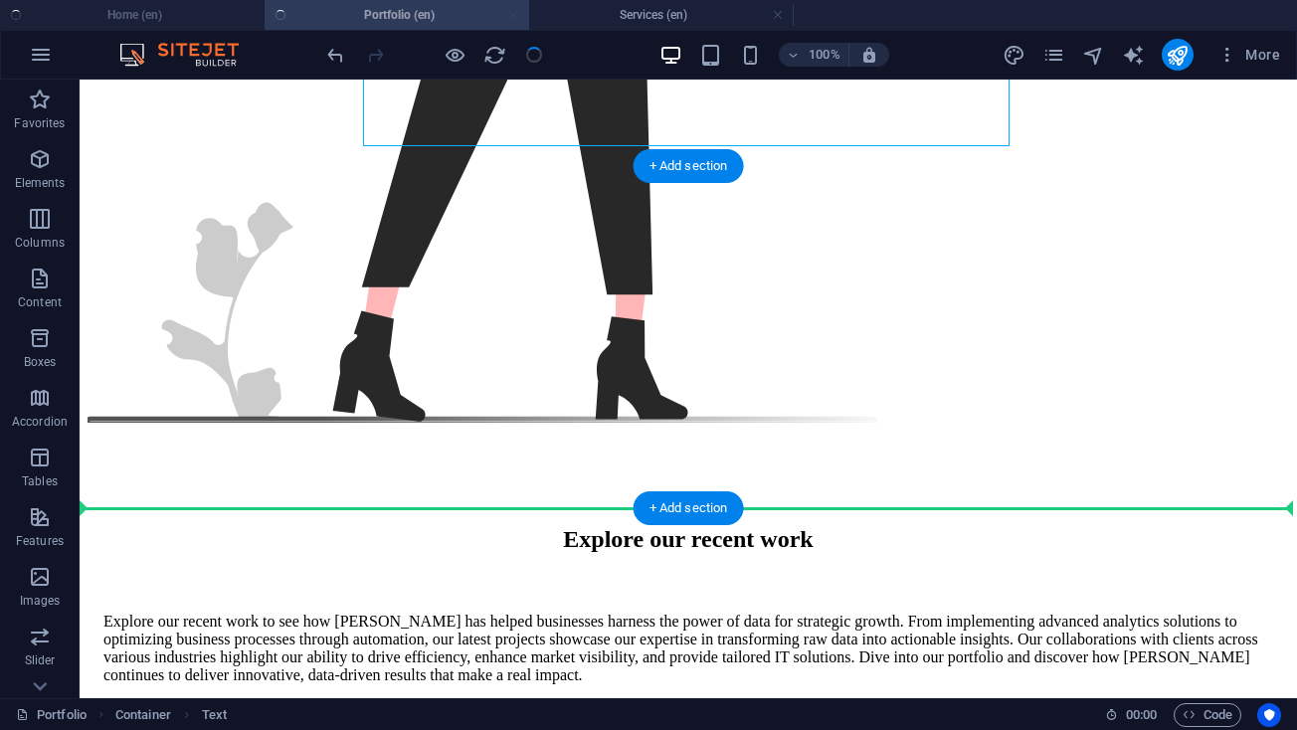
drag, startPoint x: 663, startPoint y: 501, endPoint x: 864, endPoint y: 438, distance: 210.7
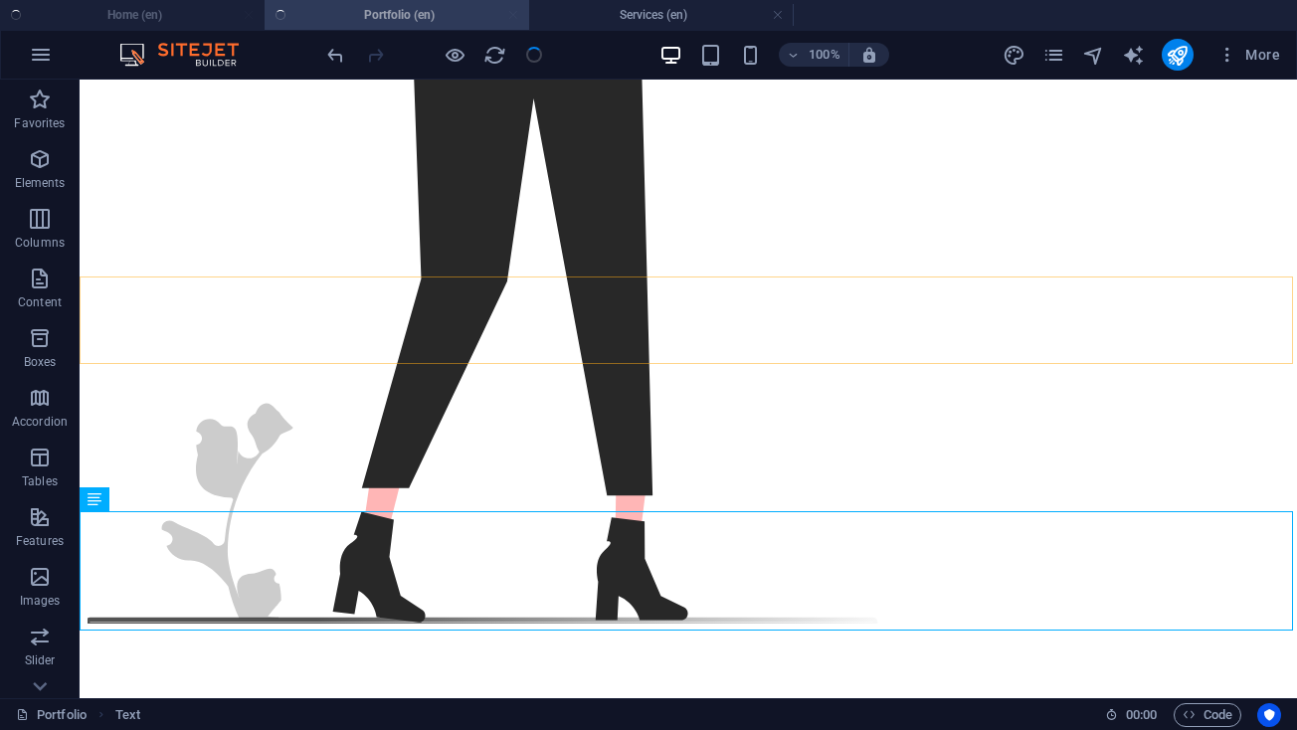
scroll to position [1018, 0]
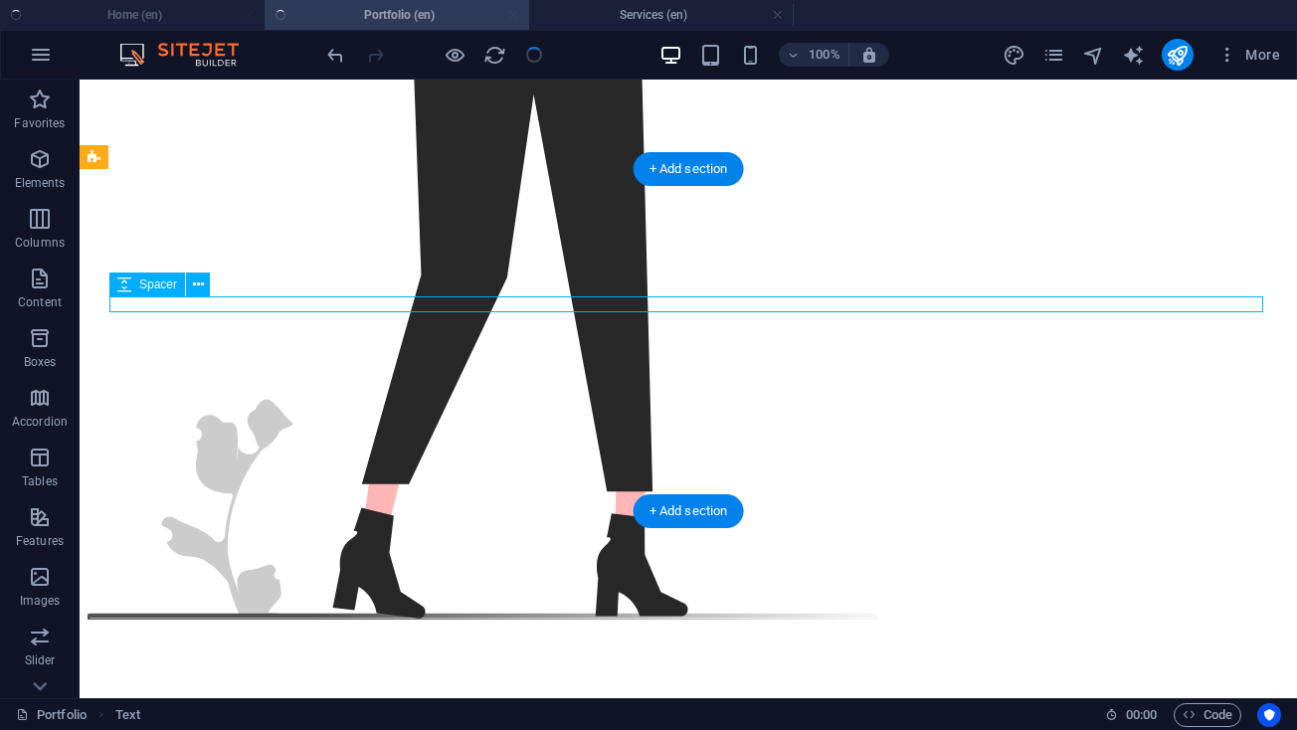
select select "rem"
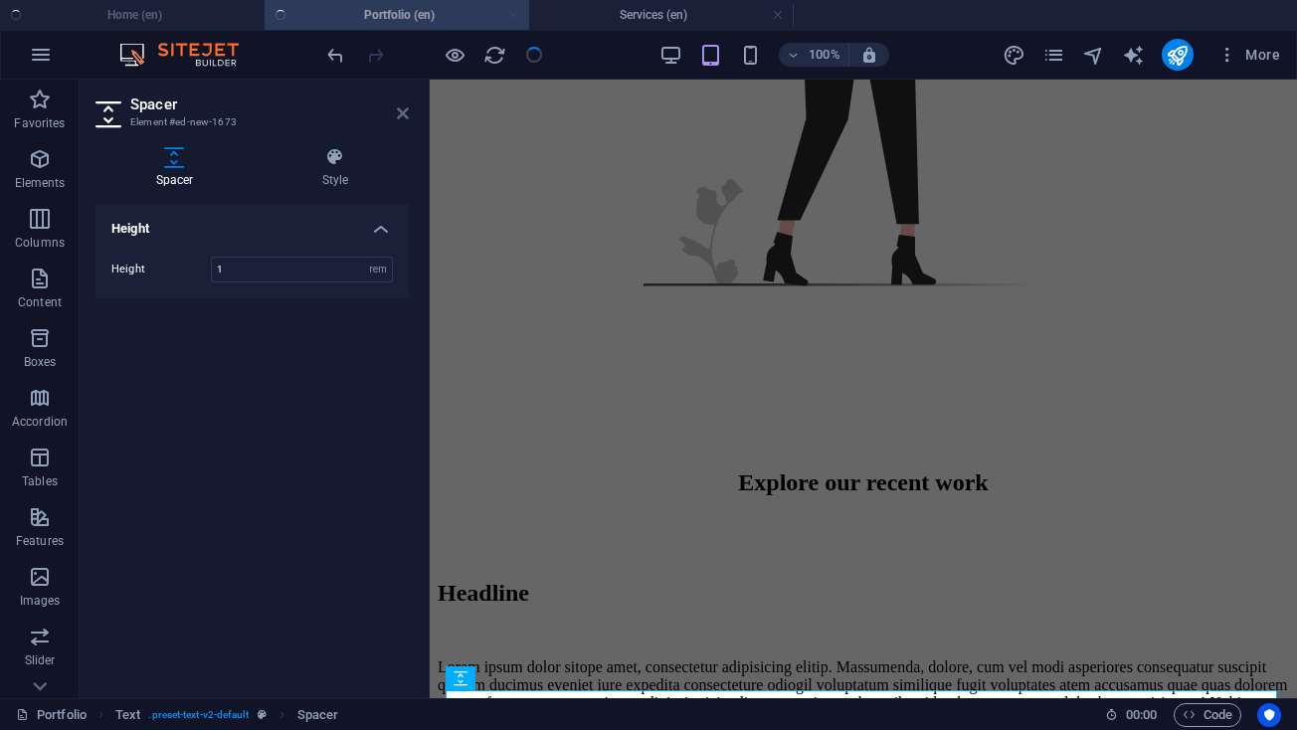
click at [402, 105] on icon at bounding box center [403, 113] width 12 height 16
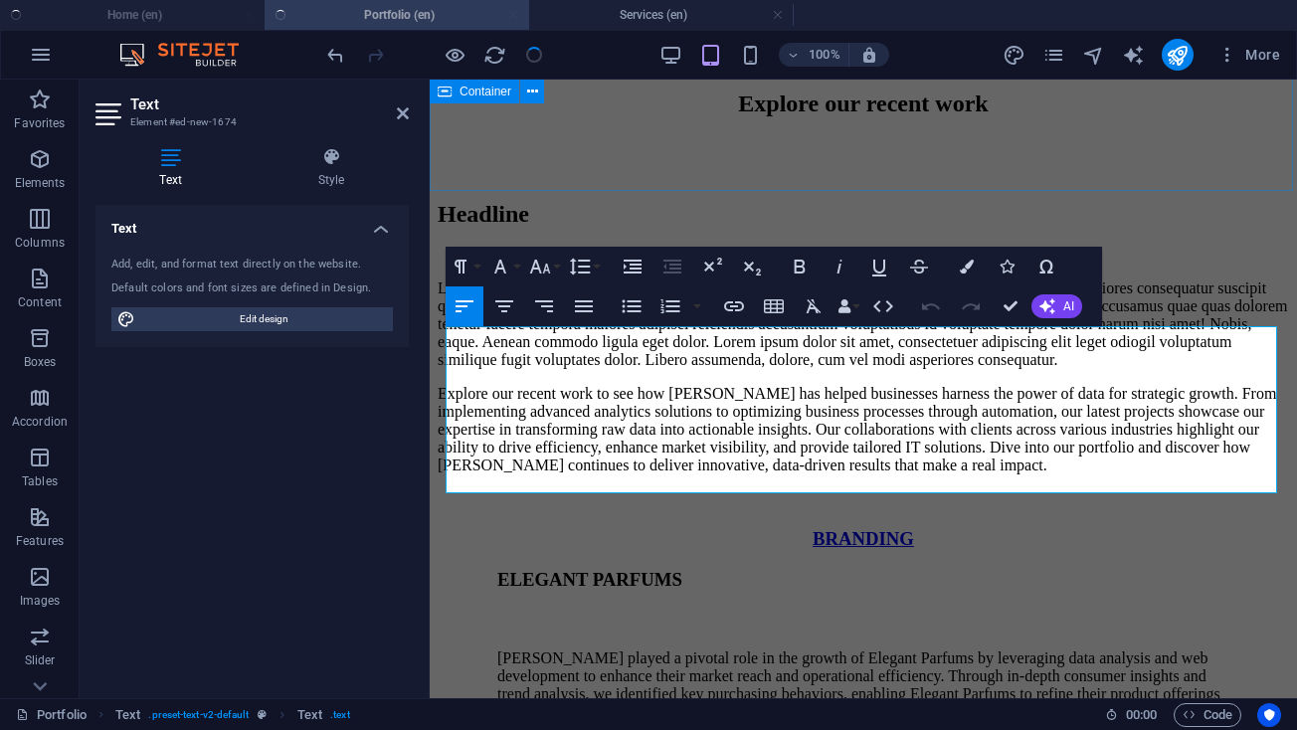
scroll to position [1399, 0]
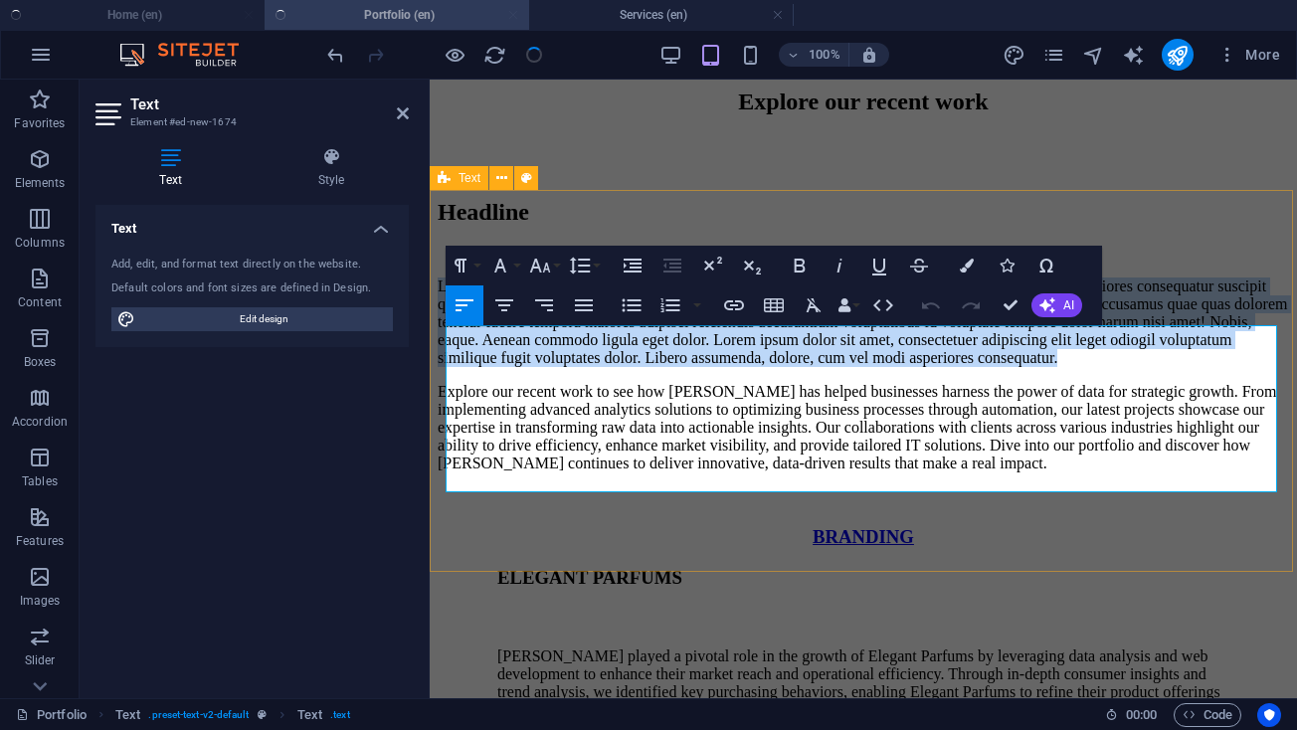
drag, startPoint x: 780, startPoint y: 483, endPoint x: 432, endPoint y: 325, distance: 382.3
click at [438, 327] on div "Headline Lorem ipsum dolor sitope amet, consectetur adipisicing elitip. Massume…" at bounding box center [863, 283] width 851 height 168
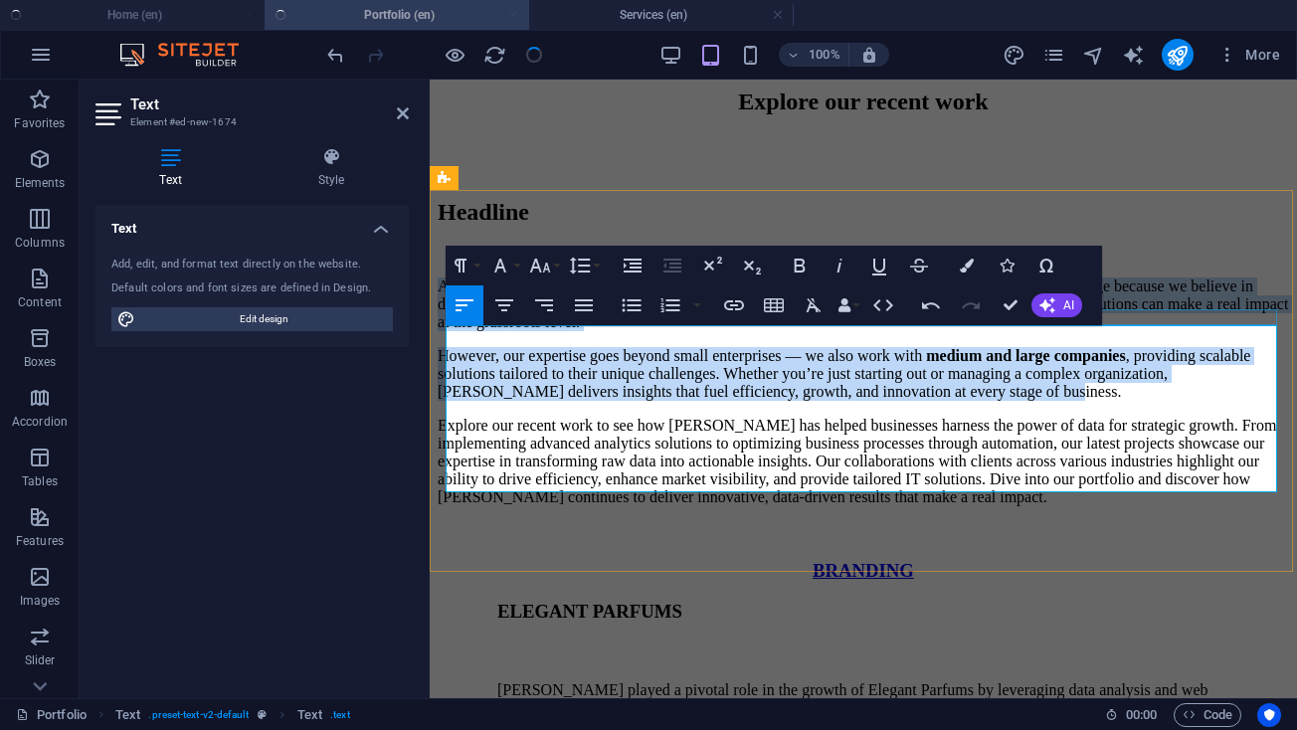
drag, startPoint x: 759, startPoint y: 483, endPoint x: 535, endPoint y: 314, distance: 280.4
click at [535, 314] on div "Headline At [GEOGRAPHIC_DATA], we proudly showcase the success of small busines…" at bounding box center [863, 300] width 851 height 202
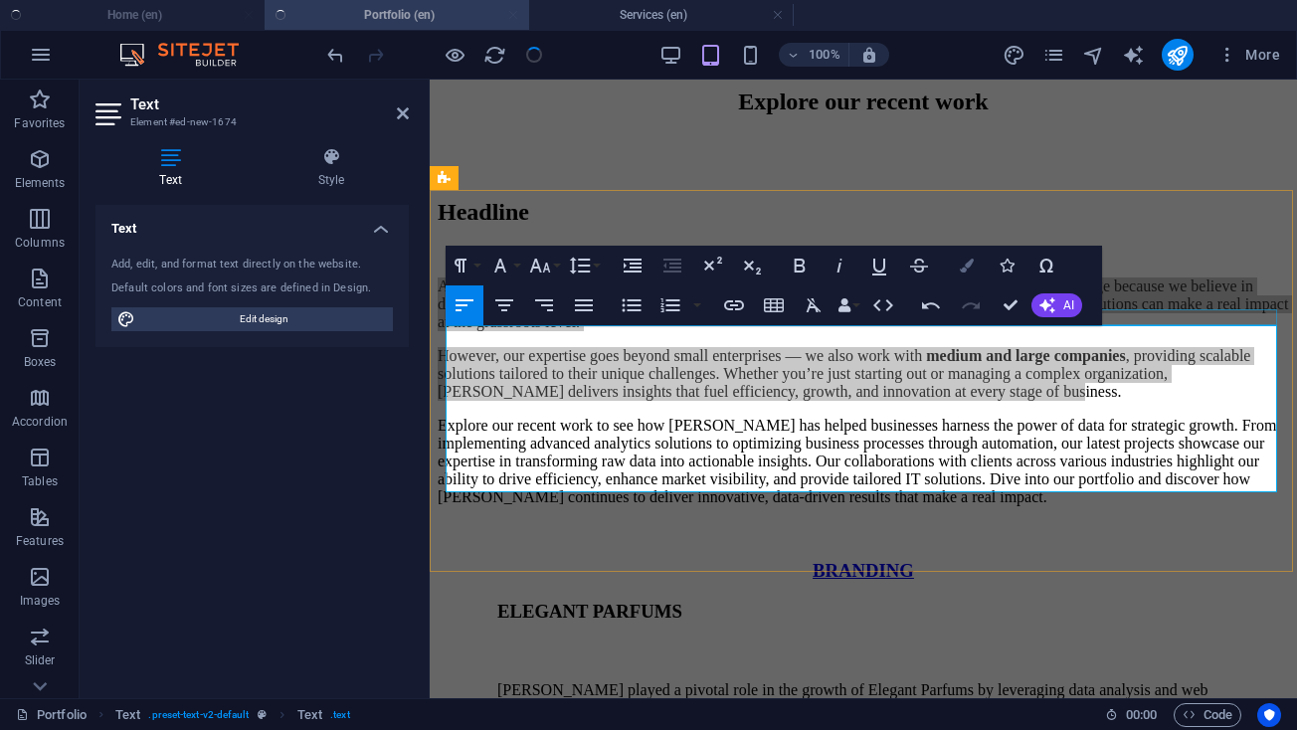
click at [969, 267] on icon "button" at bounding box center [967, 266] width 14 height 14
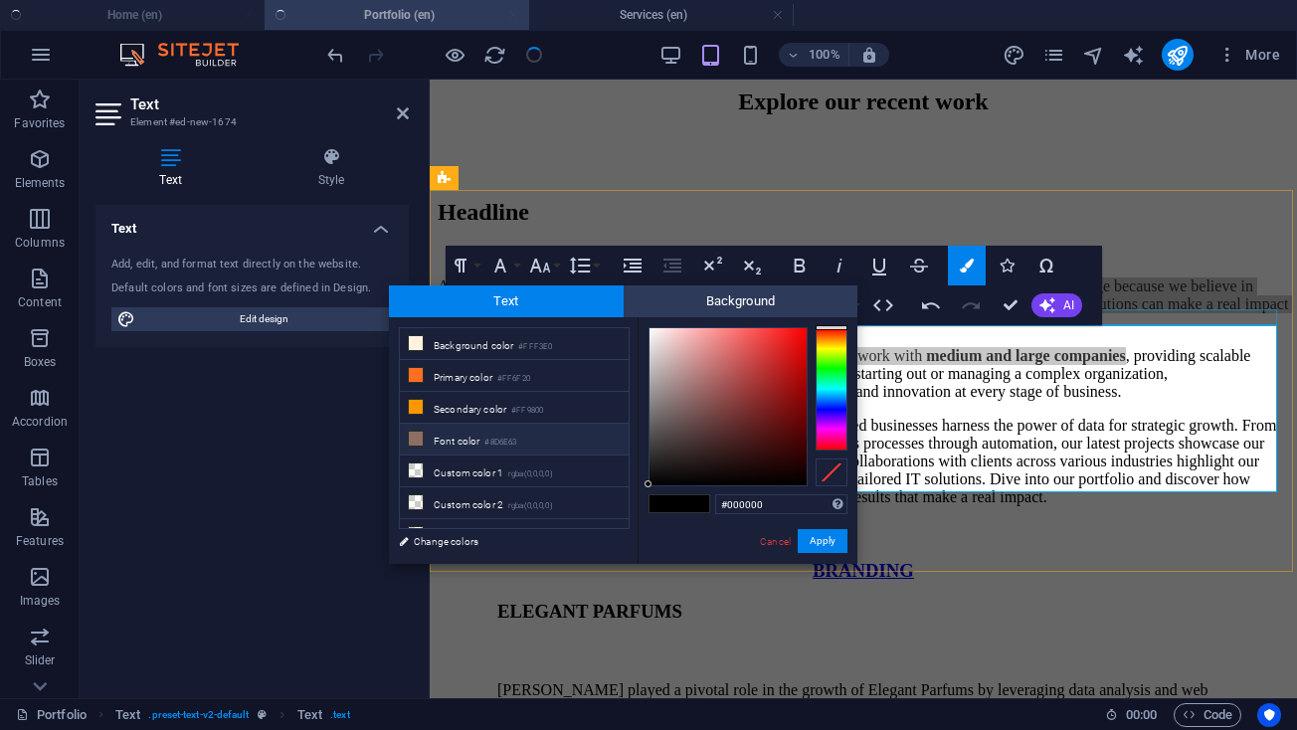
click at [455, 453] on li "Font color #8D6E63" at bounding box center [514, 440] width 229 height 32
type input "#8d6e63"
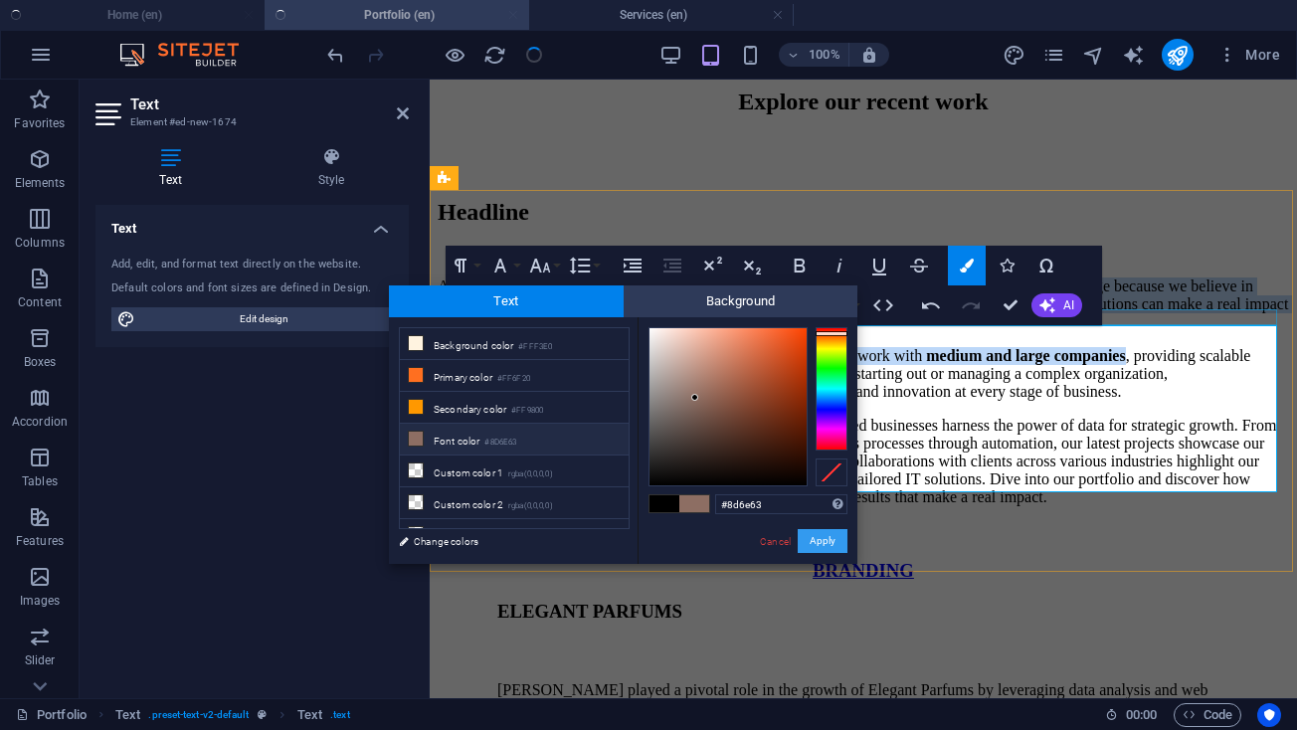
click at [832, 536] on button "Apply" at bounding box center [823, 541] width 50 height 24
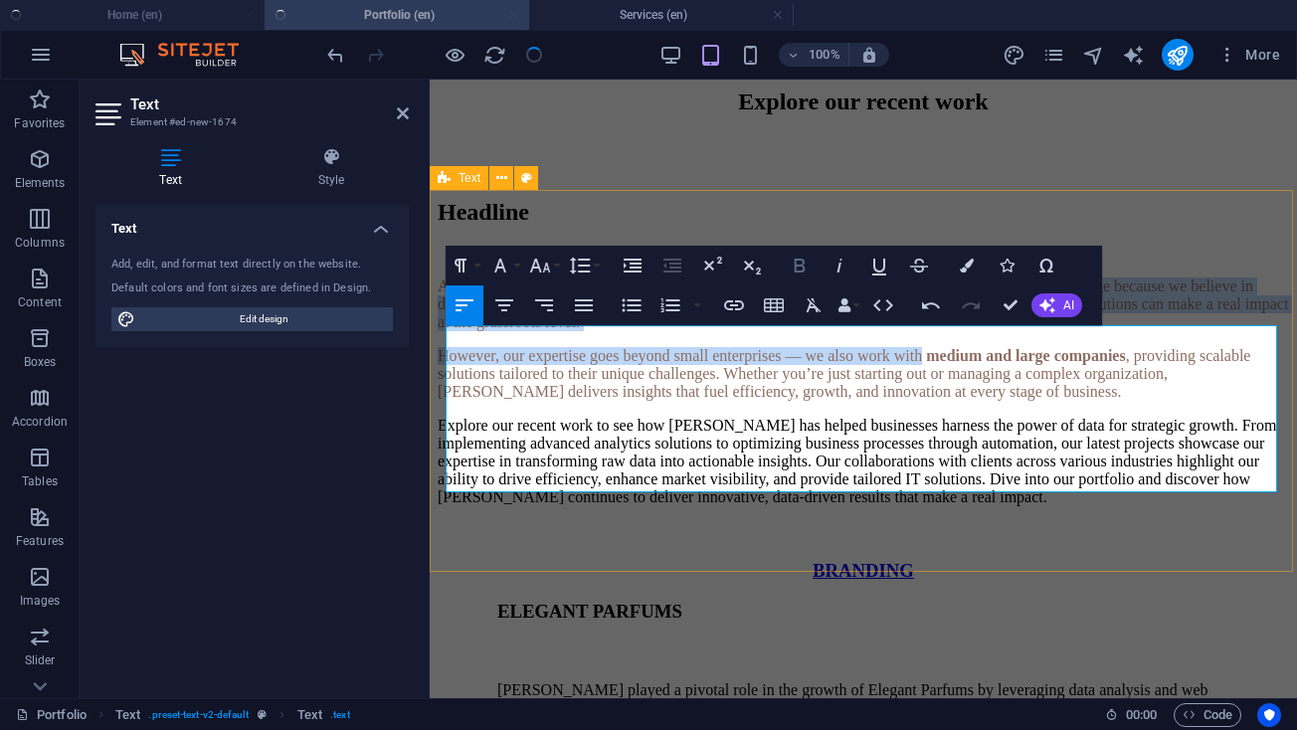
click at [798, 267] on icon "button" at bounding box center [800, 266] width 11 height 14
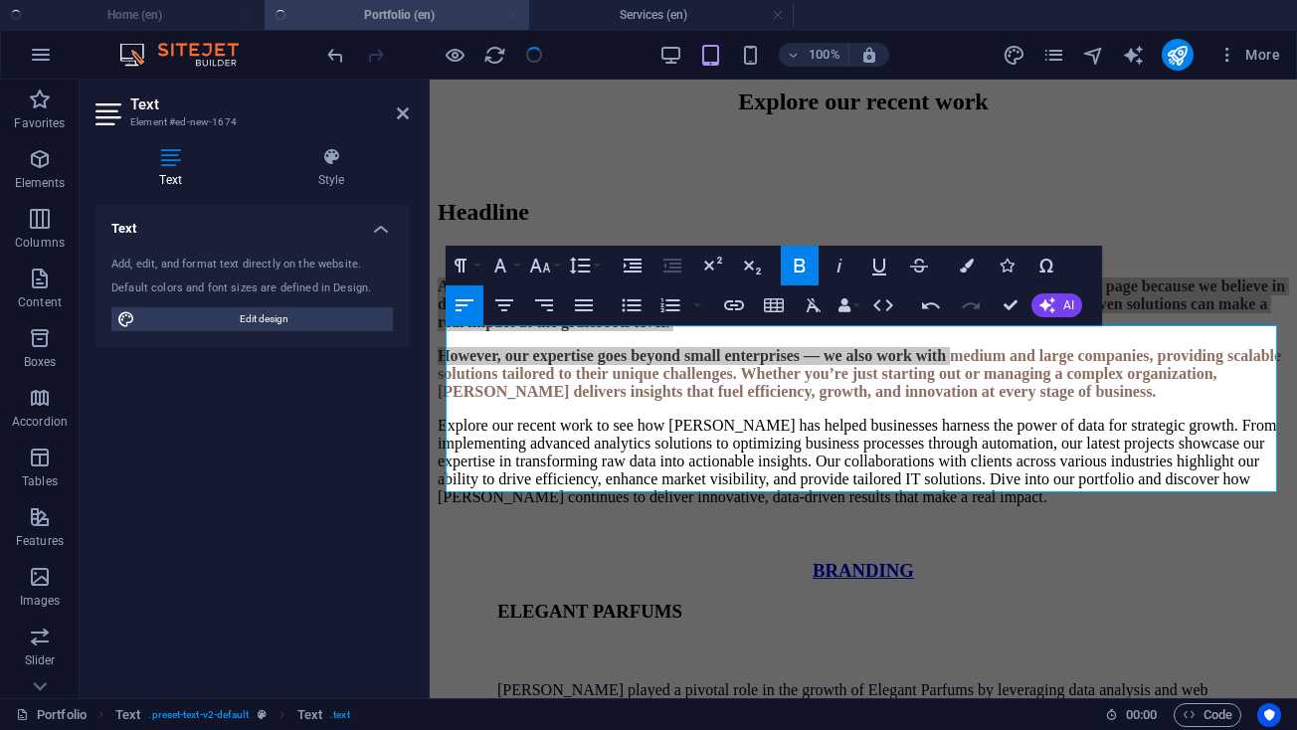
click at [349, 444] on div "Text Add, edit, and format text directly on the website. Default colors and fon…" at bounding box center [251, 443] width 313 height 477
click at [398, 119] on icon at bounding box center [403, 113] width 12 height 16
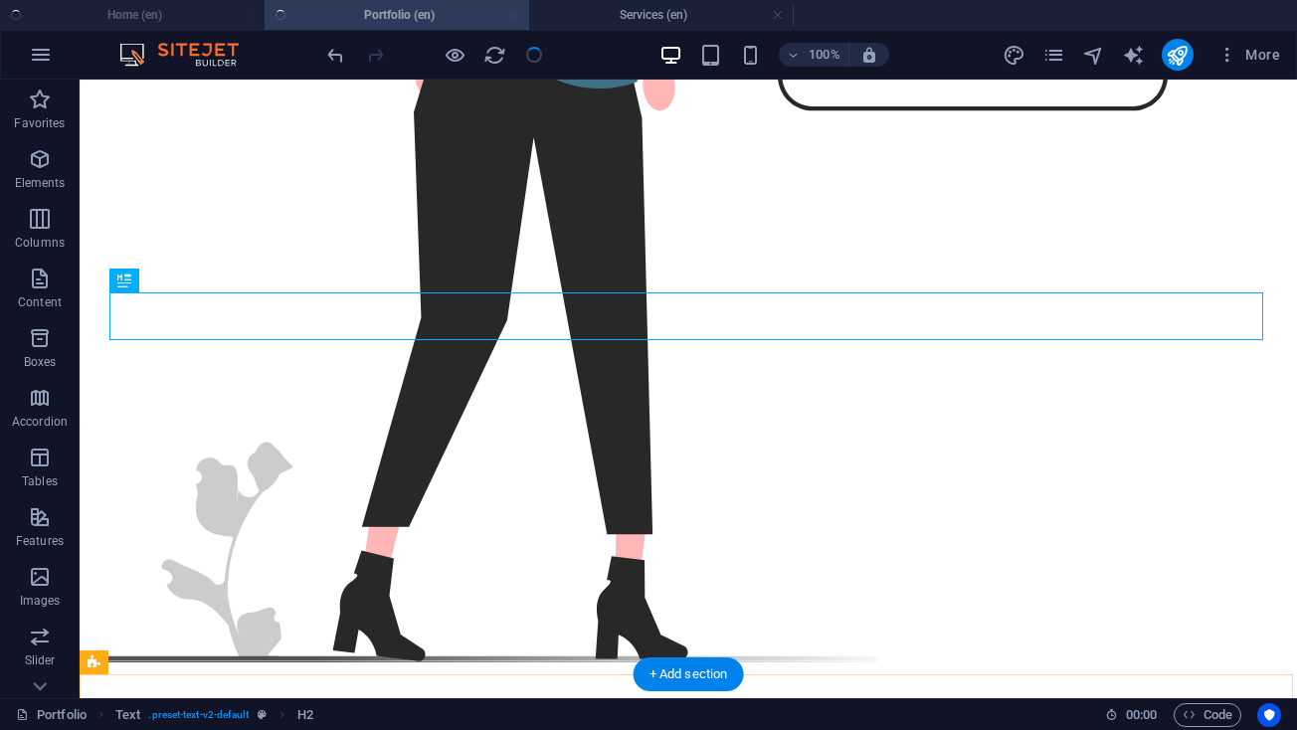
scroll to position [963, 0]
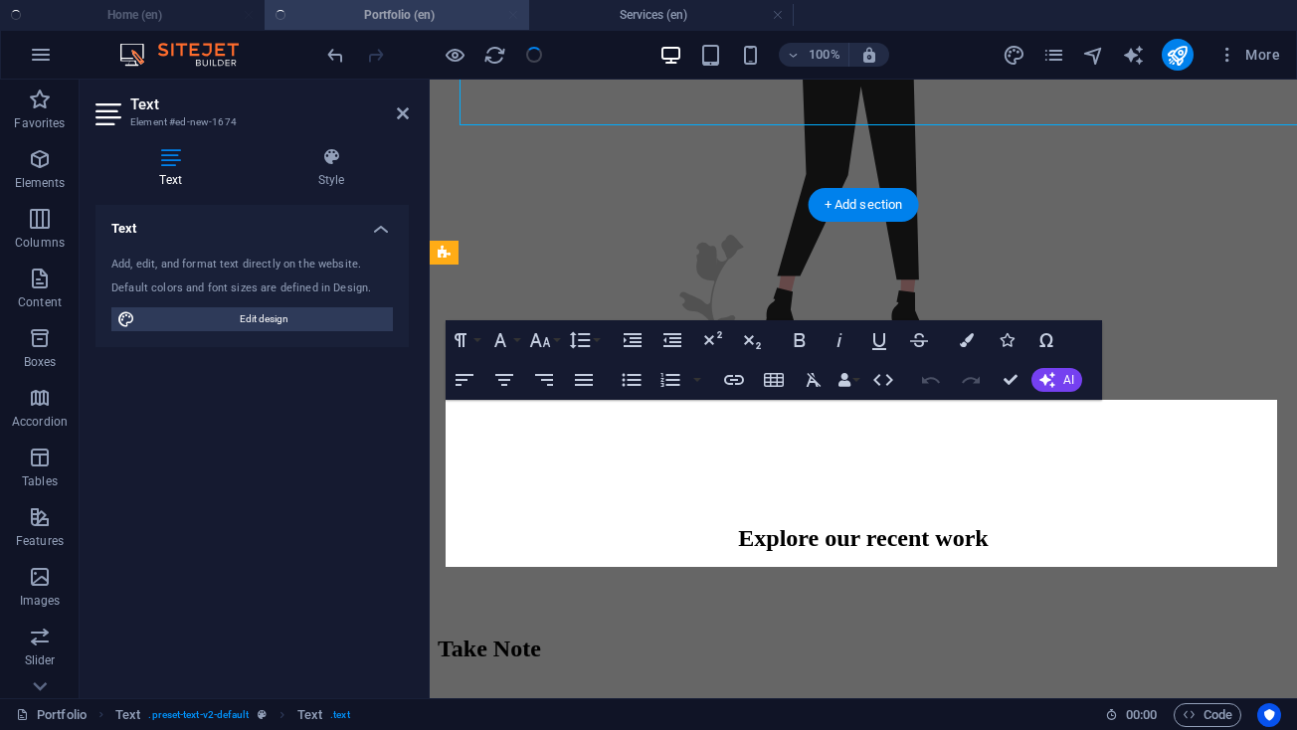
scroll to position [1325, 0]
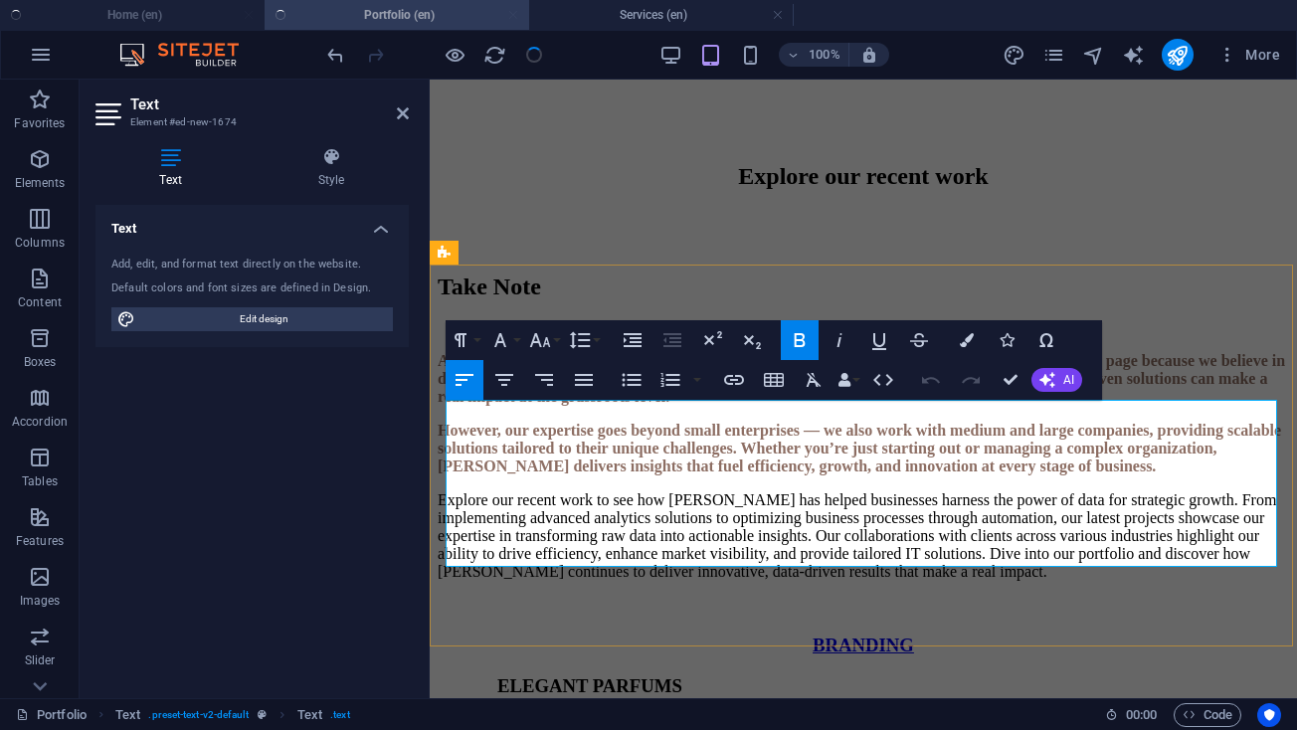
click at [918, 475] on p "However, our expertise goes beyond small enterprises — we also work with medium…" at bounding box center [863, 449] width 851 height 54
click at [404, 561] on div "Text Add, edit, and format text directly on the website. Default colors and fon…" at bounding box center [251, 443] width 313 height 477
click at [407, 119] on icon at bounding box center [403, 113] width 12 height 16
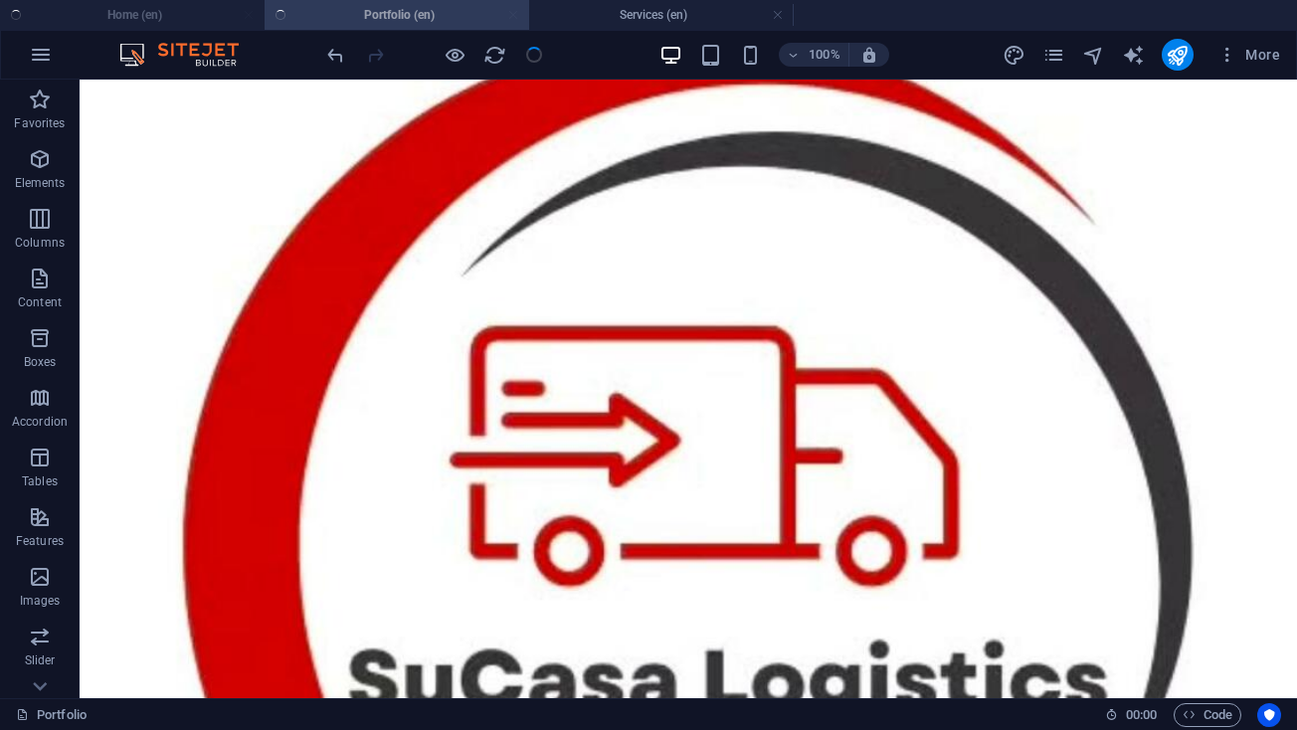
scroll to position [5568, 0]
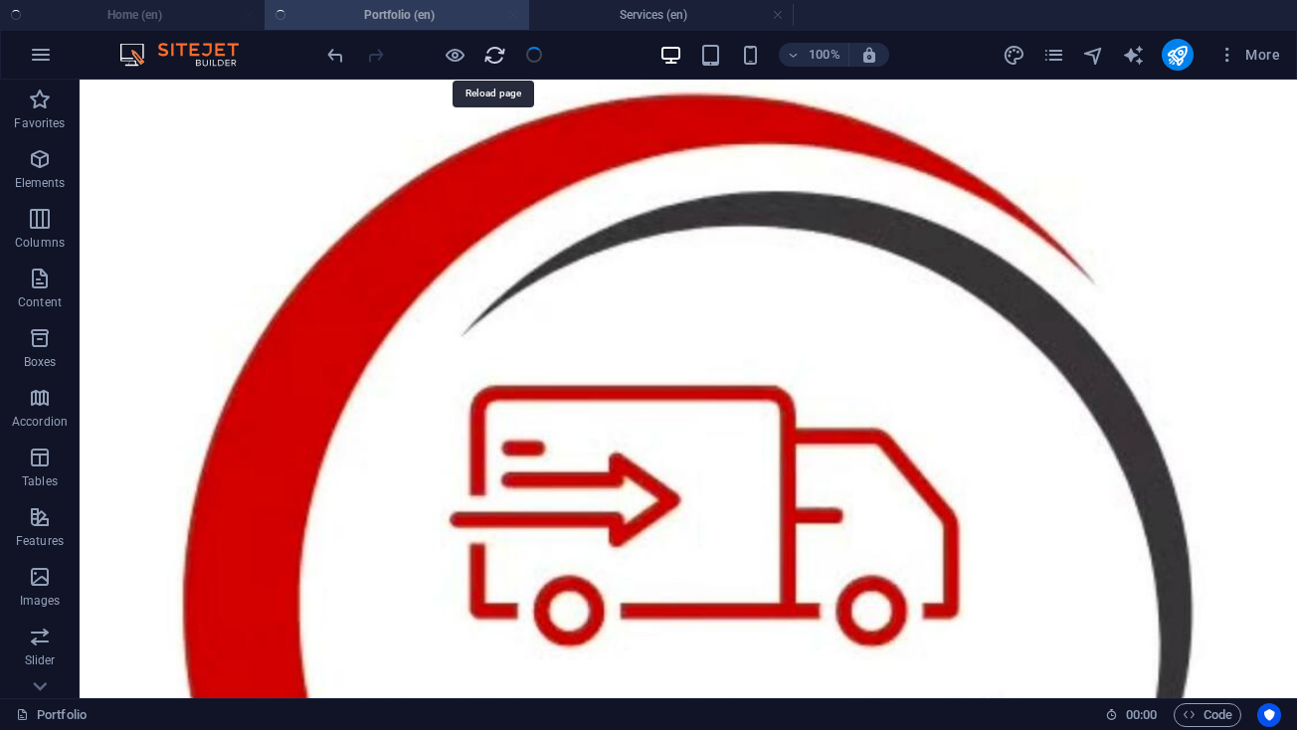
click at [497, 61] on icon "reload" at bounding box center [494, 55] width 23 height 23
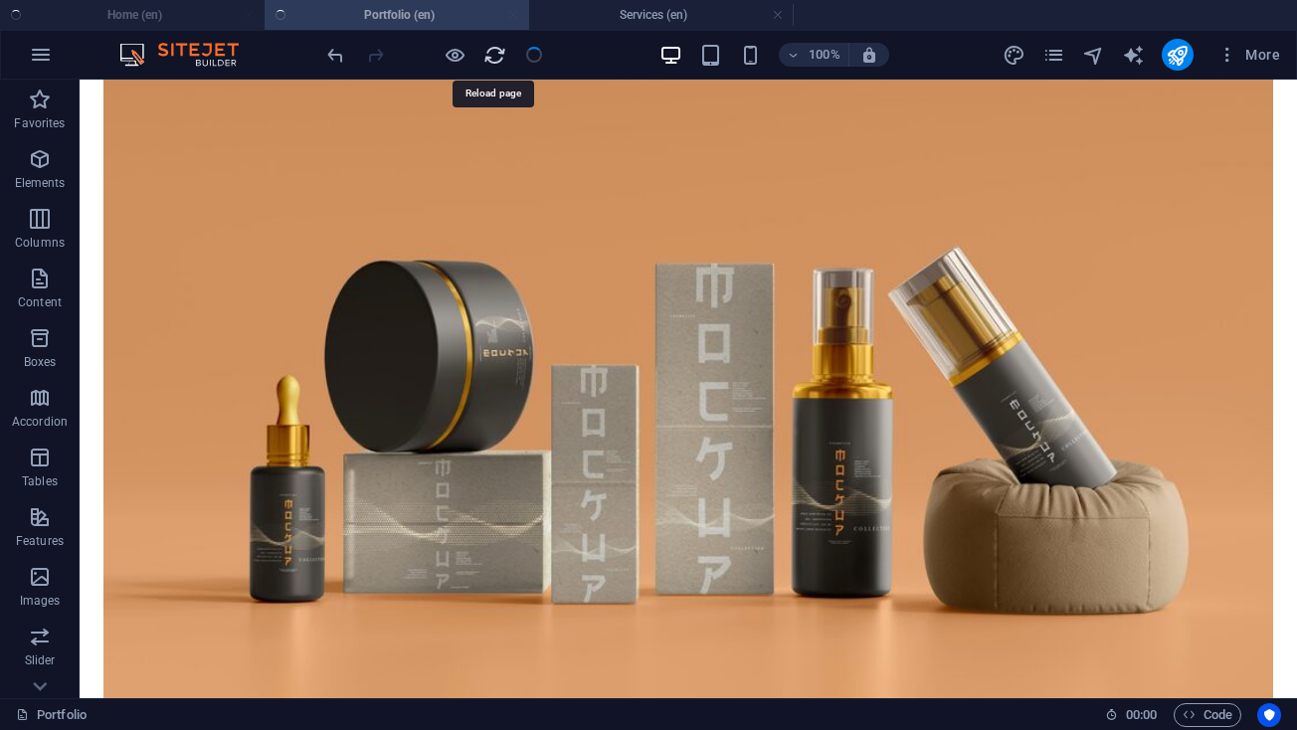
scroll to position [4470, 0]
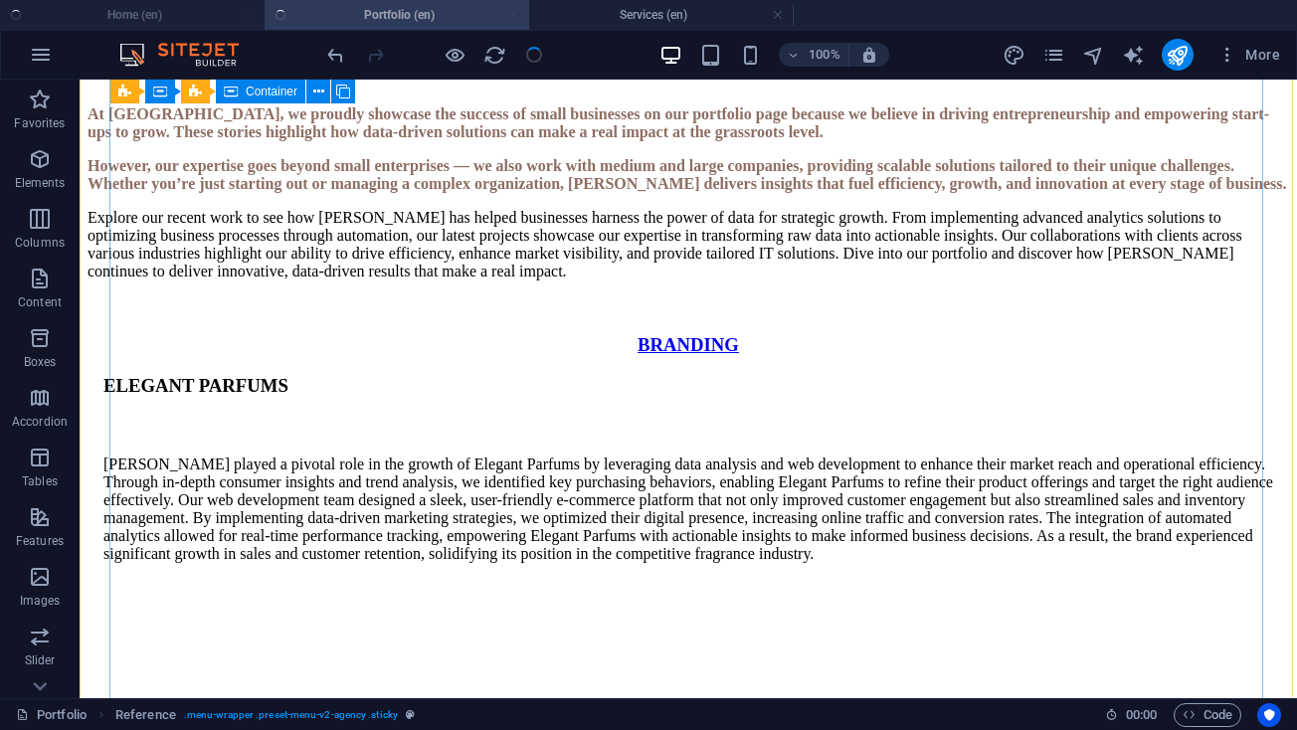
scroll to position [1786, 0]
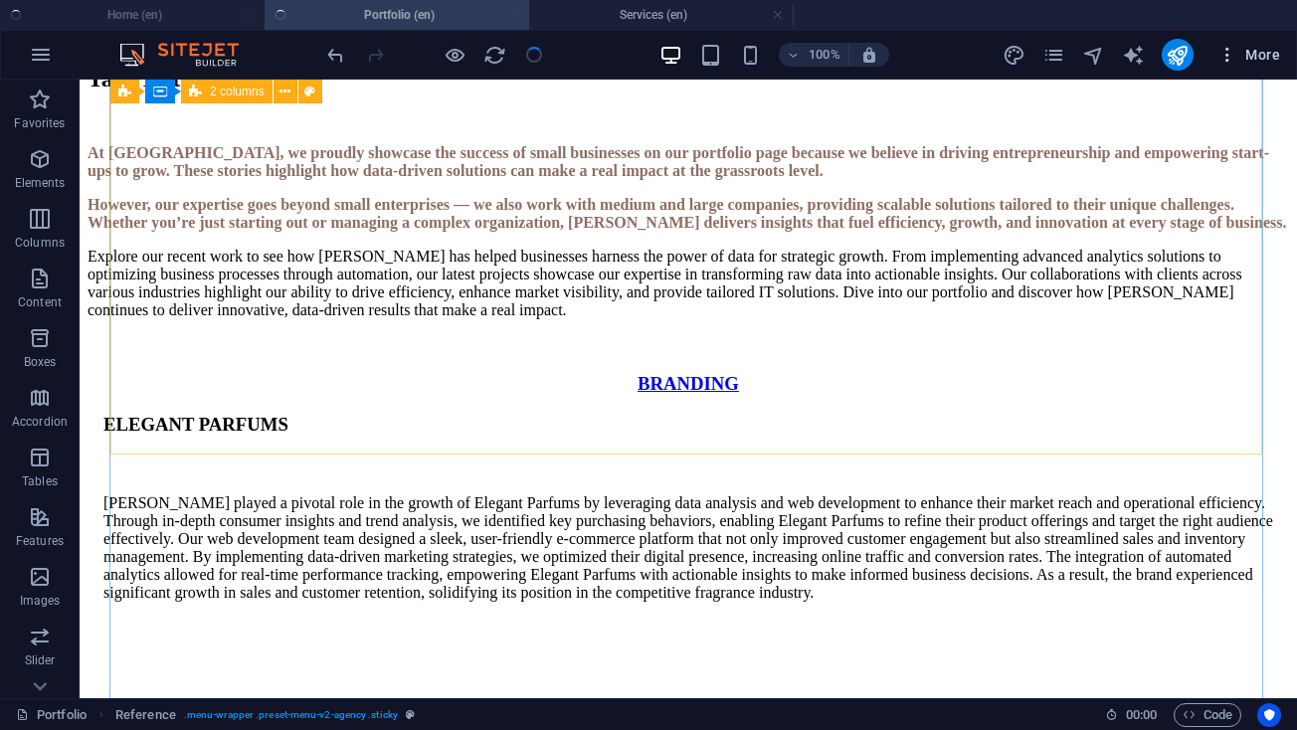
click at [1234, 55] on icon "button" at bounding box center [1227, 55] width 20 height 20
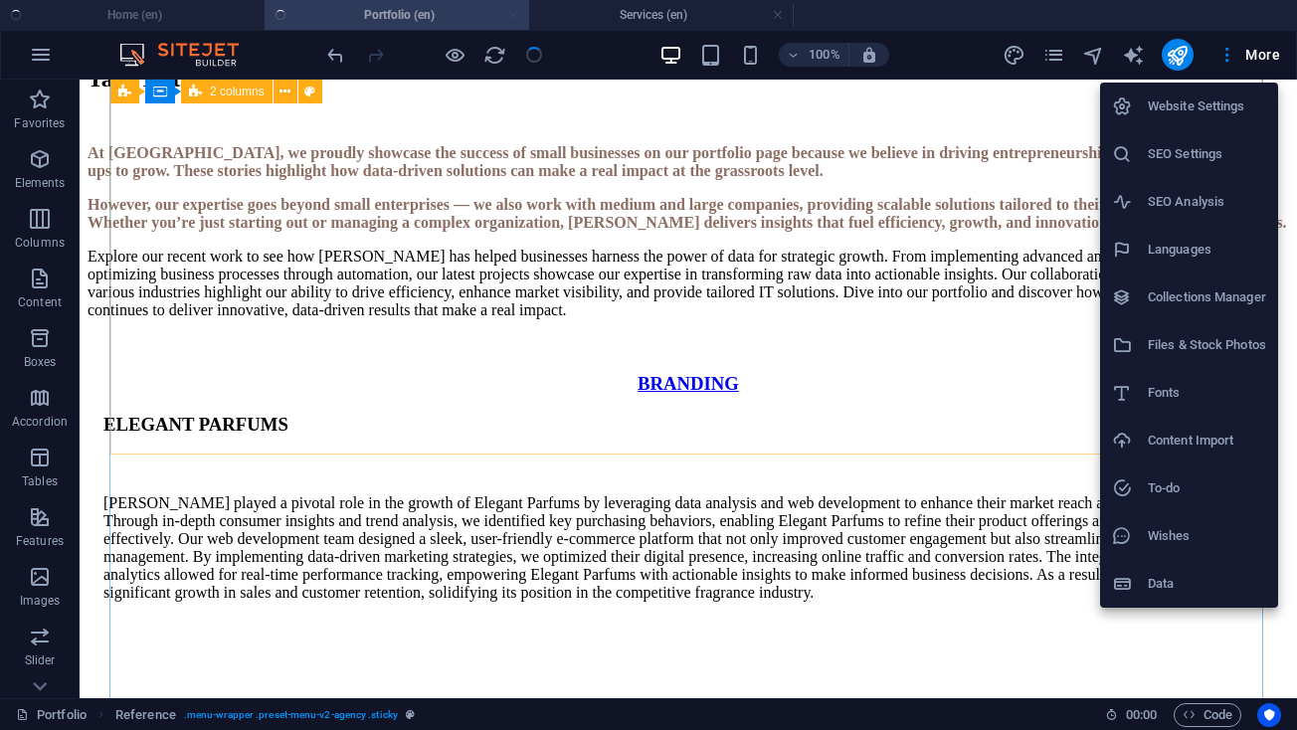
click at [502, 517] on div at bounding box center [648, 365] width 1297 height 730
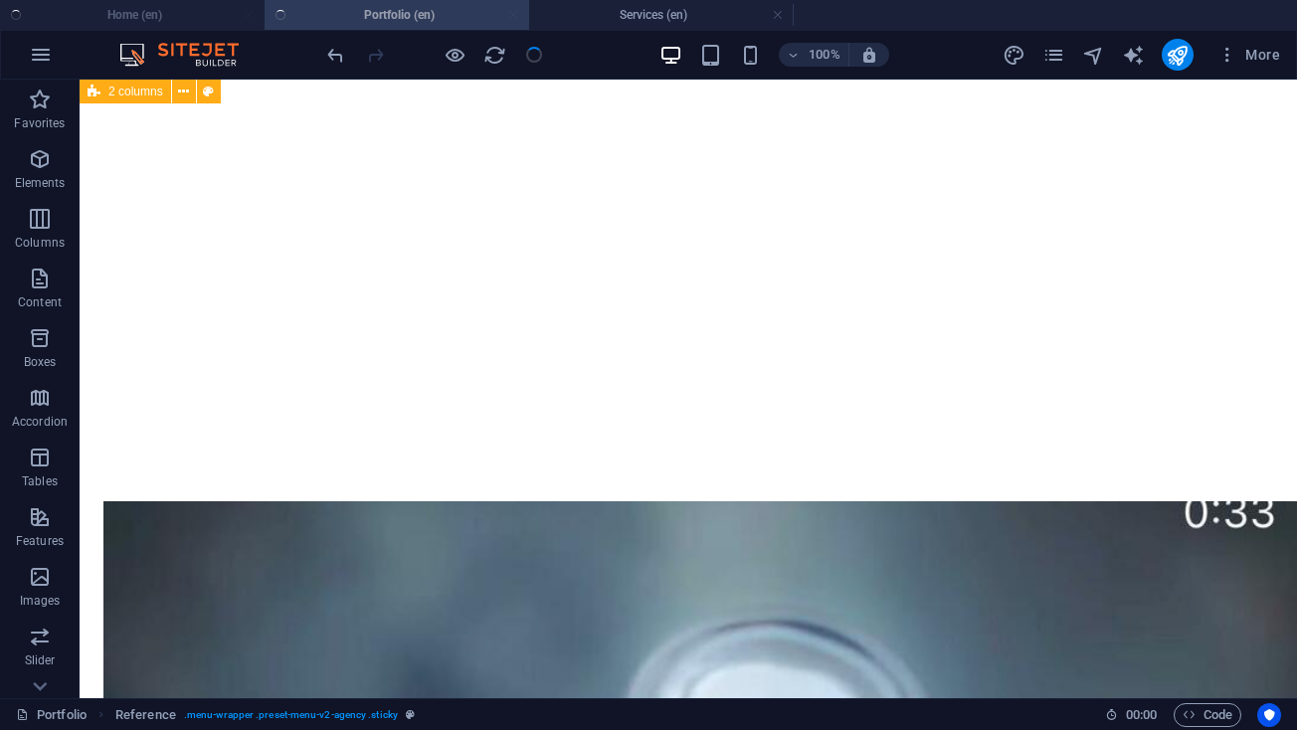
scroll to position [2521, 0]
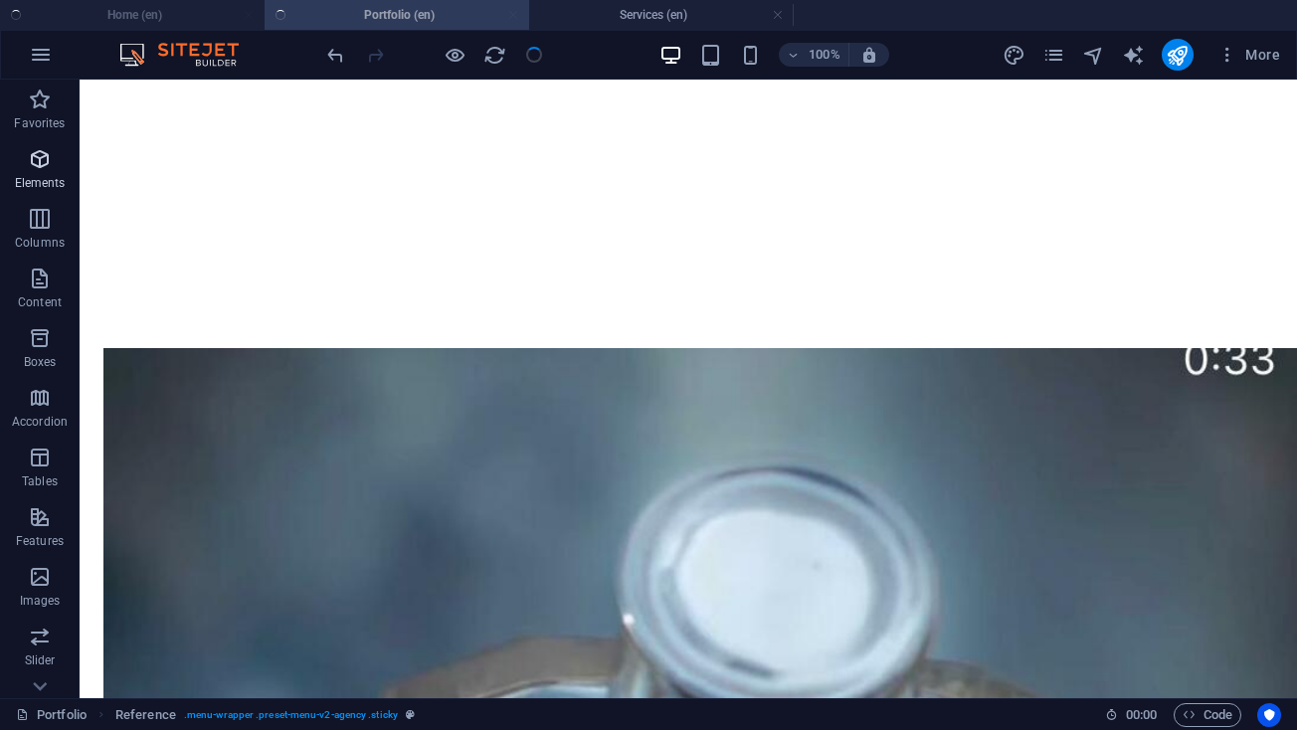
click at [47, 180] on p "Elements" at bounding box center [40, 183] width 51 height 16
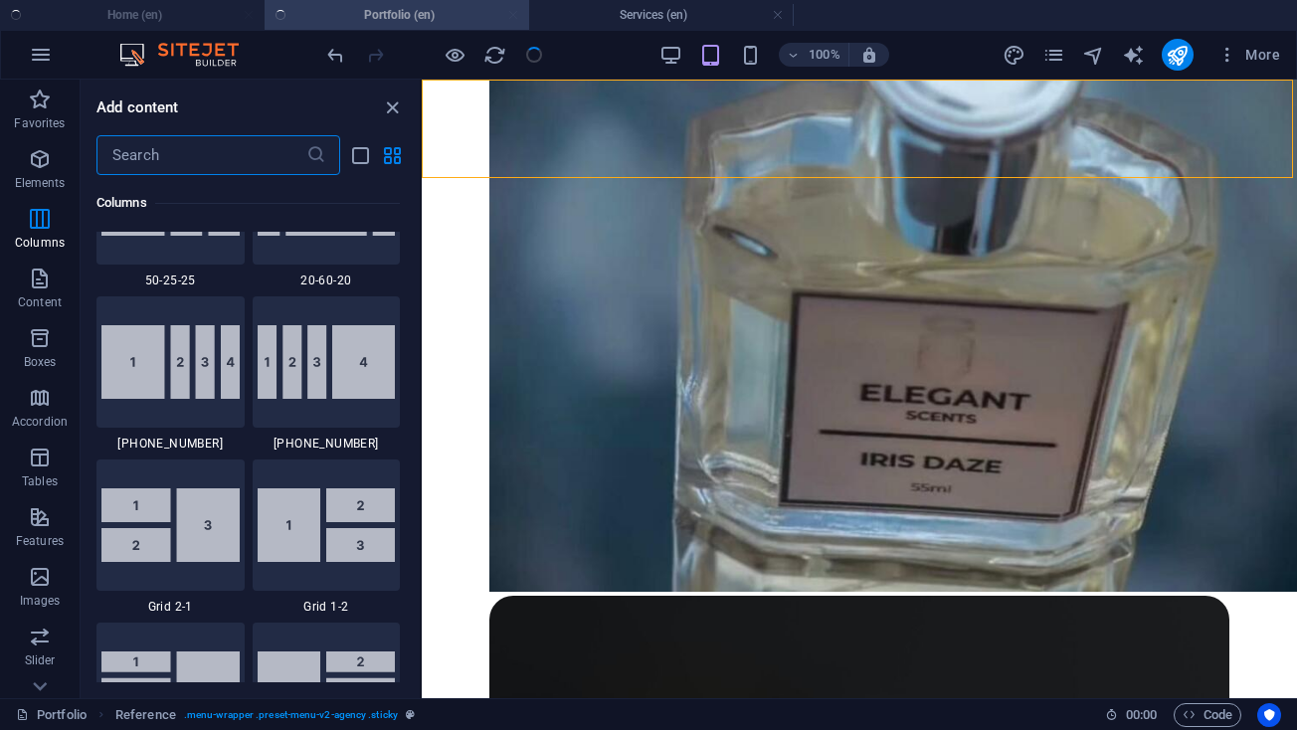
scroll to position [2946, 0]
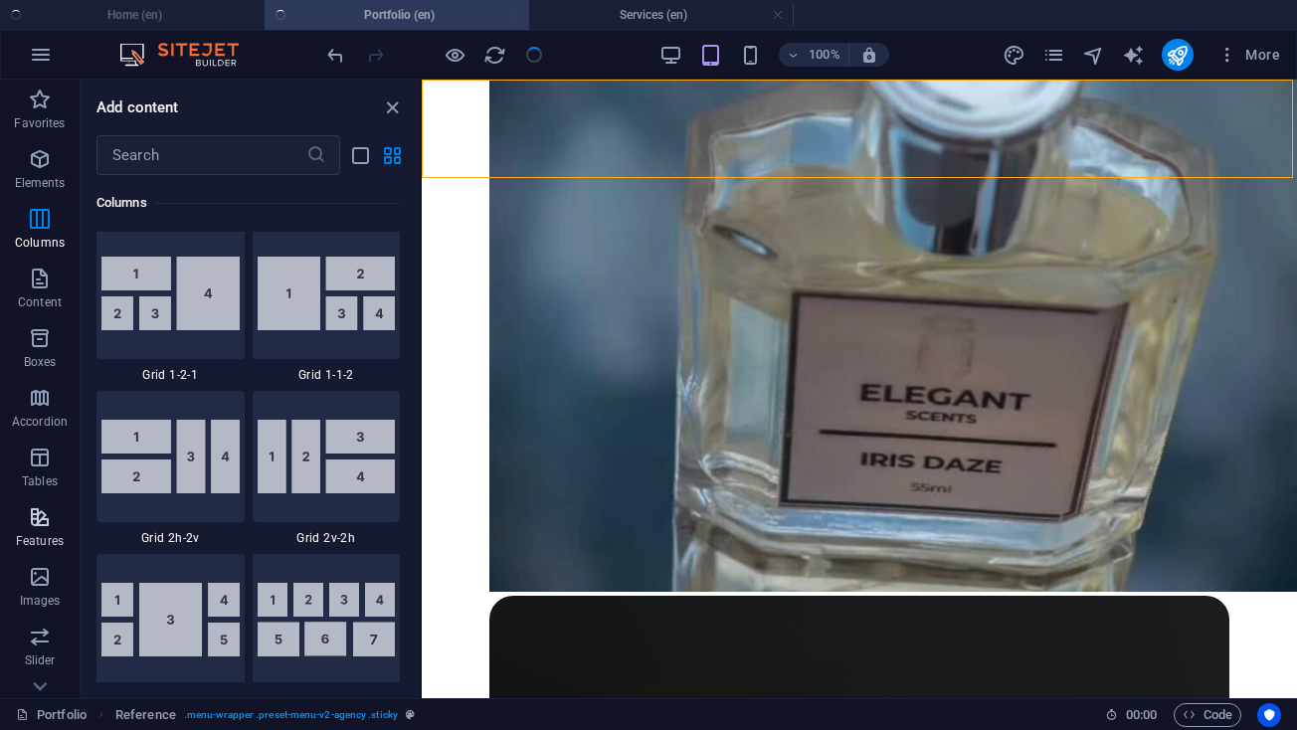
click at [49, 532] on span "Features" at bounding box center [40, 529] width 80 height 48
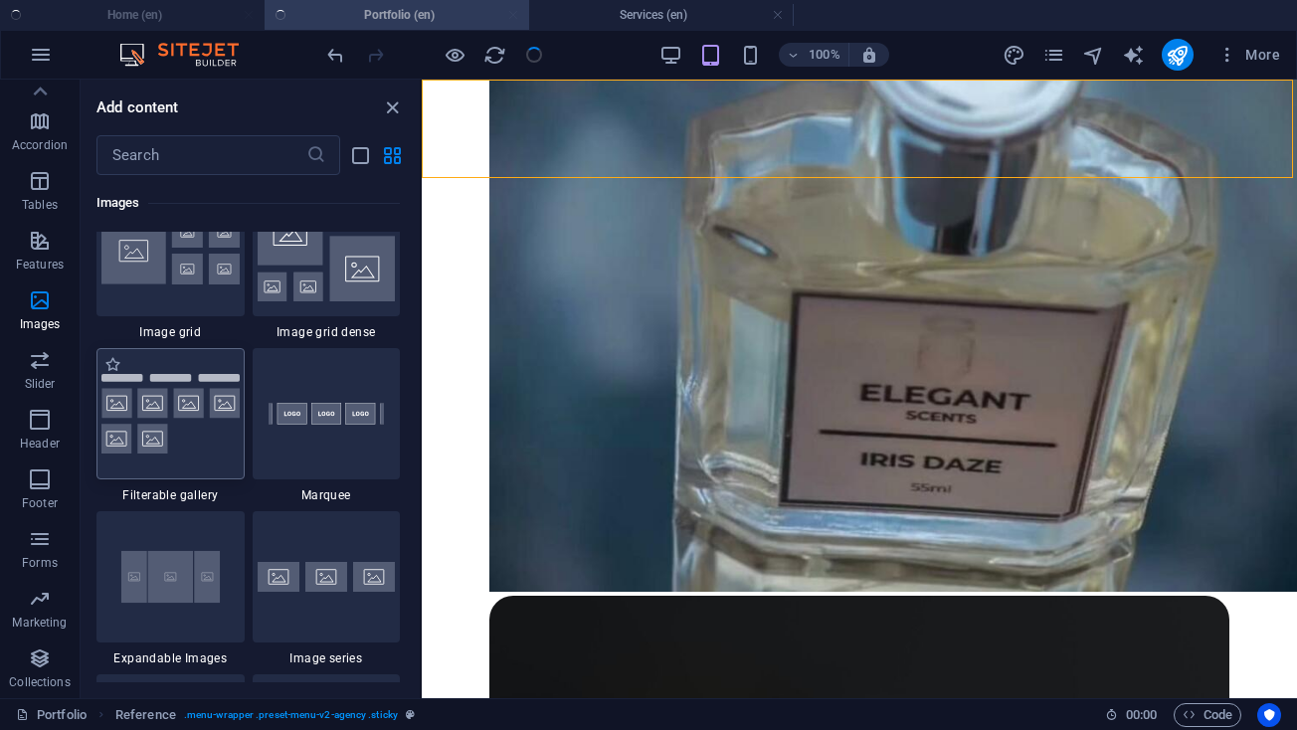
scroll to position [10502, 0]
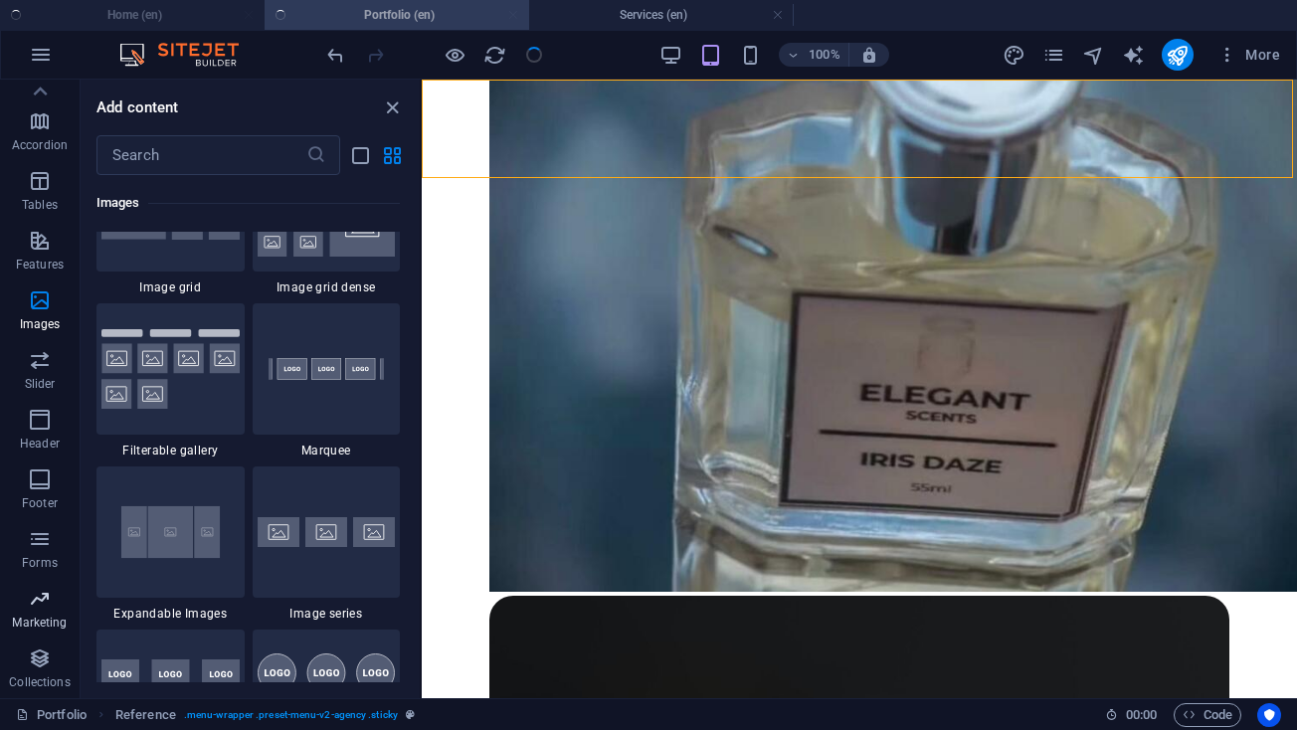
click at [43, 608] on icon "button" at bounding box center [40, 599] width 24 height 24
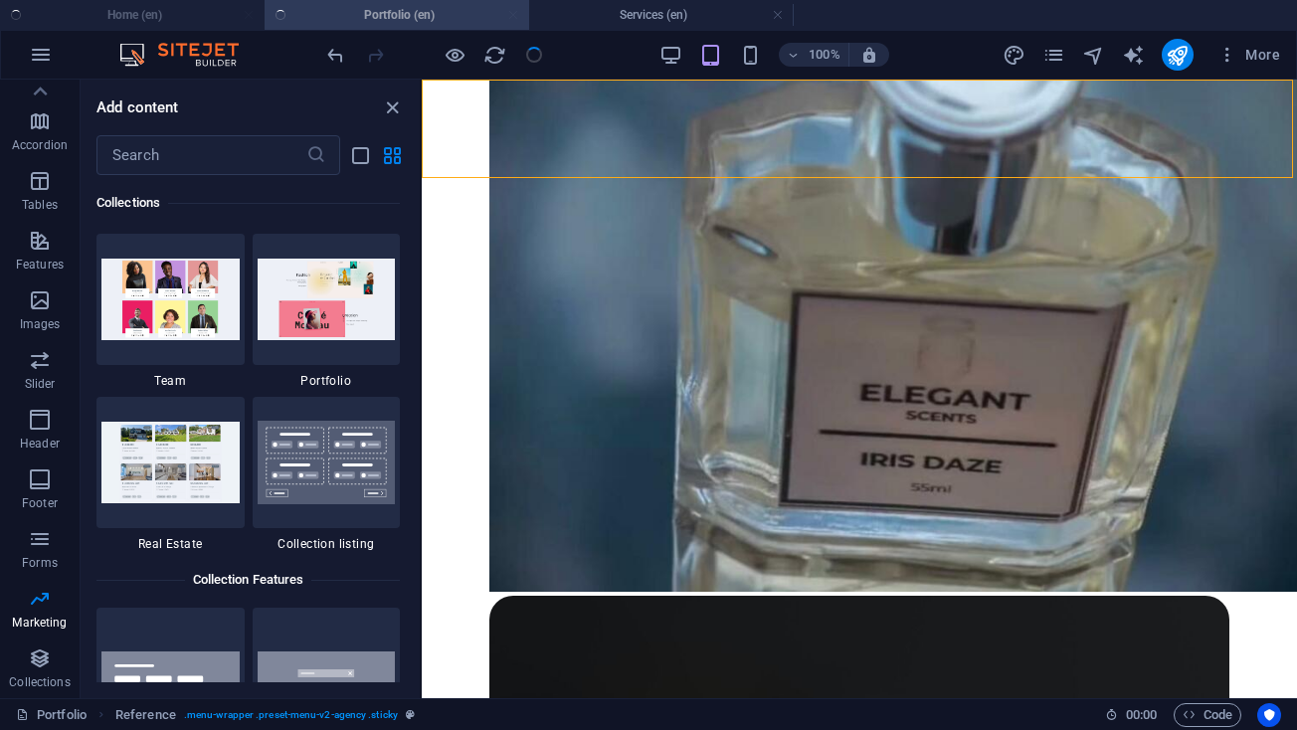
scroll to position [18584, 0]
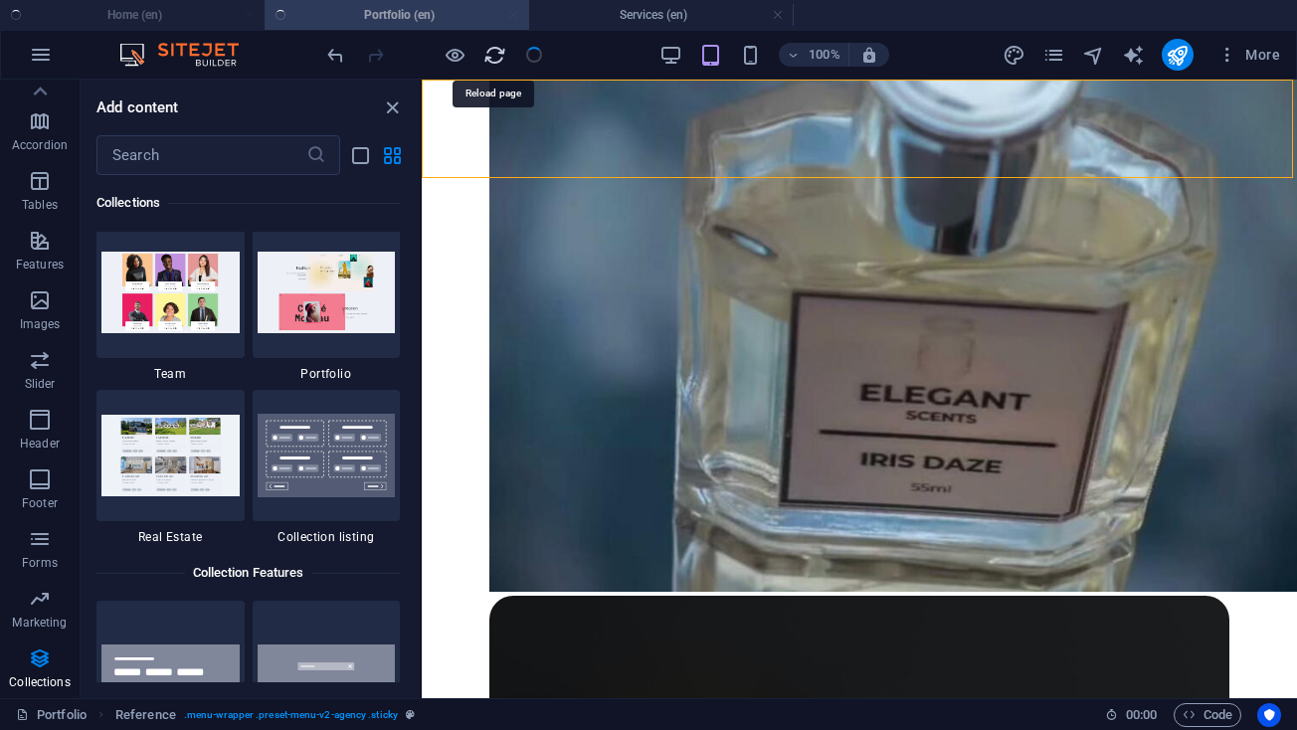
click at [505, 60] on icon "reload" at bounding box center [494, 55] width 23 height 23
click at [492, 59] on icon "reload" at bounding box center [494, 55] width 23 height 23
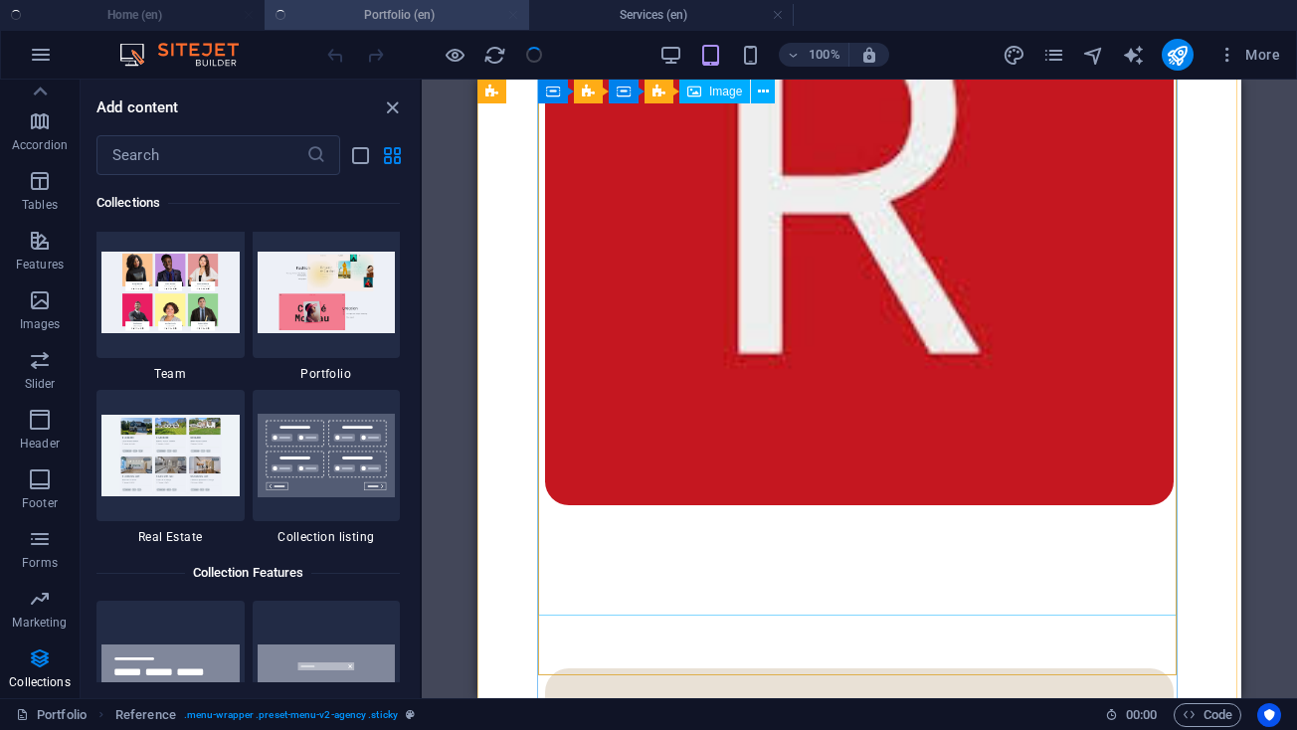
scroll to position [5407, 0]
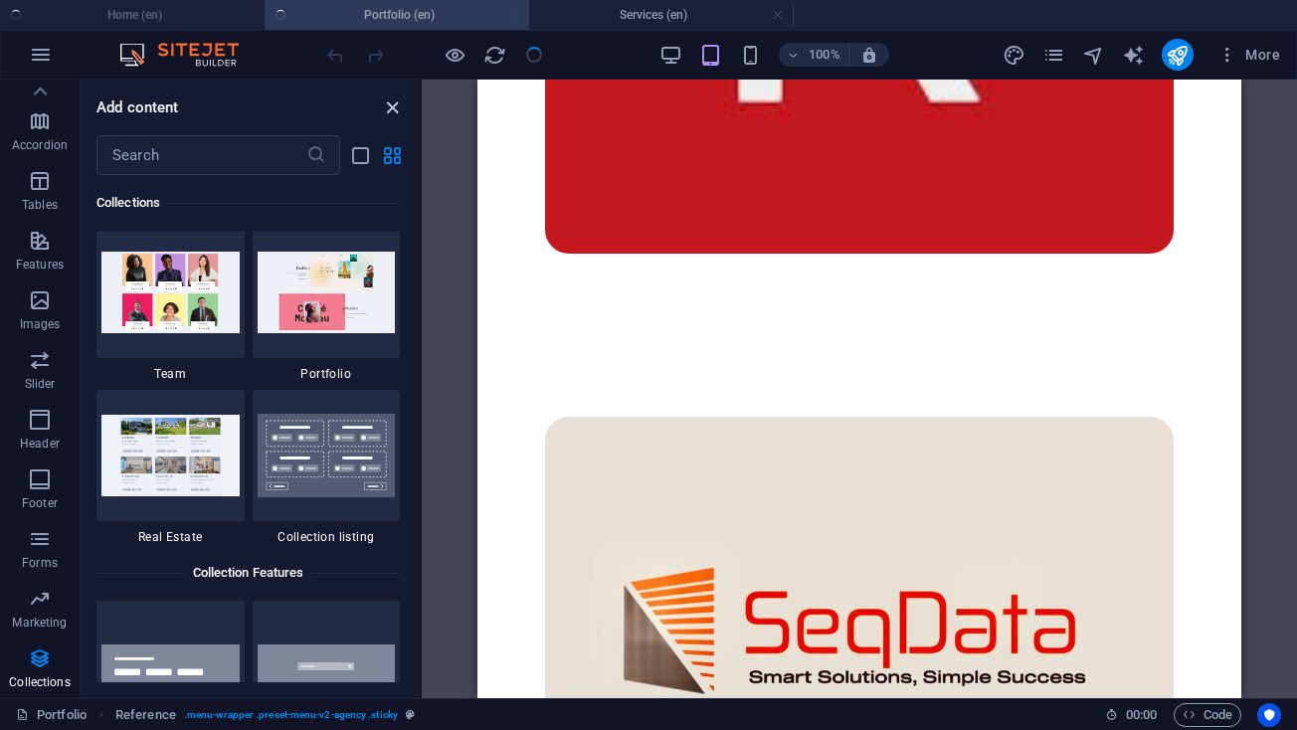
click at [397, 110] on icon "close panel" at bounding box center [392, 107] width 23 height 23
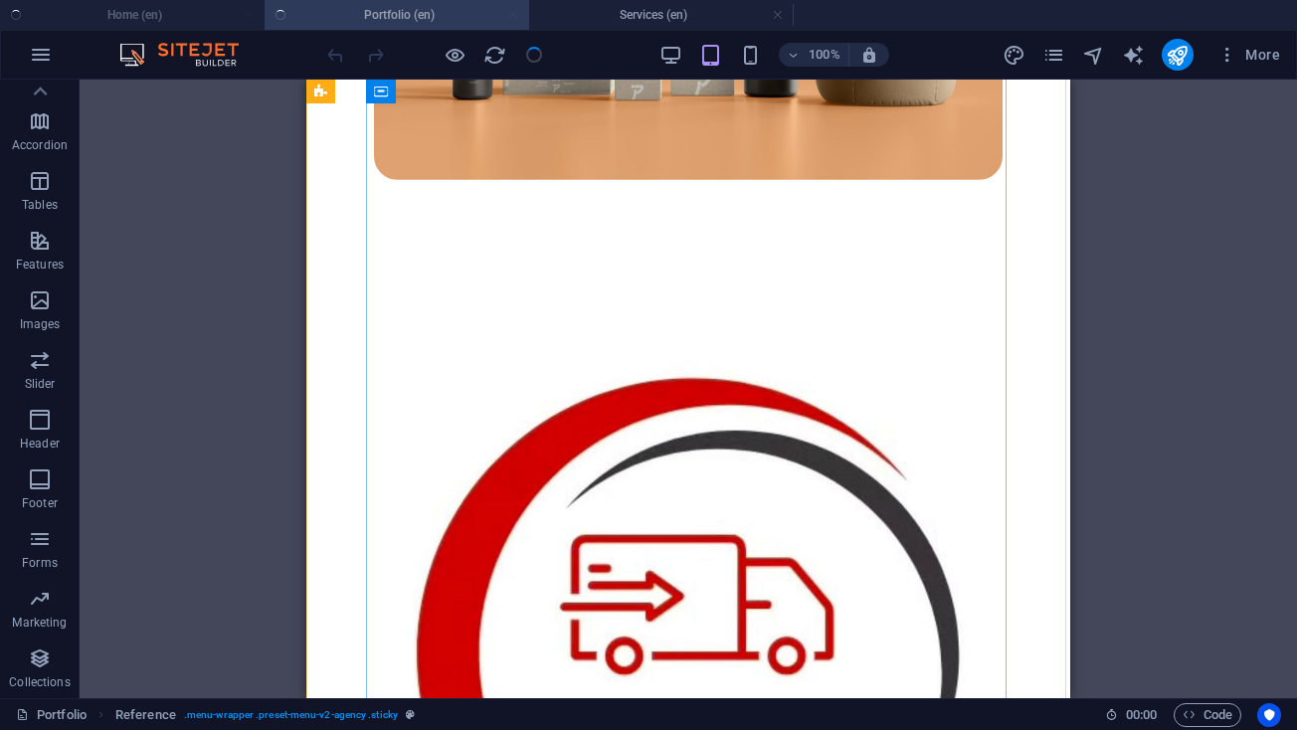
scroll to position [3157, 0]
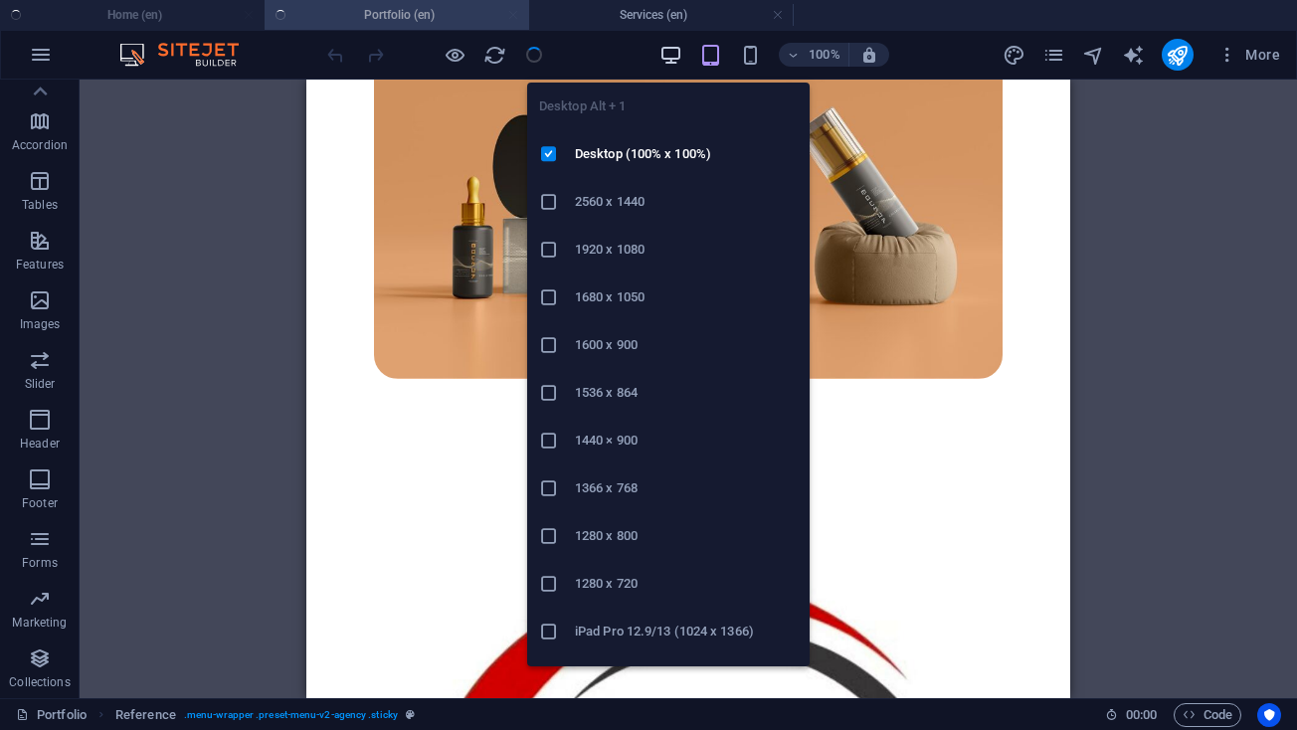
click at [678, 50] on icon "button" at bounding box center [670, 55] width 23 height 23
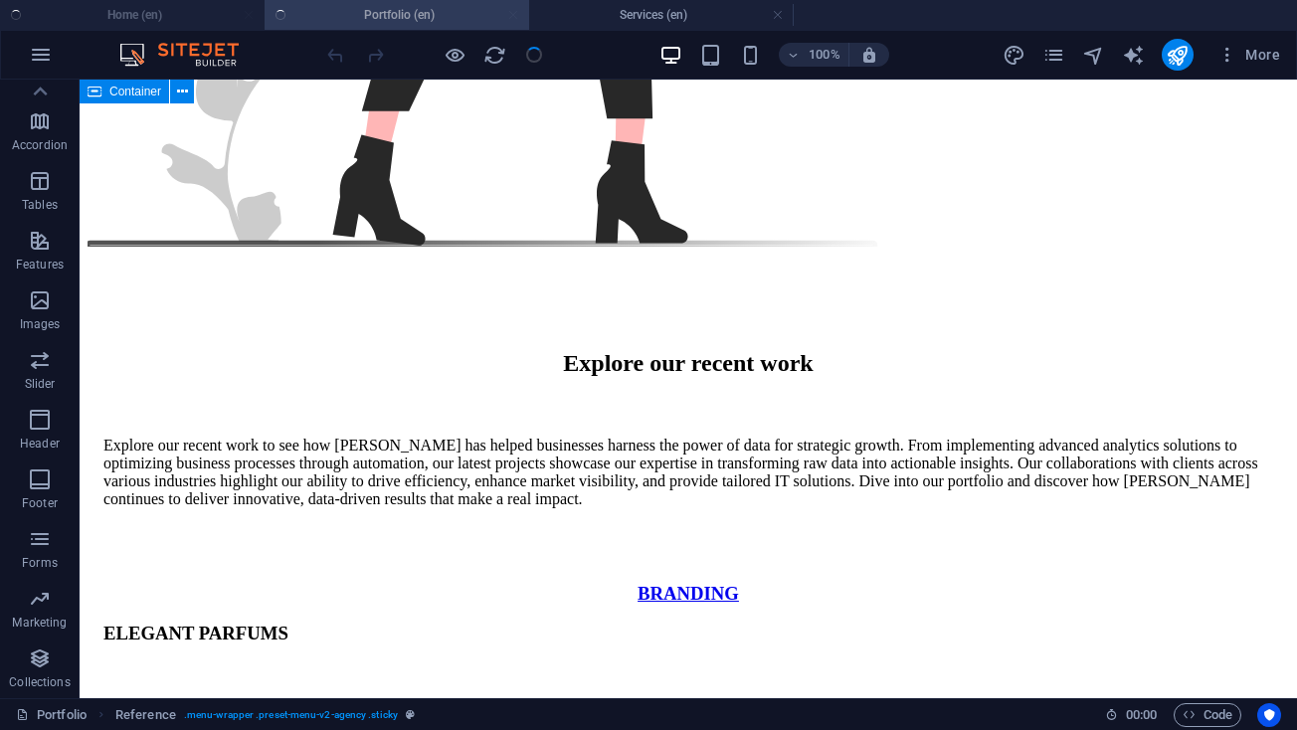
scroll to position [1389, 0]
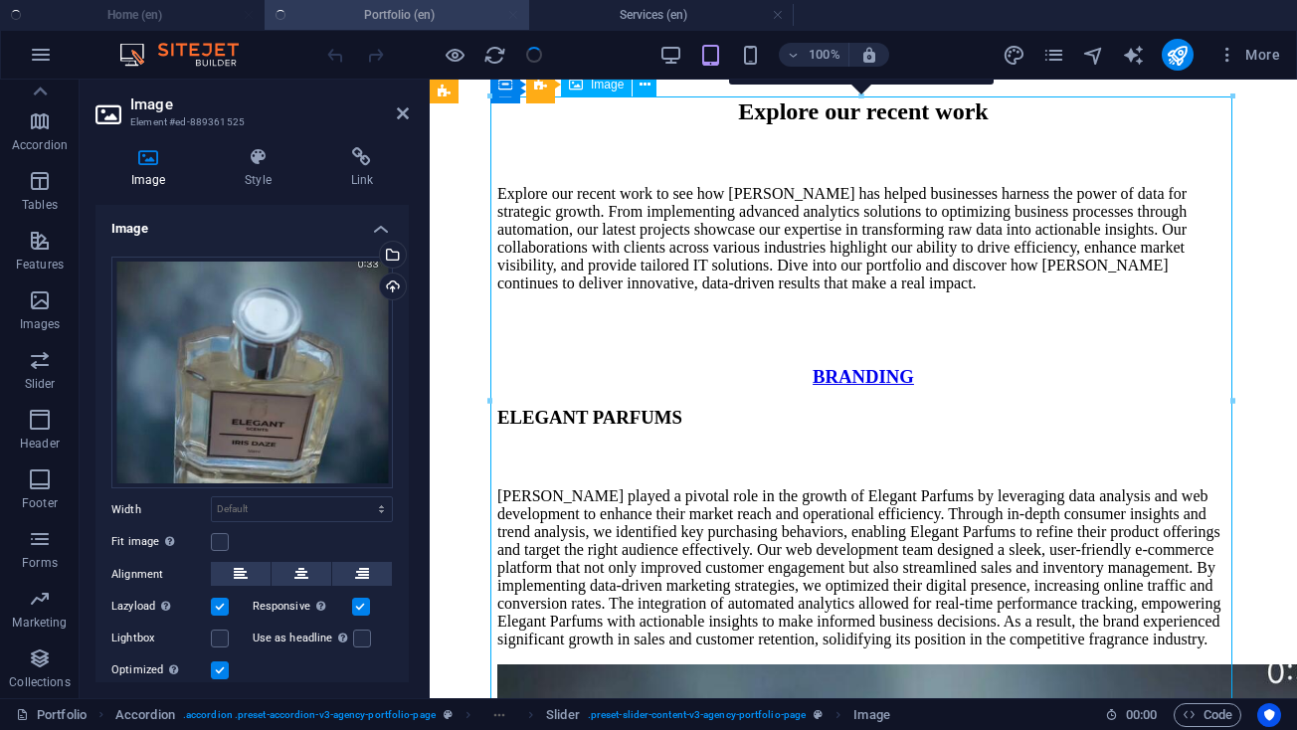
scroll to position [2166, 0]
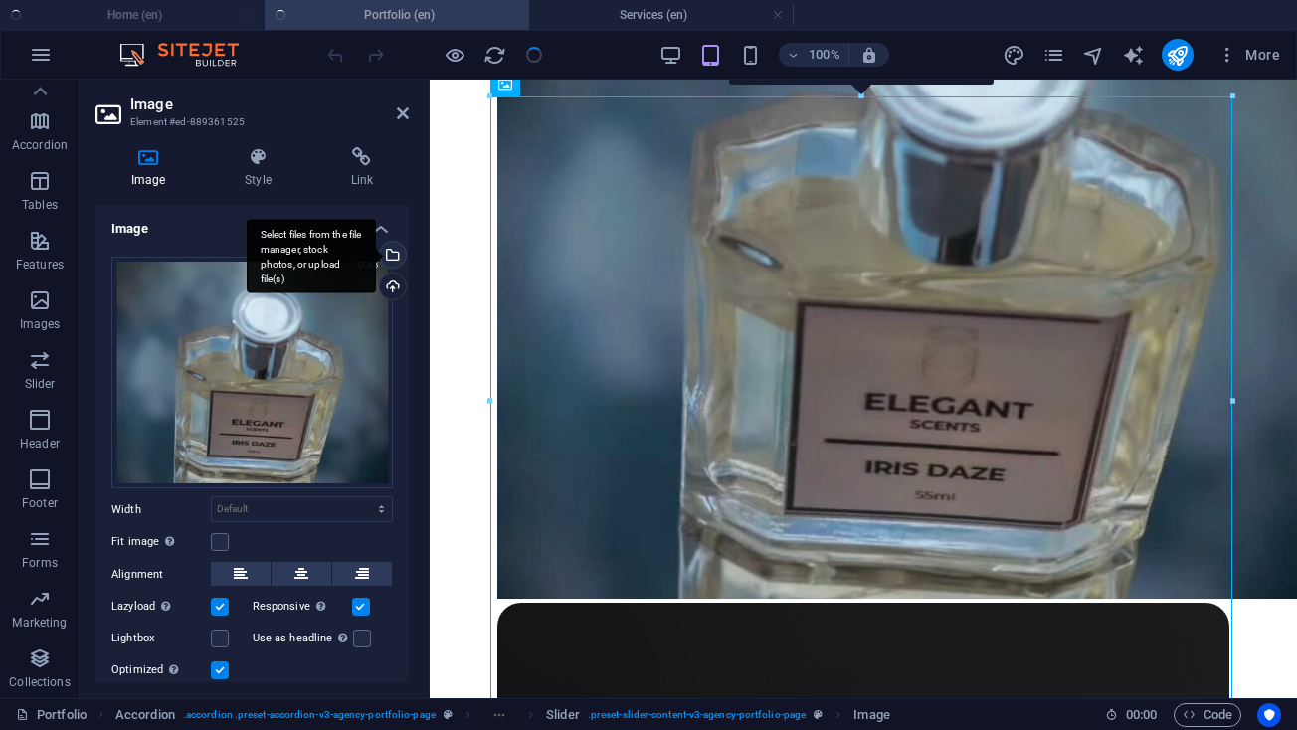
click at [397, 247] on div "Select files from the file manager, stock photos, or upload file(s)" at bounding box center [391, 257] width 30 height 30
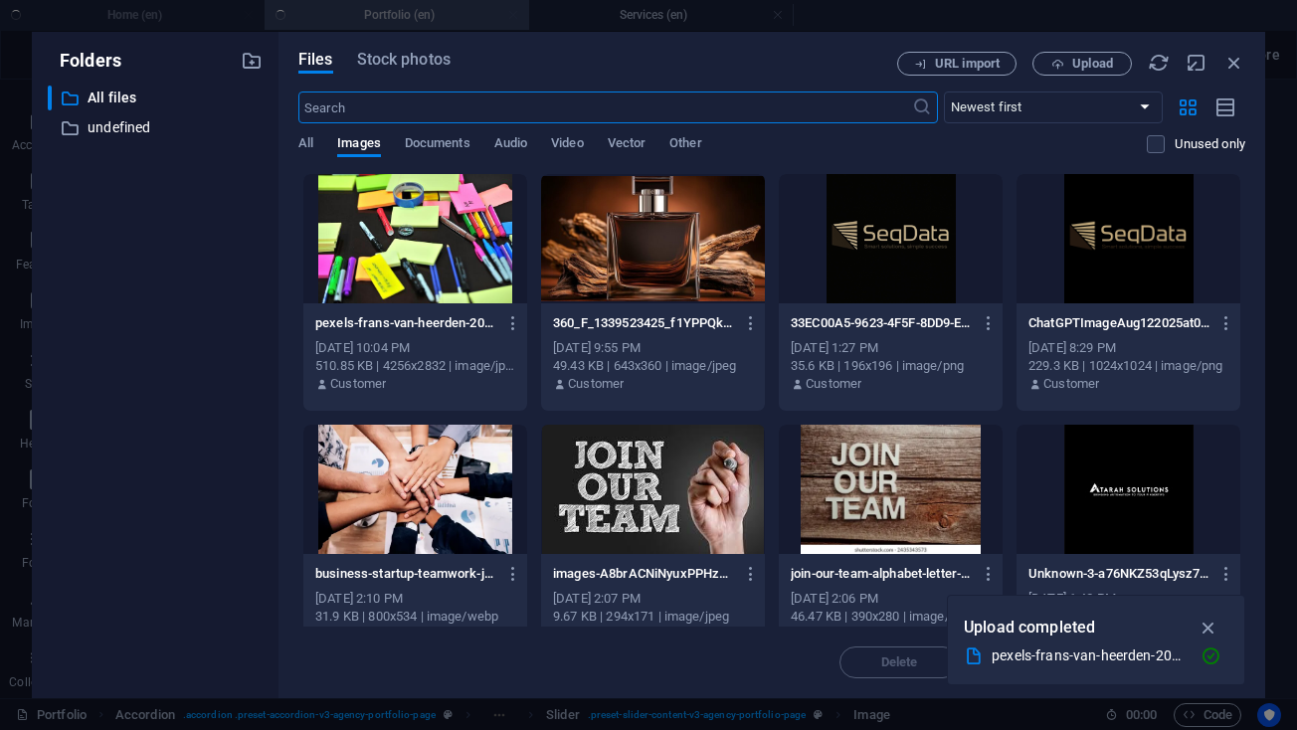
scroll to position [2947, 0]
click at [663, 255] on div at bounding box center [653, 238] width 224 height 129
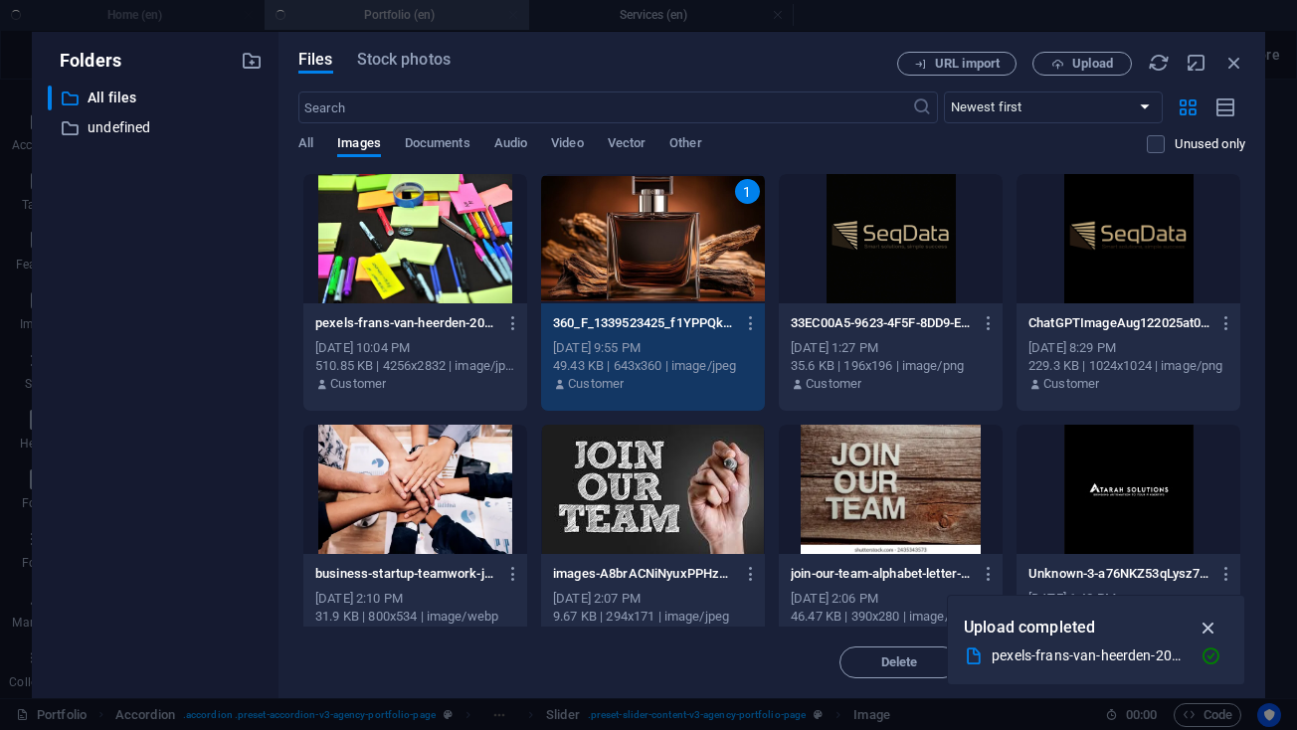
click at [1221, 624] on button "button" at bounding box center [1208, 628] width 39 height 32
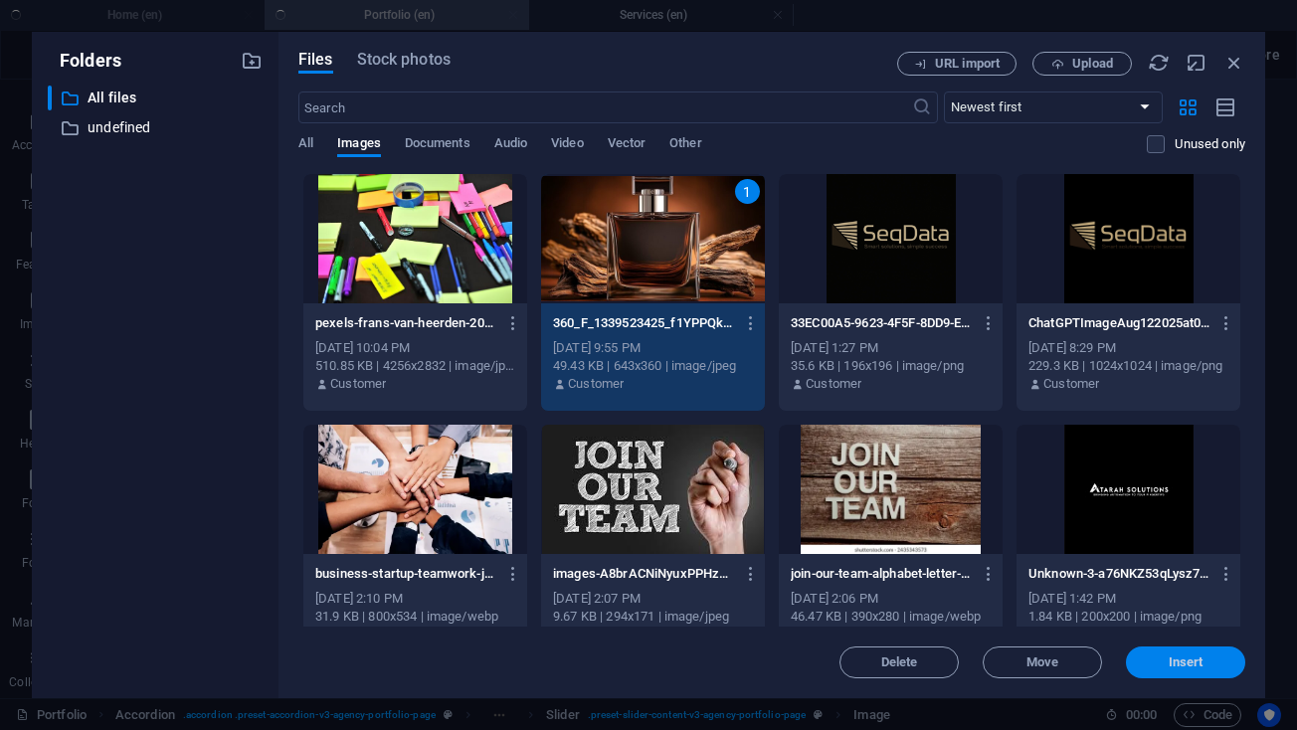
click at [1185, 656] on span "Insert" at bounding box center [1186, 662] width 35 height 12
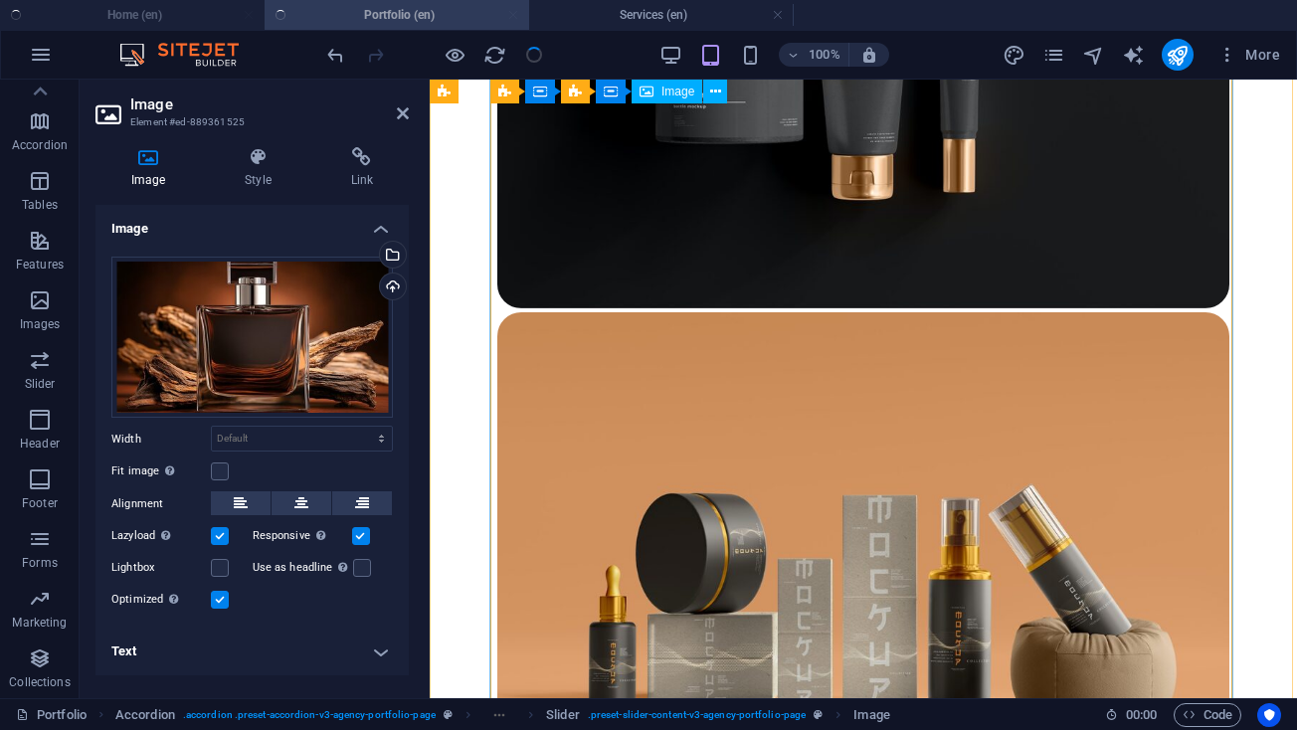
scroll to position [2756, 0]
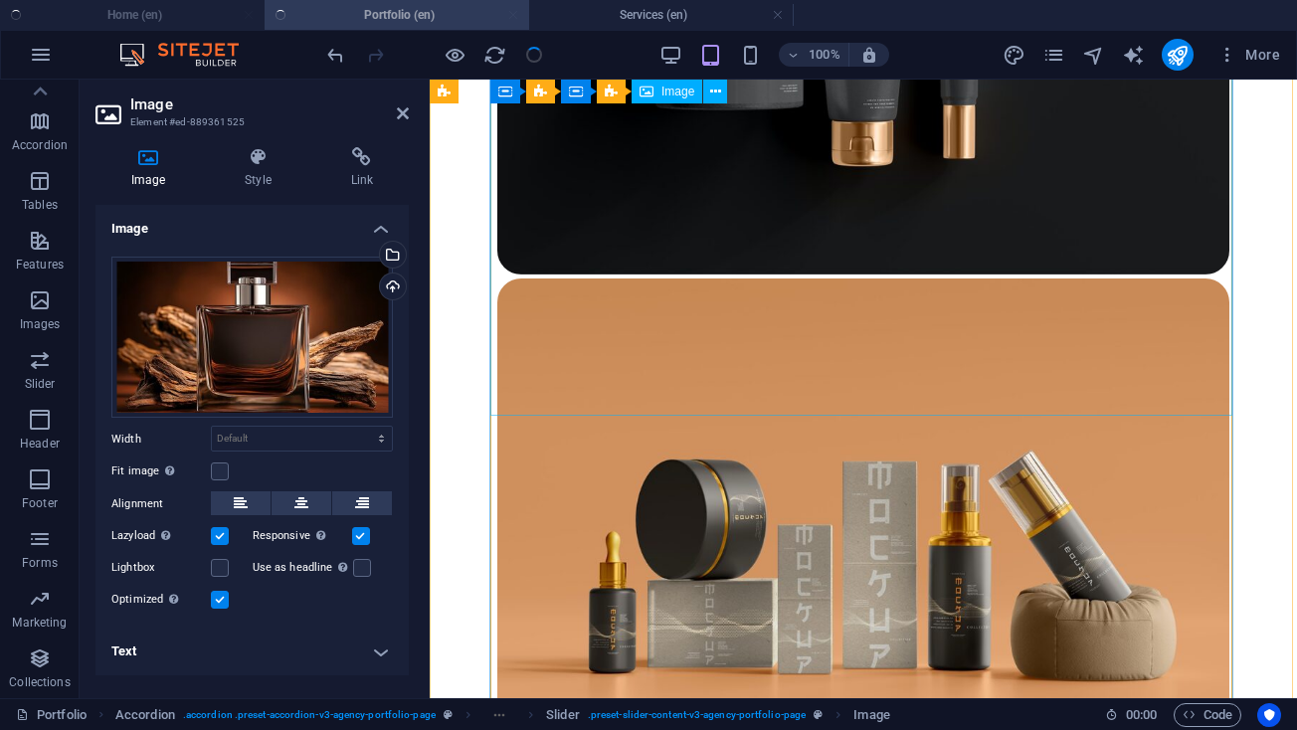
click at [846, 277] on figure at bounding box center [863, 32] width 732 height 490
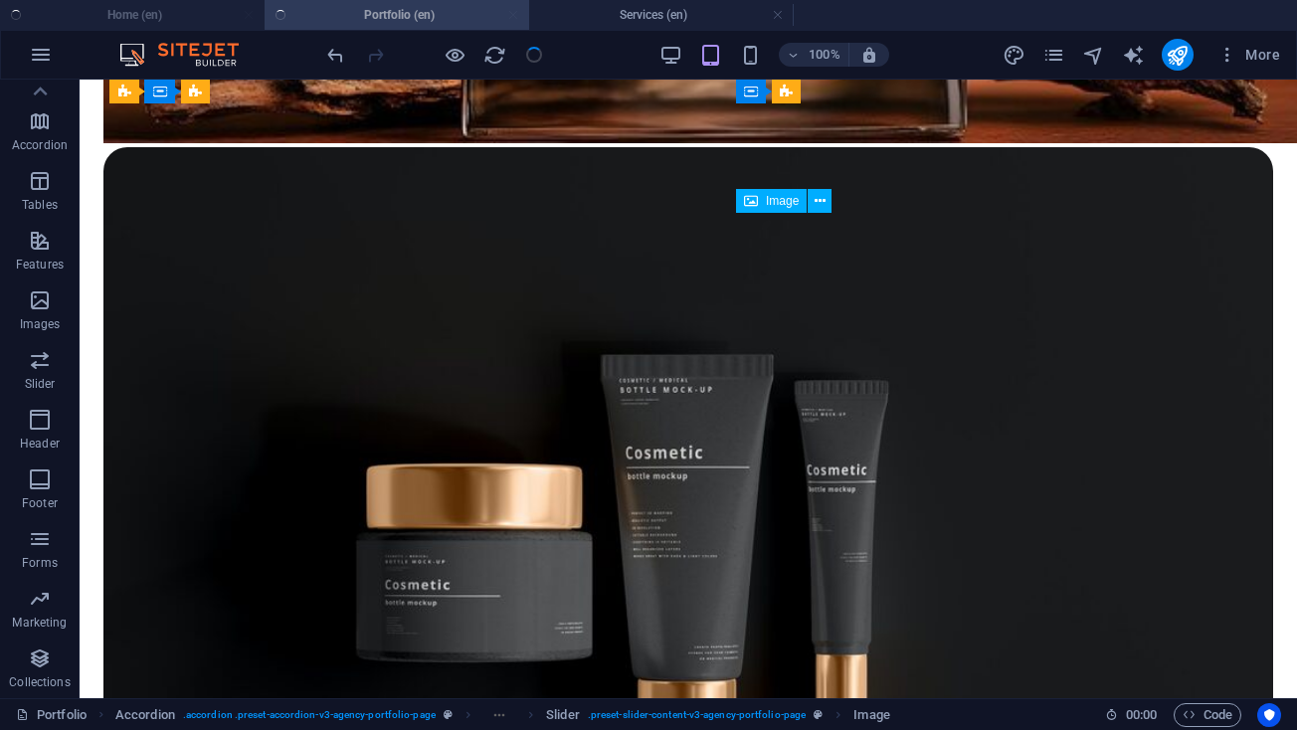
scroll to position [1596, 0]
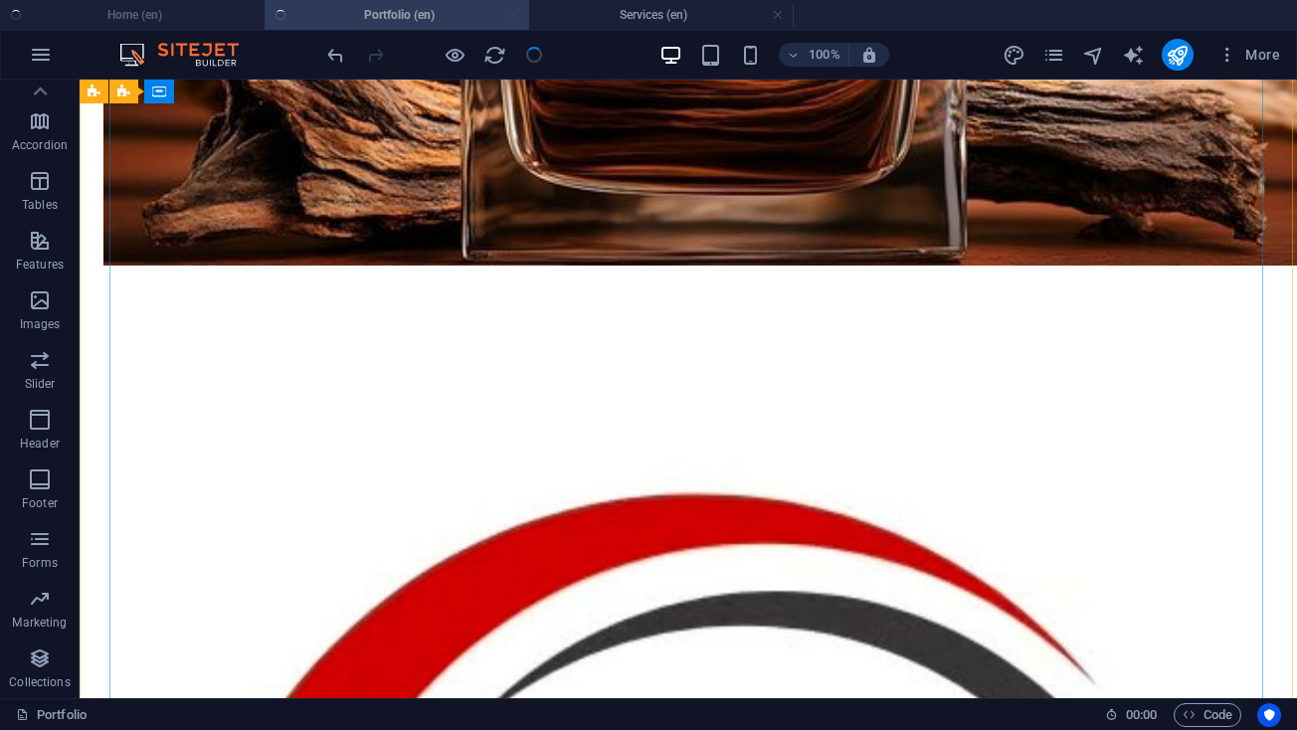
scroll to position [2628, 0]
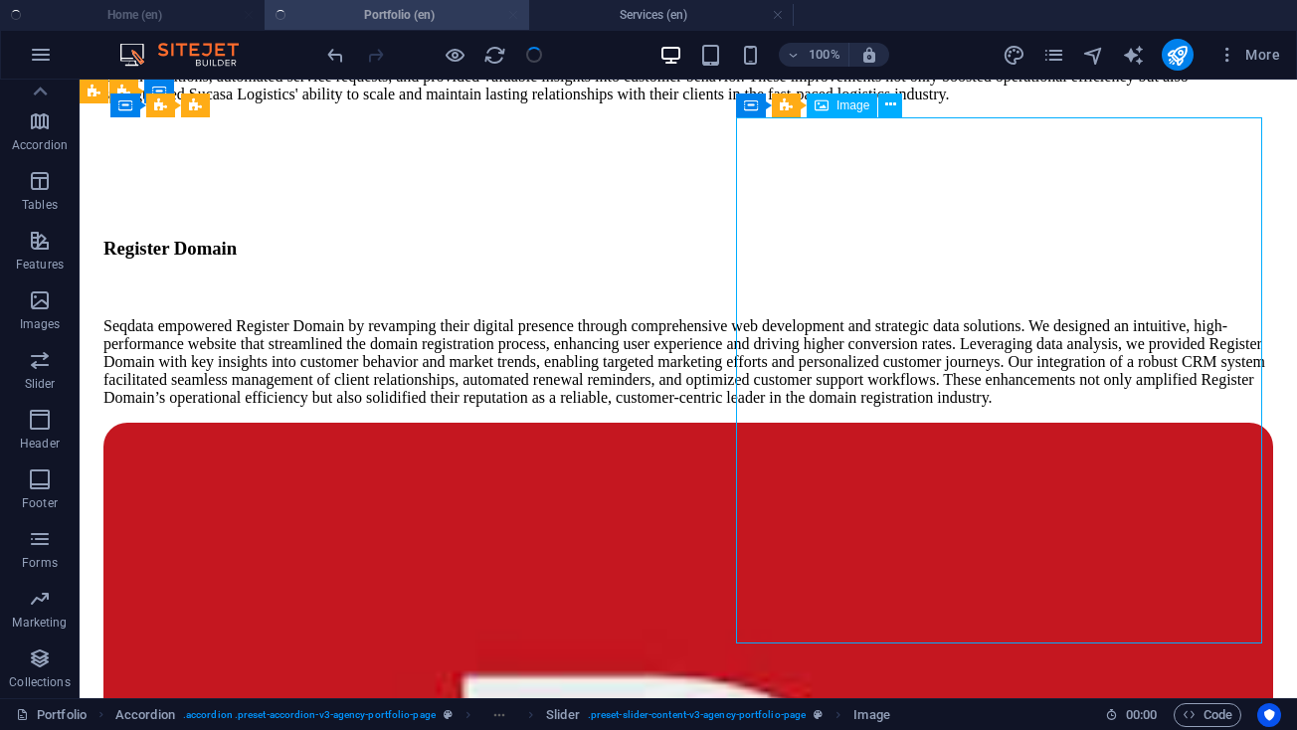
select select "%"
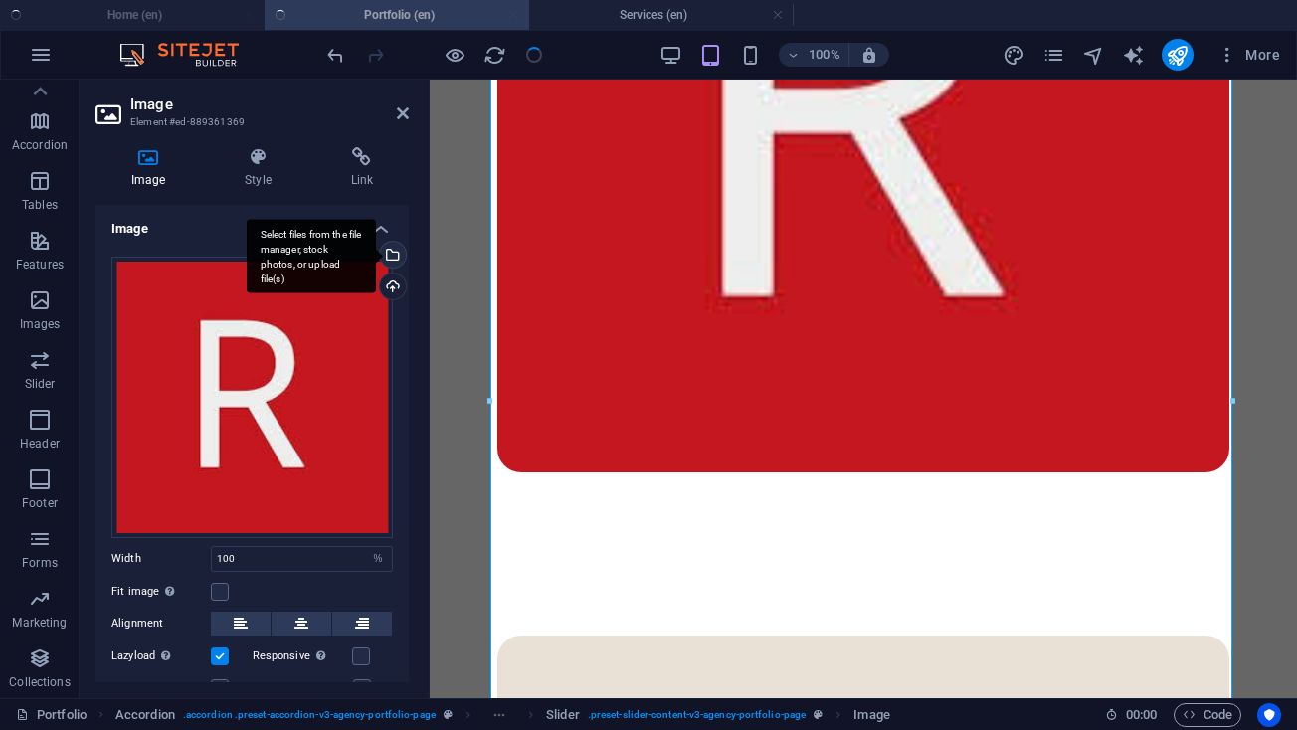
click at [389, 249] on div "Select files from the file manager, stock photos, or upload file(s)" at bounding box center [391, 257] width 30 height 30
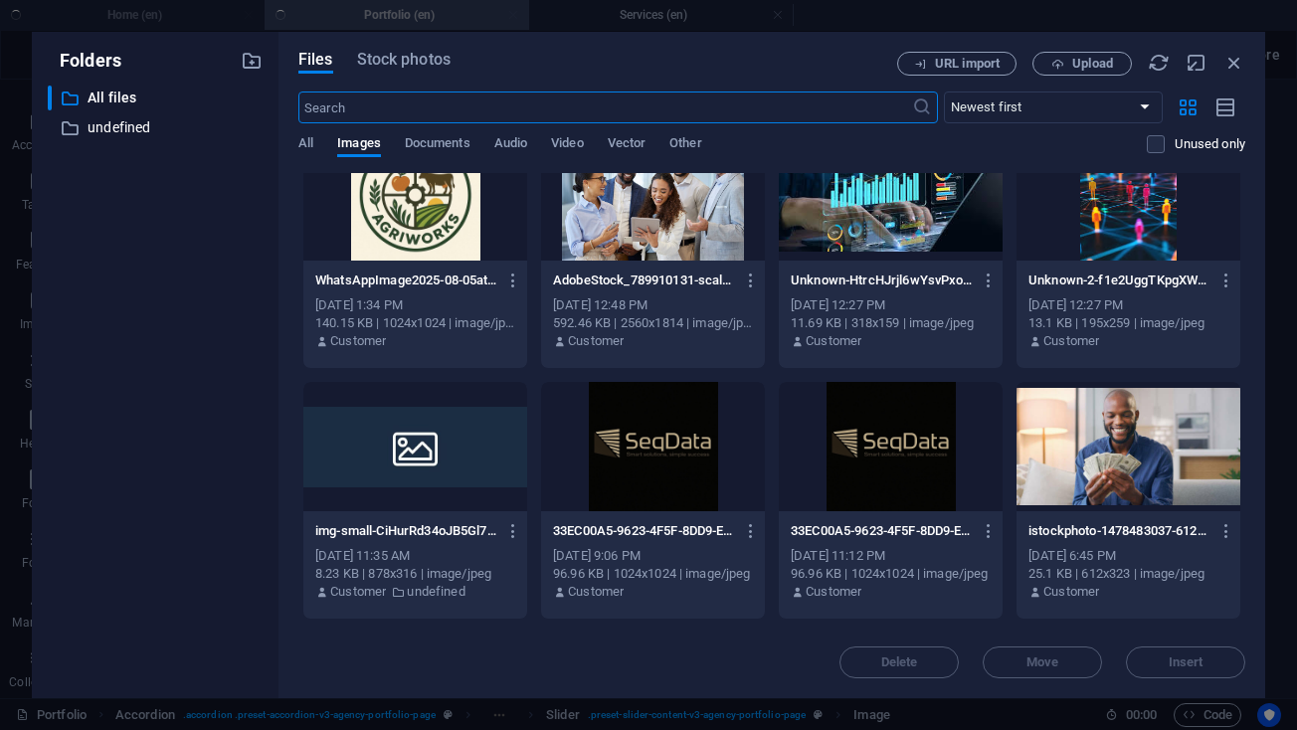
scroll to position [539, 0]
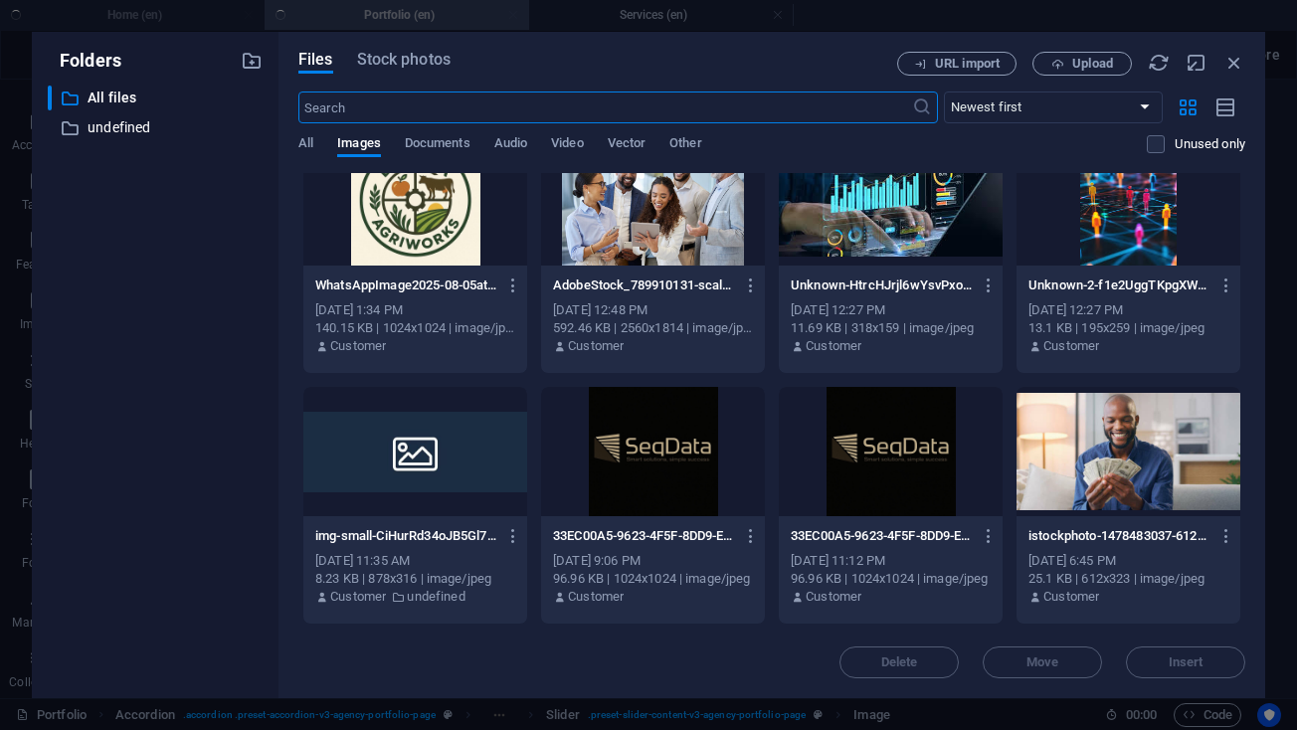
click at [420, 197] on div at bounding box center [415, 200] width 224 height 129
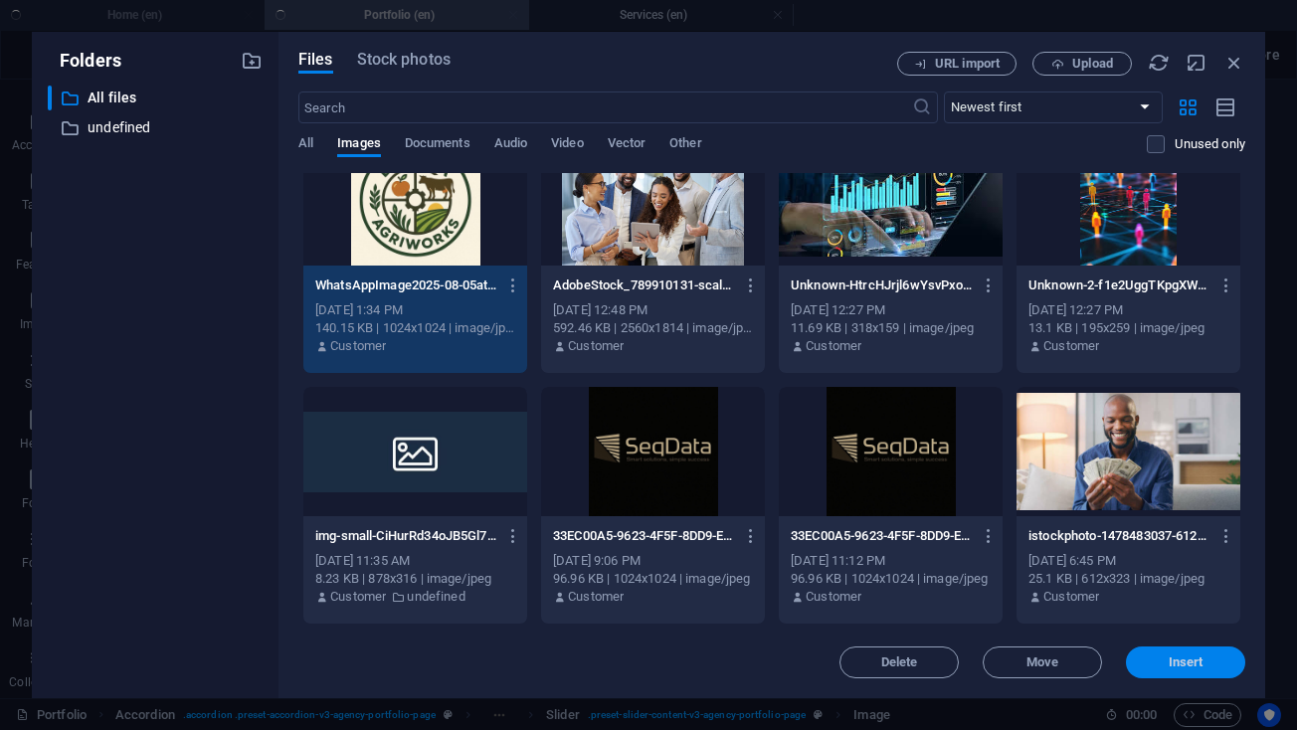
click at [1216, 667] on span "Insert" at bounding box center [1185, 662] width 103 height 12
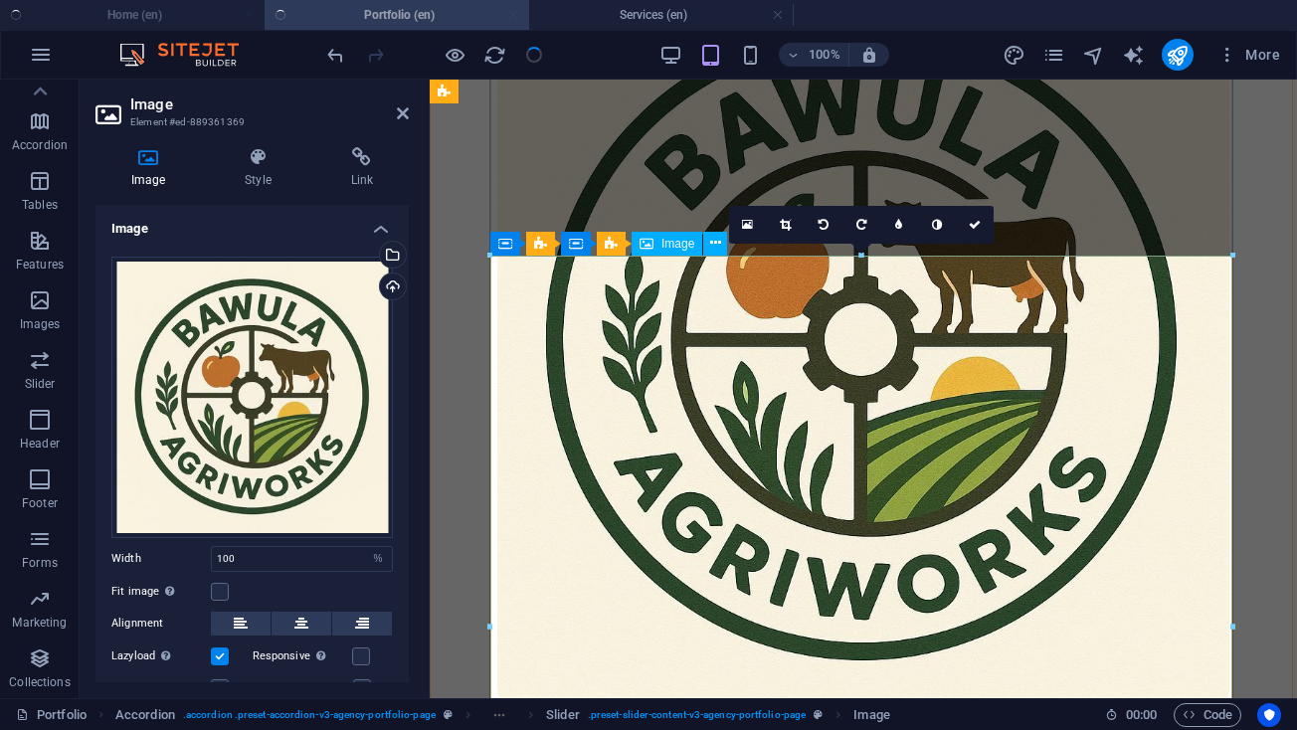
scroll to position [4045, 0]
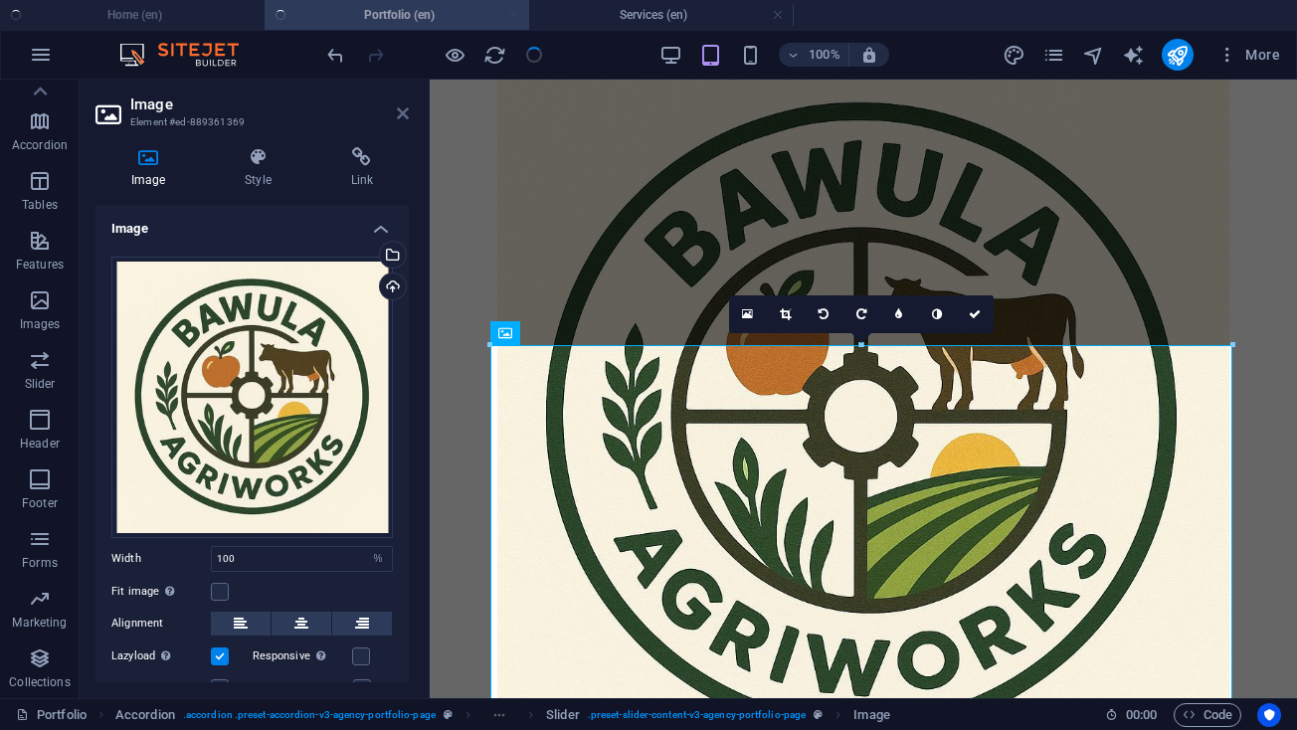
click at [408, 109] on icon at bounding box center [403, 113] width 12 height 16
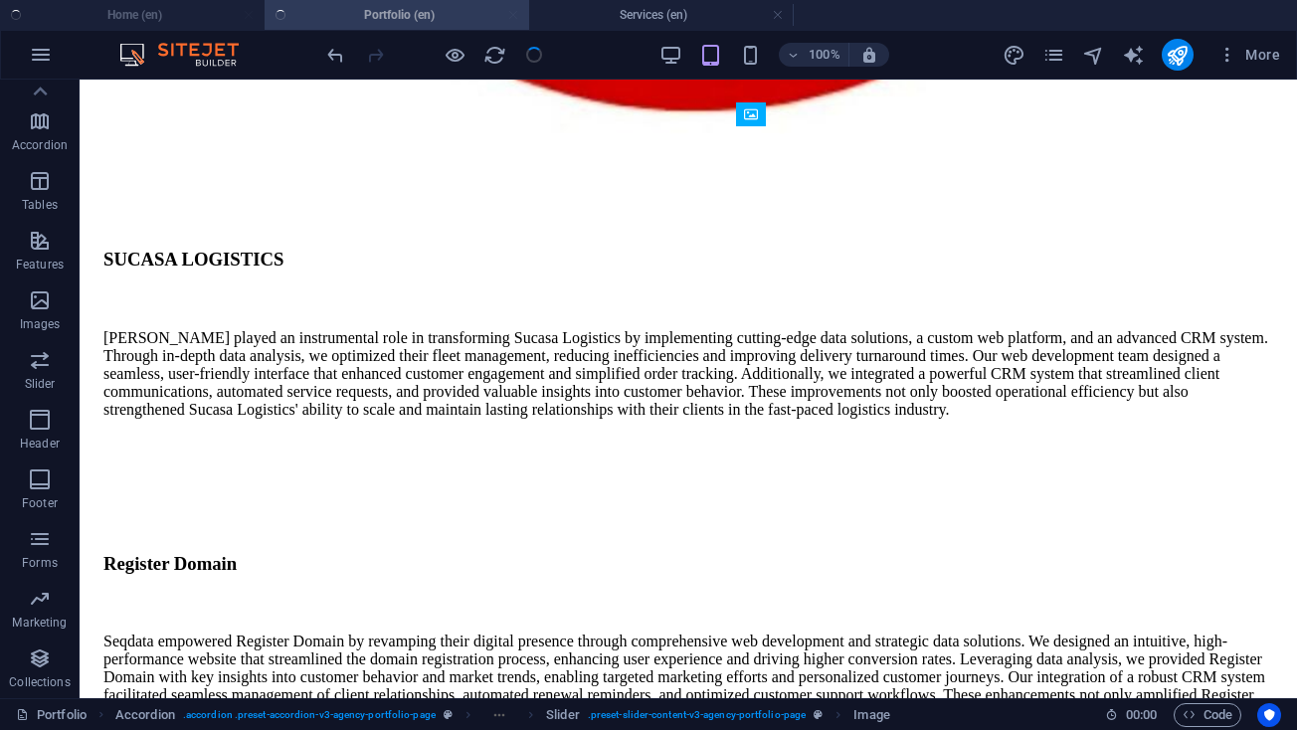
scroll to position [2630, 0]
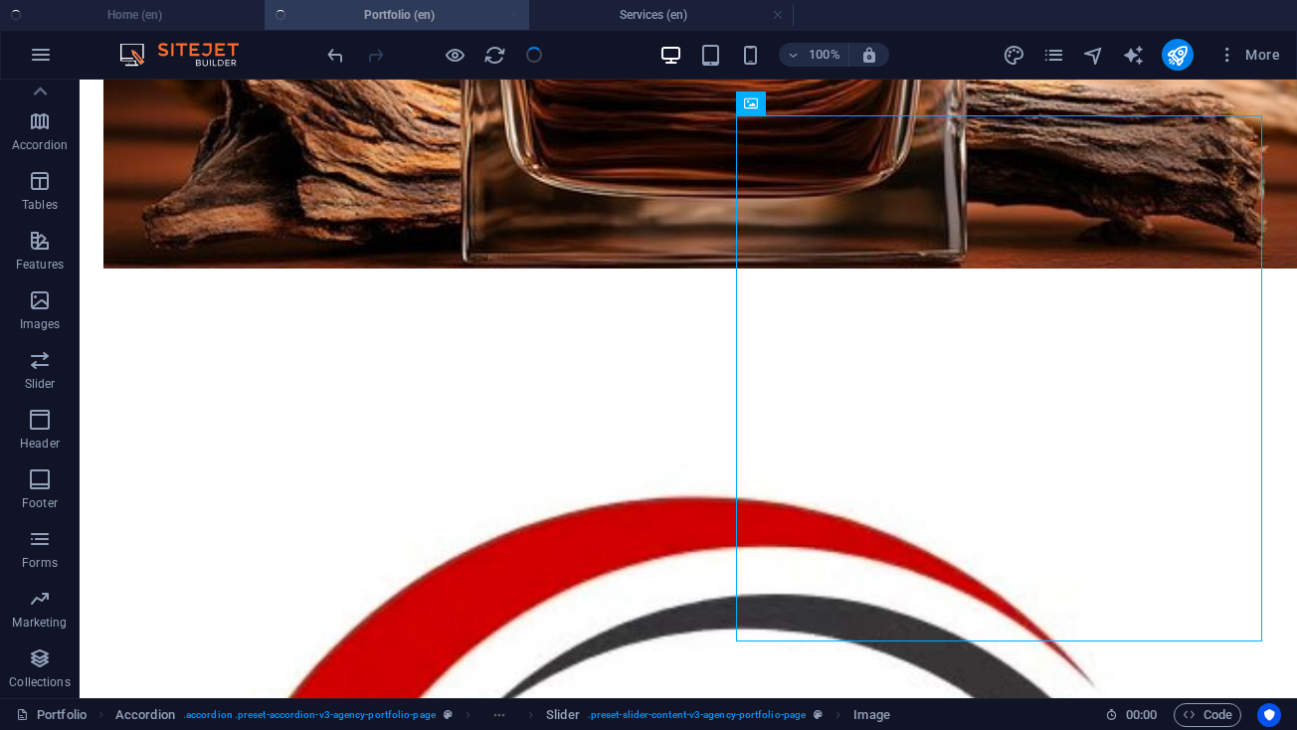
click at [671, 67] on div "100%" at bounding box center [774, 55] width 230 height 32
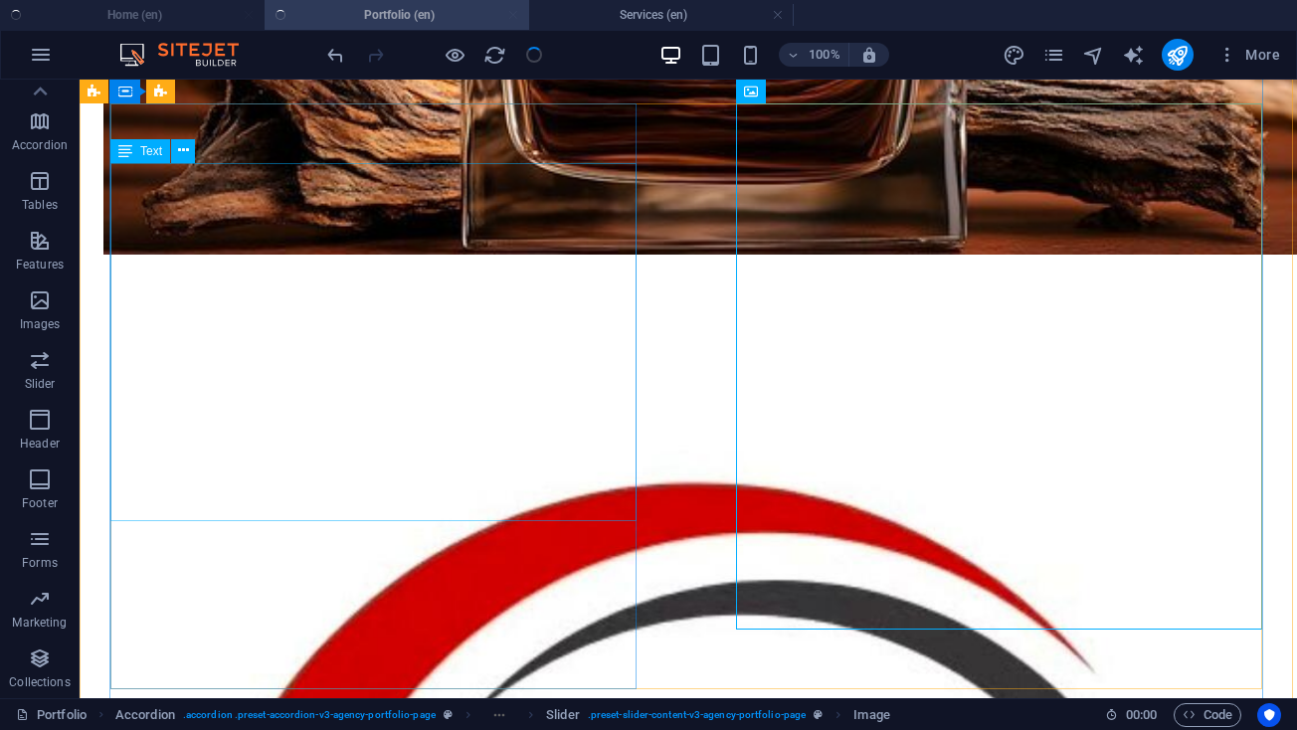
scroll to position [2646, 0]
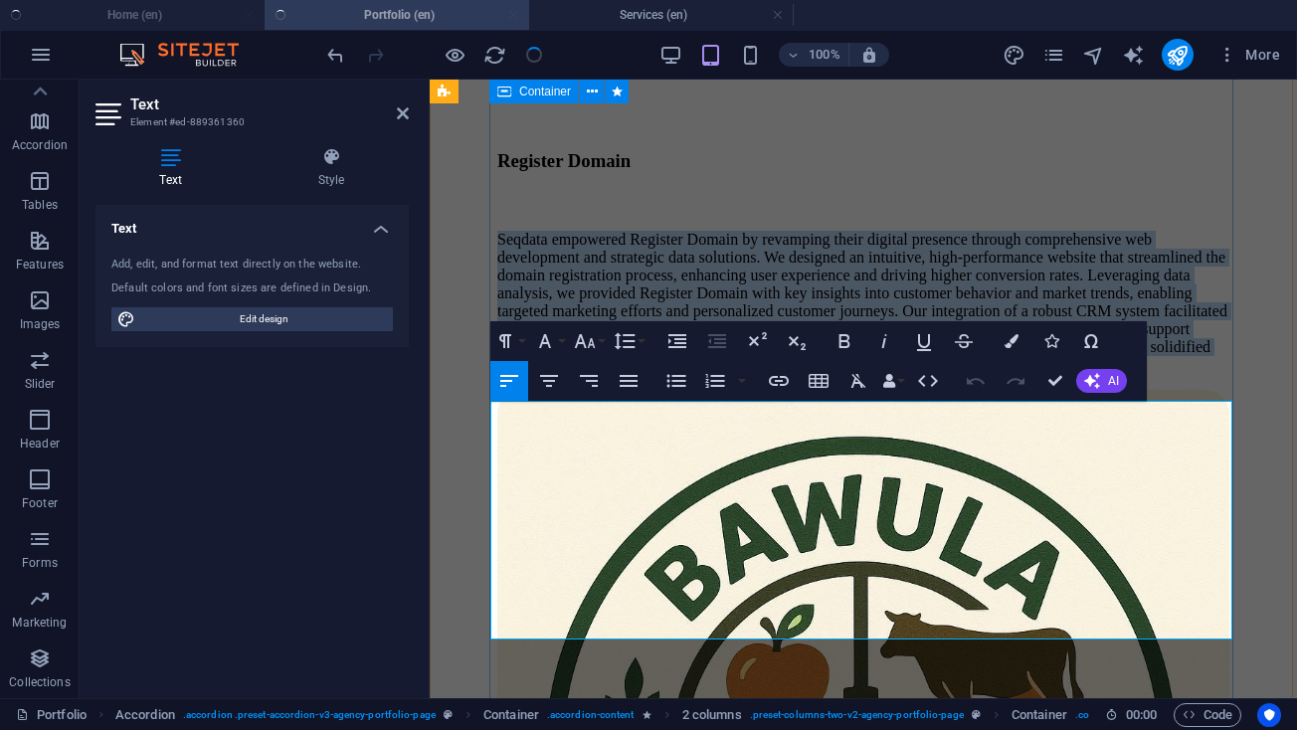
drag, startPoint x: 1068, startPoint y: 633, endPoint x: 488, endPoint y: 395, distance: 627.0
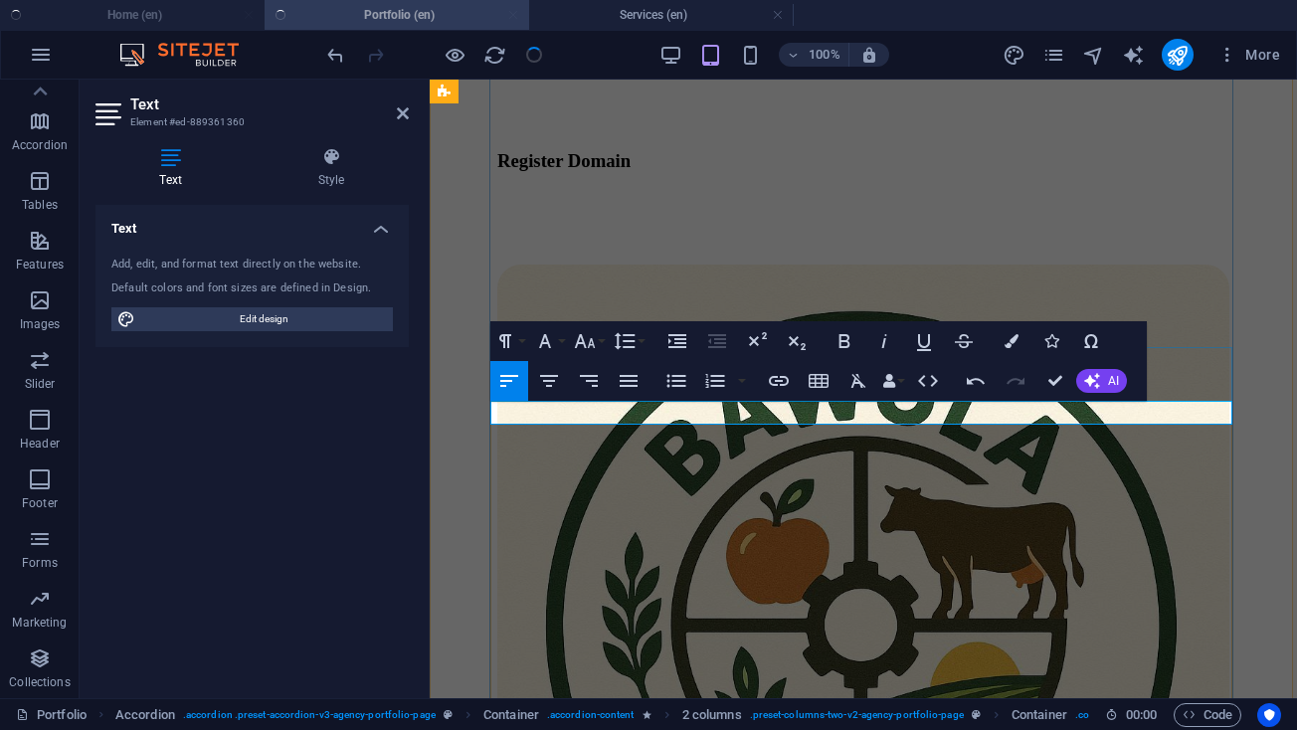
click at [544, 249] on p at bounding box center [863, 240] width 732 height 18
click at [1008, 326] on button "Colors" at bounding box center [1011, 341] width 38 height 40
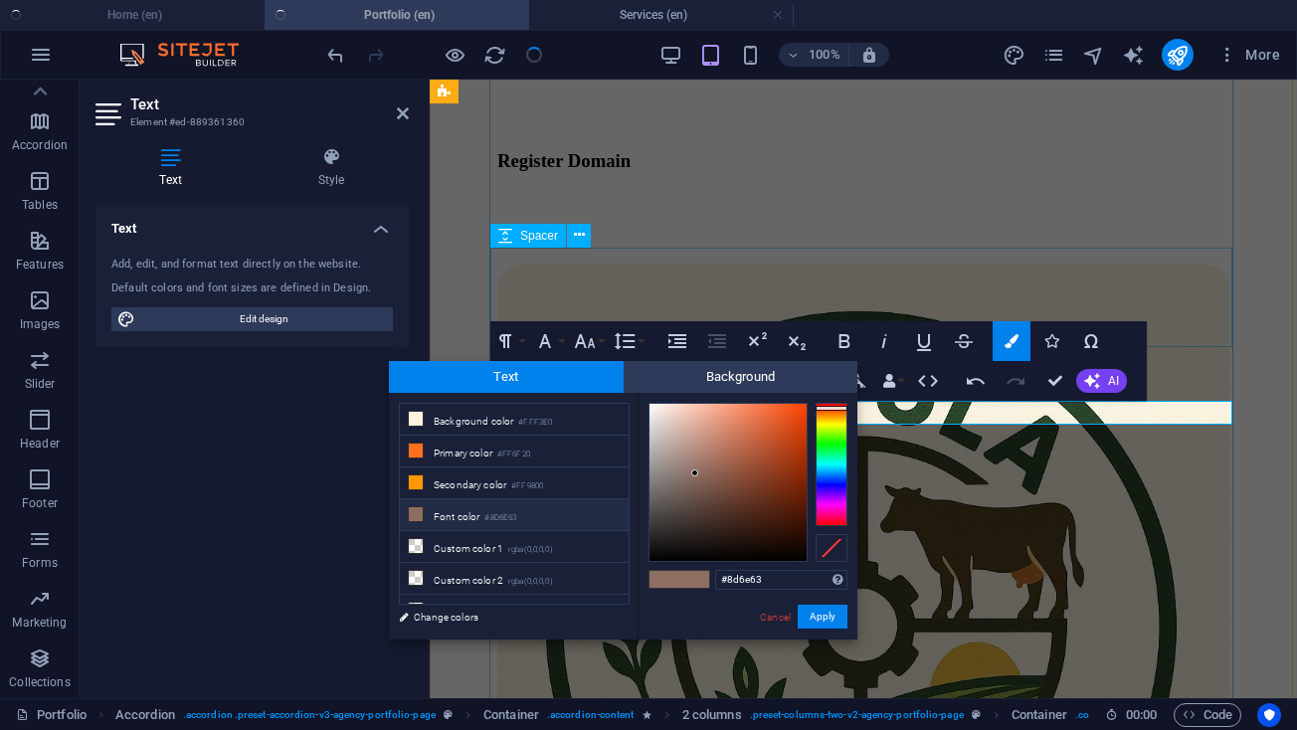
click at [815, 601] on div "#8d6e63 Supported formats #0852ed rgb(8, 82, 237) rgba(8, 82, 237, 90%) hsv(221…" at bounding box center [747, 660] width 220 height 535
click at [819, 614] on button "Apply" at bounding box center [823, 617] width 50 height 24
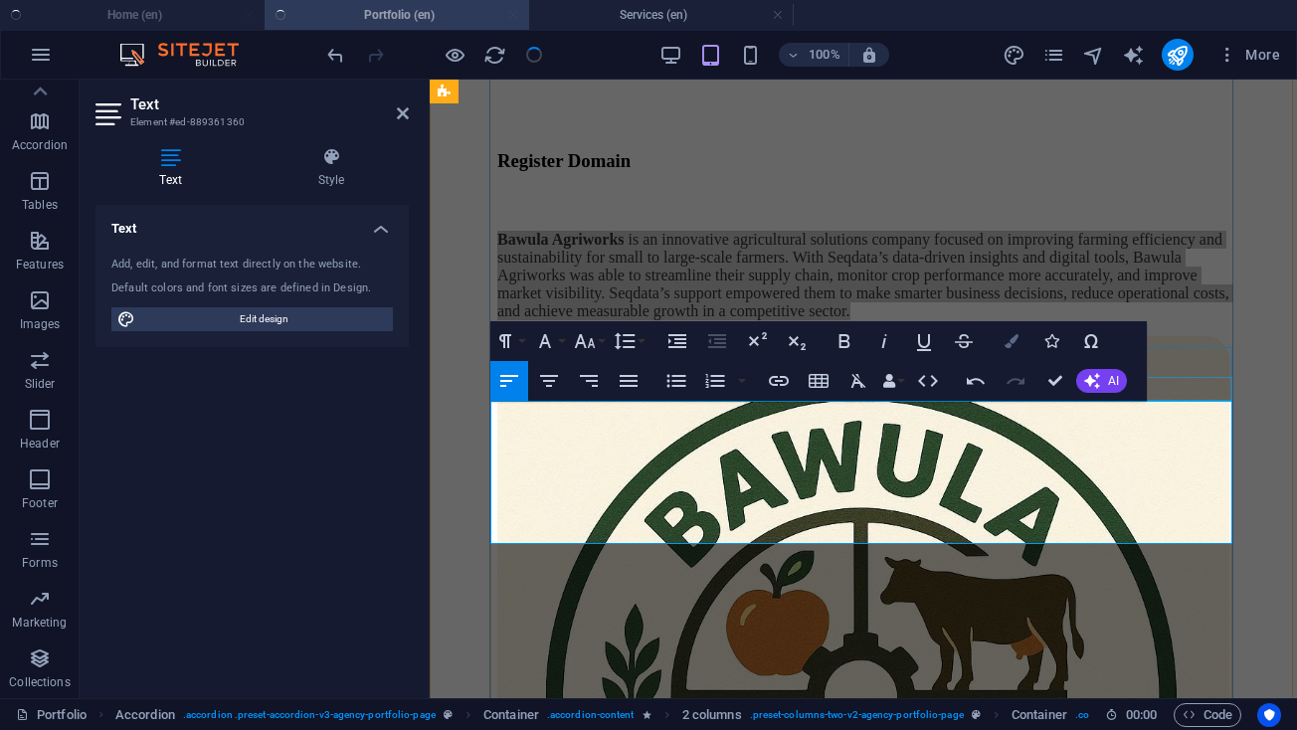
click at [1011, 340] on icon "button" at bounding box center [1011, 341] width 14 height 14
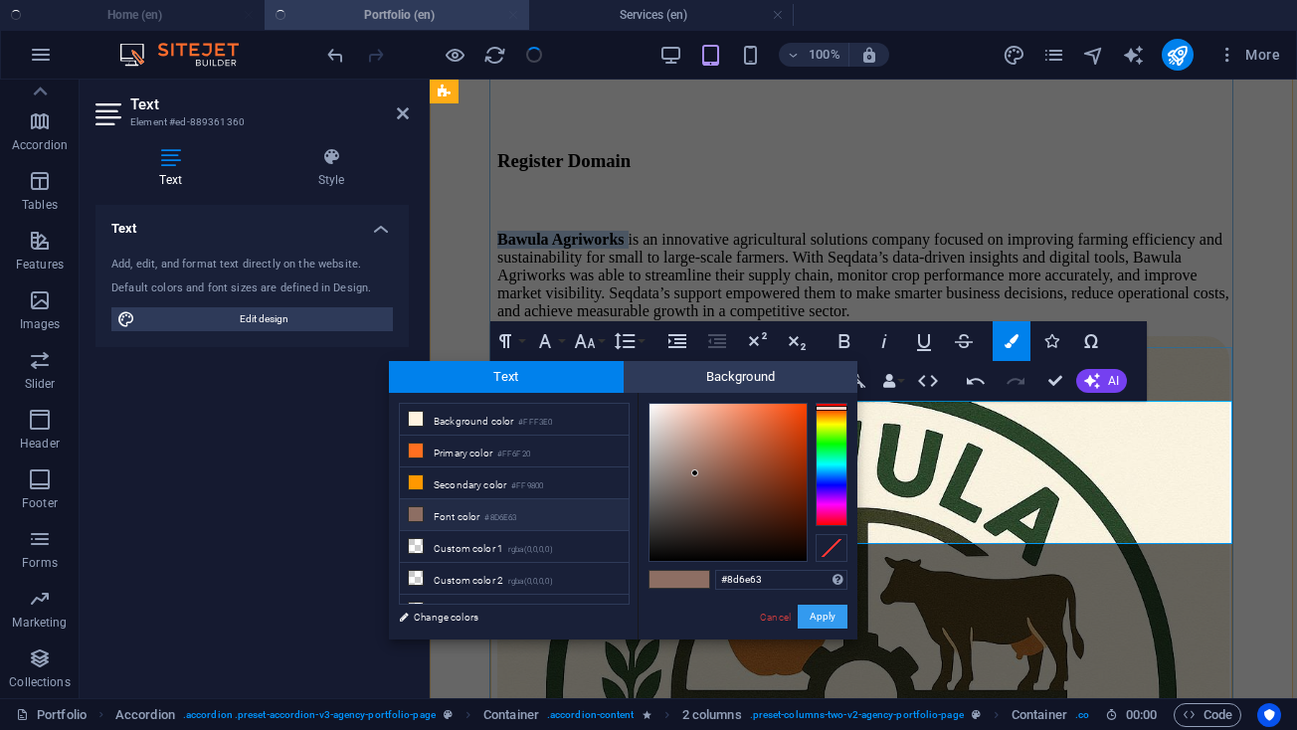
click at [812, 608] on button "Apply" at bounding box center [823, 617] width 50 height 24
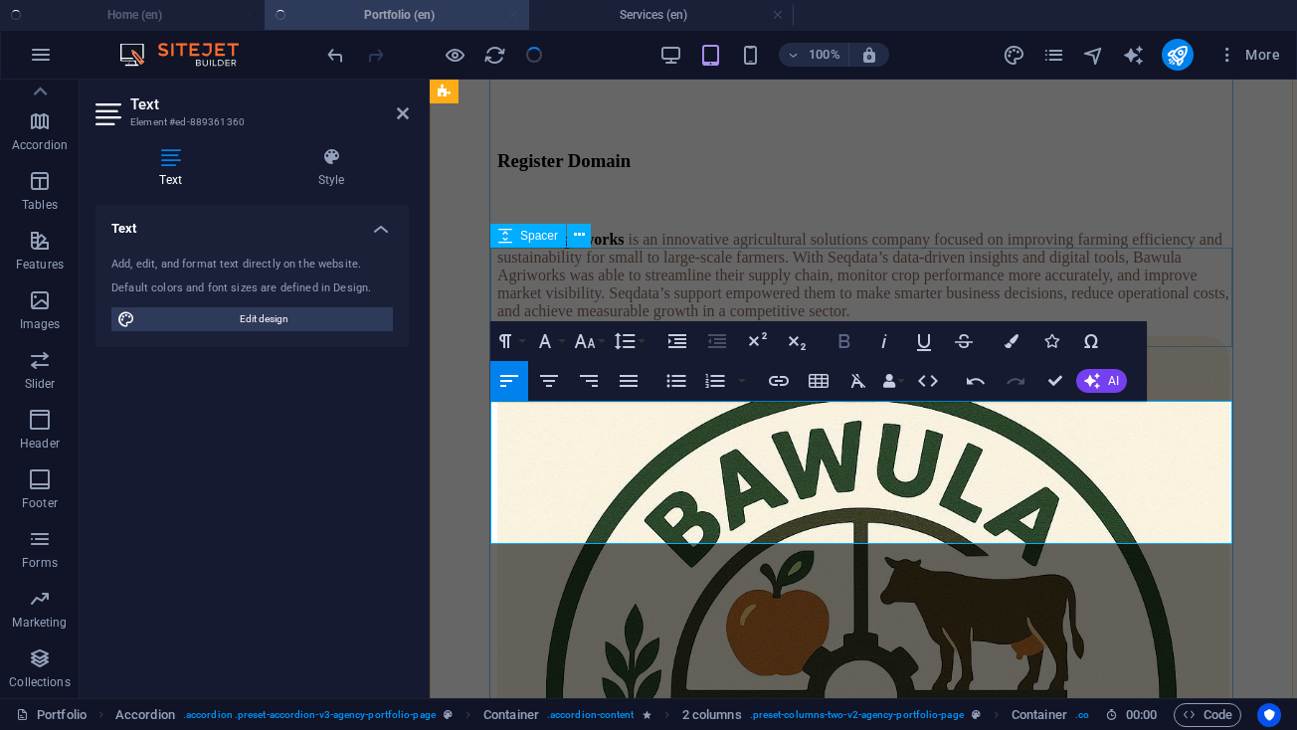
click at [848, 333] on icon "button" at bounding box center [844, 341] width 24 height 24
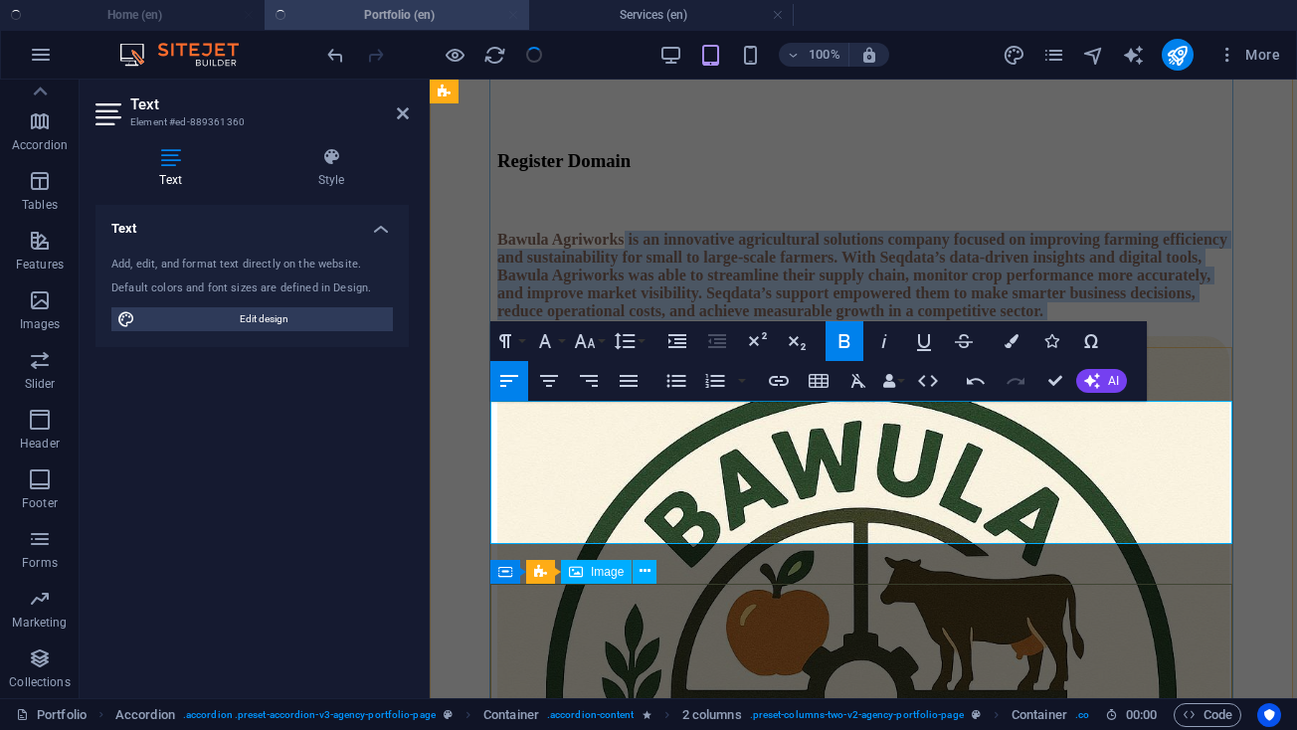
click at [1037, 586] on figure at bounding box center [863, 704] width 732 height 736
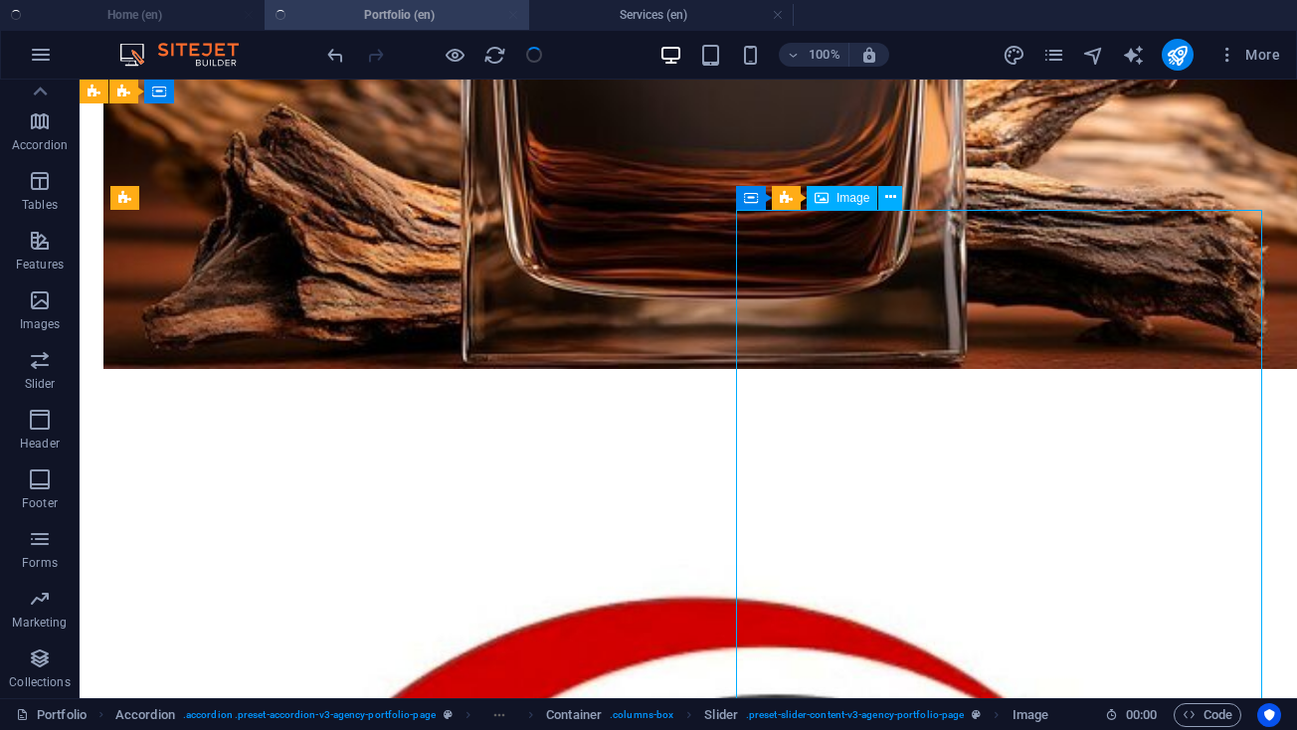
scroll to position [2524, 0]
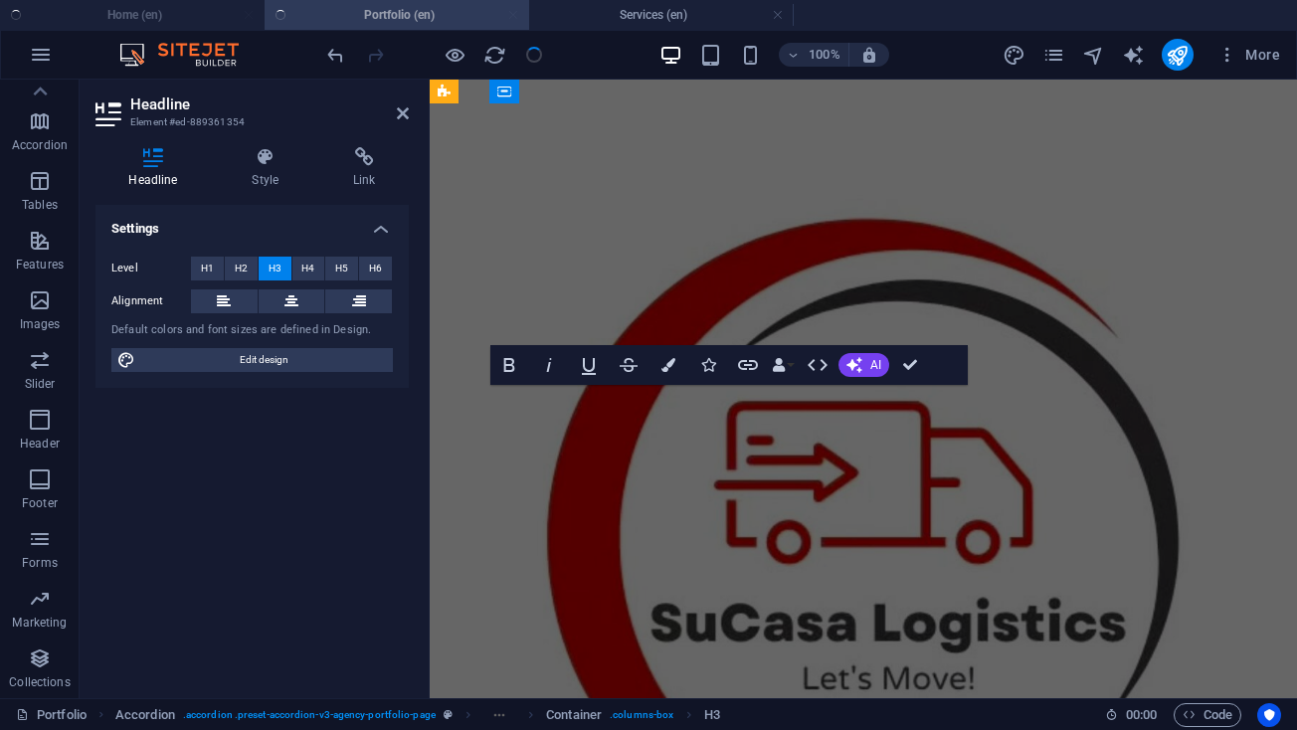
scroll to position [3673, 0]
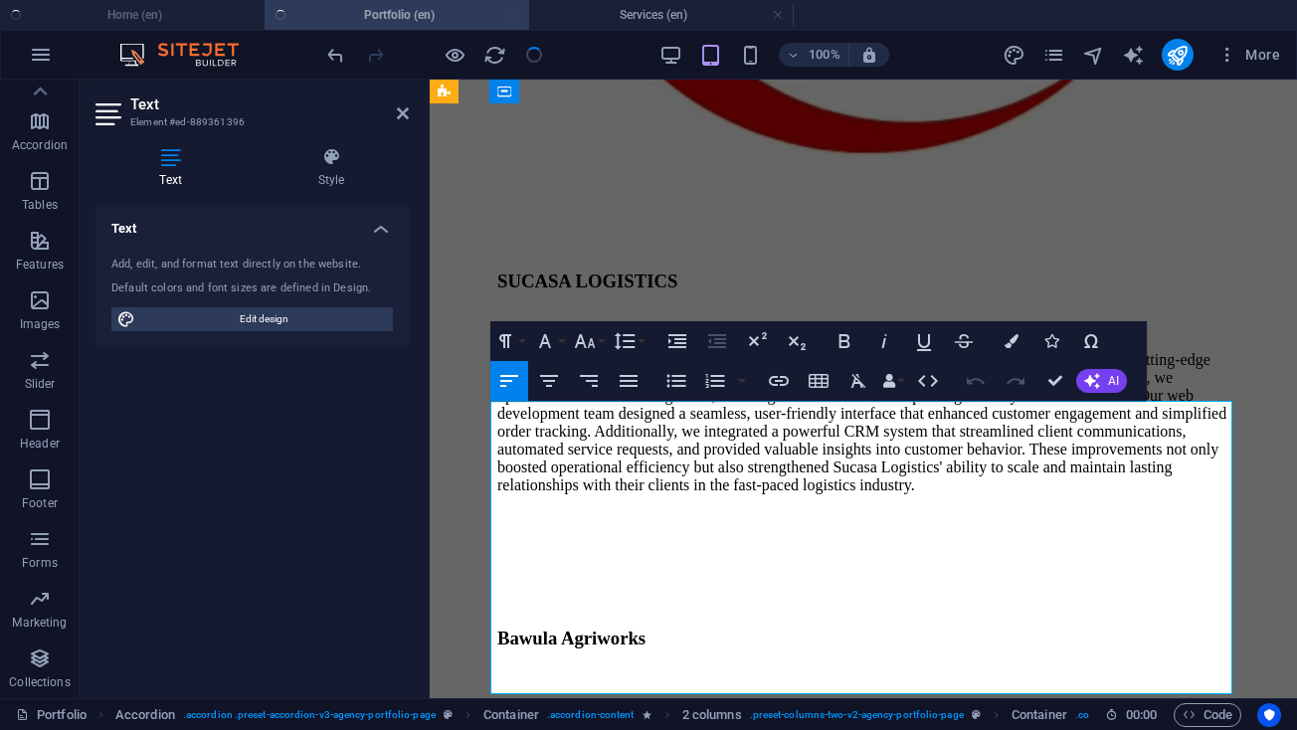
scroll to position [4848, 0]
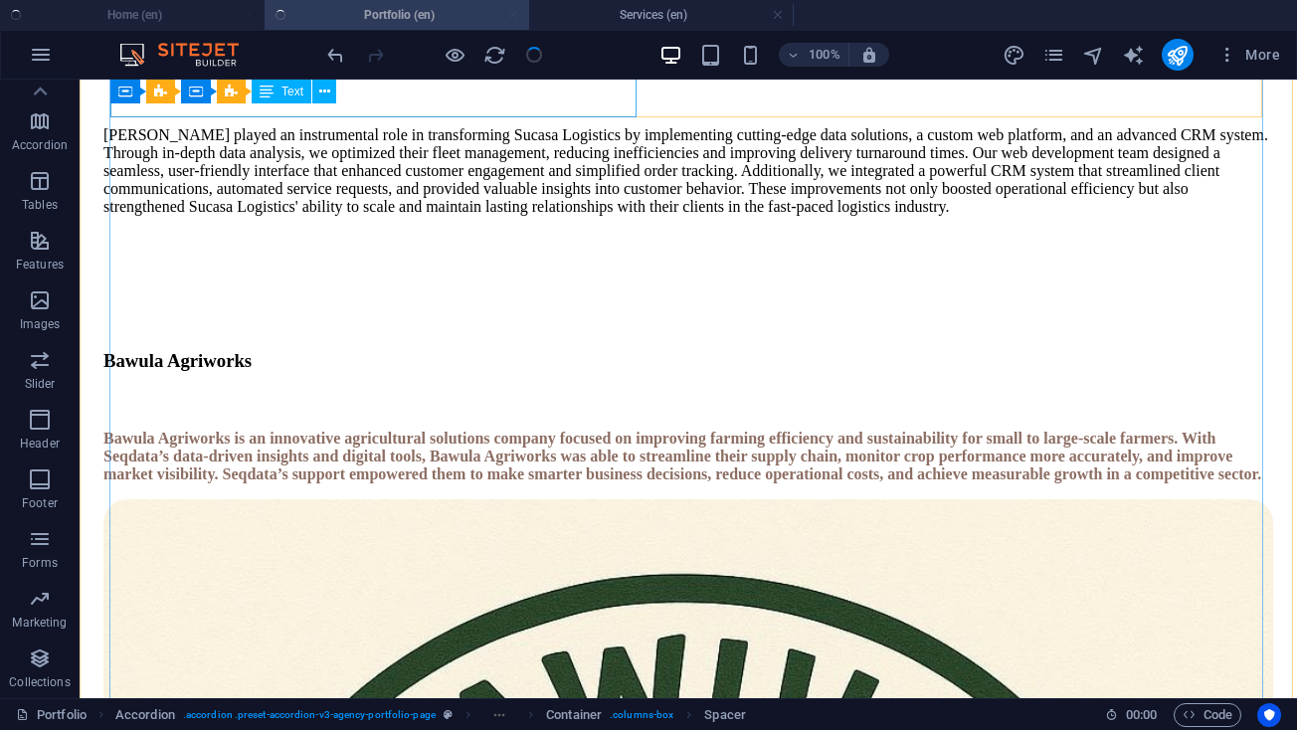
scroll to position [4249, 0]
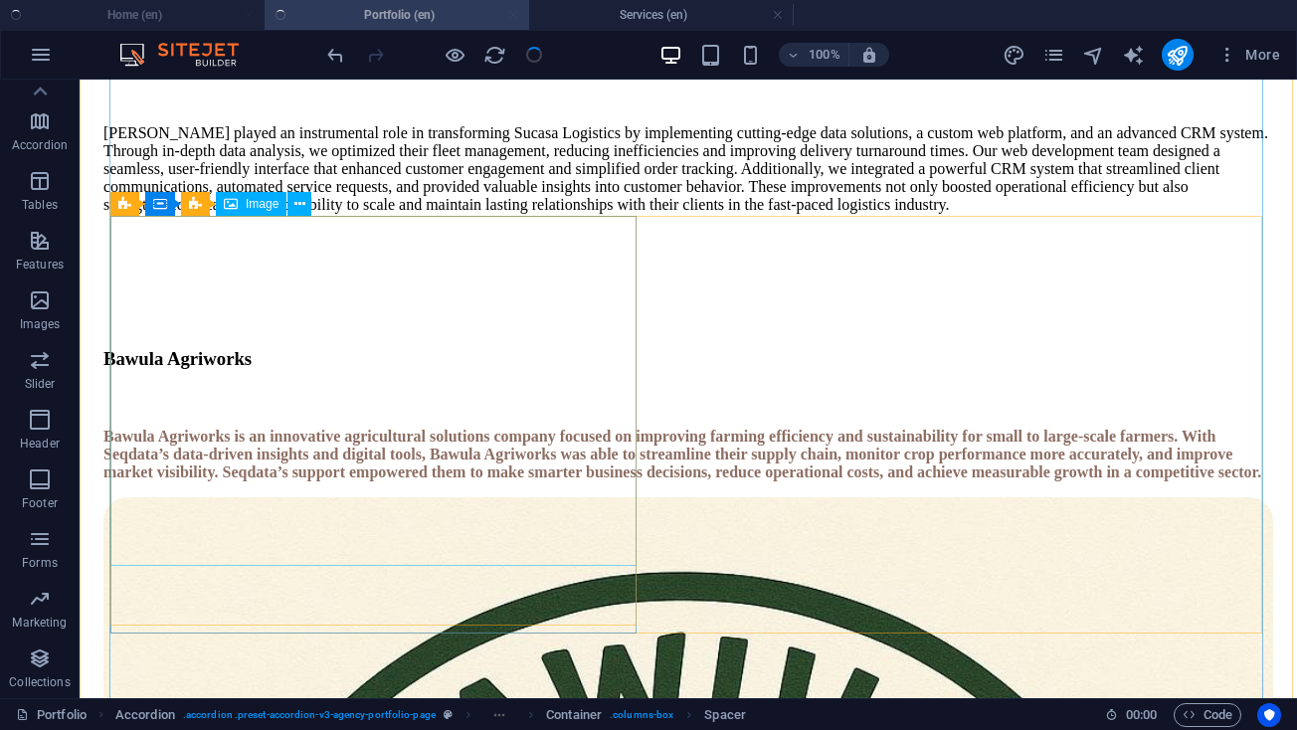
select select "%"
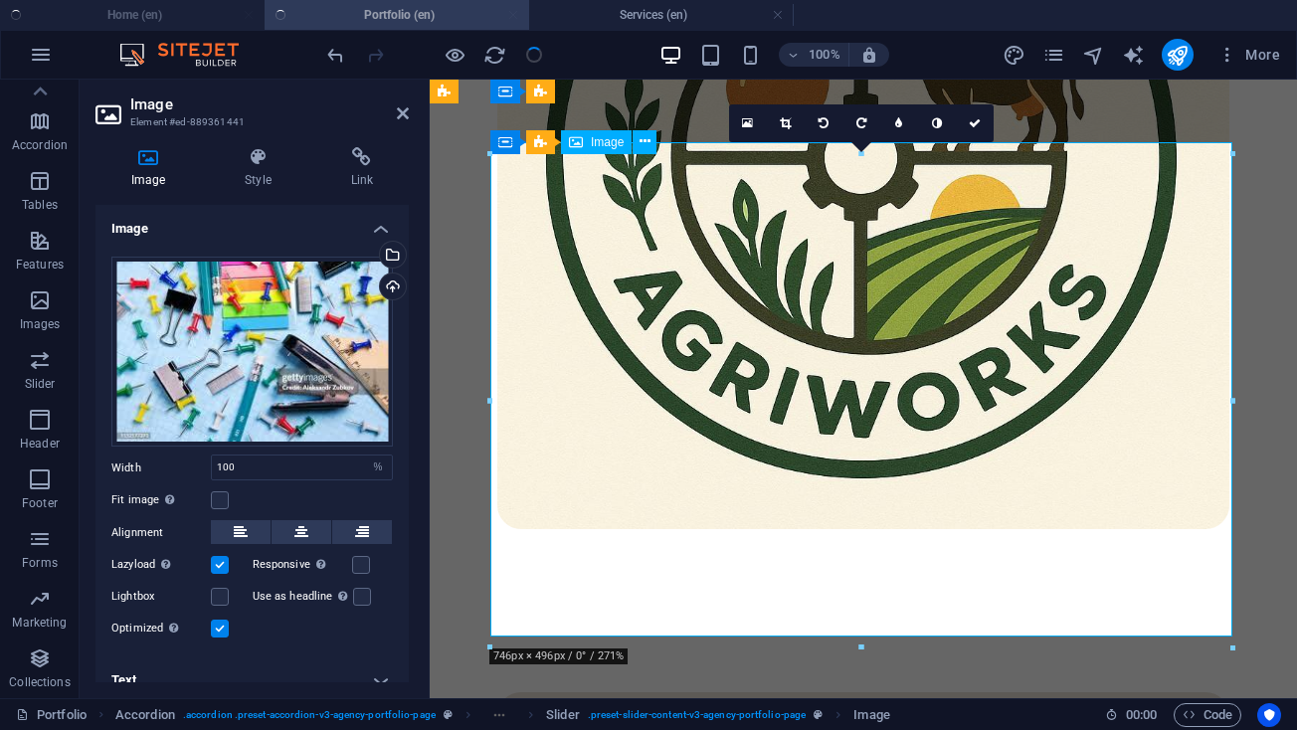
scroll to position [7390, 0]
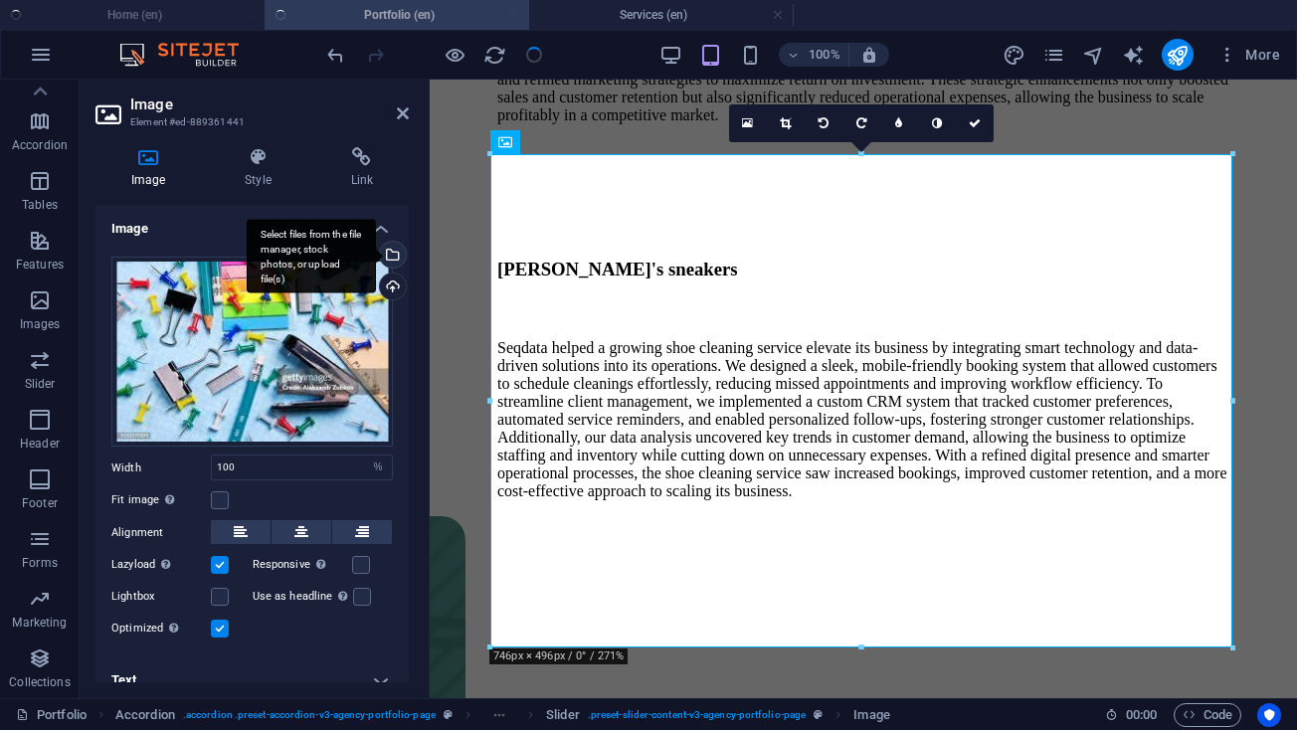
click at [393, 242] on div "Select files from the file manager, stock photos, or upload file(s)" at bounding box center [391, 257] width 30 height 30
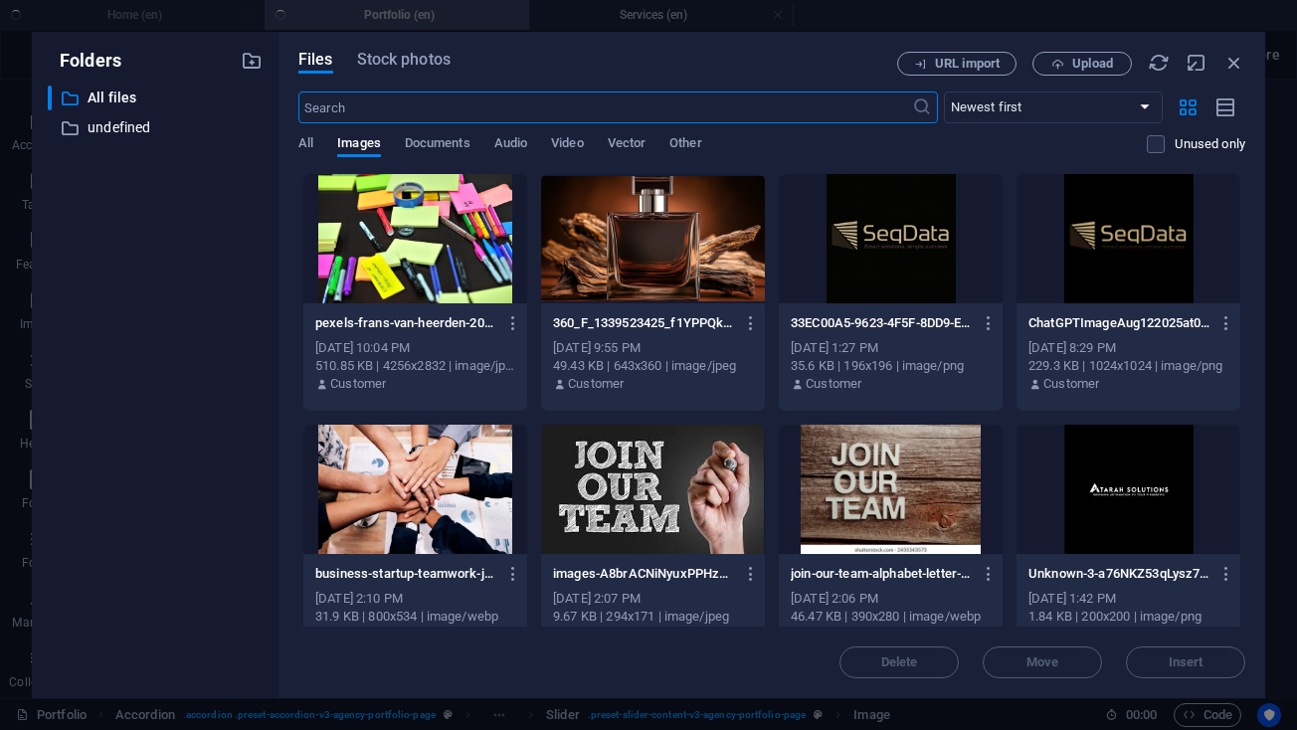
scroll to position [8225, 0]
click at [380, 254] on div at bounding box center [415, 238] width 224 height 129
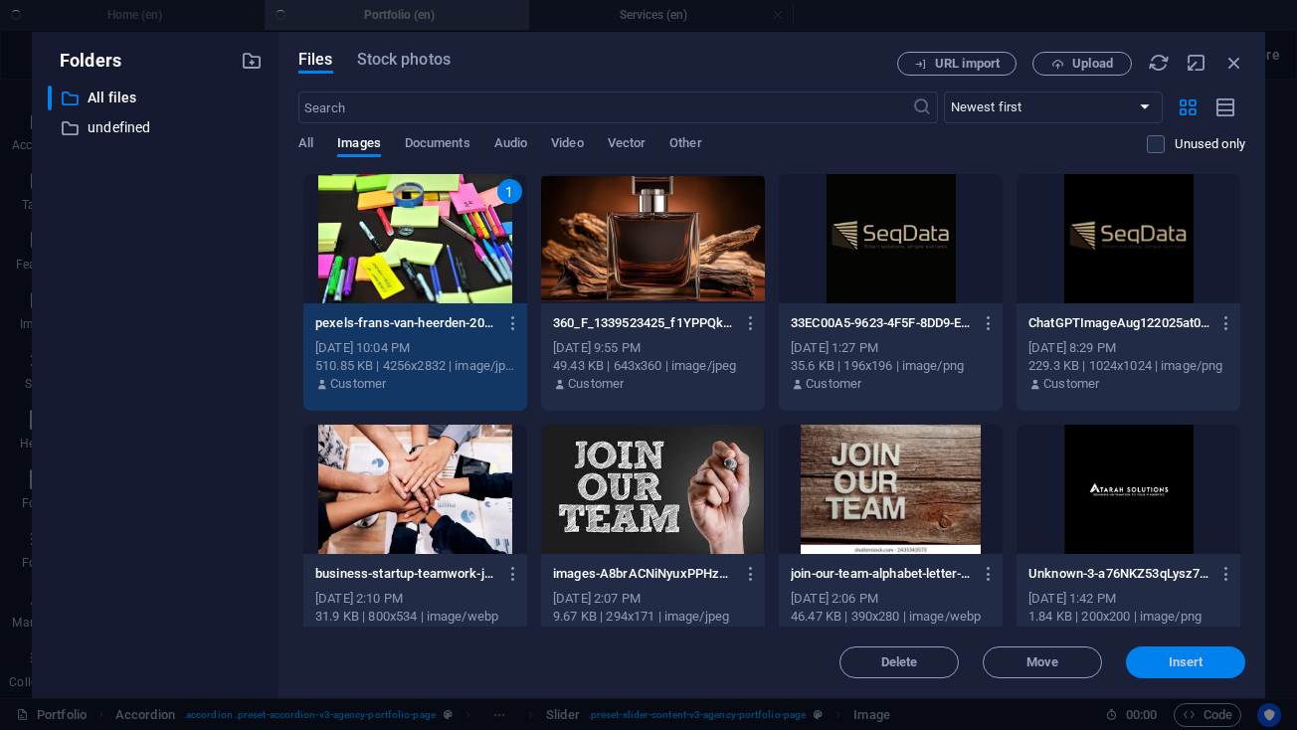
click at [1184, 665] on span "Insert" at bounding box center [1186, 662] width 35 height 12
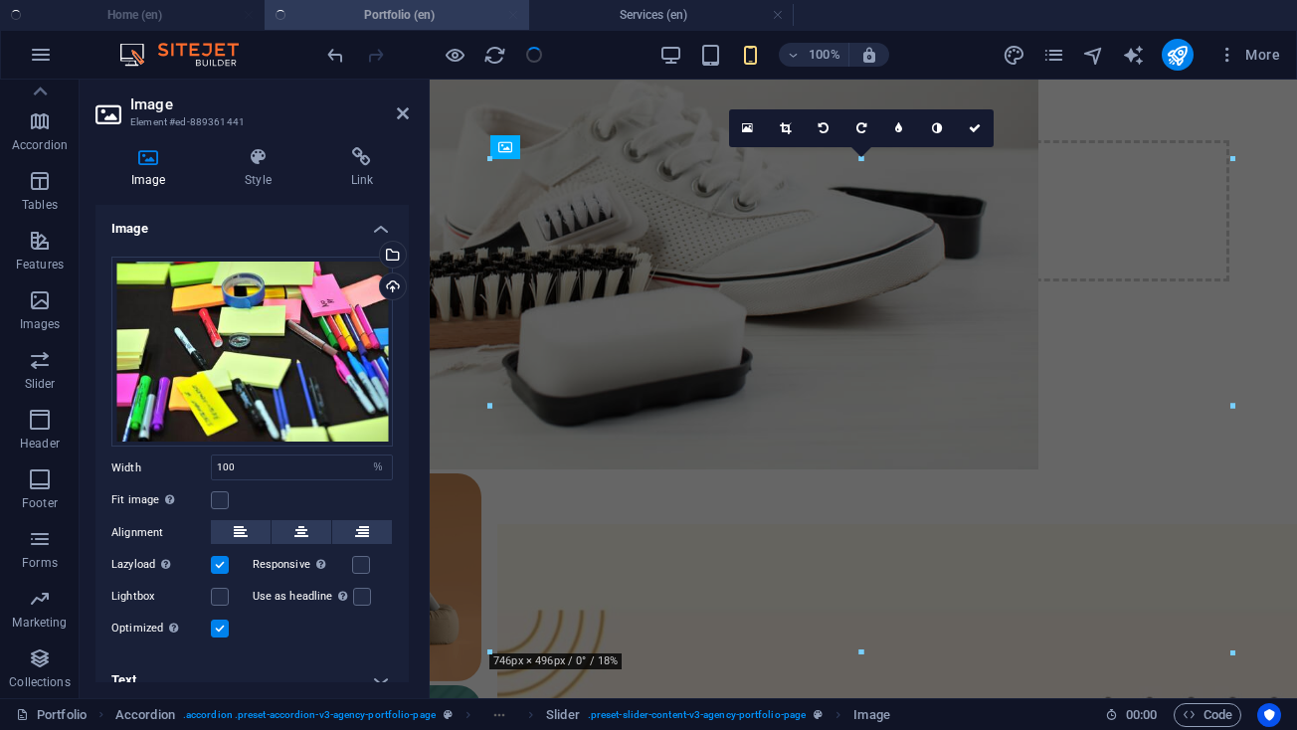
scroll to position [7385, 0]
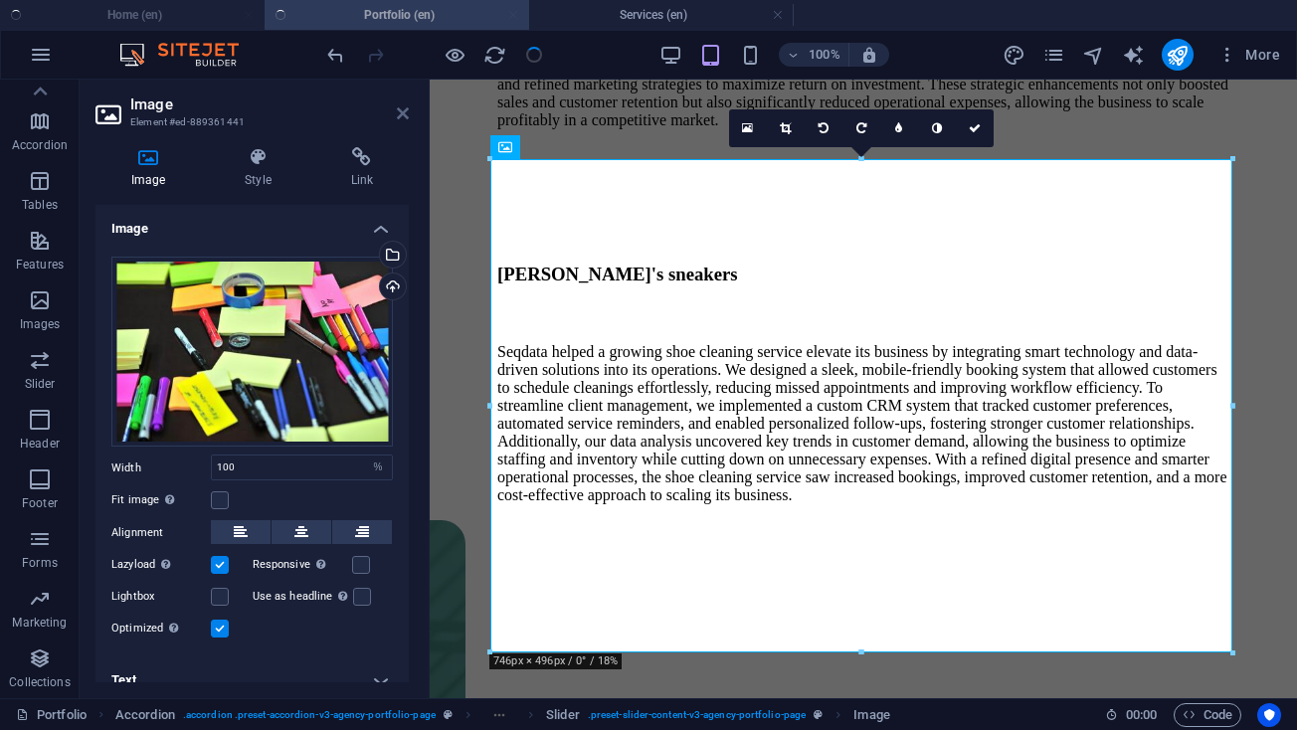
click at [403, 112] on icon at bounding box center [403, 113] width 12 height 16
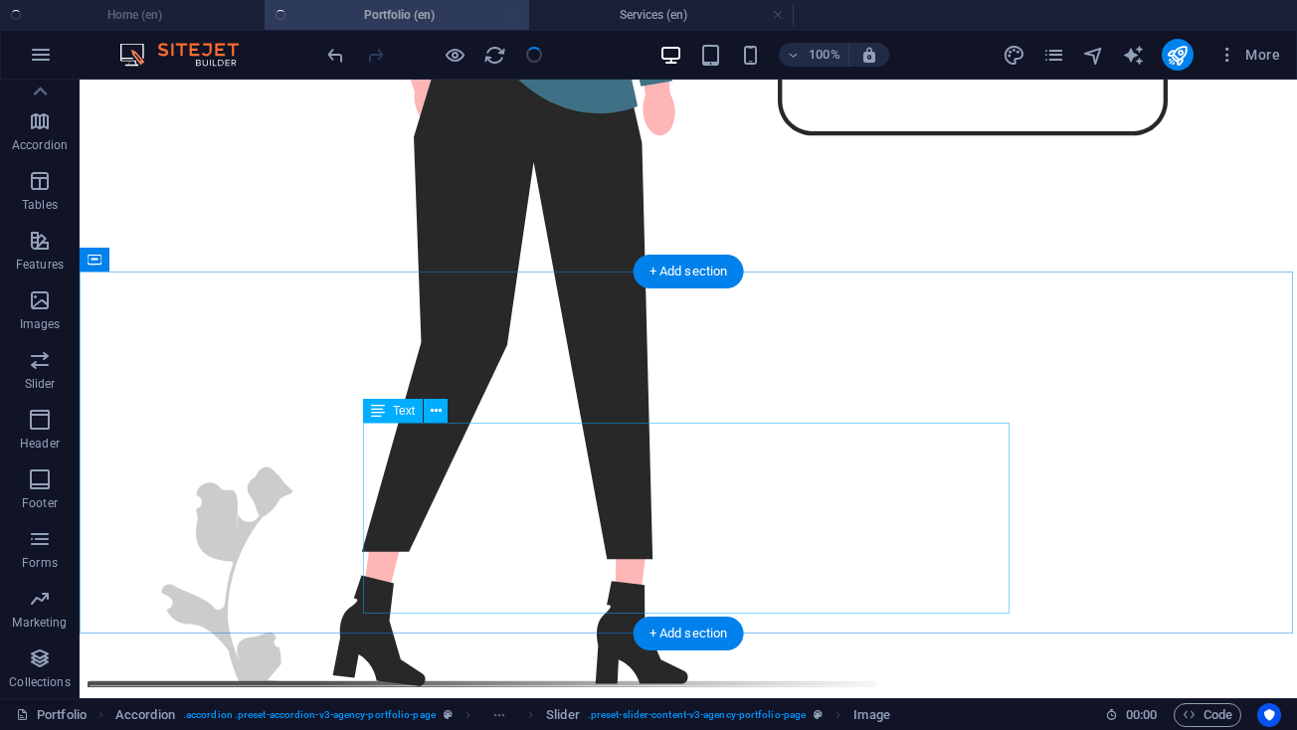
scroll to position [1018, 0]
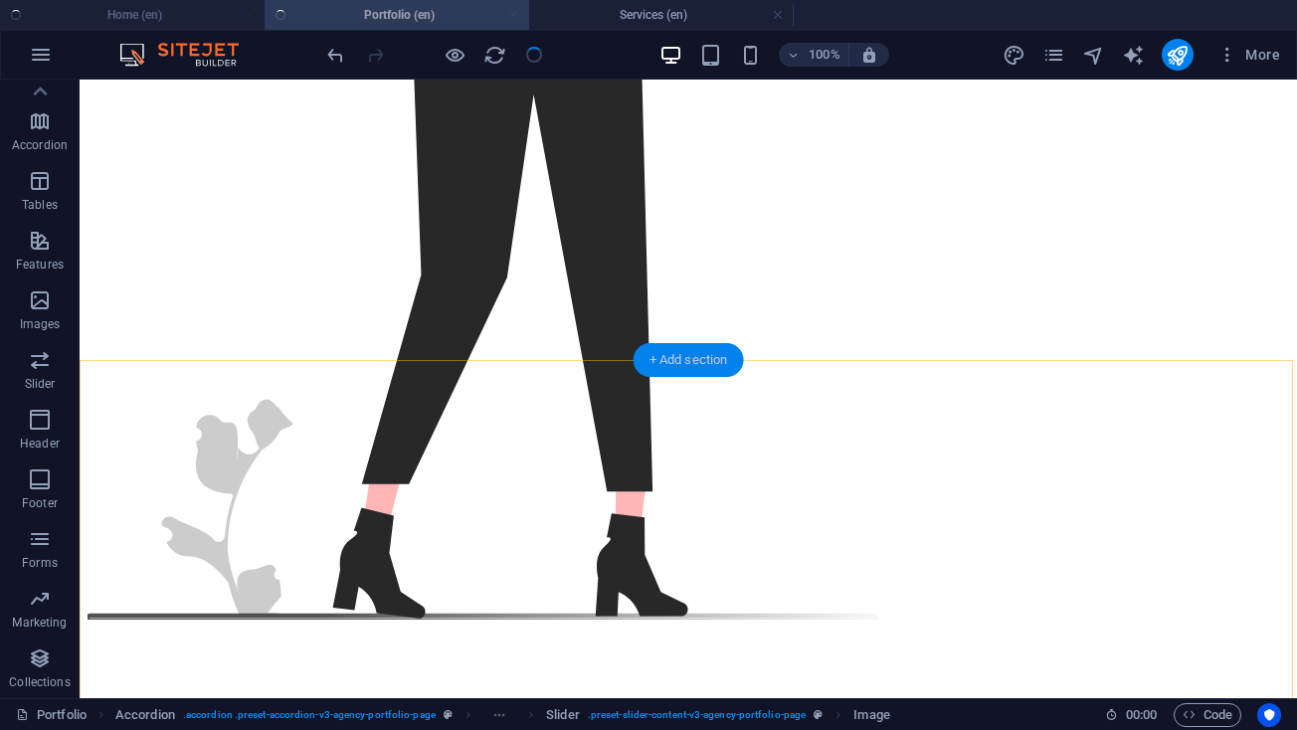
click at [645, 354] on div "+ Add section" at bounding box center [688, 360] width 110 height 34
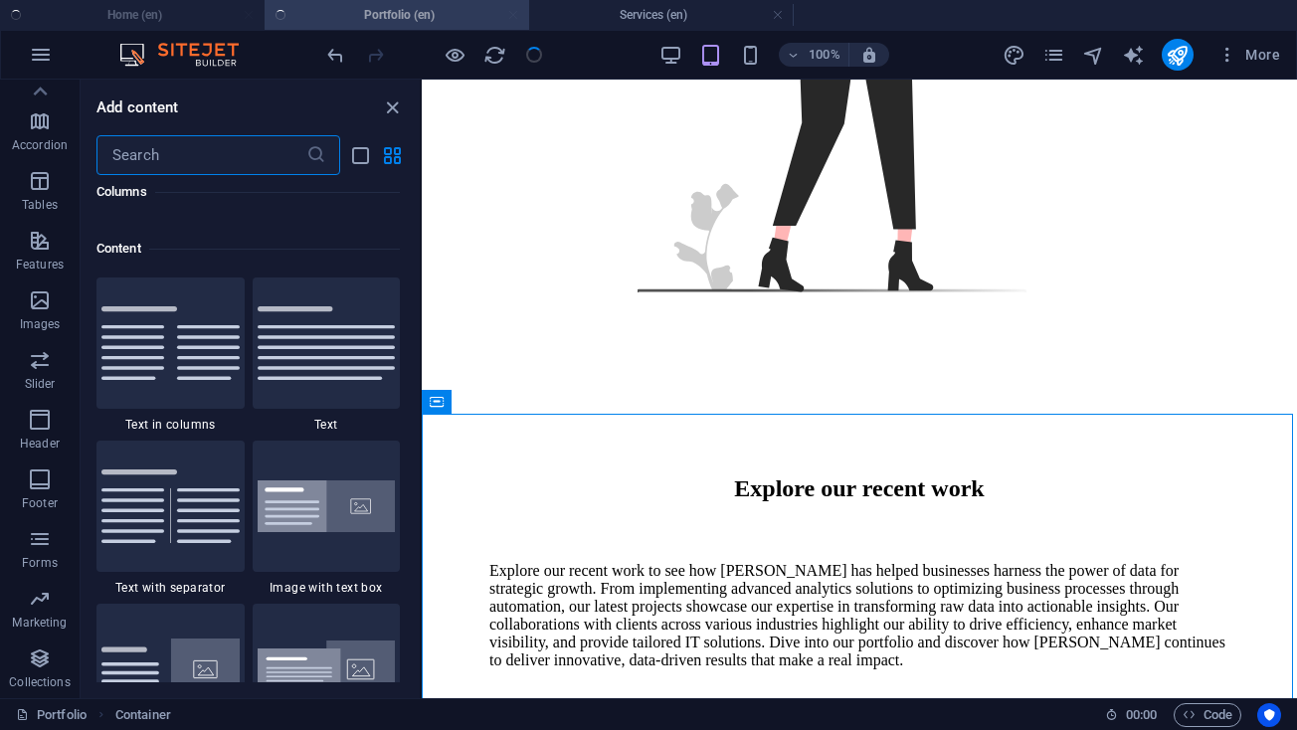
scroll to position [3480, 0]
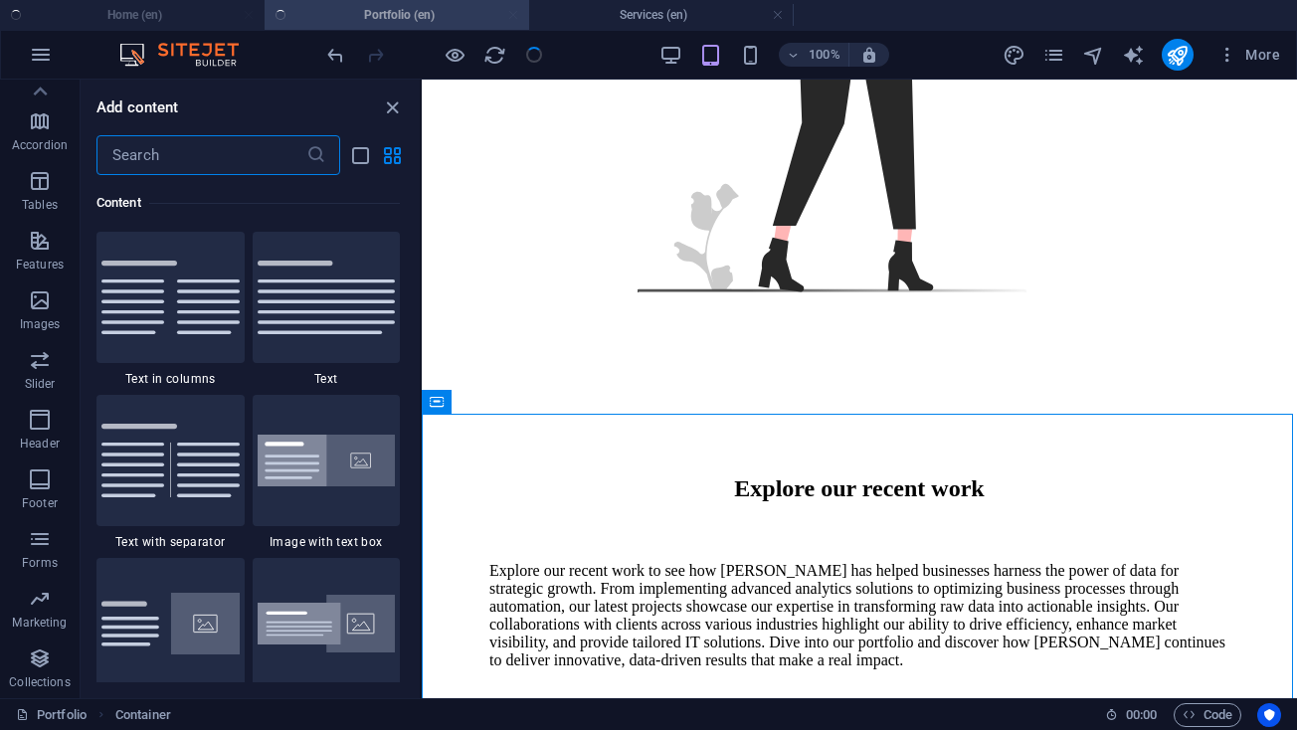
click at [293, 162] on input "text" at bounding box center [201, 155] width 210 height 40
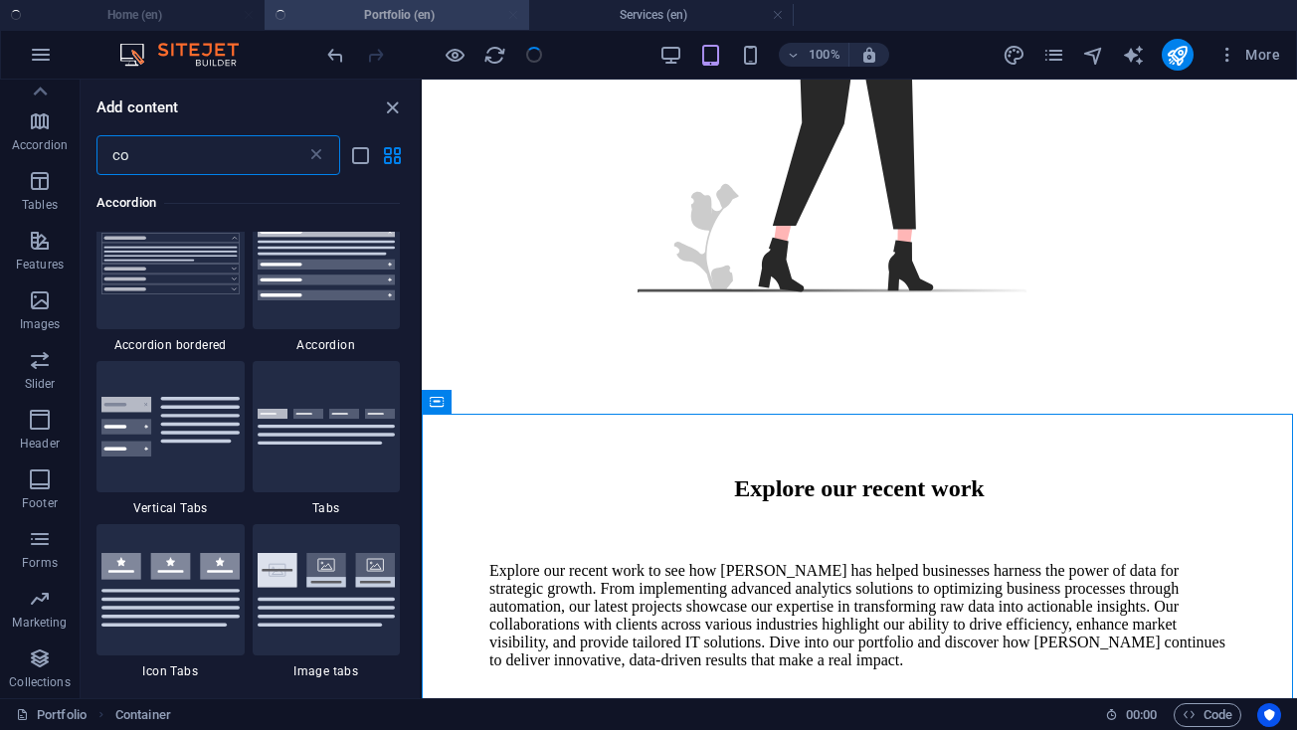
type input "con"
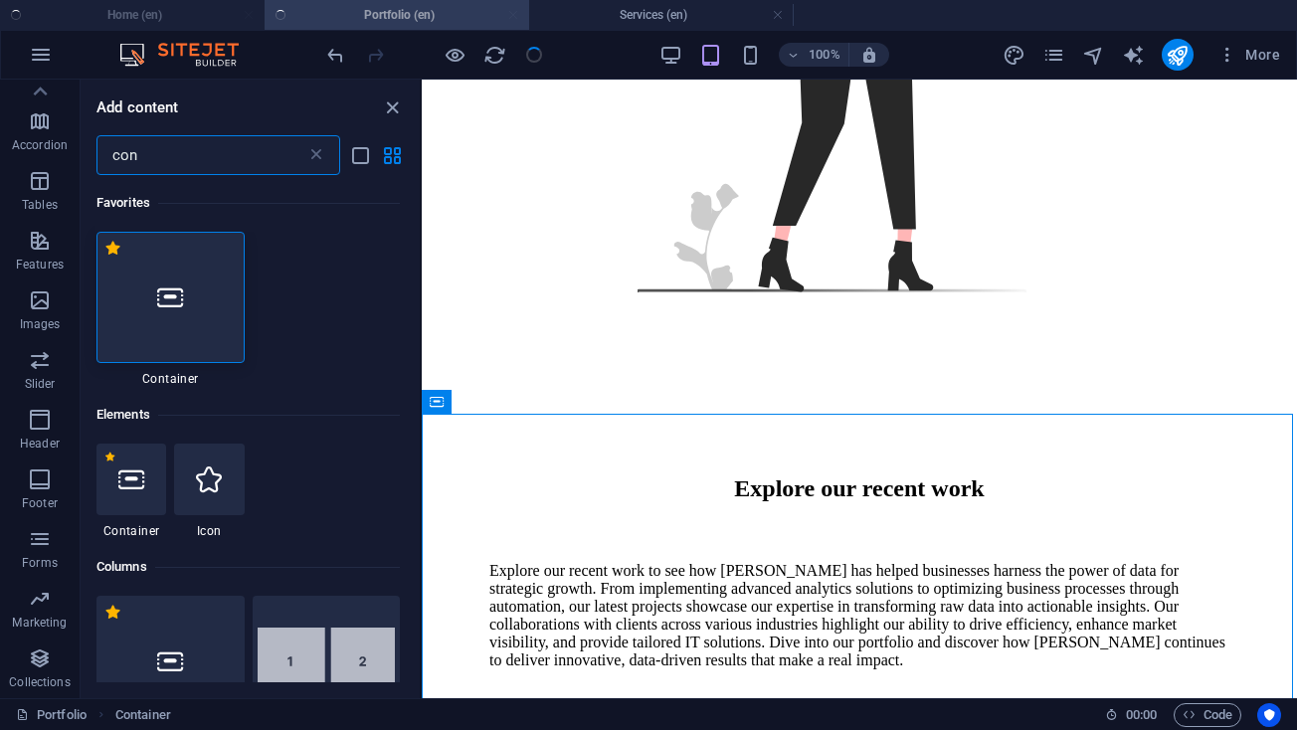
scroll to position [0, 0]
click at [190, 286] on div at bounding box center [170, 297] width 148 height 131
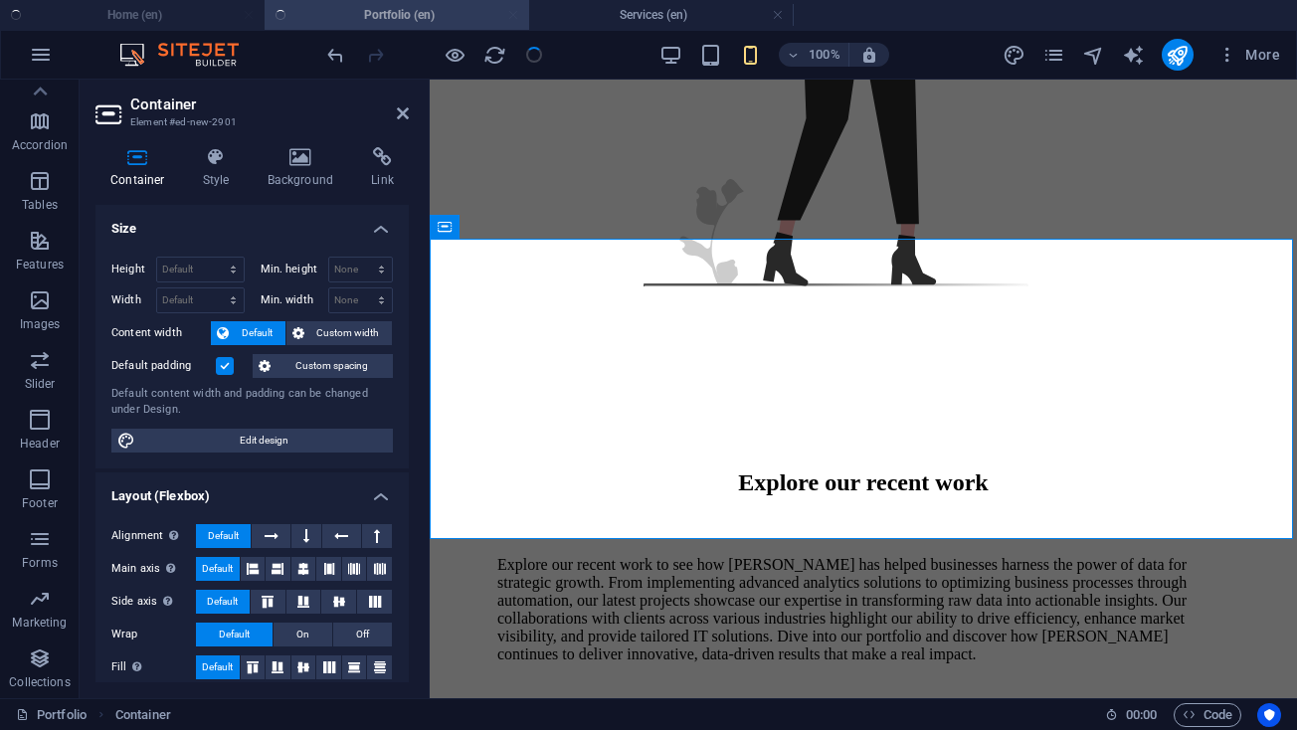
scroll to position [1518, 0]
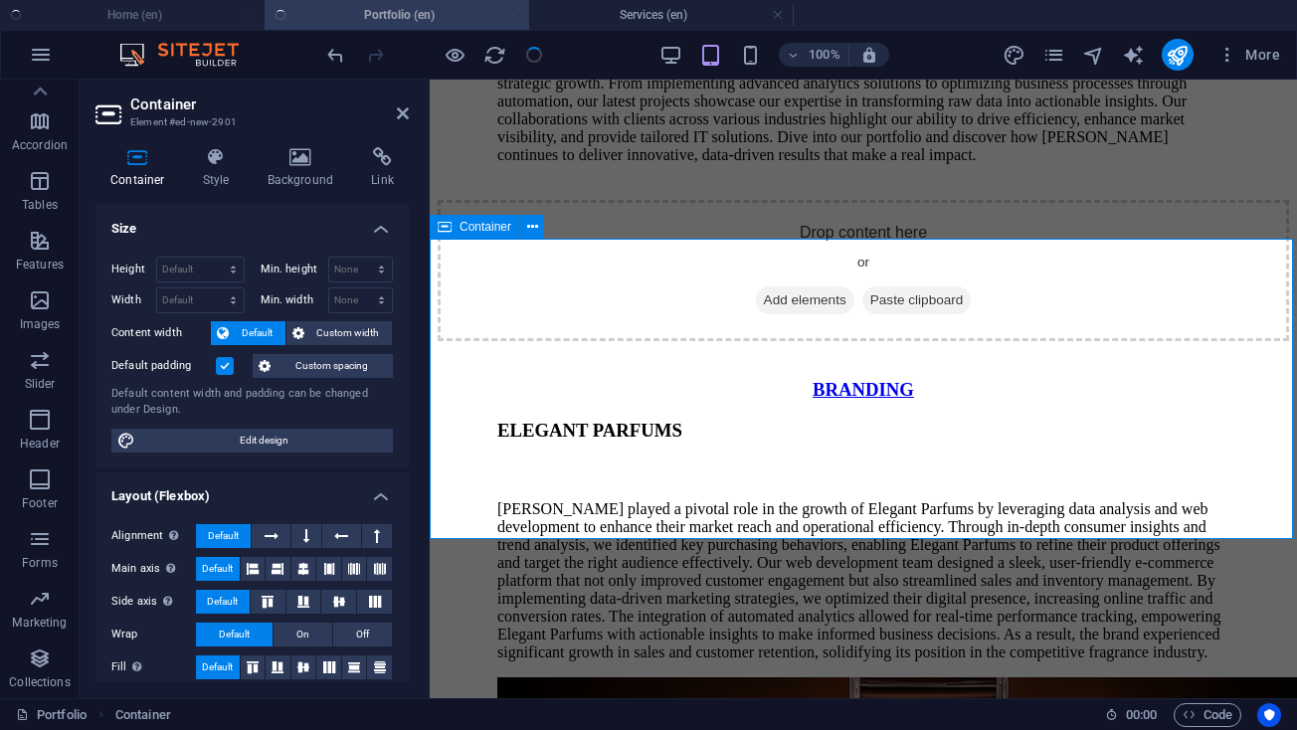
click at [767, 314] on span "Add elements" at bounding box center [805, 300] width 98 height 28
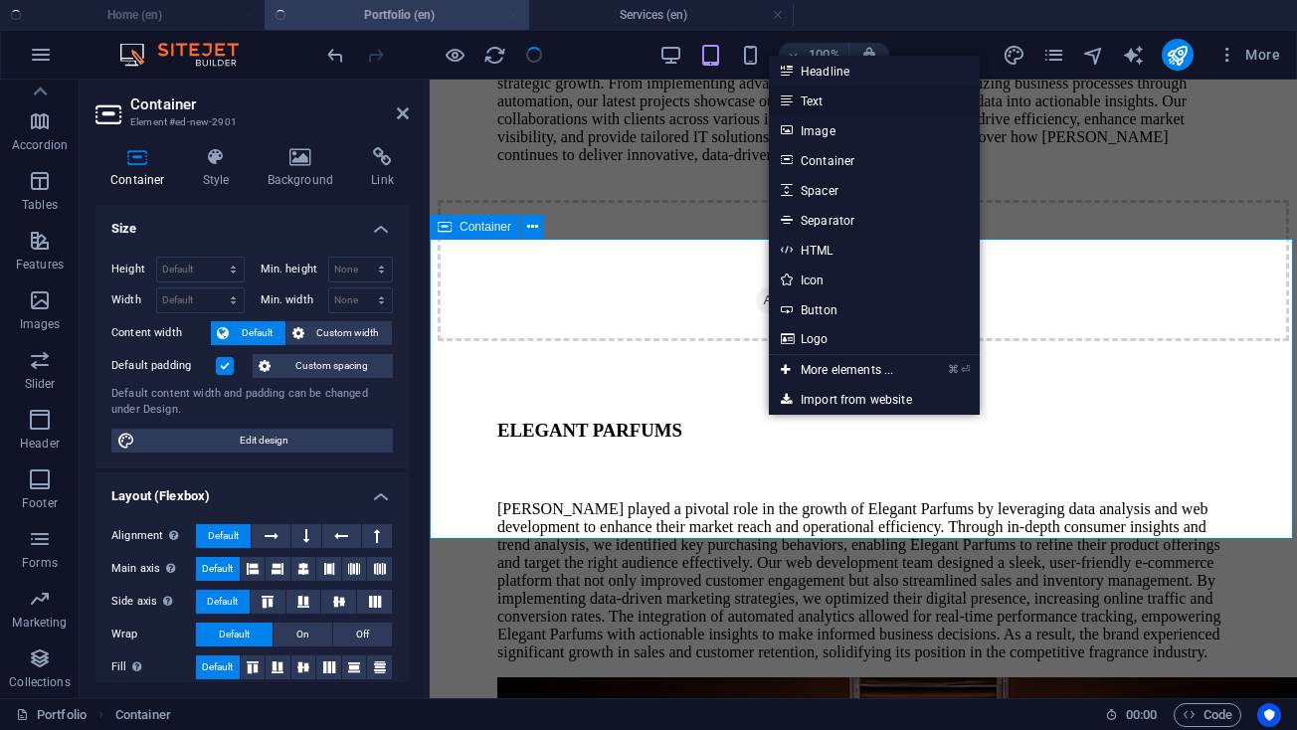
click at [846, 109] on link "Text" at bounding box center [874, 101] width 211 height 30
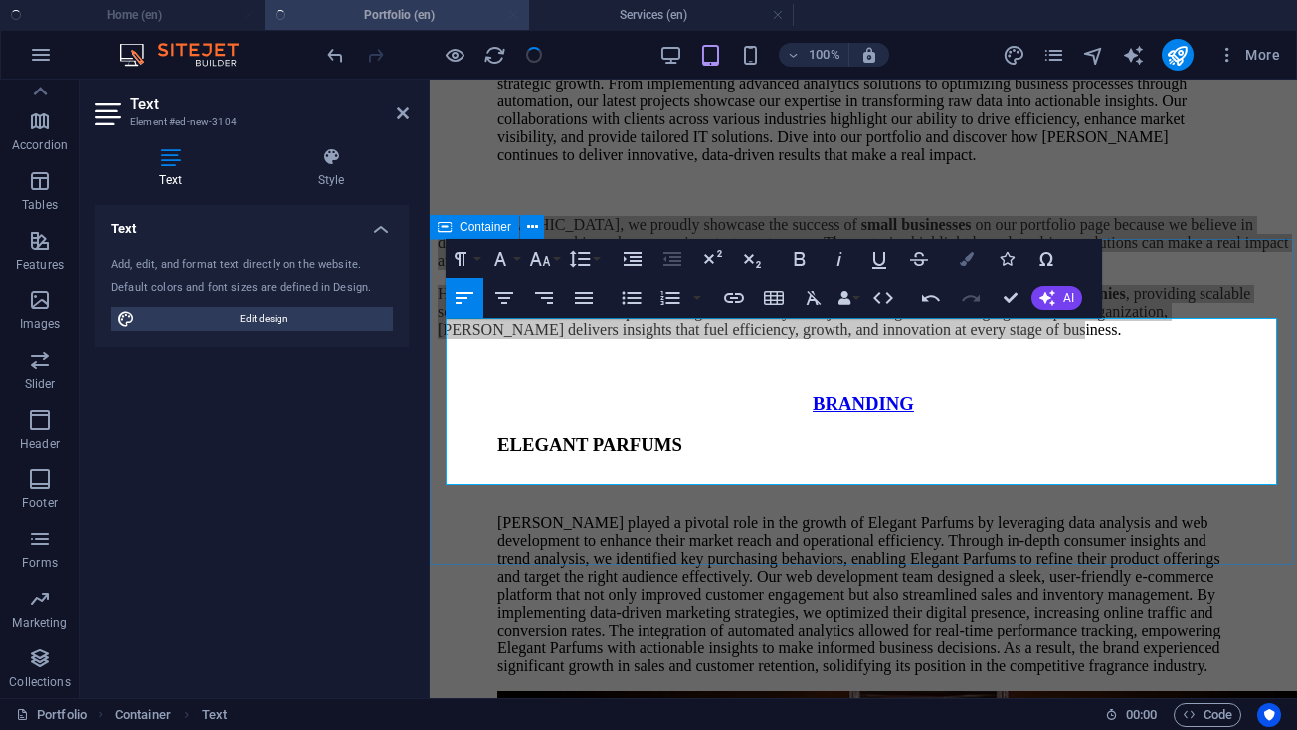
click at [970, 272] on button "Colors" at bounding box center [967, 259] width 38 height 40
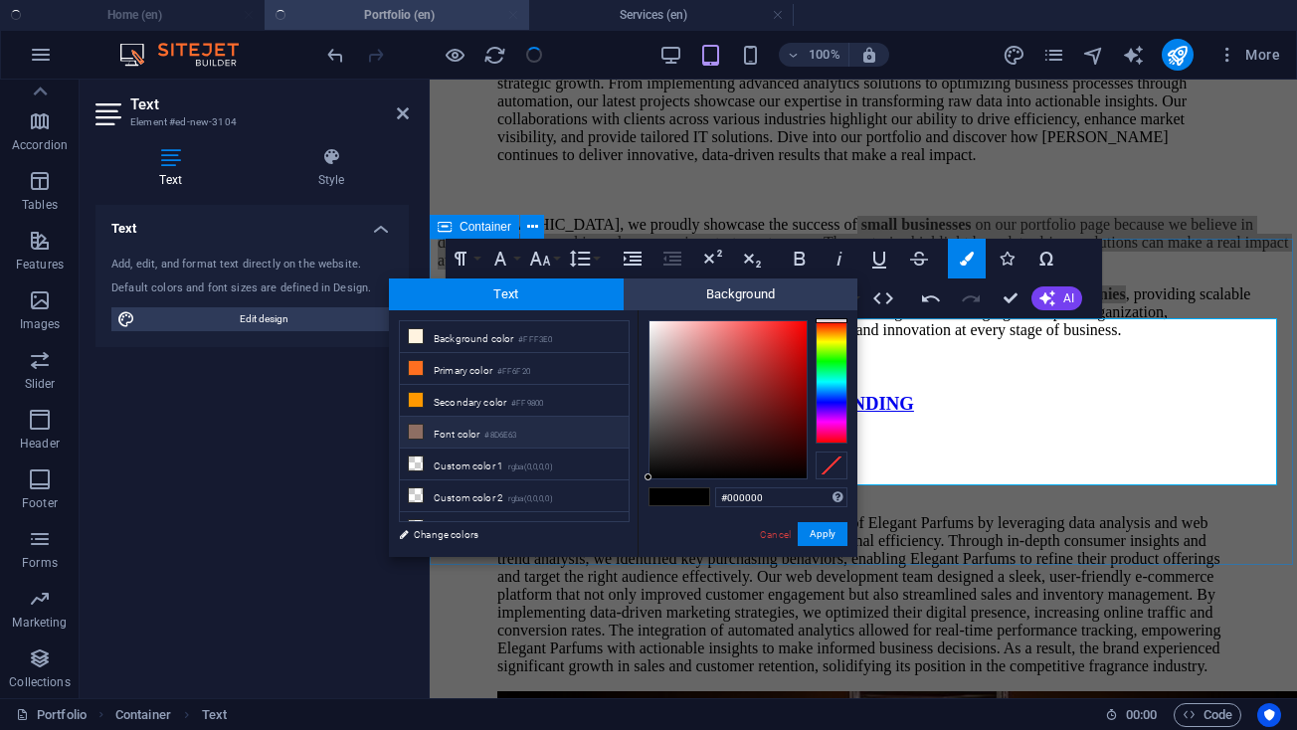
click at [431, 430] on li "Font color #8D6E63" at bounding box center [514, 433] width 229 height 32
type input "#8d6e63"
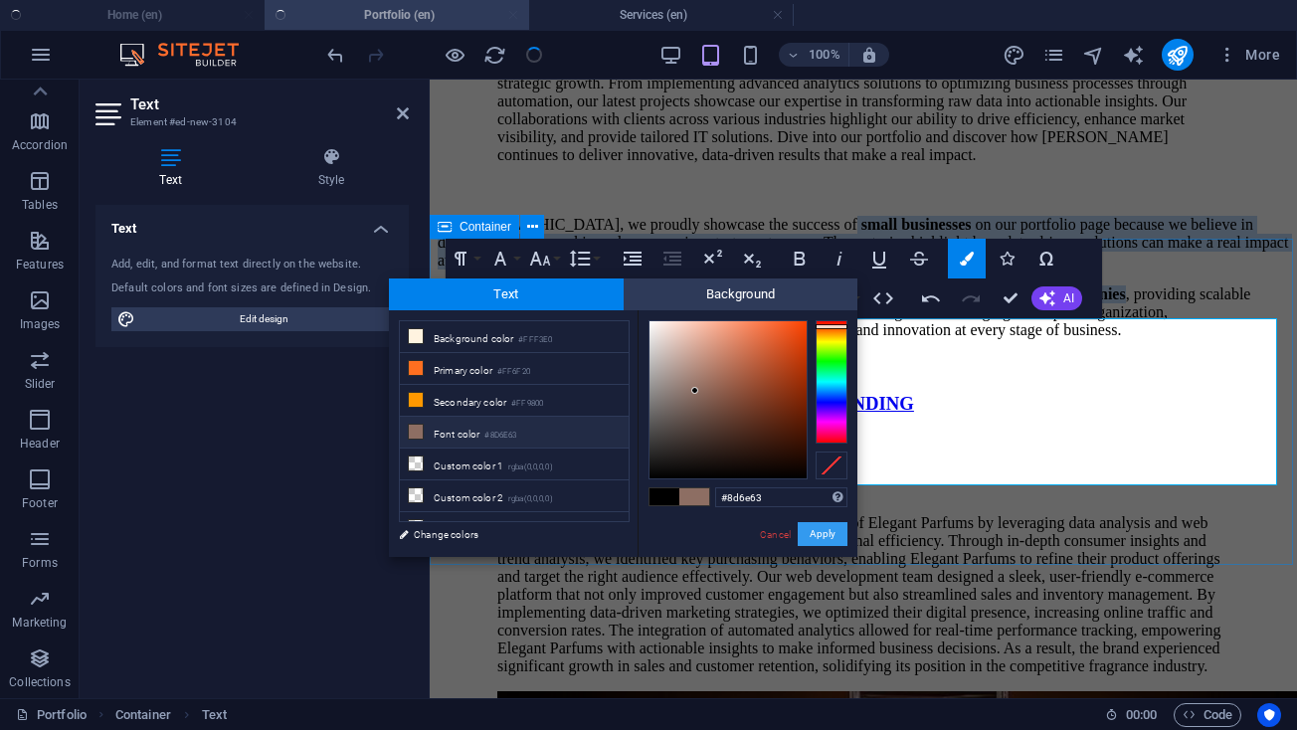
click at [817, 525] on button "Apply" at bounding box center [823, 534] width 50 height 24
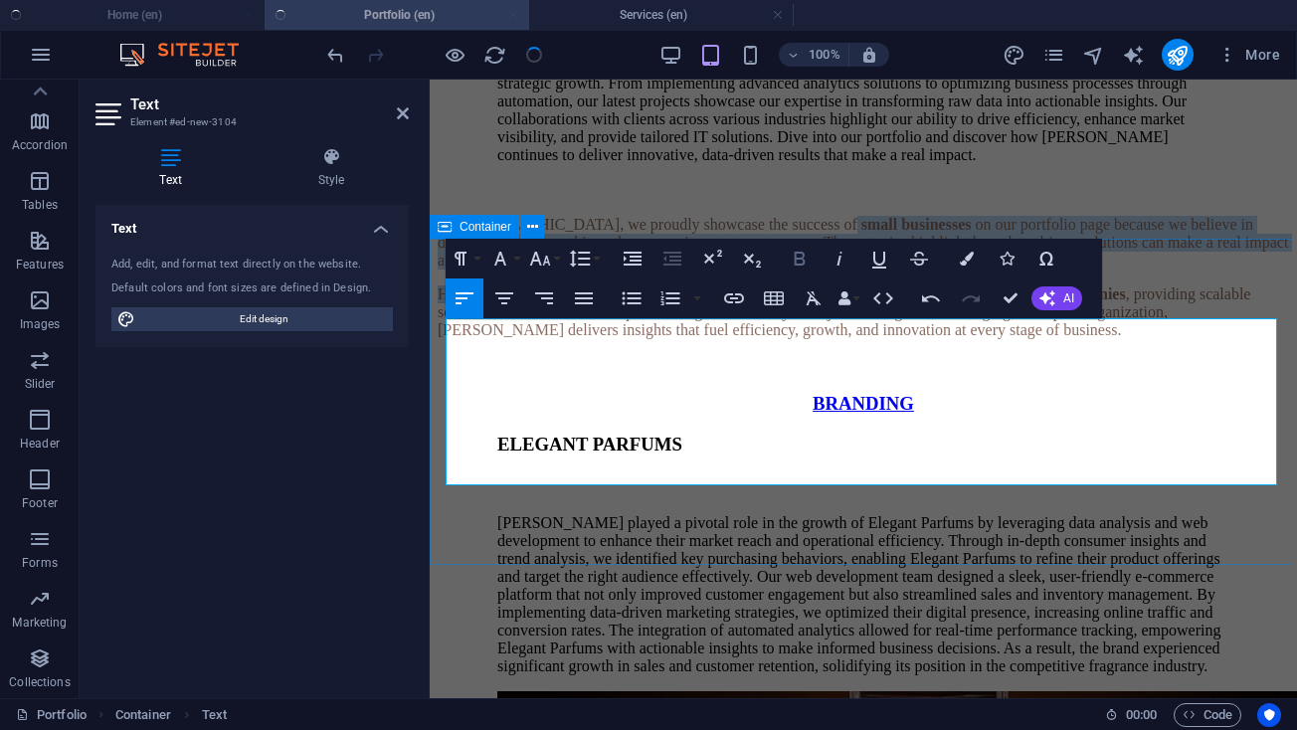
click at [807, 265] on icon "button" at bounding box center [800, 259] width 24 height 24
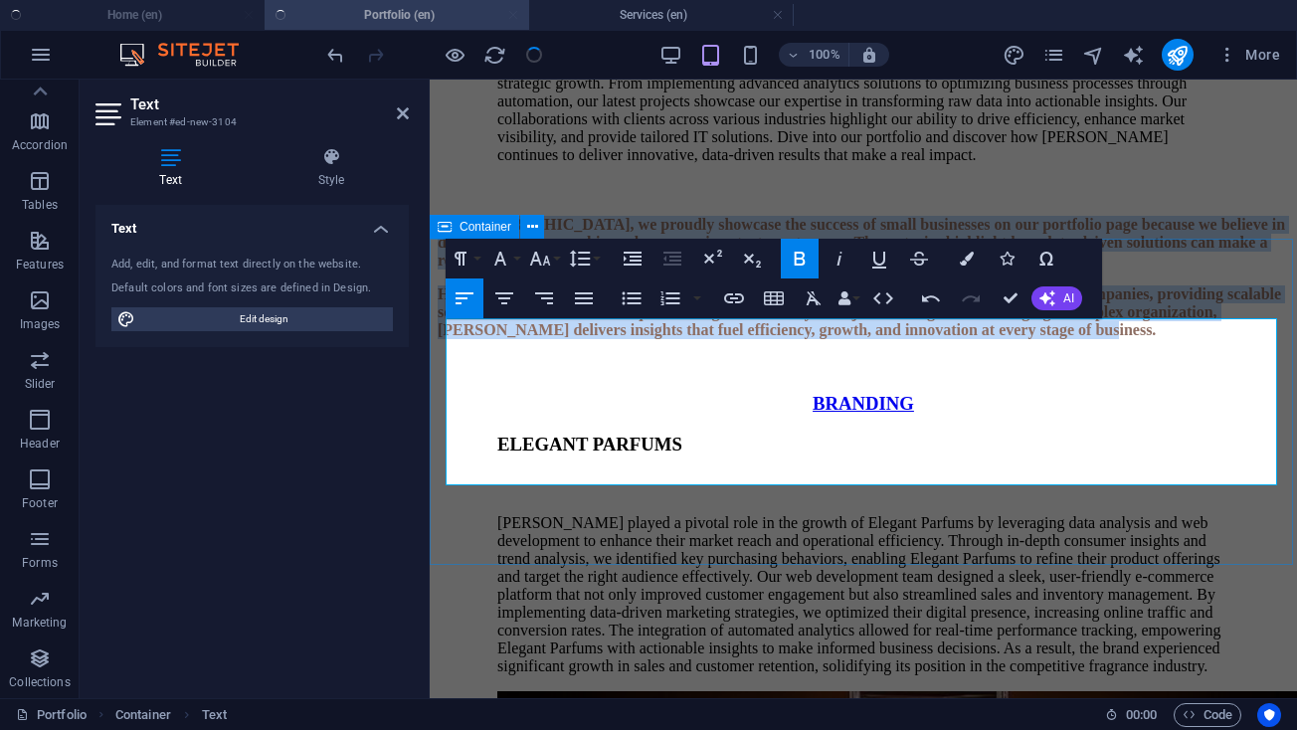
click at [799, 272] on button "Bold" at bounding box center [800, 259] width 38 height 40
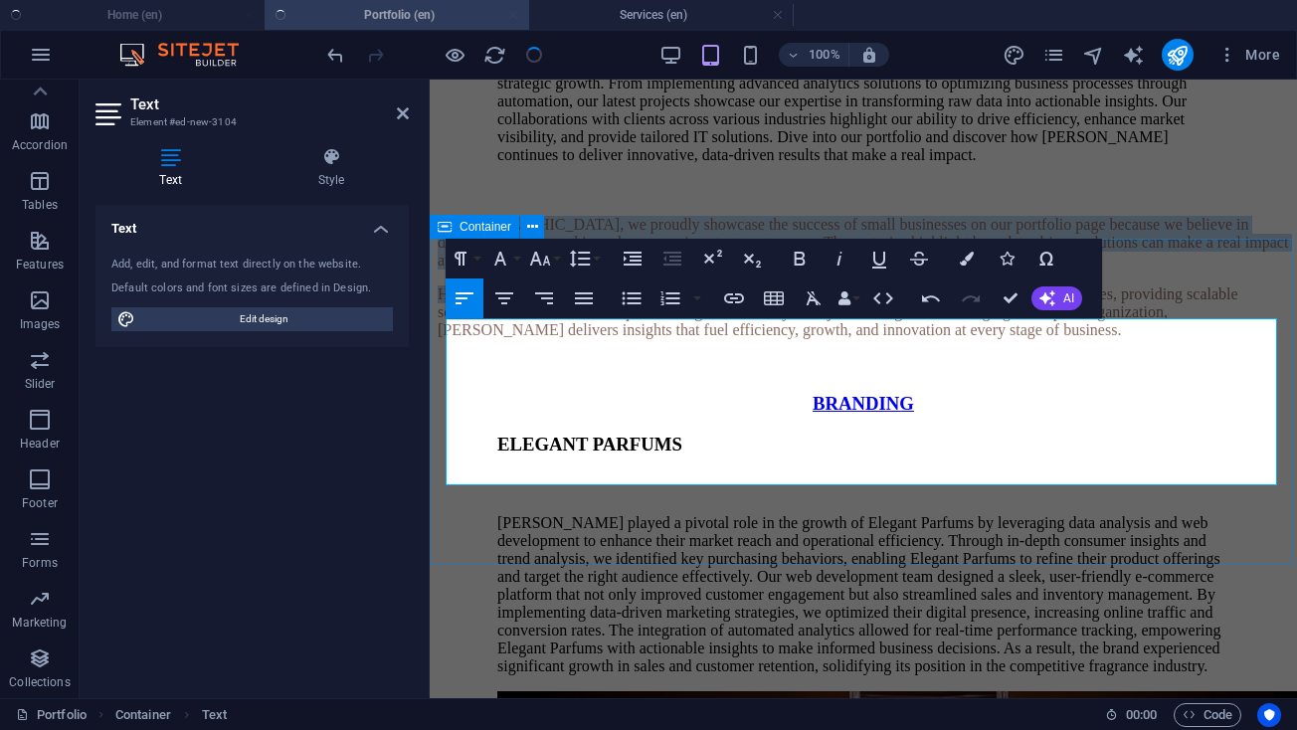
click at [1169, 339] on div "At [GEOGRAPHIC_DATA], we proudly showcase the success of small businesses on ou…" at bounding box center [863, 277] width 851 height 123
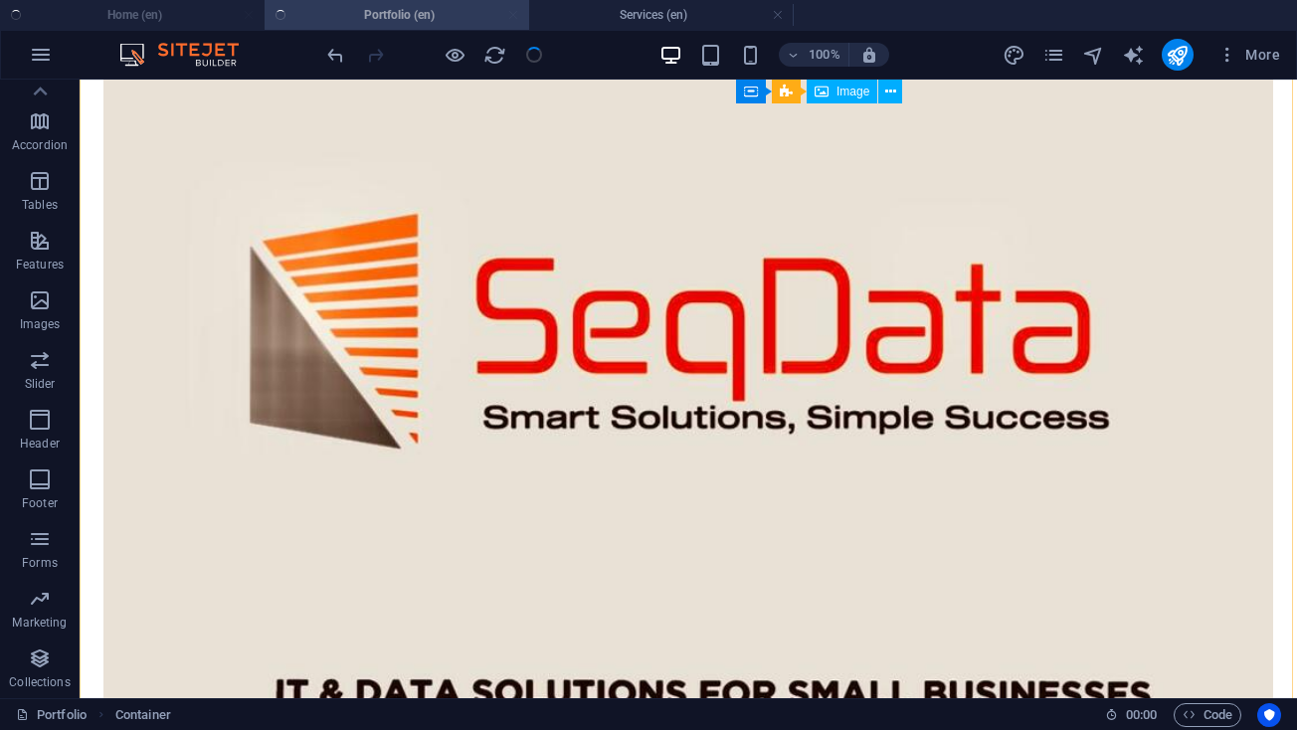
scroll to position [5758, 0]
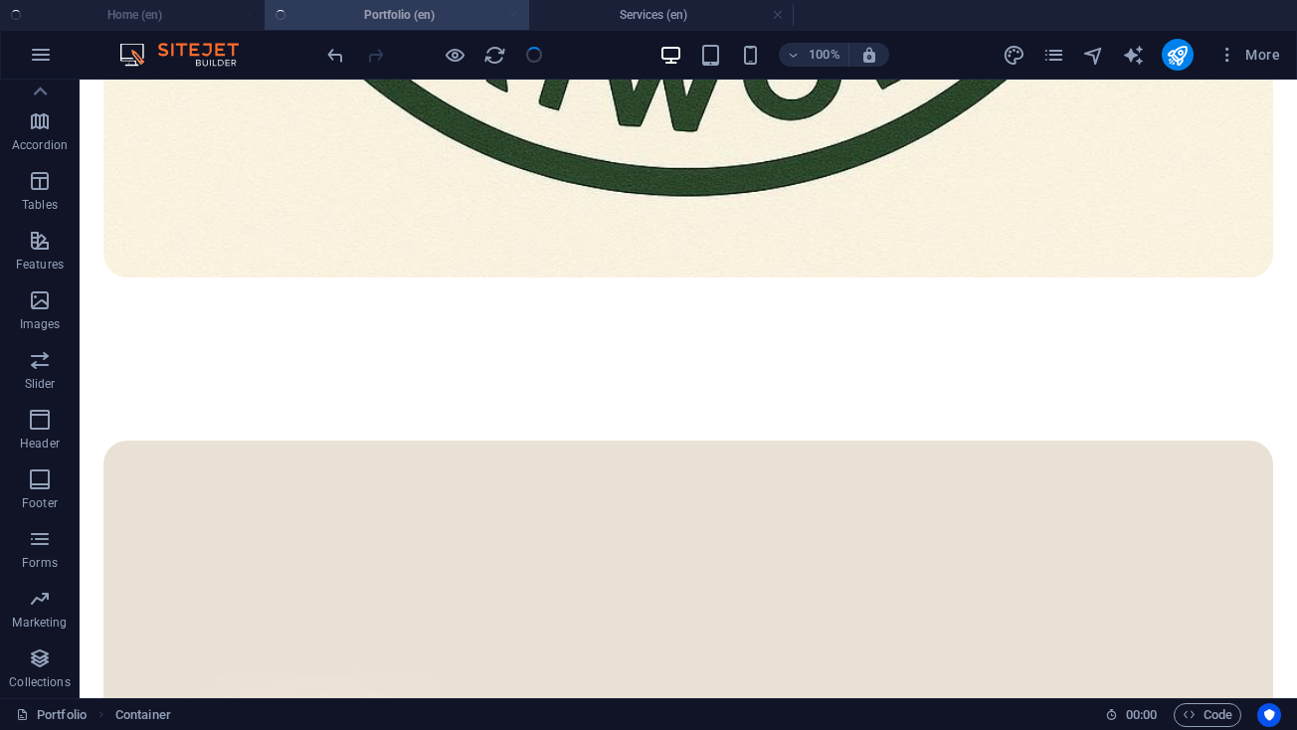
click at [535, 58] on div at bounding box center [434, 55] width 223 height 32
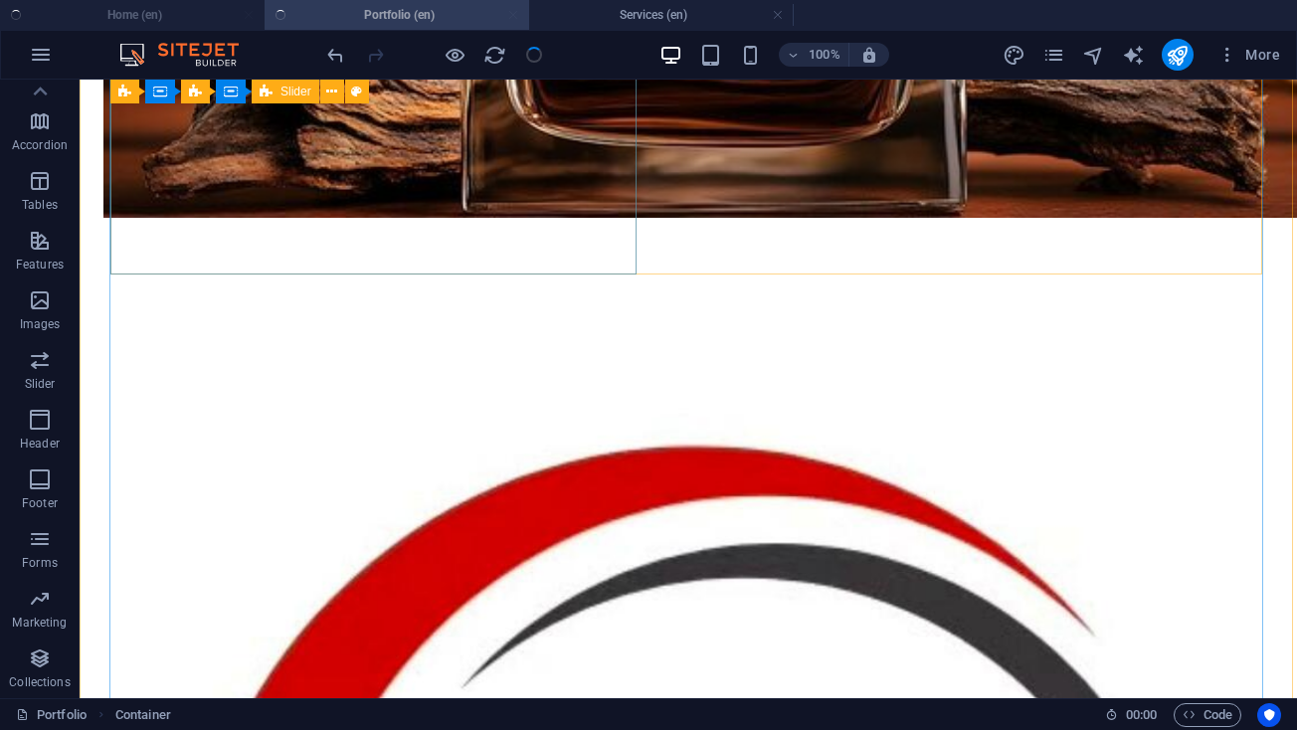
scroll to position [2650, 0]
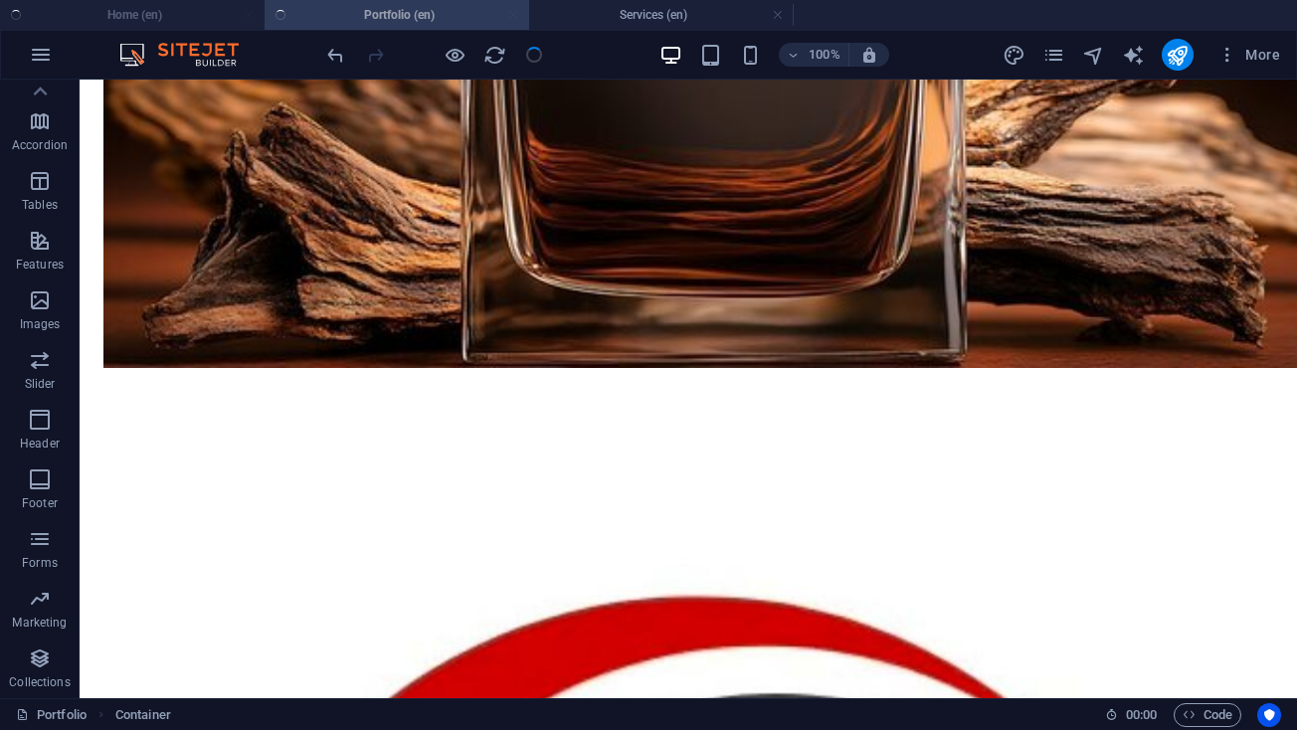
click at [1195, 58] on div "More" at bounding box center [1144, 55] width 285 height 32
click at [1181, 61] on icon "publish" at bounding box center [1177, 55] width 23 height 23
